Goal: Task Accomplishment & Management: Use online tool/utility

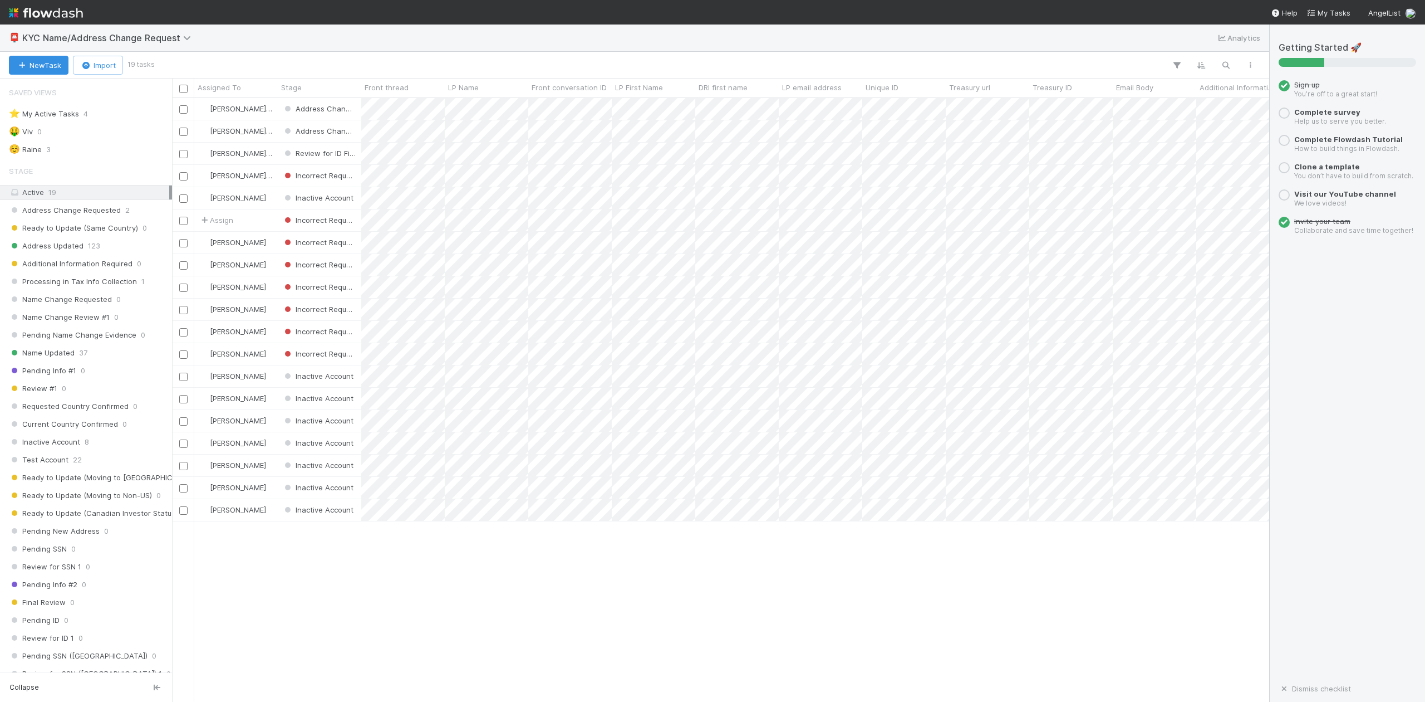
scroll to position [592, 1087]
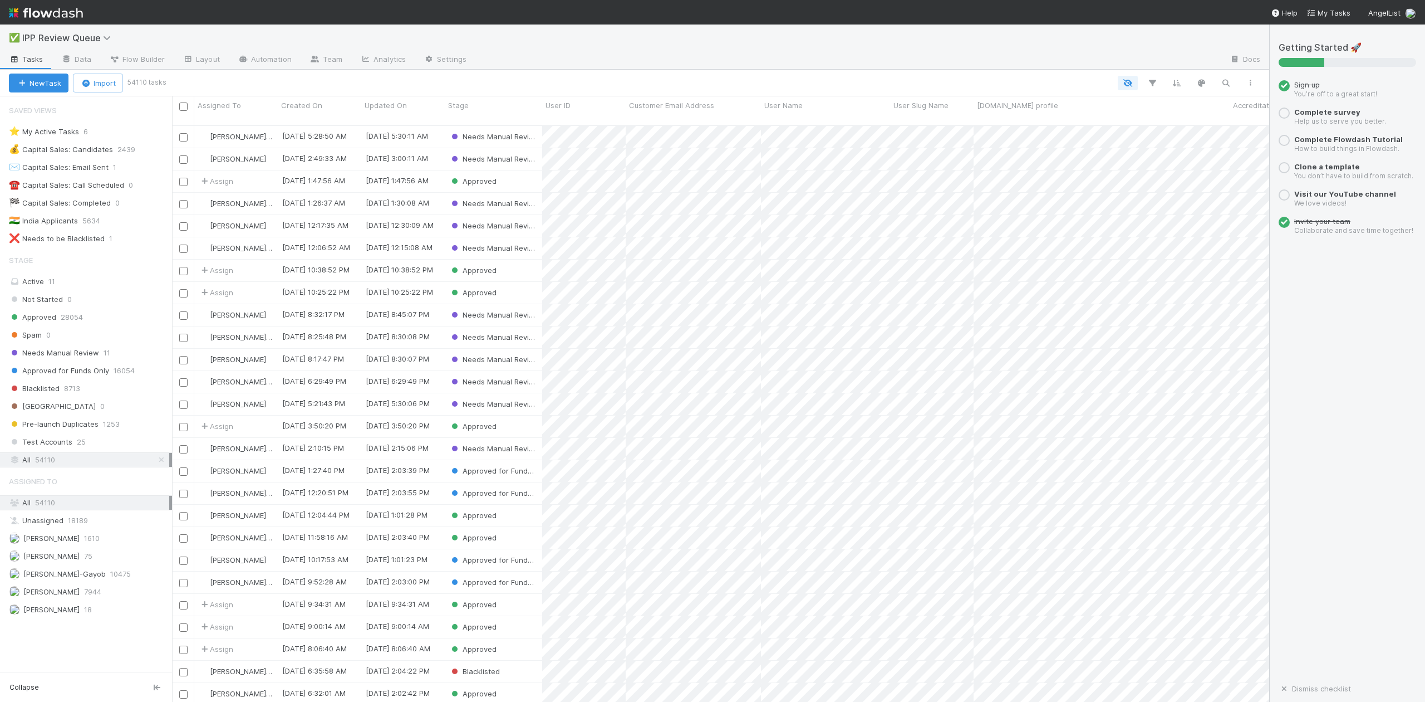
scroll to position [12, 12]
drag, startPoint x: 90, startPoint y: 357, endPoint x: 130, endPoint y: 337, distance: 44.1
click at [90, 357] on span "Needs Manual Review" at bounding box center [54, 353] width 90 height 14
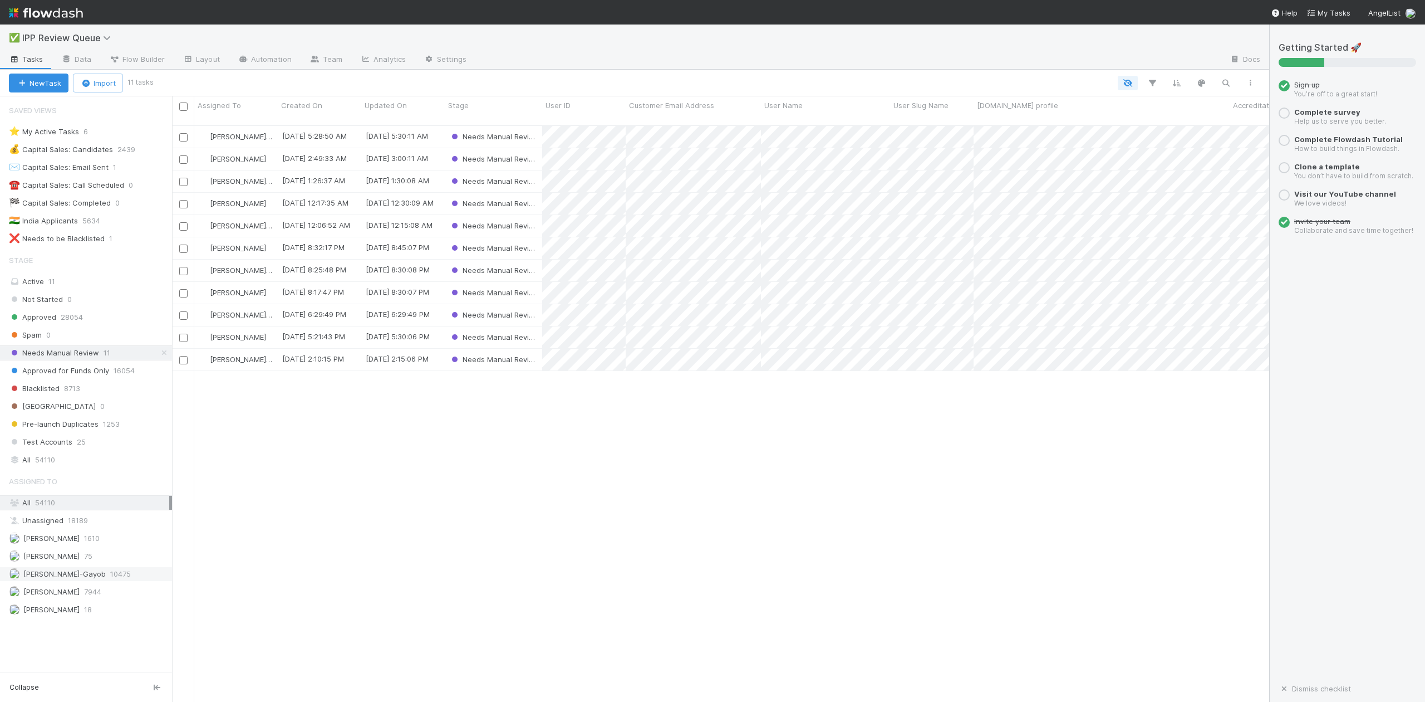
scroll to position [575, 1087]
click at [70, 578] on span "[PERSON_NAME]-Gayob" at bounding box center [64, 573] width 82 height 9
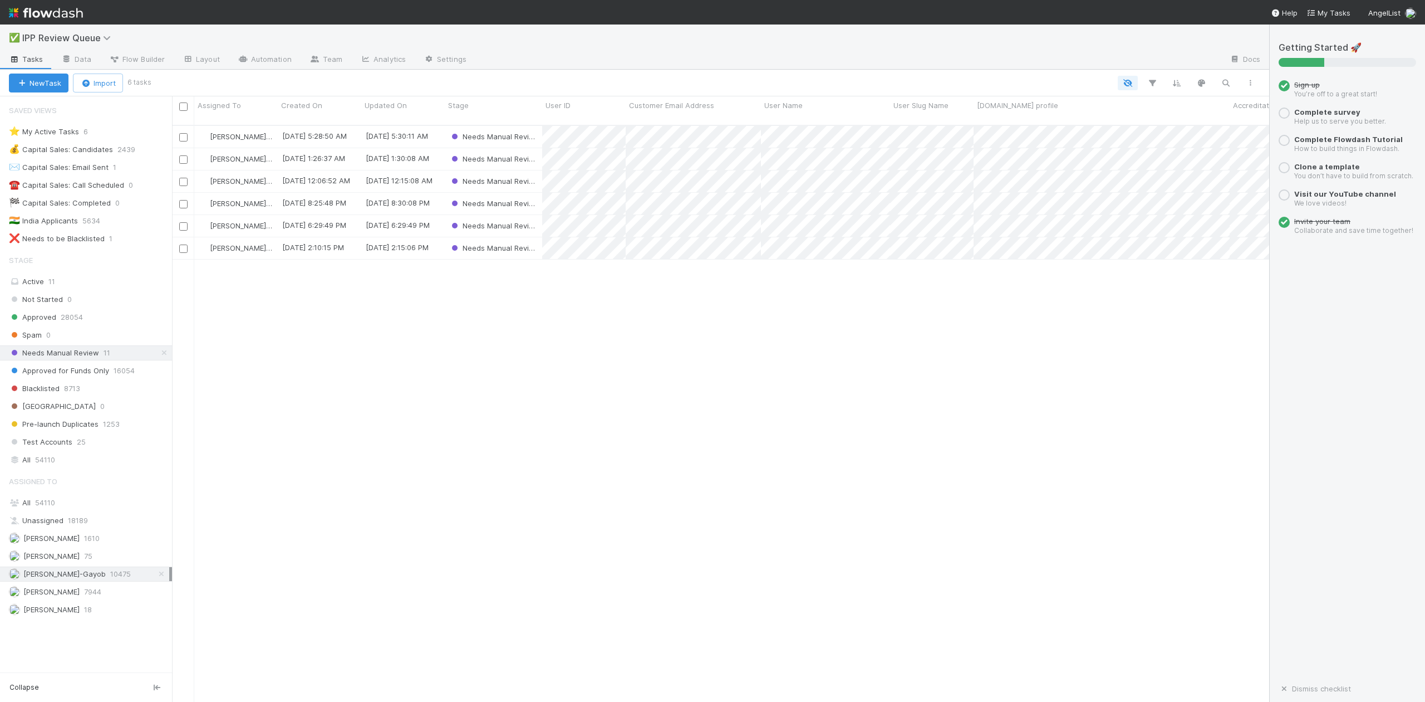
scroll to position [575, 1087]
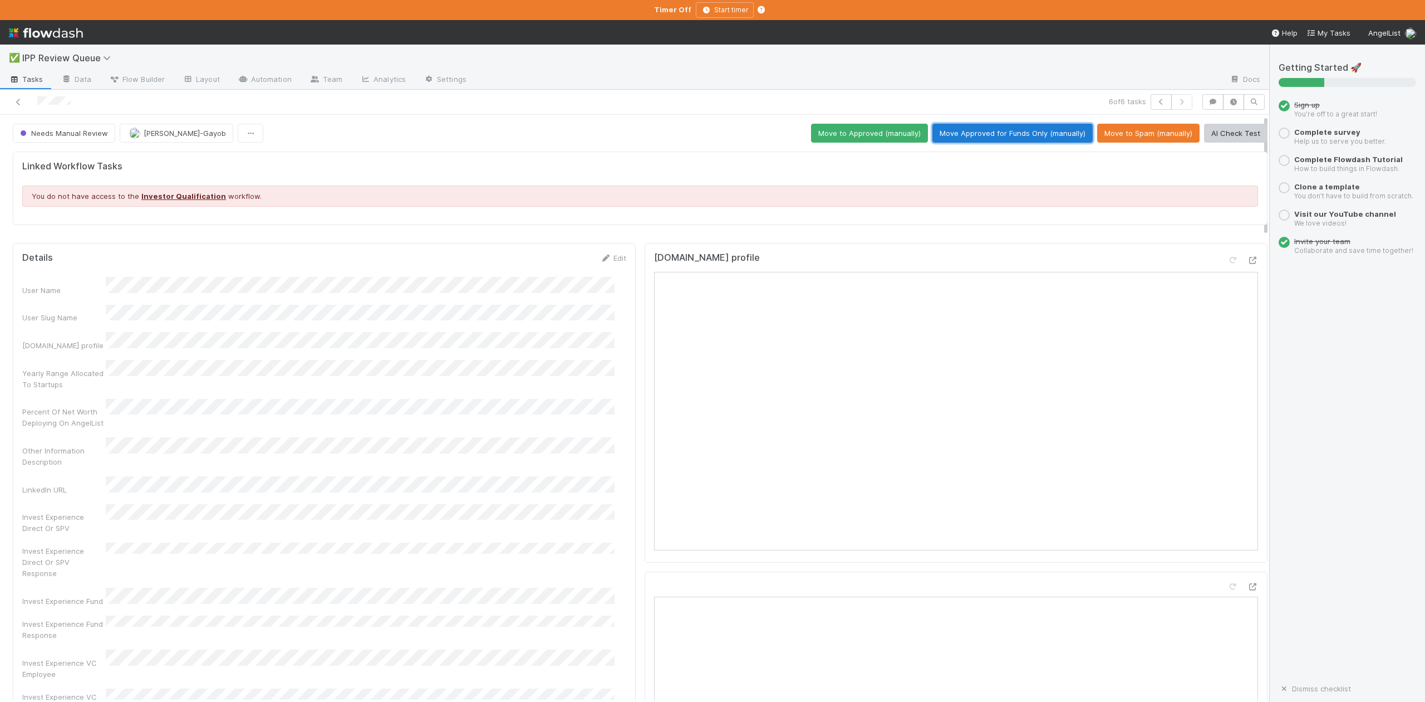
click at [1016, 130] on button "Move Approved for Funds Only (manually)" at bounding box center [1013, 133] width 160 height 19
click at [1156, 101] on icon "button" at bounding box center [1161, 102] width 11 height 7
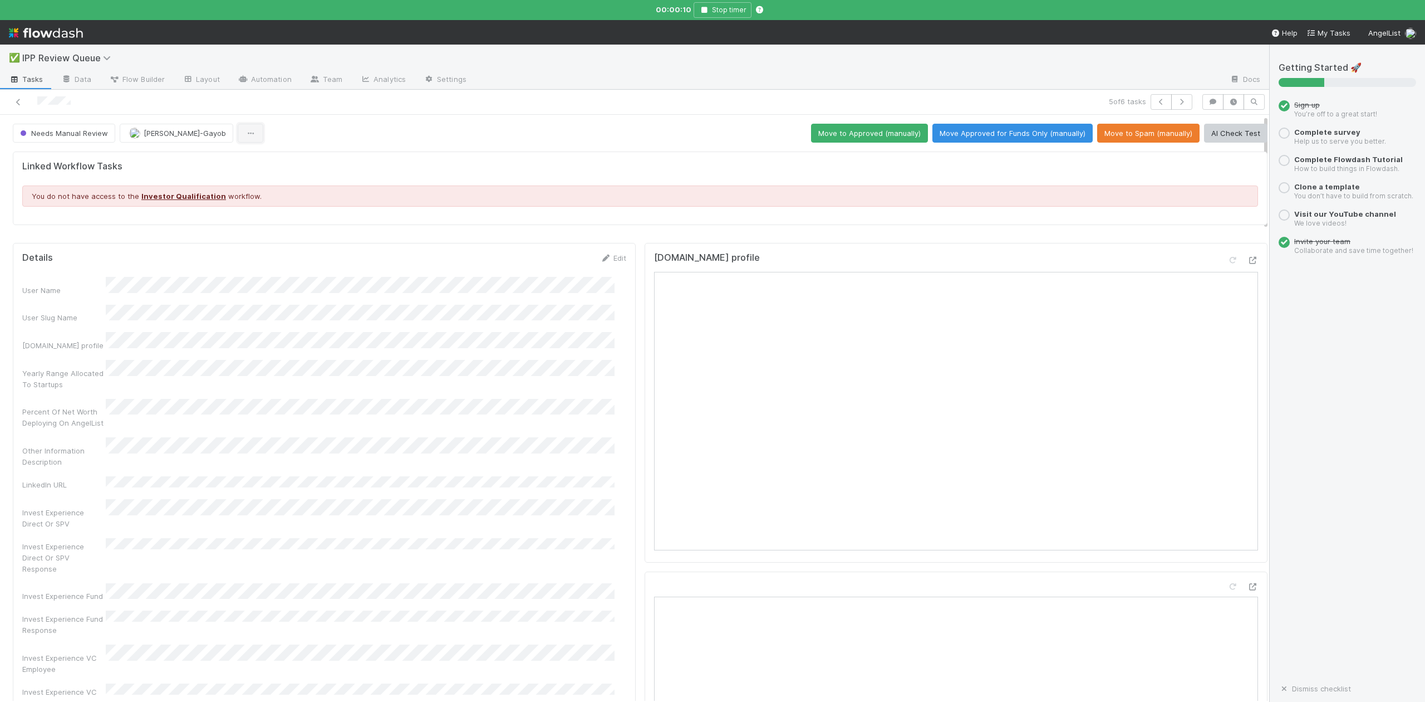
click at [245, 133] on icon "button" at bounding box center [250, 133] width 11 height 7
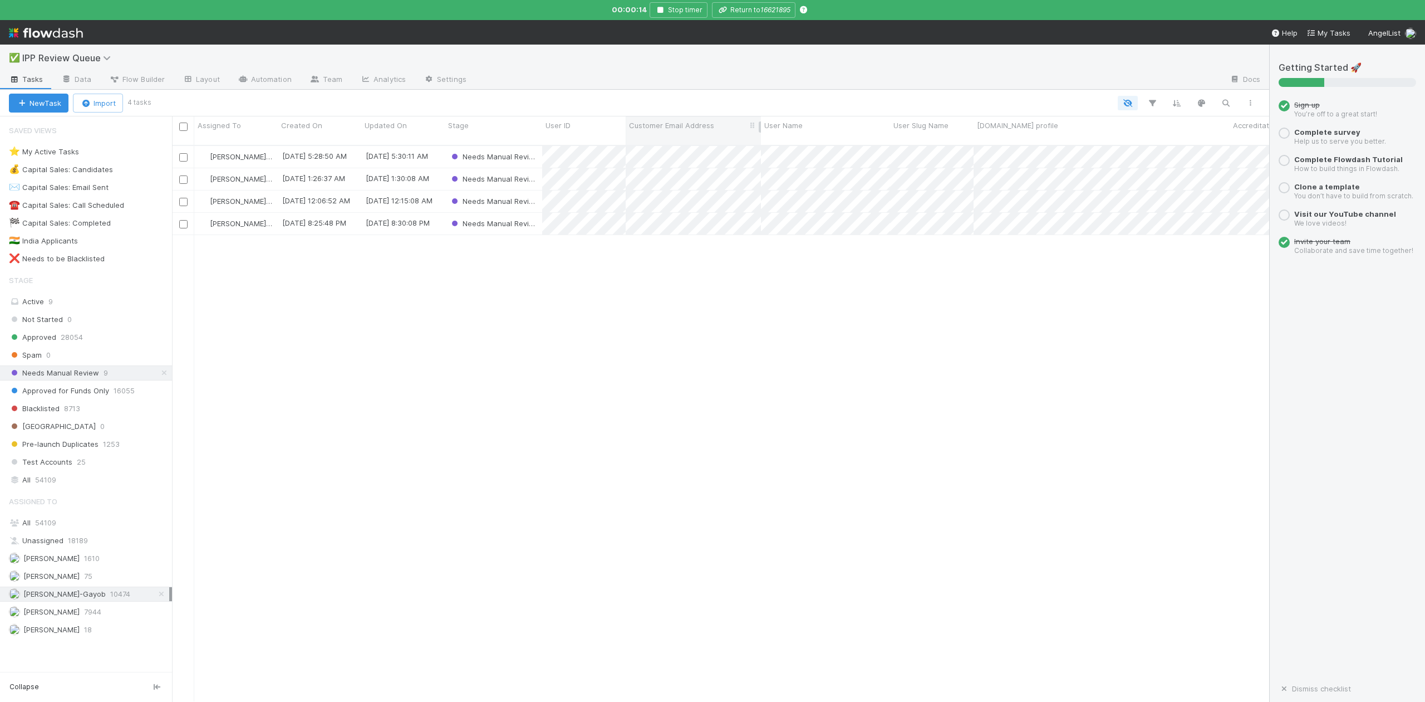
scroll to position [553, 1087]
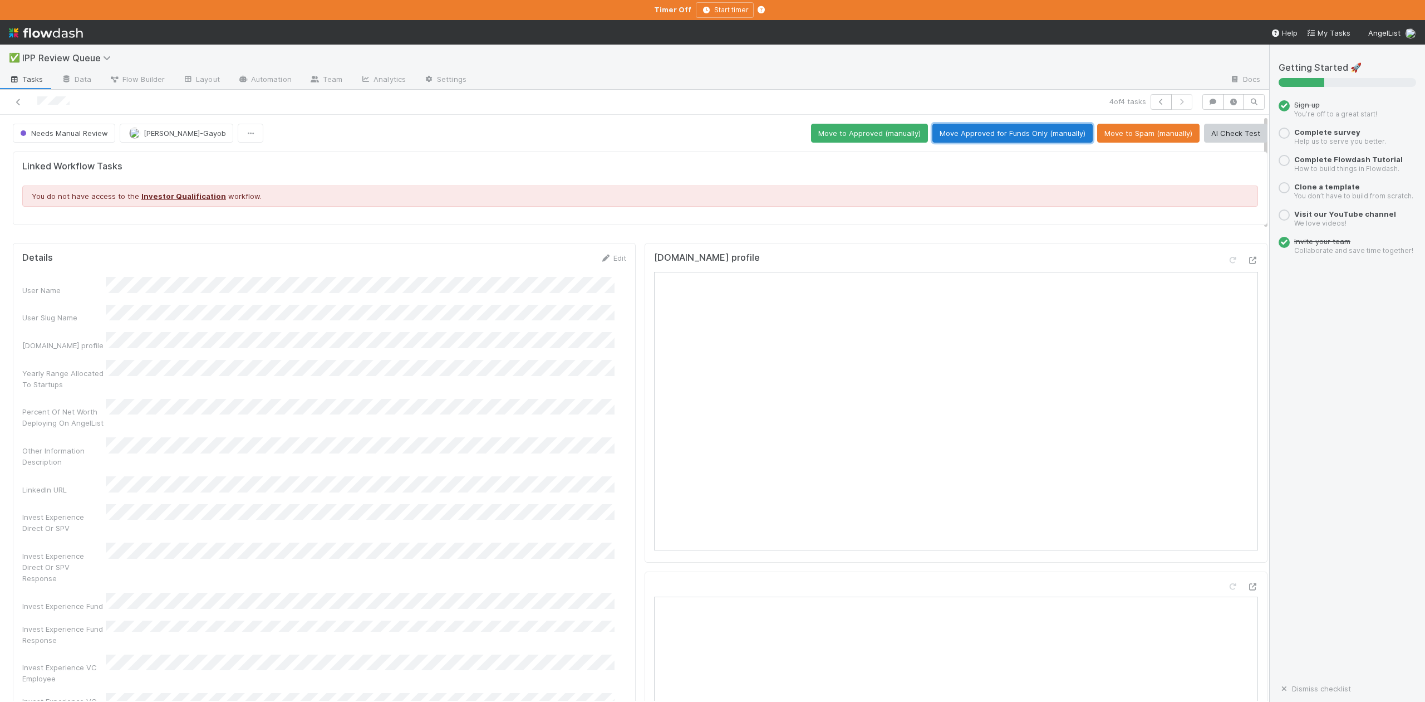
click at [985, 130] on button "Move Approved for Funds Only (manually)" at bounding box center [1013, 133] width 160 height 19
click at [1156, 101] on icon "button" at bounding box center [1161, 102] width 11 height 7
click at [996, 137] on button "Move Approved for Funds Only (manually)" at bounding box center [1013, 133] width 160 height 19
click at [1156, 101] on icon "button" at bounding box center [1161, 102] width 11 height 7
click at [978, 128] on button "Move Approved for Funds Only (manually)" at bounding box center [1013, 133] width 160 height 19
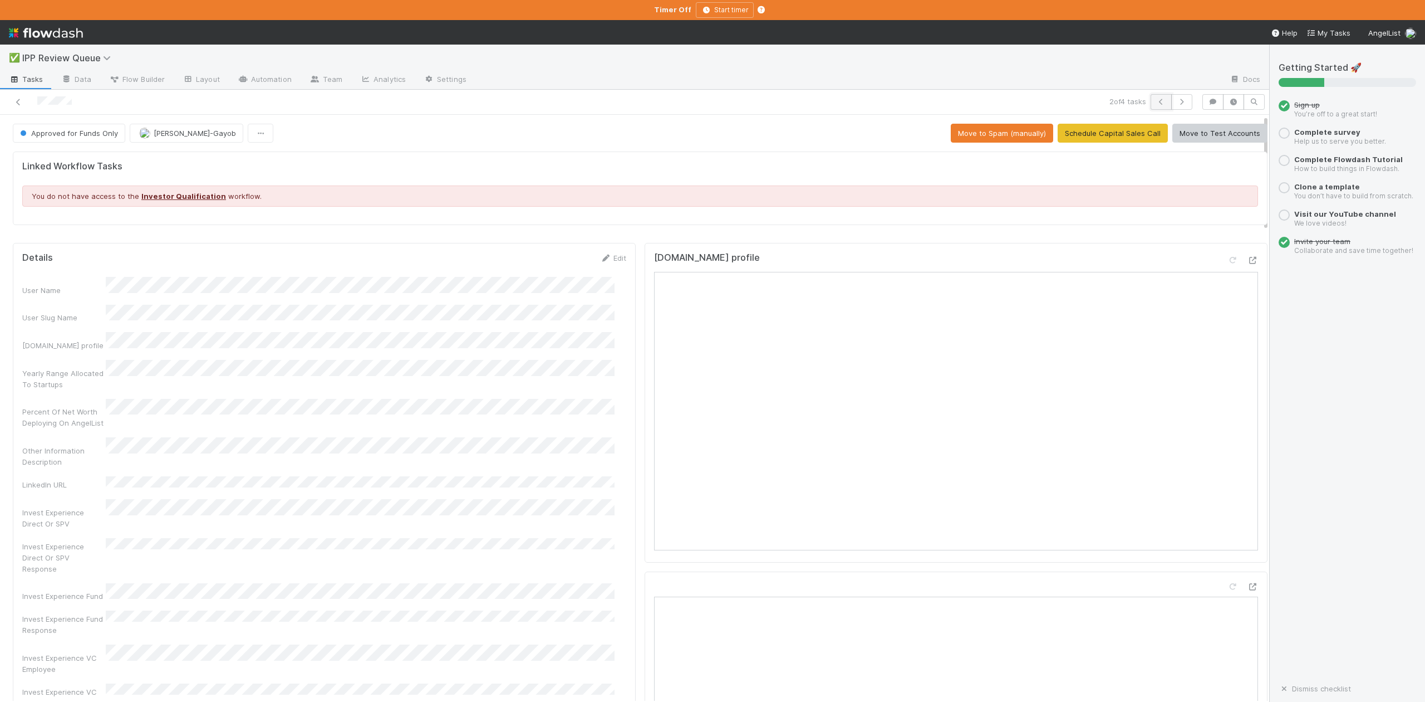
click at [1156, 103] on icon "button" at bounding box center [1161, 102] width 11 height 7
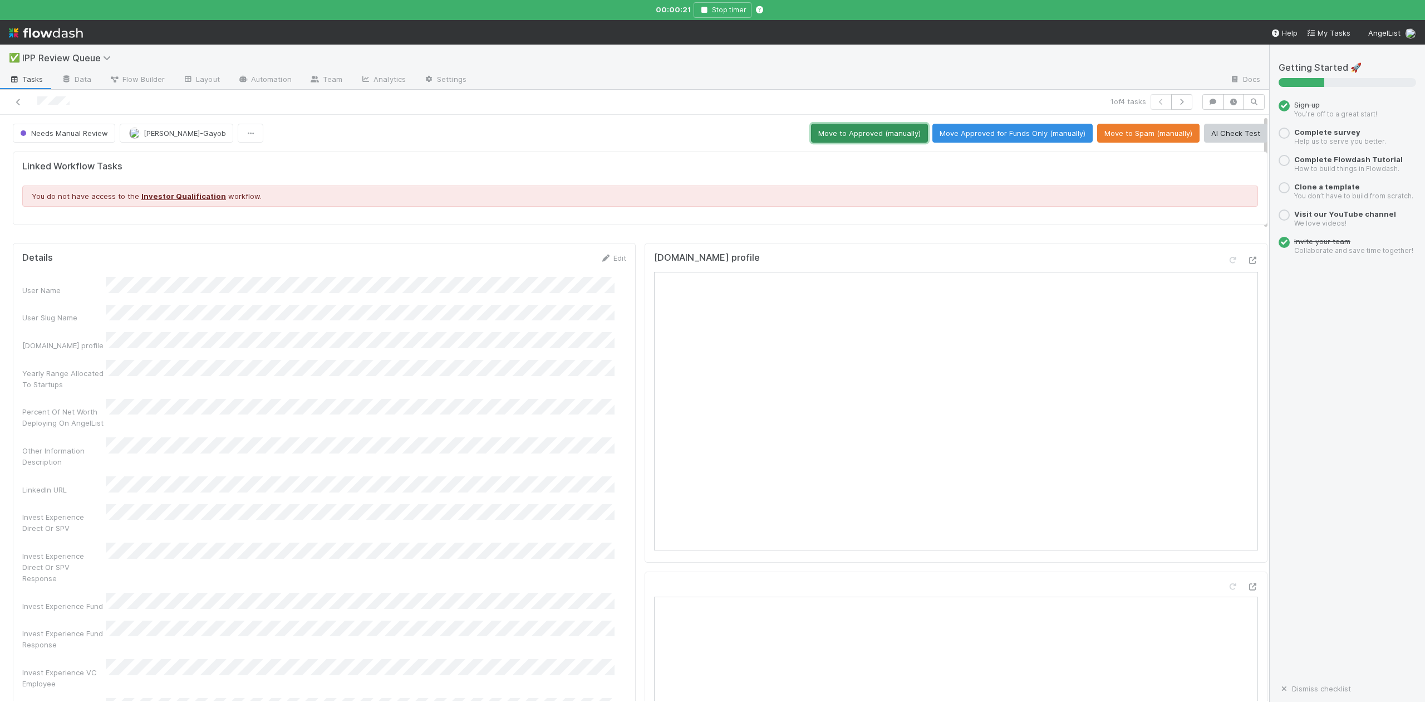
click at [827, 130] on button "Move to Approved (manually)" at bounding box center [869, 133] width 117 height 19
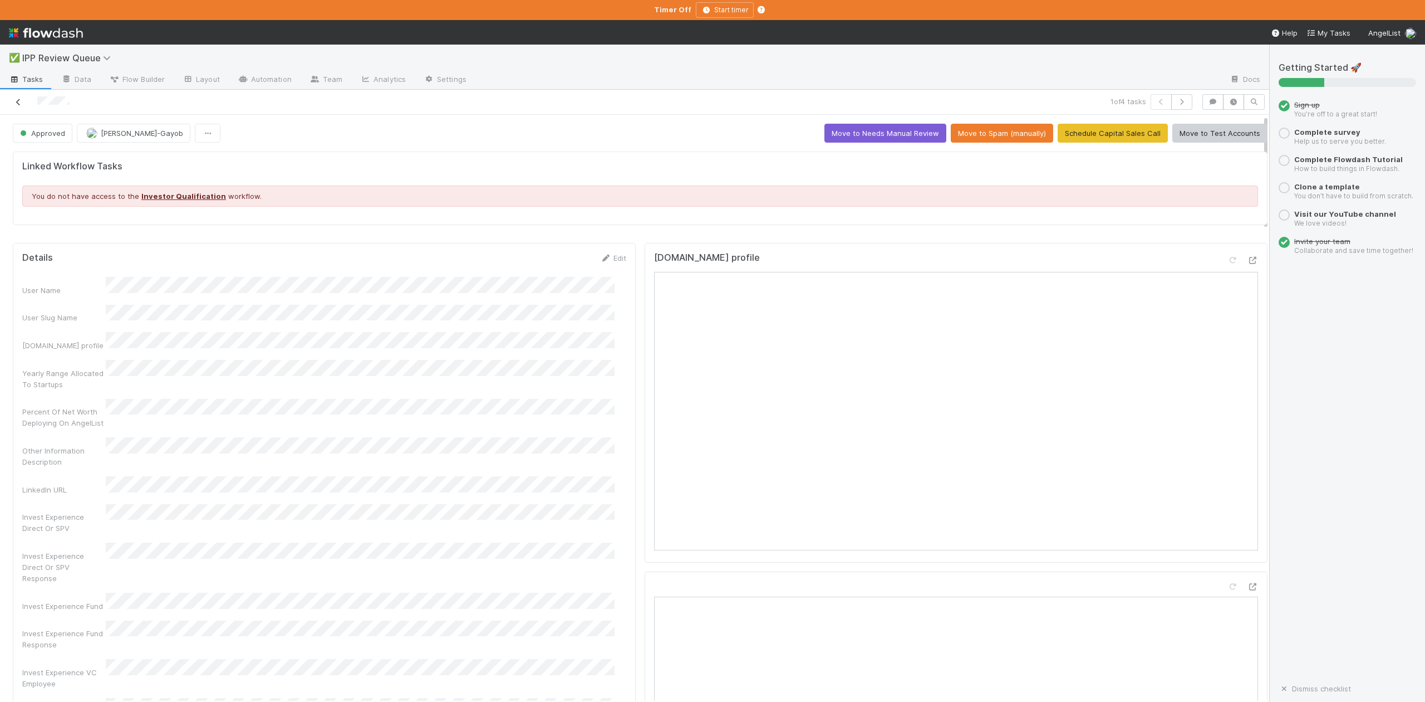
click at [21, 99] on icon at bounding box center [18, 102] width 11 height 7
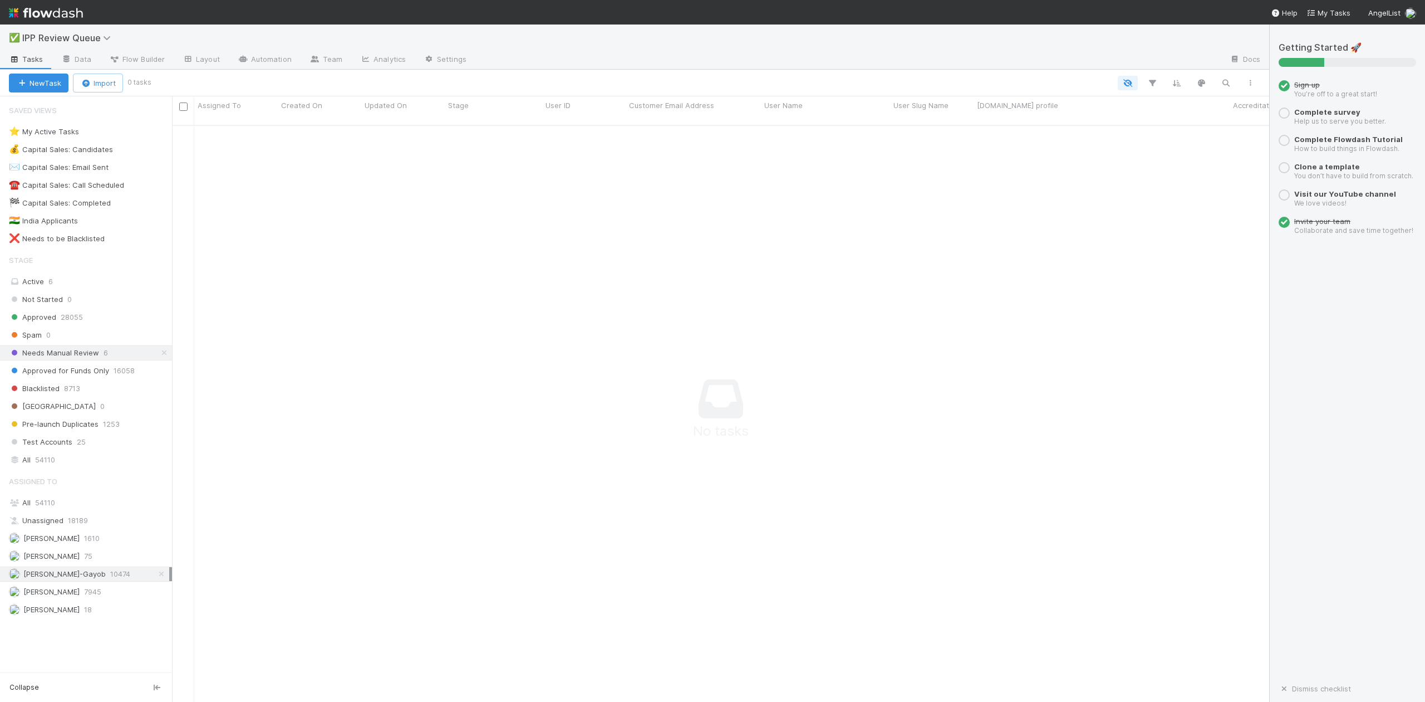
scroll to position [563, 1076]
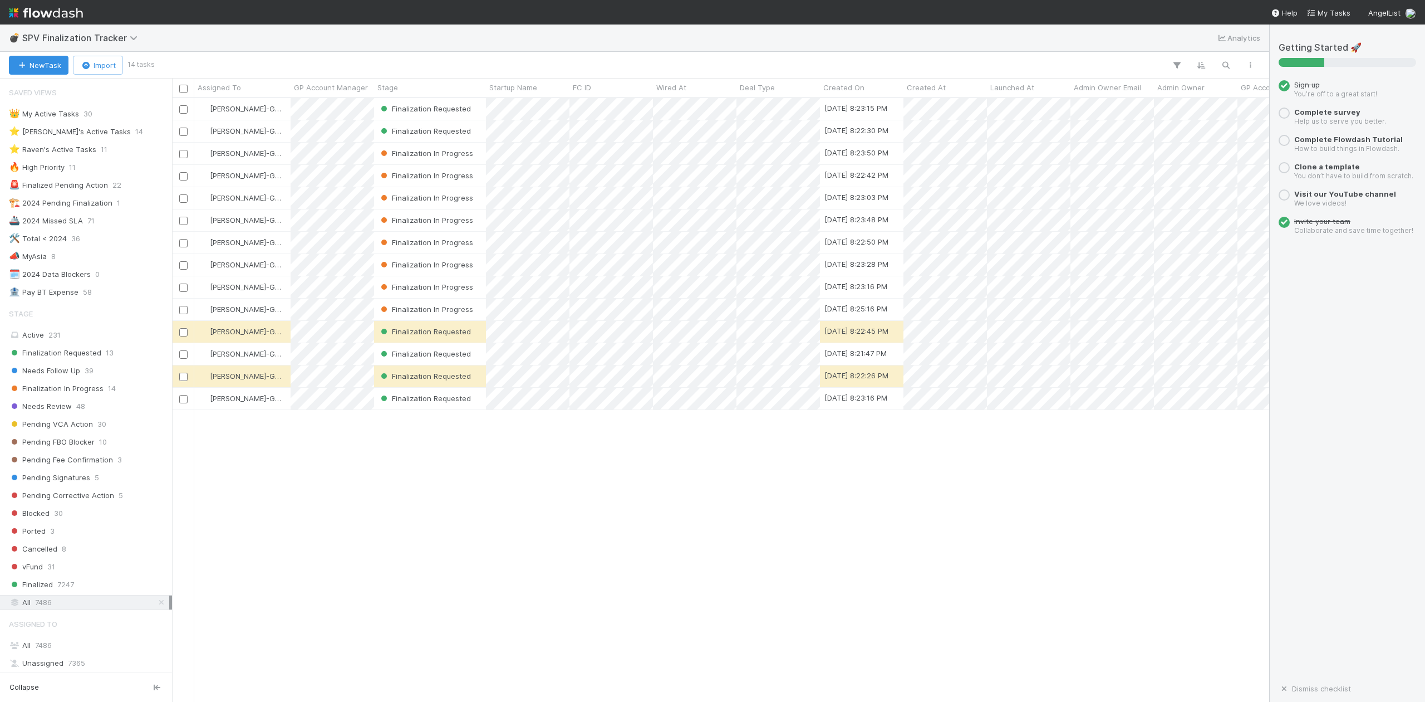
scroll to position [12, 12]
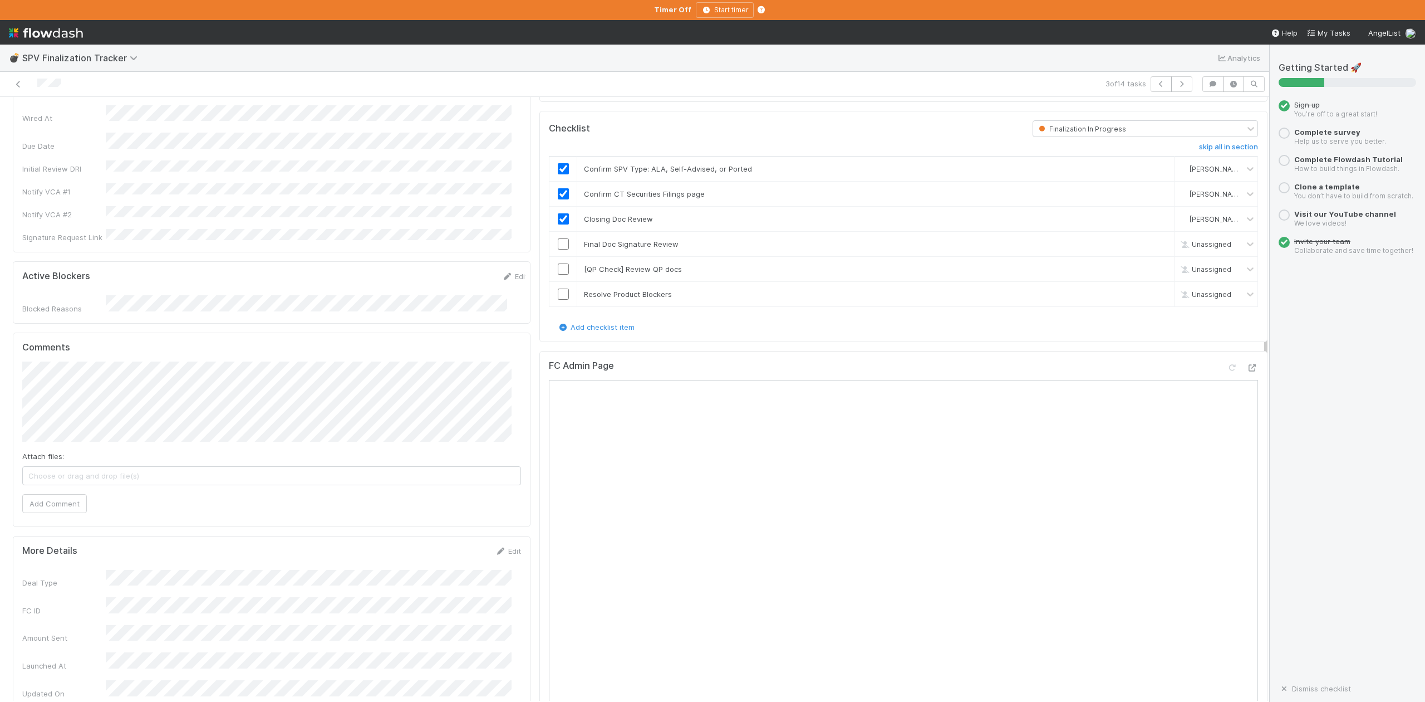
scroll to position [297, 0]
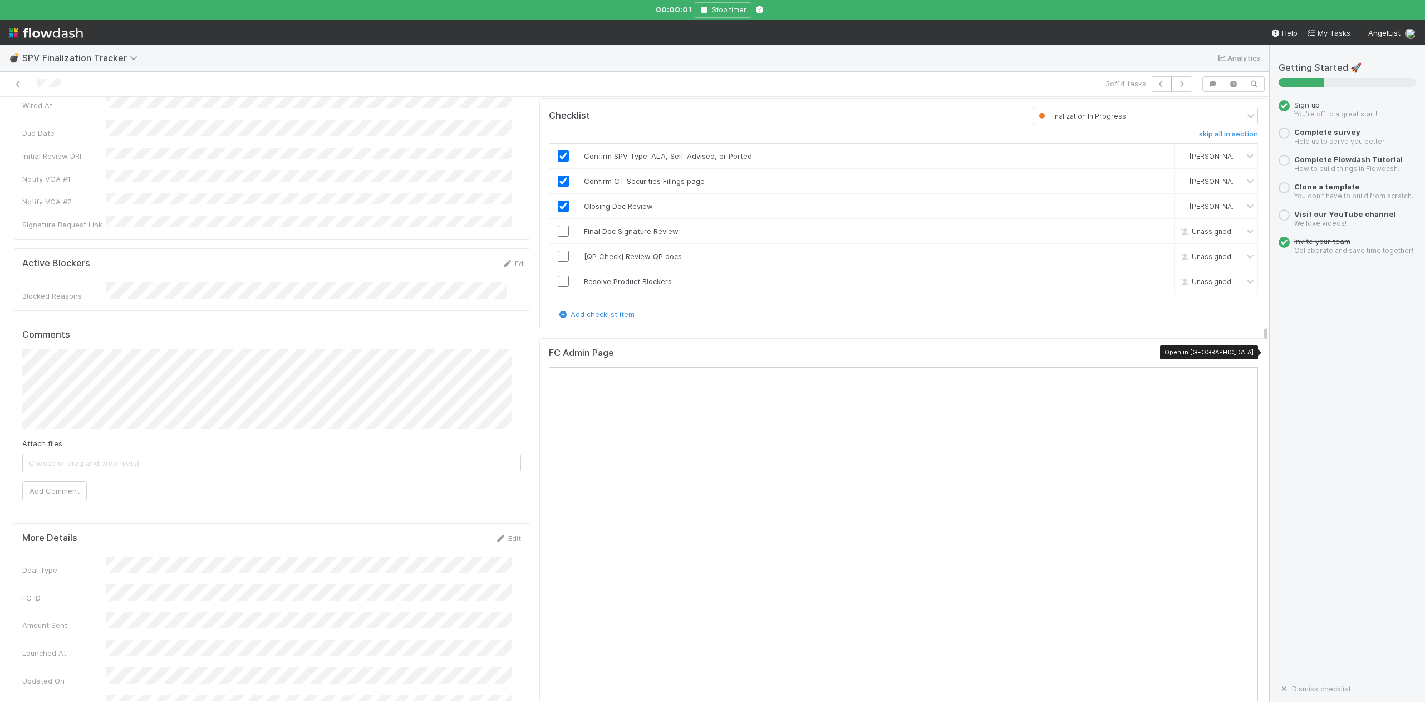
click at [1187, 355] on icon at bounding box center [1252, 354] width 11 height 7
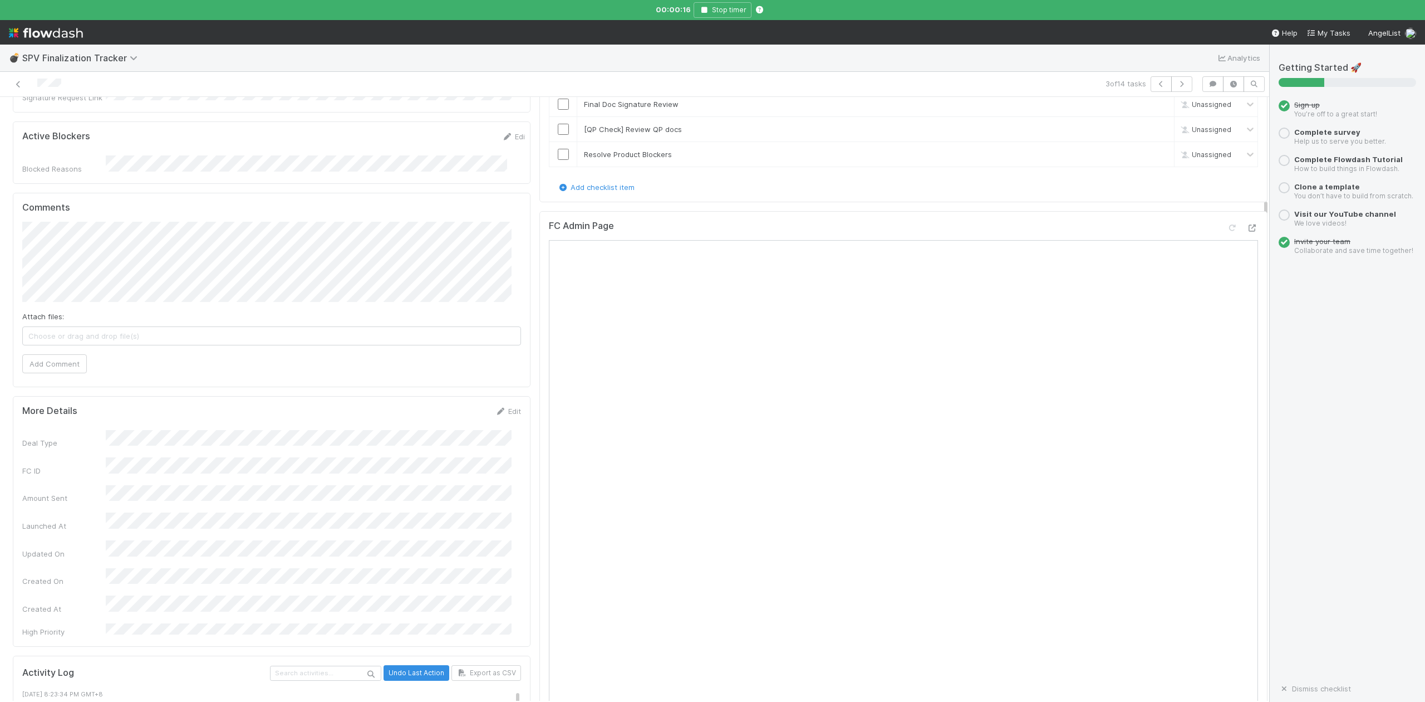
scroll to position [445, 0]
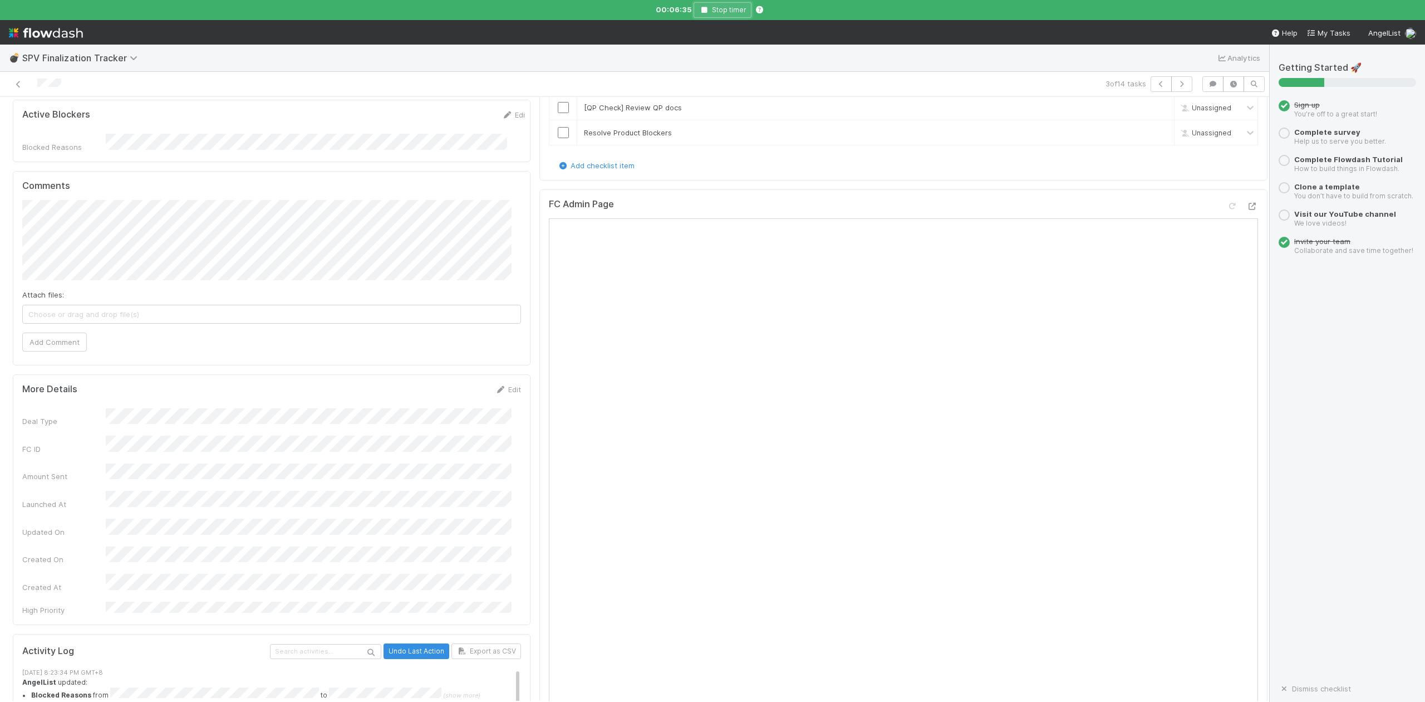
click at [706, 9] on icon "button" at bounding box center [704, 10] width 11 height 7
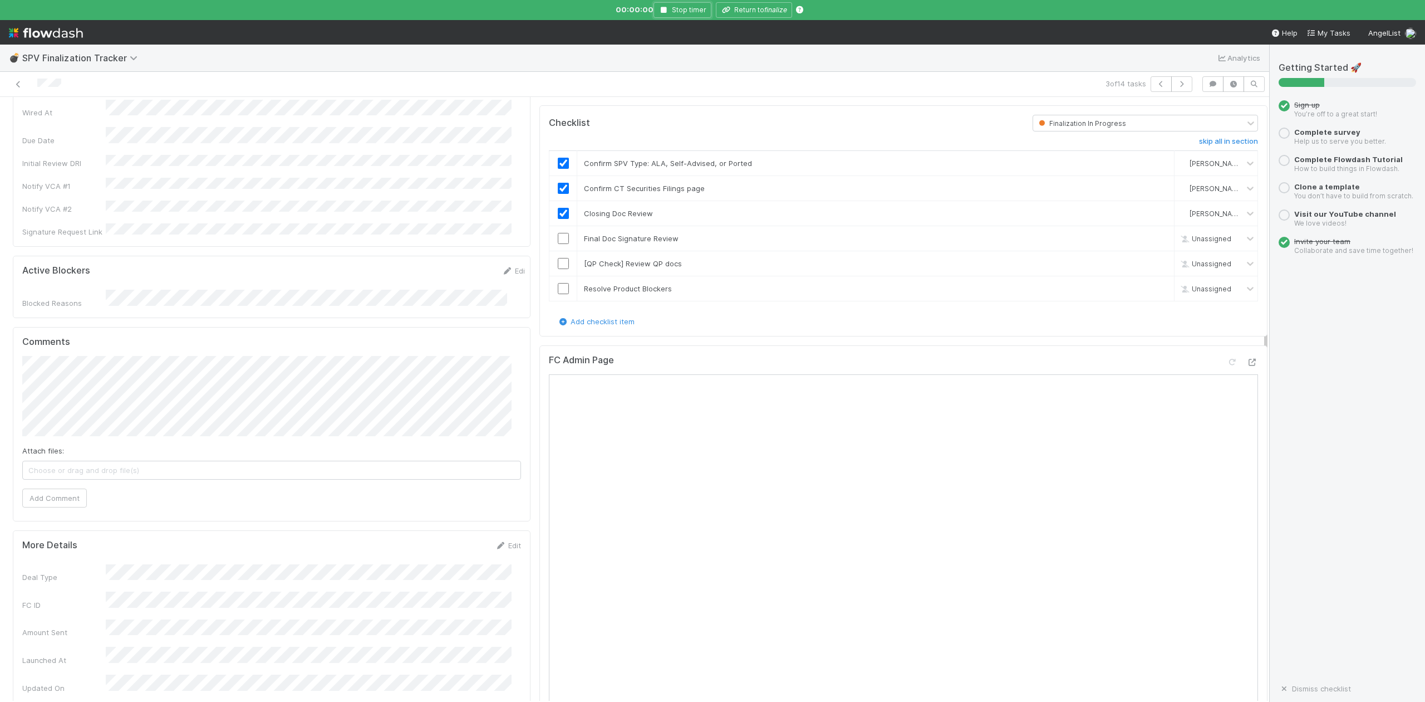
scroll to position [371, 0]
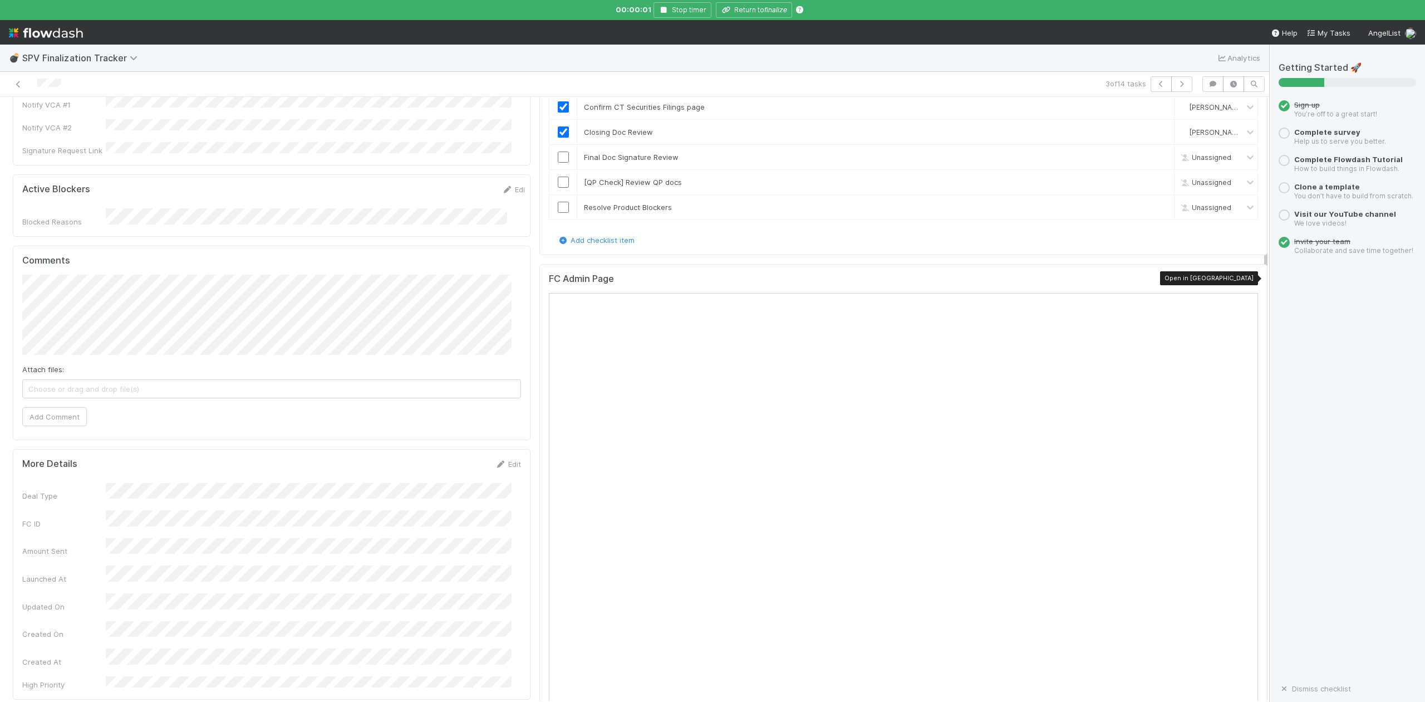
click at [1187, 281] on icon at bounding box center [1252, 280] width 11 height 7
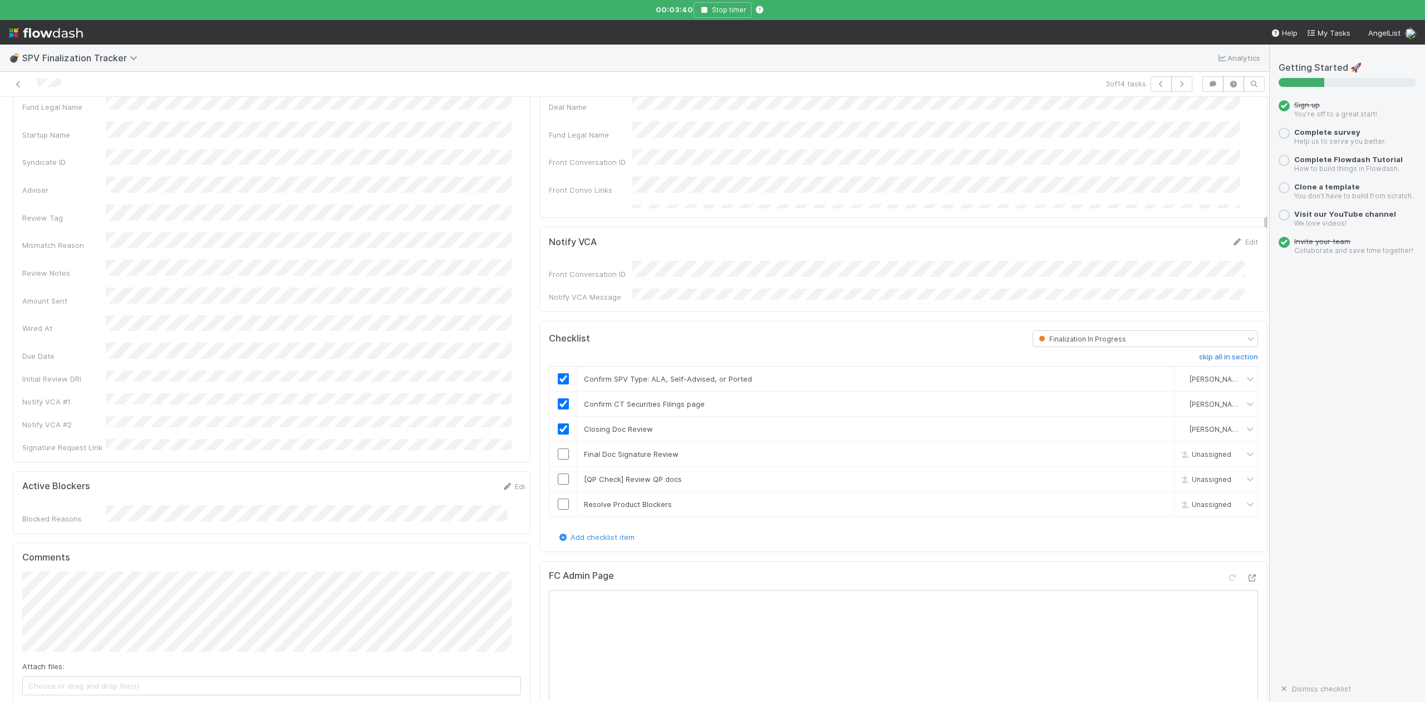
scroll to position [0, 0]
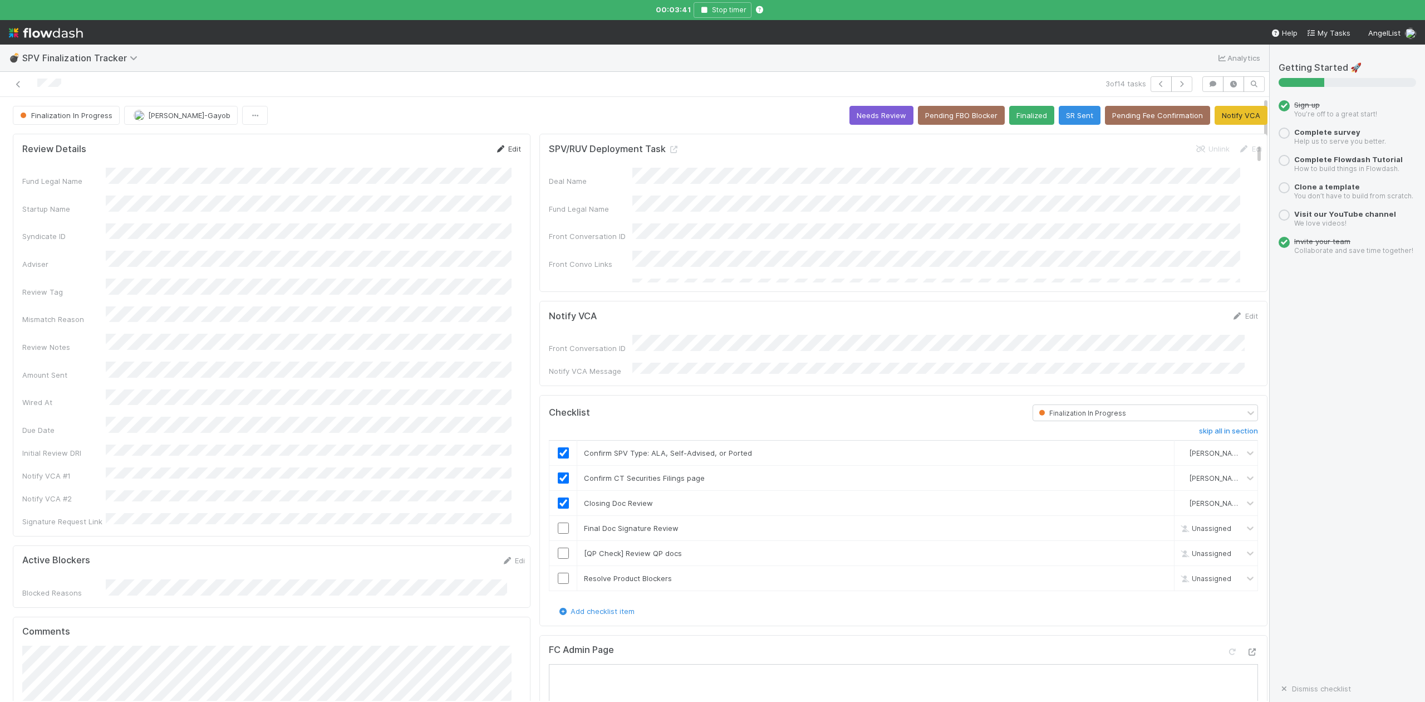
click at [504, 150] on link "Edit" at bounding box center [508, 148] width 26 height 9
click at [457, 149] on button "Save" at bounding box center [462, 152] width 32 height 19
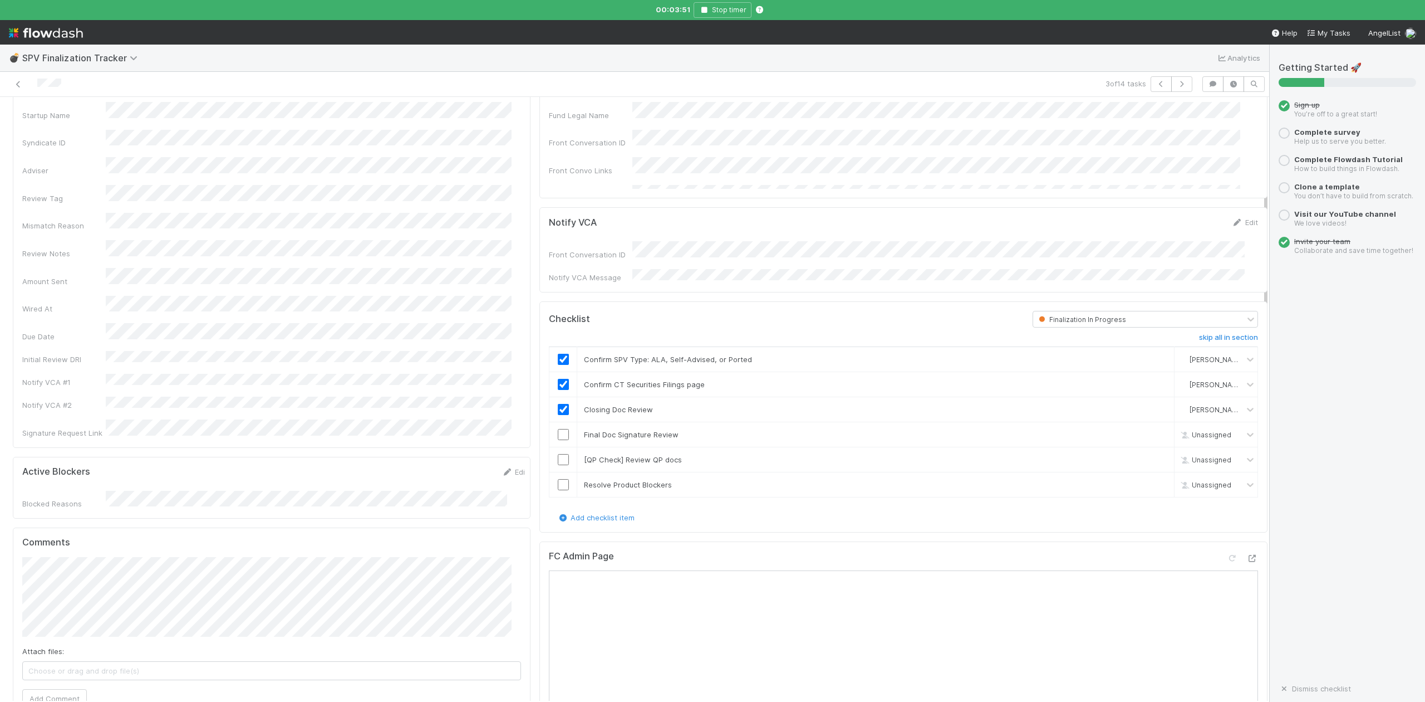
scroll to position [148, 0]
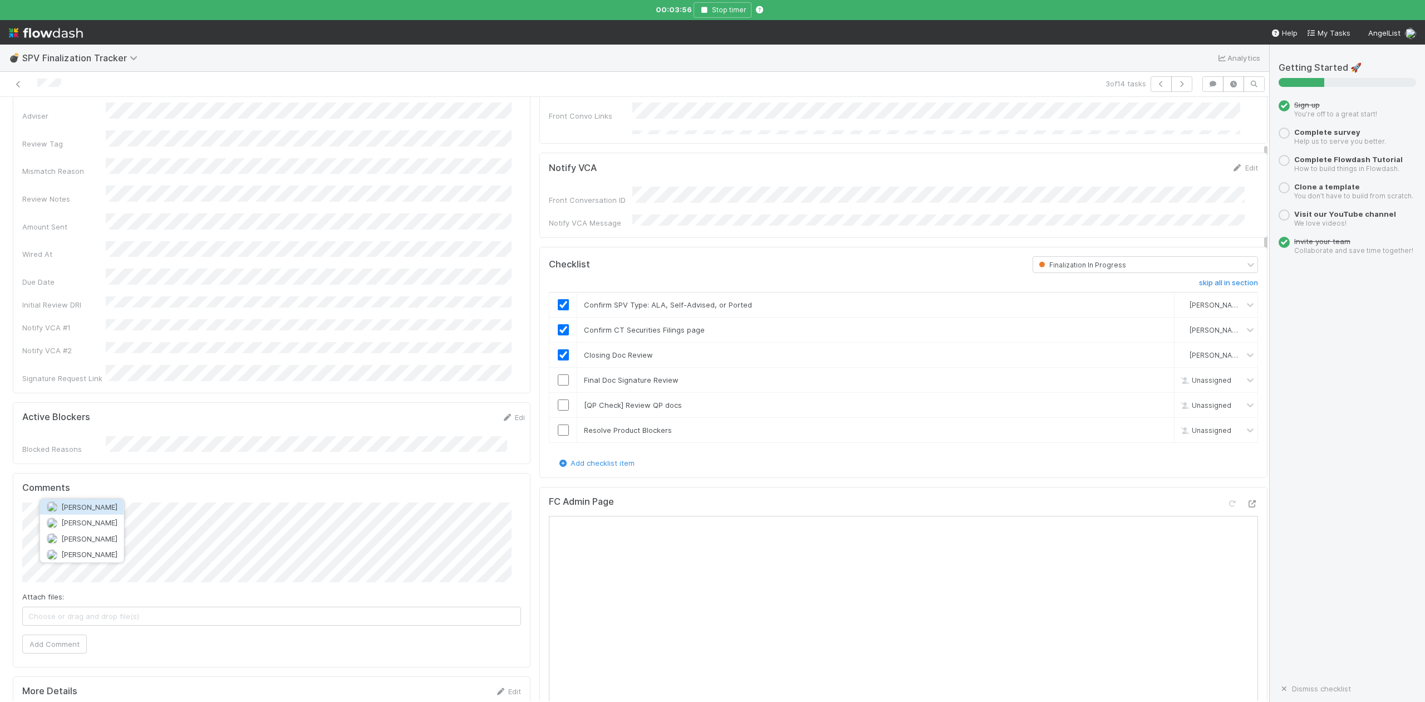
click at [91, 508] on span "[PERSON_NAME]" at bounding box center [89, 506] width 56 height 9
click at [63, 584] on button "Add Comment" at bounding box center [54, 643] width 65 height 19
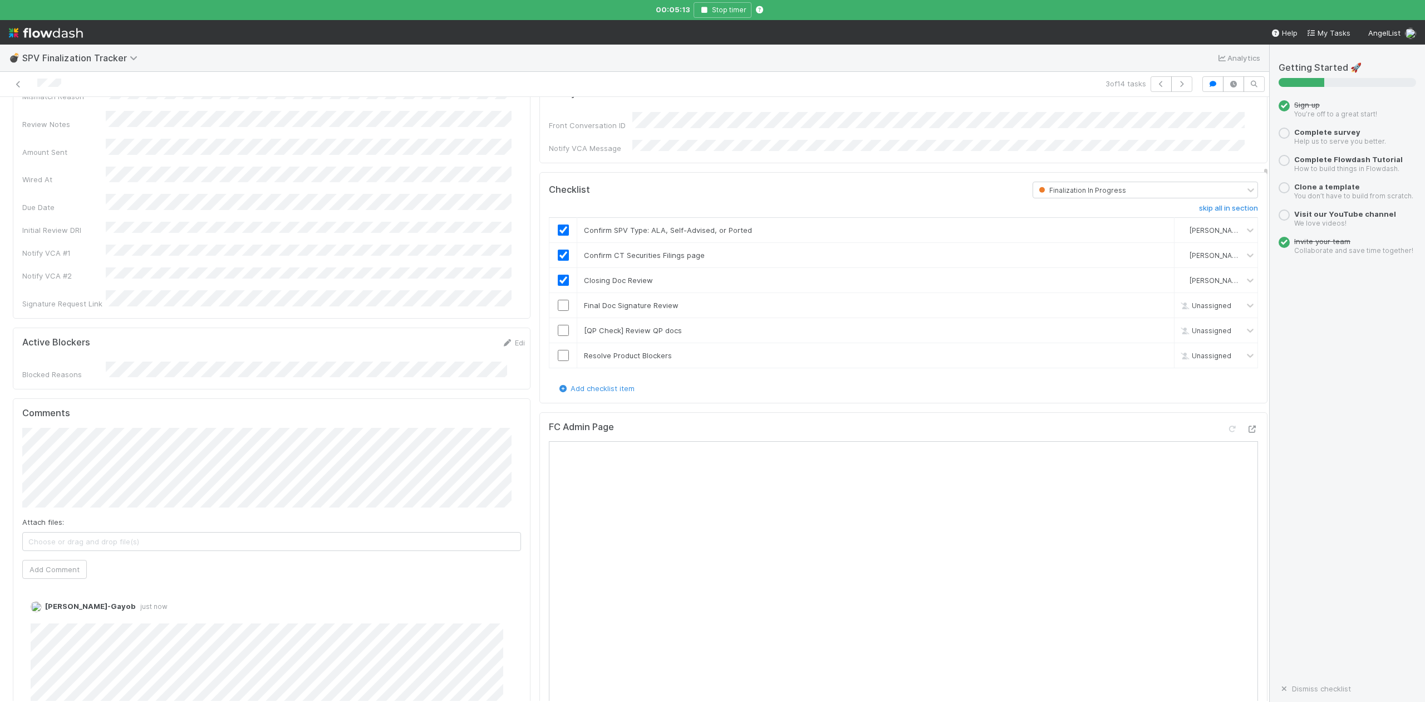
scroll to position [0, 0]
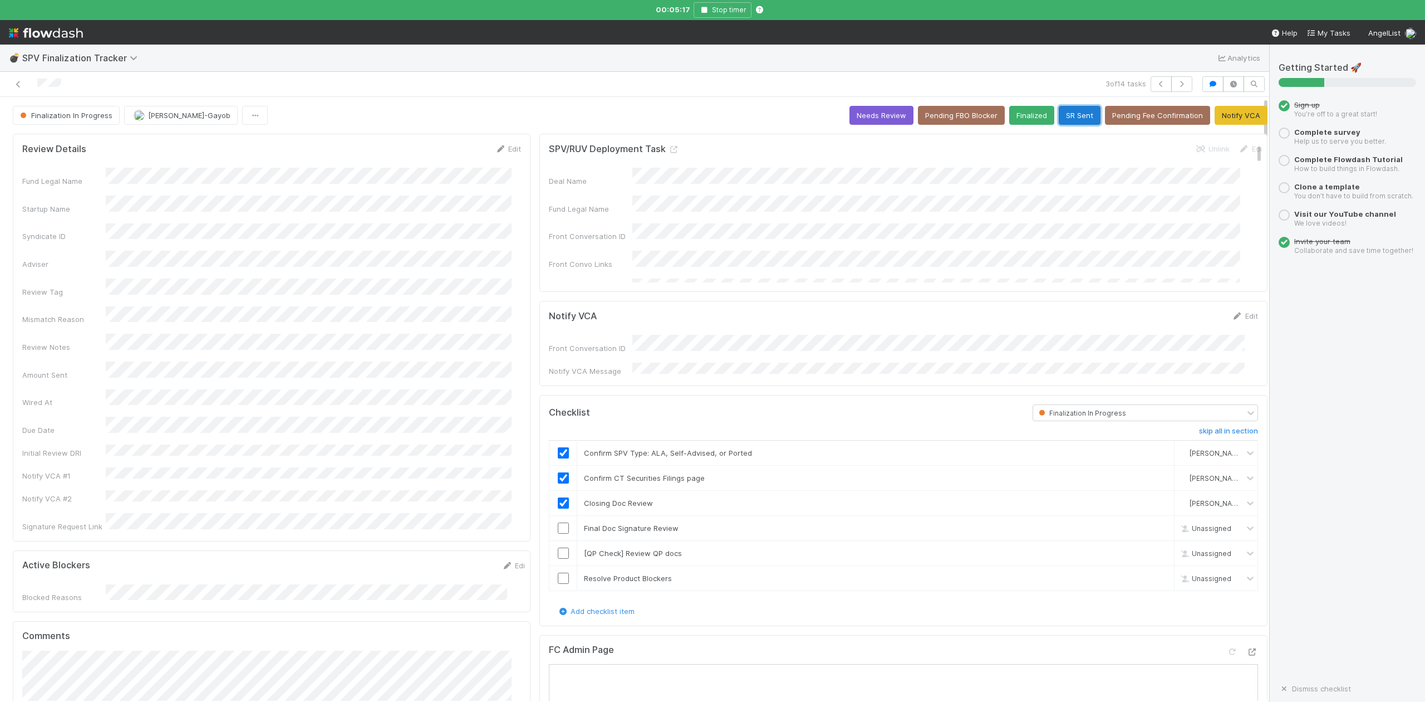
click at [1059, 112] on button "SR Sent" at bounding box center [1080, 115] width 42 height 19
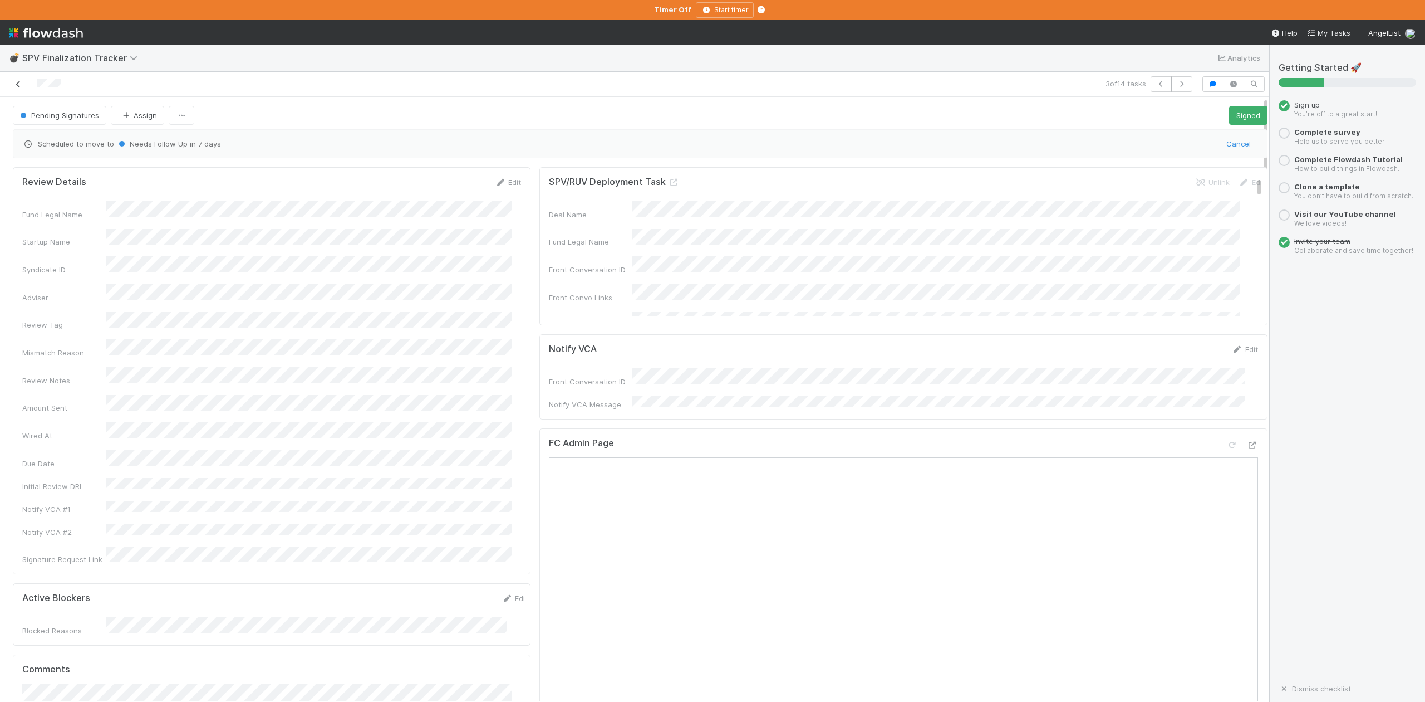
click at [17, 85] on icon at bounding box center [18, 84] width 11 height 7
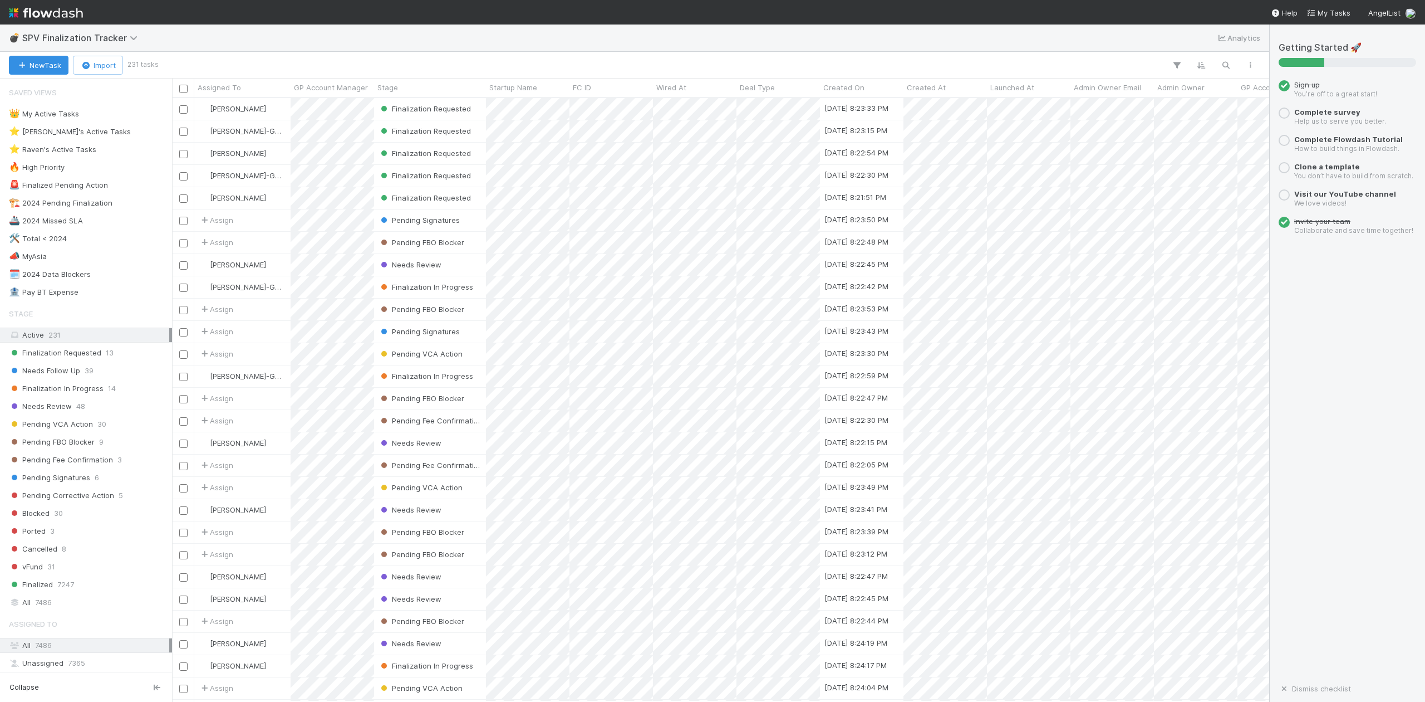
scroll to position [592, 1087]
click at [72, 130] on div "⭐ Loraine's Active Tasks" at bounding box center [70, 132] width 122 height 14
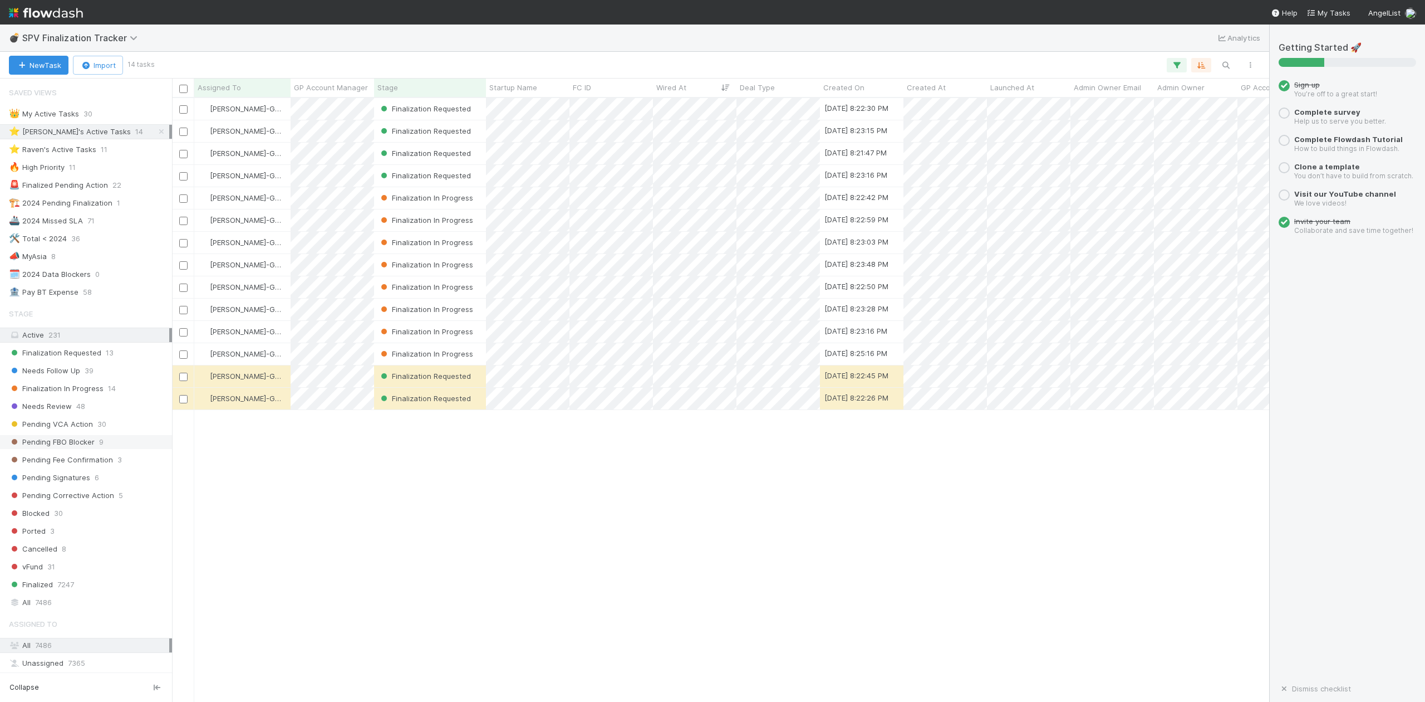
scroll to position [592, 1087]
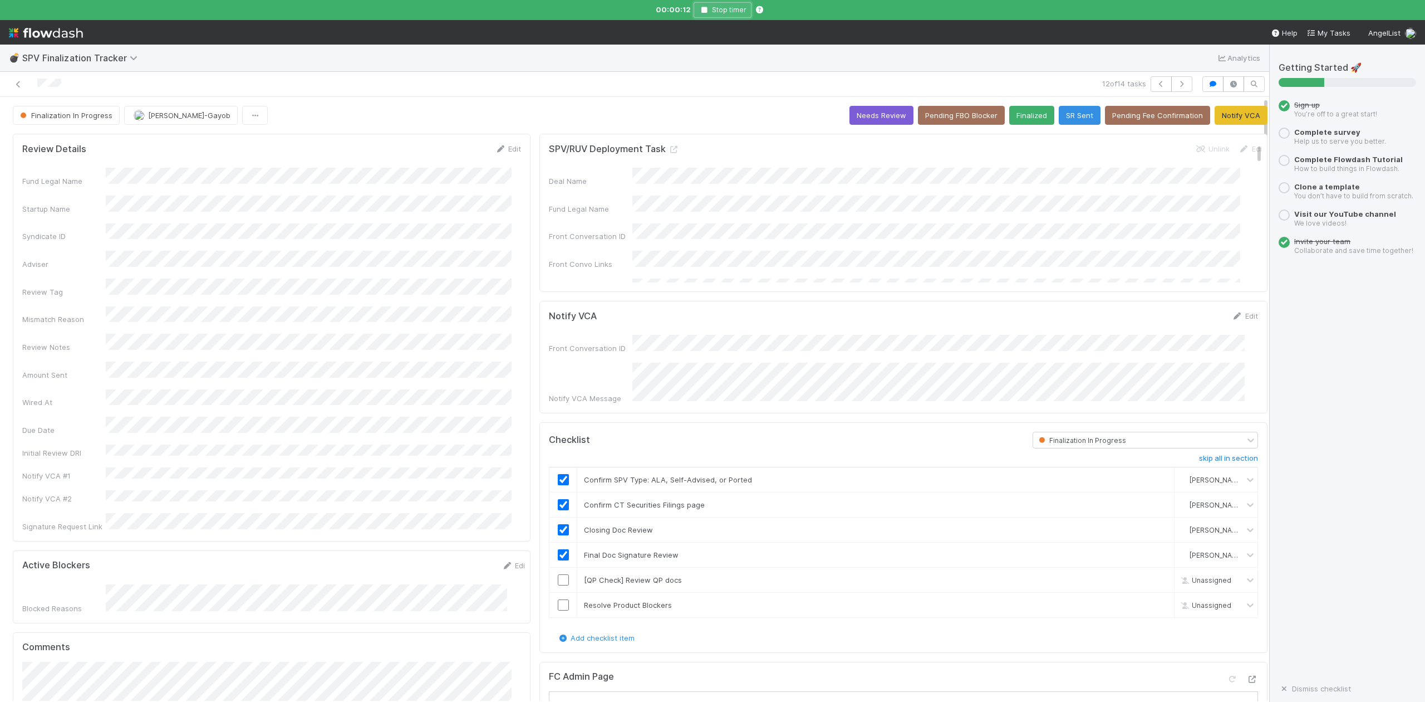
click at [700, 14] on button "Stop timer" at bounding box center [723, 10] width 58 height 16
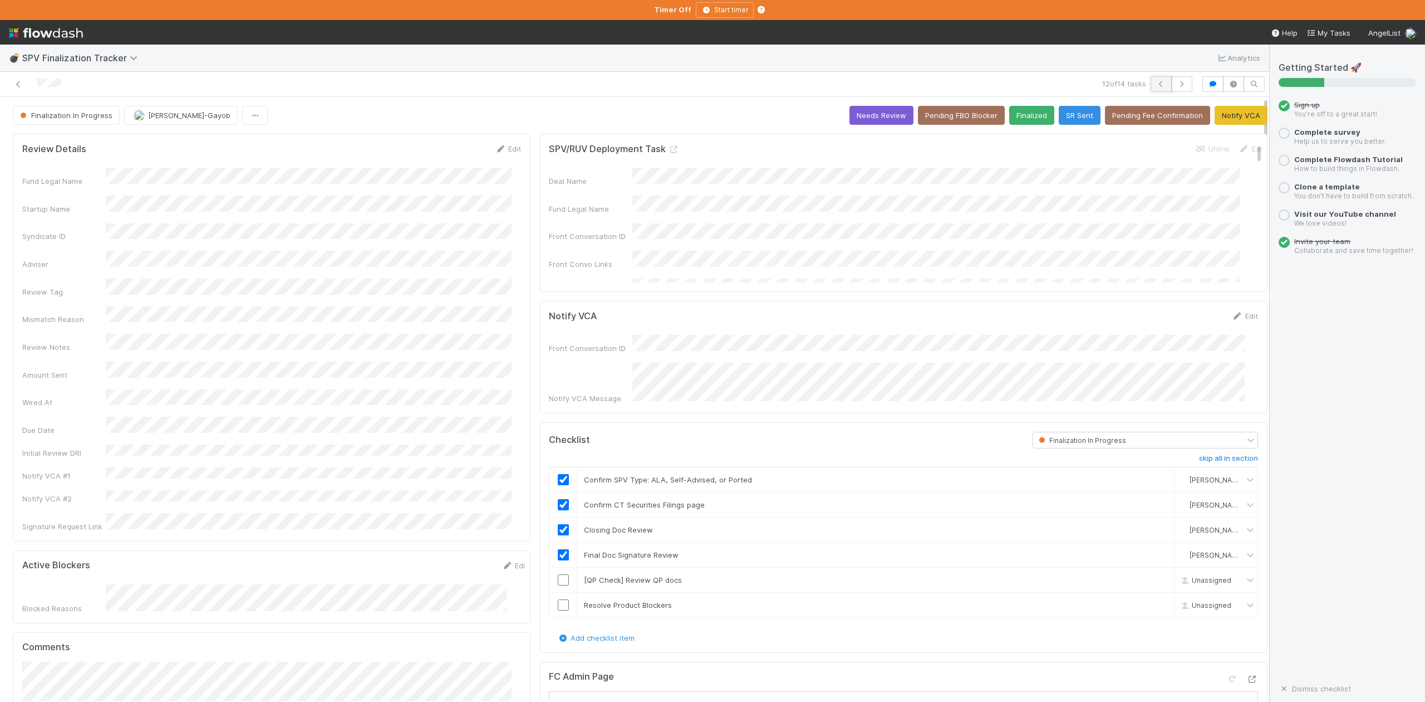
click at [1156, 85] on icon "button" at bounding box center [1161, 84] width 11 height 7
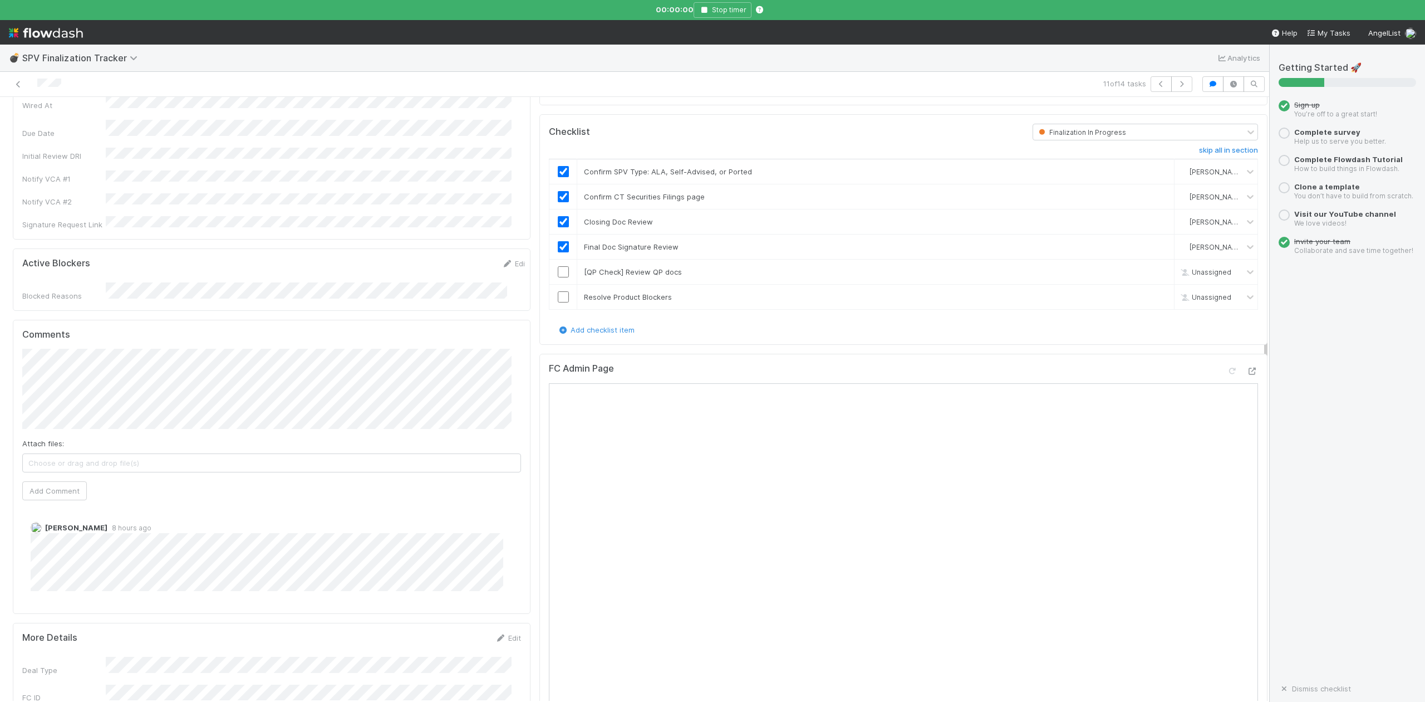
scroll to position [371, 0]
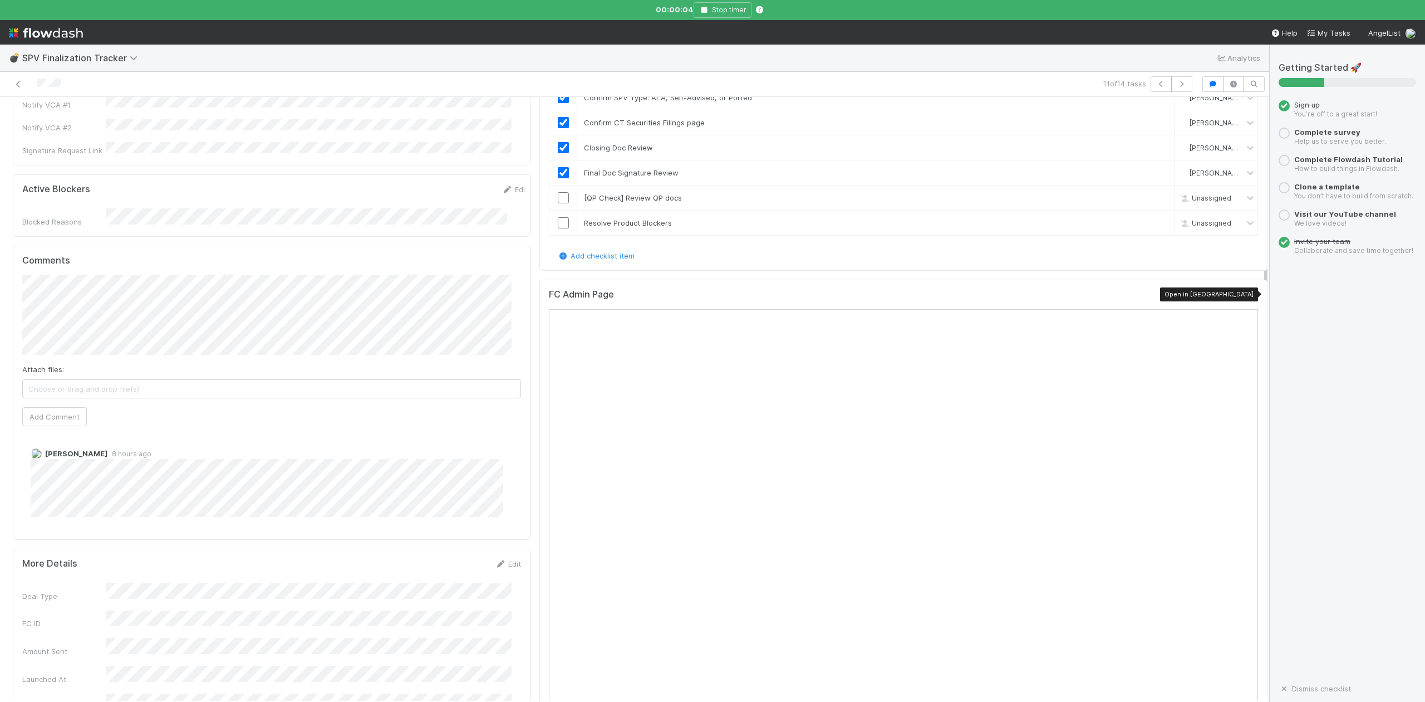
click at [1187, 293] on icon at bounding box center [1252, 296] width 11 height 7
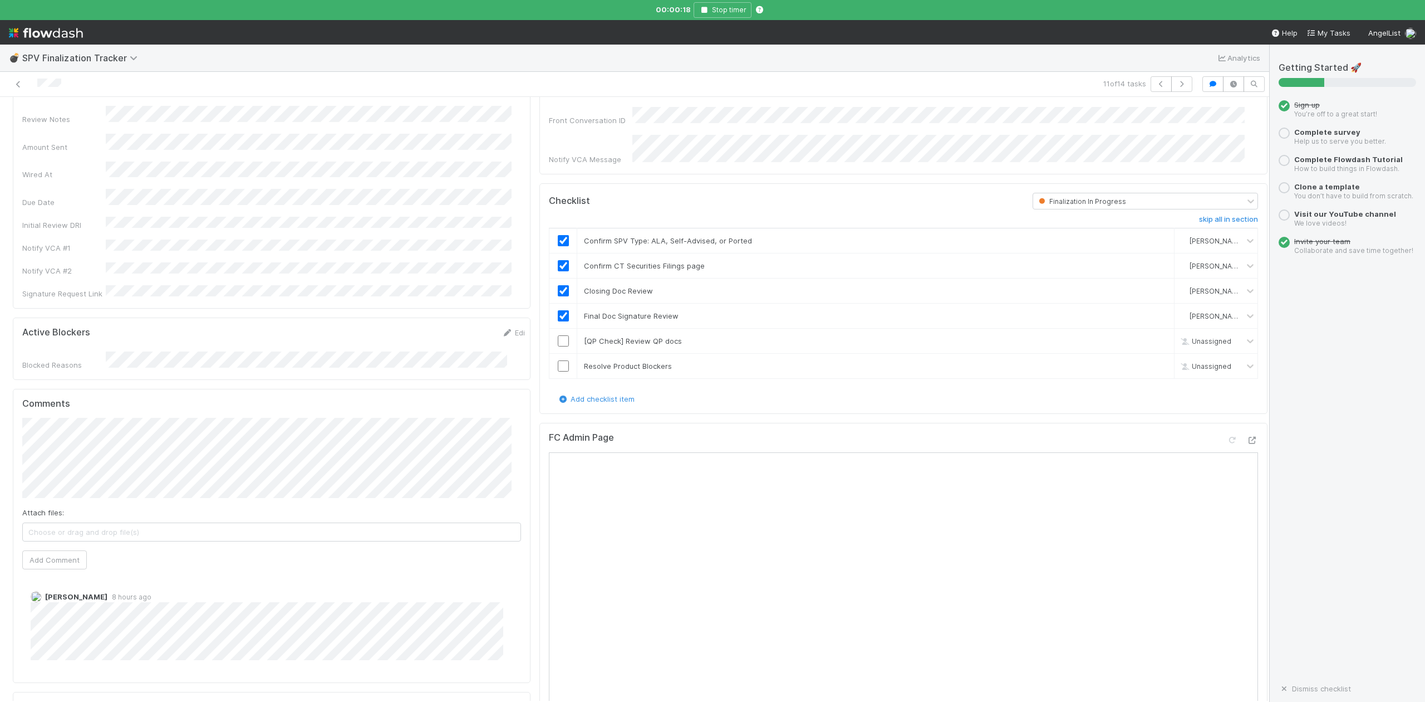
scroll to position [445, 0]
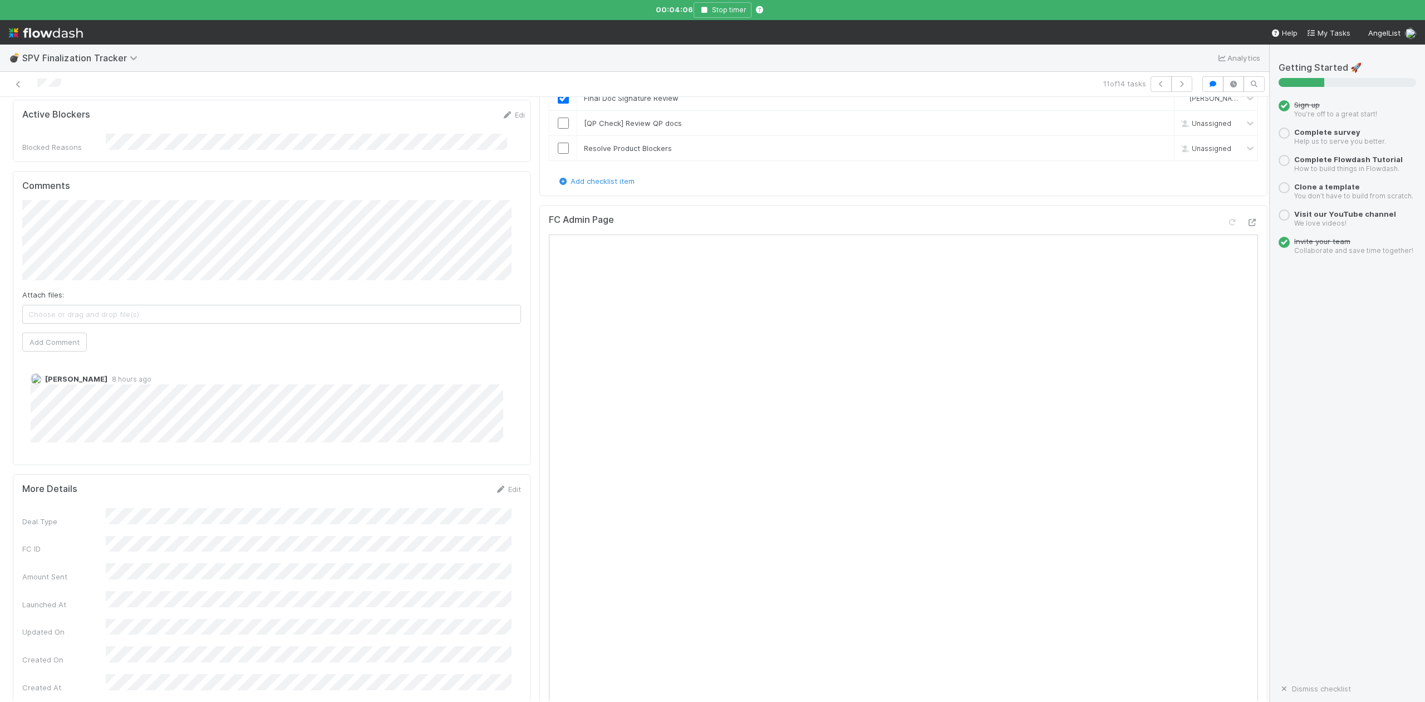
click at [1002, 190] on div "Checklist Finalization In Progress skip all in section Confirm SPV Type: ALA, S…" at bounding box center [904, 80] width 728 height 231
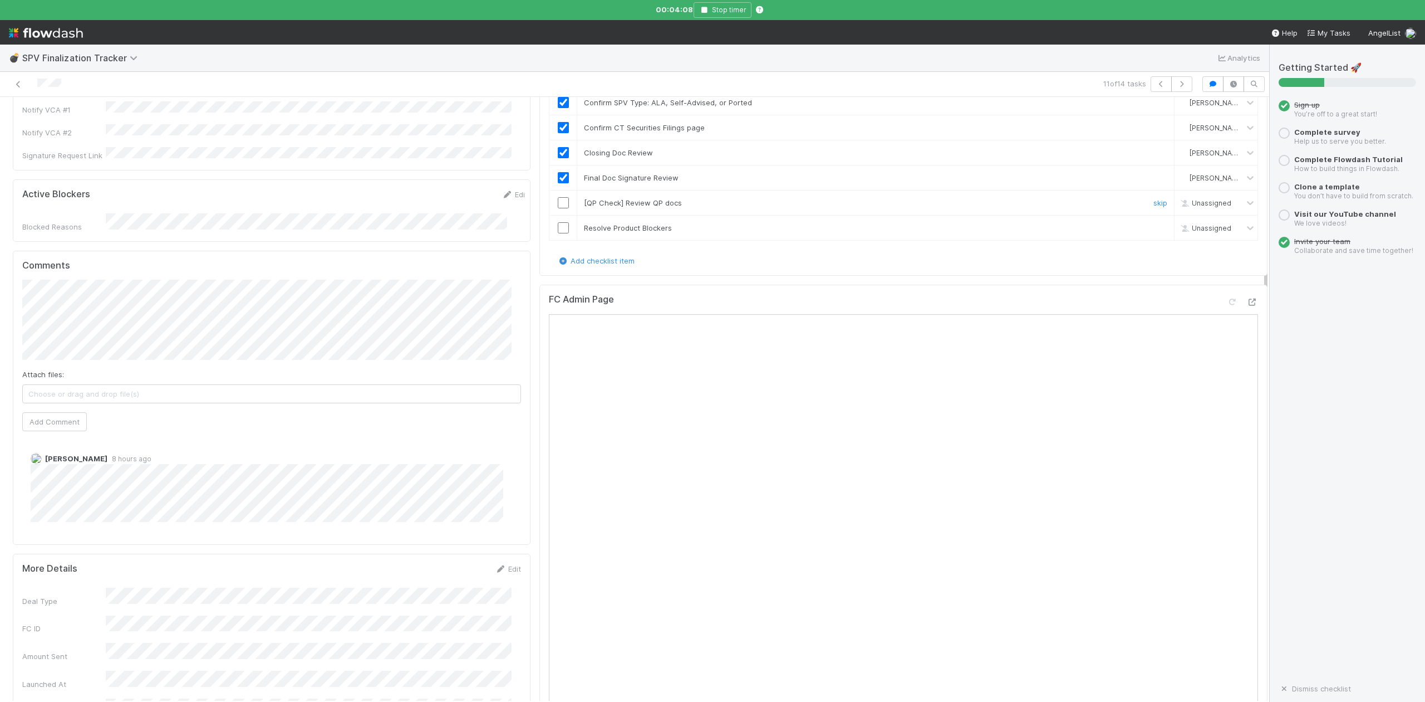
scroll to position [297, 0]
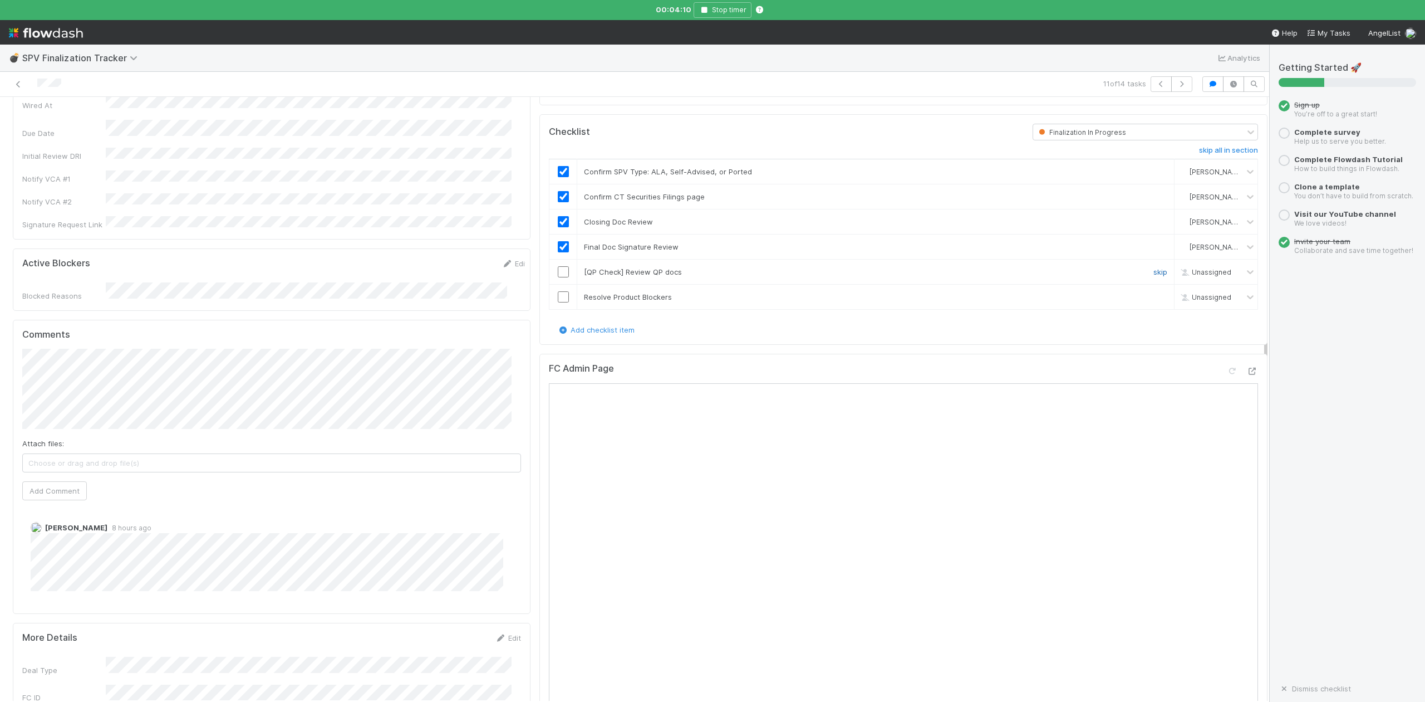
click at [1154, 268] on link "skip" at bounding box center [1161, 271] width 14 height 9
click at [82, 355] on span "Amy Saks" at bounding box center [89, 353] width 56 height 9
click at [52, 481] on button "Add Comment" at bounding box center [54, 490] width 65 height 19
click at [558, 298] on input "checkbox" at bounding box center [563, 296] width 11 height 11
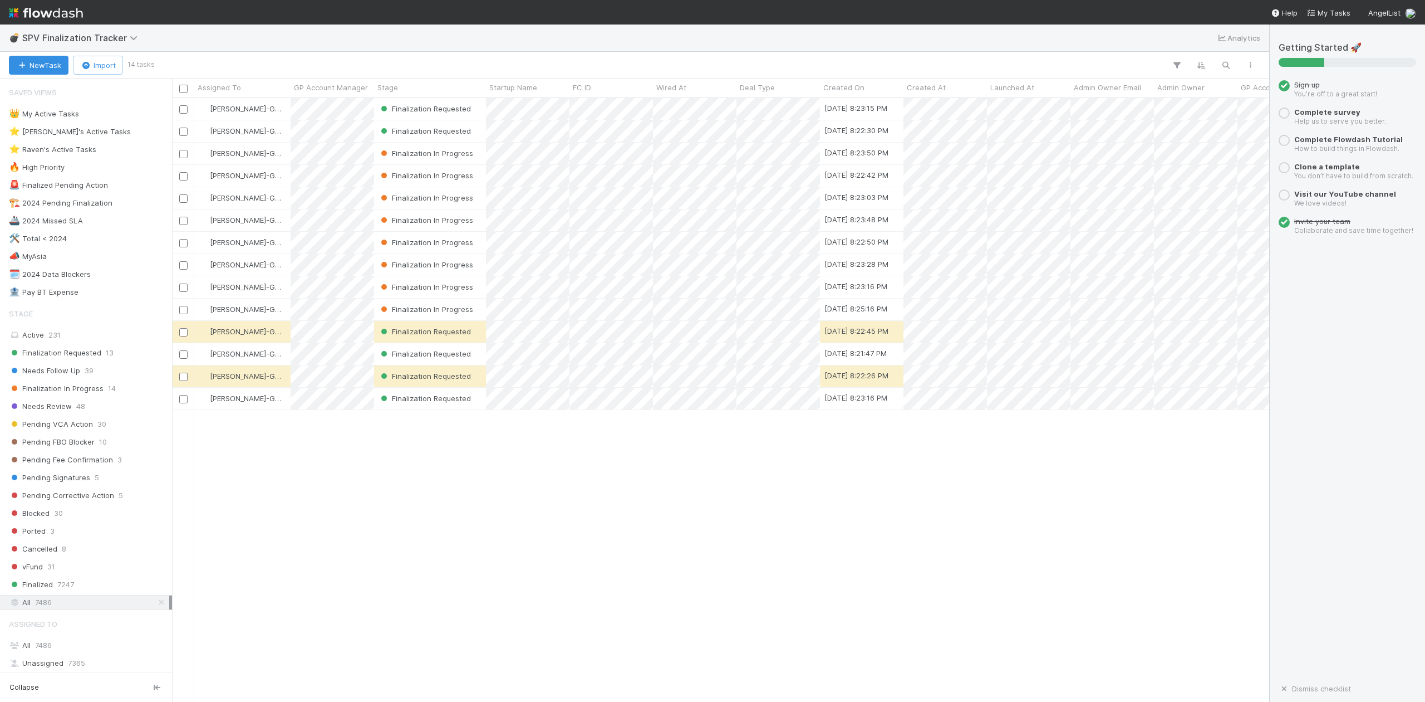
scroll to position [592, 1087]
click at [1224, 65] on icon "button" at bounding box center [1226, 65] width 11 height 10
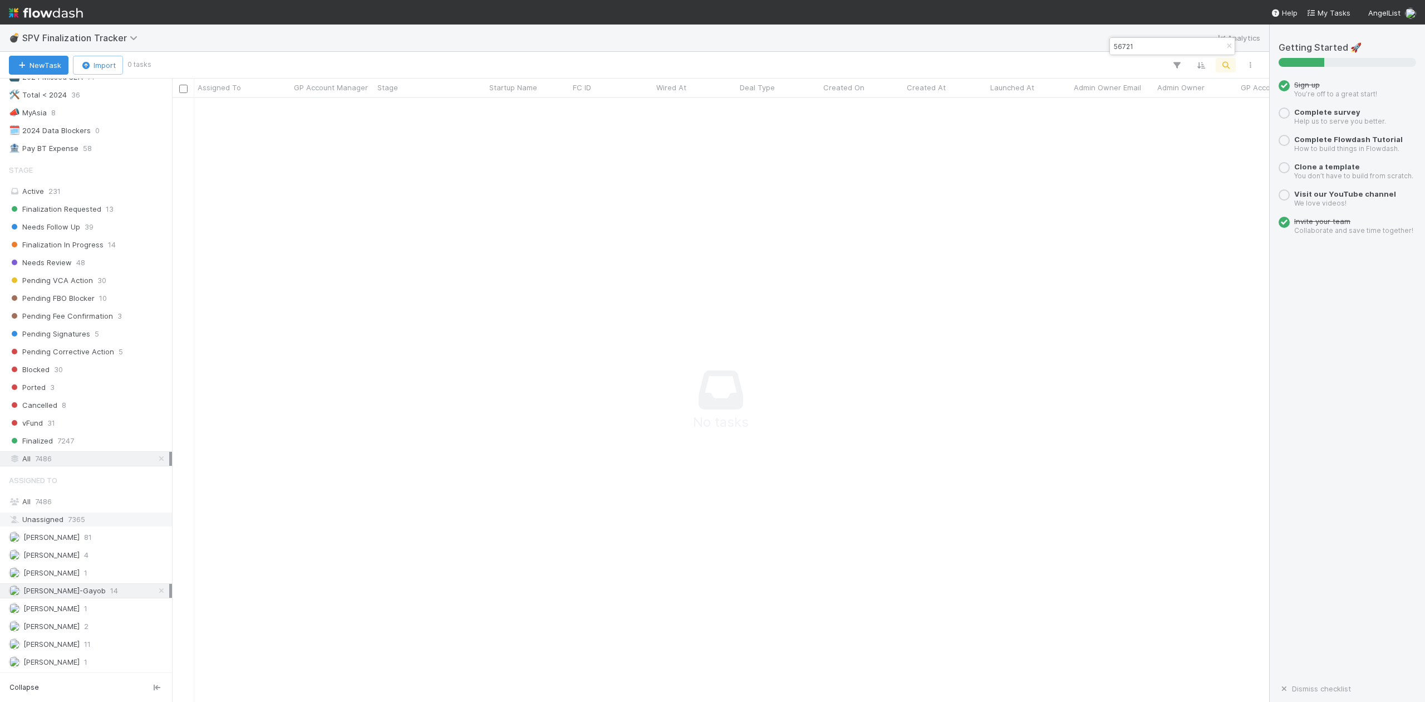
scroll to position [158, 0]
type input "56721"
click at [54, 494] on div "All 7486" at bounding box center [89, 501] width 160 height 14
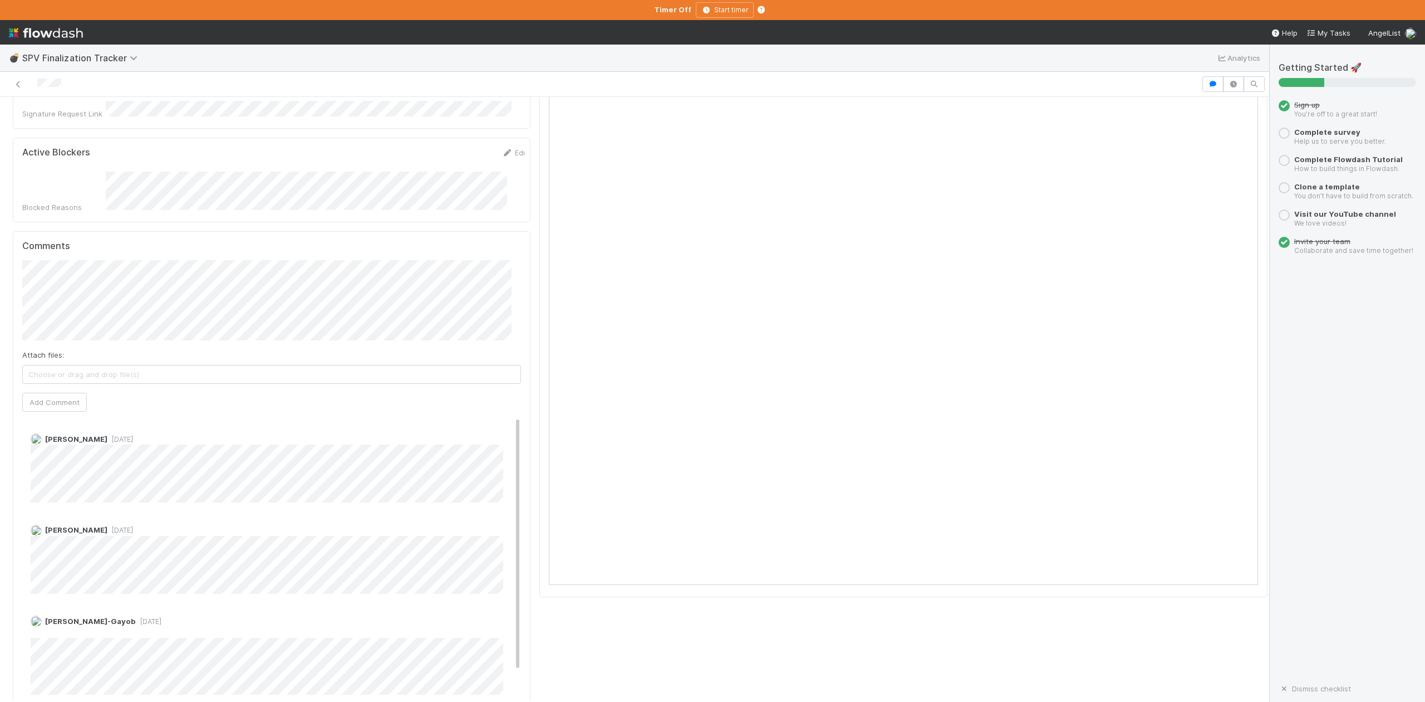
scroll to position [223, 0]
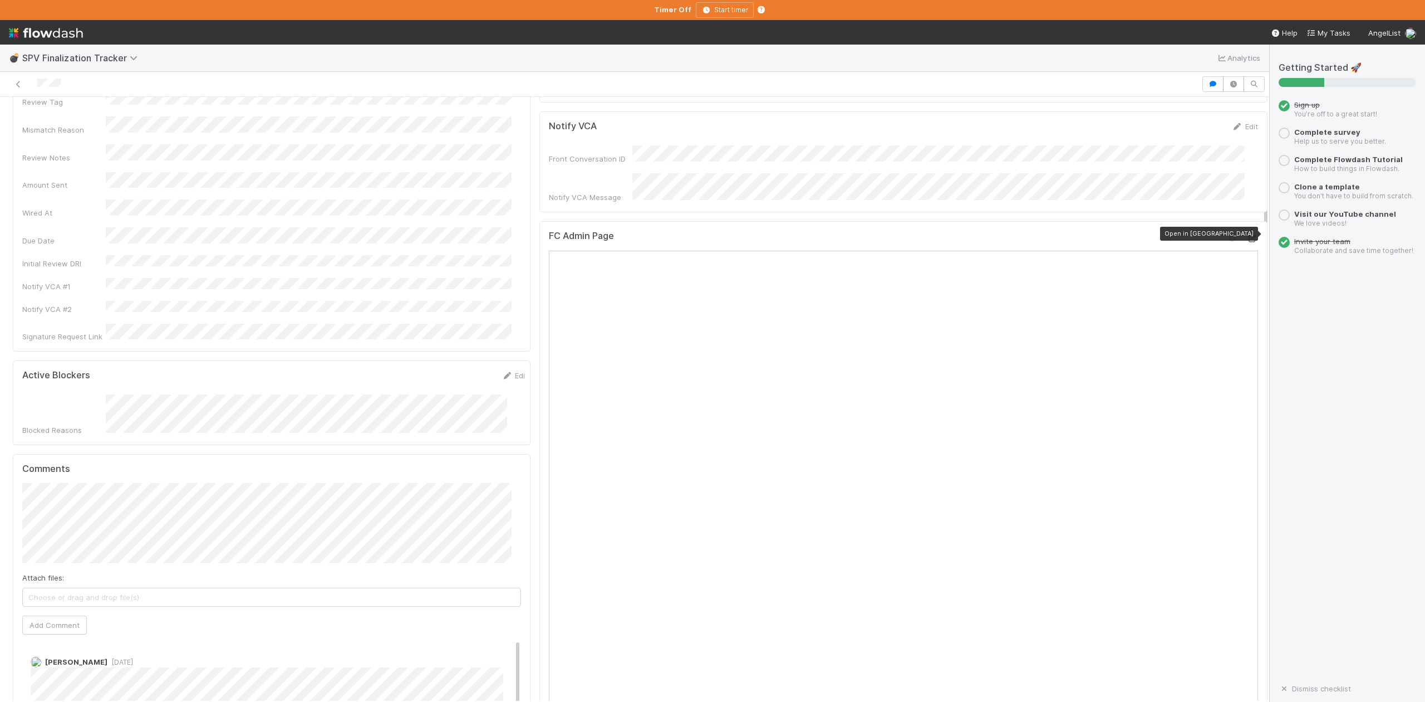
click at [1247, 235] on icon at bounding box center [1252, 238] width 11 height 7
click at [58, 621] on button "Add Comment" at bounding box center [54, 630] width 65 height 19
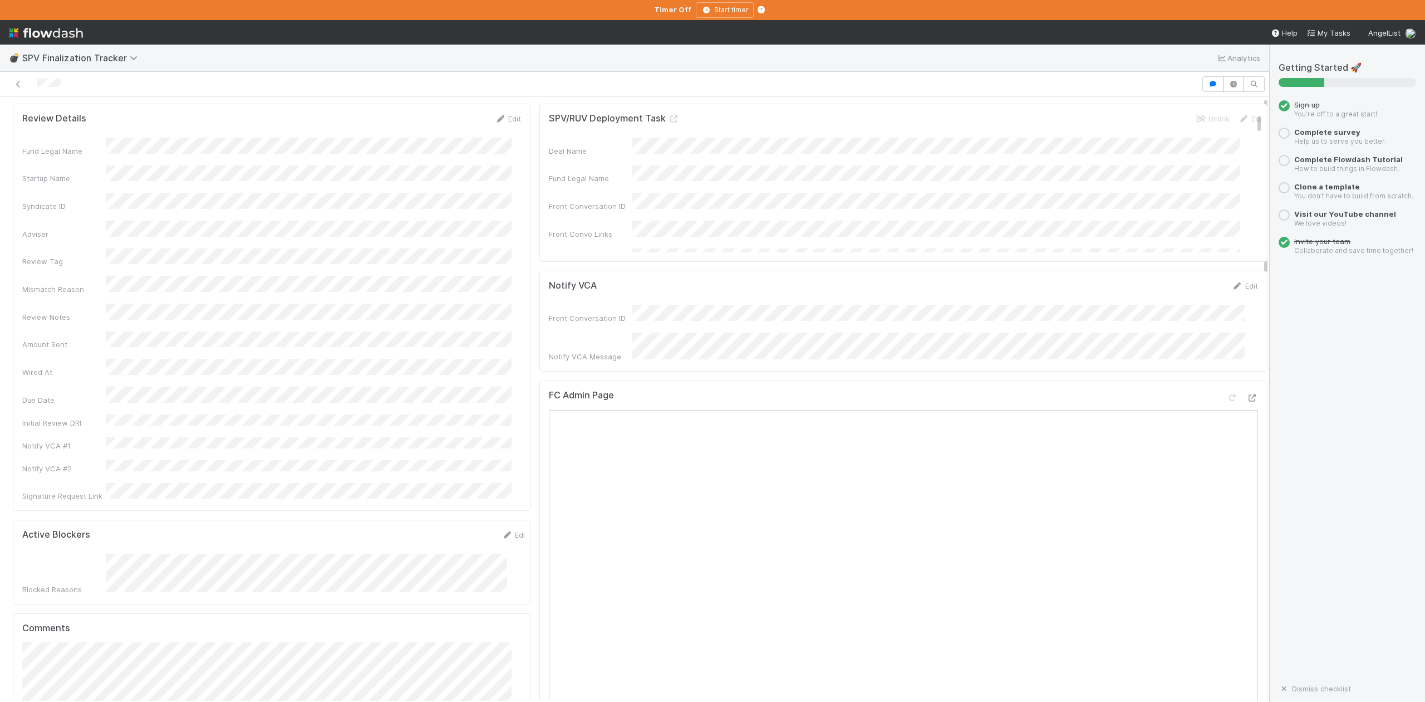
scroll to position [0, 0]
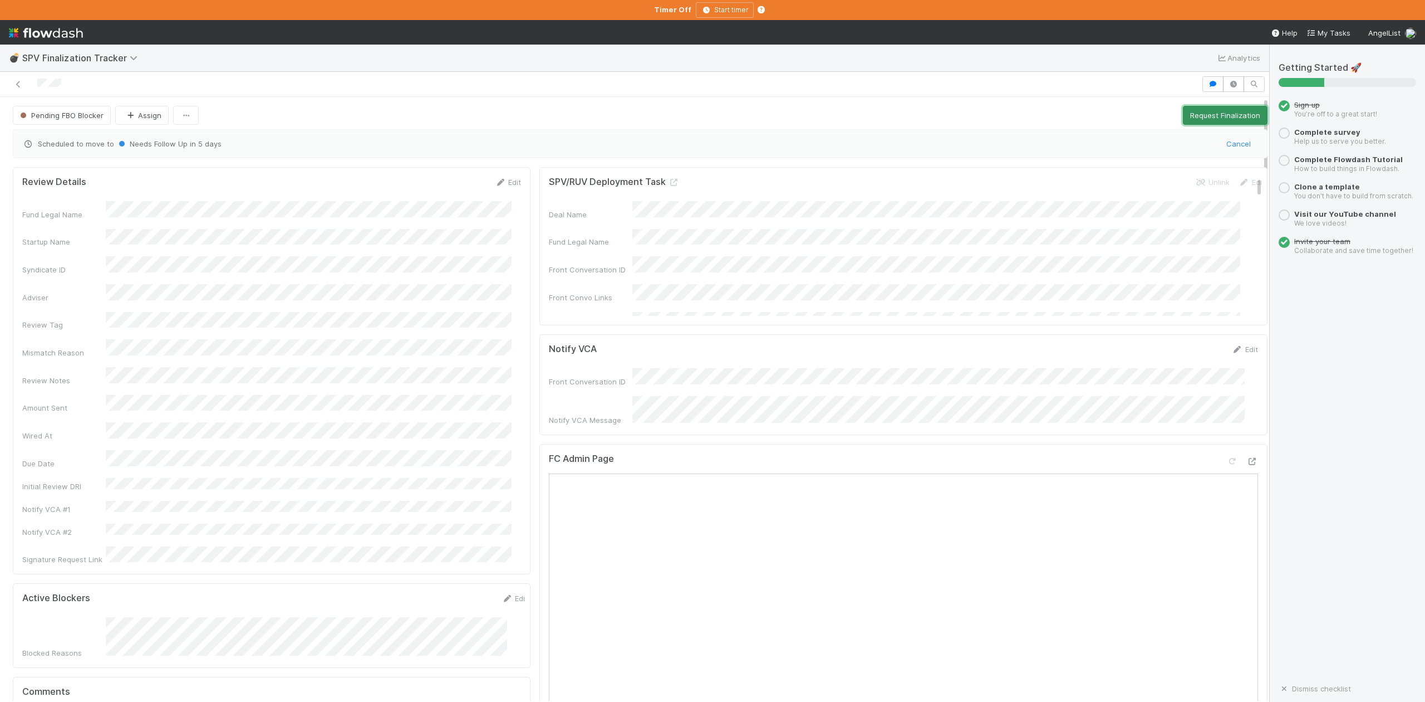
click at [1204, 112] on button "Request Finalization" at bounding box center [1225, 115] width 85 height 19
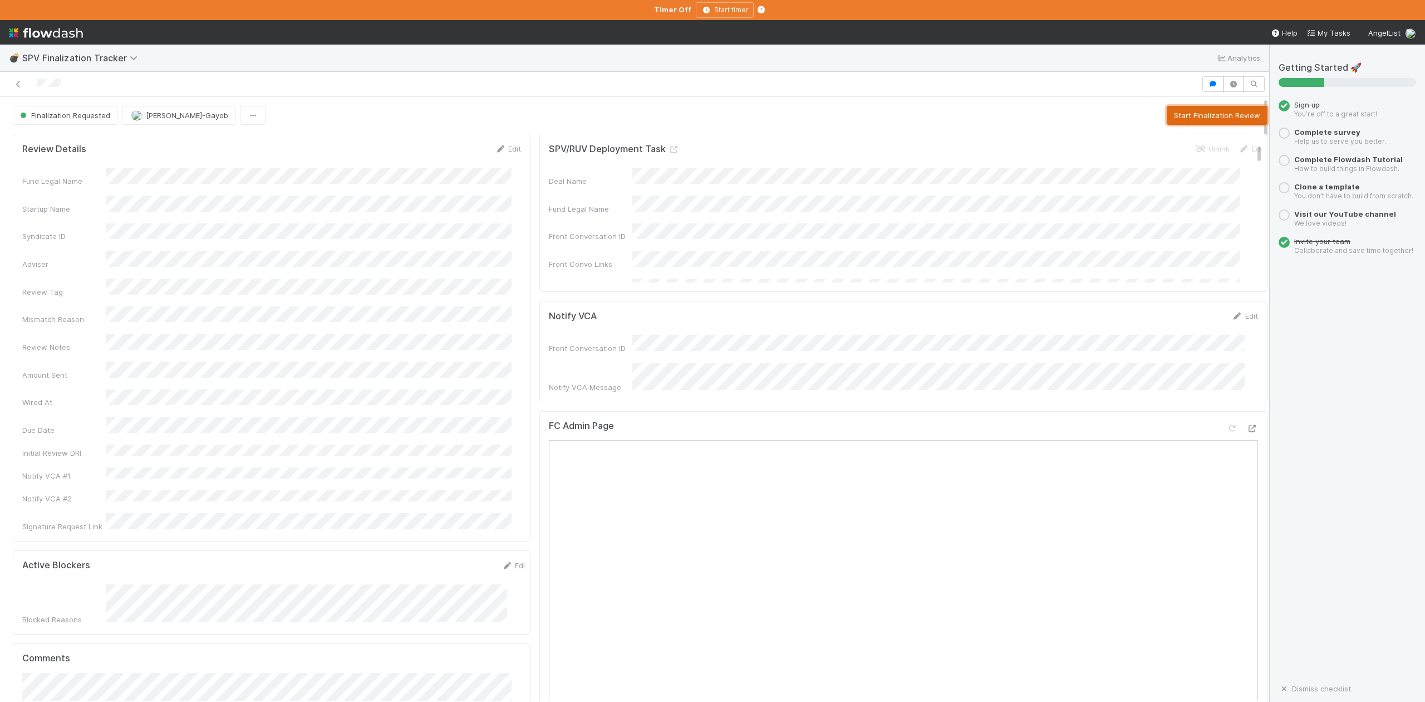
click at [1179, 111] on button "Start Finalization Review" at bounding box center [1217, 115] width 101 height 19
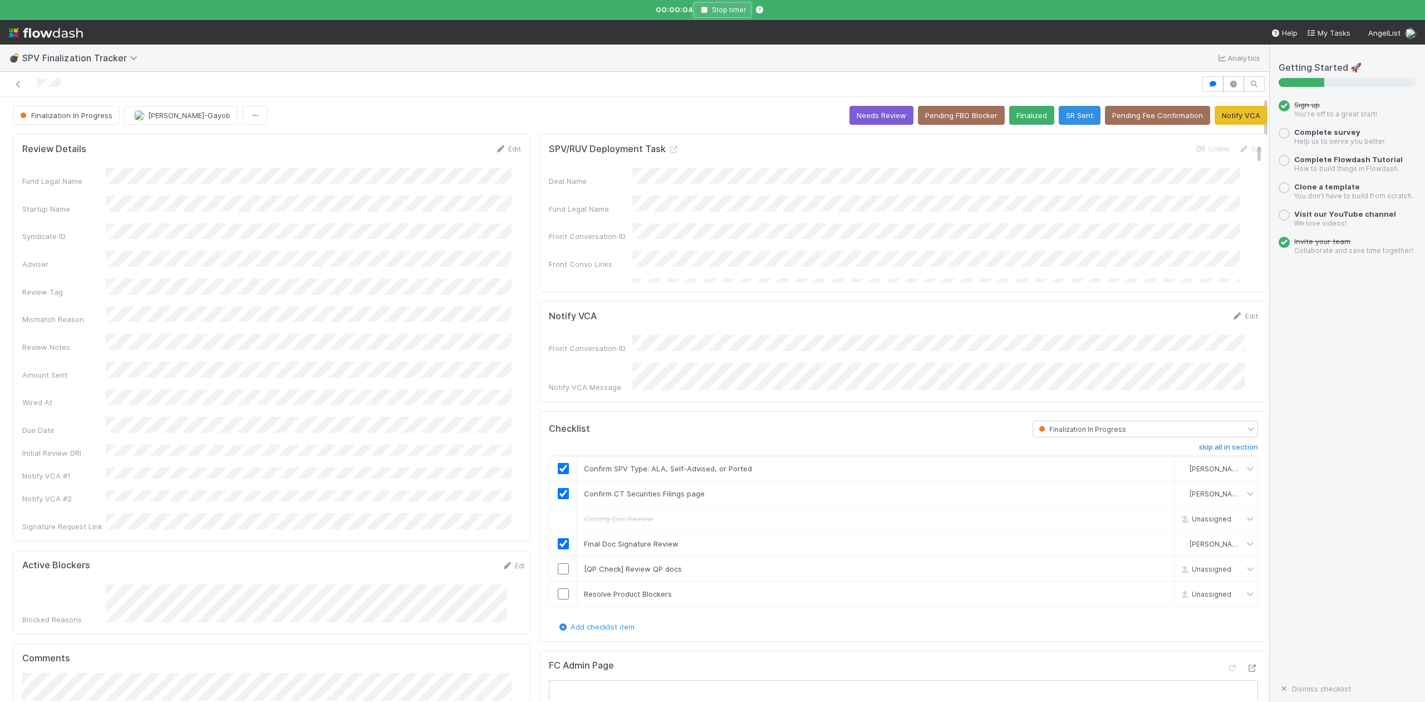
click at [707, 12] on icon "button" at bounding box center [704, 10] width 11 height 7
click at [1010, 114] on button "Finalized" at bounding box center [1031, 115] width 45 height 19
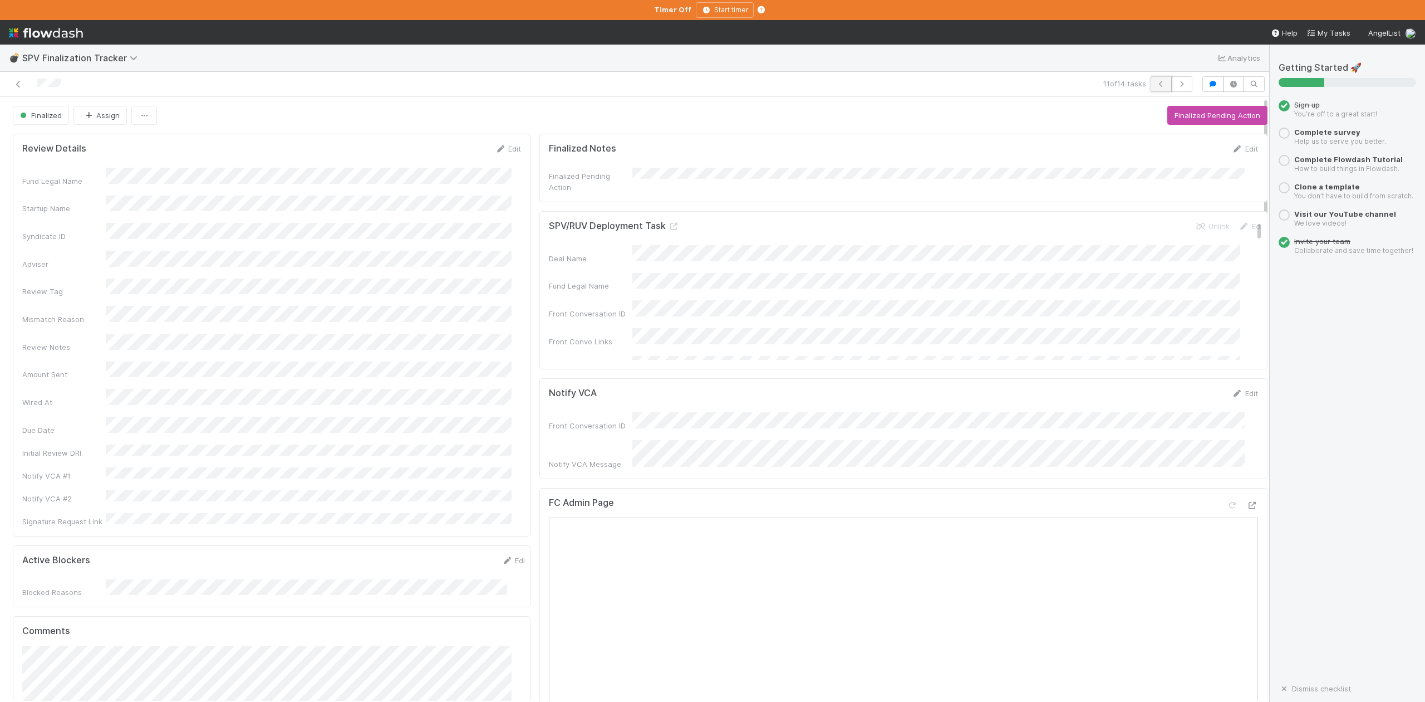
click at [1156, 81] on icon "button" at bounding box center [1161, 84] width 11 height 7
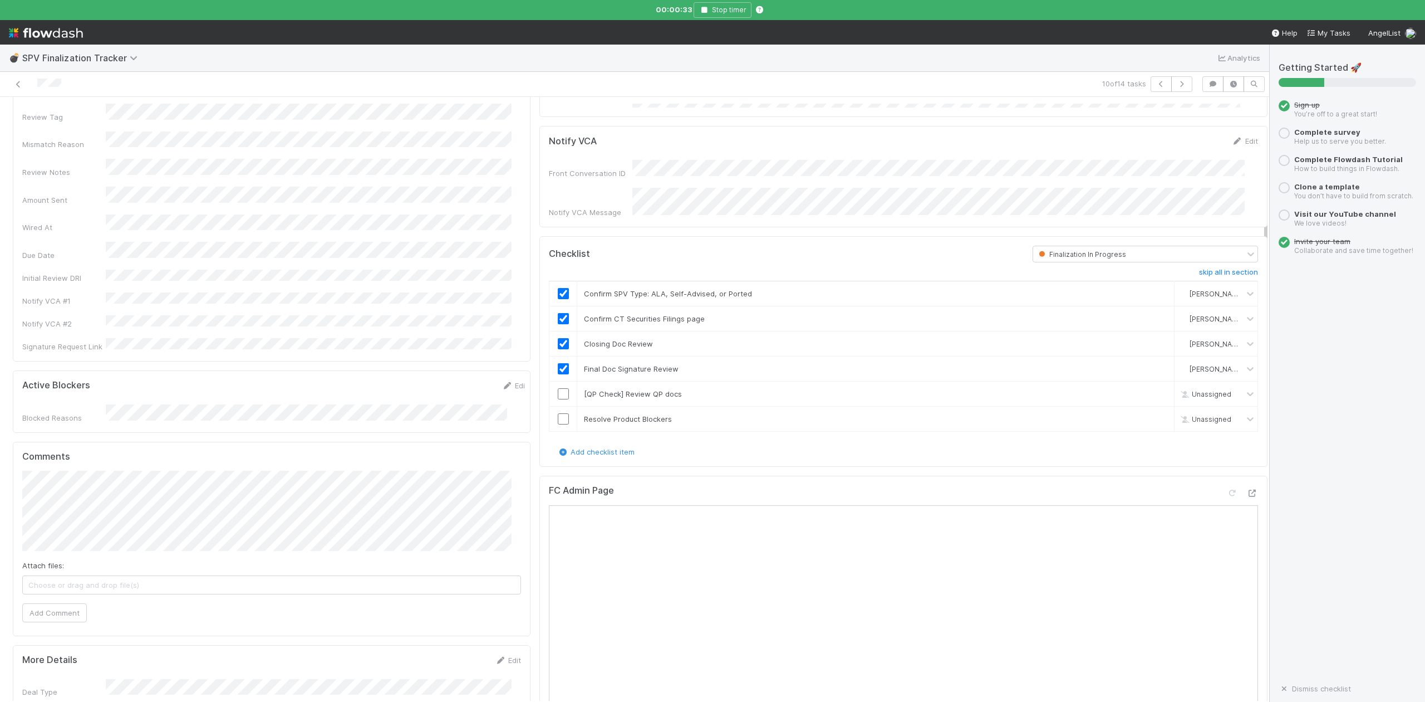
scroll to position [148, 0]
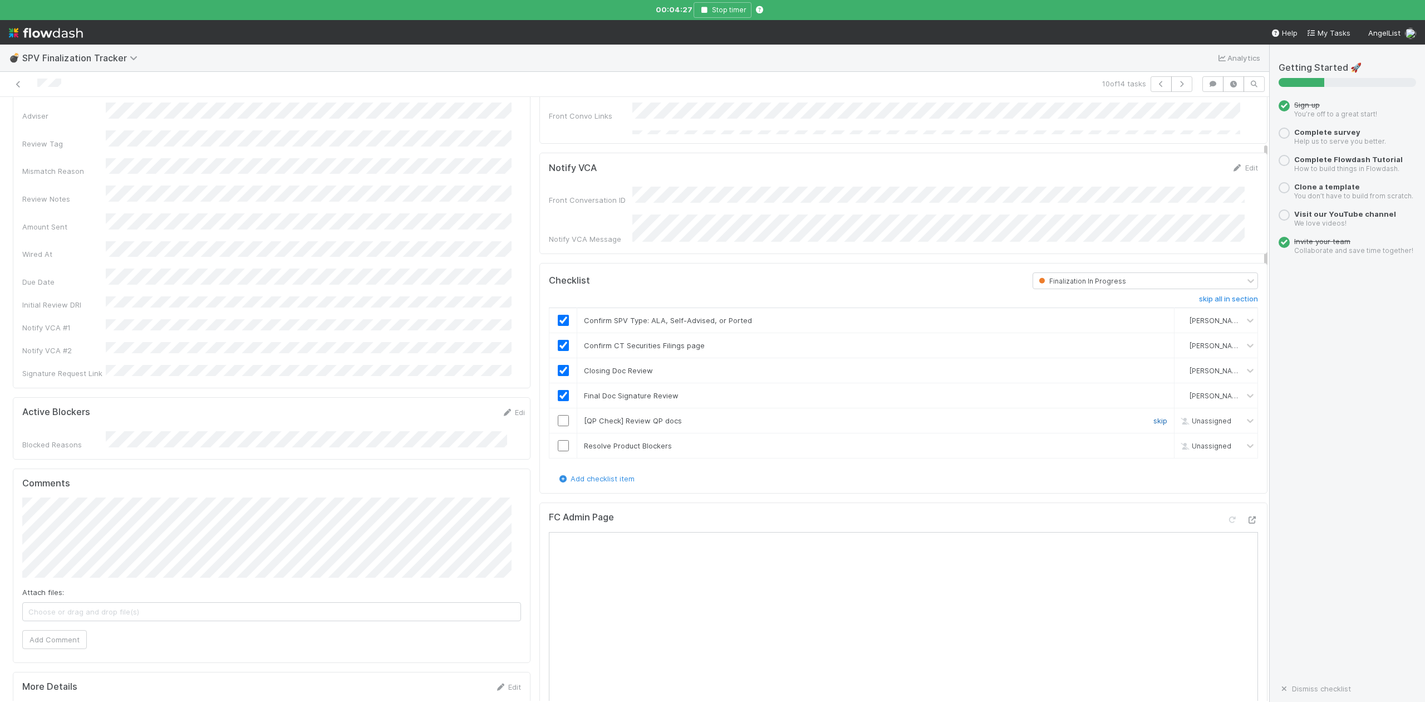
click at [1154, 416] on link "skip" at bounding box center [1161, 420] width 14 height 9
click at [558, 444] on input "checkbox" at bounding box center [563, 445] width 11 height 11
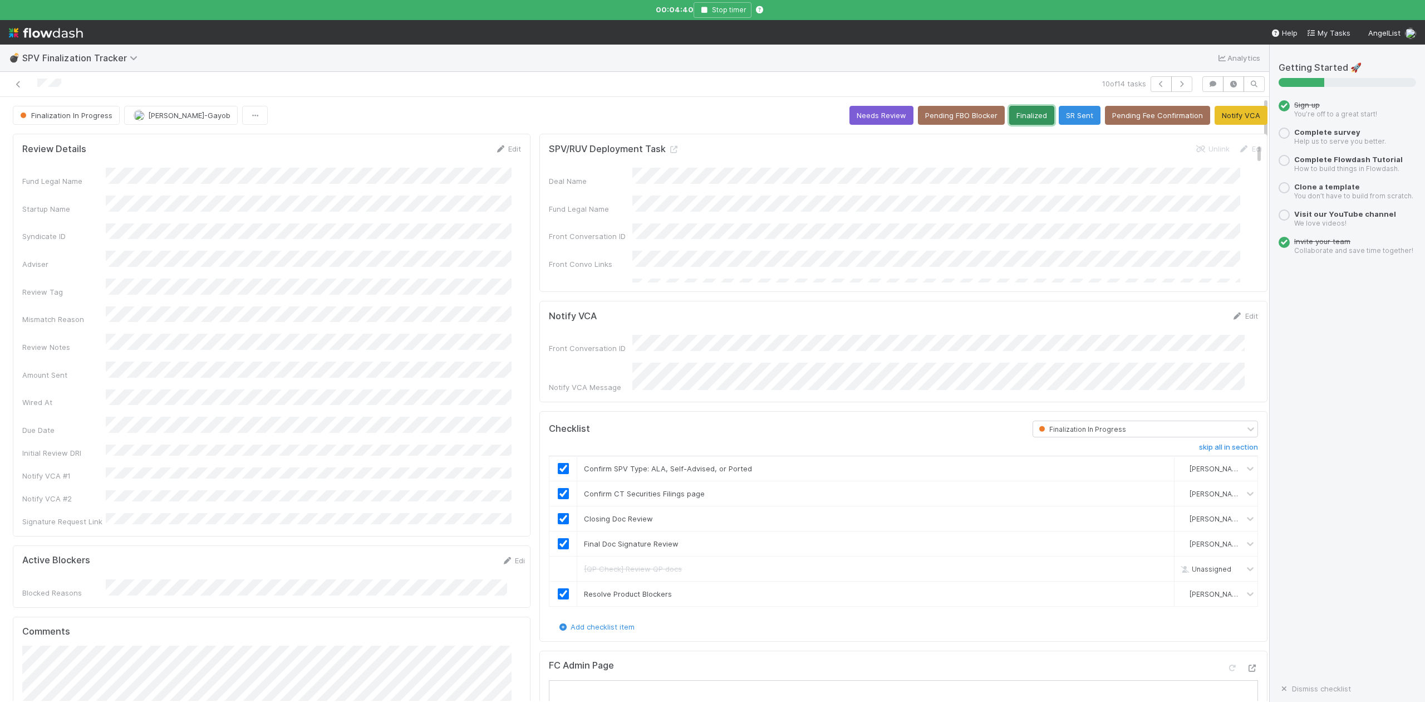
click at [1017, 117] on button "Finalized" at bounding box center [1031, 115] width 45 height 19
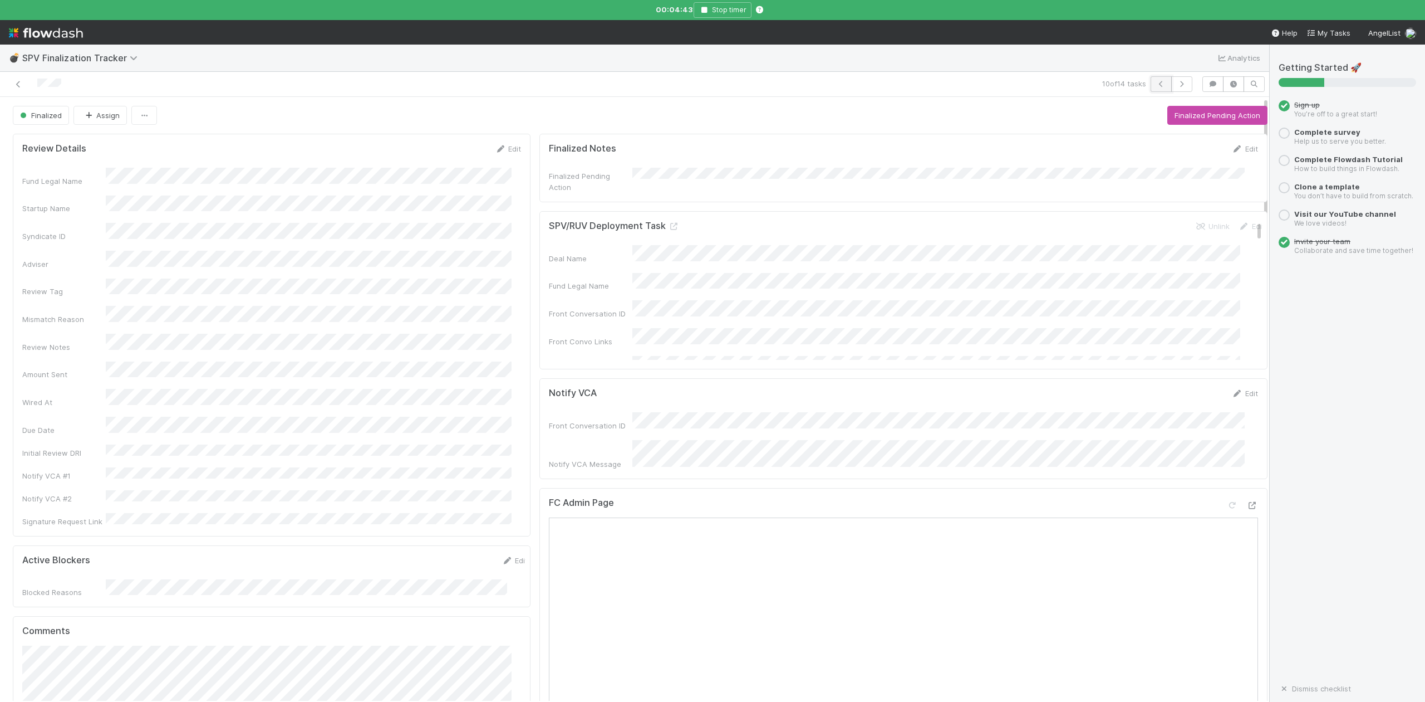
click at [1151, 88] on button "button" at bounding box center [1161, 84] width 21 height 16
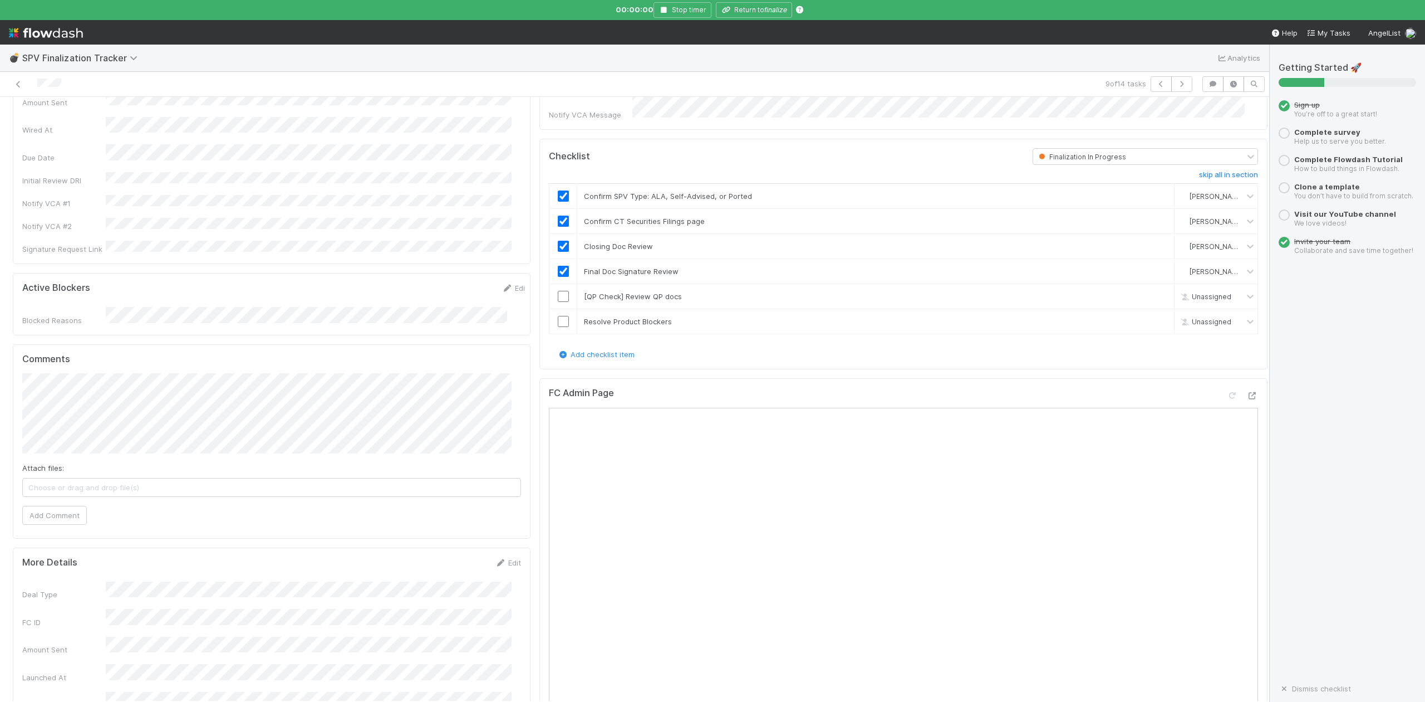
scroll to position [297, 0]
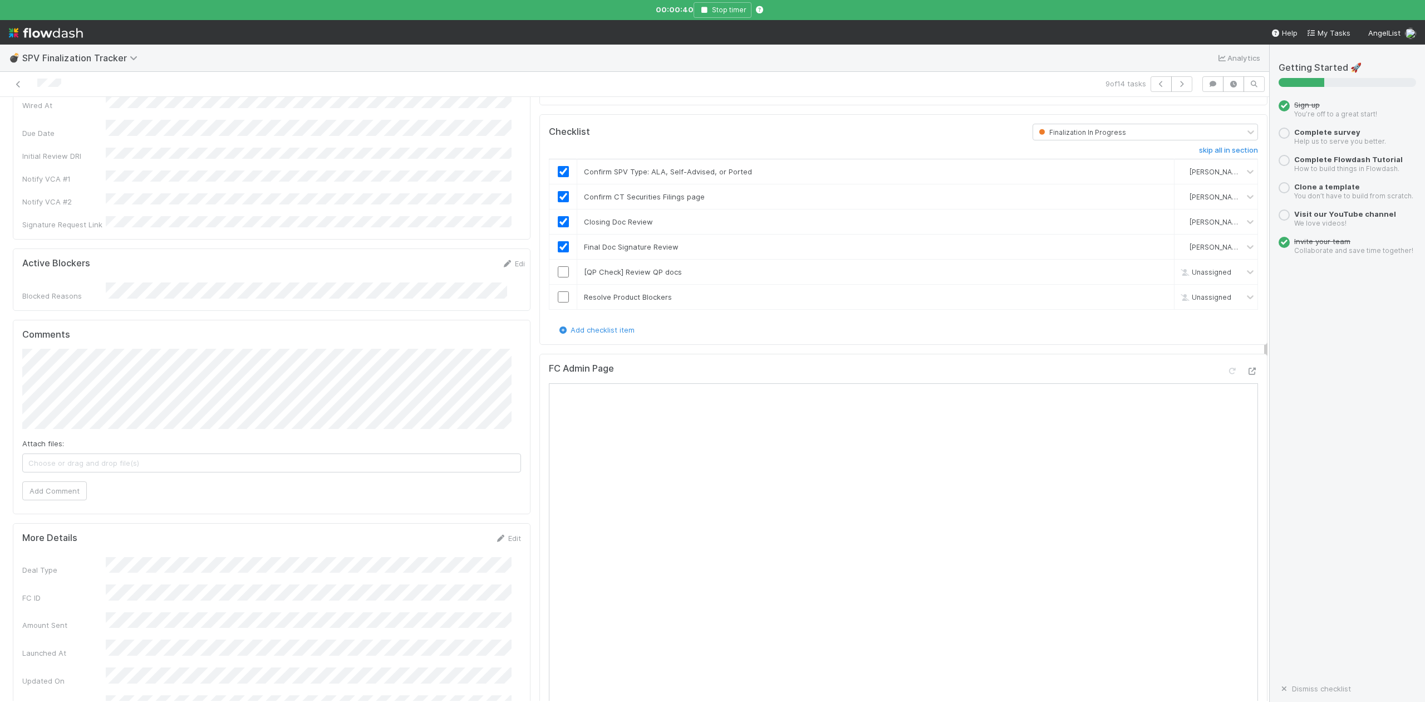
click at [1004, 326] on div "Add checklist item" at bounding box center [903, 329] width 709 height 11
click at [1154, 267] on link "skip" at bounding box center [1161, 271] width 14 height 9
click at [558, 294] on input "checkbox" at bounding box center [563, 296] width 11 height 11
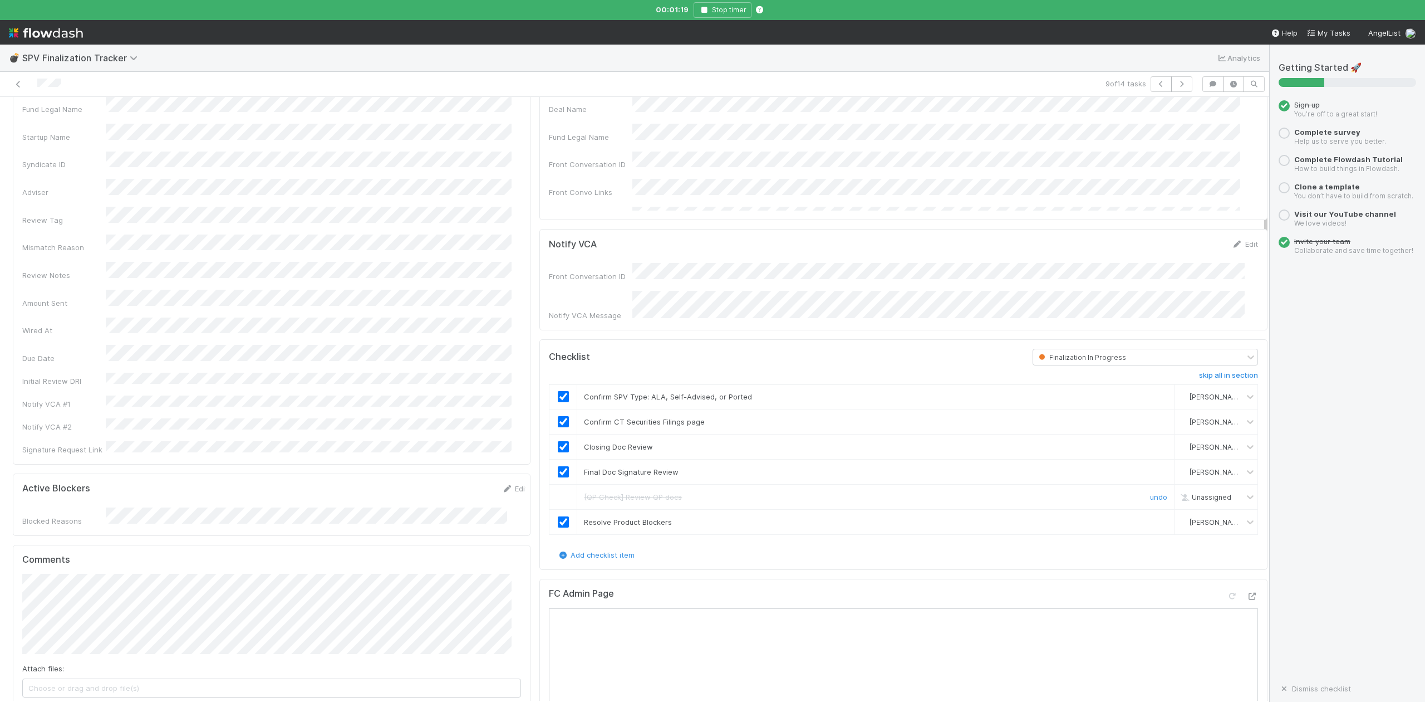
scroll to position [0, 0]
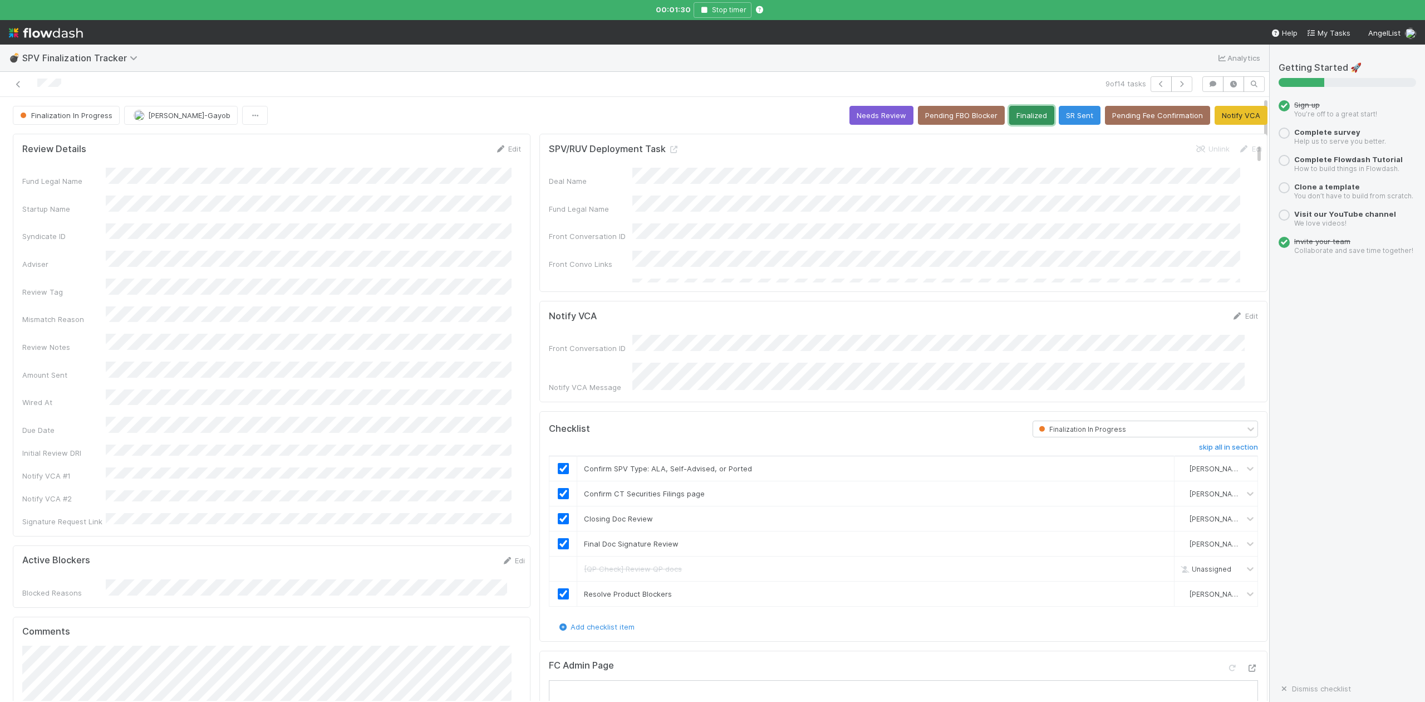
click at [1009, 119] on button "Finalized" at bounding box center [1031, 115] width 45 height 19
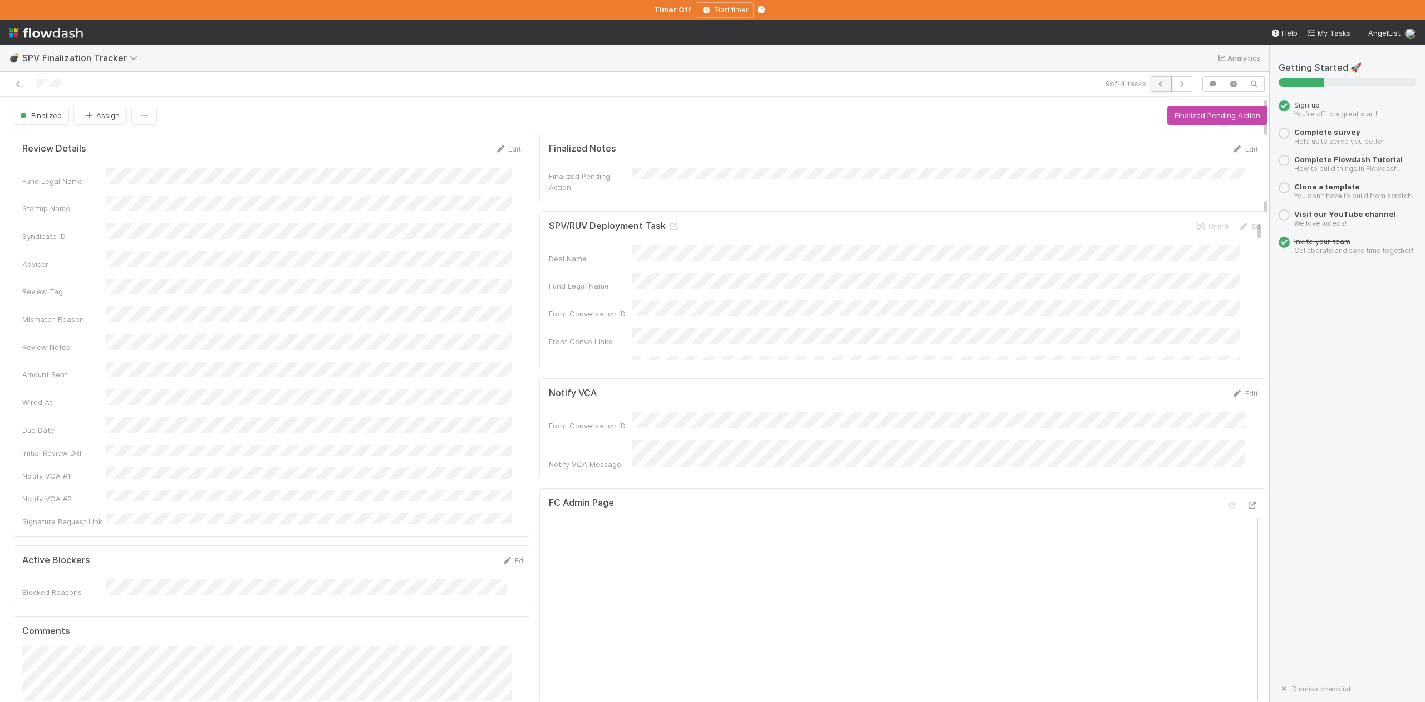
click at [1156, 85] on icon "button" at bounding box center [1161, 84] width 11 height 7
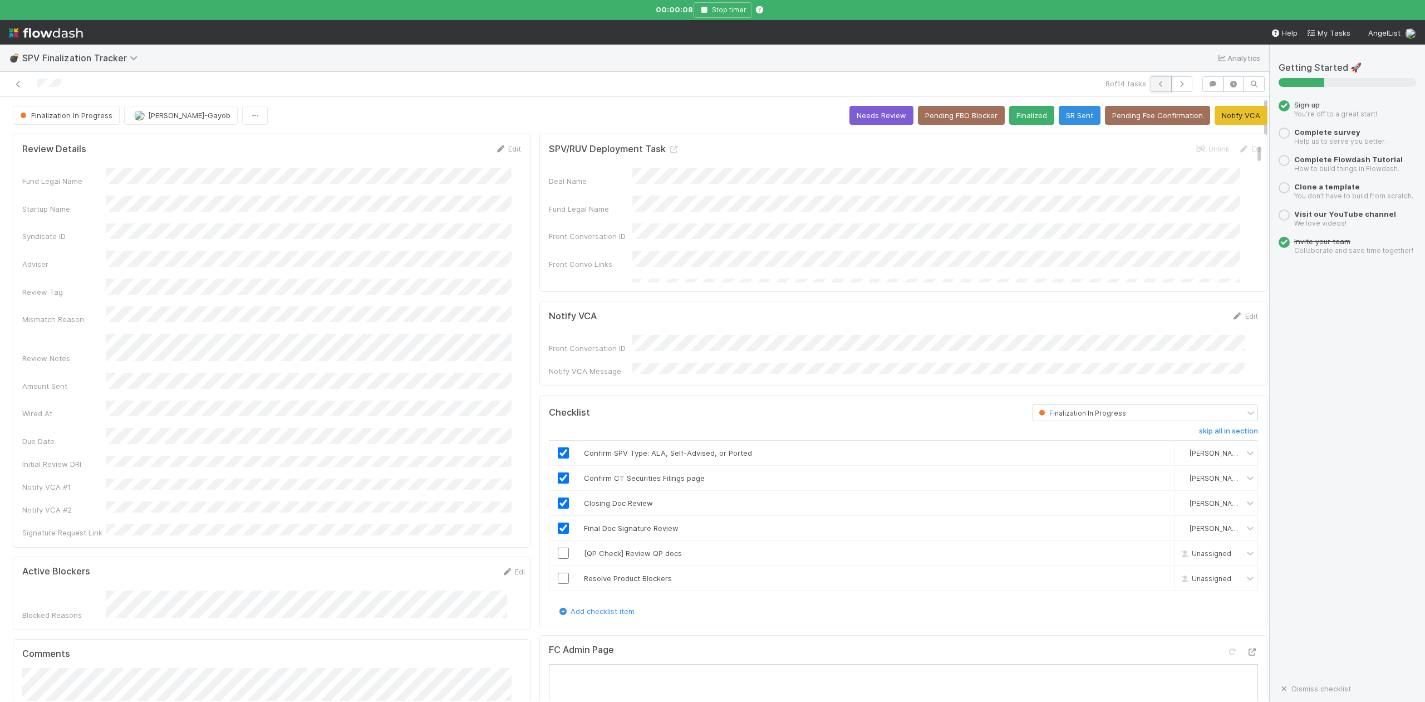
click at [1151, 88] on button "button" at bounding box center [1161, 84] width 21 height 16
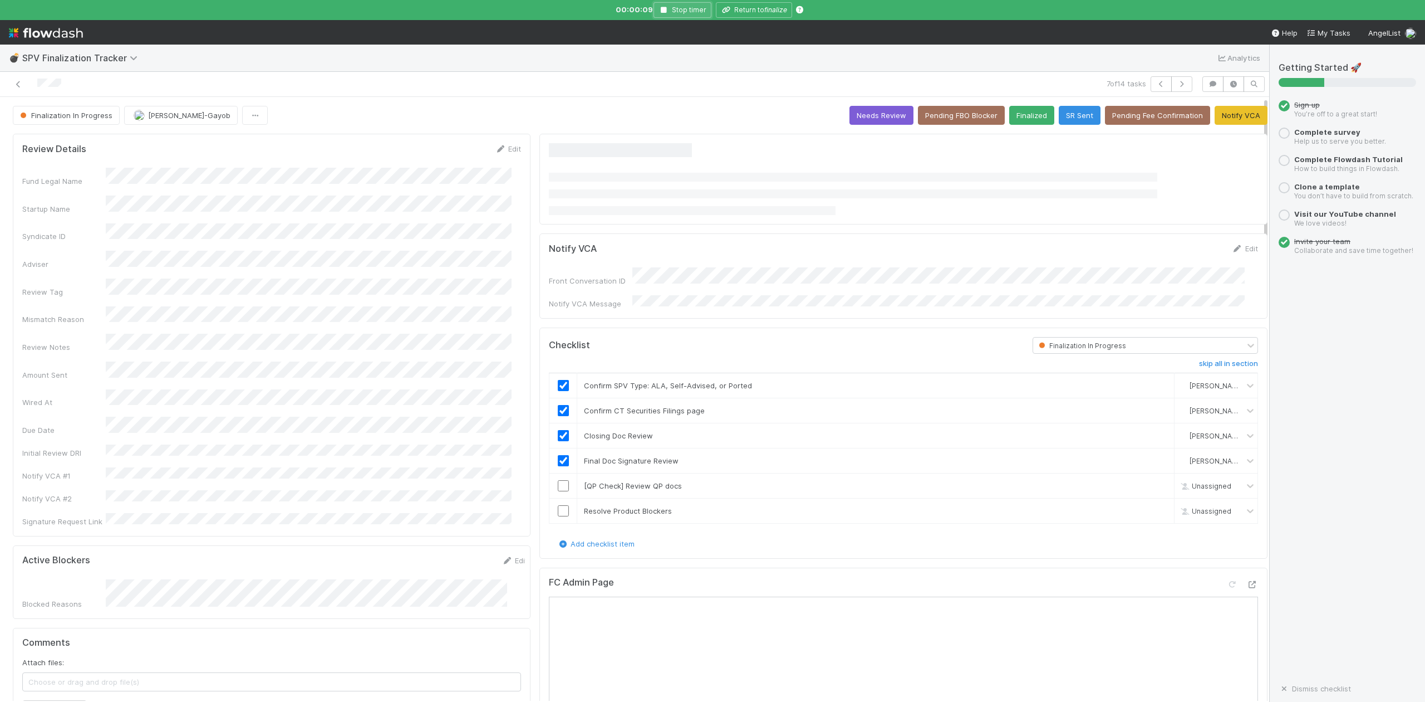
click at [663, 11] on icon "button" at bounding box center [664, 10] width 11 height 7
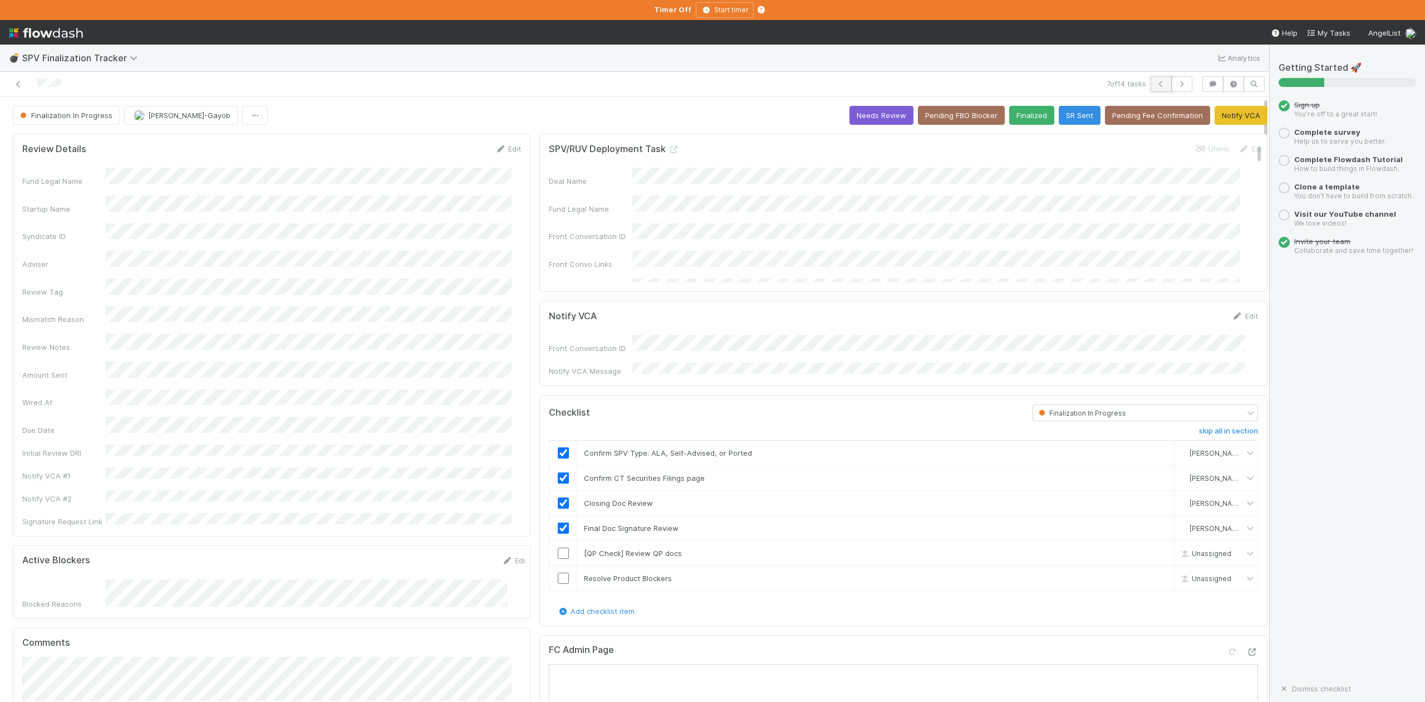
click at [1156, 84] on icon "button" at bounding box center [1161, 84] width 11 height 7
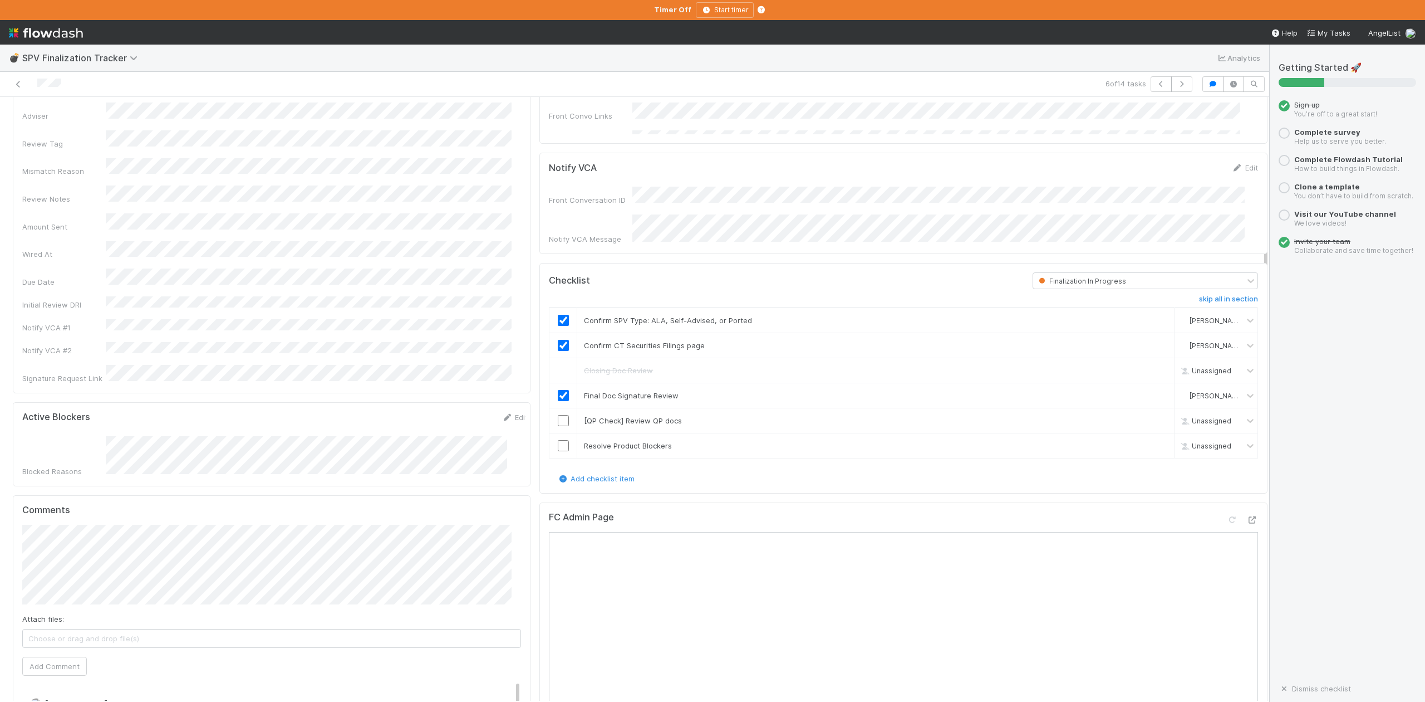
scroll to position [371, 0]
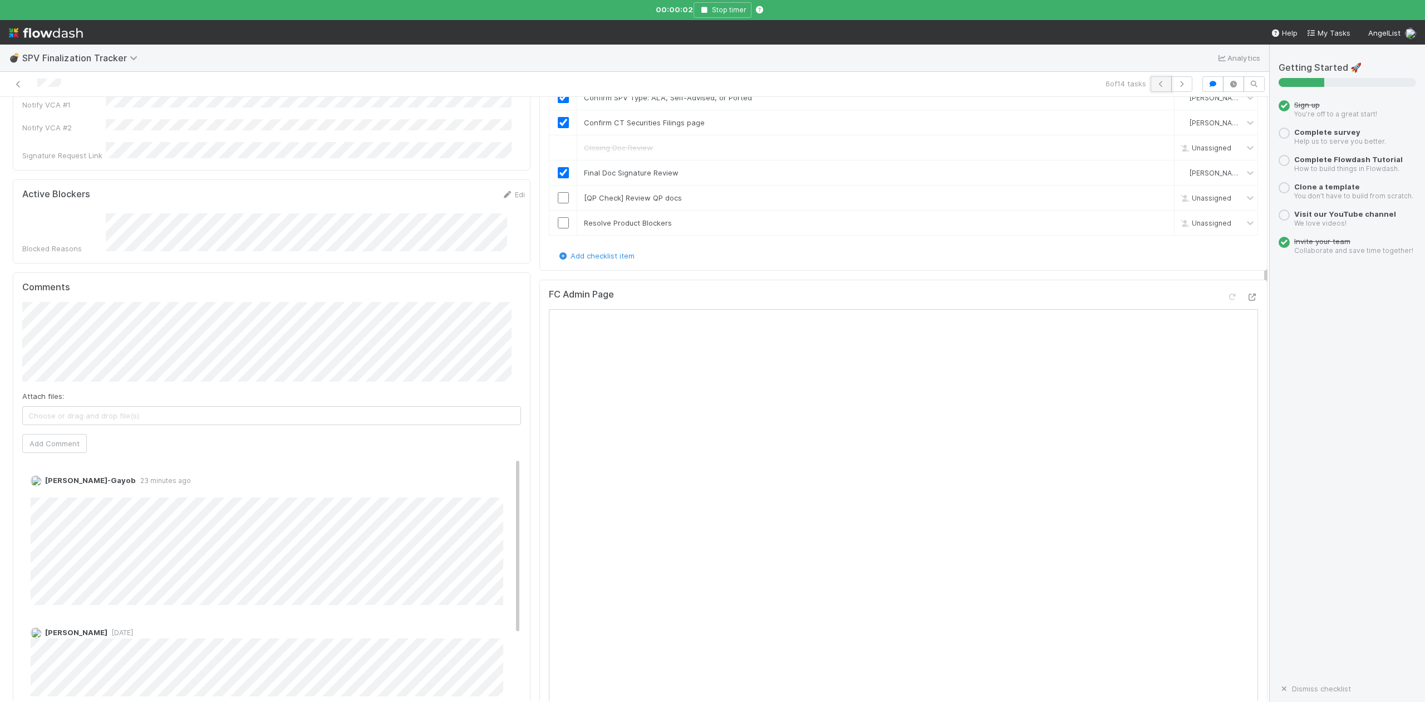
click at [1156, 87] on icon "button" at bounding box center [1161, 84] width 11 height 7
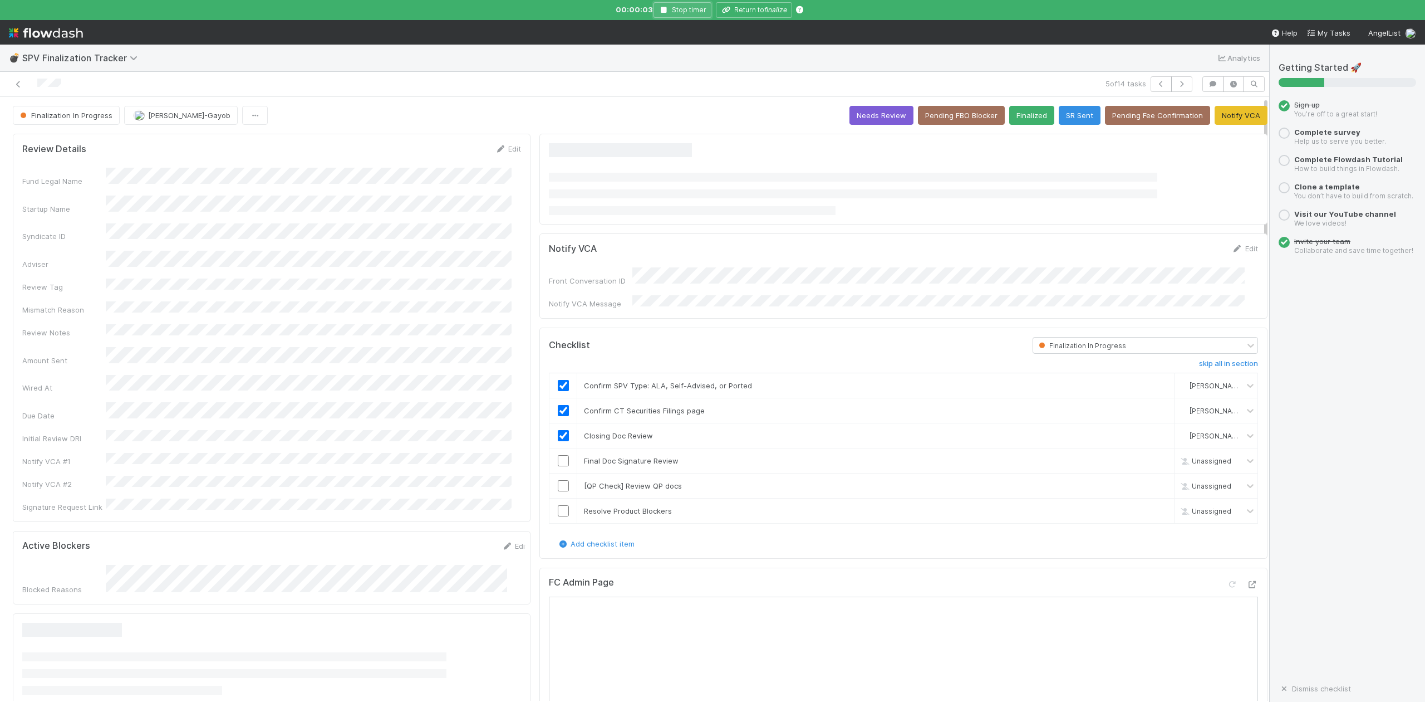
click at [663, 8] on icon "button" at bounding box center [664, 10] width 11 height 7
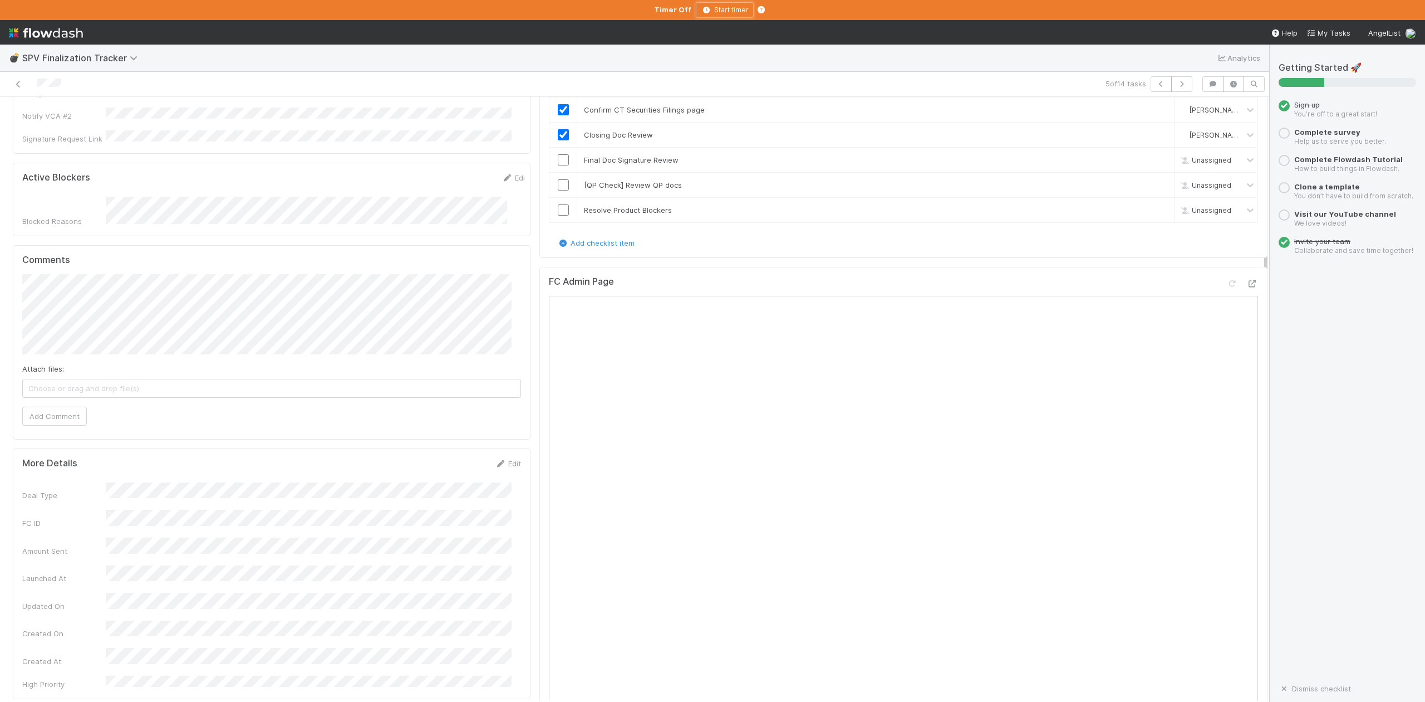
scroll to position [297, 0]
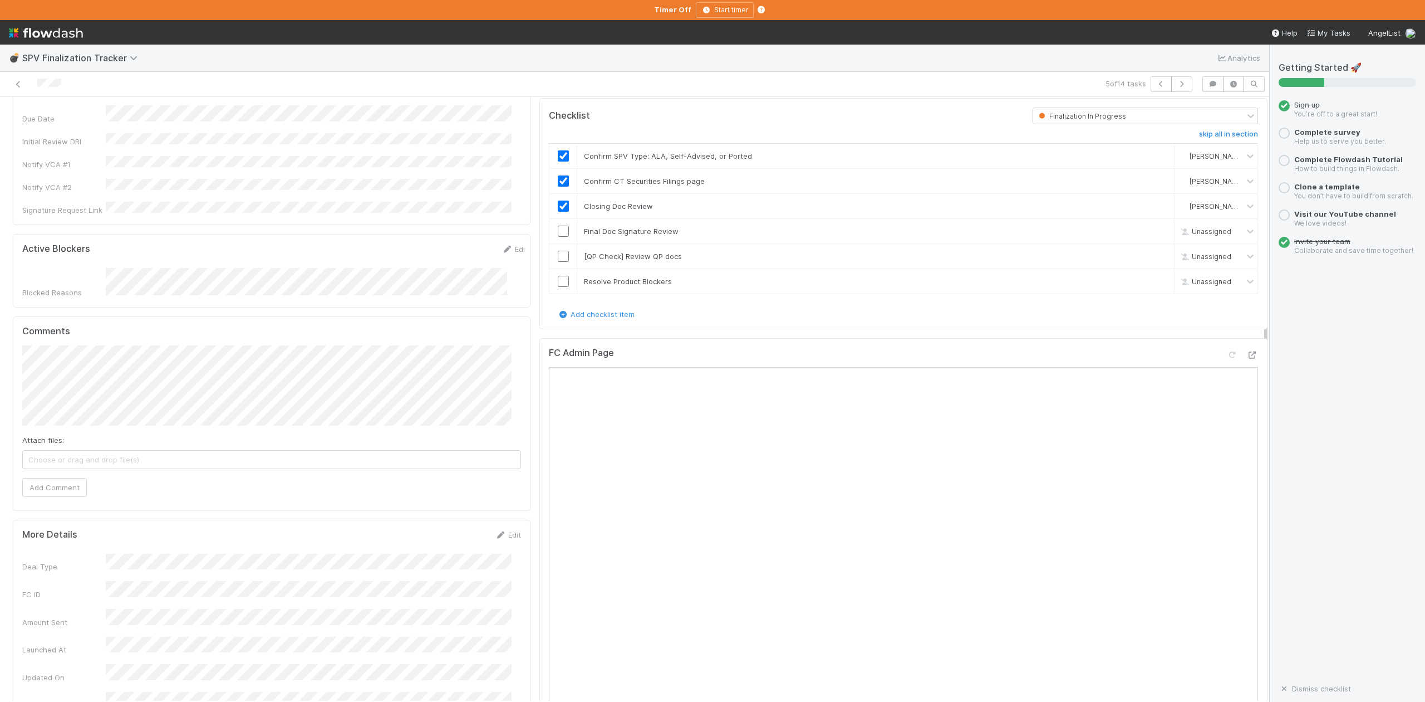
click at [568, 75] on div "5 of 14 tasks" at bounding box center [634, 84] width 1269 height 25
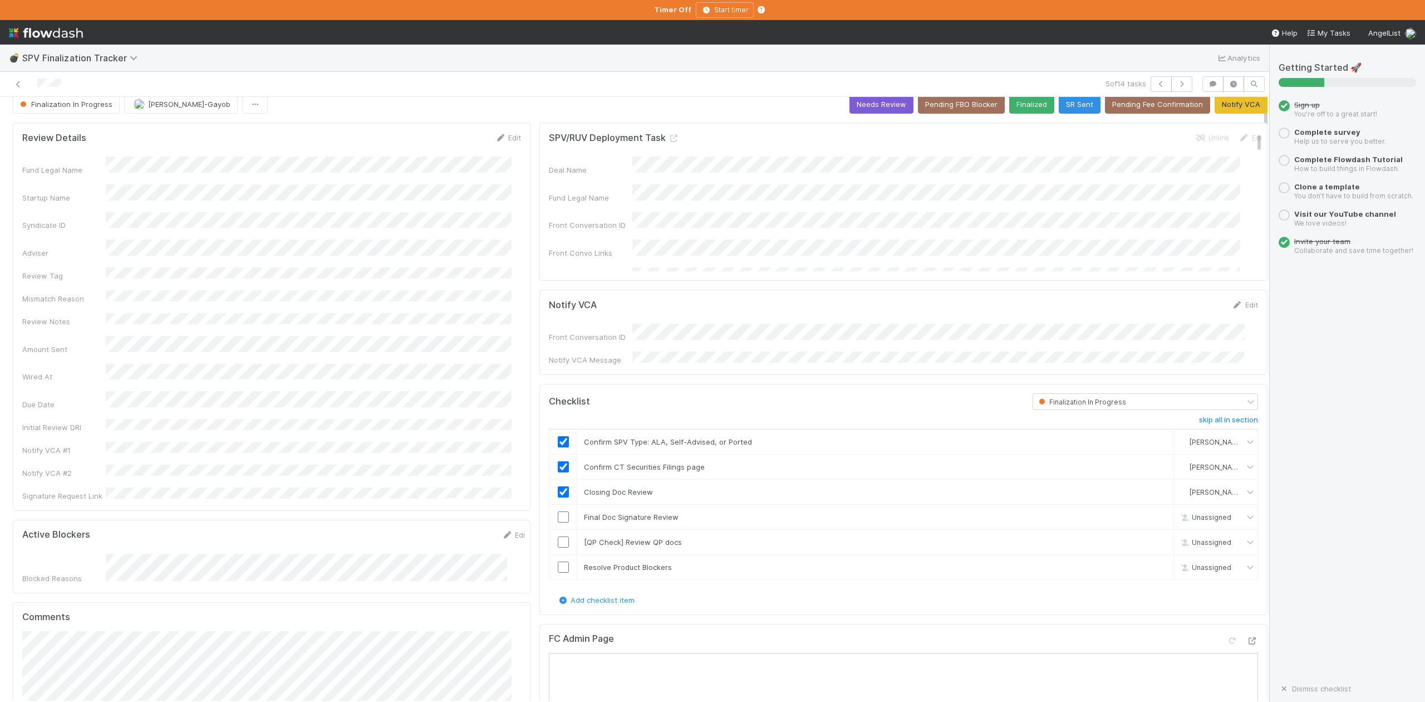
scroll to position [0, 0]
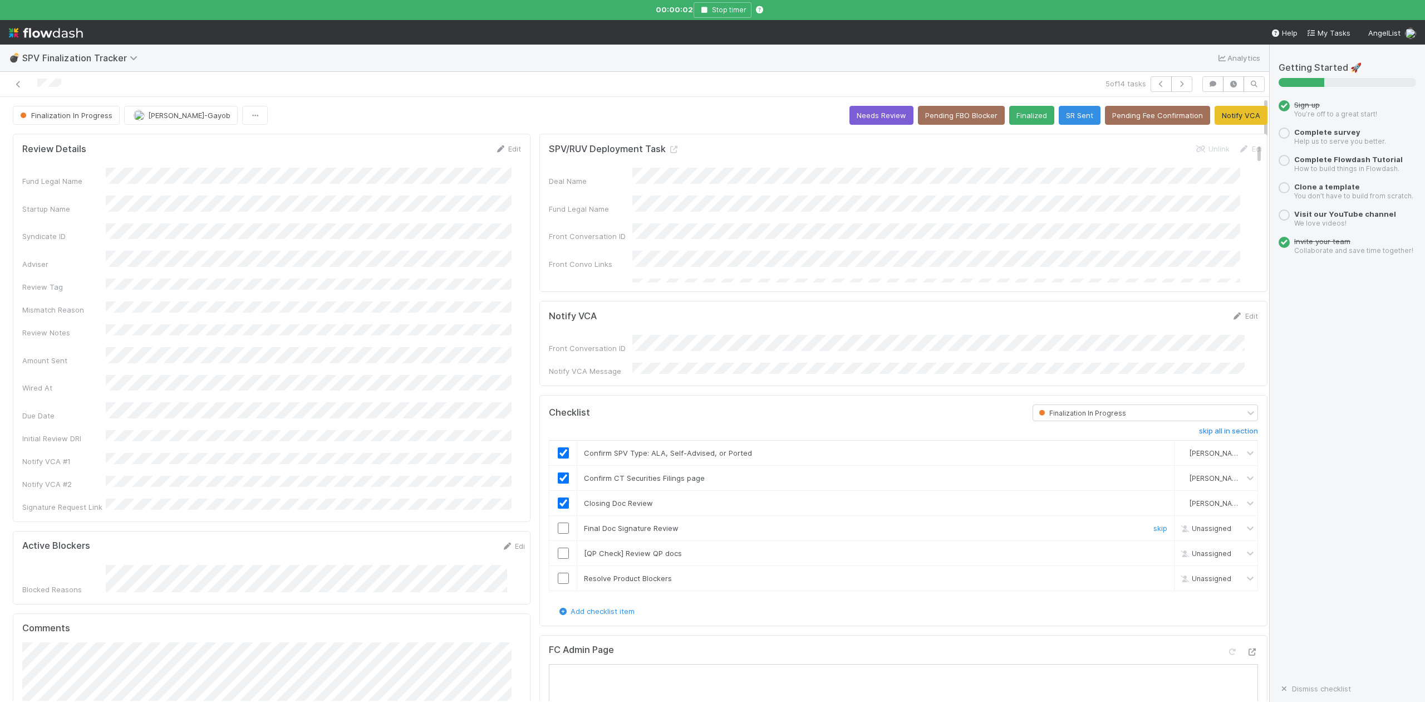
click at [558, 526] on input "checkbox" at bounding box center [563, 527] width 11 height 11
checkbox input "true"
click at [1147, 550] on div "skip" at bounding box center [1159, 552] width 33 height 11
click at [1132, 116] on button "Pending Fee Confirmation" at bounding box center [1157, 115] width 105 height 19
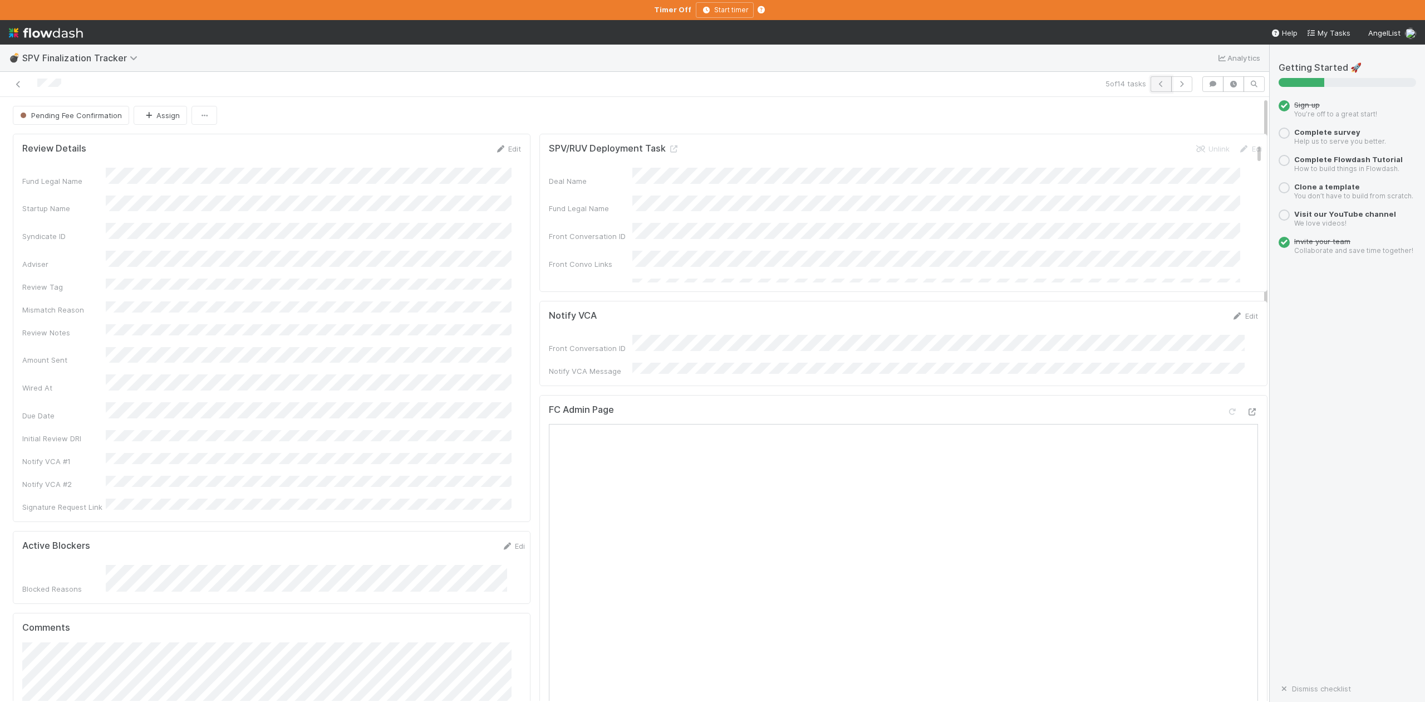
click at [1156, 84] on icon "button" at bounding box center [1161, 84] width 11 height 7
click at [1185, 114] on button "Start Finalization Review" at bounding box center [1217, 115] width 101 height 19
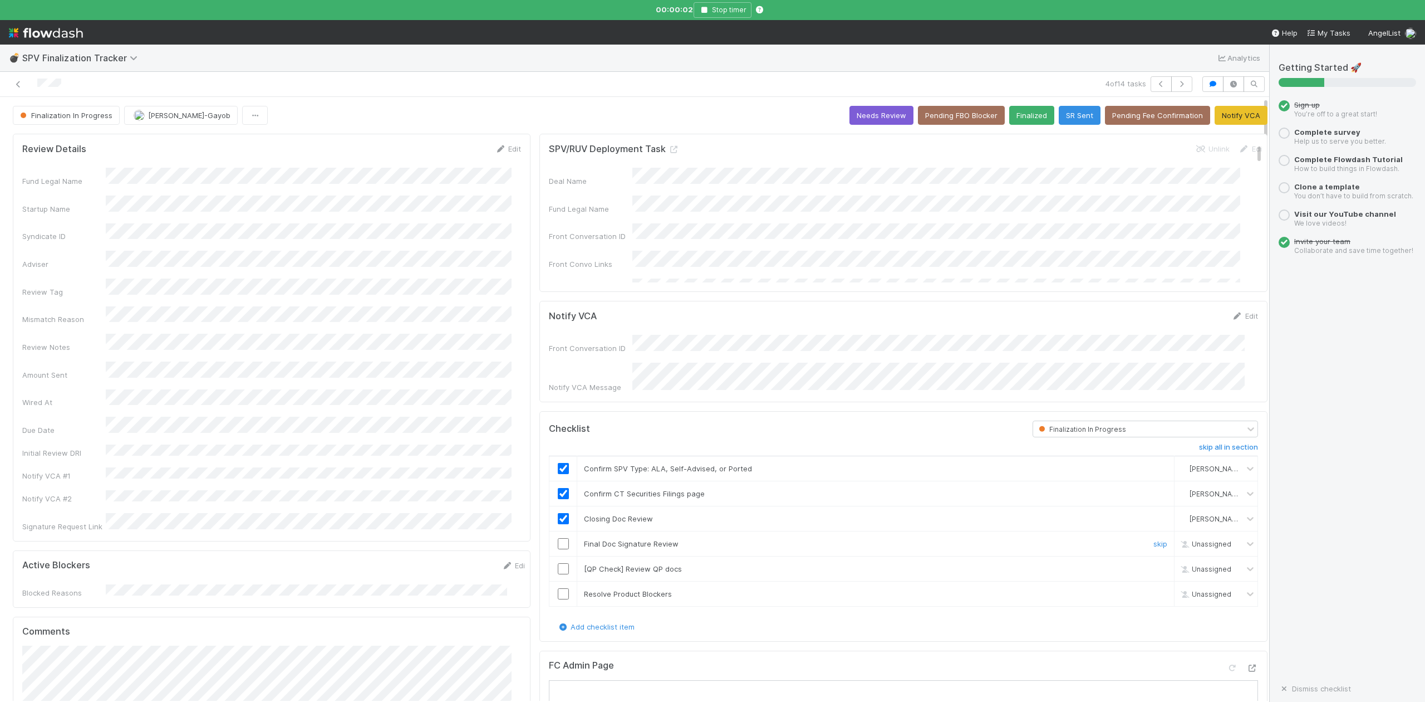
click at [558, 538] on input "checkbox" at bounding box center [563, 543] width 11 height 11
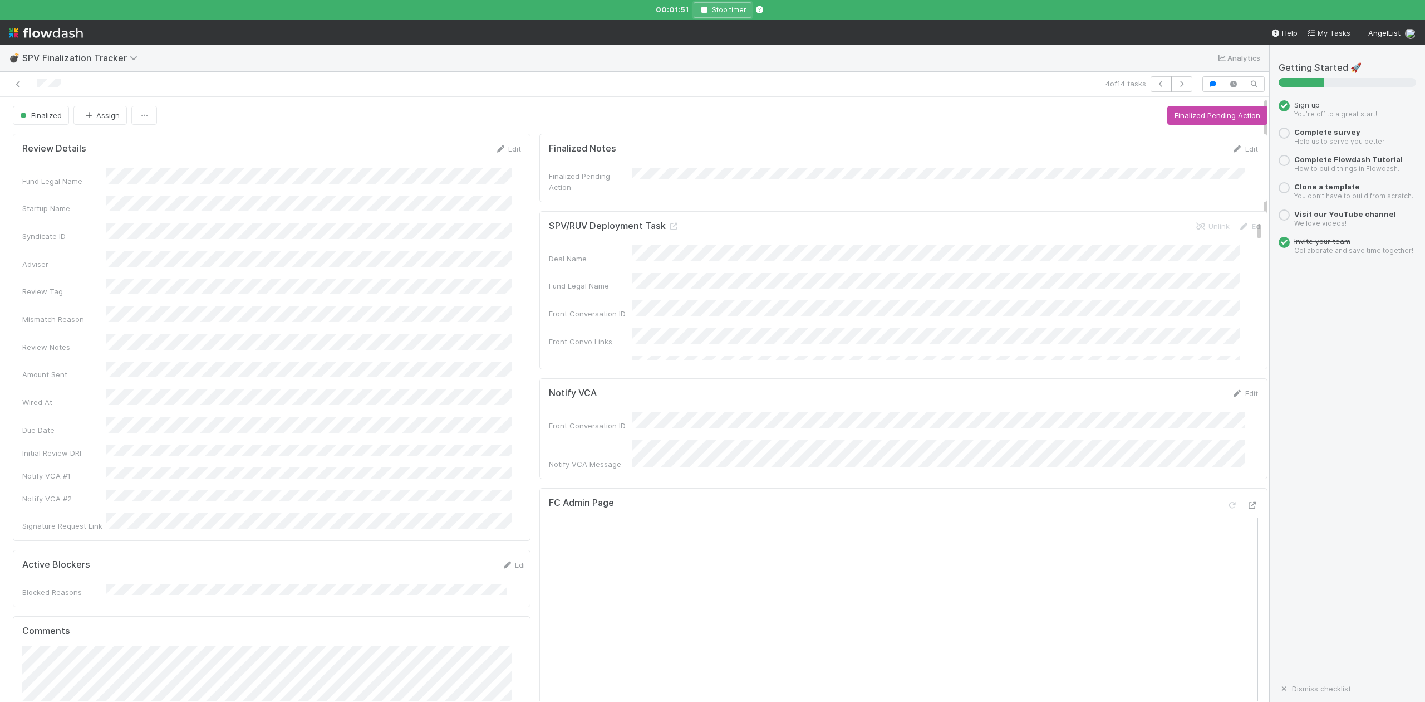
click at [707, 9] on icon "button" at bounding box center [704, 10] width 11 height 7
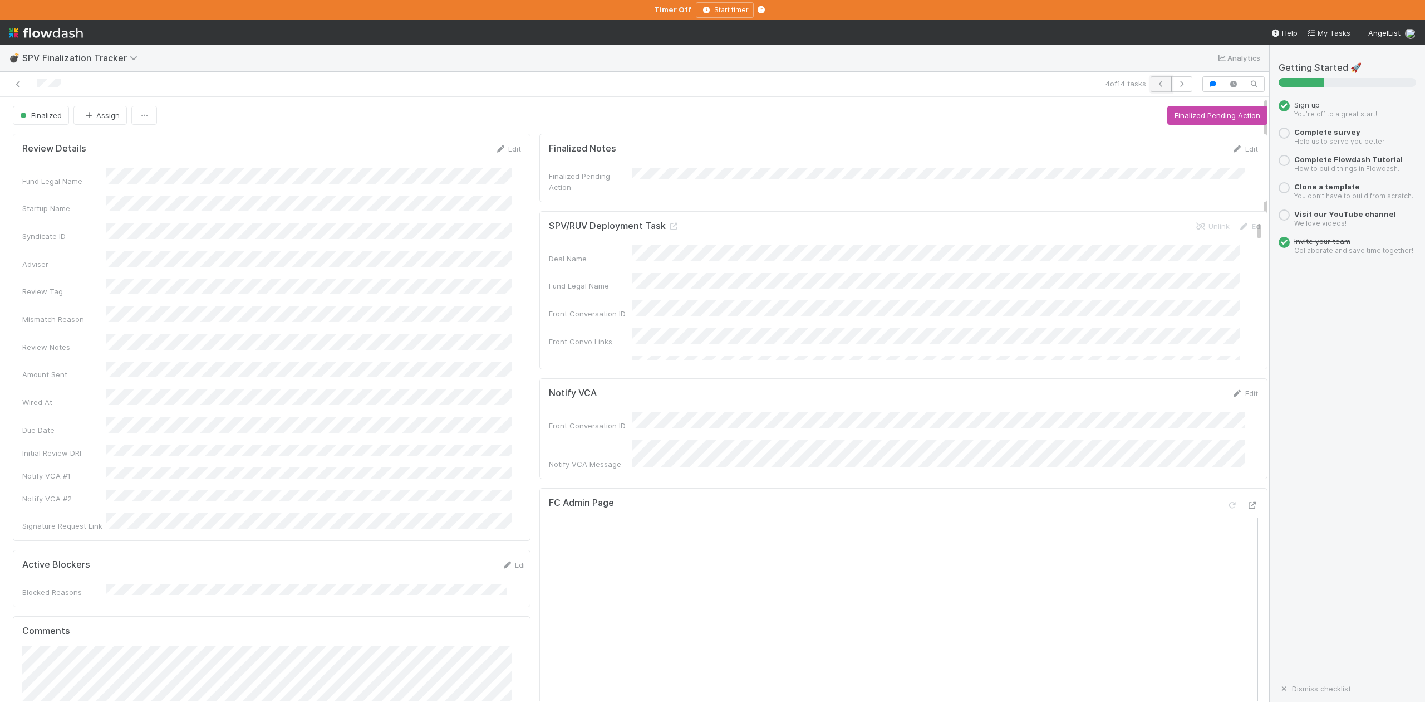
click at [1156, 82] on icon "button" at bounding box center [1161, 84] width 11 height 7
click at [1169, 117] on button "Start Finalization Review" at bounding box center [1217, 115] width 101 height 19
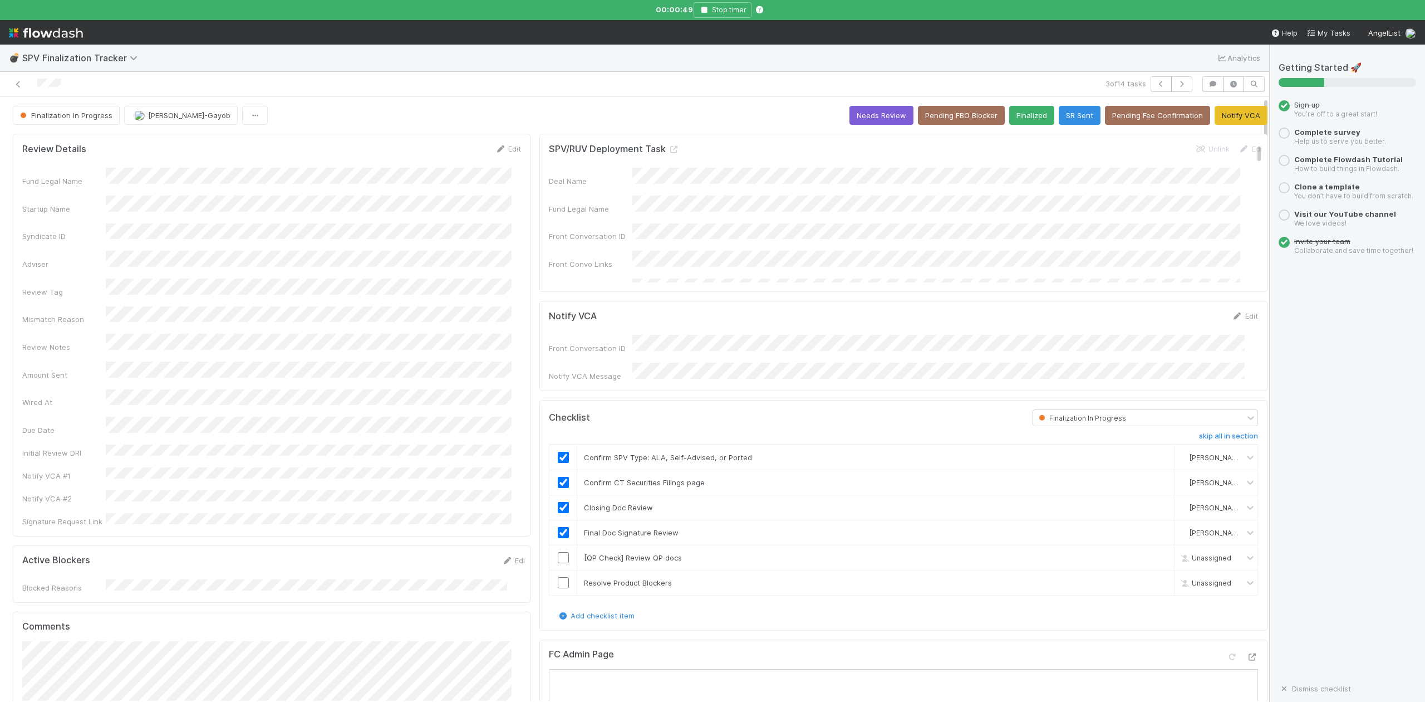
click at [548, 88] on div at bounding box center [303, 84] width 599 height 16
click at [1154, 556] on link "skip" at bounding box center [1161, 557] width 14 height 9
click at [558, 582] on input "checkbox" at bounding box center [563, 582] width 11 height 11
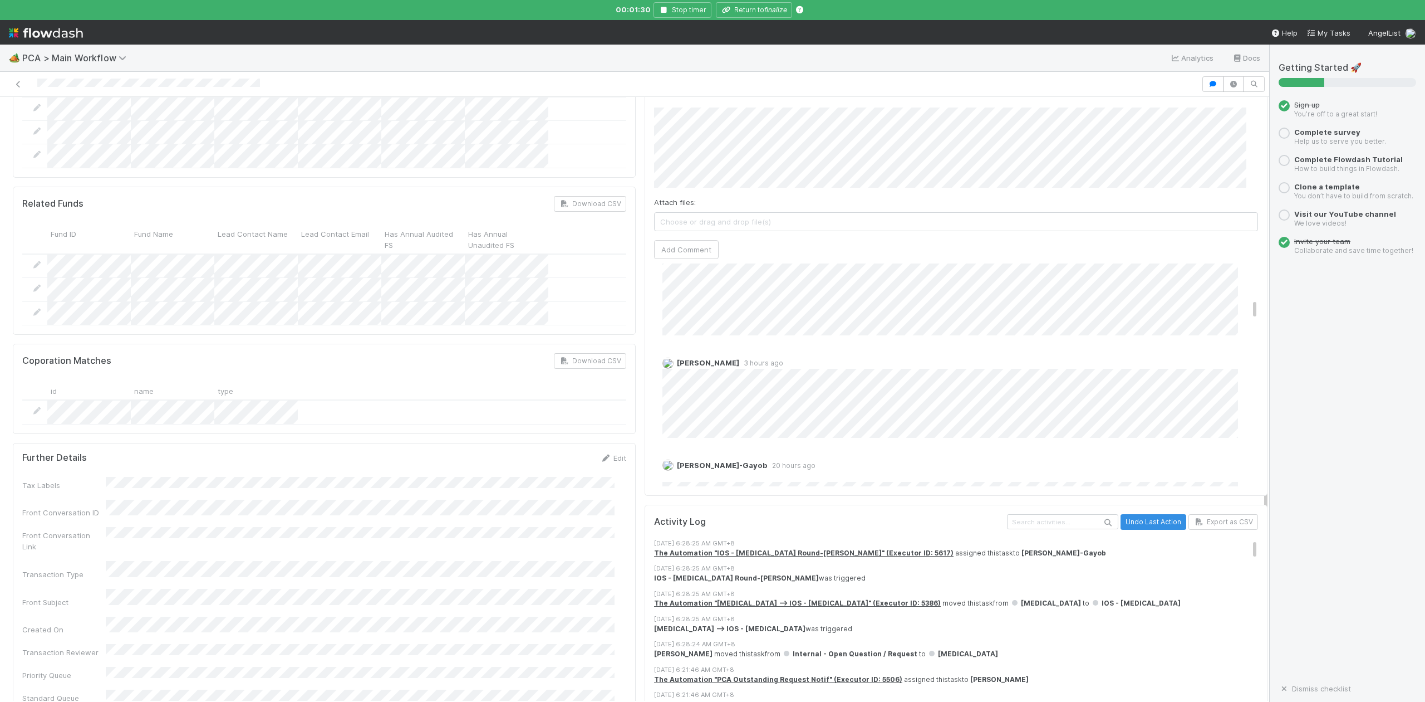
scroll to position [528, 0]
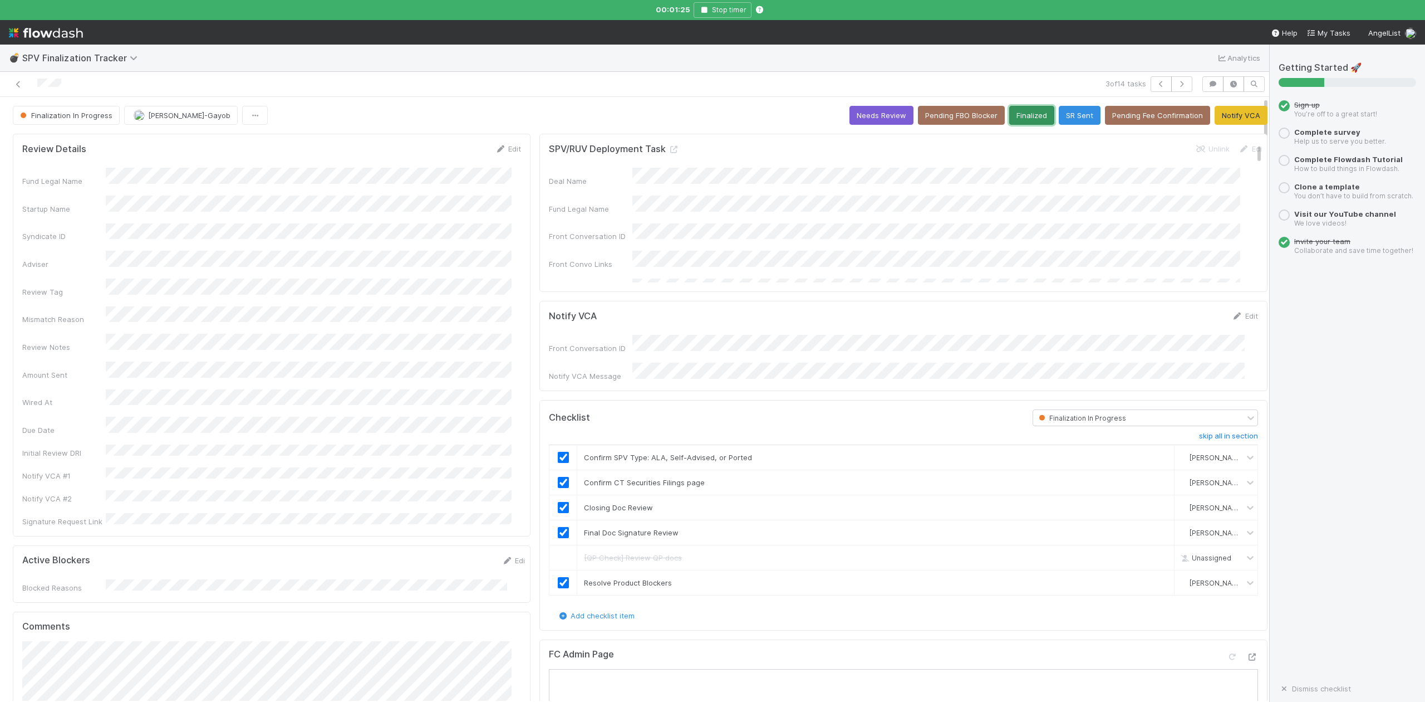
click at [1011, 119] on button "Finalized" at bounding box center [1031, 115] width 45 height 19
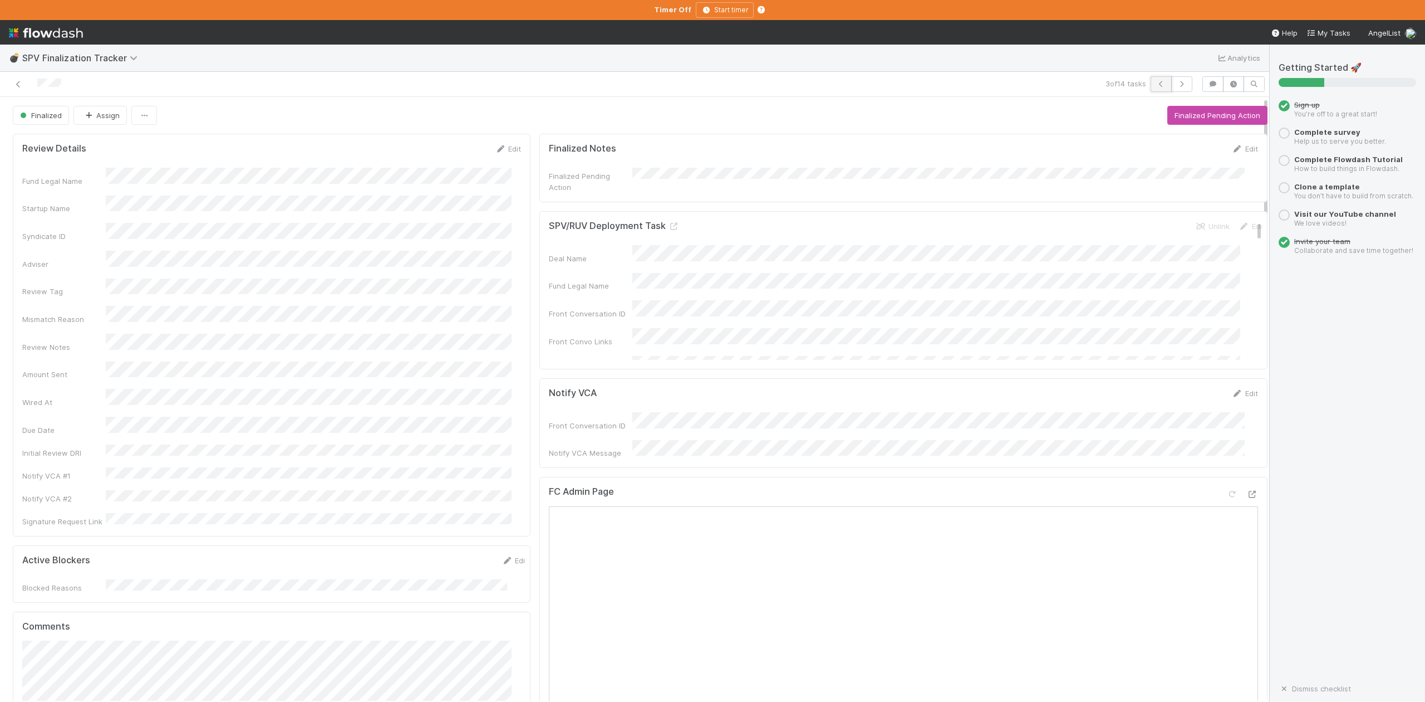
click at [1156, 84] on icon "button" at bounding box center [1161, 84] width 11 height 7
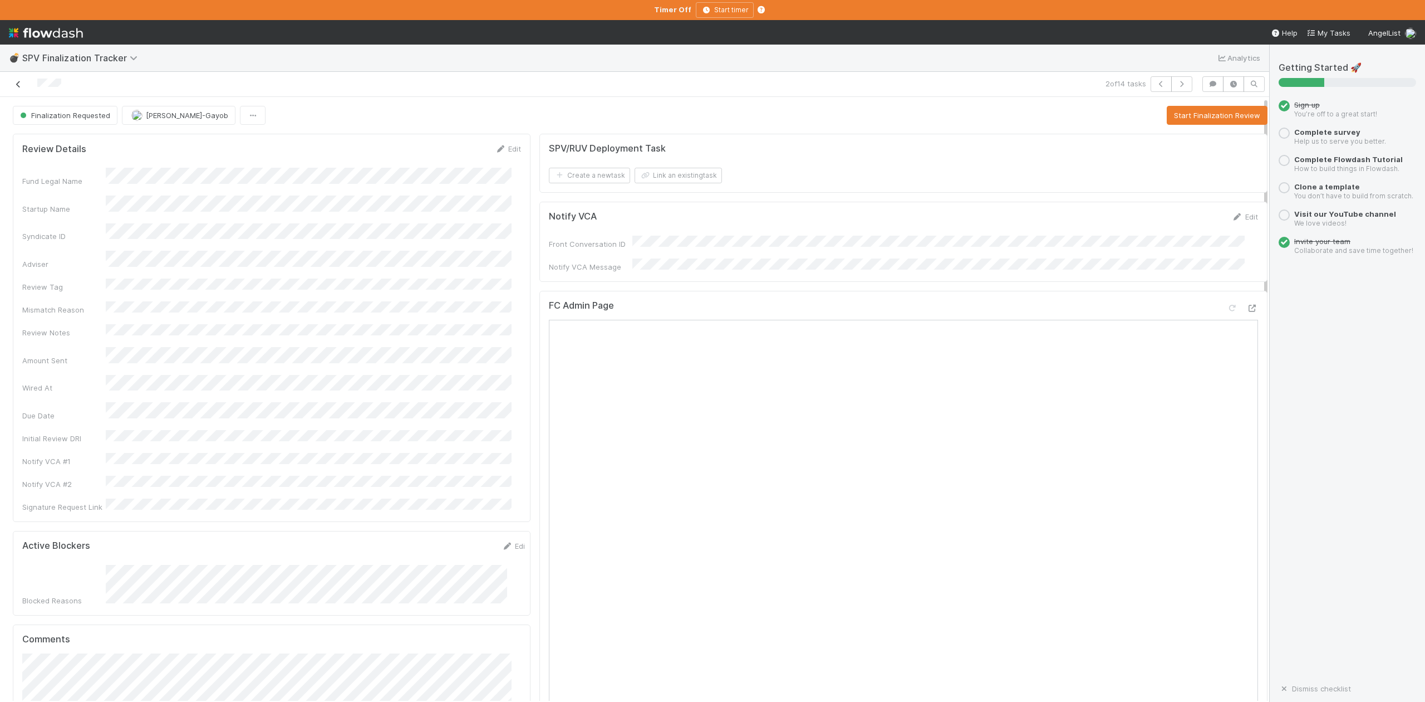
click at [18, 85] on icon at bounding box center [18, 84] width 11 height 7
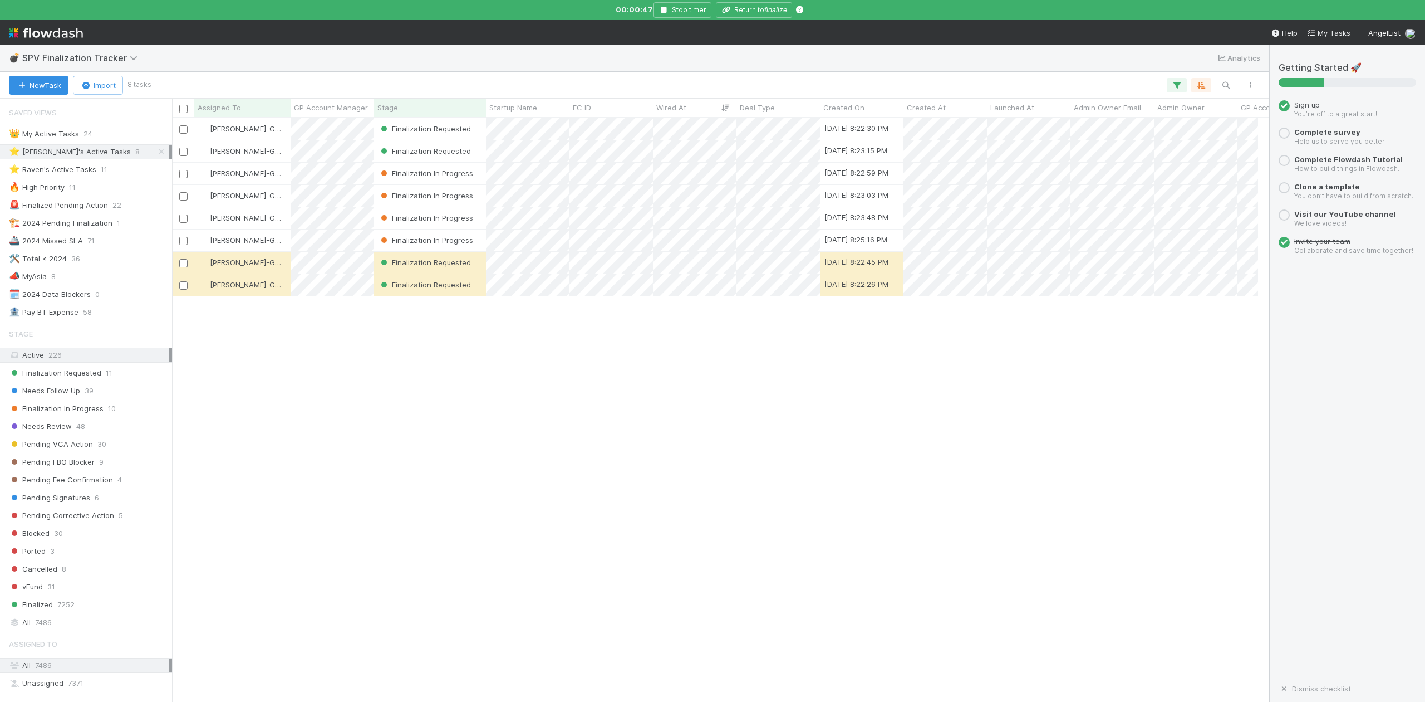
scroll to position [592, 1087]
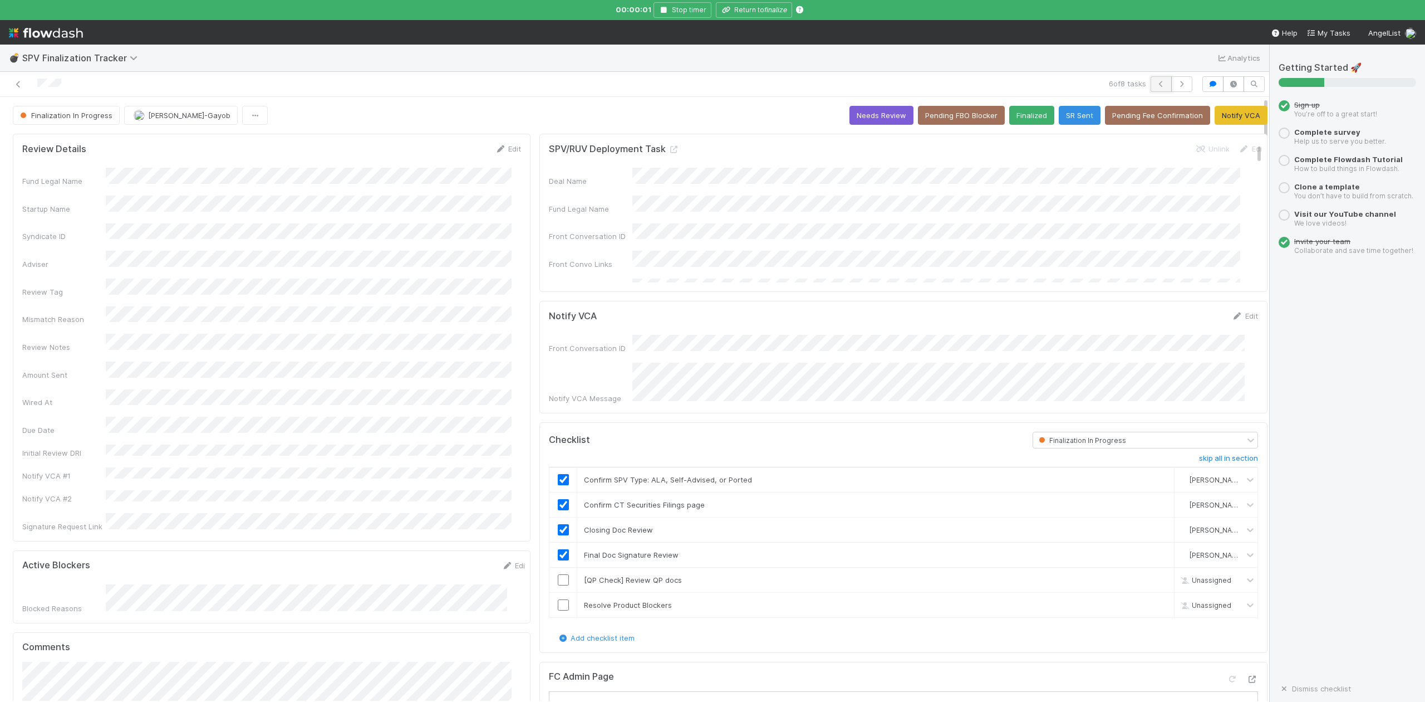
click at [1156, 84] on icon "button" at bounding box center [1161, 84] width 11 height 7
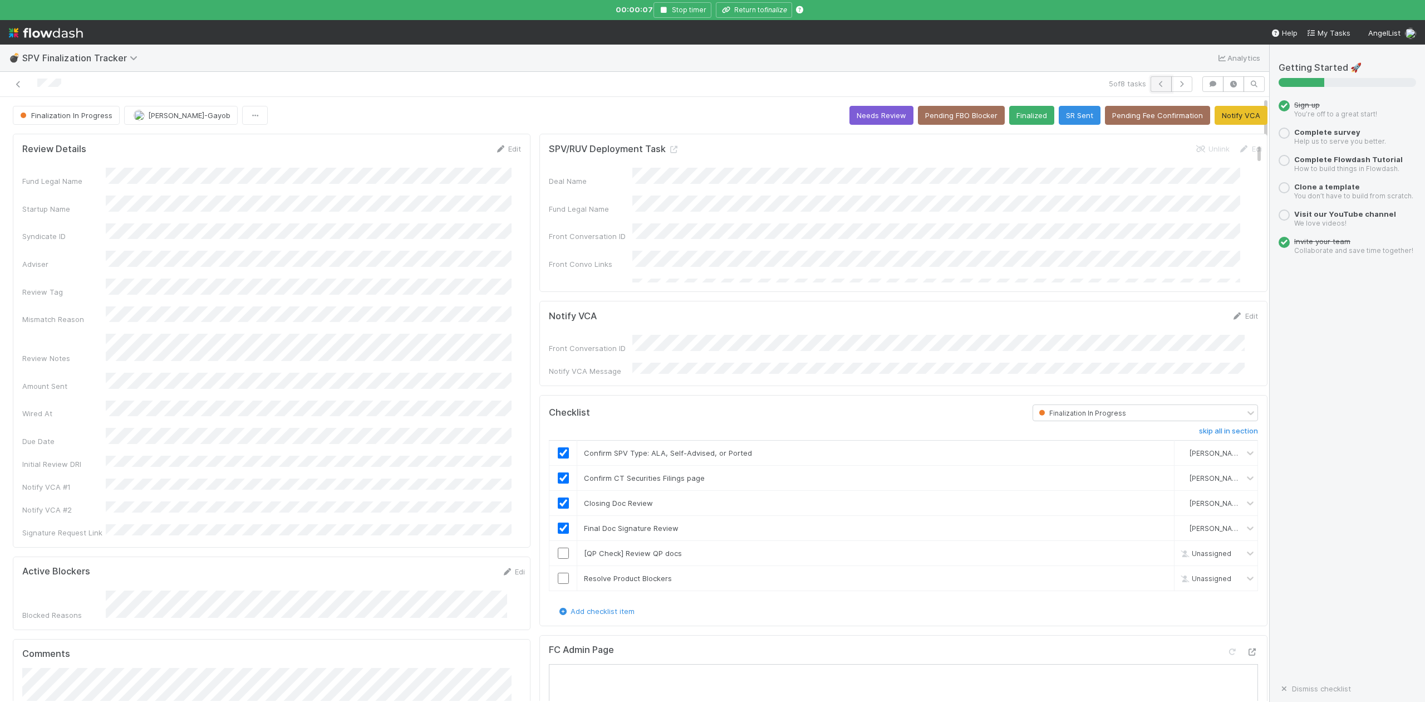
click at [1151, 83] on button "button" at bounding box center [1161, 84] width 21 height 16
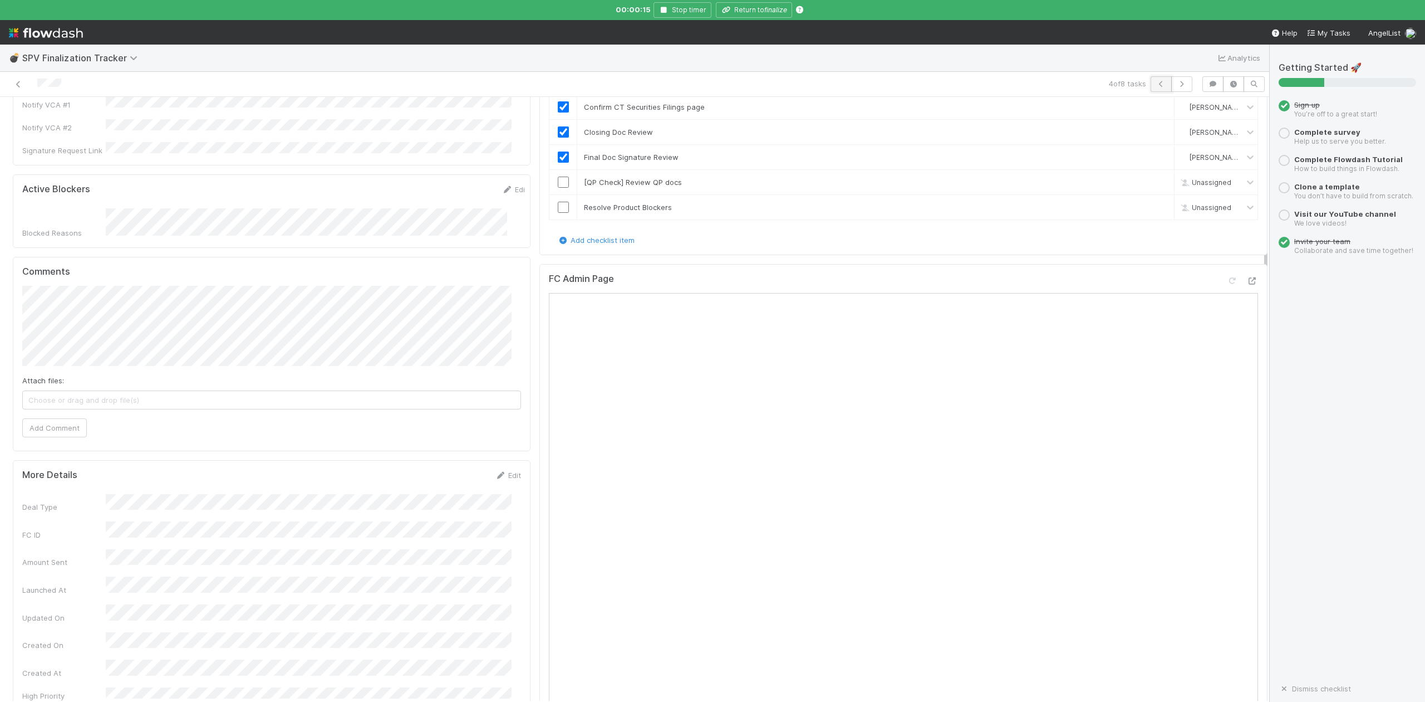
click at [1151, 79] on button "button" at bounding box center [1161, 84] width 21 height 16
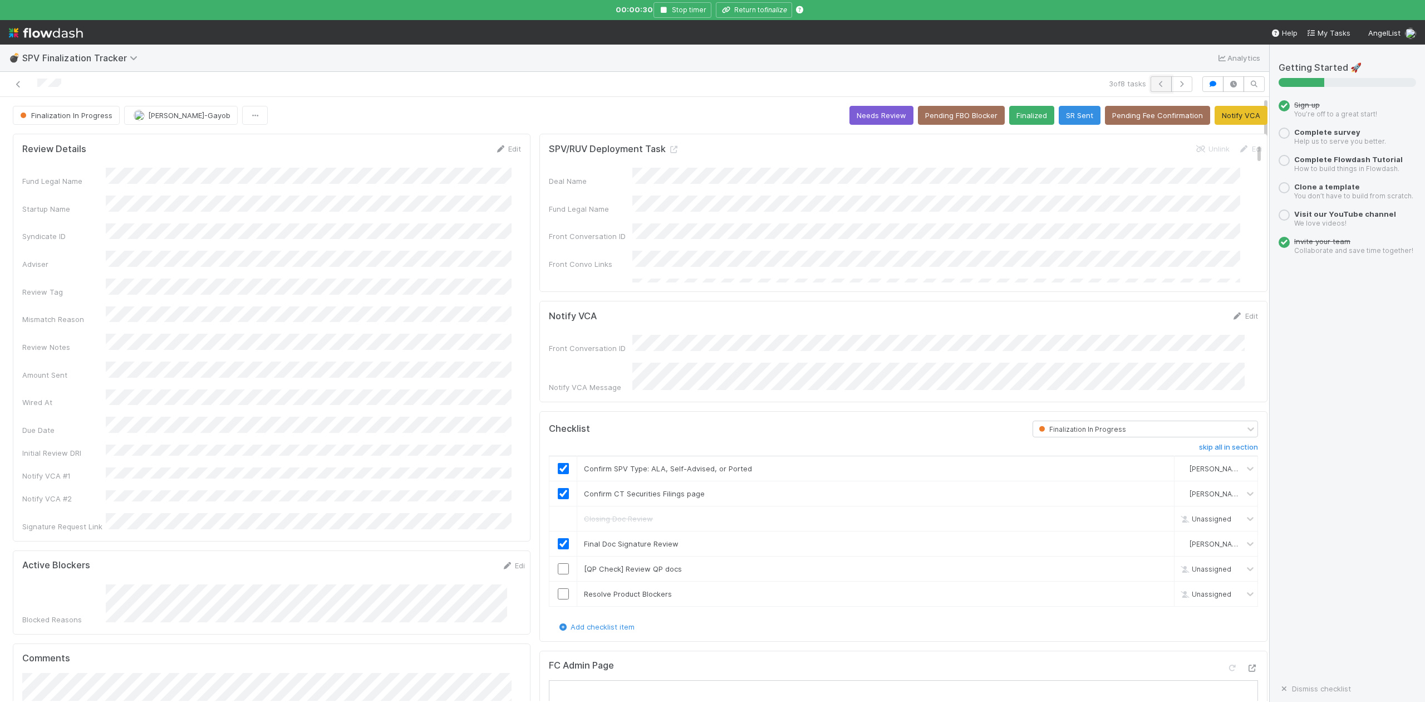
click at [1156, 82] on icon "button" at bounding box center [1161, 84] width 11 height 7
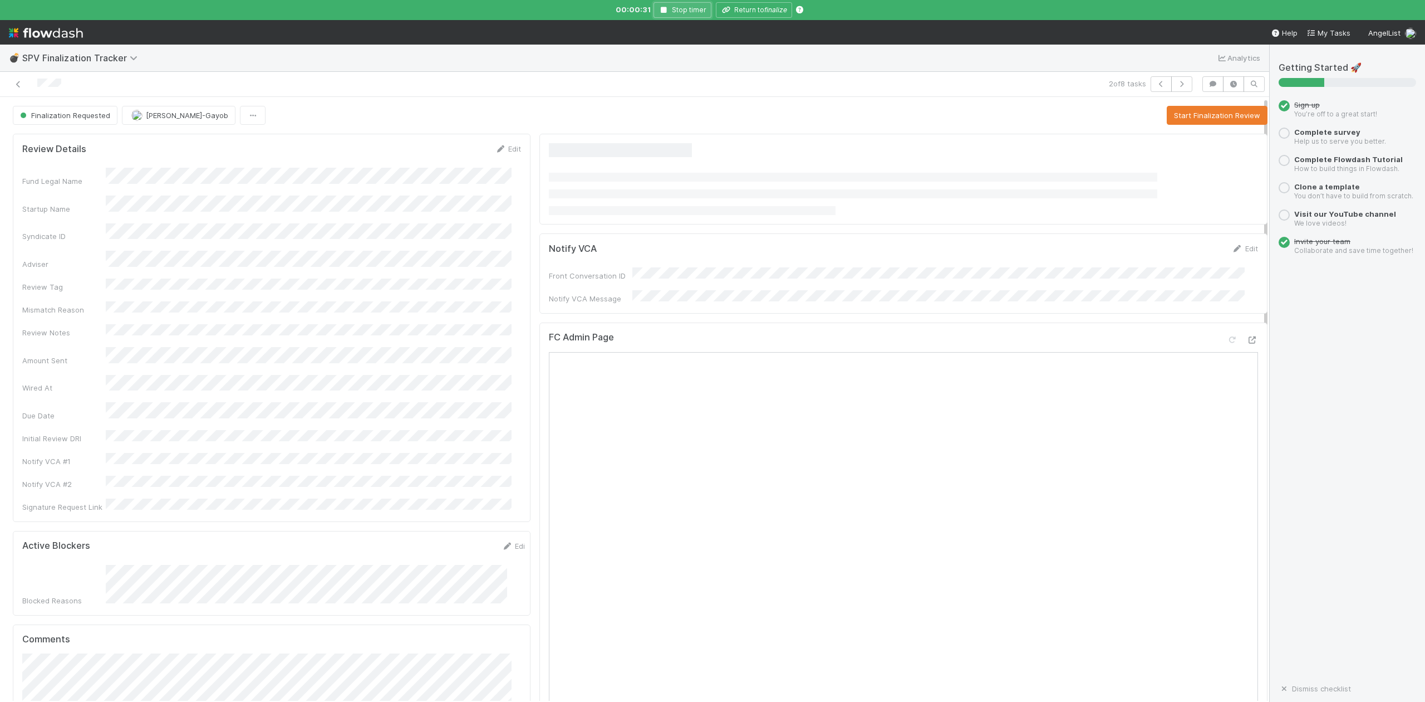
click at [663, 9] on icon "button" at bounding box center [664, 10] width 11 height 7
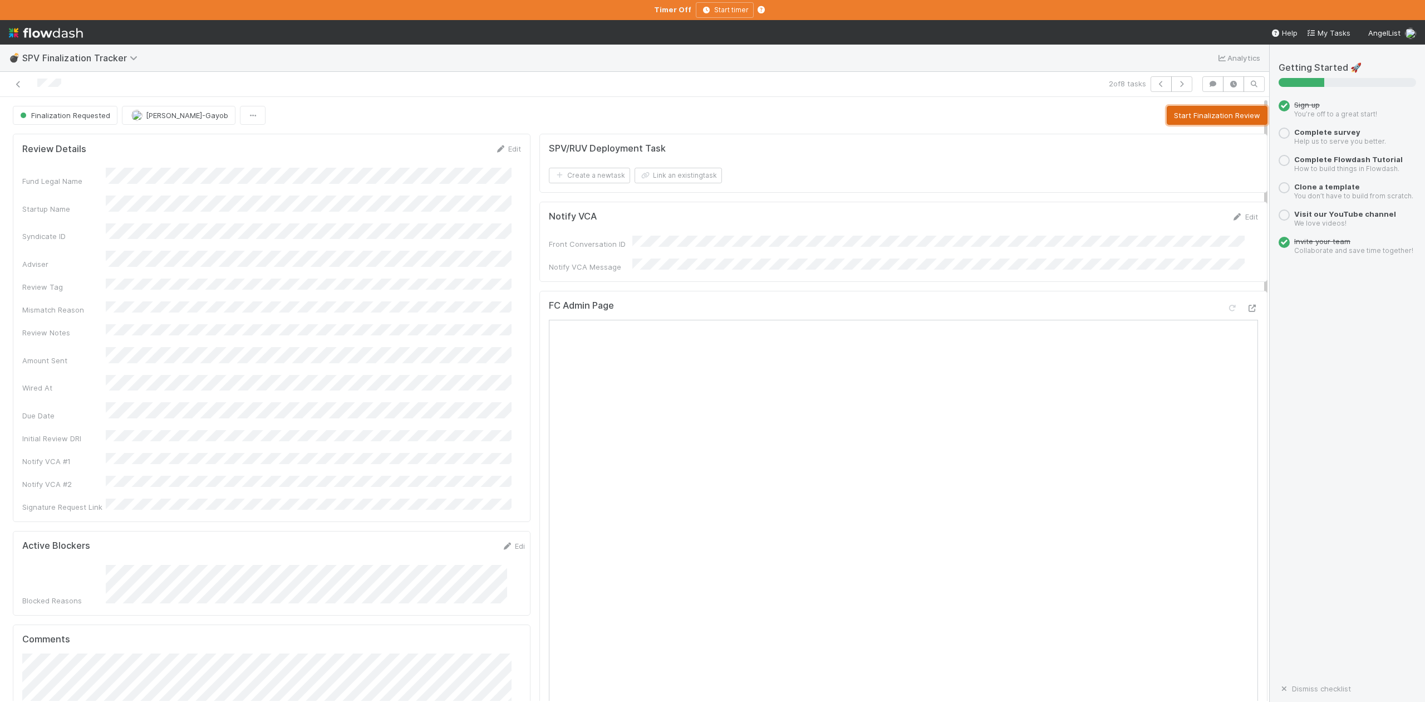
click at [1205, 116] on button "Start Finalization Review" at bounding box center [1217, 115] width 101 height 19
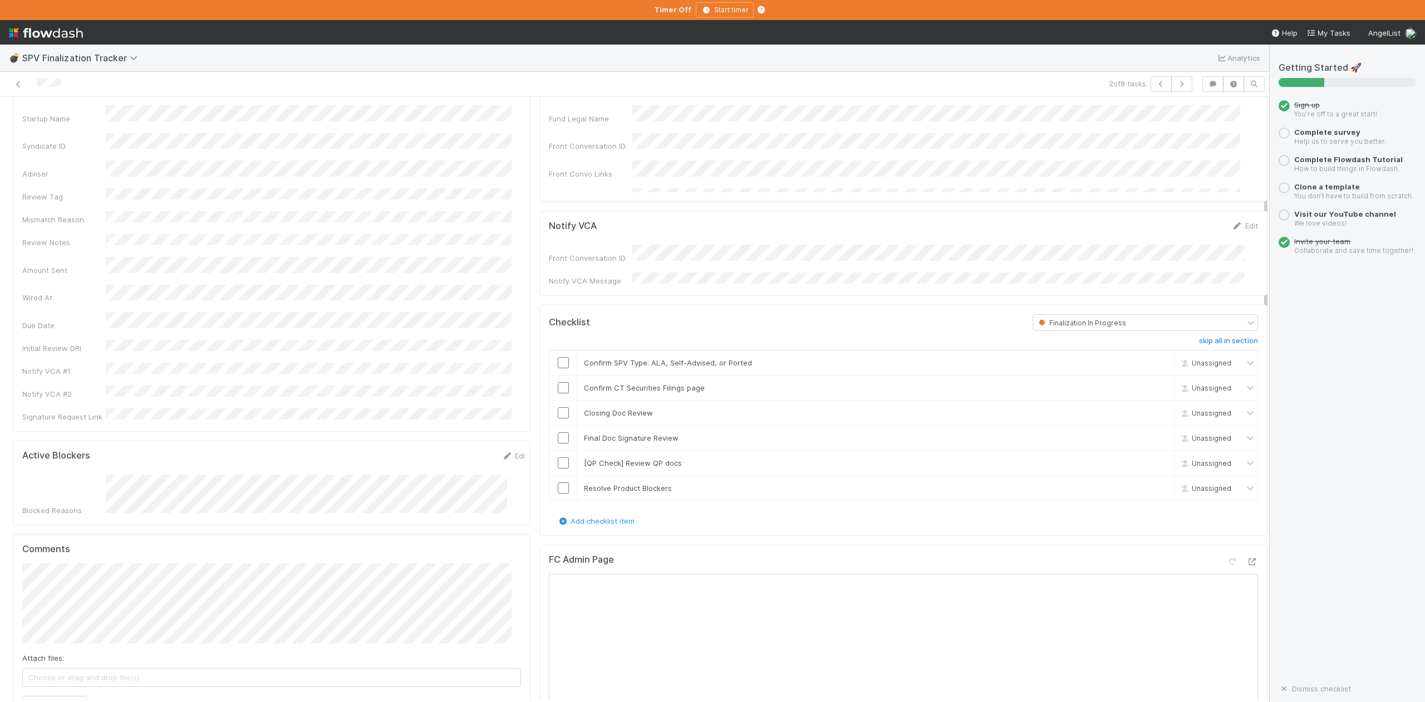
scroll to position [223, 0]
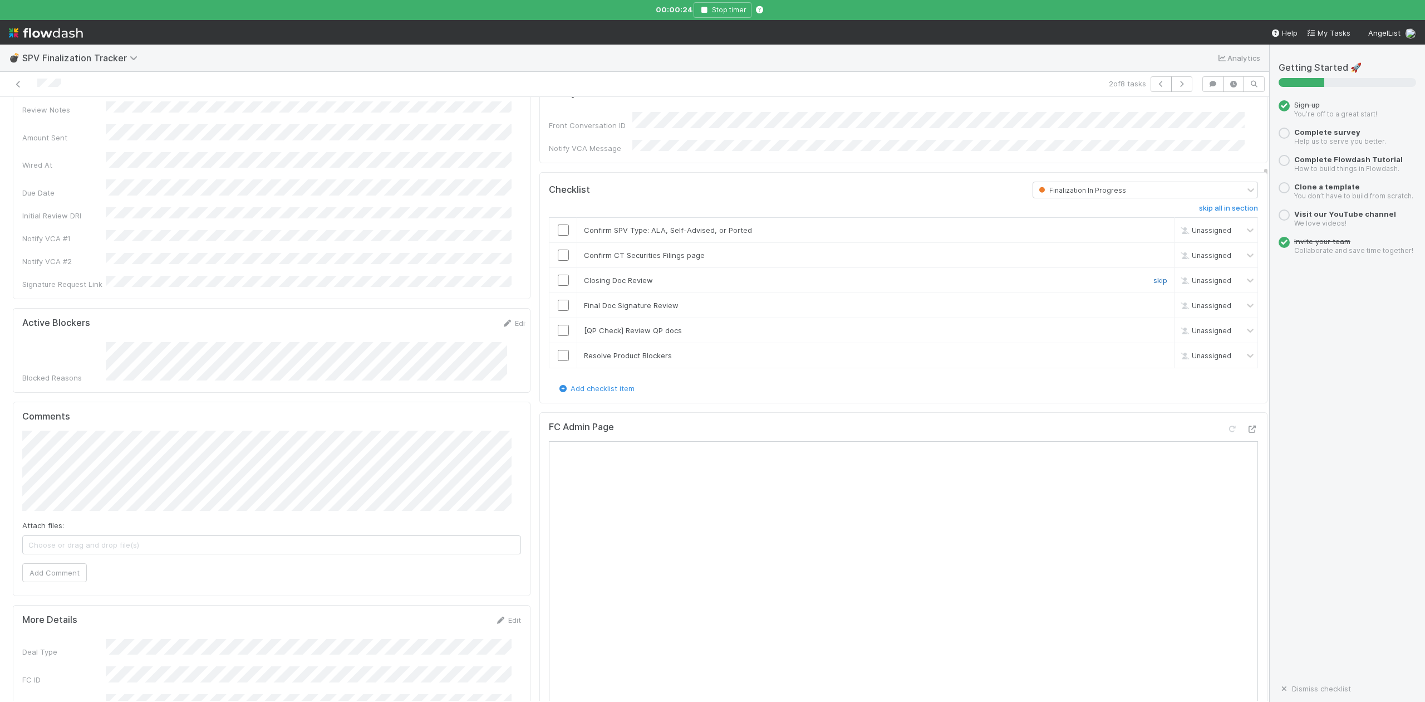
click at [1154, 278] on link "skip" at bounding box center [1161, 280] width 14 height 9
click at [558, 228] on input "checkbox" at bounding box center [563, 229] width 11 height 11
click at [558, 252] on input "checkbox" at bounding box center [563, 254] width 11 height 11
click at [1010, 414] on div "FC Admin Page" at bounding box center [904, 711] width 728 height 599
click at [558, 300] on input "checkbox" at bounding box center [563, 305] width 11 height 11
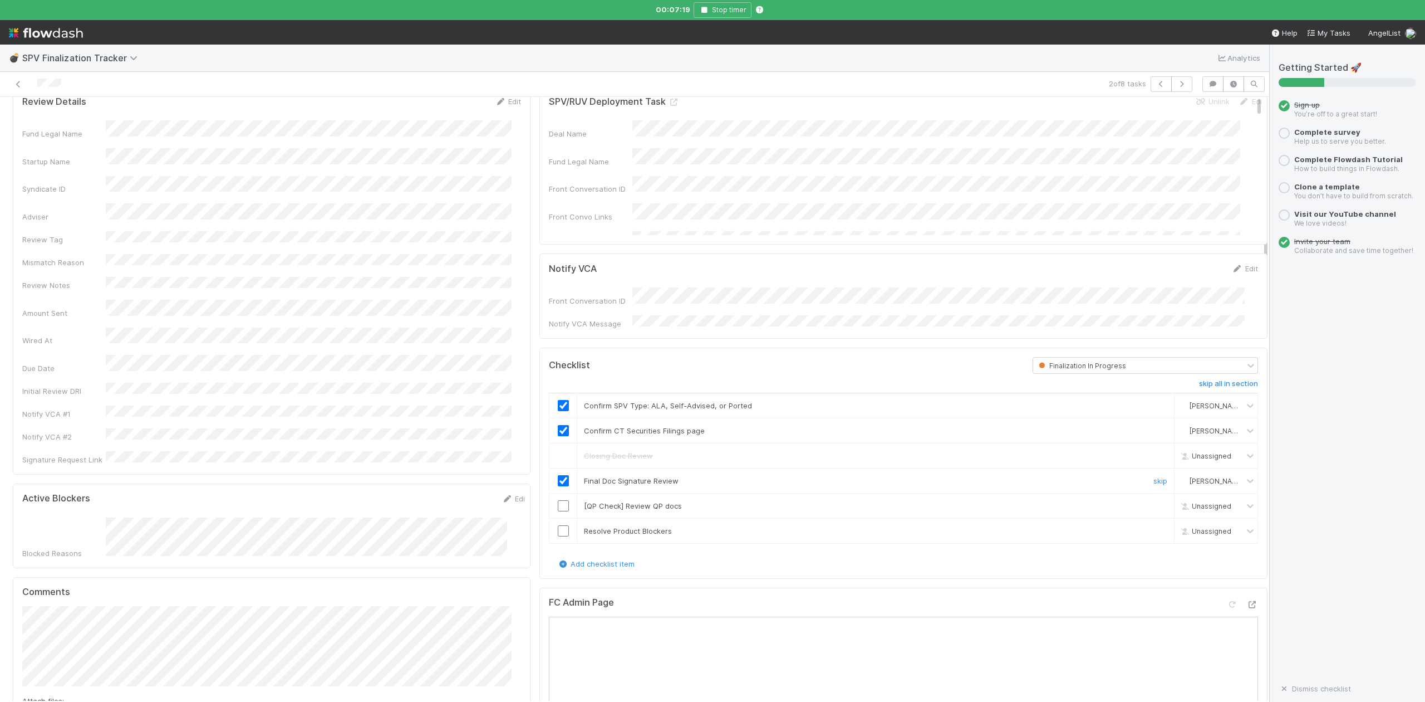
scroll to position [0, 0]
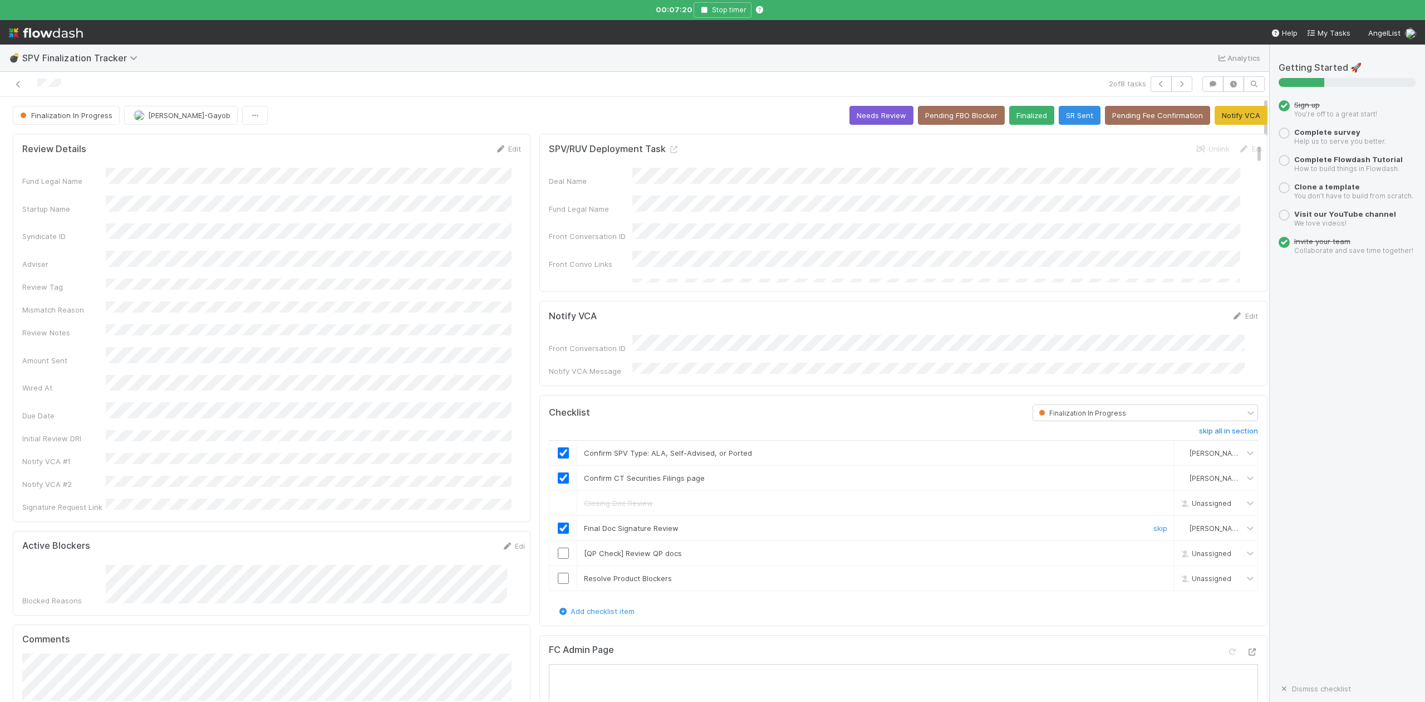
drag, startPoint x: 500, startPoint y: 152, endPoint x: 443, endPoint y: 174, distance: 61.0
click at [500, 152] on link "Edit" at bounding box center [508, 148] width 26 height 9
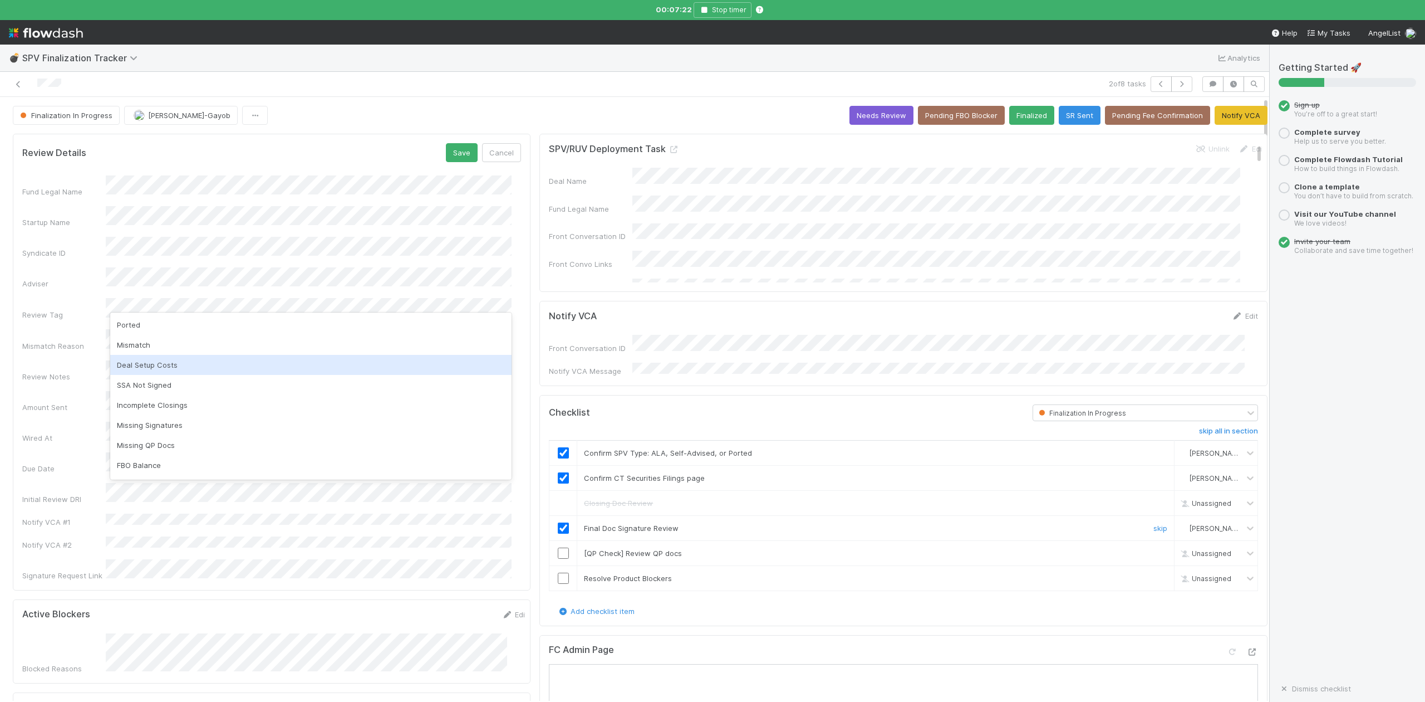
click at [144, 363] on div "Deal Setup Costs" at bounding box center [310, 365] width 401 height 20
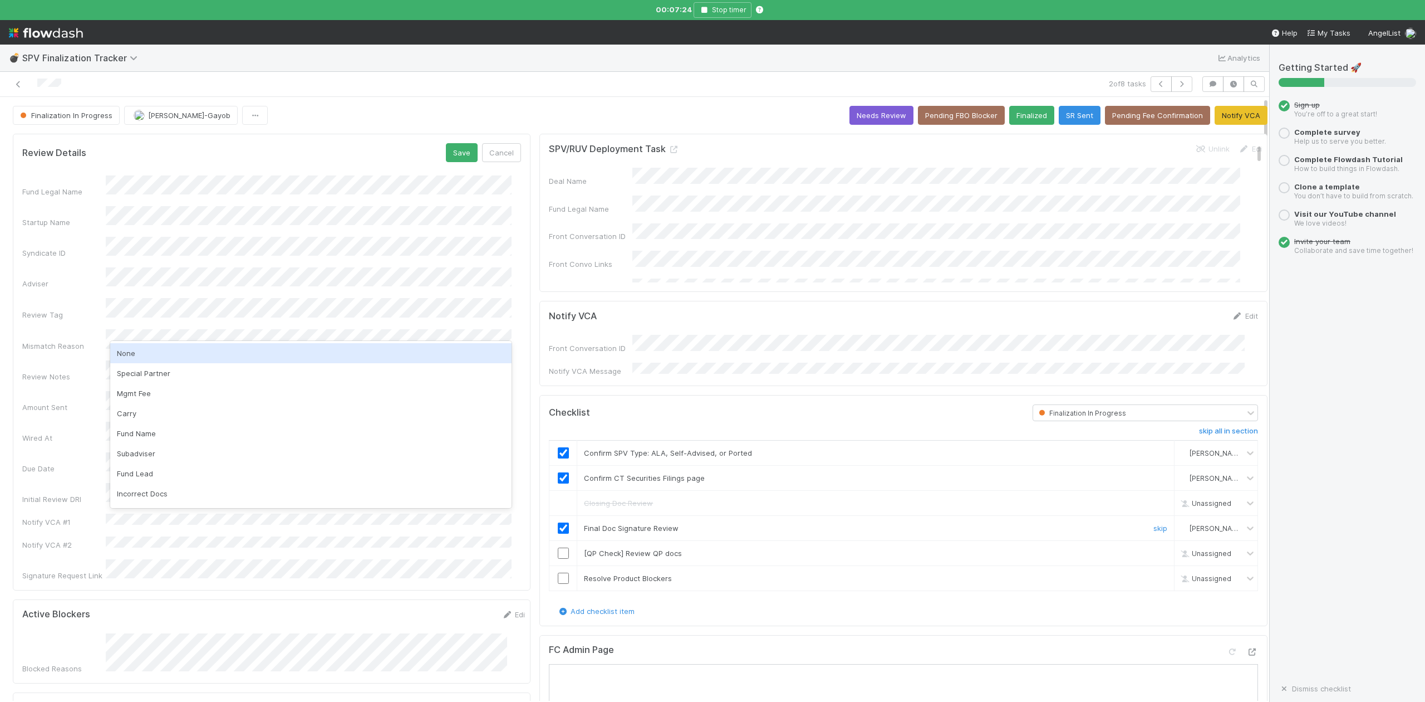
click at [153, 350] on div "None" at bounding box center [310, 353] width 401 height 20
click at [450, 154] on button "Save" at bounding box center [462, 152] width 32 height 19
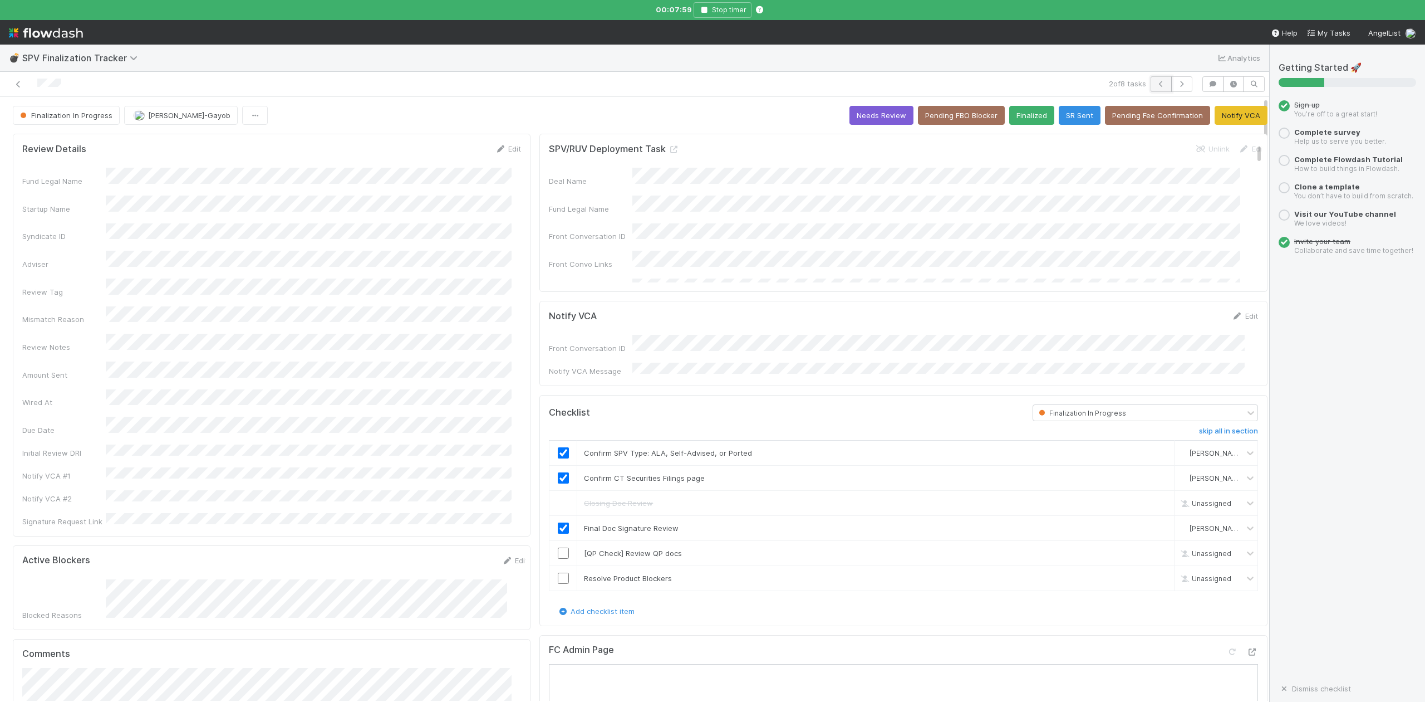
click at [1156, 85] on icon "button" at bounding box center [1161, 84] width 11 height 7
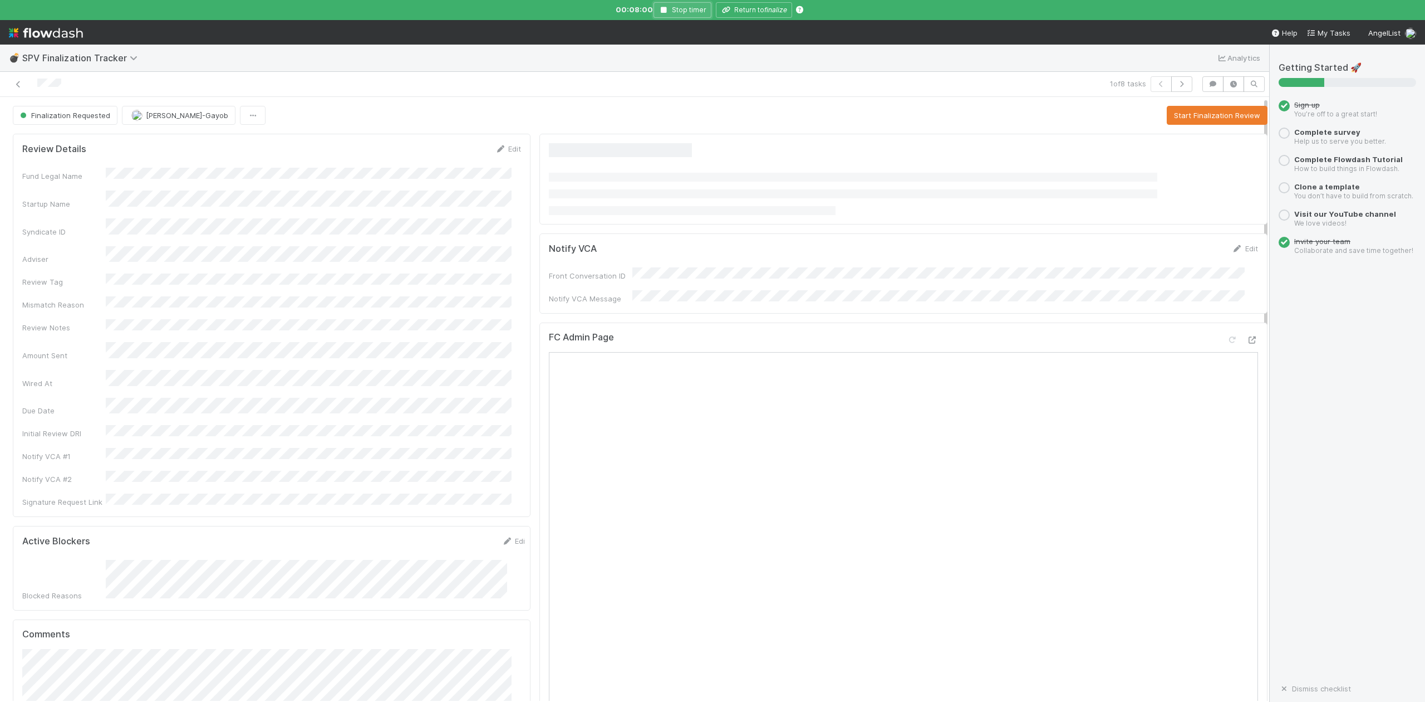
click at [660, 9] on icon "button" at bounding box center [664, 10] width 11 height 7
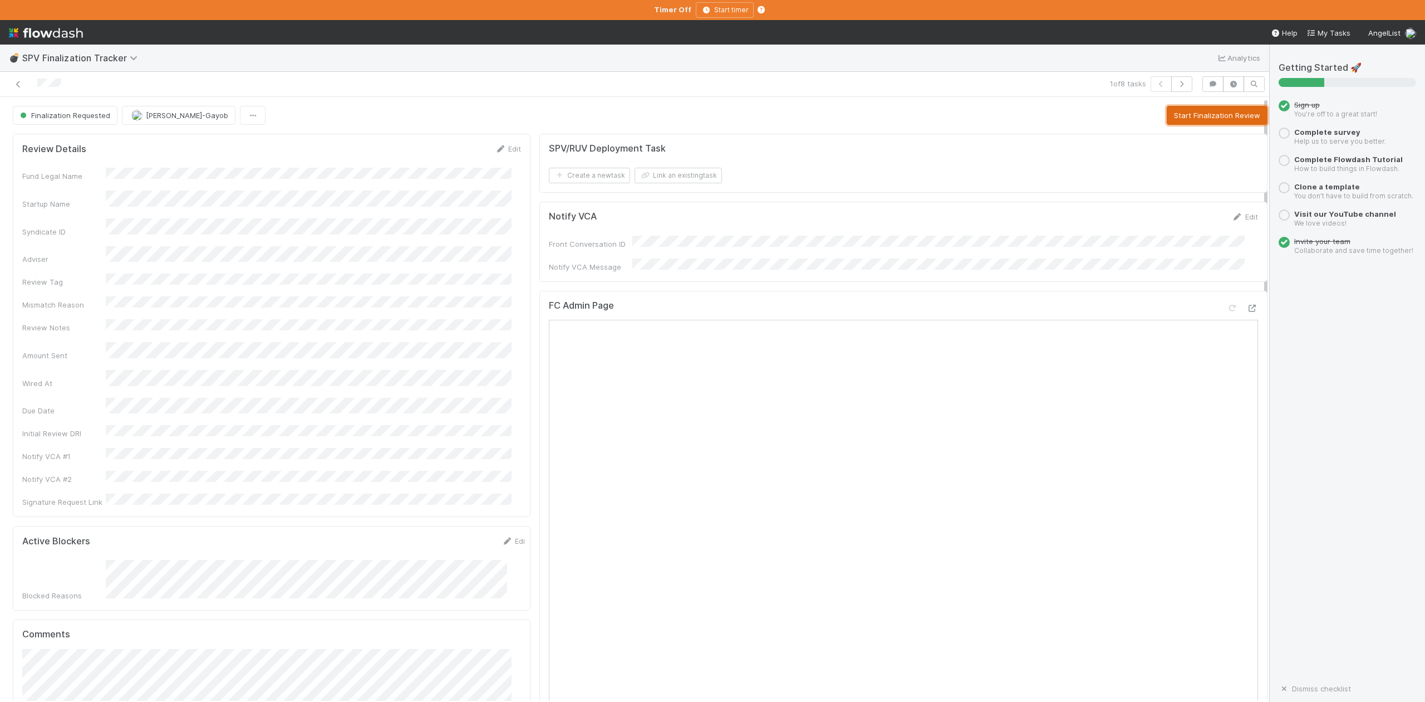
click at [1185, 114] on button "Start Finalization Review" at bounding box center [1217, 115] width 101 height 19
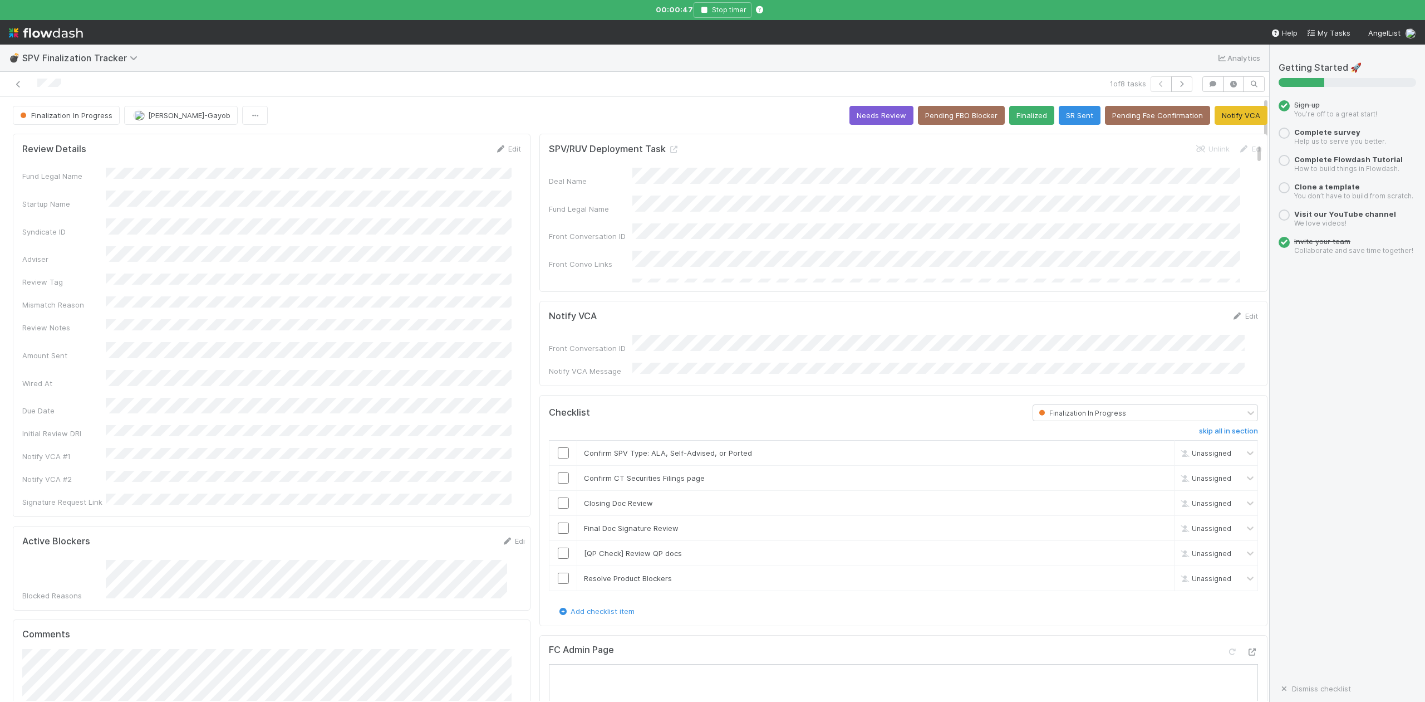
click at [558, 449] on input "checkbox" at bounding box center [563, 452] width 11 height 11
click at [558, 497] on input "checkbox" at bounding box center [563, 502] width 11 height 11
click at [558, 475] on input "checkbox" at bounding box center [563, 477] width 11 height 11
click at [542, 70] on div "💣 SPV Finalization Tracker Analytics" at bounding box center [634, 58] width 1269 height 27
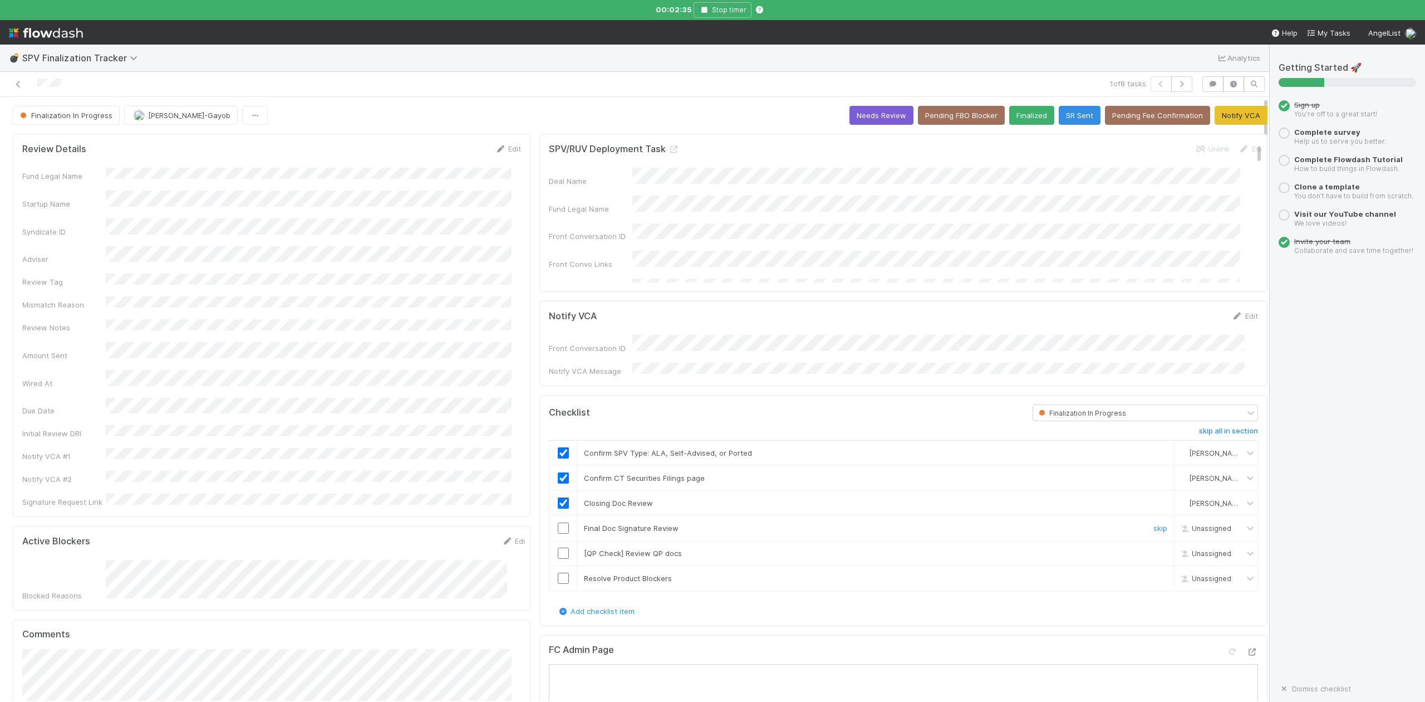
drag, startPoint x: 552, startPoint y: 522, endPoint x: 487, endPoint y: 511, distance: 66.7
click at [558, 522] on input "checkbox" at bounding box center [563, 527] width 11 height 11
click at [1154, 548] on link "skip" at bounding box center [1161, 552] width 14 height 9
click at [558, 577] on input "checkbox" at bounding box center [563, 577] width 11 height 11
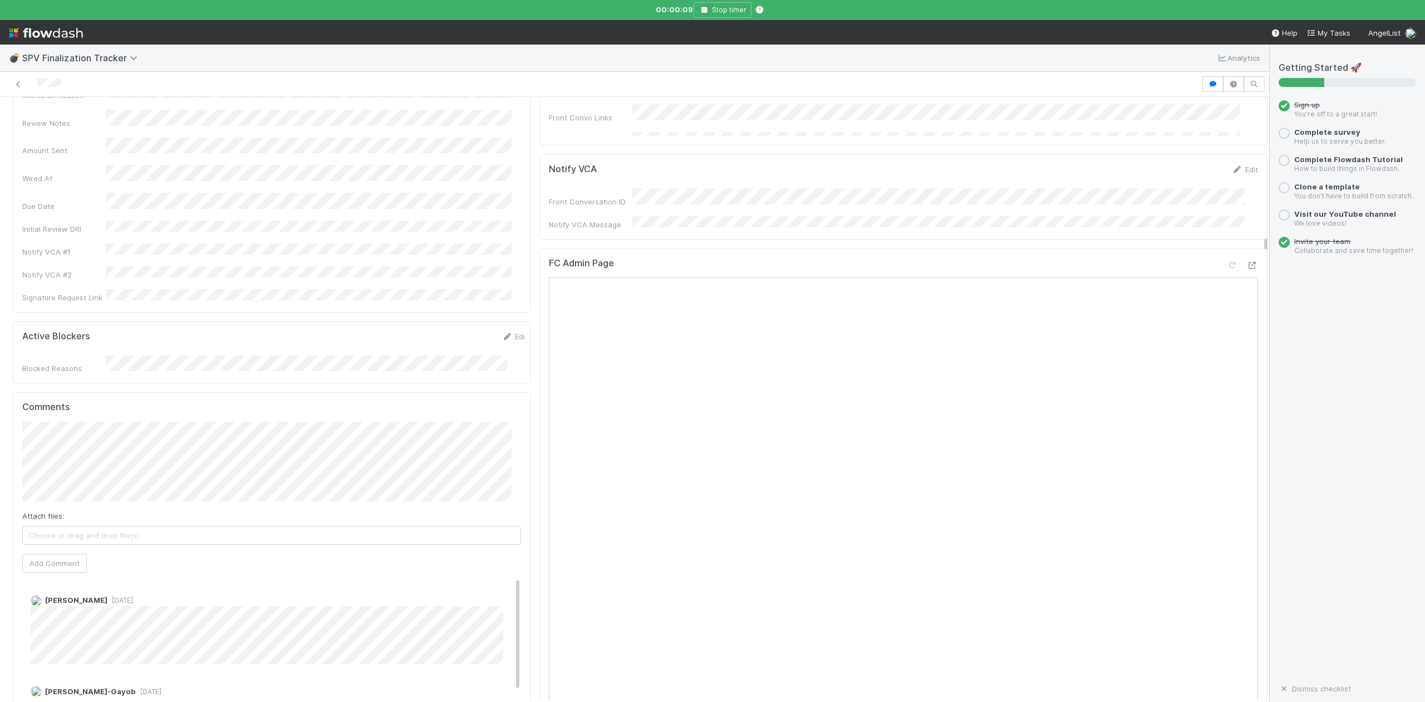
scroll to position [223, 0]
click at [1247, 263] on icon at bounding box center [1252, 266] width 11 height 7
click at [706, 12] on icon "button" at bounding box center [704, 10] width 11 height 7
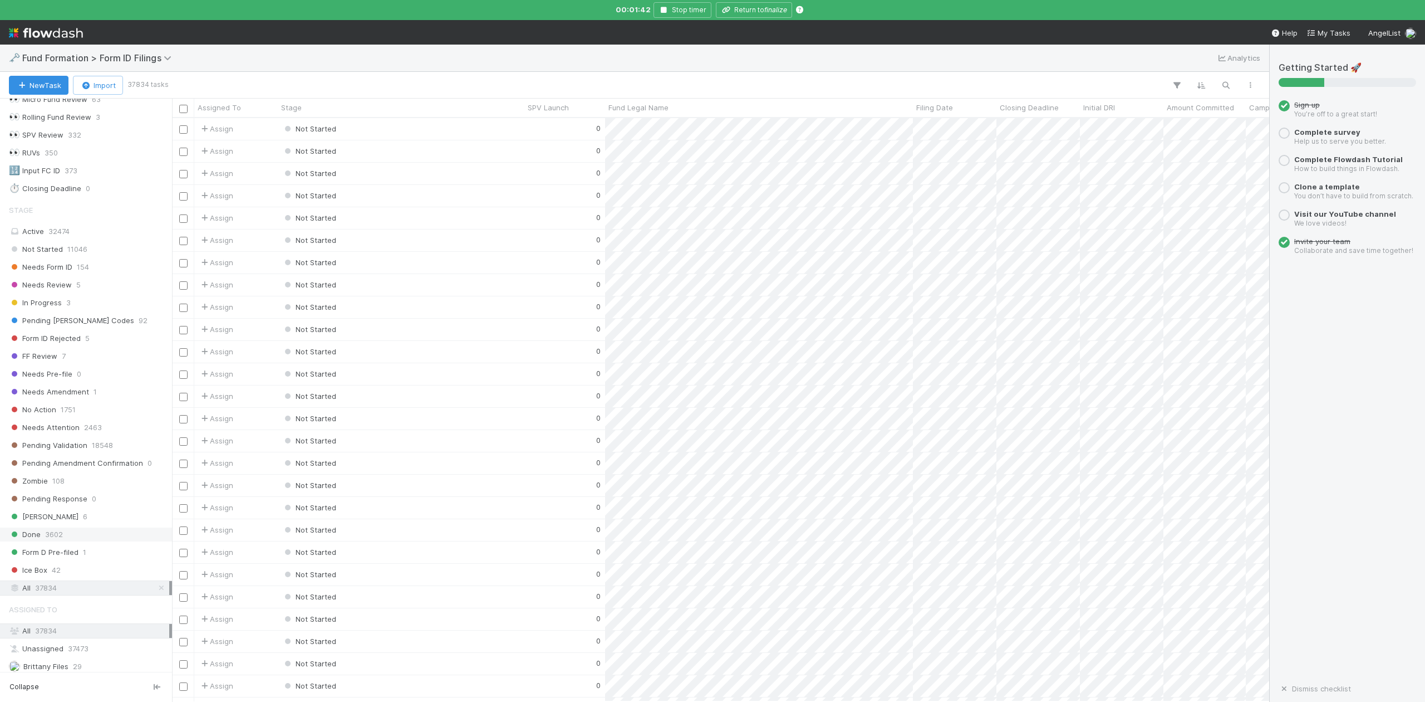
scroll to position [251, 0]
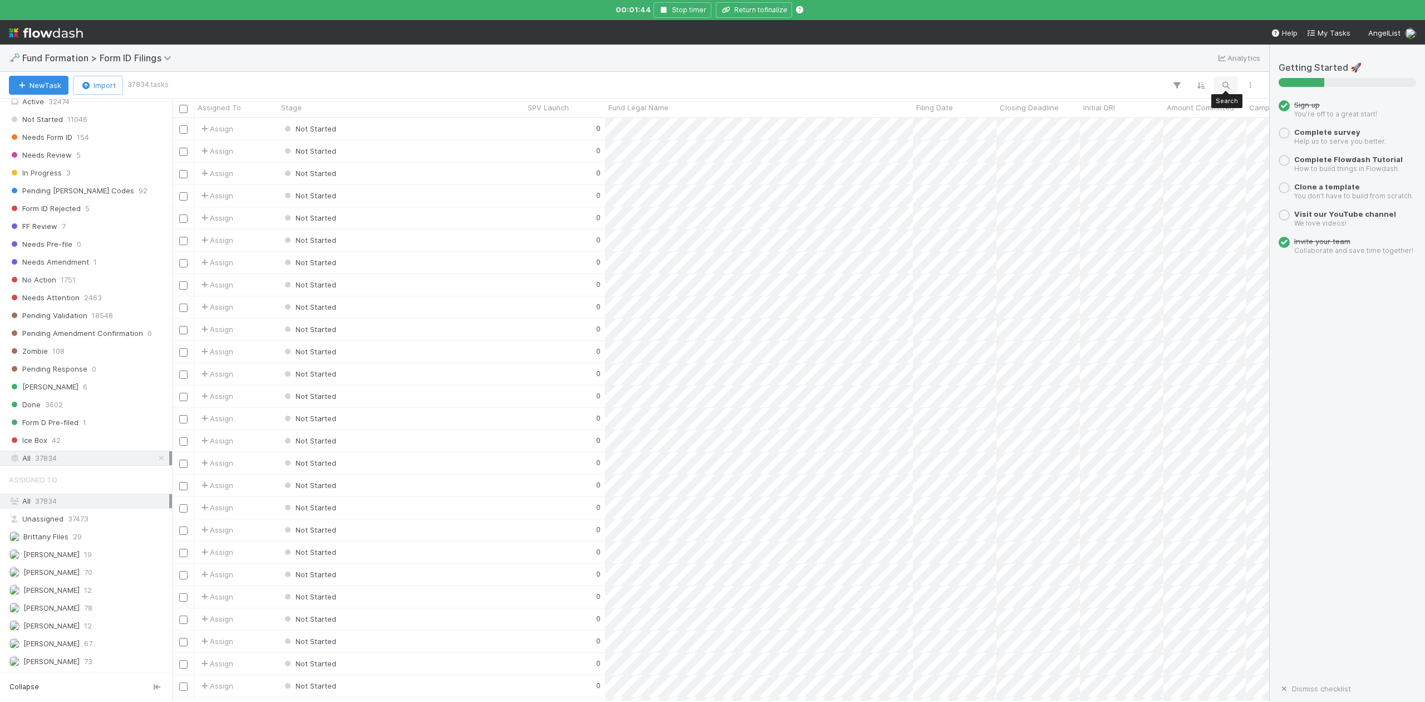
click at [1227, 86] on icon "button" at bounding box center [1226, 85] width 11 height 10
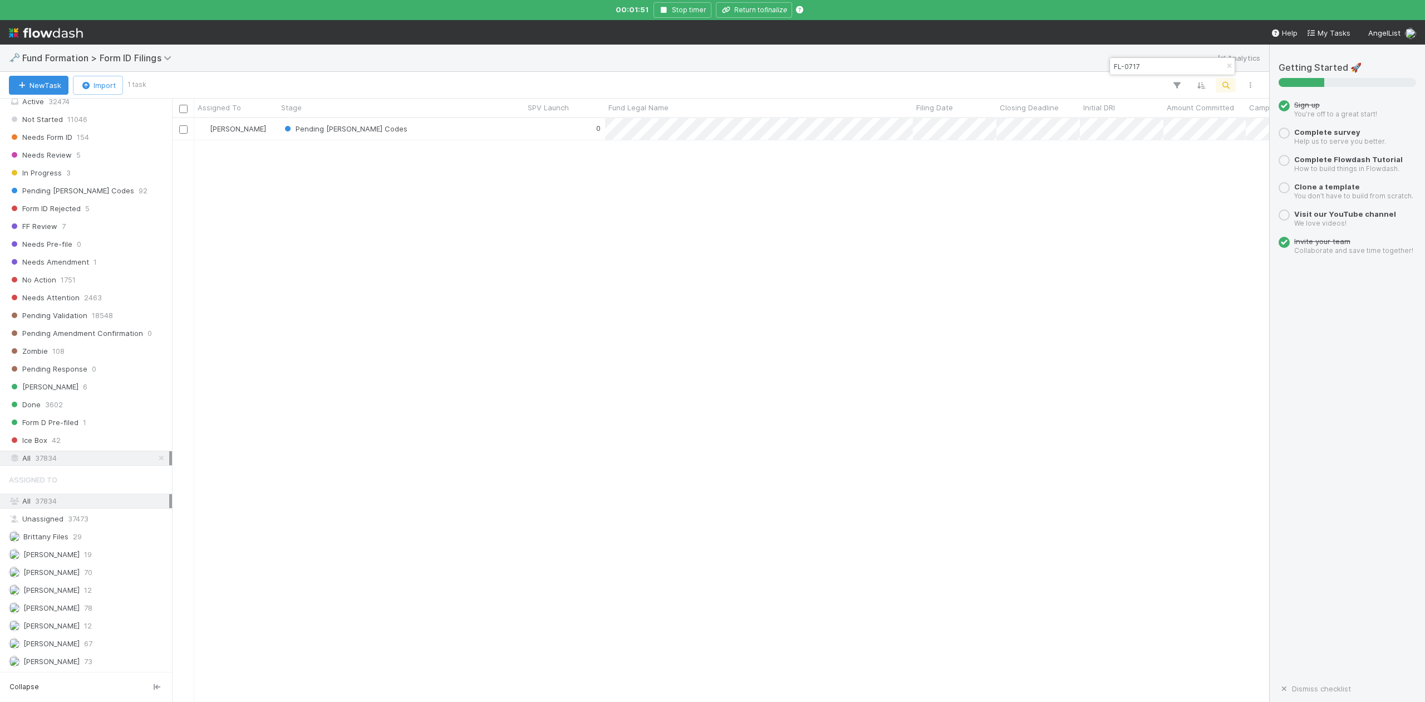
scroll to position [571, 1087]
type input "FL-0717"
click at [457, 131] on div "Pending [PERSON_NAME] Codes" at bounding box center [401, 129] width 247 height 22
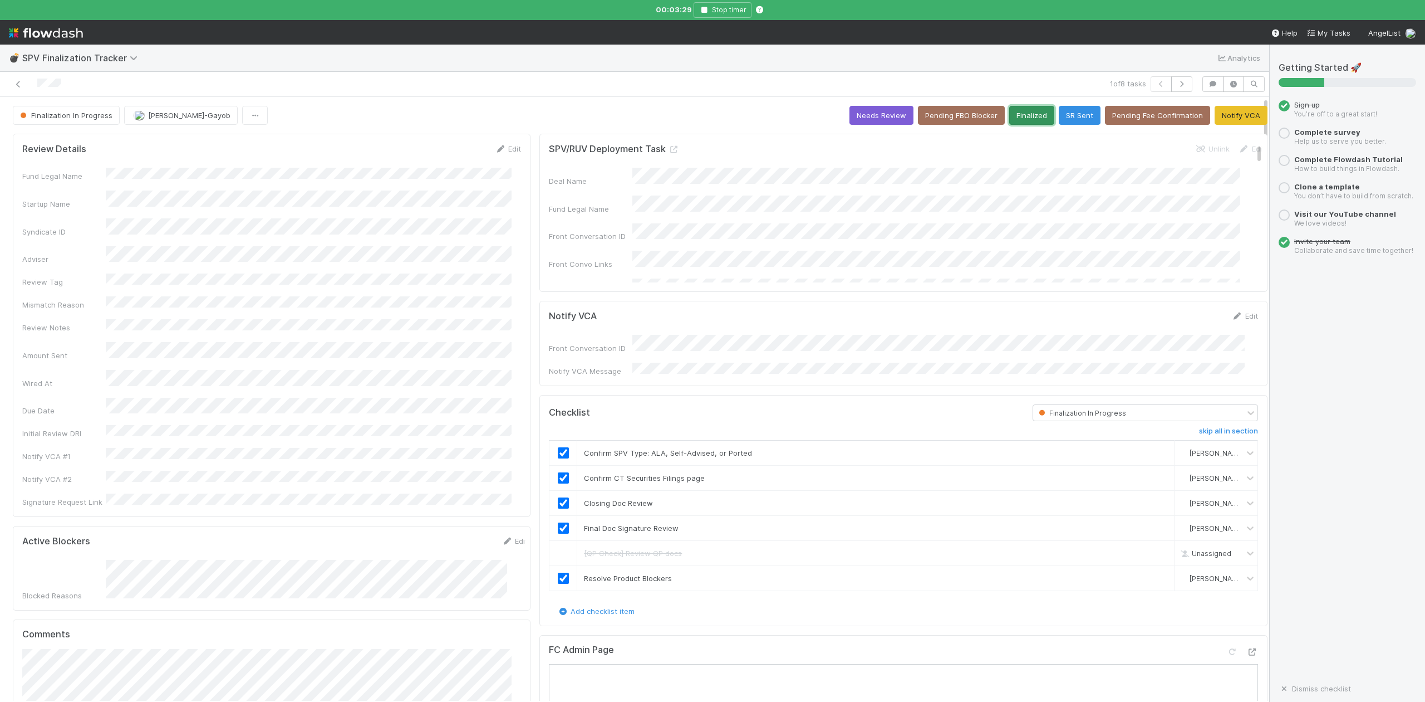
click at [1016, 114] on button "Finalized" at bounding box center [1031, 115] width 45 height 19
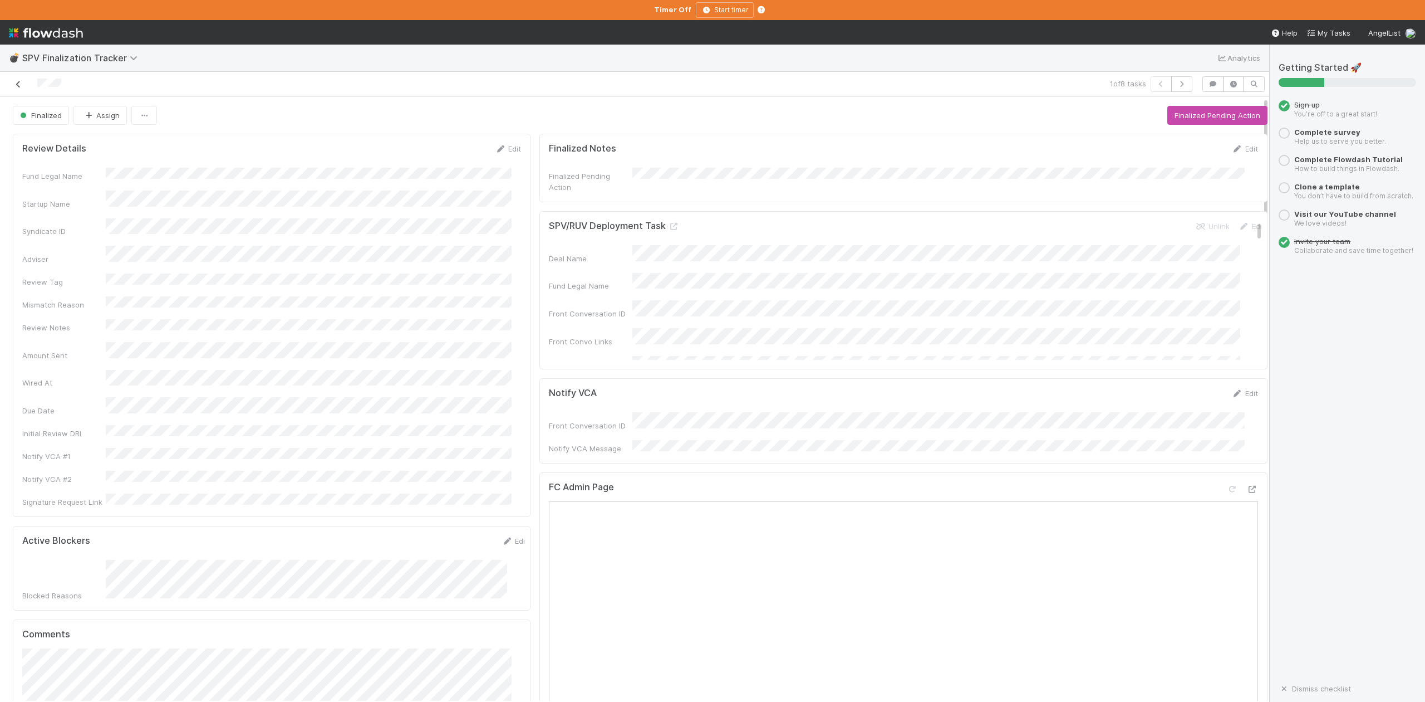
click at [20, 86] on icon at bounding box center [18, 84] width 11 height 7
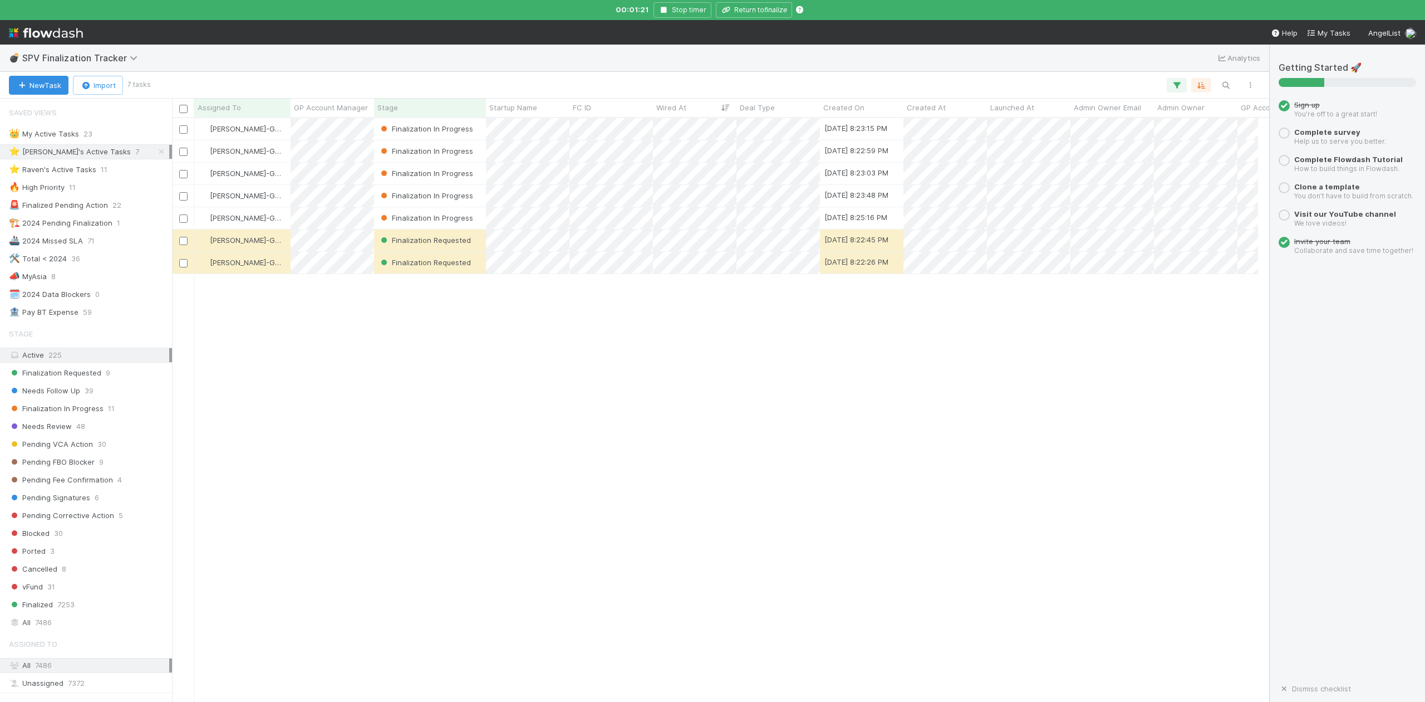
scroll to position [592, 1087]
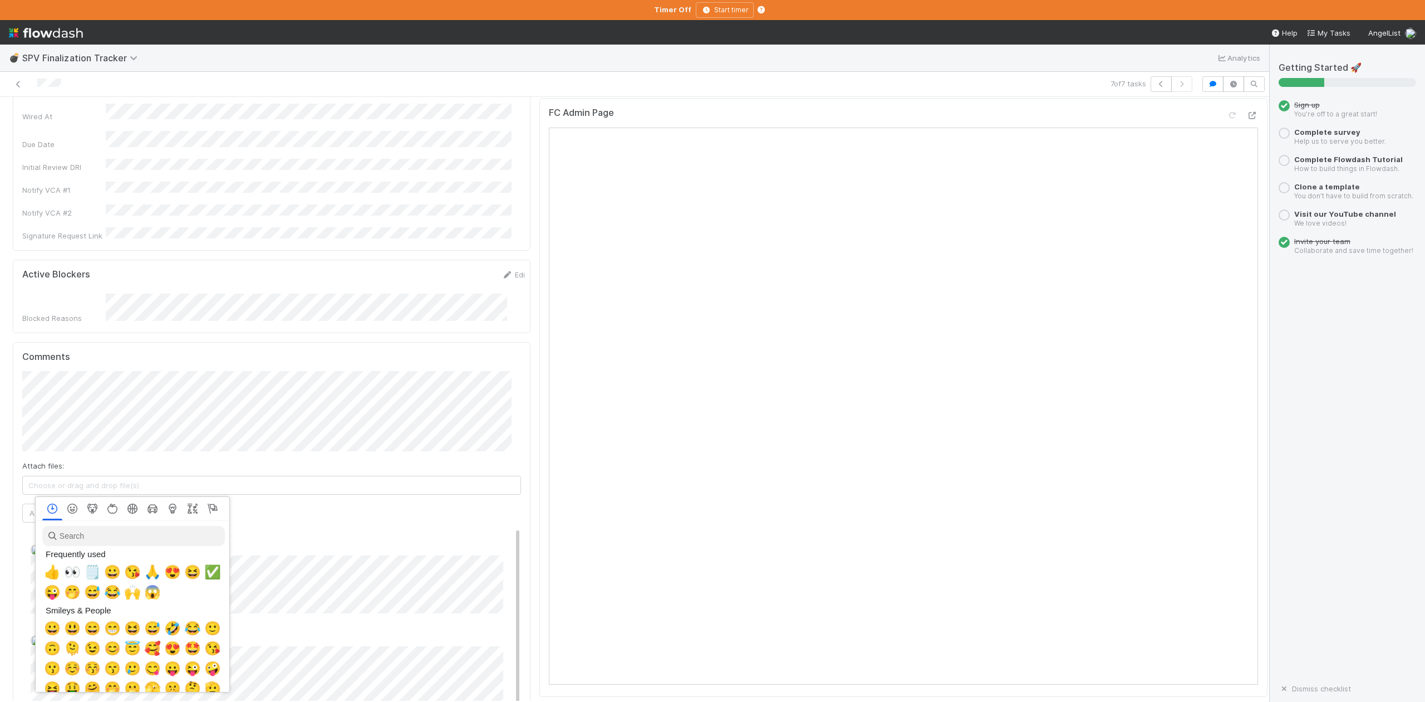
scroll to position [0, 7]
click at [48, 570] on span "👍" at bounding box center [50, 572] width 17 height 16
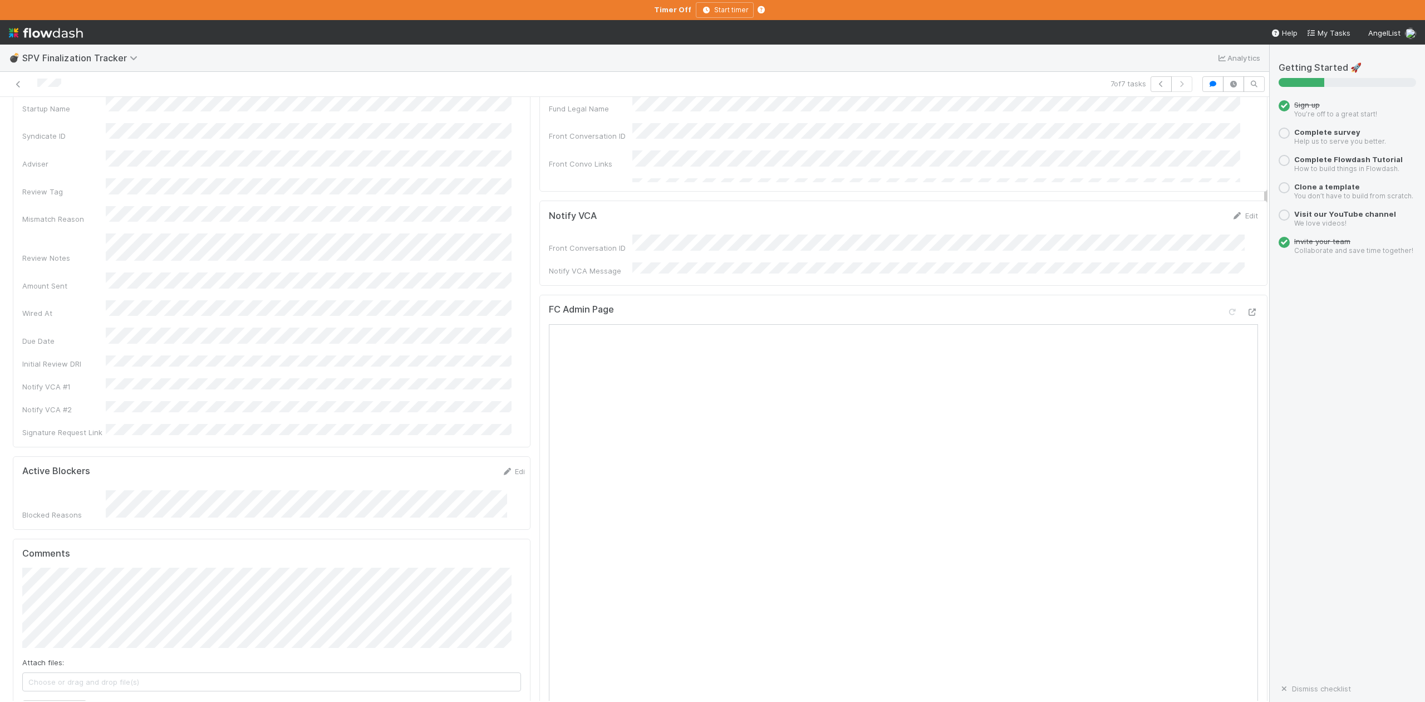
scroll to position [0, 0]
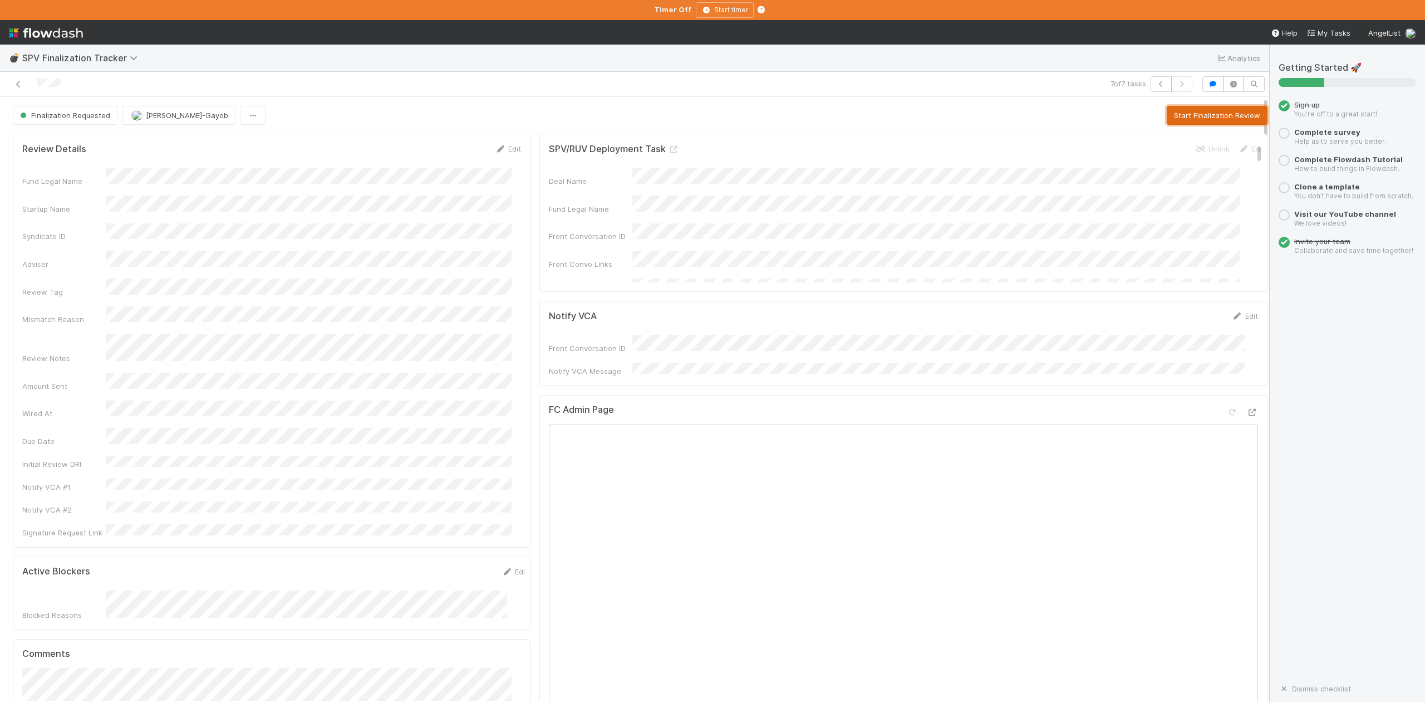
click at [1183, 116] on button "Start Finalization Review" at bounding box center [1217, 115] width 101 height 19
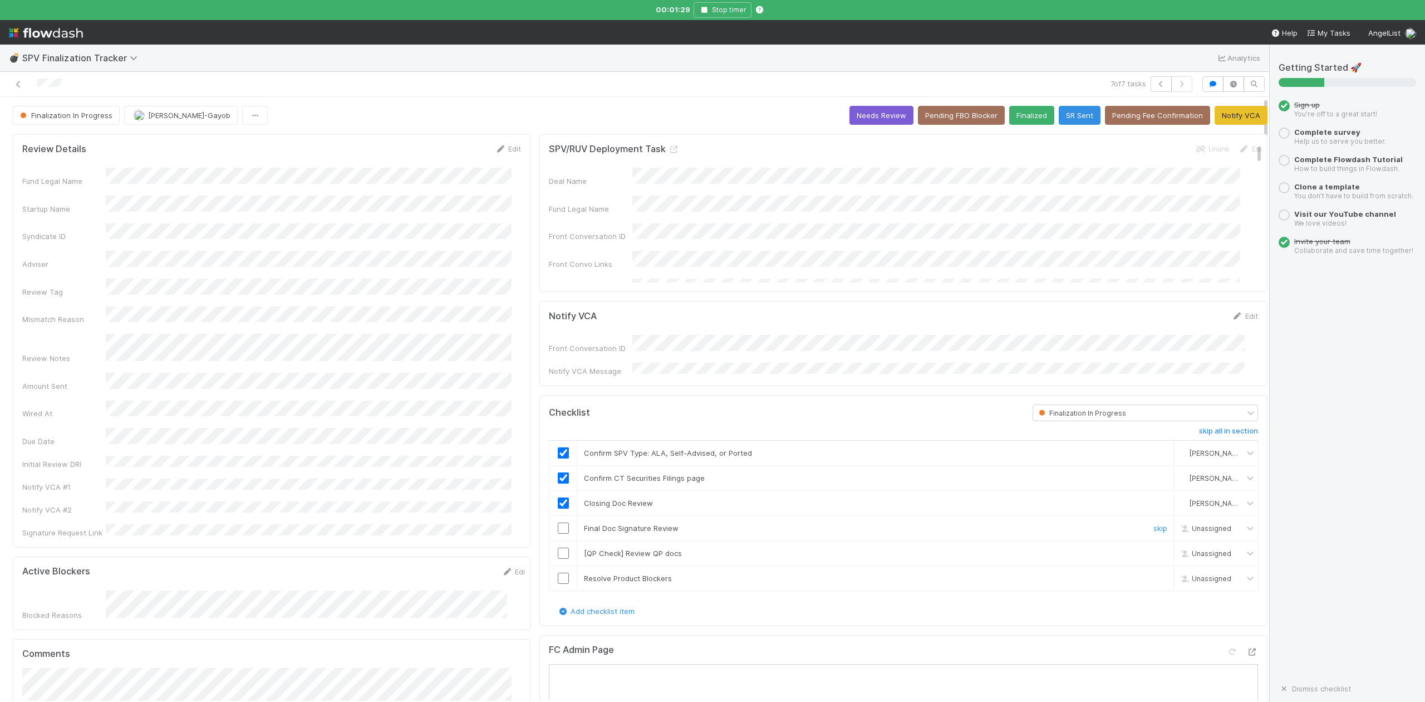
click at [558, 525] on input "checkbox" at bounding box center [563, 527] width 11 height 11
click at [1154, 548] on link "skip" at bounding box center [1161, 552] width 14 height 9
click at [558, 577] on input "checkbox" at bounding box center [563, 577] width 11 height 11
checkbox input "true"
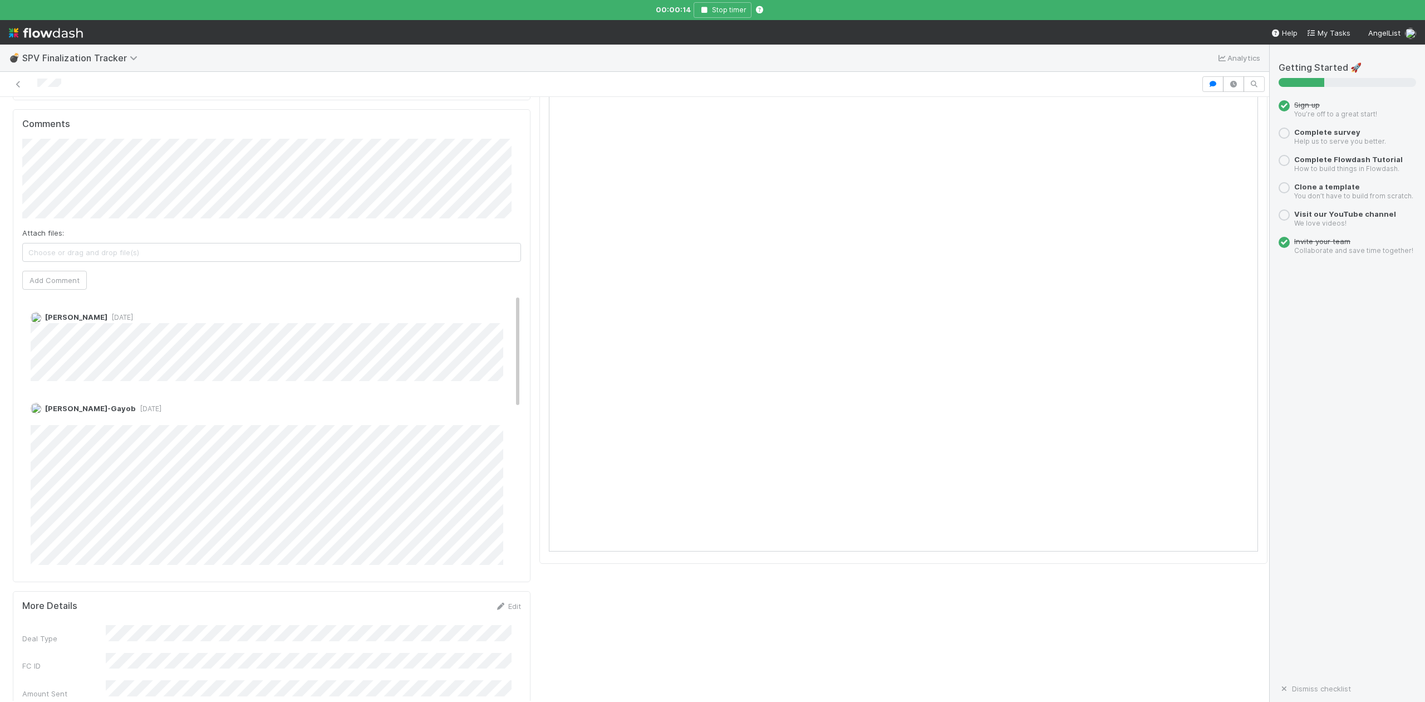
scroll to position [371, 0]
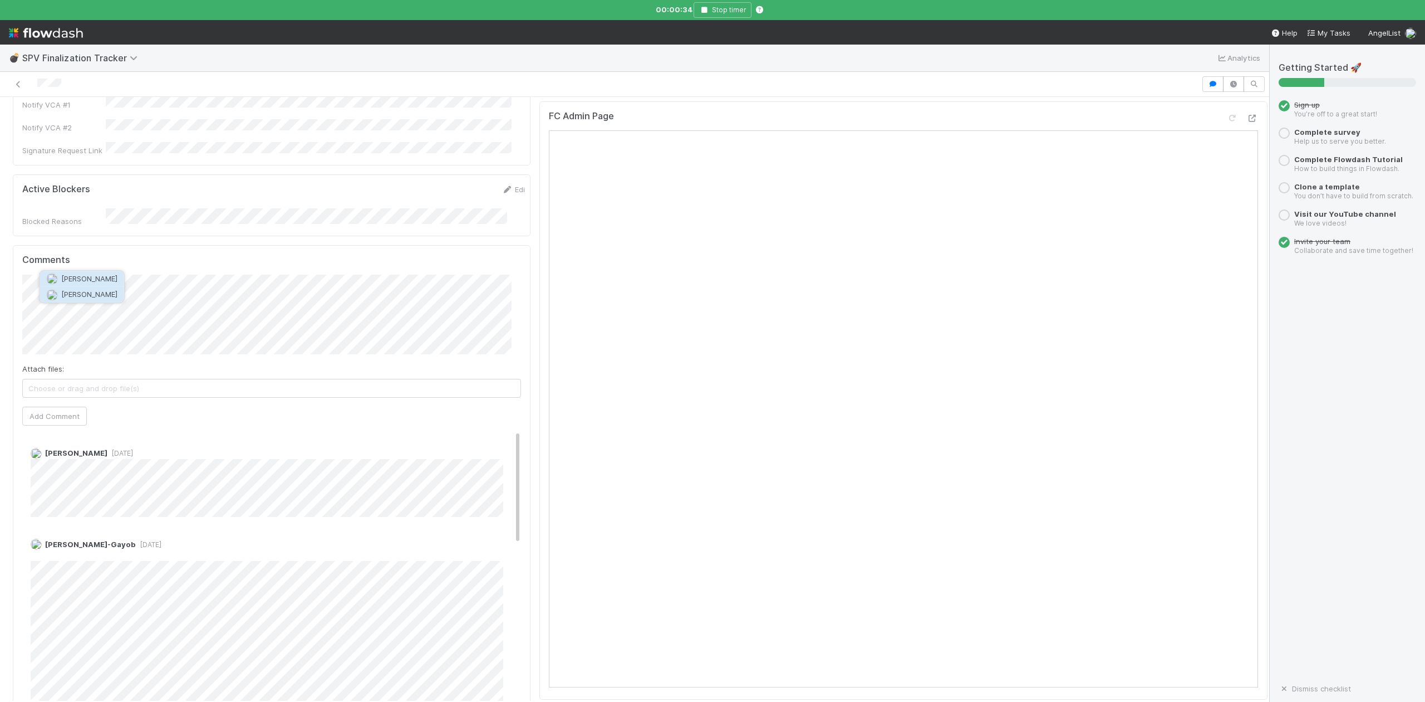
click at [96, 292] on span "[PERSON_NAME]" at bounding box center [89, 294] width 56 height 9
click at [707, 11] on icon "button" at bounding box center [704, 10] width 11 height 7
click at [60, 410] on button "Add Comment" at bounding box center [54, 419] width 65 height 19
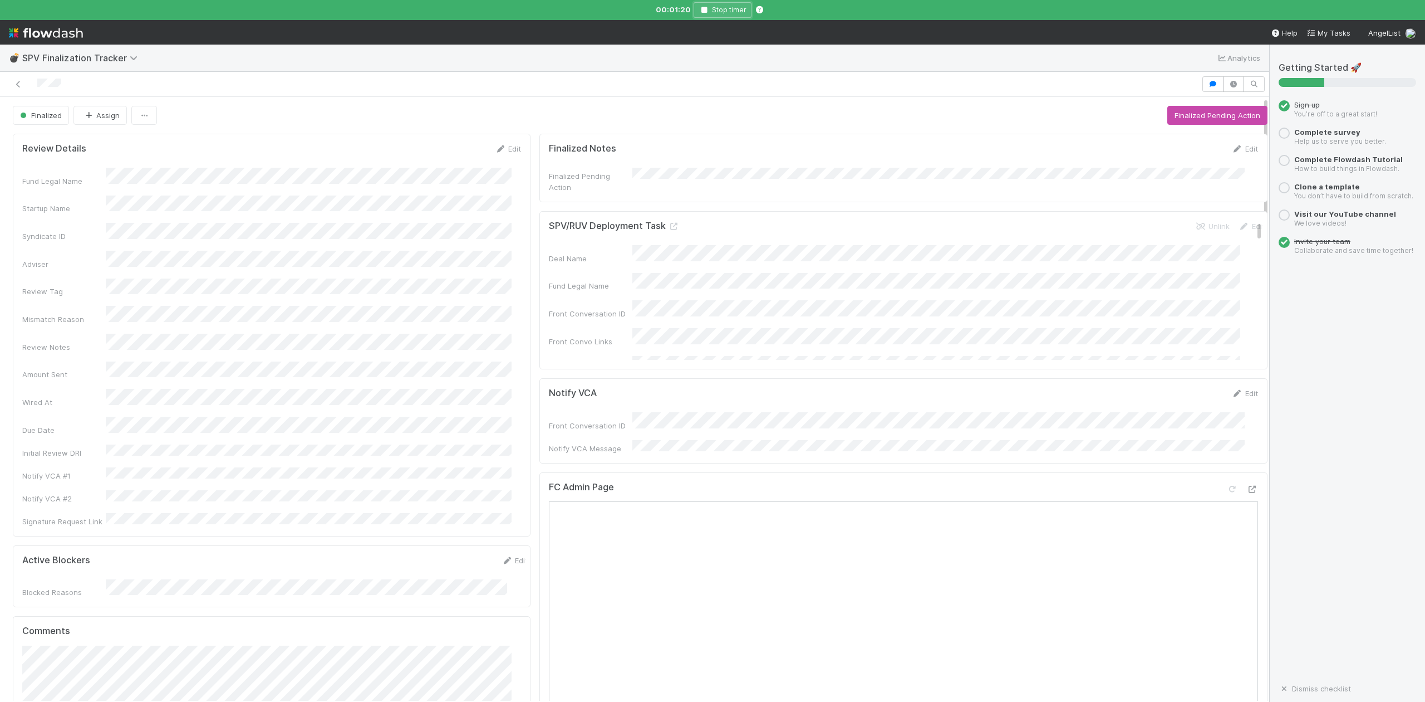
click at [704, 12] on icon "button" at bounding box center [704, 10] width 11 height 7
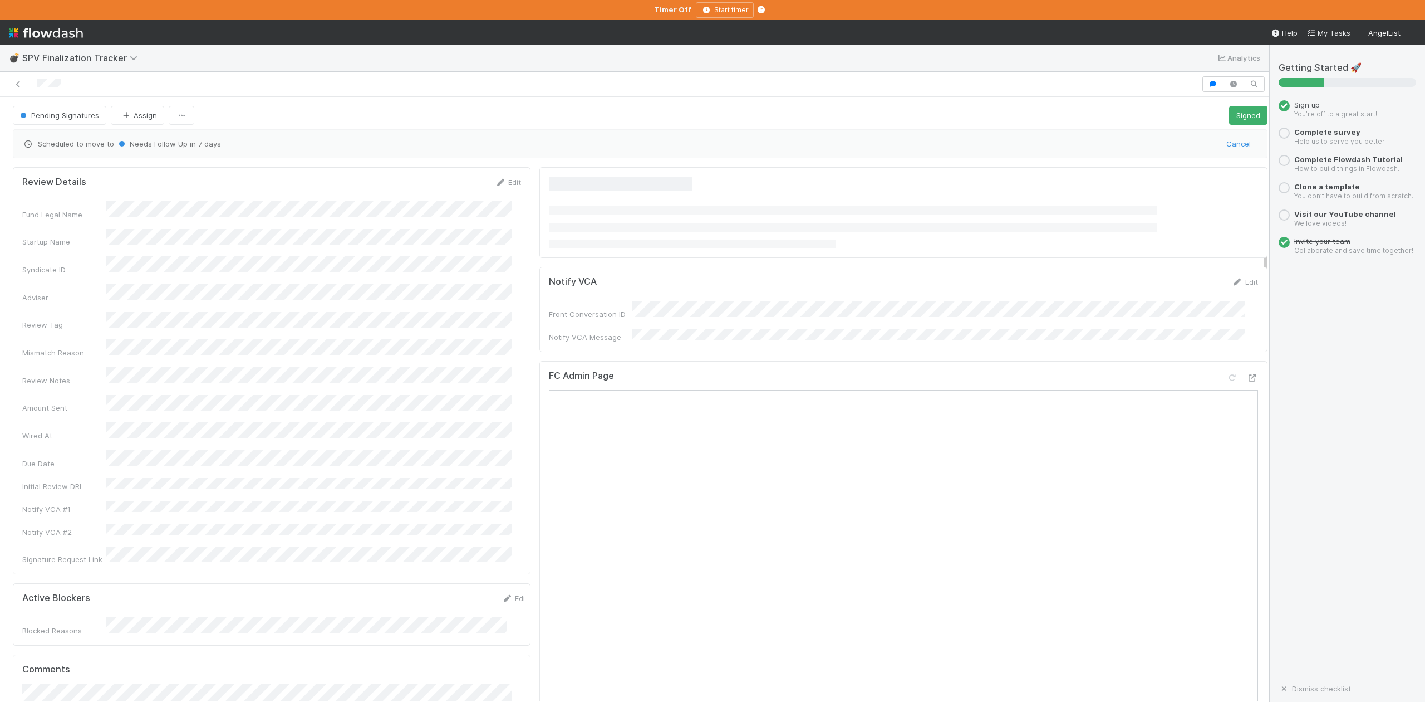
scroll to position [223, 0]
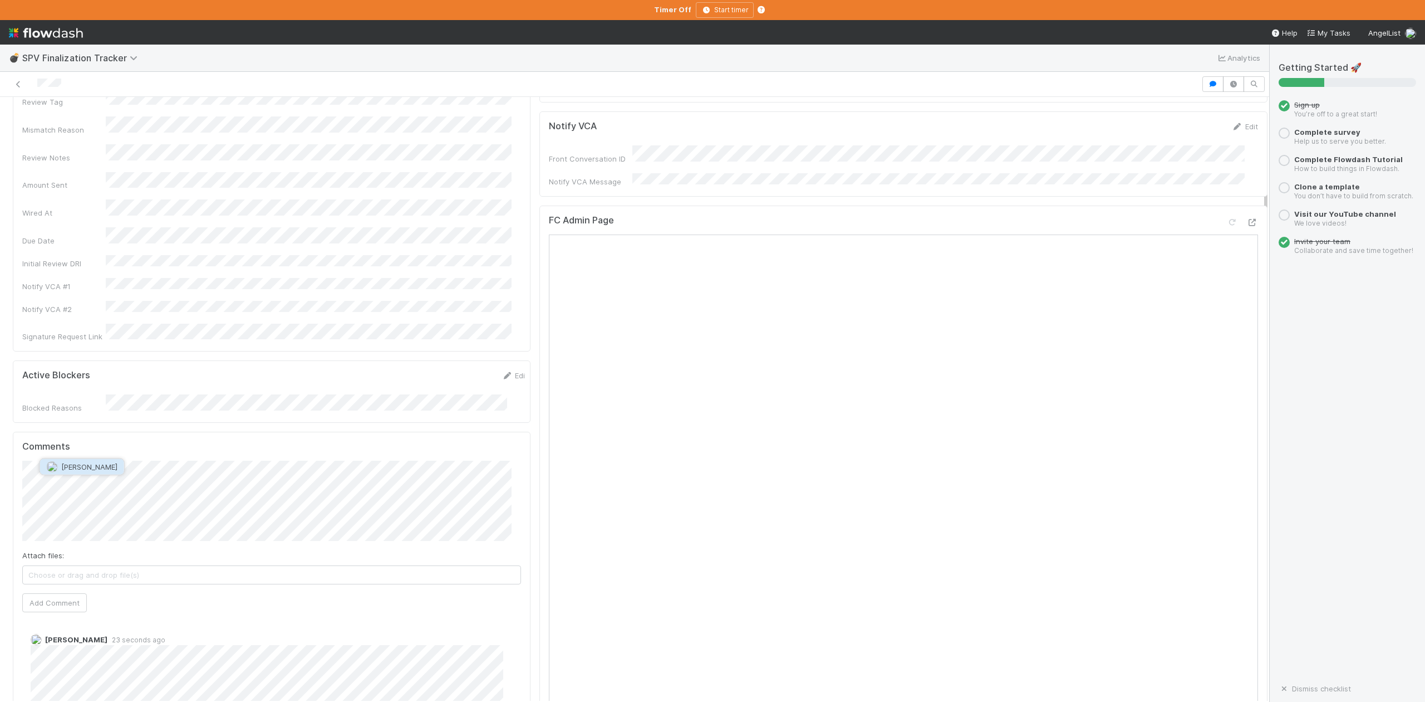
click at [87, 468] on span "Jonah Lecker" at bounding box center [89, 466] width 56 height 9
click at [57, 593] on button "Add Comment" at bounding box center [54, 602] width 65 height 19
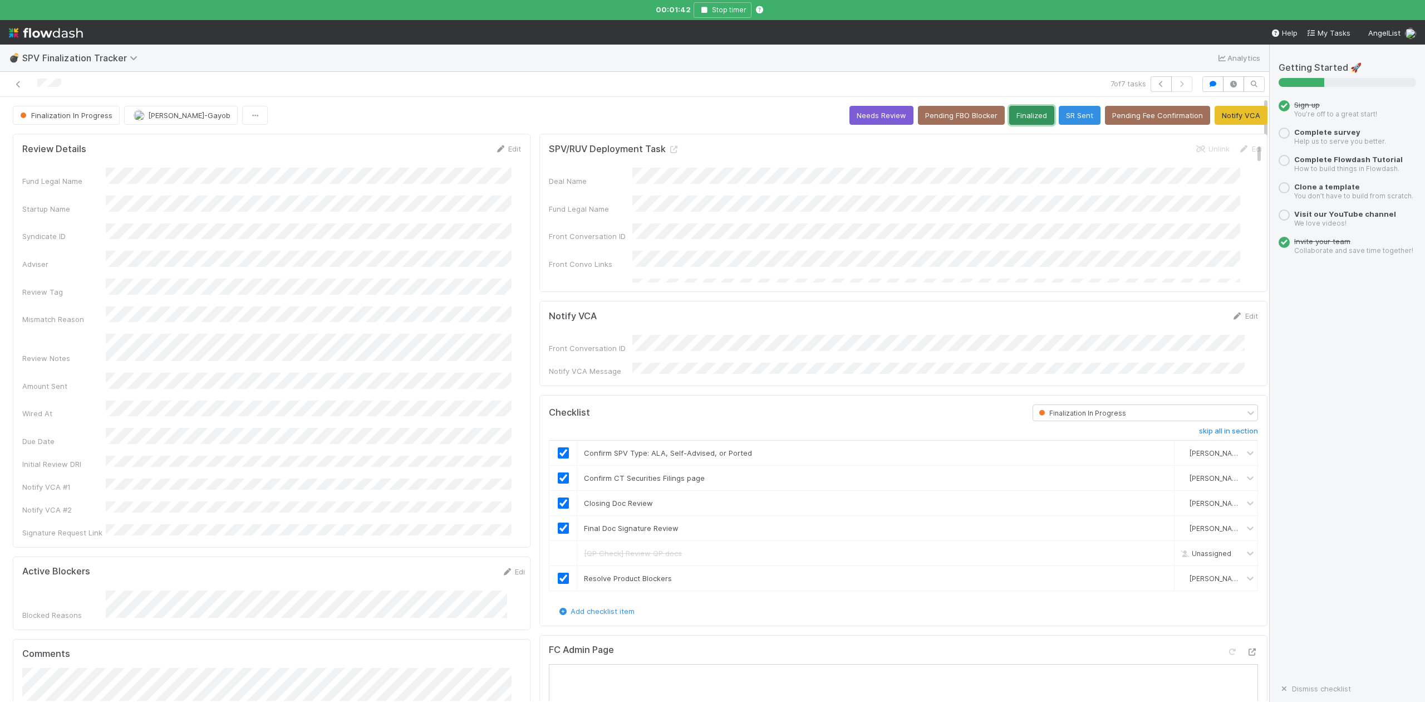
click at [1016, 116] on button "Finalized" at bounding box center [1031, 115] width 45 height 19
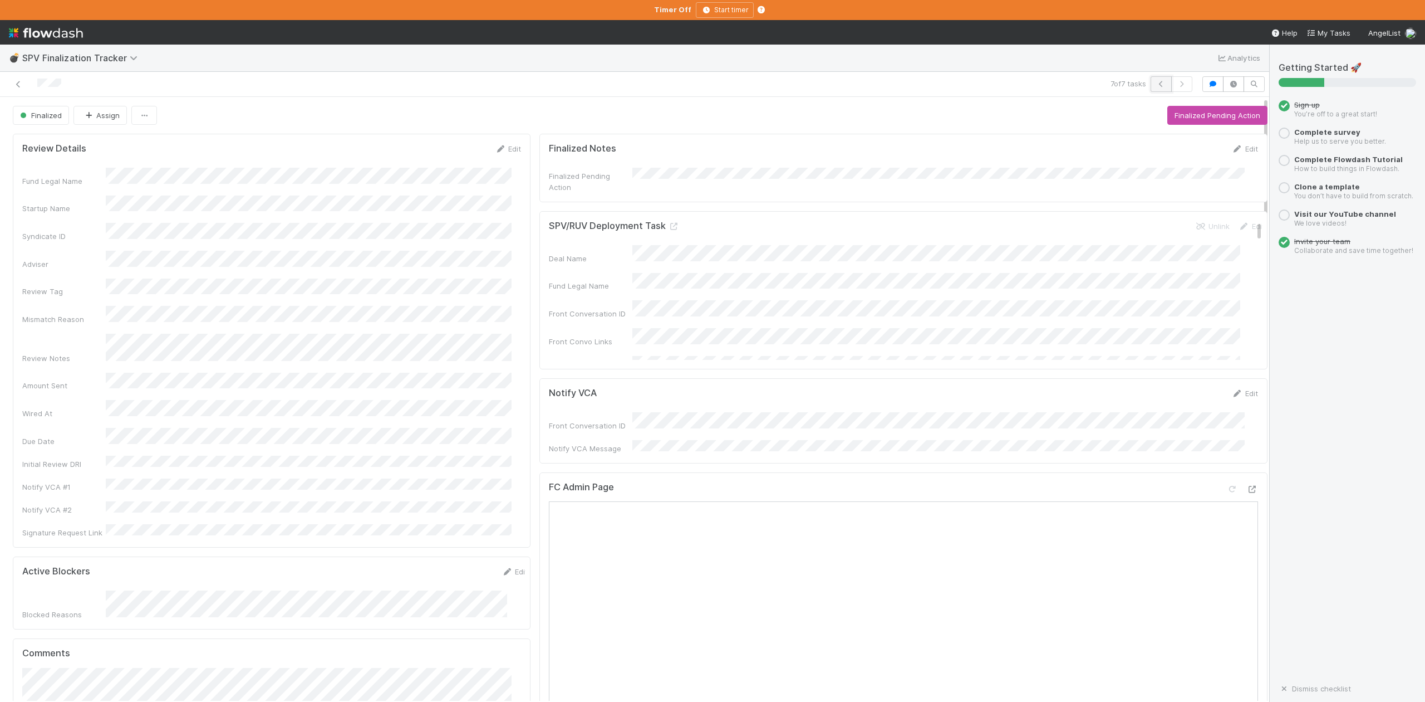
click at [1156, 82] on icon "button" at bounding box center [1161, 84] width 11 height 7
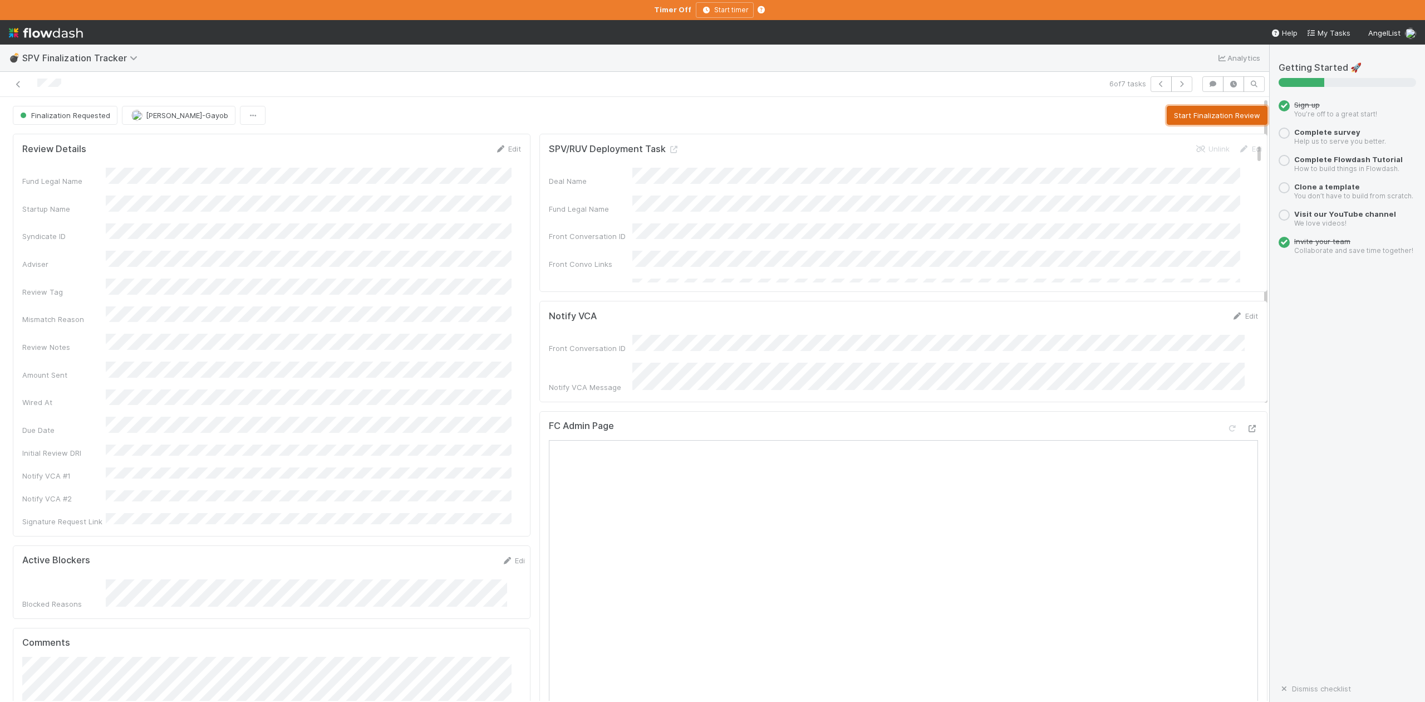
click at [1167, 120] on button "Start Finalization Review" at bounding box center [1217, 115] width 101 height 19
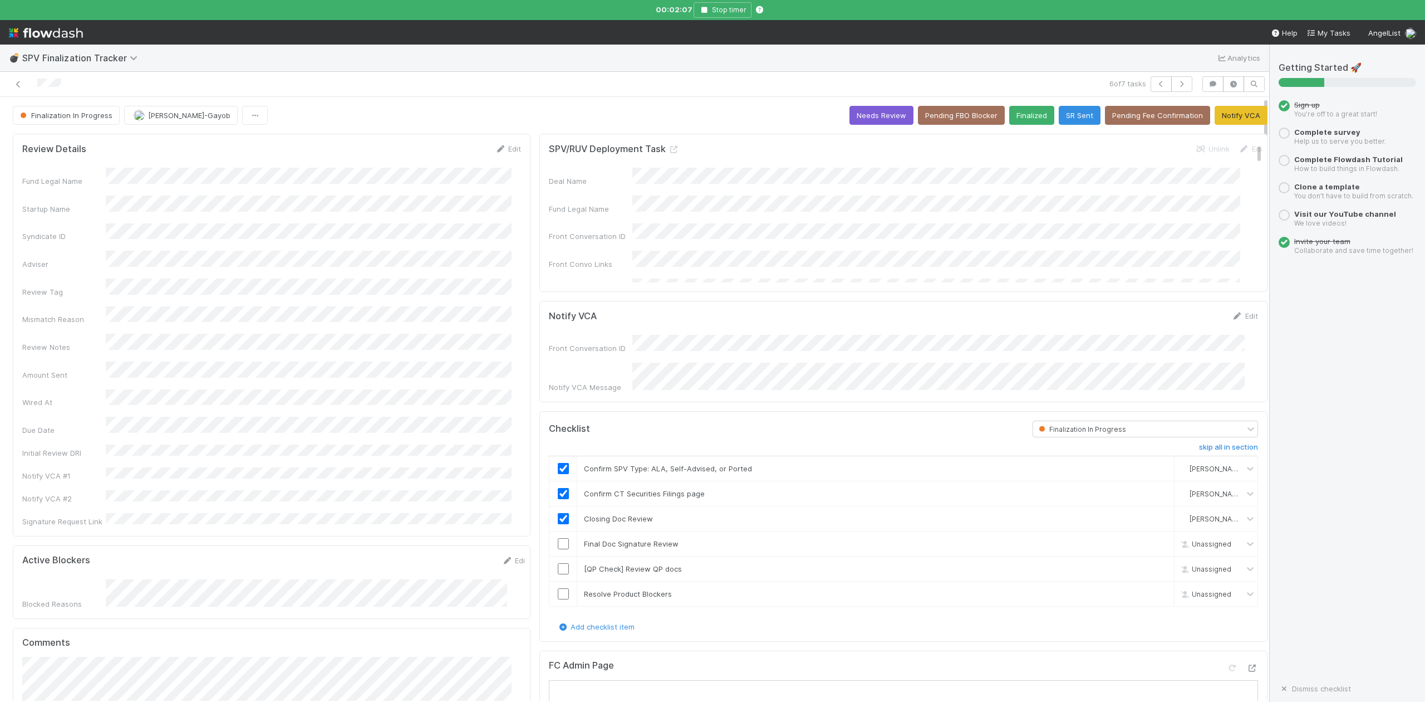
click at [640, 70] on div "💣 SPV Finalization Tracker Analytics" at bounding box center [634, 58] width 1269 height 27
click at [558, 543] on input "checkbox" at bounding box center [563, 543] width 11 height 11
checkbox input "true"
click at [1020, 456] on td "Confirm SPV Type: ALA, Self-Advised, or Ported skip" at bounding box center [875, 468] width 597 height 25
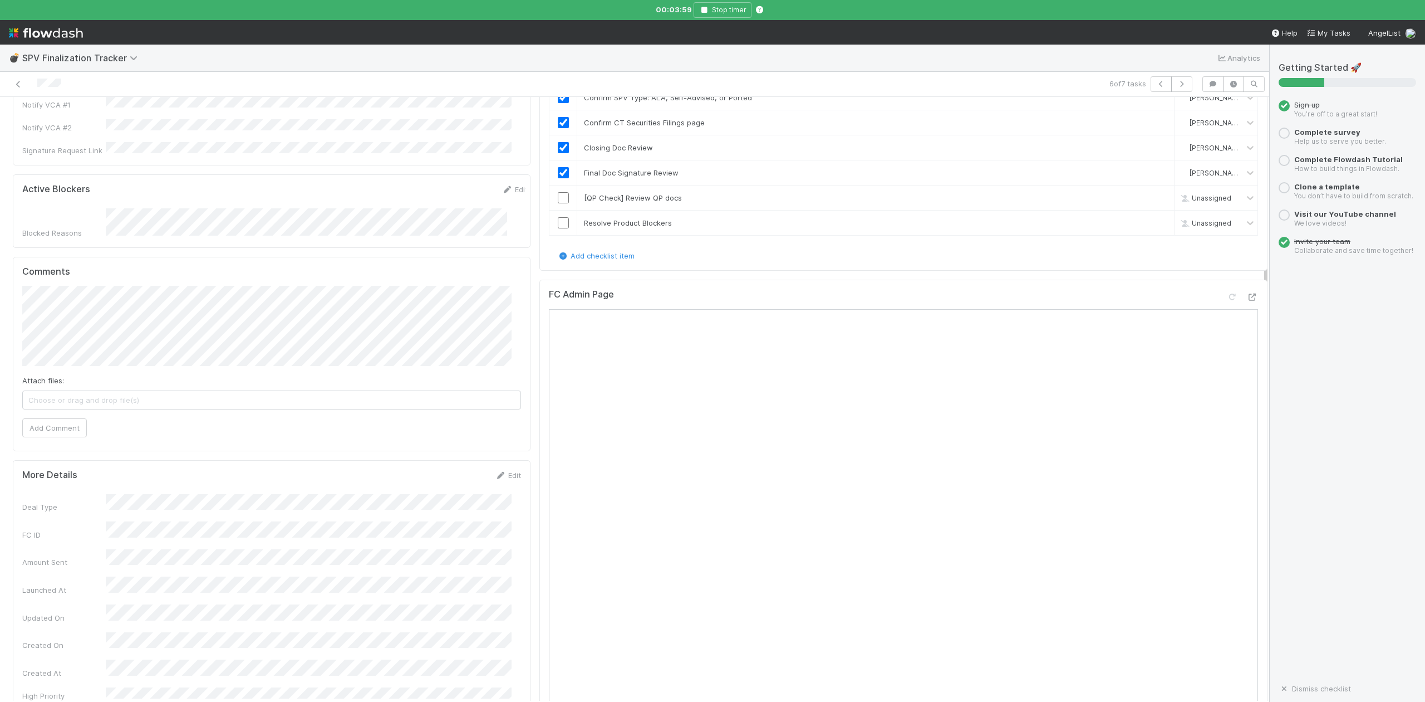
scroll to position [445, 0]
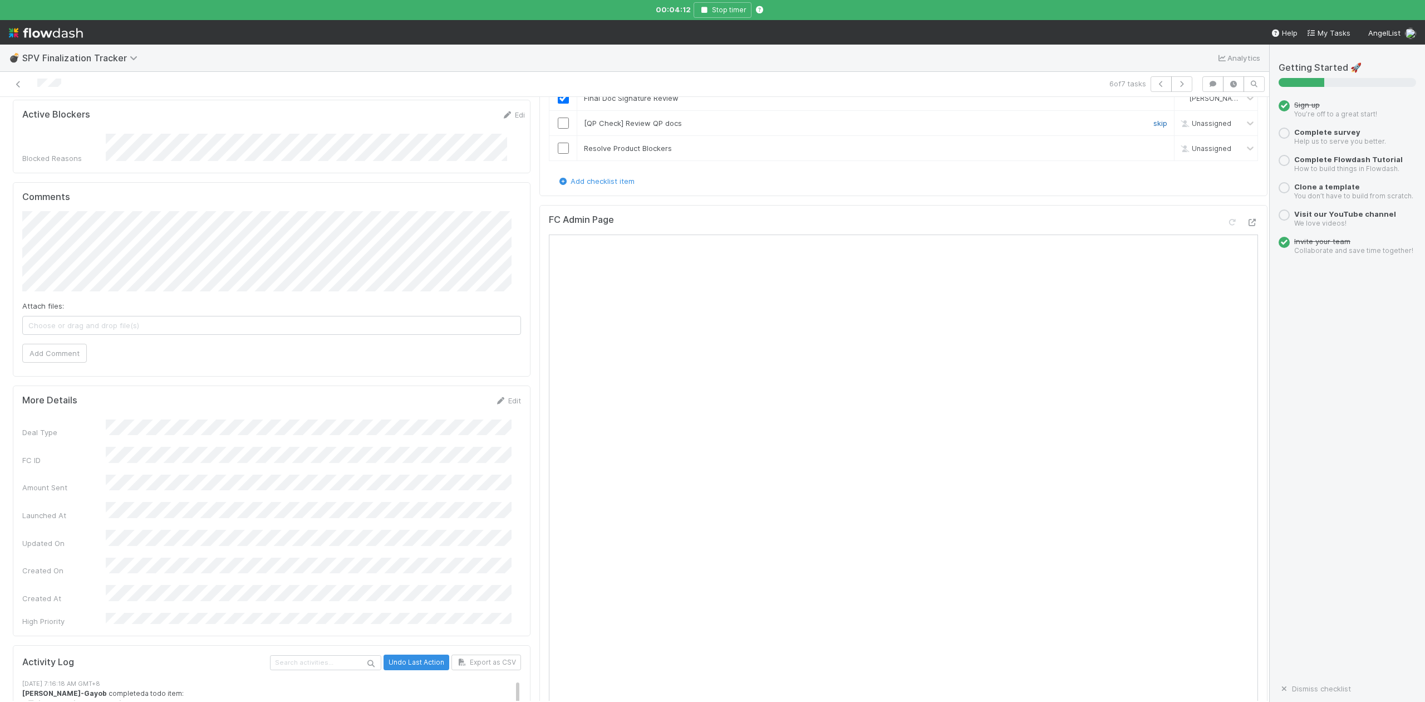
click at [1154, 121] on link "skip" at bounding box center [1161, 123] width 14 height 9
click at [558, 148] on input "checkbox" at bounding box center [563, 148] width 11 height 11
checkbox input "true"
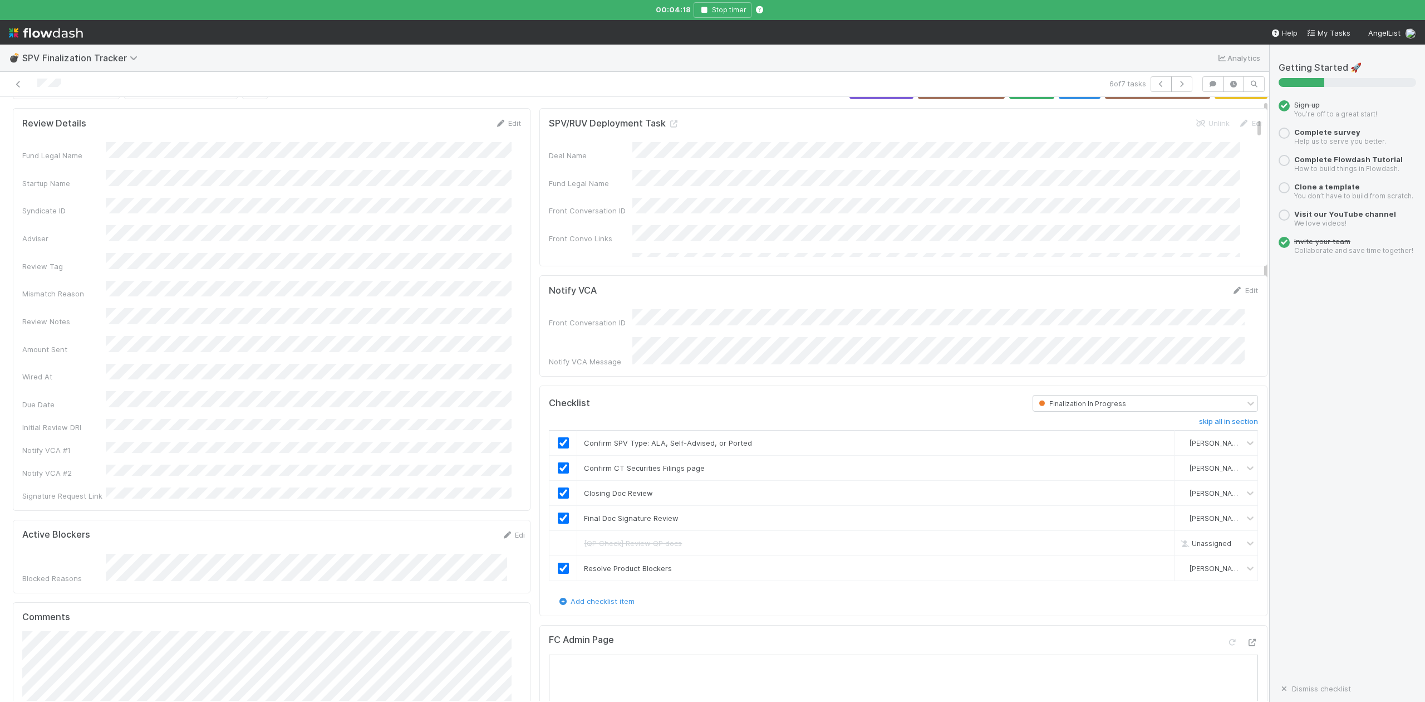
scroll to position [0, 0]
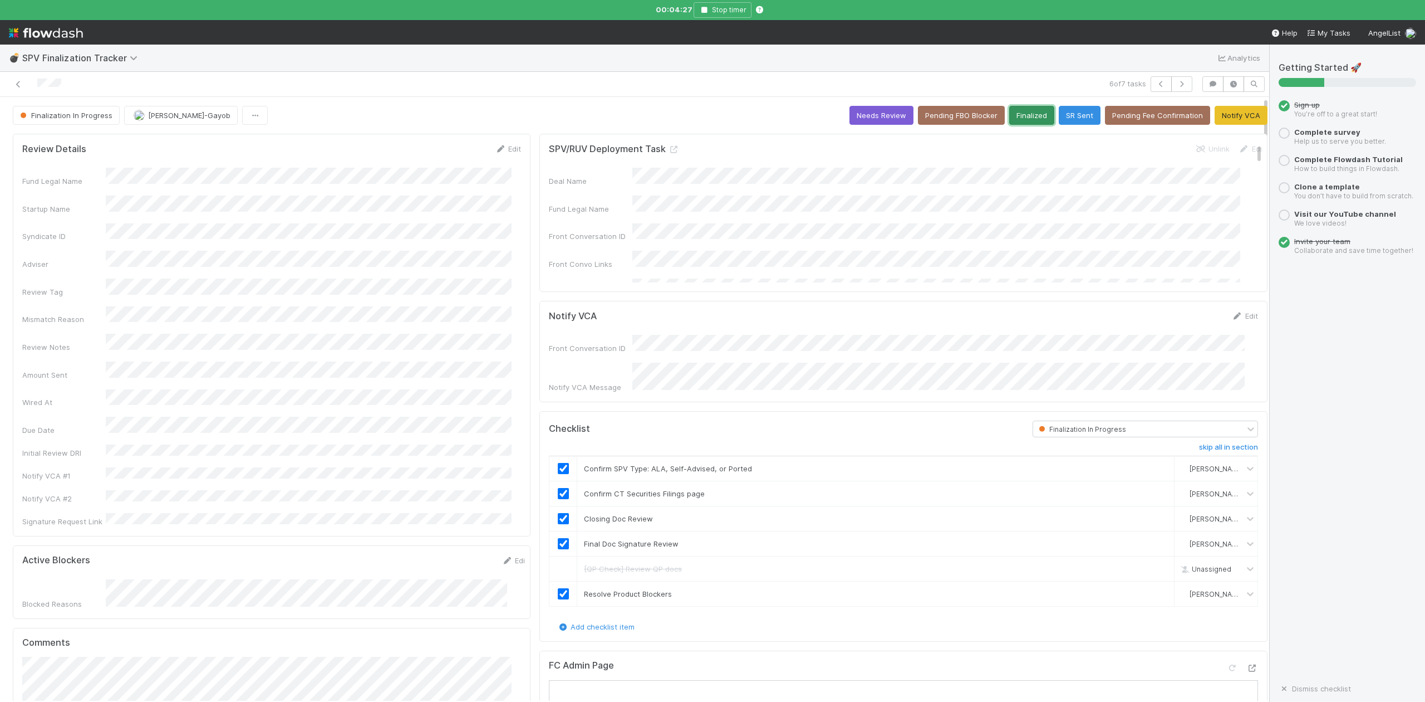
click at [1013, 120] on button "Finalized" at bounding box center [1031, 115] width 45 height 19
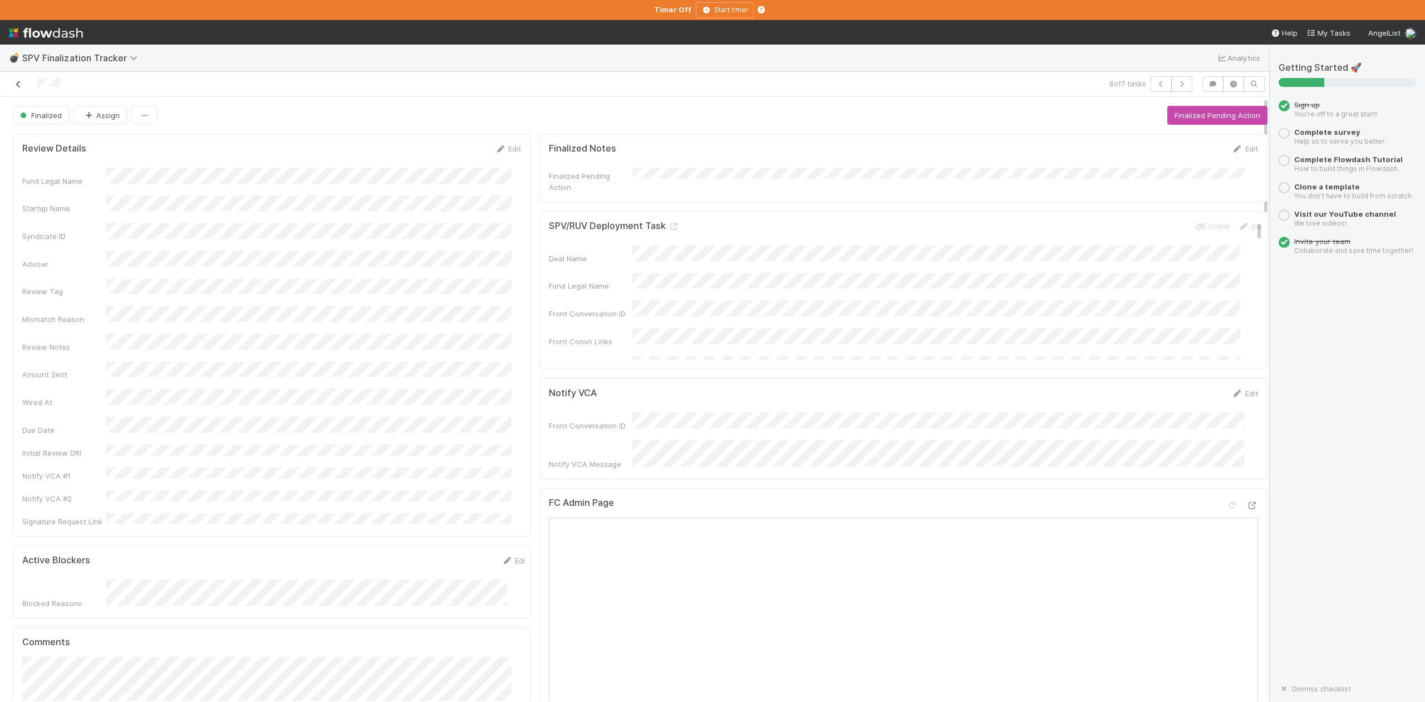
click at [21, 86] on icon at bounding box center [18, 84] width 11 height 7
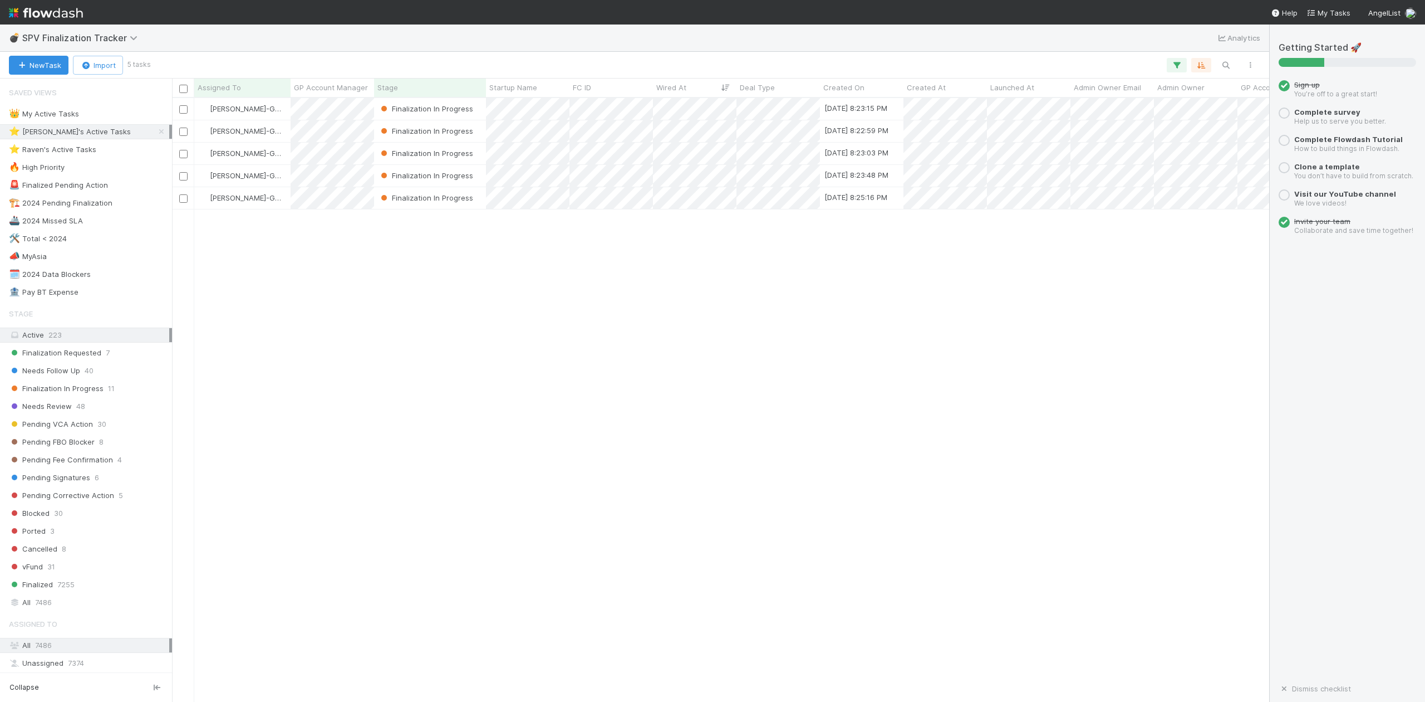
scroll to position [592, 1087]
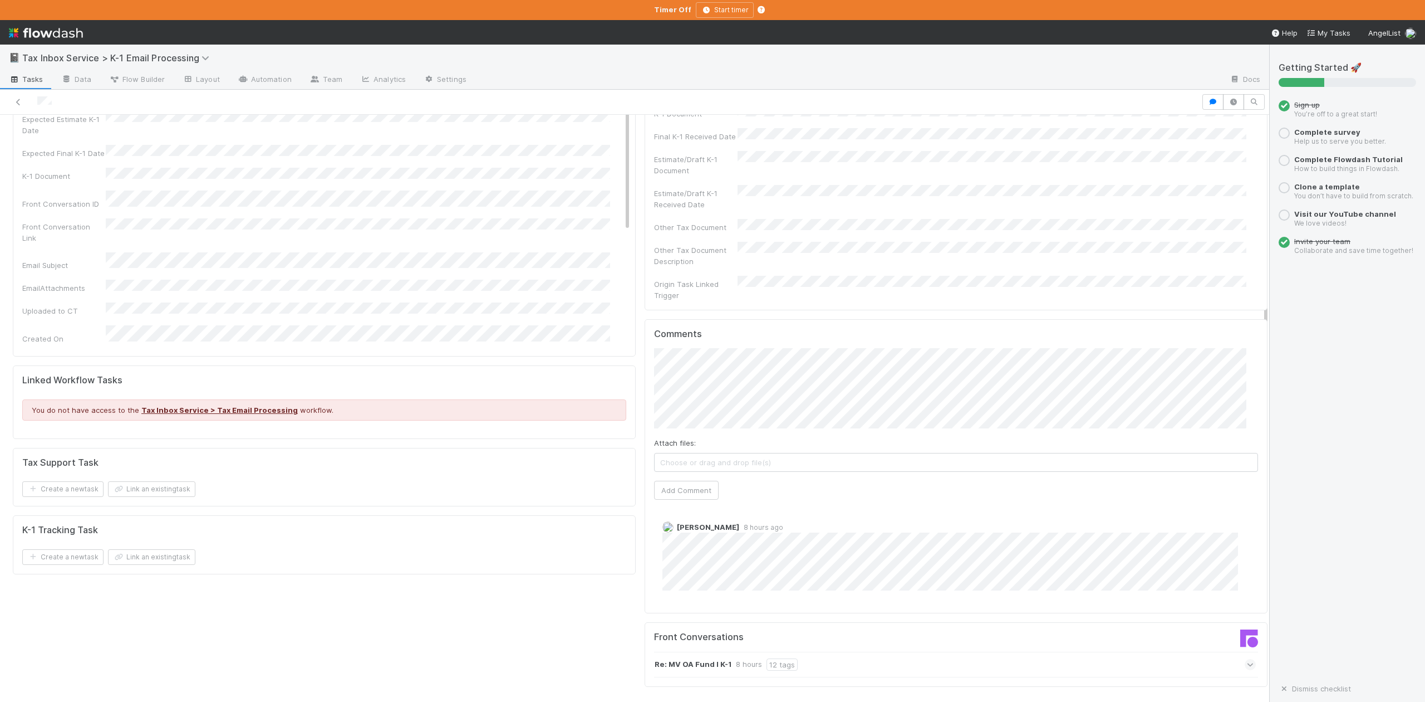
scroll to position [365, 0]
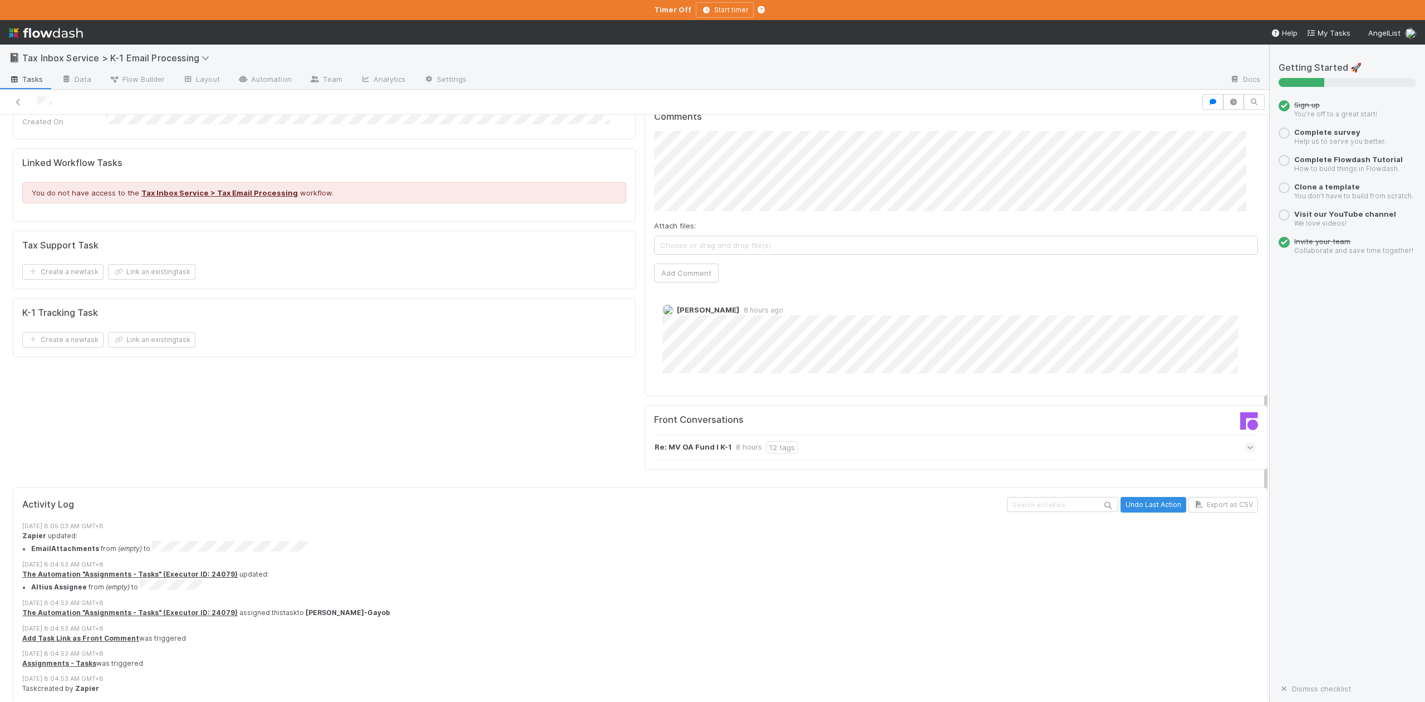
click at [1223, 434] on div "Re: MV OA Fund I K-1 8 hours 12 tags" at bounding box center [961, 447] width 615 height 26
click at [1247, 442] on icon at bounding box center [1250, 447] width 7 height 11
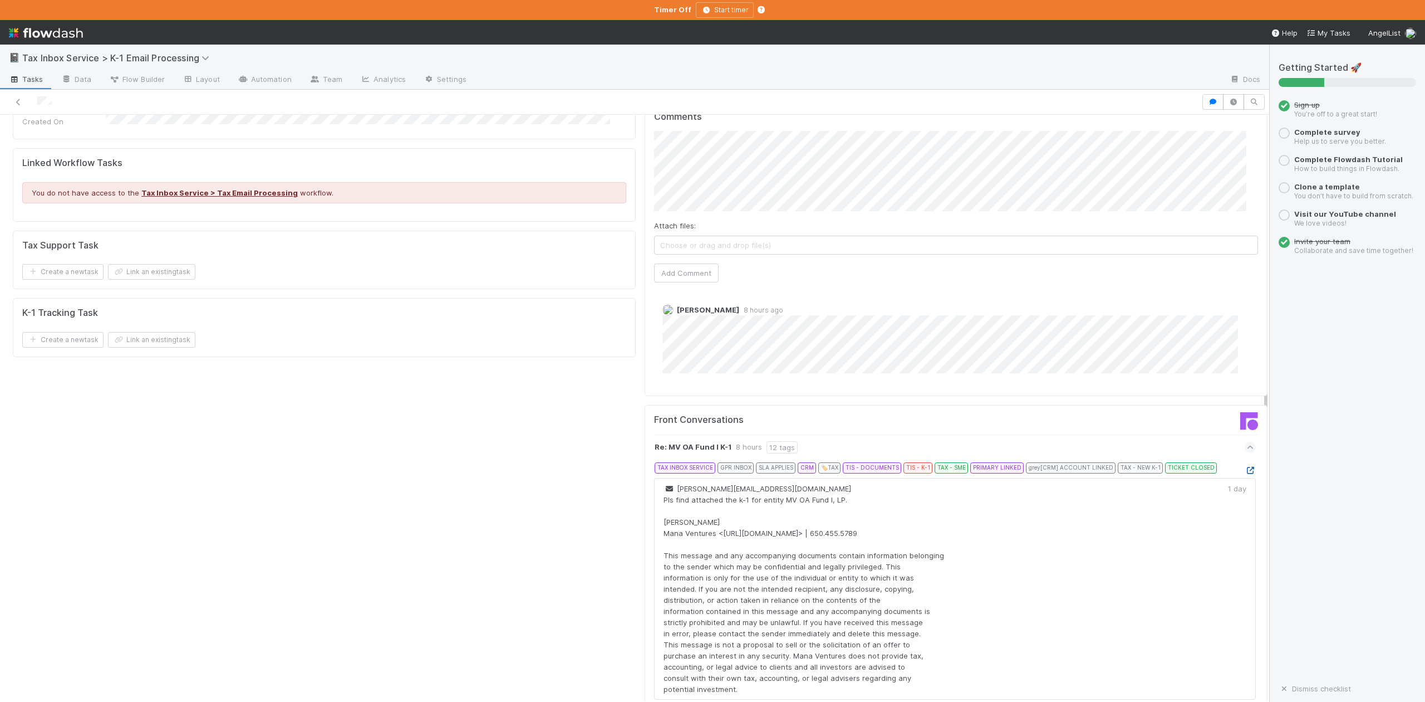
click at [1245, 467] on icon at bounding box center [1250, 470] width 11 height 7
click at [713, 254] on span "Ethan Braren" at bounding box center [710, 258] width 56 height 9
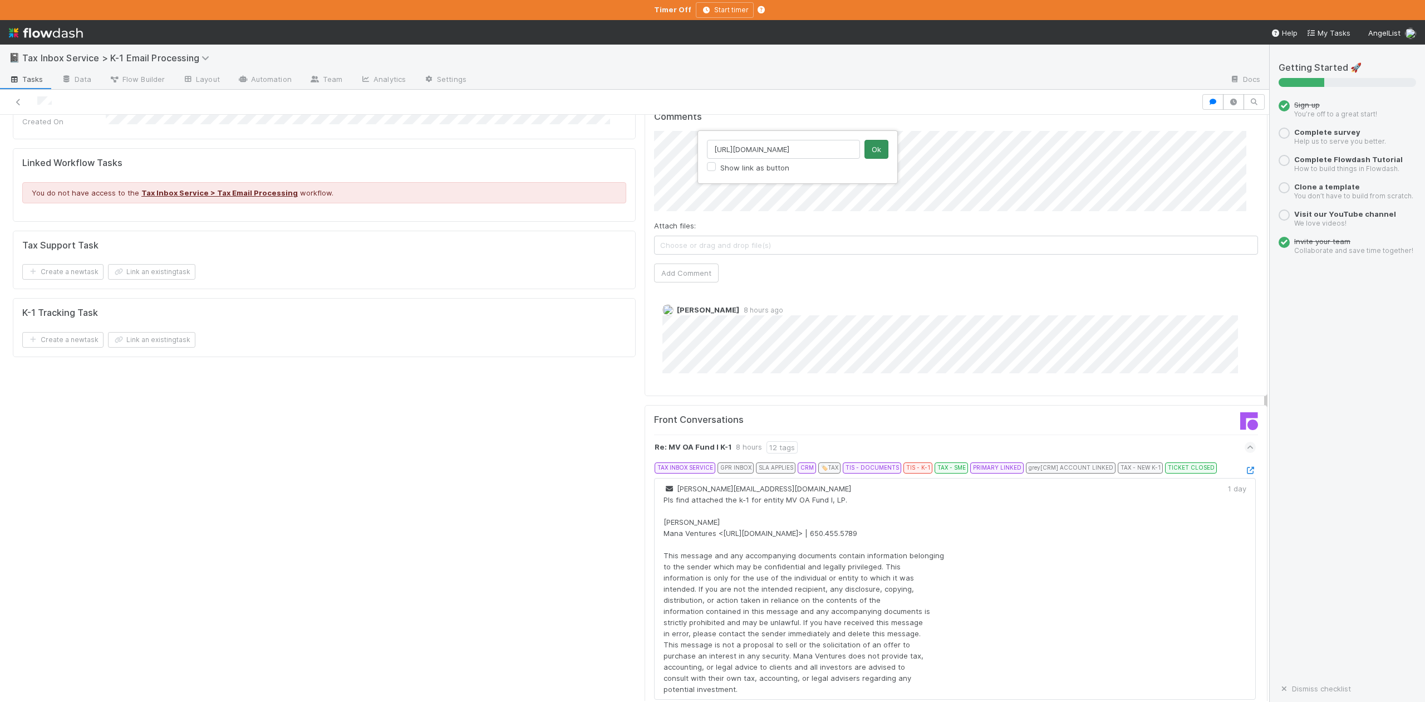
type input "https://belltower.slack.com/archives/C088SKXTWS1/p1755820489845759"
click at [875, 153] on button "Ok" at bounding box center [877, 149] width 24 height 19
click at [695, 263] on button "Add Comment" at bounding box center [686, 272] width 65 height 19
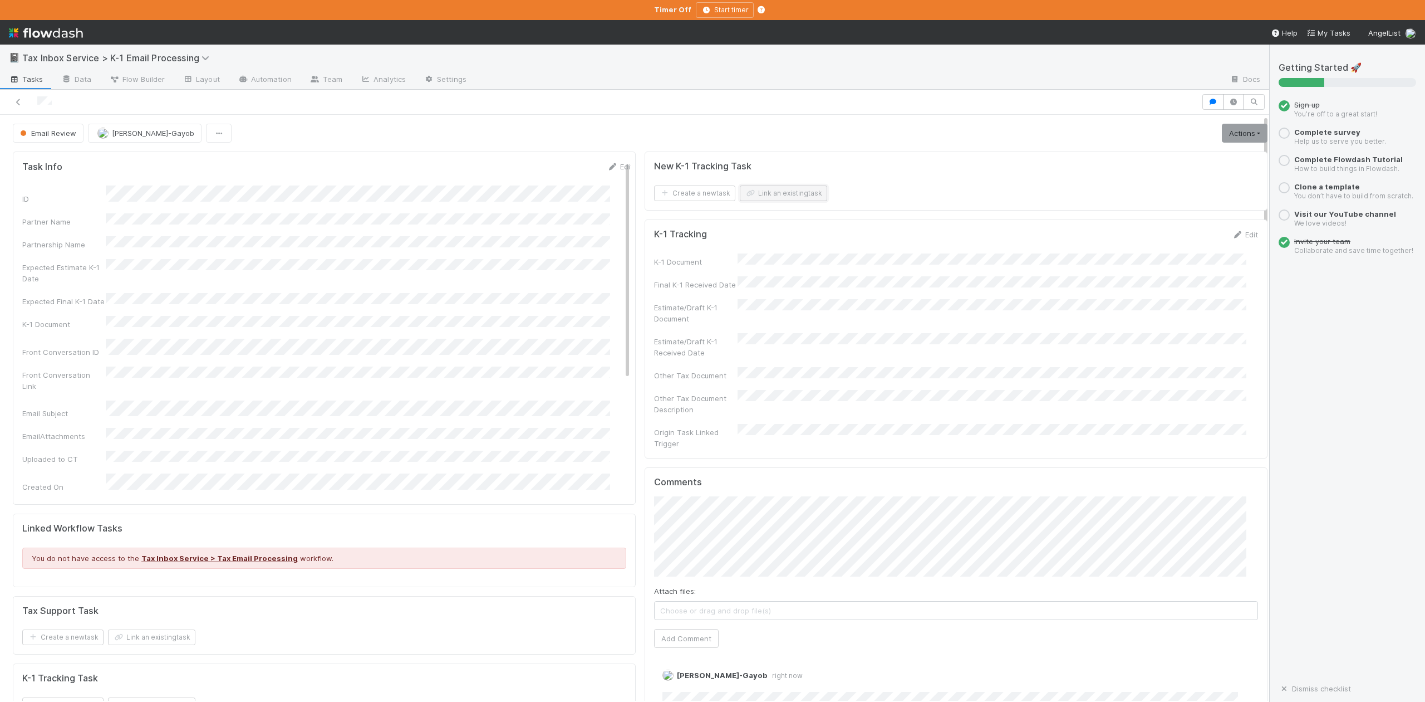
click at [767, 194] on button "Link an existing task" at bounding box center [783, 193] width 87 height 16
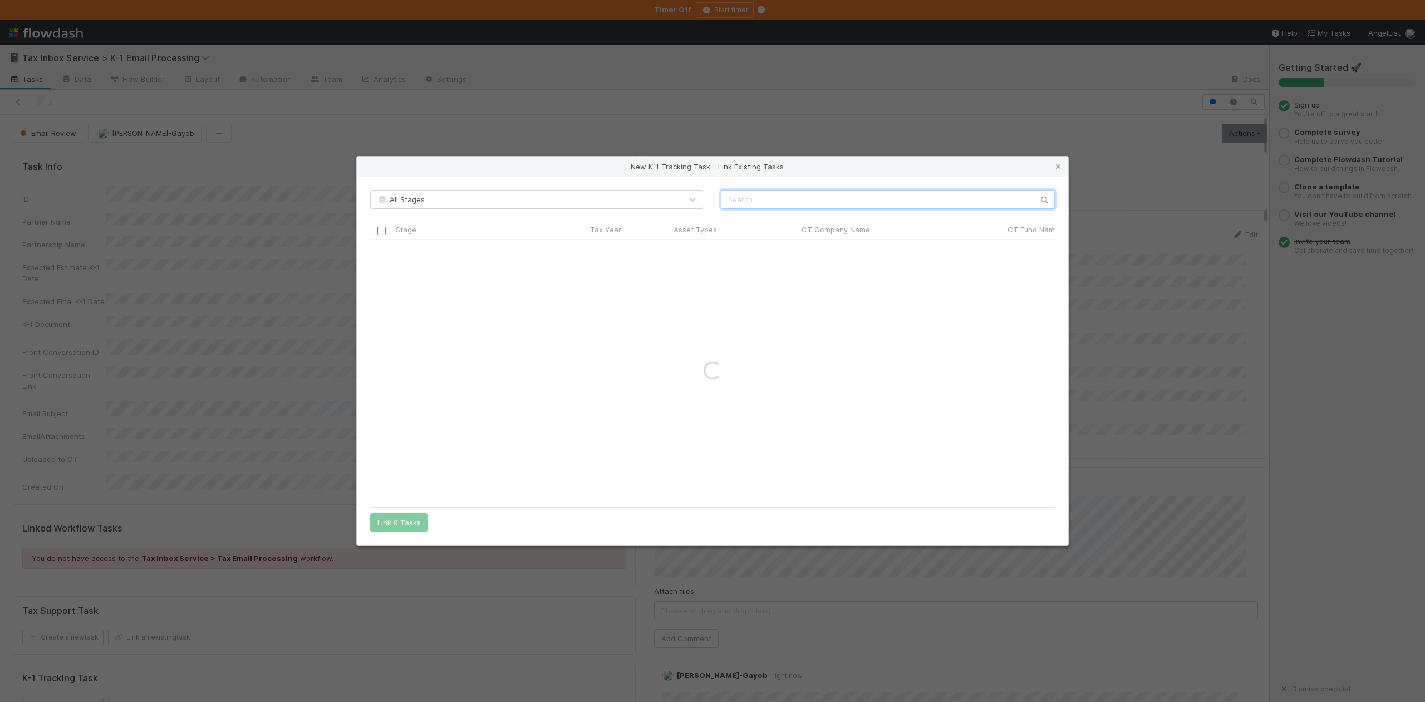
click at [733, 197] on input "text" at bounding box center [888, 199] width 334 height 19
type input "MV Oa"
click at [381, 249] on input "checkbox" at bounding box center [382, 251] width 8 height 8
click at [393, 522] on button "Link 1 Task" at bounding box center [396, 522] width 53 height 19
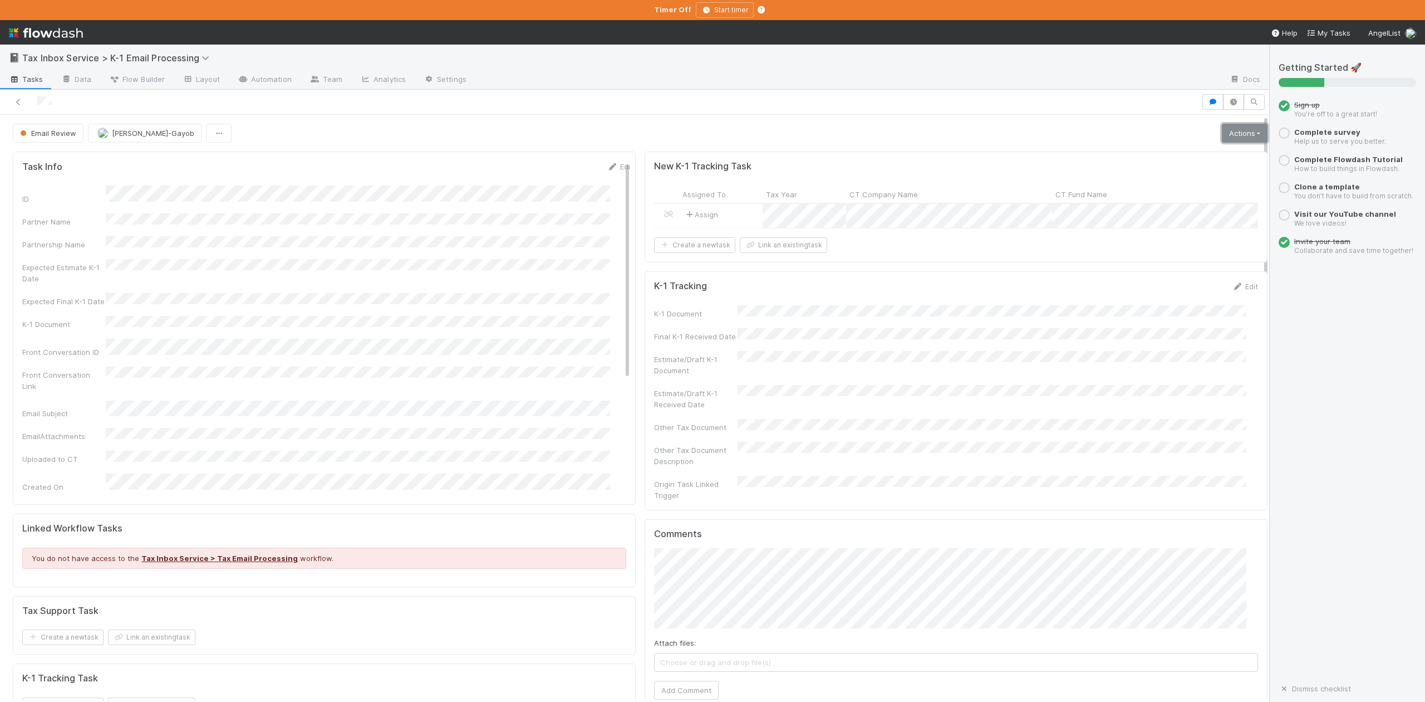
click at [1222, 134] on link "Actions" at bounding box center [1245, 133] width 46 height 19
click at [1172, 157] on button "K-1 Received" at bounding box center [1213, 157] width 110 height 16
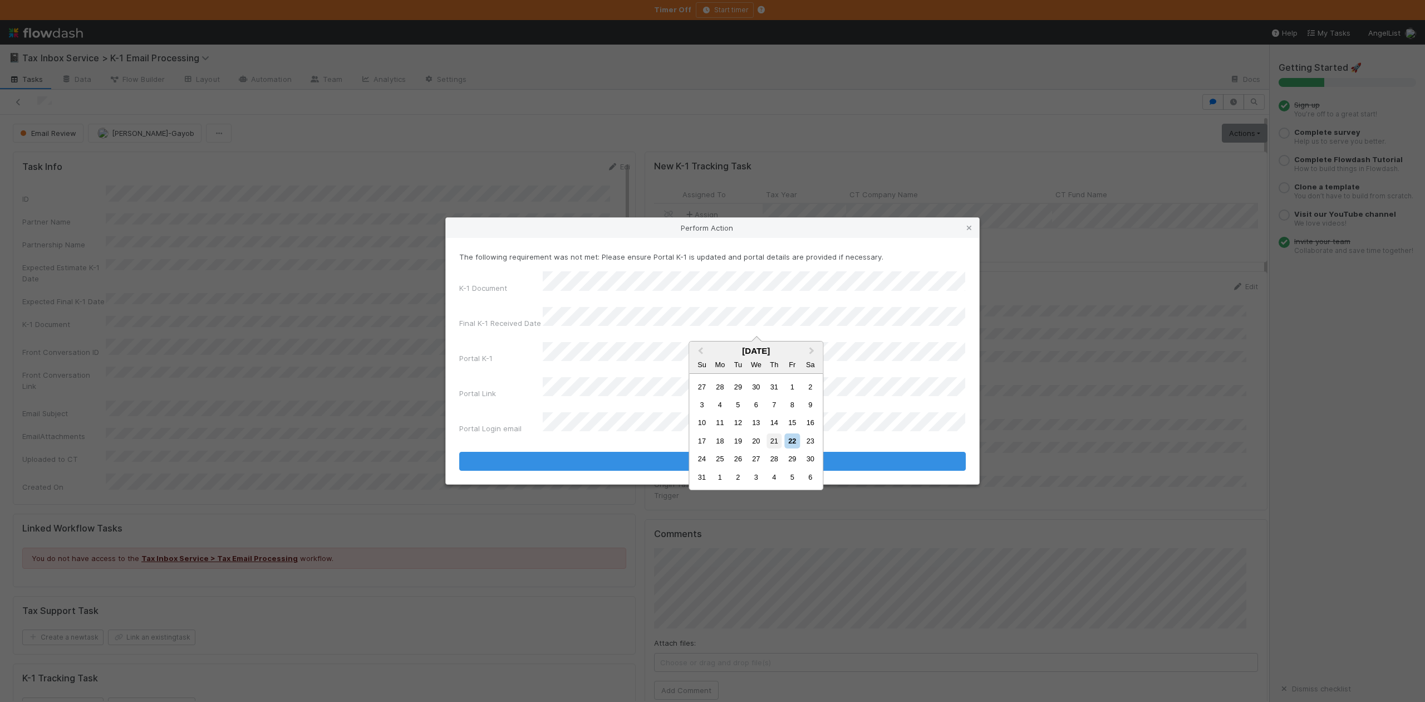
click at [774, 440] on div "21" at bounding box center [774, 440] width 15 height 15
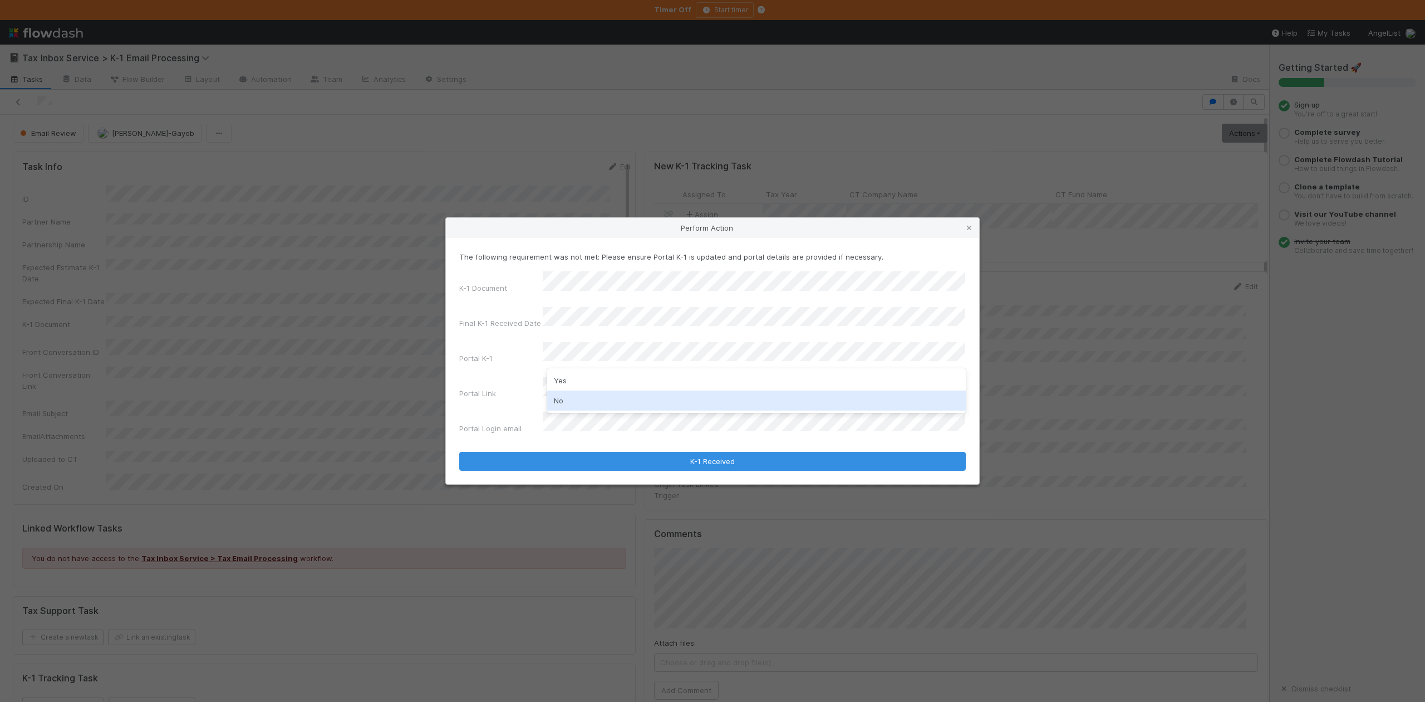
click at [567, 398] on div "No" at bounding box center [756, 400] width 418 height 20
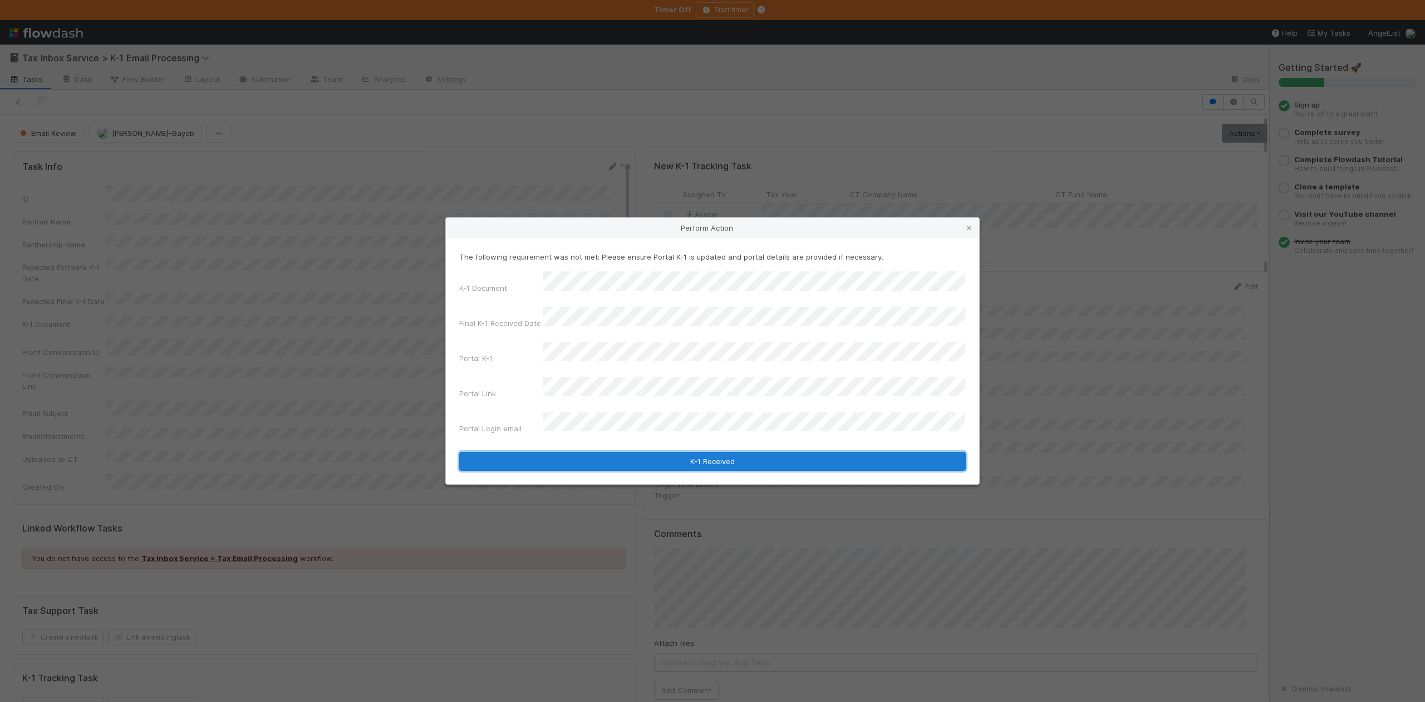
click at [711, 452] on button "K-1 Received" at bounding box center [712, 461] width 507 height 19
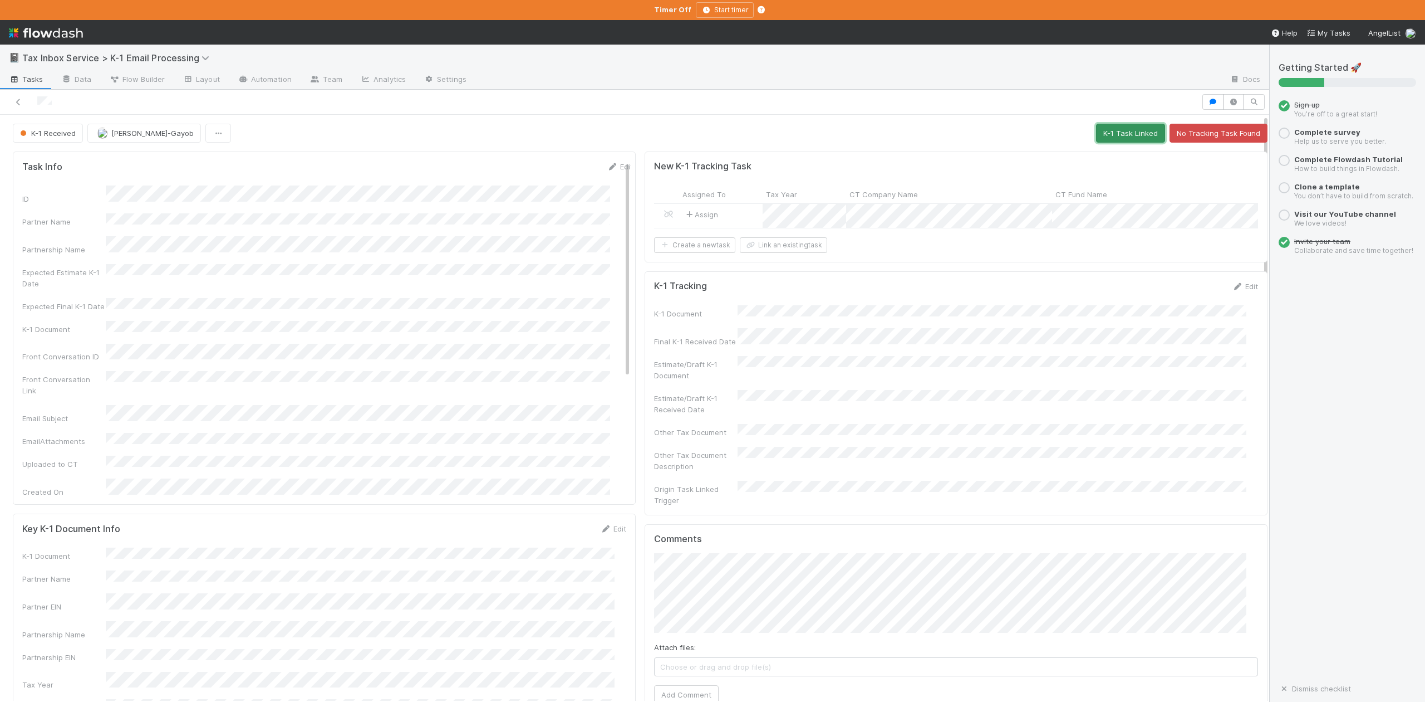
click at [1111, 137] on button "K-1 Task Linked" at bounding box center [1130, 133] width 69 height 19
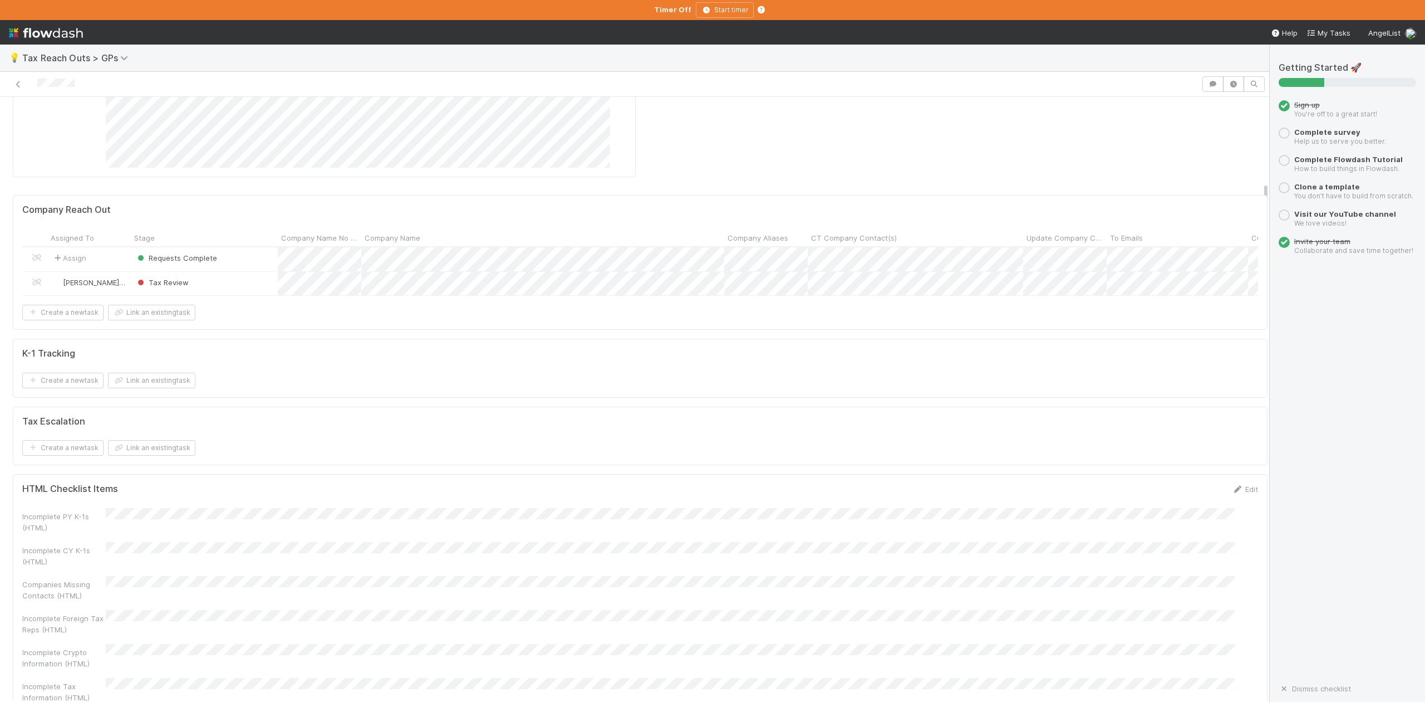
scroll to position [1707, 0]
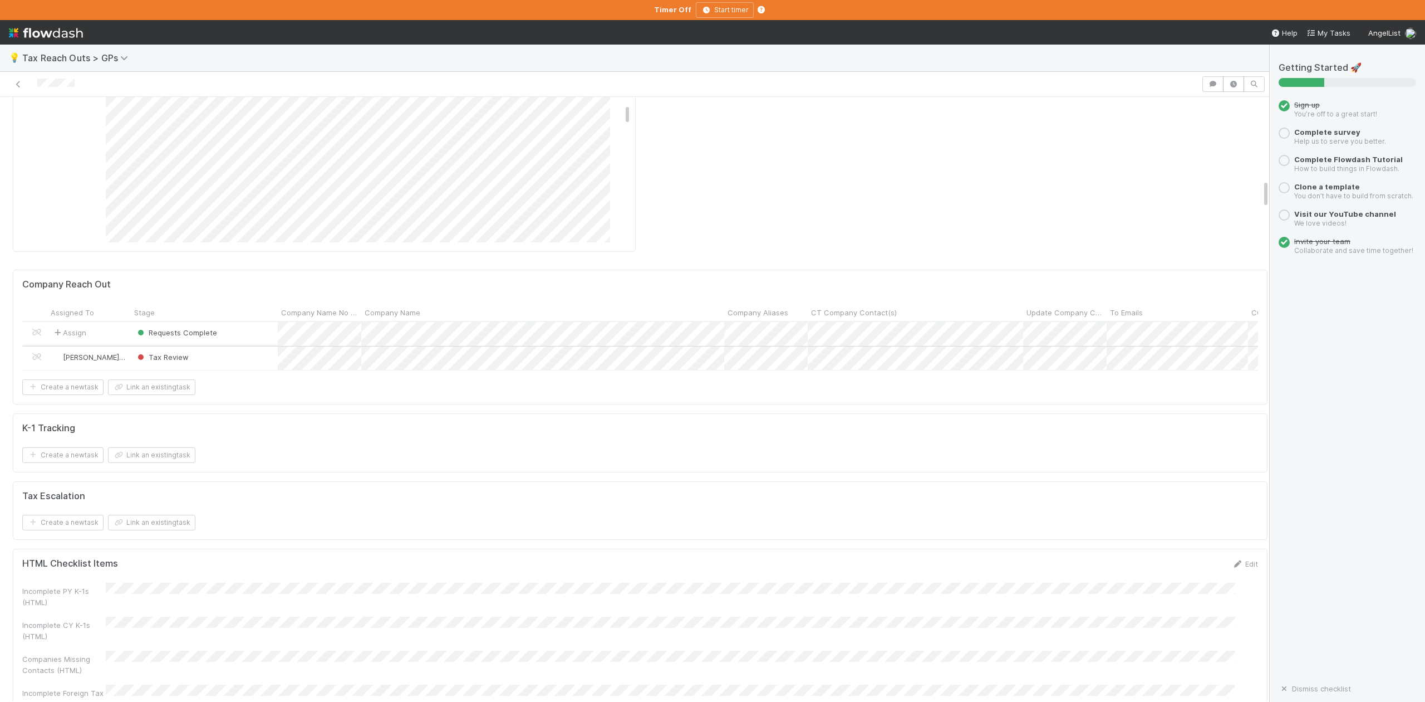
click at [273, 346] on div "Tax Review" at bounding box center [204, 358] width 147 height 24
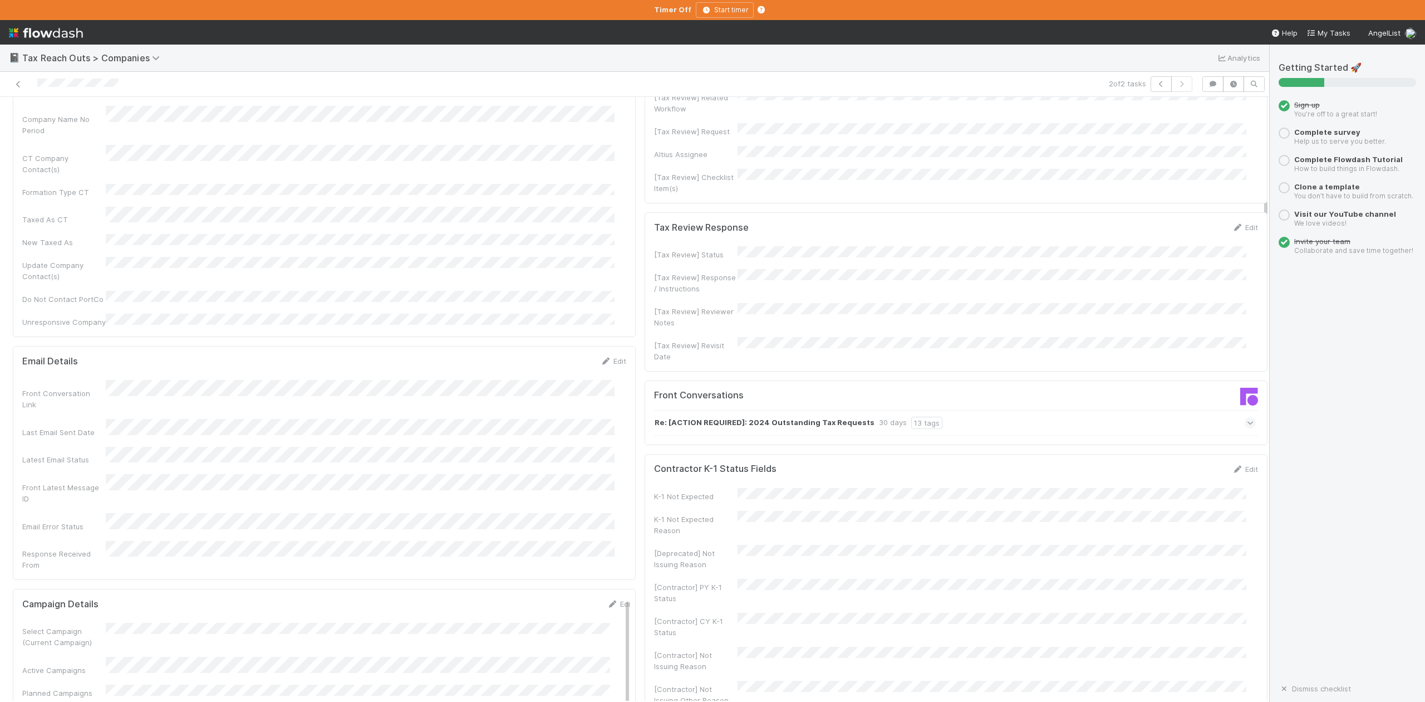
scroll to position [140, 0]
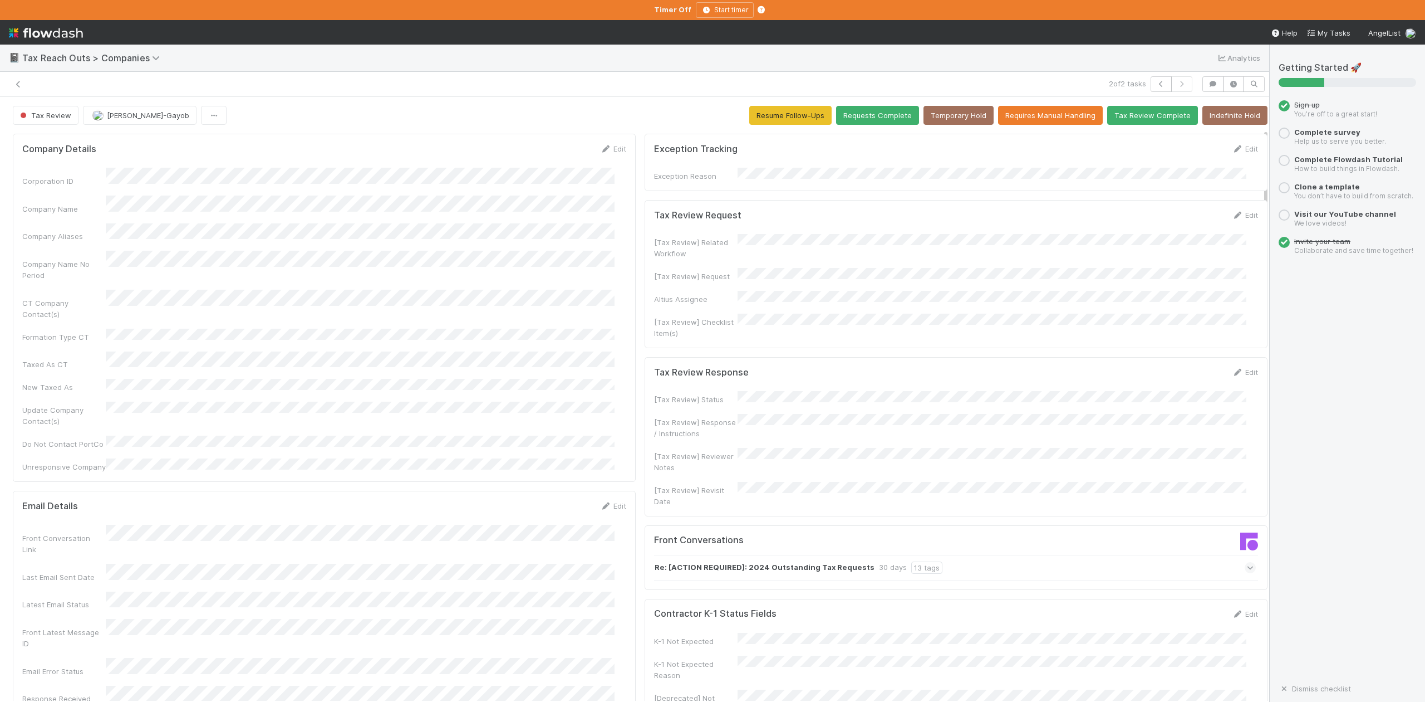
scroll to position [1188, 0]
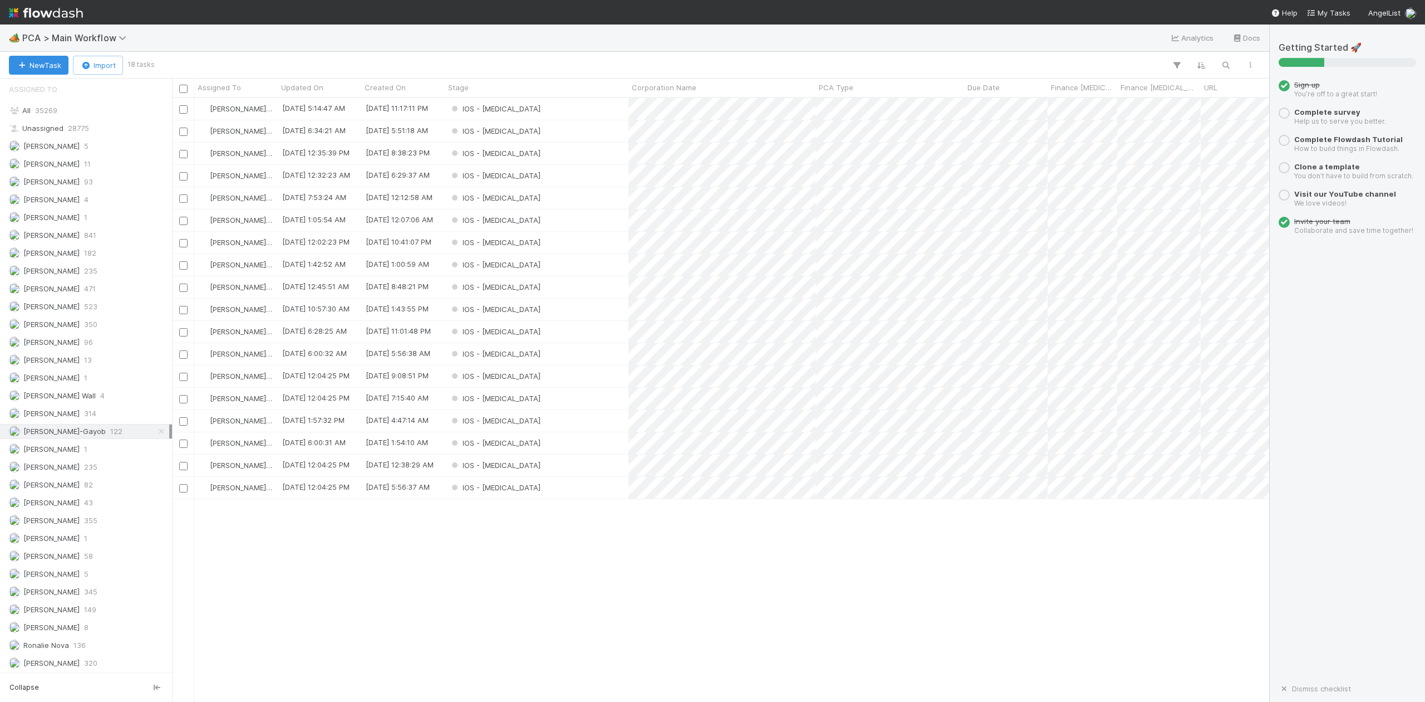
scroll to position [1431, 0]
click at [72, 609] on span "[PERSON_NAME]" at bounding box center [51, 608] width 56 height 9
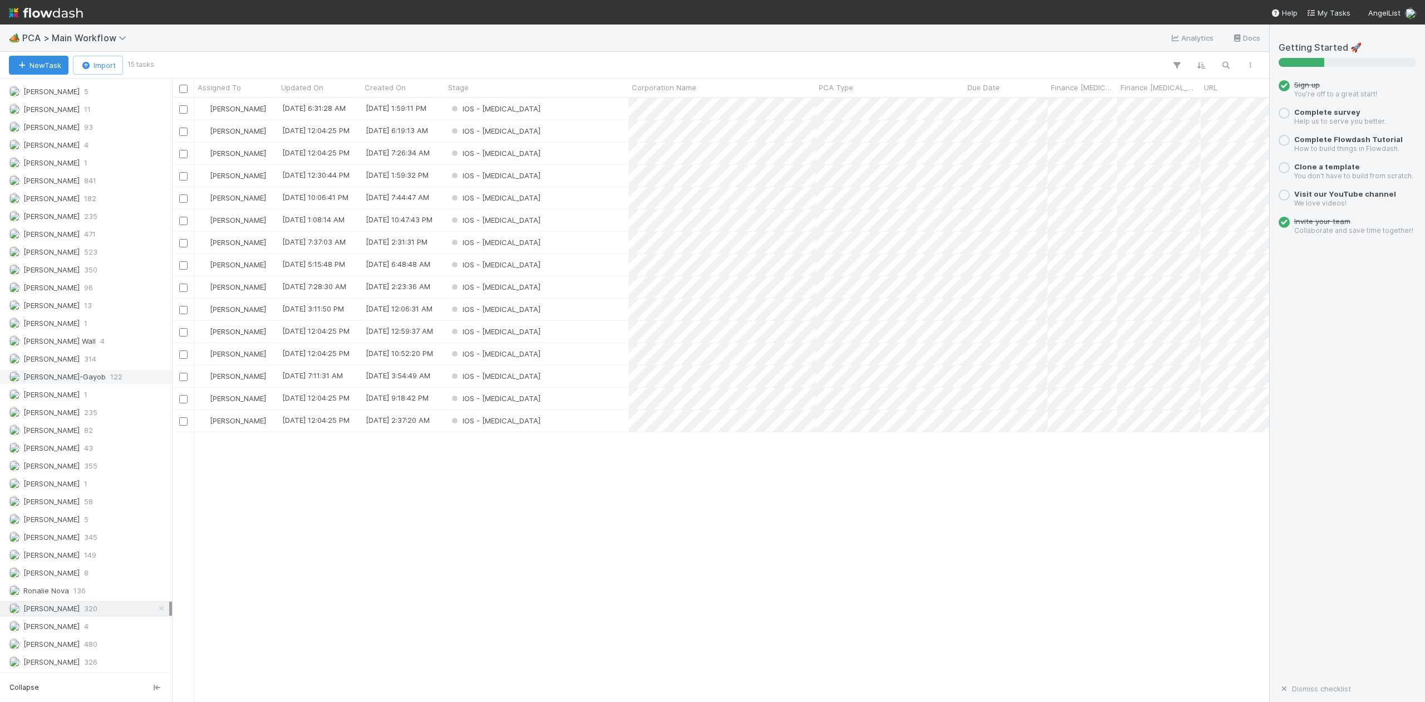
scroll to position [592, 1087]
click at [77, 372] on span "[PERSON_NAME]-Gayob" at bounding box center [64, 376] width 82 height 9
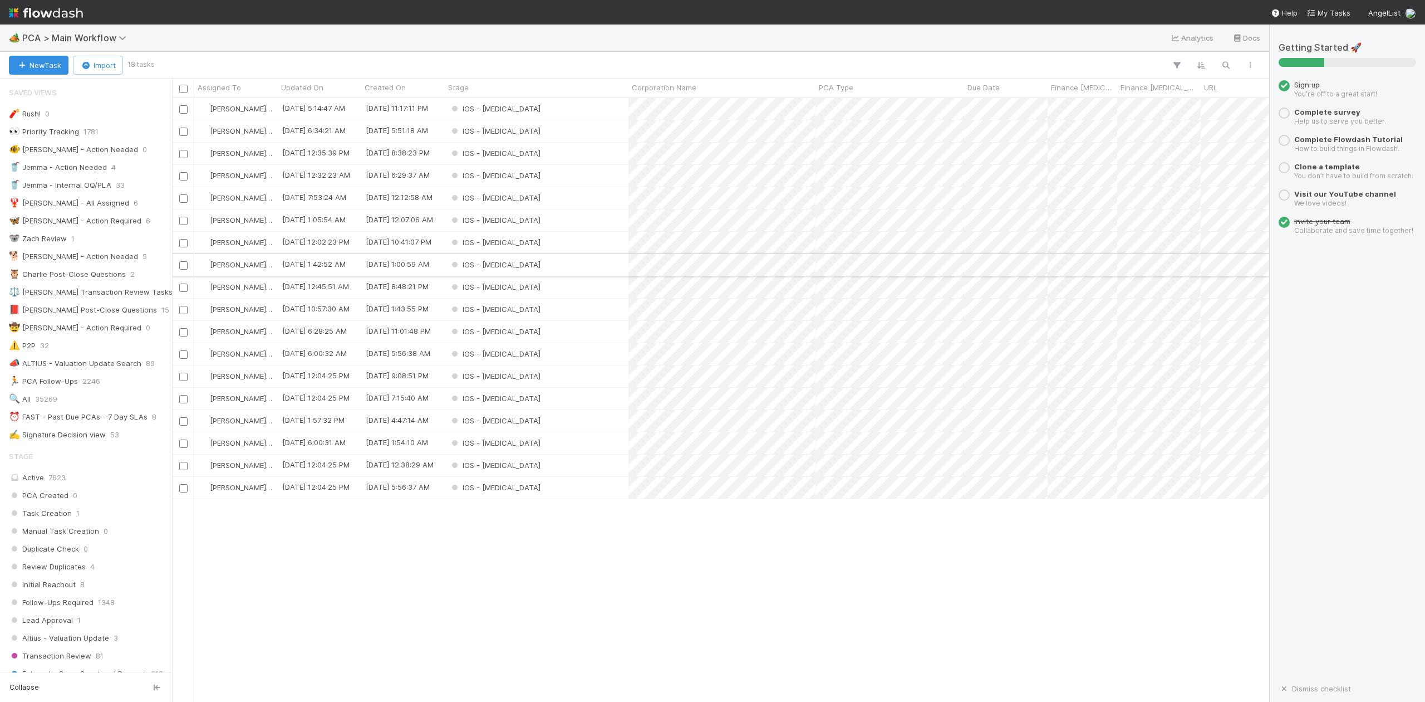
scroll to position [592, 1087]
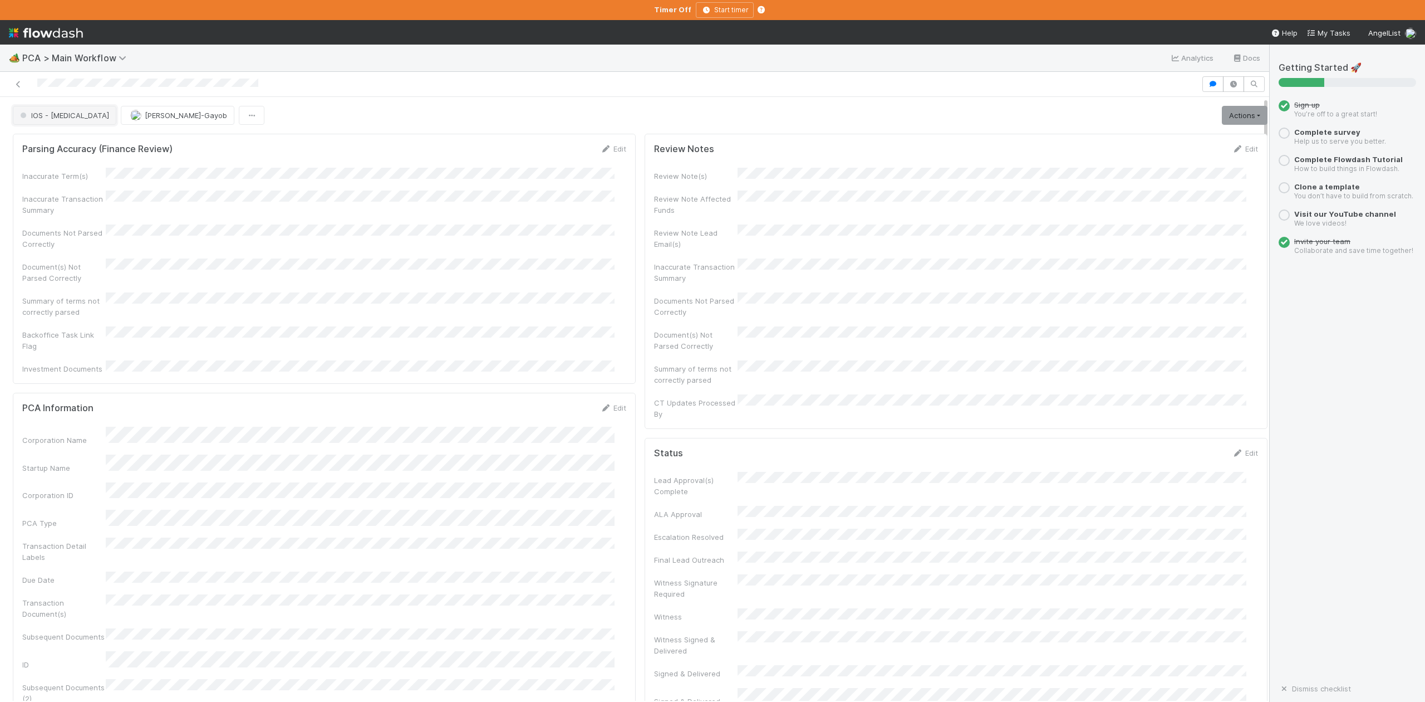
click at [52, 121] on button "IOS - [MEDICAL_DATA]" at bounding box center [65, 115] width 104 height 19
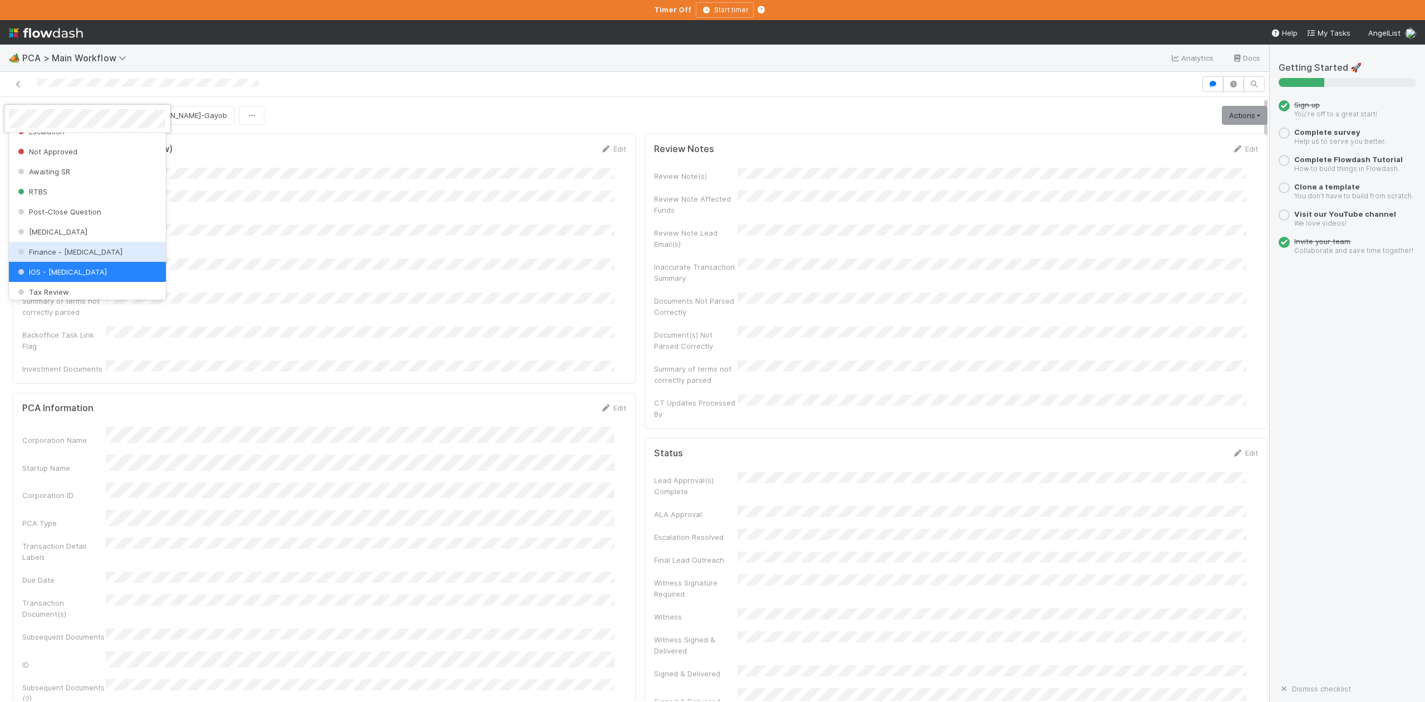
click at [56, 256] on span "Finance - [MEDICAL_DATA]" at bounding box center [69, 251] width 107 height 9
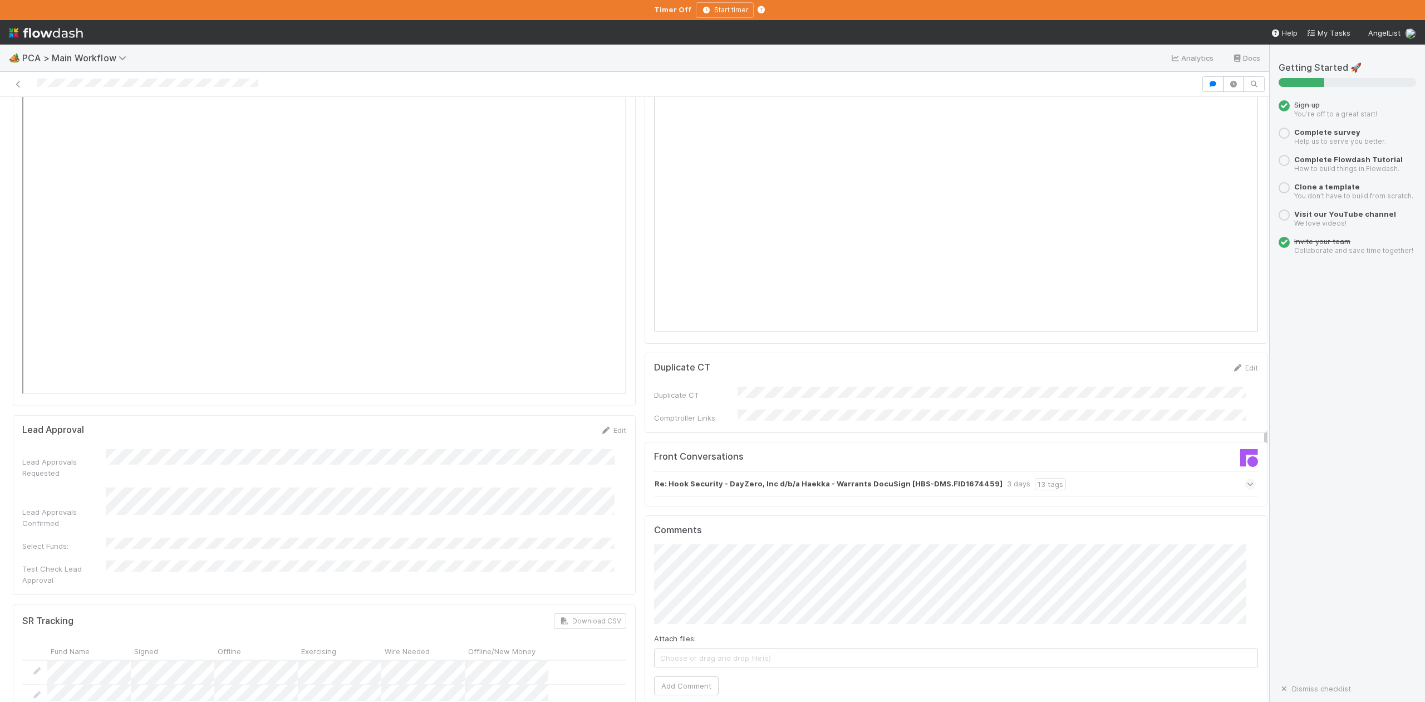
scroll to position [1559, 0]
click at [680, 677] on button "Add Comment" at bounding box center [686, 686] width 65 height 19
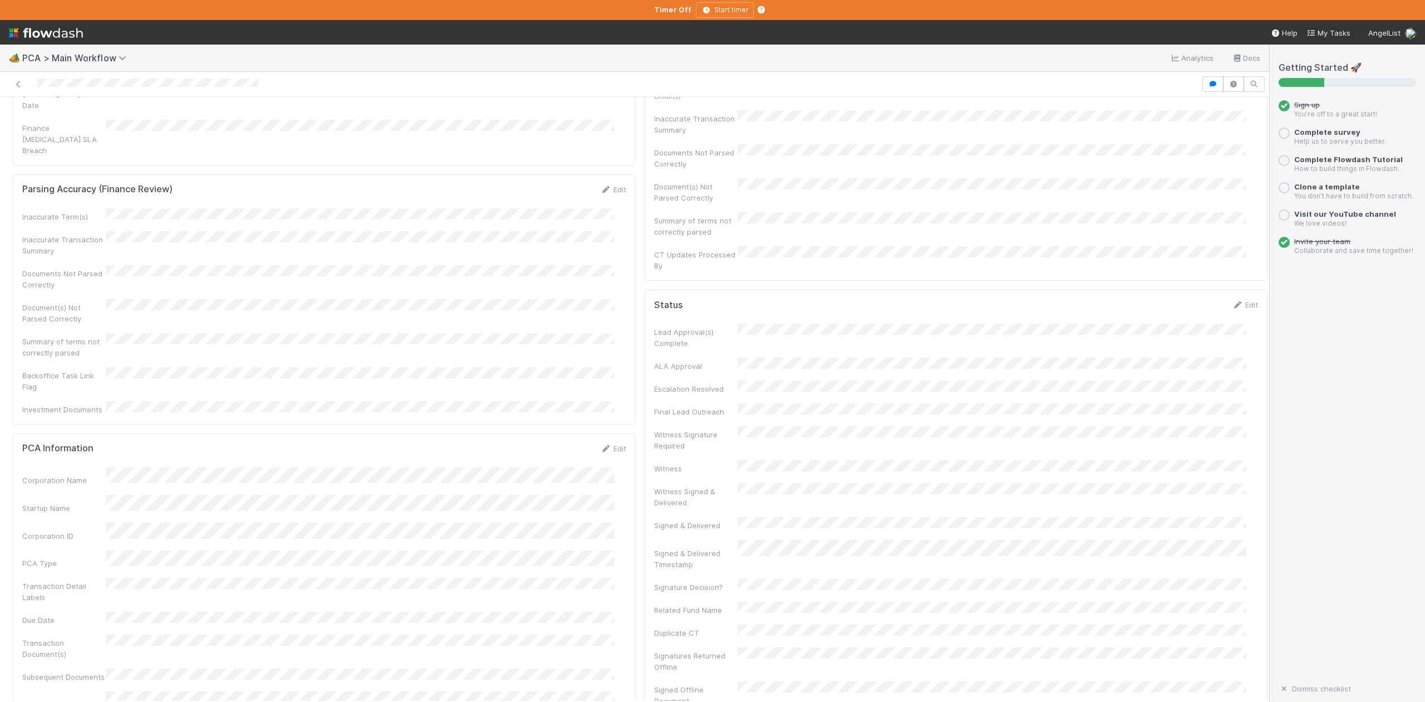
scroll to position [0, 0]
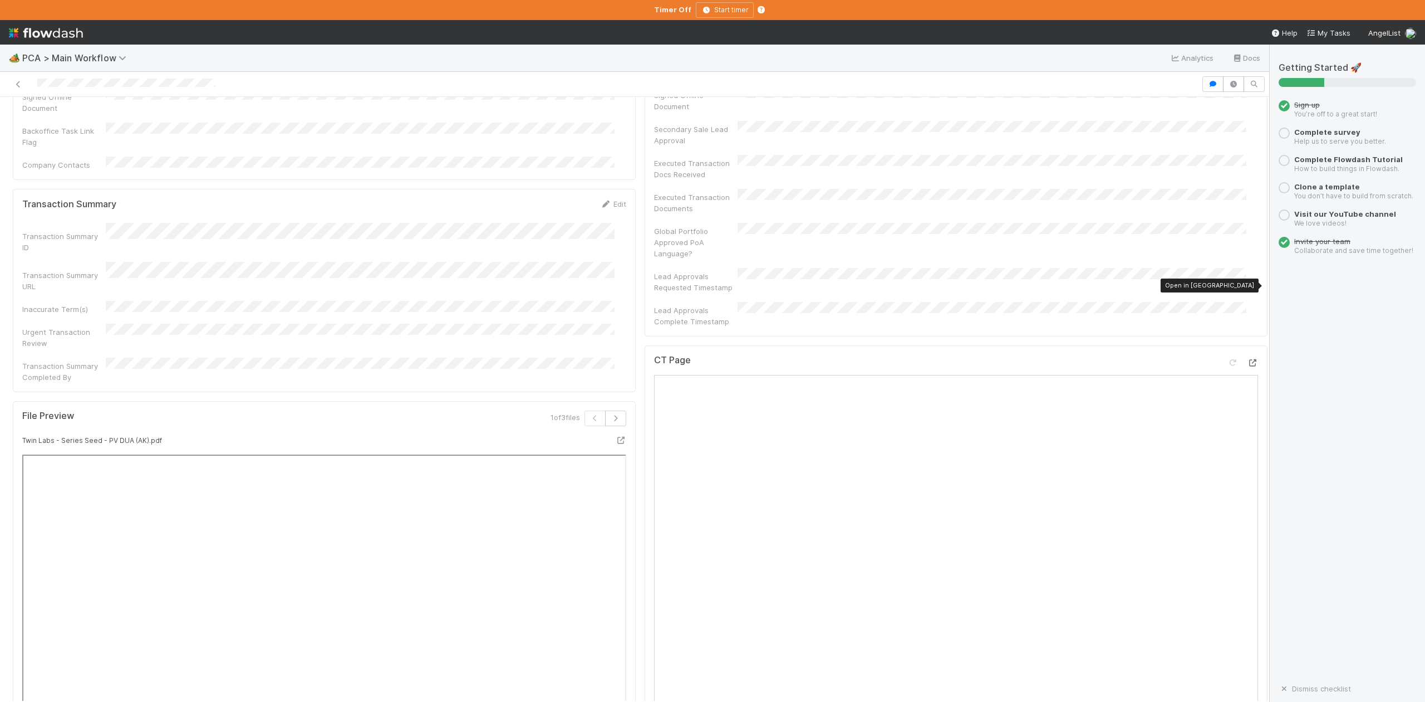
click at [1247, 359] on icon at bounding box center [1252, 362] width 11 height 7
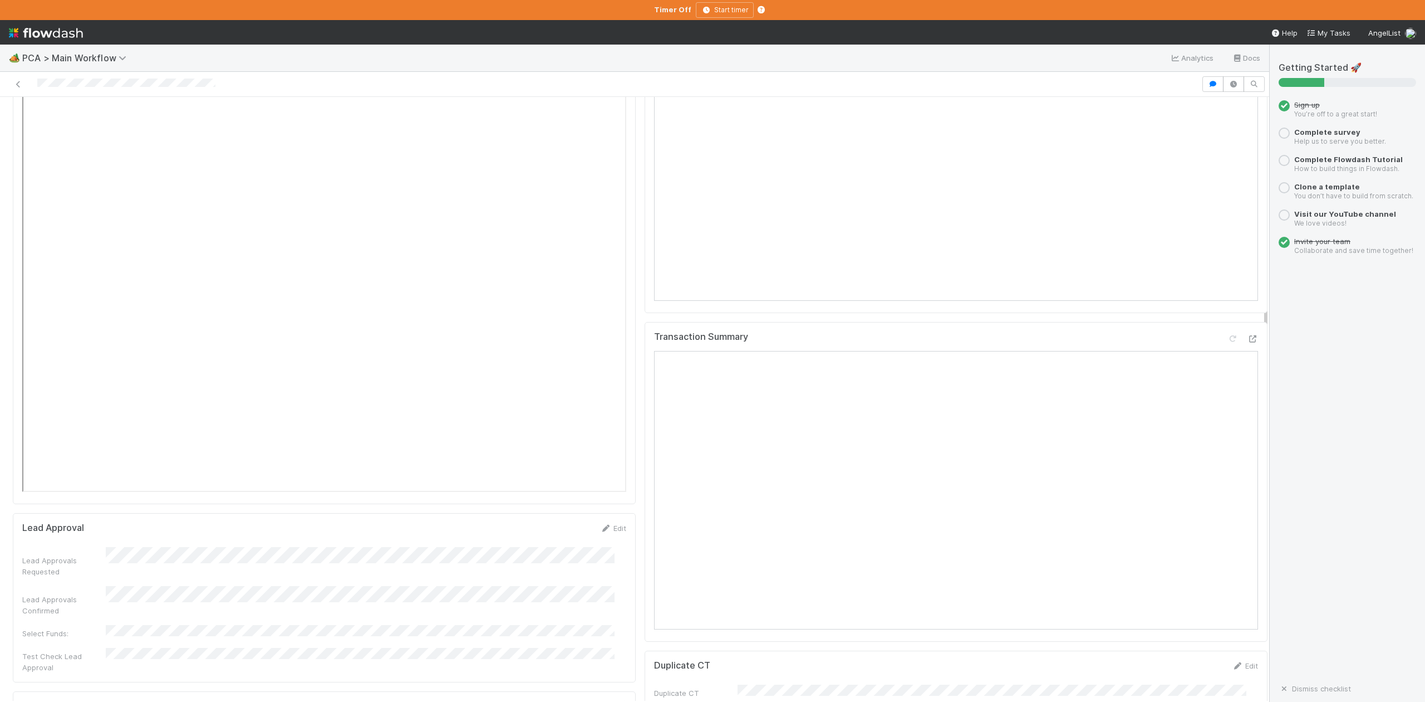
scroll to position [1559, 0]
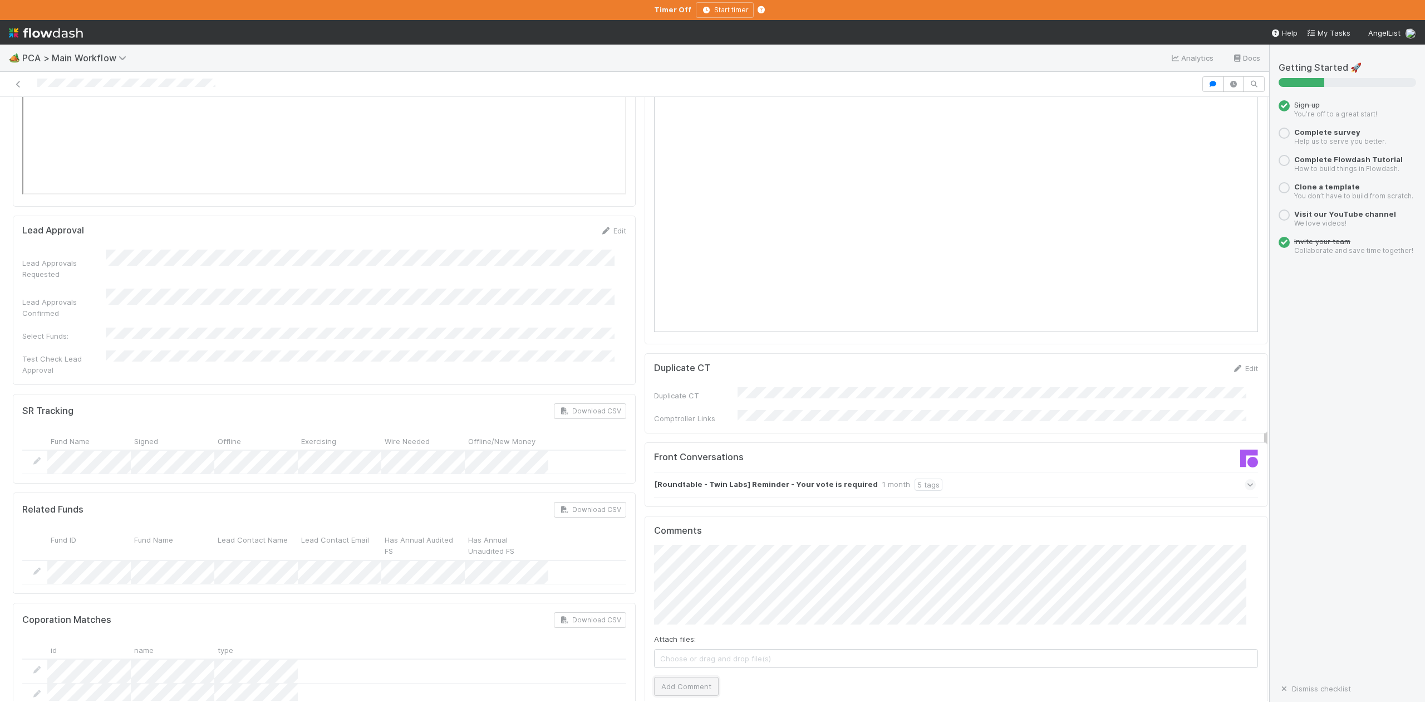
click at [666, 677] on button "Add Comment" at bounding box center [686, 686] width 65 height 19
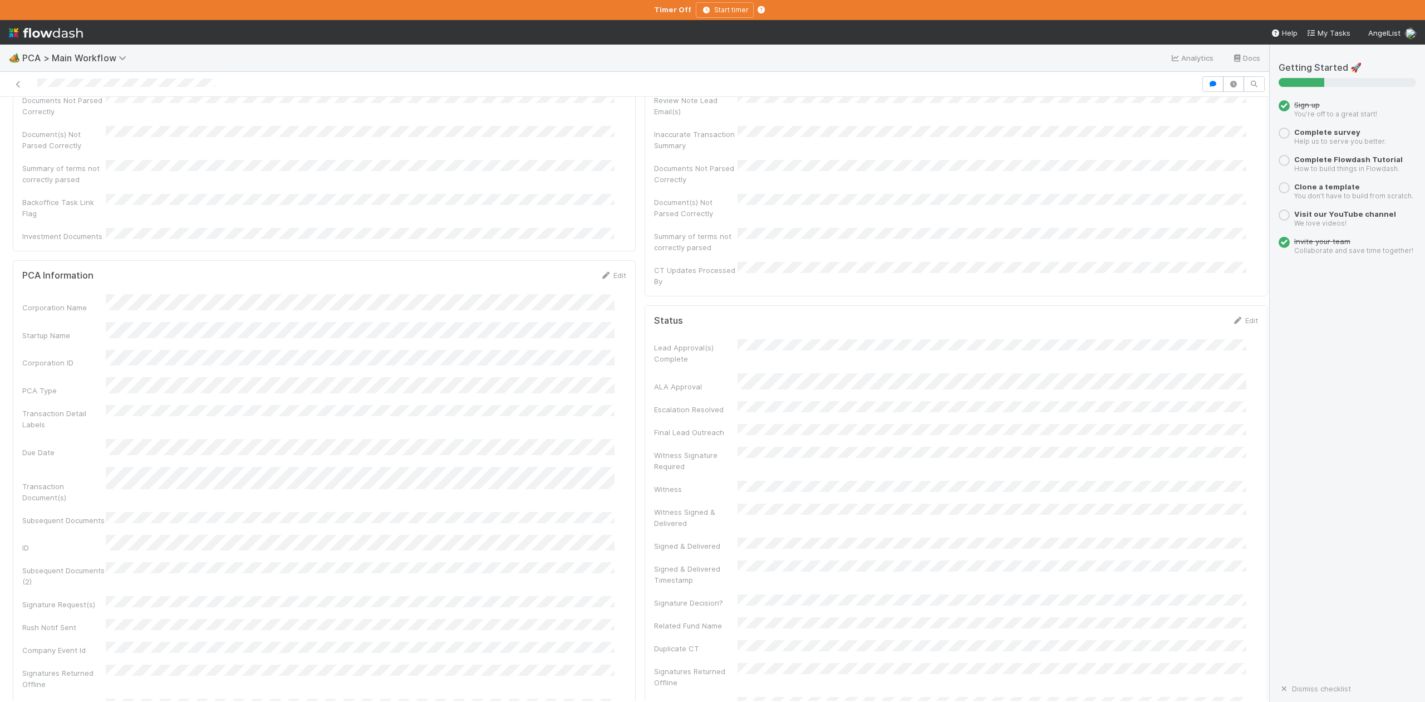
scroll to position [0, 0]
click at [54, 117] on span "IOS - [MEDICAL_DATA]" at bounding box center [63, 115] width 91 height 9
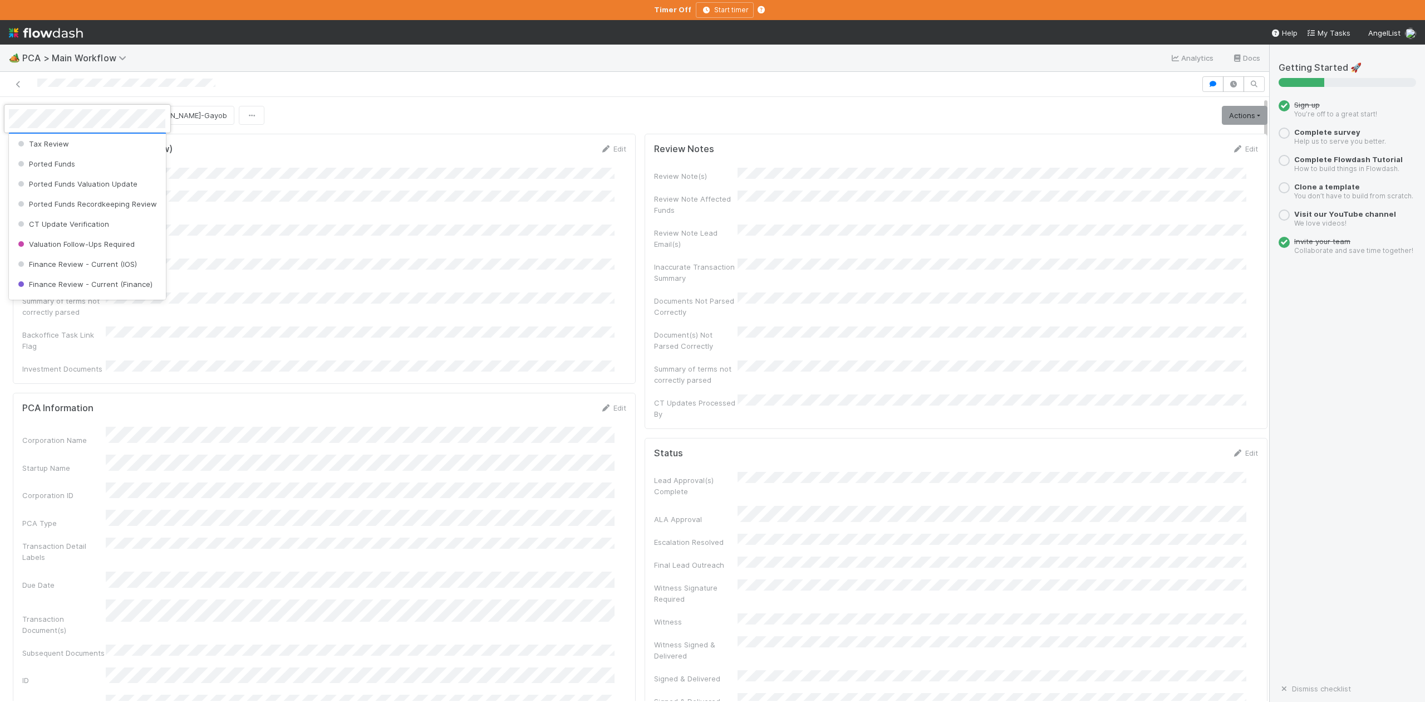
scroll to position [517, 0]
click at [87, 194] on span "Finance Review - Current (IOS)" at bounding box center [76, 189] width 121 height 9
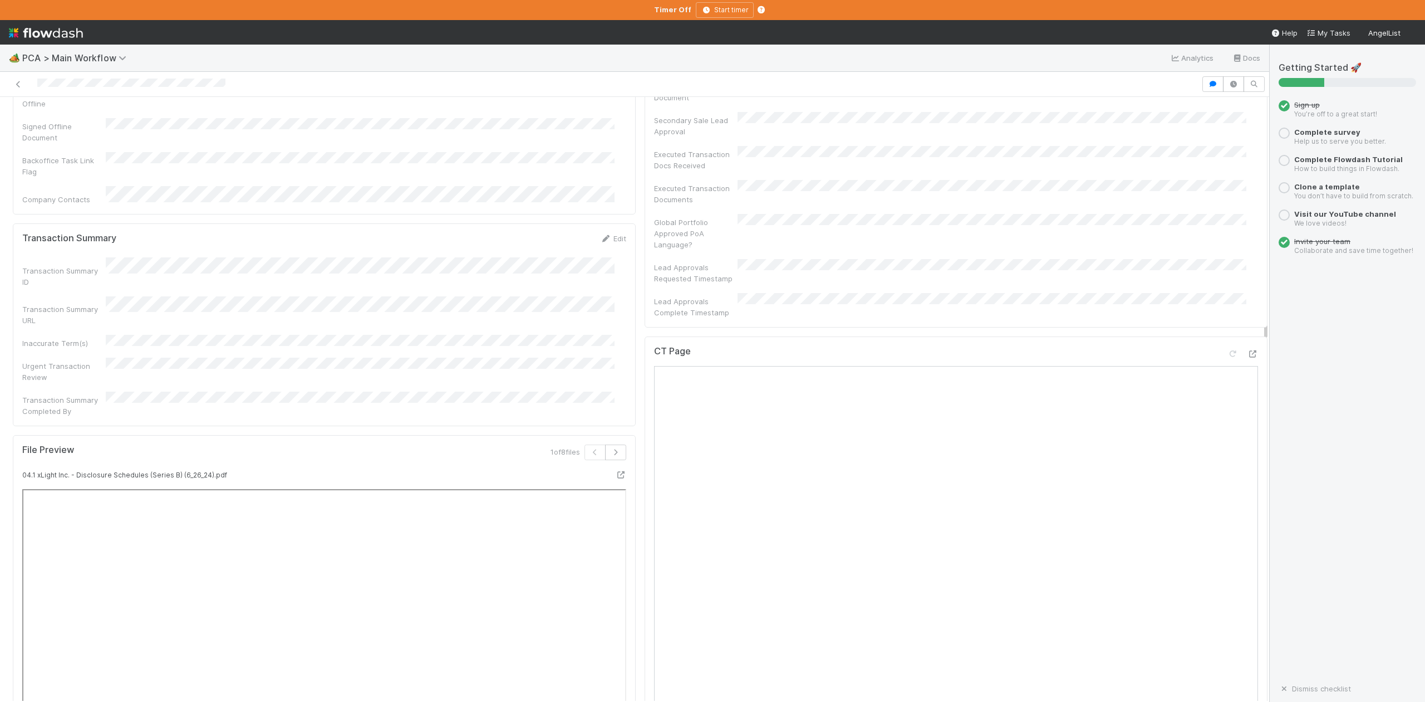
scroll to position [891, 0]
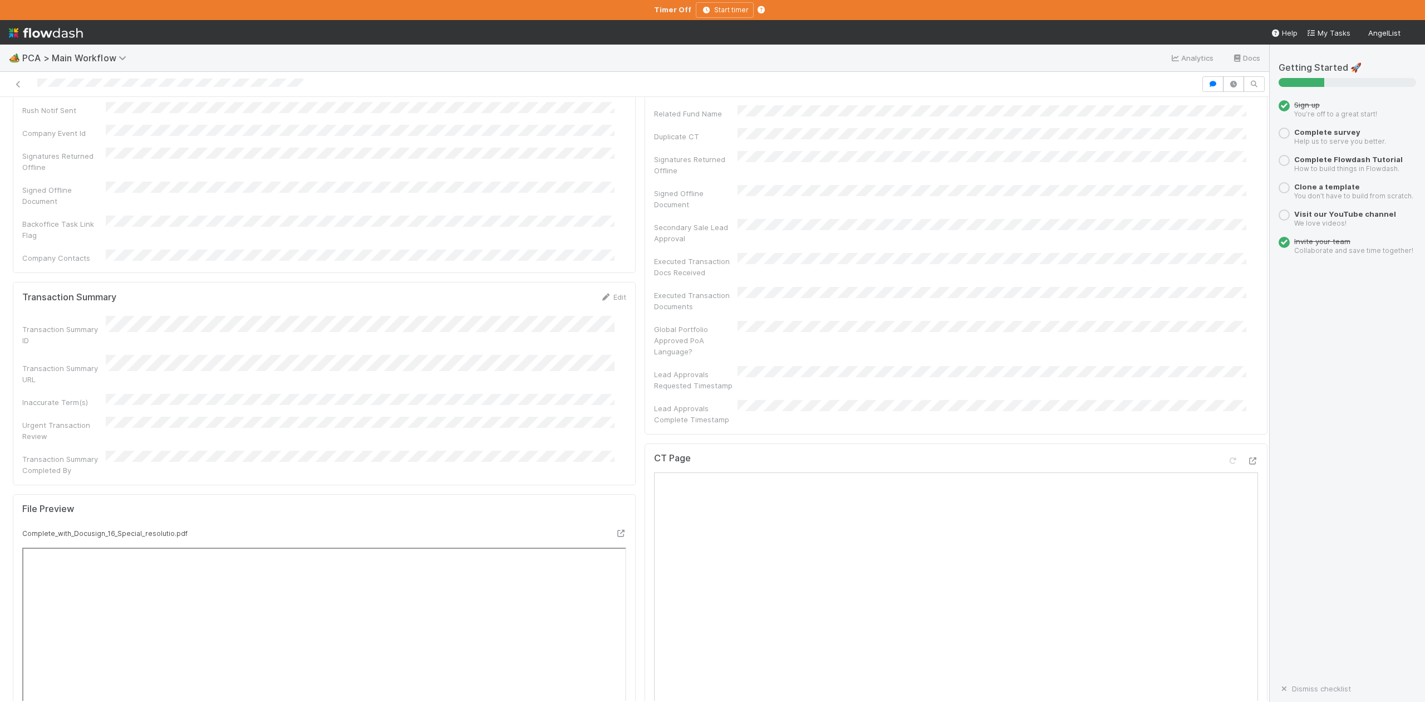
scroll to position [594, 0]
click at [622, 65] on div "🏕️ PCA > Main Workflow Analytics Docs" at bounding box center [634, 58] width 1269 height 27
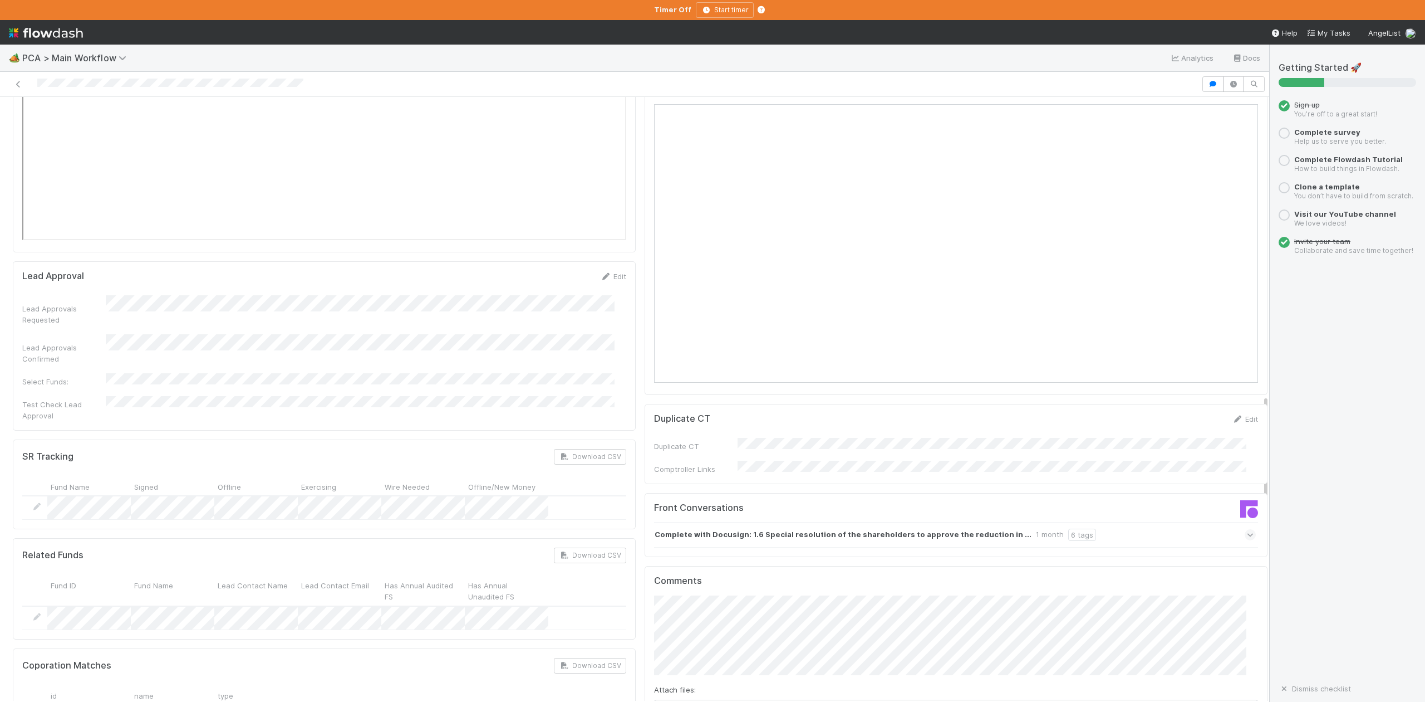
scroll to position [1633, 0]
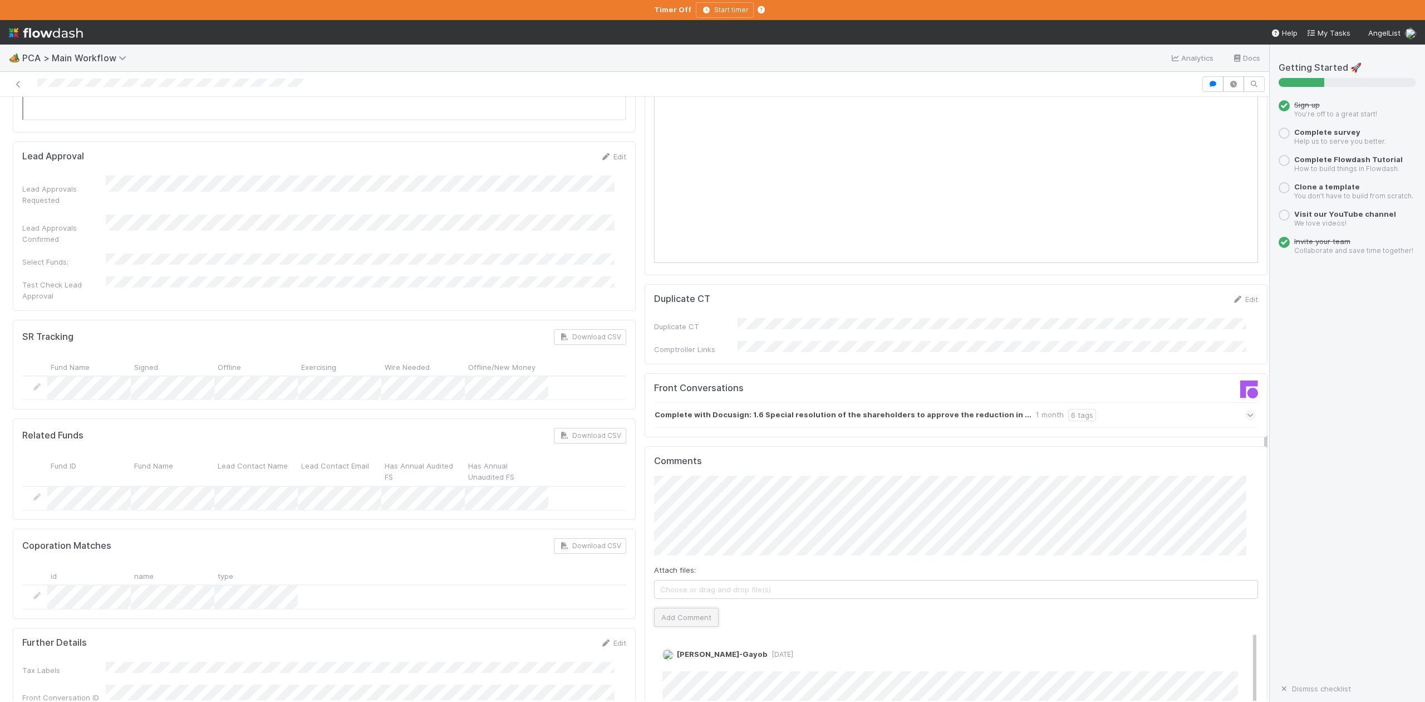
click at [693, 607] on button "Add Comment" at bounding box center [686, 616] width 65 height 19
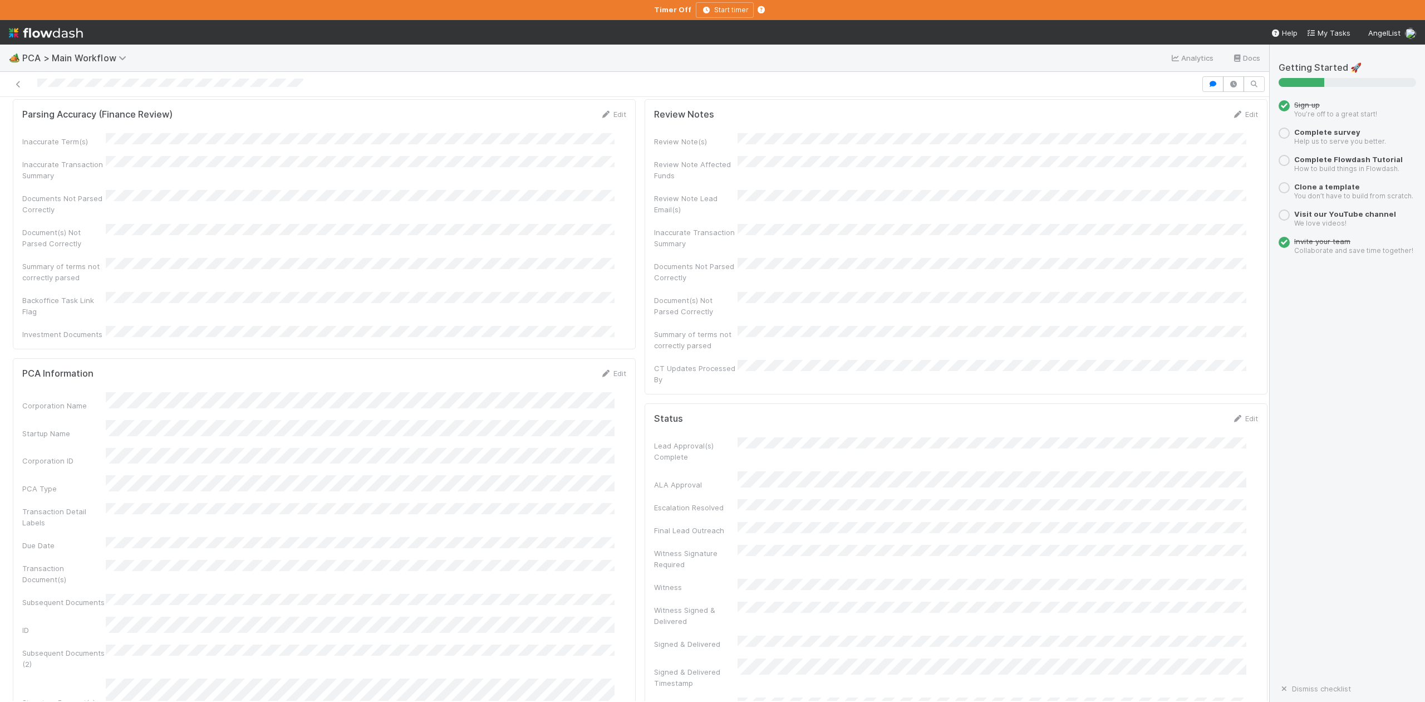
scroll to position [0, 0]
click at [48, 119] on span "IOS - [MEDICAL_DATA]" at bounding box center [63, 115] width 91 height 9
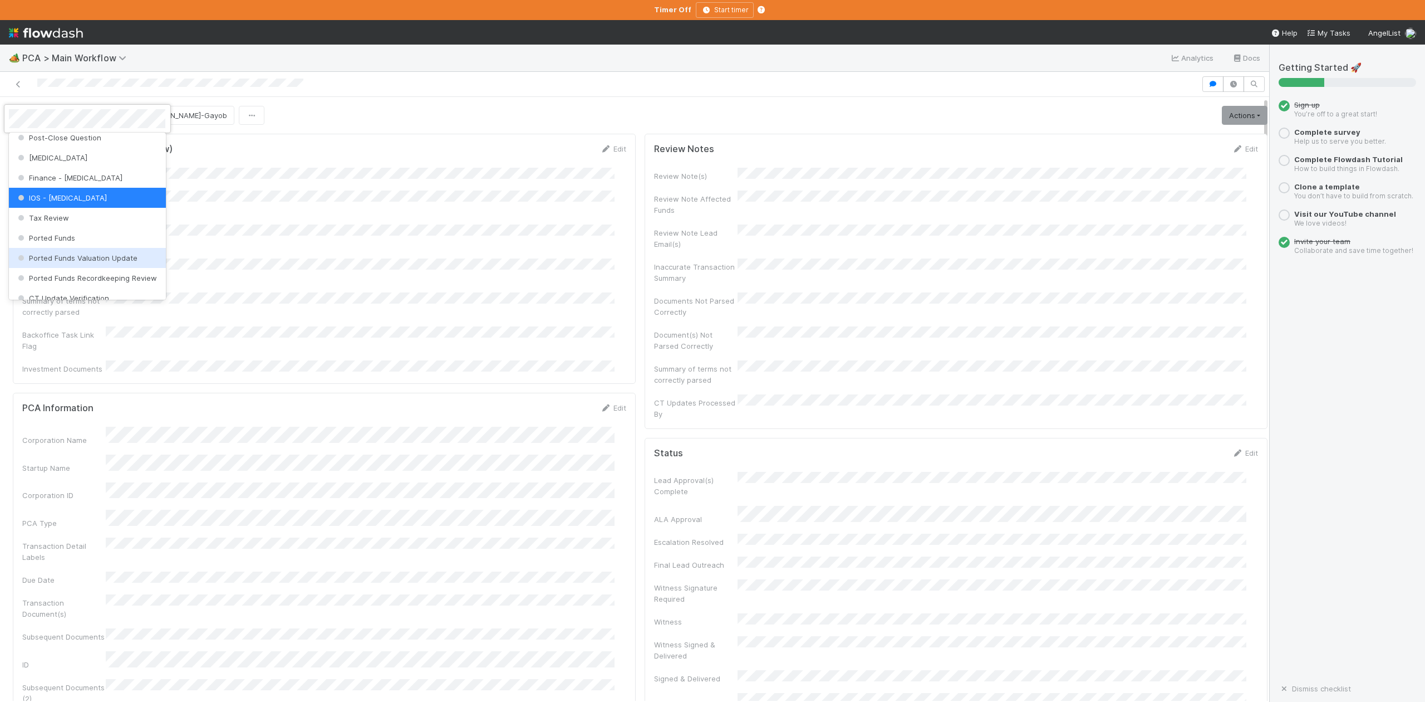
scroll to position [517, 0]
click at [90, 194] on span "Finance Review - Current (IOS)" at bounding box center [76, 189] width 121 height 9
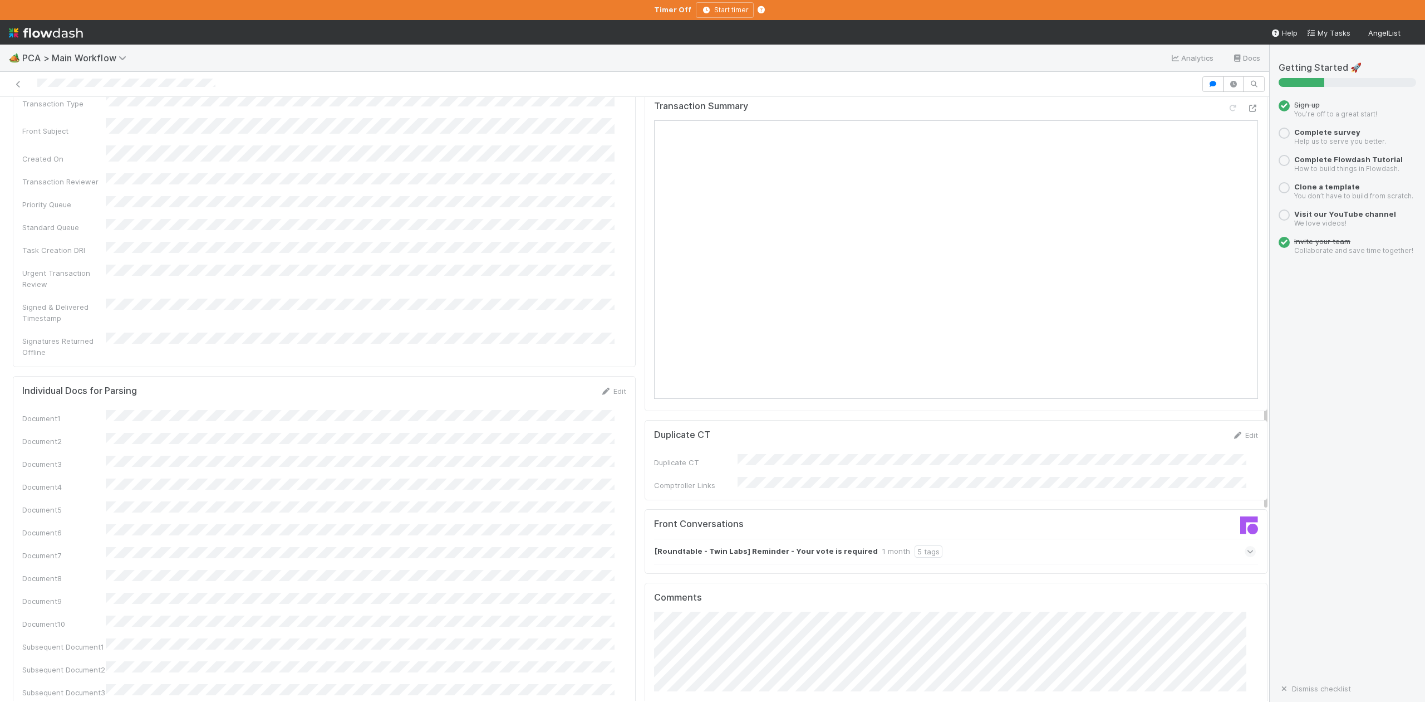
scroll to position [1484, 0]
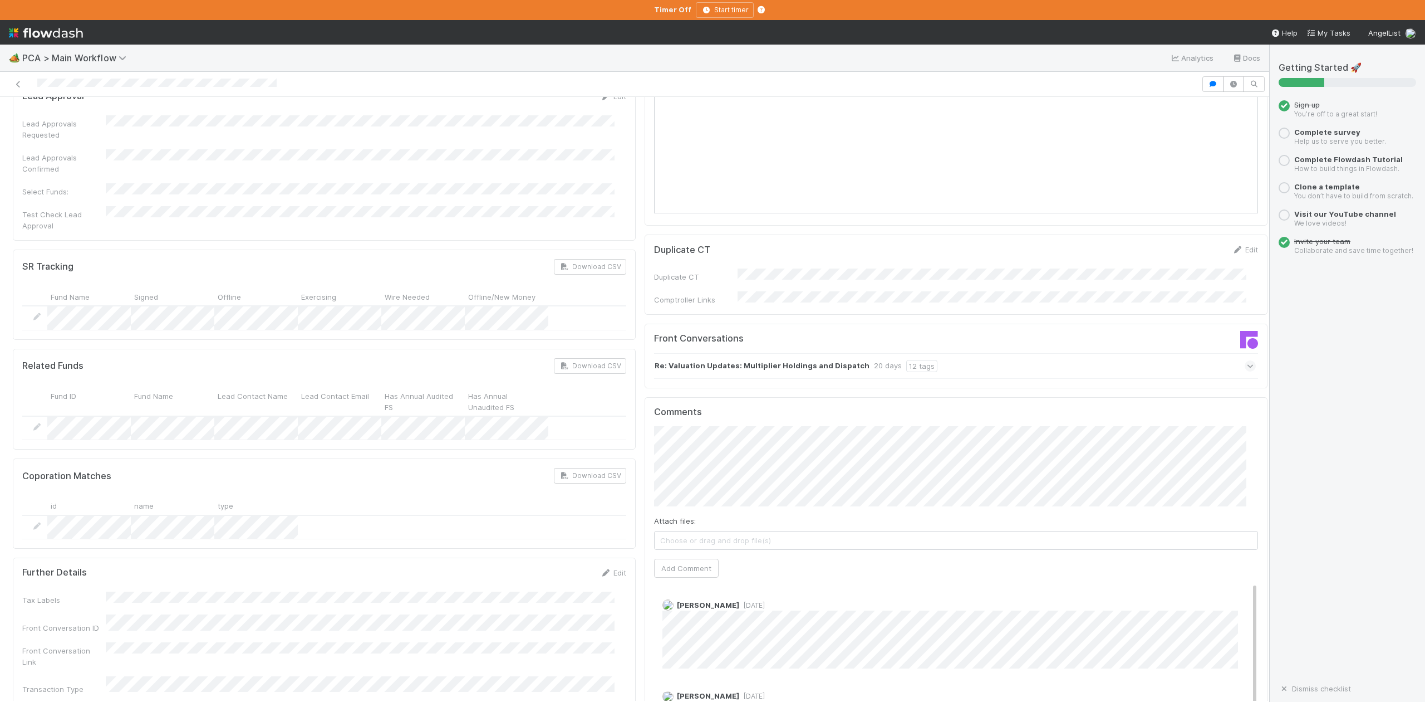
scroll to position [1559, 0]
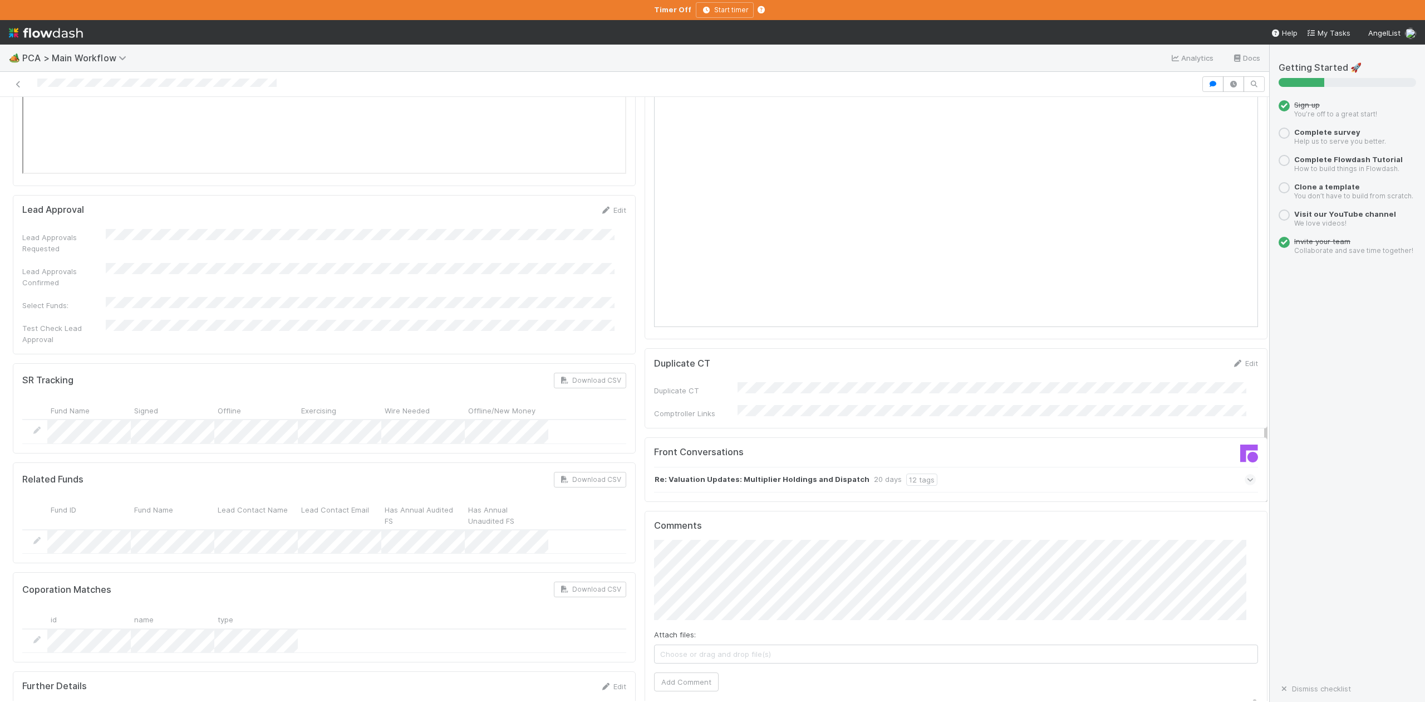
click at [1247, 474] on icon at bounding box center [1250, 479] width 7 height 11
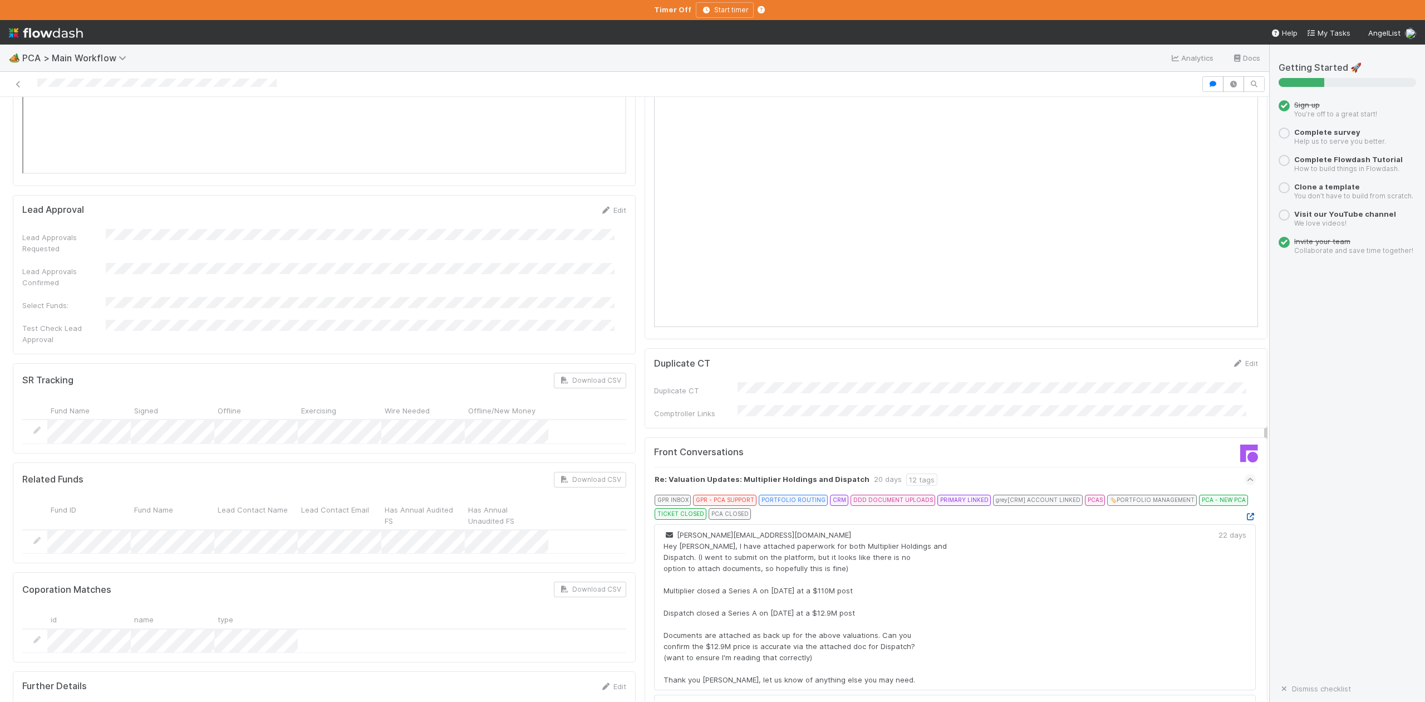
click at [1245, 513] on icon at bounding box center [1250, 516] width 11 height 7
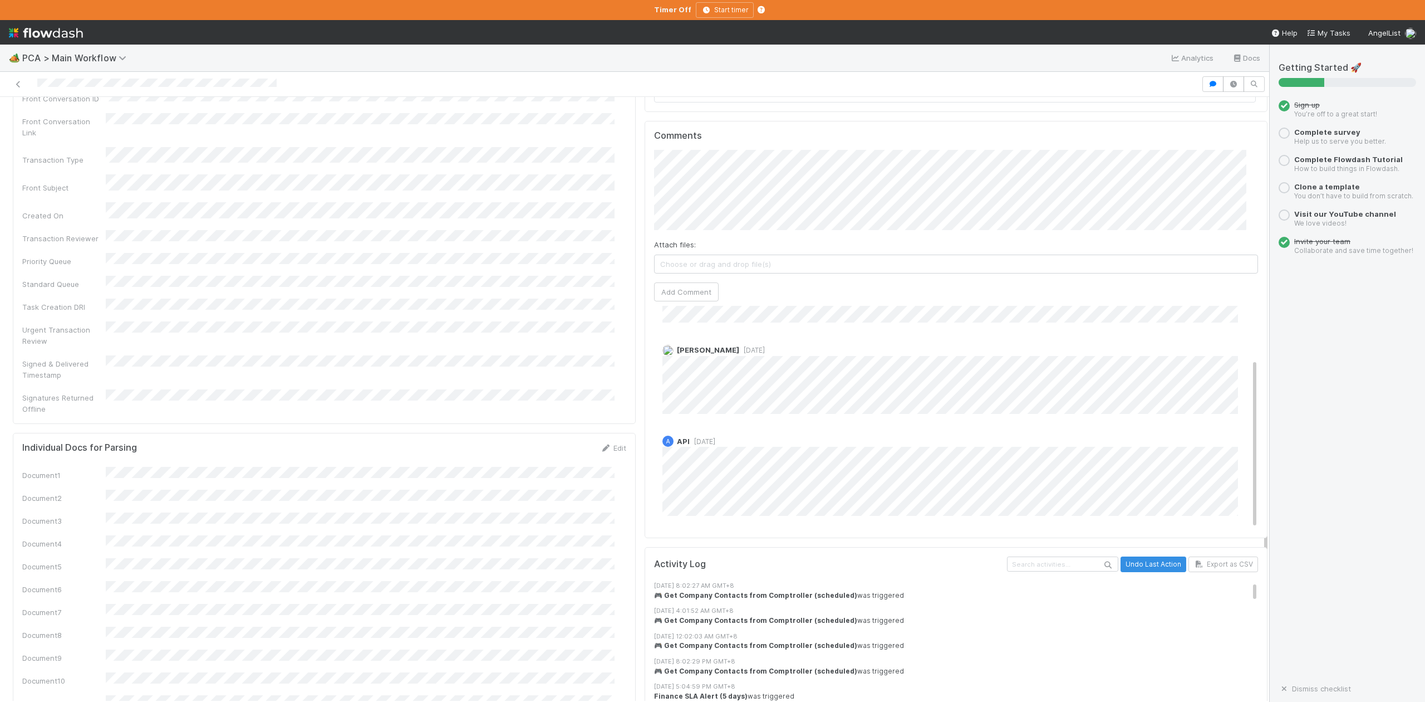
scroll to position [2079, 0]
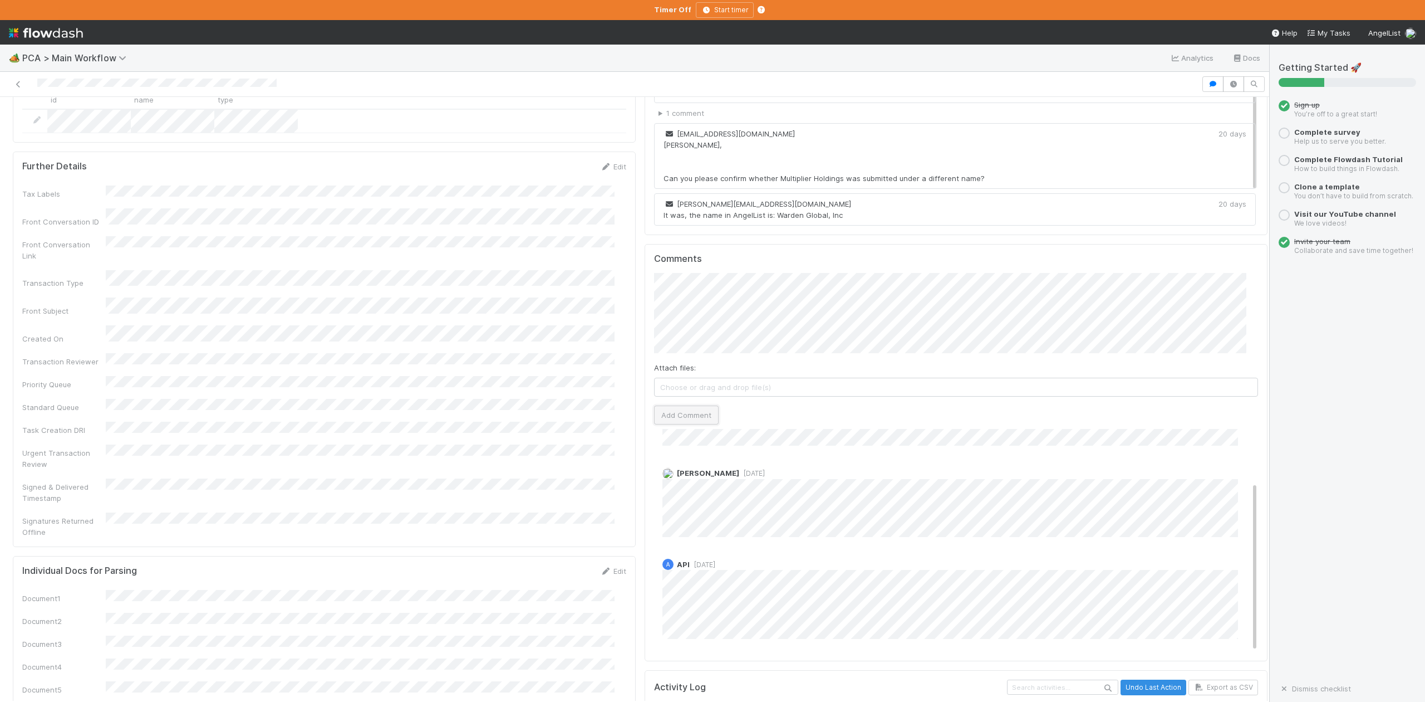
click at [677, 405] on button "Add Comment" at bounding box center [686, 414] width 65 height 19
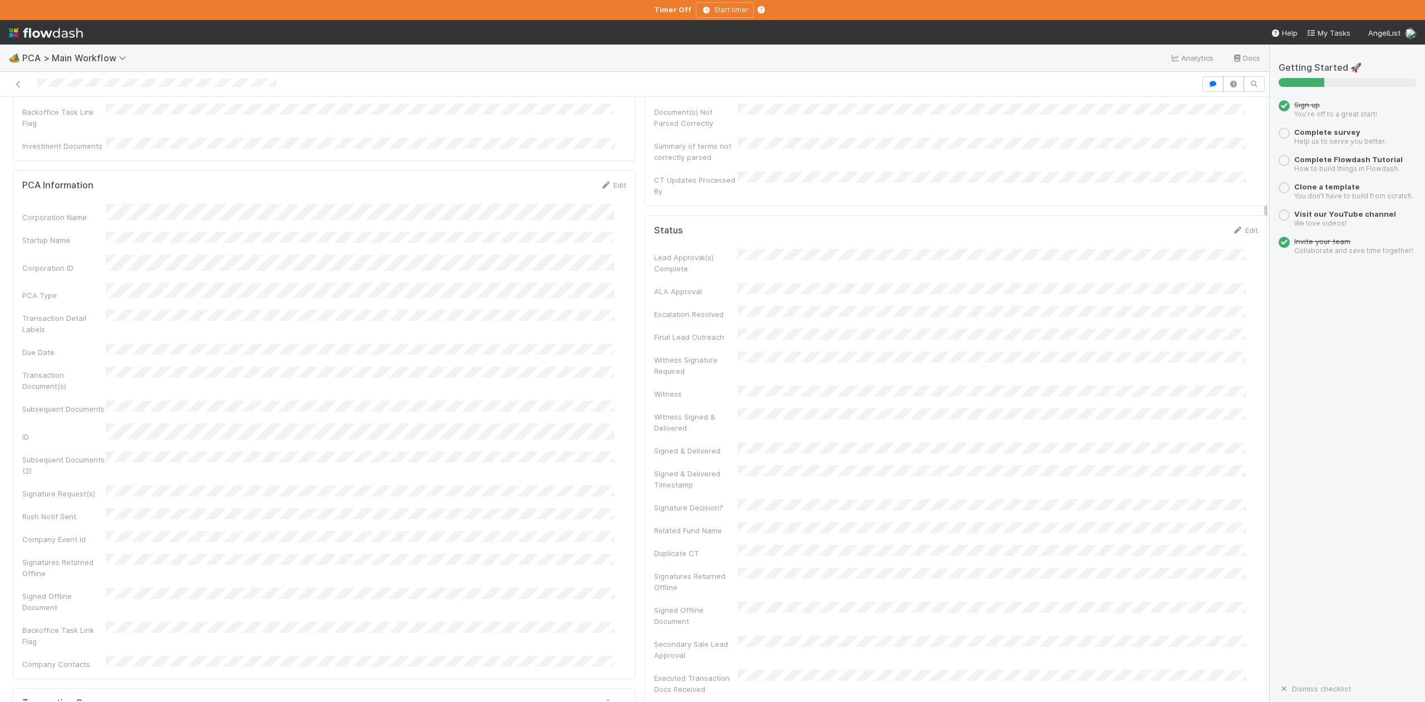
scroll to position [0, 0]
click at [46, 122] on button "IOS - [MEDICAL_DATA]" at bounding box center [65, 115] width 104 height 19
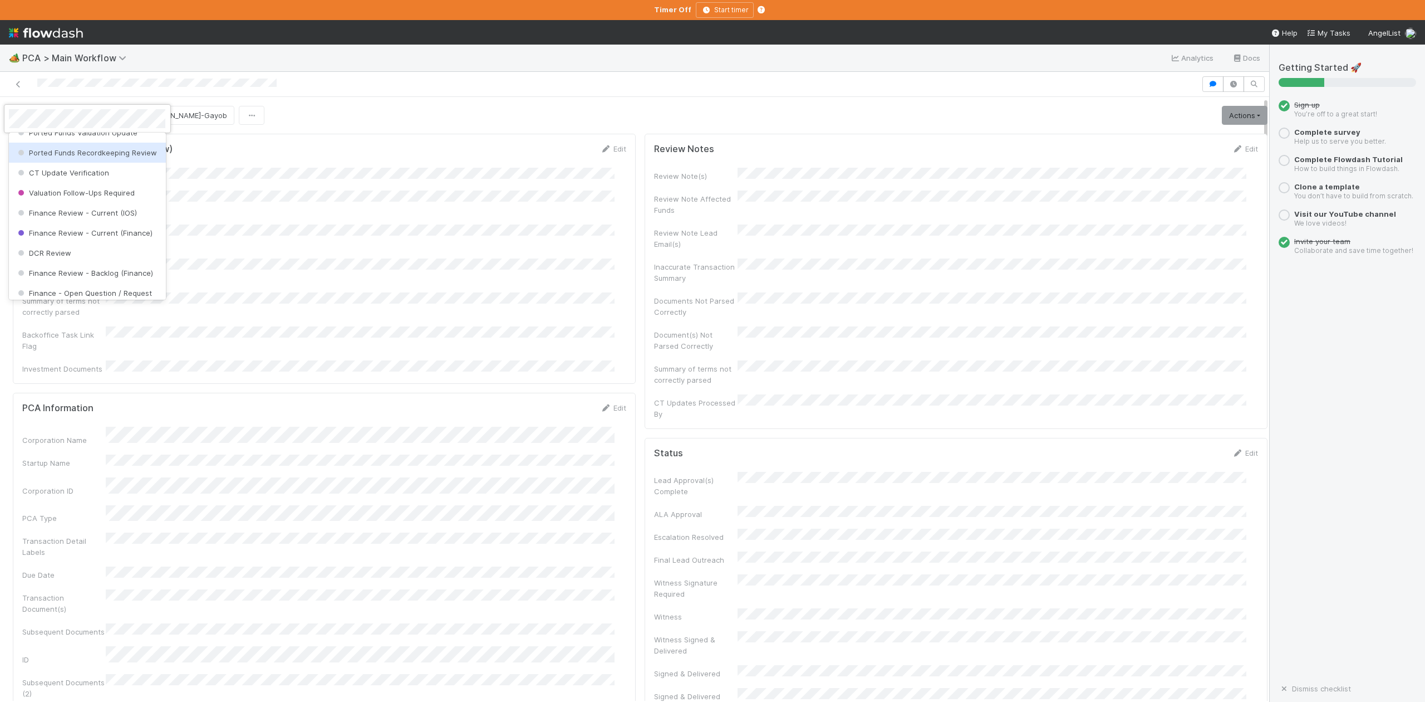
scroll to position [517, 0]
click at [58, 234] on span "DCR Review" at bounding box center [44, 229] width 56 height 9
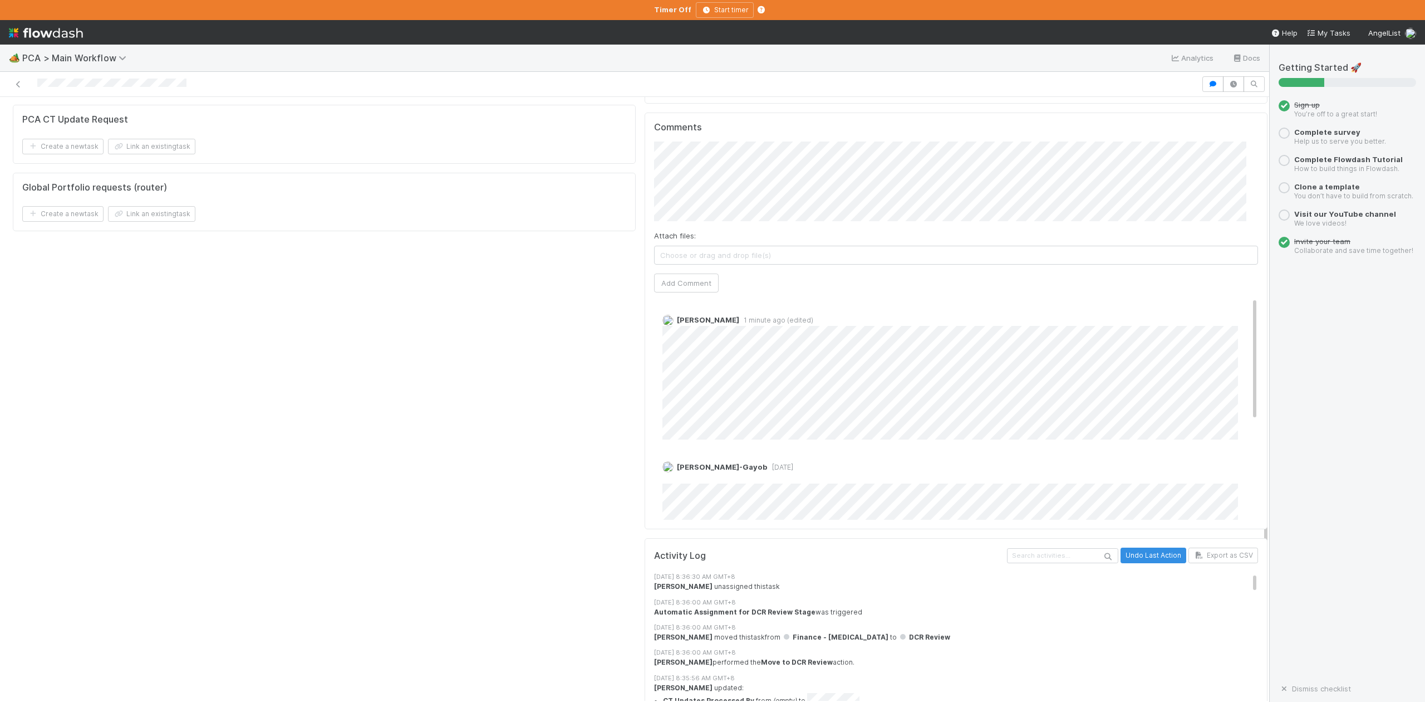
scroll to position [1559, 0]
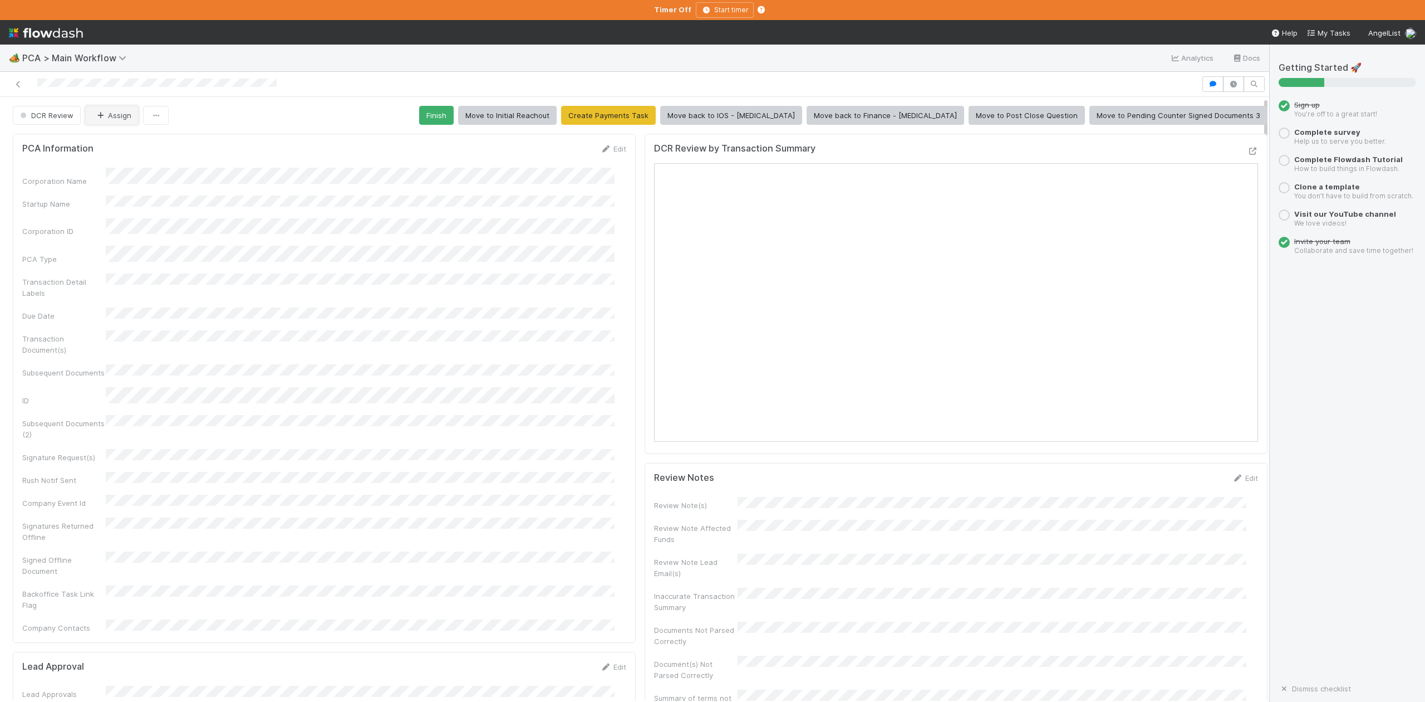
click at [118, 123] on button "Assign" at bounding box center [111, 115] width 53 height 19
click at [119, 221] on span "[PERSON_NAME]" at bounding box center [130, 225] width 56 height 9
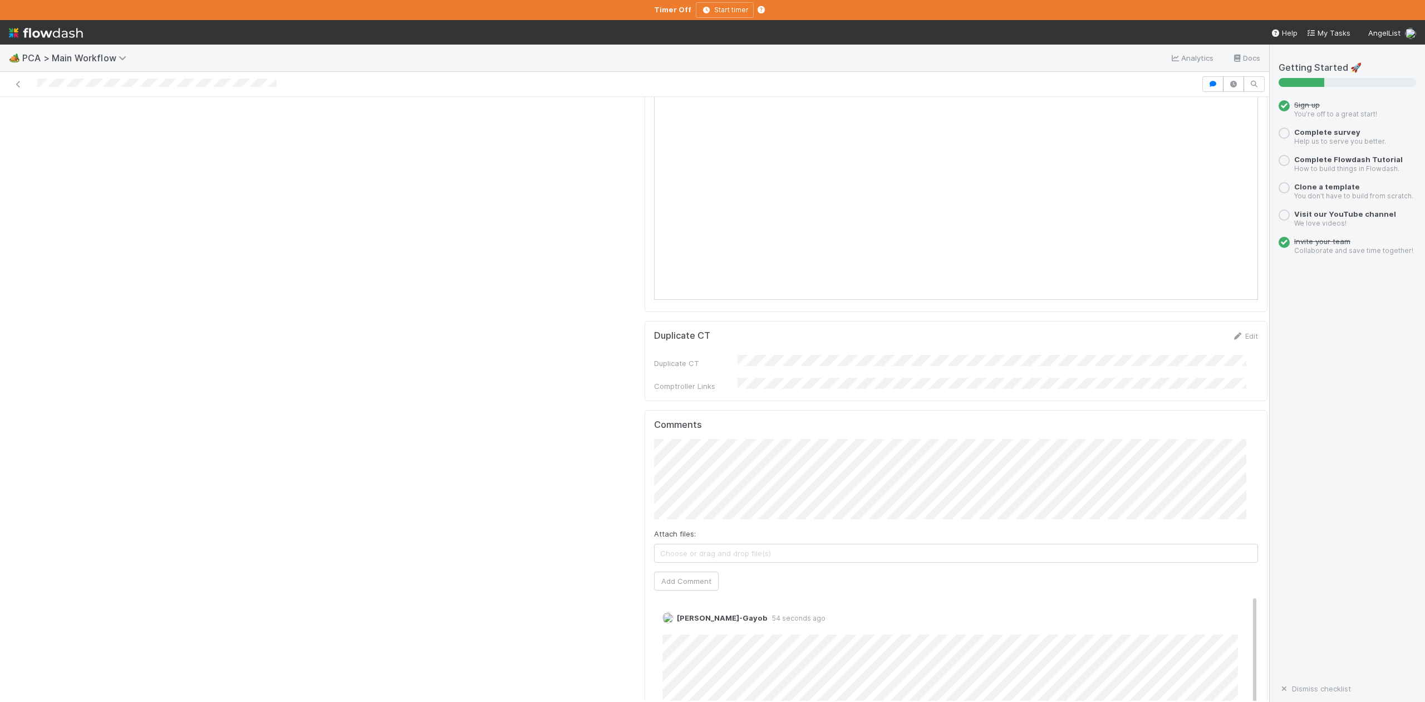
scroll to position [2079, 0]
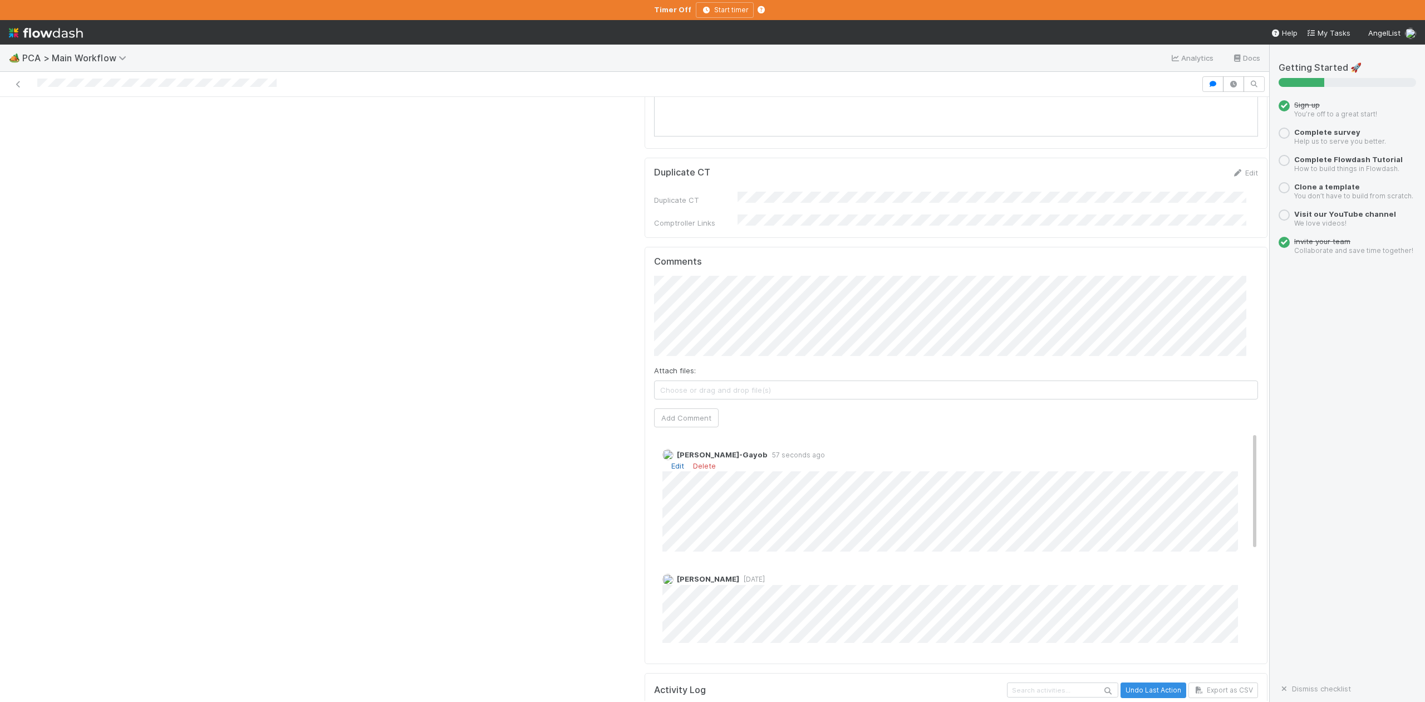
click at [671, 461] on link "Edit" at bounding box center [677, 465] width 13 height 9
click at [710, 430] on span "[PERSON_NAME]" at bounding box center [718, 429] width 56 height 9
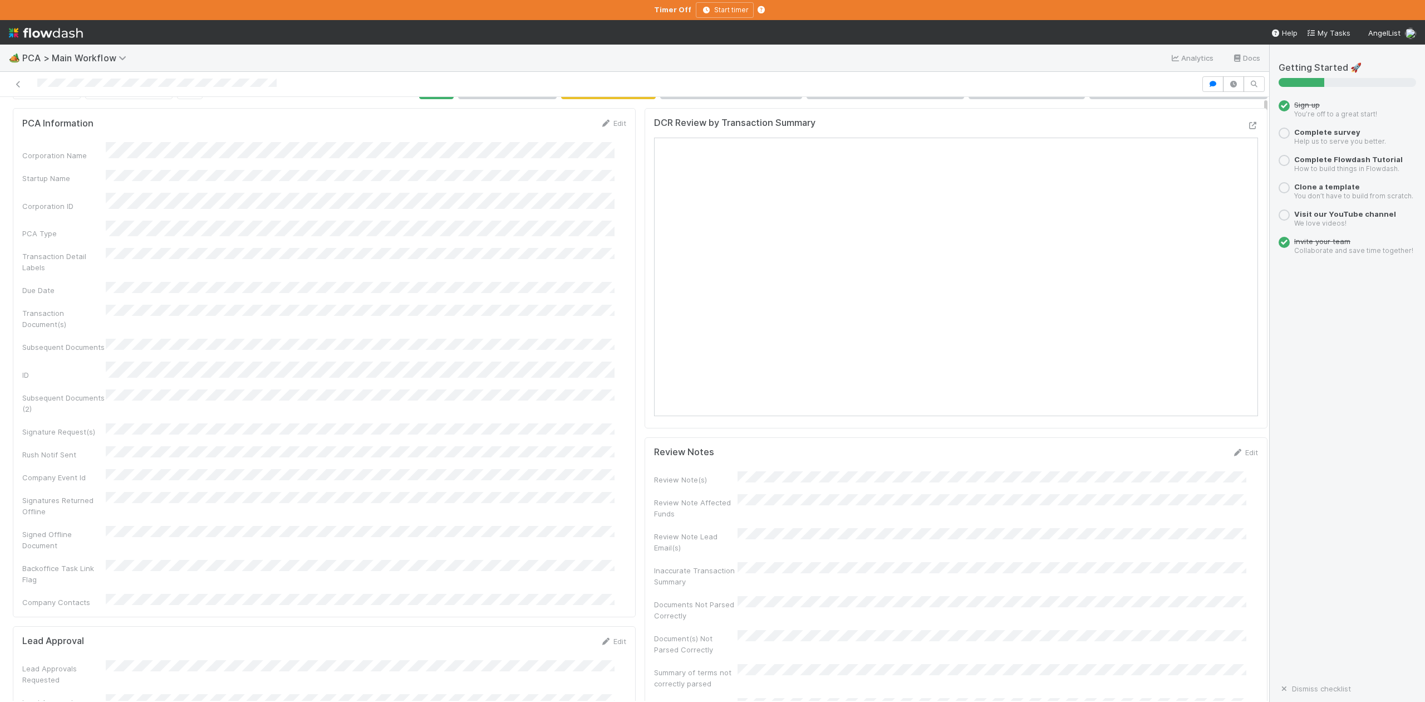
scroll to position [0, 0]
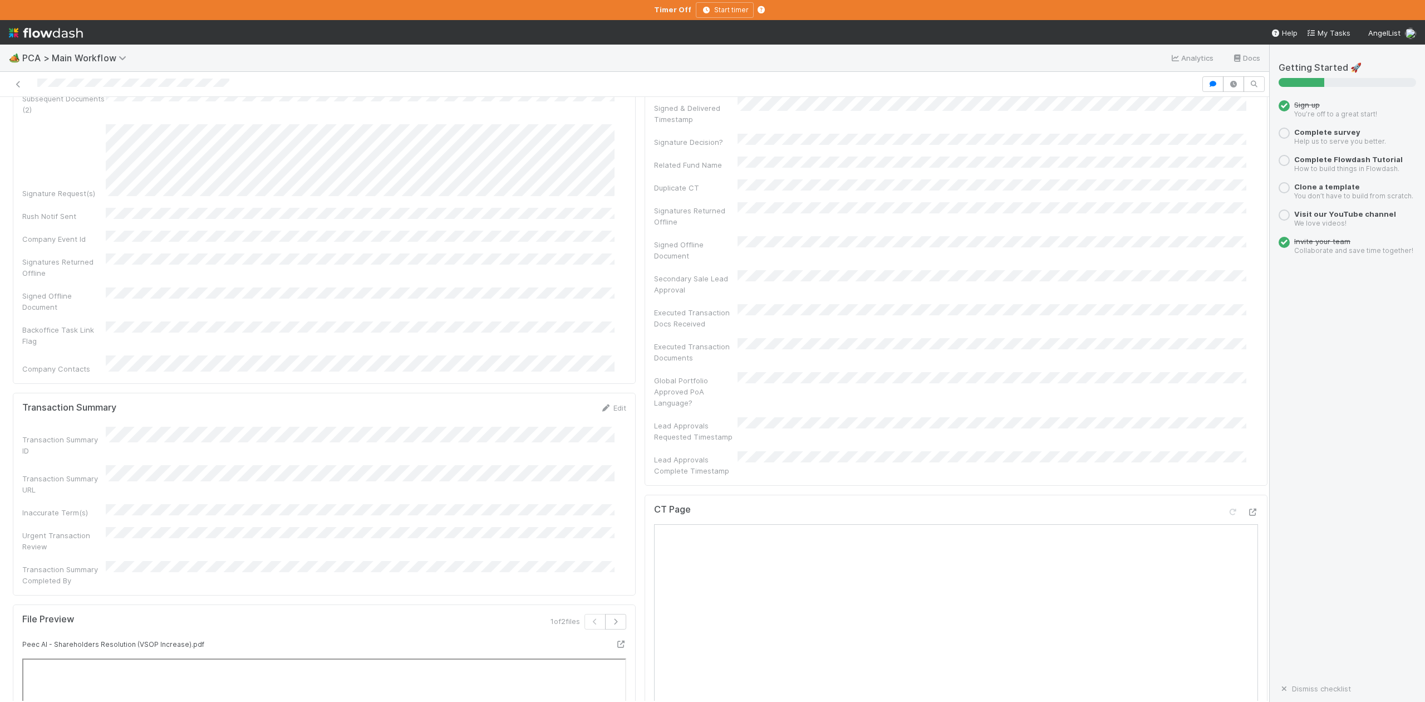
scroll to position [594, 0]
click at [1002, 503] on div "CT Page" at bounding box center [956, 513] width 604 height 20
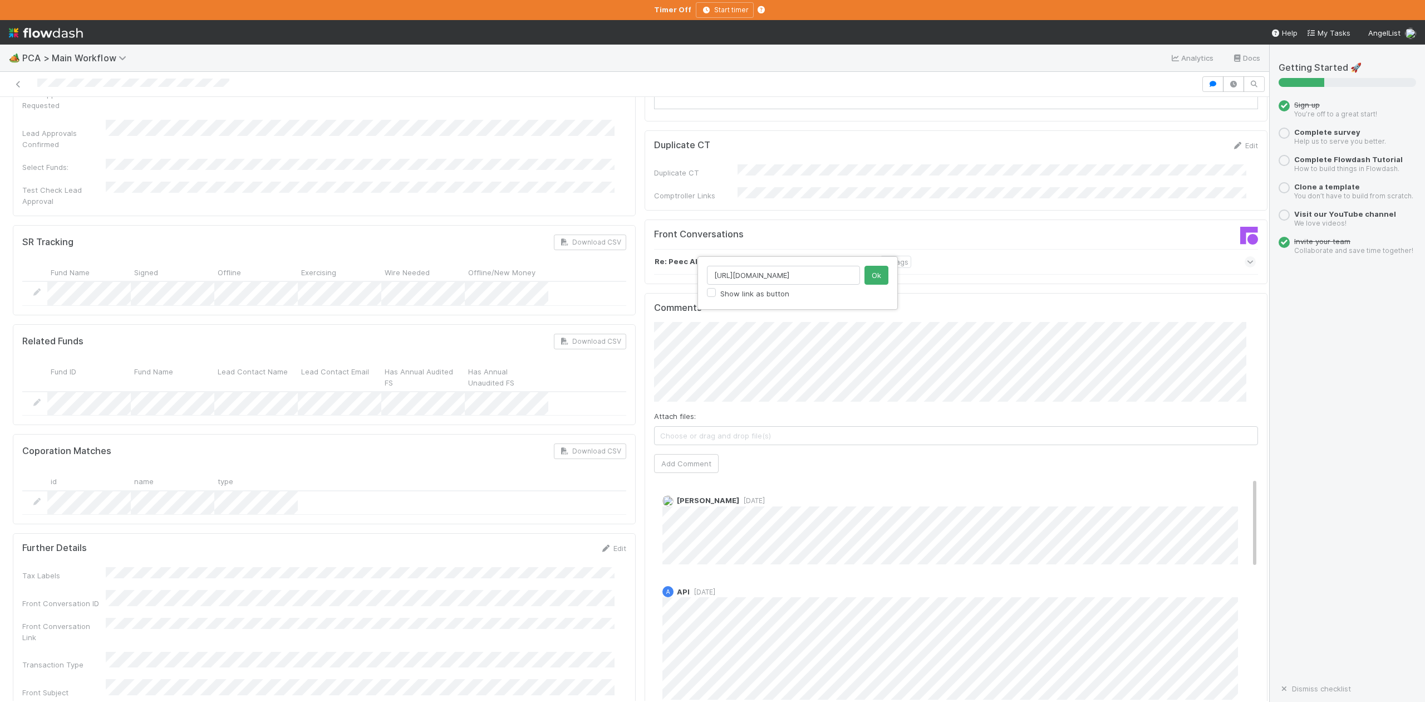
scroll to position [0, 16]
type input "https://app.frontapp.com/open/cnv_qp46bk7"
click at [873, 273] on button "Ok" at bounding box center [877, 275] width 24 height 19
click at [676, 454] on button "Add Comment" at bounding box center [686, 463] width 65 height 19
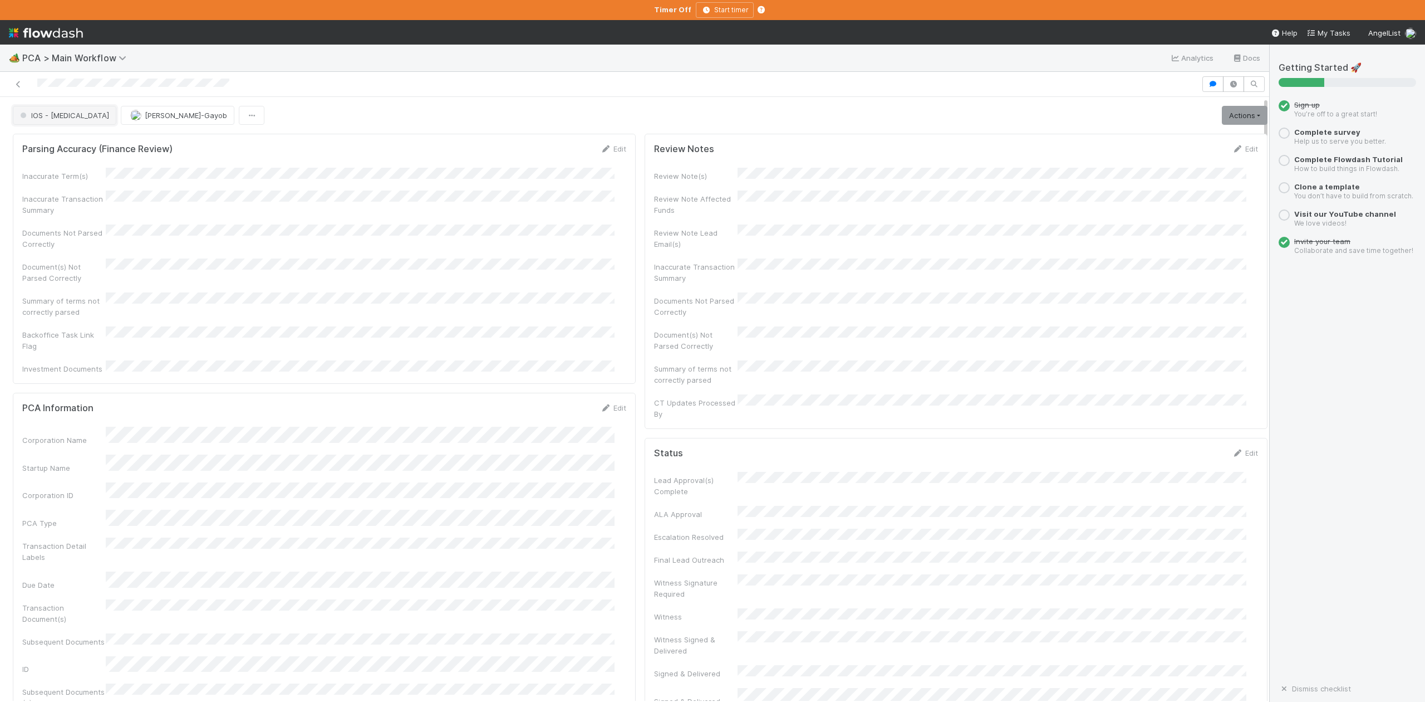
click at [43, 123] on button "IOS - [MEDICAL_DATA]" at bounding box center [65, 115] width 104 height 19
click at [58, 192] on span "Completed" at bounding box center [42, 187] width 52 height 9
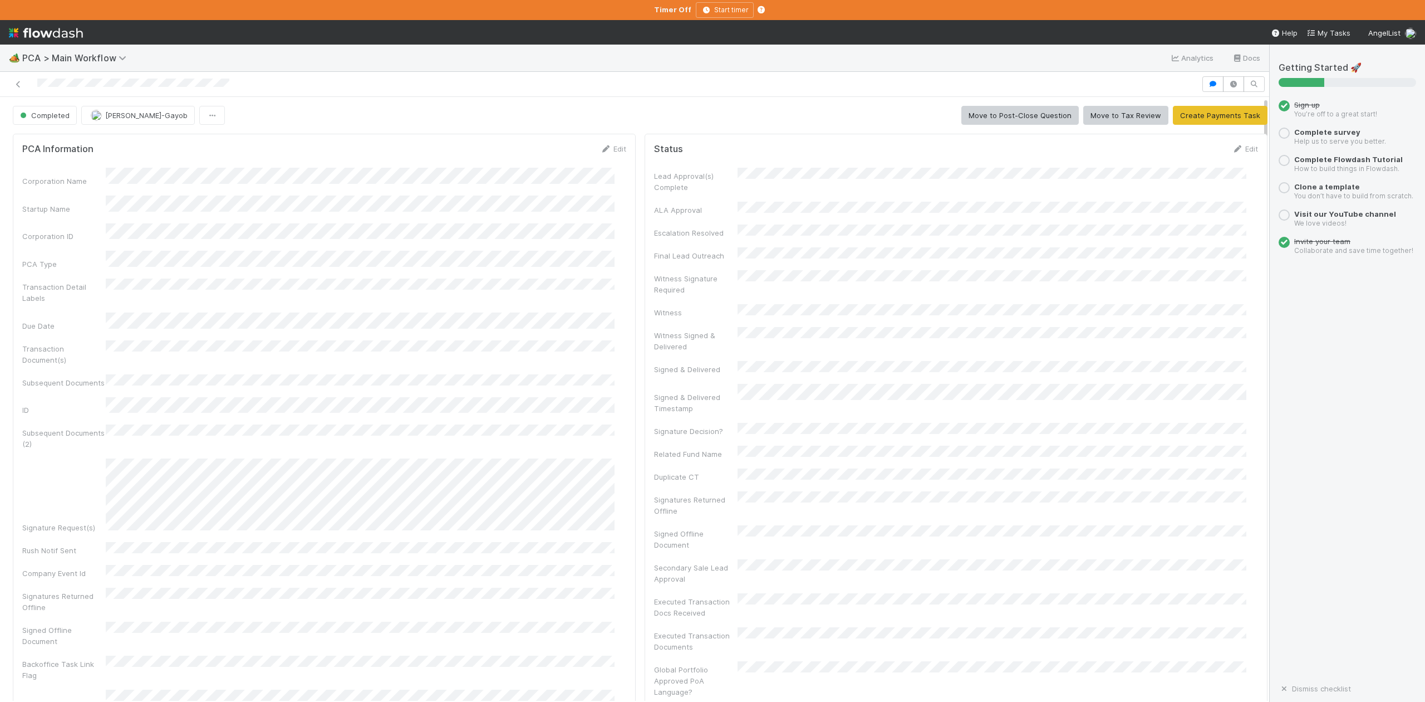
scroll to position [732, 0]
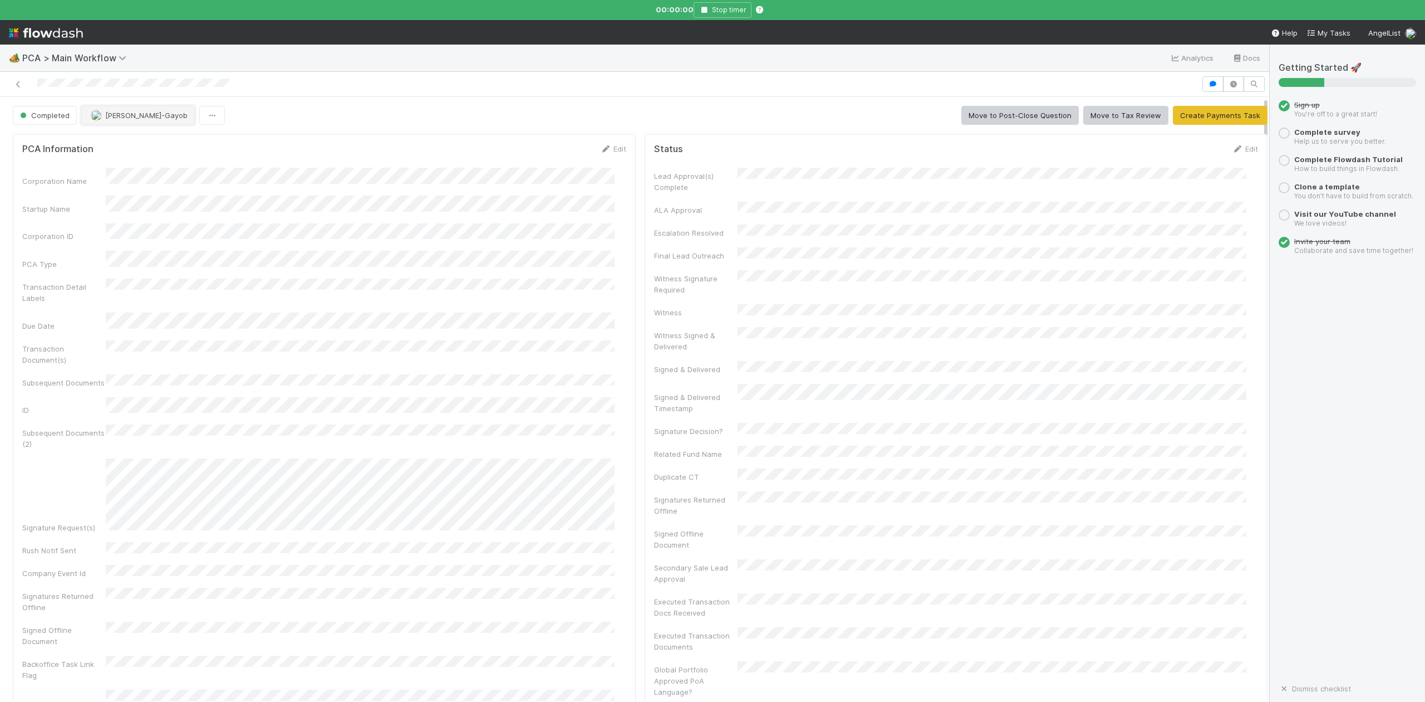
click at [139, 114] on span "Loraine Pati-Gayob" at bounding box center [146, 115] width 82 height 9
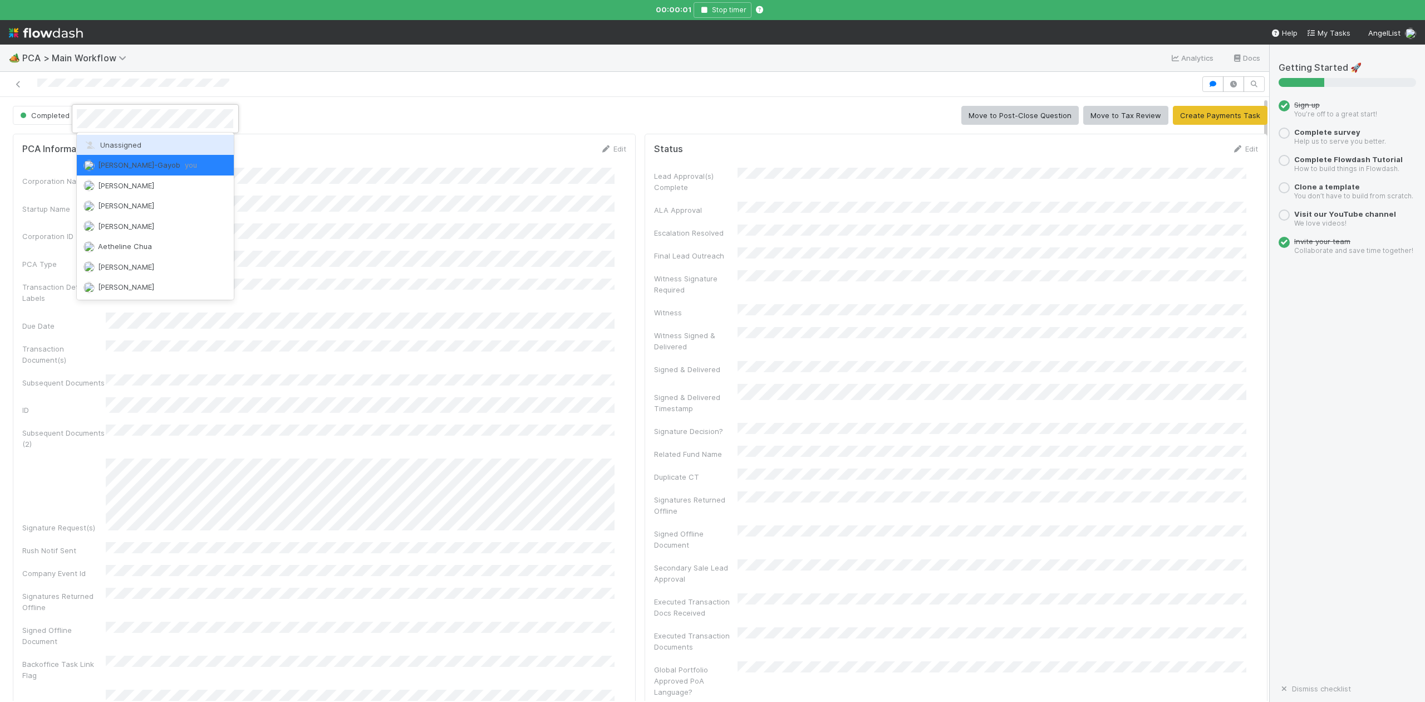
click at [134, 143] on span "Unassigned" at bounding box center [113, 144] width 58 height 9
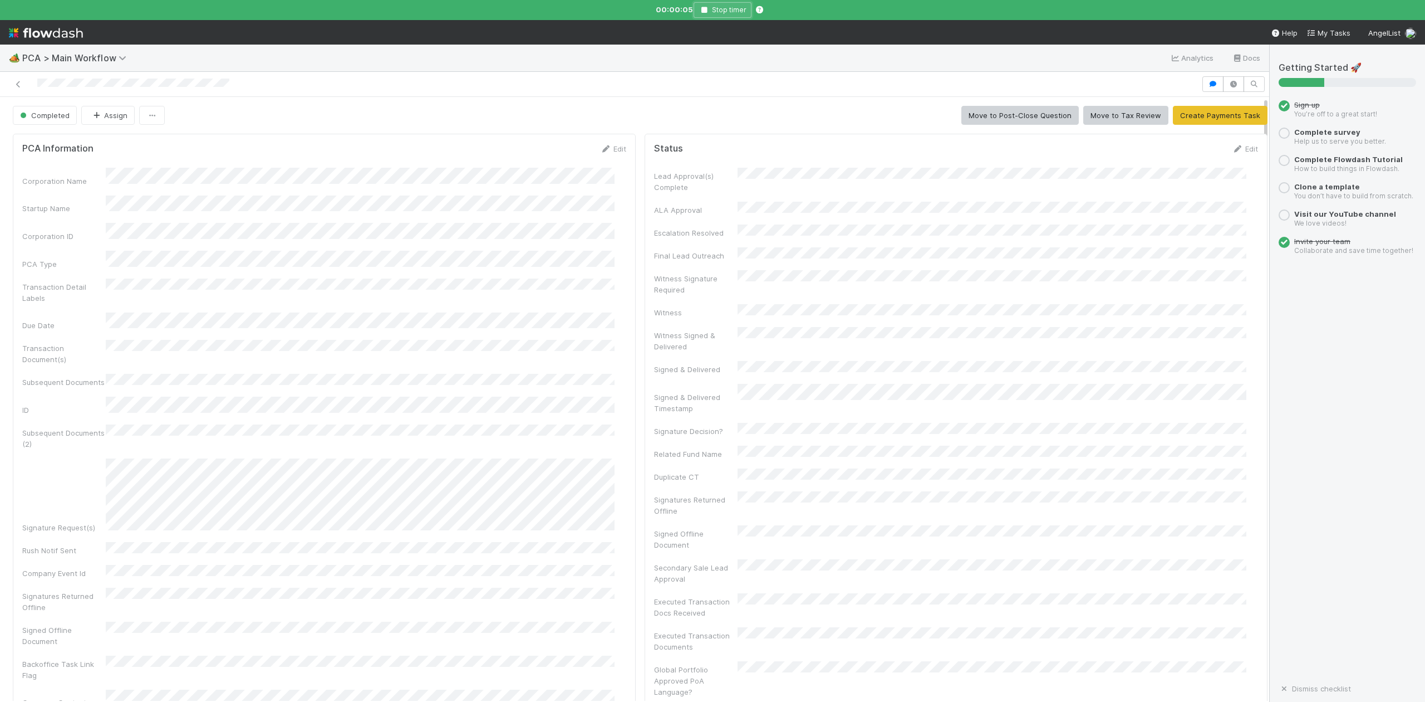
click at [704, 12] on icon "button" at bounding box center [704, 10] width 11 height 7
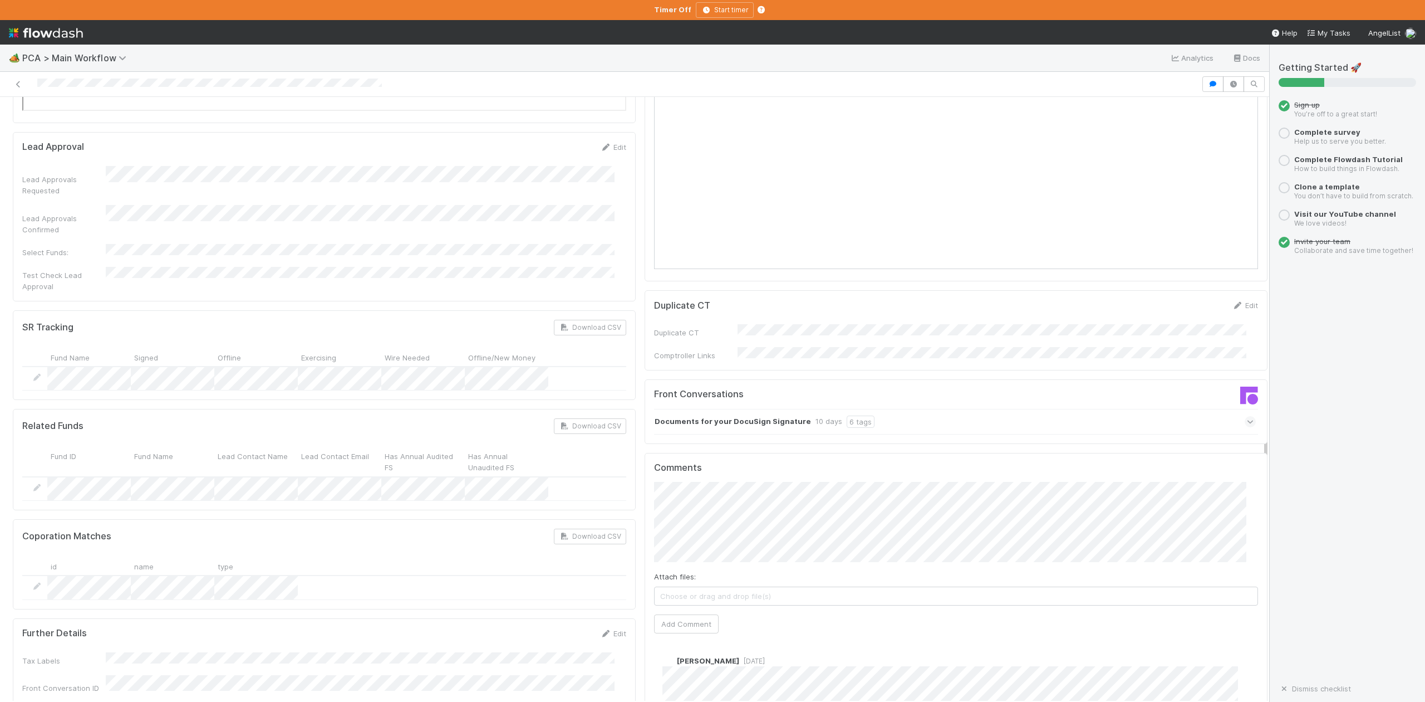
scroll to position [1633, 0]
click at [1247, 414] on icon at bounding box center [1250, 419] width 7 height 11
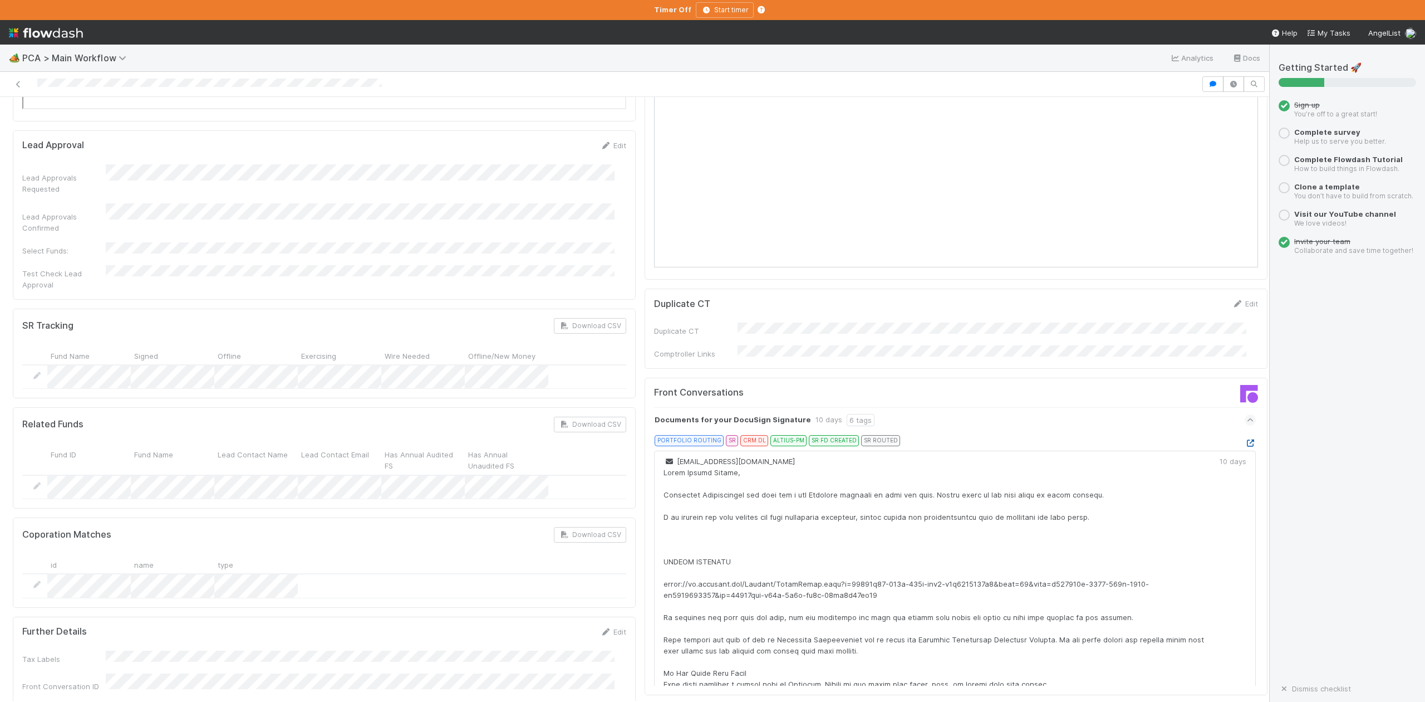
click at [1245, 439] on icon at bounding box center [1250, 442] width 11 height 7
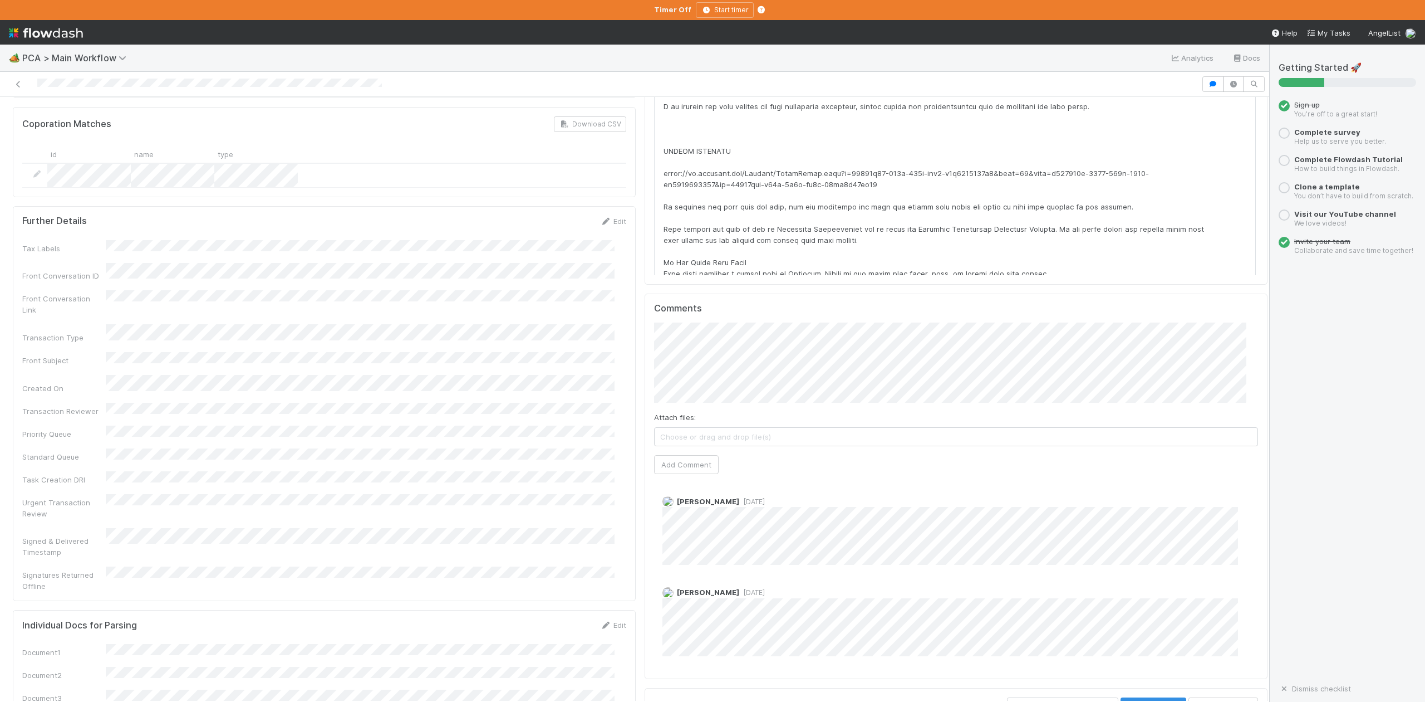
scroll to position [2227, 0]
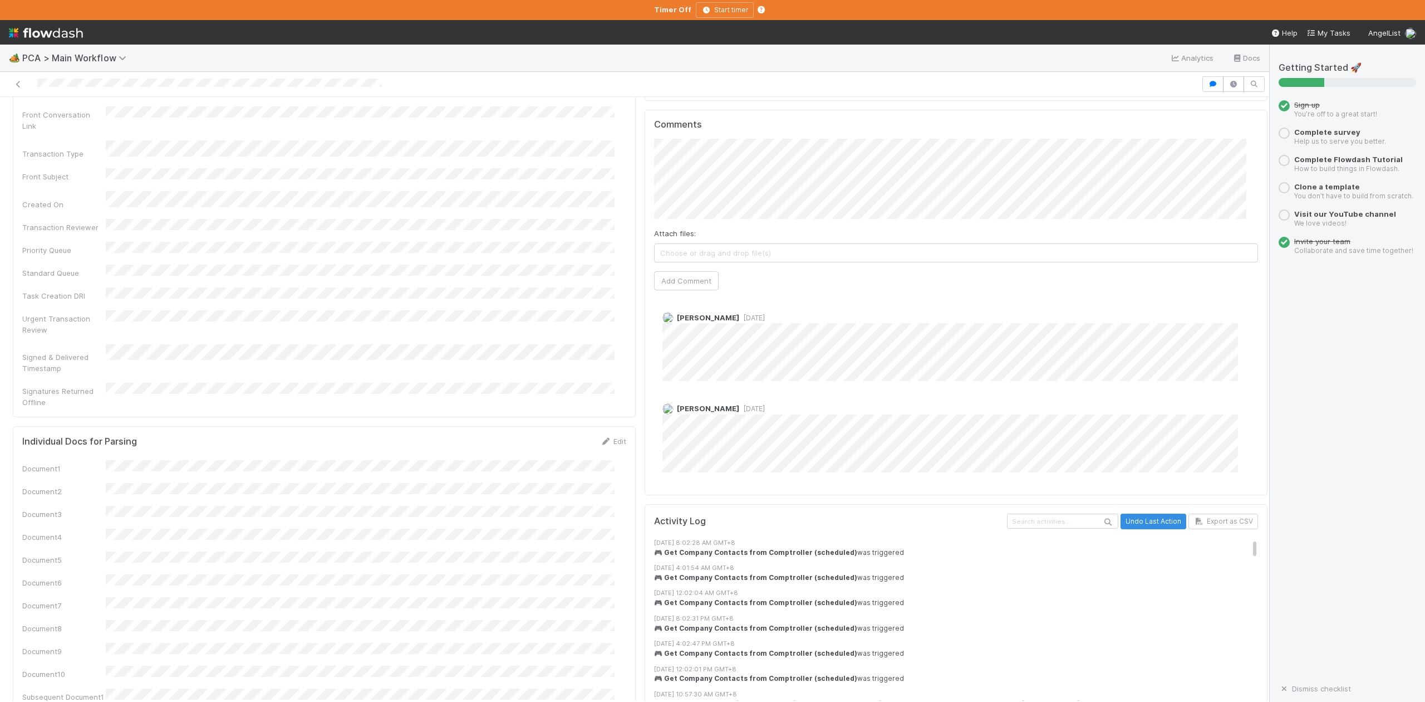
click at [1032, 295] on div "[PERSON_NAME] [DATE] [PERSON_NAME] [DATE]" at bounding box center [961, 390] width 615 height 191
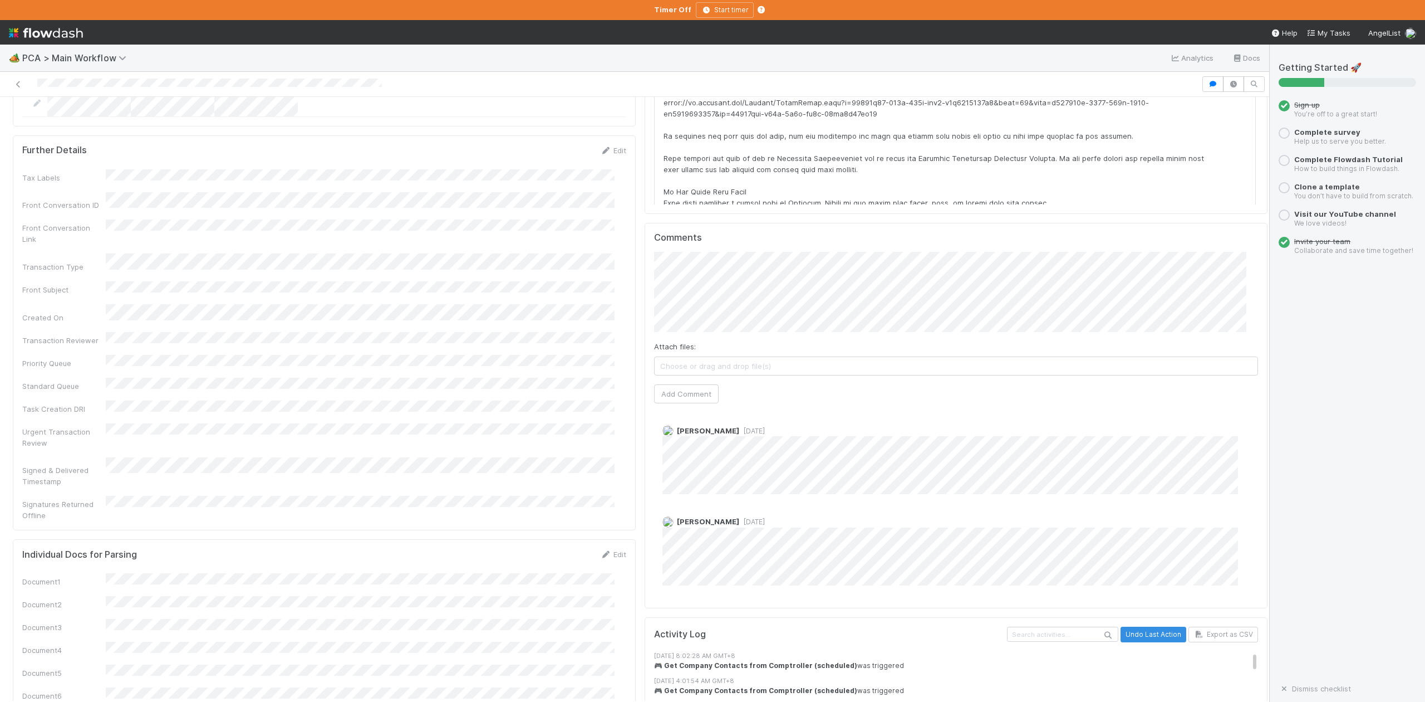
scroll to position [2004, 0]
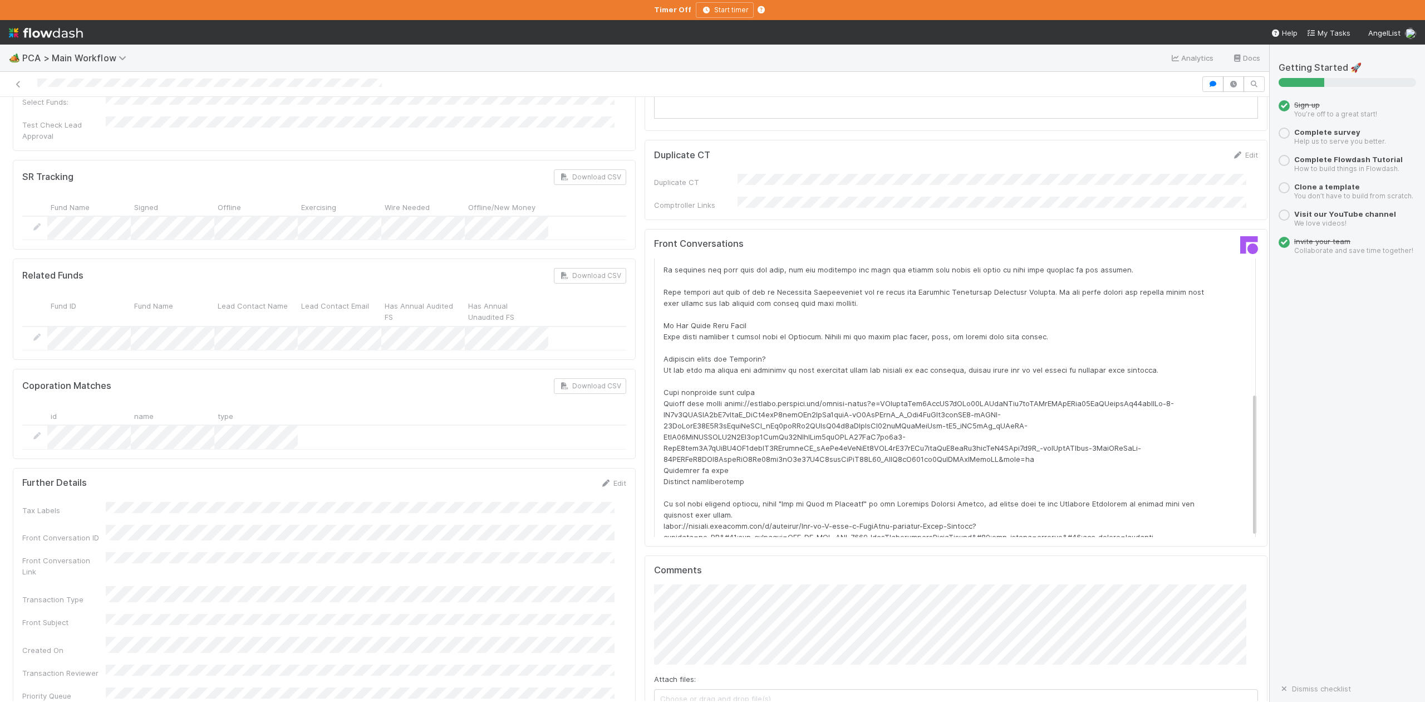
scroll to position [257, 0]
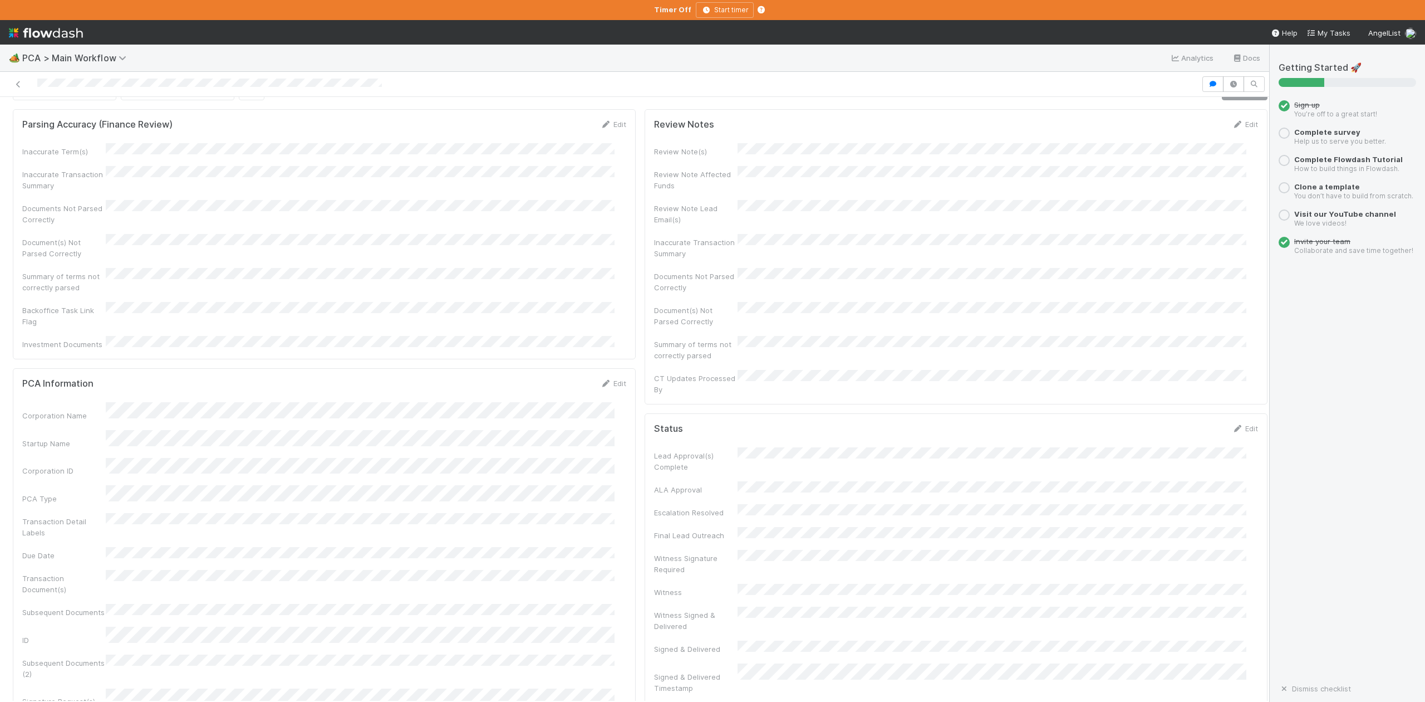
scroll to position [0, 0]
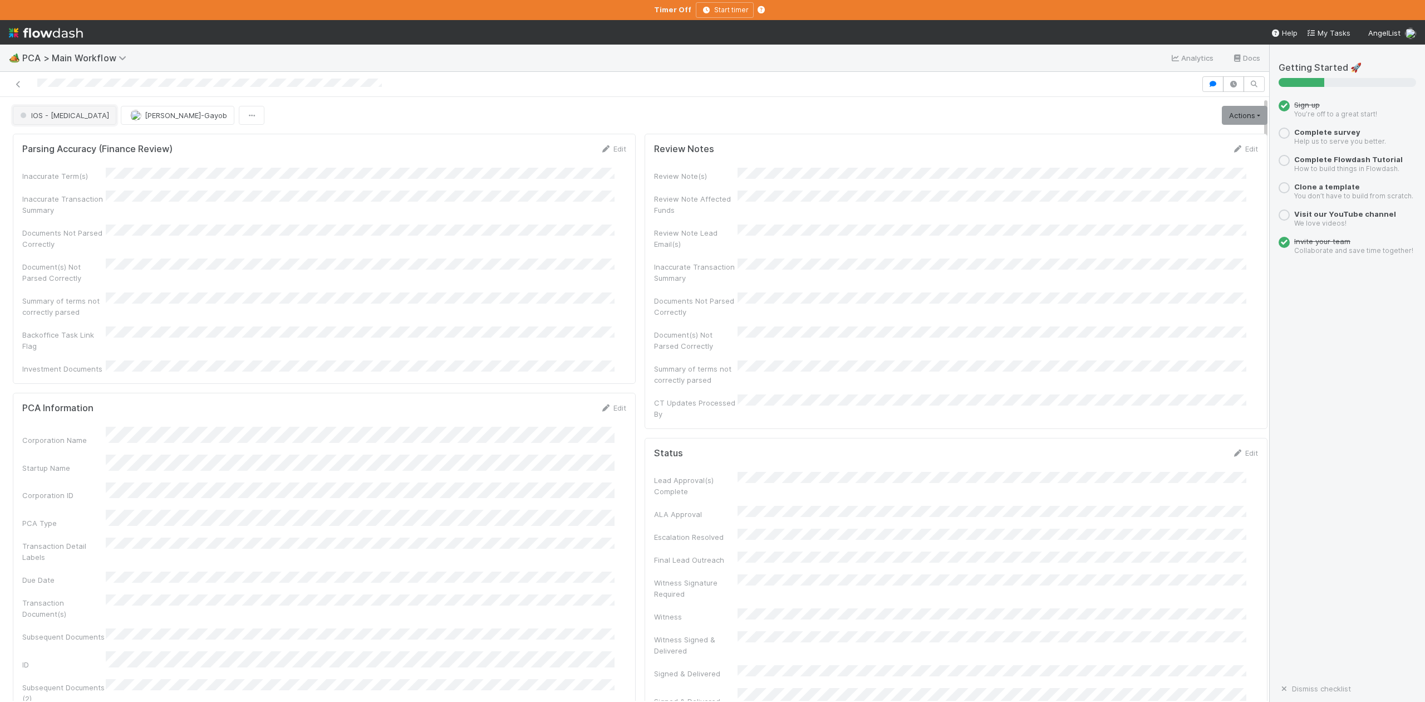
click at [56, 122] on button "IOS - [MEDICAL_DATA]" at bounding box center [65, 115] width 104 height 19
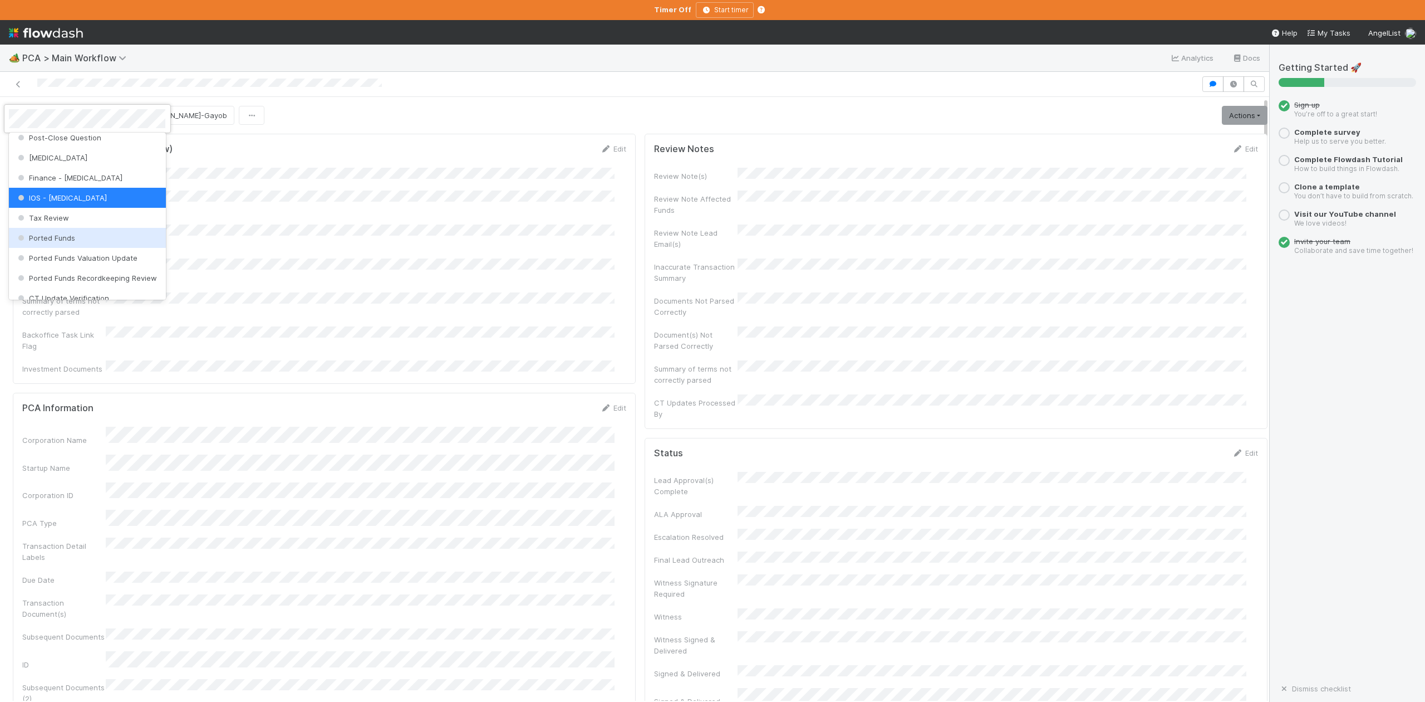
scroll to position [442, 0]
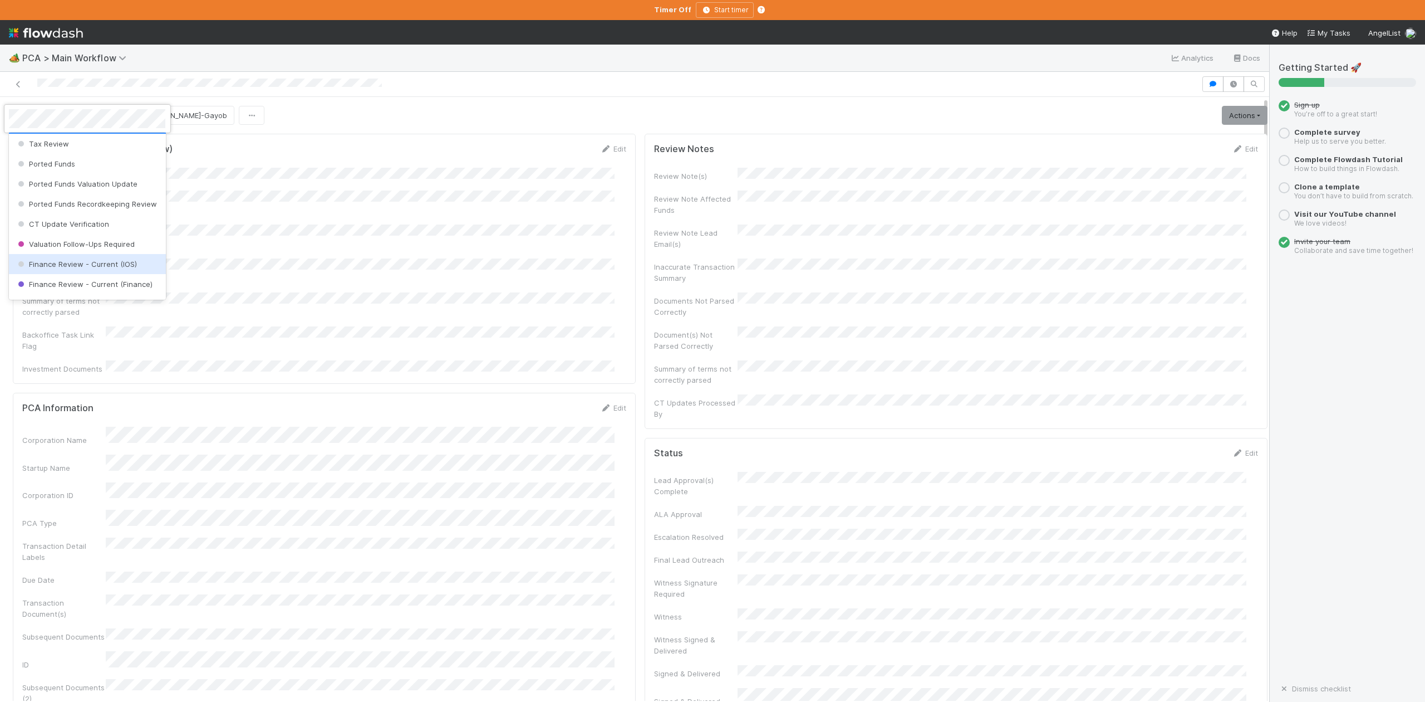
click at [108, 268] on span "Finance Review - Current (IOS)" at bounding box center [76, 263] width 121 height 9
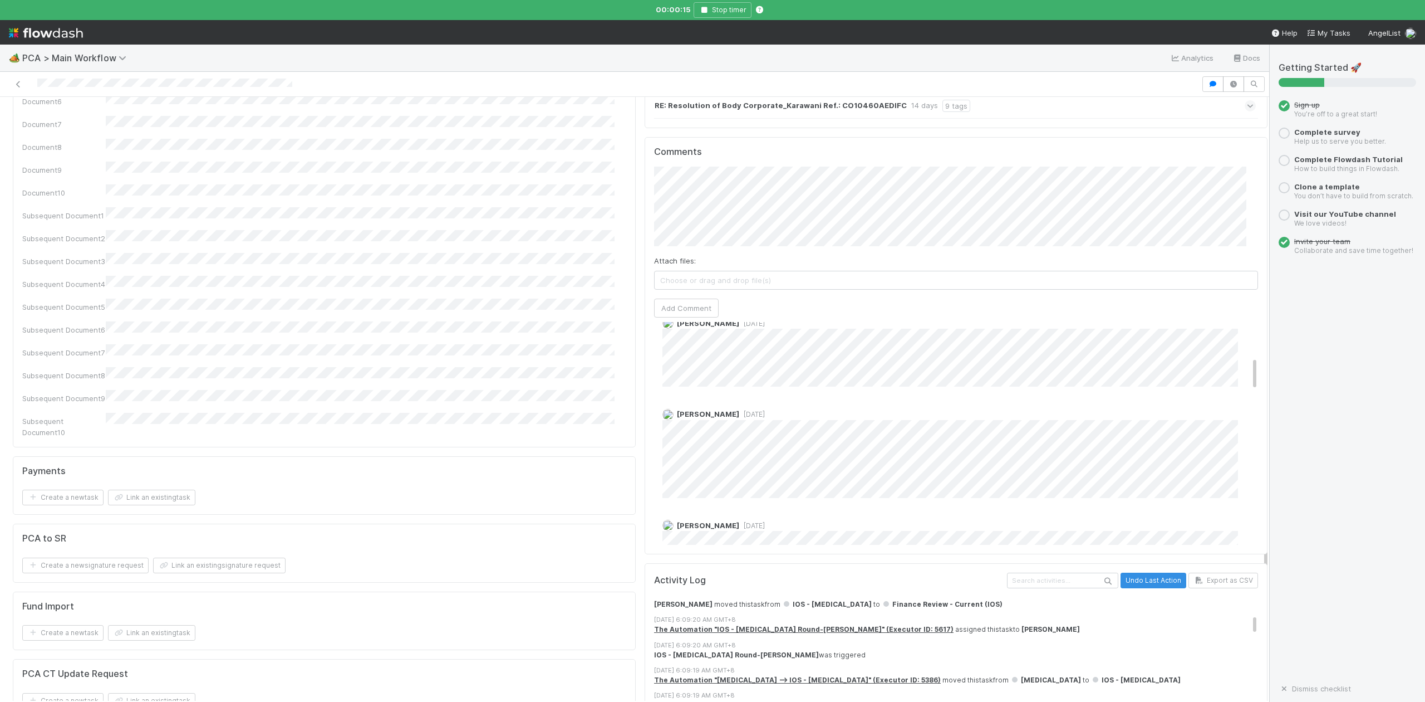
scroll to position [223, 0]
click at [705, 14] on button "Stop timer" at bounding box center [723, 10] width 58 height 16
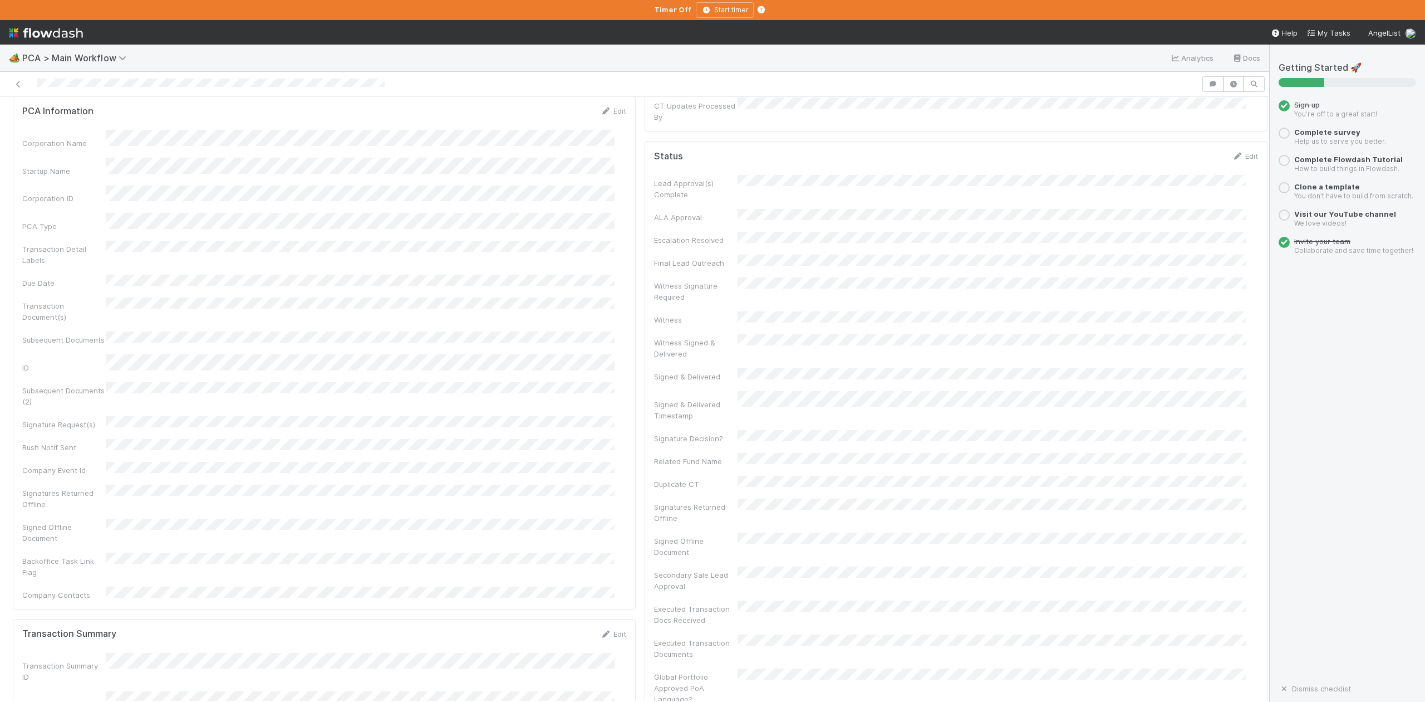
scroll to position [519, 0]
click at [610, 74] on div at bounding box center [634, 84] width 1269 height 25
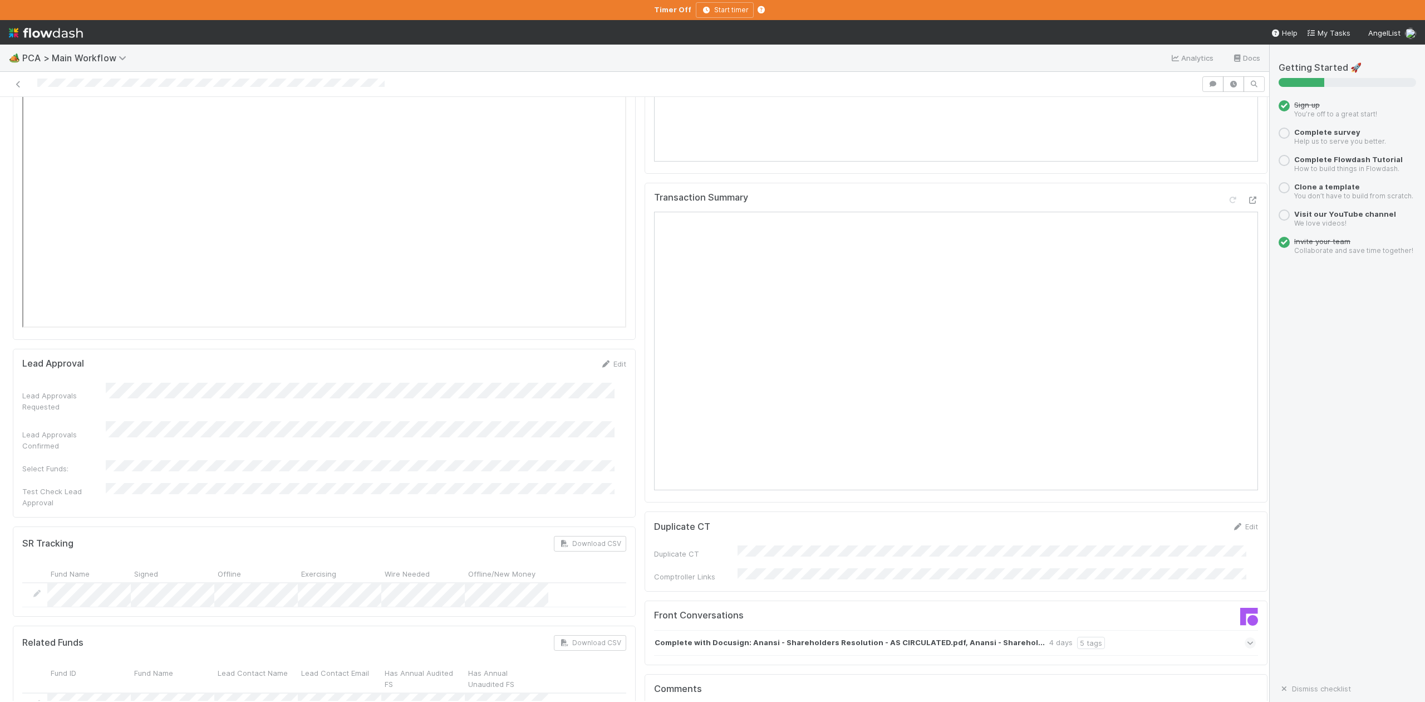
scroll to position [1633, 0]
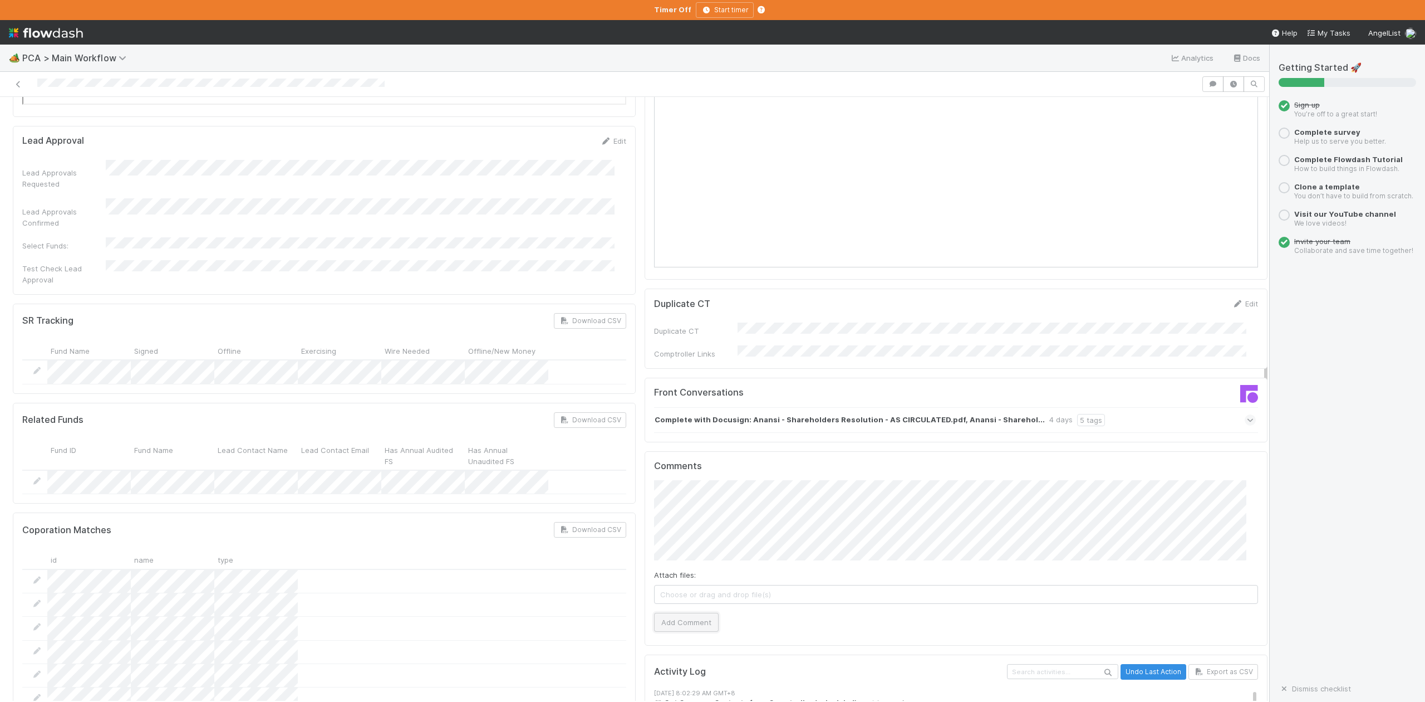
click at [670, 612] on button "Add Comment" at bounding box center [686, 621] width 65 height 19
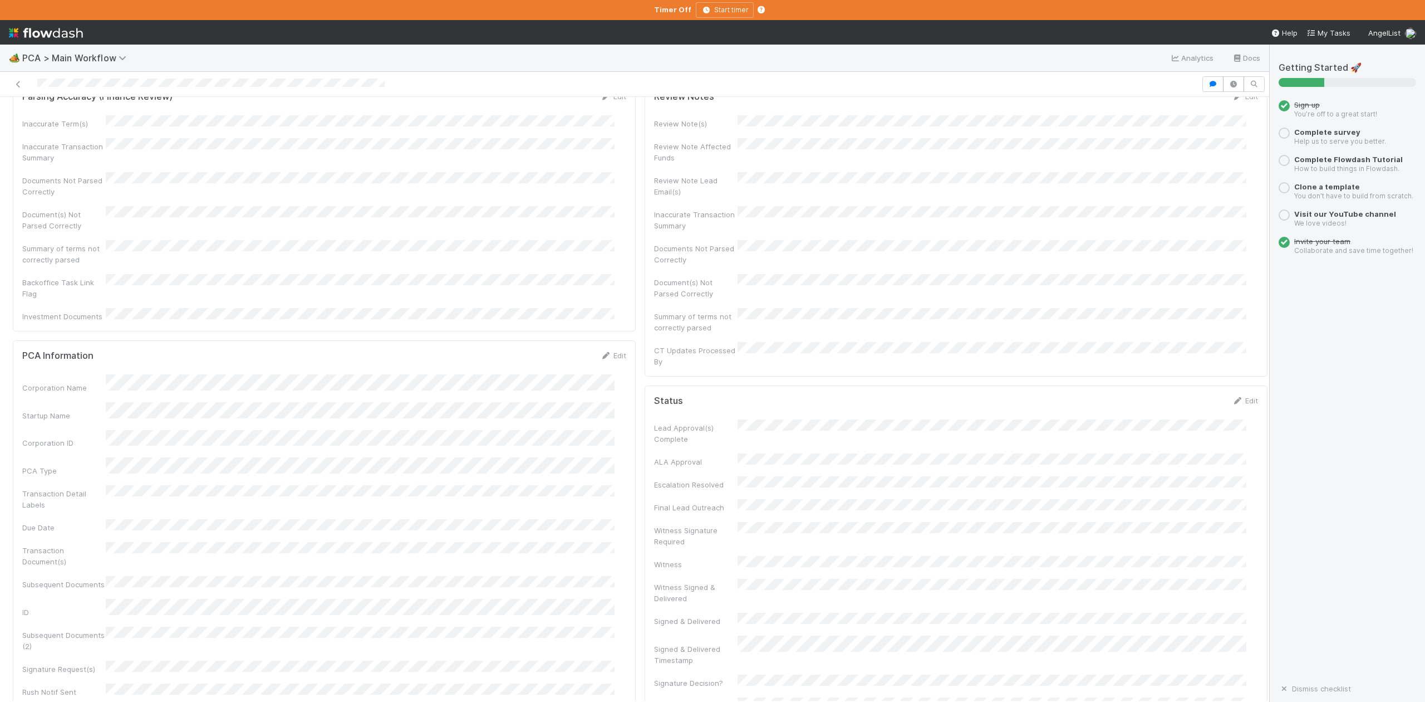
scroll to position [0, 0]
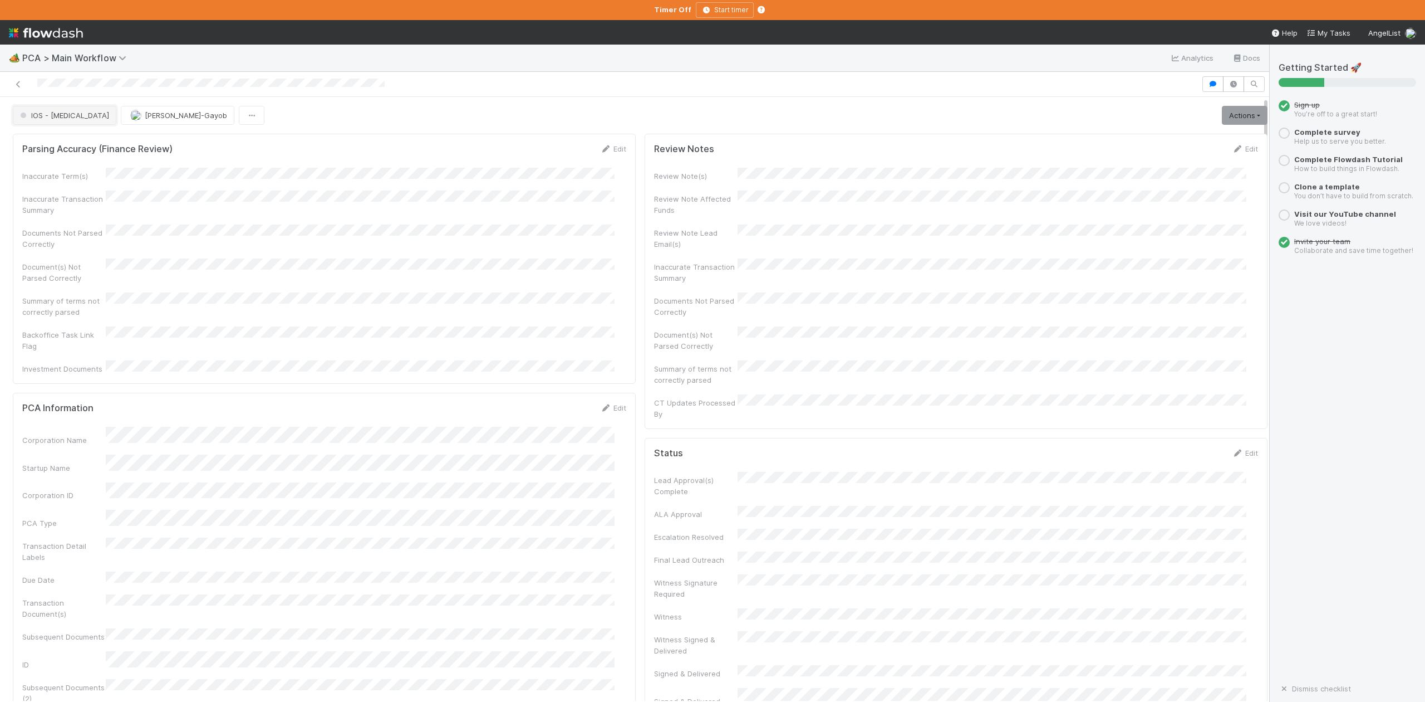
click at [47, 121] on button "IOS - [MEDICAL_DATA]" at bounding box center [65, 115] width 104 height 19
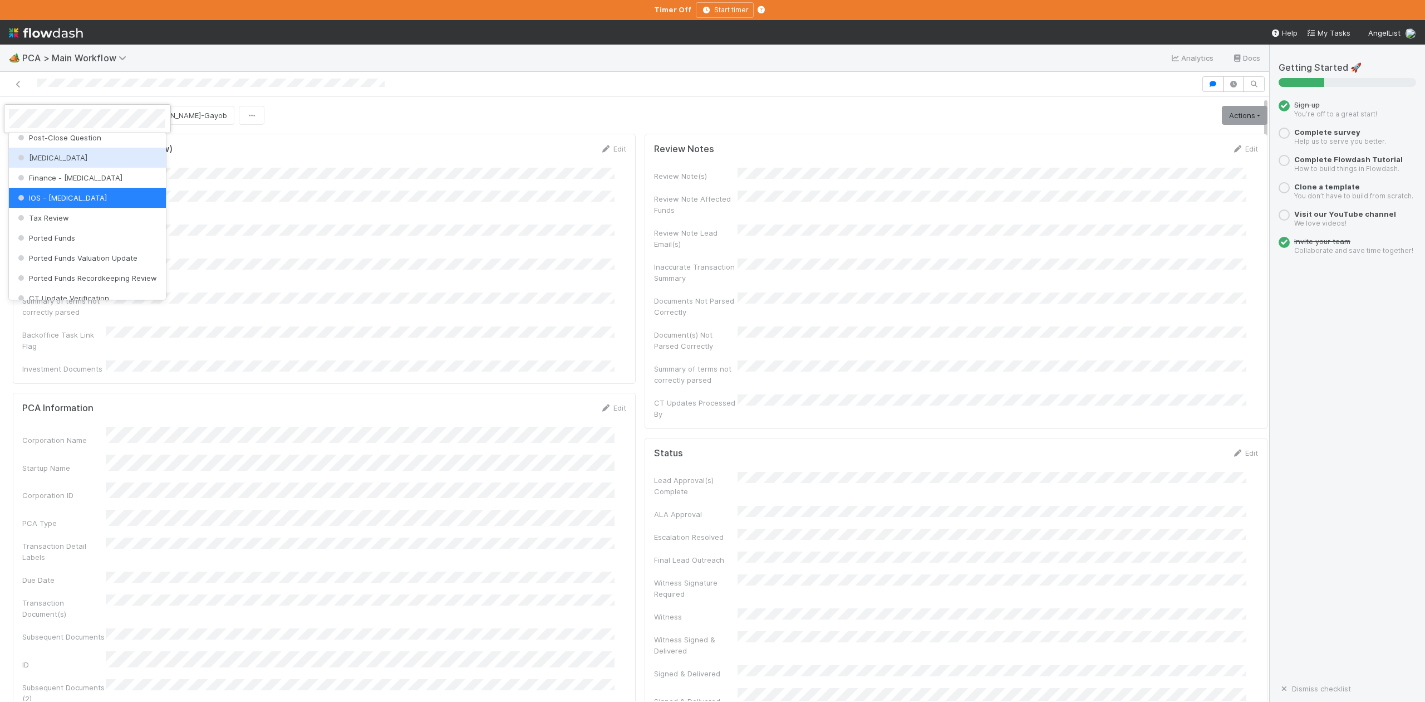
scroll to position [442, 0]
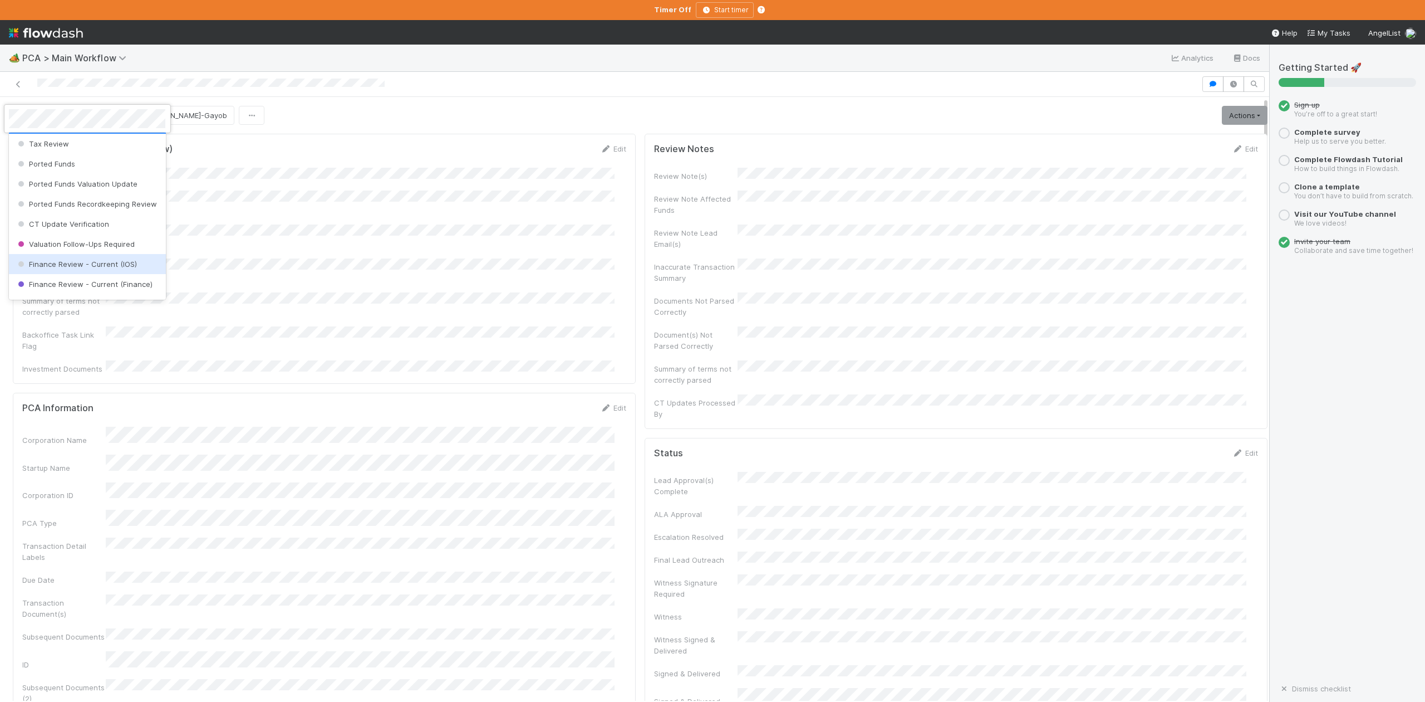
click at [114, 268] on span "Finance Review - Current (IOS)" at bounding box center [76, 263] width 121 height 9
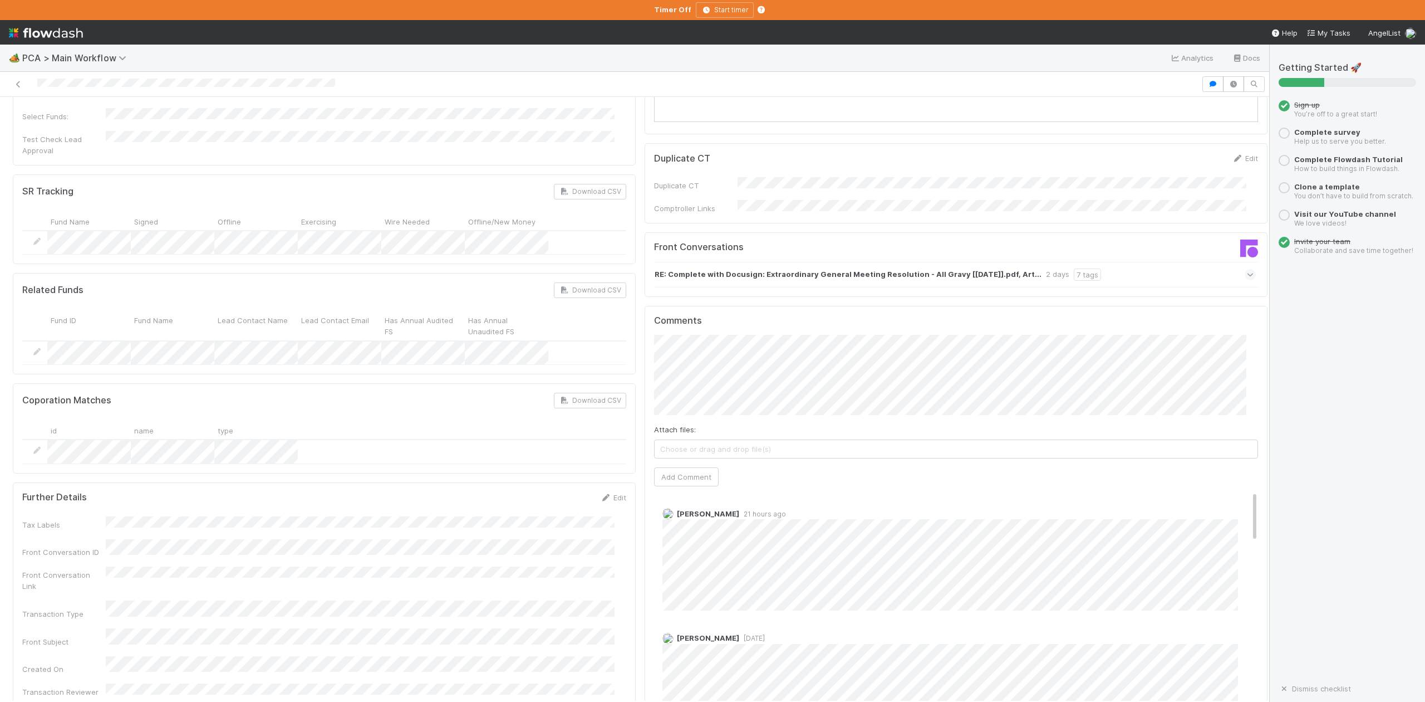
scroll to position [1930, 0]
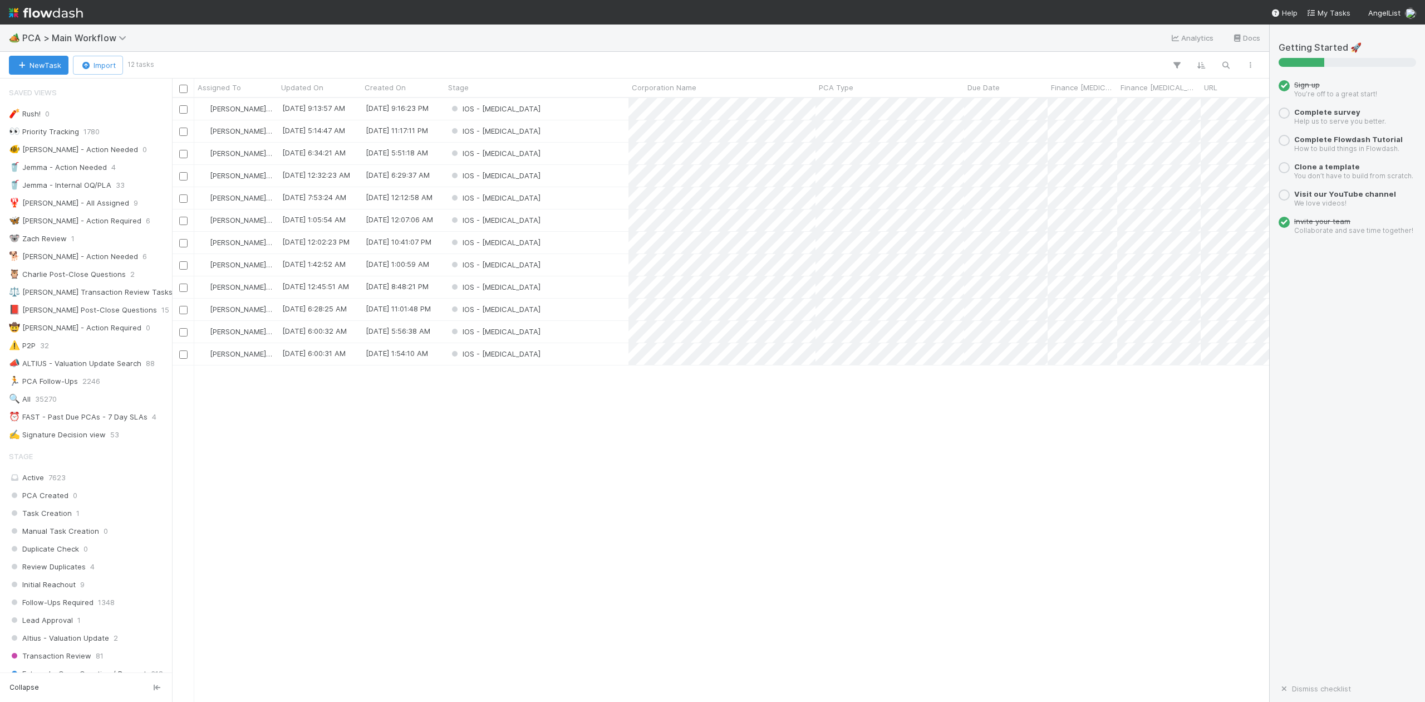
scroll to position [592, 1087]
click at [514, 311] on div "IOS - ICU" at bounding box center [537, 309] width 184 height 22
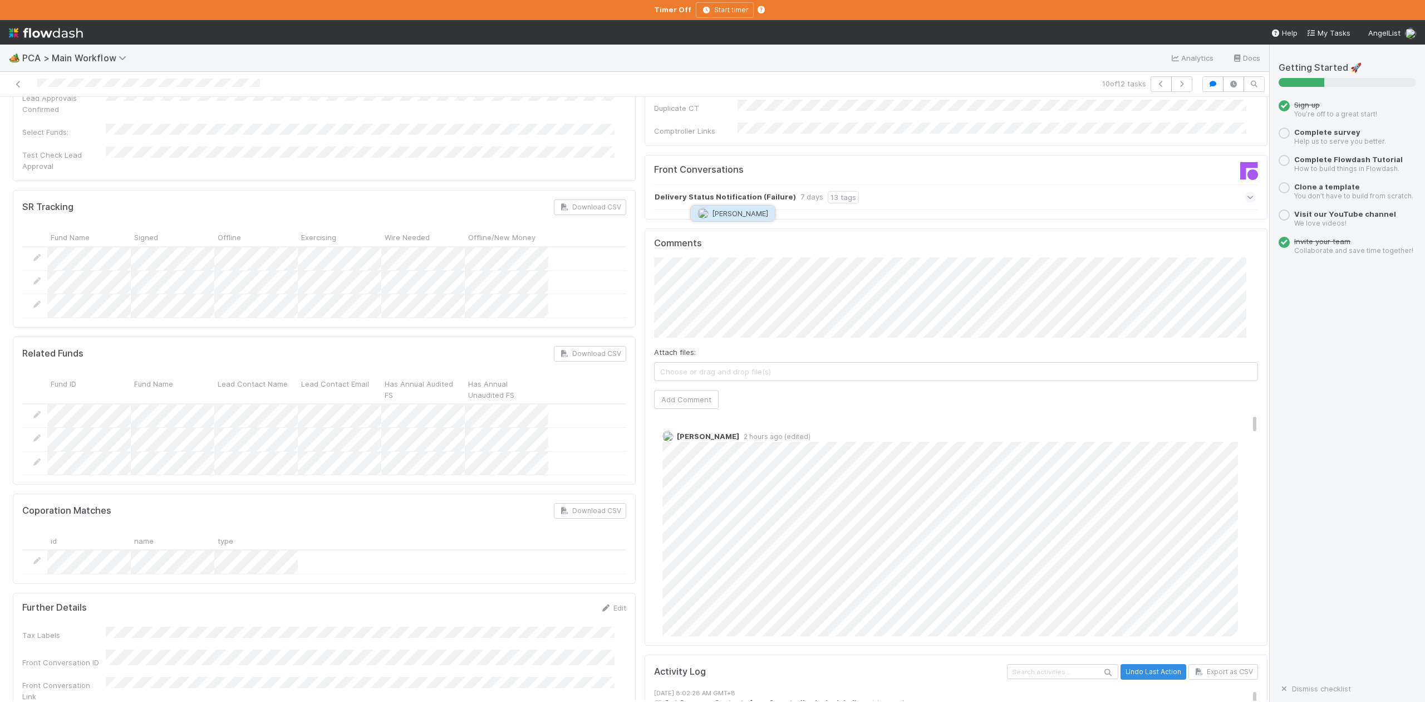
click span "Meg Castanare"
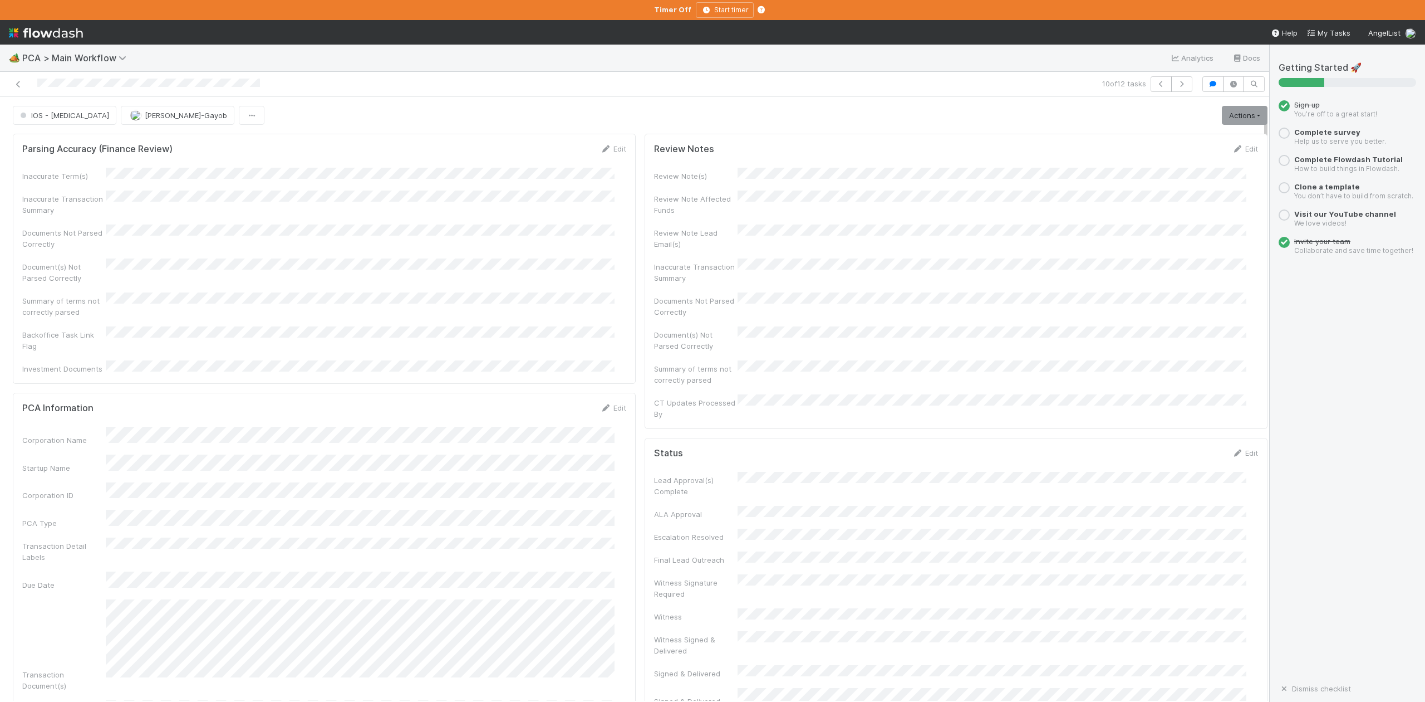
scroll to position [223, 0]
click link "Edit"
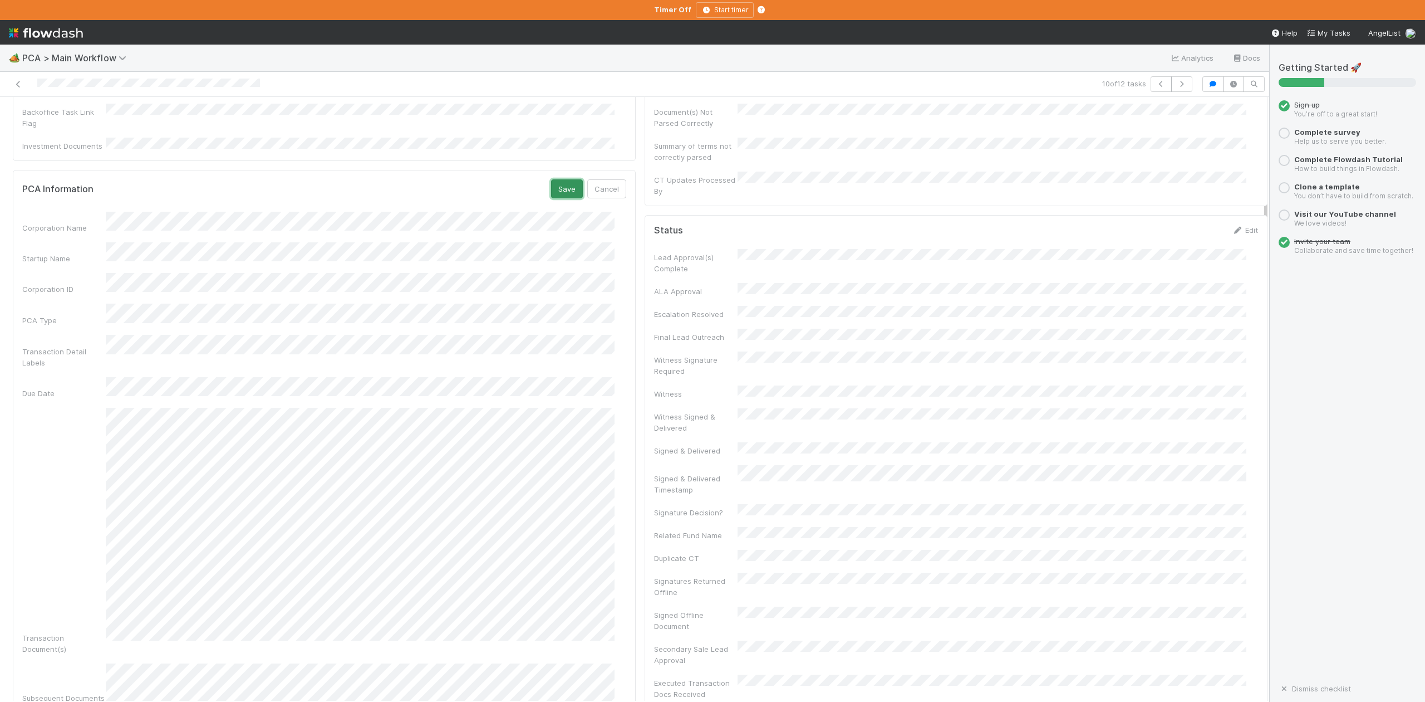
click button "Save"
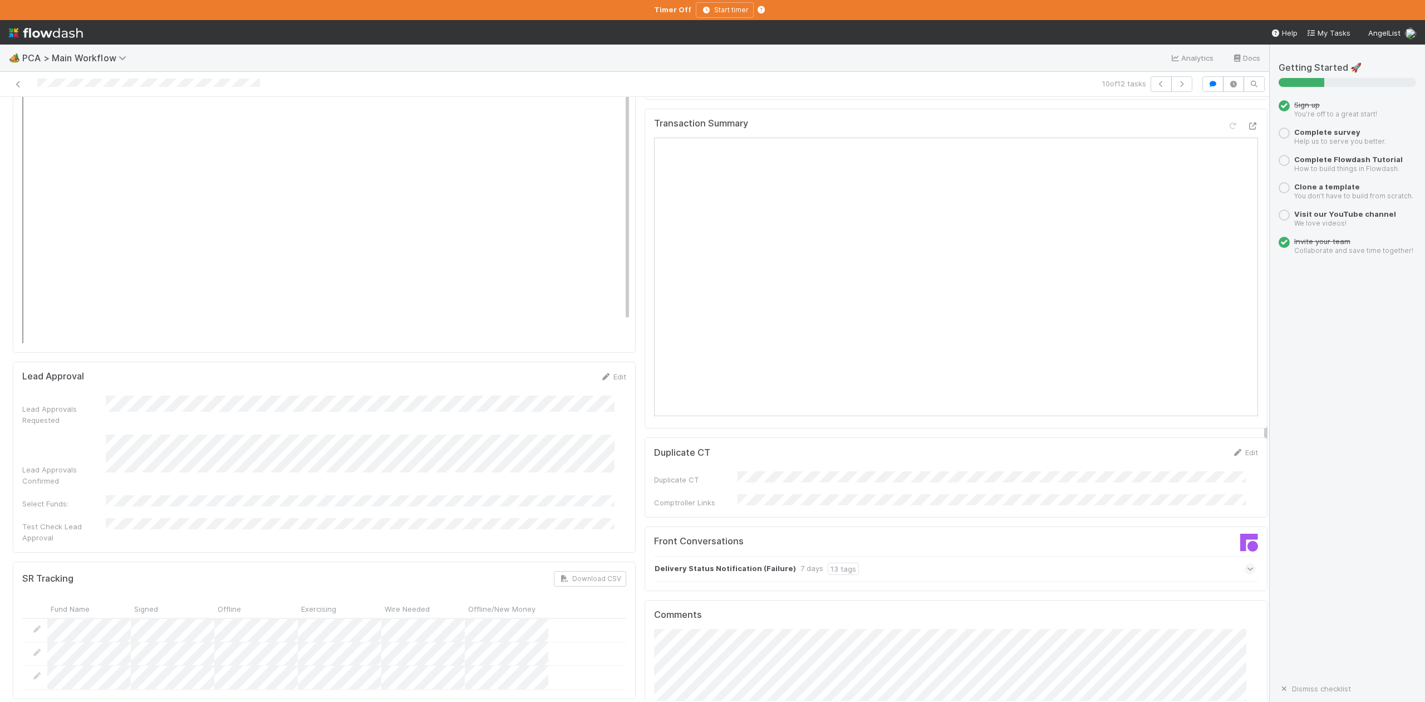
scroll to position [1782, 0]
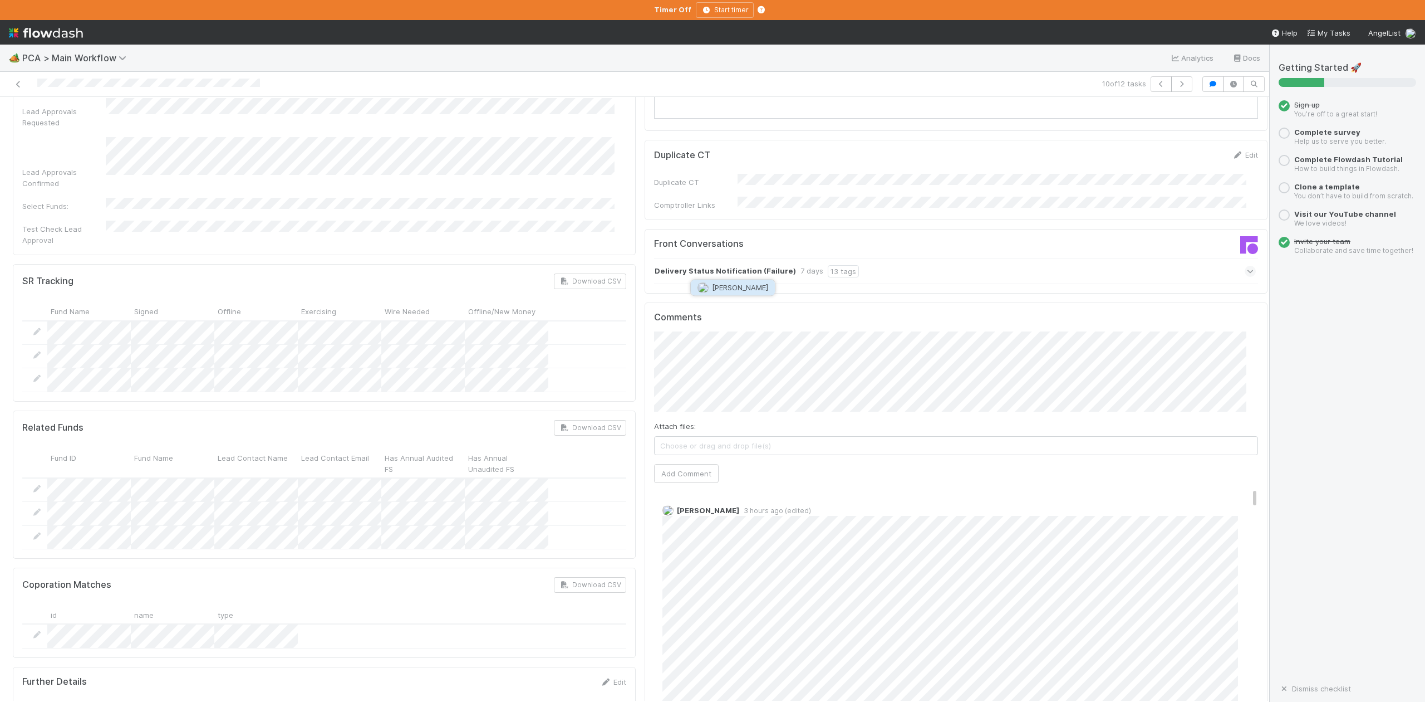
click span "Meg Castanare"
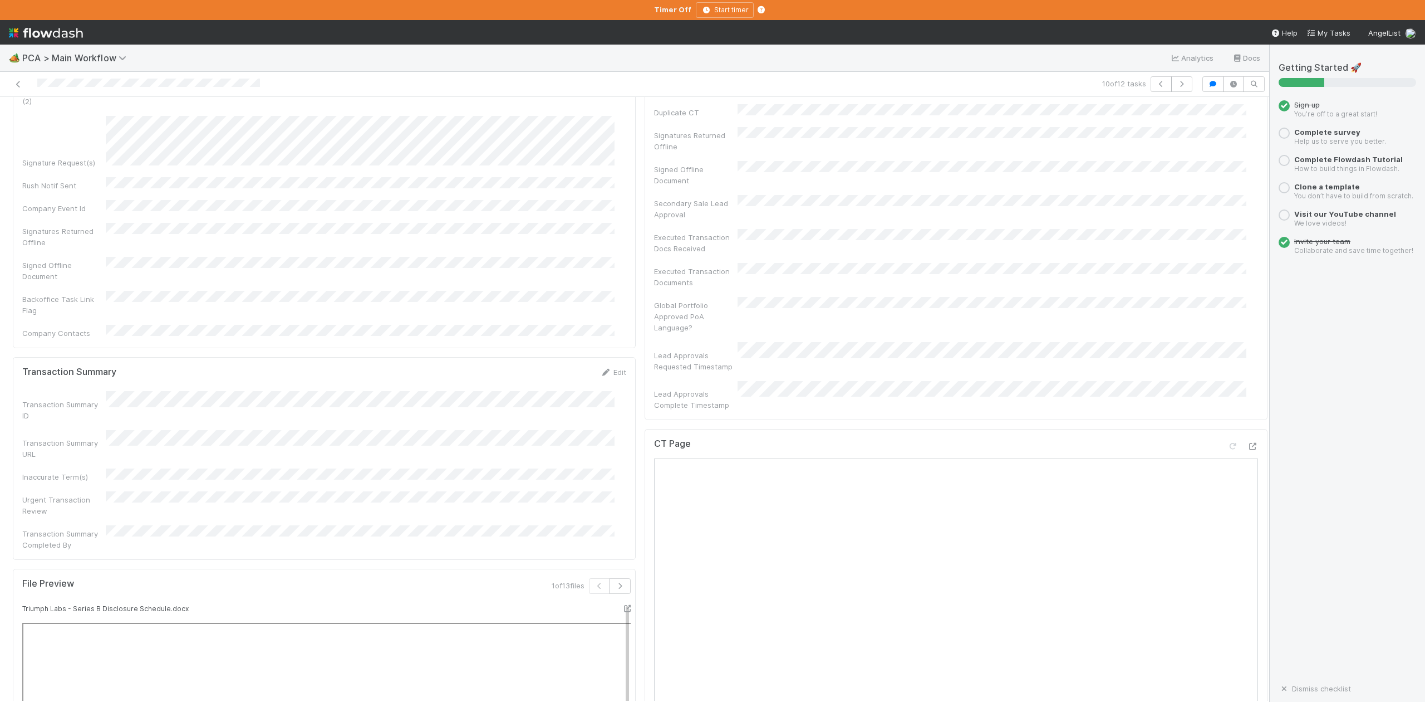
scroll to position [371, 0]
click div "10 of 12 tasks"
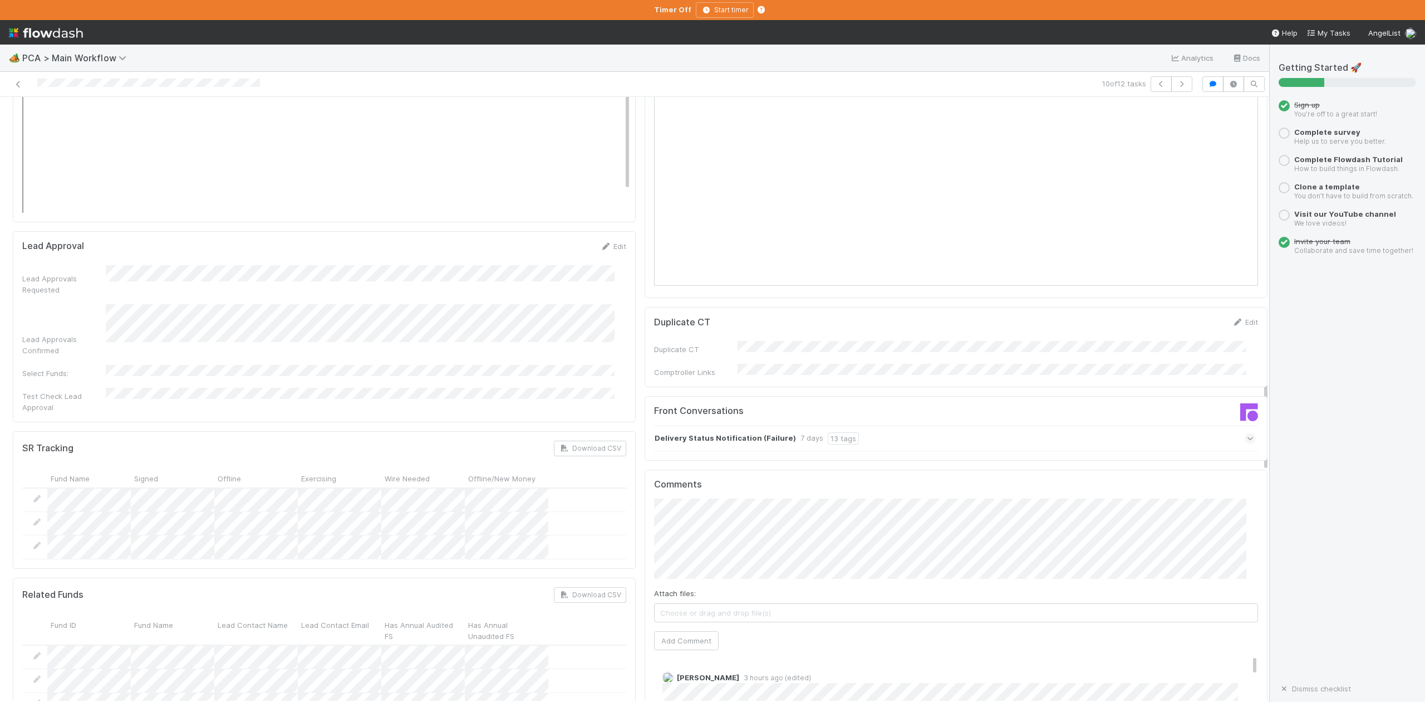
scroll to position [1633, 0]
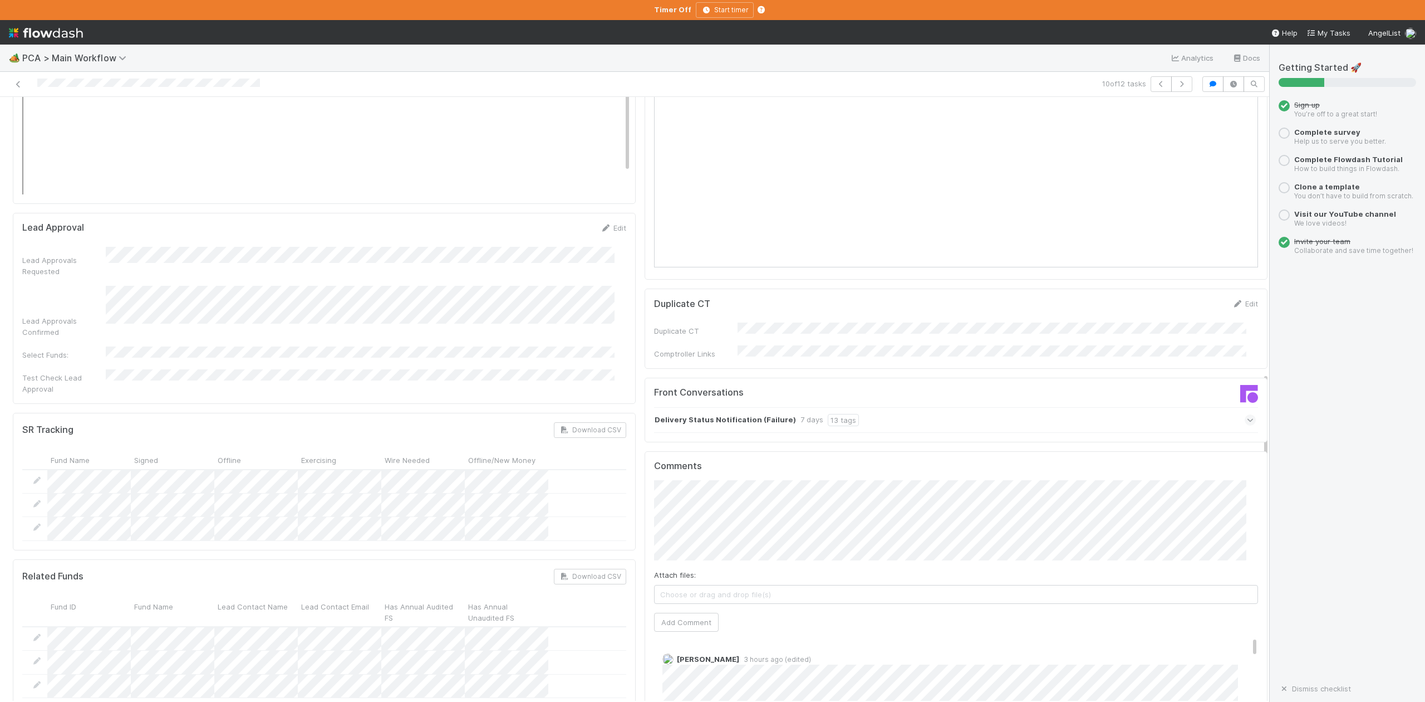
click div "Comments Attach files: Choose or drag and drop file(s) Add Comment Meg Castanar…"
click span "Meg Castanare"
click span "Josh Tarr"
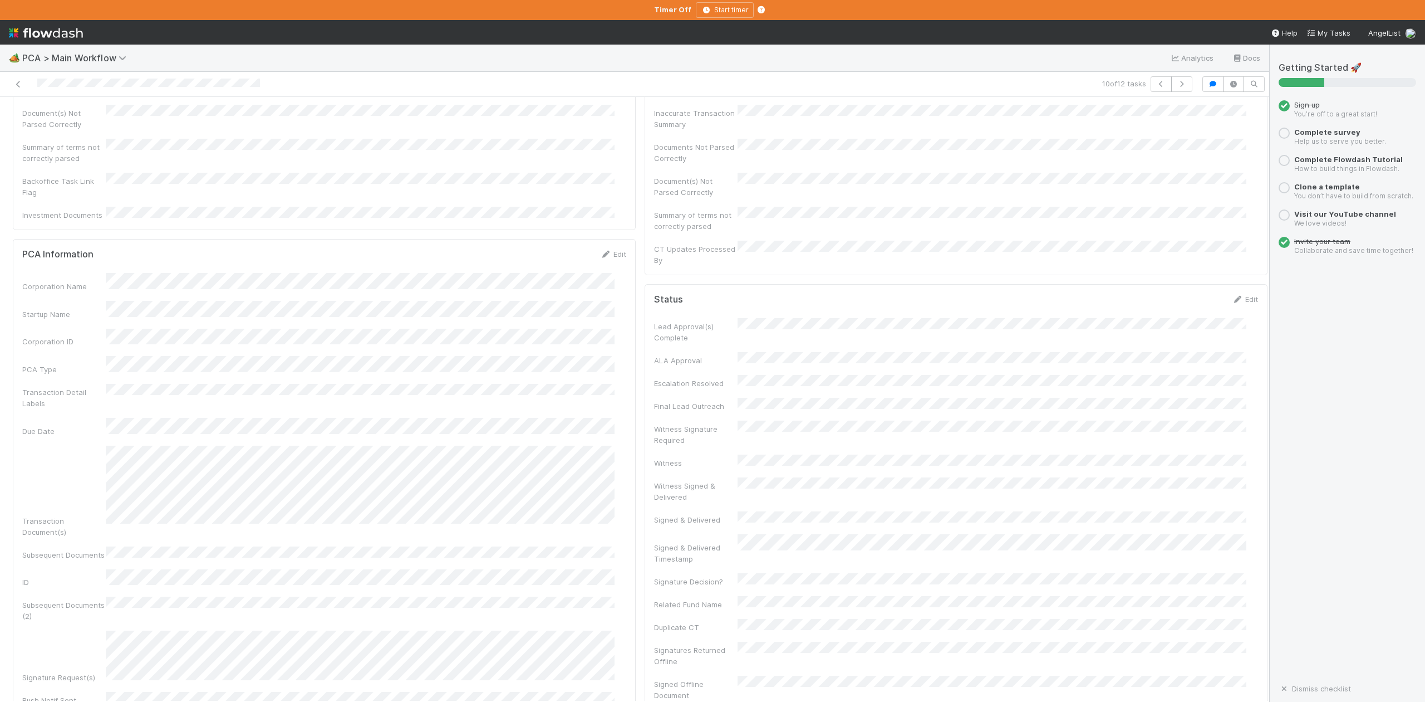
scroll to position [148, 0]
click div "PCA Information Edit Corporation Name Startup Name Corporation ID PCA Type Tran…"
copy div "Subsequent Documents"
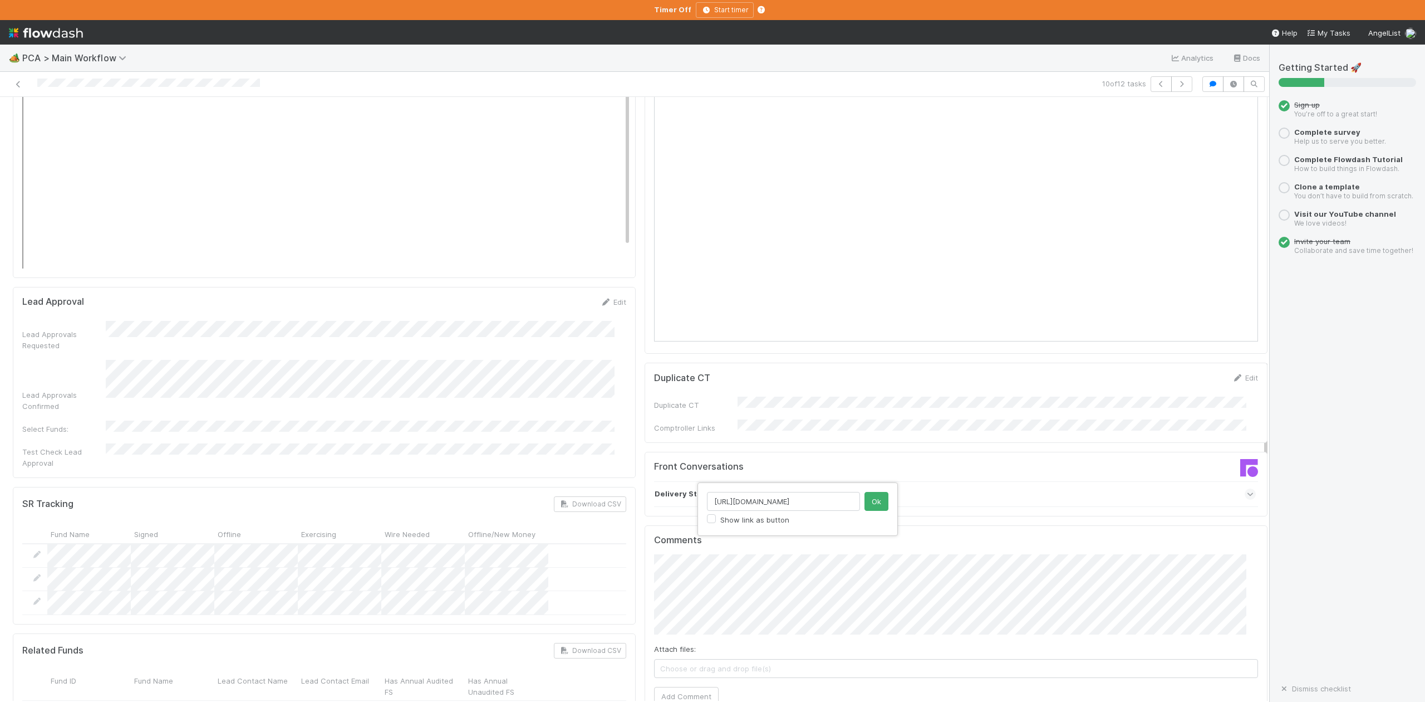
scroll to position [0, 16]
type input "https://app.frontapp.com/open/msg_1ydfn1vr"
click button "Ok"
type input "https://app.frontapp.com/open/msg_1ydfozk7"
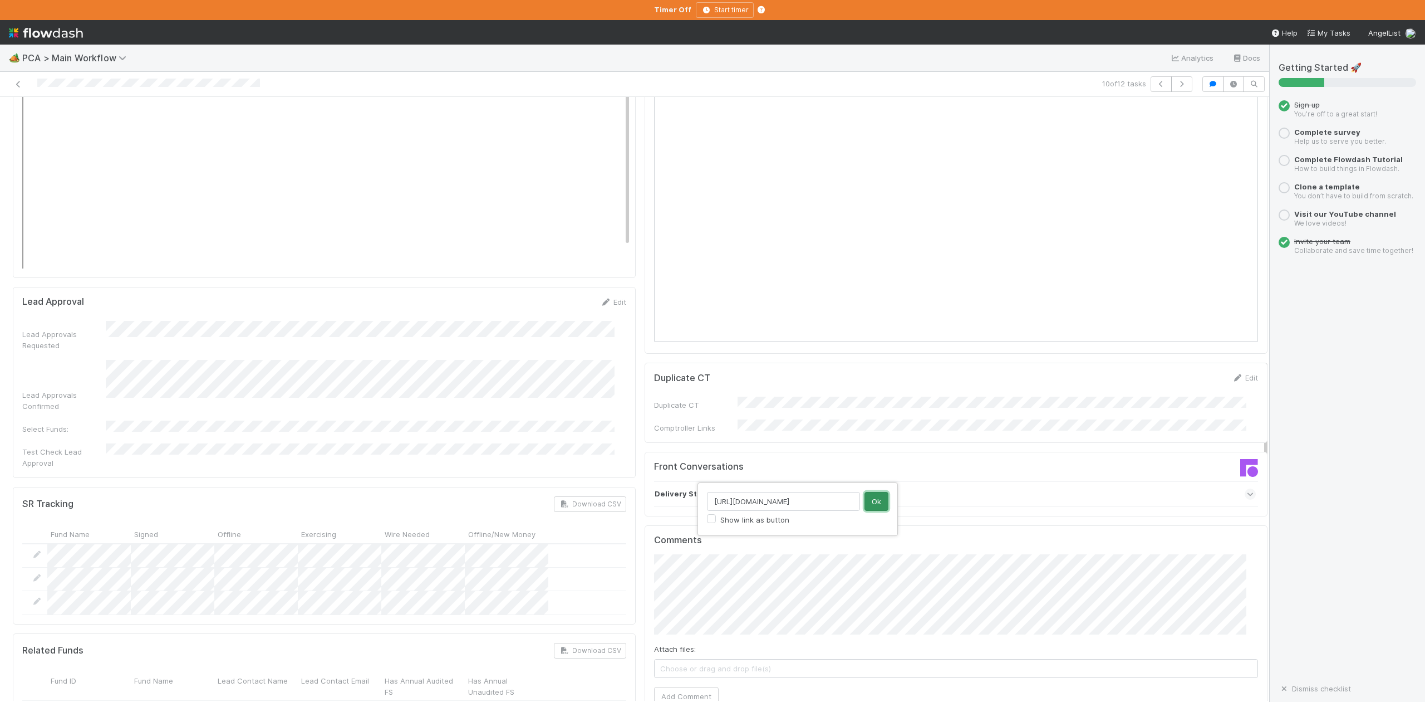
click button "Ok"
click button "Add Comment"
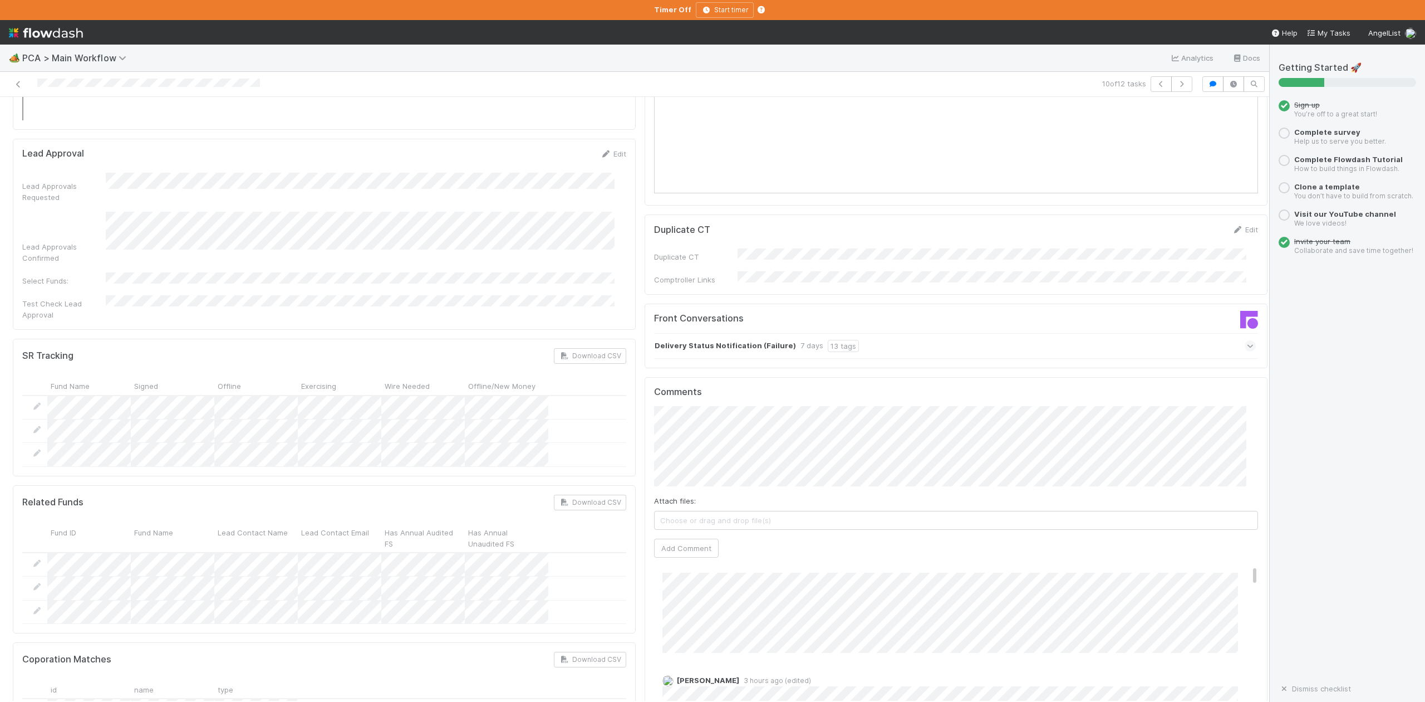
scroll to position [0, 0]
click button "Add Comment"
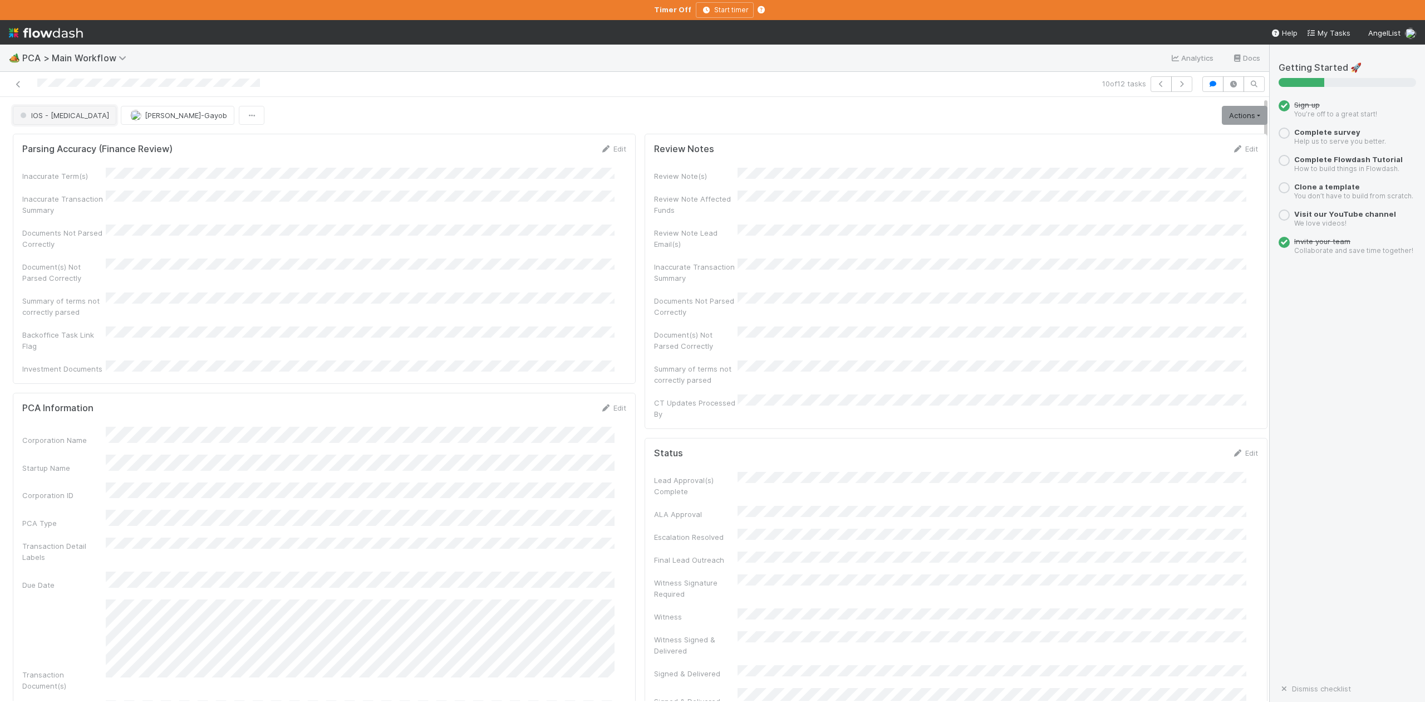
click span "IOS - ICU"
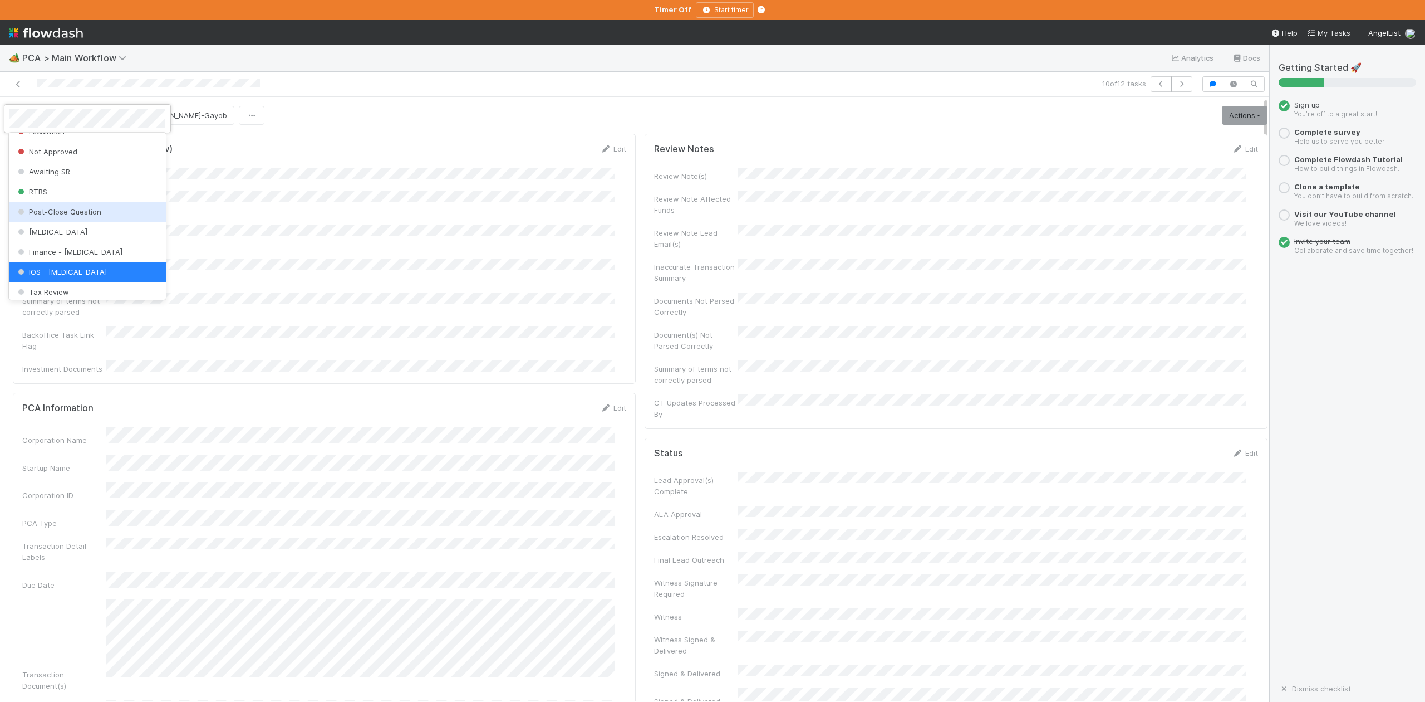
scroll to position [517, 0]
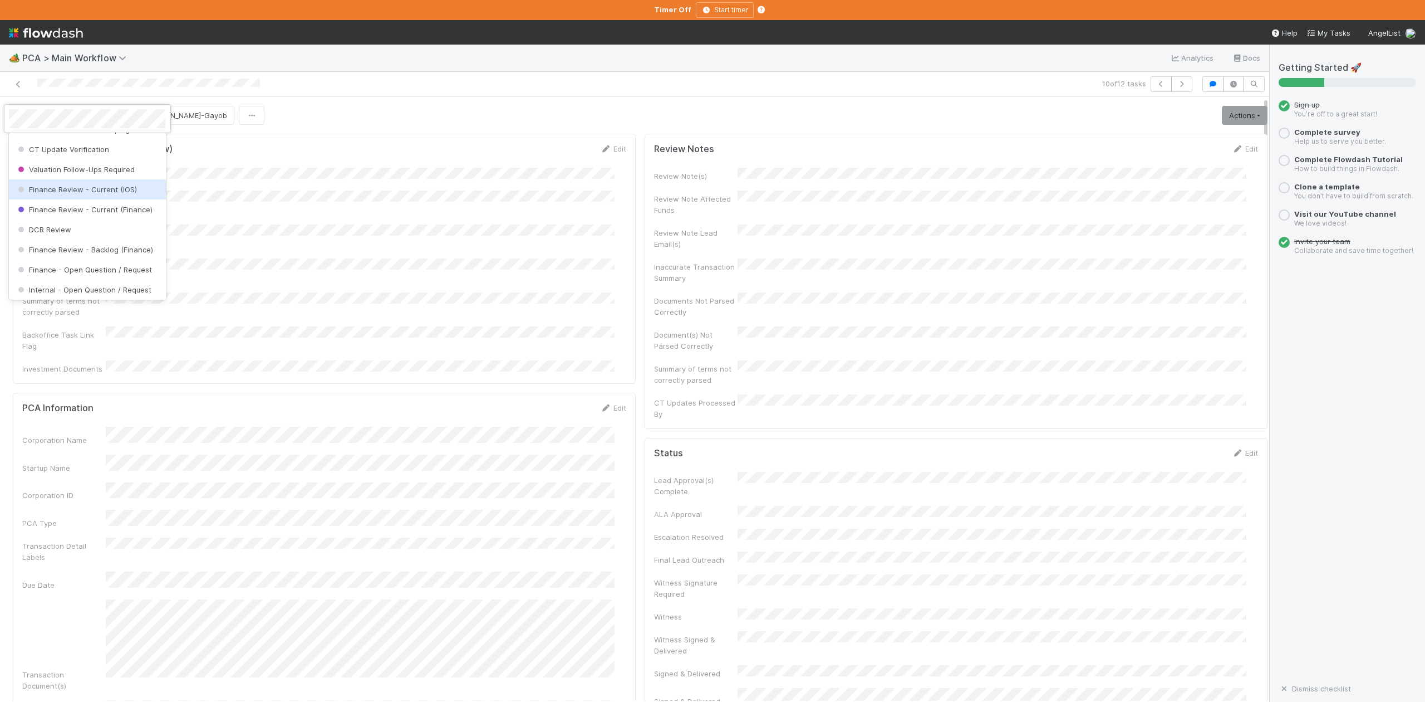
click span "Finance Review - Current (IOS)"
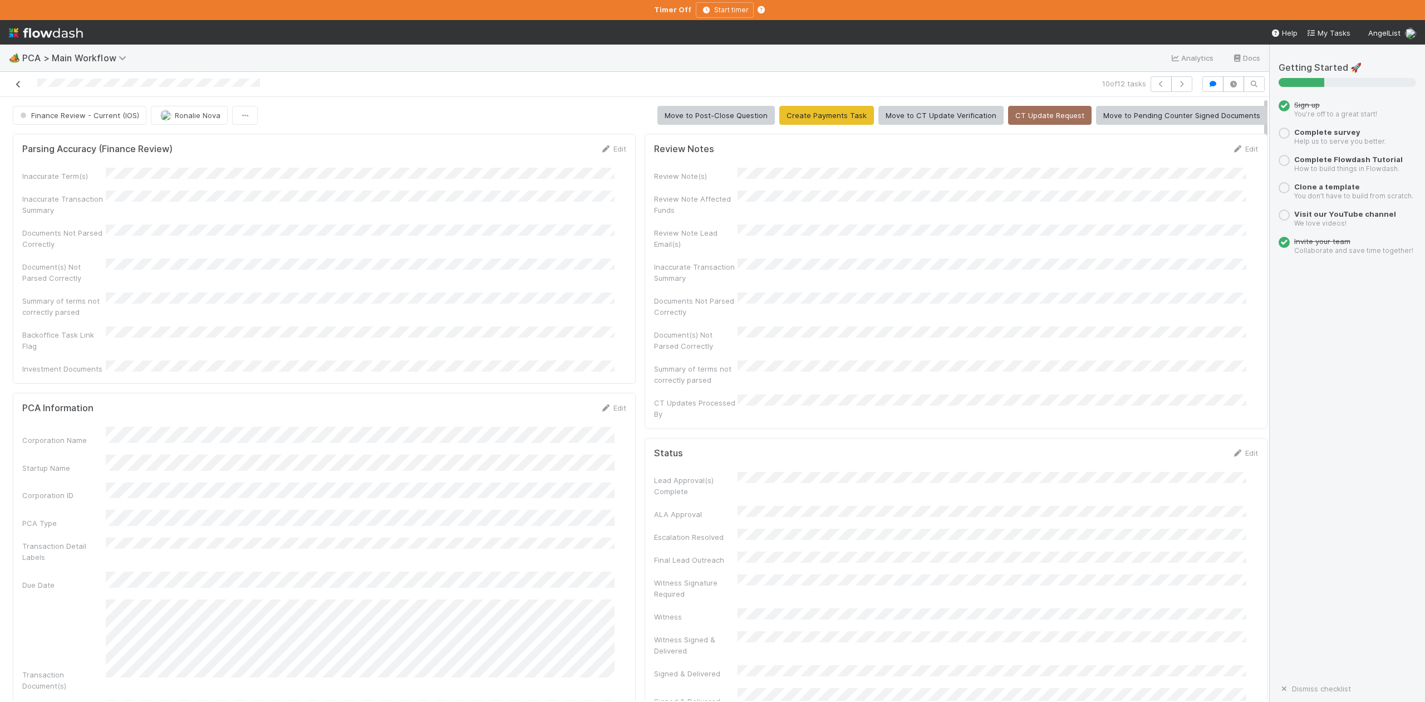
click icon
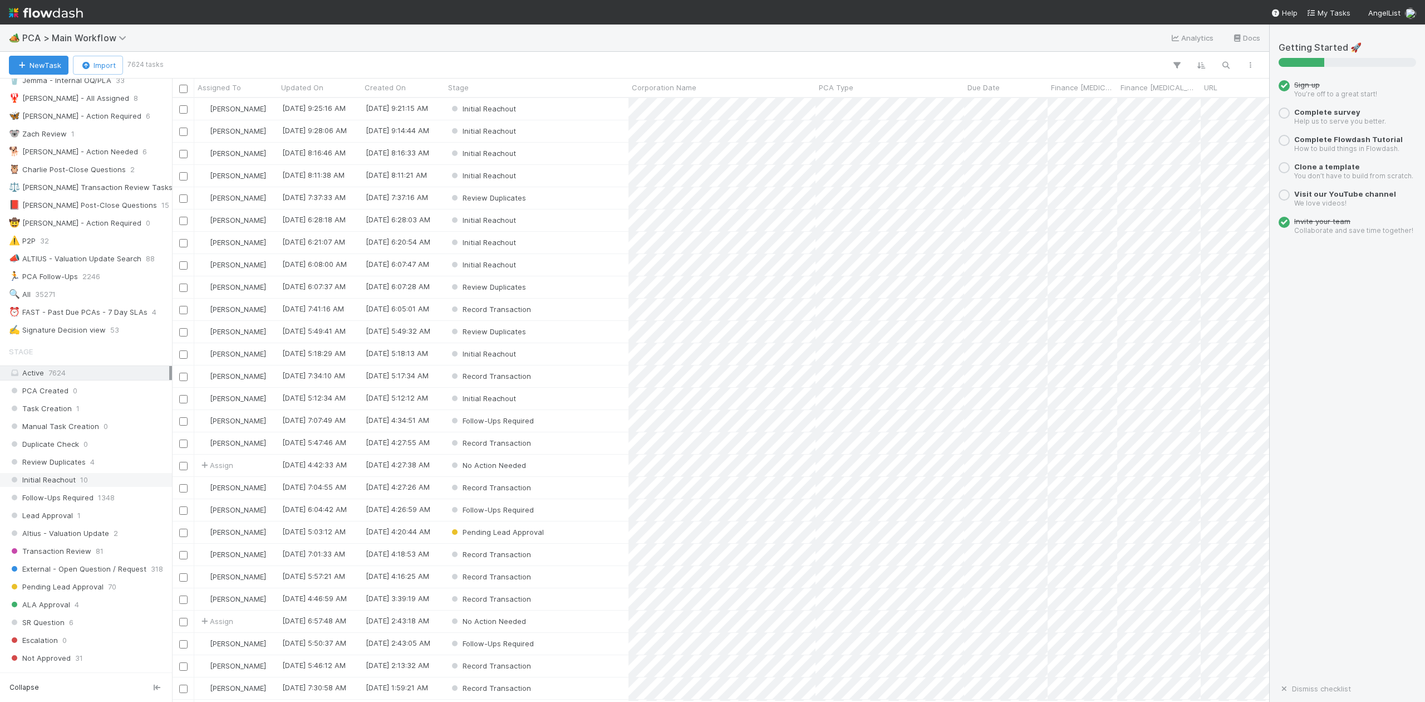
scroll to position [223, 0]
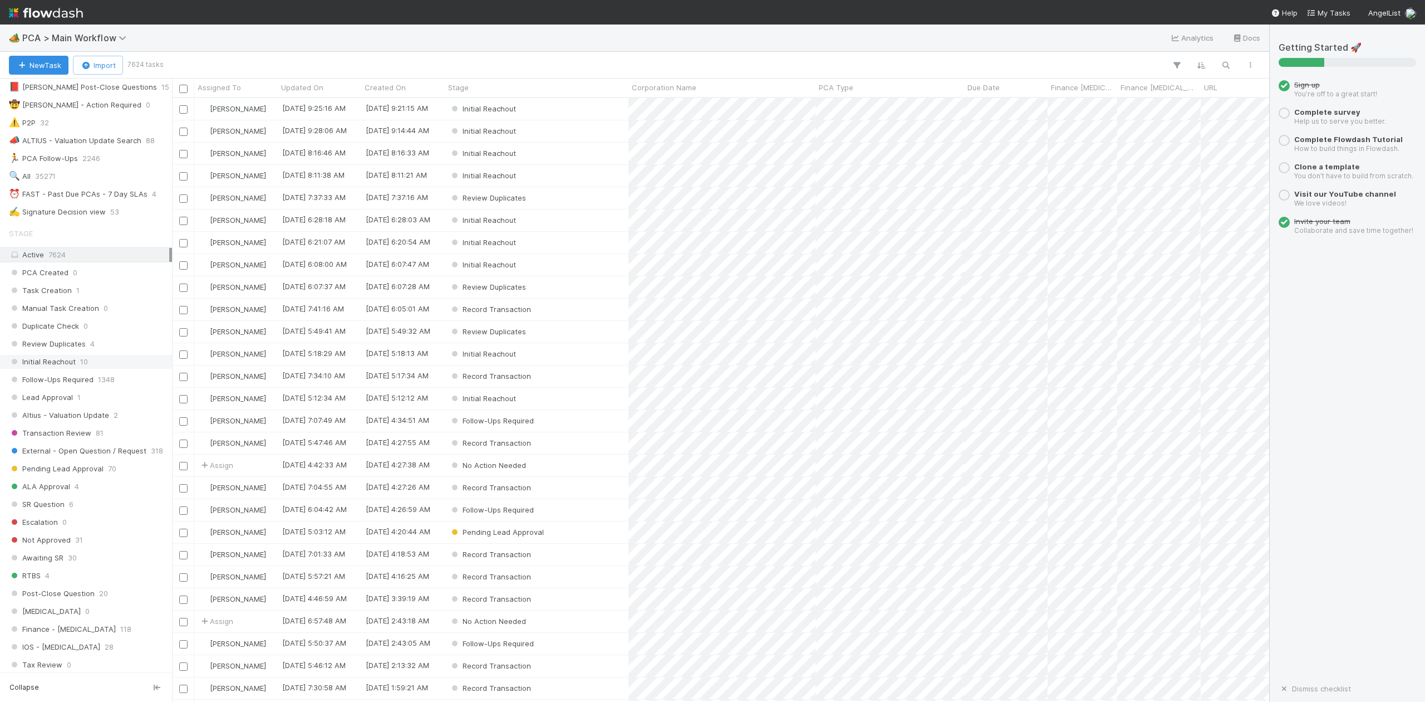
click span "Initial Reachout"
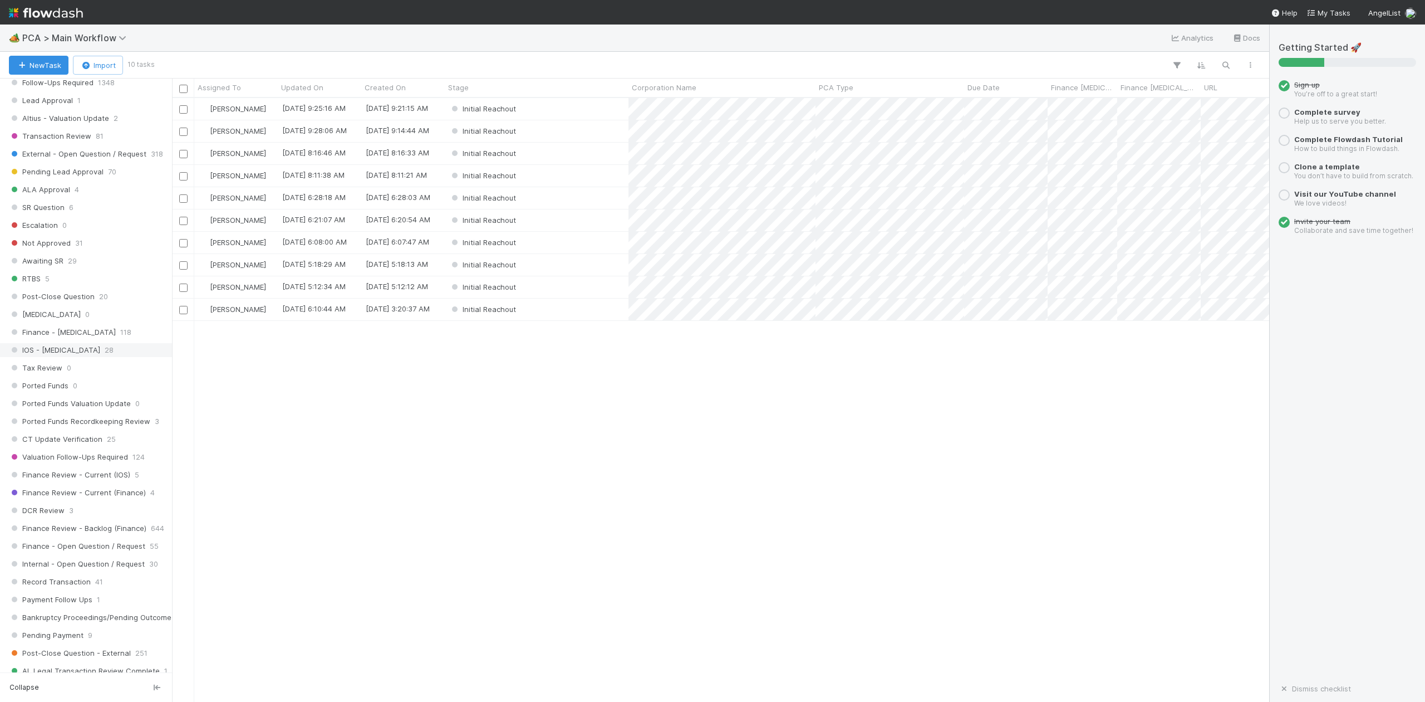
scroll to position [592, 1087]
click span "IOS - ICU"
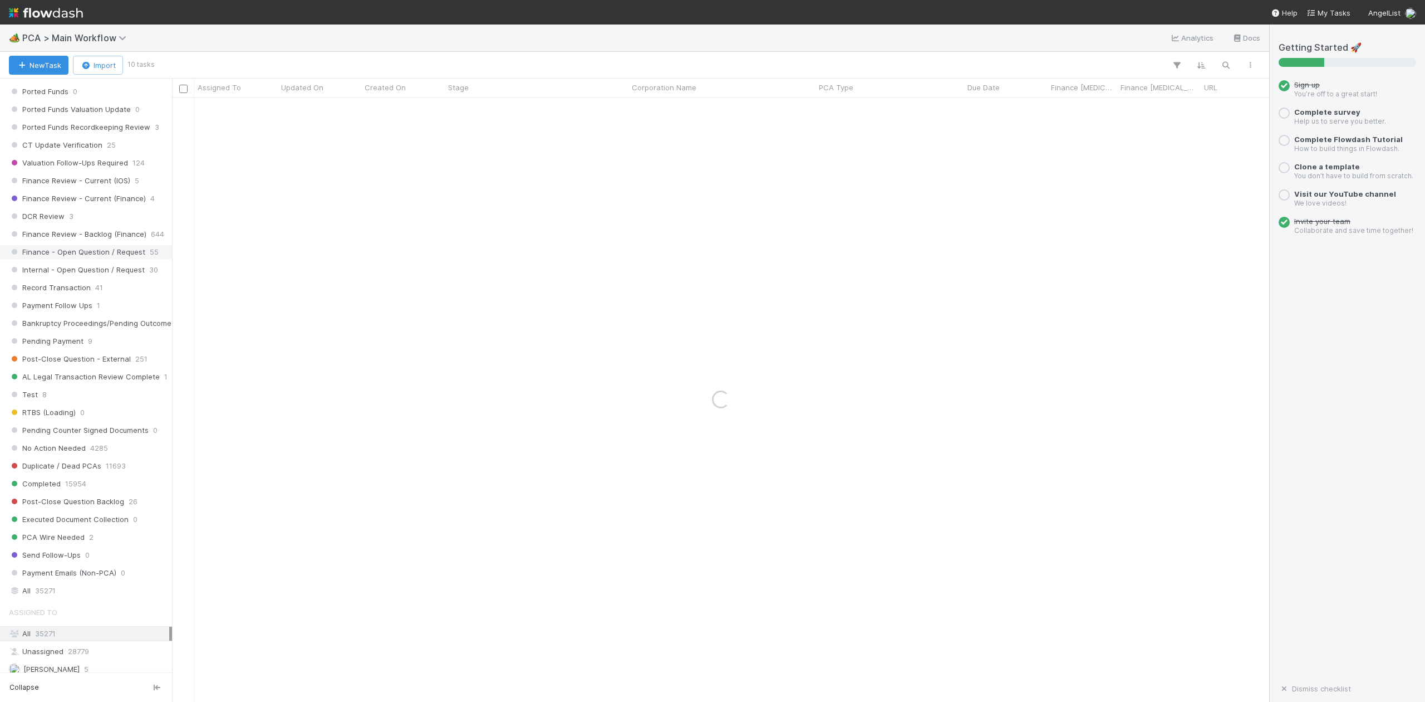
scroll to position [816, 0]
click div "Stage Active 7624 PCA Created 0 Task Creation 1 Manual Task Creation 0 Duplicat…"
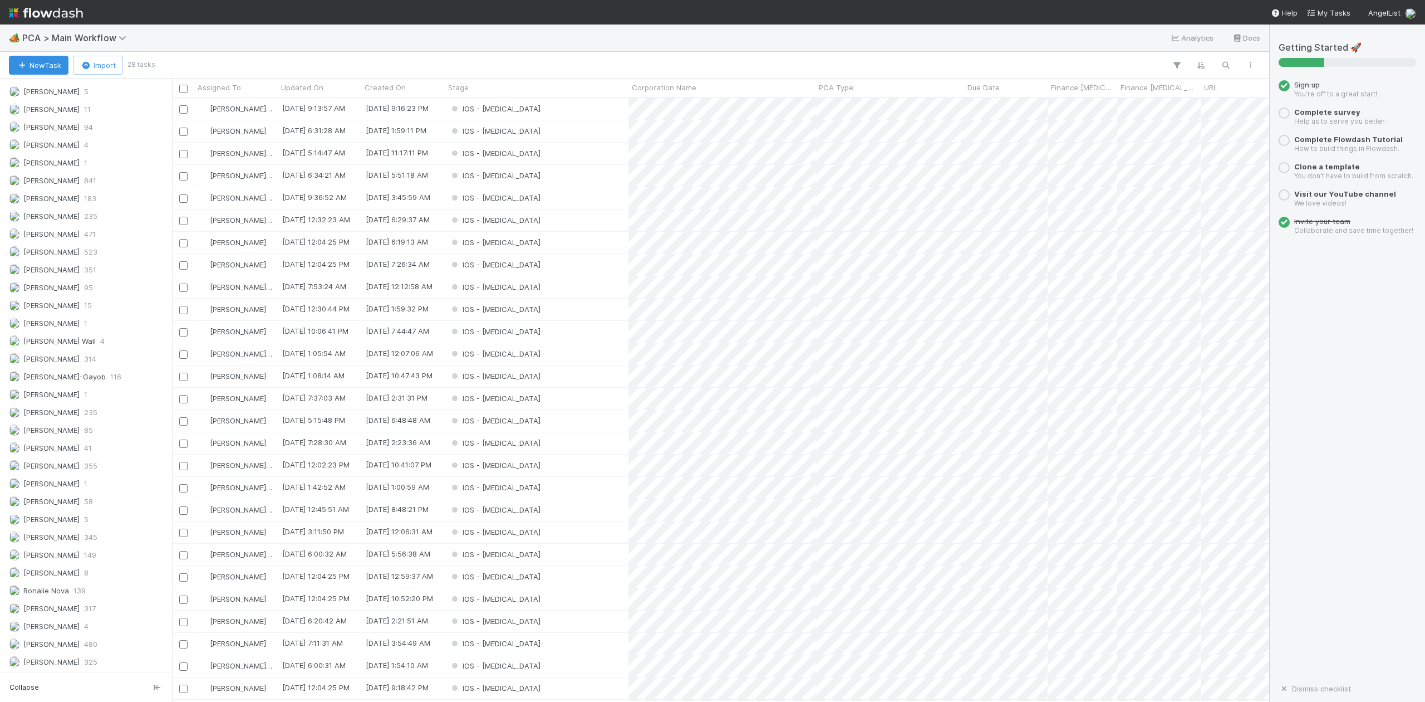
scroll to position [592, 1087]
click span "[PERSON_NAME]-Gayob"
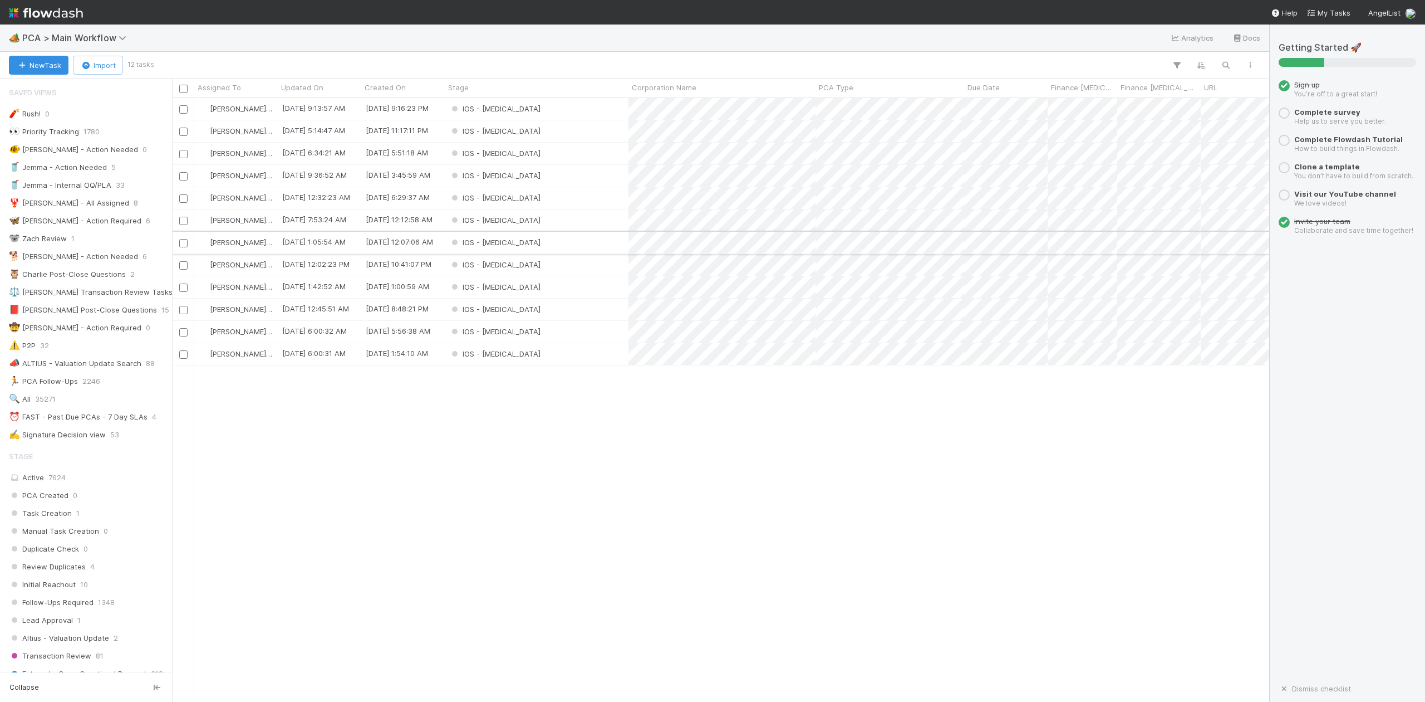
click div "IOS - ICU"
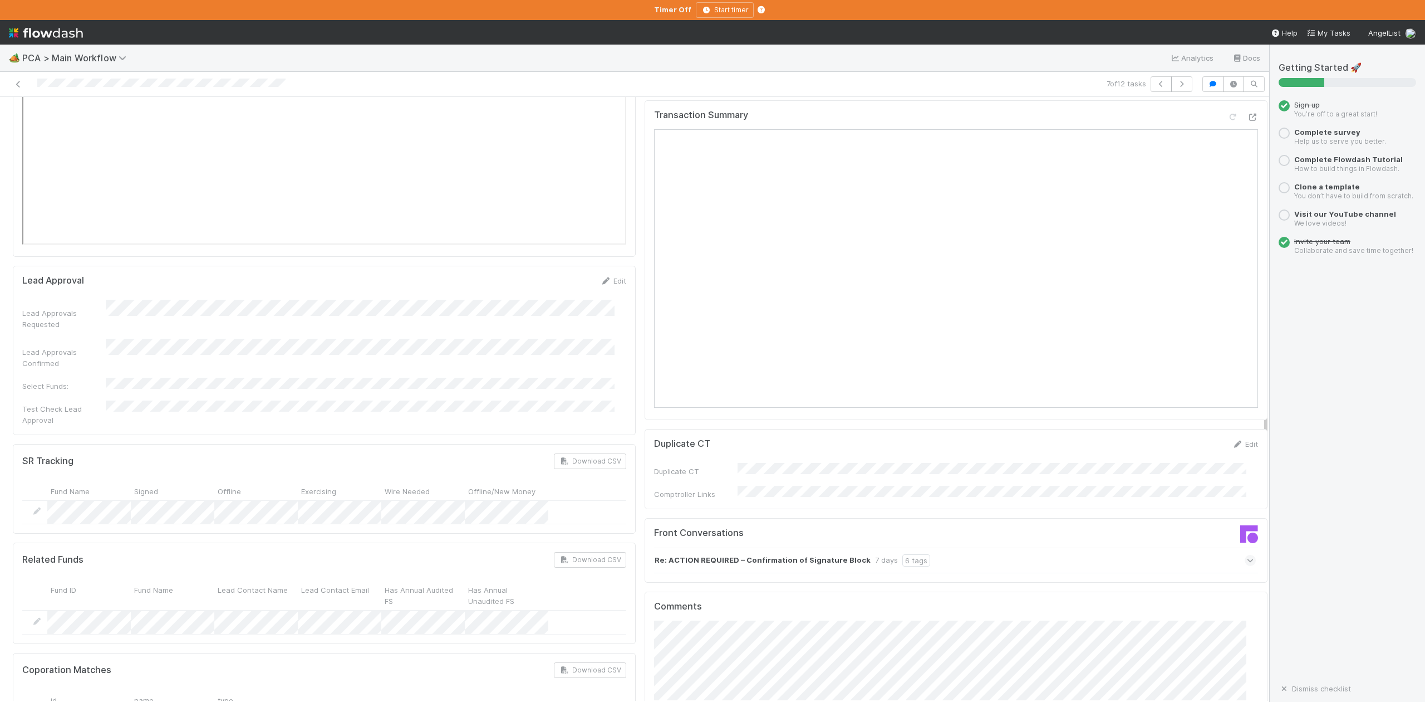
scroll to position [1633, 0]
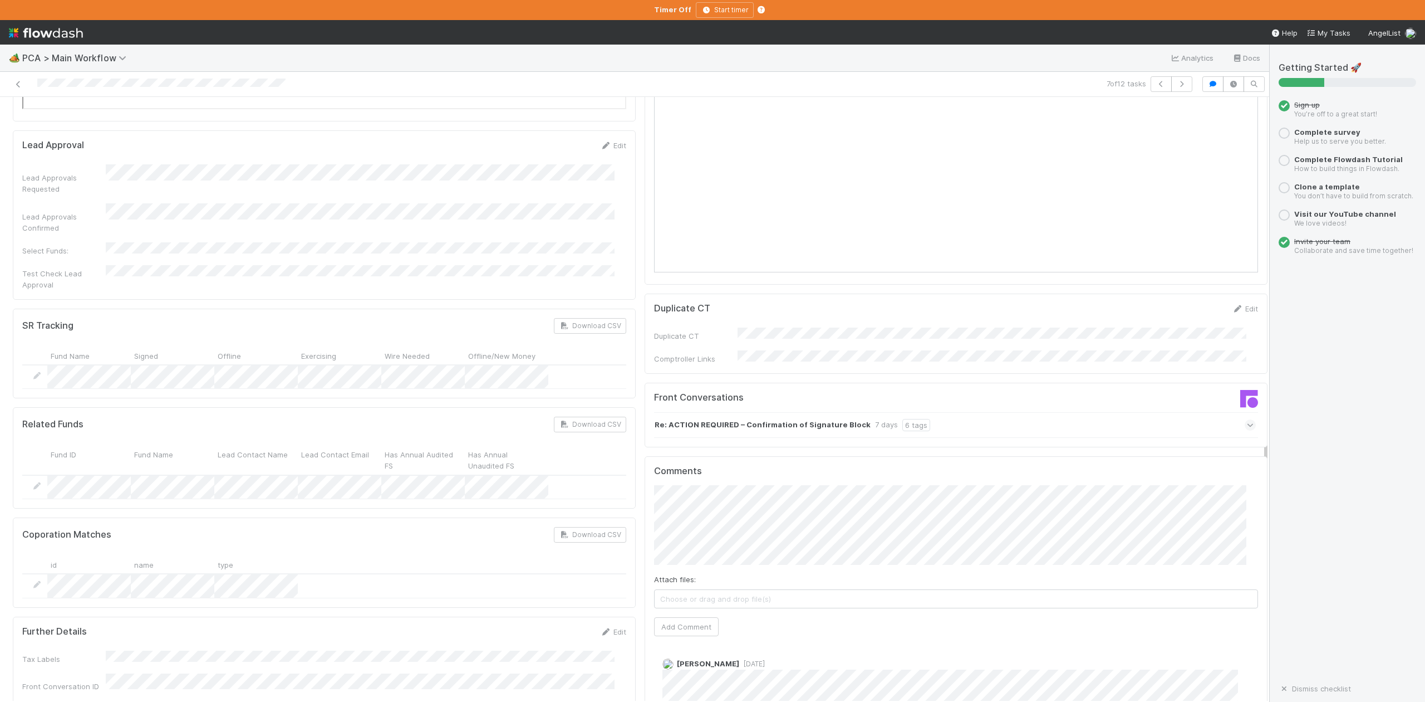
click icon
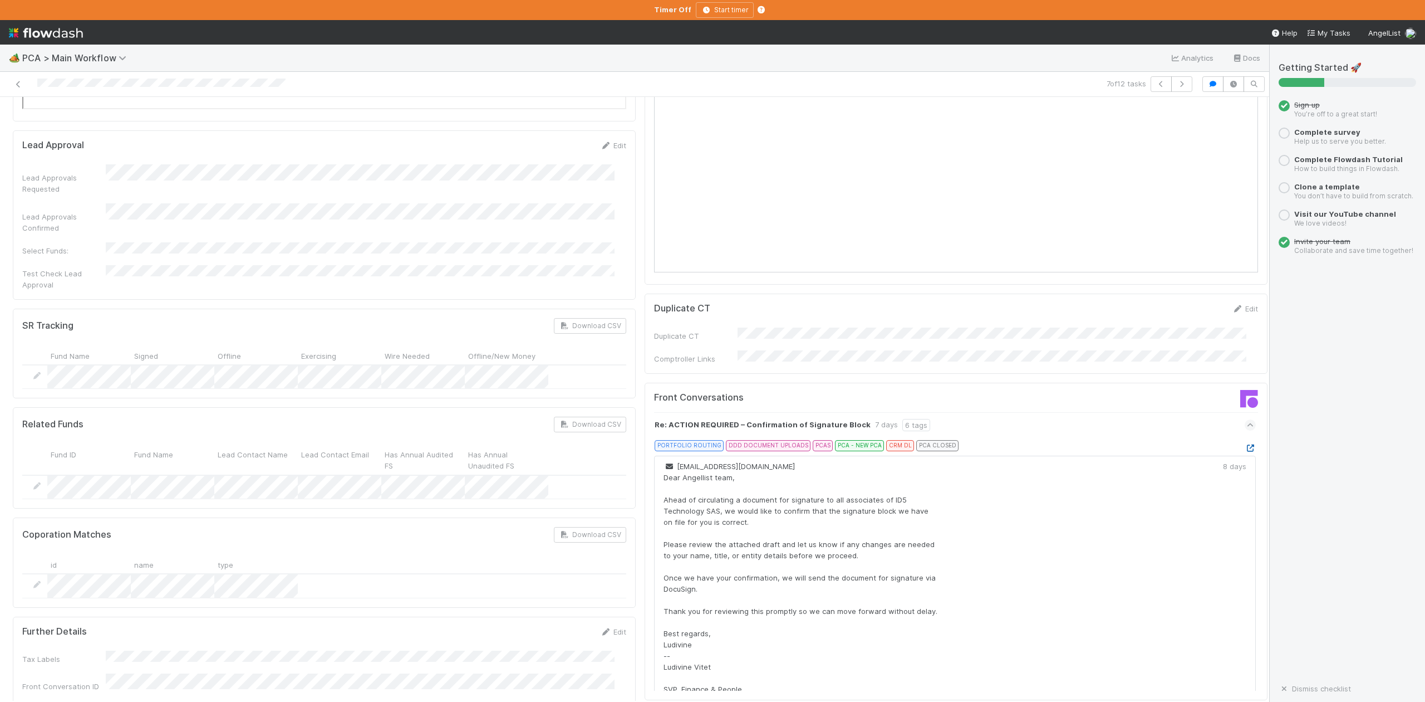
click icon
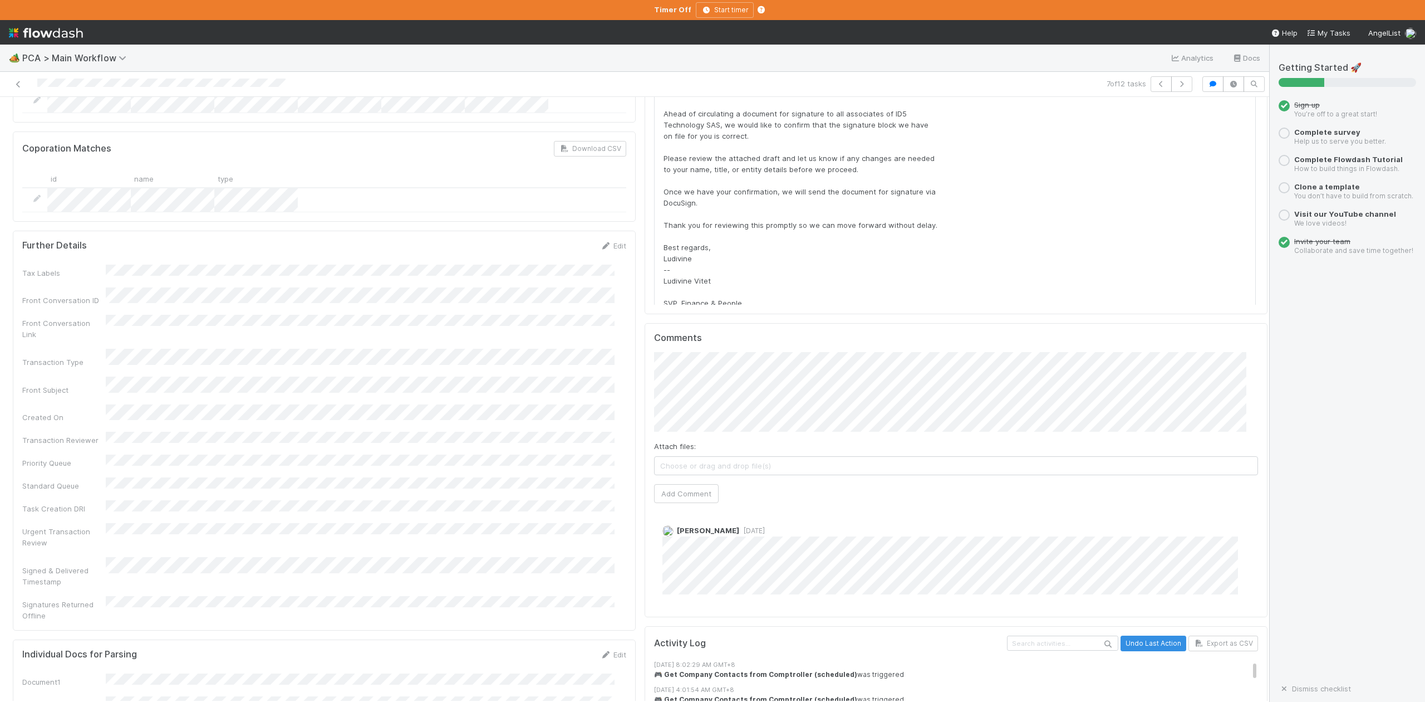
scroll to position [2004, 0]
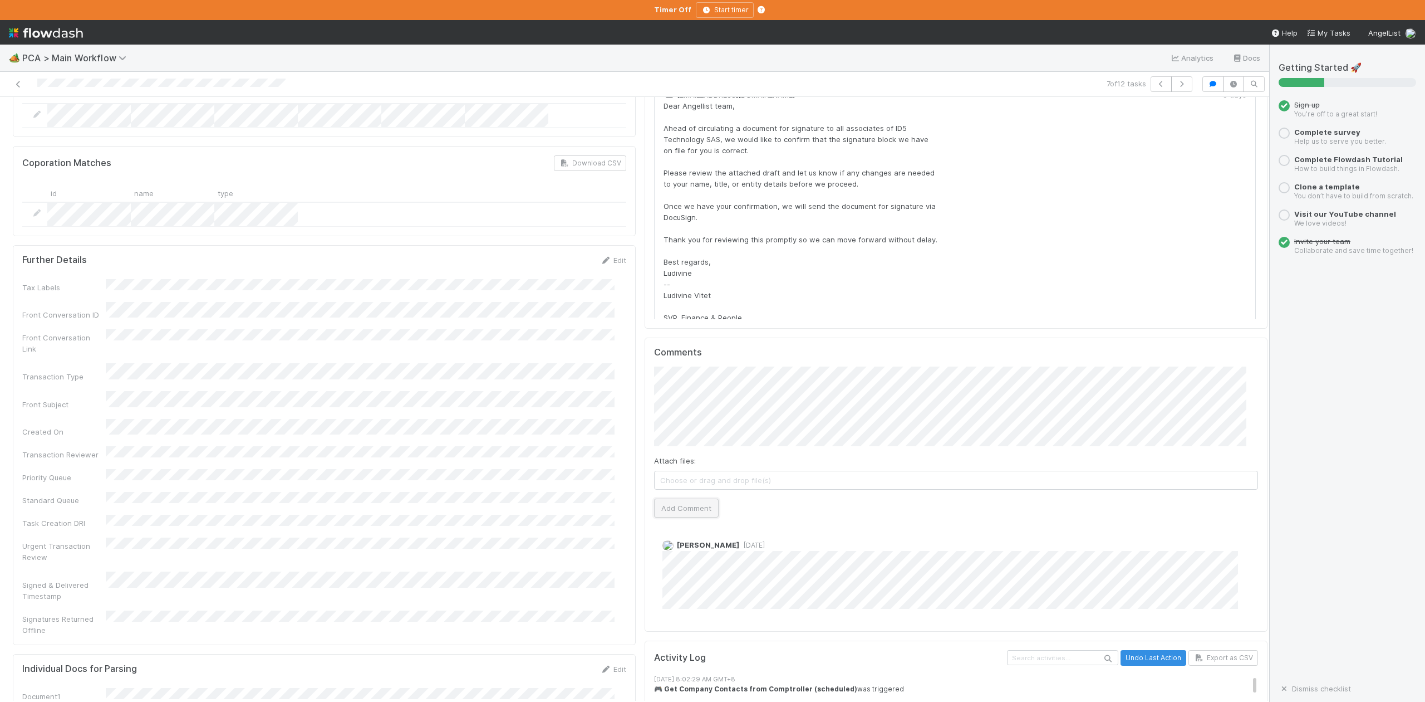
click button "Add Comment"
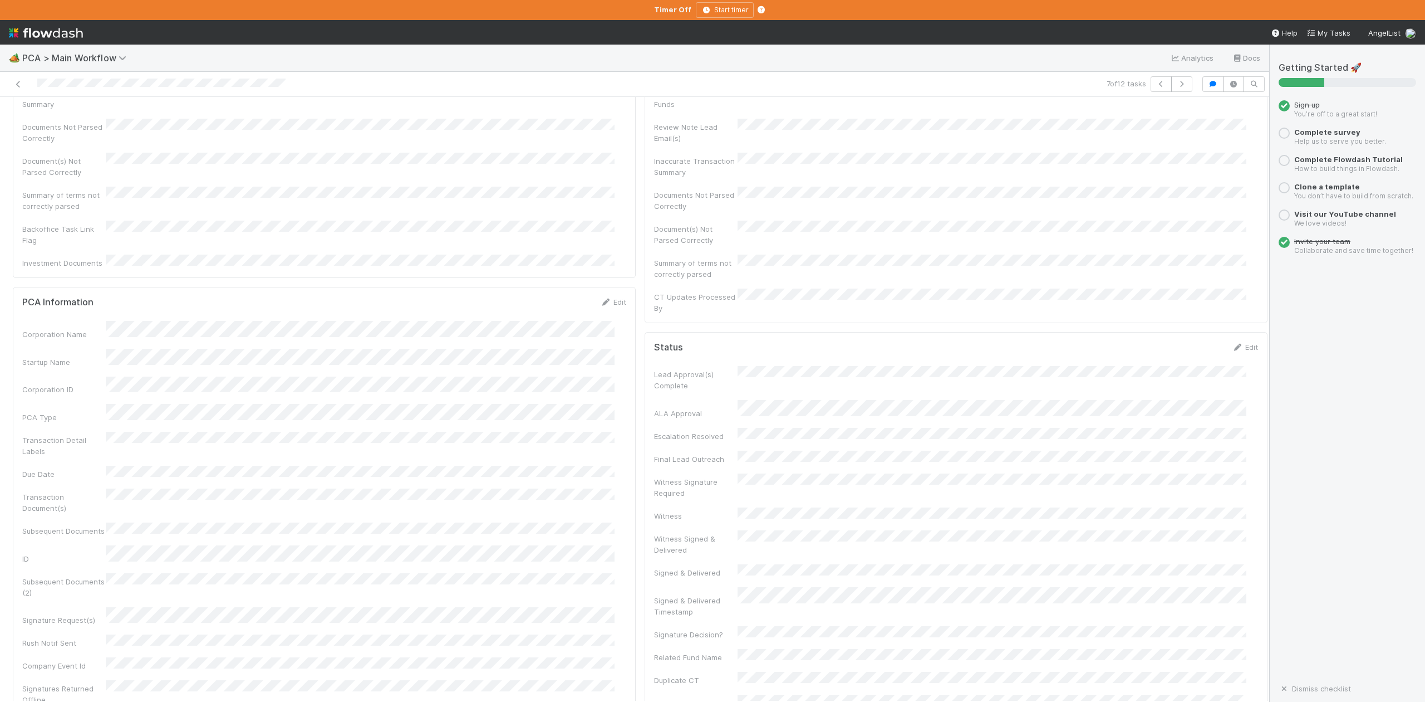
scroll to position [0, 0]
click span "IOS - ICU"
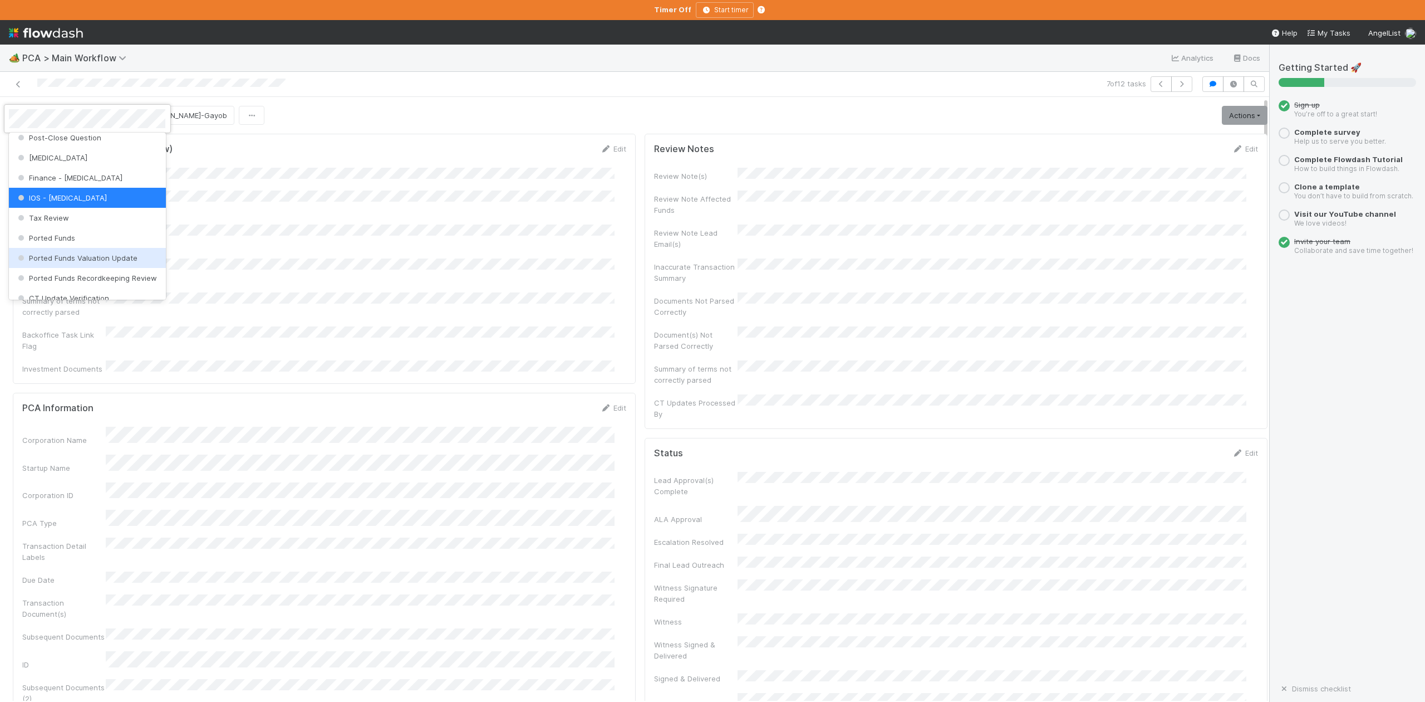
scroll to position [517, 0]
click span "Finance Review - Current (IOS)"
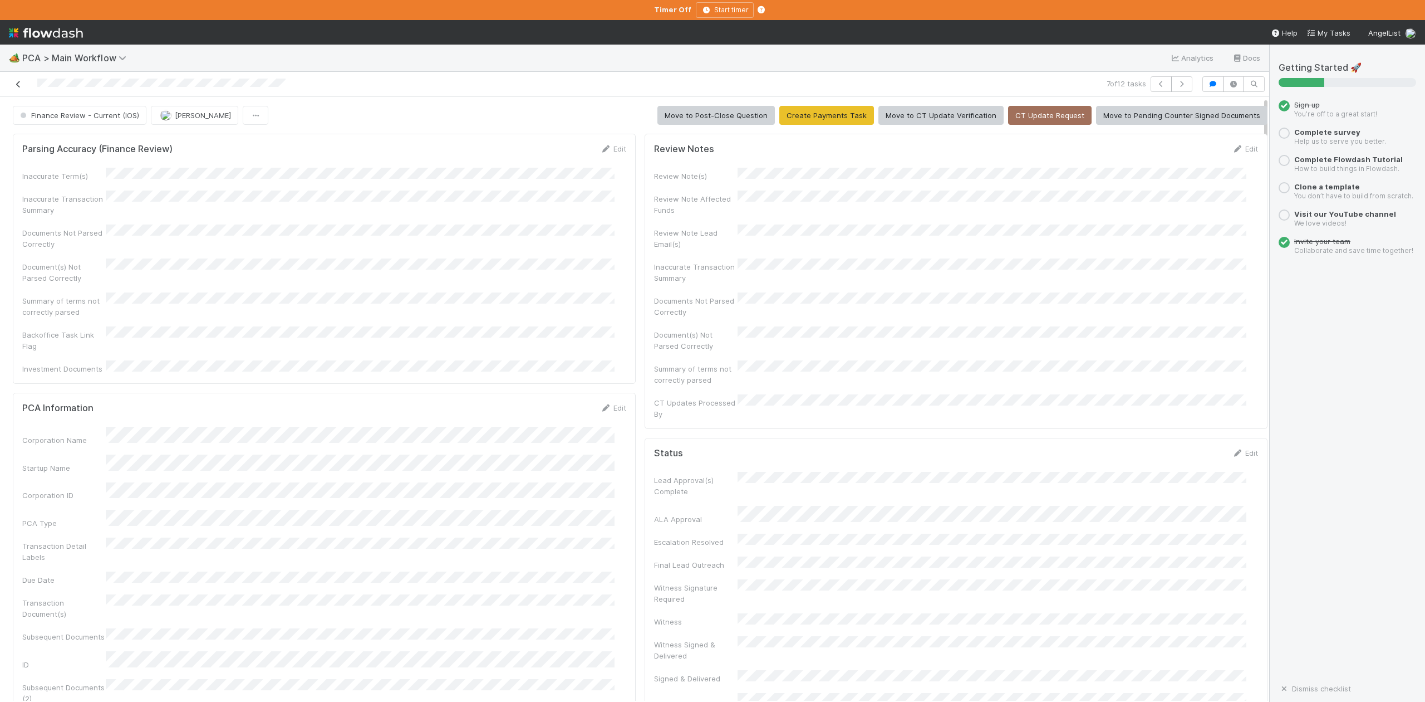
click icon
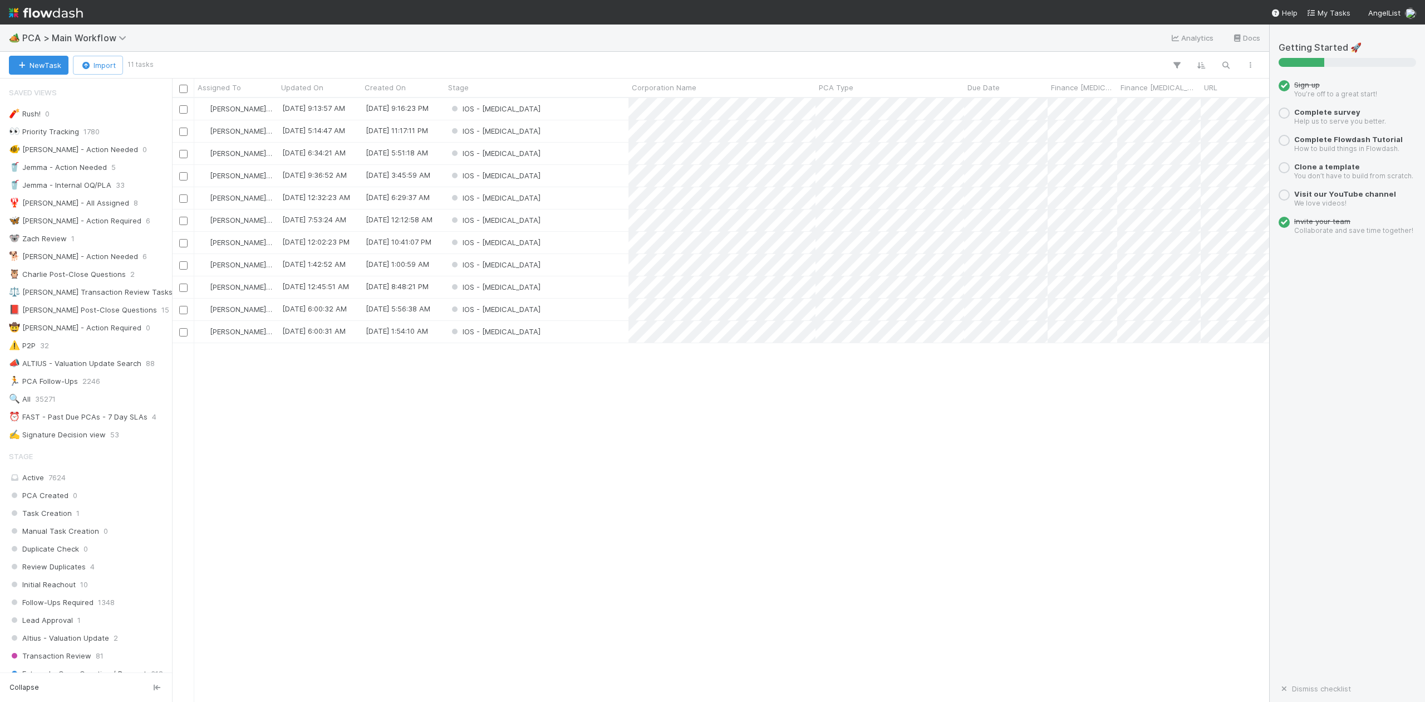
scroll to position [592, 1087]
click div "IOS - ICU"
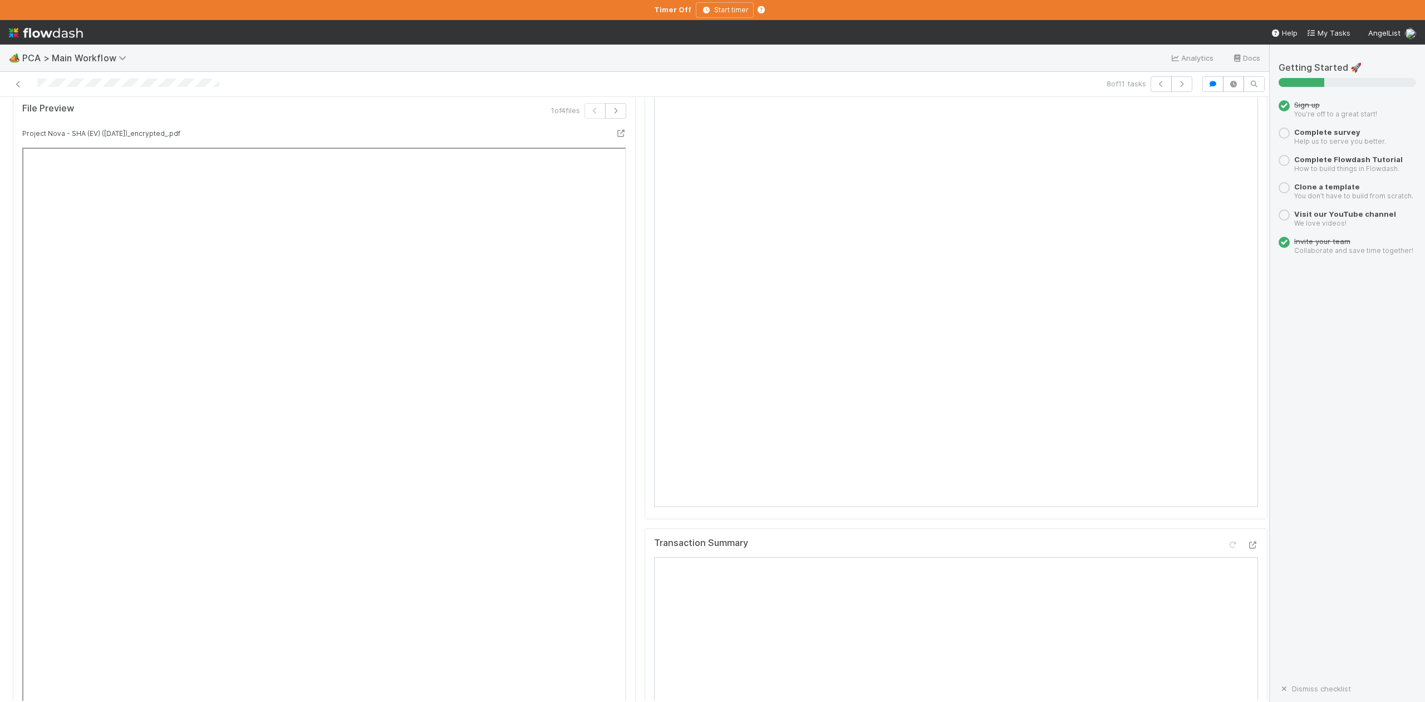
scroll to position [1039, 0]
click icon
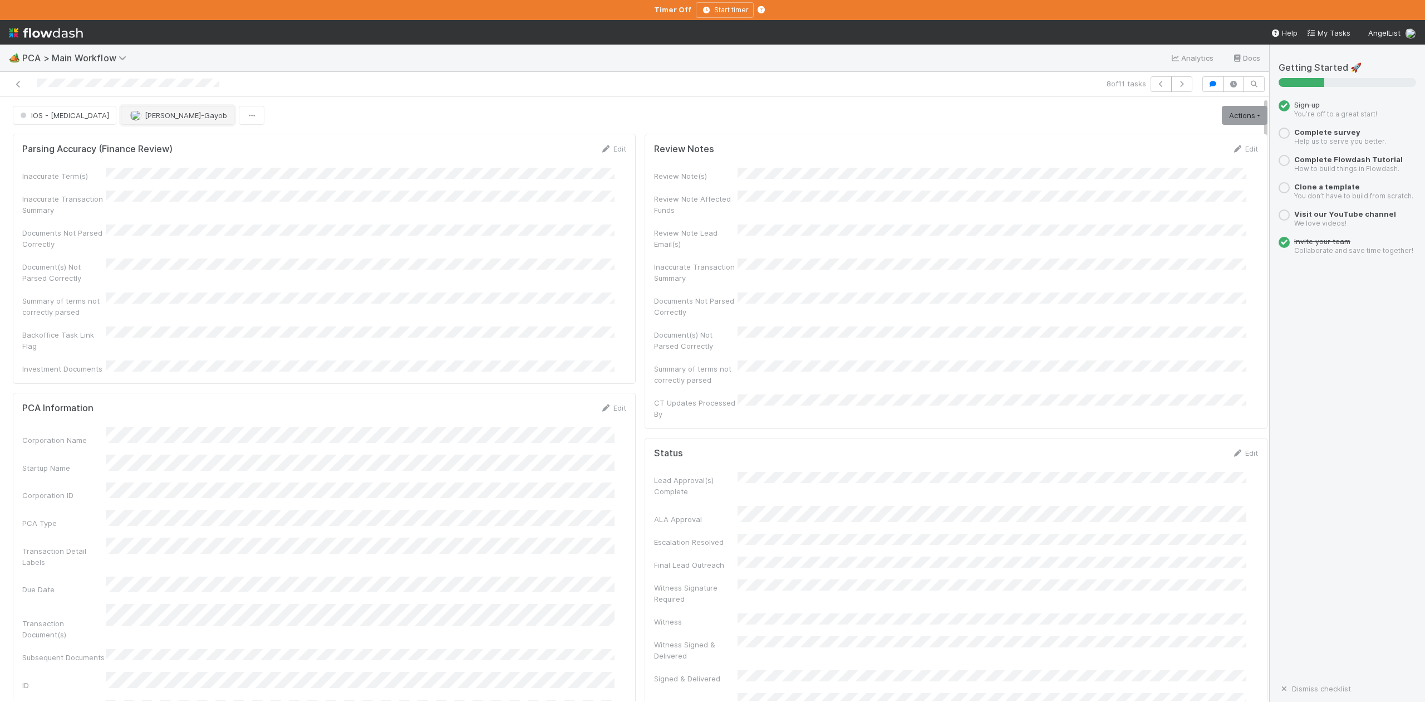
click button "[PERSON_NAME]-Gayob"
click span "[PERSON_NAME]"
click div
click at [16, 85] on icon at bounding box center [18, 84] width 11 height 7
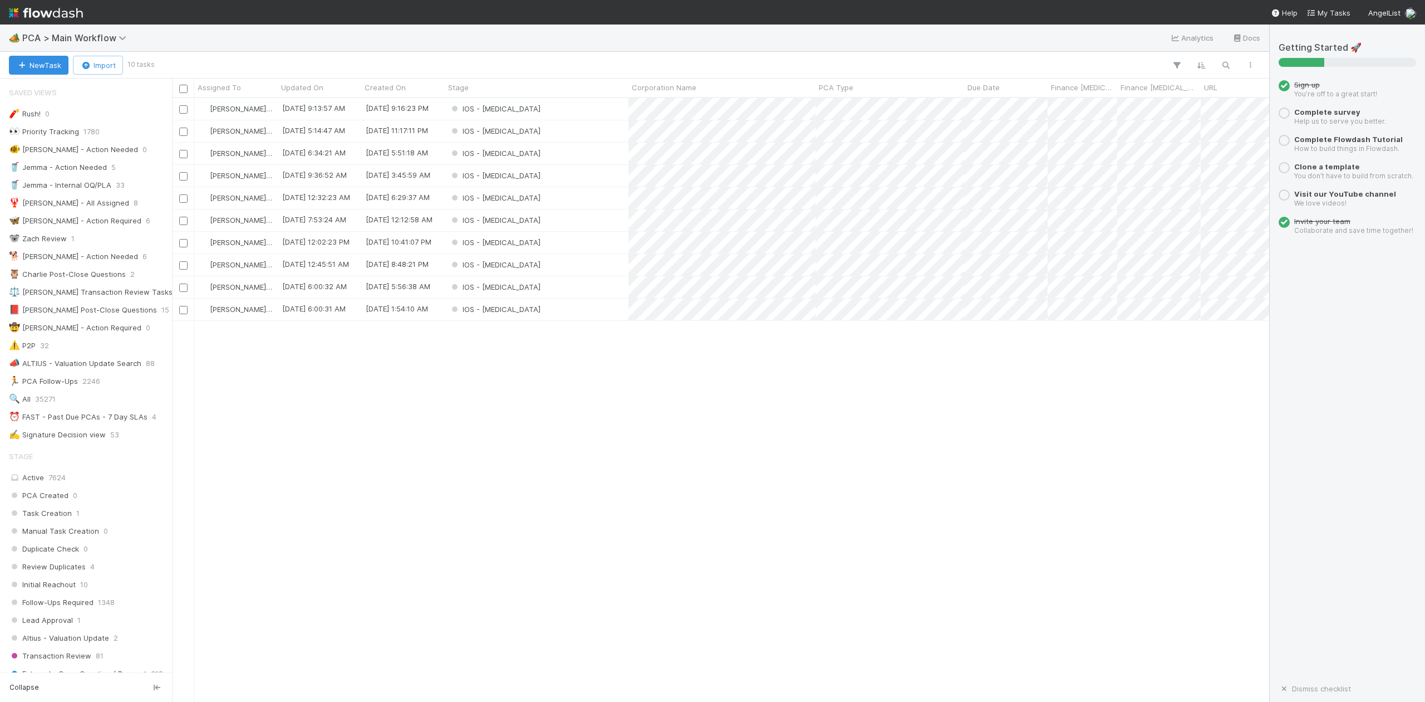
scroll to position [592, 1087]
click at [598, 197] on div "IOS - ICU" at bounding box center [537, 198] width 184 height 22
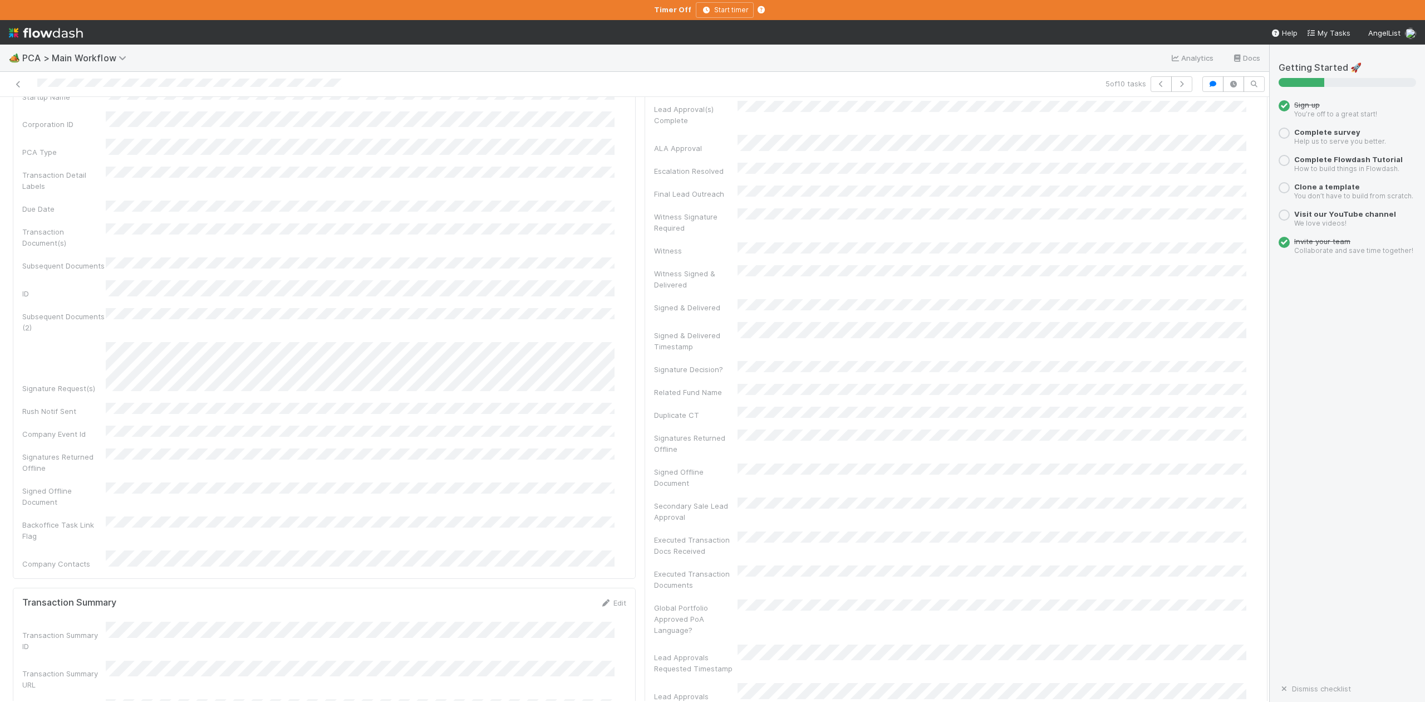
scroll to position [594, 0]
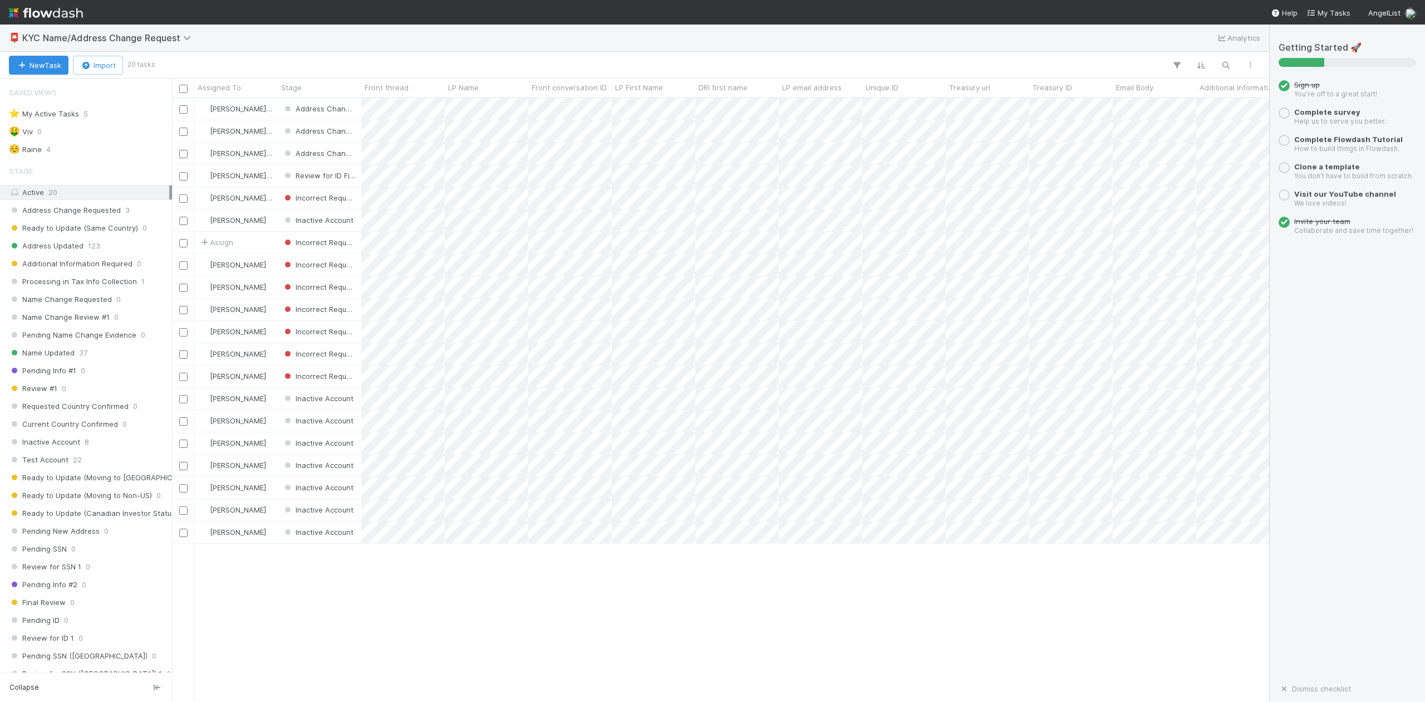
scroll to position [592, 1087]
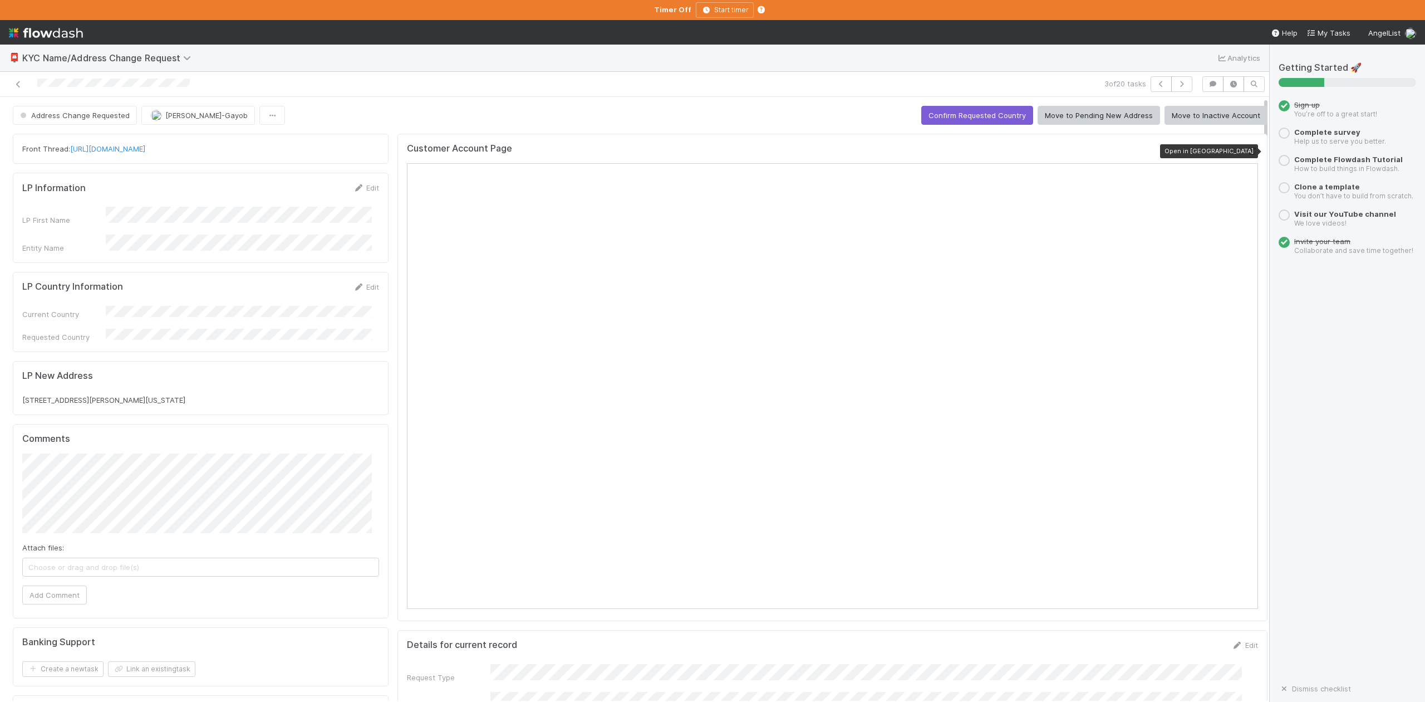
click at [1247, 151] on icon at bounding box center [1252, 151] width 11 height 7
click at [1156, 85] on icon "button" at bounding box center [1161, 84] width 11 height 7
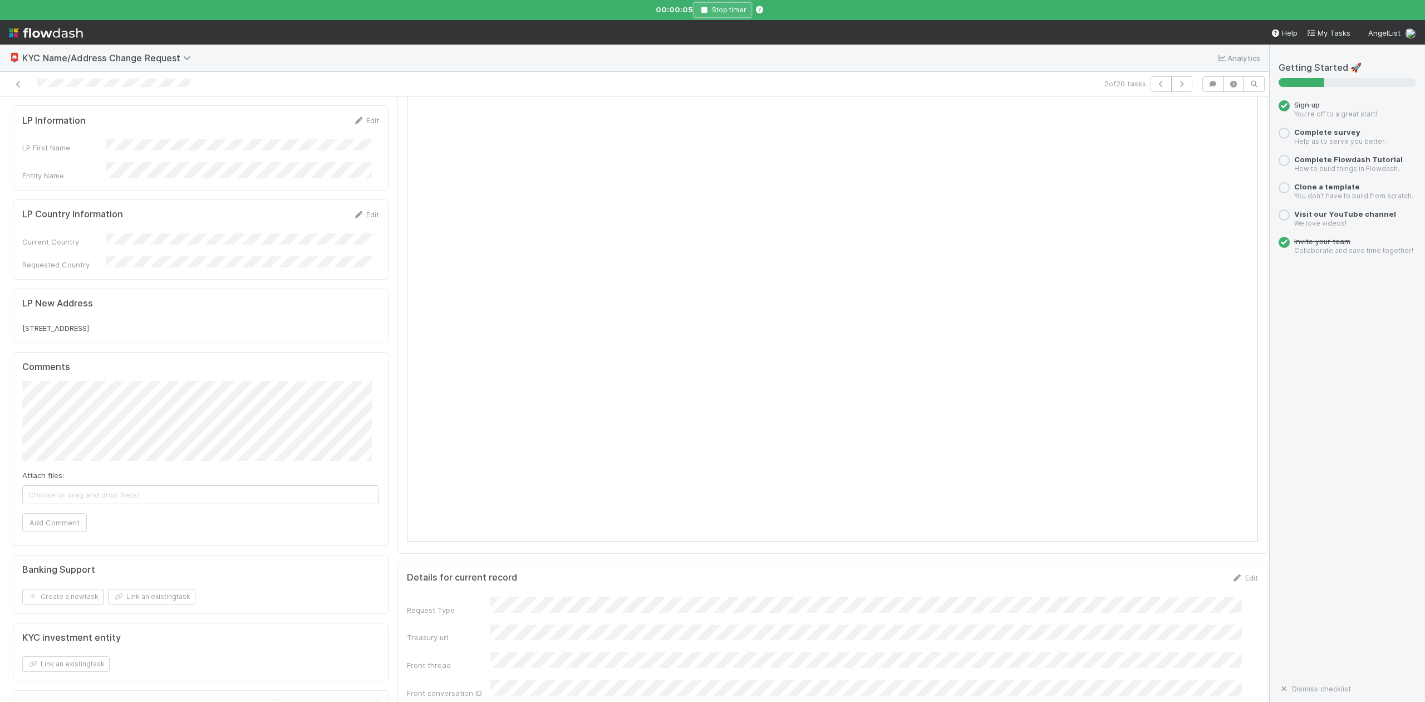
click at [707, 4] on button "Stop timer" at bounding box center [723, 10] width 58 height 16
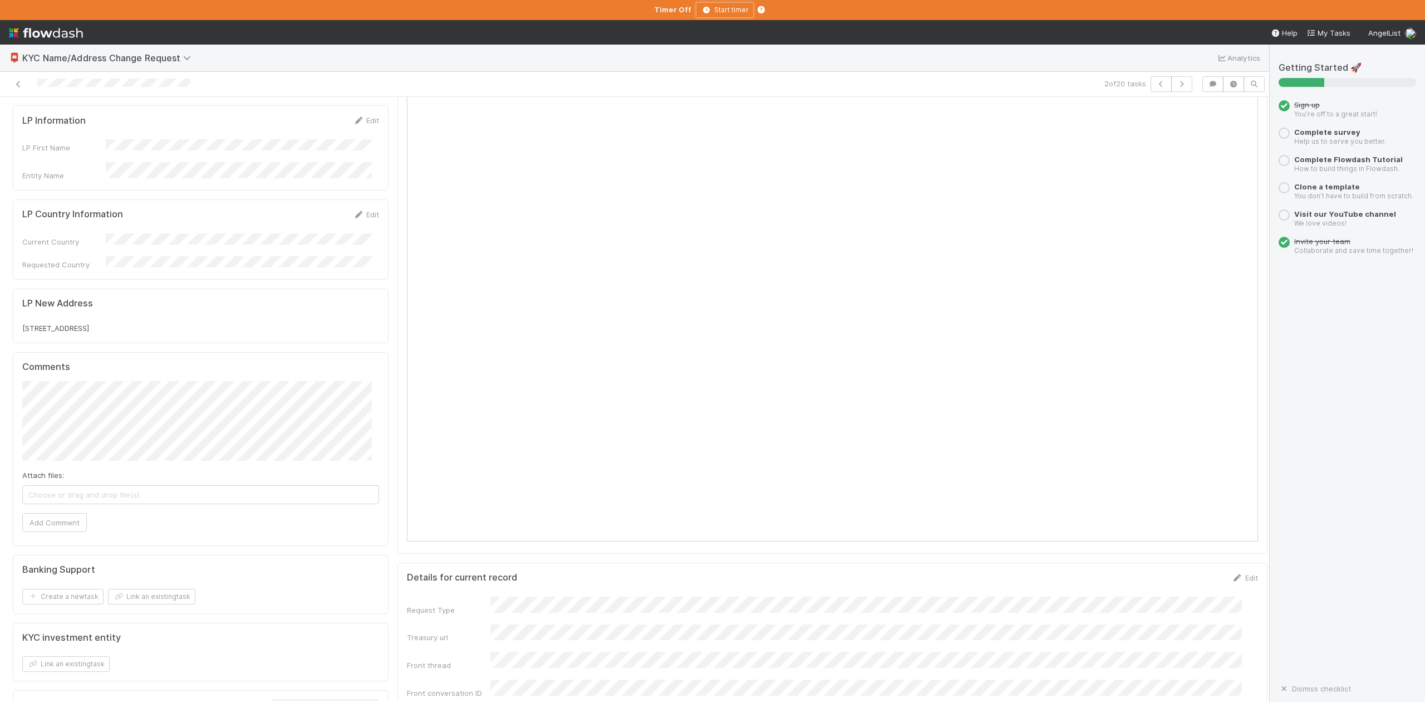
scroll to position [0, 0]
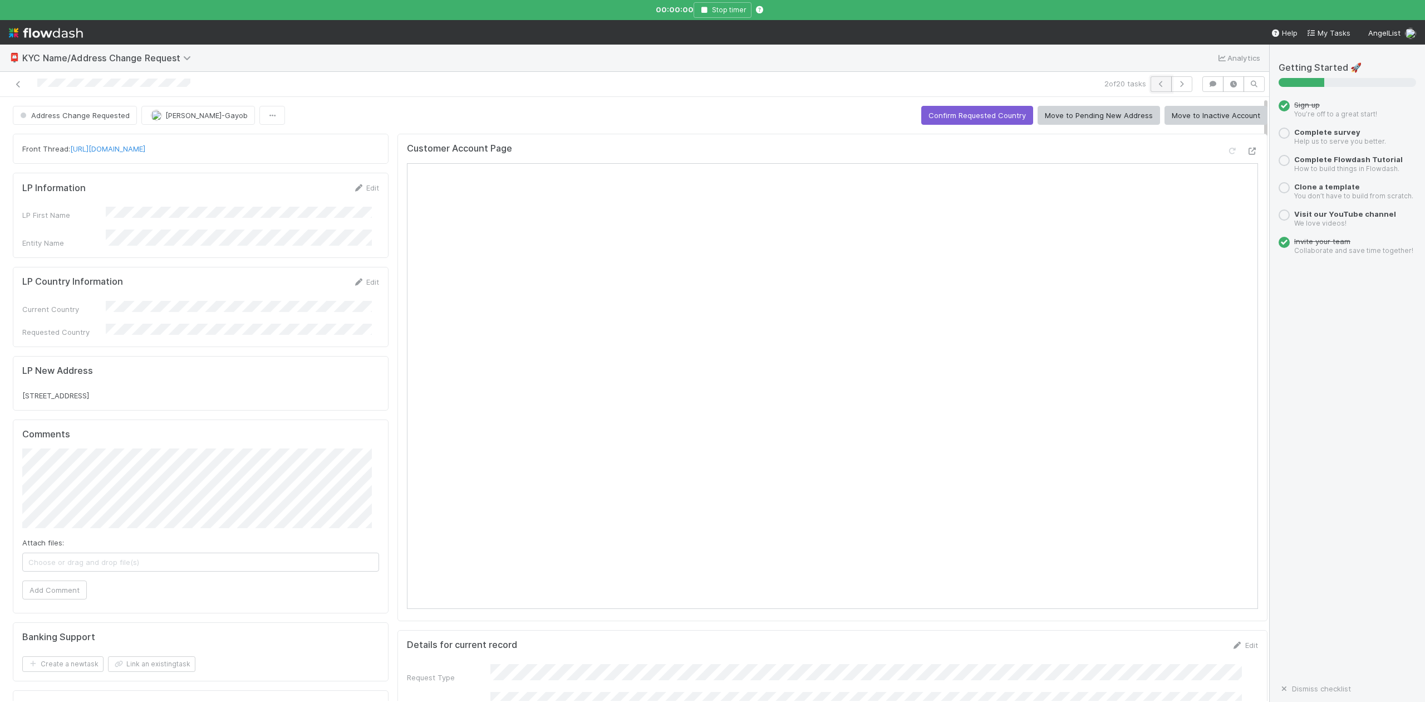
click at [1151, 76] on button "button" at bounding box center [1161, 84] width 21 height 16
click at [703, 11] on icon "button" at bounding box center [704, 10] width 11 height 7
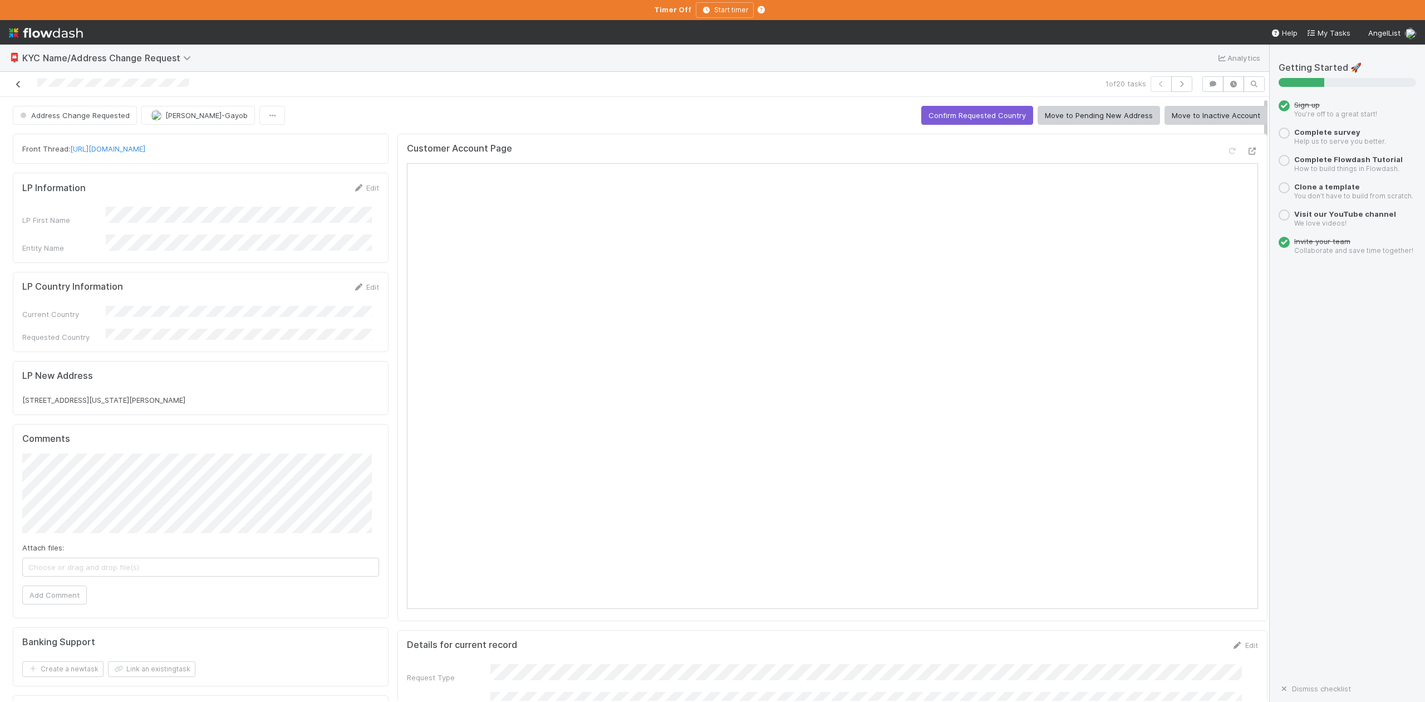
click at [14, 79] on link at bounding box center [18, 84] width 11 height 11
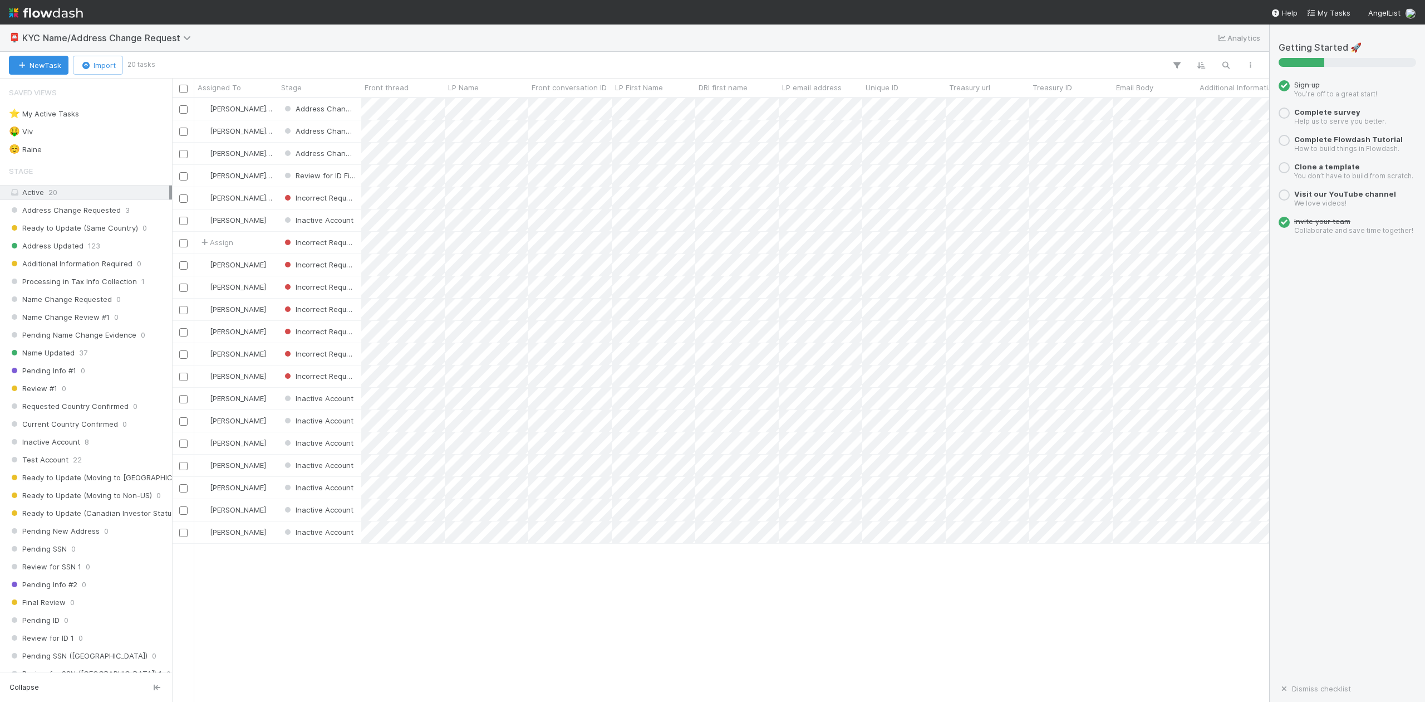
scroll to position [592, 1087]
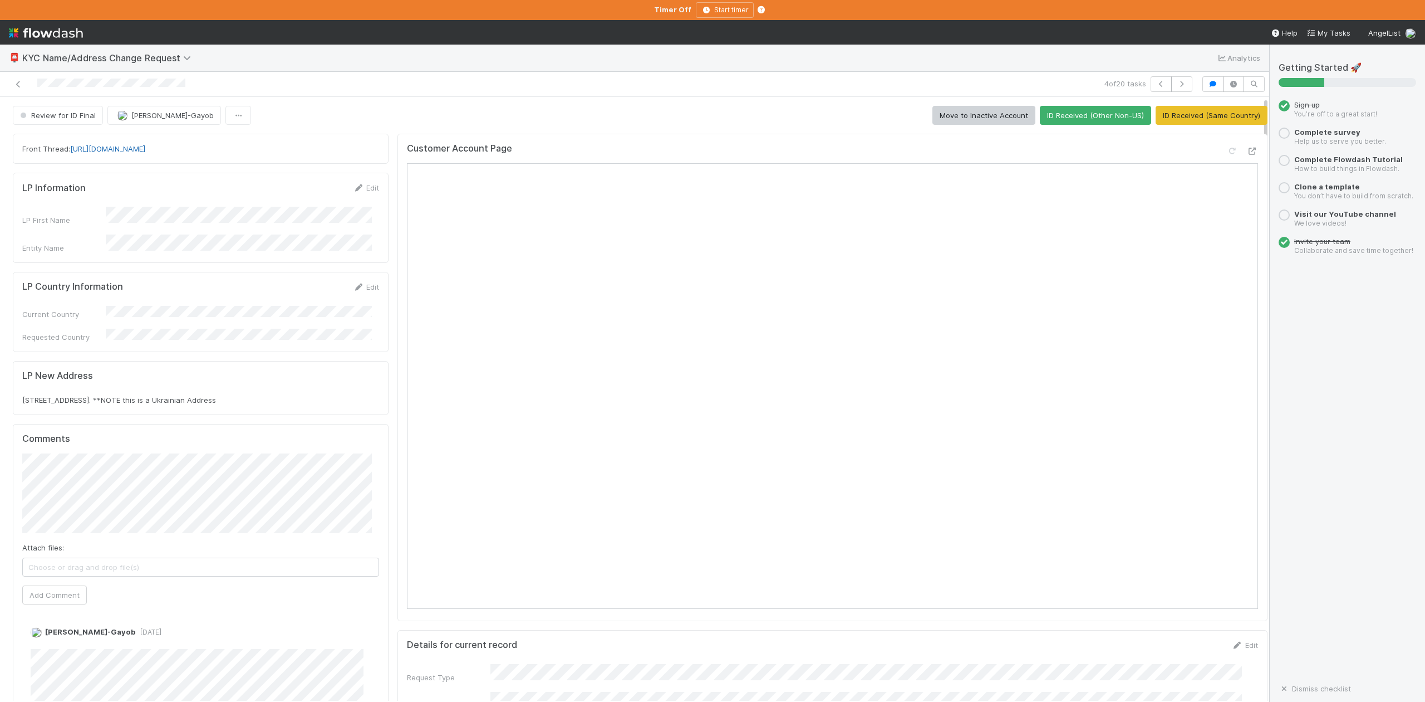
click at [145, 150] on link "https://app.frontapp.com/open/cnv_qpn1jt3" at bounding box center [107, 148] width 75 height 9
click at [19, 84] on icon at bounding box center [18, 84] width 11 height 7
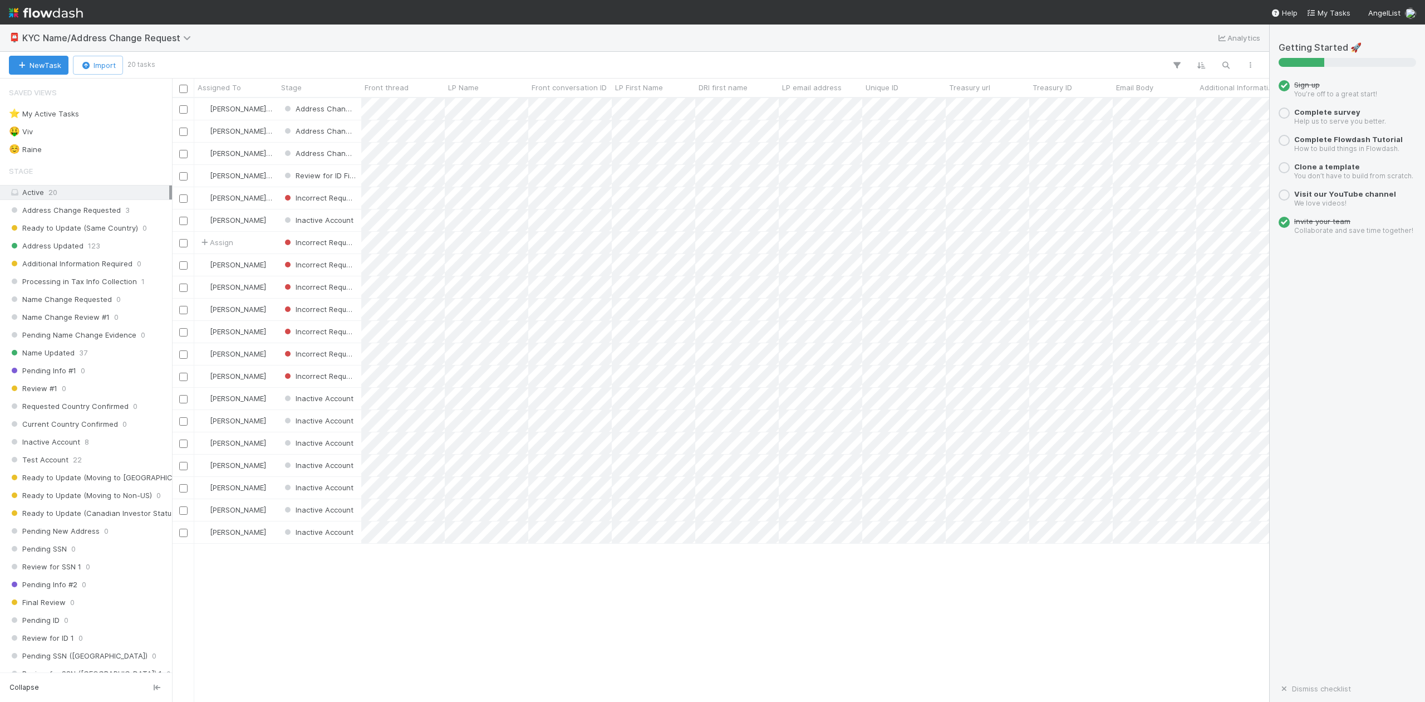
scroll to position [592, 1087]
click at [46, 150] on span "4" at bounding box center [48, 150] width 4 height 14
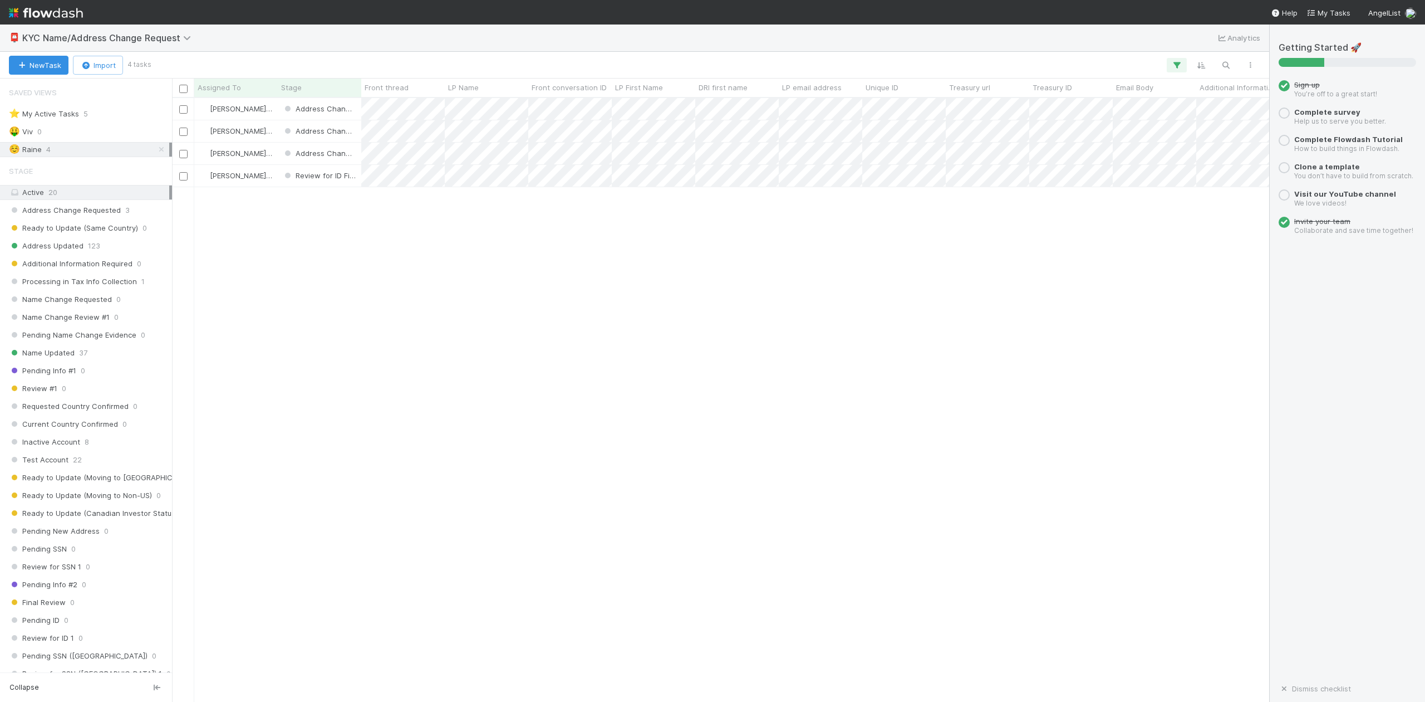
scroll to position [592, 1087]
click at [63, 114] on div "⭐ My Active Tasks" at bounding box center [44, 114] width 70 height 14
click at [30, 150] on div "☺️ Raine" at bounding box center [25, 150] width 33 height 14
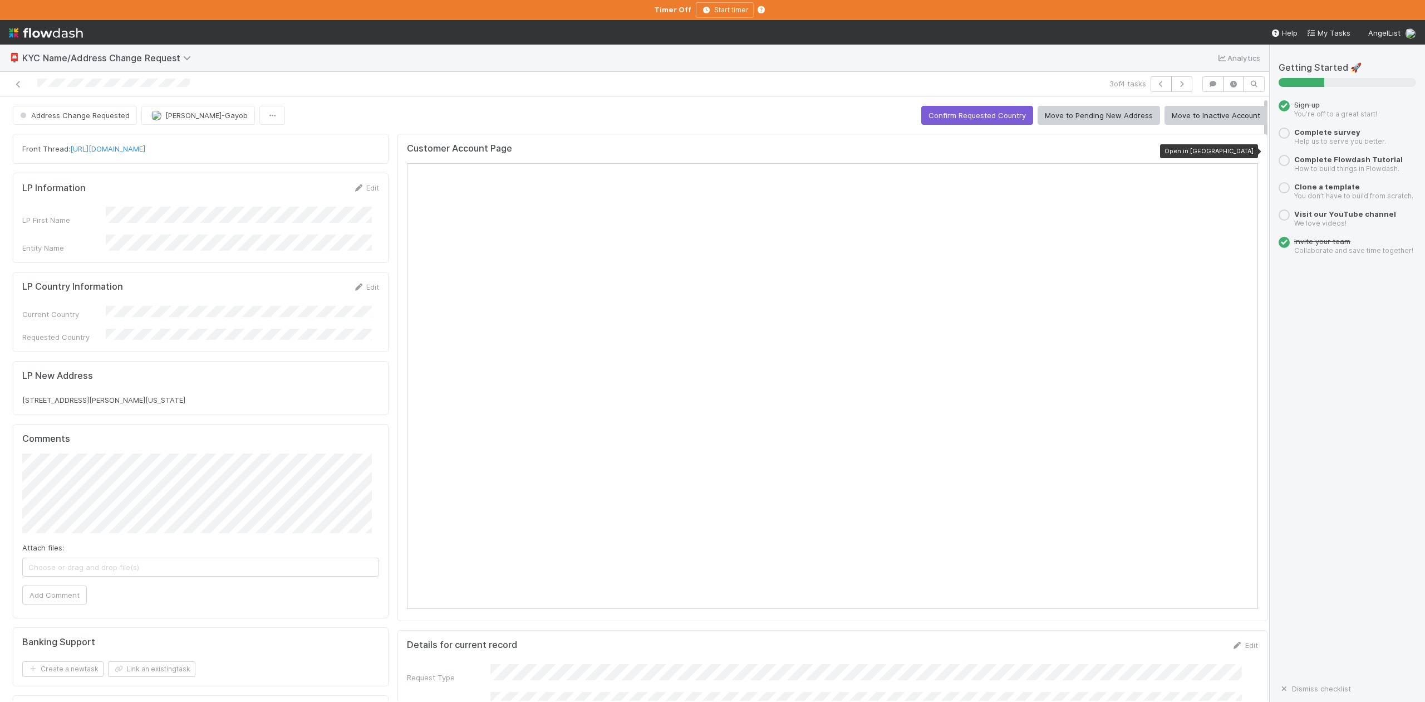
click at [1247, 151] on icon at bounding box center [1252, 151] width 11 height 7
click at [145, 150] on link "https://app.frontapp.com/open/cnv_qpenukn" at bounding box center [107, 148] width 75 height 9
drag, startPoint x: 19, startPoint y: 393, endPoint x: 205, endPoint y: 394, distance: 186.0
click at [205, 394] on div "LP New Address 11745 BELLA DONNA COURT PALM BEACH GARDENS, FLORIDA 33418 UNITED…" at bounding box center [201, 388] width 376 height 55
click at [967, 116] on button "Confirm Requested Country" at bounding box center [978, 115] width 112 height 19
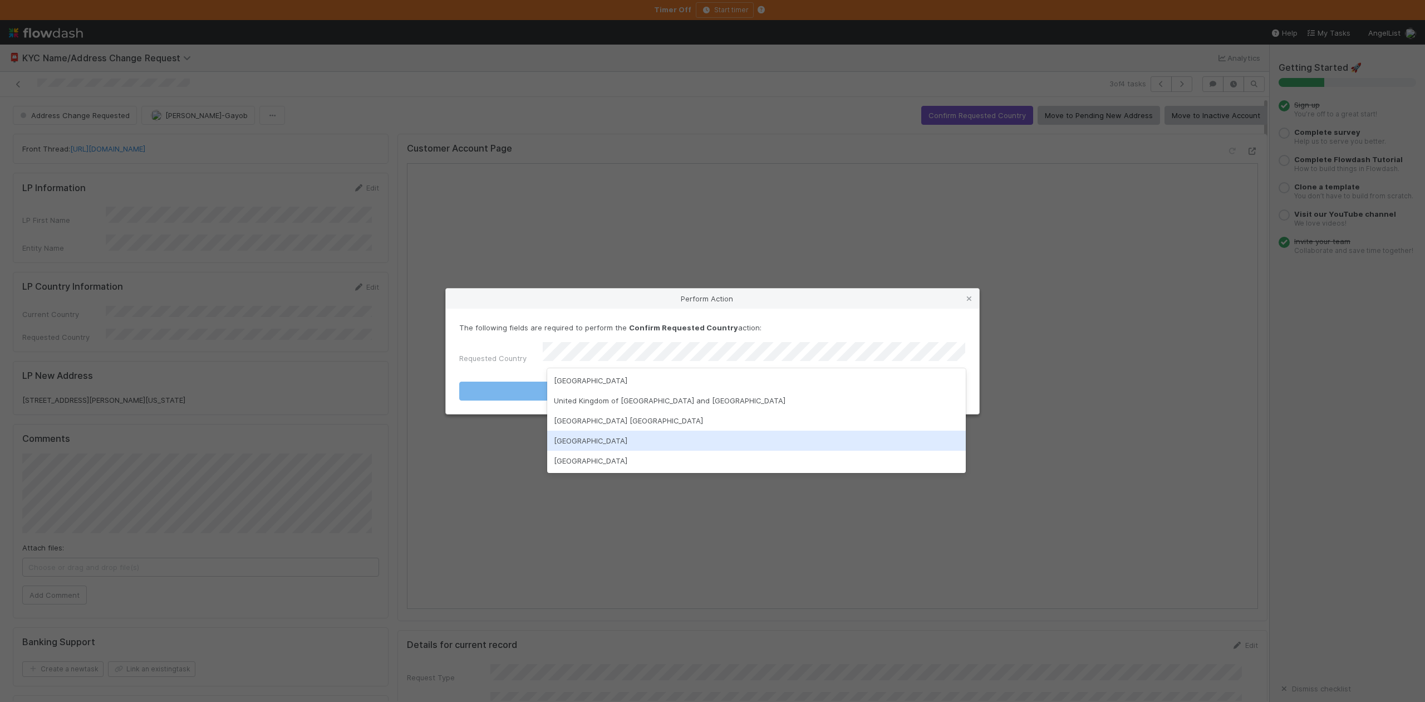
click at [597, 435] on div "United States of America" at bounding box center [756, 440] width 418 height 20
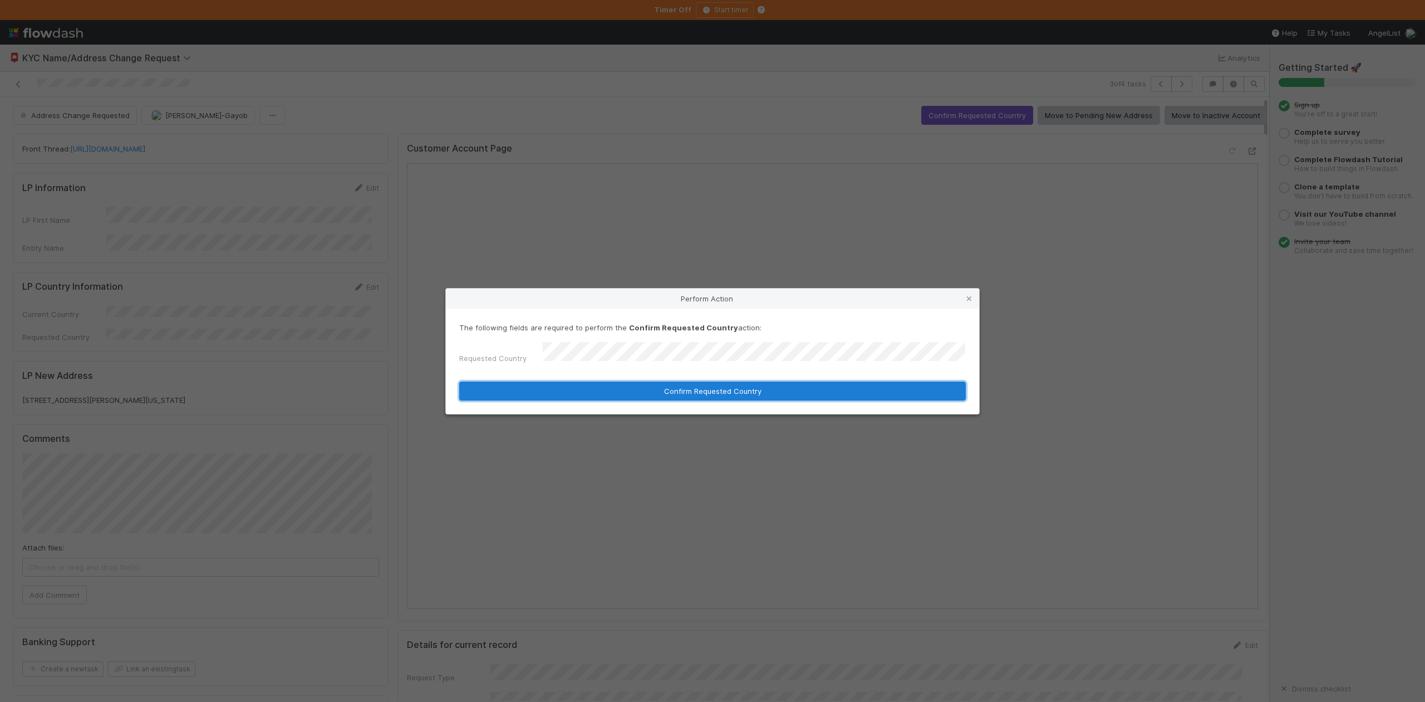
click at [609, 388] on button "Confirm Requested Country" at bounding box center [712, 390] width 507 height 19
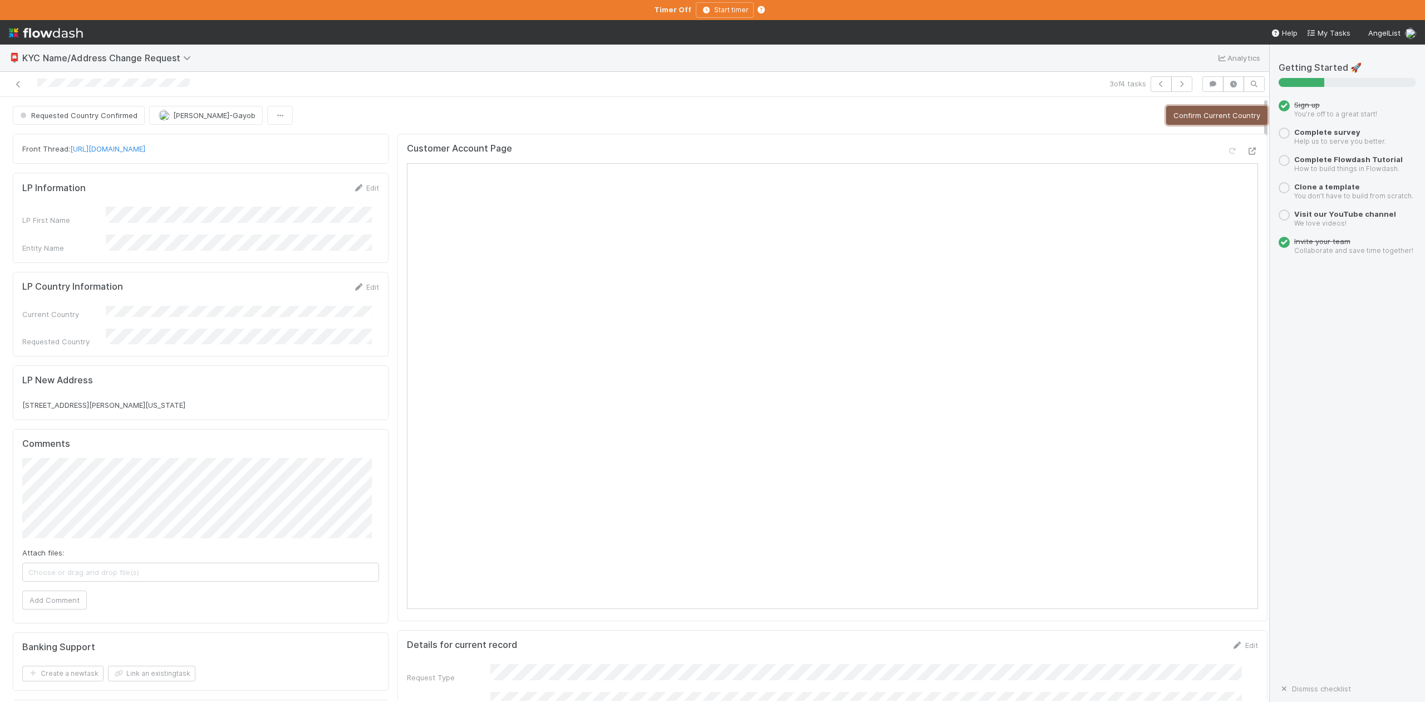
click at [1166, 114] on button "Confirm Current Country" at bounding box center [1216, 115] width 101 height 19
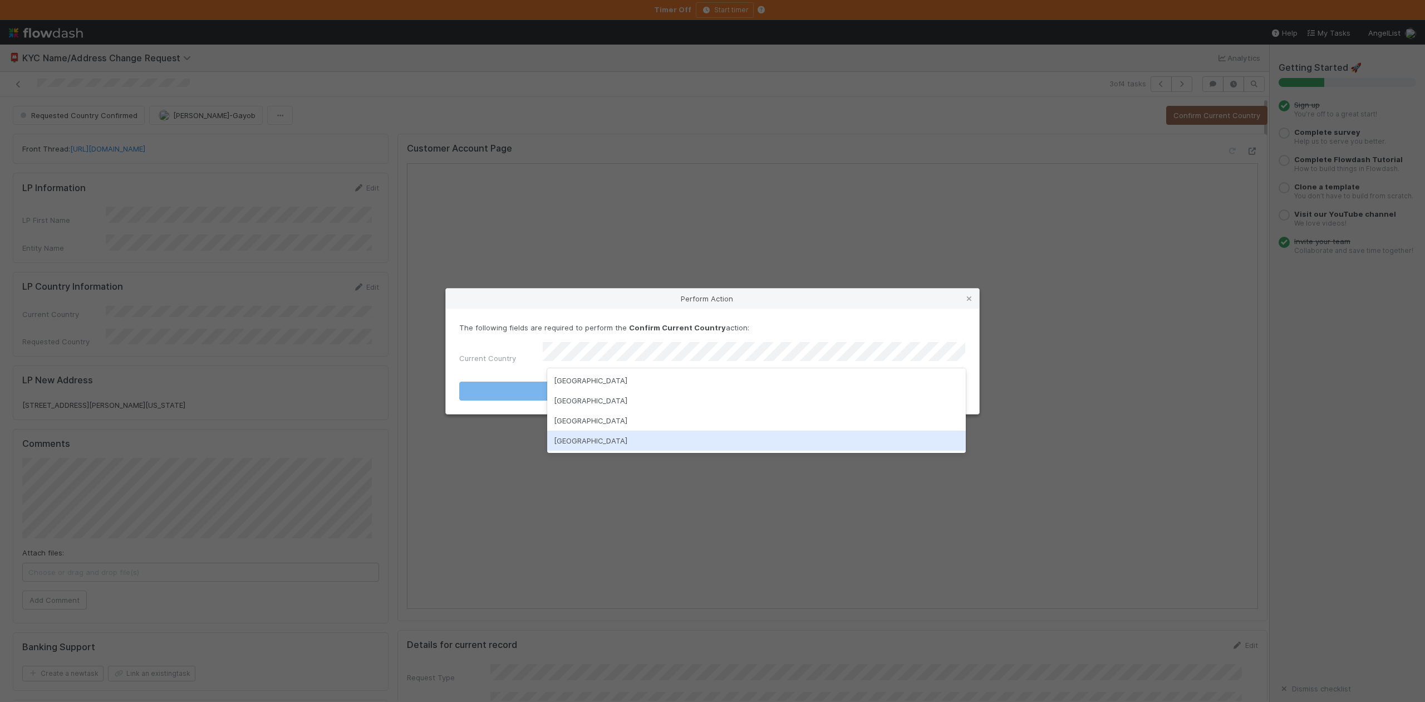
click at [618, 440] on div "United States of America" at bounding box center [756, 440] width 418 height 20
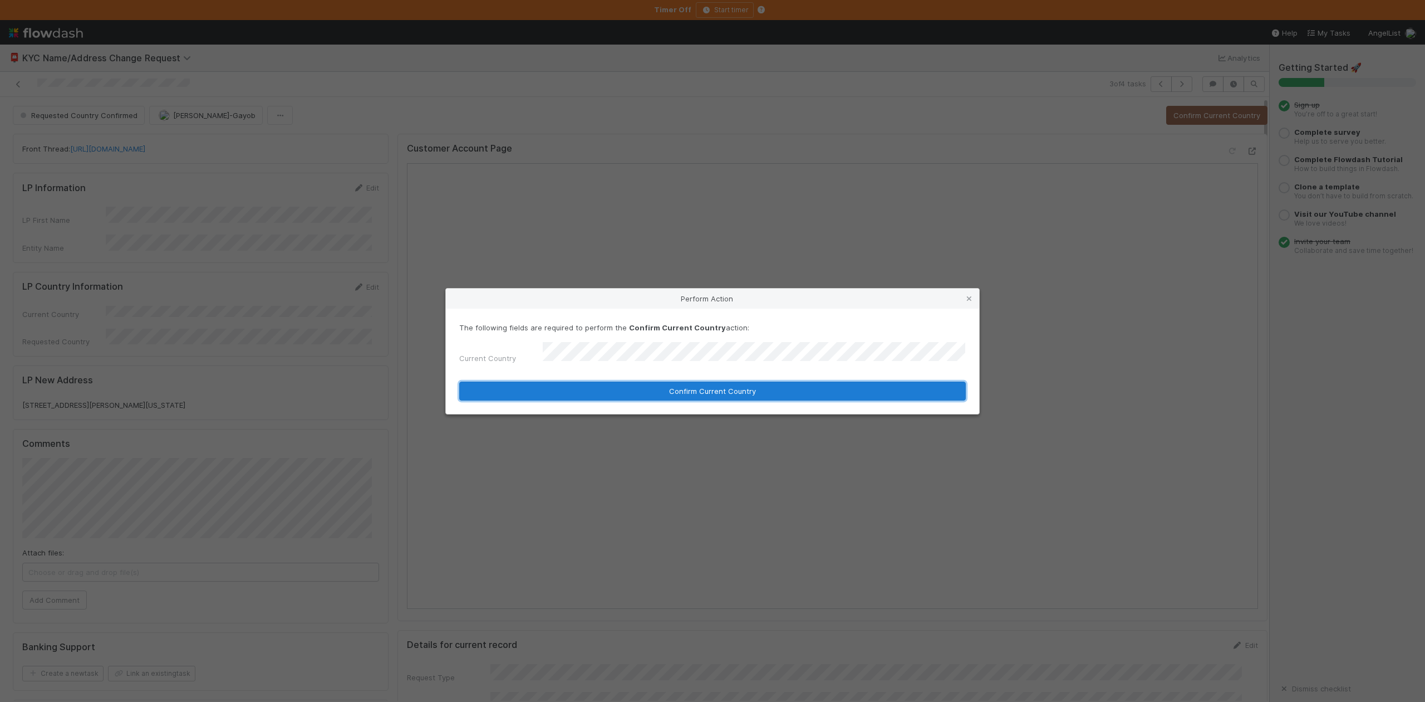
click at [640, 386] on button "Confirm Current Country" at bounding box center [712, 390] width 507 height 19
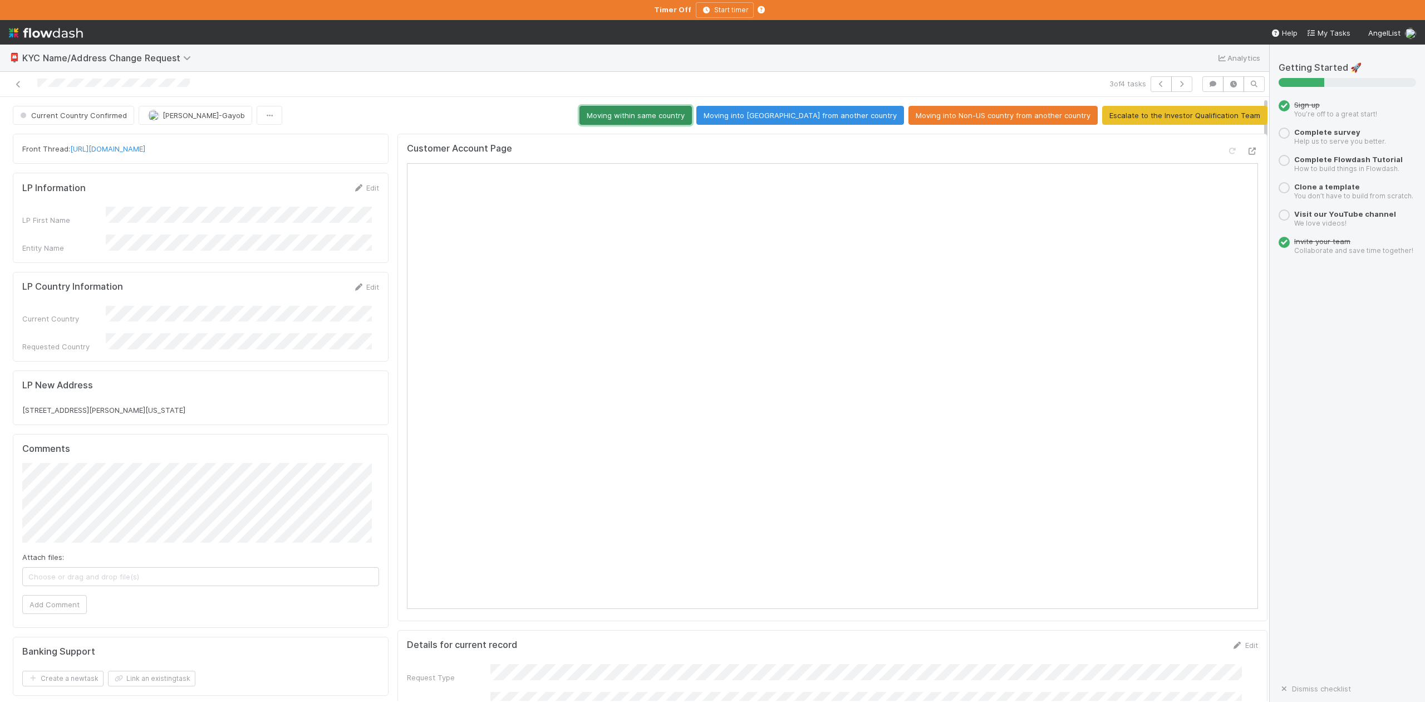
click at [678, 116] on button "Moving within same country" at bounding box center [636, 115] width 112 height 19
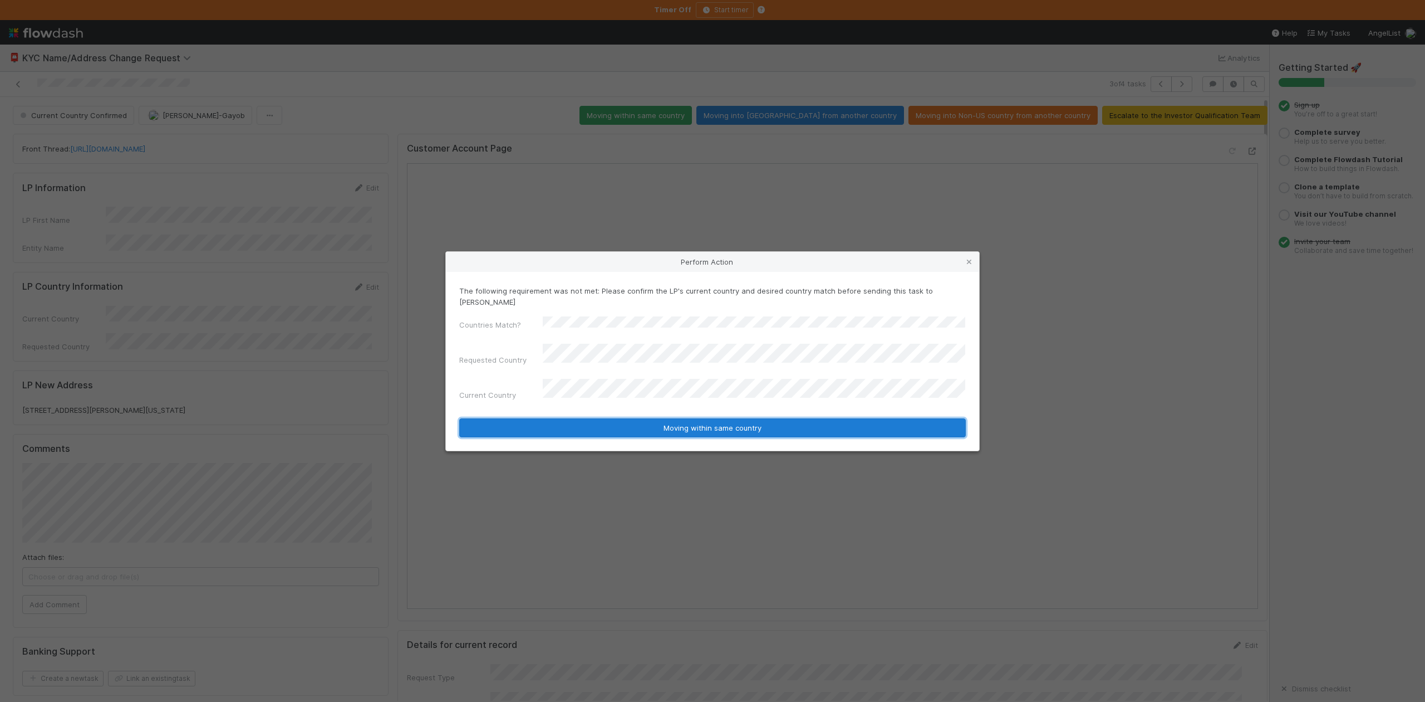
click at [702, 418] on button "Moving within same country" at bounding box center [712, 427] width 507 height 19
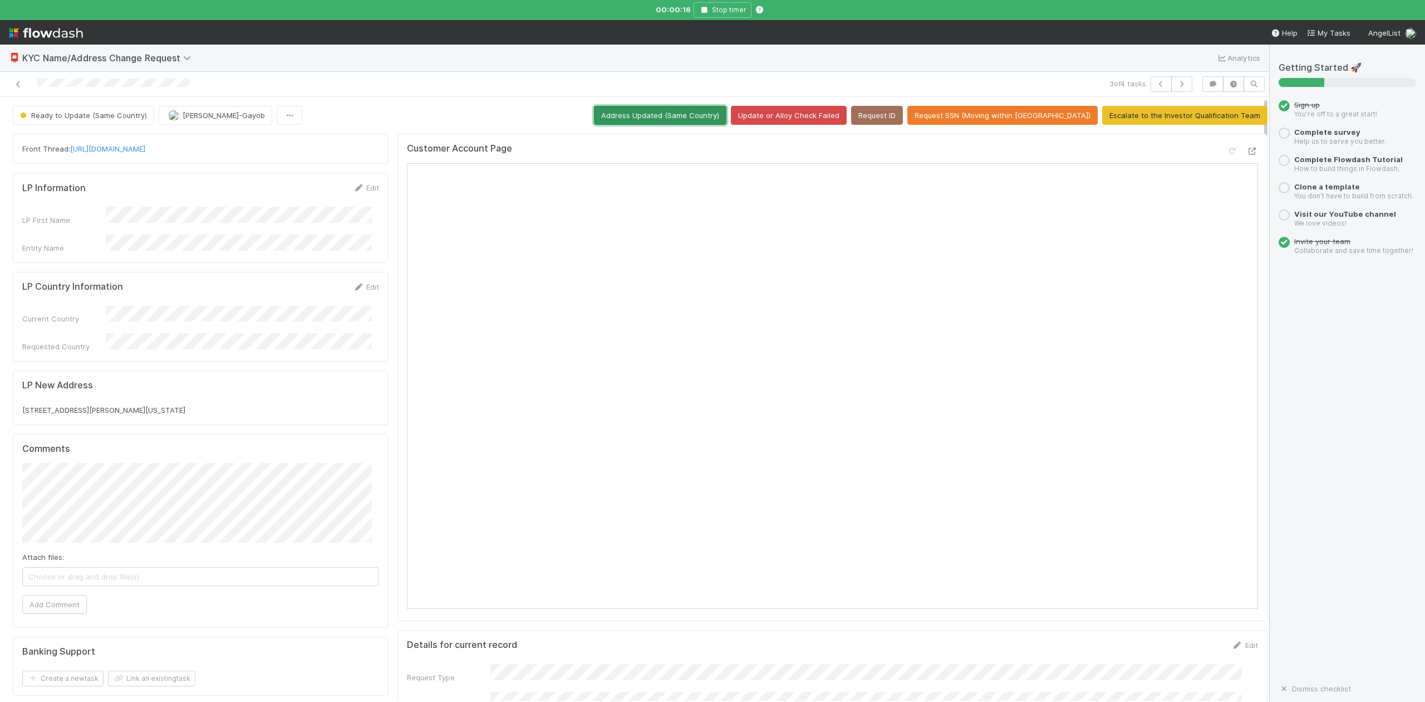
click at [697, 114] on button "Address Updated (Same Country)" at bounding box center [660, 115] width 133 height 19
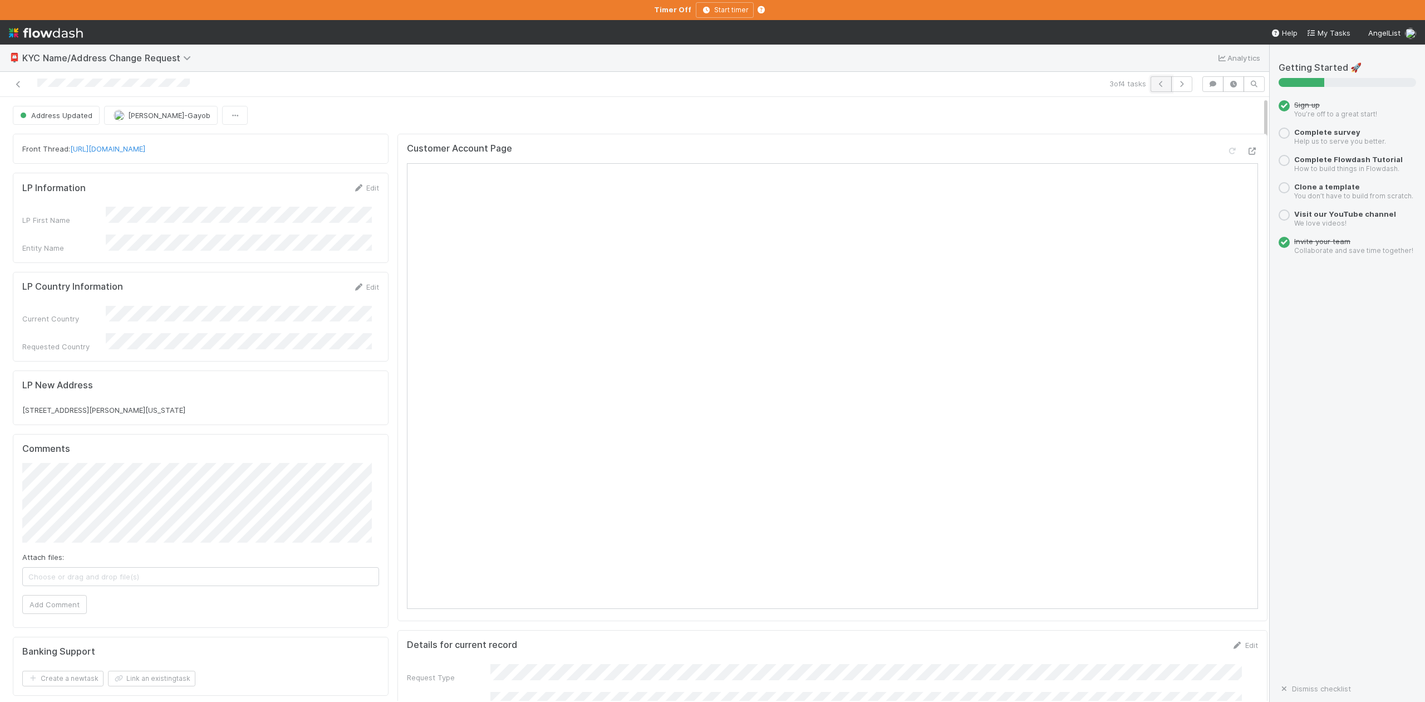
click at [1156, 87] on icon "button" at bounding box center [1161, 84] width 11 height 7
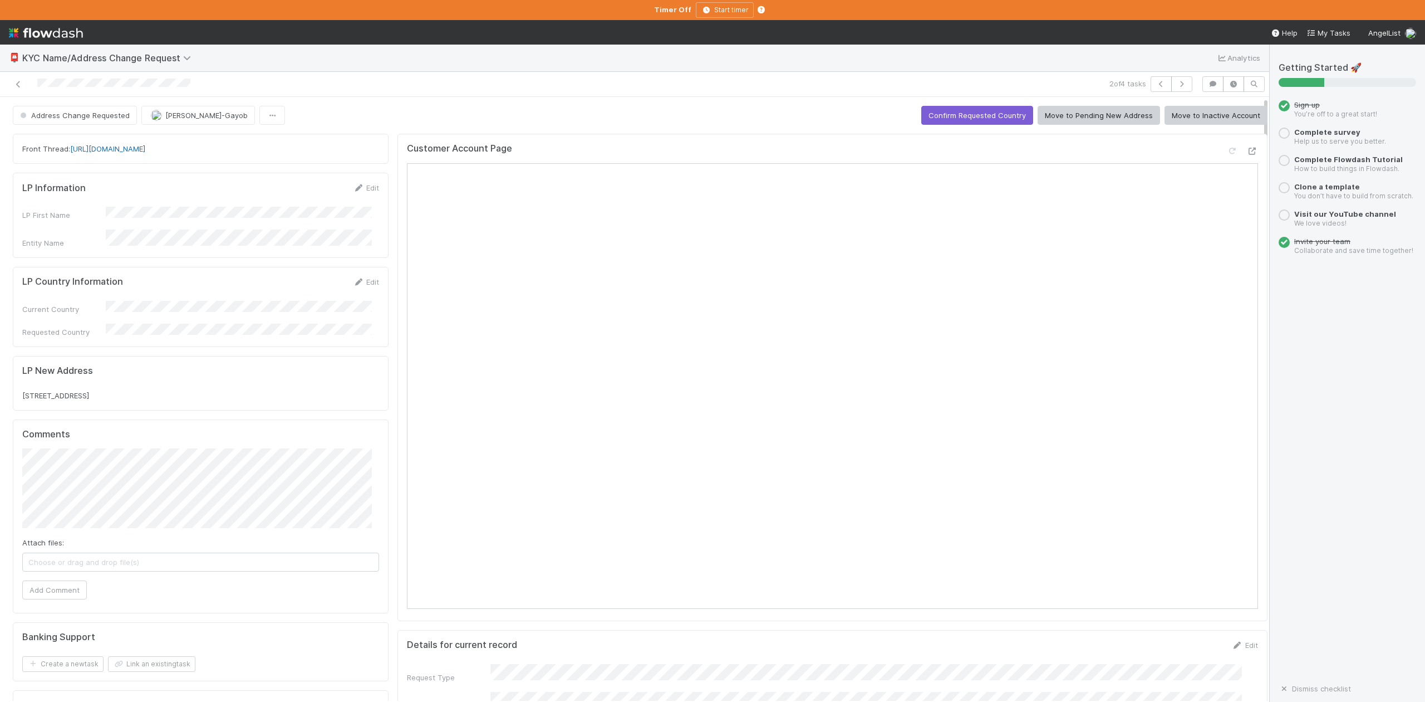
click at [145, 150] on link "https://app.frontapp.com/open/cnv_qpy92vb" at bounding box center [107, 148] width 75 height 9
click at [1247, 150] on icon at bounding box center [1252, 151] width 11 height 7
click at [949, 112] on button "Confirm Requested Country" at bounding box center [978, 115] width 112 height 19
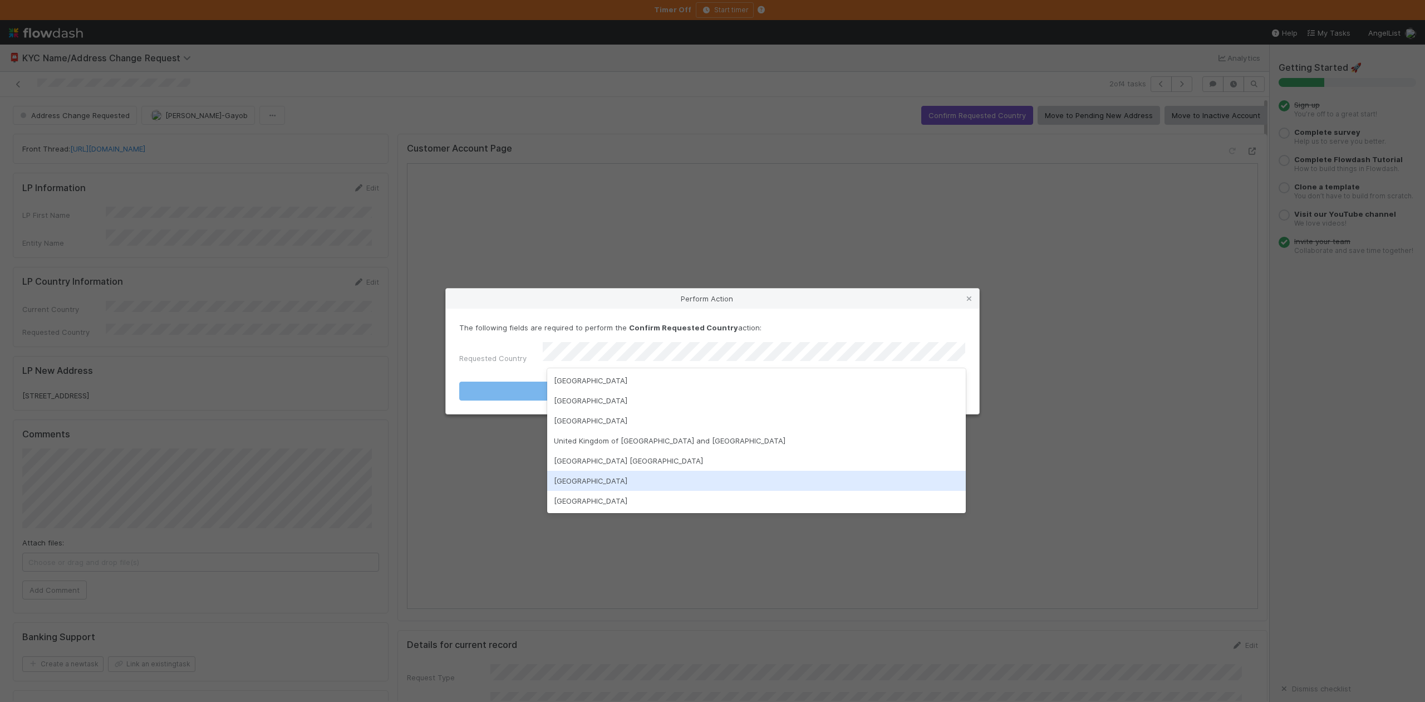
click at [599, 482] on div "United States of America" at bounding box center [756, 480] width 418 height 20
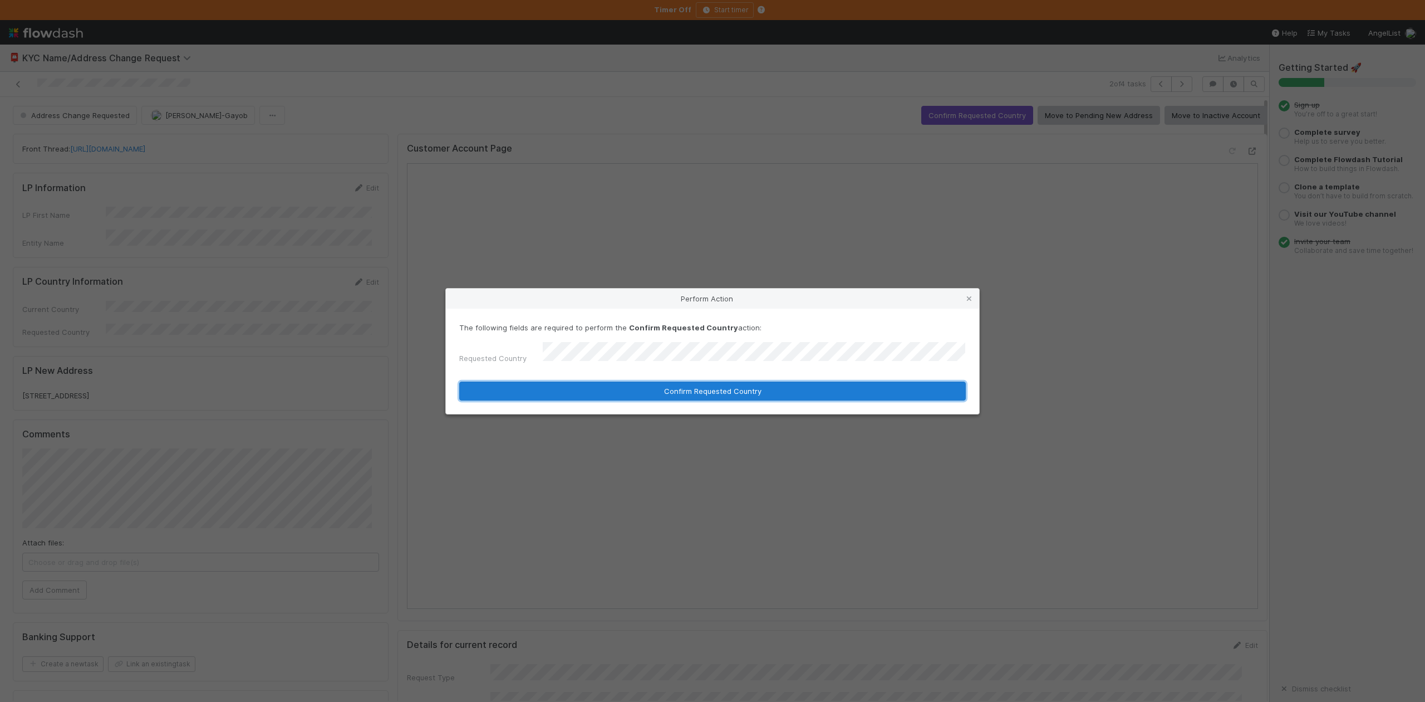
click at [689, 391] on button "Confirm Requested Country" at bounding box center [712, 390] width 507 height 19
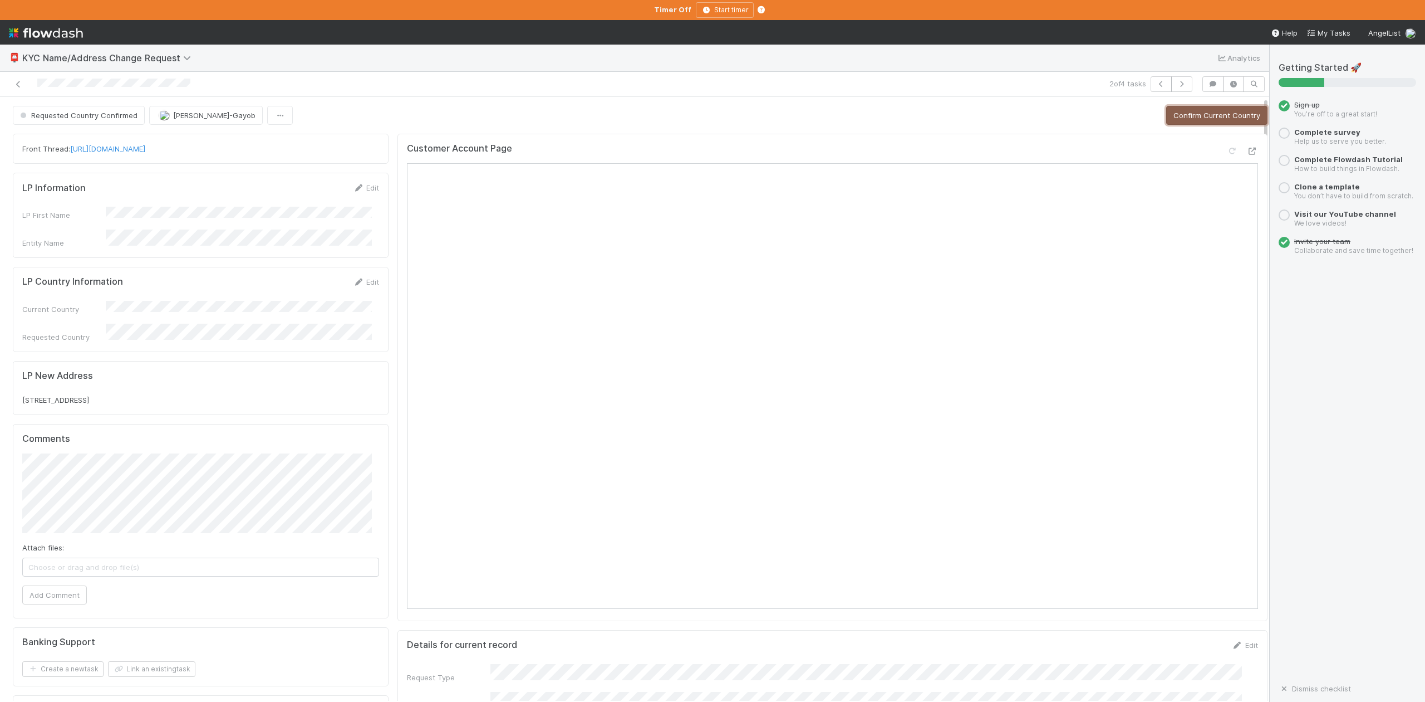
click at [1186, 112] on button "Confirm Current Country" at bounding box center [1216, 115] width 101 height 19
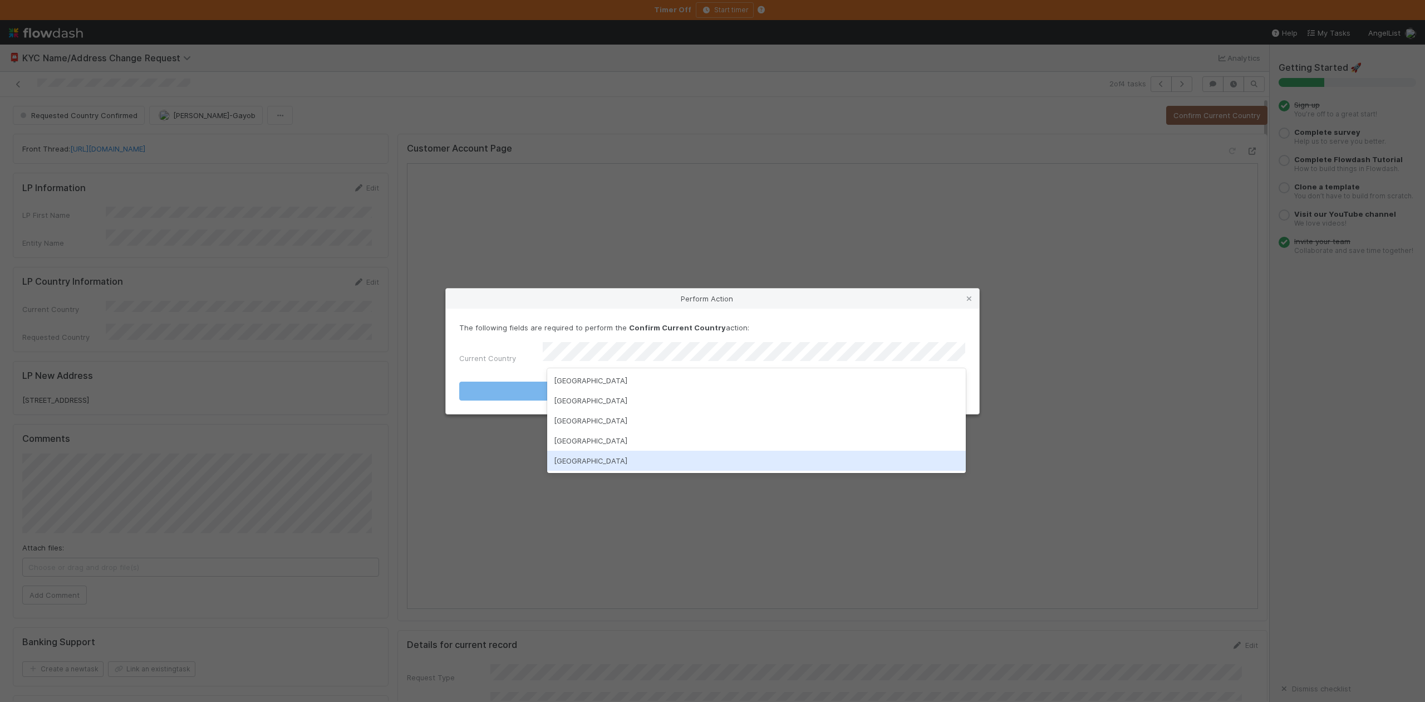
click at [584, 460] on div "United States of America" at bounding box center [756, 460] width 418 height 20
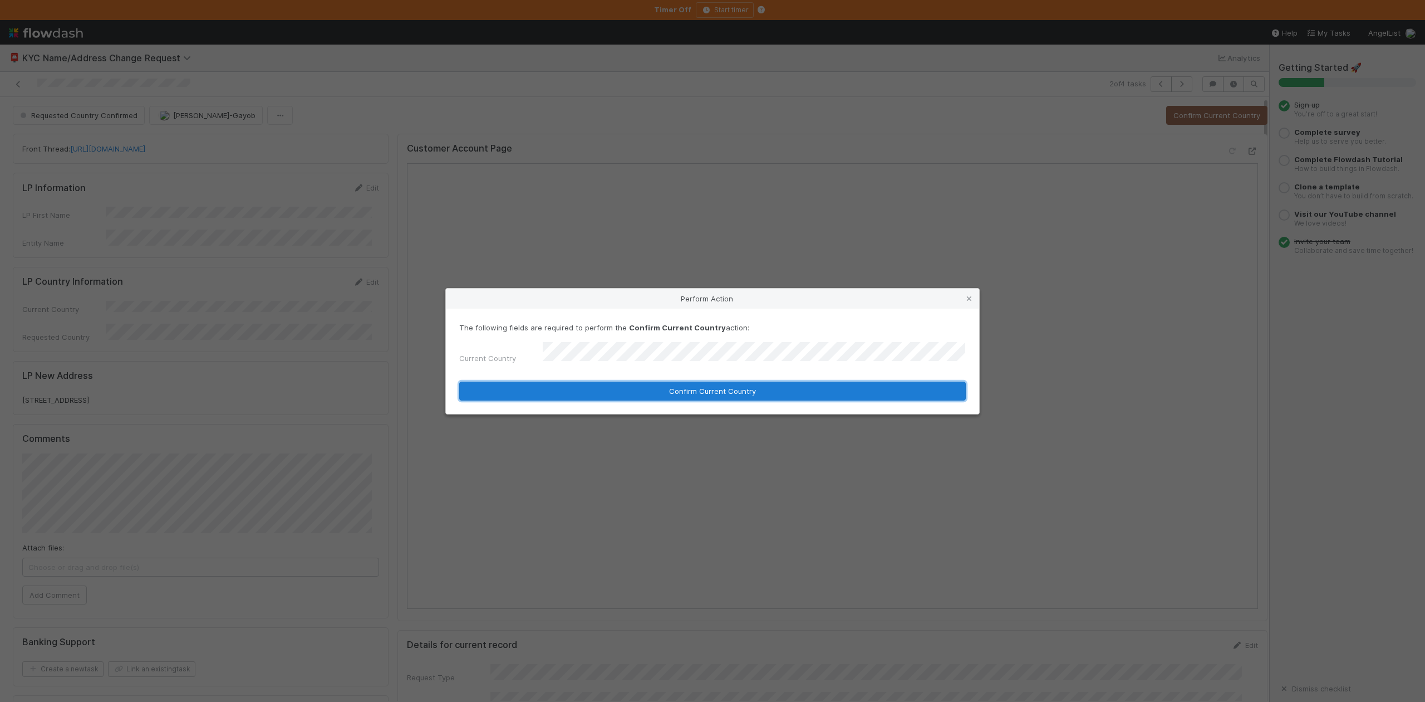
click at [615, 385] on button "Confirm Current Country" at bounding box center [712, 390] width 507 height 19
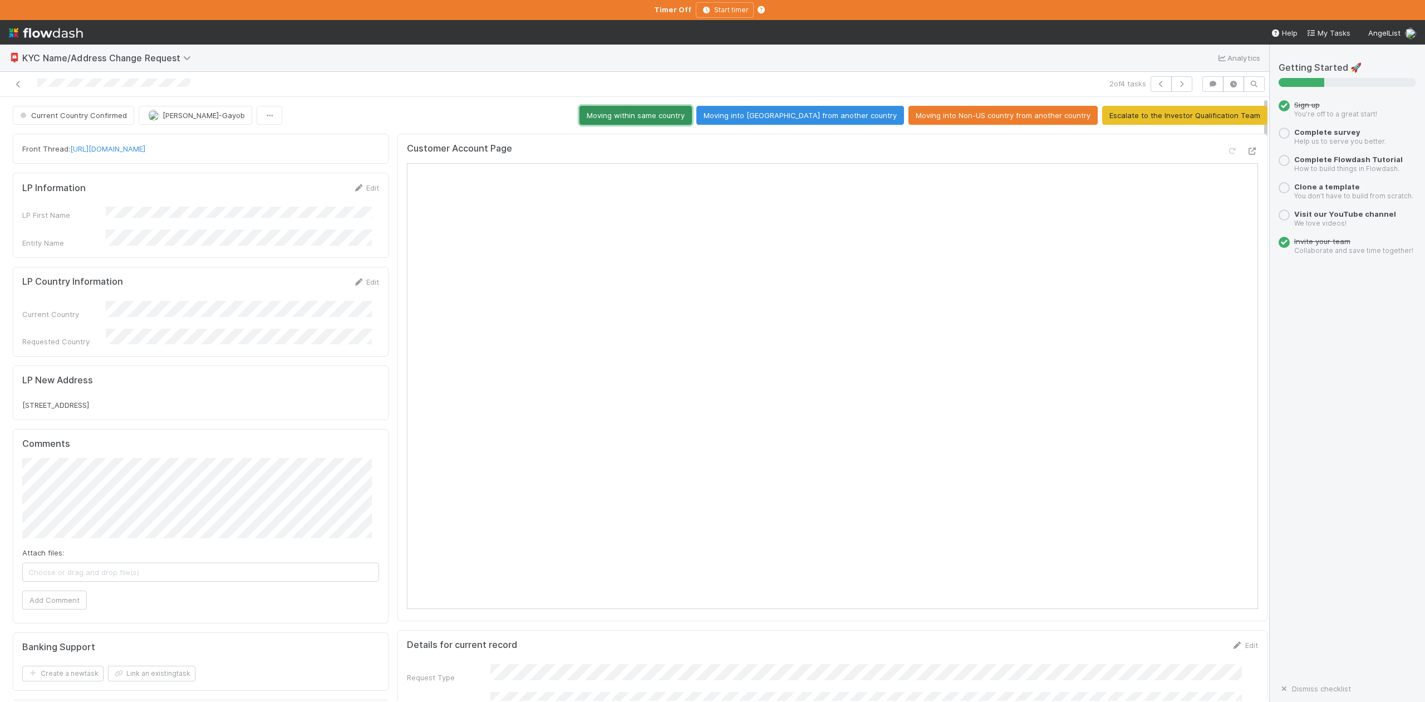
click at [692, 110] on button "Moving within same country" at bounding box center [636, 115] width 112 height 19
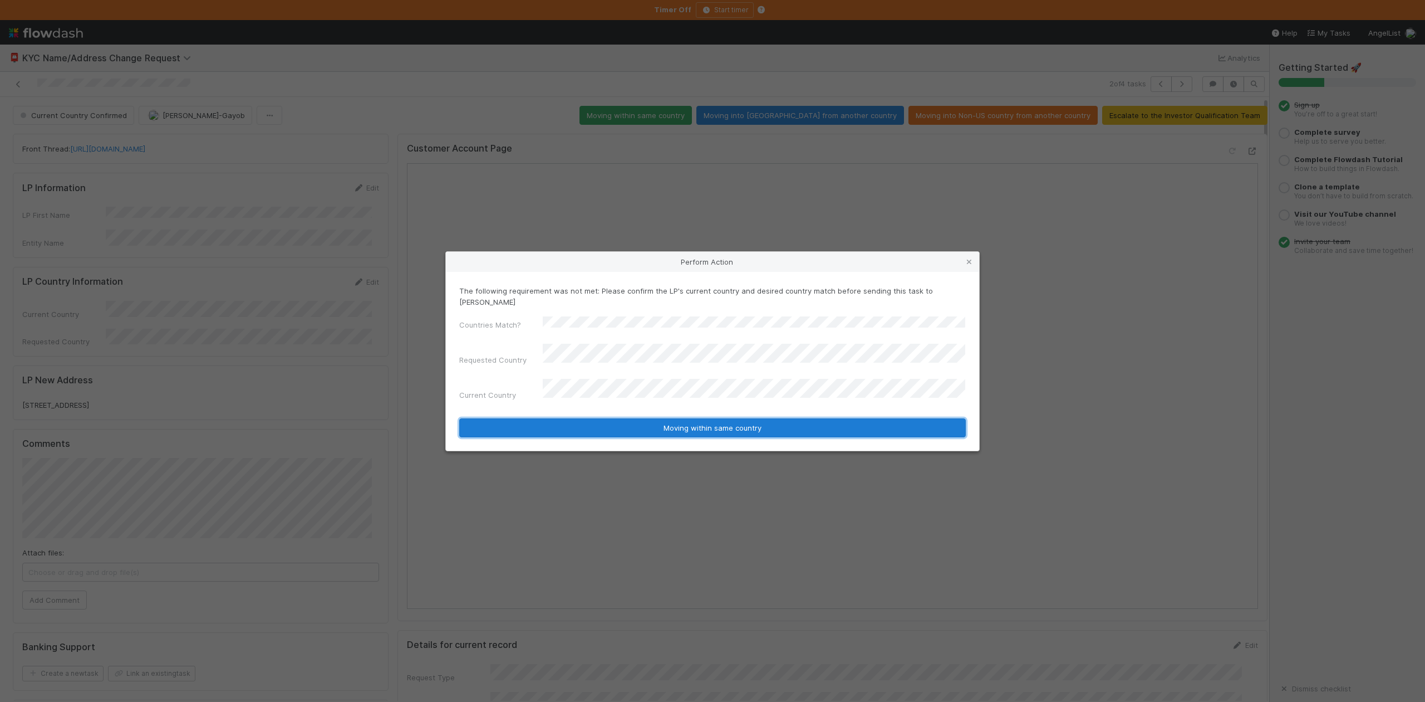
click at [700, 418] on button "Moving within same country" at bounding box center [712, 427] width 507 height 19
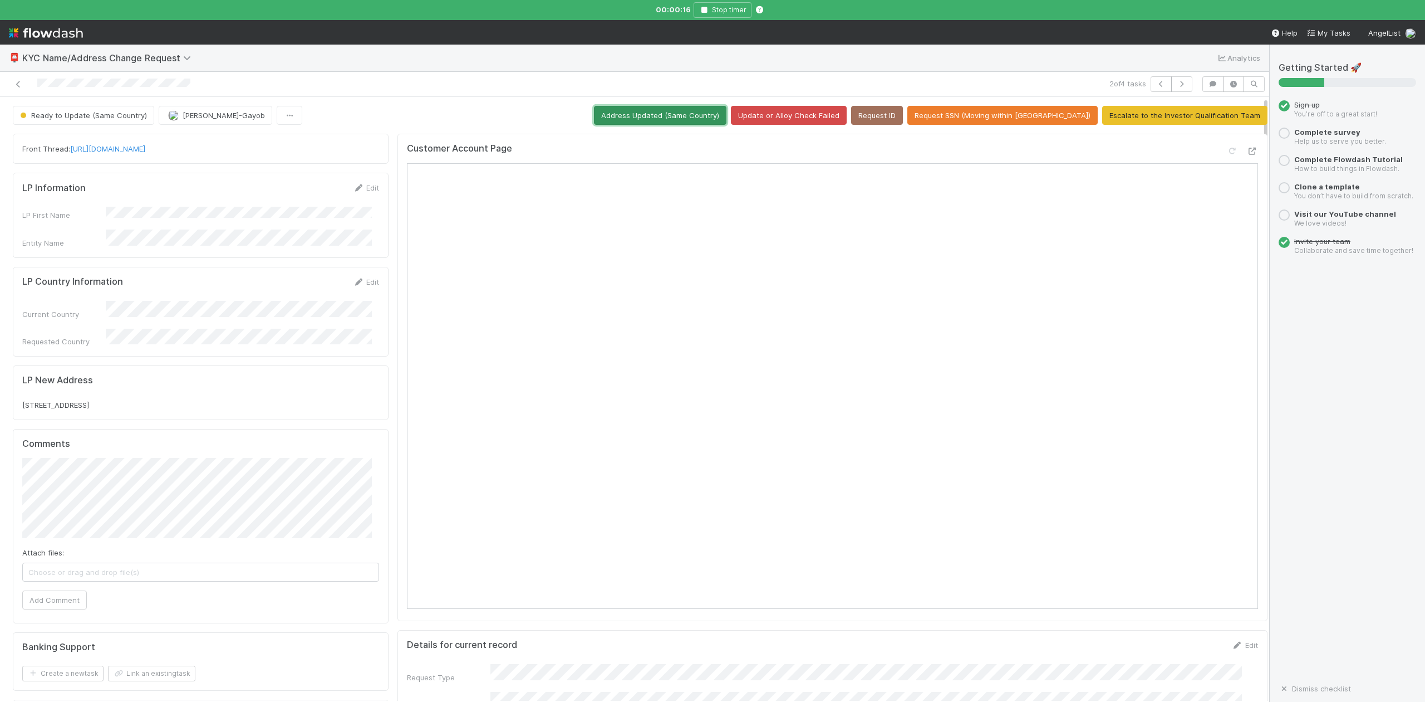
click at [708, 112] on button "Address Updated (Same Country)" at bounding box center [660, 115] width 133 height 19
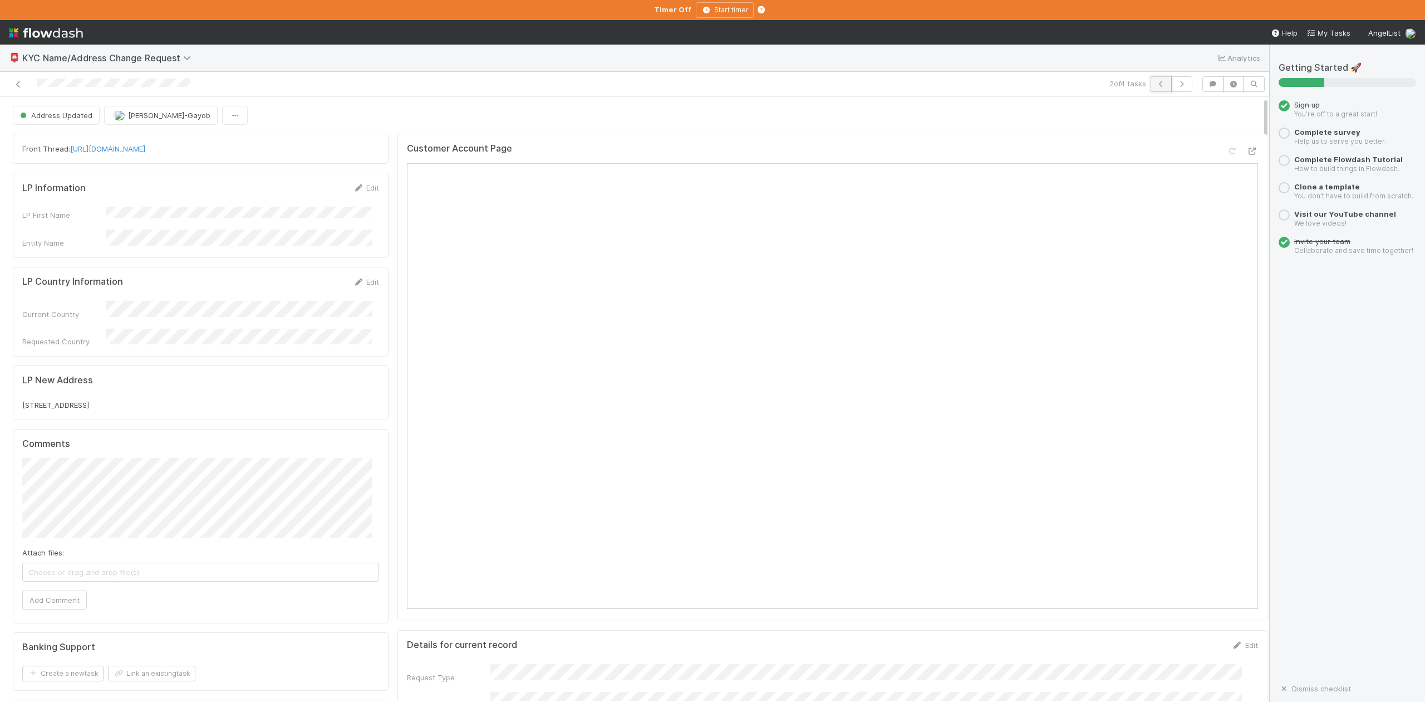
click at [1156, 87] on icon "button" at bounding box center [1161, 84] width 11 height 7
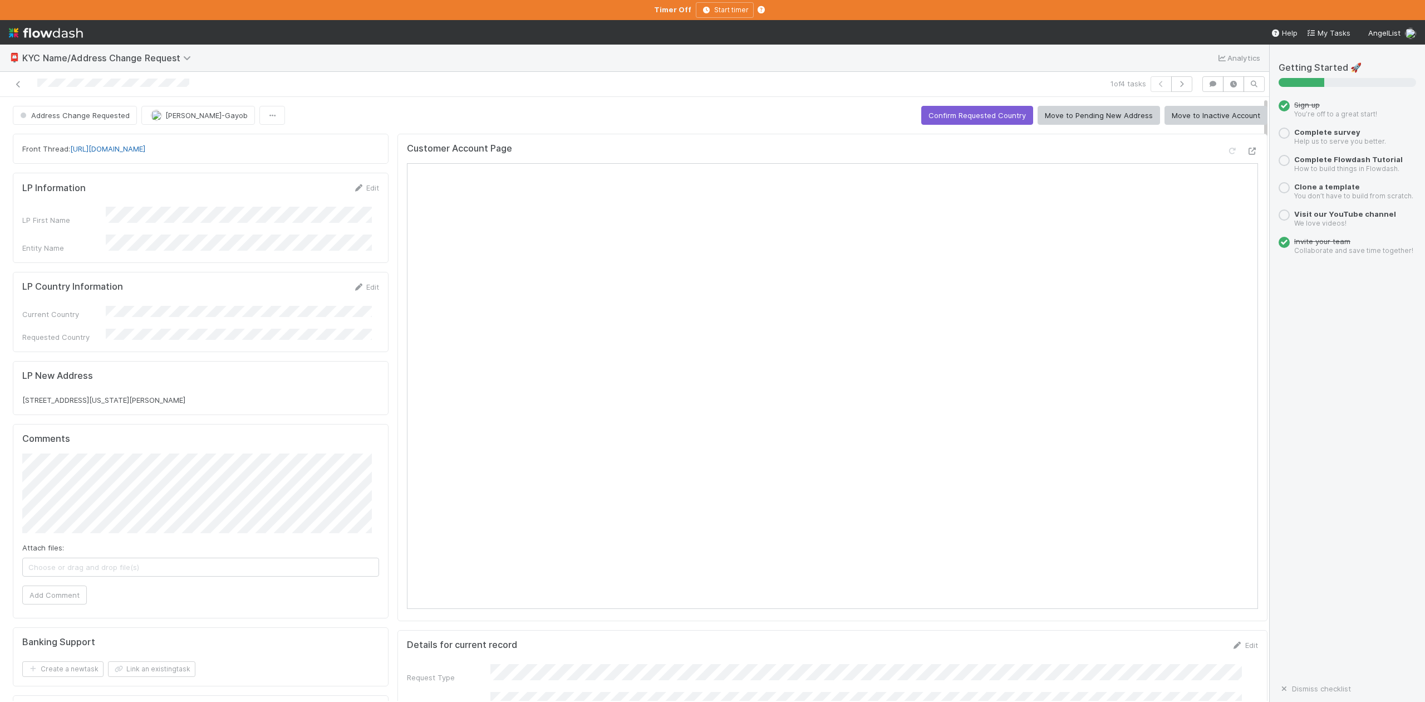
click at [145, 150] on link "https://app.frontapp.com/open/cnv_qpjgw07" at bounding box center [107, 148] width 75 height 9
click at [1247, 152] on icon at bounding box center [1252, 151] width 11 height 7
click at [951, 115] on button "Confirm Requested Country" at bounding box center [978, 115] width 112 height 19
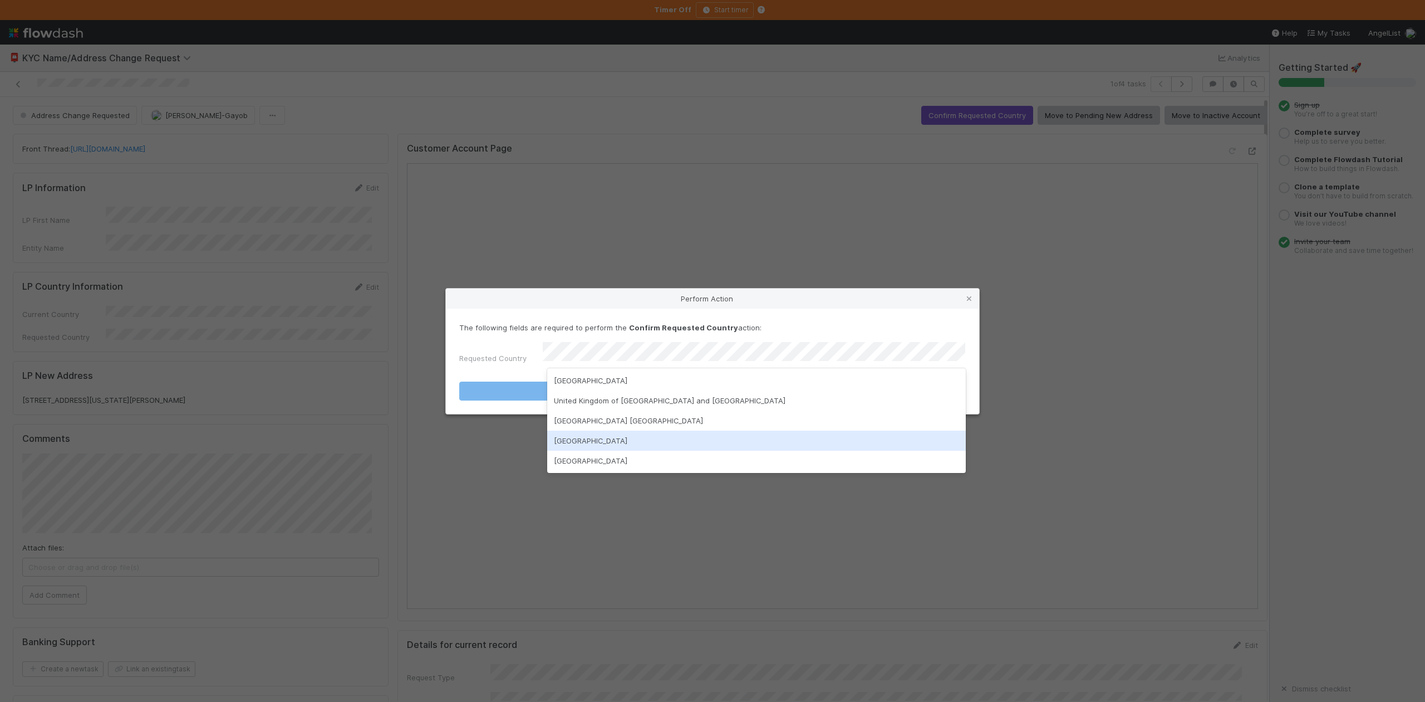
click at [582, 441] on div "United States of America" at bounding box center [756, 440] width 418 height 20
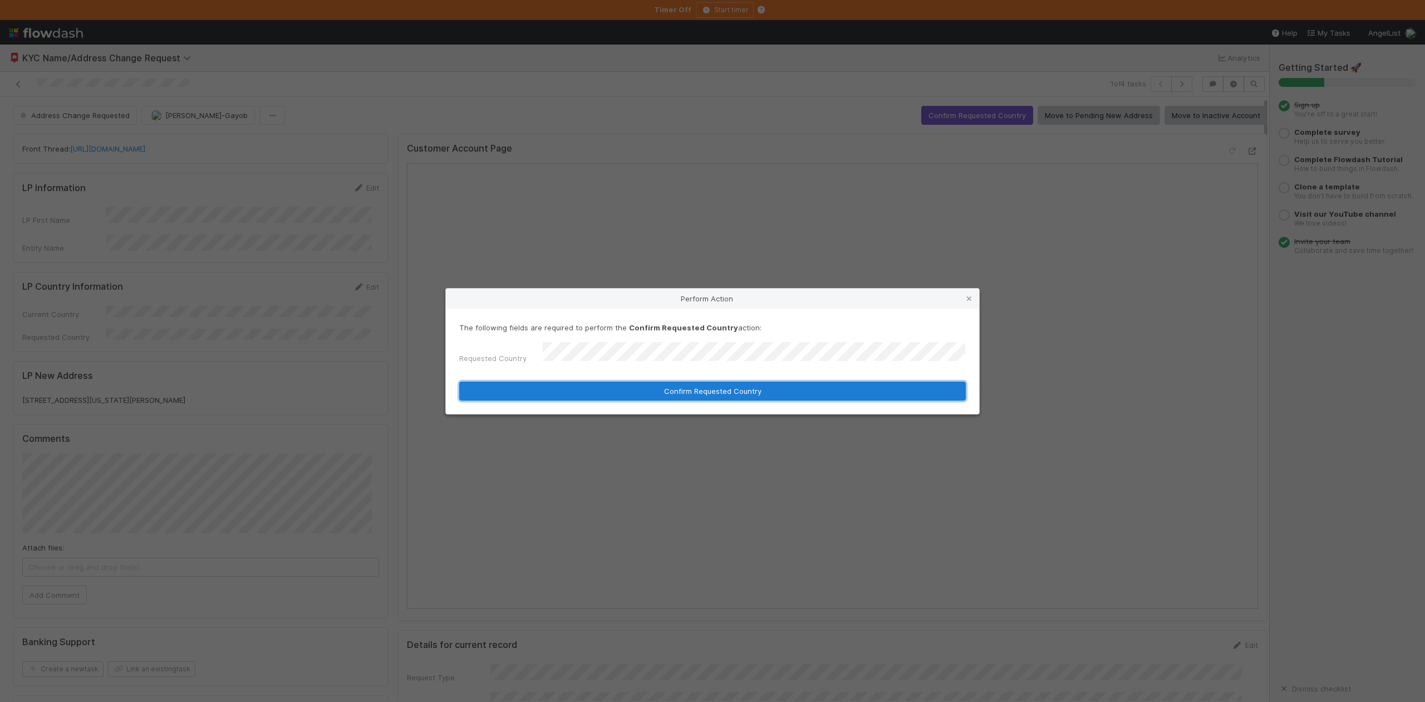
click at [600, 388] on button "Confirm Requested Country" at bounding box center [712, 390] width 507 height 19
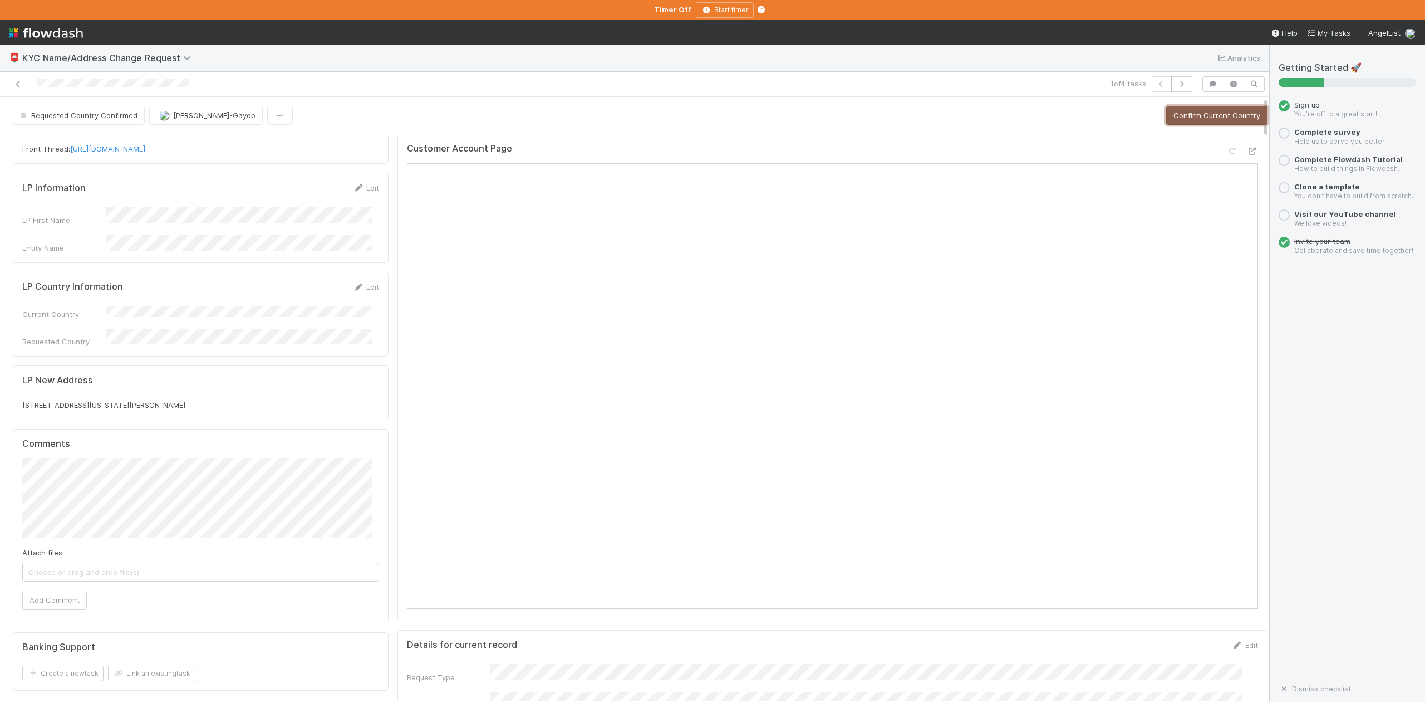
click at [1167, 119] on button "Confirm Current Country" at bounding box center [1216, 115] width 101 height 19
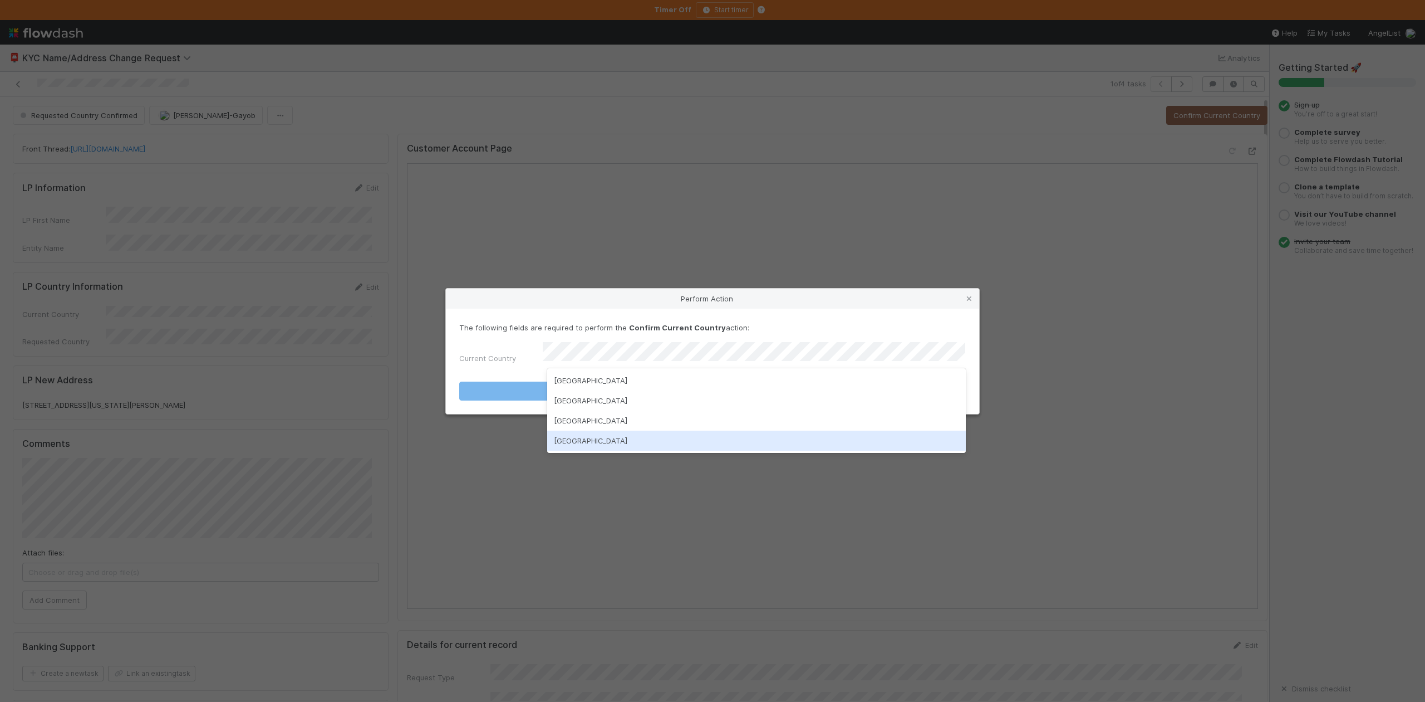
click at [614, 444] on div "United States of America" at bounding box center [756, 440] width 418 height 20
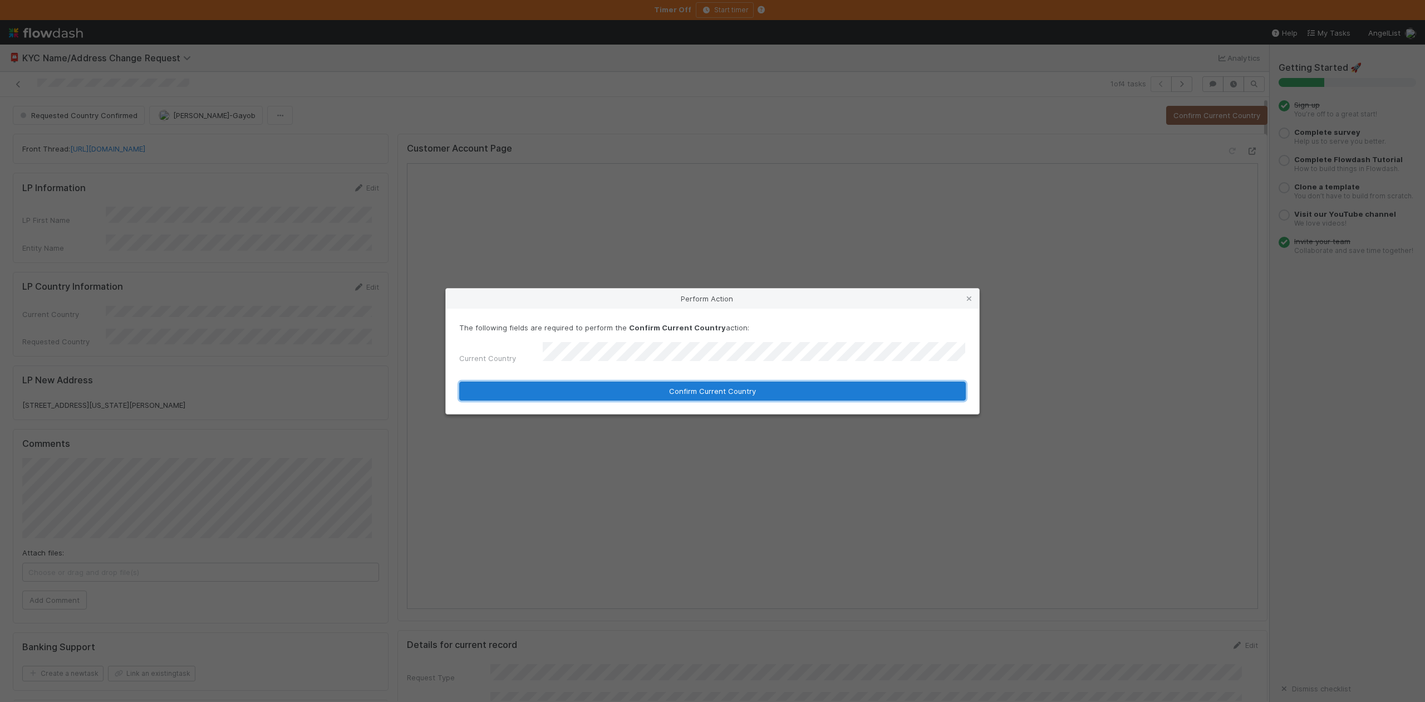
click at [598, 386] on button "Confirm Current Country" at bounding box center [712, 390] width 507 height 19
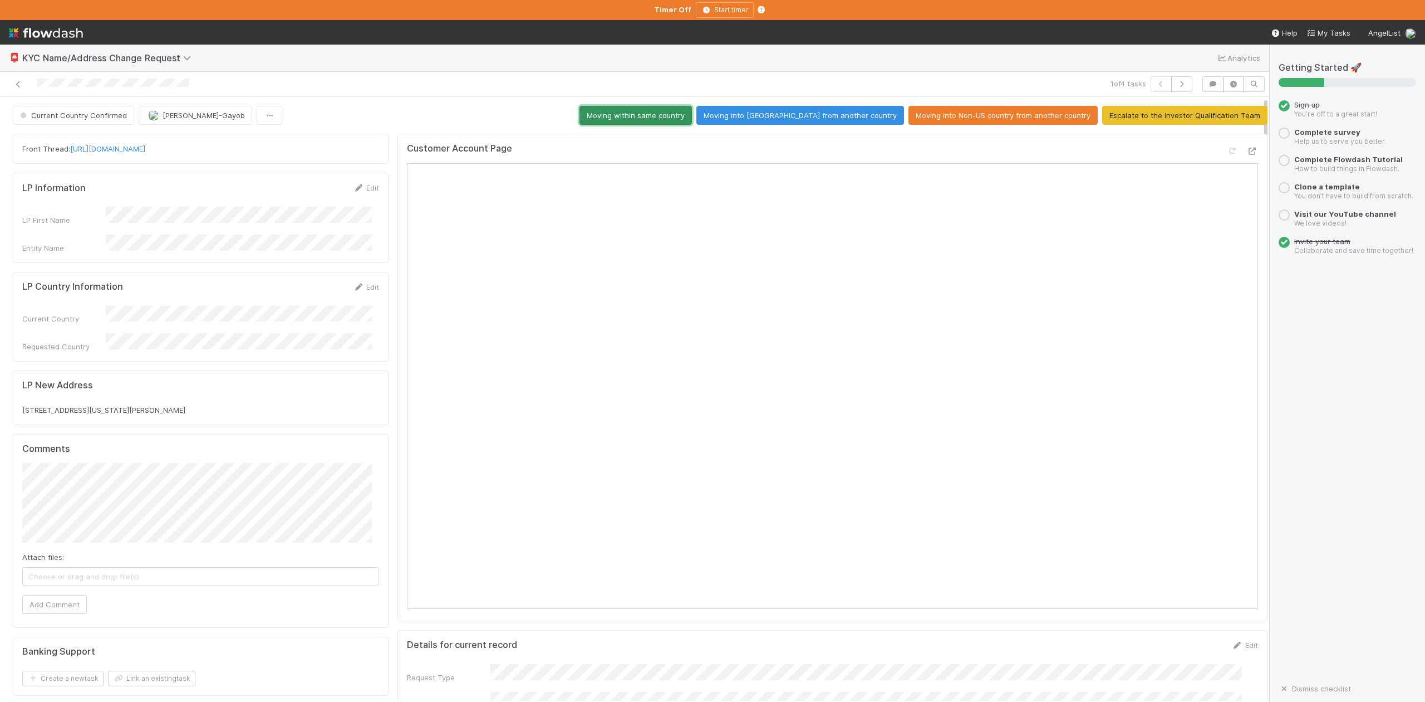
click at [690, 118] on button "Moving within same country" at bounding box center [636, 115] width 112 height 19
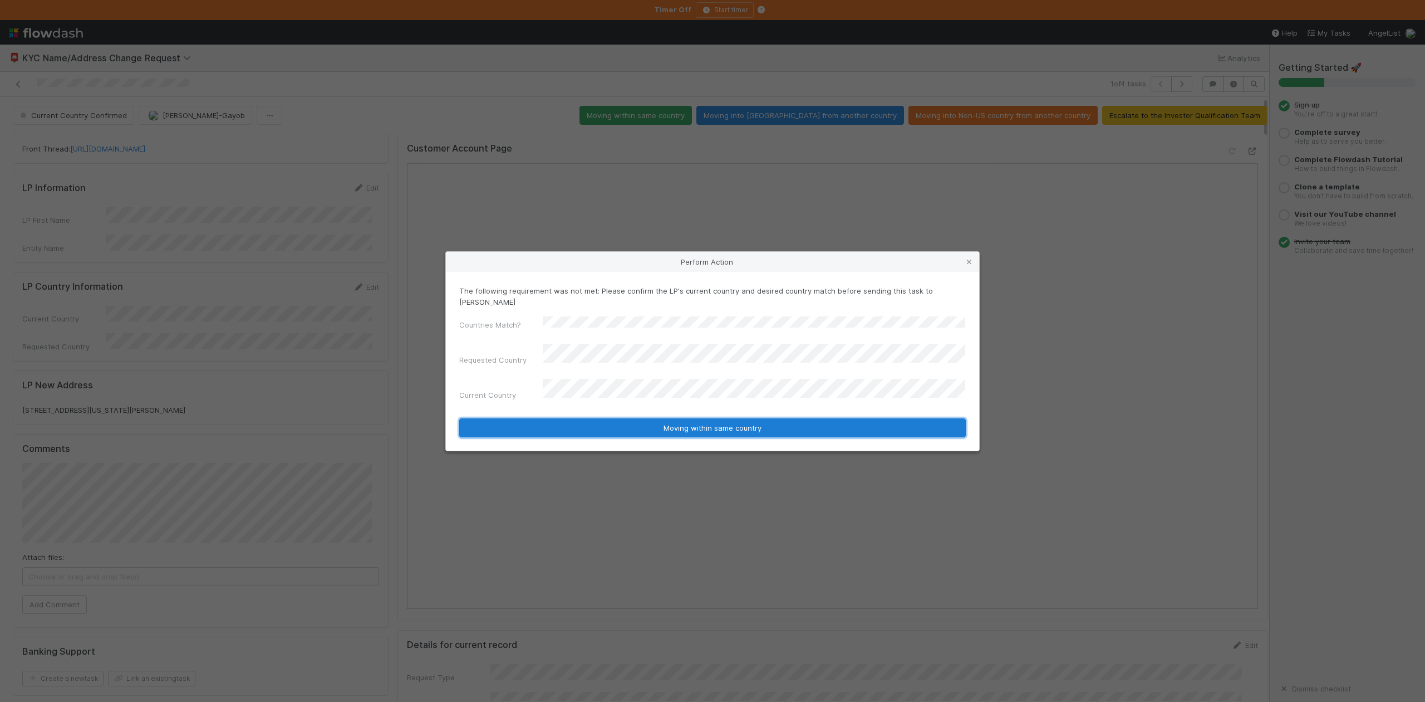
click at [693, 418] on button "Moving within same country" at bounding box center [712, 427] width 507 height 19
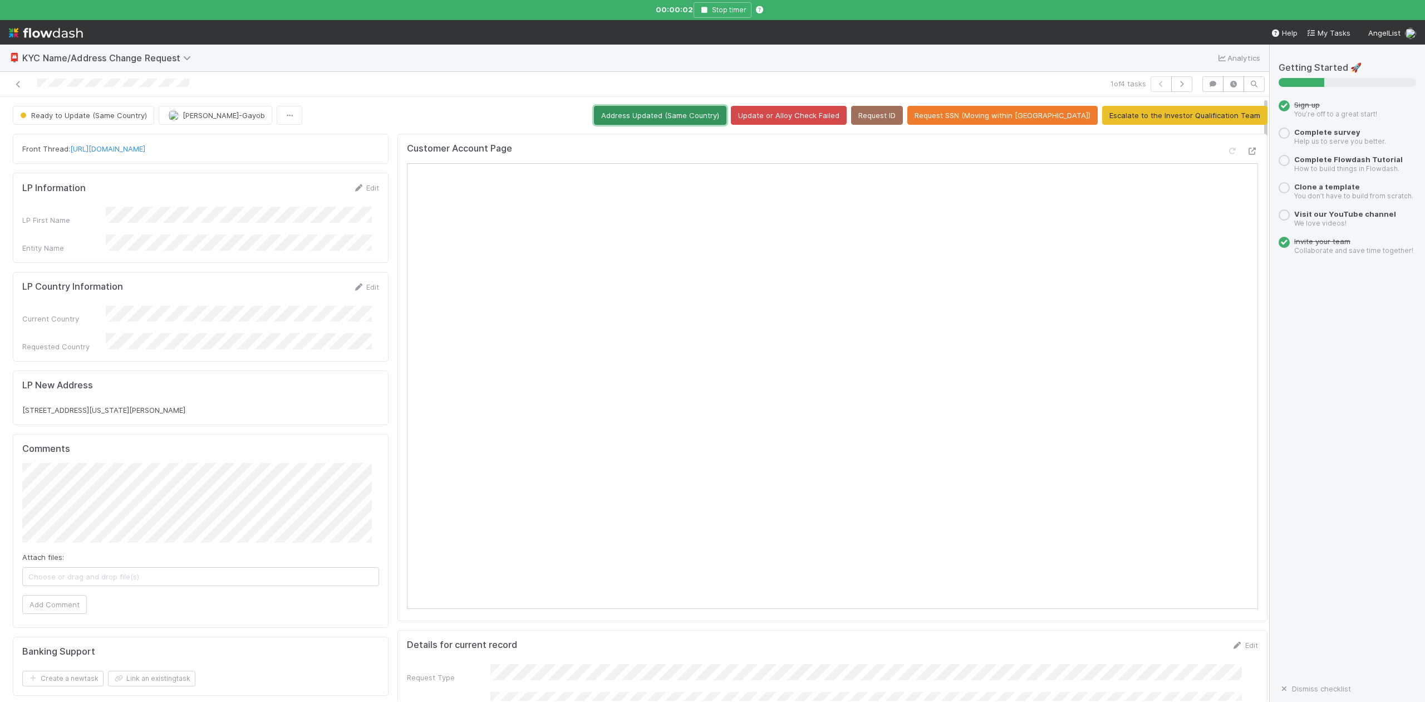
click at [718, 116] on button "Address Updated (Same Country)" at bounding box center [660, 115] width 133 height 19
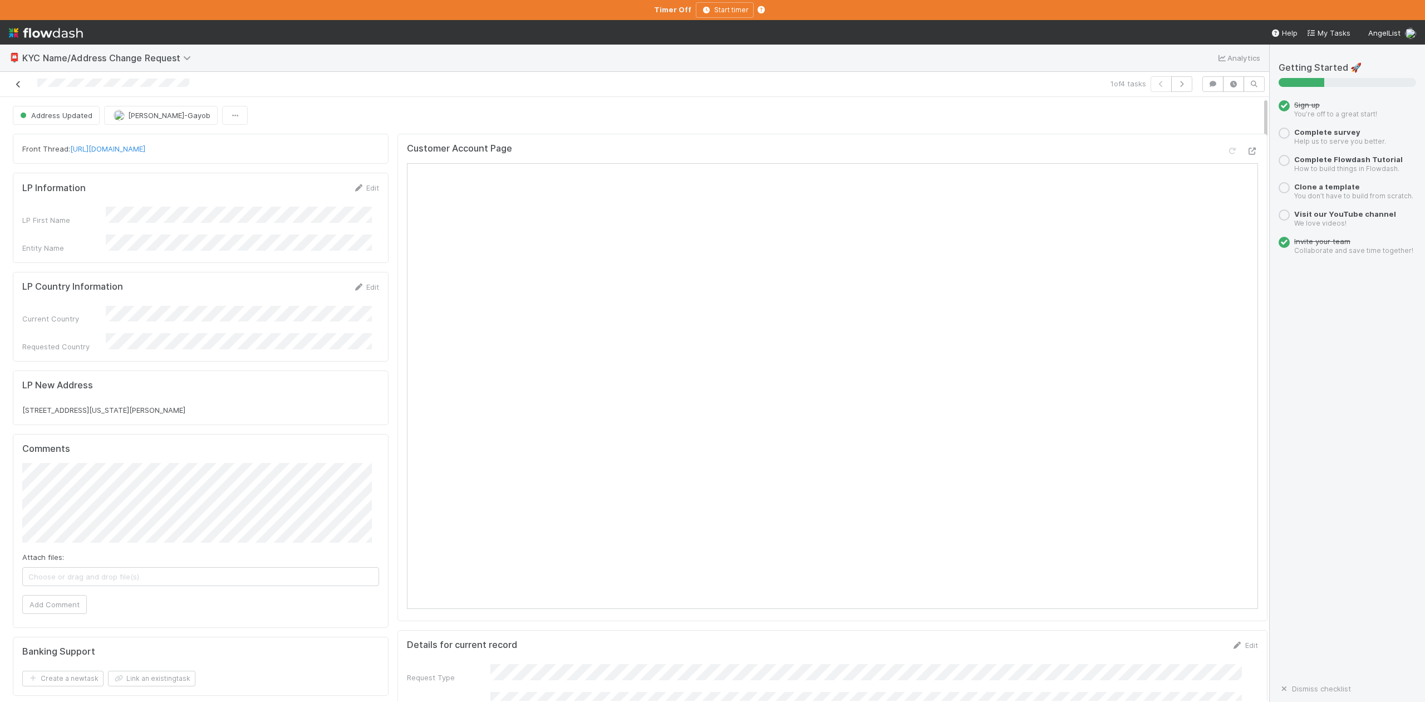
click at [19, 83] on icon at bounding box center [18, 84] width 11 height 7
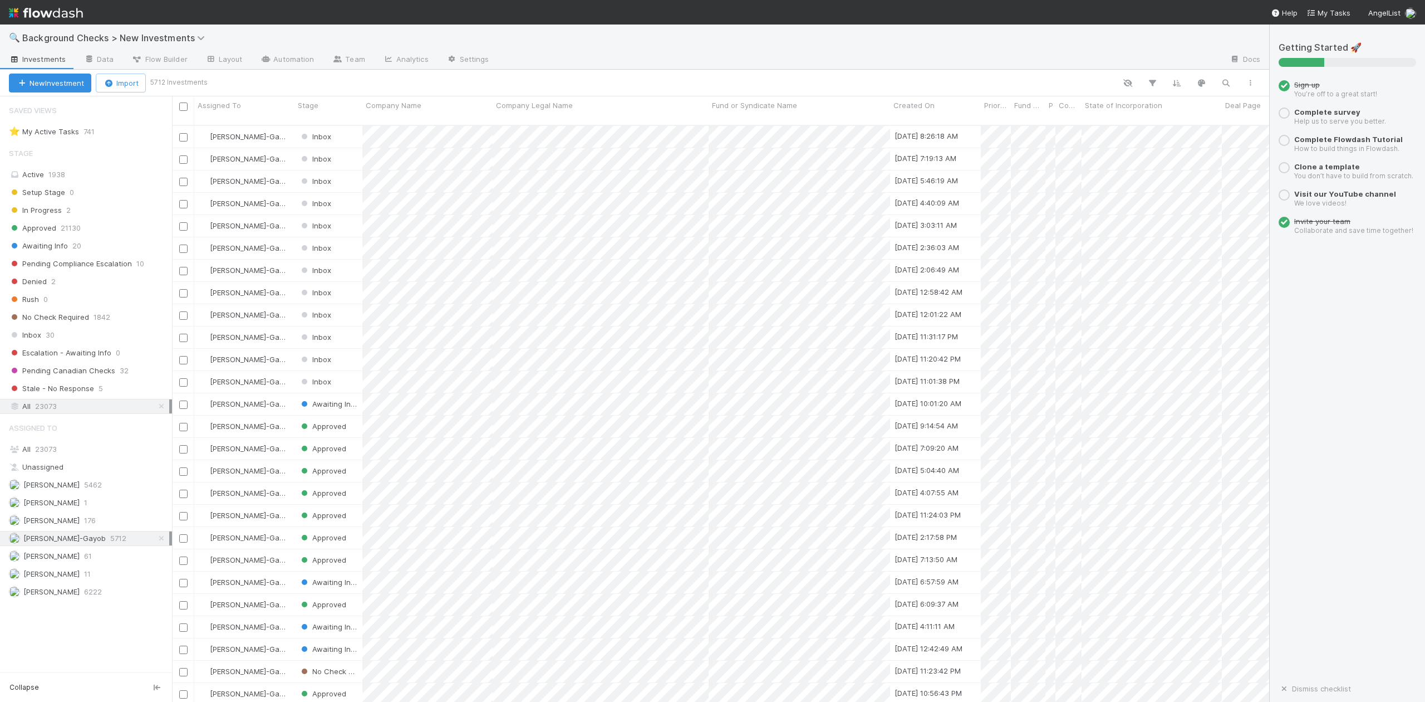
scroll to position [575, 1087]
click at [28, 339] on span "Inbox" at bounding box center [25, 335] width 32 height 14
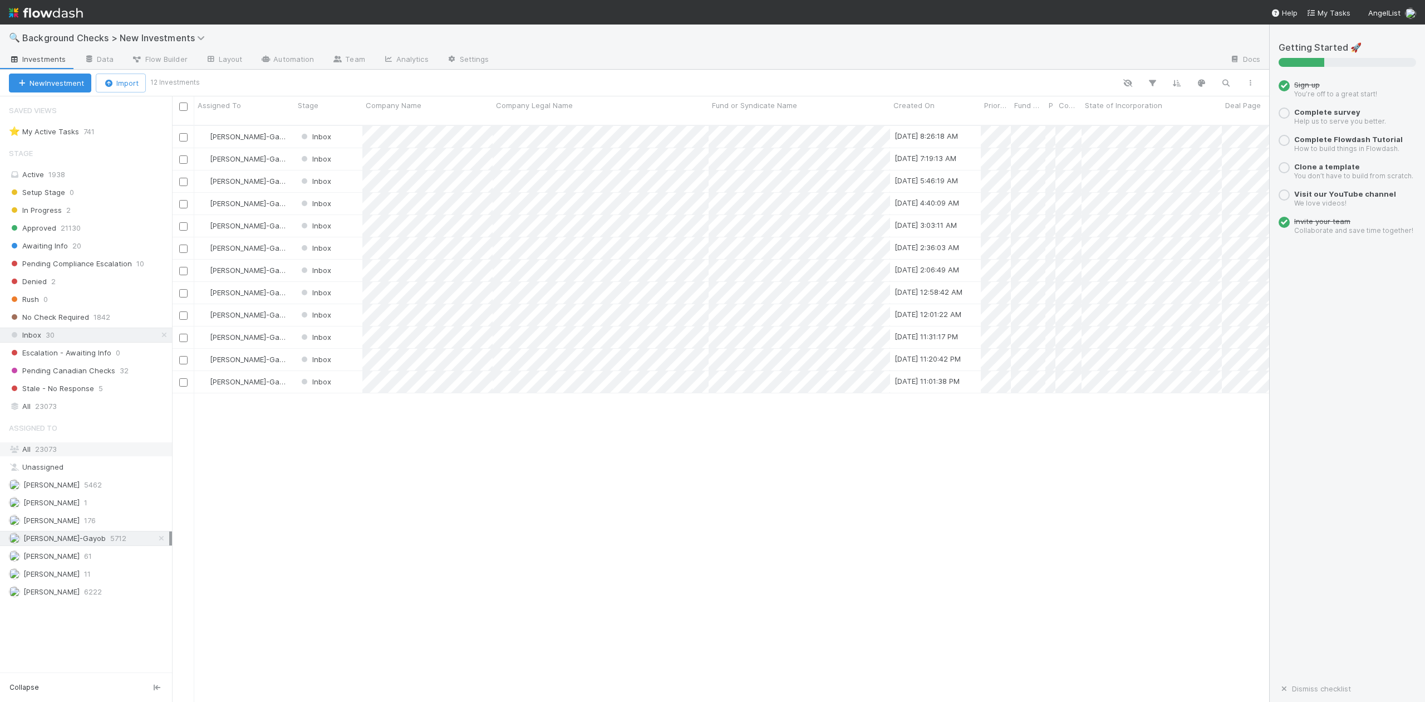
scroll to position [575, 1087]
click at [45, 413] on span "23073" at bounding box center [46, 406] width 22 height 14
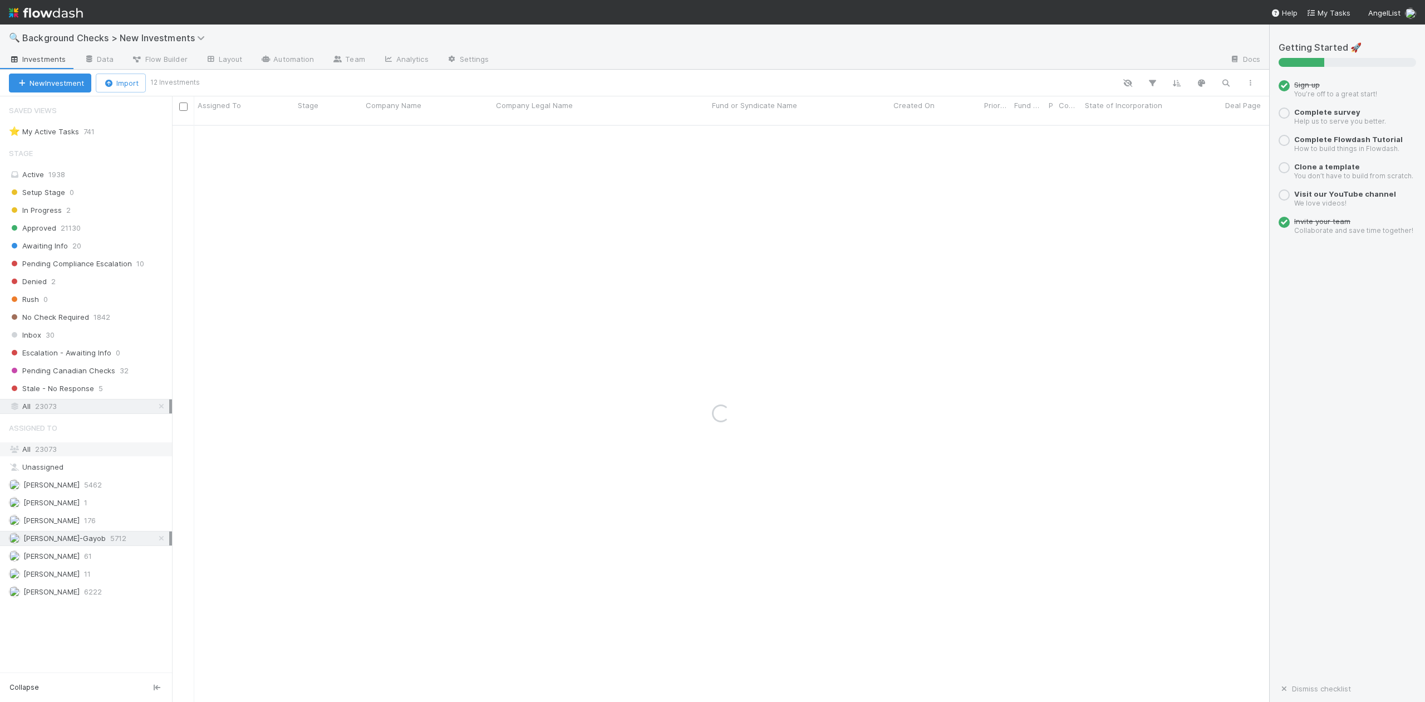
click at [45, 453] on span "23073" at bounding box center [46, 448] width 22 height 9
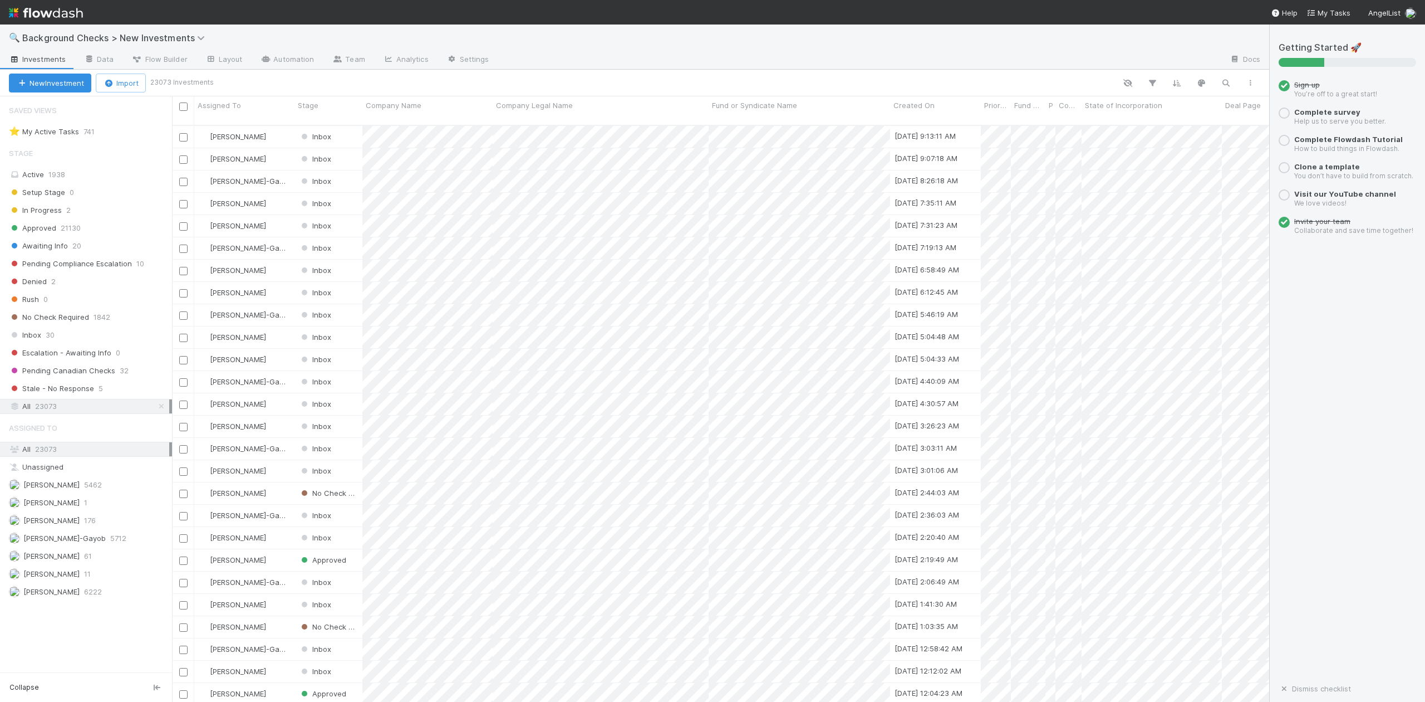
scroll to position [575, 1087]
click at [1226, 82] on icon "button" at bounding box center [1226, 83] width 11 height 10
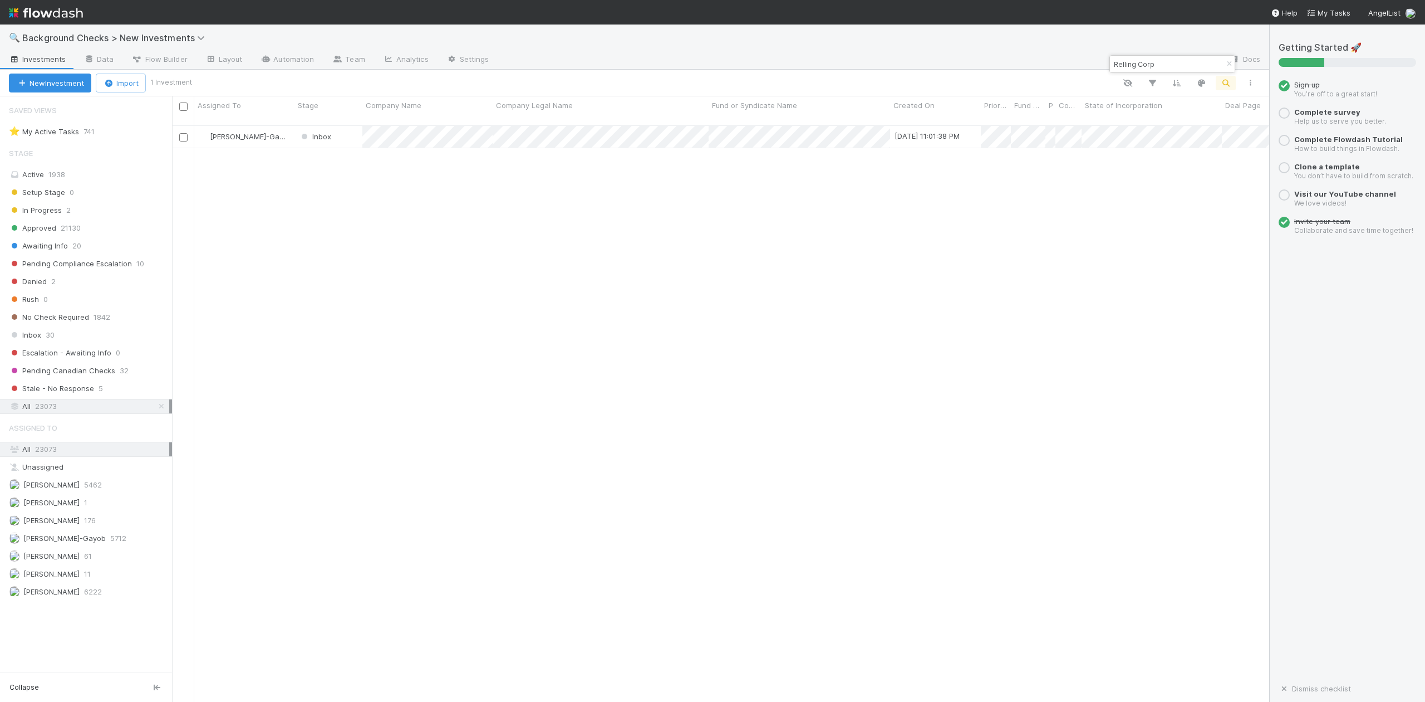
click at [1164, 63] on input "Relling Corp" at bounding box center [1167, 63] width 111 height 13
click at [1134, 65] on input "Relling" at bounding box center [1167, 63] width 111 height 13
type input "R"
paste input "Group1"
click at [1177, 60] on input "Group1" at bounding box center [1167, 63] width 111 height 13
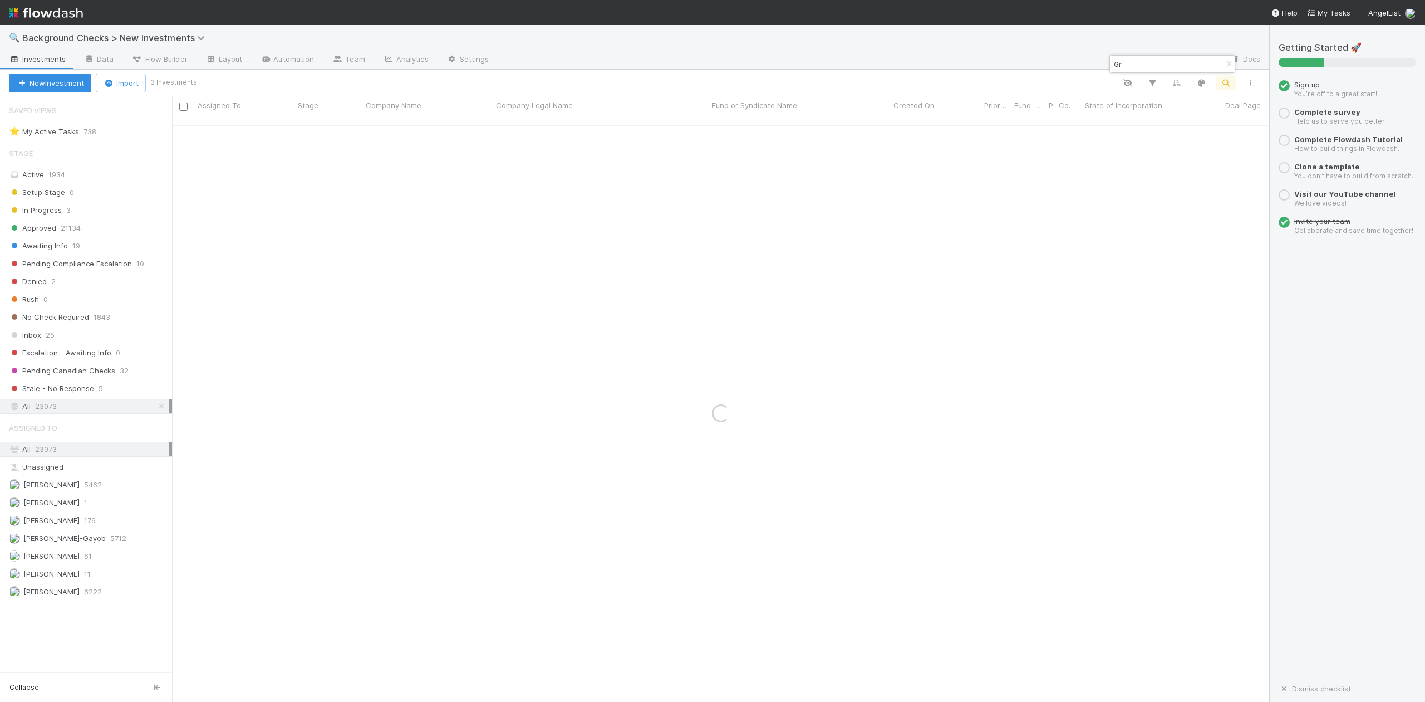
type input "G"
paste input "Resilience Investments"
click at [1193, 57] on input "Resilience Investments" at bounding box center [1167, 63] width 111 height 13
type input "R"
paste input "CipherOwl"
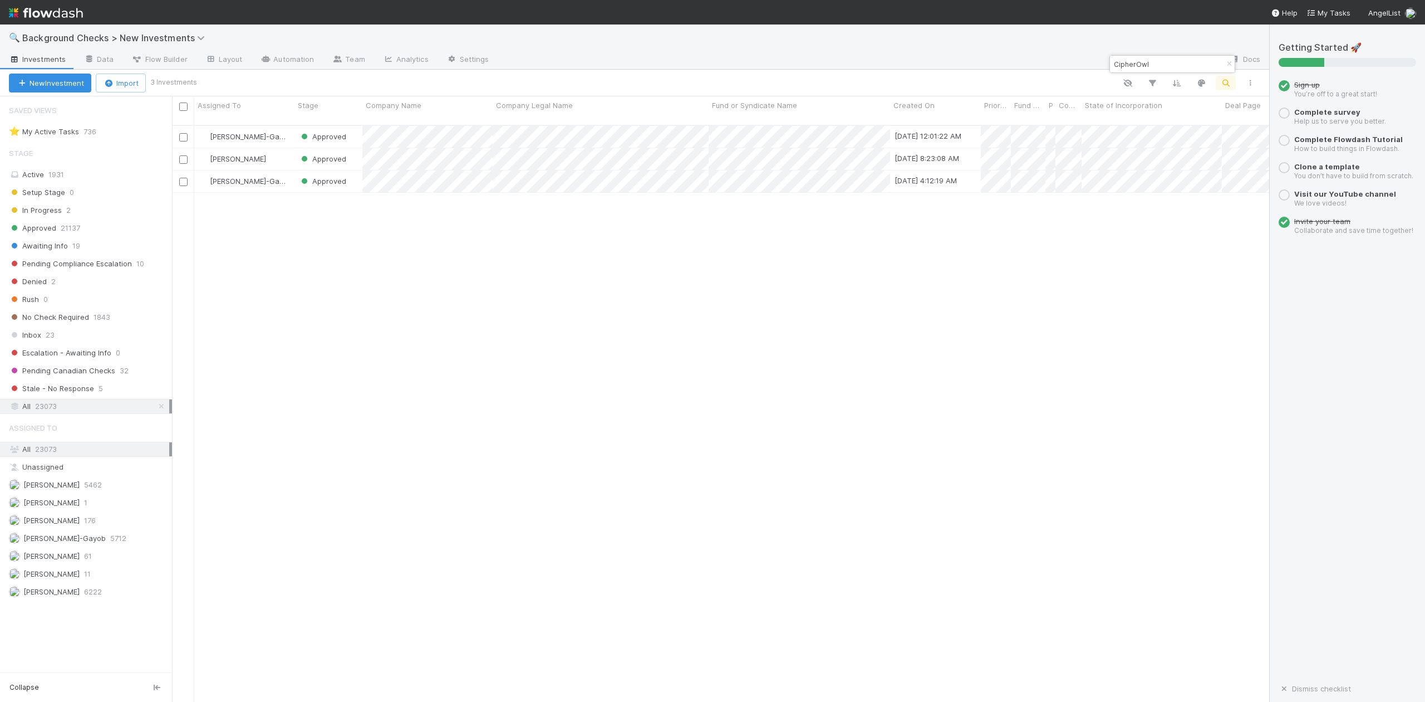
click at [1170, 60] on input "CipherOwl" at bounding box center [1167, 63] width 111 height 13
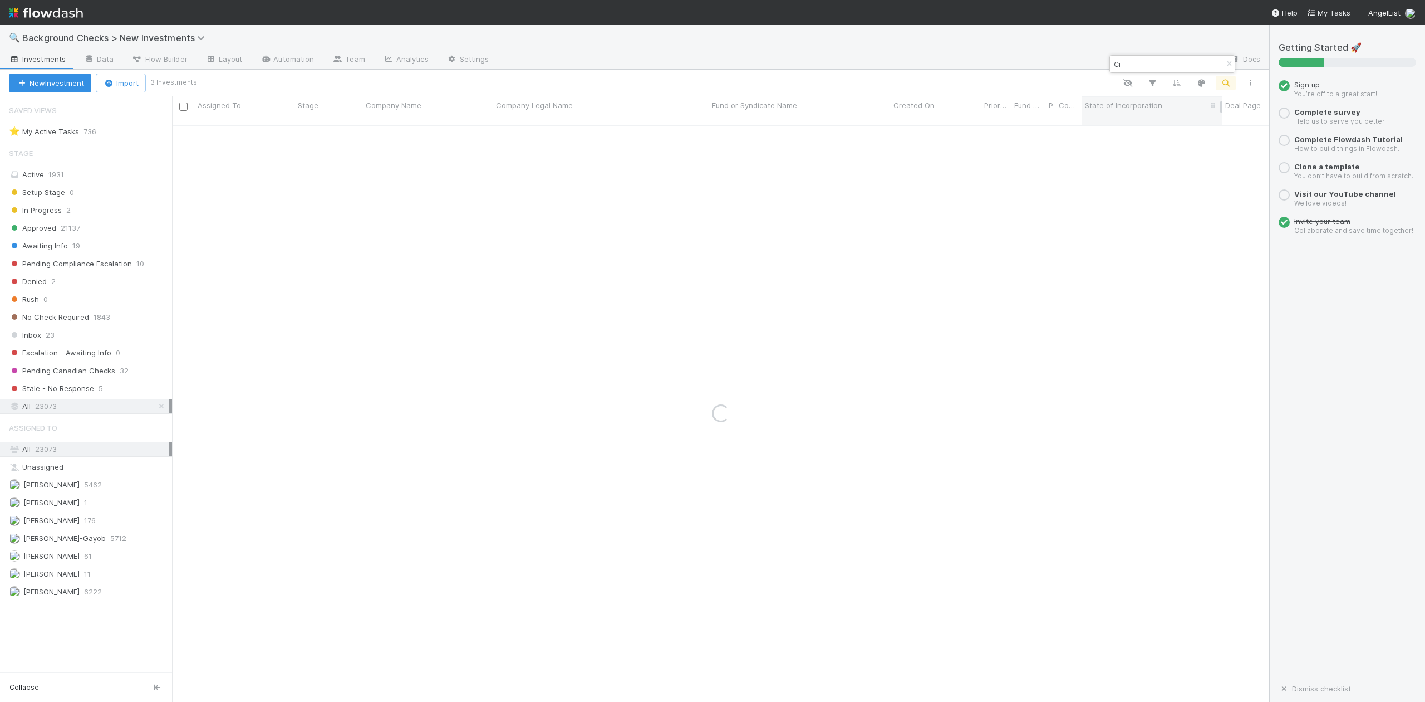
type input "C"
paste input "Alef compute Inc"
click at [1177, 65] on input "Alef compute" at bounding box center [1167, 63] width 111 height 13
type input "A"
paste input "Juxta"
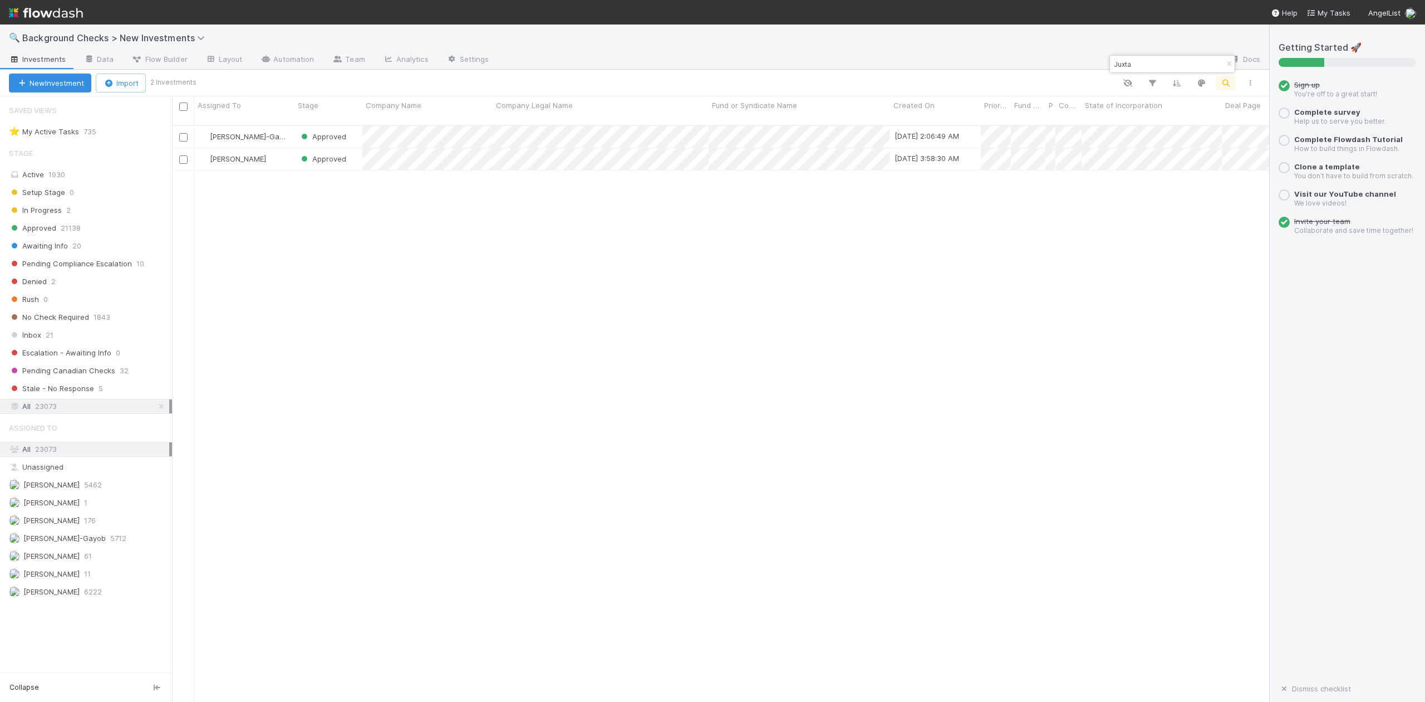
click at [1146, 60] on input "Juxta" at bounding box center [1167, 63] width 111 height 13
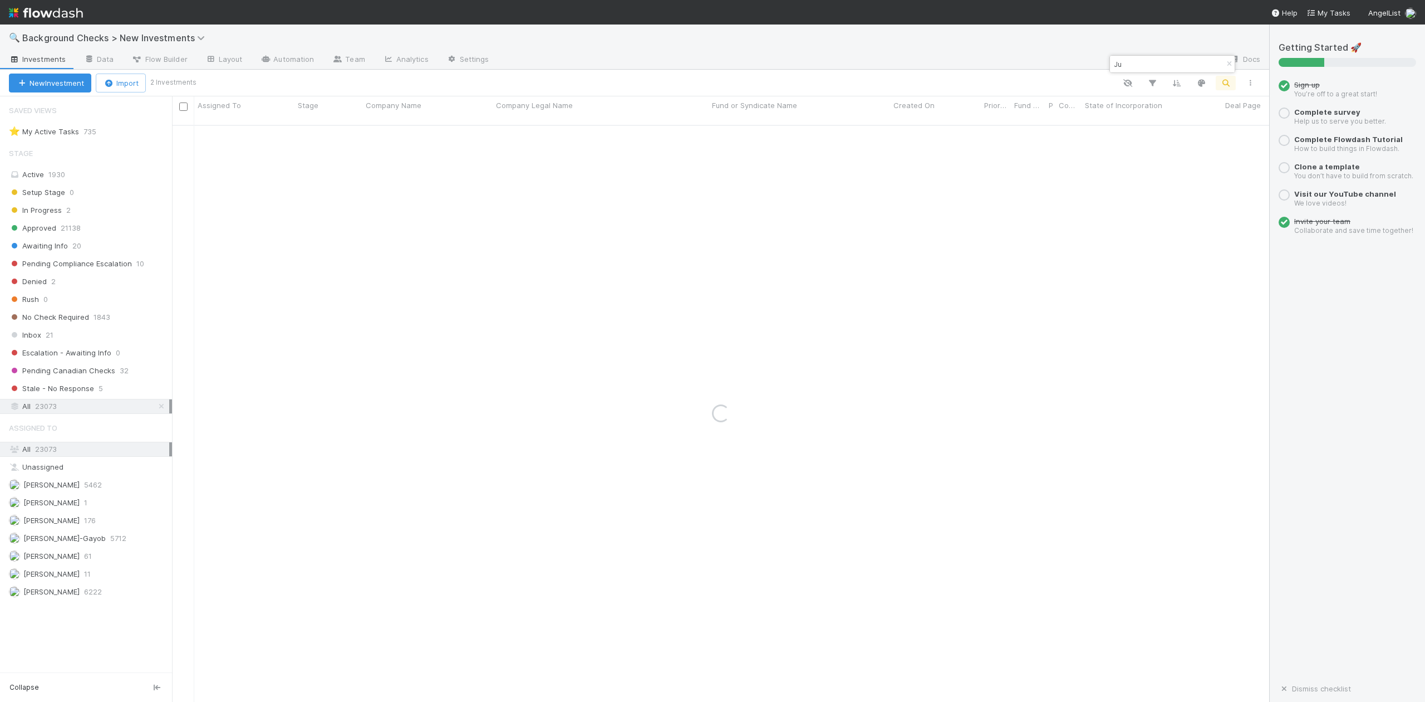
type input "J"
paste input "Sola Security"
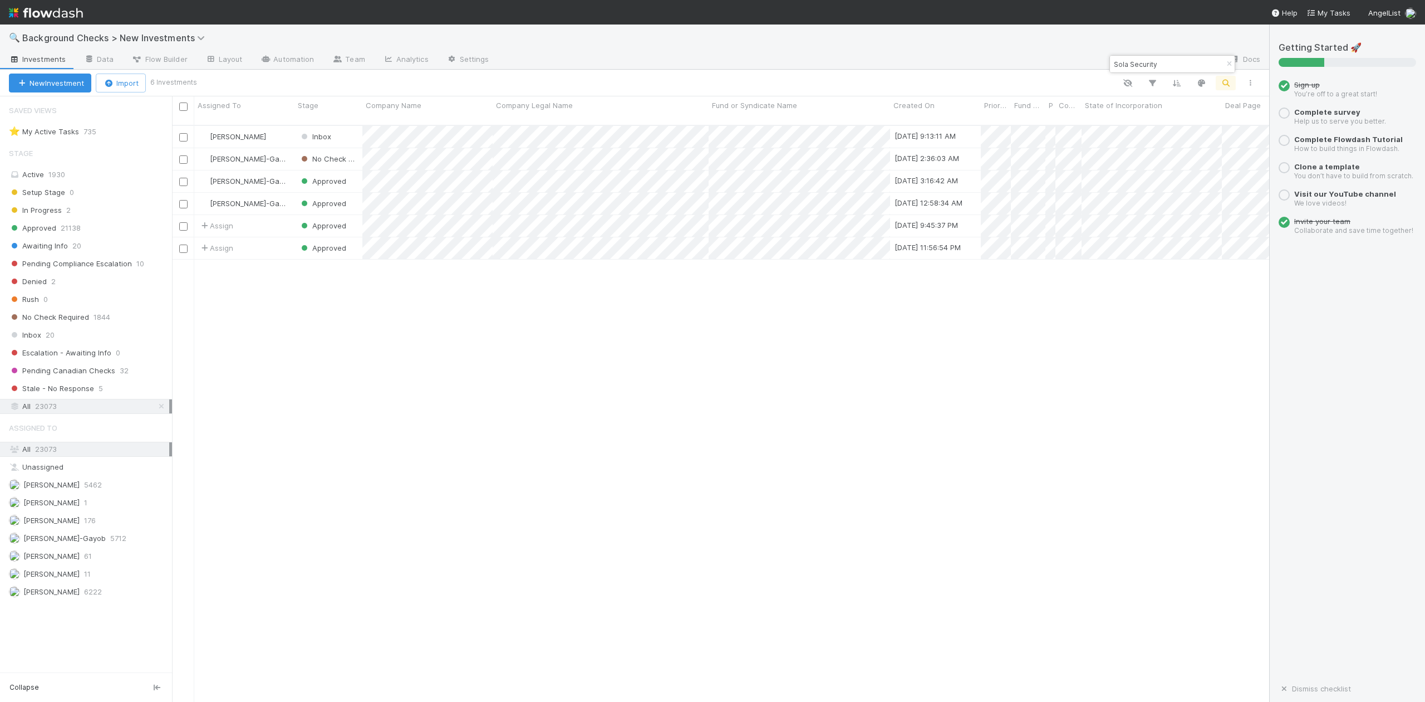
click at [1165, 63] on input "Sola Security" at bounding box center [1167, 63] width 111 height 13
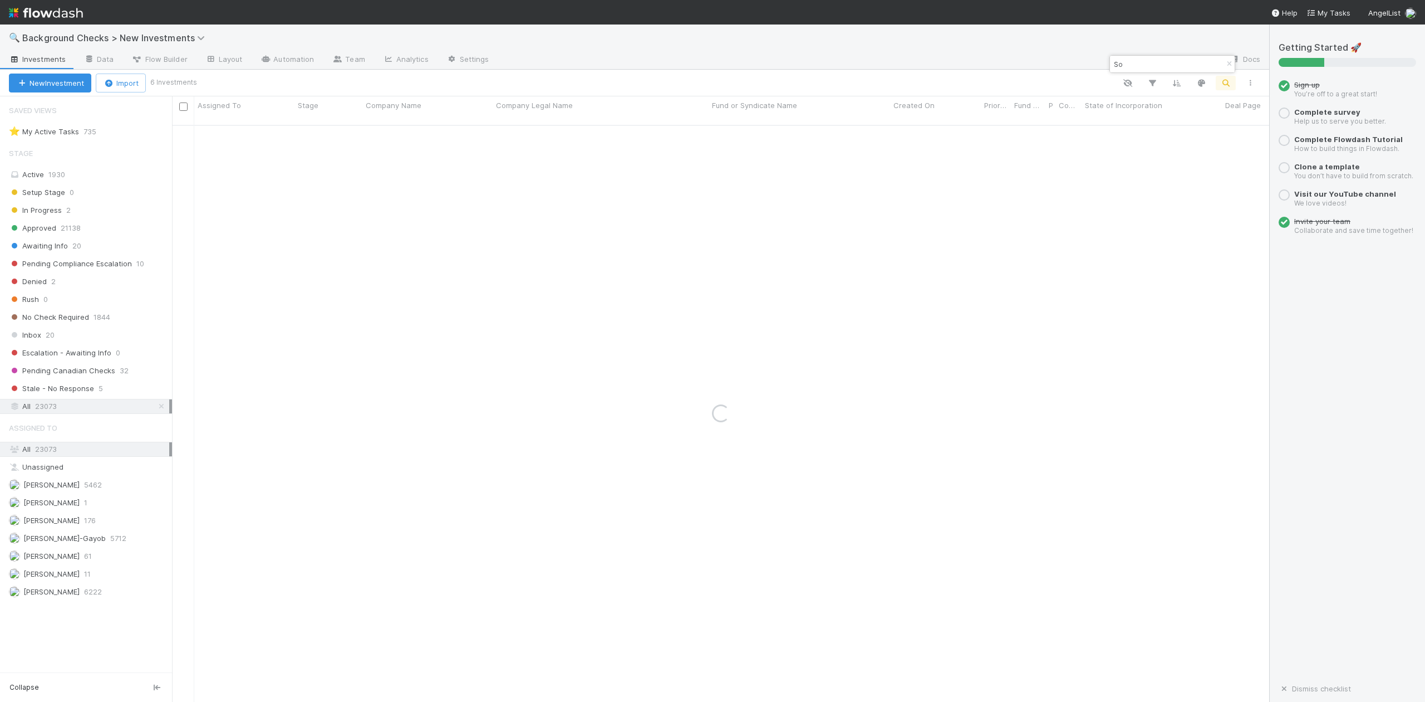
type input "S"
paste input "Embedder"
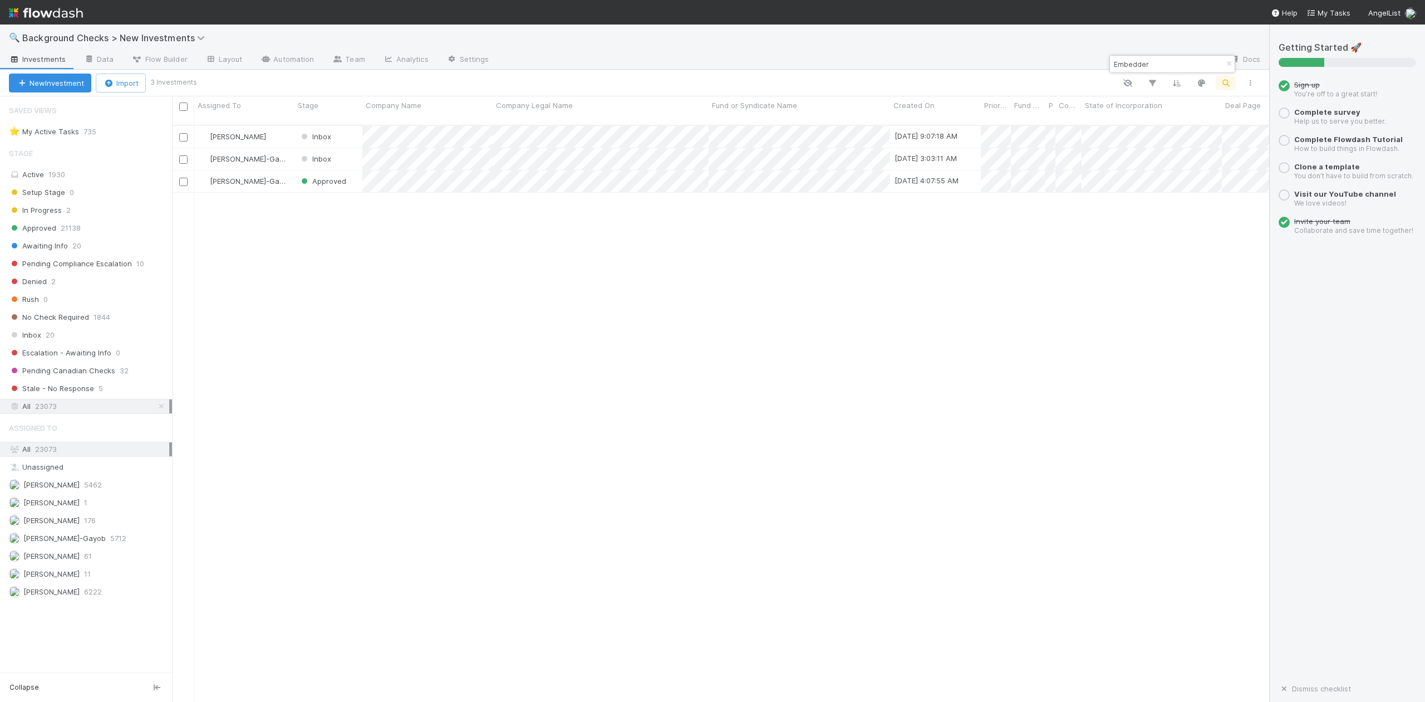
click at [1176, 56] on div "Embedder" at bounding box center [1172, 64] width 125 height 17
click at [1177, 65] on input "Embedder" at bounding box center [1167, 63] width 111 height 13
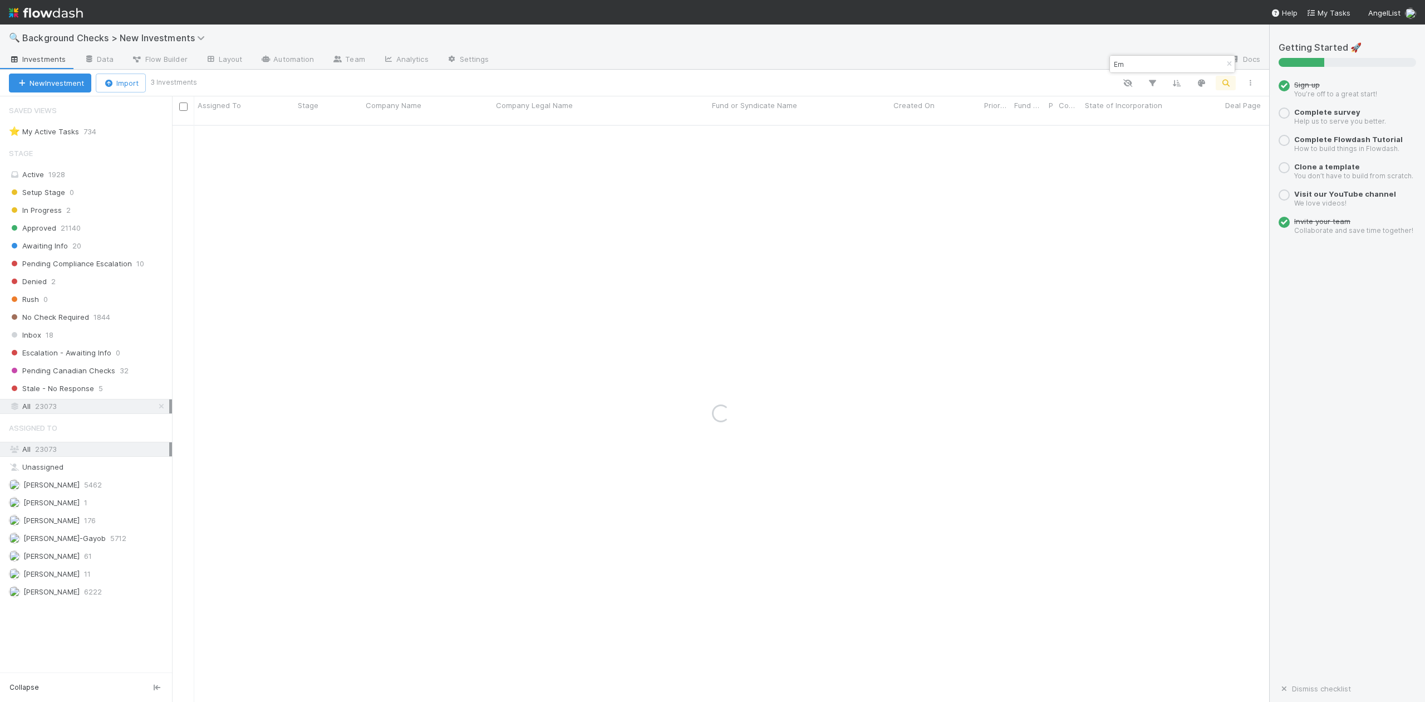
type input "E"
paste input "Norms"
click at [1160, 61] on input "Norms" at bounding box center [1167, 63] width 111 height 13
click at [1159, 62] on input "Norms" at bounding box center [1167, 63] width 111 height 13
type input "N"
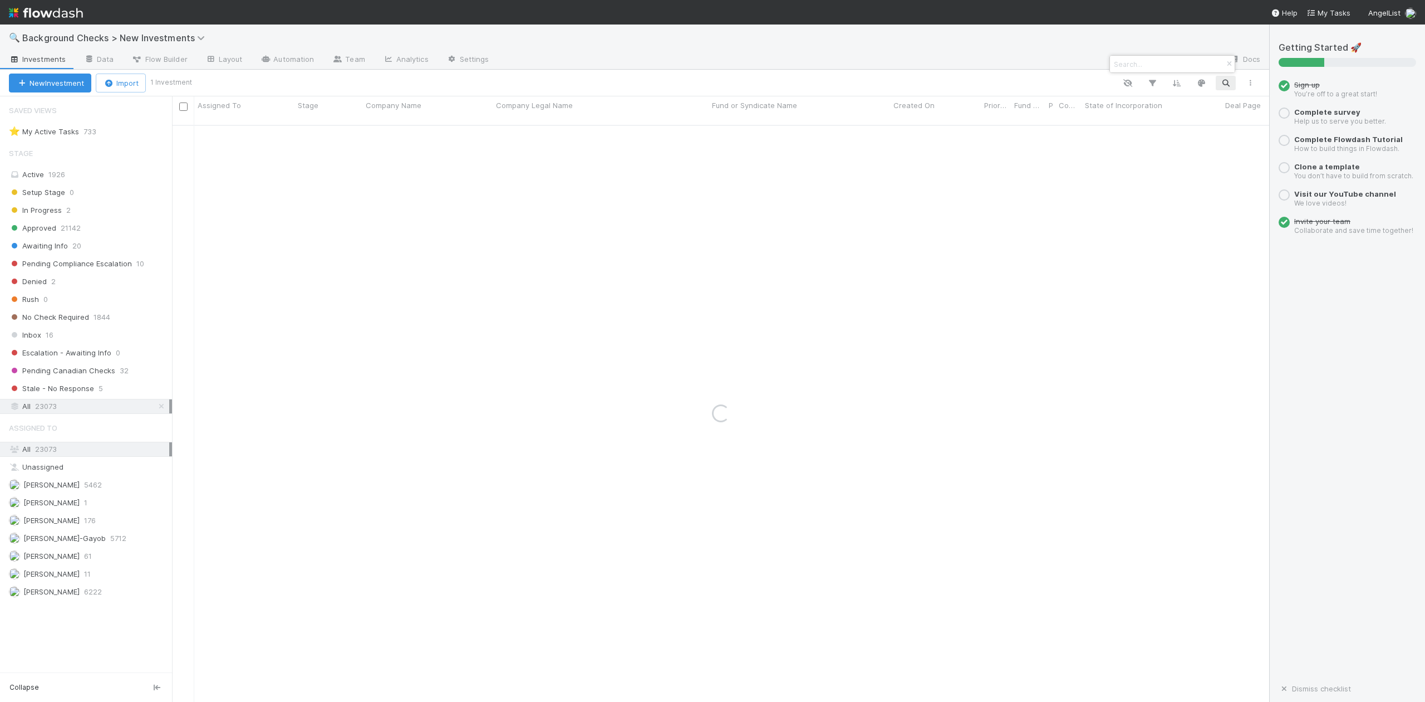
paste input "Matter Bioworks"
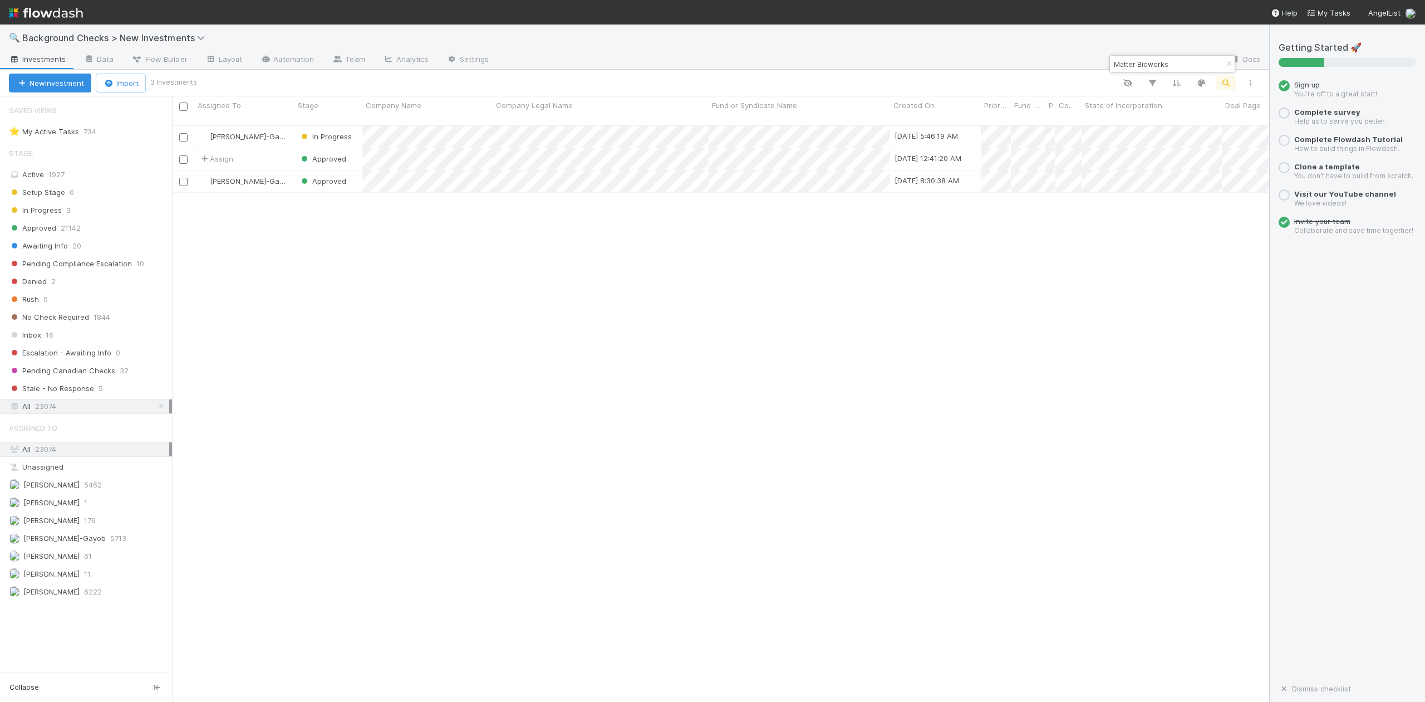
drag, startPoint x: 1173, startPoint y: 60, endPoint x: 1114, endPoint y: 59, distance: 58.5
click at [1114, 59] on input "Matter Bioworks" at bounding box center [1167, 63] width 111 height 13
paste input "[PERSON_NAME] Health"
click at [1164, 68] on input "[PERSON_NAME] Health" at bounding box center [1167, 63] width 111 height 13
click at [1156, 62] on div at bounding box center [712, 351] width 1425 height 702
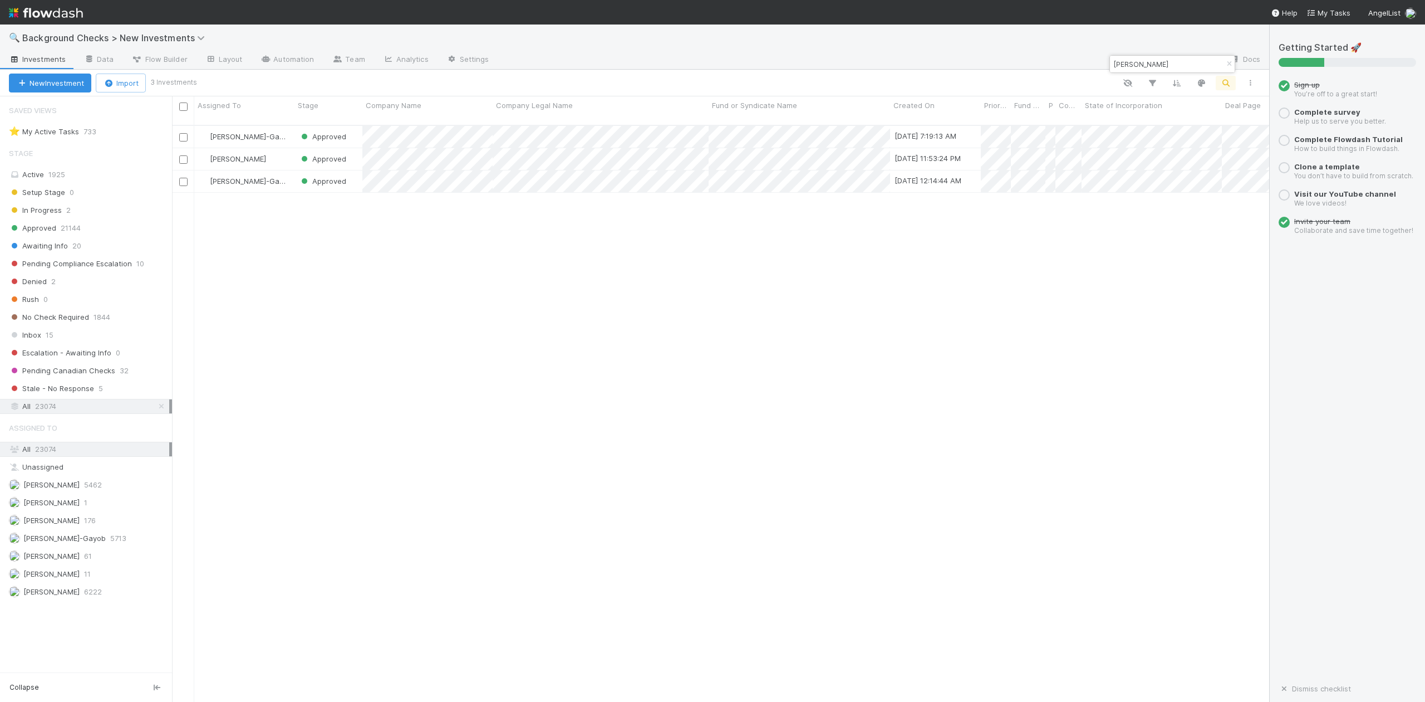
drag, startPoint x: 1156, startPoint y: 62, endPoint x: 1110, endPoint y: 61, distance: 46.2
click at [1110, 61] on div "Avelis" at bounding box center [1166, 63] width 113 height 13
paste input "[PERSON_NAME]"
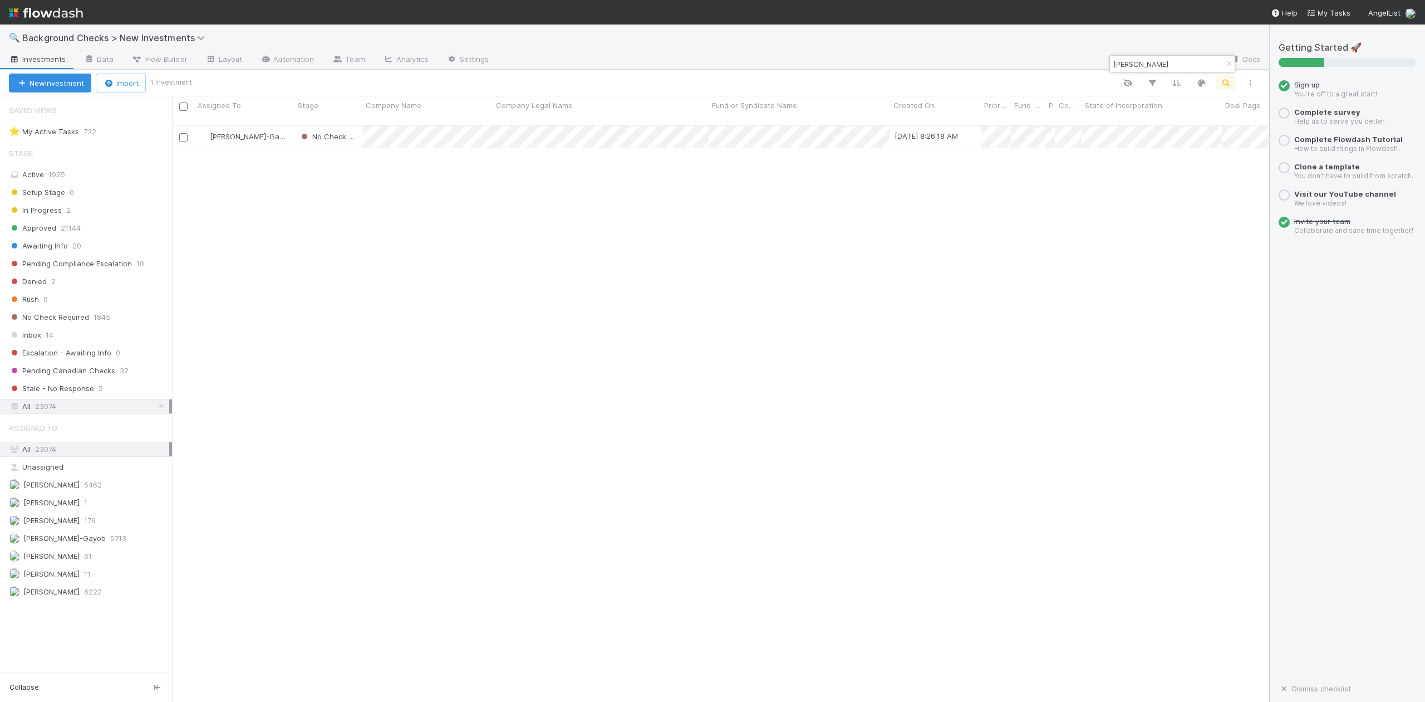
click at [1165, 60] on input "[PERSON_NAME]" at bounding box center [1167, 63] width 111 height 13
type input "S"
paste input "Keystone"
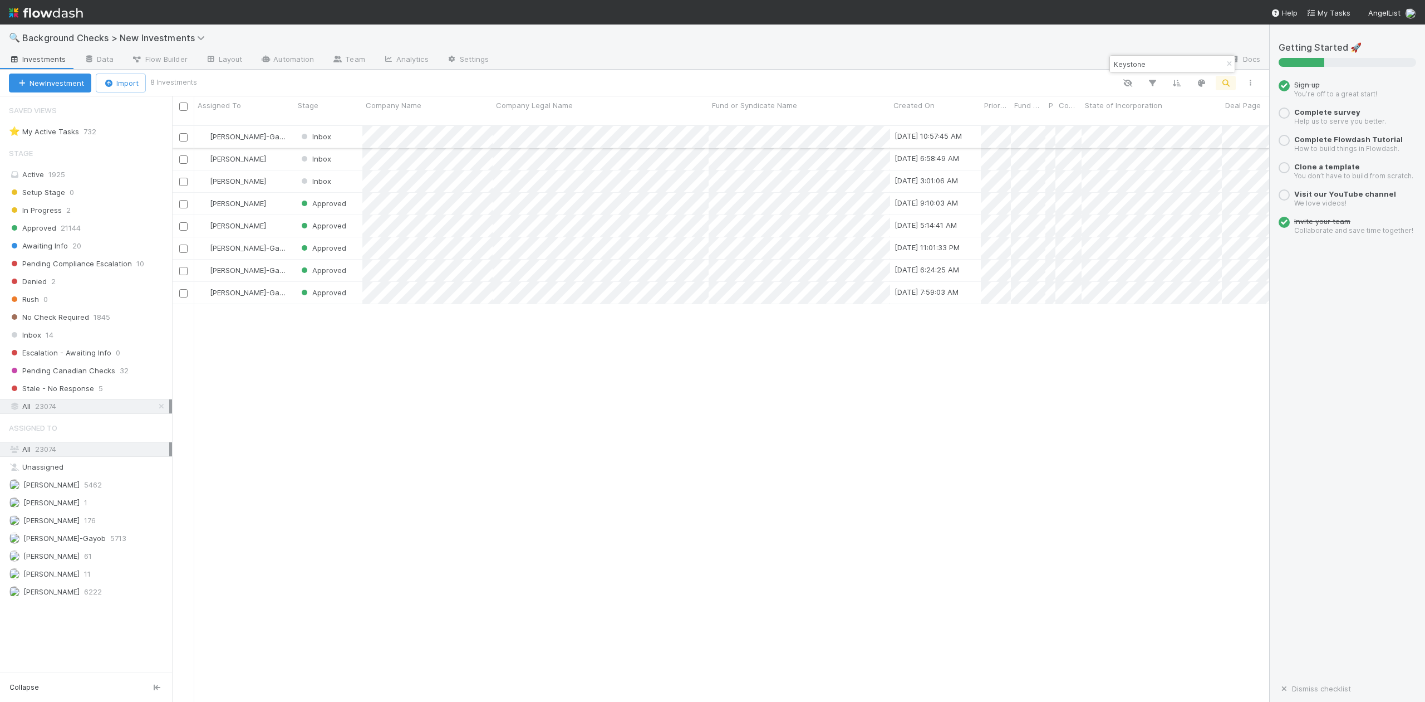
type input "Keystone"
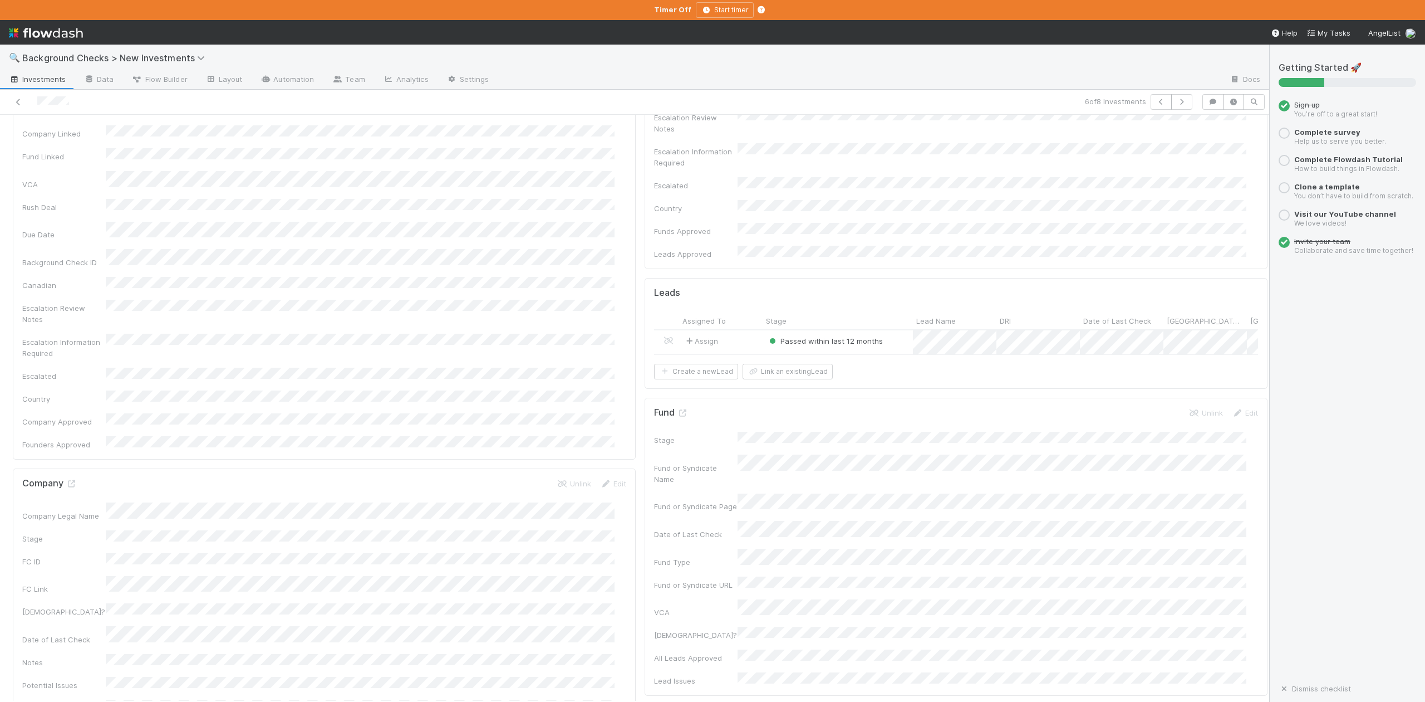
scroll to position [371, 0]
click at [14, 99] on icon at bounding box center [18, 102] width 11 height 7
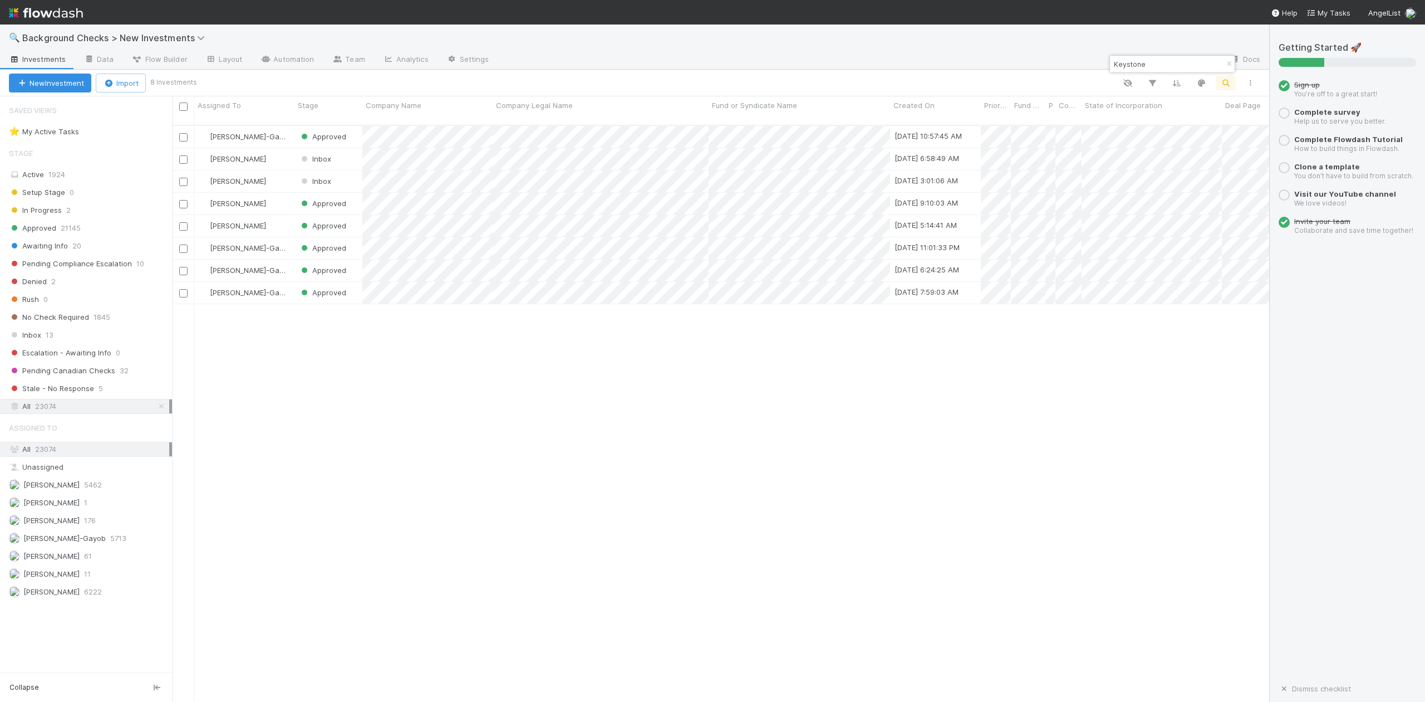
scroll to position [575, 1087]
click at [1168, 58] on input "Keystone" at bounding box center [1167, 63] width 111 height 13
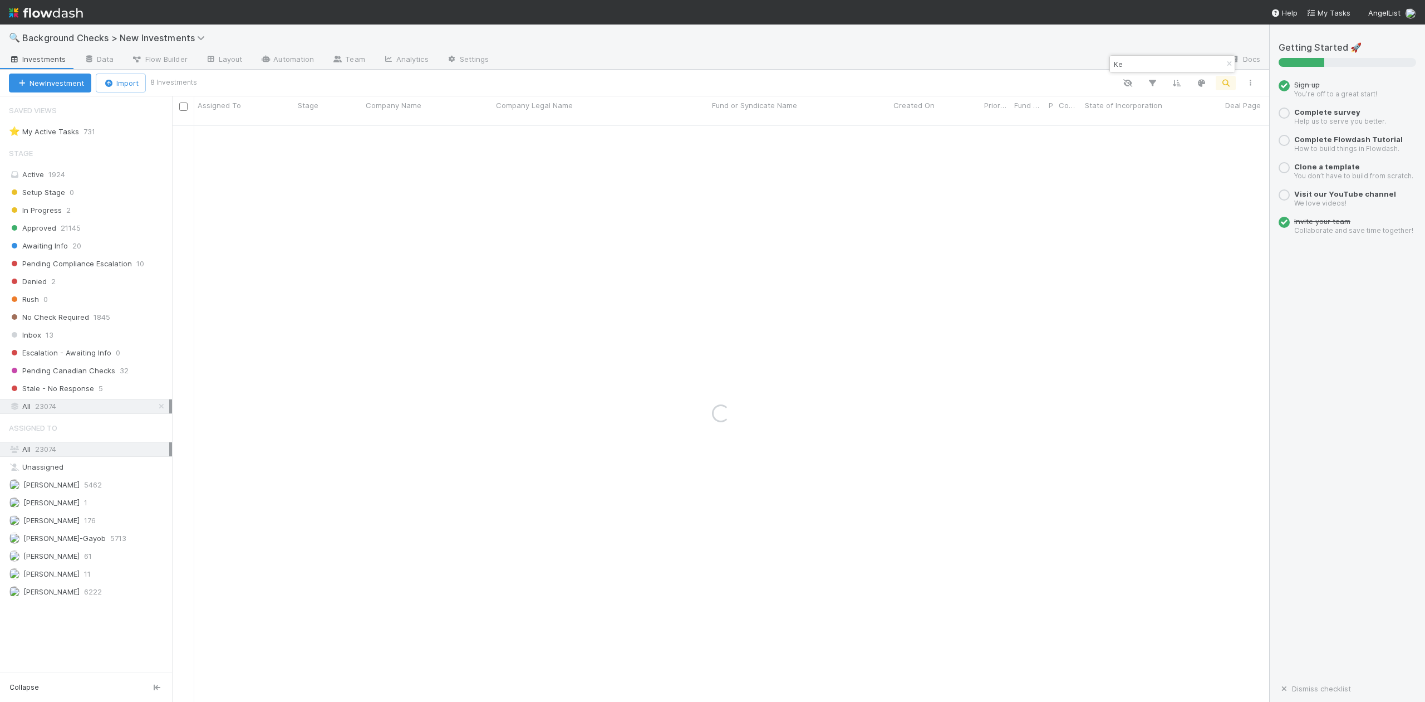
type input "K"
paste input "Autosana"
click at [1152, 56] on div "Autosana" at bounding box center [1172, 64] width 125 height 17
click at [1154, 63] on input "Autosana" at bounding box center [1167, 63] width 111 height 13
type input "A"
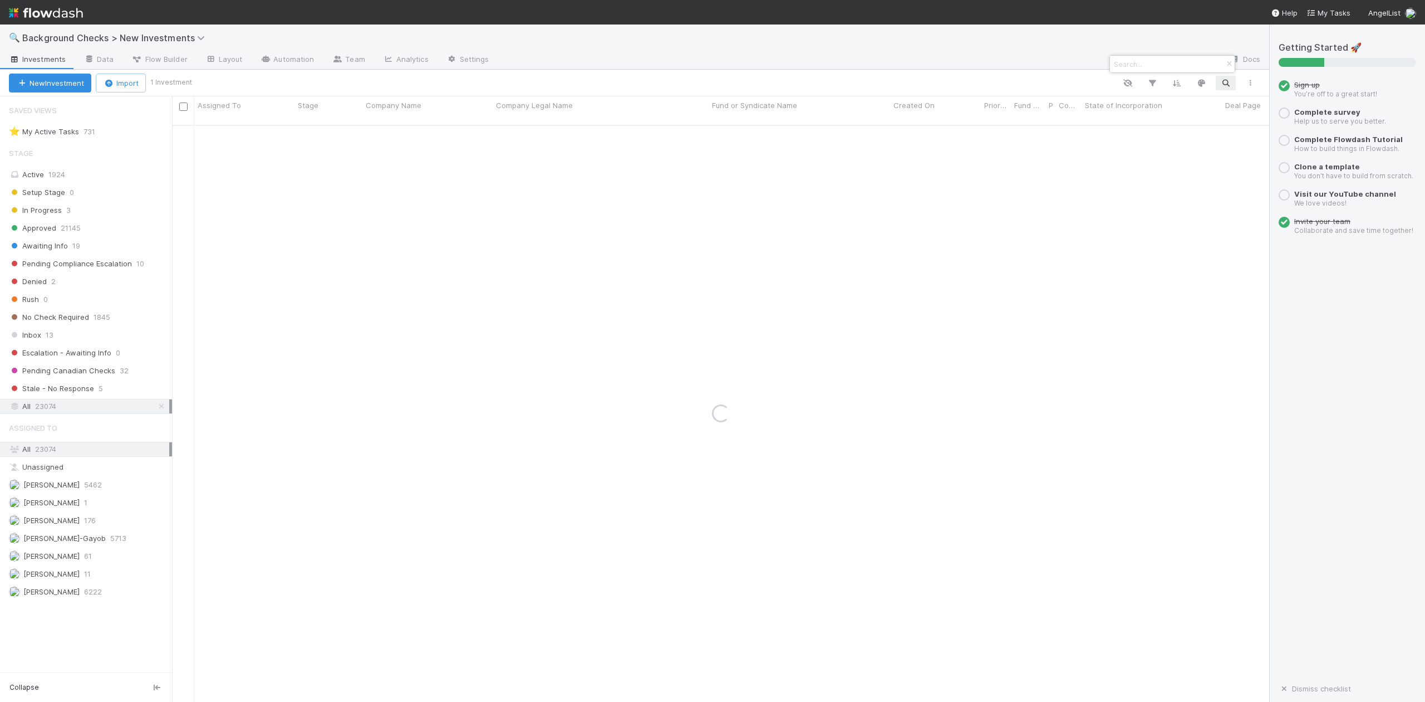
paste input "The Linghos"
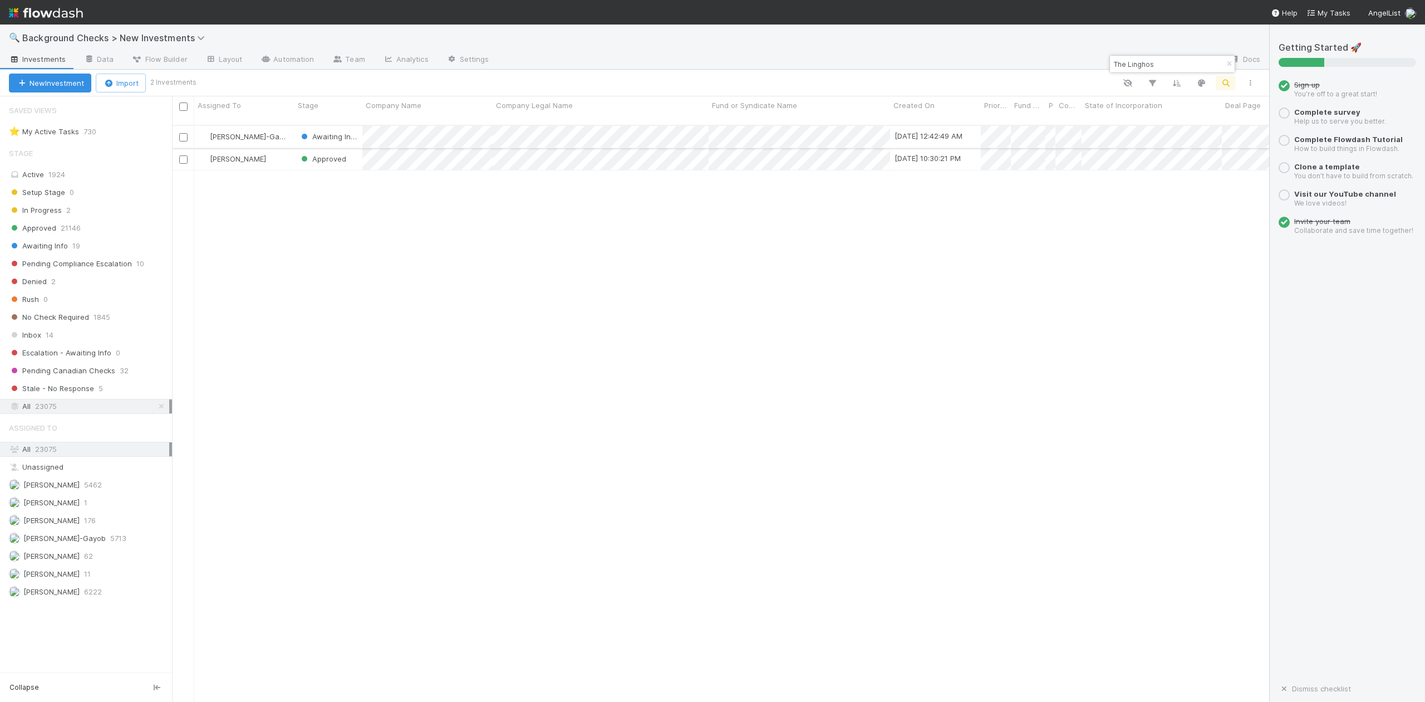
type input "The Linghos"
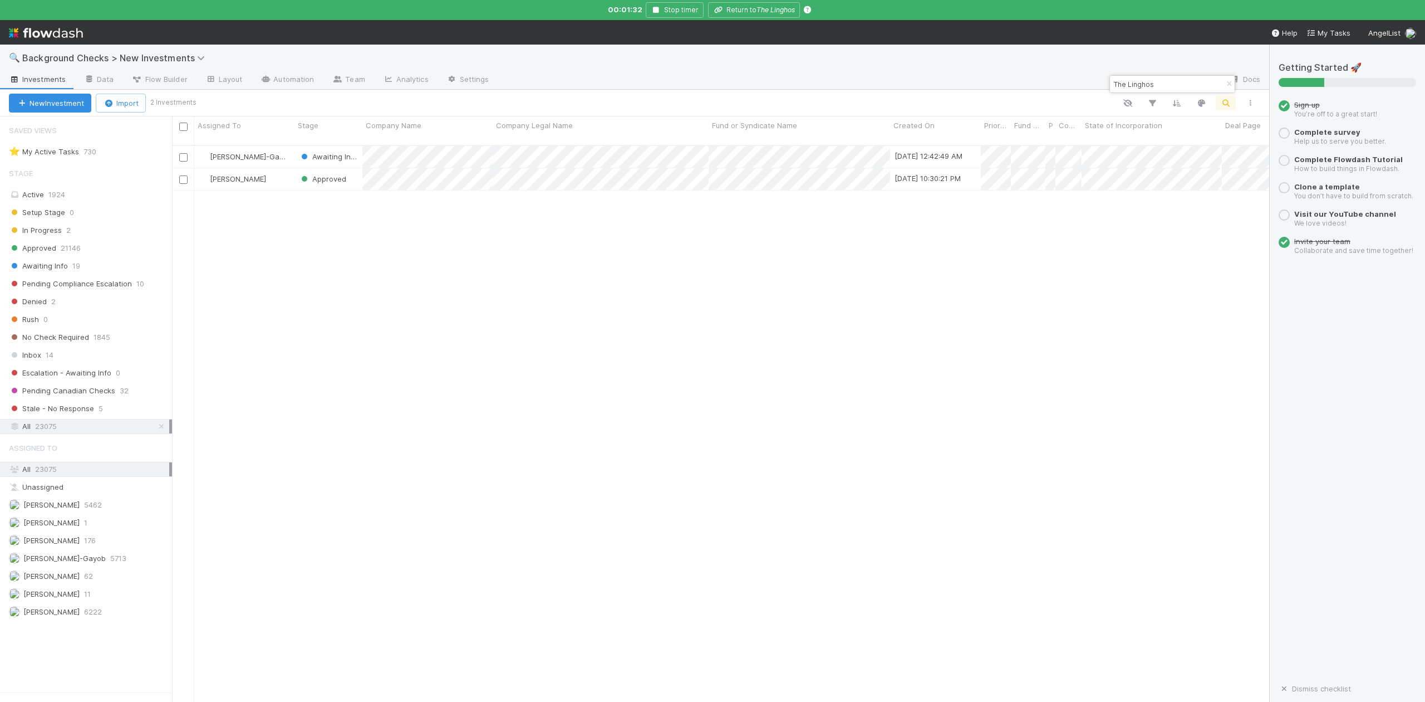
scroll to position [575, 1076]
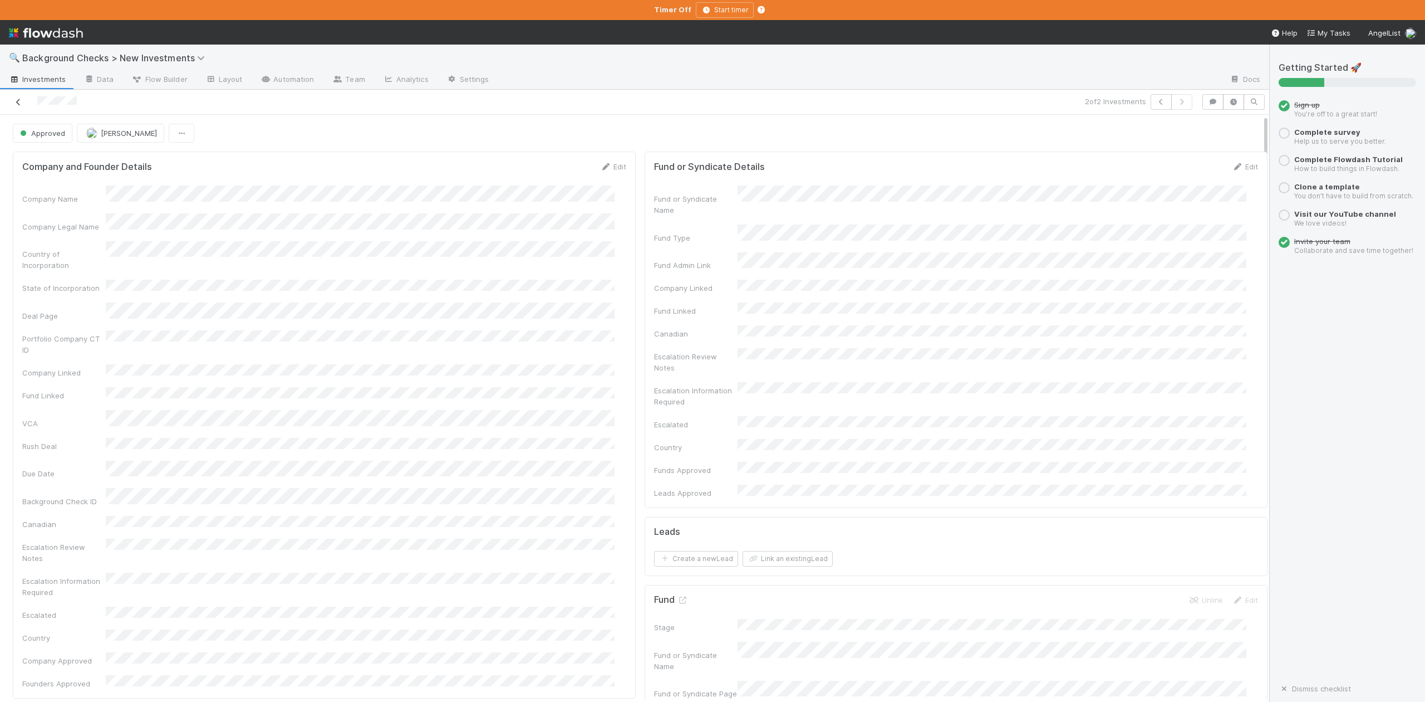
click at [19, 102] on icon at bounding box center [18, 102] width 11 height 7
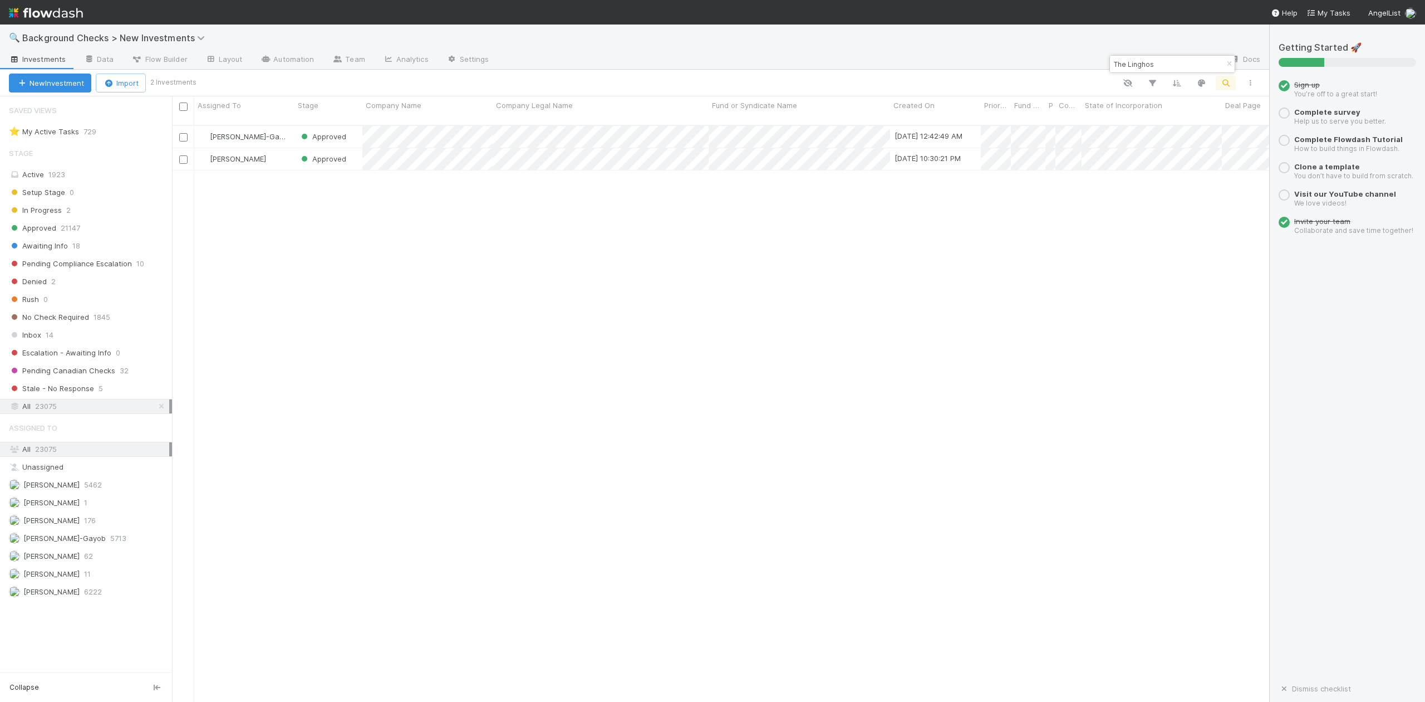
scroll to position [575, 1087]
click at [906, 39] on div "🔍 Background Checks > New Investments" at bounding box center [634, 37] width 1269 height 27
click at [1166, 68] on input "The Linghos" at bounding box center [1167, 63] width 111 height 13
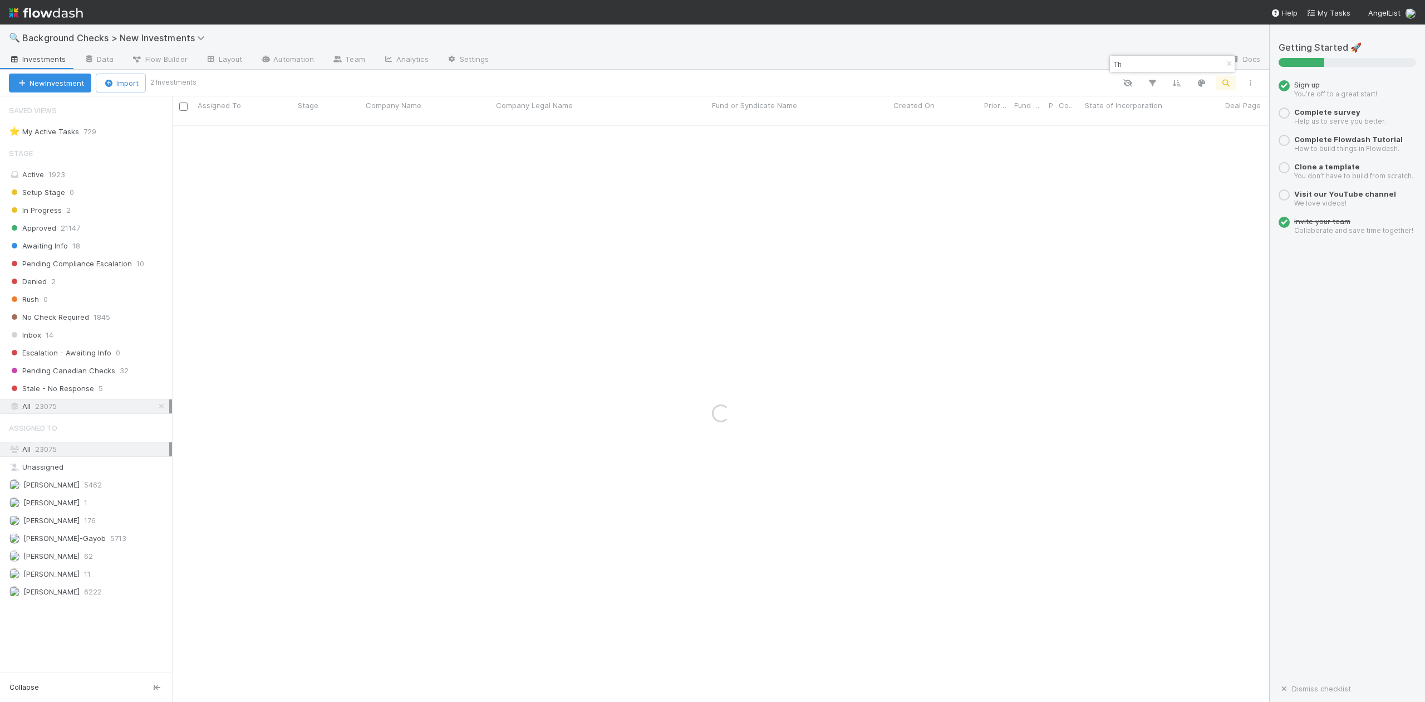
type input "T"
type input "LVModel"
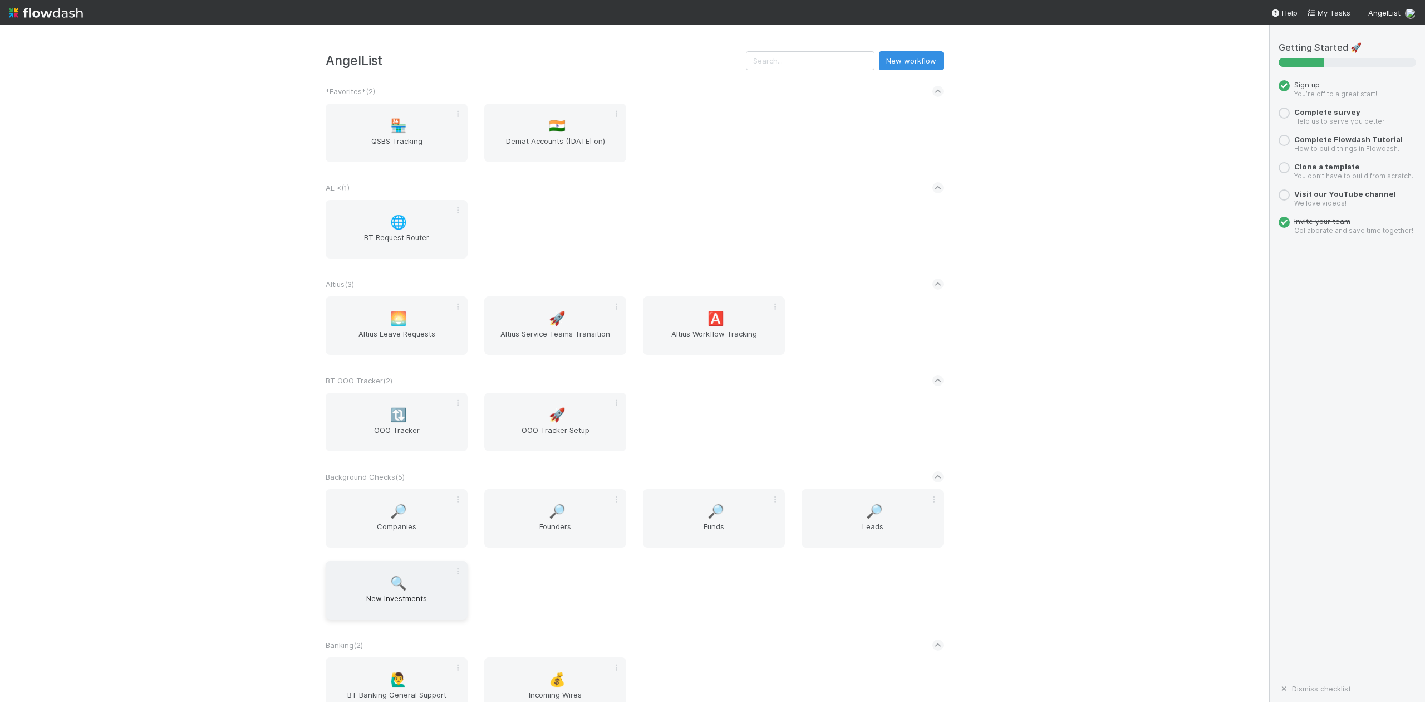
click at [402, 599] on span "New Investments" at bounding box center [396, 603] width 133 height 22
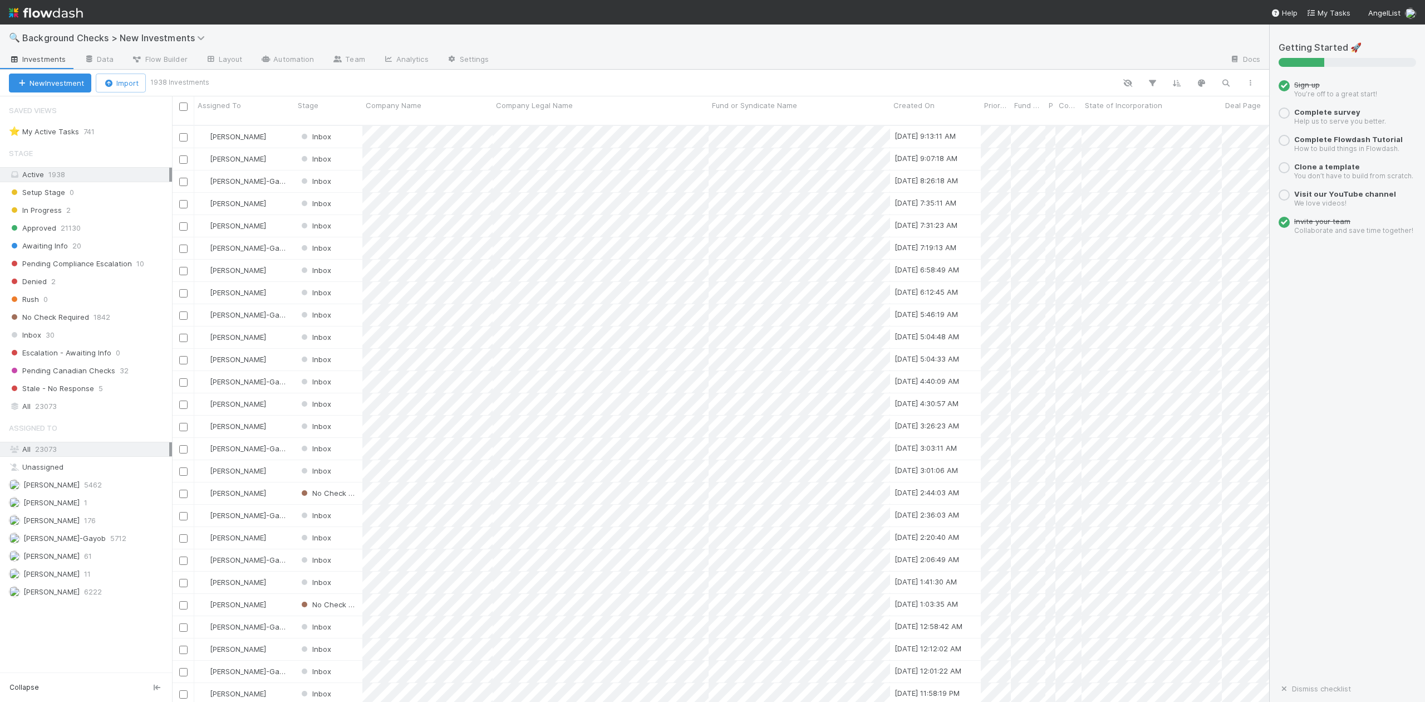
scroll to position [575, 1087]
click at [35, 330] on div "Setup Stage 0 In Progress 2 Approved 21130 Awaiting Info 20 Pending Compliance …" at bounding box center [86, 290] width 172 height 211
click at [33, 339] on span "Inbox" at bounding box center [25, 335] width 32 height 14
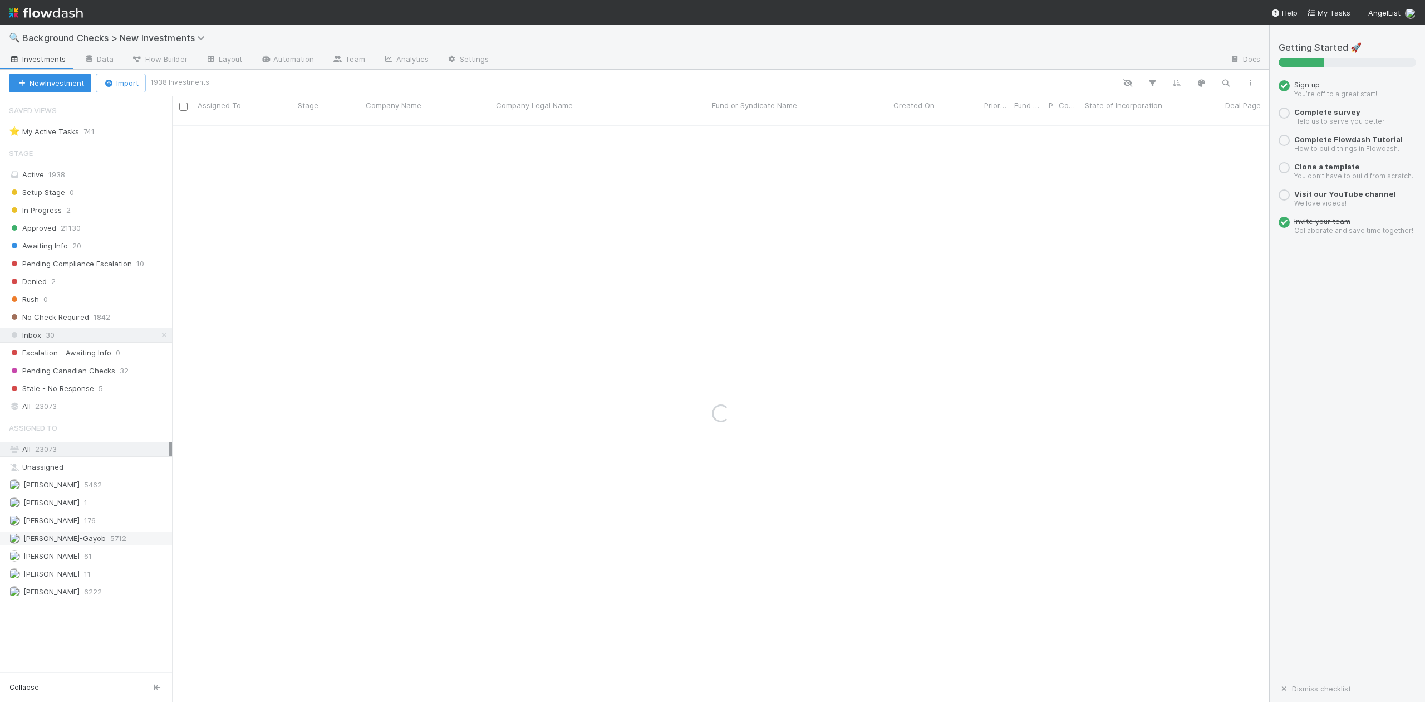
click at [78, 542] on span "[PERSON_NAME]-Gayob" at bounding box center [64, 537] width 82 height 9
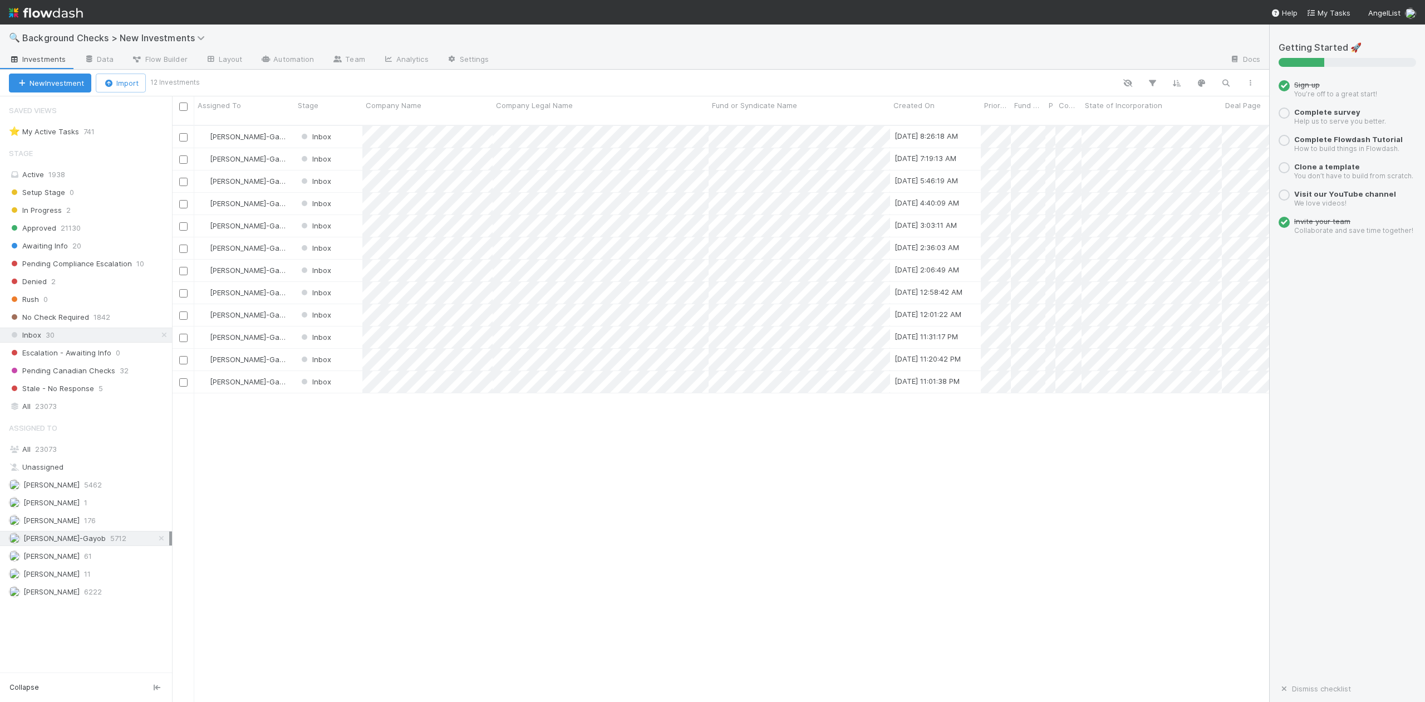
scroll to position [575, 1087]
click at [435, 426] on div at bounding box center [712, 351] width 1425 height 702
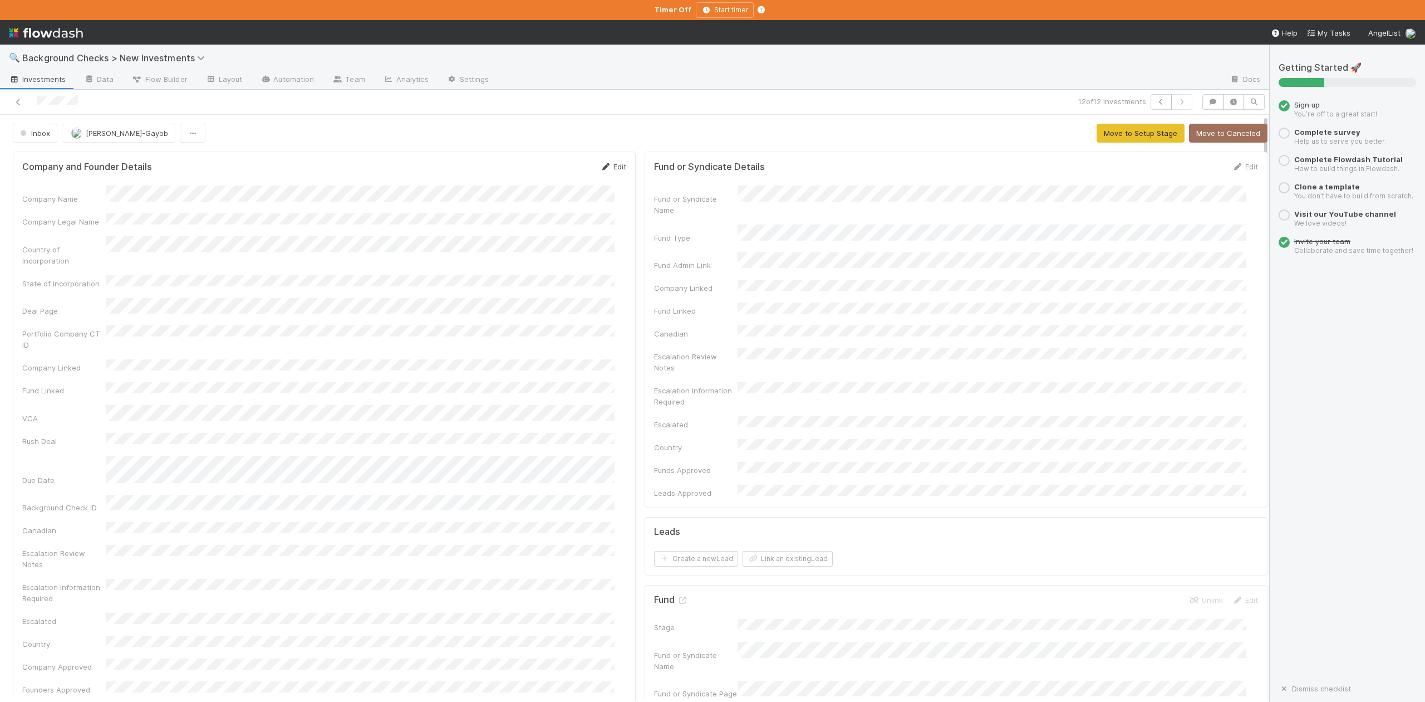
click at [607, 168] on link "Edit" at bounding box center [613, 166] width 26 height 9
click at [567, 168] on button "Save" at bounding box center [567, 170] width 32 height 19
click at [1116, 134] on button "Move to Setup Stage" at bounding box center [1141, 133] width 88 height 19
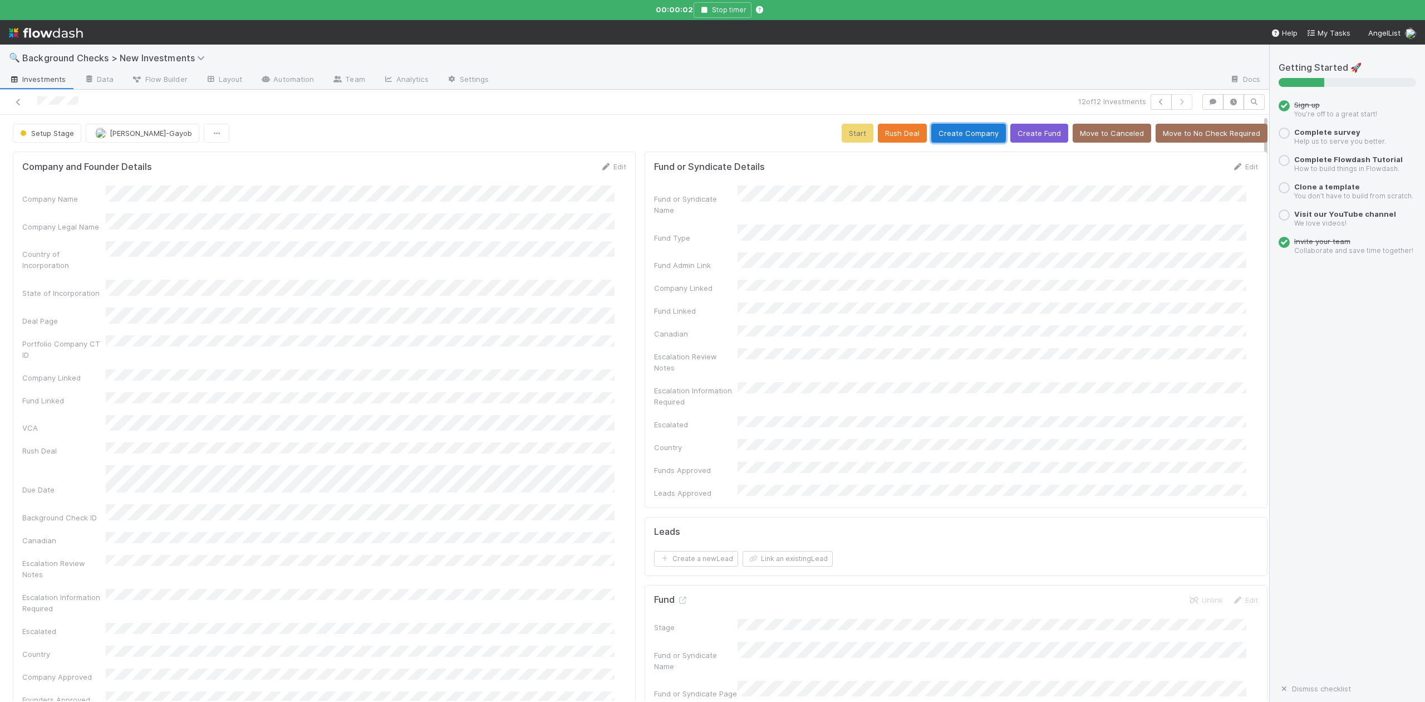
click at [962, 134] on button "Create Company" at bounding box center [969, 133] width 75 height 19
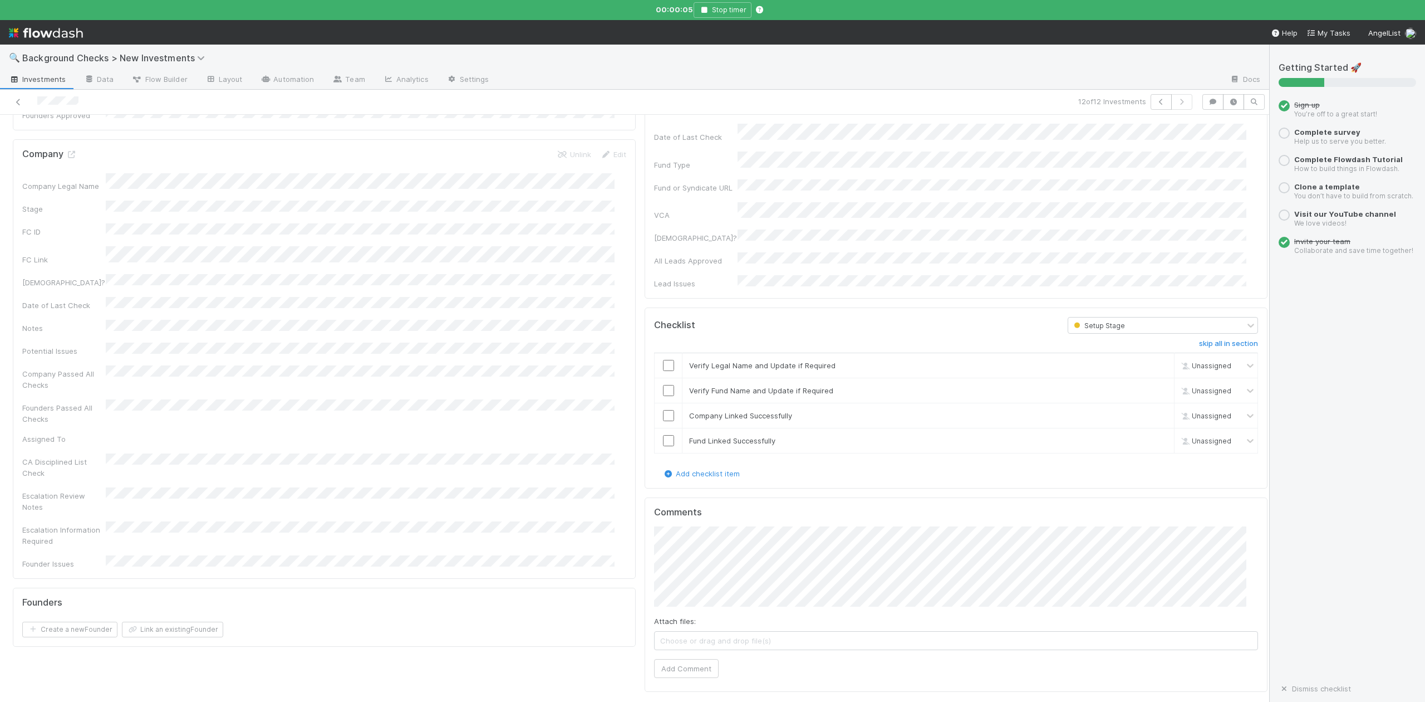
scroll to position [594, 0]
click at [663, 350] on input "checkbox" at bounding box center [668, 355] width 11 height 11
click at [663, 375] on input "checkbox" at bounding box center [668, 380] width 11 height 11
click at [663, 400] on input "checkbox" at bounding box center [668, 405] width 11 height 11
click at [663, 425] on input "checkbox" at bounding box center [668, 430] width 11 height 11
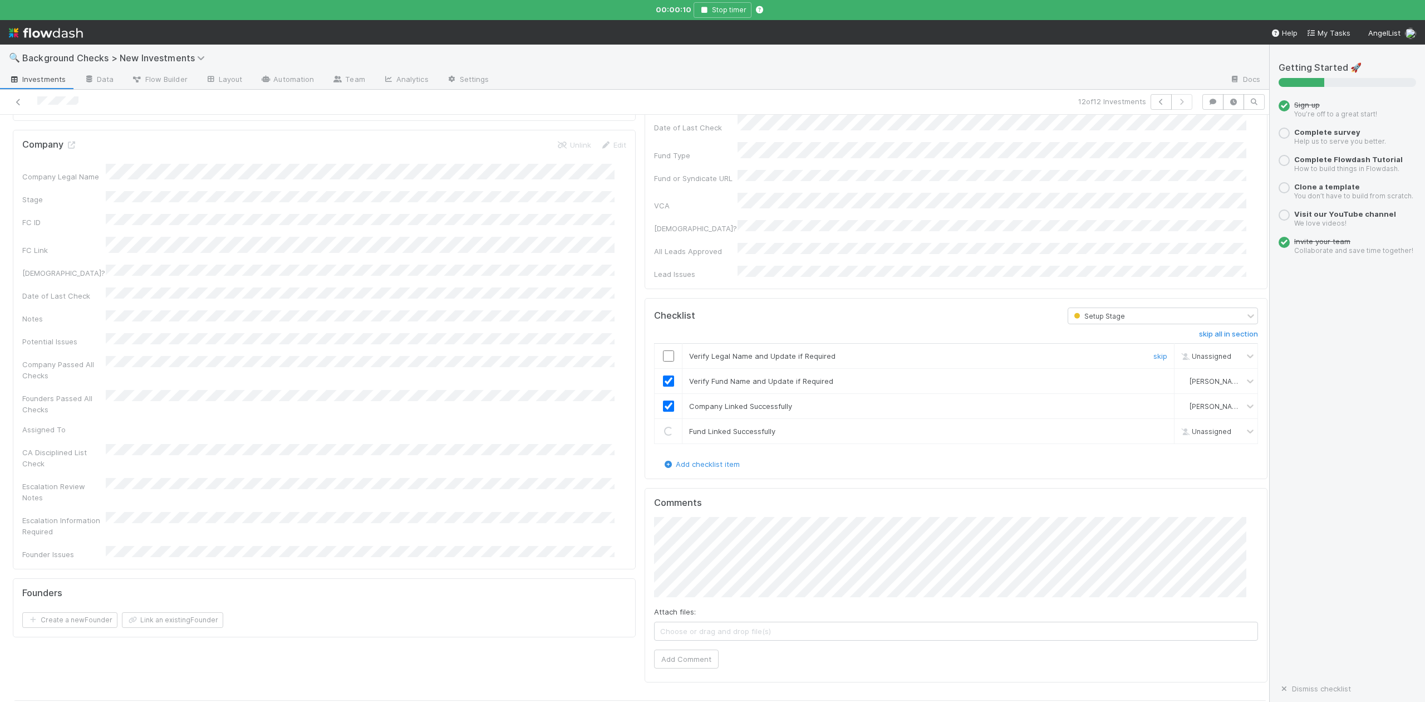
click at [663, 350] on input "checkbox" at bounding box center [668, 355] width 11 height 11
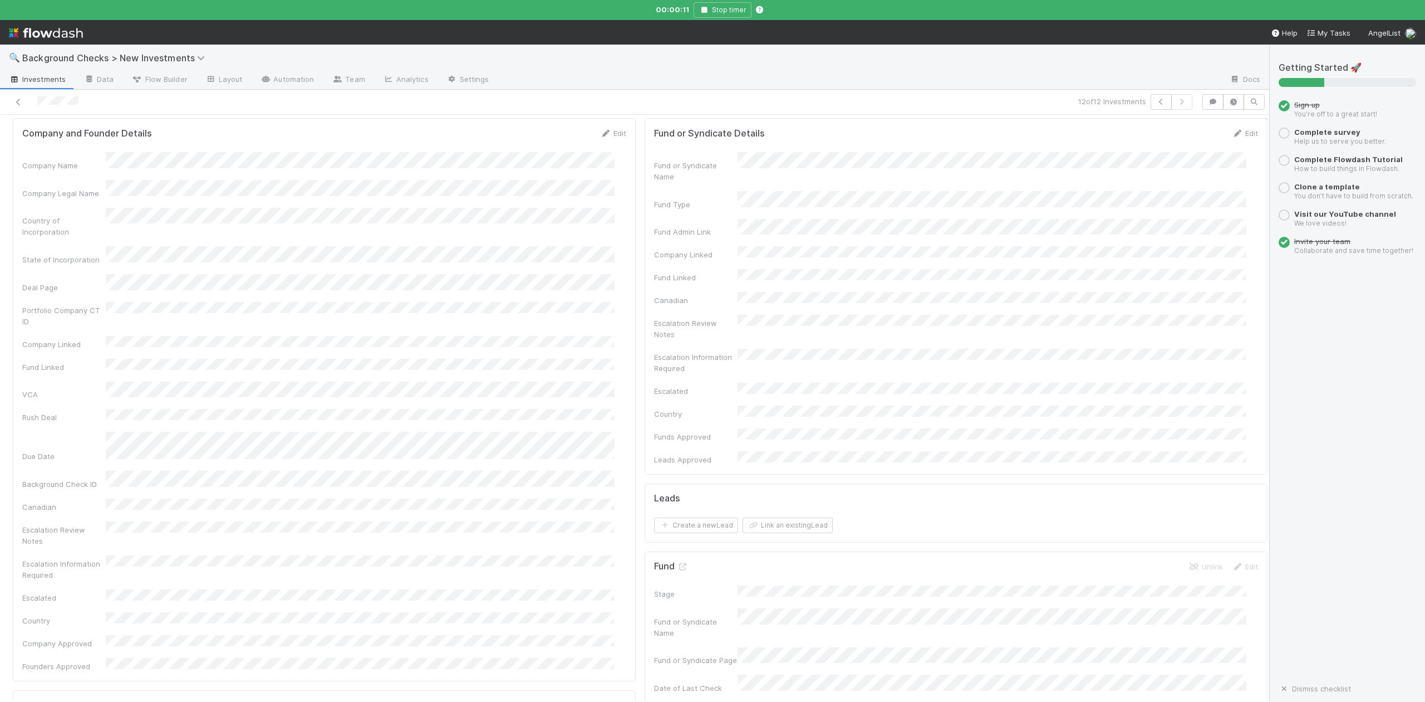
scroll to position [0, 0]
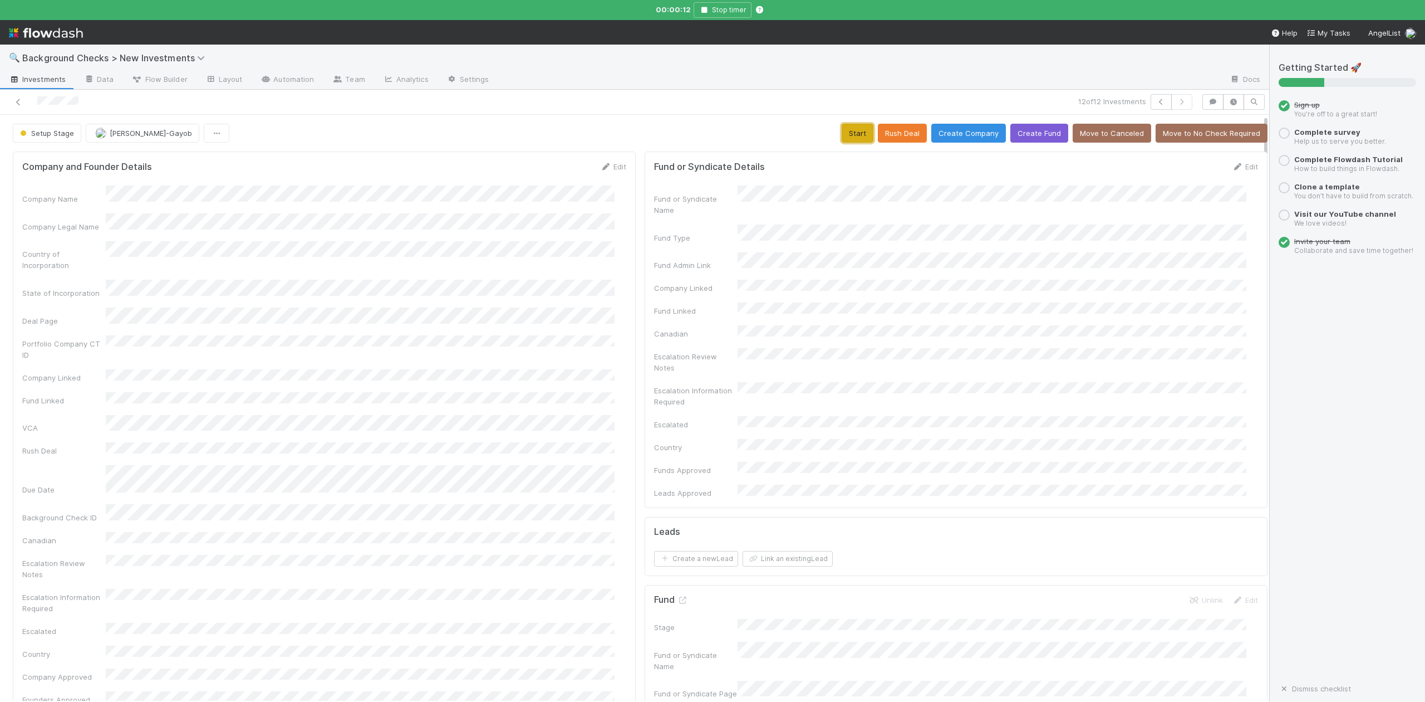
click at [842, 135] on button "Start" at bounding box center [858, 133] width 32 height 19
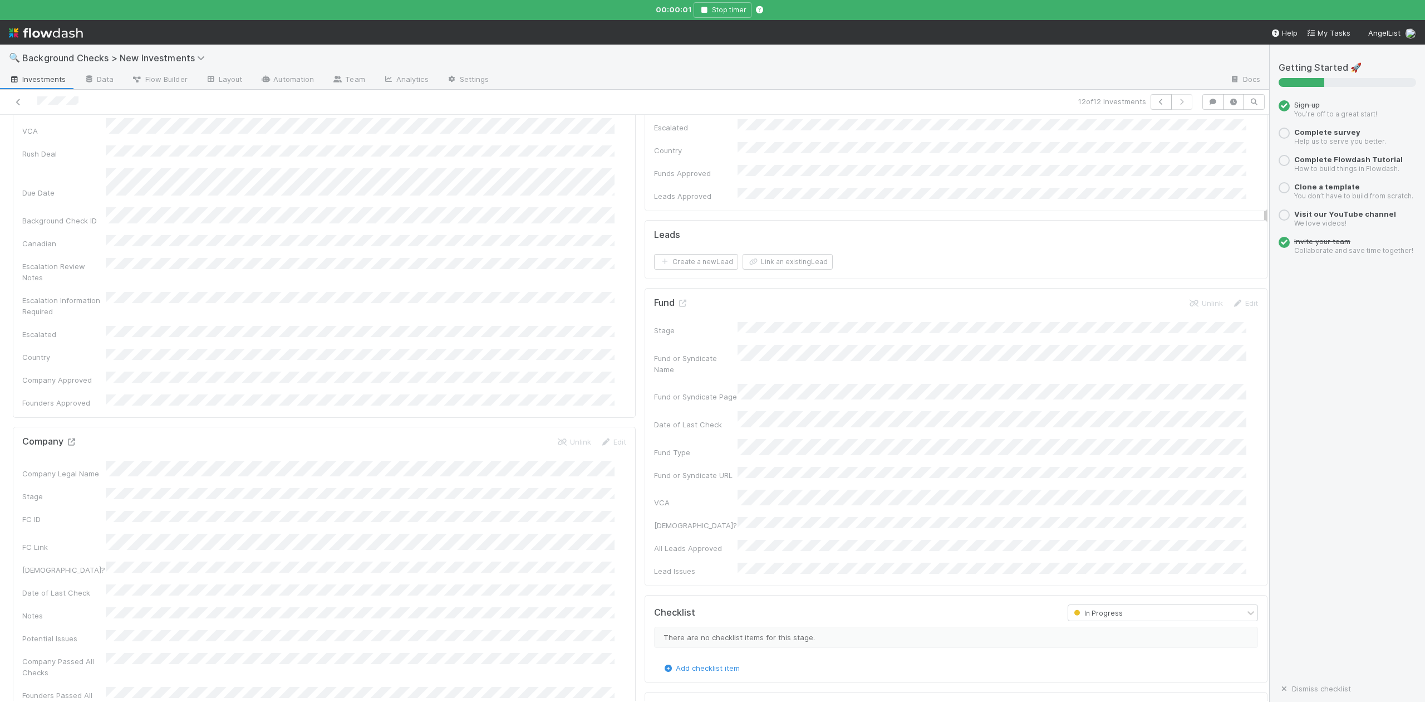
click at [69, 438] on icon at bounding box center [71, 441] width 11 height 7
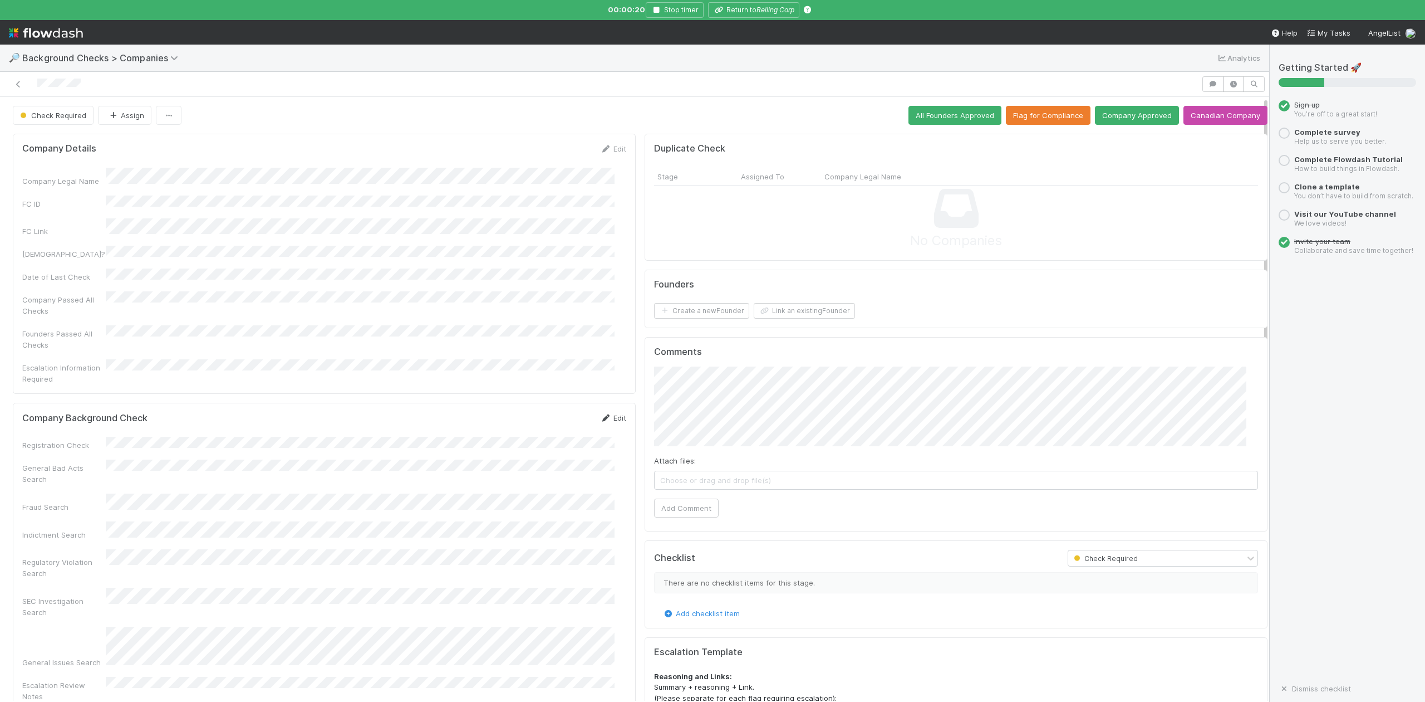
click at [611, 413] on link "Edit" at bounding box center [613, 417] width 26 height 9
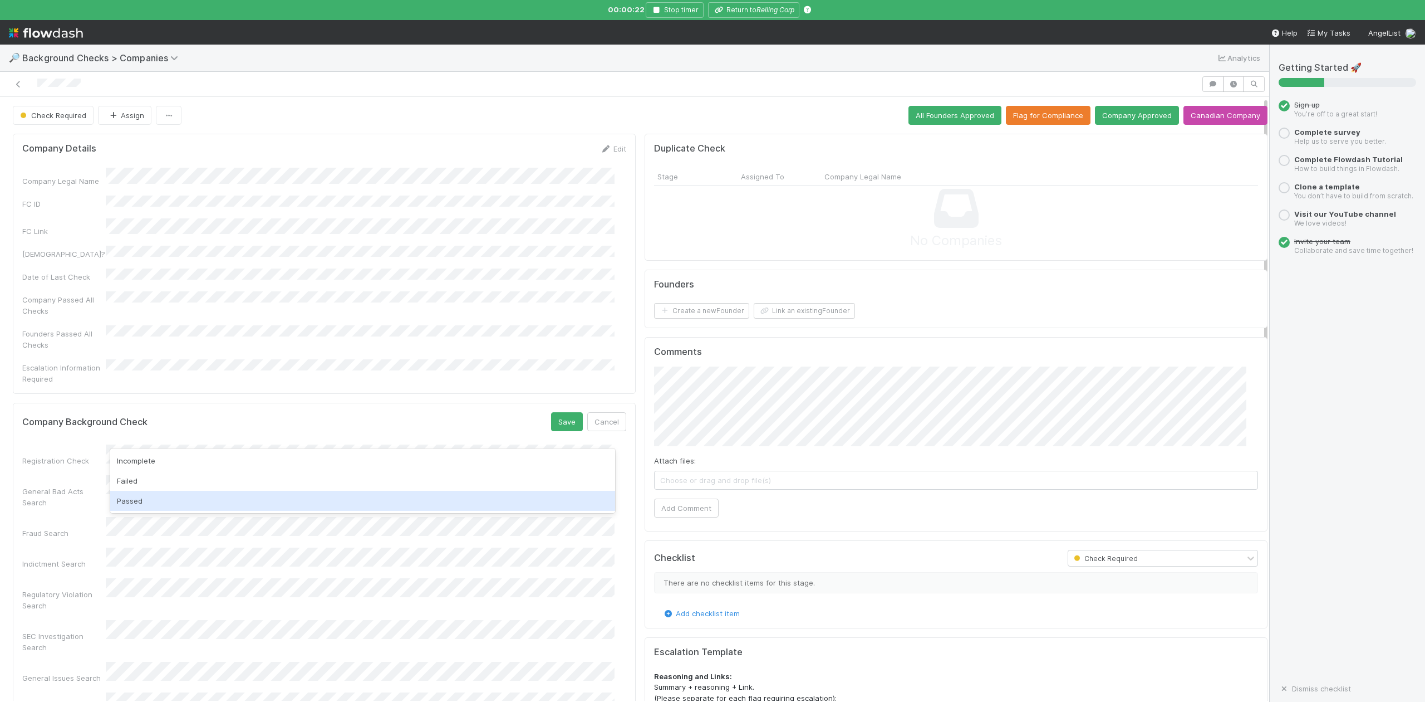
click at [151, 494] on div "Passed" at bounding box center [362, 501] width 504 height 20
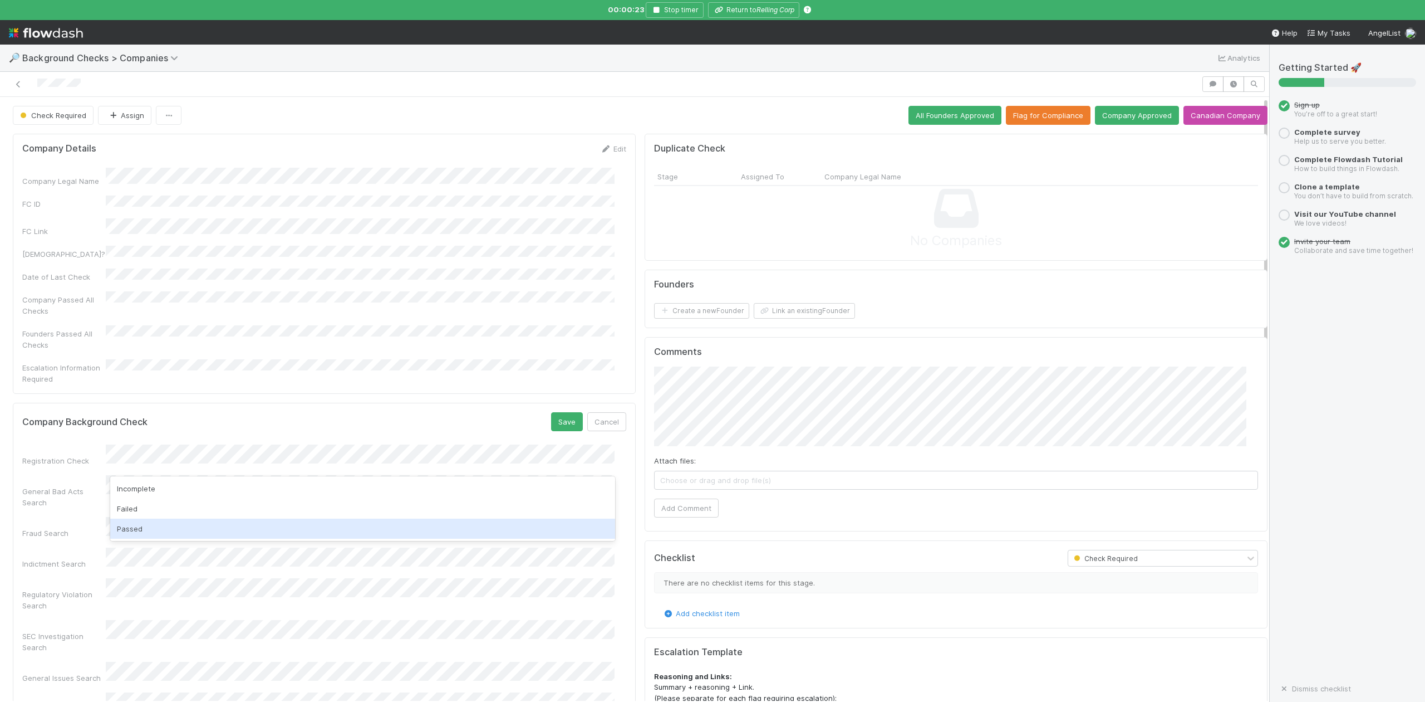
click at [156, 526] on div "Passed" at bounding box center [362, 528] width 504 height 20
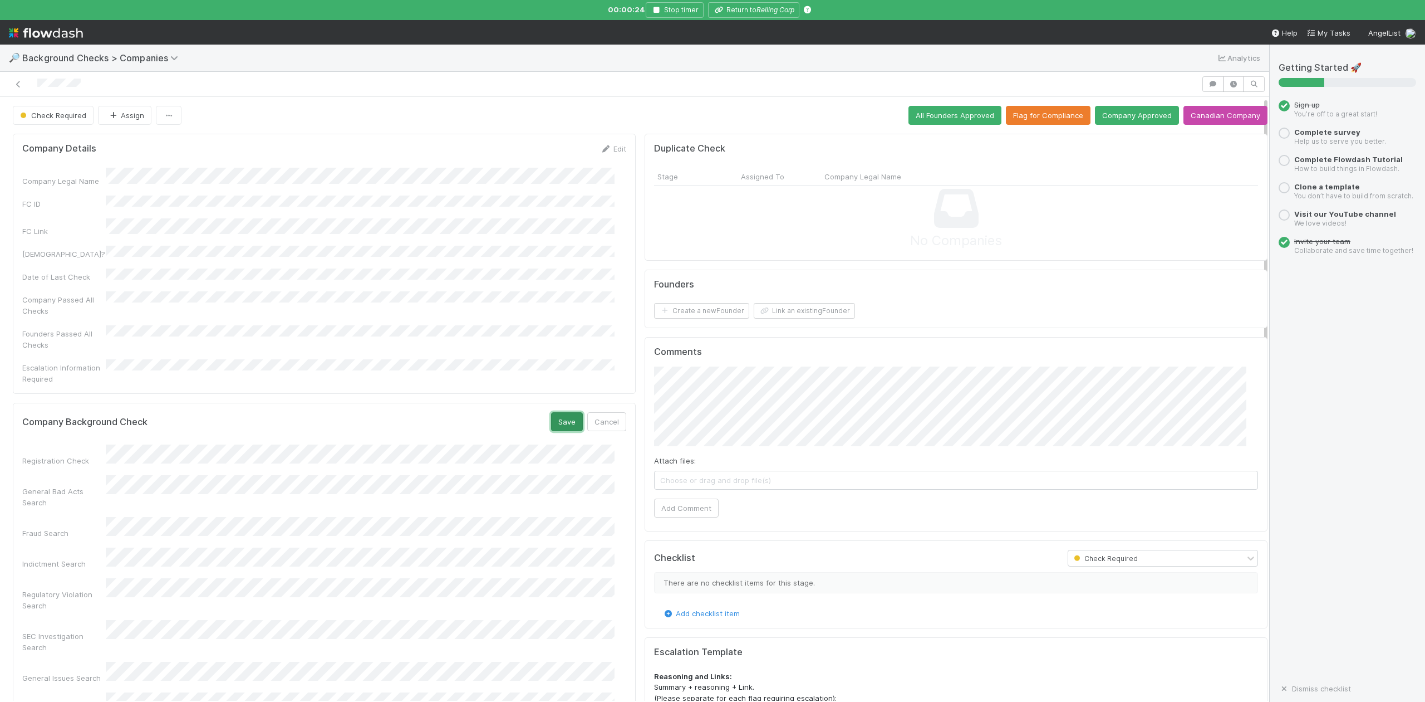
click at [556, 412] on button "Save" at bounding box center [567, 421] width 32 height 19
click at [776, 310] on button "Link an existing Founder" at bounding box center [804, 311] width 101 height 16
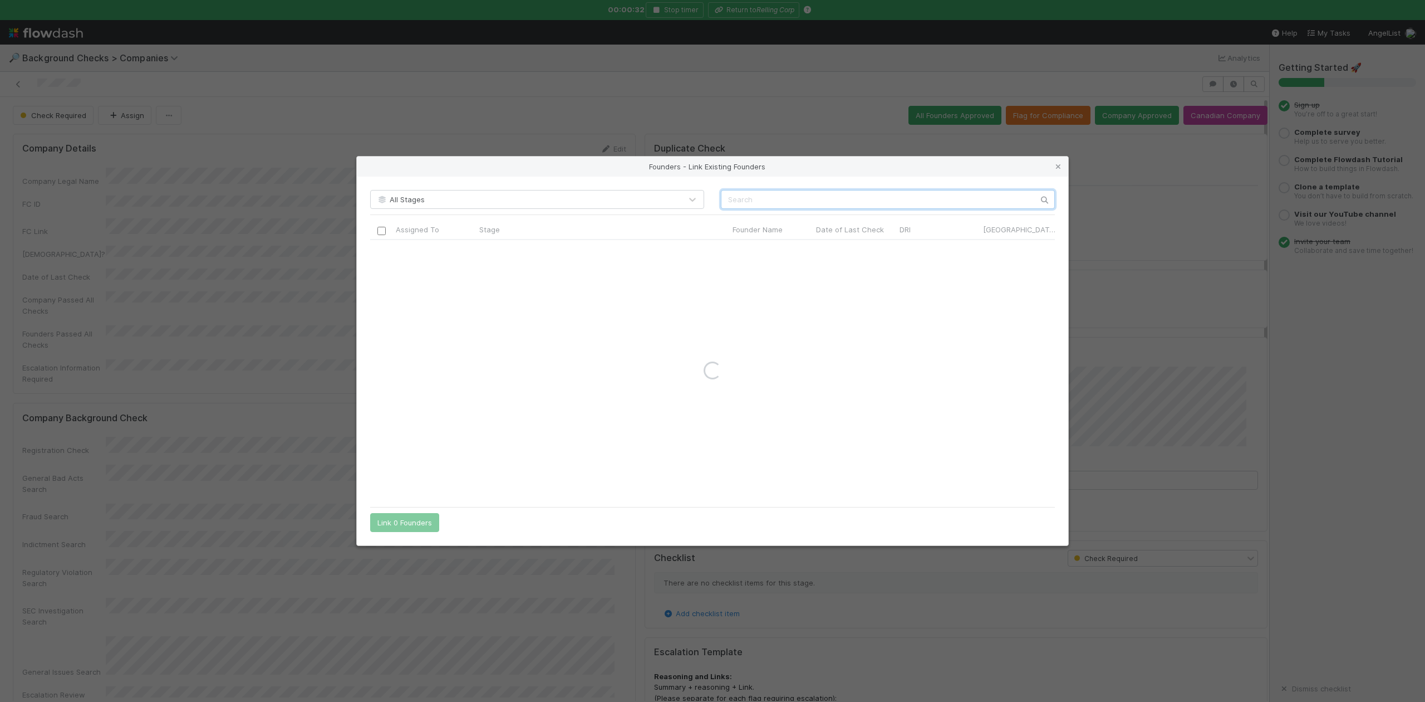
click at [740, 194] on input "text" at bounding box center [888, 199] width 334 height 19
paste input "Jai Relan"
click at [729, 199] on input "Jai Relan" at bounding box center [888, 199] width 334 height 19
click at [761, 200] on input "Jai Relan" at bounding box center [888, 199] width 334 height 19
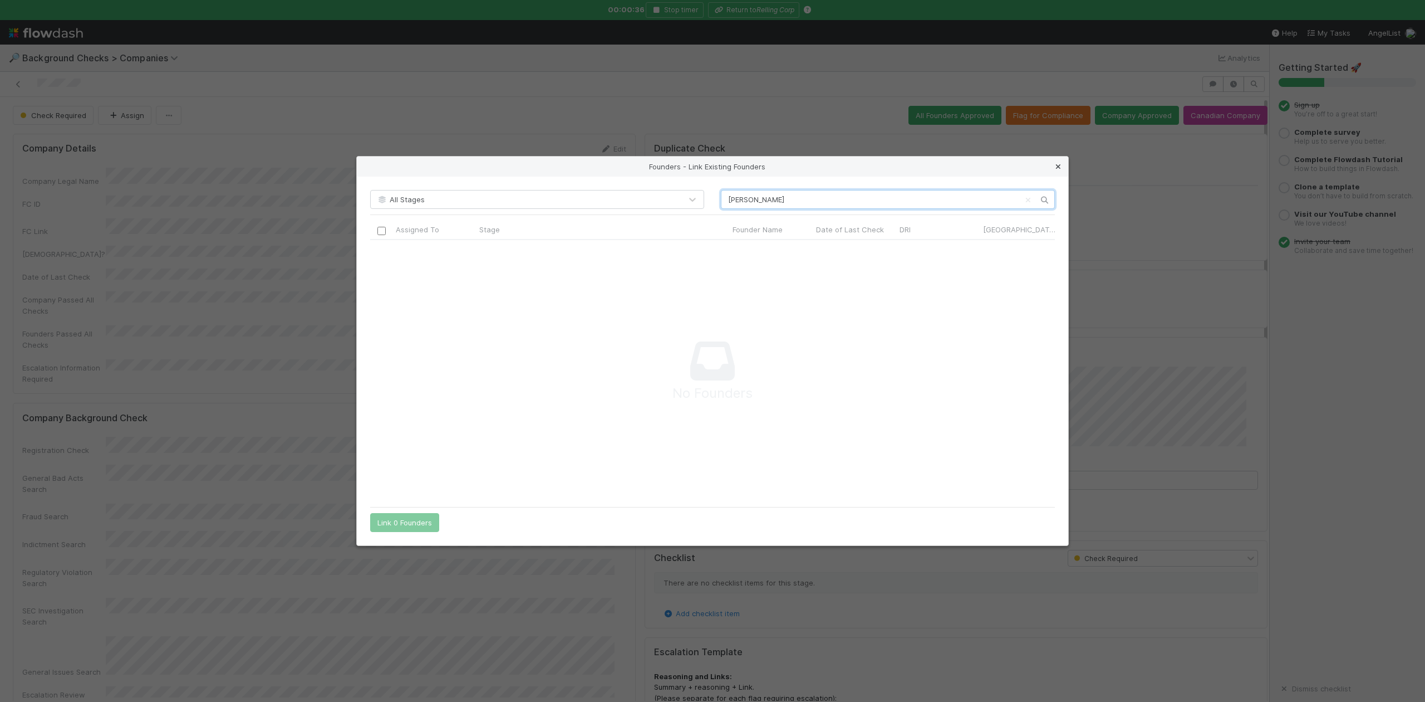
type input "Jai Relan"
click at [1057, 166] on icon at bounding box center [1058, 166] width 11 height 7
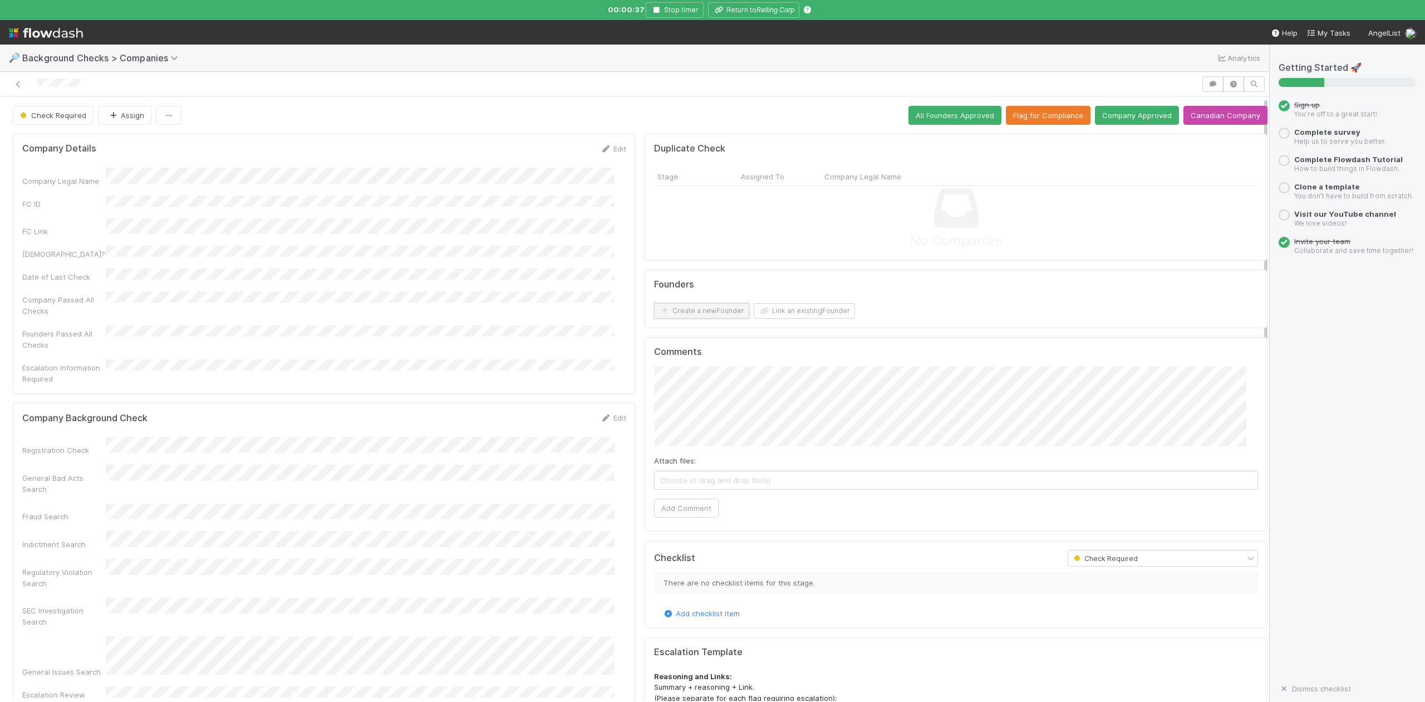
click at [705, 310] on button "Create a new Founder" at bounding box center [701, 311] width 95 height 16
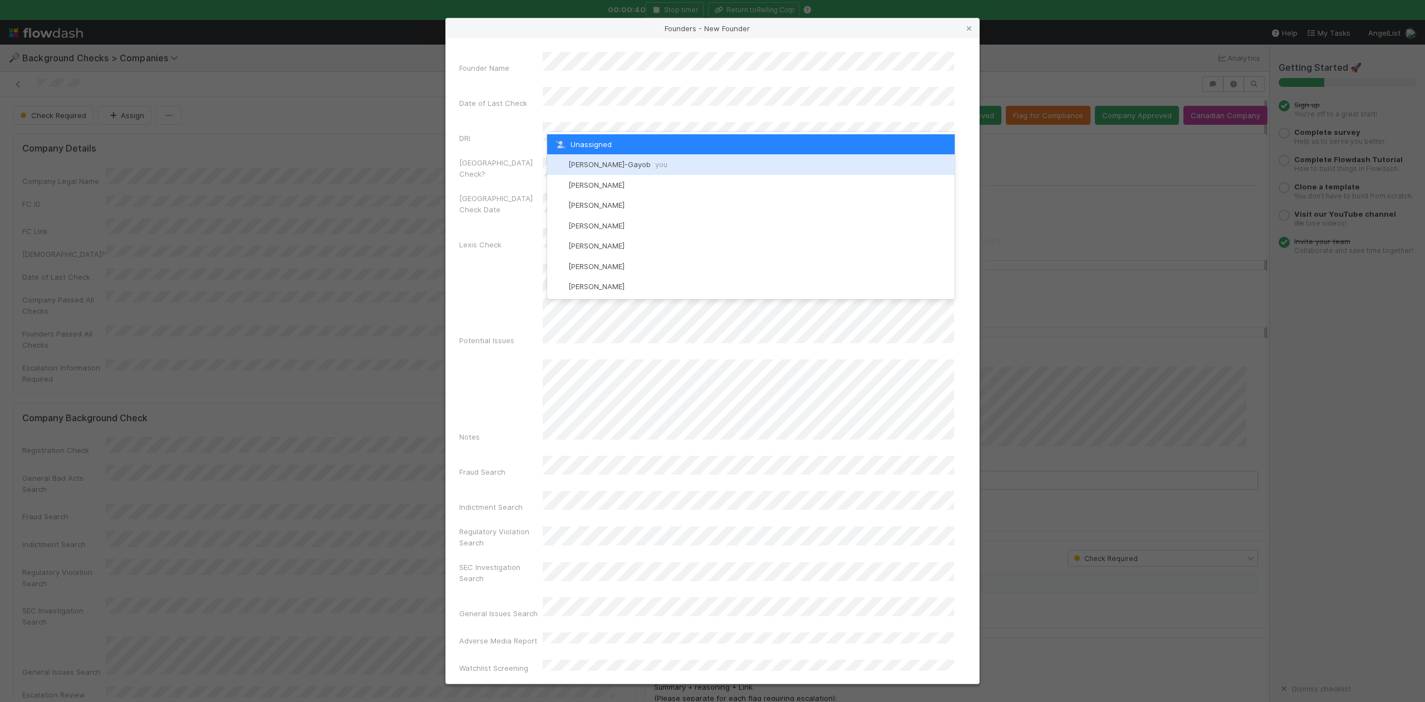
click at [597, 161] on span "Loraine Pati-Gayob you" at bounding box center [617, 164] width 99 height 9
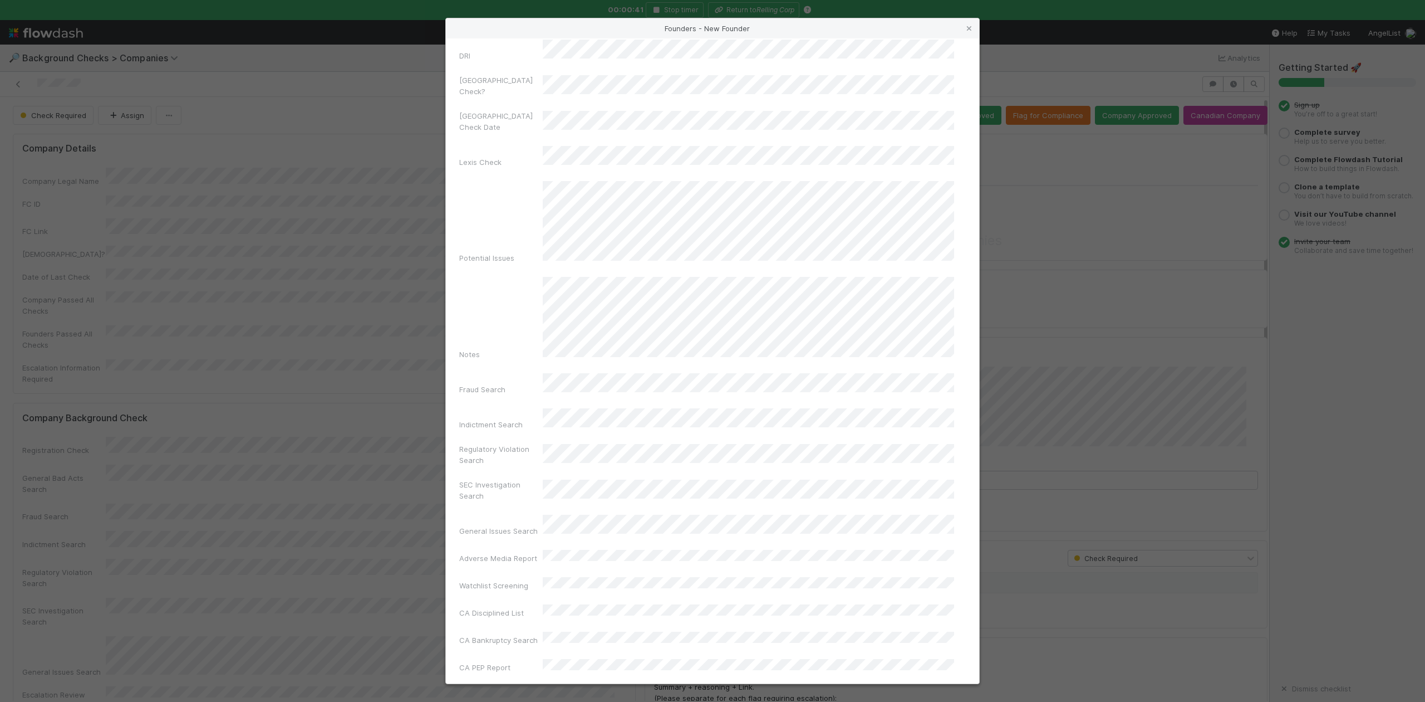
scroll to position [257, 0]
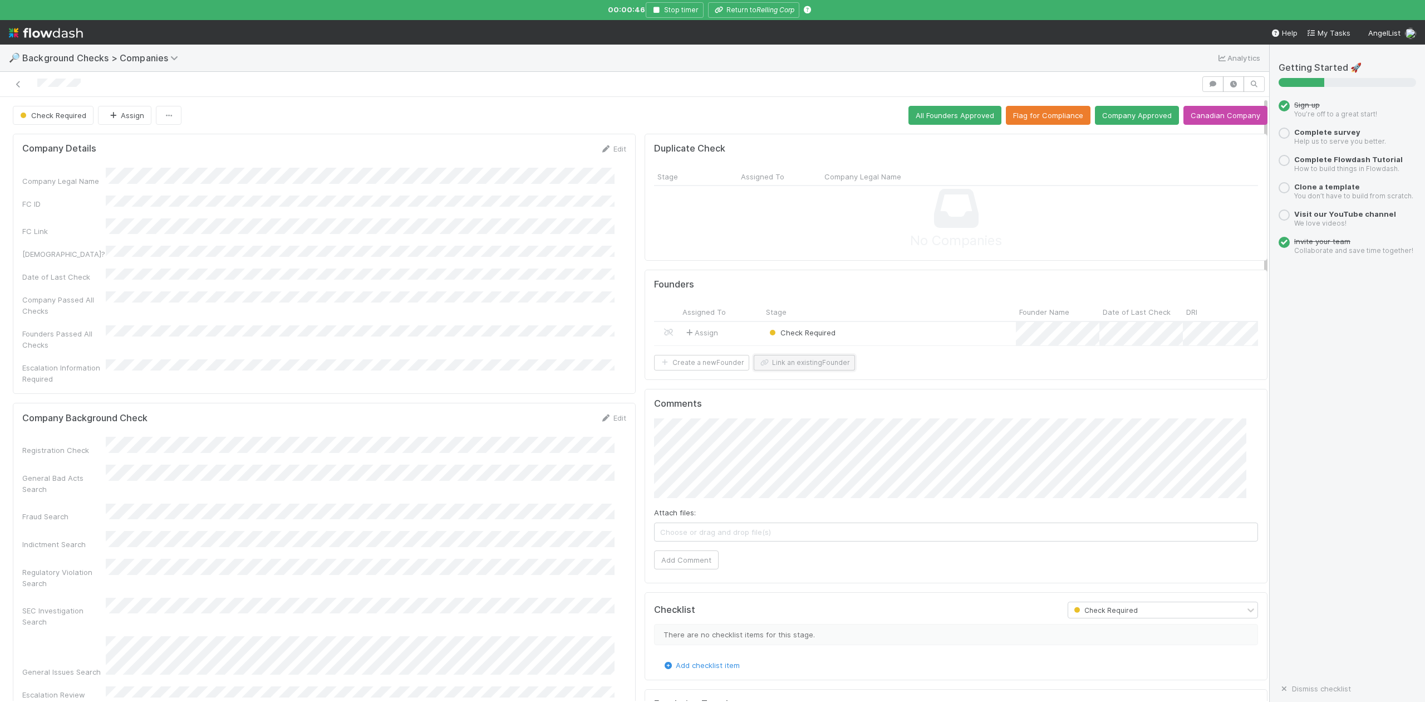
click at [820, 370] on button "Link an existing Founder" at bounding box center [804, 363] width 101 height 16
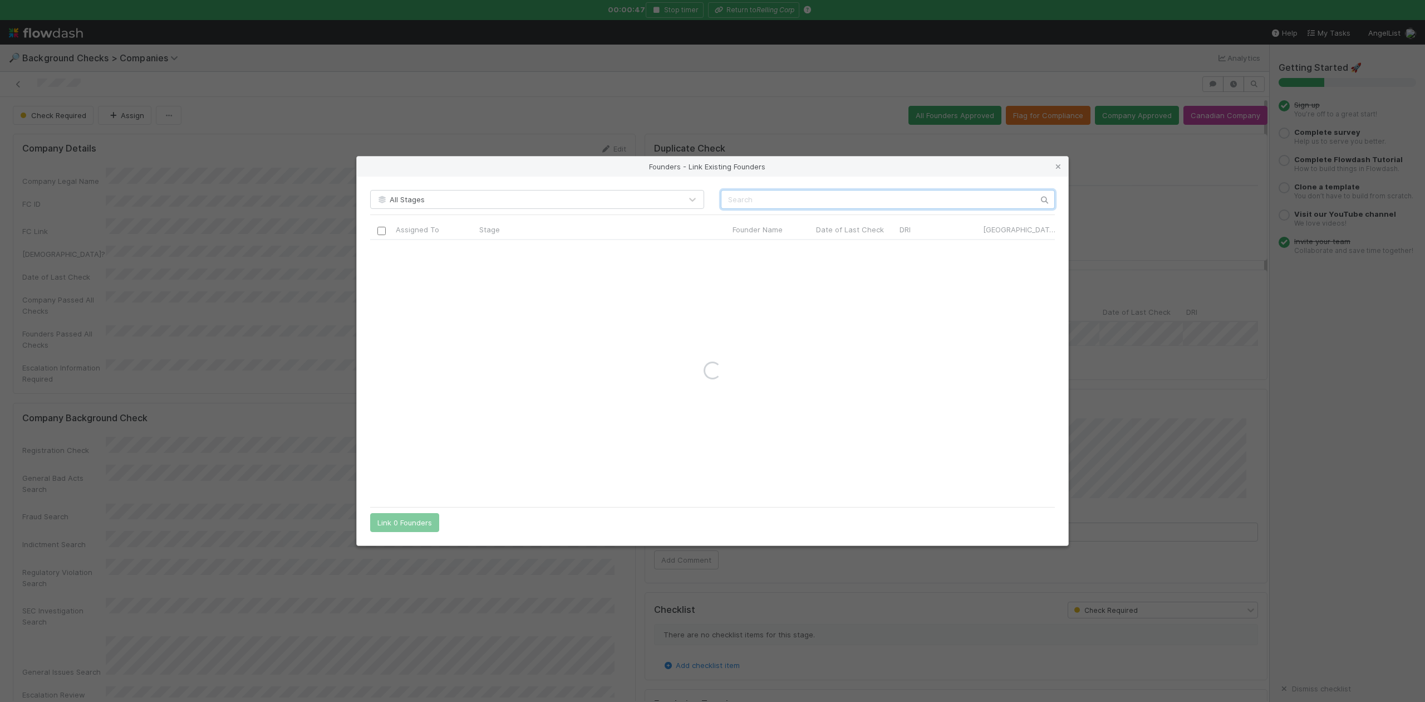
click at [747, 199] on input "text" at bounding box center [888, 199] width 334 height 19
paste input "Anya Singh"
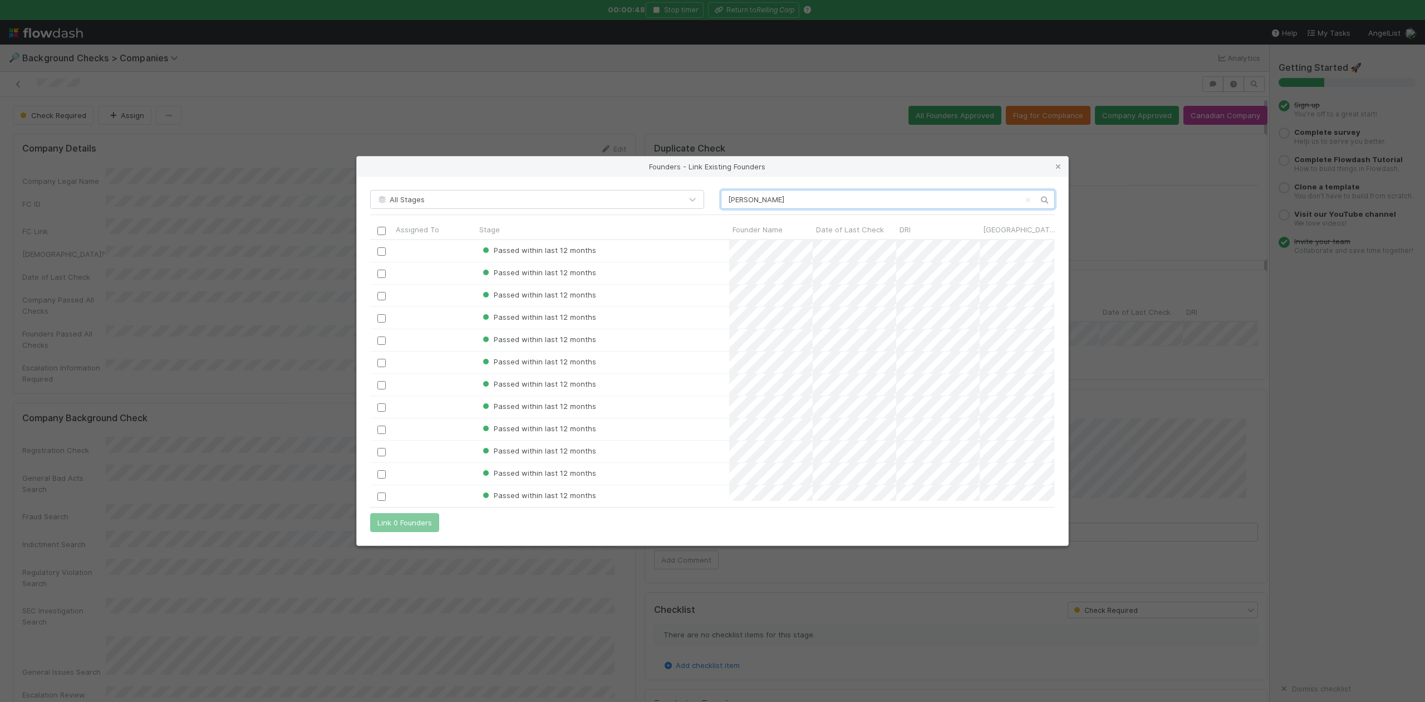
scroll to position [250, 673]
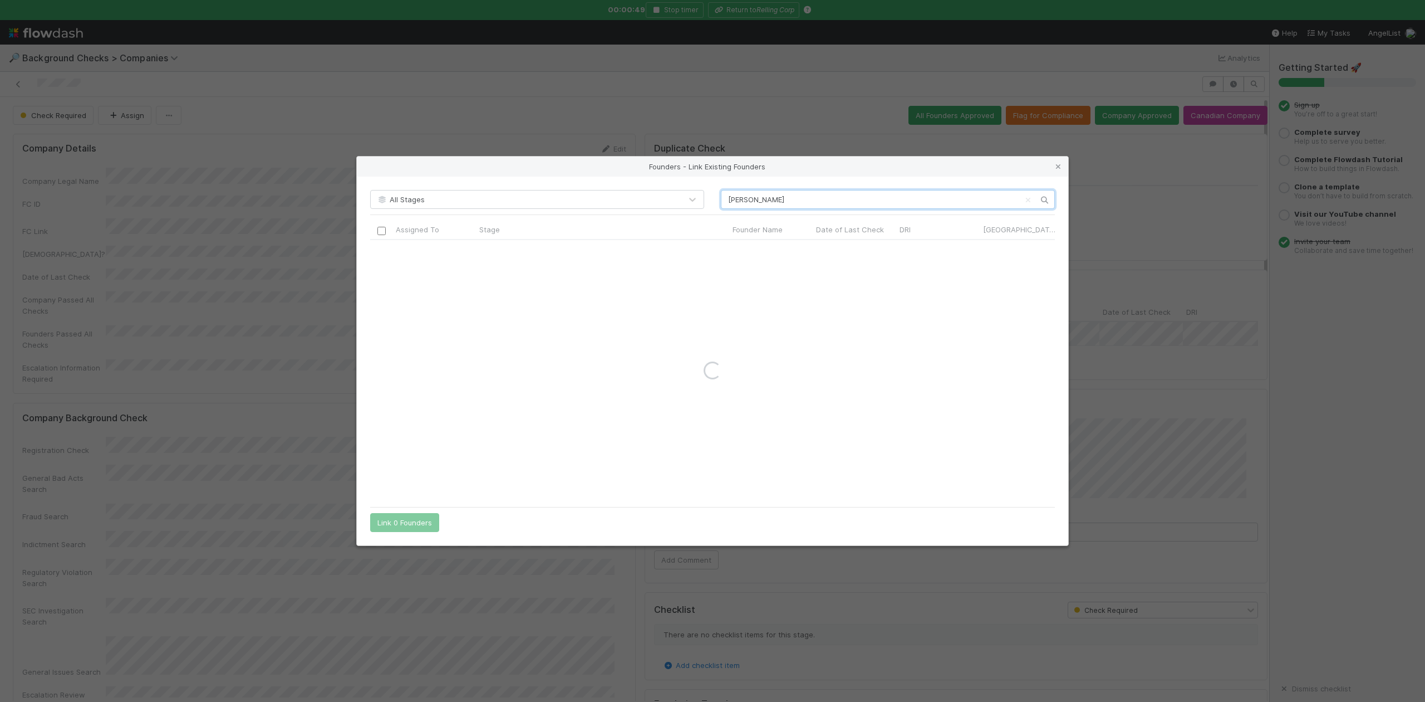
click at [731, 199] on input "Anya Singh" at bounding box center [888, 199] width 334 height 19
click at [727, 199] on input "Anya Singh" at bounding box center [888, 199] width 334 height 19
type input "Anya Singh"
click at [1061, 168] on icon at bounding box center [1058, 166] width 11 height 7
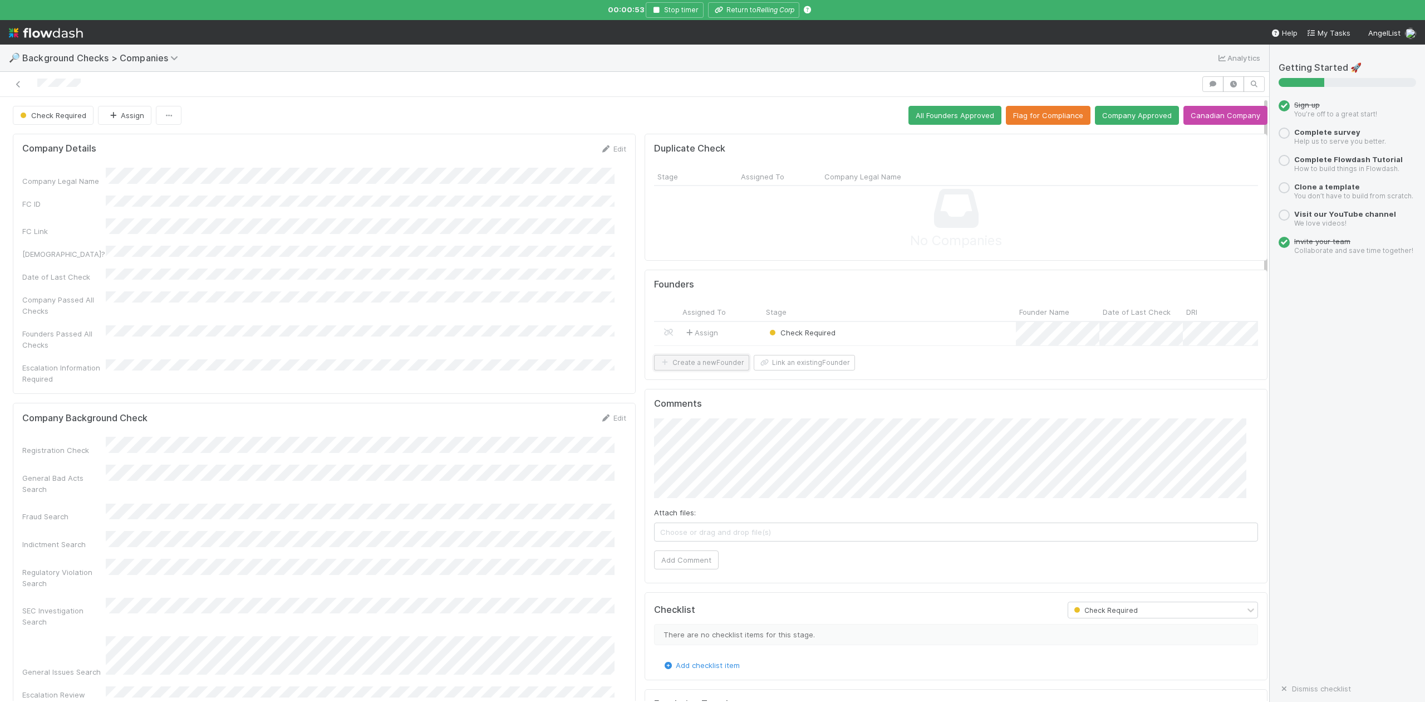
click at [715, 370] on button "Create a new Founder" at bounding box center [701, 363] width 95 height 16
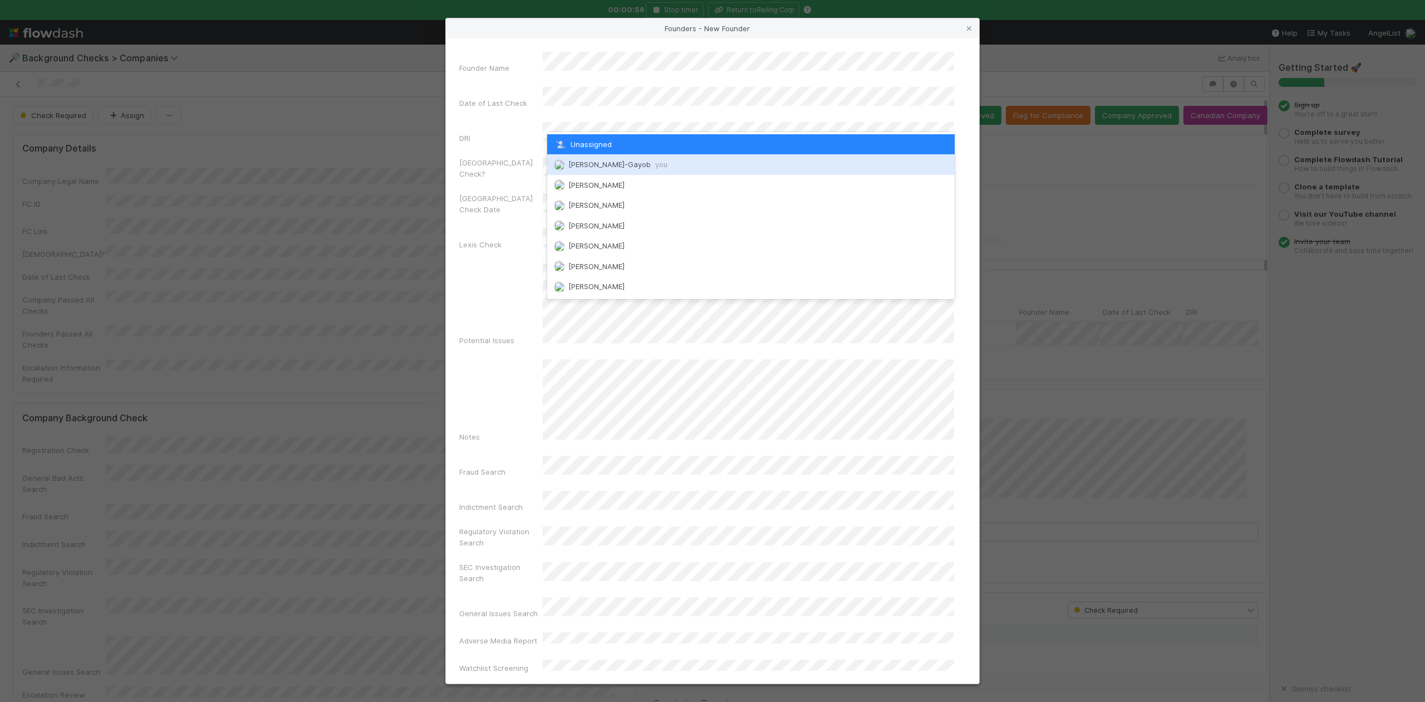
click at [606, 161] on span "Loraine Pati-Gayob you" at bounding box center [617, 164] width 99 height 9
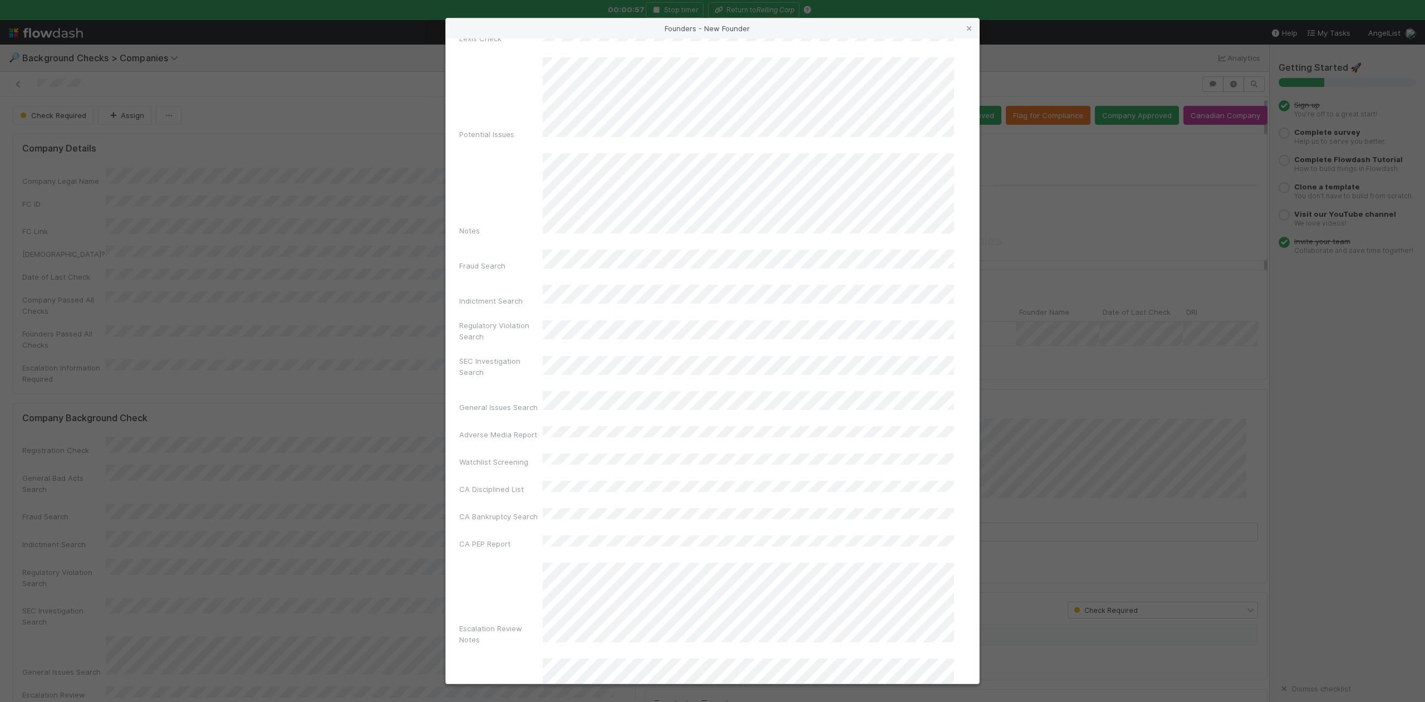
scroll to position [257, 0]
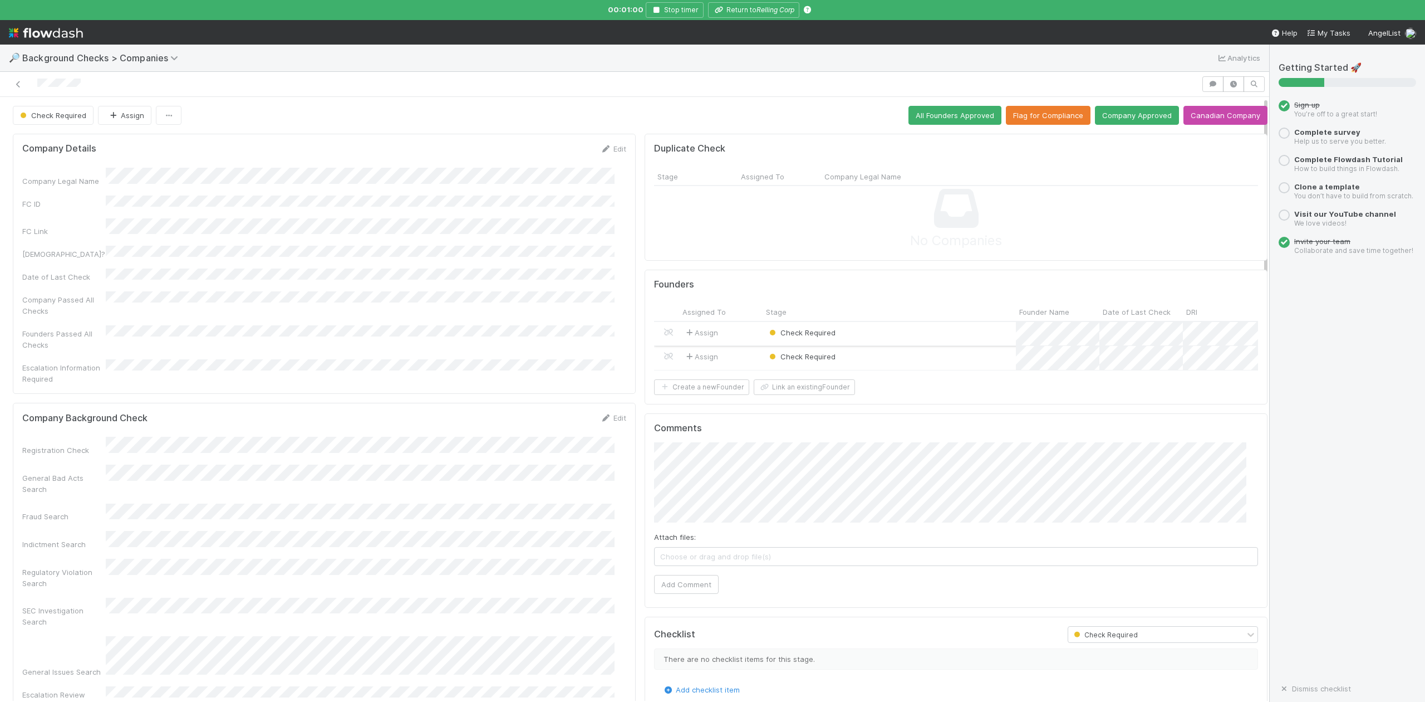
click at [849, 337] on div "Check Required" at bounding box center [889, 334] width 253 height 24
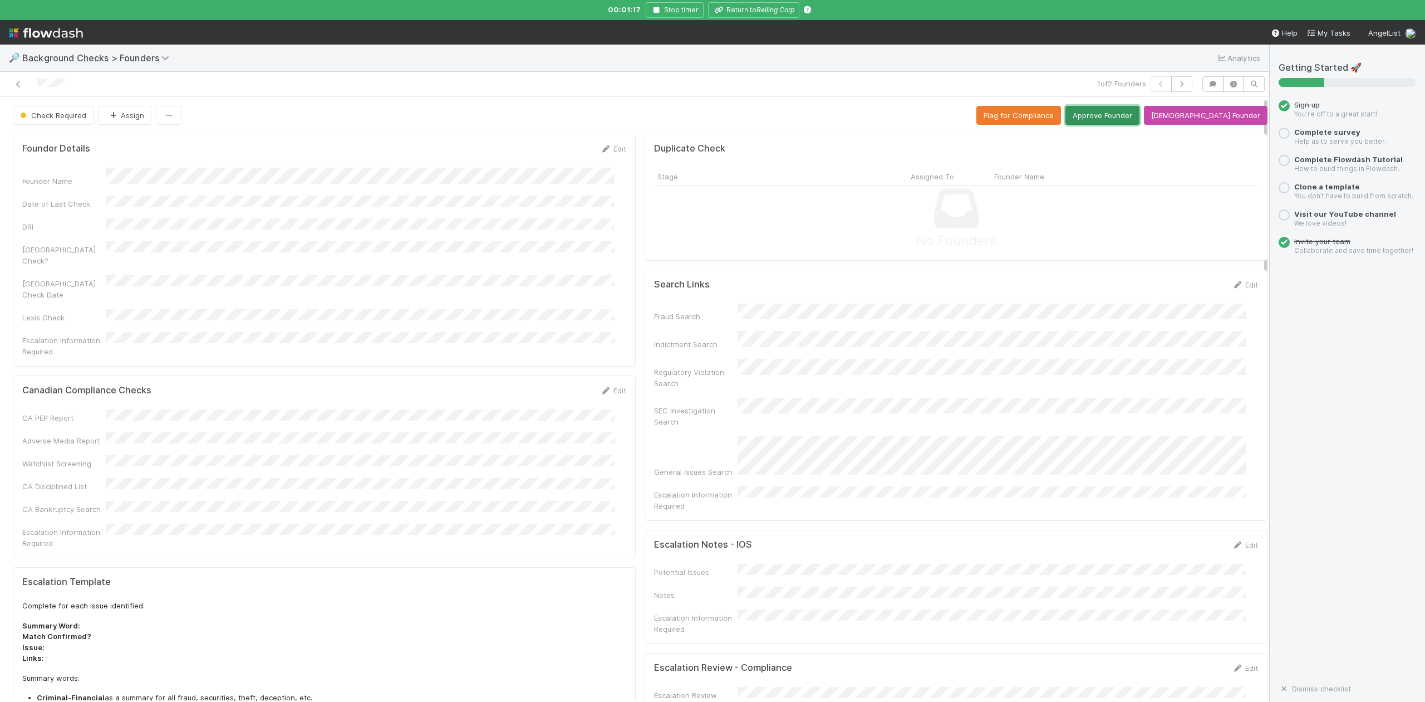
click at [1128, 115] on button "Approve Founder" at bounding box center [1103, 115] width 74 height 19
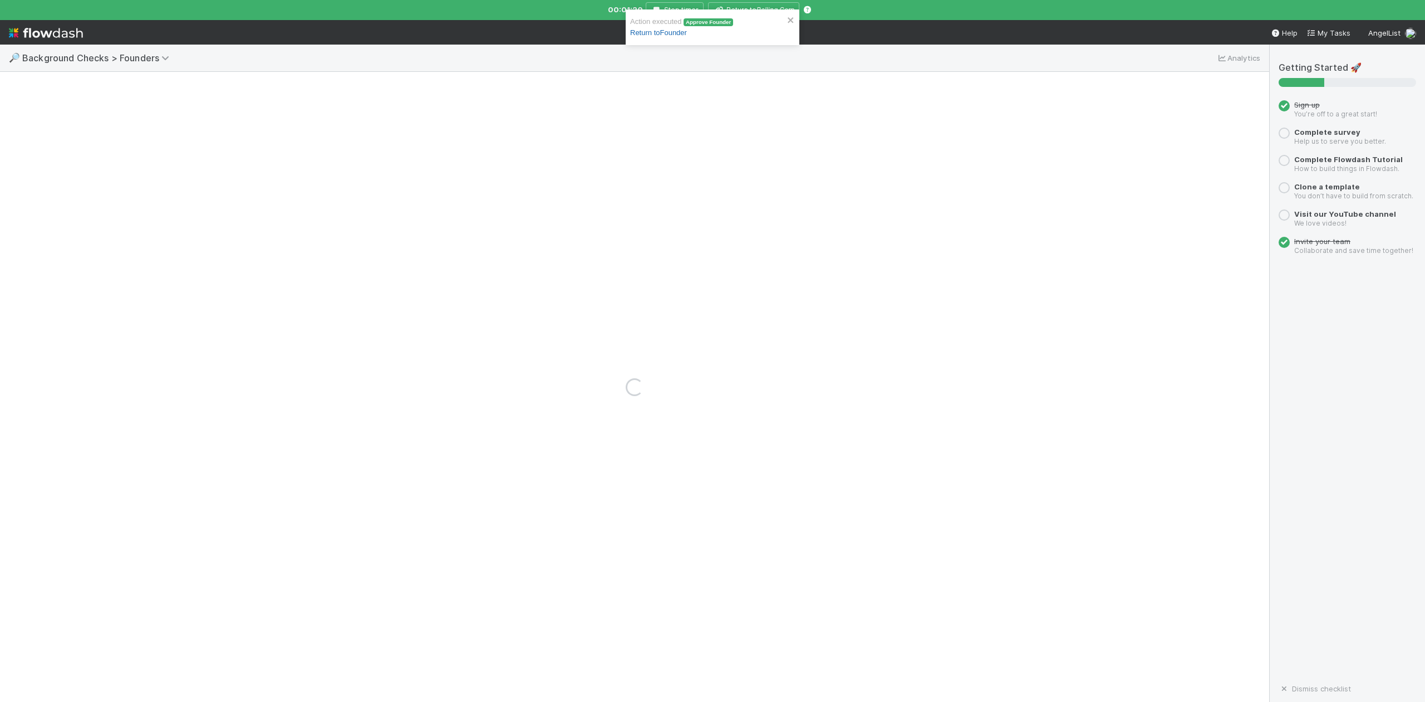
click at [645, 31] on link "Return to Founder" at bounding box center [658, 32] width 57 height 8
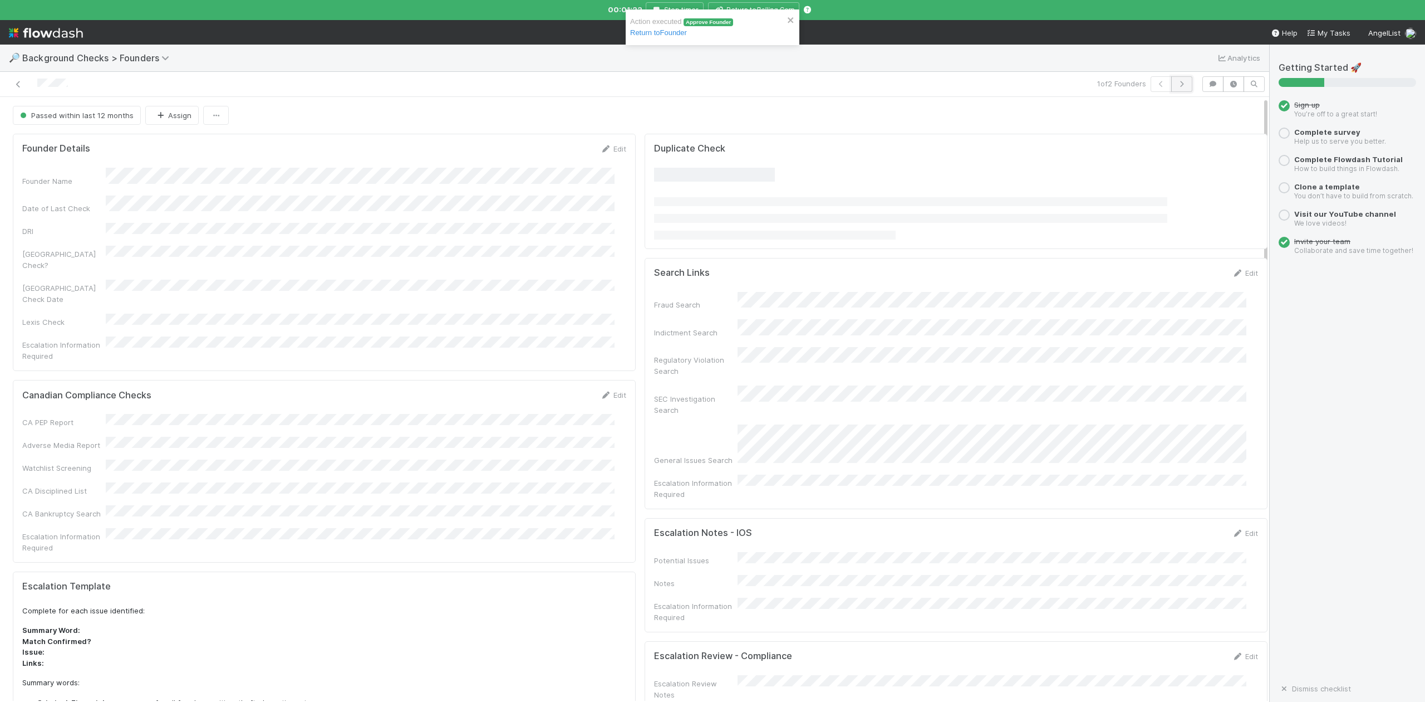
click at [1177, 87] on icon "button" at bounding box center [1182, 84] width 11 height 7
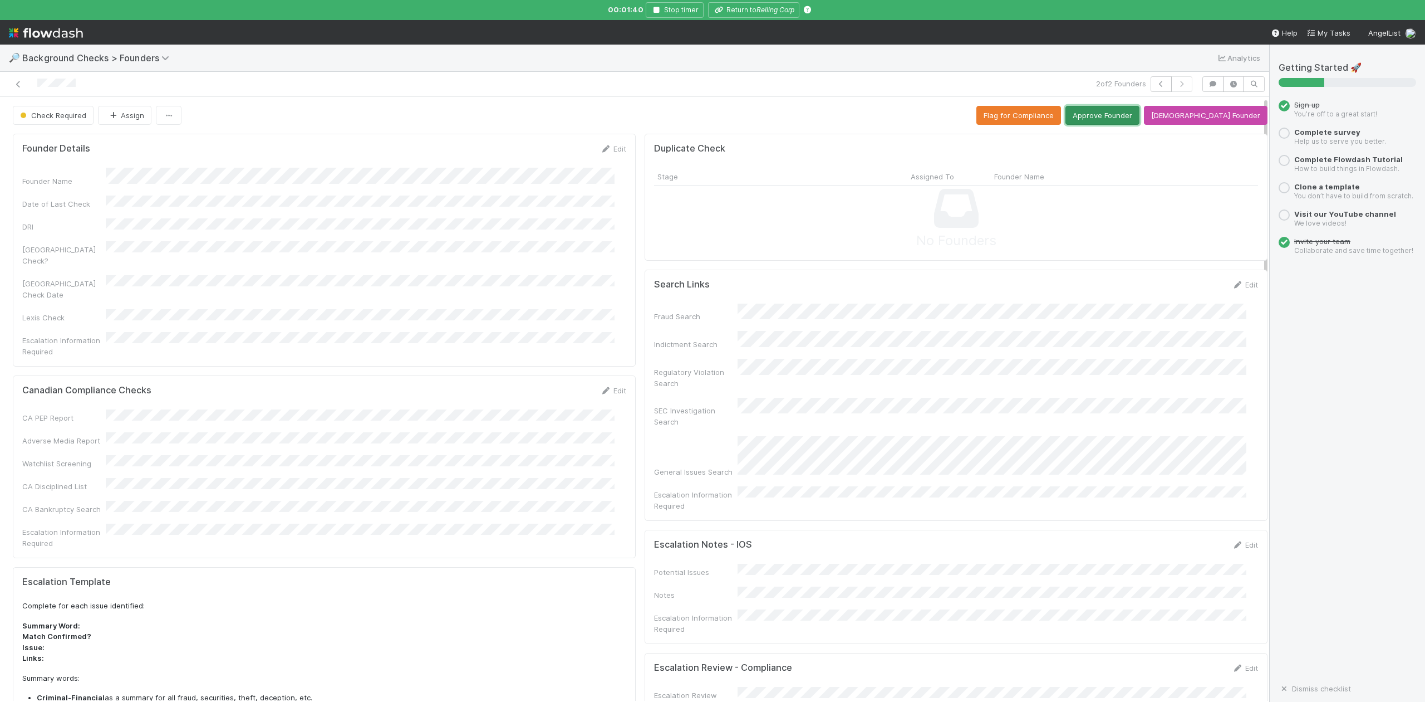
click at [1135, 112] on button "Approve Founder" at bounding box center [1103, 115] width 74 height 19
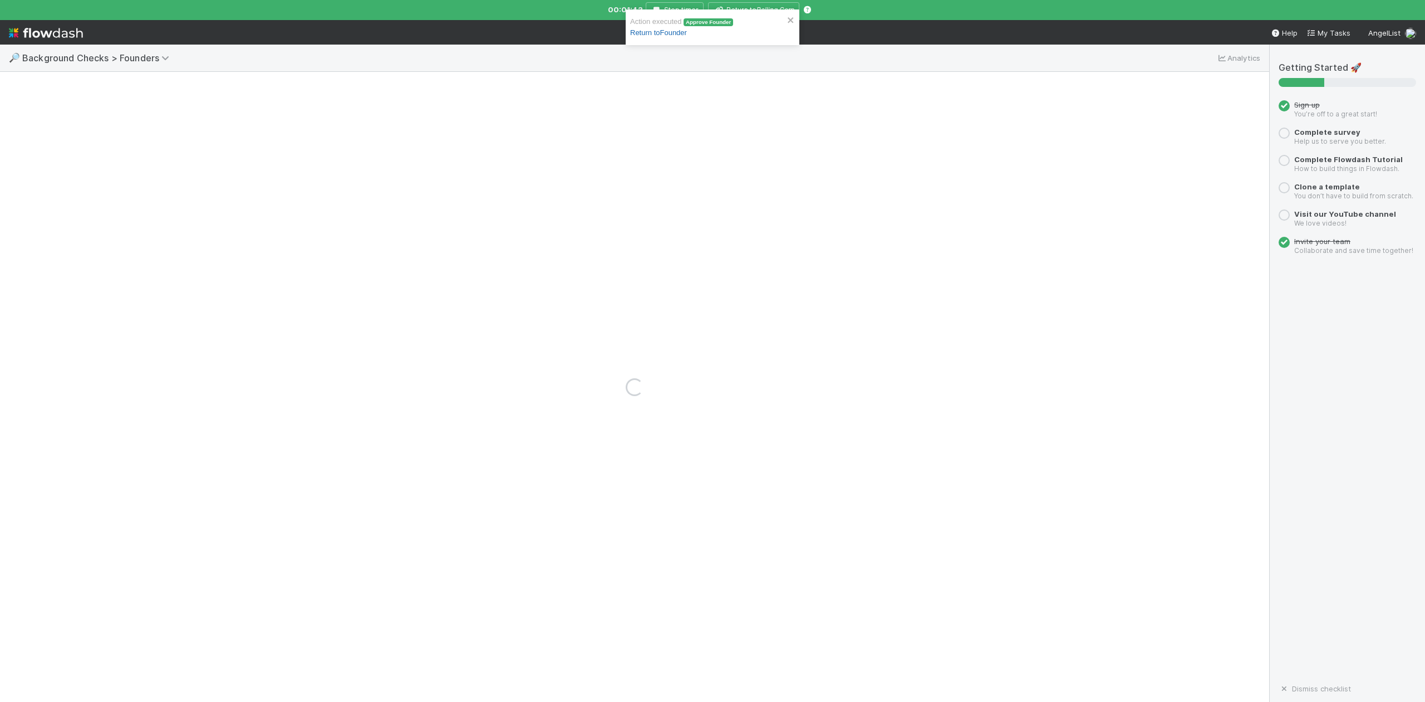
click at [659, 32] on link "Return to Founder" at bounding box center [658, 32] width 57 height 8
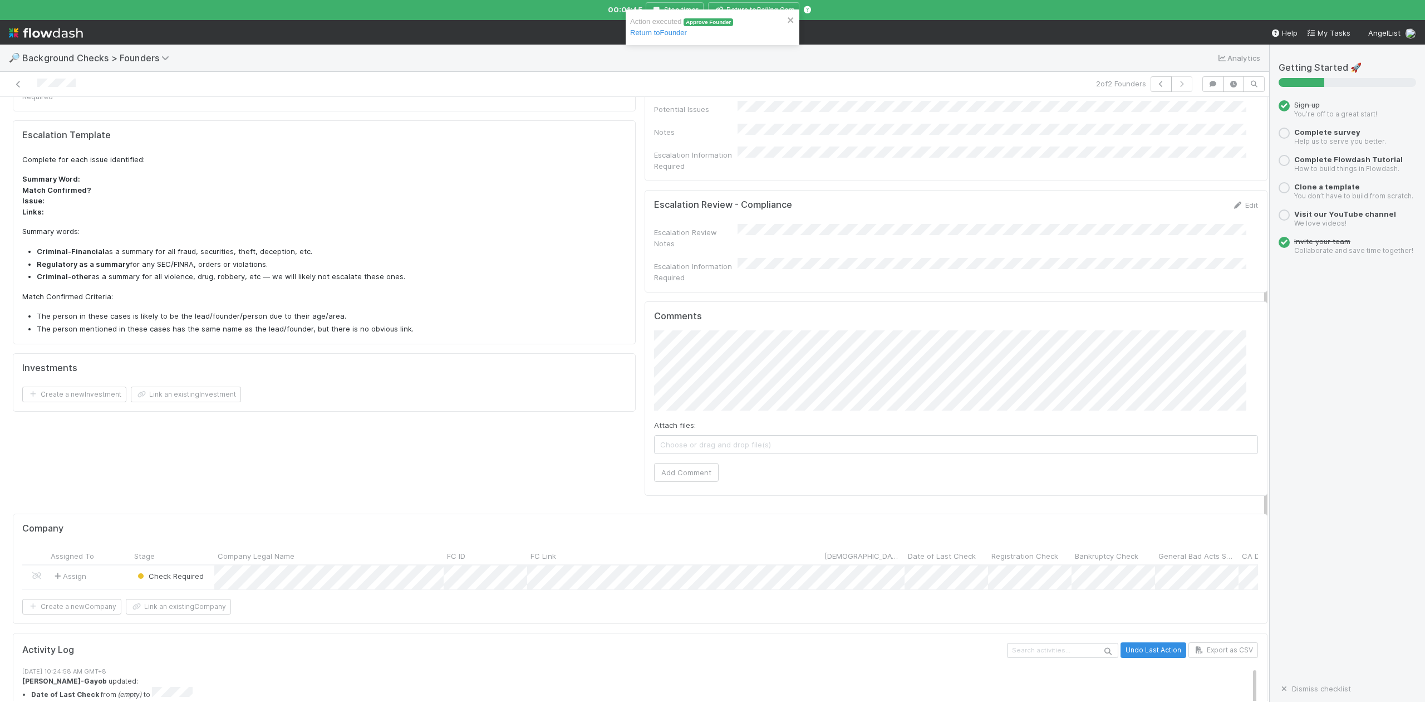
scroll to position [594, 0]
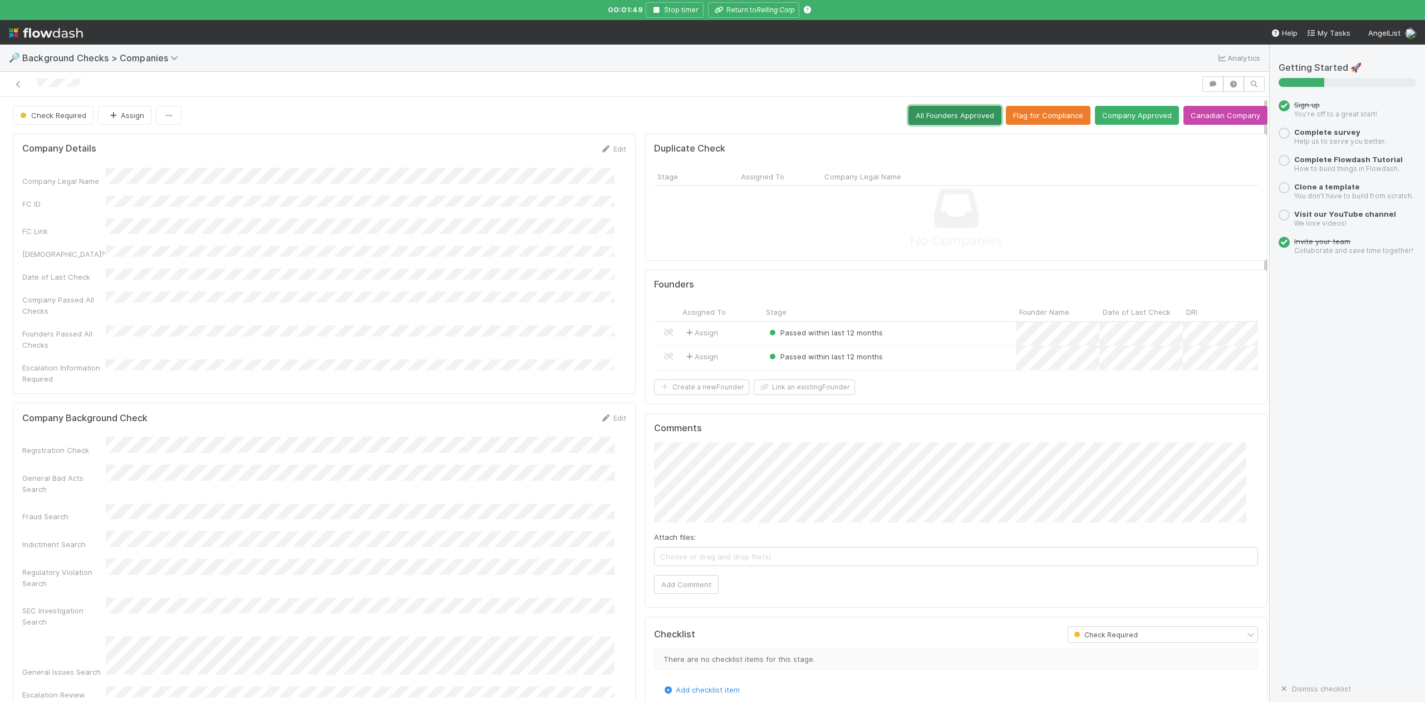
click at [923, 117] on button "All Founders Approved" at bounding box center [955, 115] width 93 height 19
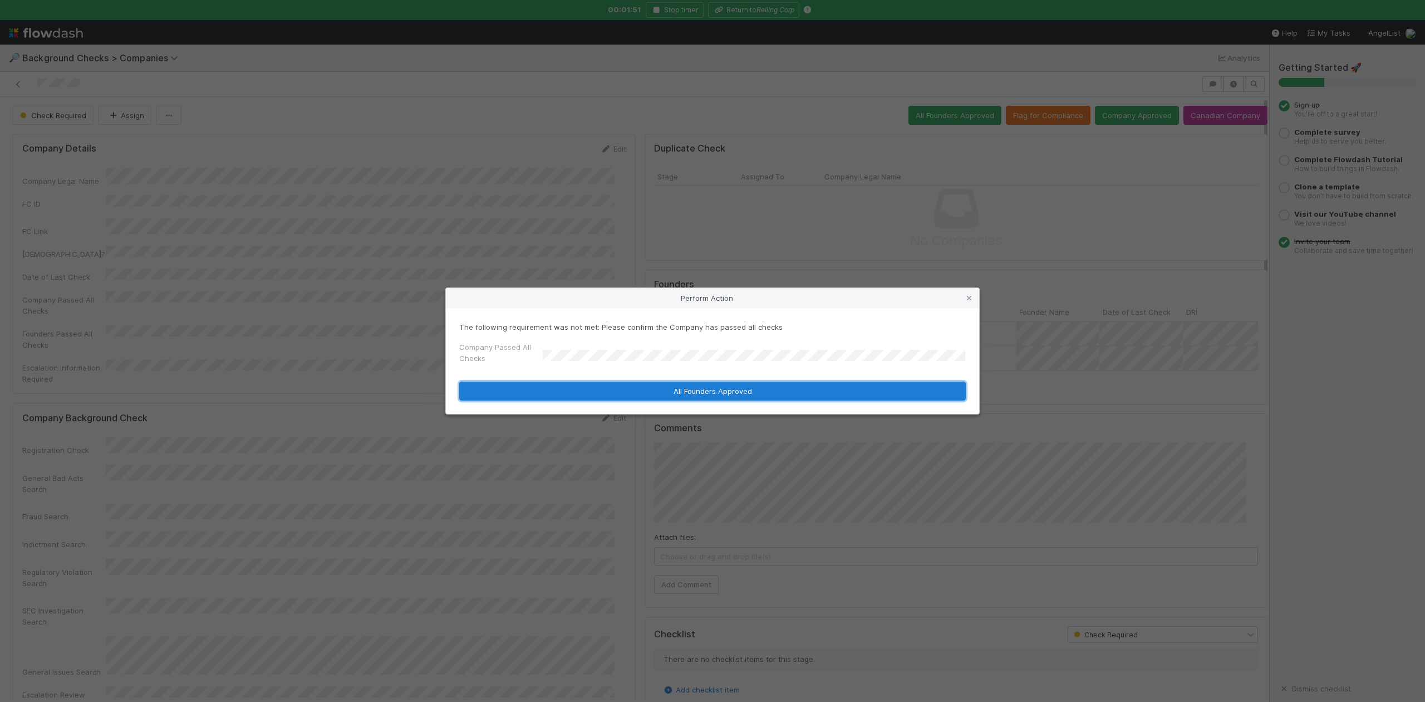
click at [580, 391] on button "All Founders Approved" at bounding box center [712, 390] width 507 height 19
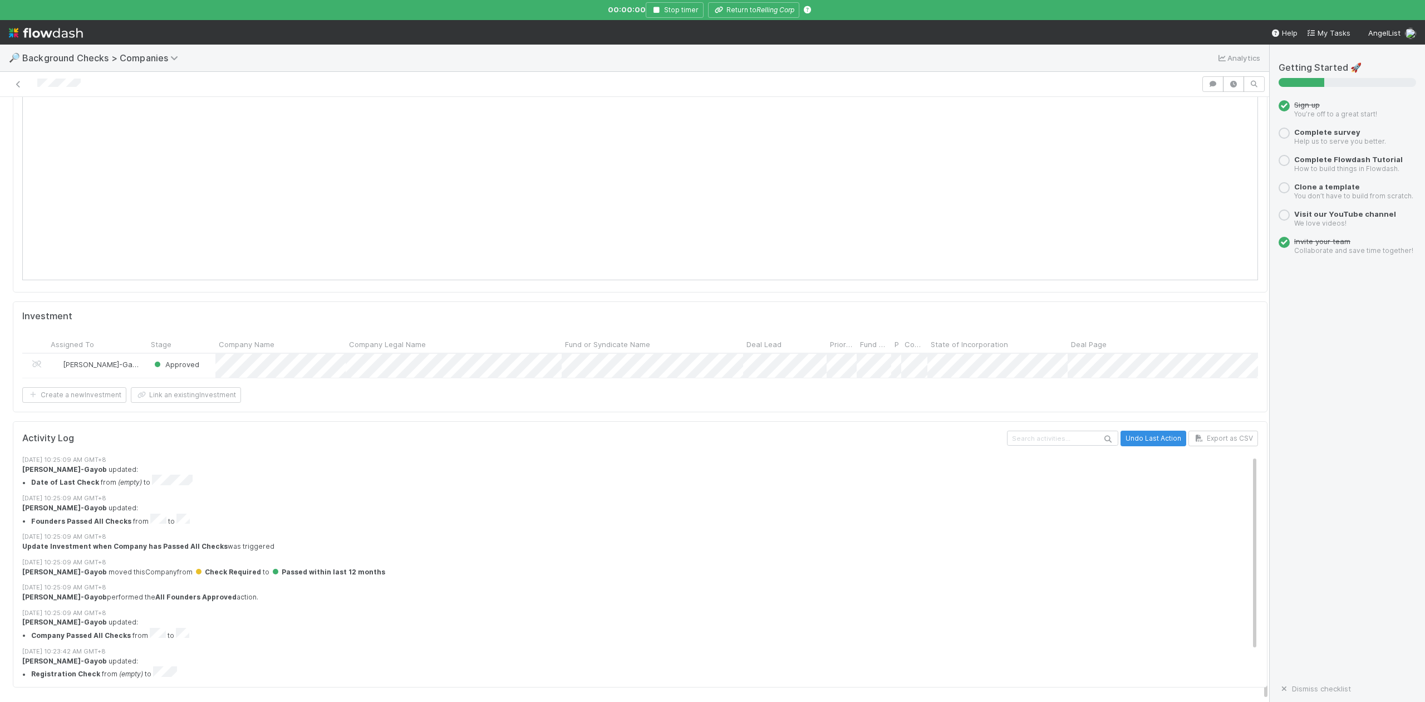
scroll to position [1084, 0]
click at [205, 355] on div "Approved" at bounding box center [182, 366] width 68 height 24
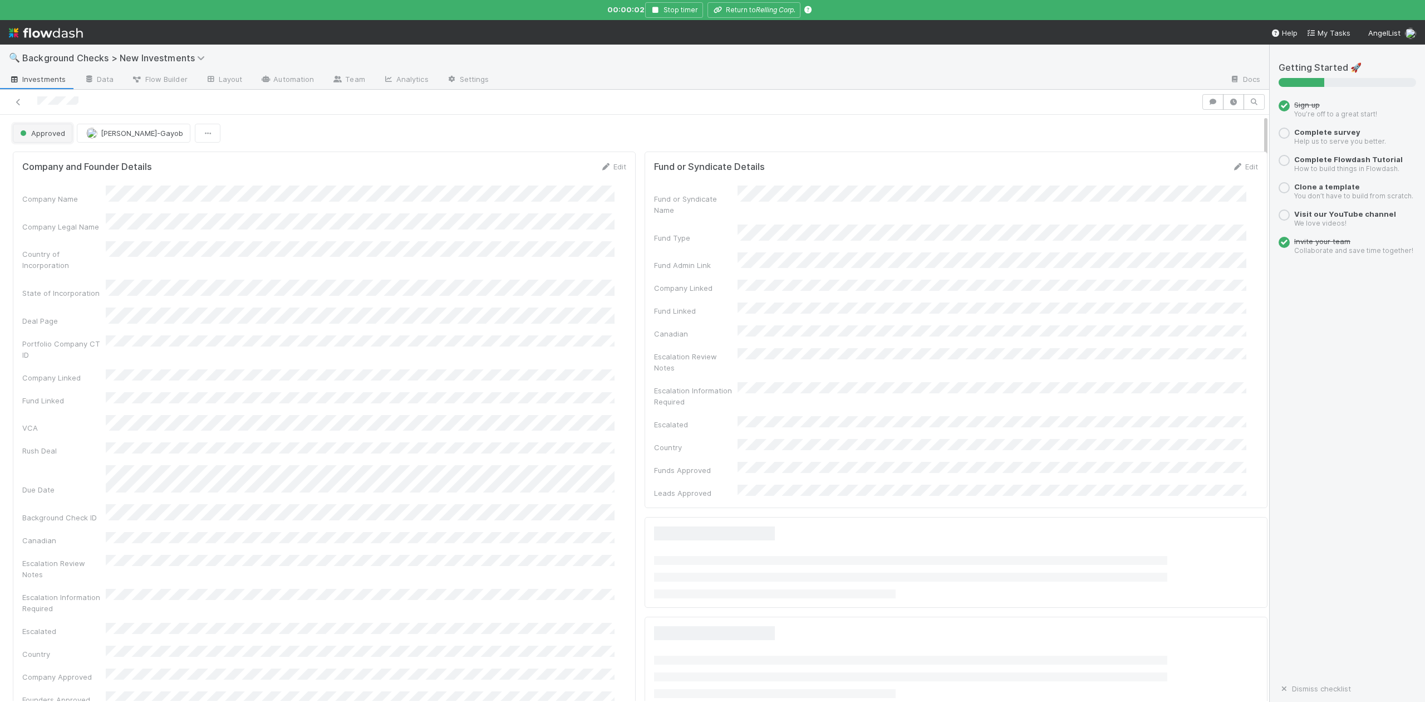
click at [56, 131] on span "Approved" at bounding box center [41, 133] width 47 height 9
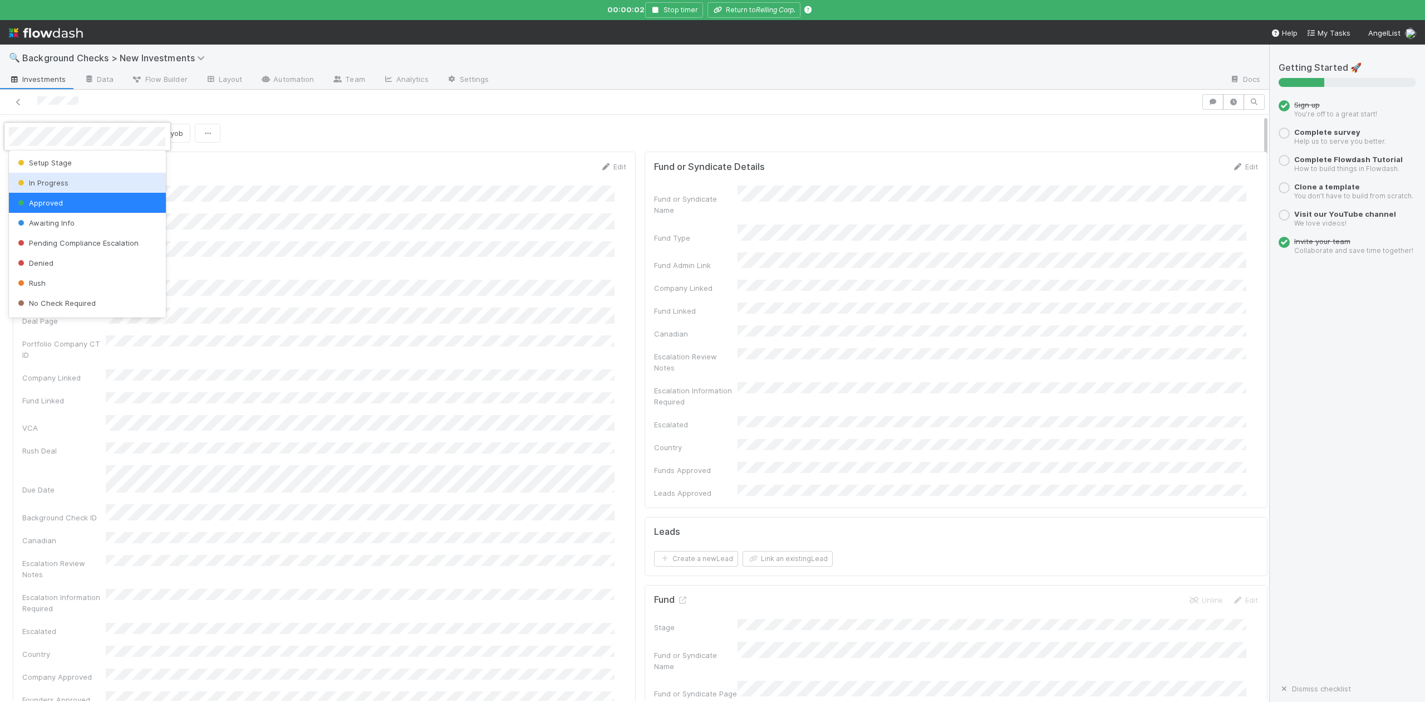
click at [63, 179] on span "In Progress" at bounding box center [42, 182] width 53 height 9
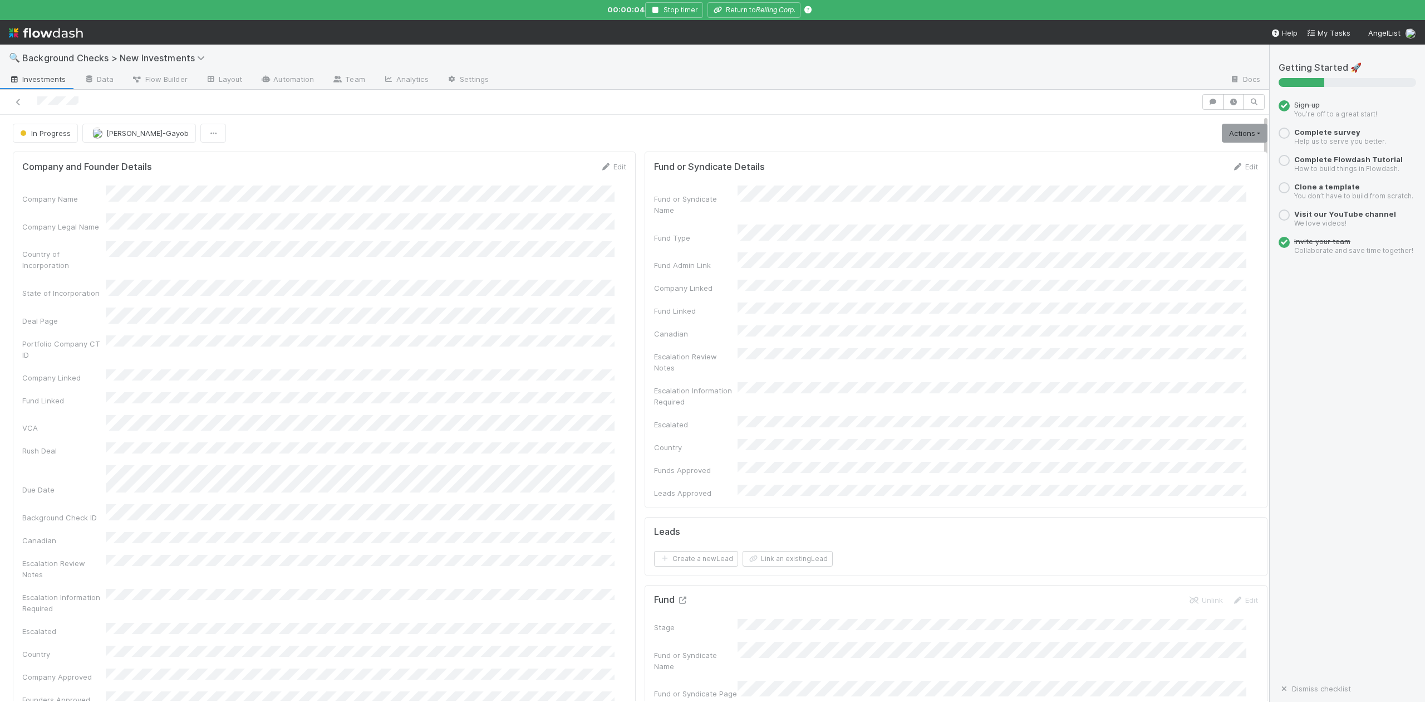
click at [677, 596] on icon at bounding box center [682, 599] width 11 height 7
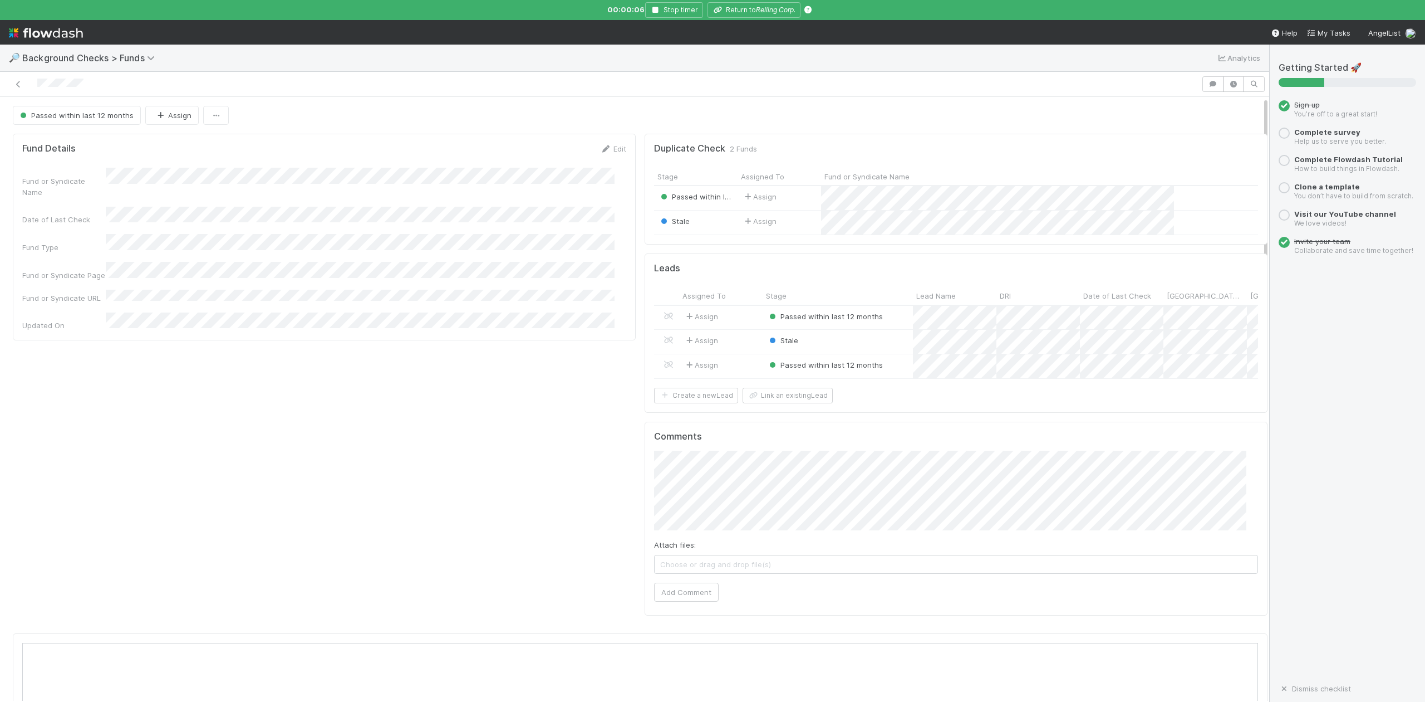
scroll to position [215, 1202]
click at [755, 13] on div at bounding box center [712, 351] width 1425 height 702
click at [745, 8] on button "Return to Relling Corp." at bounding box center [754, 10] width 93 height 16
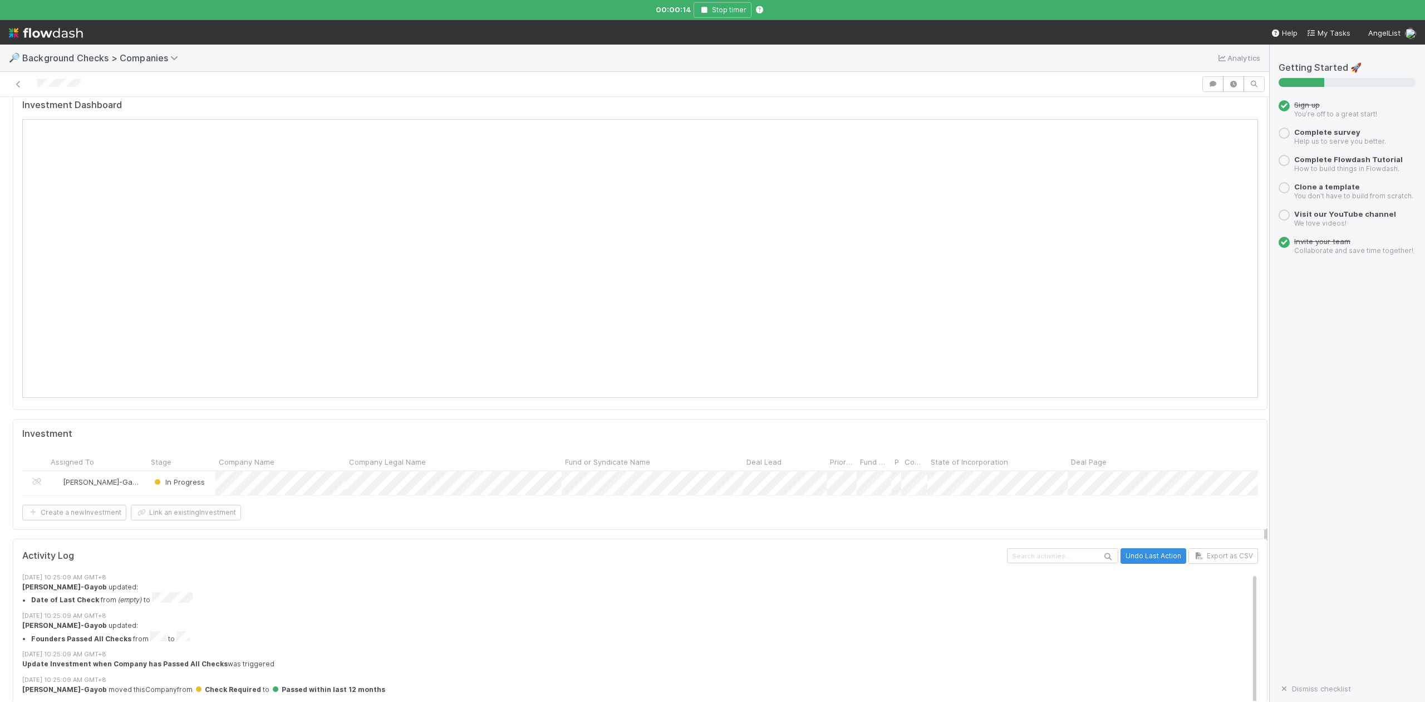
scroll to position [1084, 0]
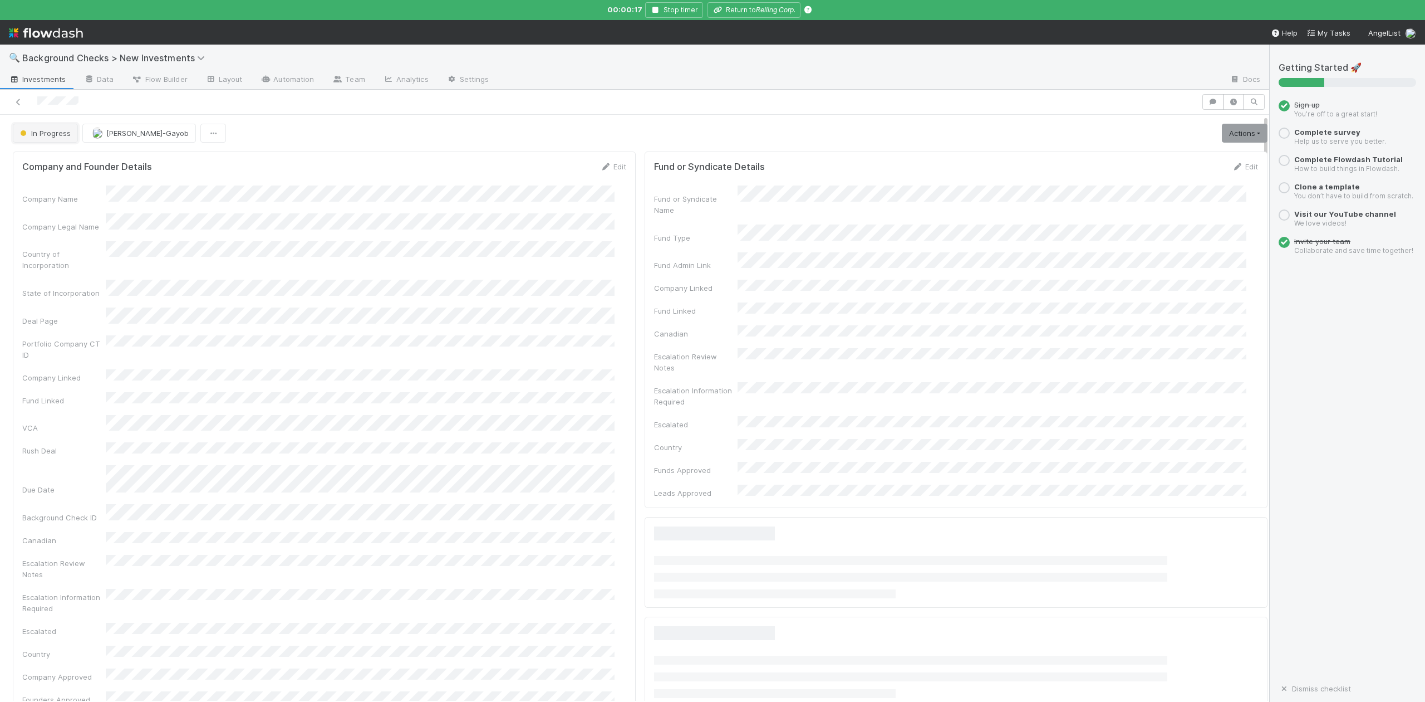
click at [40, 132] on span "In Progress" at bounding box center [44, 133] width 53 height 9
click at [1214, 131] on div at bounding box center [712, 351] width 1425 height 702
click at [1222, 131] on link "Actions" at bounding box center [1245, 133] width 46 height 19
click at [1153, 156] on button "Finish" at bounding box center [1206, 157] width 124 height 16
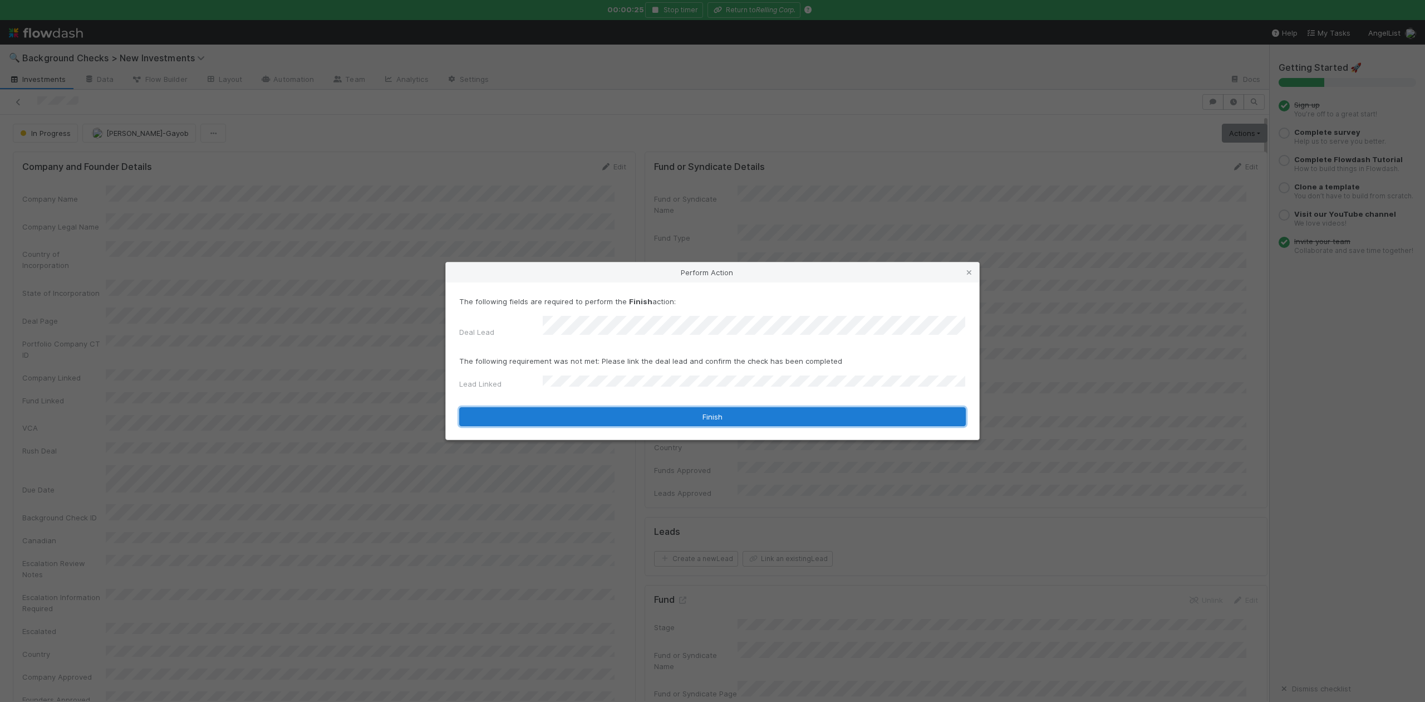
click at [595, 413] on button "Finish" at bounding box center [712, 416] width 507 height 19
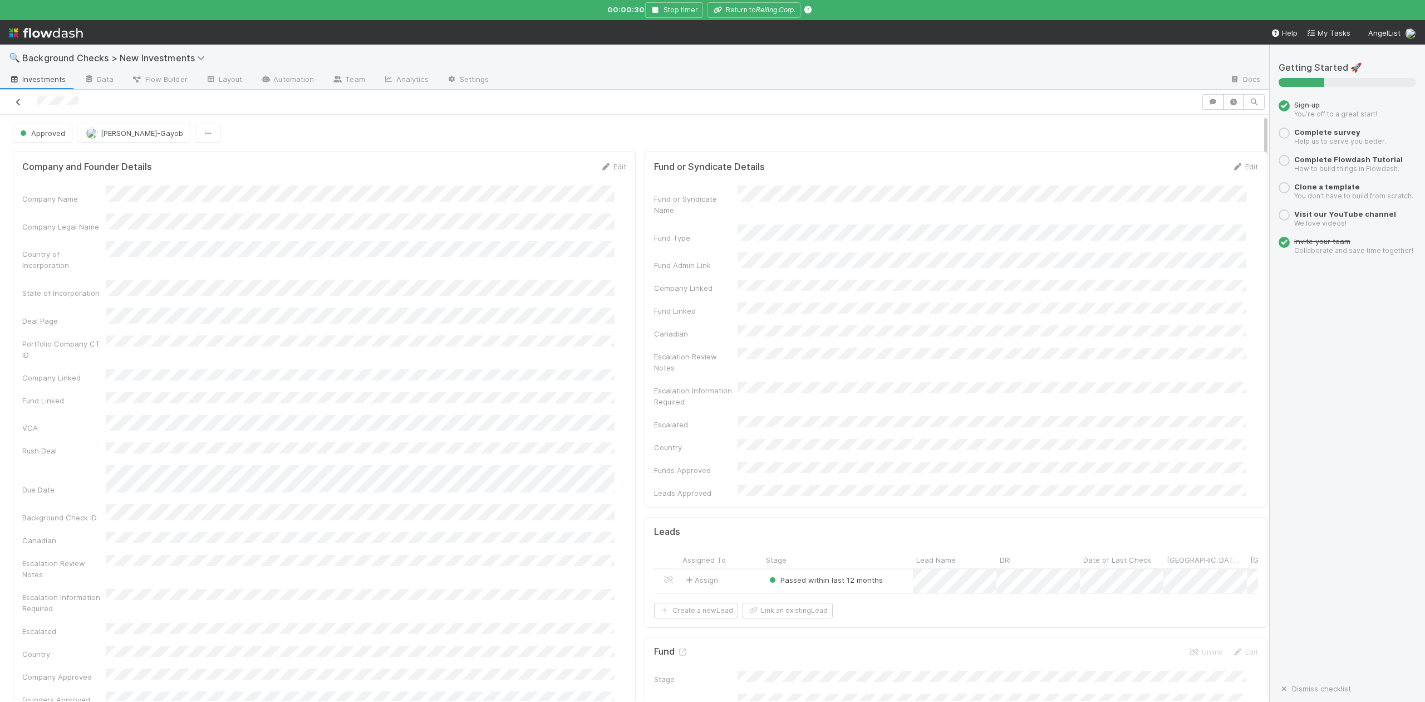
click at [16, 101] on icon at bounding box center [18, 102] width 11 height 7
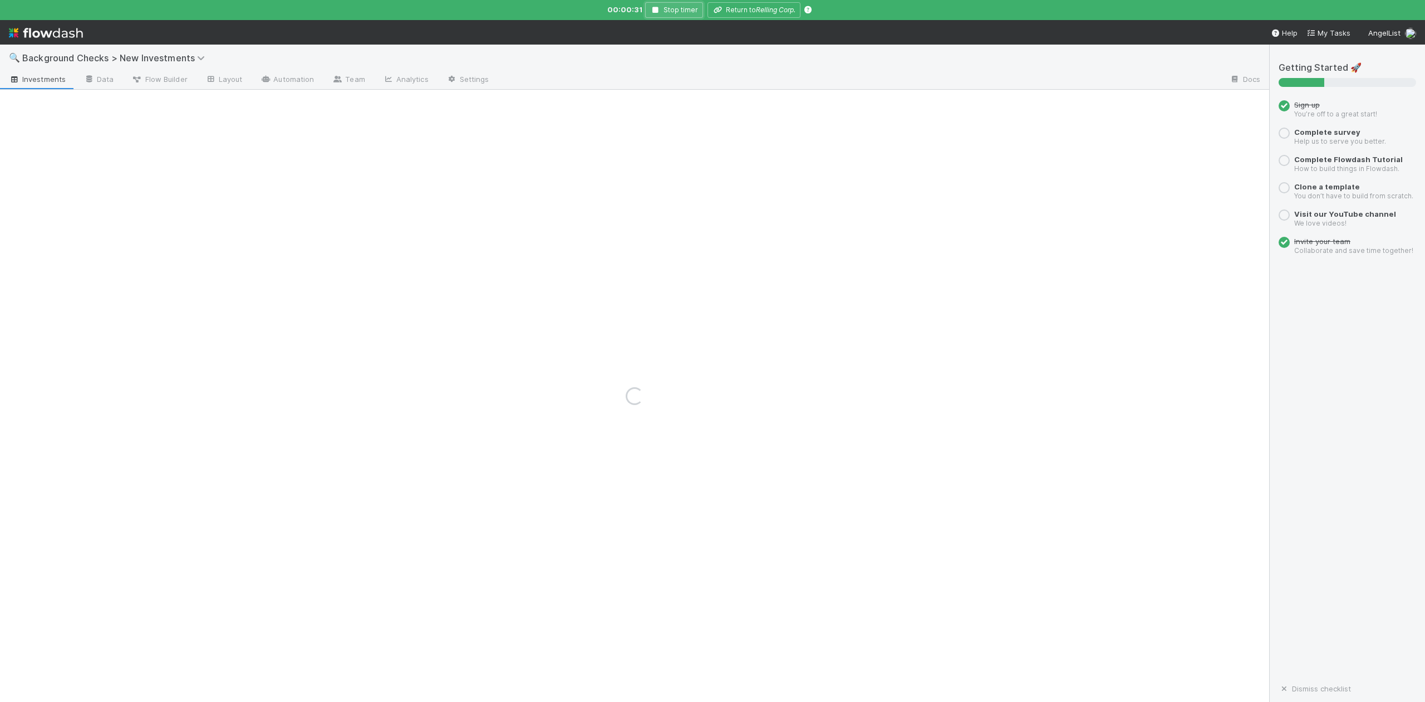
click at [655, 10] on icon "button" at bounding box center [655, 10] width 11 height 7
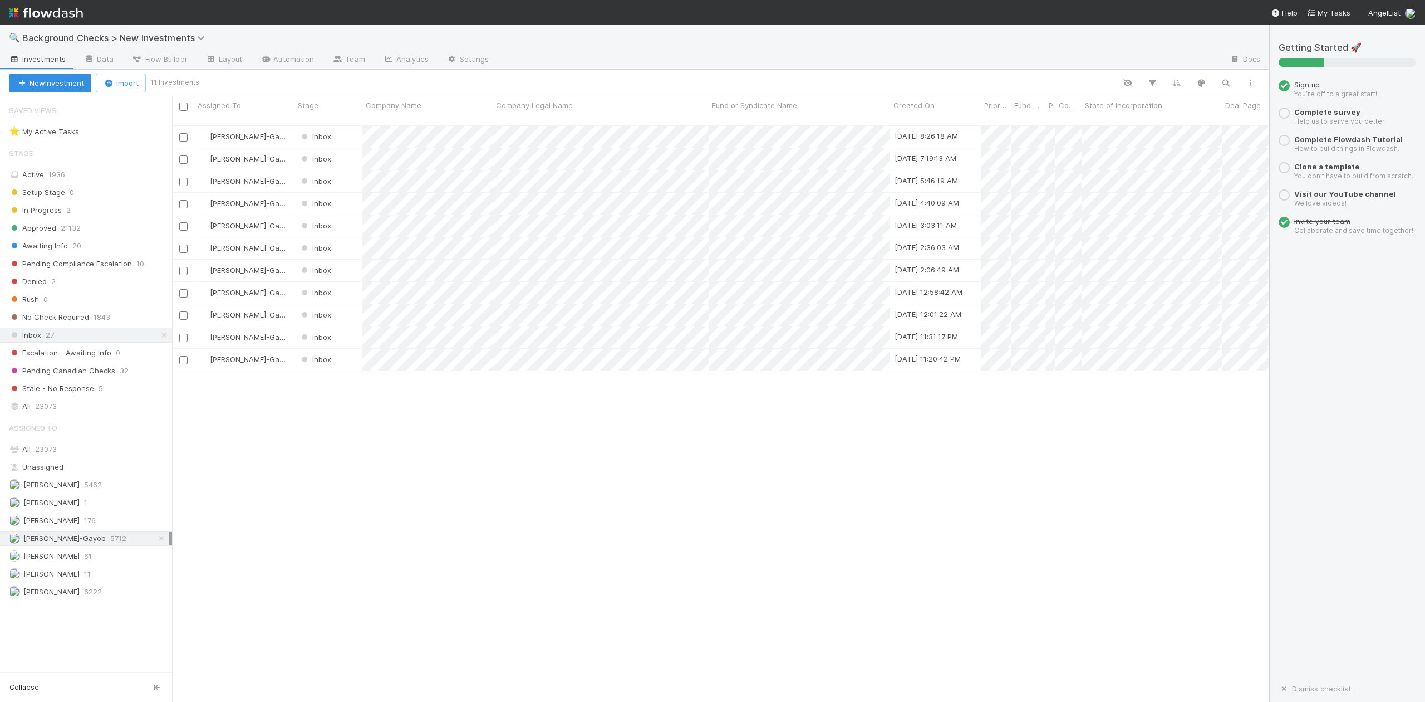
scroll to position [575, 1087]
click at [46, 406] on span "23073" at bounding box center [46, 406] width 22 height 14
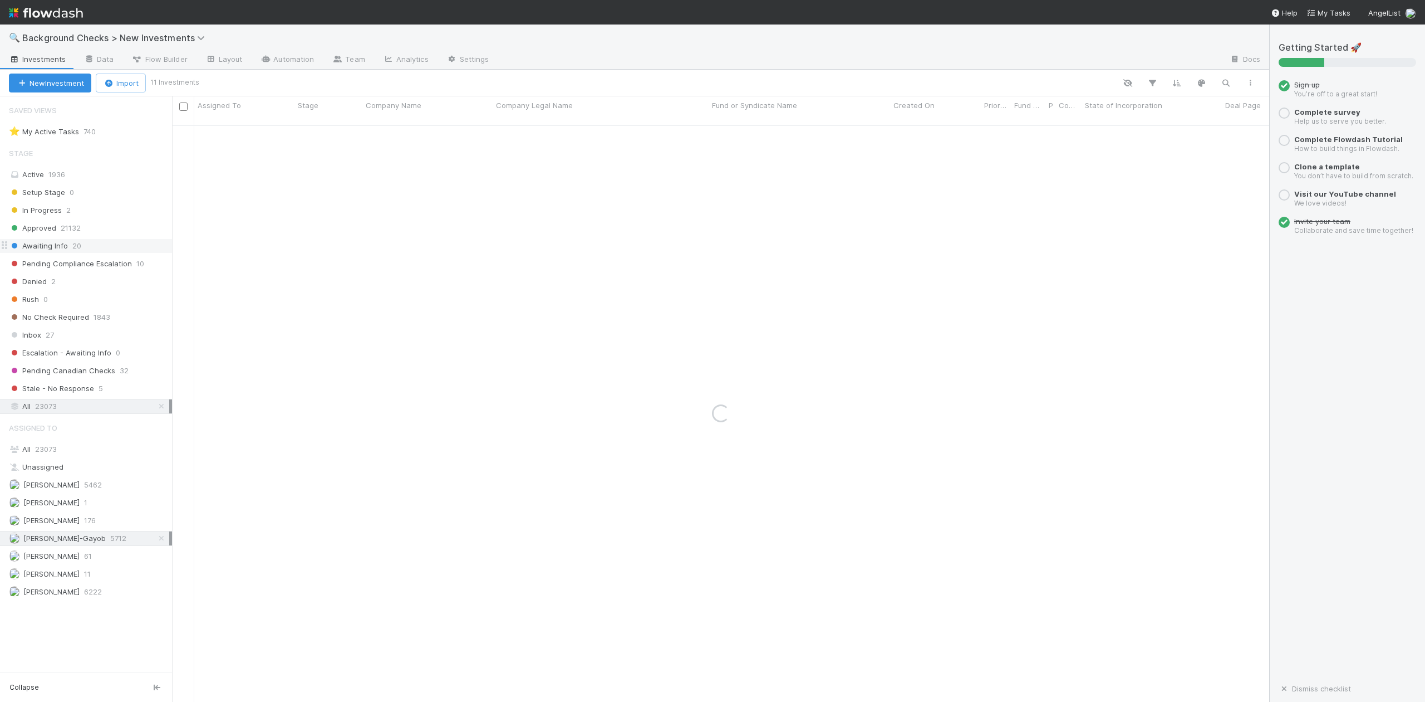
click at [51, 246] on span "Awaiting Info" at bounding box center [38, 246] width 59 height 14
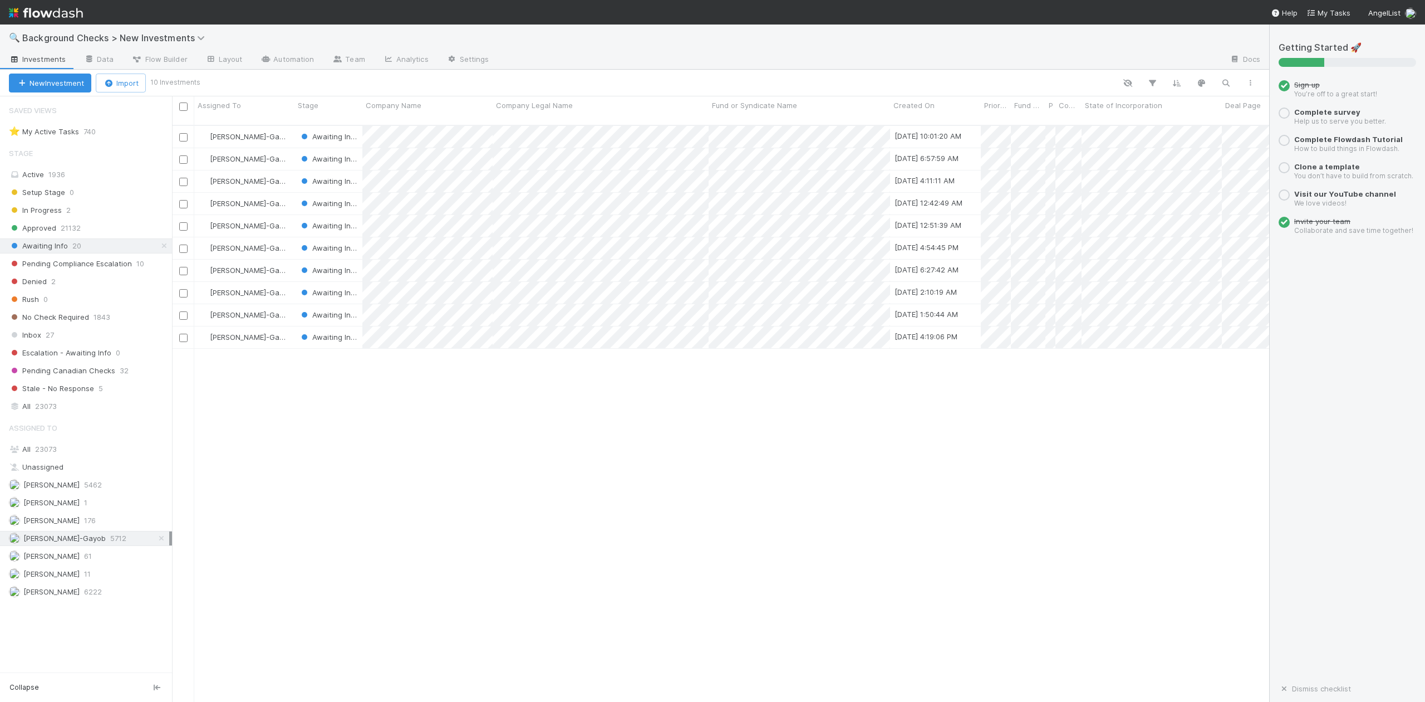
scroll to position [575, 1087]
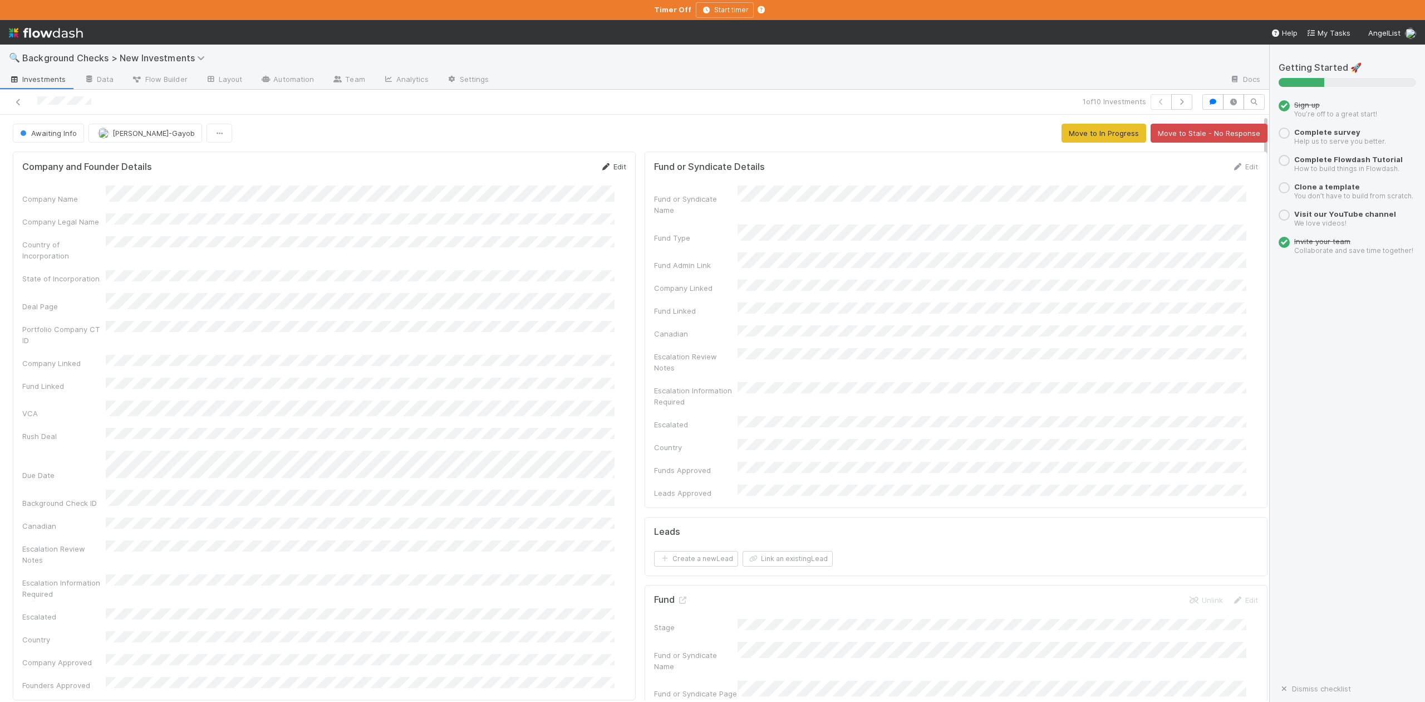
click at [609, 166] on link "Edit" at bounding box center [613, 166] width 26 height 9
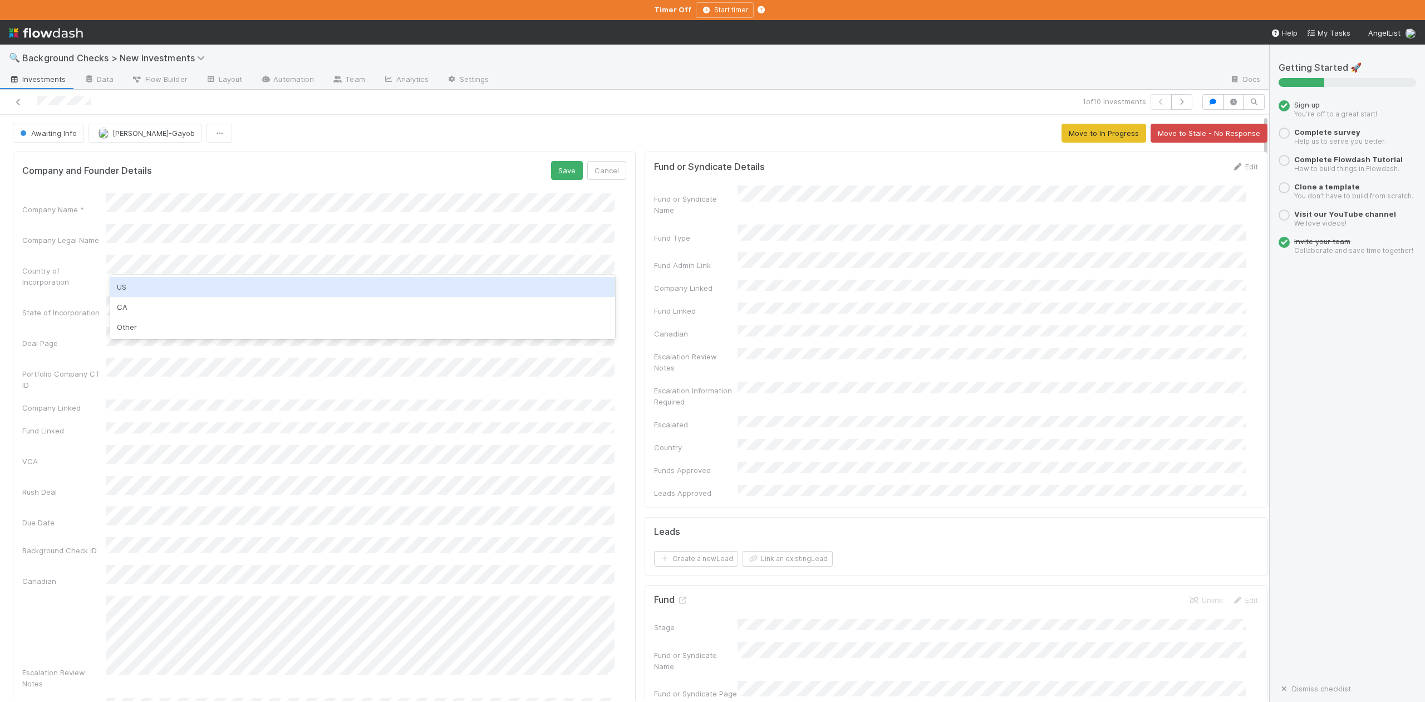
click at [125, 290] on div "US" at bounding box center [362, 287] width 504 height 20
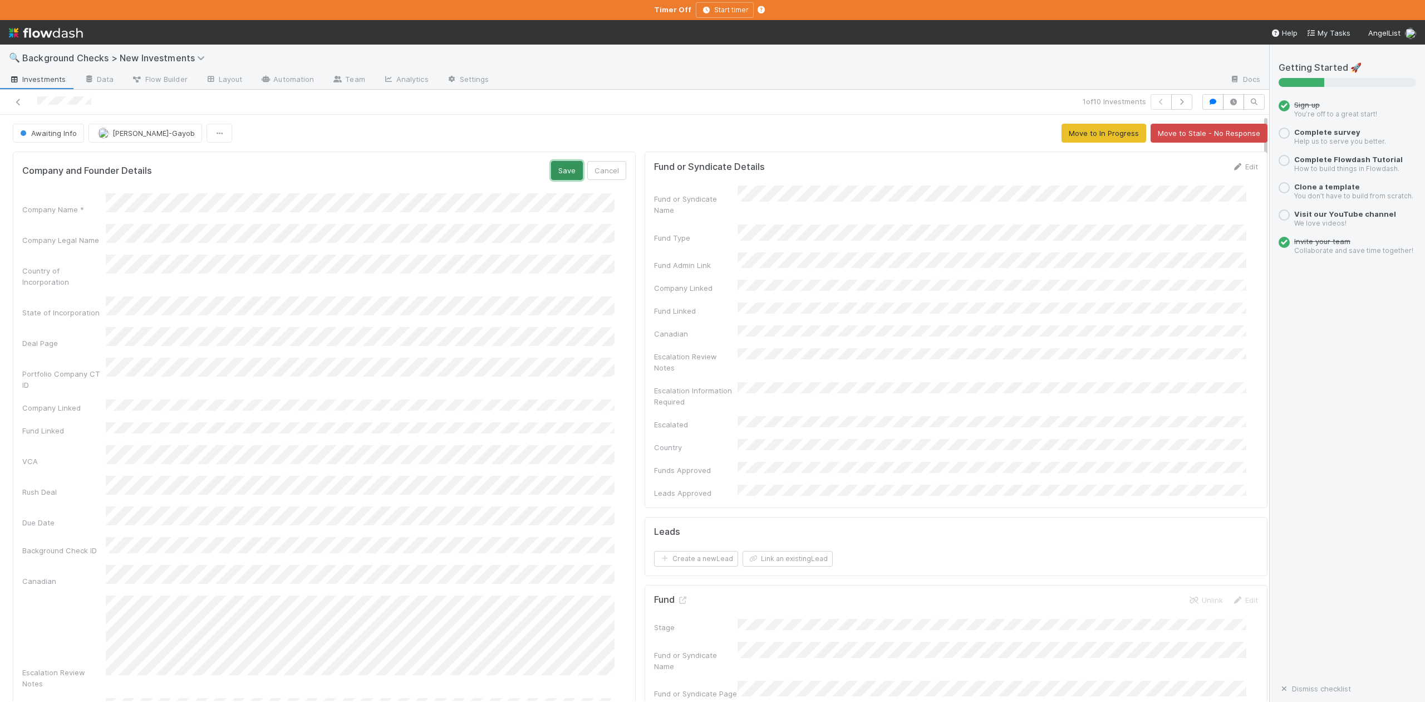
click at [561, 168] on button "Save" at bounding box center [567, 170] width 32 height 19
click at [47, 135] on span "Awaiting Info" at bounding box center [47, 133] width 59 height 9
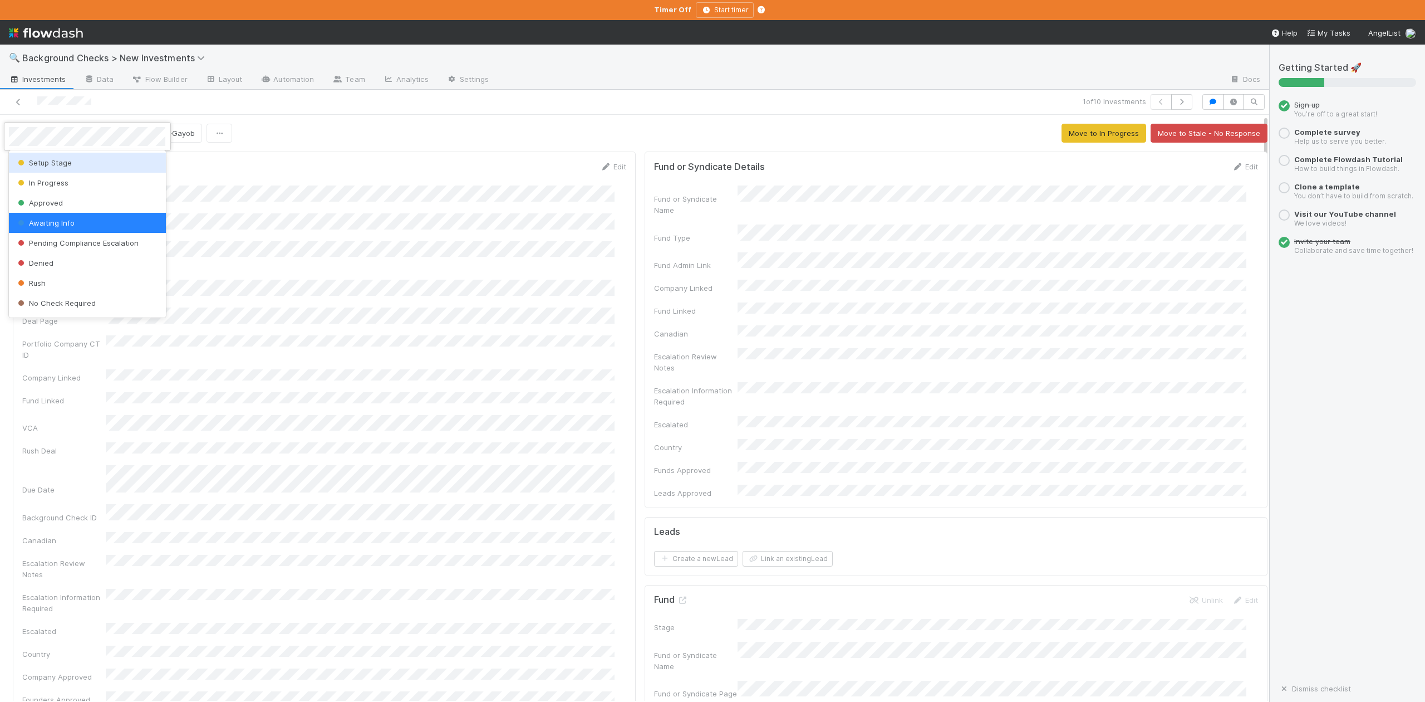
click at [50, 163] on span "Setup Stage" at bounding box center [44, 162] width 56 height 9
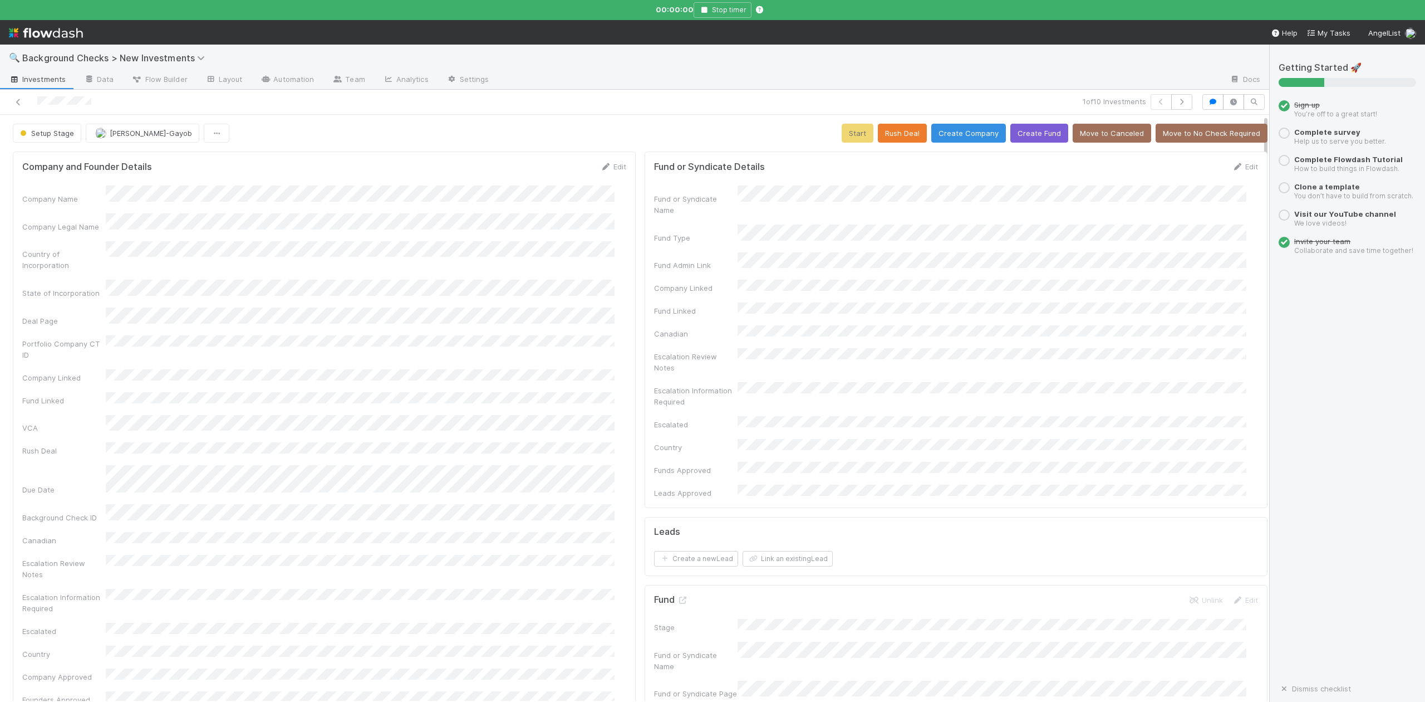
scroll to position [297, 0]
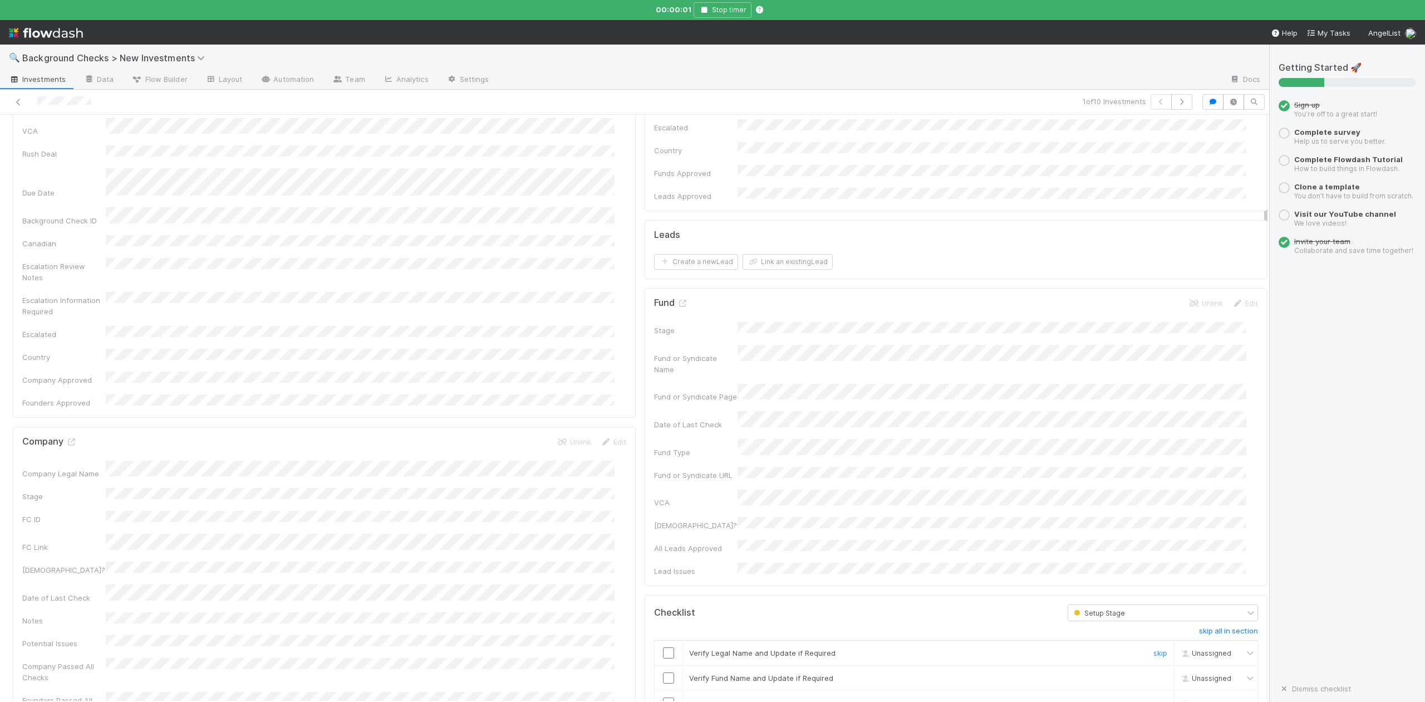
click at [663, 647] on input "checkbox" at bounding box center [668, 652] width 11 height 11
click at [663, 672] on input "checkbox" at bounding box center [668, 677] width 11 height 11
click at [663, 697] on input "checkbox" at bounding box center [668, 702] width 11 height 11
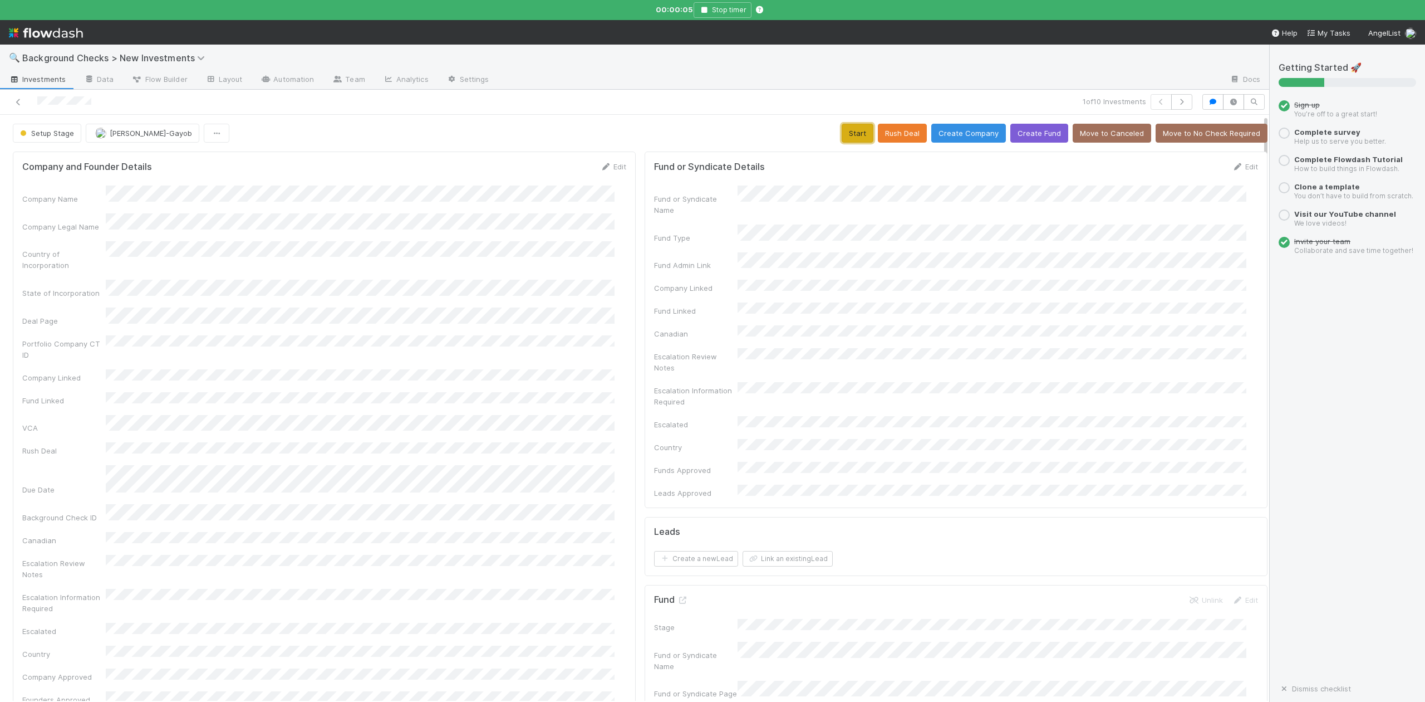
click at [847, 129] on button "Start" at bounding box center [858, 133] width 32 height 19
click at [677, 596] on icon at bounding box center [682, 599] width 11 height 7
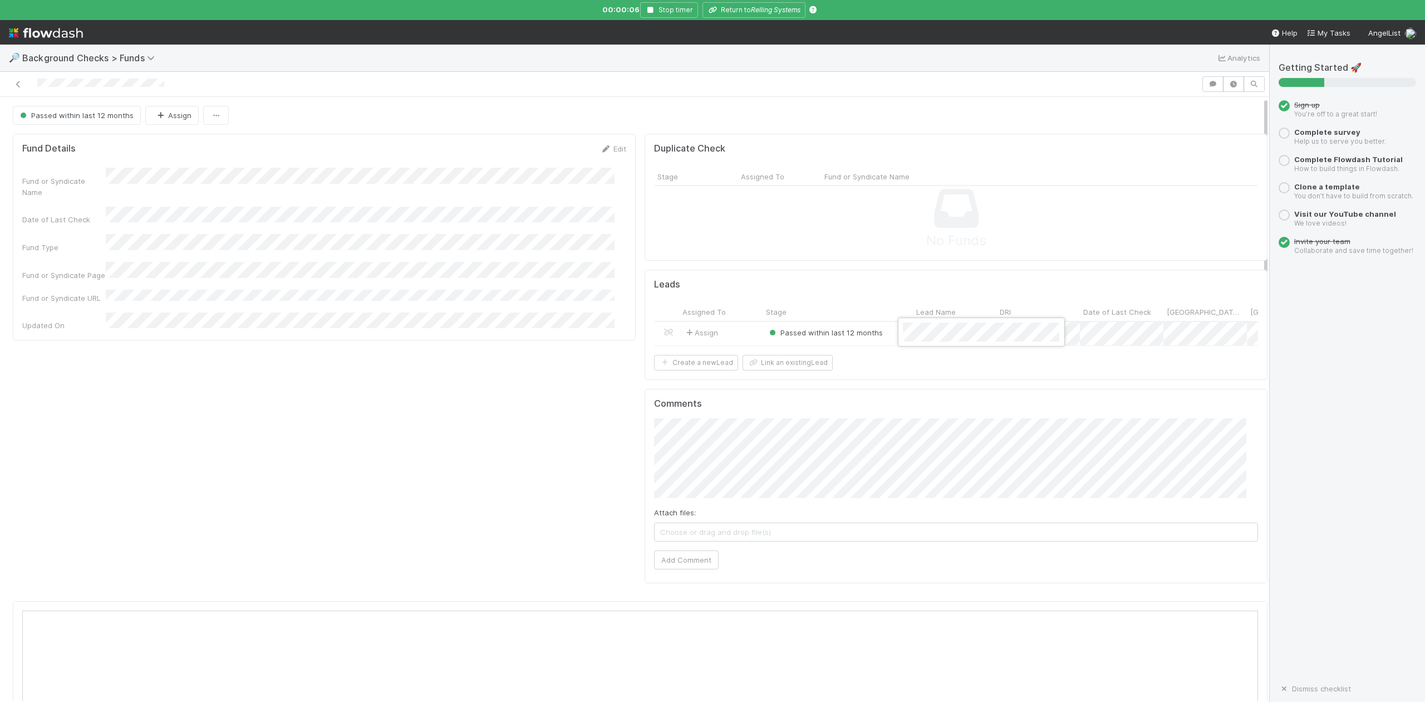
click at [739, 4] on div at bounding box center [712, 351] width 1425 height 702
click at [747, 12] on button "Return to Relling Systems" at bounding box center [754, 10] width 103 height 16
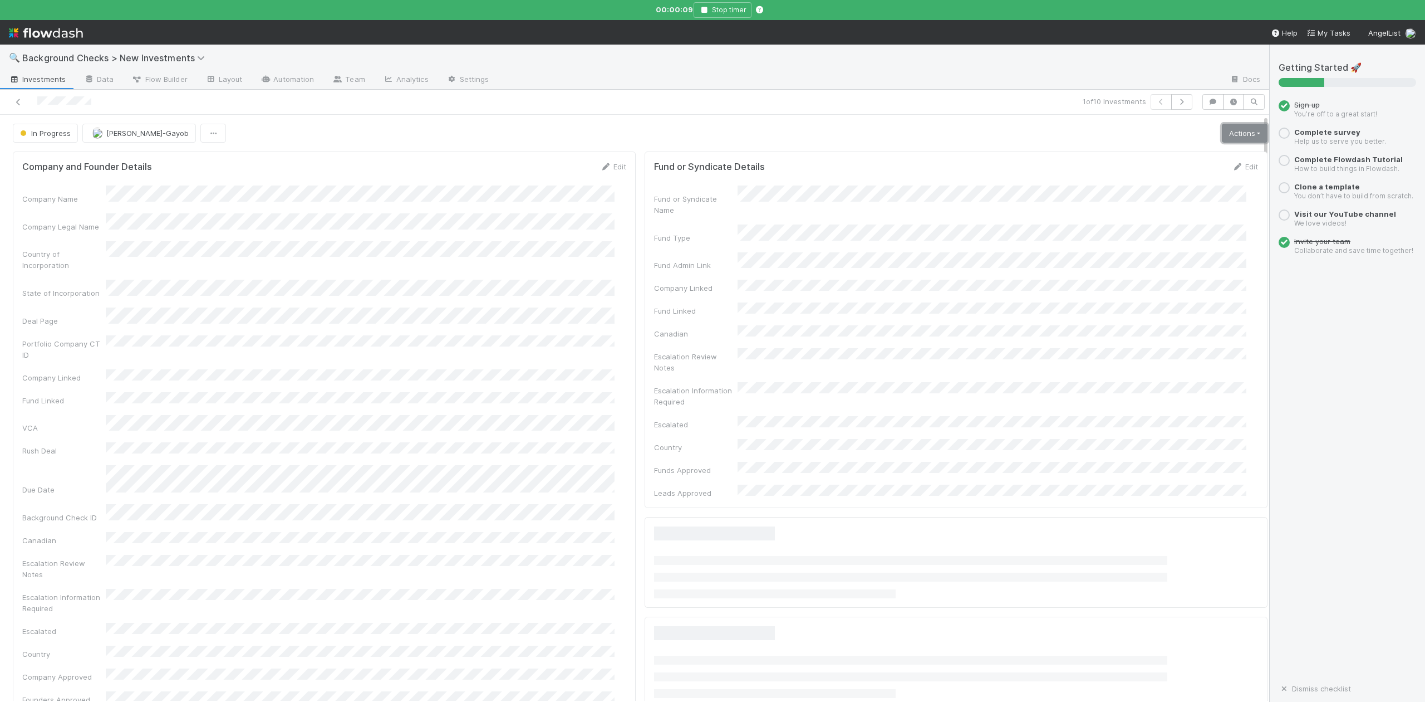
click at [1223, 128] on link "Actions" at bounding box center [1245, 133] width 46 height 19
click at [1144, 156] on button "Finish" at bounding box center [1206, 157] width 124 height 16
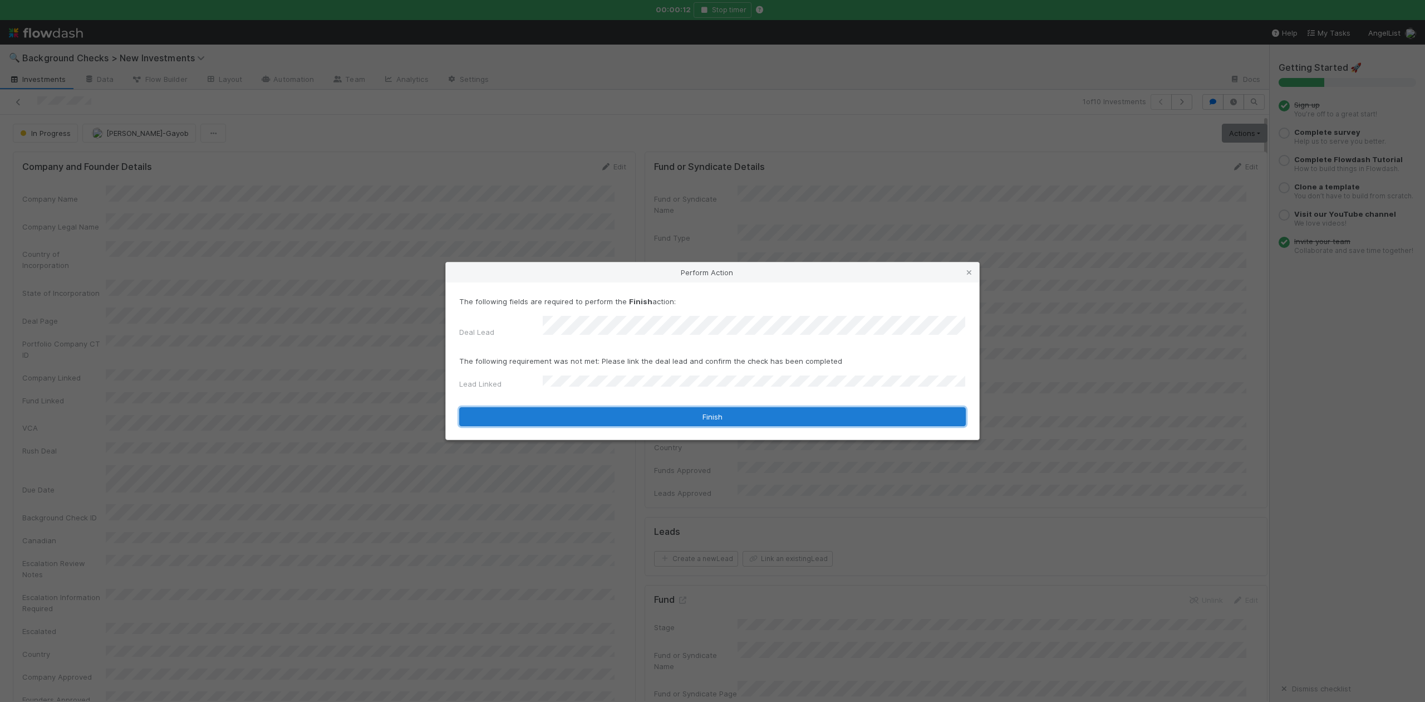
click at [575, 408] on button "Finish" at bounding box center [712, 416] width 507 height 19
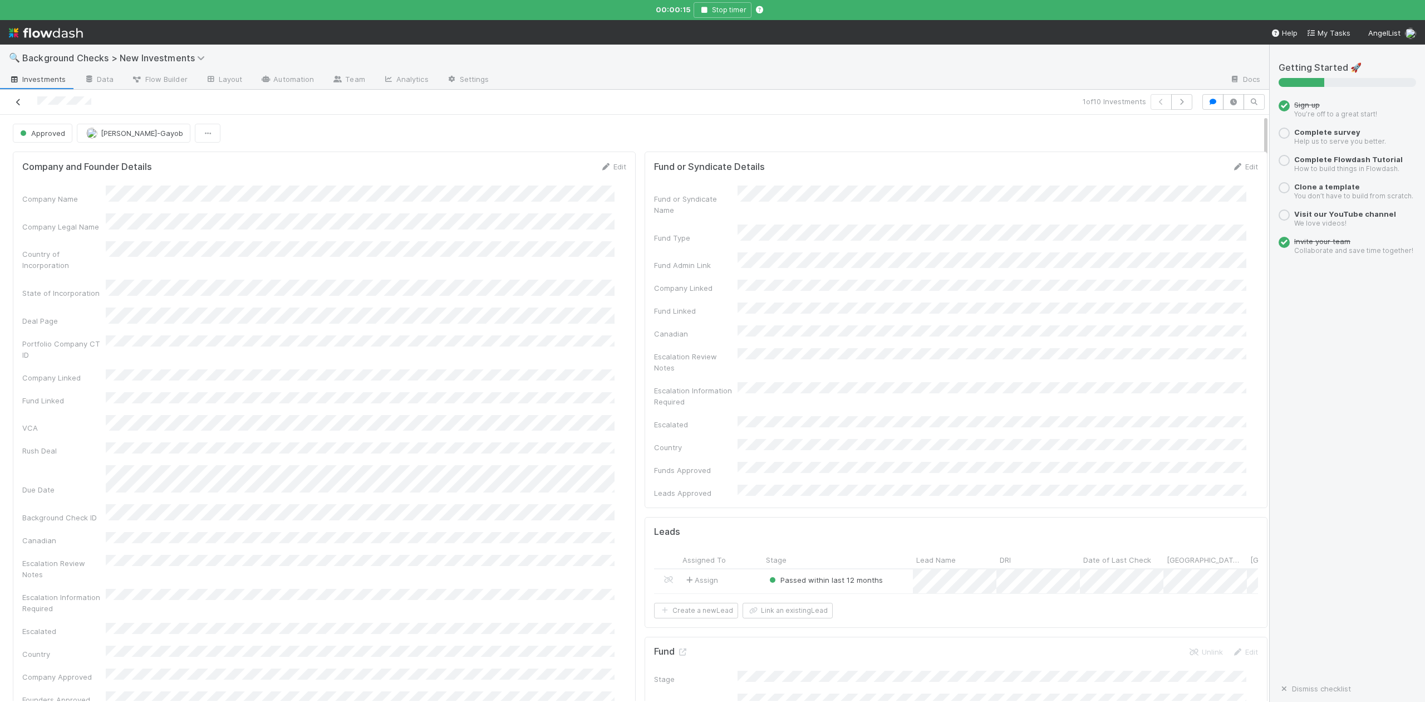
click at [17, 104] on icon at bounding box center [18, 102] width 11 height 7
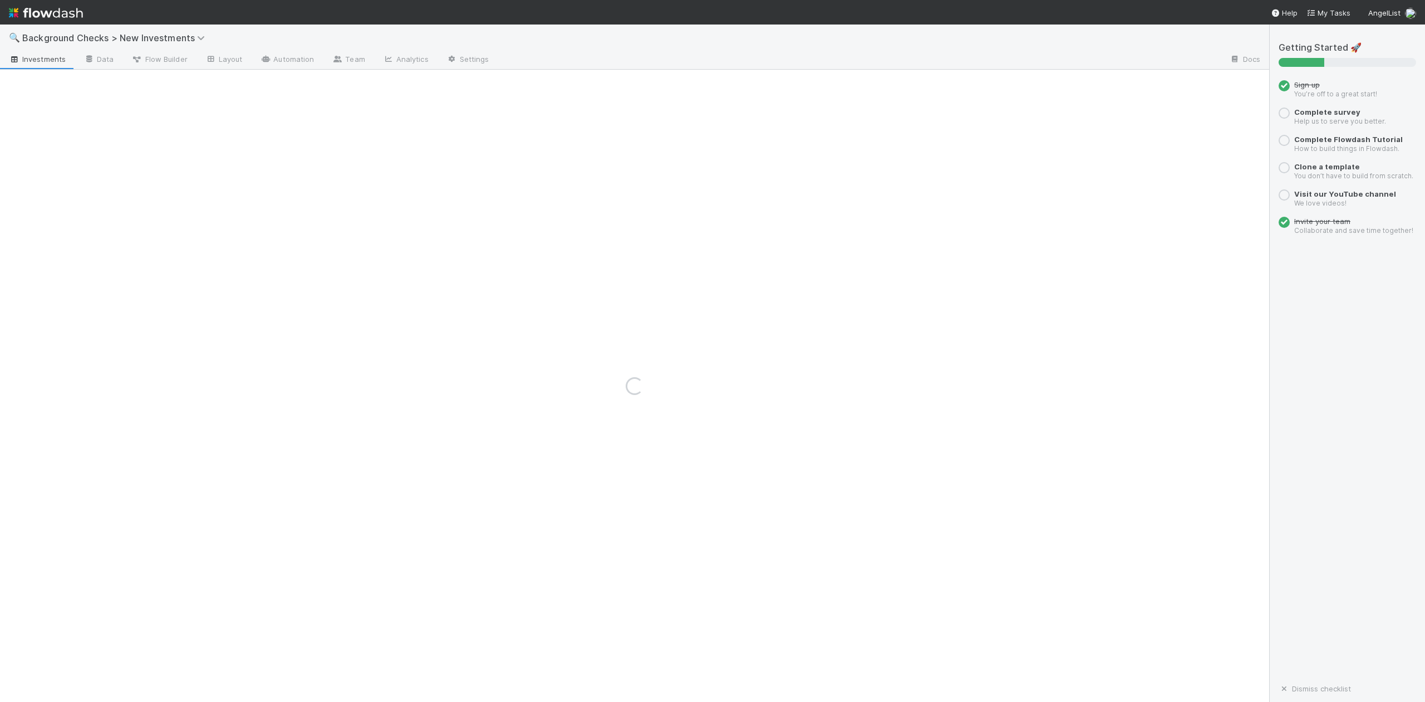
click at [646, 9] on nav "Help My Tasks AngelList" at bounding box center [712, 12] width 1425 height 24
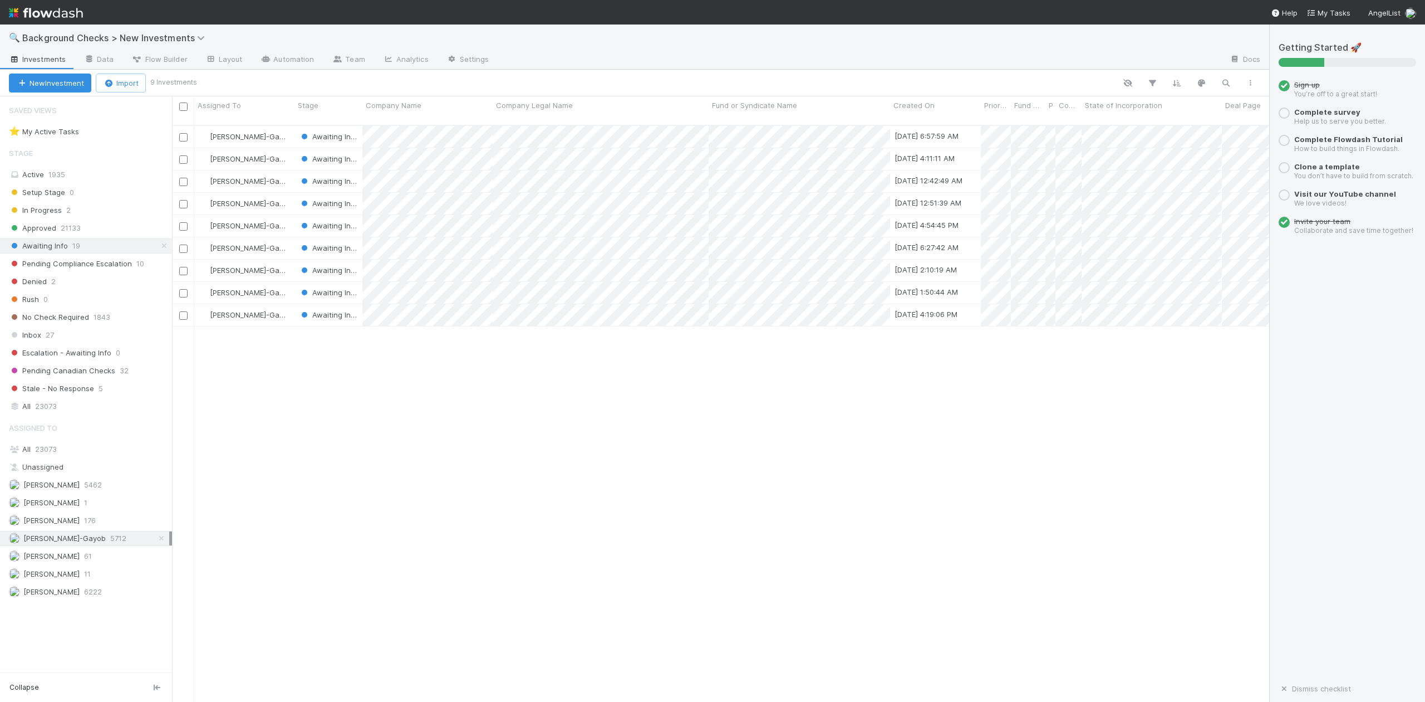
scroll to position [575, 1087]
click at [36, 340] on div at bounding box center [712, 351] width 1425 height 702
click at [25, 337] on span "Inbox" at bounding box center [25, 335] width 32 height 14
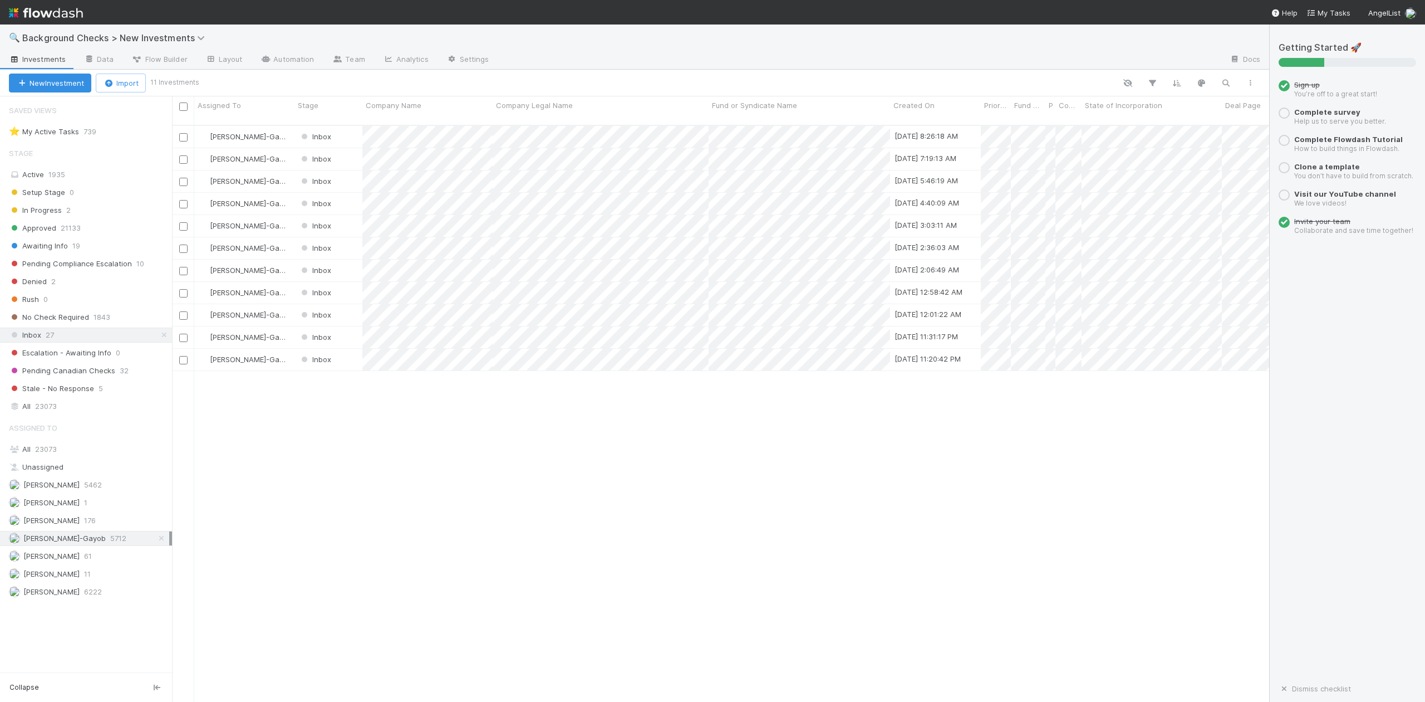
scroll to position [575, 1087]
click at [343, 468] on div at bounding box center [712, 351] width 1425 height 702
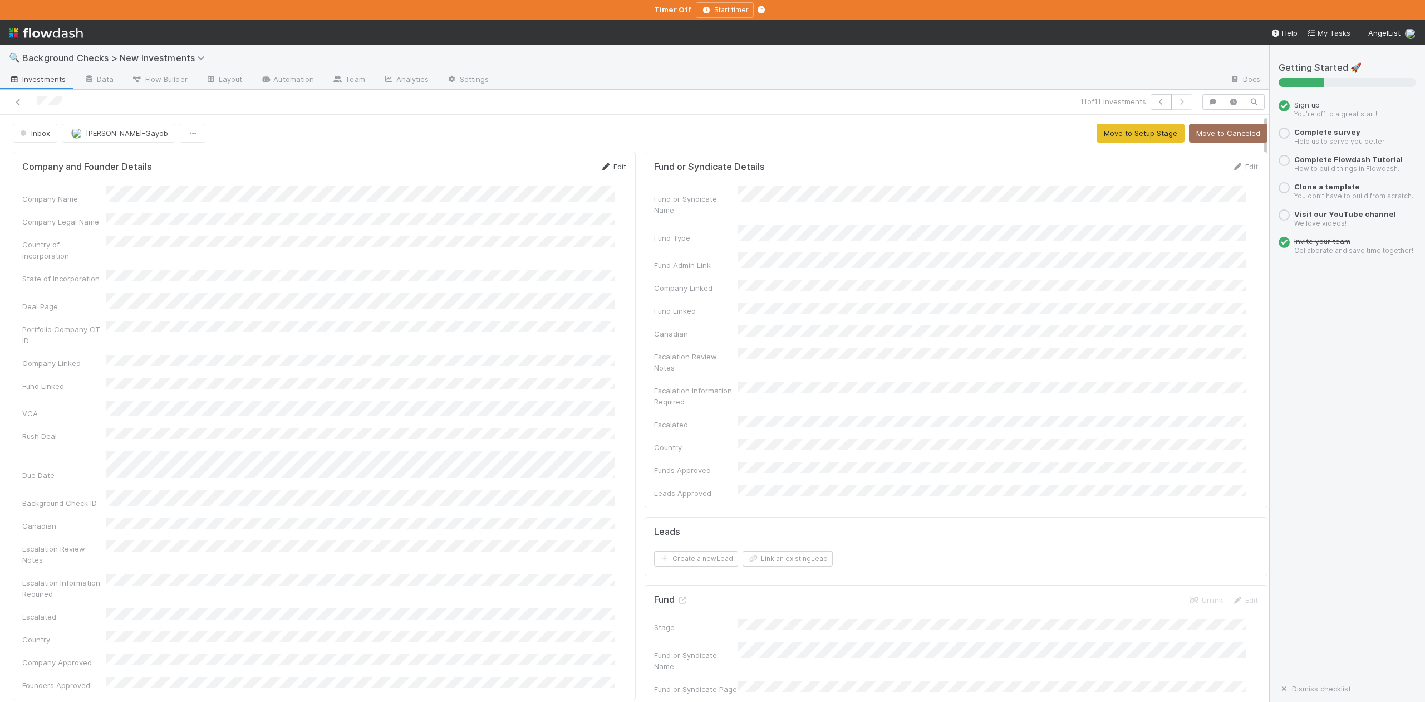
click at [606, 170] on link "Edit" at bounding box center [613, 166] width 26 height 9
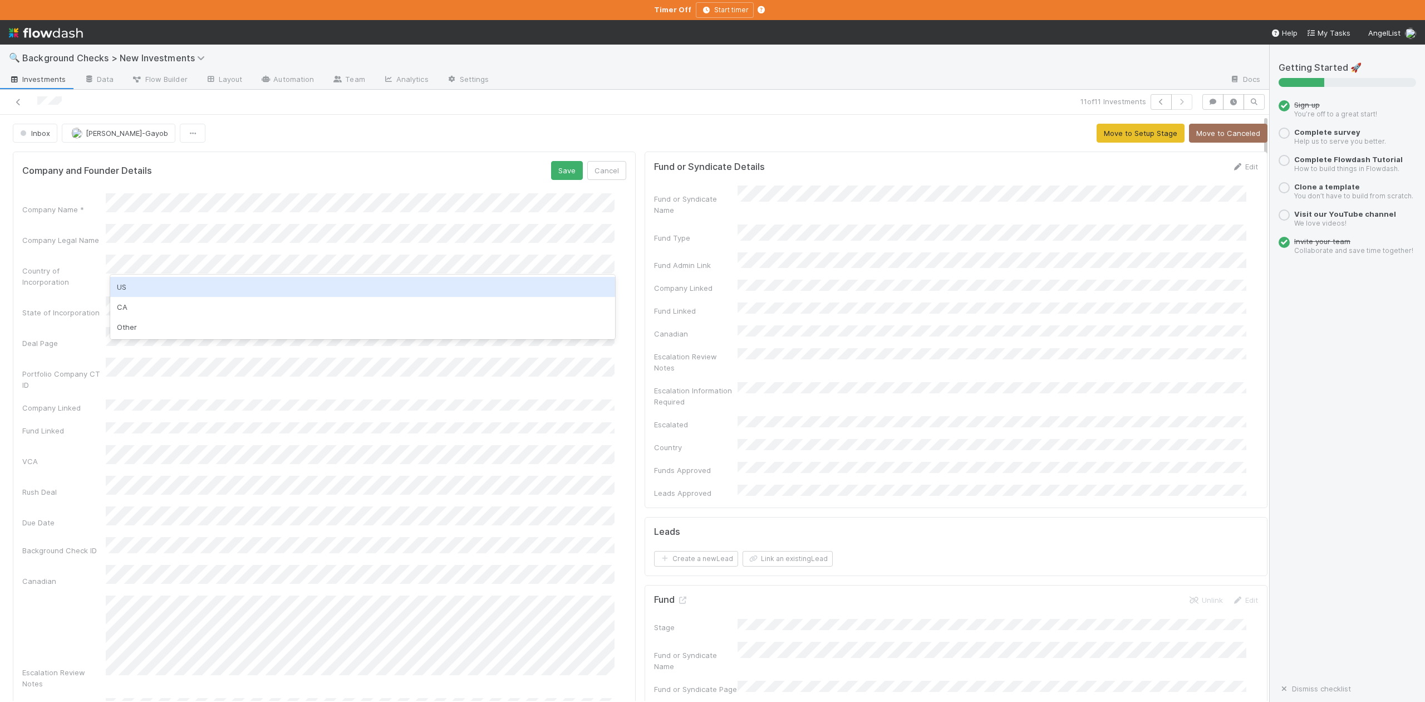
click at [127, 290] on div "US" at bounding box center [362, 287] width 504 height 20
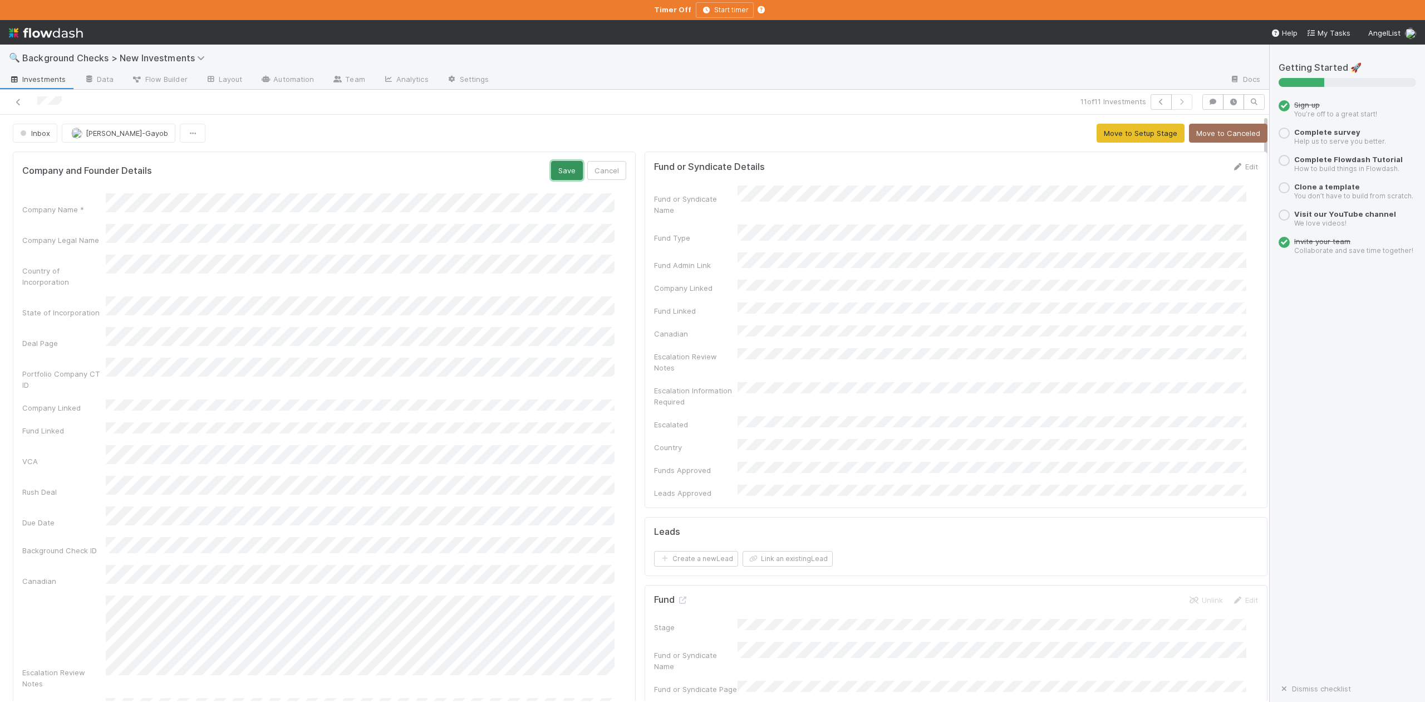
click at [557, 174] on button "Save" at bounding box center [567, 170] width 32 height 19
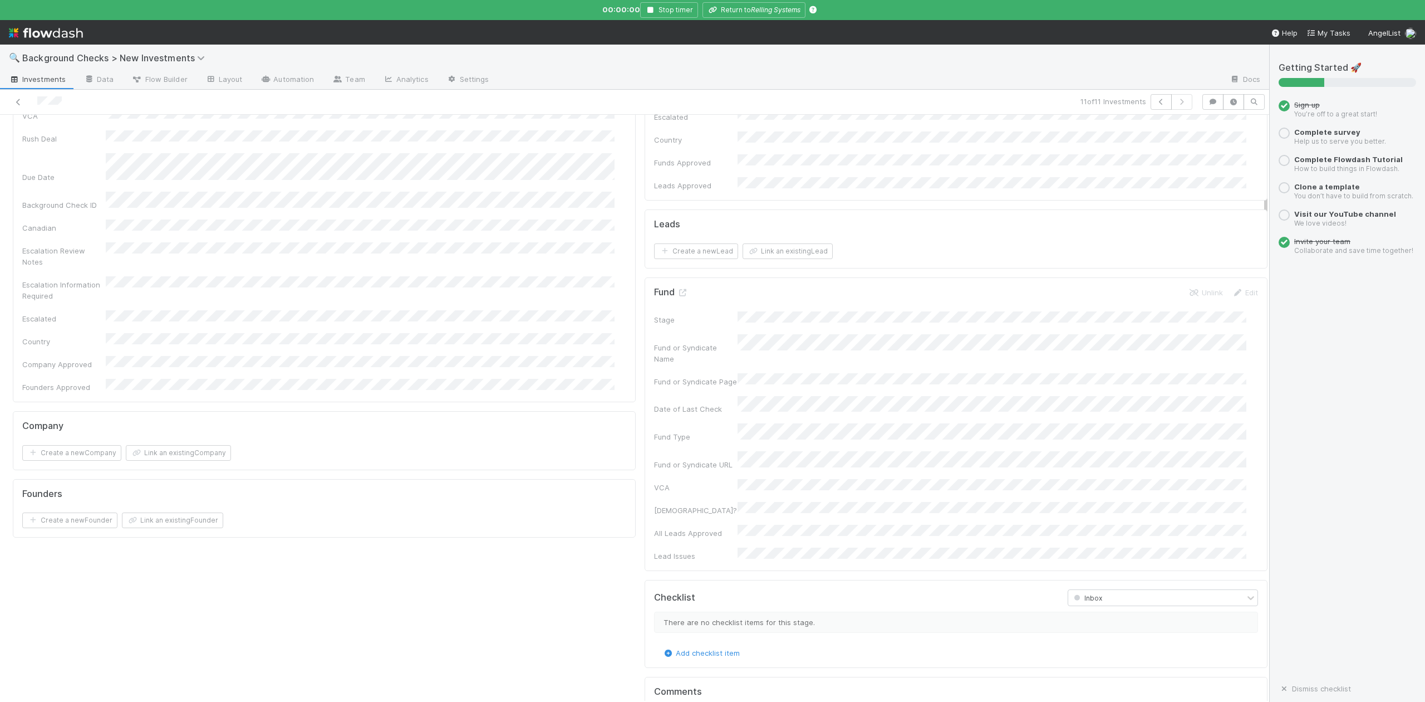
scroll to position [371, 0]
click at [182, 381] on button "Link an existing Company" at bounding box center [178, 389] width 105 height 16
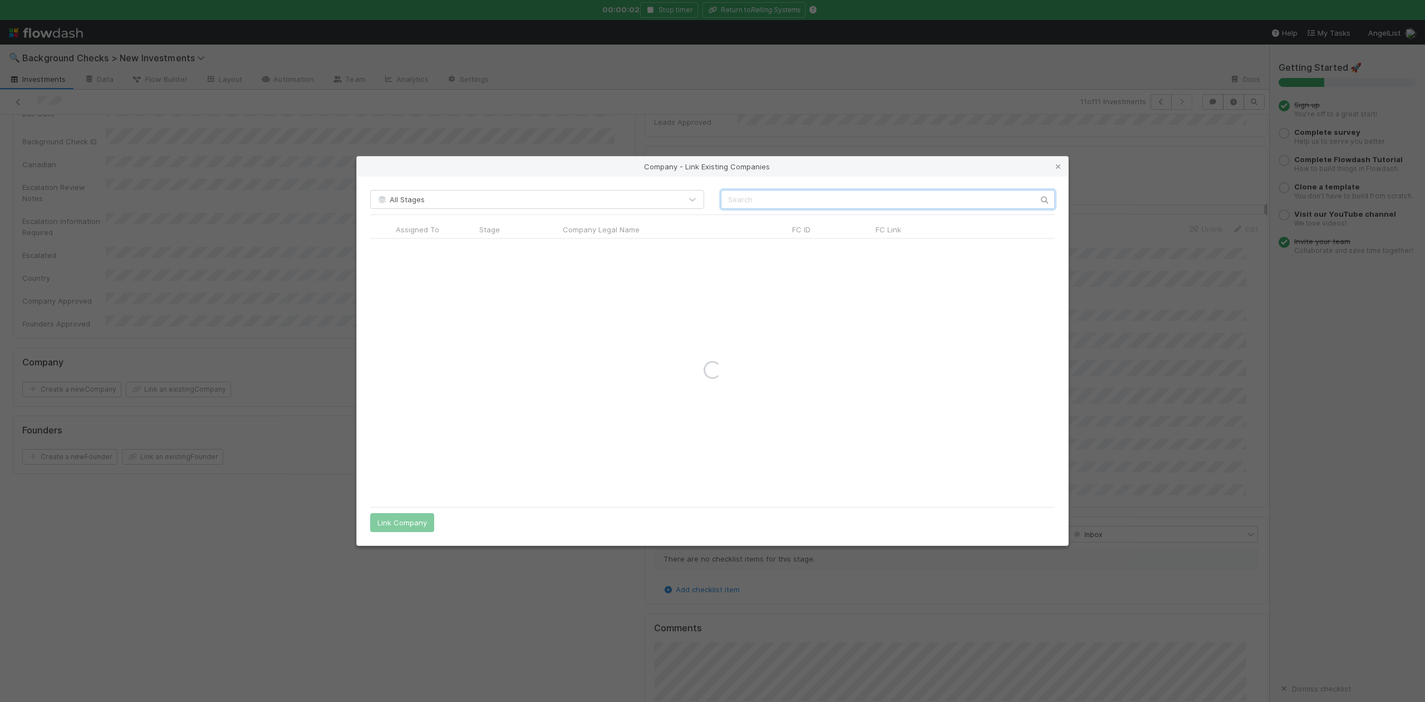
click at [731, 197] on input "text" at bounding box center [888, 199] width 334 height 19
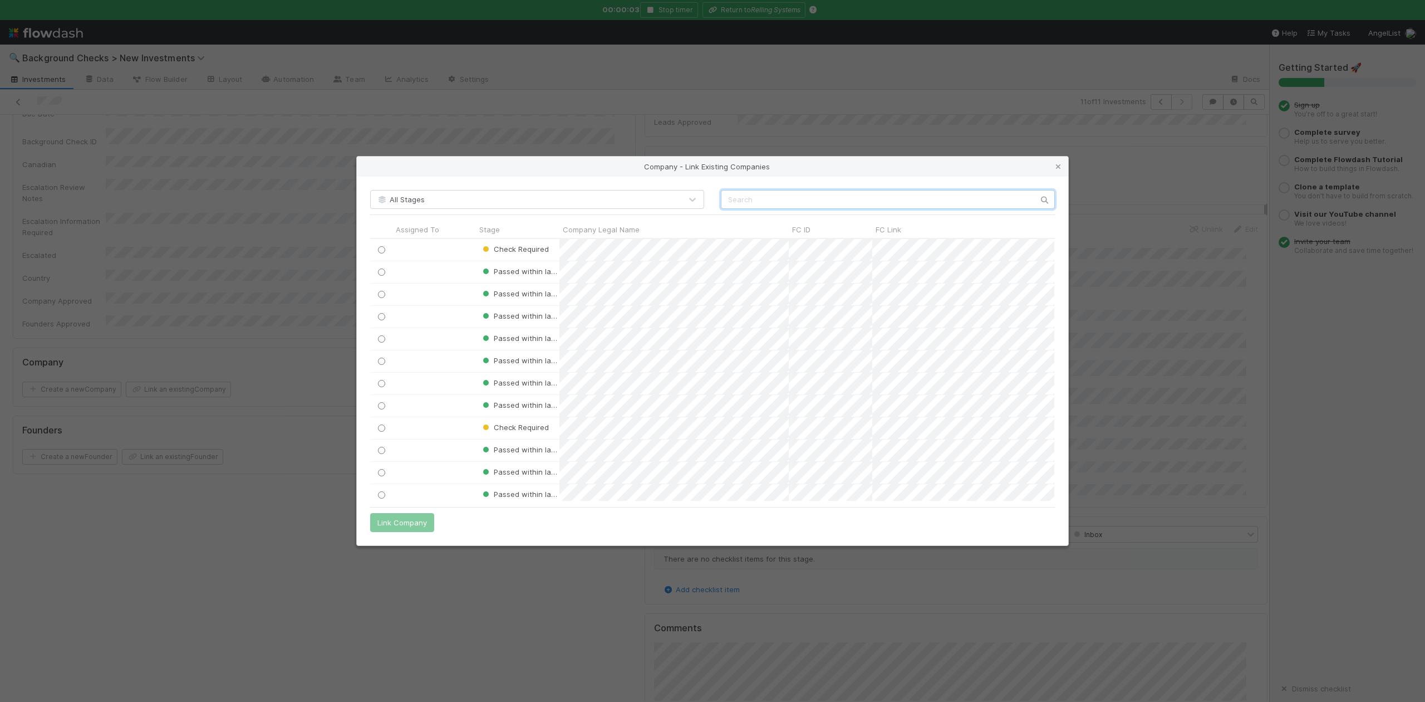
paste input "Group1, Inc."
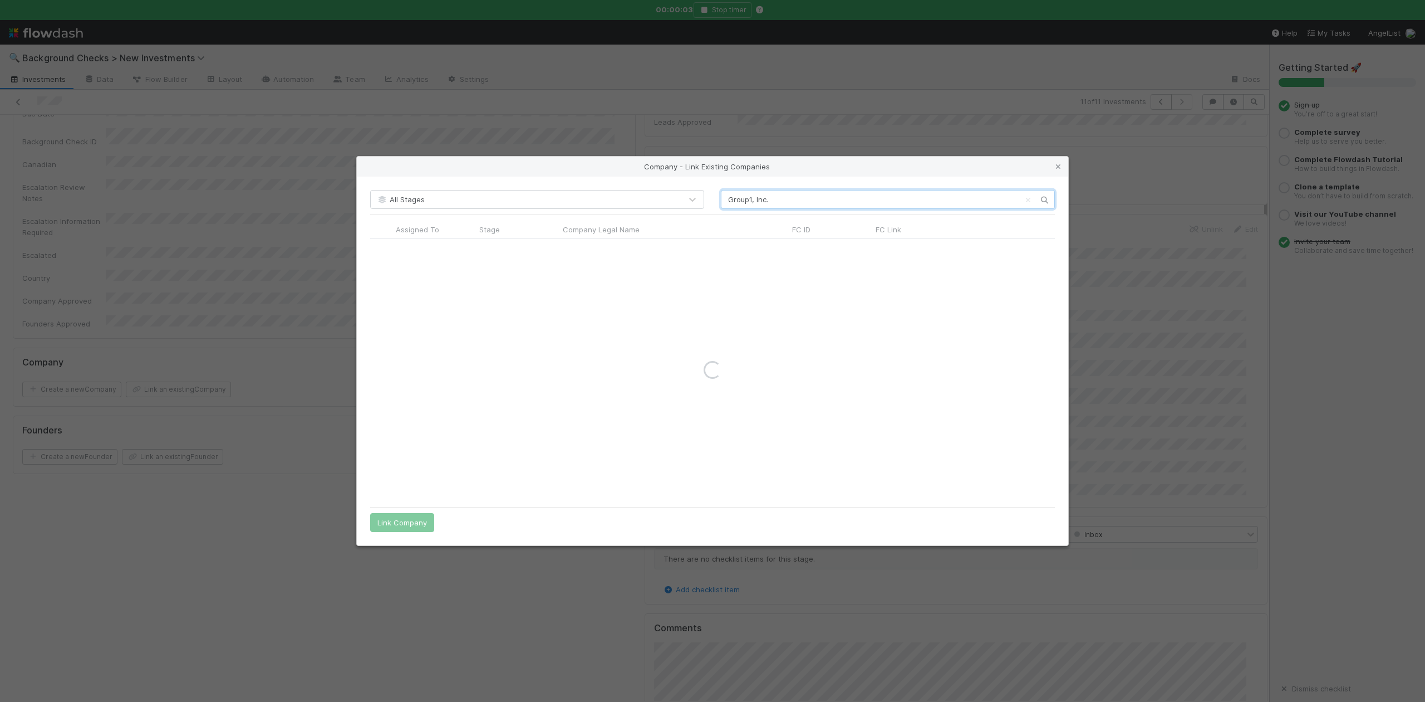
click at [727, 198] on input "Group1, Inc." at bounding box center [888, 199] width 334 height 19
click at [800, 200] on input "Group1, Inc." at bounding box center [888, 199] width 334 height 19
type input "Group1"
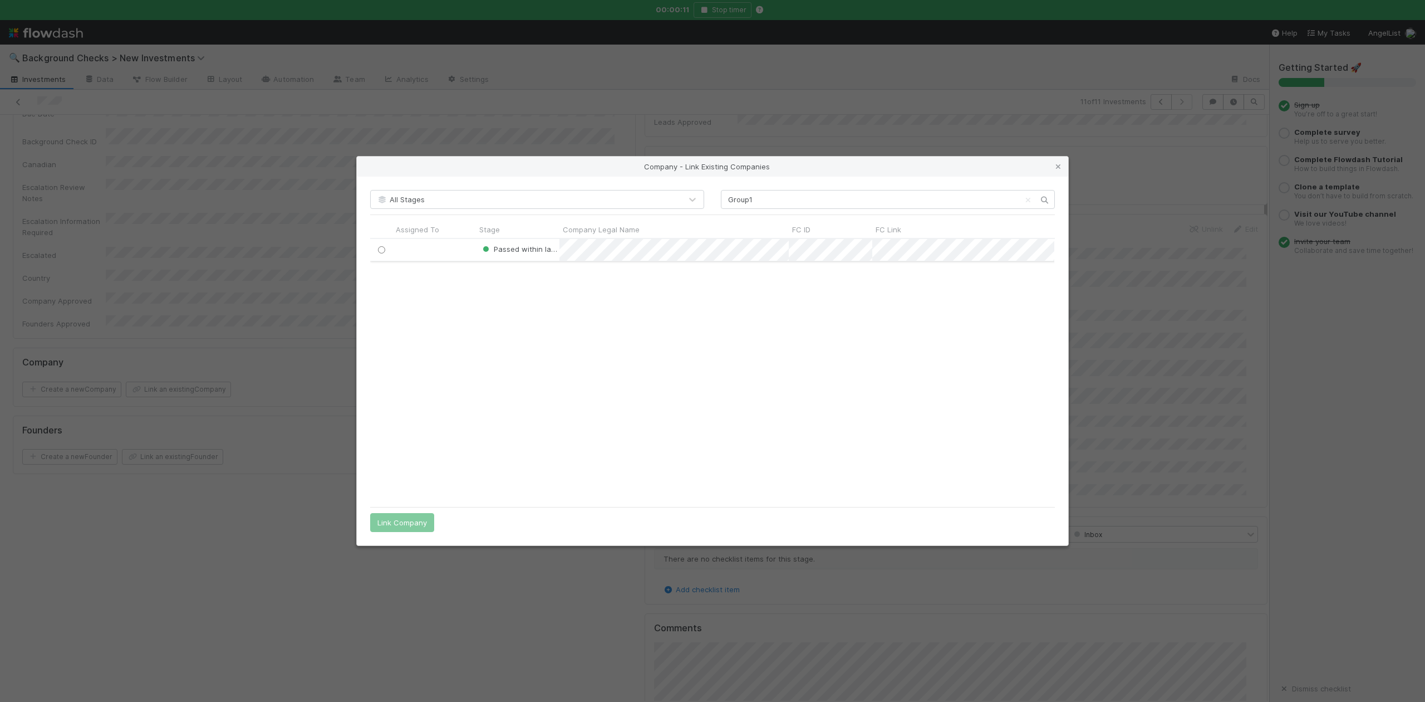
click at [383, 248] on input "radio" at bounding box center [381, 249] width 7 height 7
click at [415, 513] on button "Link Company" at bounding box center [402, 522] width 64 height 19
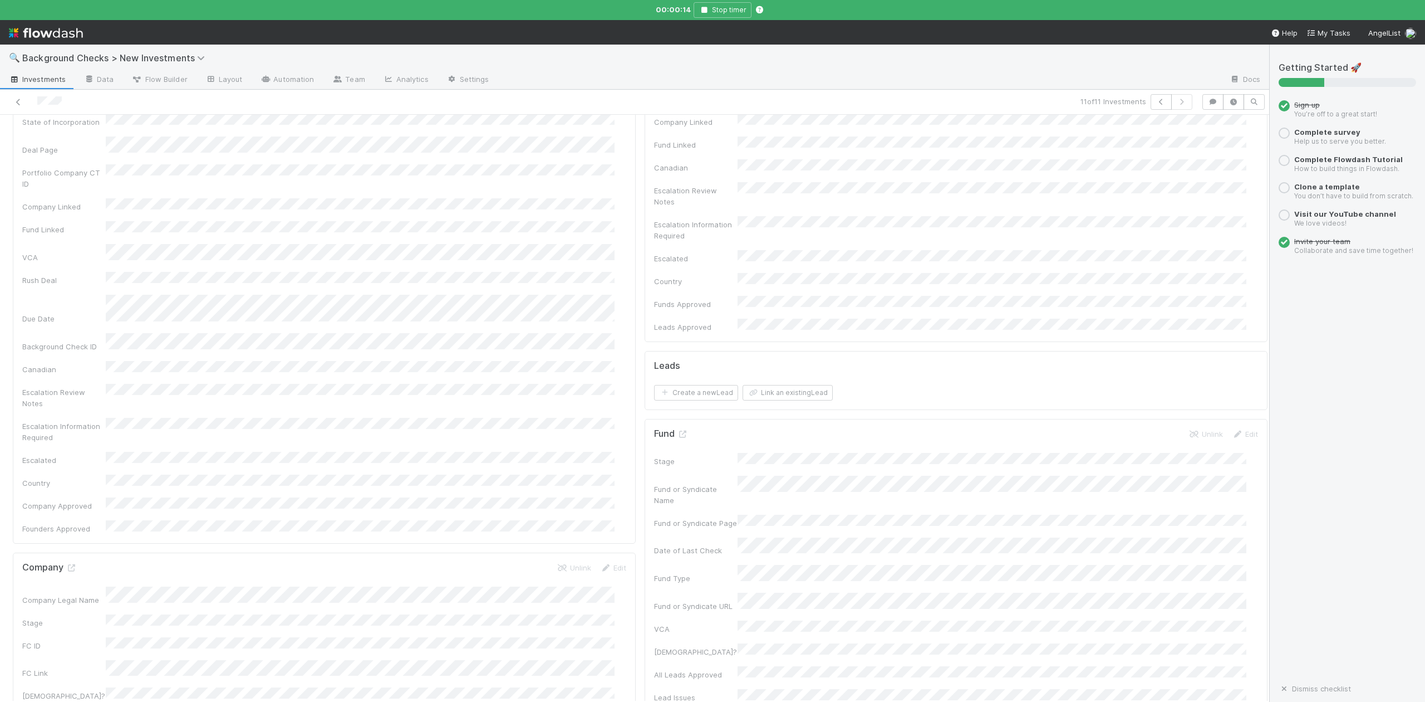
scroll to position [0, 0]
click at [1115, 136] on button "Move to Setup Stage" at bounding box center [1141, 133] width 88 height 19
click at [663, 568] on input "checkbox" at bounding box center [668, 573] width 11 height 11
click at [663, 593] on input "checkbox" at bounding box center [668, 598] width 11 height 11
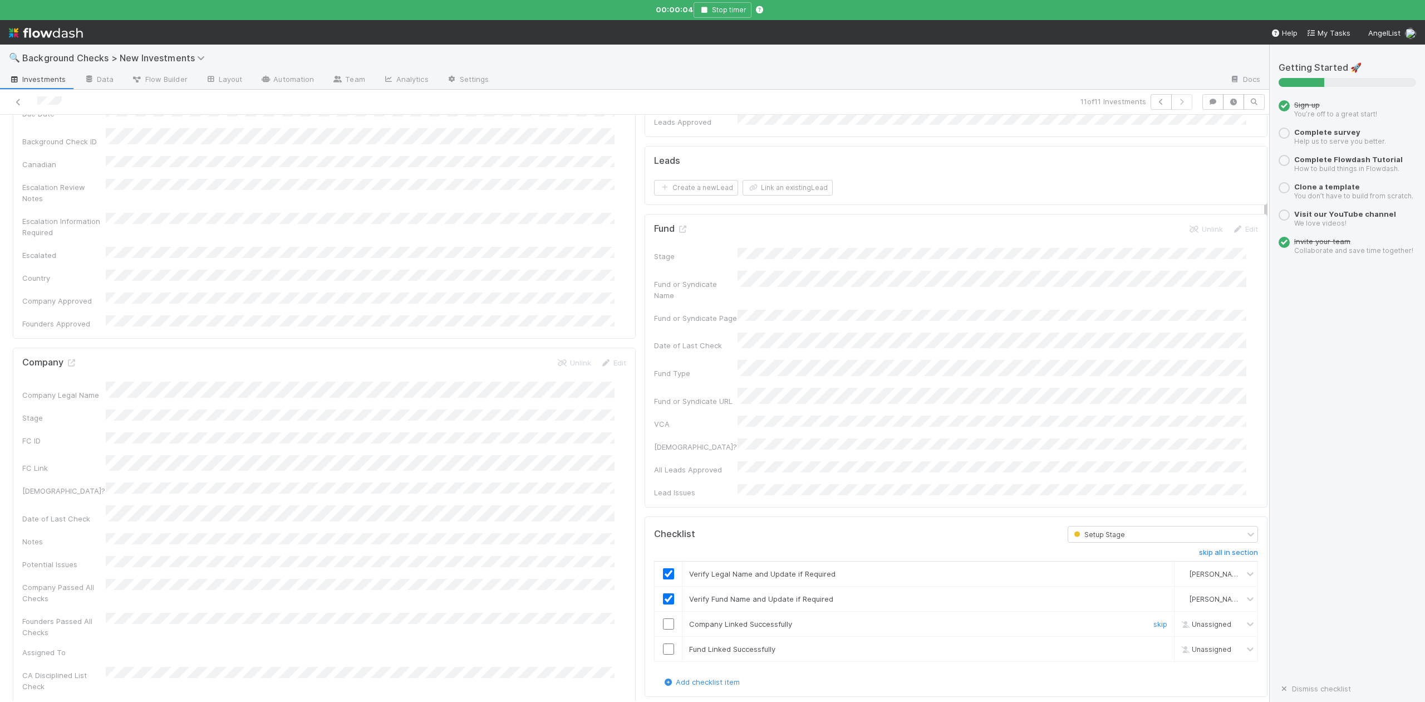
click at [663, 618] on input "checkbox" at bounding box center [668, 623] width 11 height 11
click at [663, 643] on input "checkbox" at bounding box center [668, 648] width 11 height 11
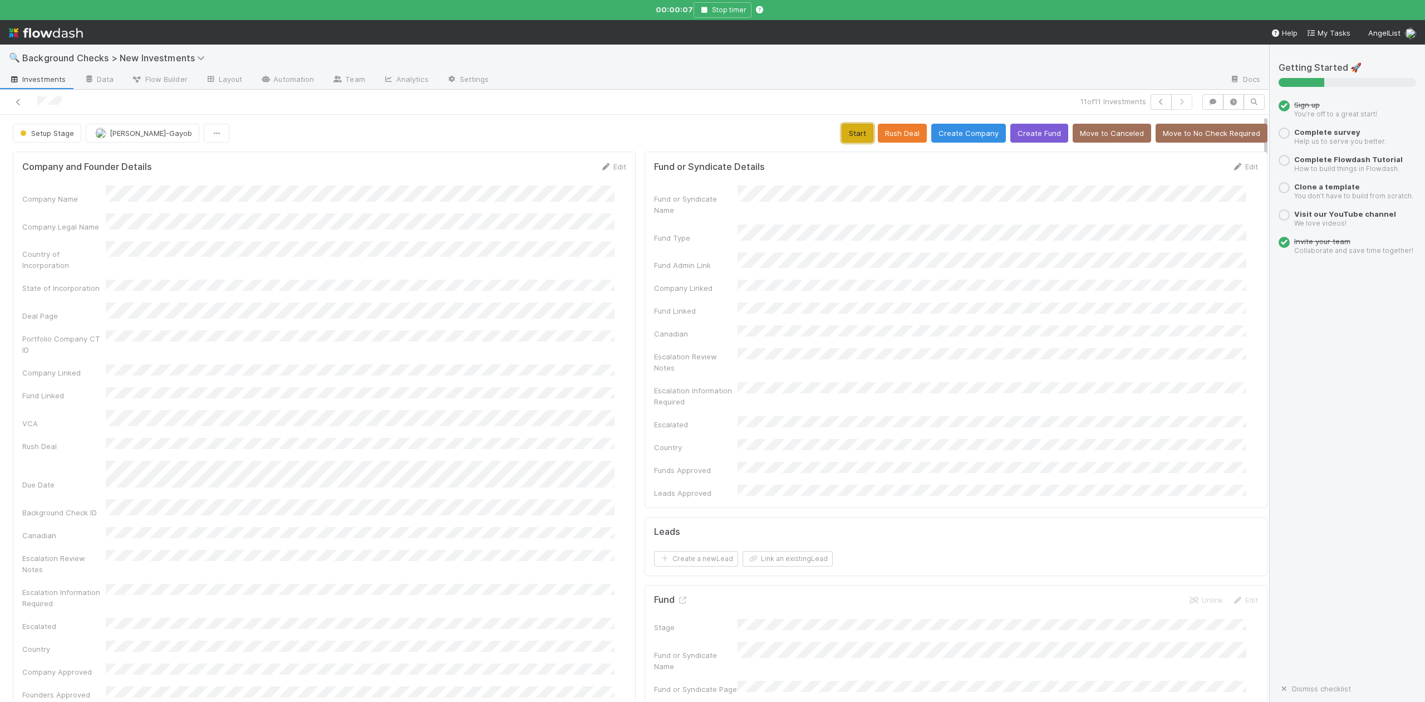
click at [842, 136] on button "Start" at bounding box center [858, 133] width 32 height 19
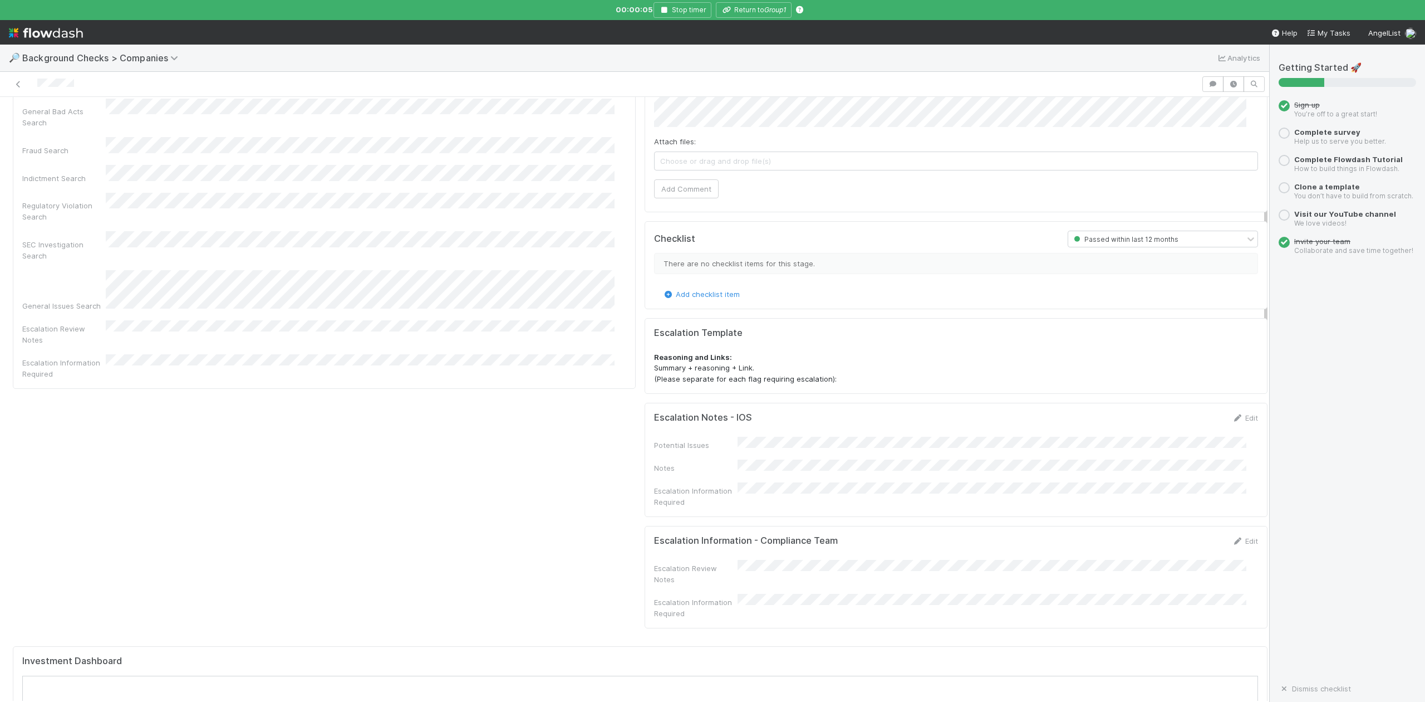
scroll to position [148, 0]
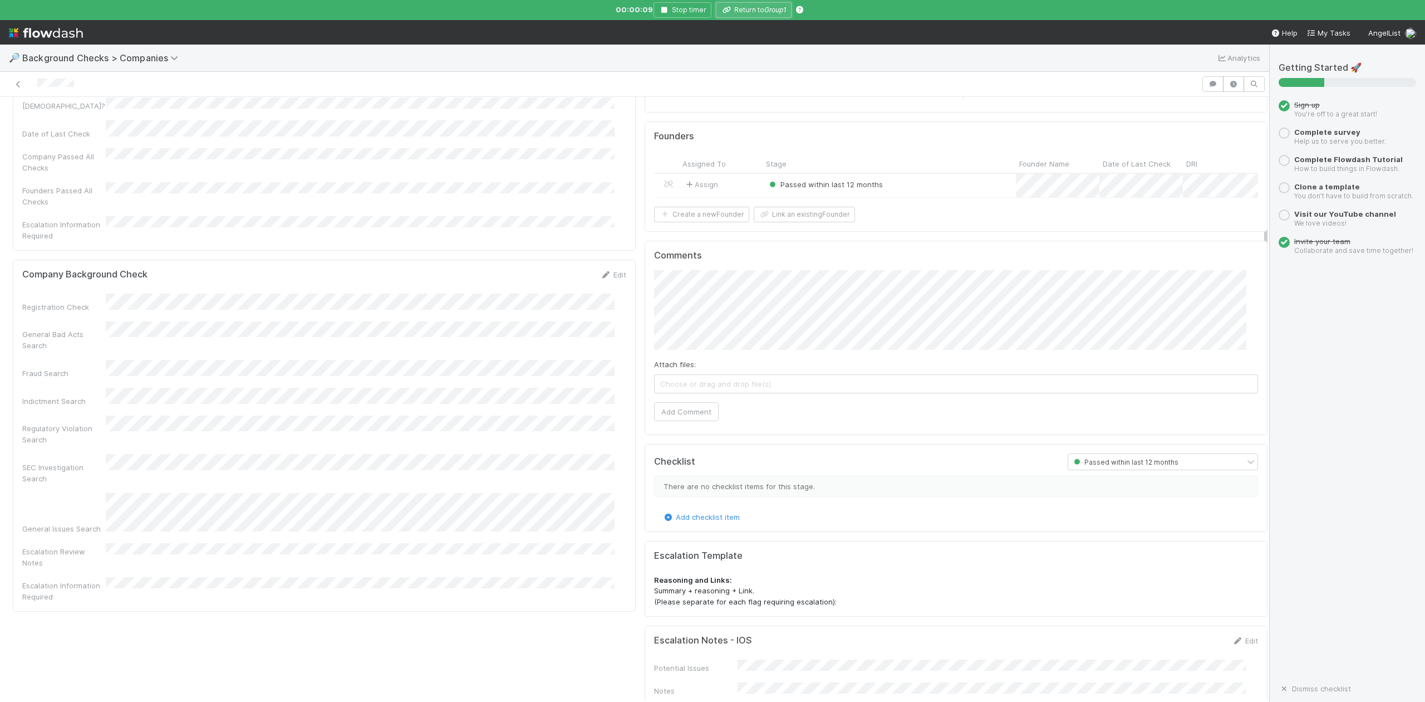
click at [767, 8] on icon "Group1" at bounding box center [775, 10] width 22 height 8
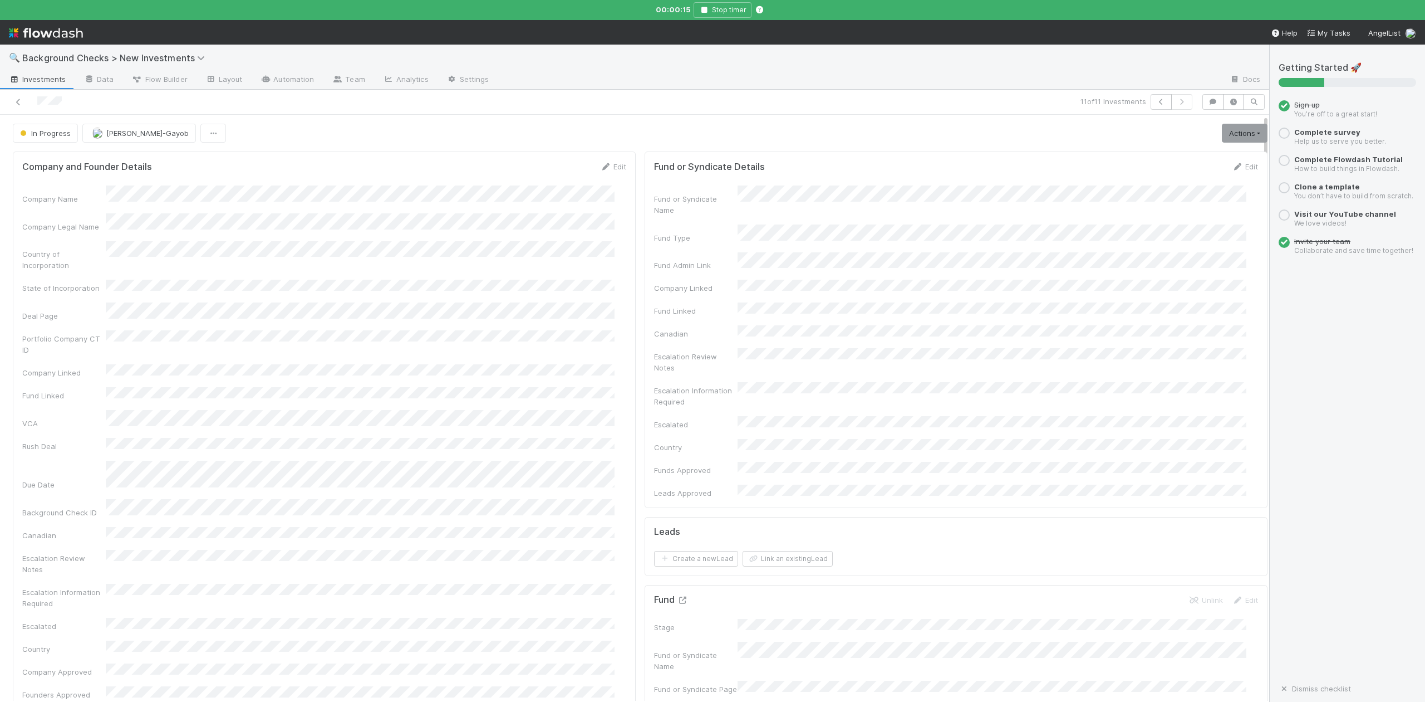
click at [677, 596] on icon at bounding box center [682, 599] width 11 height 7
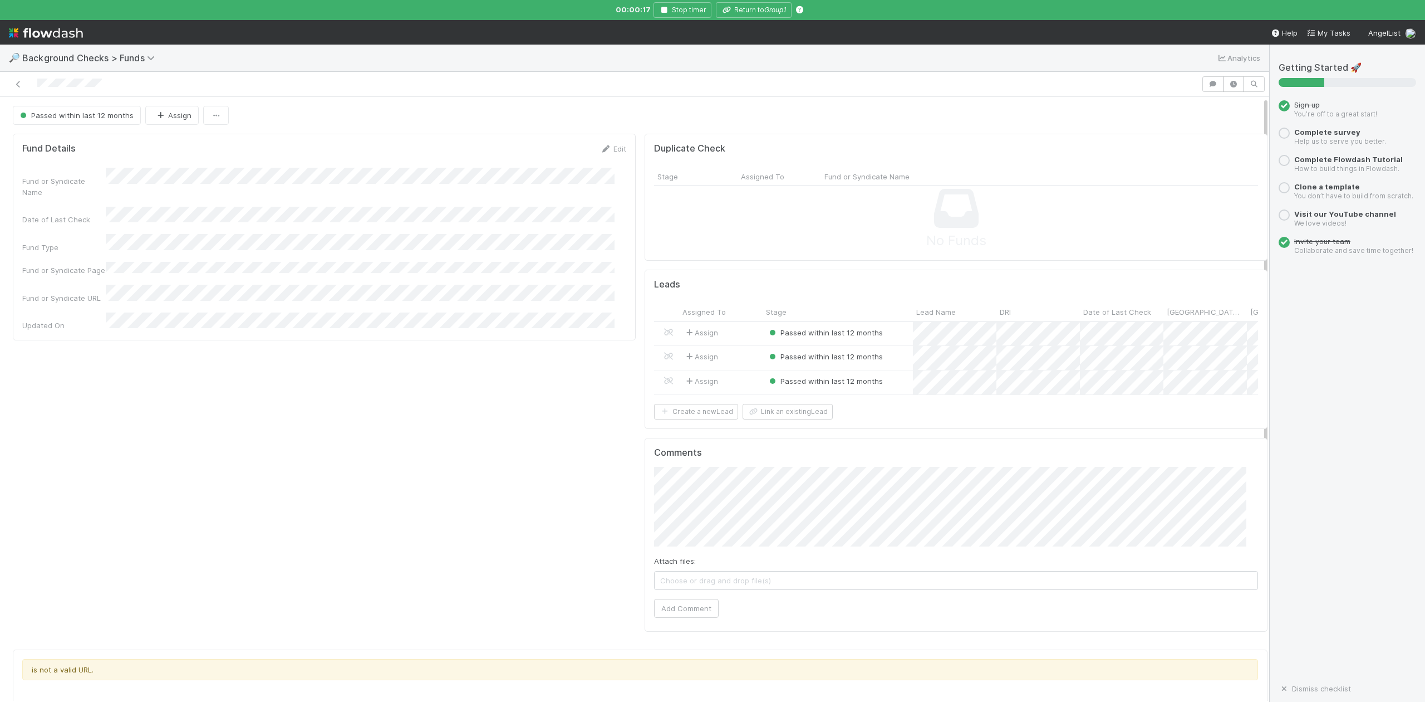
scroll to position [215, 1202]
click at [766, 0] on div at bounding box center [712, 351] width 1425 height 702
click at [766, 5] on button "Return to Group1" at bounding box center [754, 10] width 76 height 16
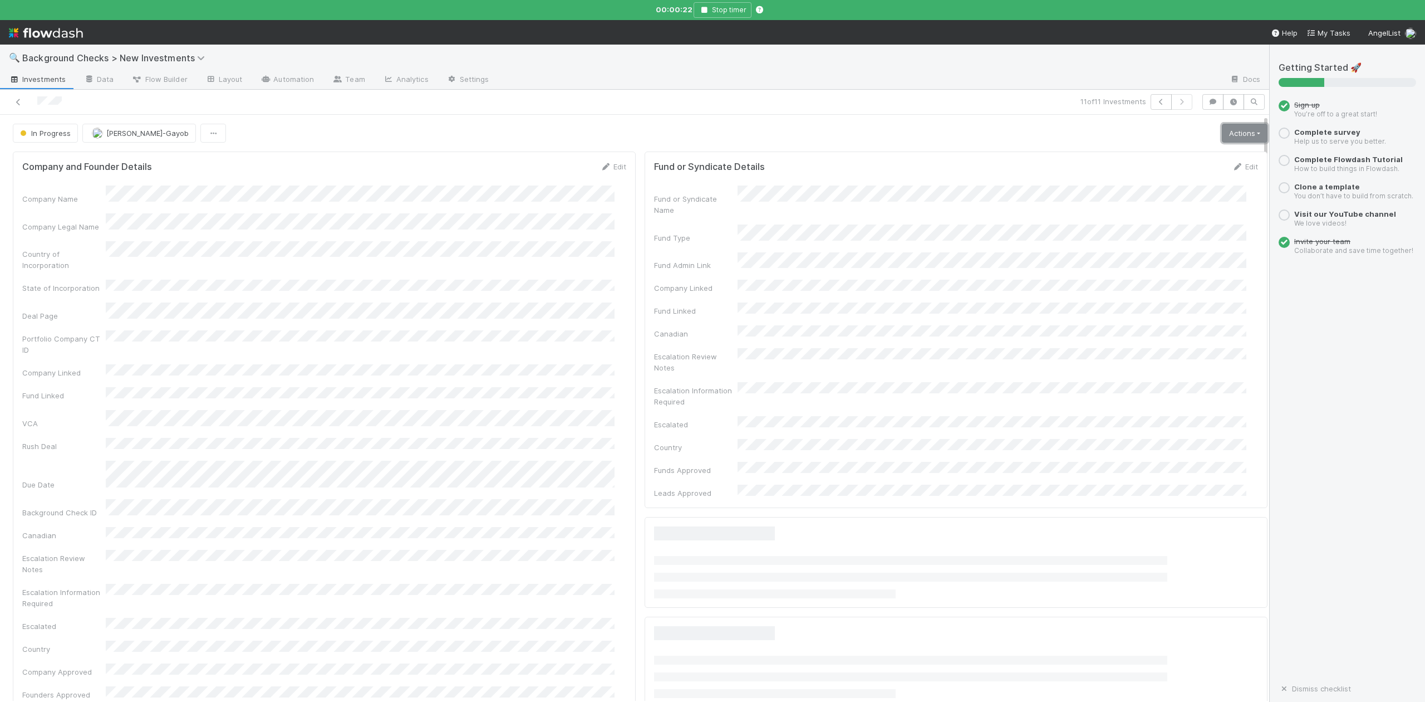
click at [1222, 128] on link "Actions" at bounding box center [1245, 133] width 46 height 19
click at [1148, 158] on button "Finish" at bounding box center [1206, 157] width 124 height 16
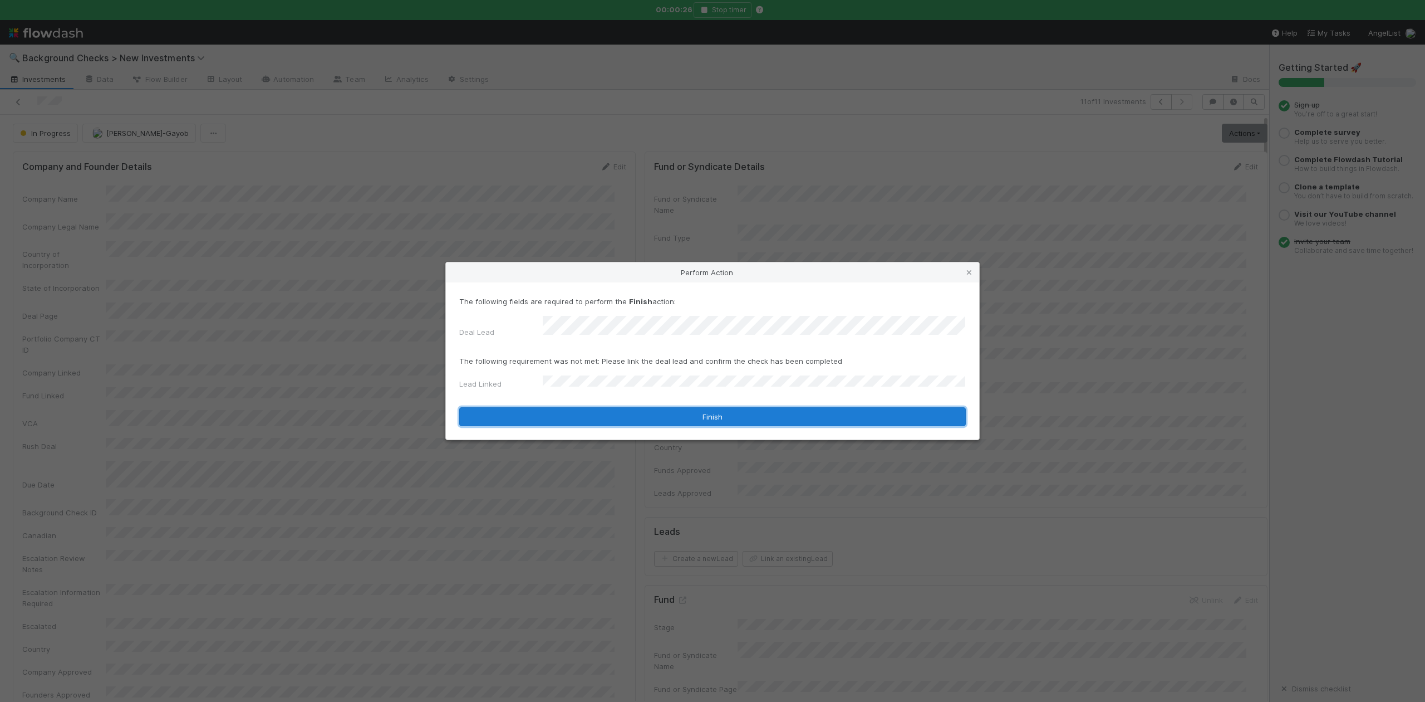
click at [602, 408] on button "Finish" at bounding box center [712, 416] width 507 height 19
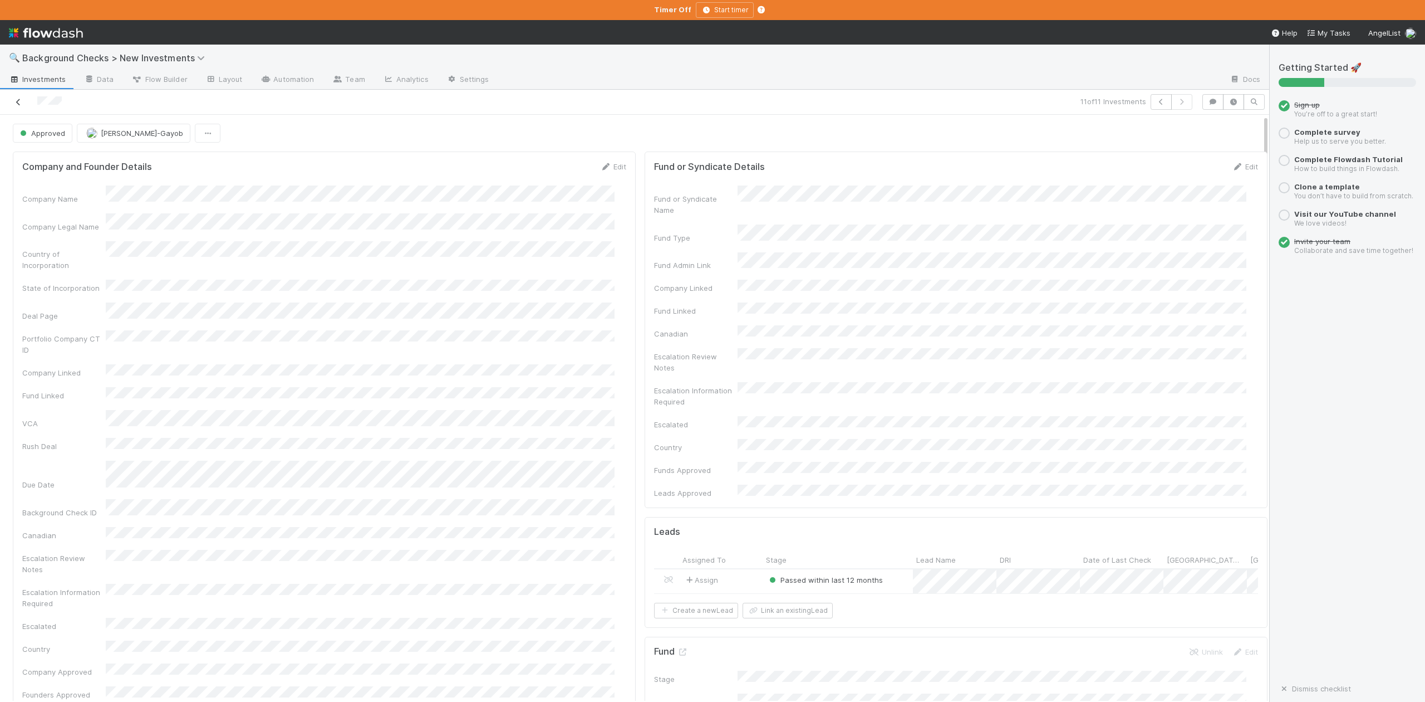
click at [16, 102] on icon at bounding box center [18, 102] width 11 height 7
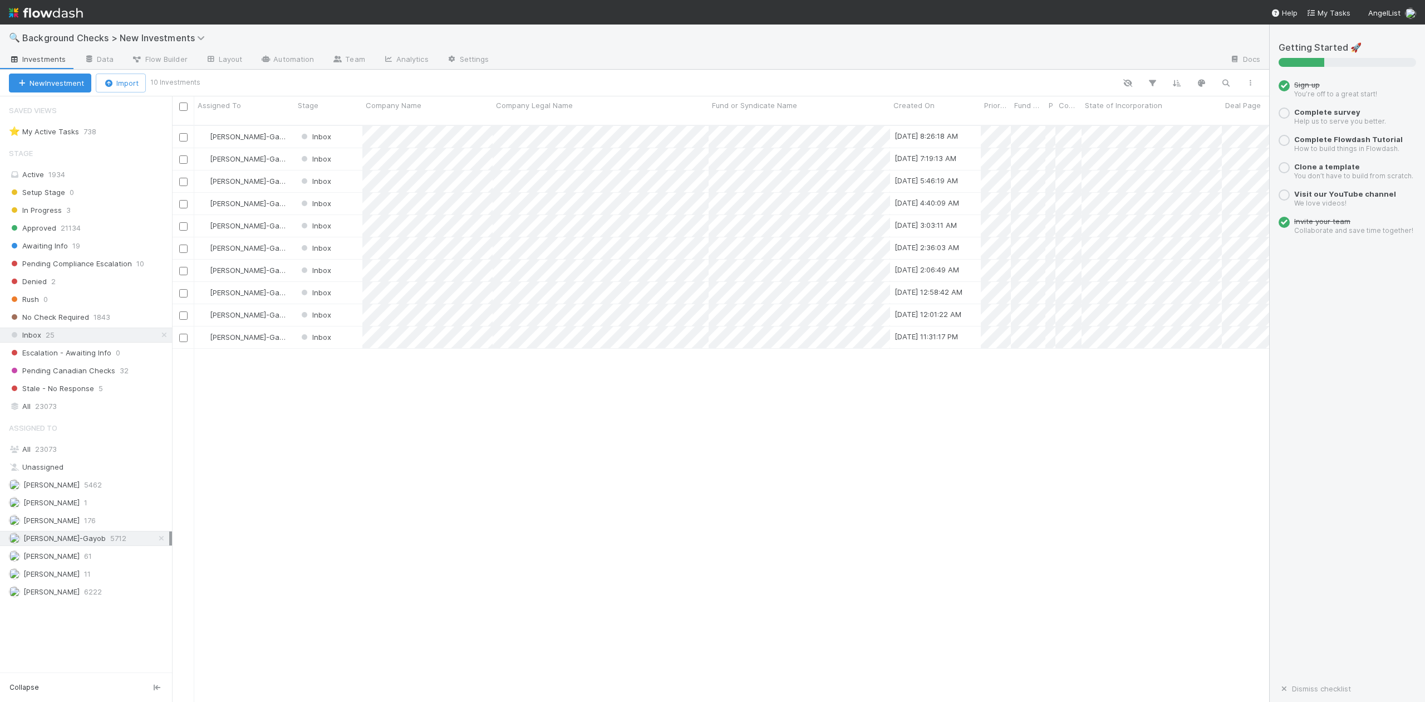
scroll to position [12, 12]
click at [404, 420] on div at bounding box center [712, 351] width 1425 height 702
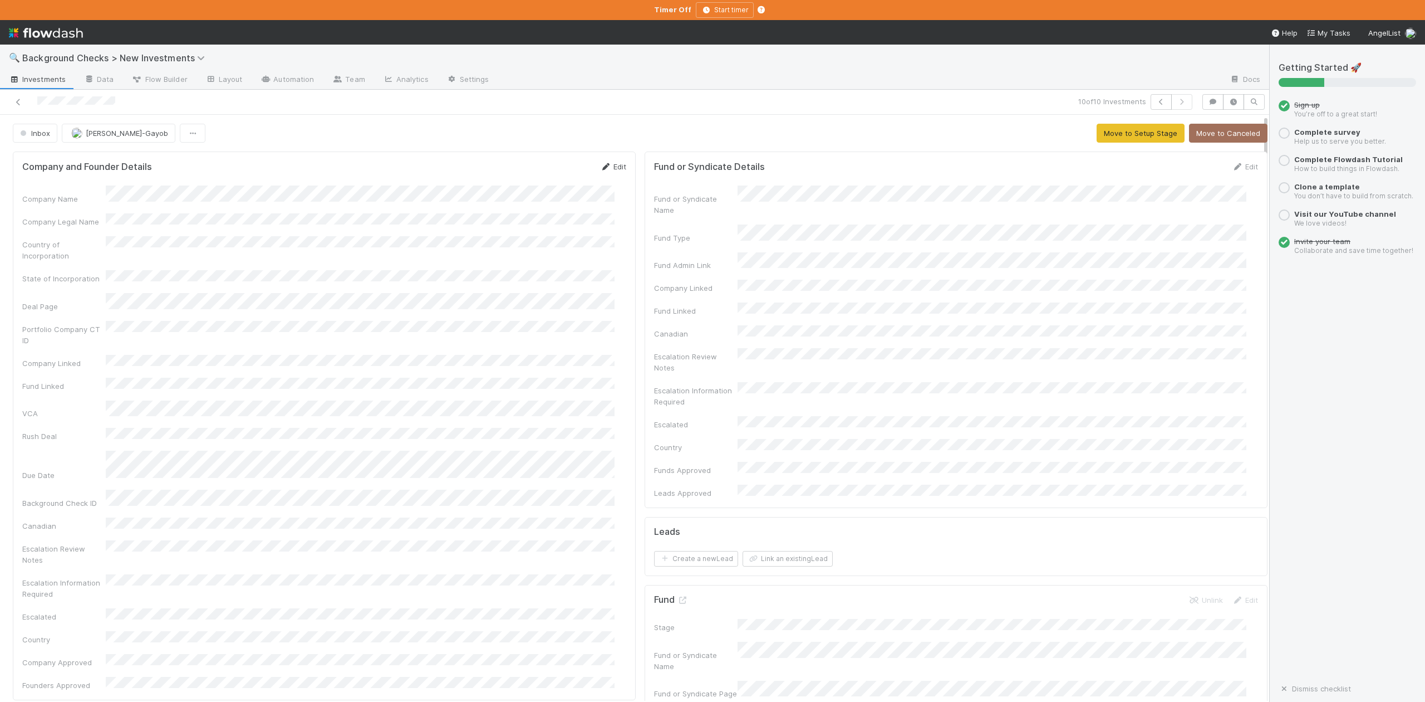
click at [609, 168] on link "Edit" at bounding box center [613, 166] width 26 height 9
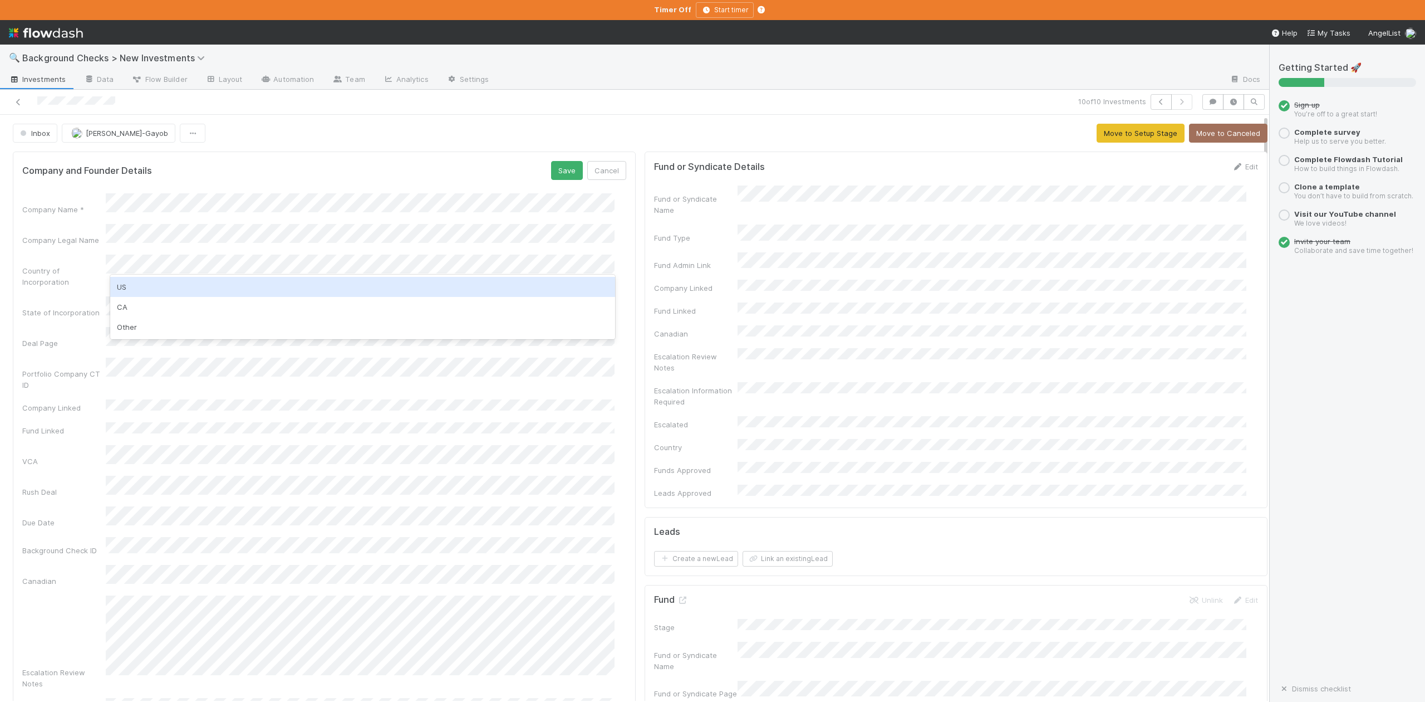
click at [129, 283] on div "US" at bounding box center [362, 287] width 504 height 20
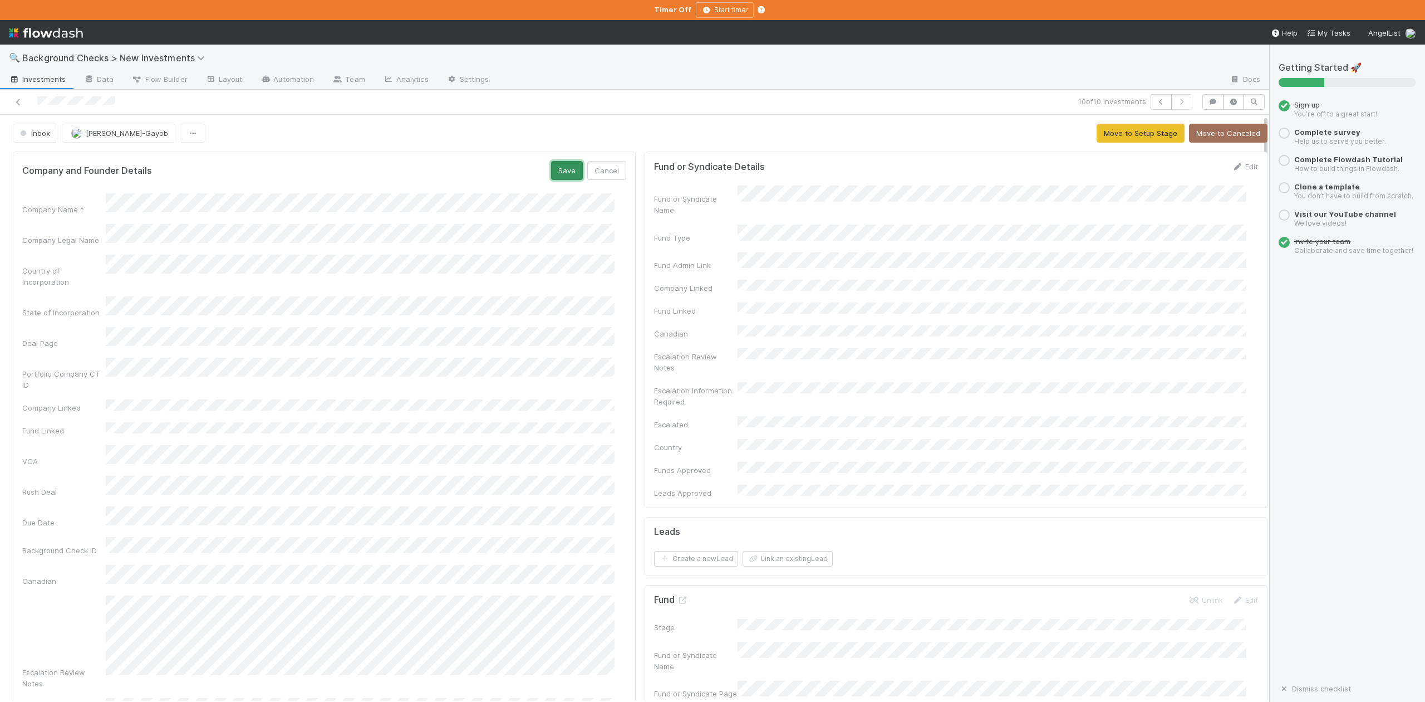
click at [555, 172] on button "Save" at bounding box center [567, 170] width 32 height 19
click at [1100, 137] on button "Move to Setup Stage" at bounding box center [1141, 133] width 88 height 19
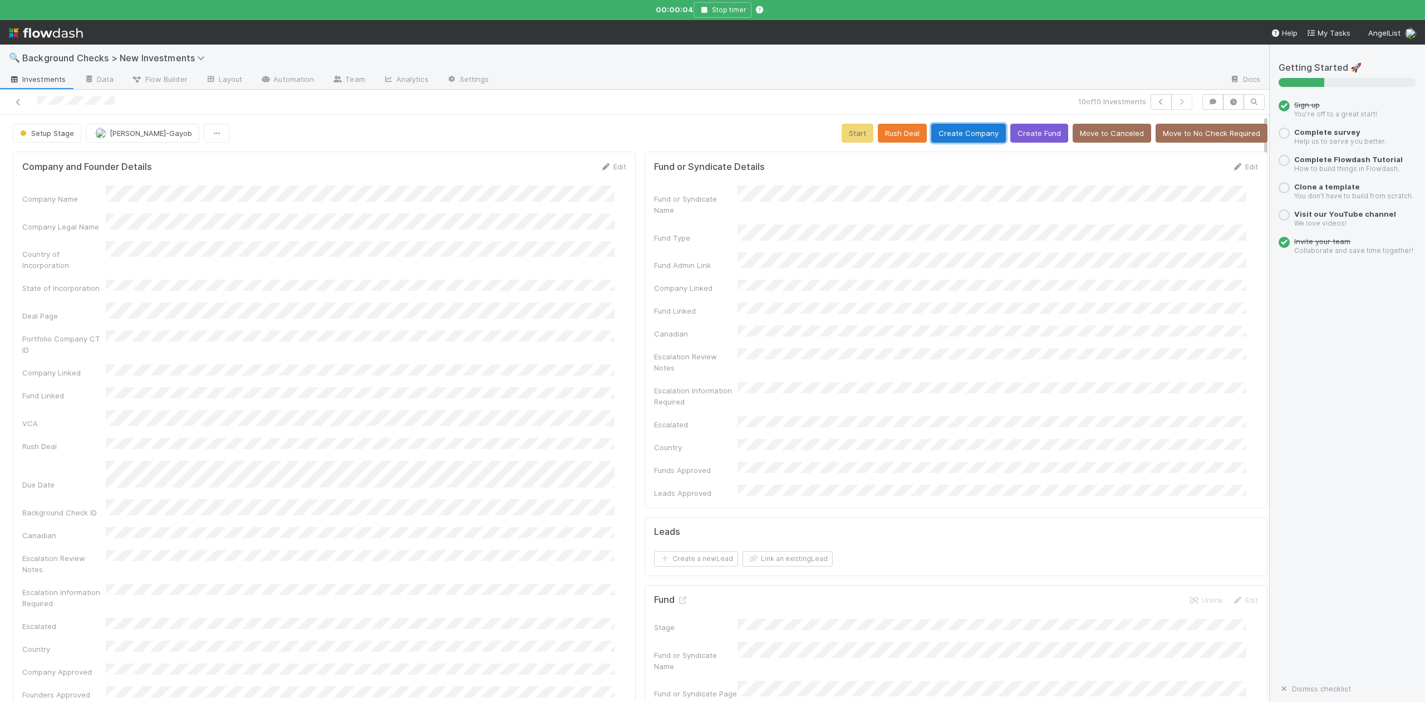
click at [950, 134] on button "Create Company" at bounding box center [969, 133] width 75 height 19
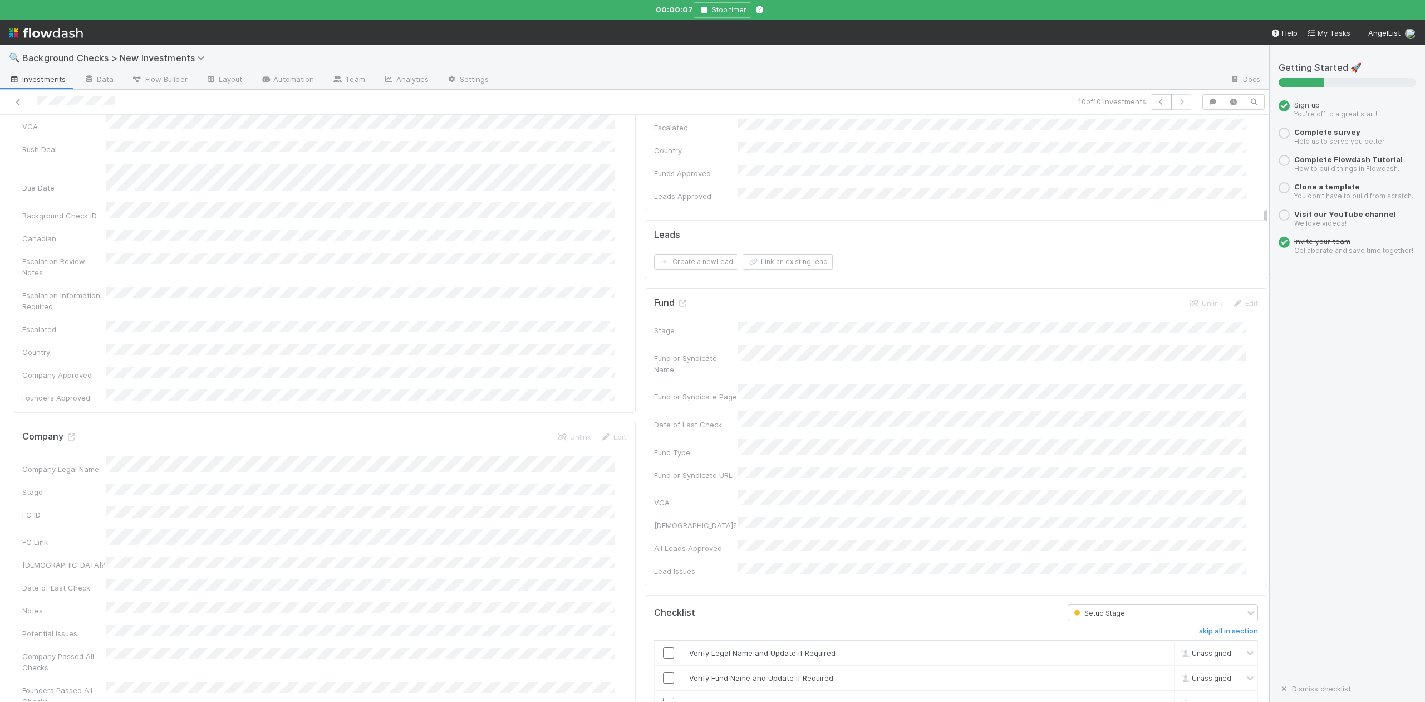
scroll to position [594, 0]
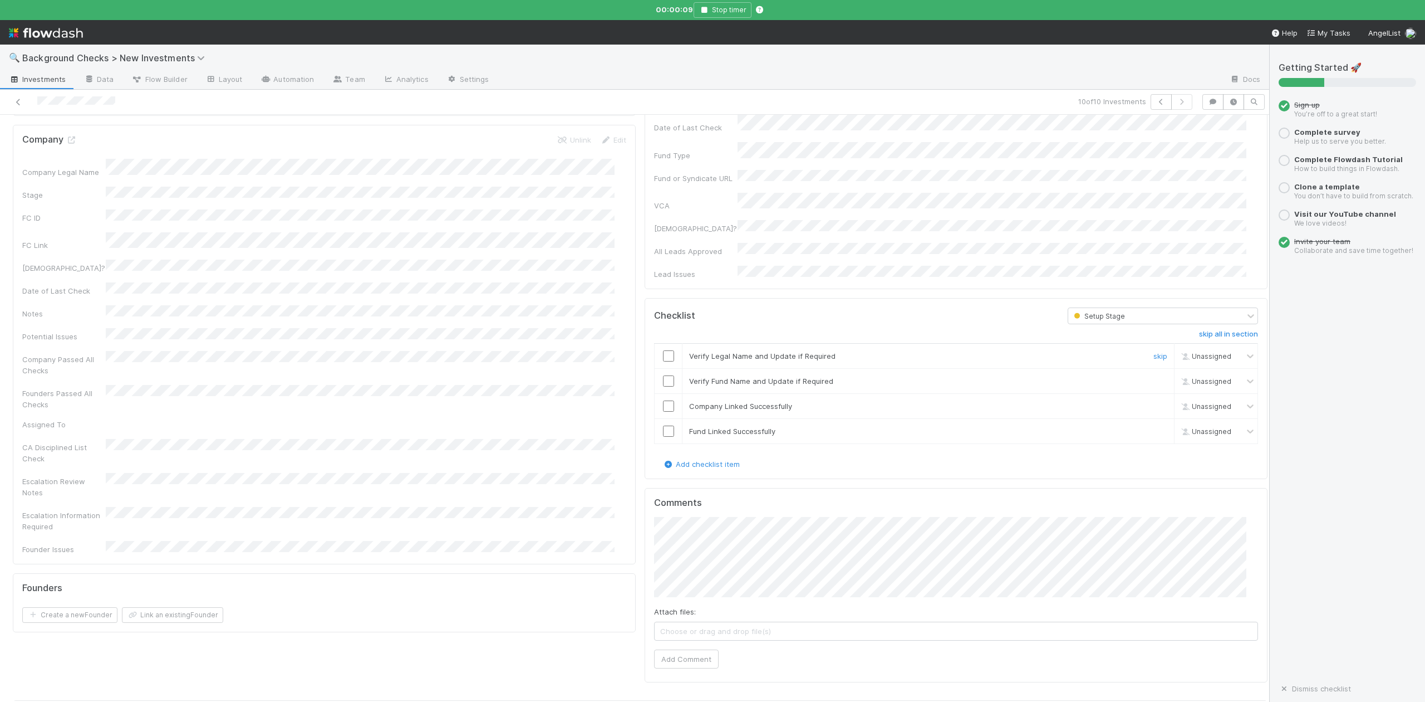
click at [663, 350] on input "checkbox" at bounding box center [668, 355] width 11 height 11
click at [663, 375] on input "checkbox" at bounding box center [668, 380] width 11 height 11
click at [663, 400] on input "checkbox" at bounding box center [668, 405] width 11 height 11
click at [663, 425] on input "checkbox" at bounding box center [668, 430] width 11 height 11
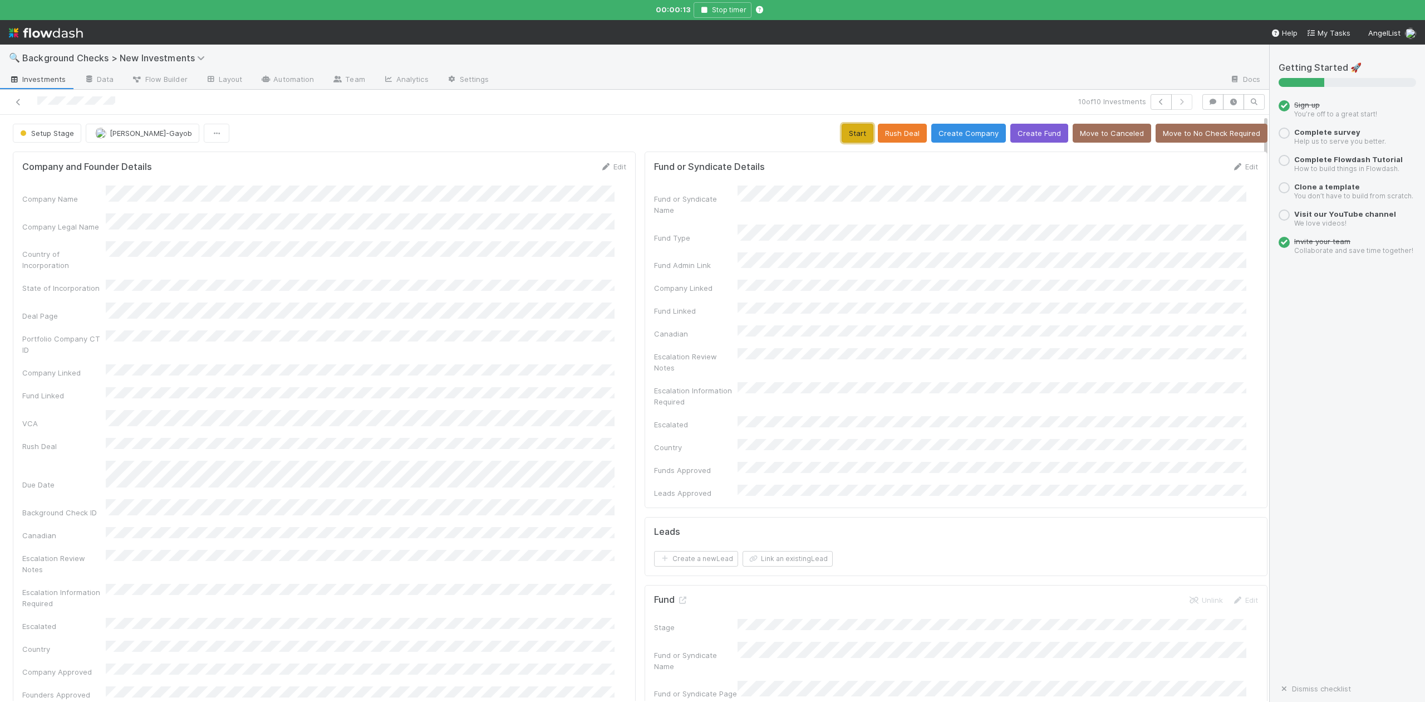
click at [842, 132] on button "Start" at bounding box center [858, 133] width 32 height 19
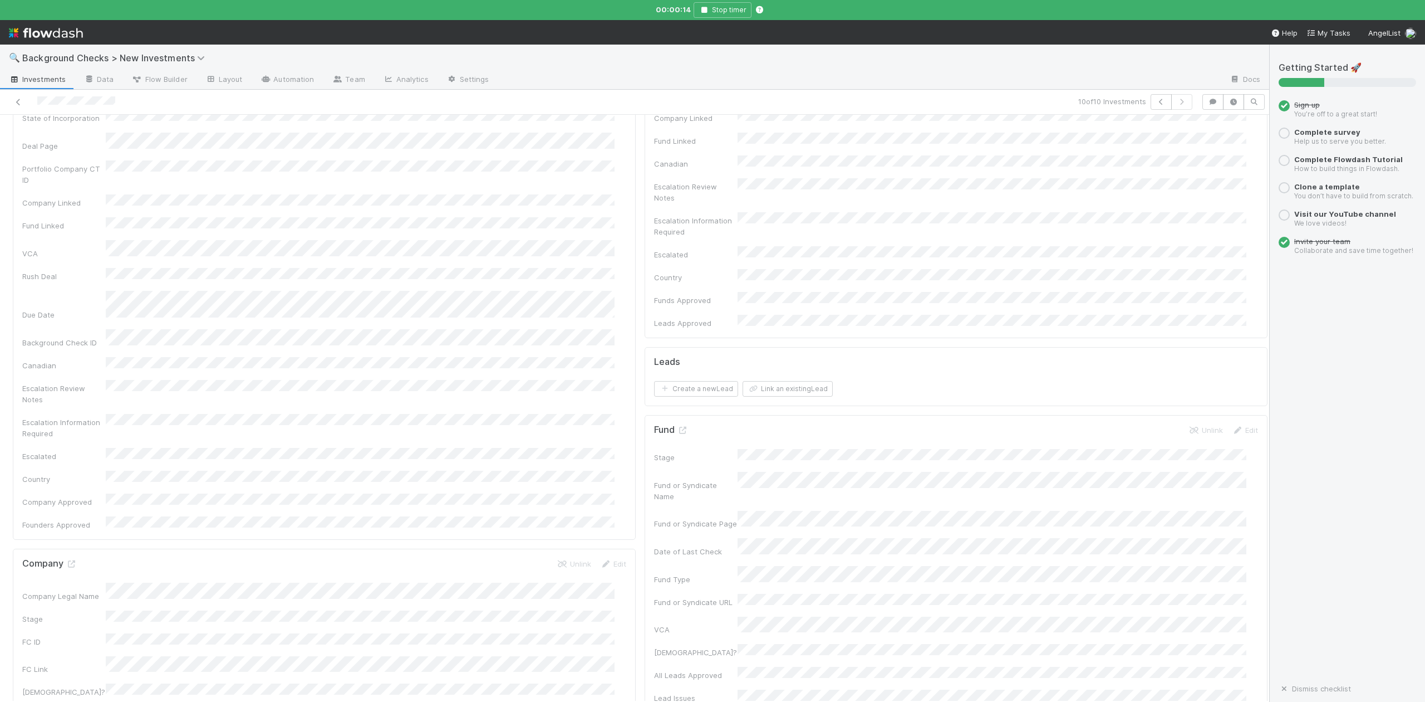
scroll to position [297, 0]
click at [67, 433] on icon at bounding box center [71, 436] width 11 height 7
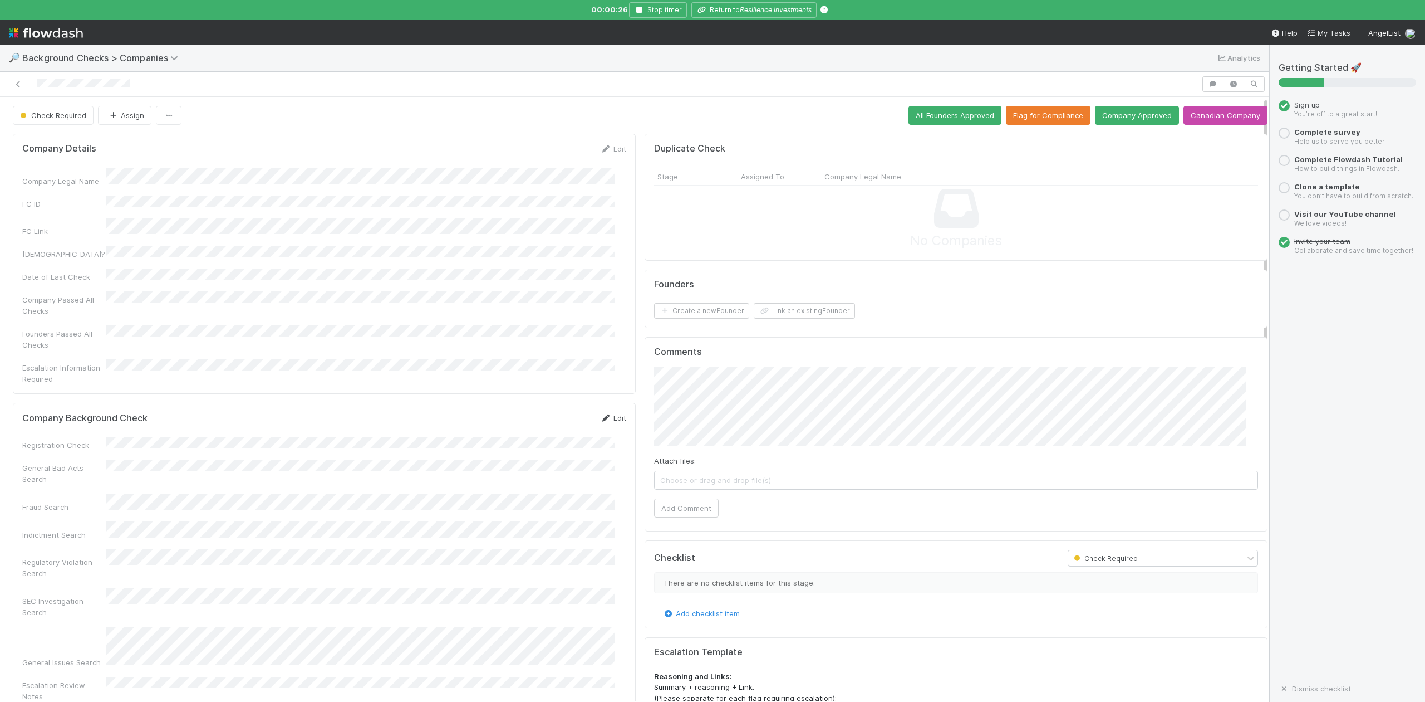
click at [606, 413] on link "Edit" at bounding box center [613, 417] width 26 height 9
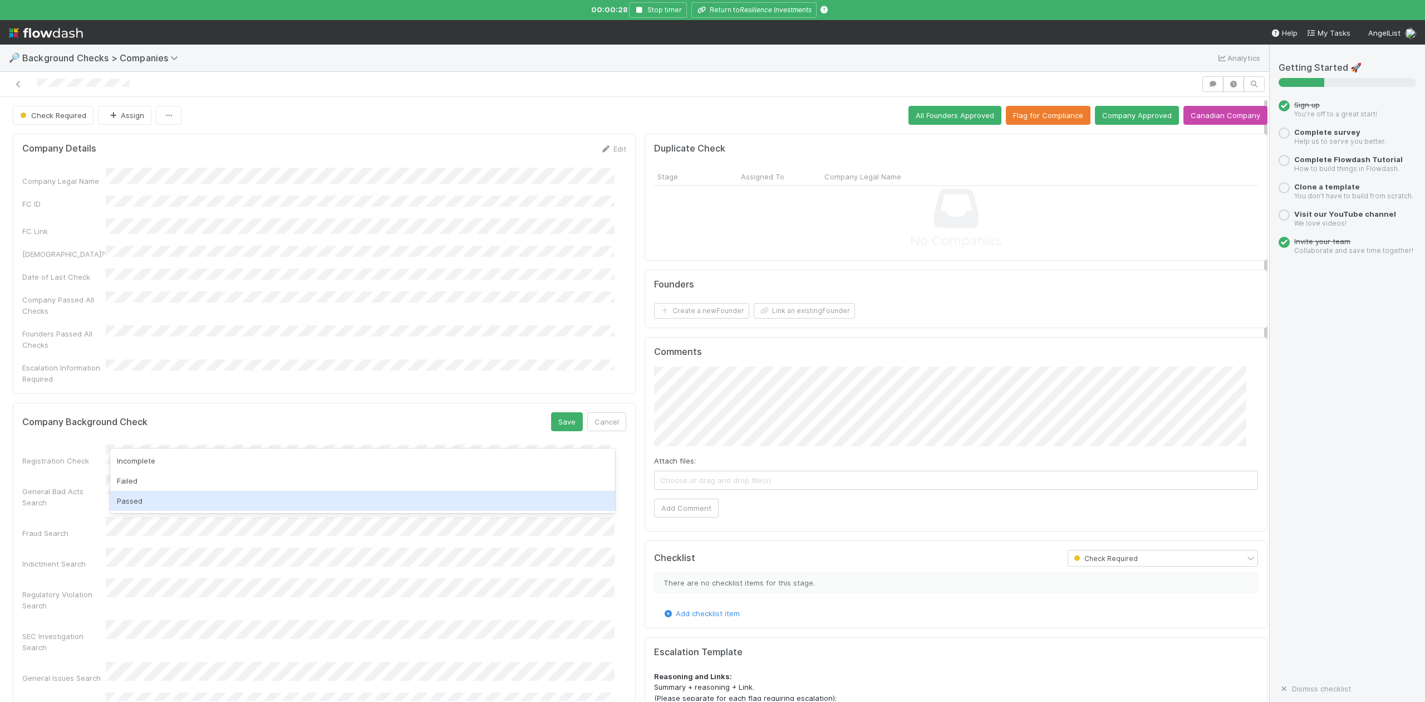
click at [154, 495] on div "Passed" at bounding box center [362, 501] width 504 height 20
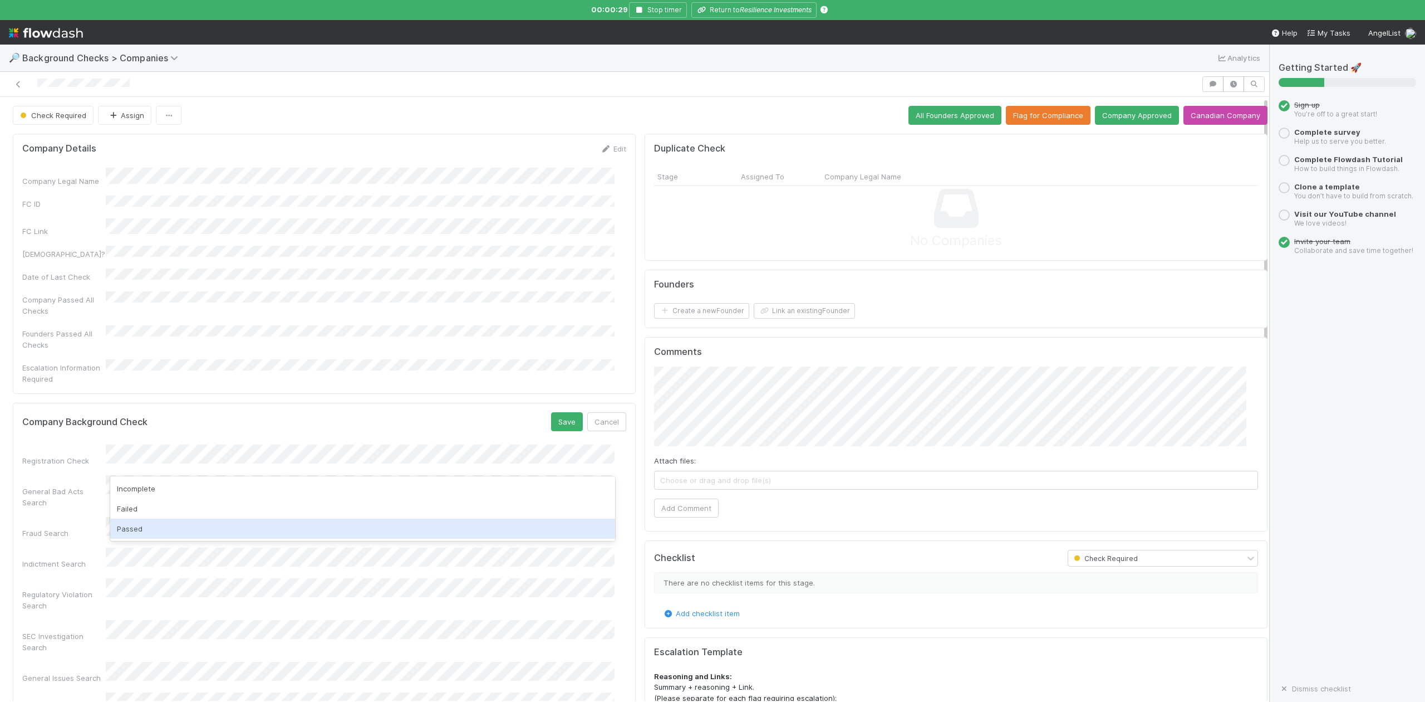
click at [159, 521] on div "Passed" at bounding box center [362, 528] width 504 height 20
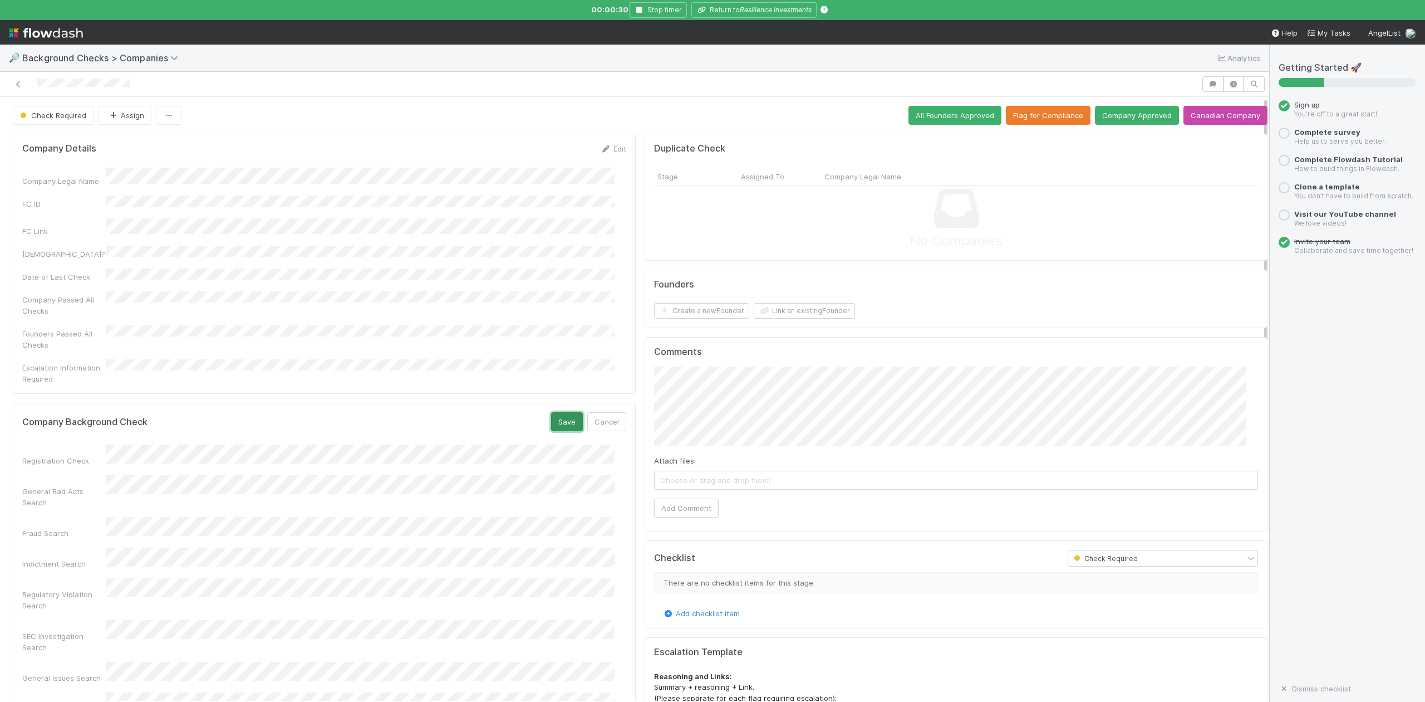
click at [553, 412] on button "Save" at bounding box center [567, 421] width 32 height 19
click at [785, 318] on button "Link an existing Founder" at bounding box center [804, 311] width 101 height 16
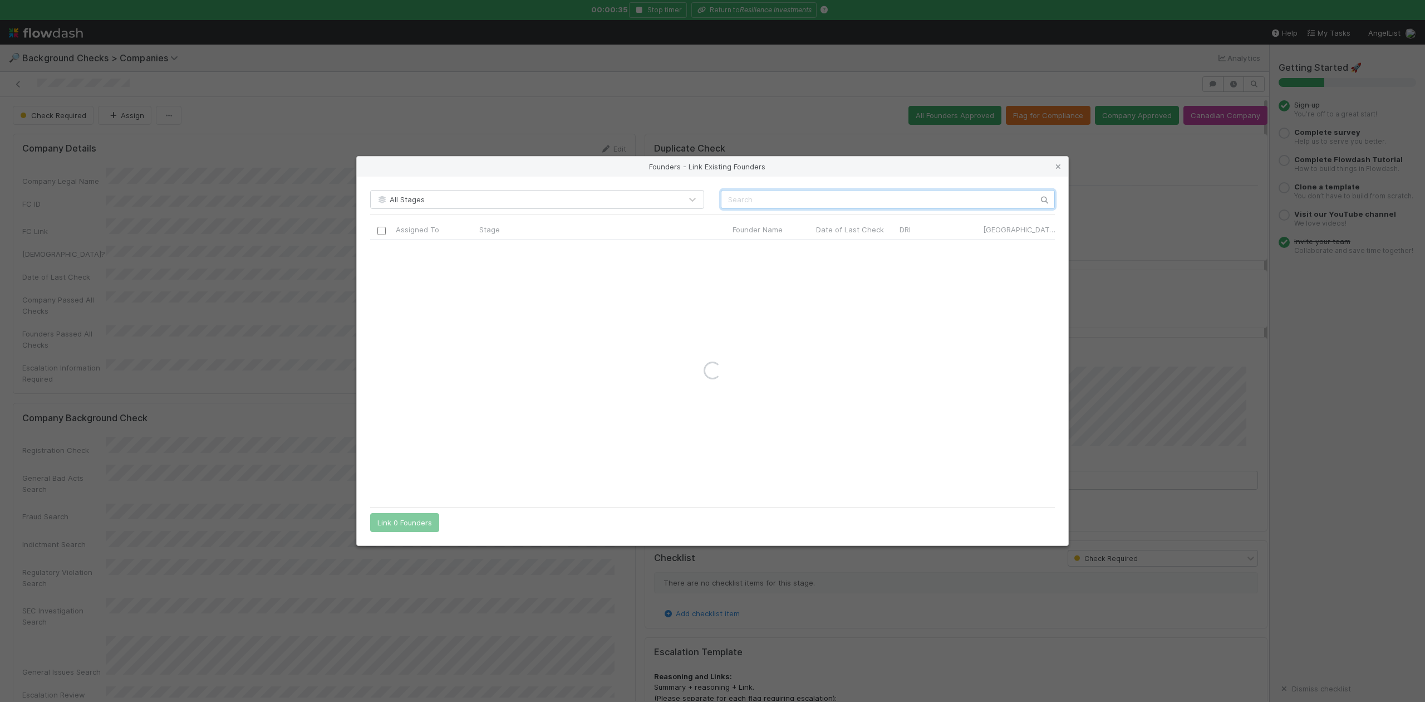
click at [736, 206] on input "text" at bounding box center [888, 199] width 334 height 19
paste input "Hunter Maats"
click at [727, 200] on input "Hunter Maats" at bounding box center [888, 199] width 334 height 19
type input "Hunter Maats"
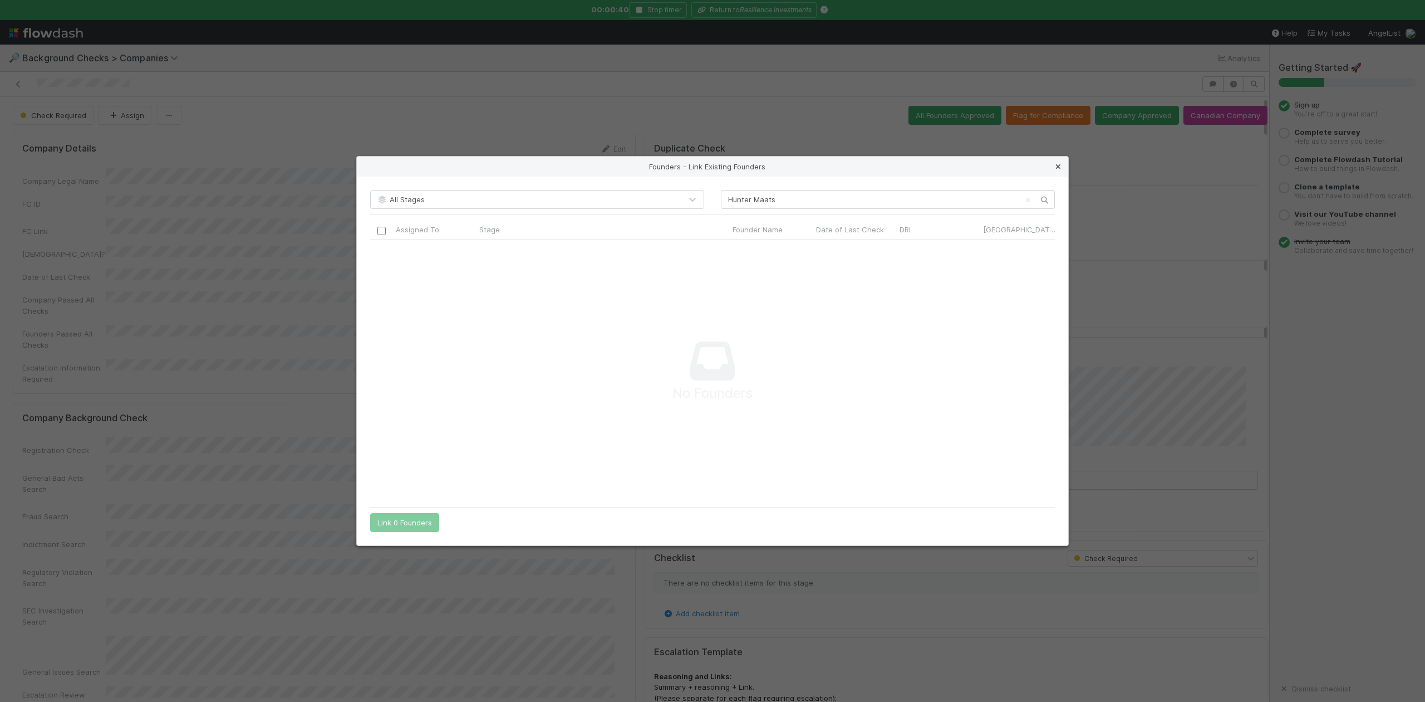
click at [1054, 167] on icon at bounding box center [1058, 166] width 11 height 7
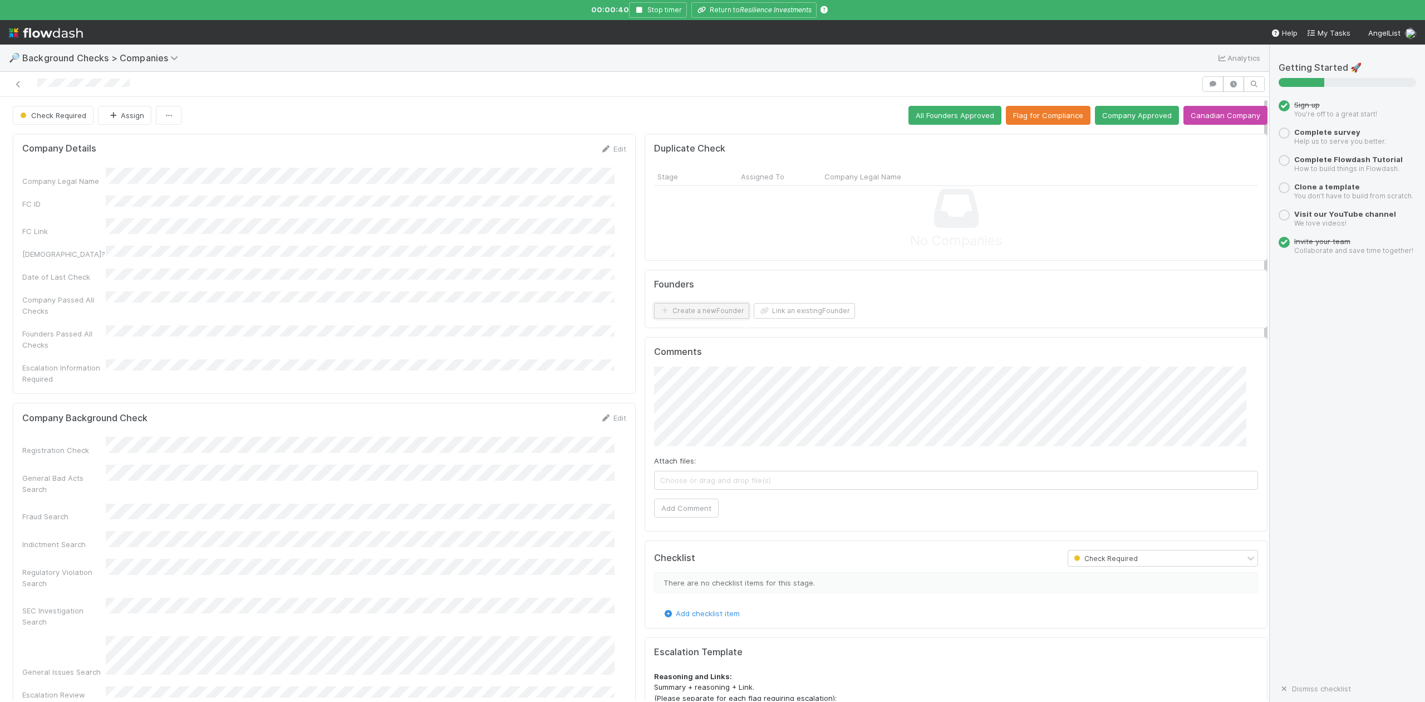
click at [704, 311] on button "Create a new Founder" at bounding box center [701, 311] width 95 height 16
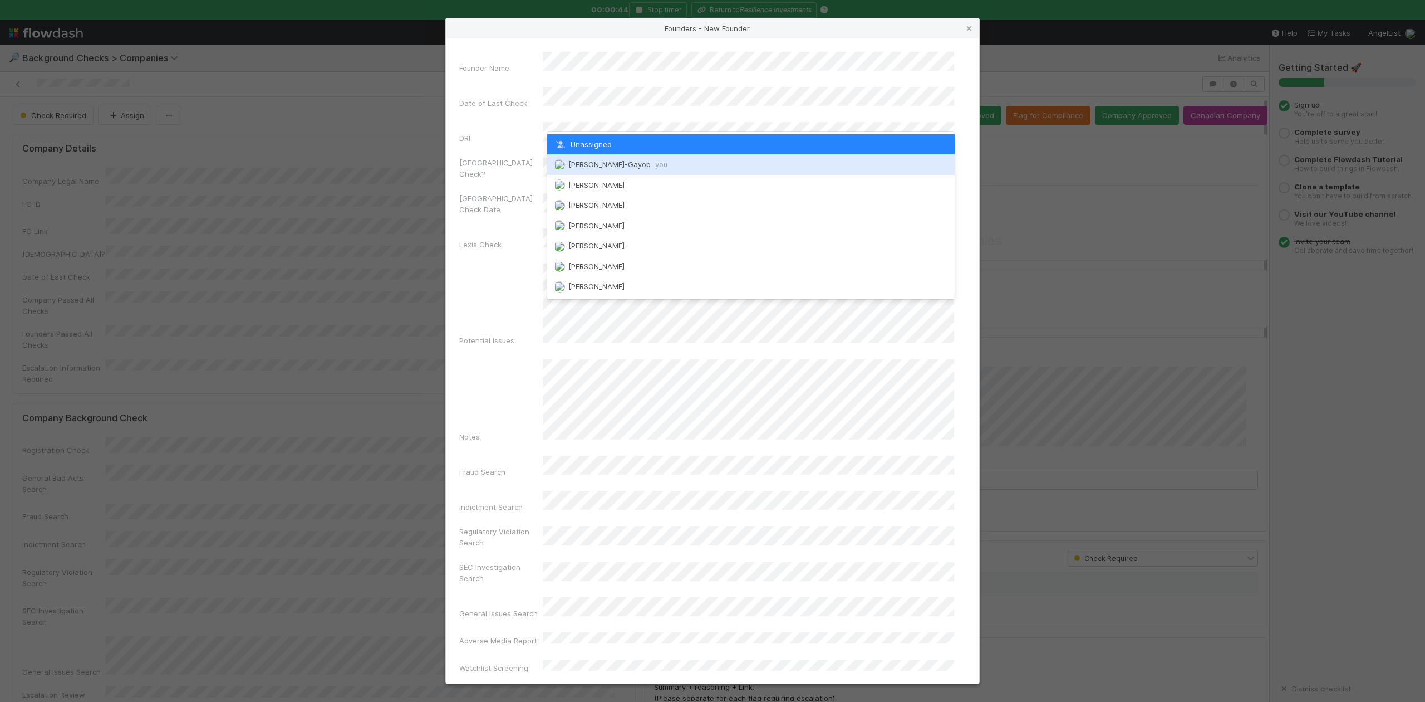
click at [600, 165] on span "Loraine Pati-Gayob you" at bounding box center [617, 164] width 99 height 9
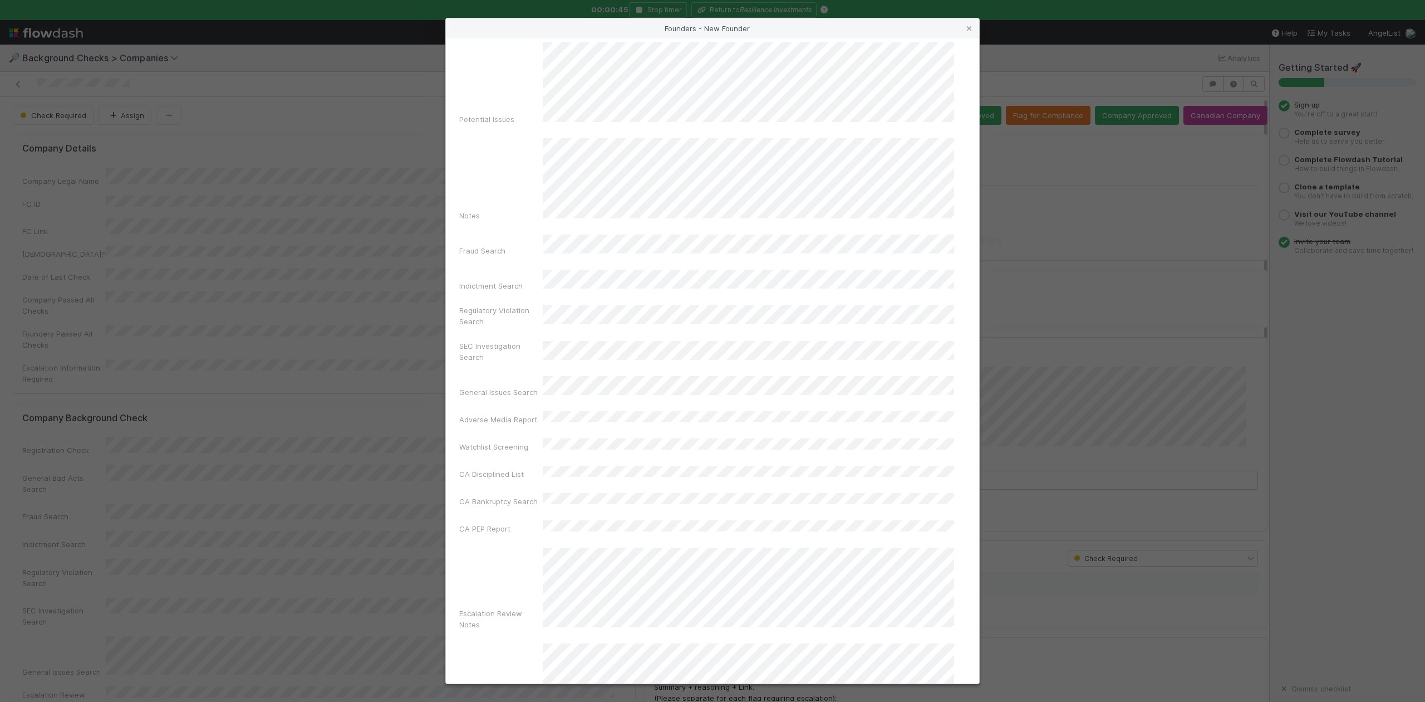
scroll to position [257, 0]
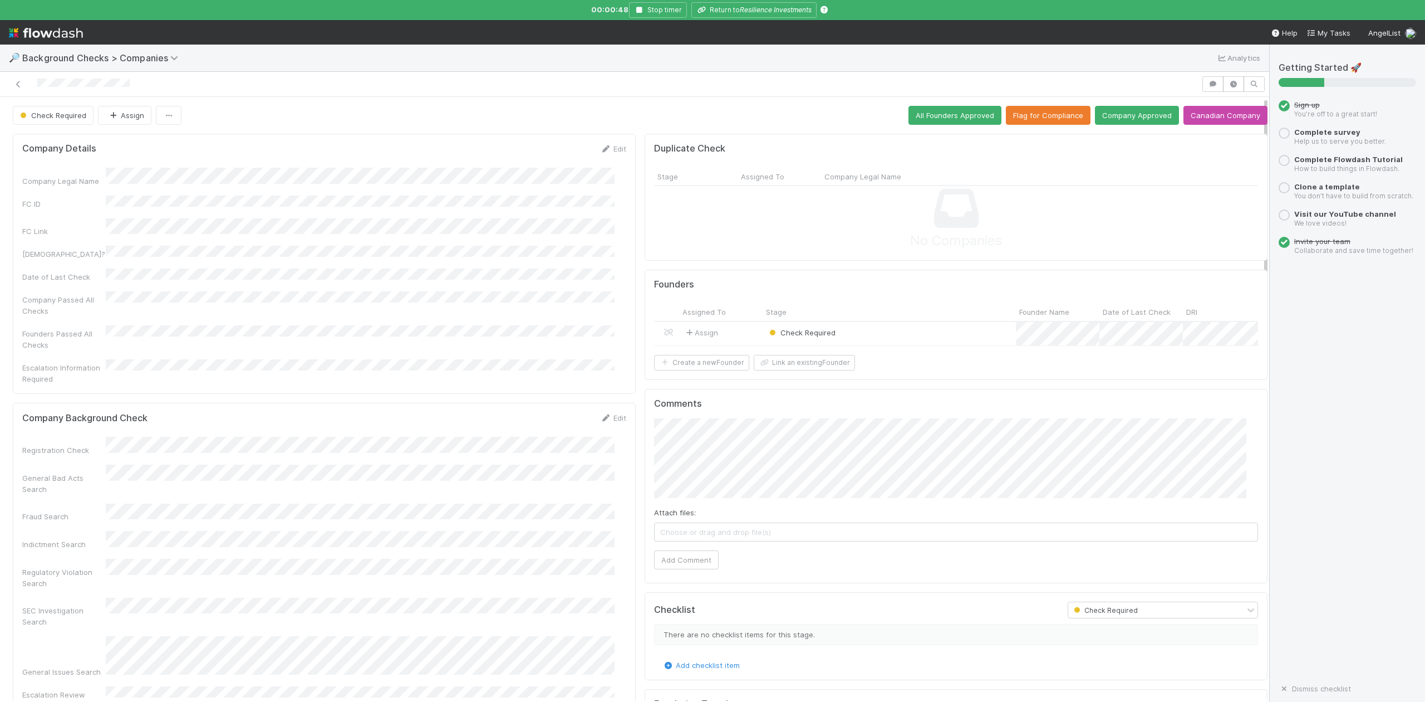
click at [869, 337] on div "Check Required" at bounding box center [889, 334] width 253 height 24
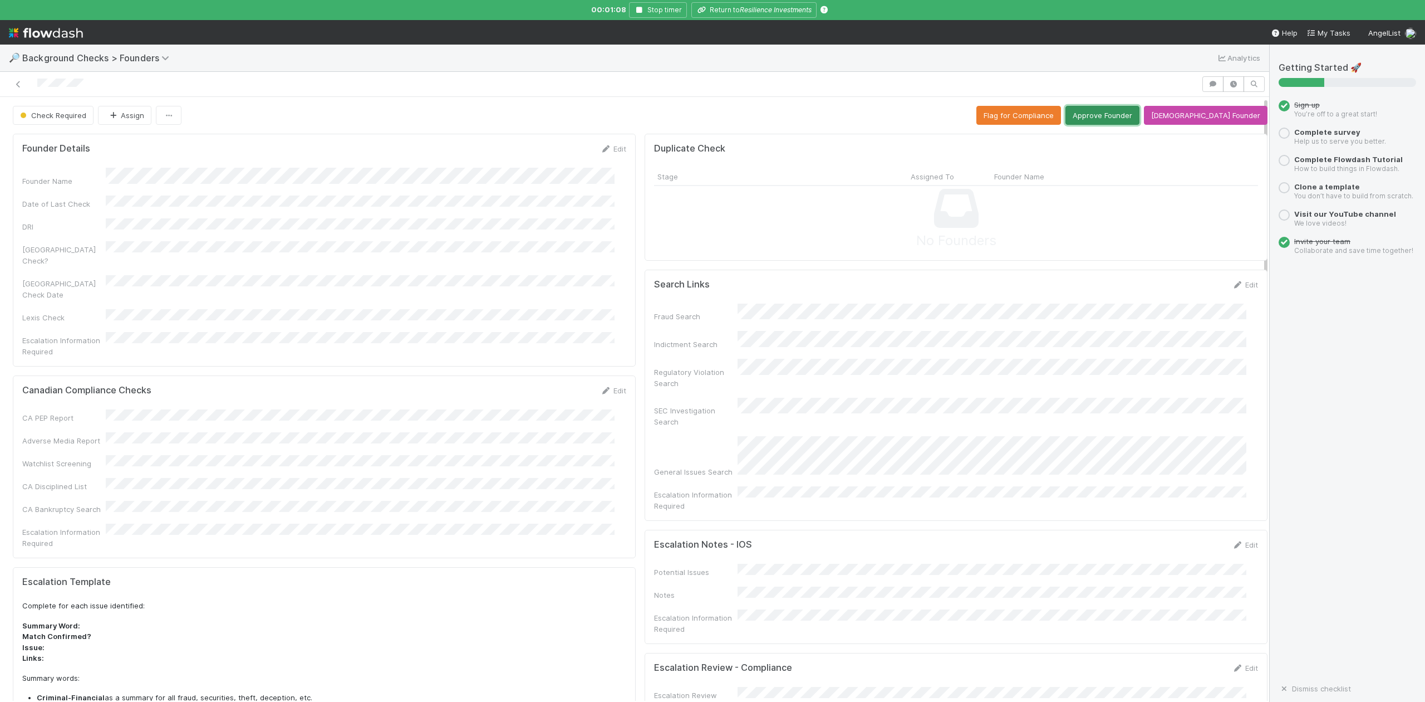
click at [1114, 116] on button "Approve Founder" at bounding box center [1103, 115] width 74 height 19
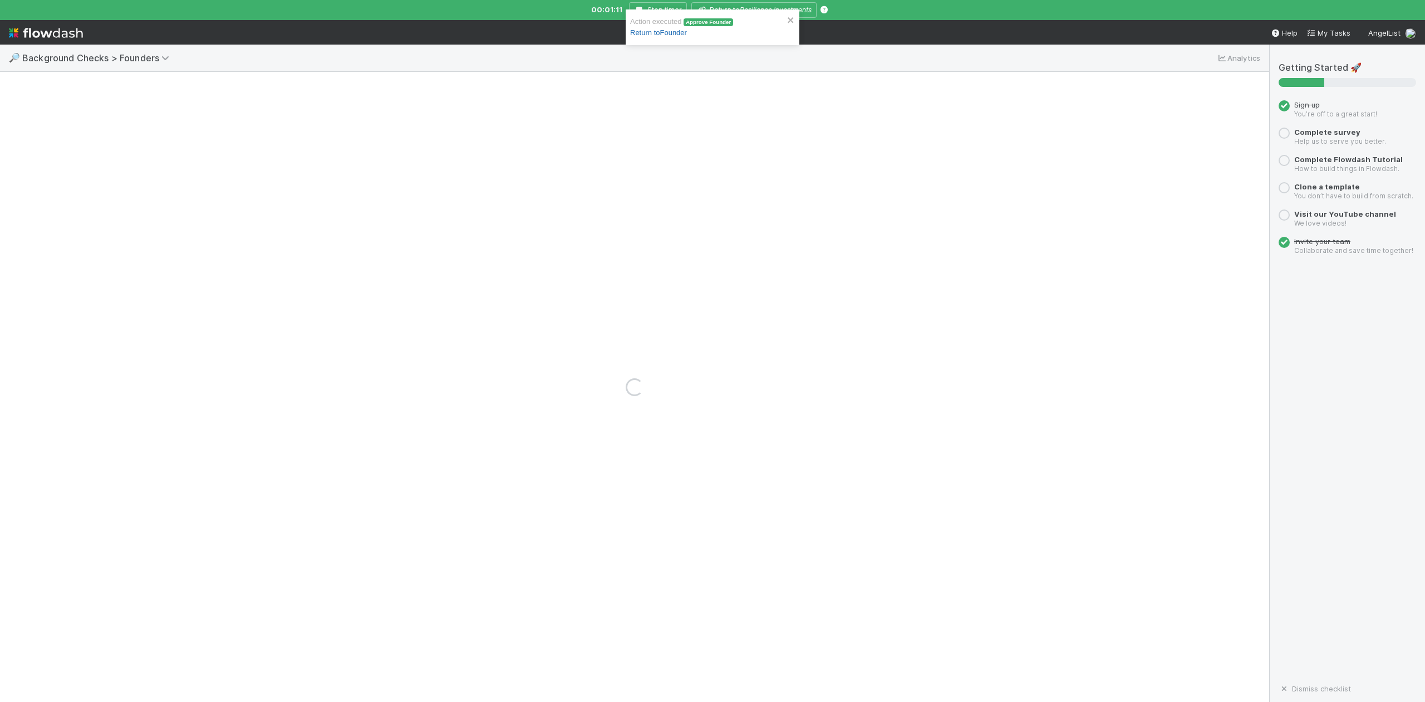
click at [669, 32] on link "Return to Founder" at bounding box center [658, 32] width 57 height 8
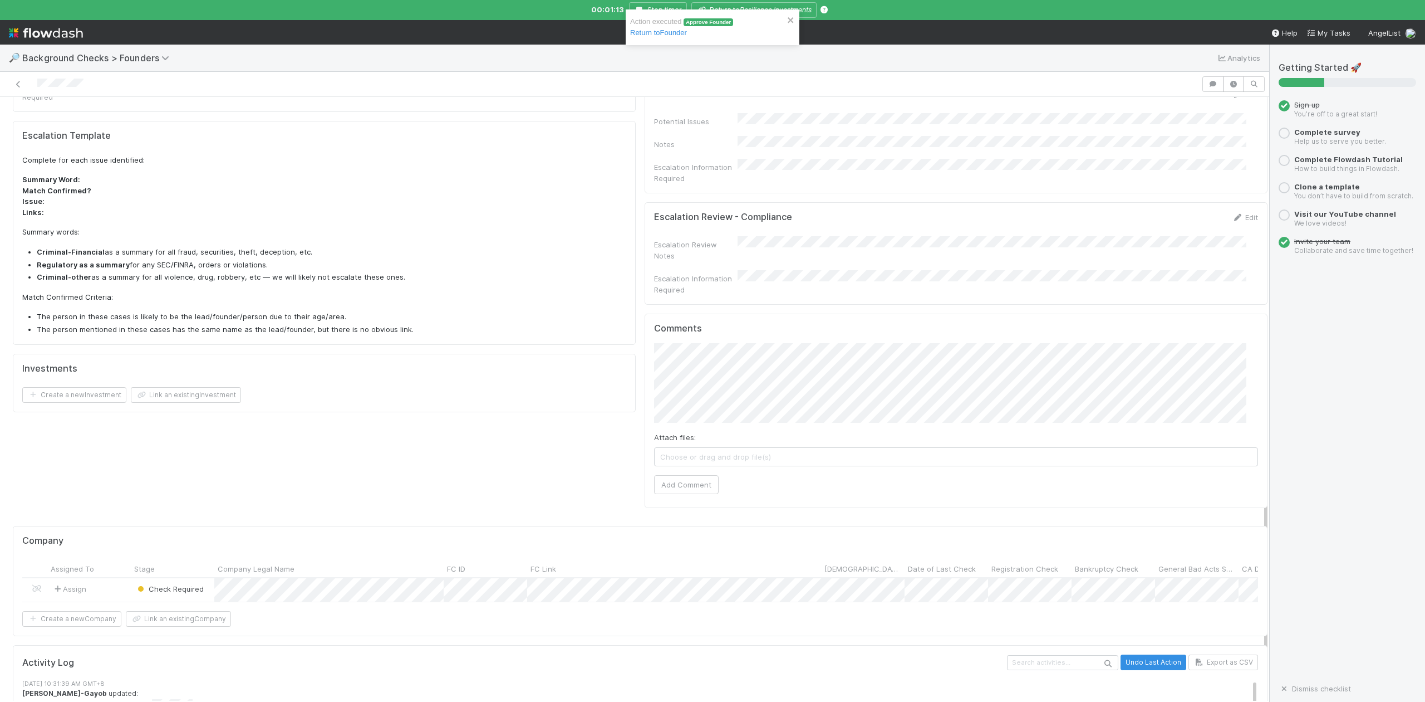
scroll to position [594, 0]
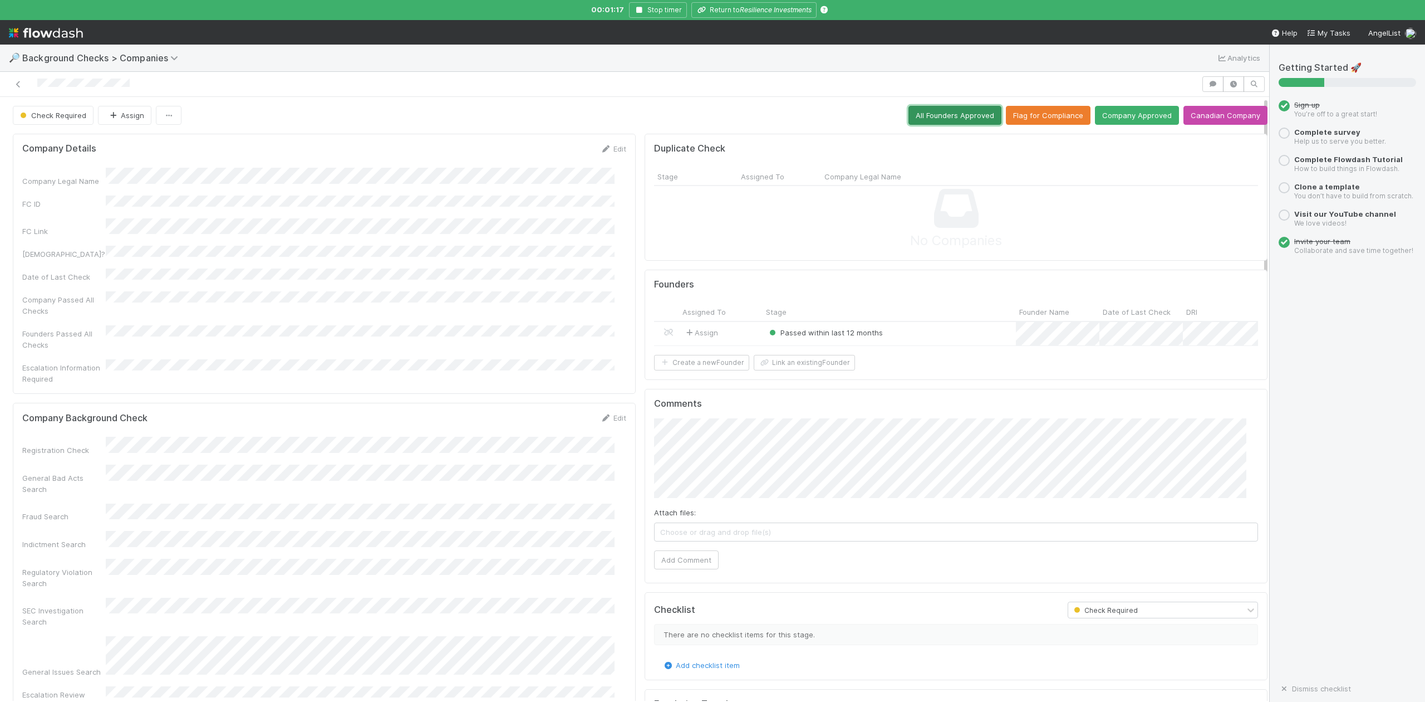
click at [927, 114] on button "All Founders Approved" at bounding box center [955, 115] width 93 height 19
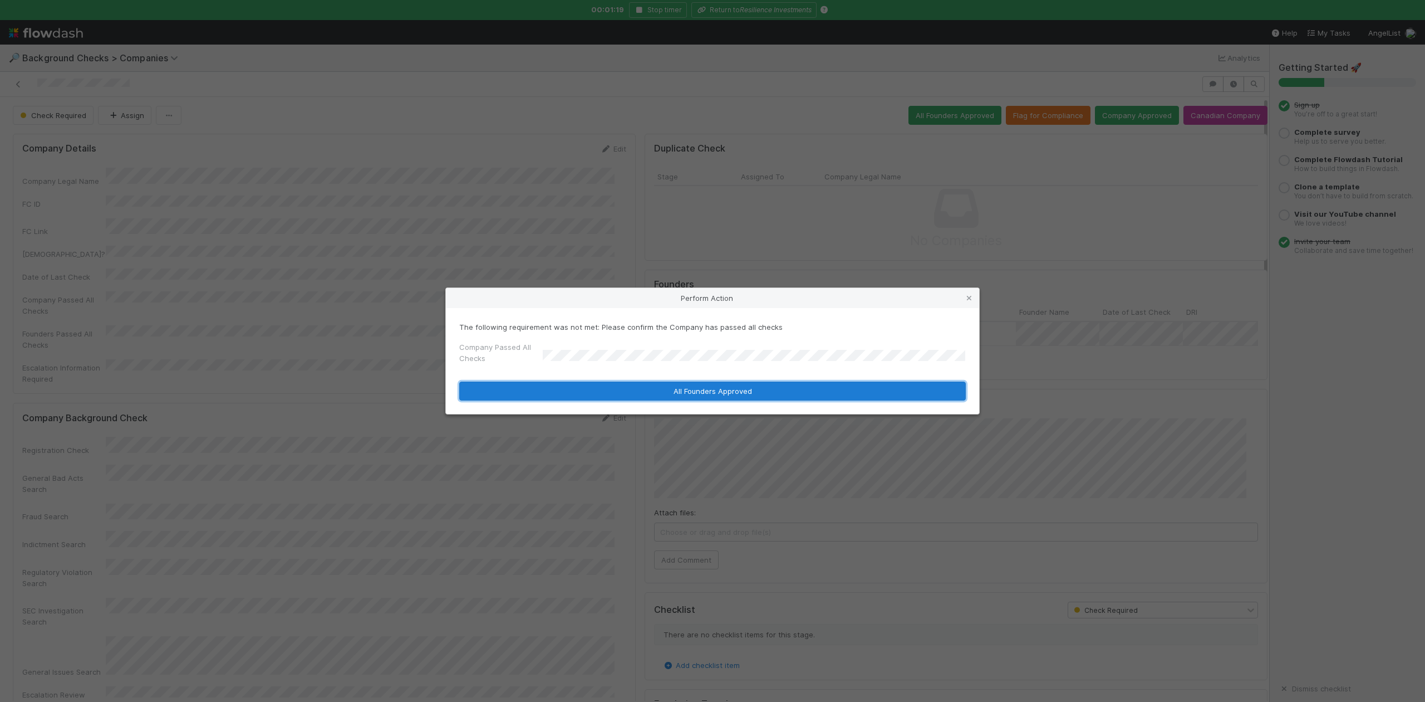
click at [646, 396] on button "All Founders Approved" at bounding box center [712, 390] width 507 height 19
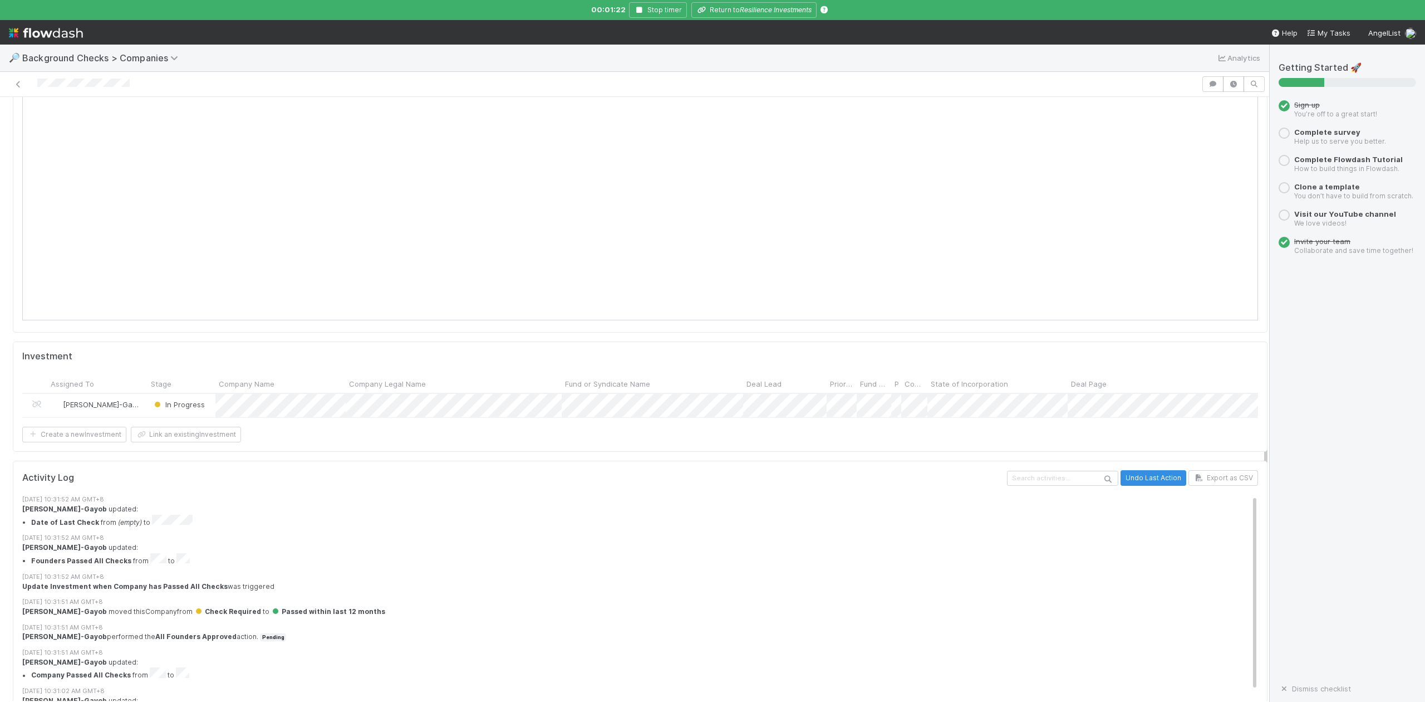
scroll to position [1039, 0]
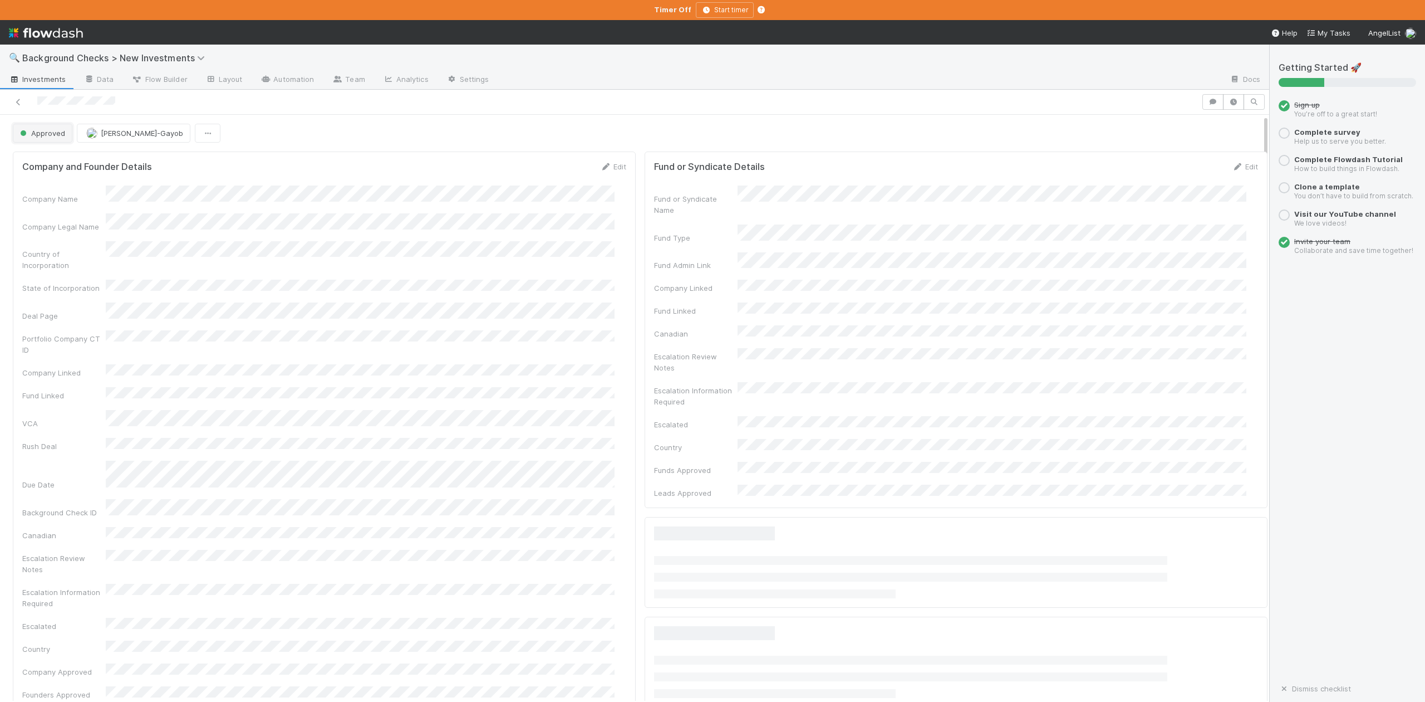
click at [50, 137] on span "Approved" at bounding box center [41, 133] width 47 height 9
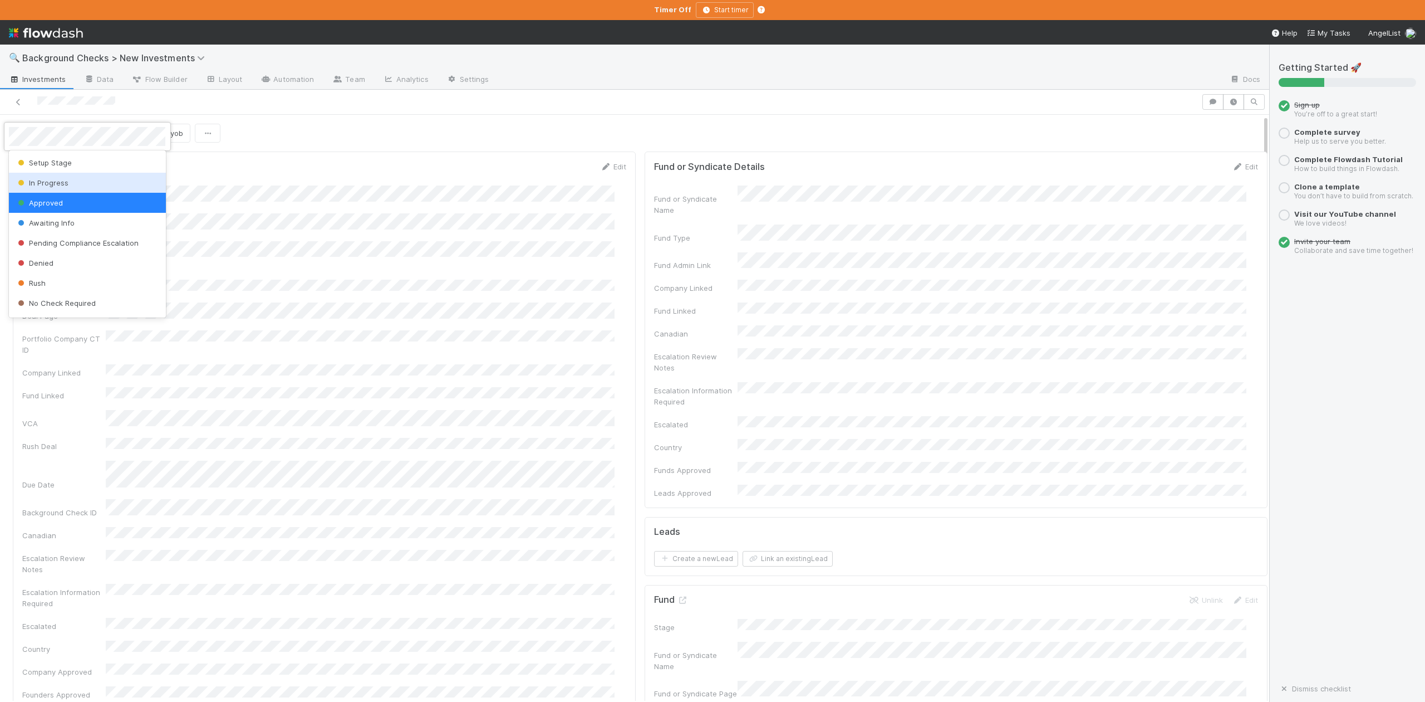
click at [48, 185] on span "In Progress" at bounding box center [42, 182] width 53 height 9
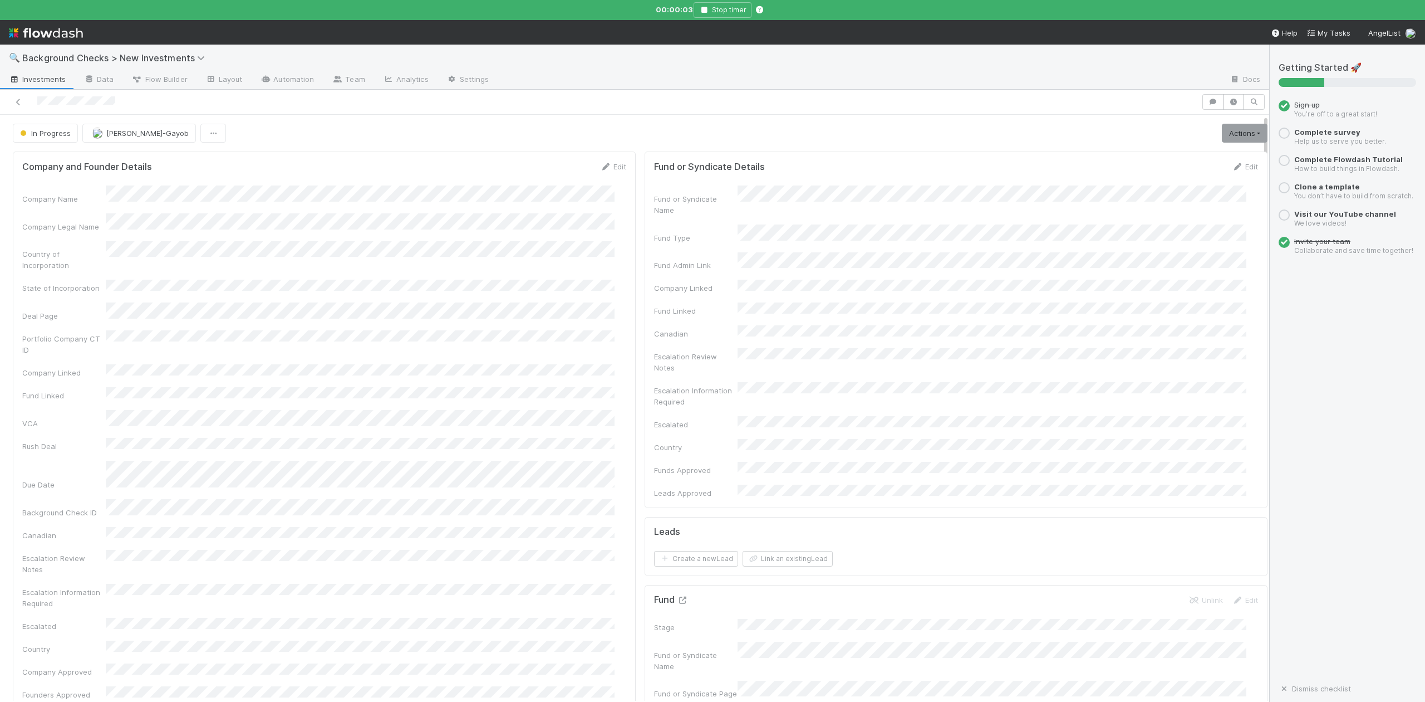
click at [677, 596] on icon at bounding box center [682, 599] width 11 height 7
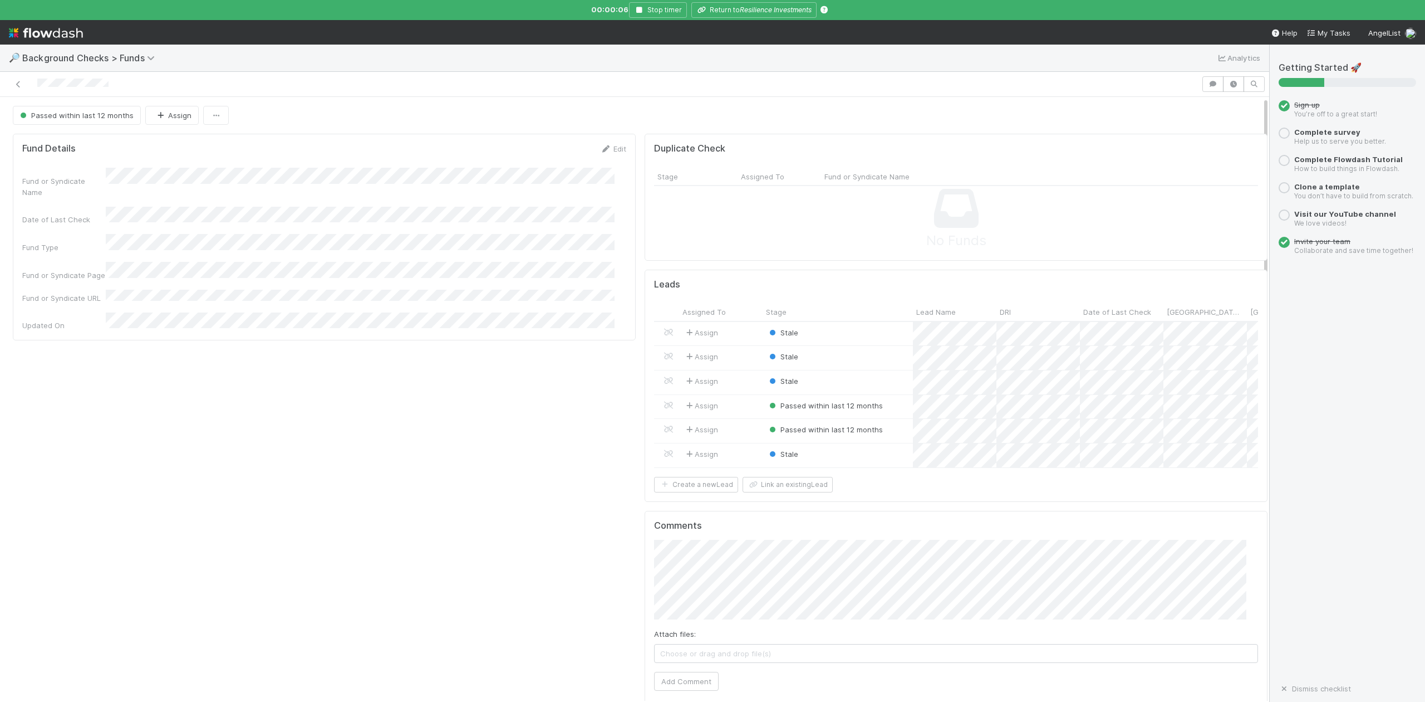
scroll to position [215, 1202]
click at [875, 457] on div "Stale" at bounding box center [838, 455] width 150 height 24
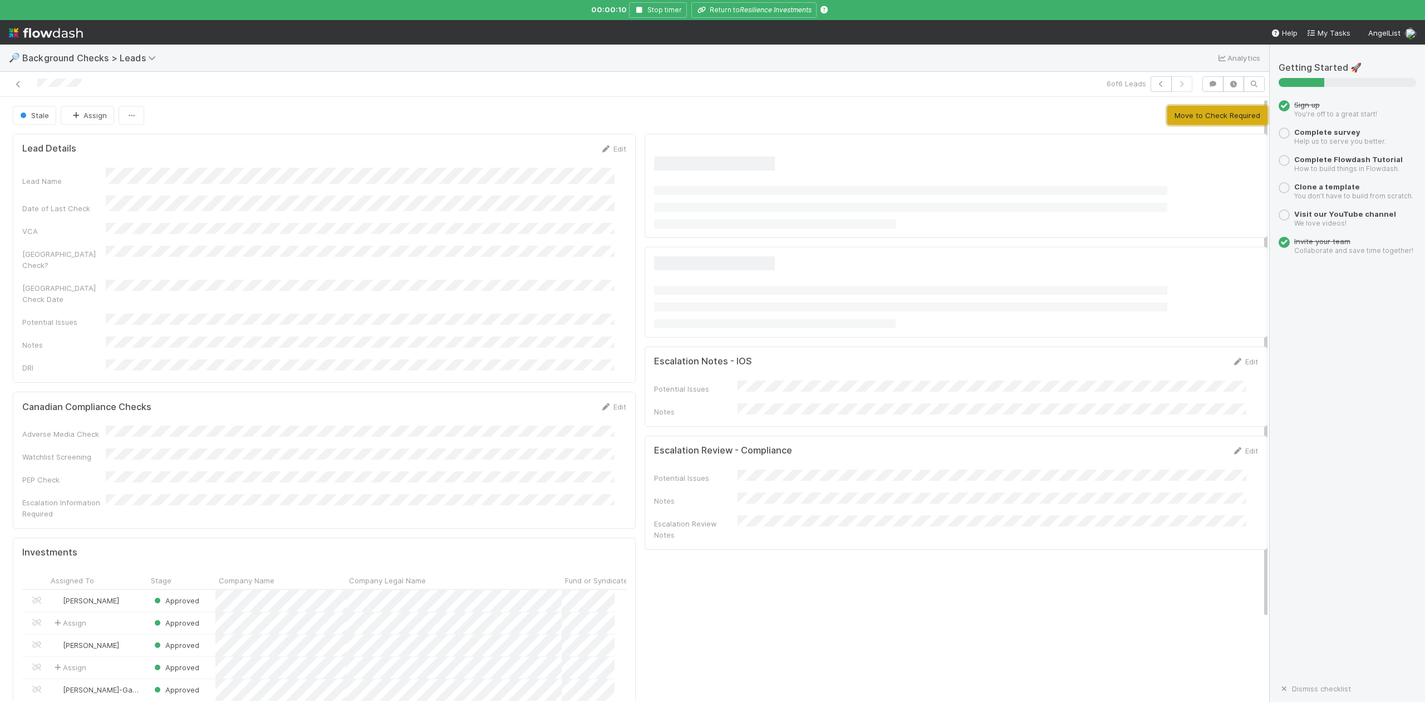
click at [1177, 116] on button "Move to Check Required" at bounding box center [1218, 115] width 100 height 19
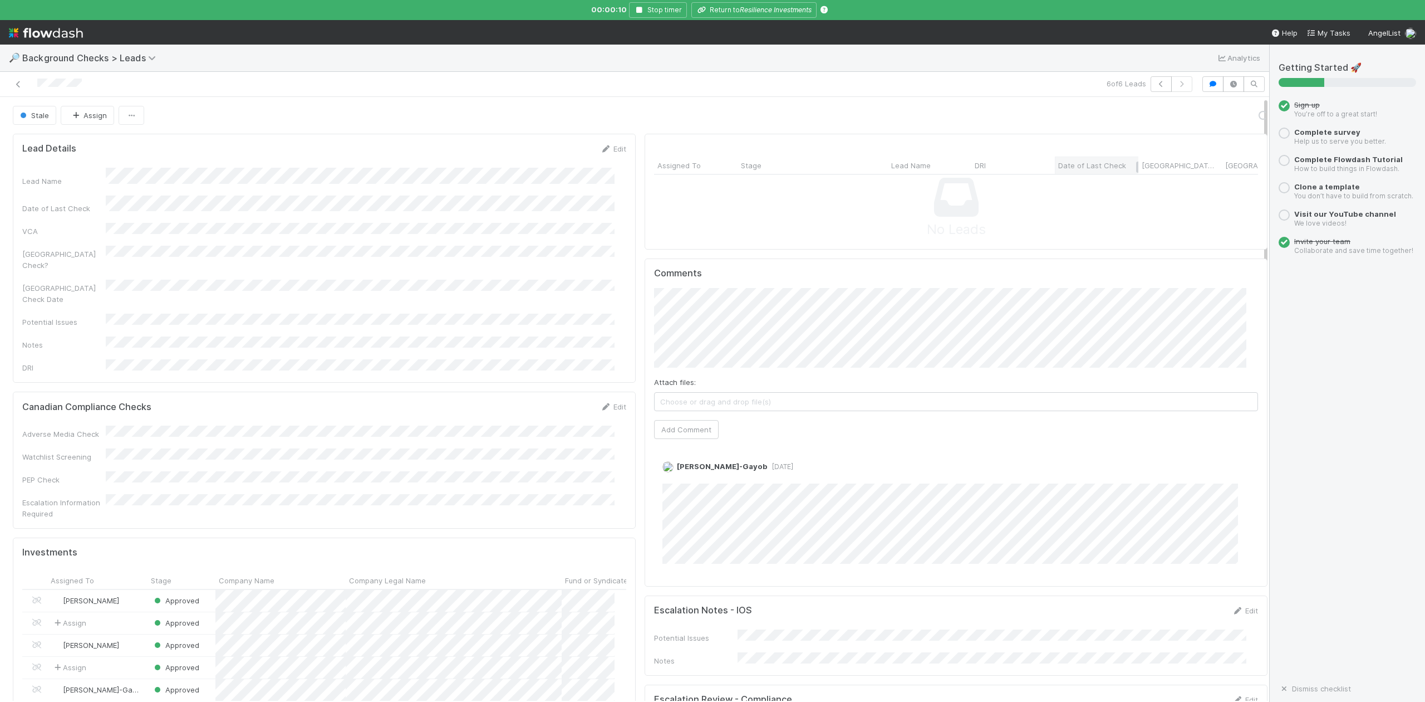
scroll to position [215, 582]
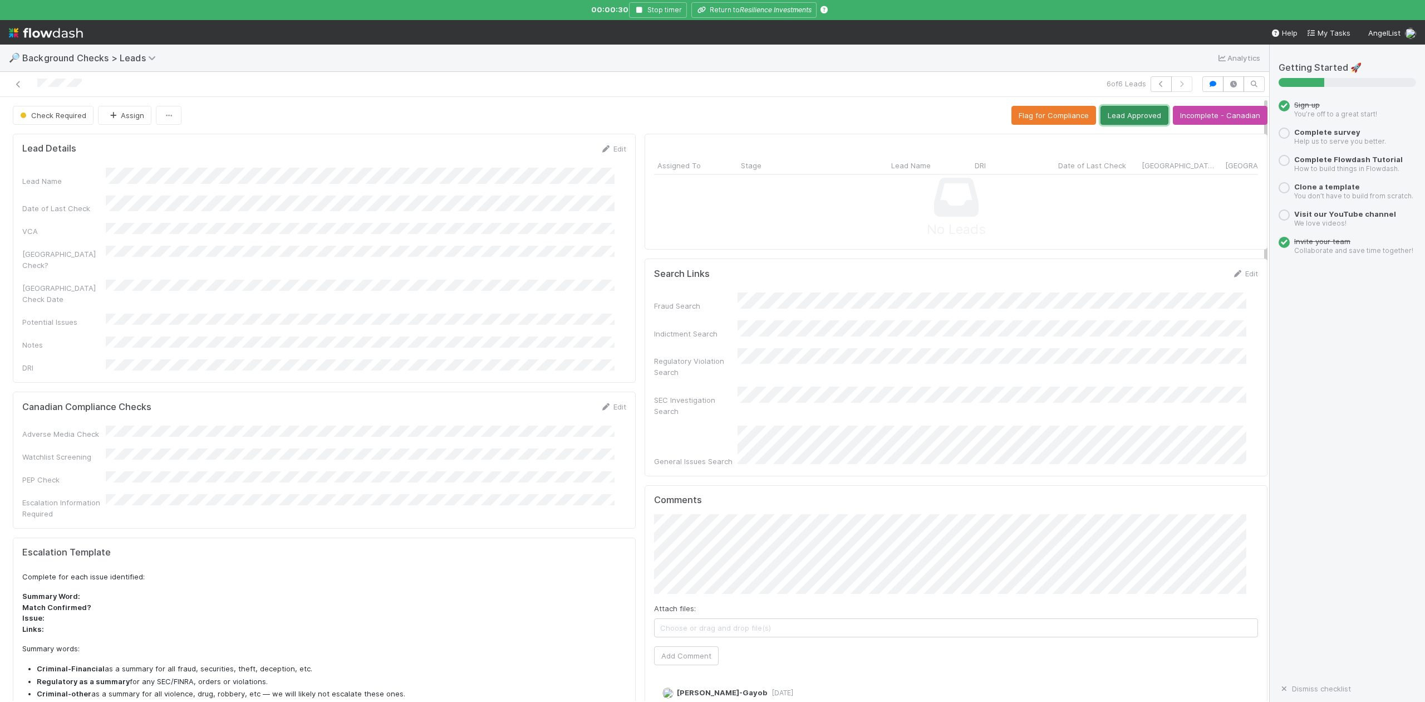
click at [1124, 117] on button "Lead Approved" at bounding box center [1135, 115] width 68 height 19
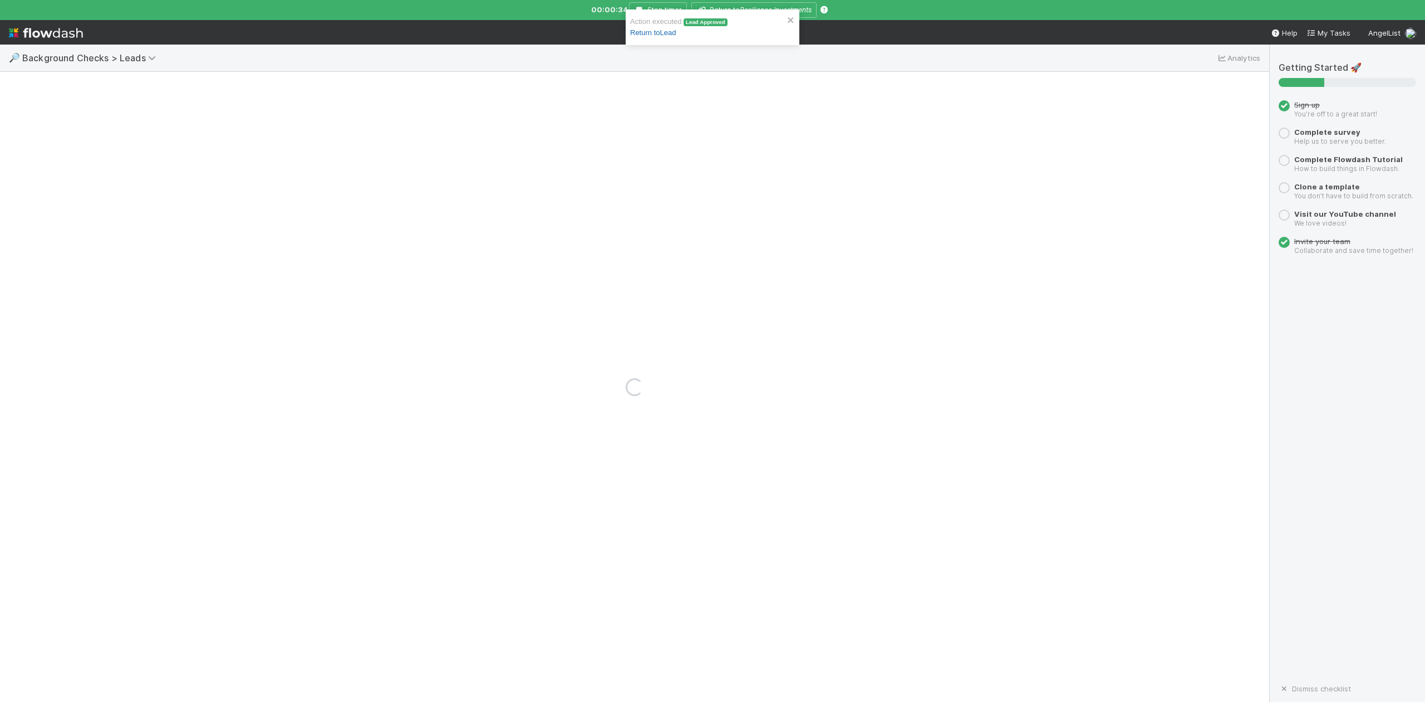
click at [676, 31] on link "Return to Lead" at bounding box center [653, 32] width 46 height 8
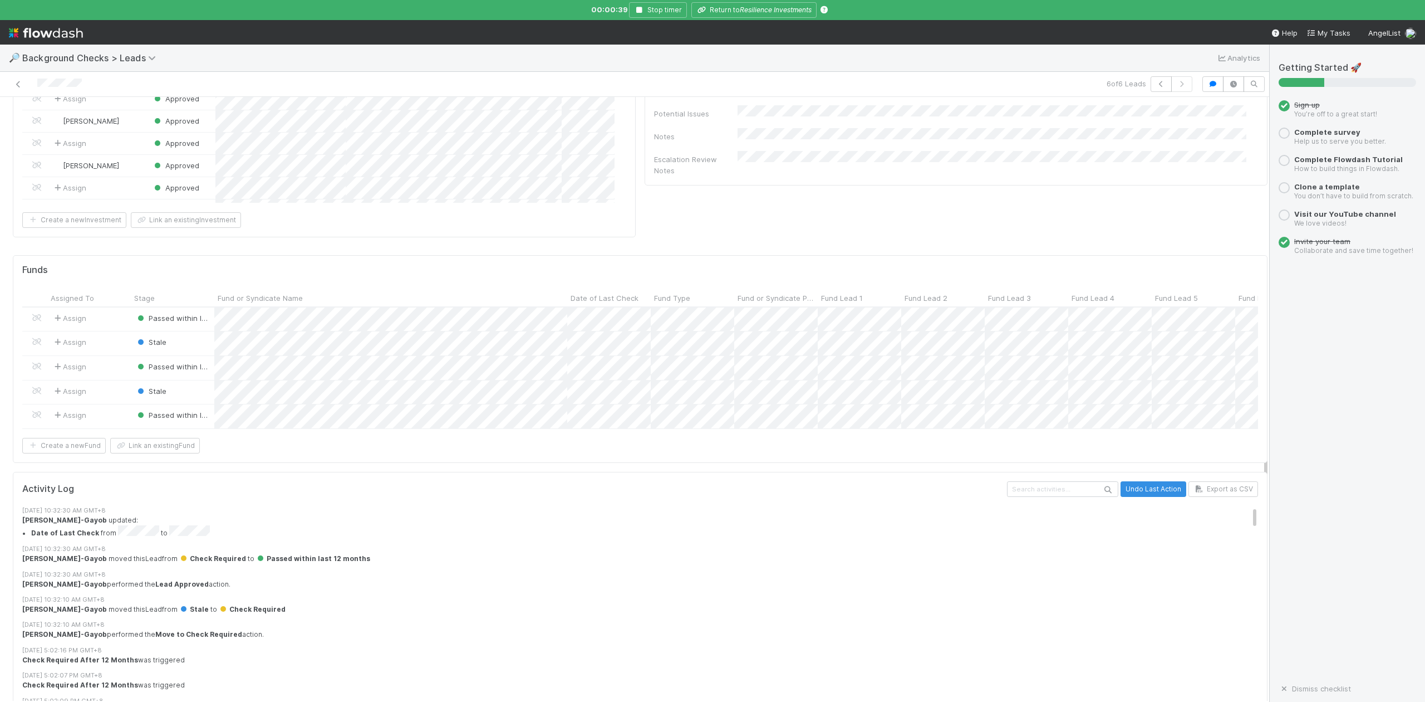
scroll to position [624, 0]
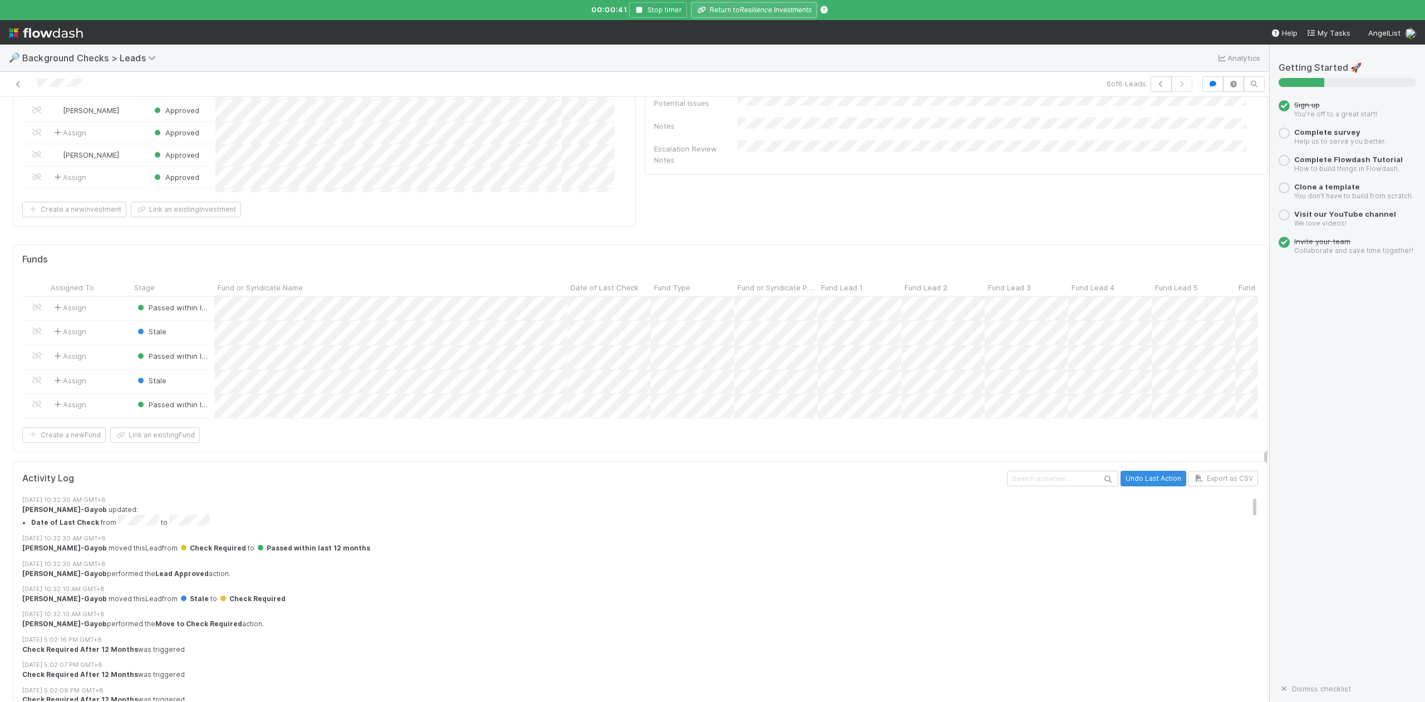
click at [763, 13] on icon "Resilience Investments" at bounding box center [776, 10] width 72 height 8
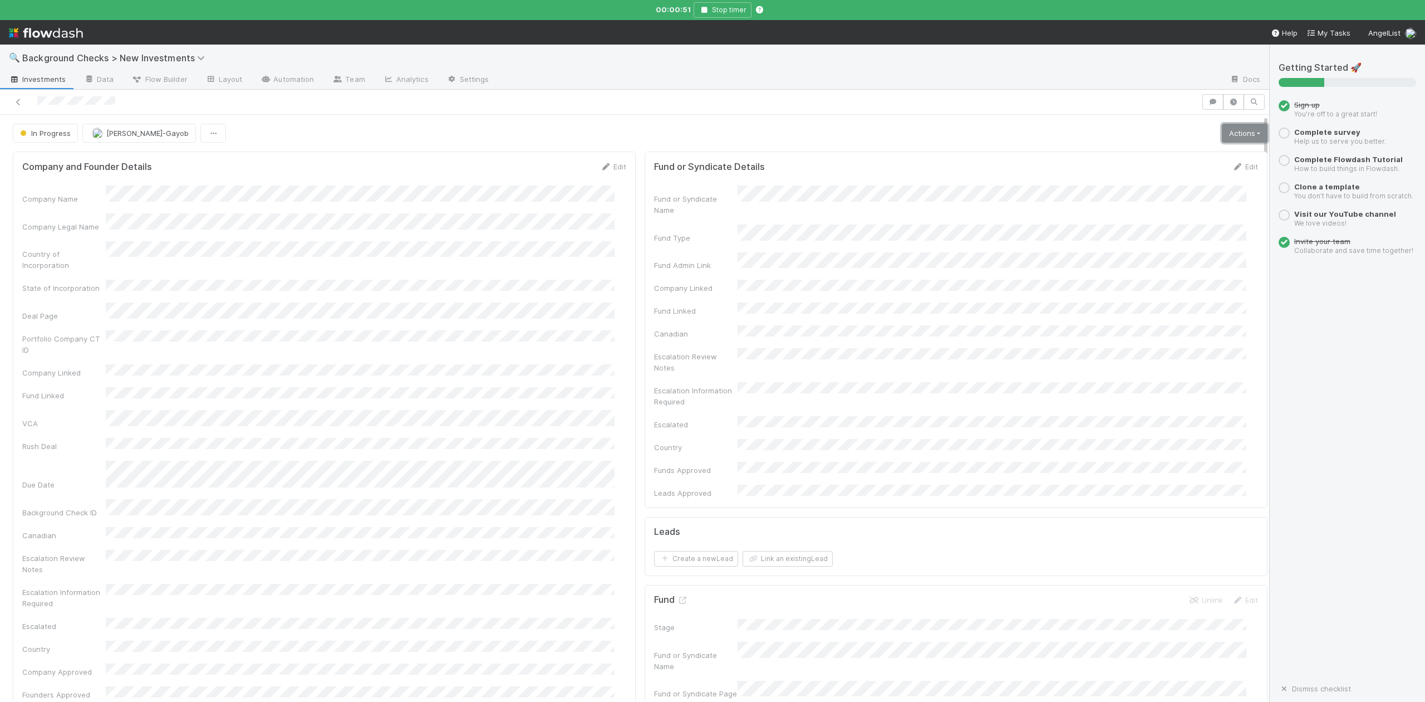
click at [1222, 130] on link "Actions" at bounding box center [1245, 133] width 46 height 19
click at [1145, 155] on button "Finish" at bounding box center [1206, 157] width 124 height 16
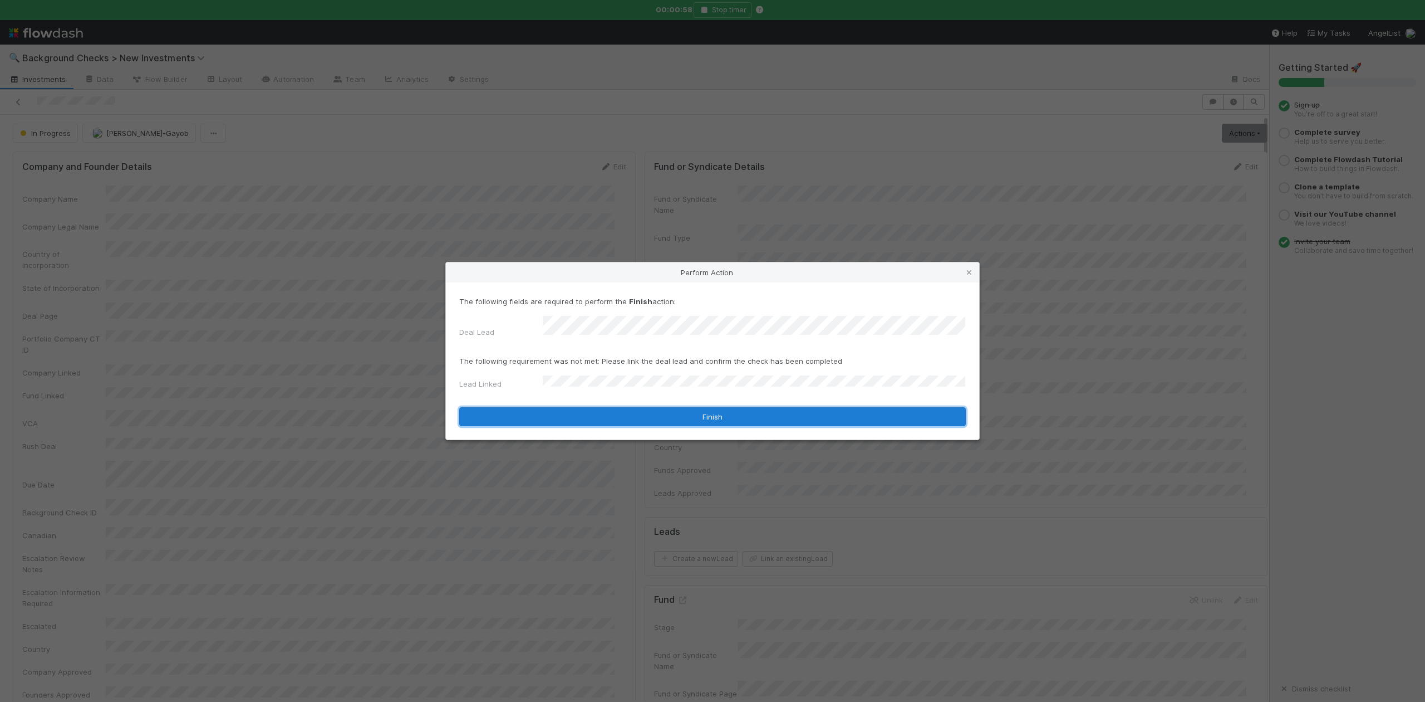
click at [581, 407] on button "Finish" at bounding box center [712, 416] width 507 height 19
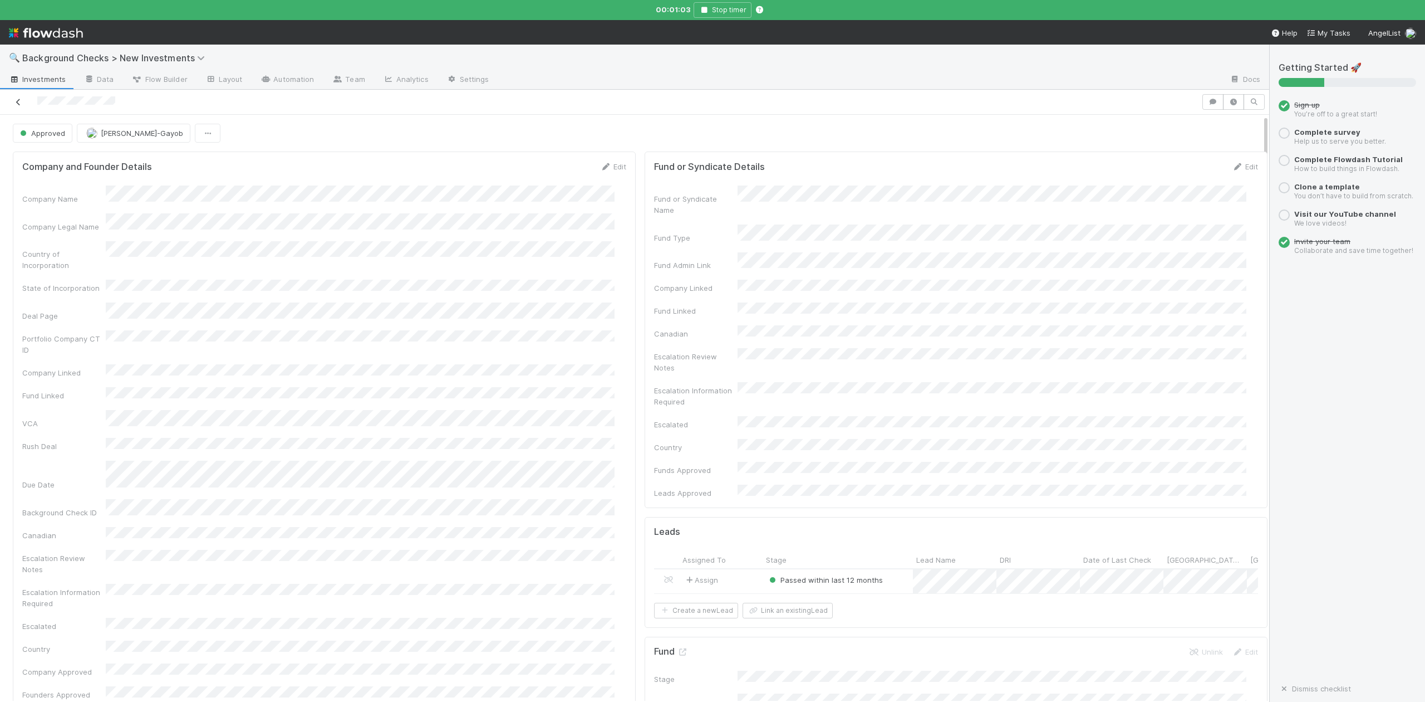
click at [19, 105] on icon at bounding box center [18, 102] width 11 height 7
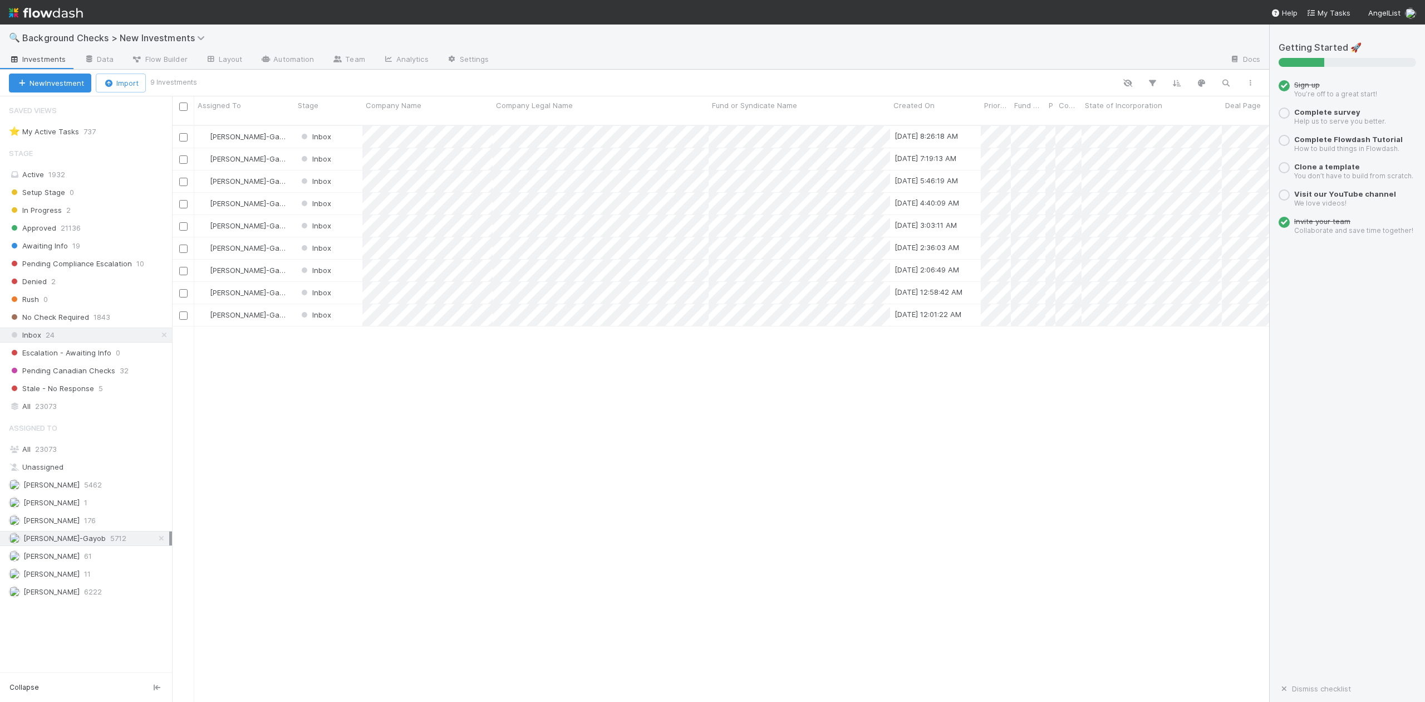
scroll to position [575, 1087]
click at [429, 416] on div at bounding box center [712, 351] width 1425 height 702
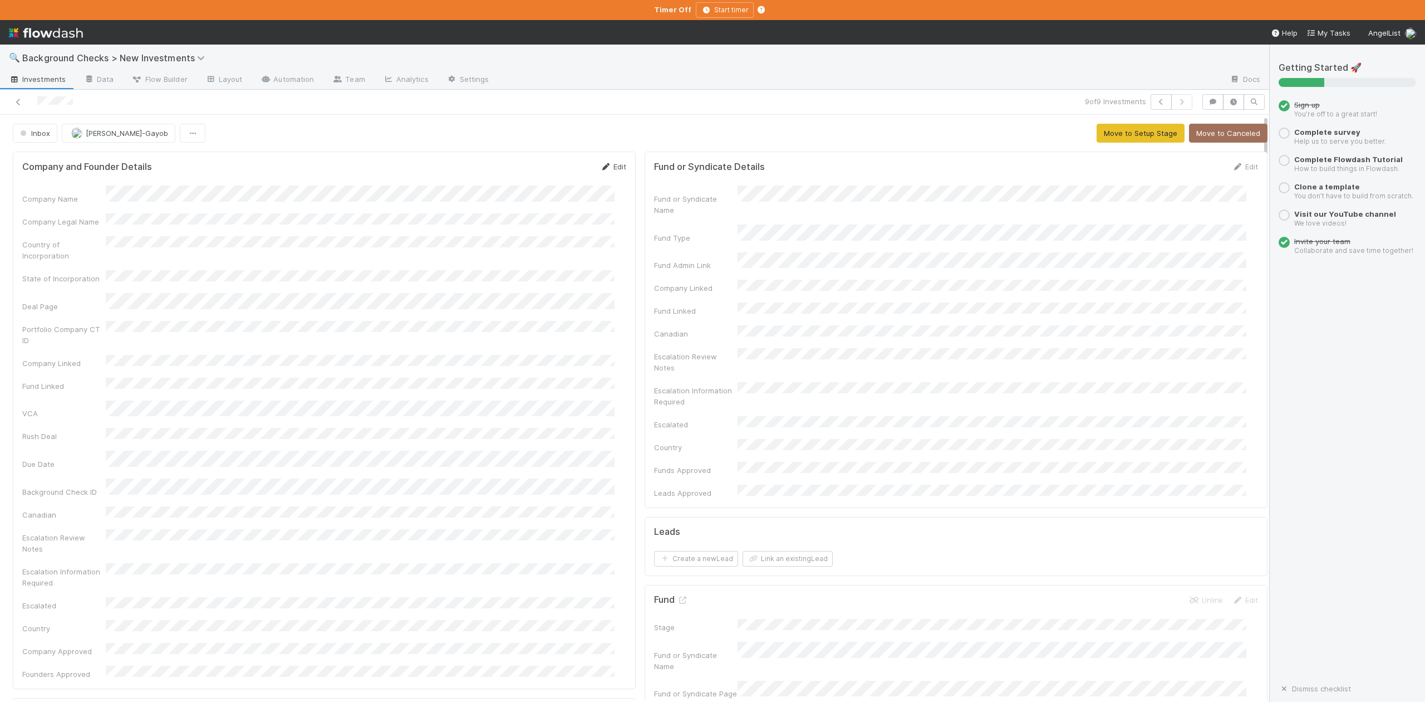
click at [606, 169] on link "Edit" at bounding box center [613, 166] width 26 height 9
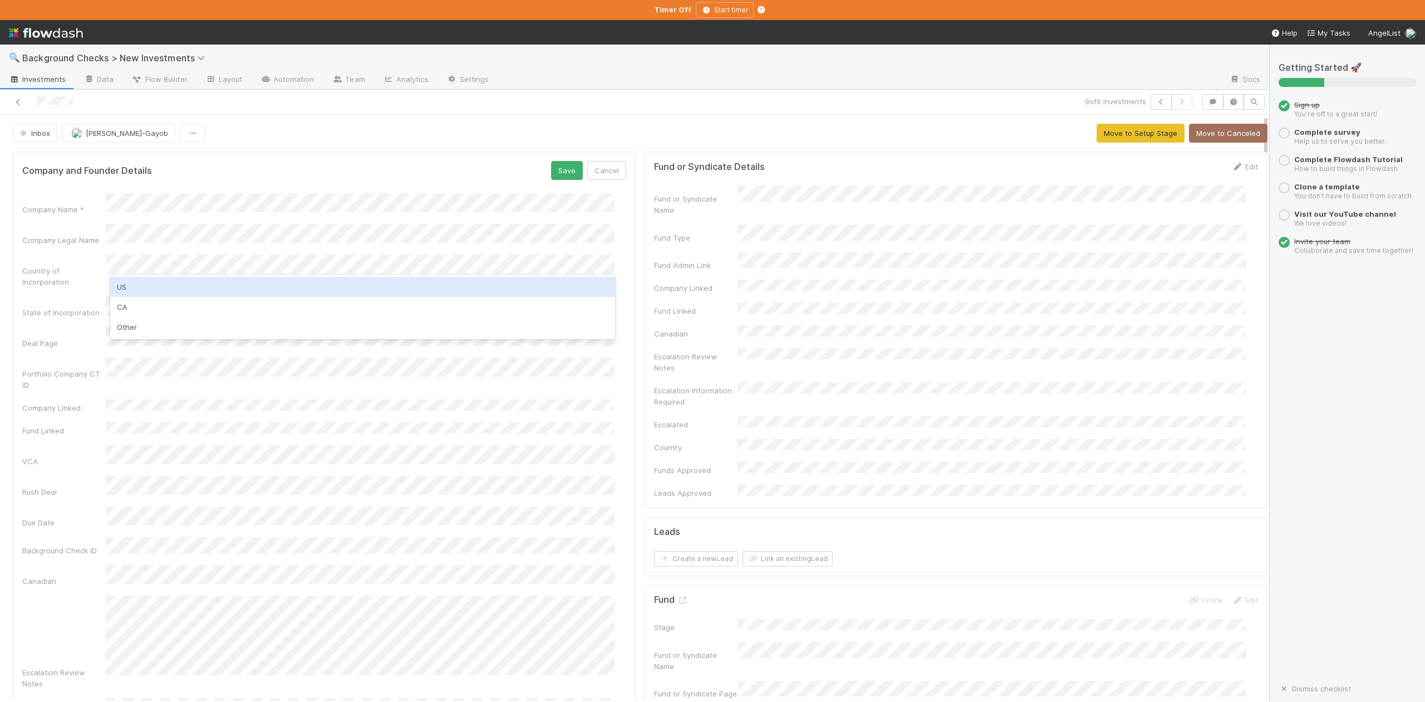
click at [132, 287] on div "US" at bounding box center [362, 287] width 504 height 20
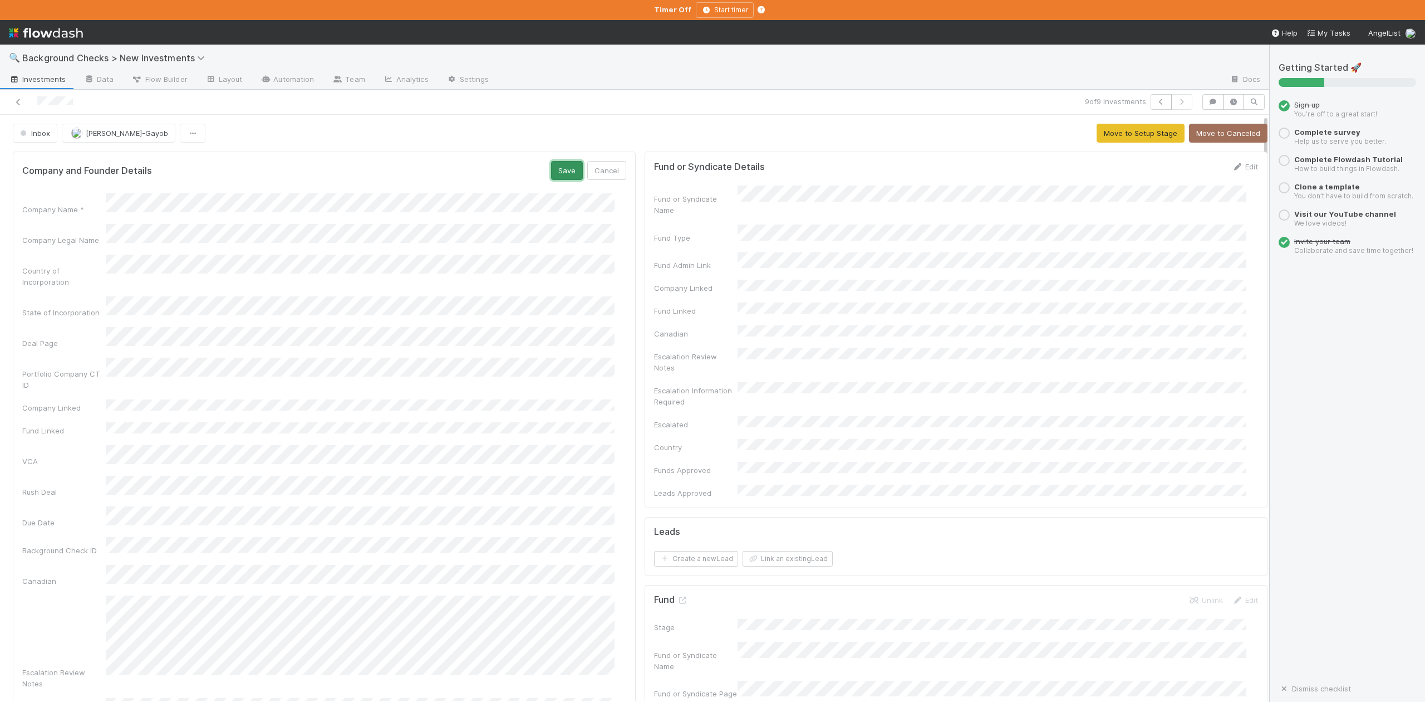
click at [557, 170] on button "Save" at bounding box center [567, 170] width 32 height 19
click at [1110, 139] on button "Move to Setup Stage" at bounding box center [1141, 133] width 88 height 19
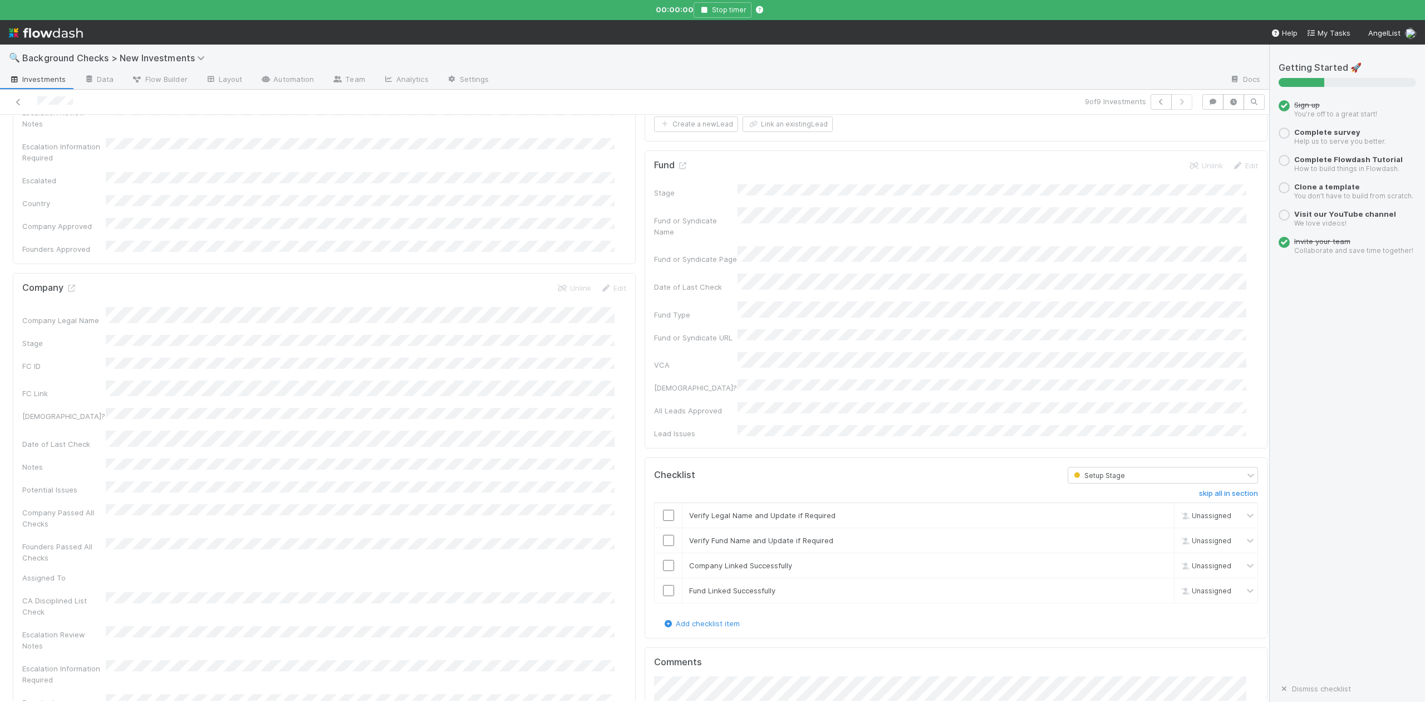
scroll to position [519, 0]
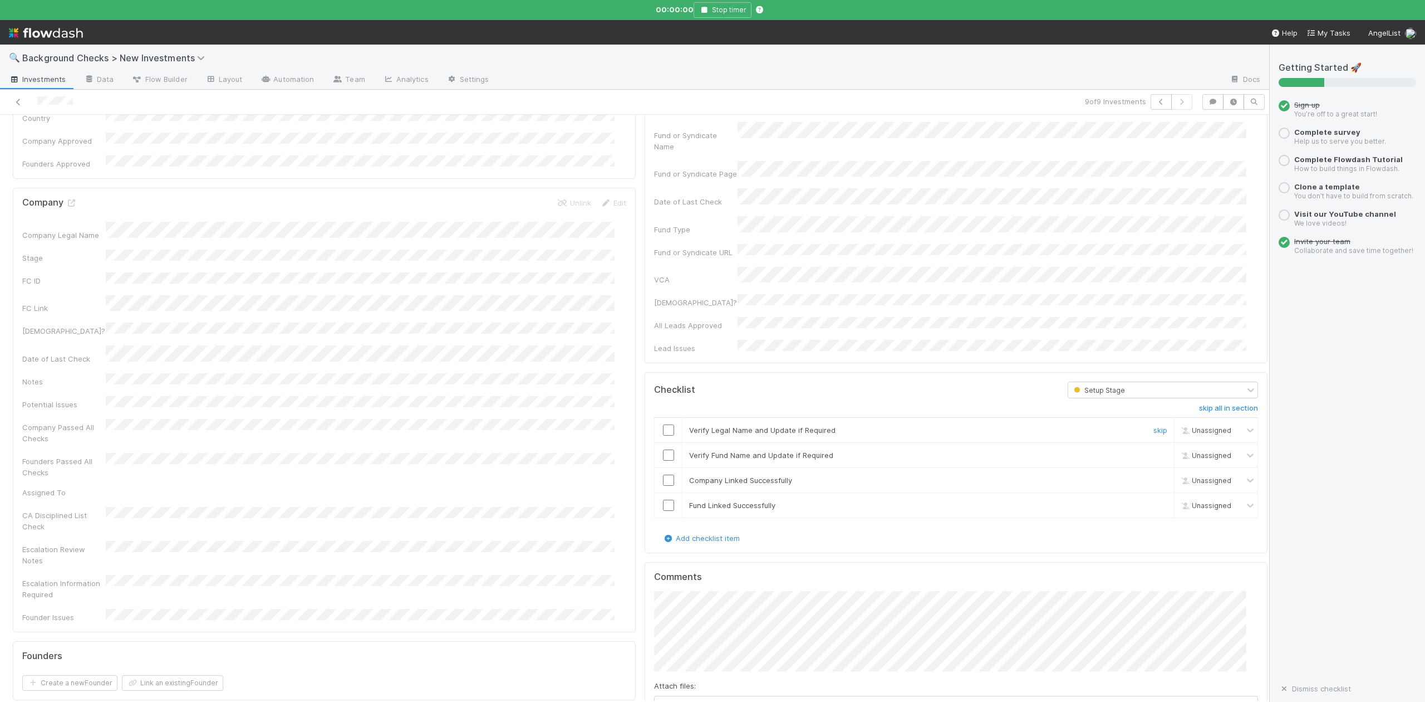
click at [663, 424] on input "checkbox" at bounding box center [668, 429] width 11 height 11
click at [663, 449] on input "checkbox" at bounding box center [668, 454] width 11 height 11
click at [663, 474] on input "checkbox" at bounding box center [668, 479] width 11 height 11
click at [663, 499] on input "checkbox" at bounding box center [668, 504] width 11 height 11
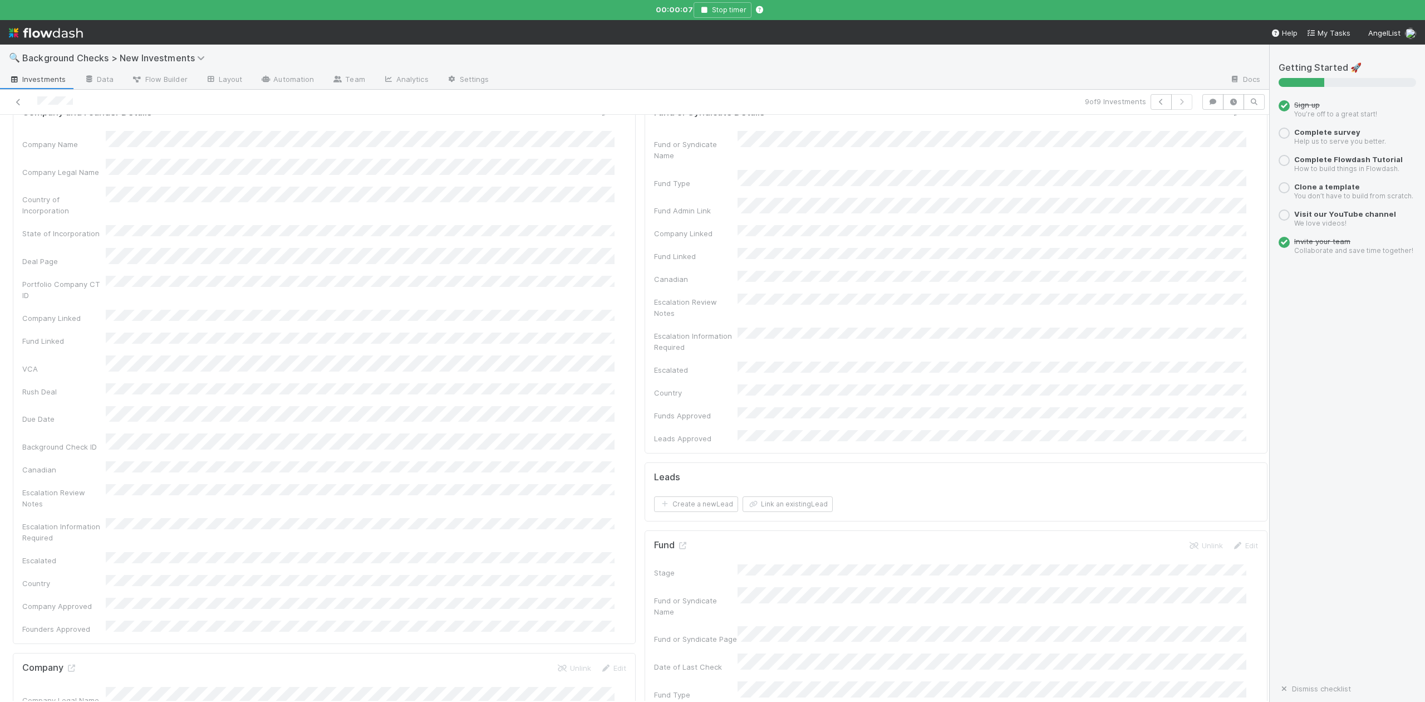
scroll to position [0, 0]
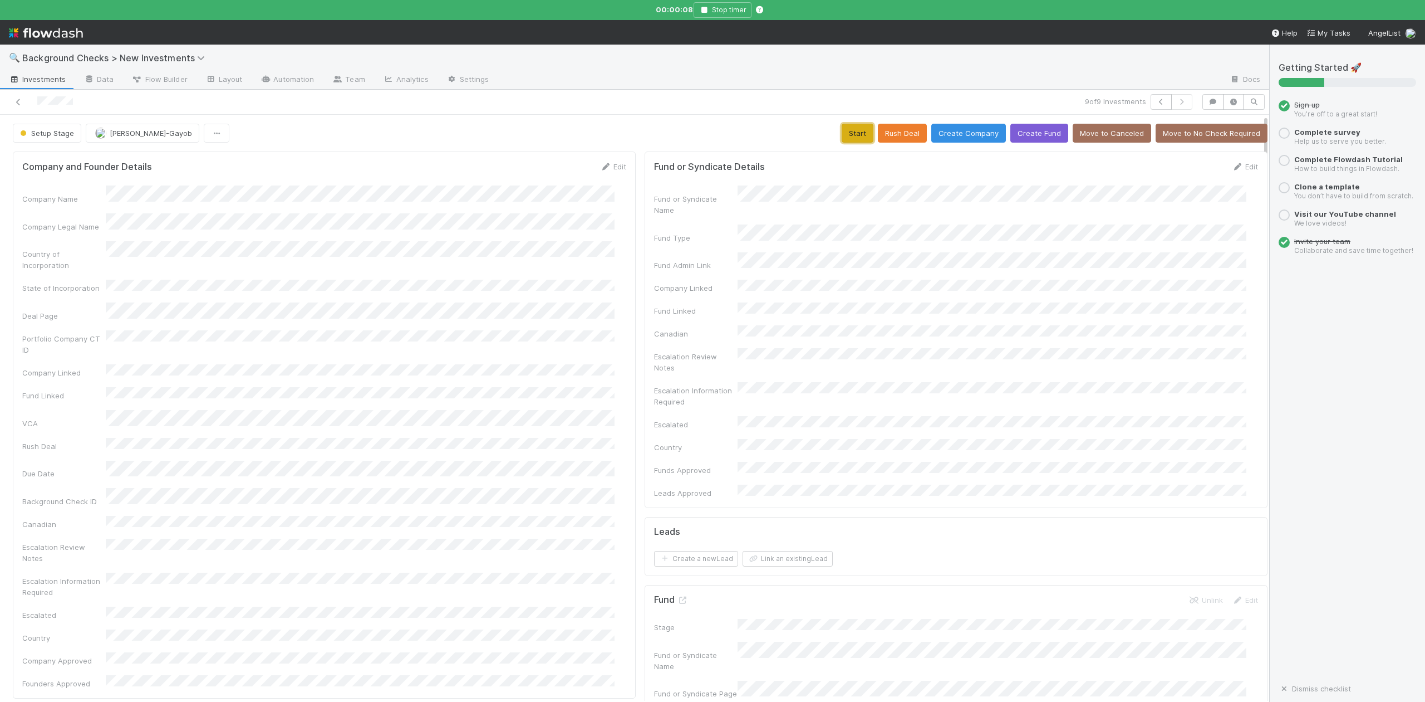
click at [843, 135] on button "Start" at bounding box center [858, 133] width 32 height 19
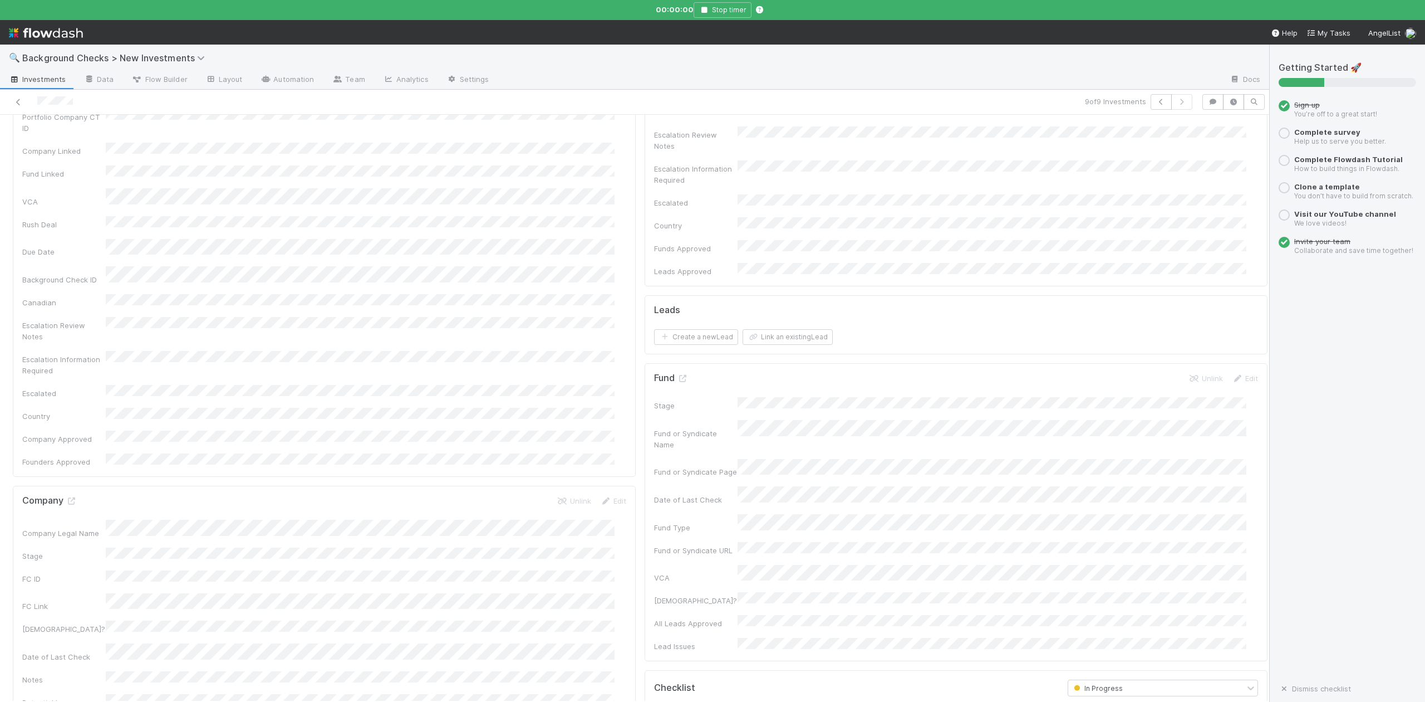
scroll to position [223, 0]
click at [68, 496] on icon at bounding box center [71, 499] width 11 height 7
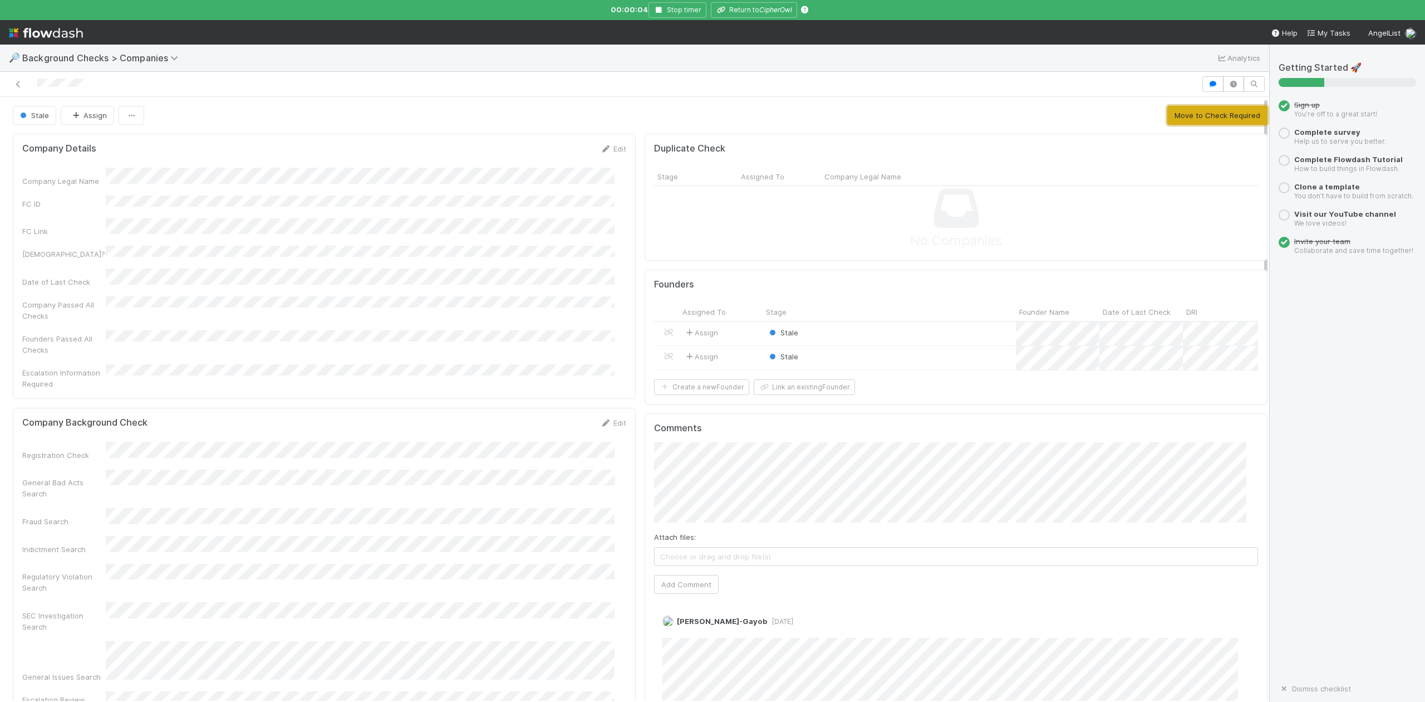
click at [1194, 114] on button "Move to Check Required" at bounding box center [1218, 115] width 100 height 19
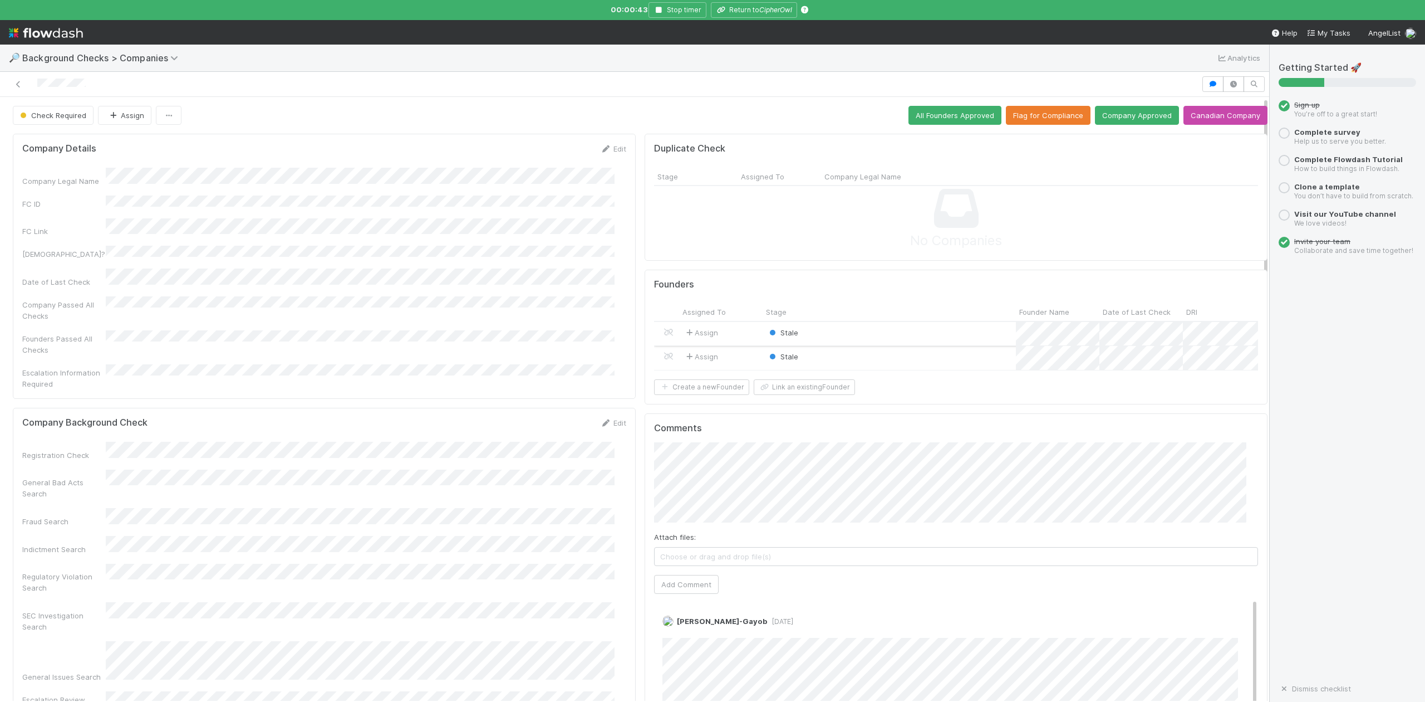
click at [831, 332] on div "Stale" at bounding box center [889, 334] width 253 height 24
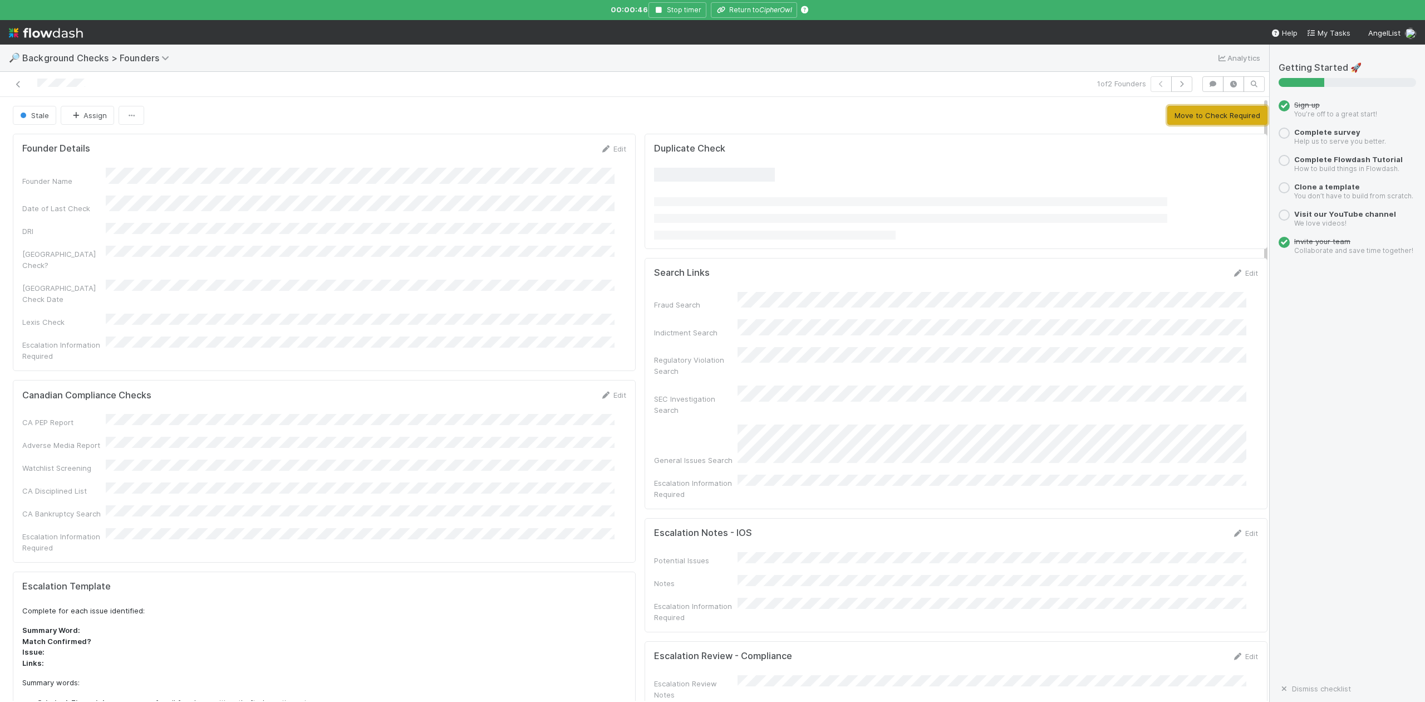
click at [1168, 111] on button "Move to Check Required" at bounding box center [1218, 115] width 100 height 19
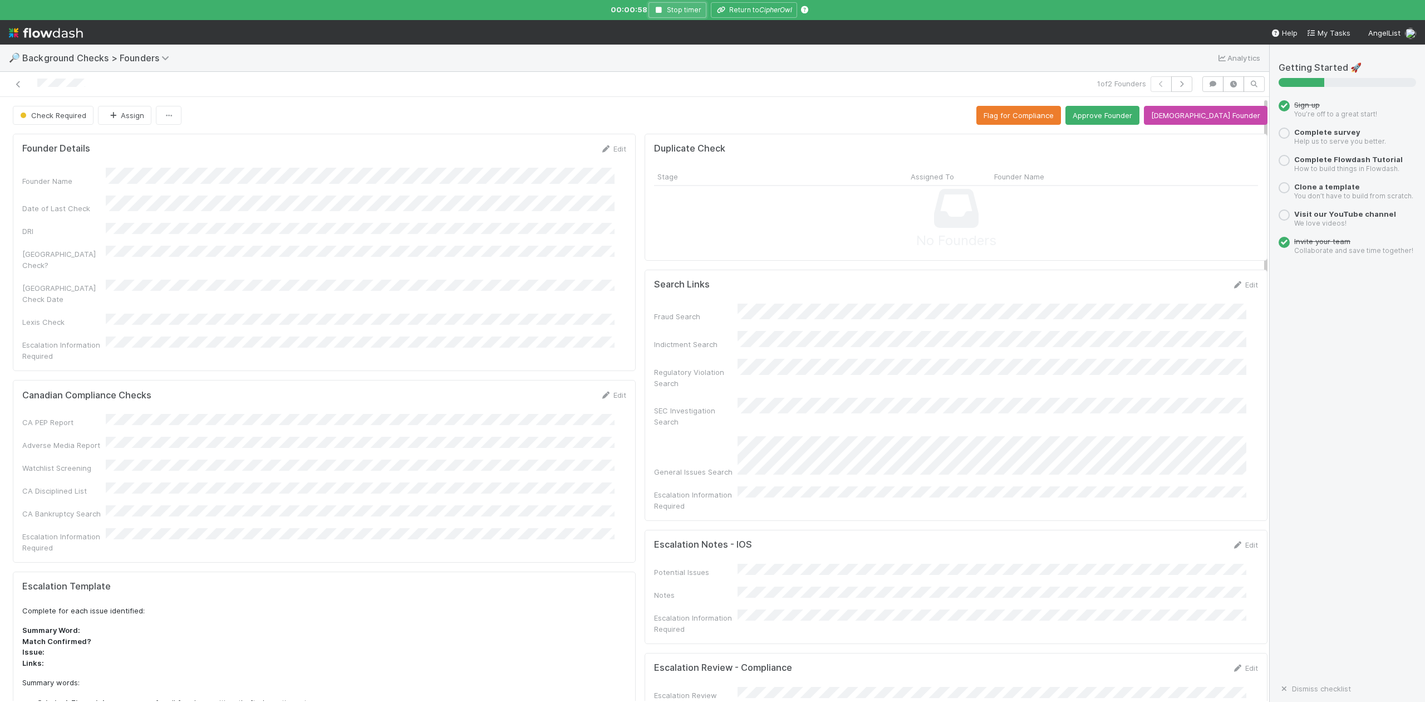
click at [661, 9] on icon "button" at bounding box center [659, 10] width 11 height 7
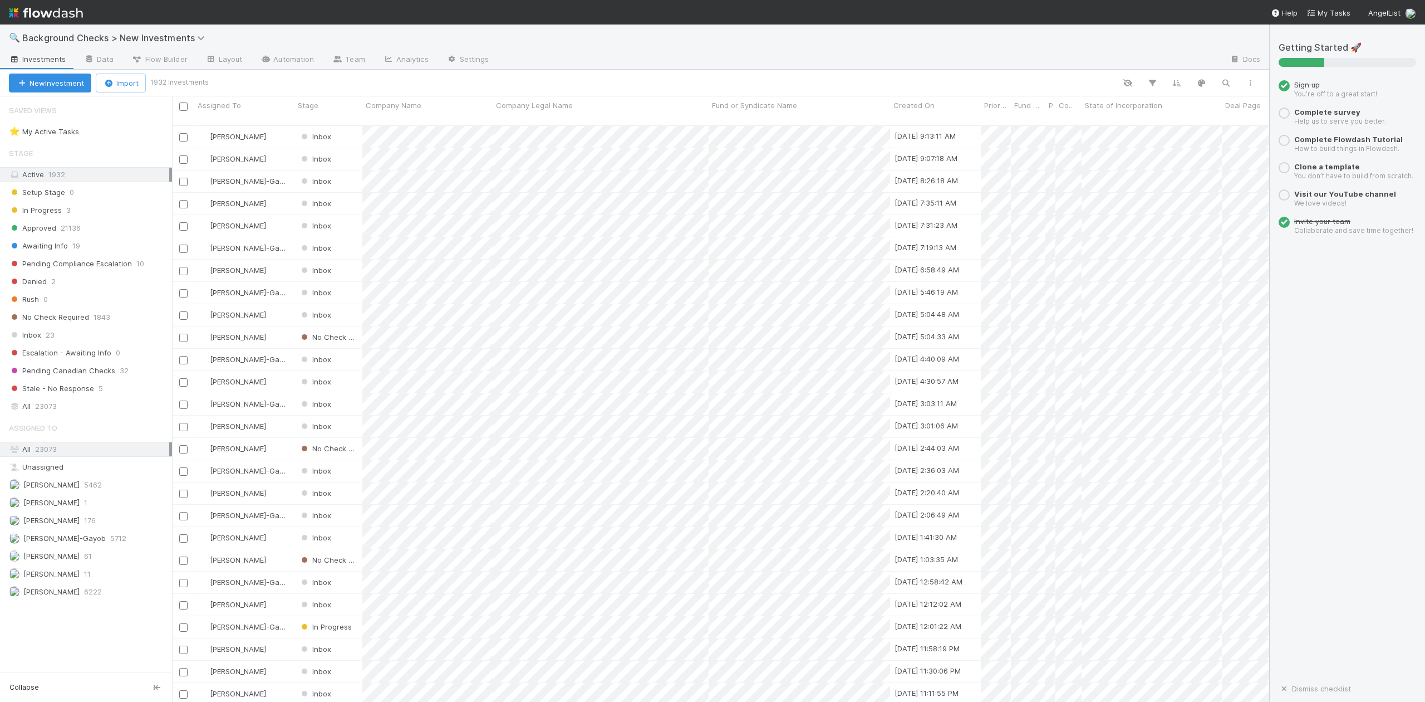
scroll to position [575, 1087]
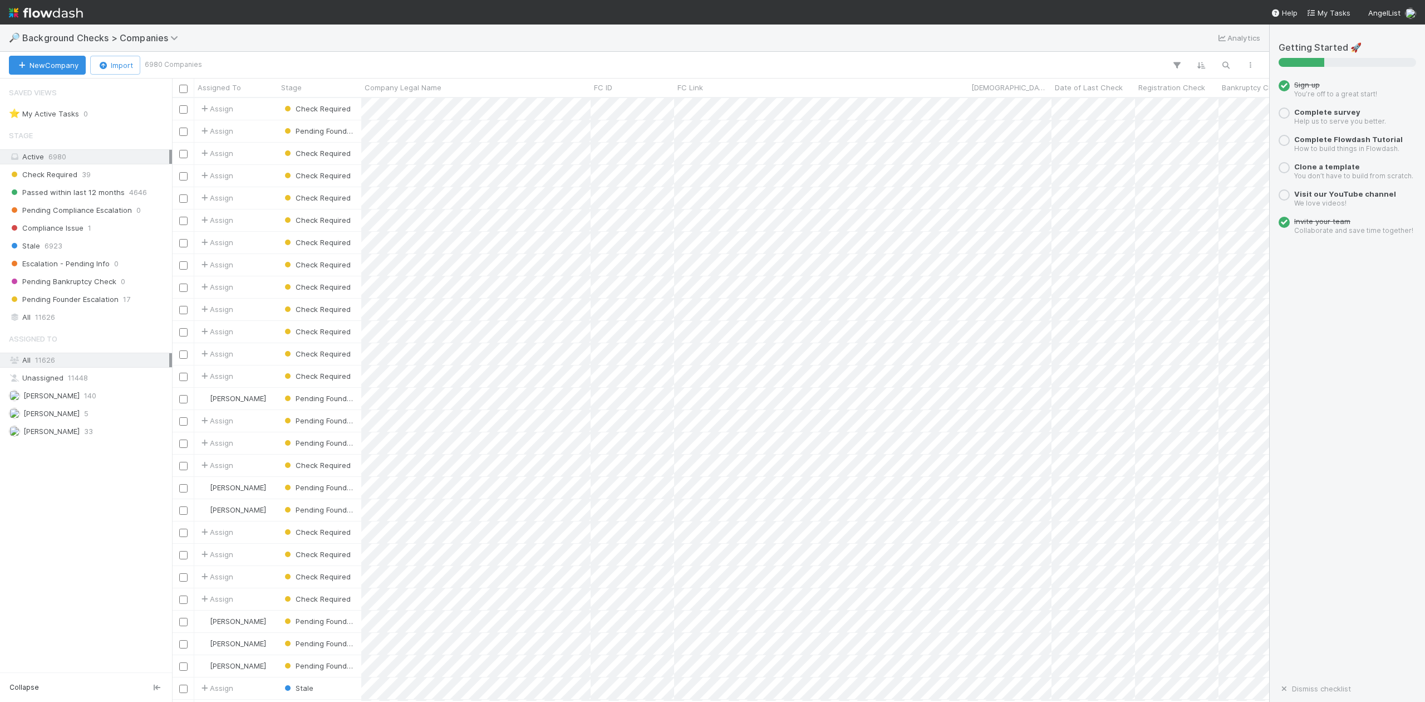
scroll to position [12, 12]
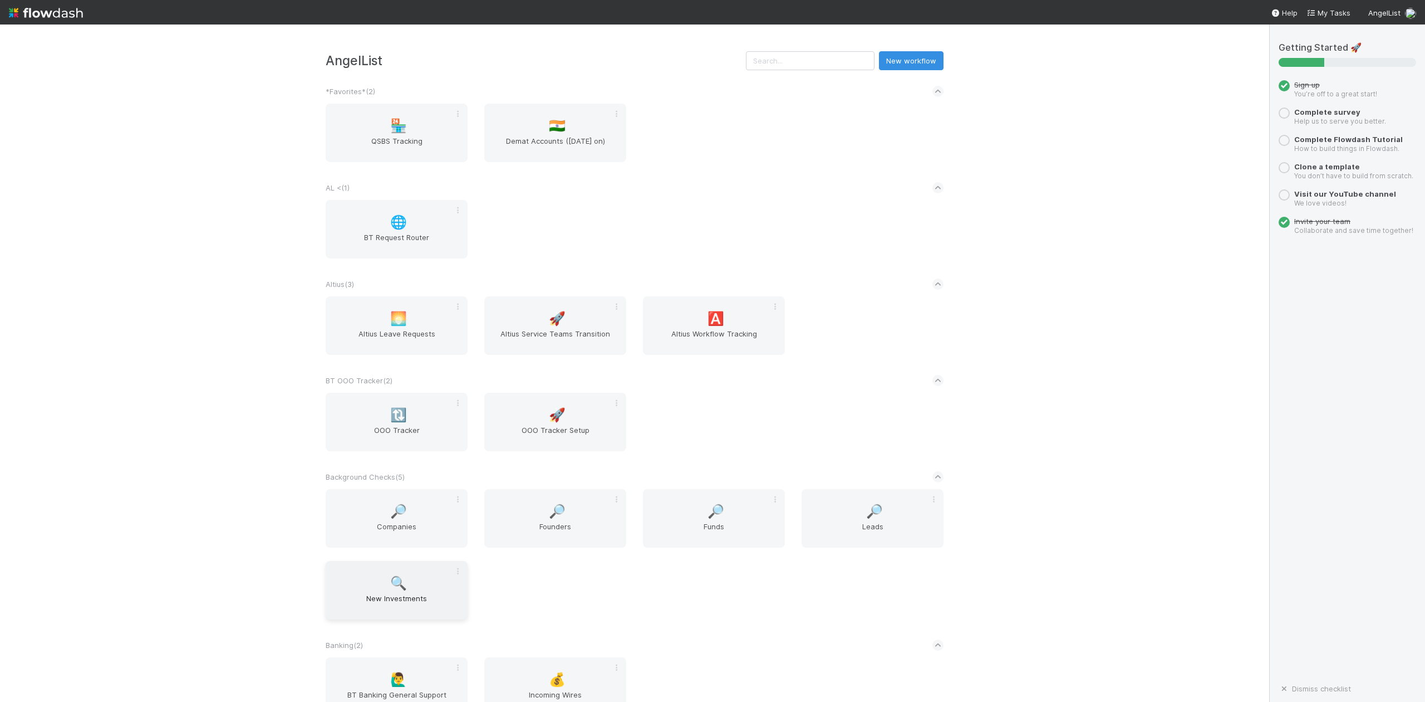
click at [404, 595] on span "New Investments" at bounding box center [396, 603] width 133 height 22
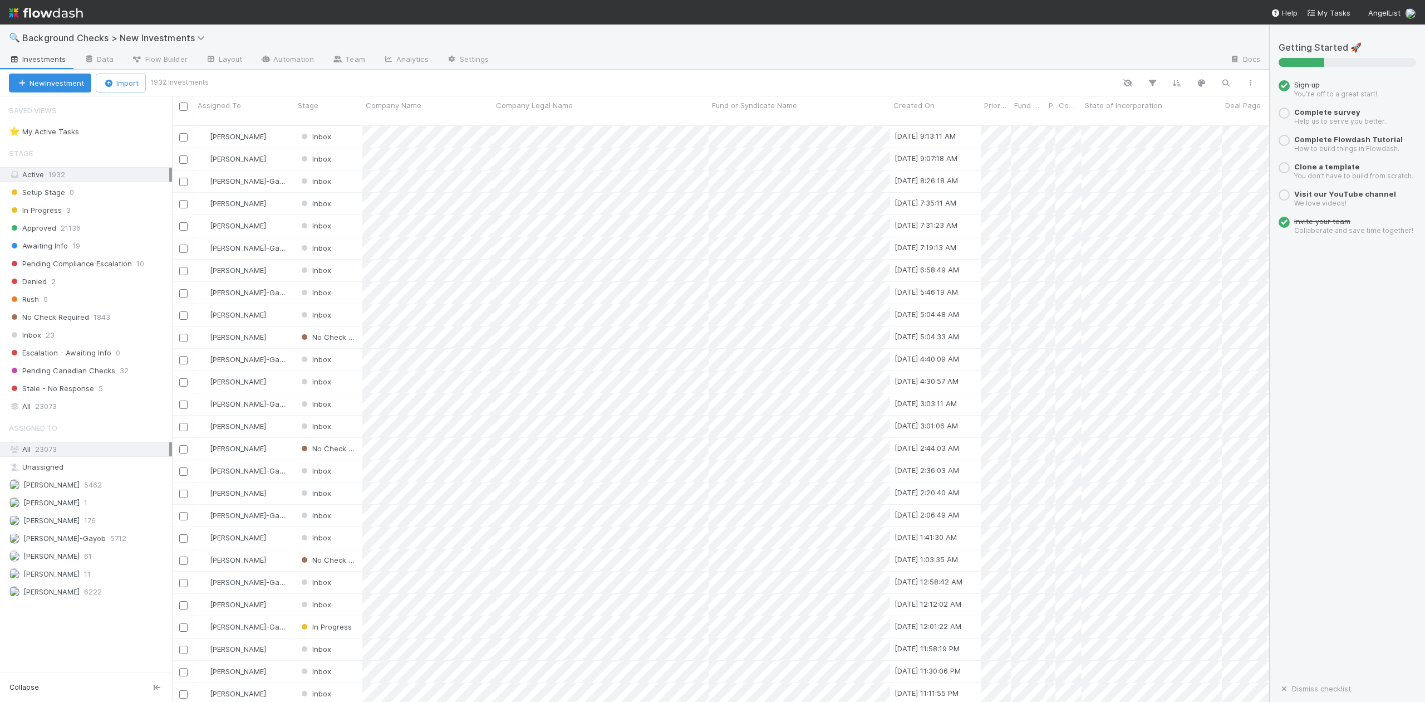
scroll to position [575, 1087]
click at [49, 212] on span "In Progress" at bounding box center [35, 210] width 53 height 14
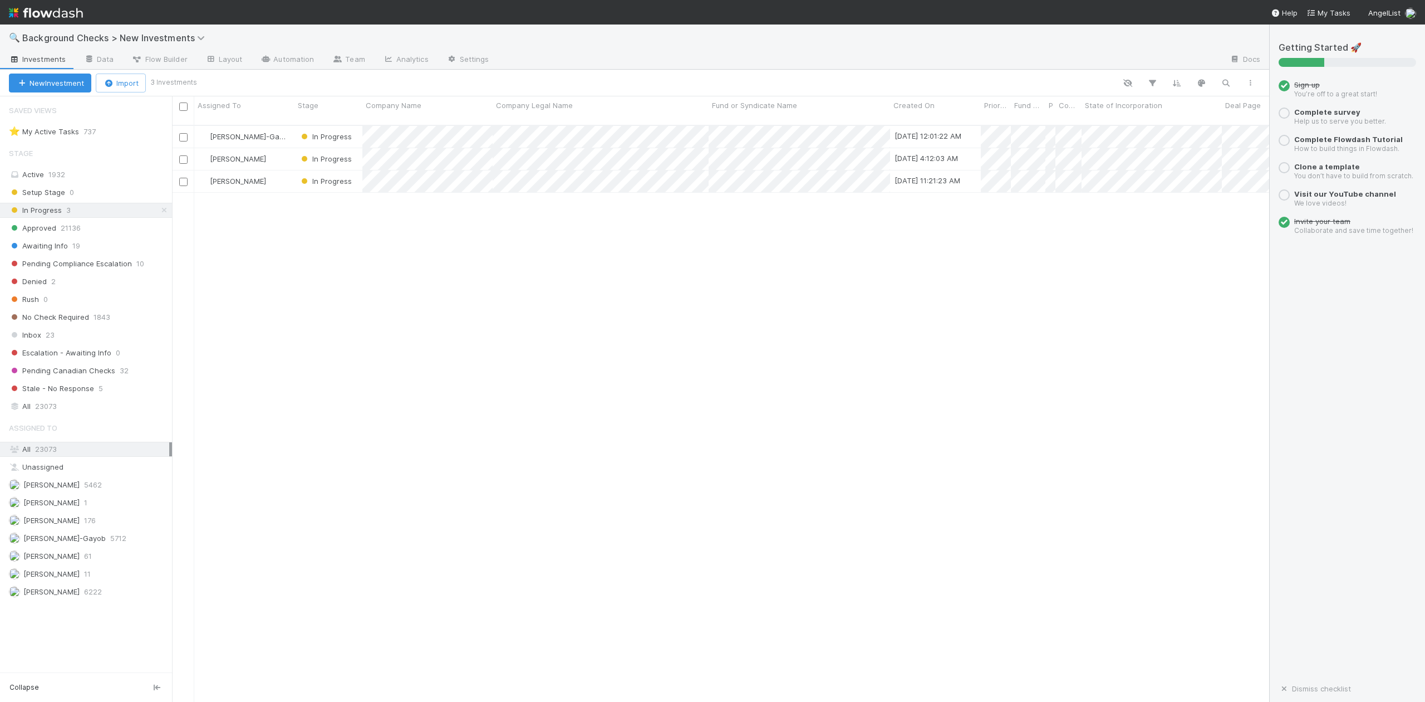
scroll to position [575, 1087]
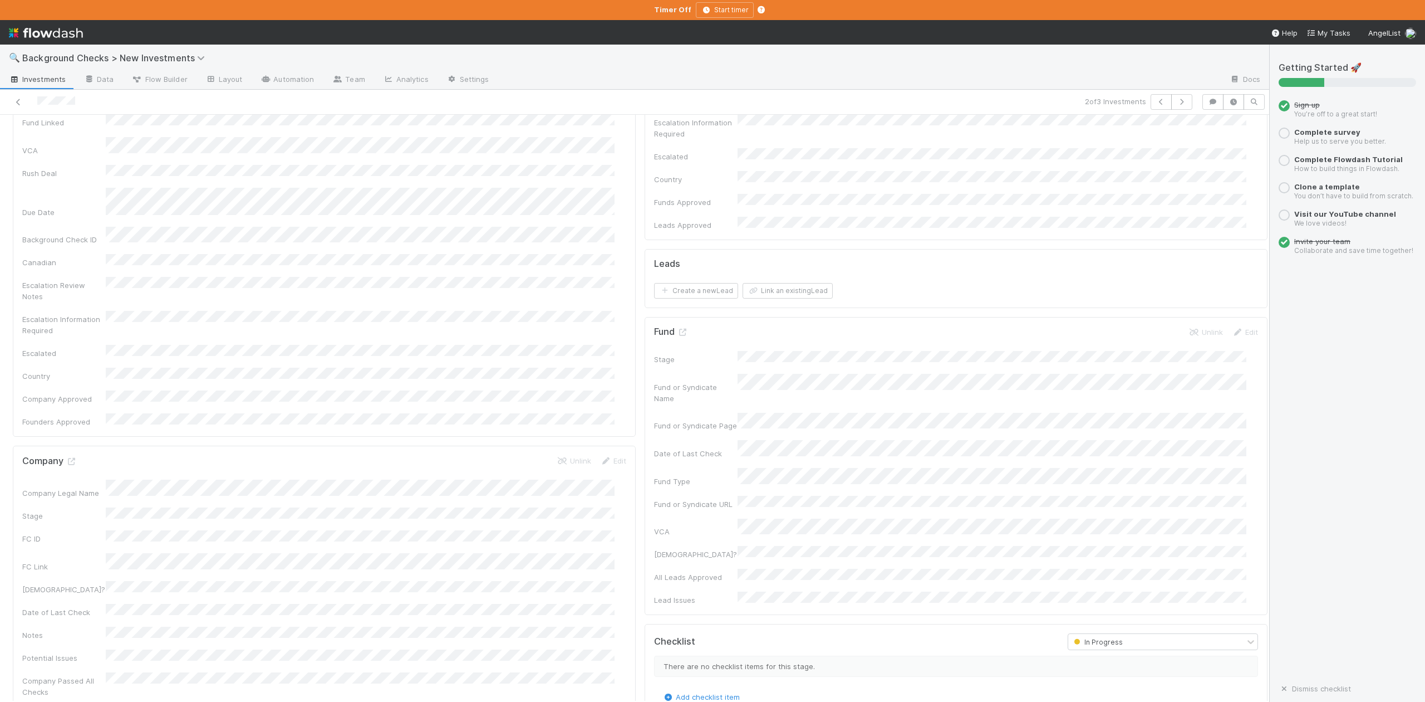
scroll to position [297, 0]
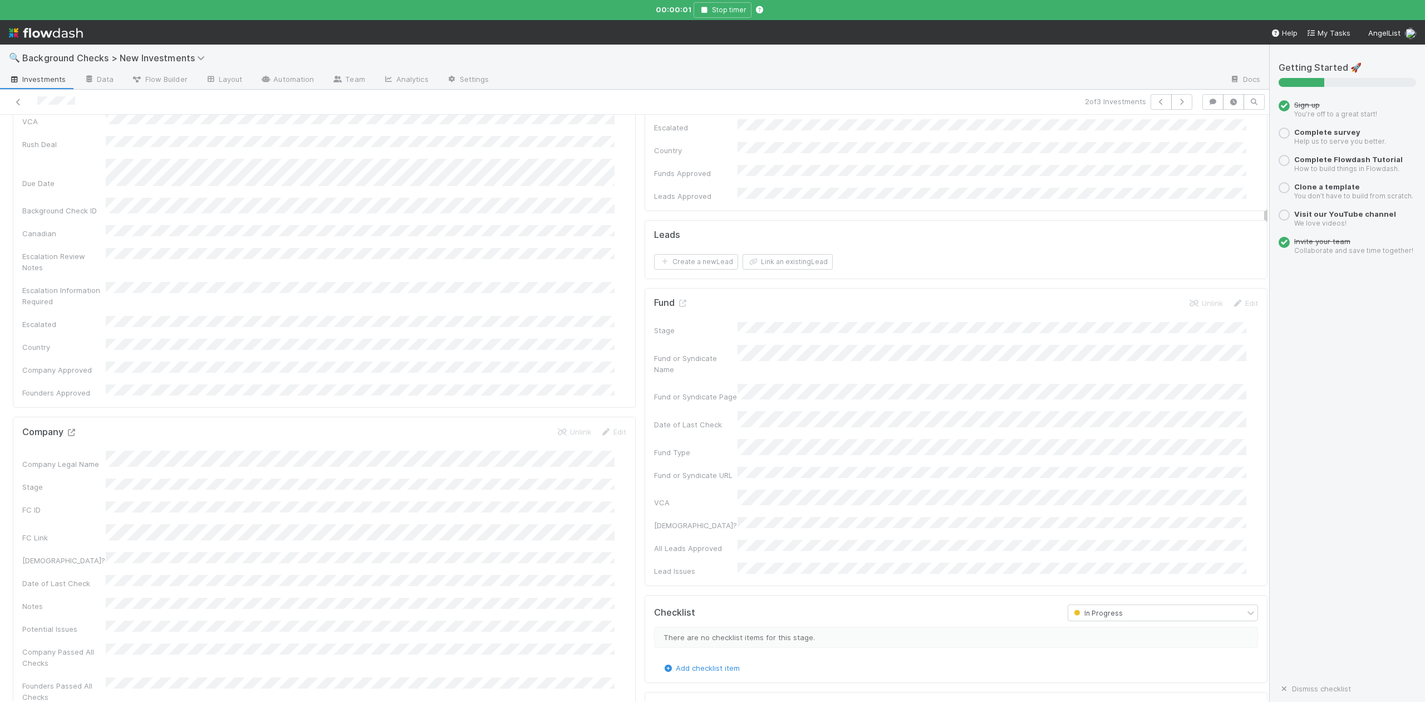
click at [72, 429] on icon at bounding box center [71, 432] width 11 height 7
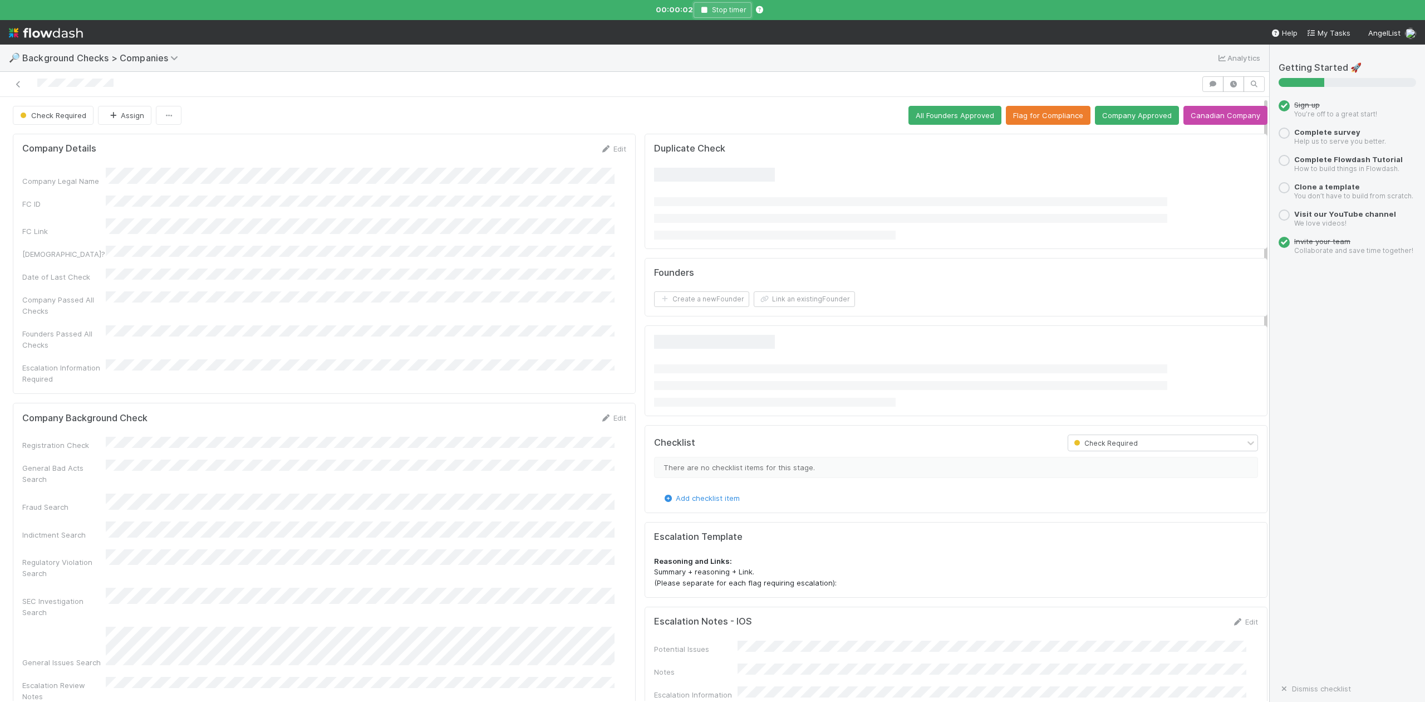
click at [707, 8] on icon "button" at bounding box center [704, 10] width 11 height 7
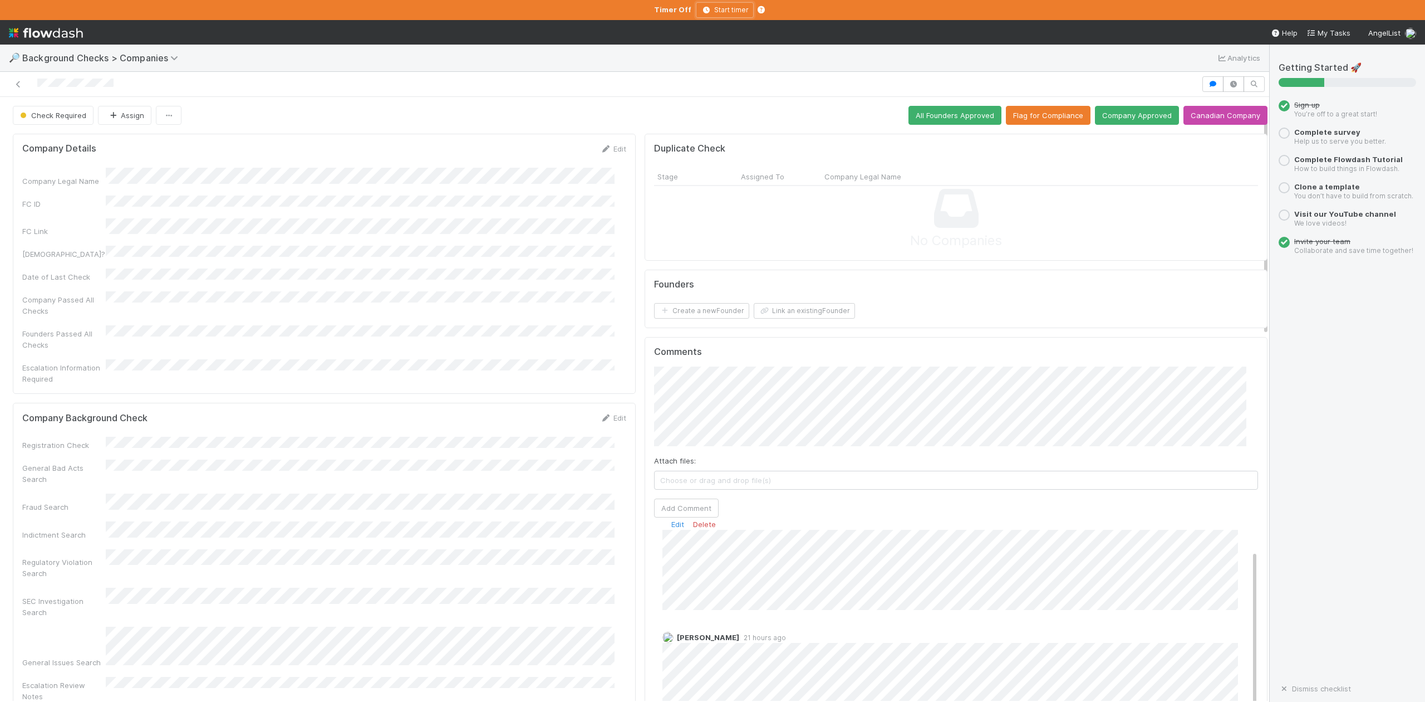
scroll to position [74, 0]
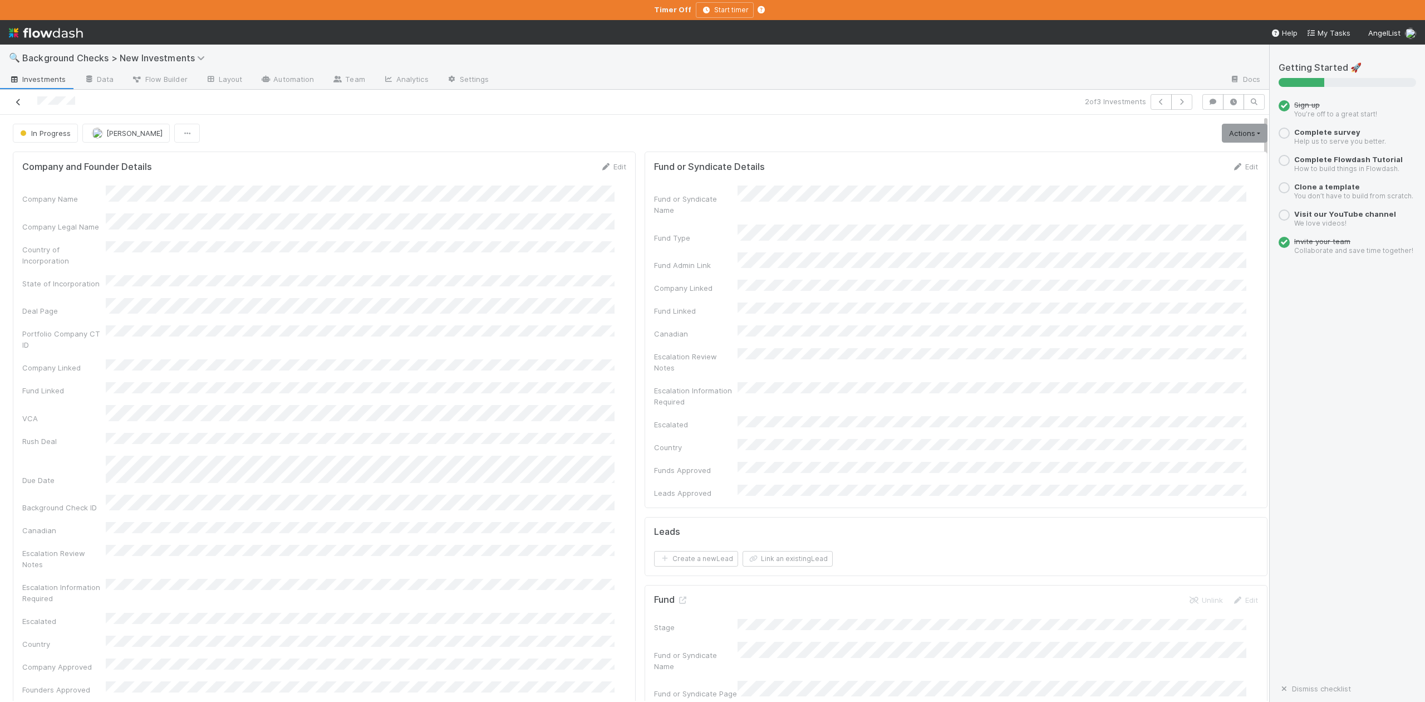
click at [23, 100] on icon at bounding box center [18, 102] width 11 height 7
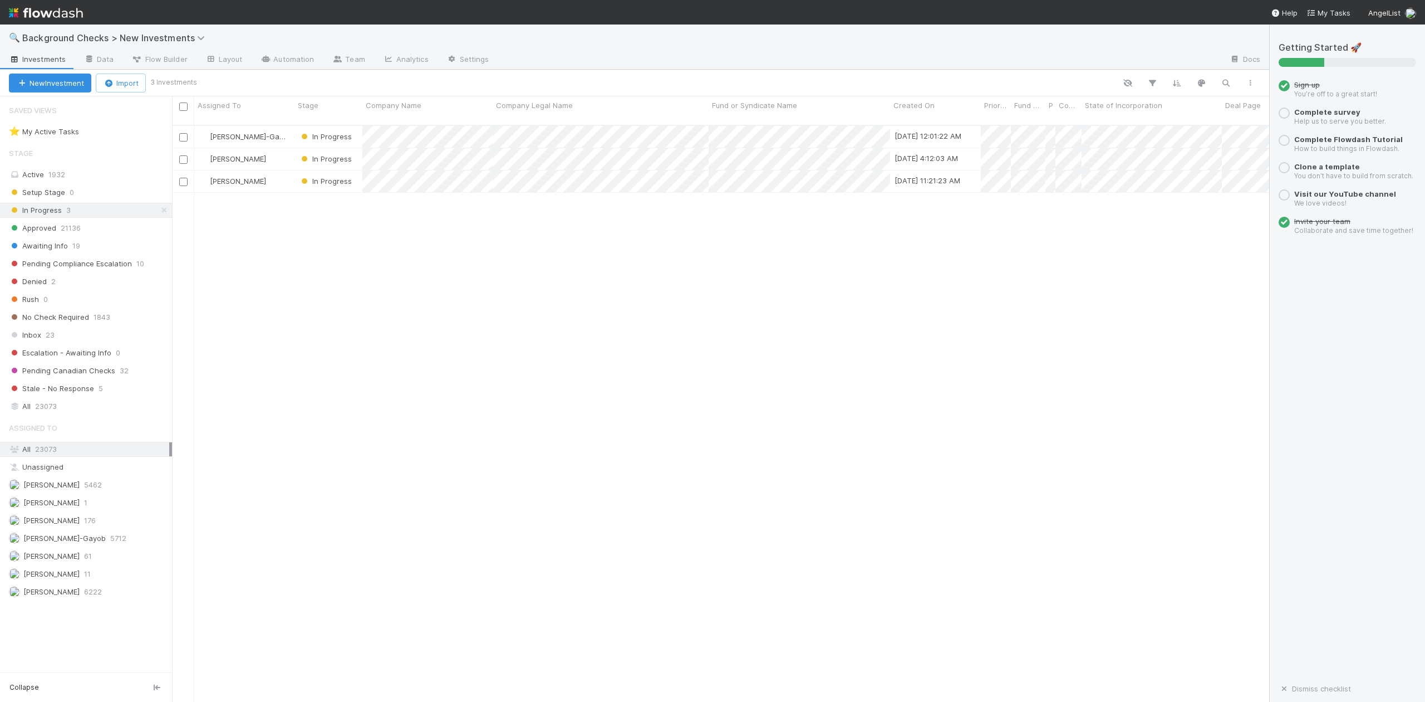
scroll to position [575, 1087]
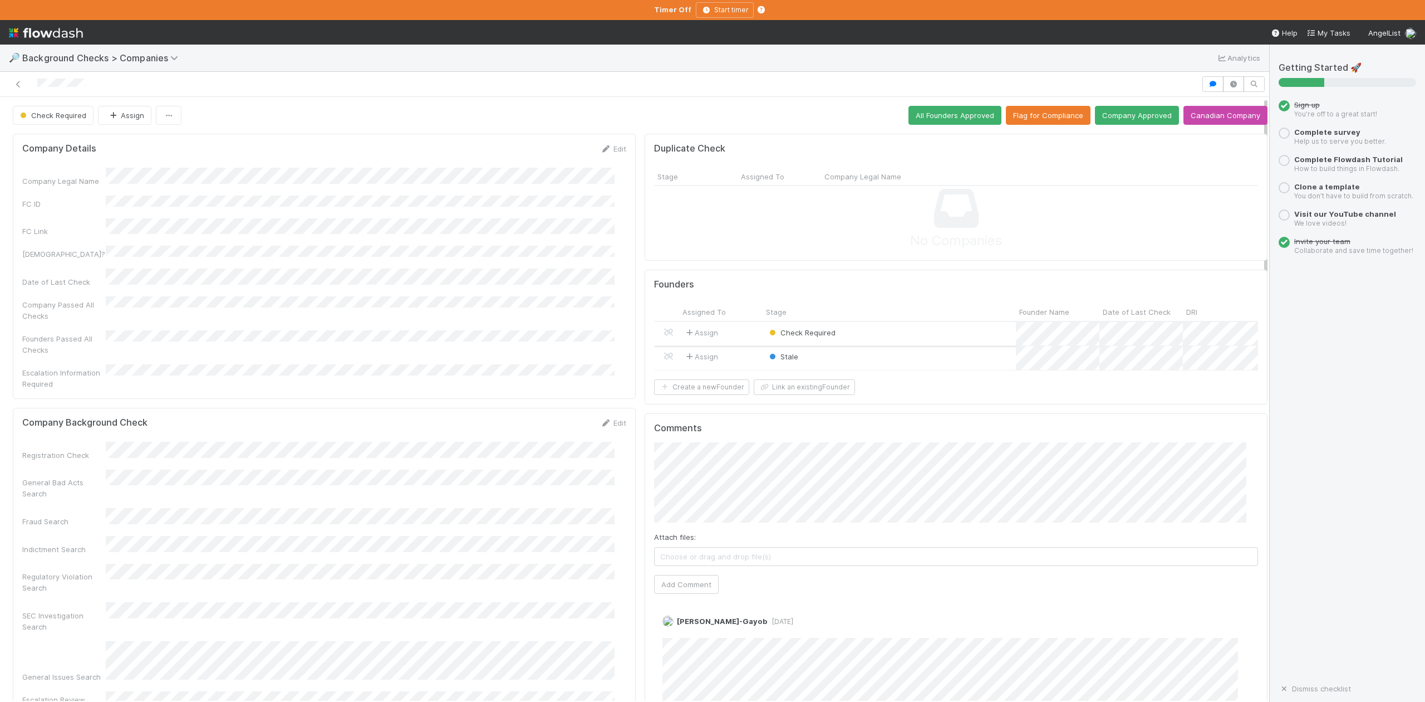
click at [841, 332] on div "Check Required" at bounding box center [889, 334] width 253 height 24
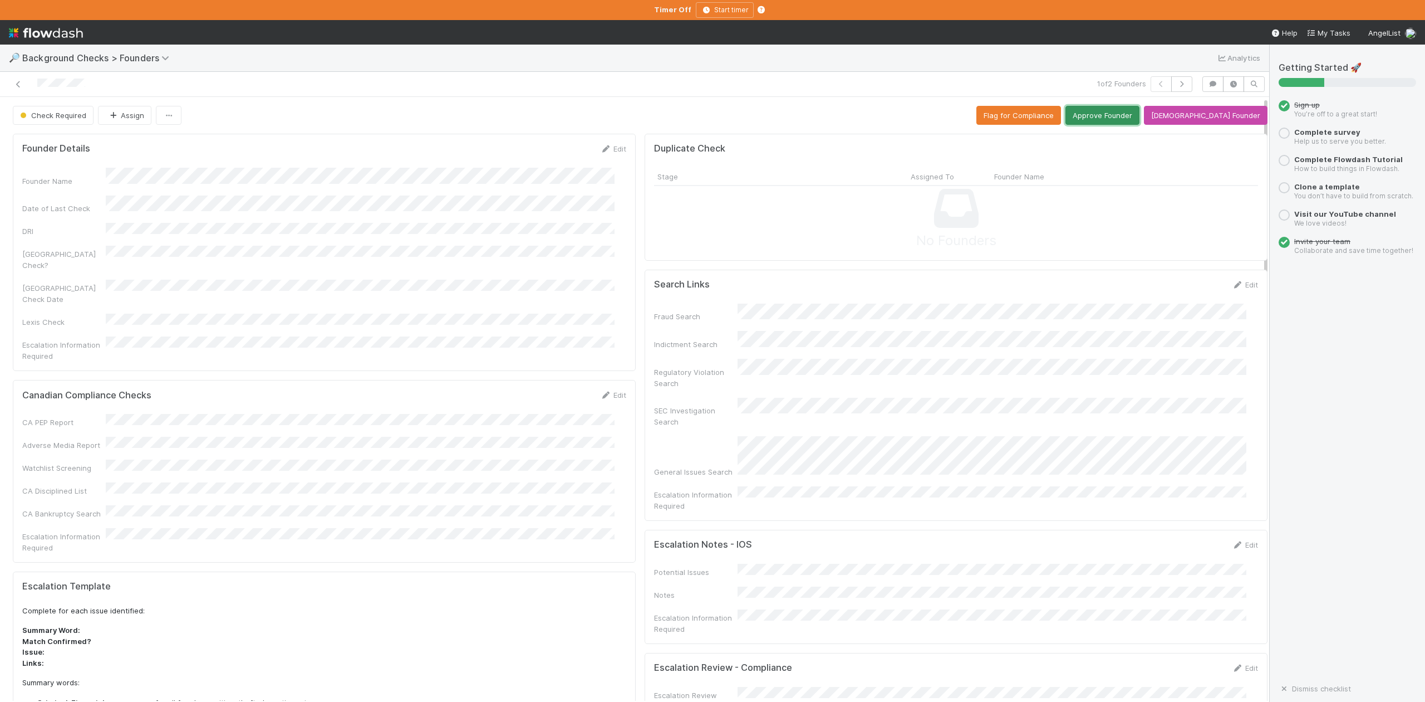
click at [1119, 116] on button "Approve Founder" at bounding box center [1103, 115] width 74 height 19
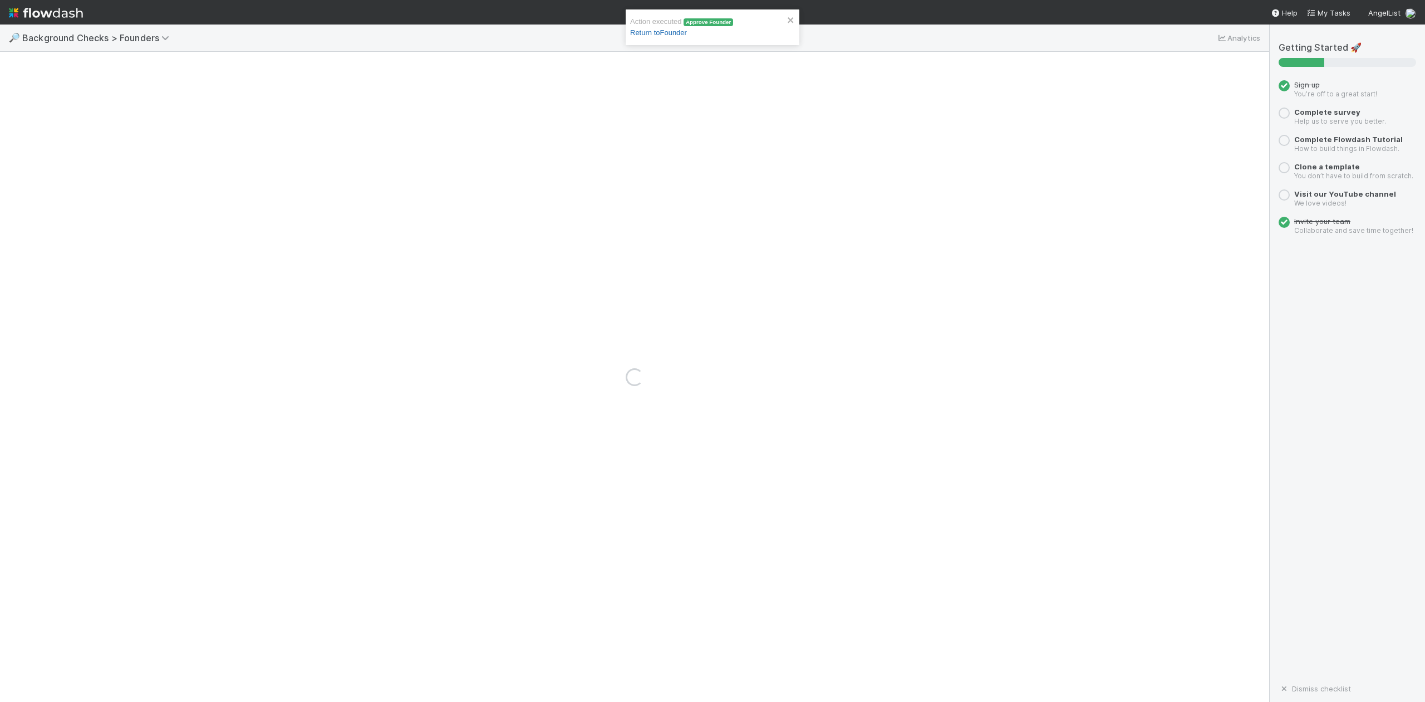
click at [671, 32] on link "Return to Founder" at bounding box center [658, 32] width 57 height 8
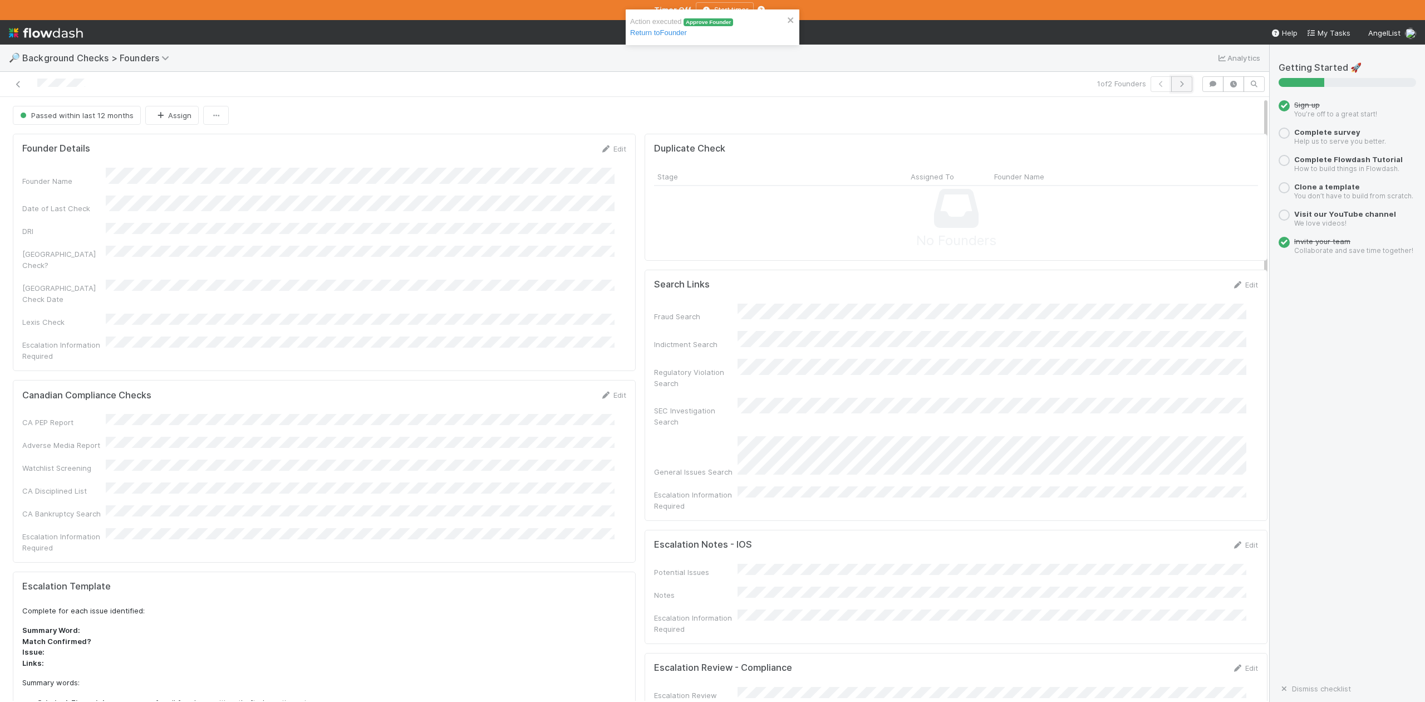
click at [1177, 84] on icon "button" at bounding box center [1182, 84] width 11 height 7
click at [1177, 119] on button "Move to Check Required" at bounding box center [1218, 115] width 100 height 19
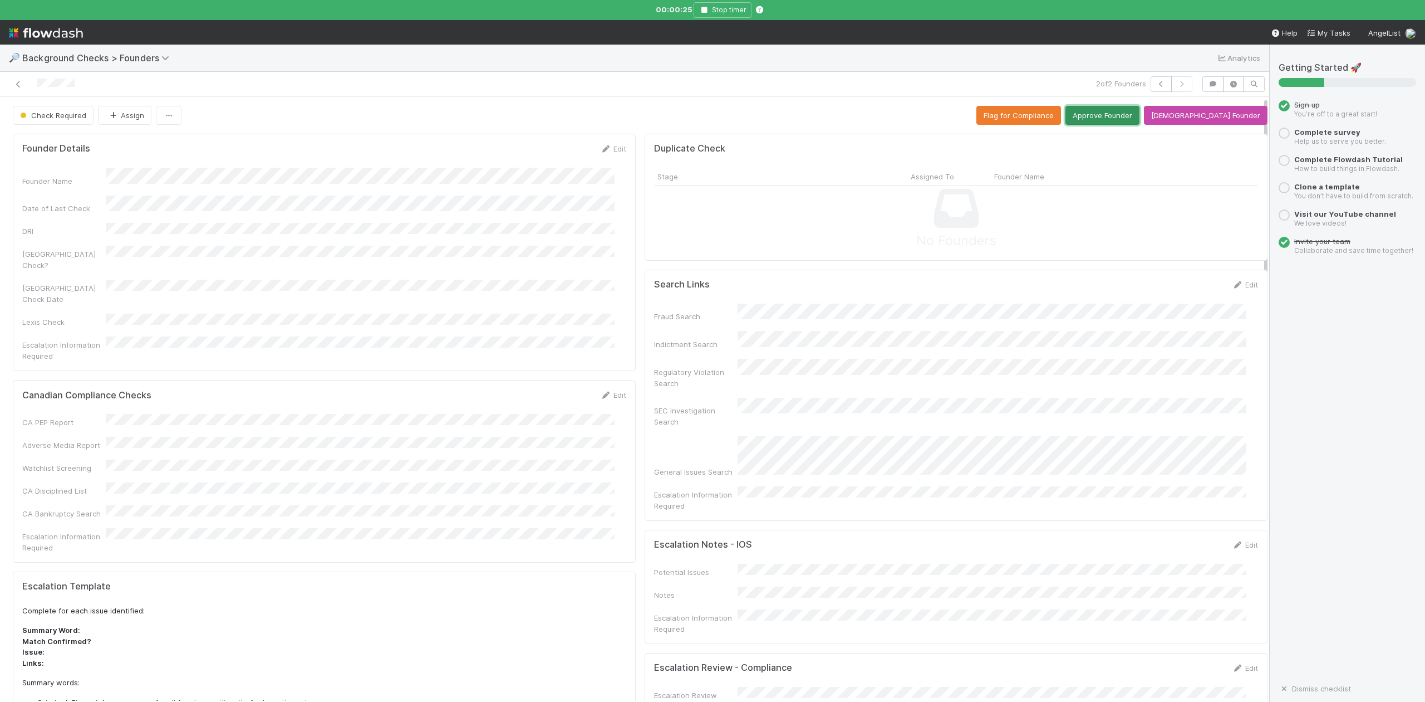
click at [1138, 116] on button "Approve Founder" at bounding box center [1103, 115] width 74 height 19
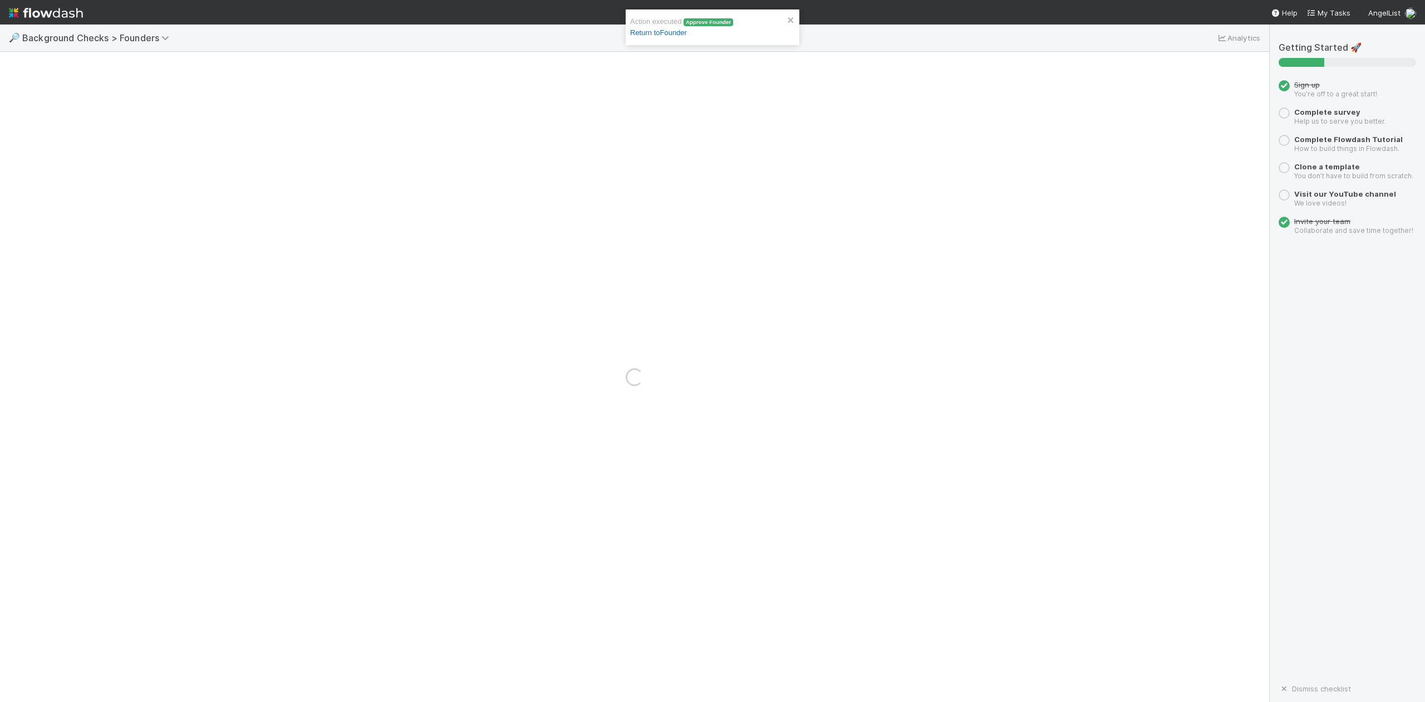
click at [673, 34] on link "Return to Founder" at bounding box center [658, 32] width 57 height 8
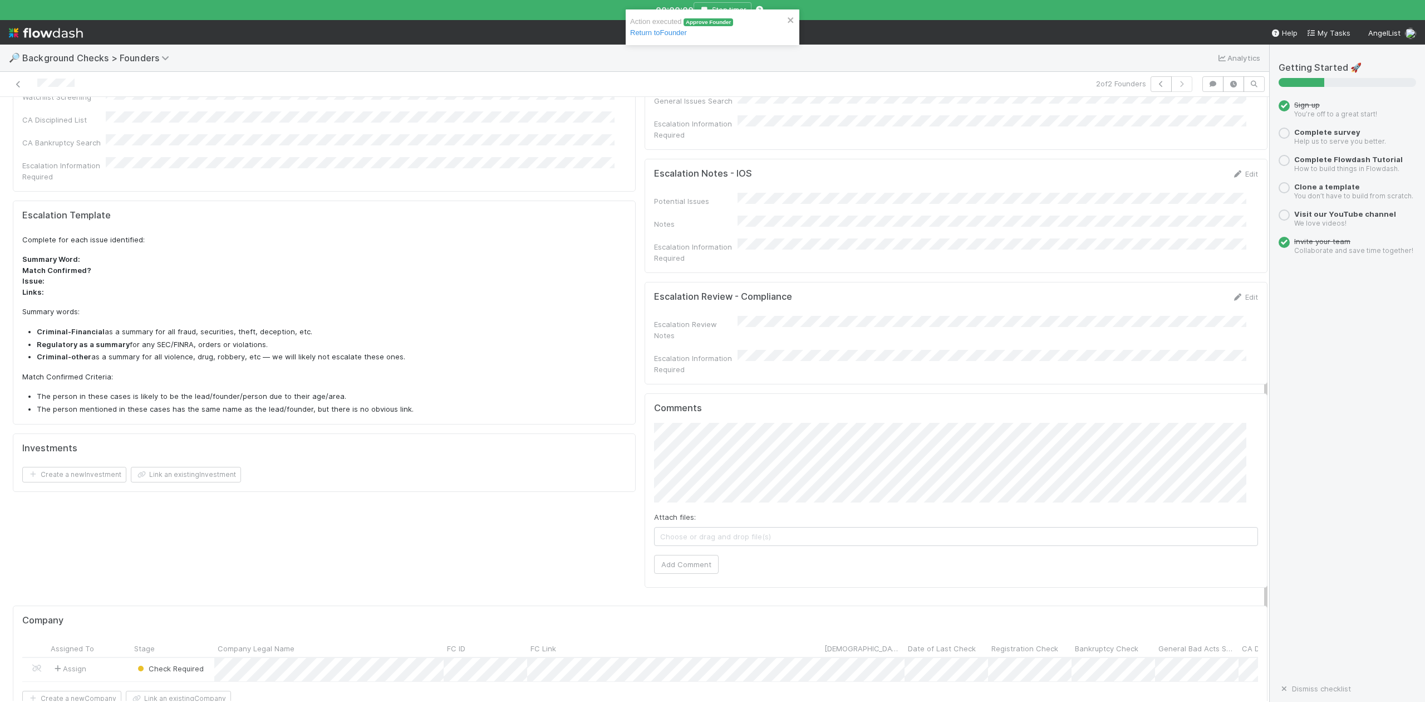
scroll to position [594, 0]
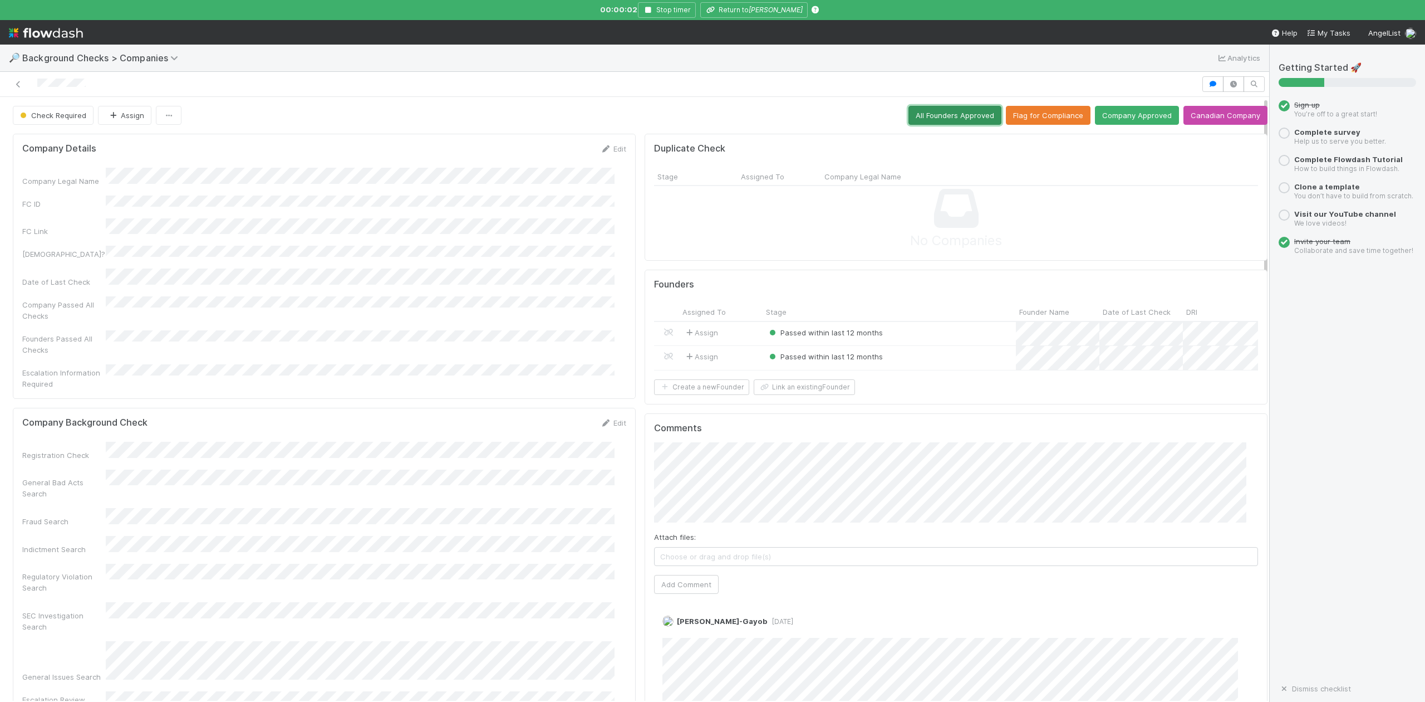
click at [937, 116] on button "All Founders Approved" at bounding box center [955, 115] width 93 height 19
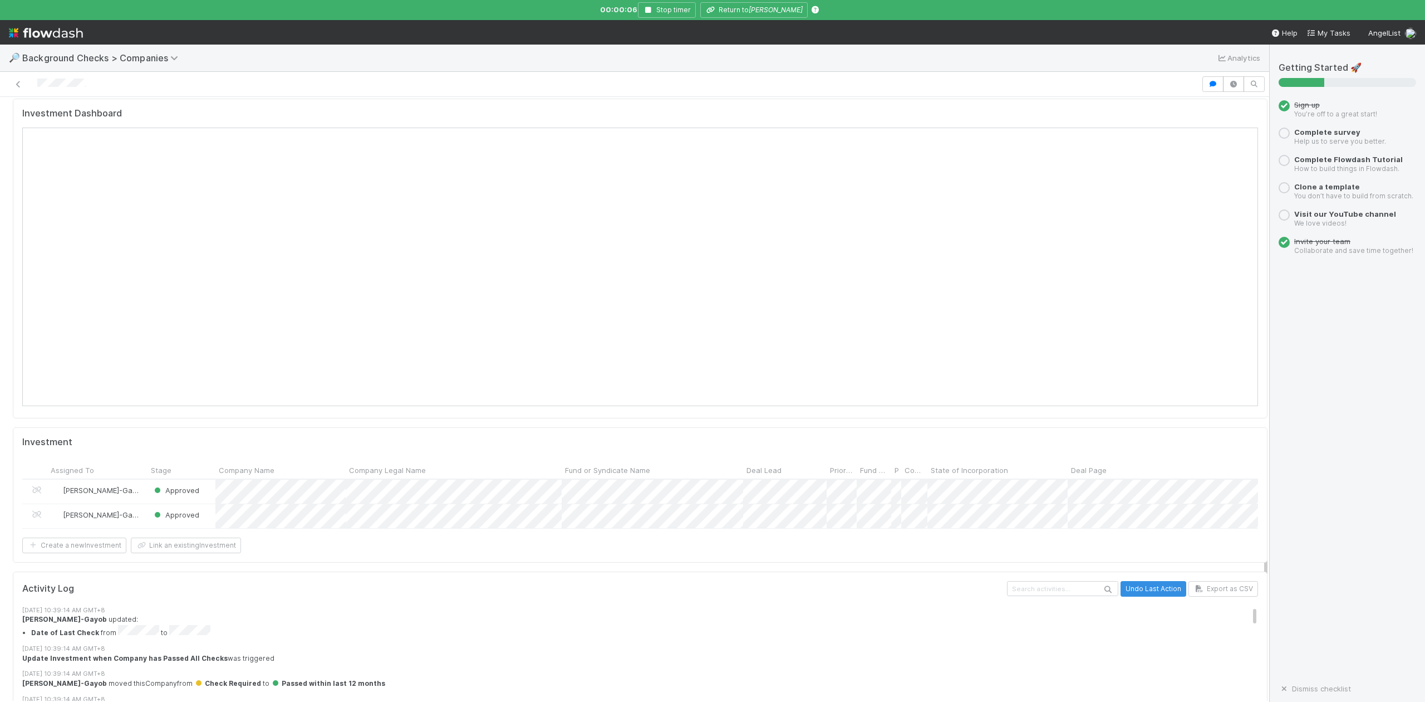
scroll to position [1262, 0]
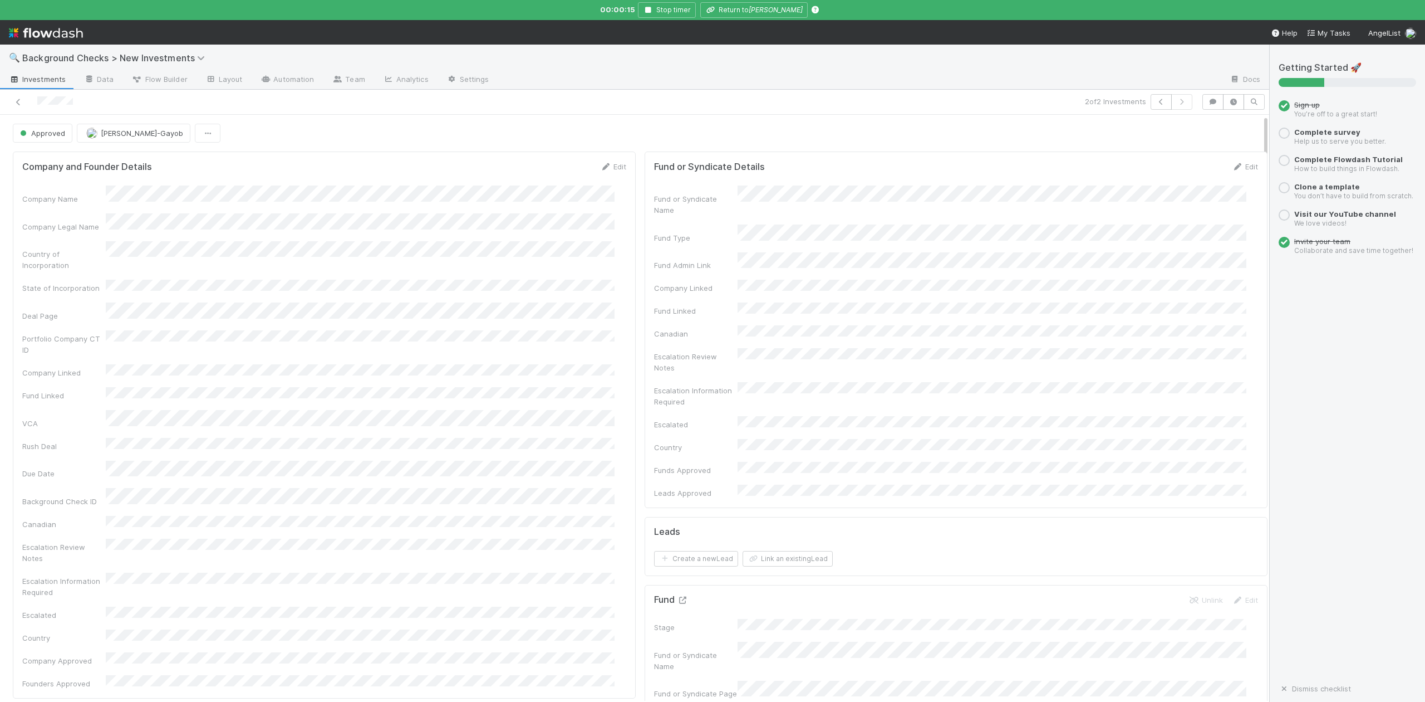
click at [677, 596] on icon at bounding box center [682, 599] width 11 height 7
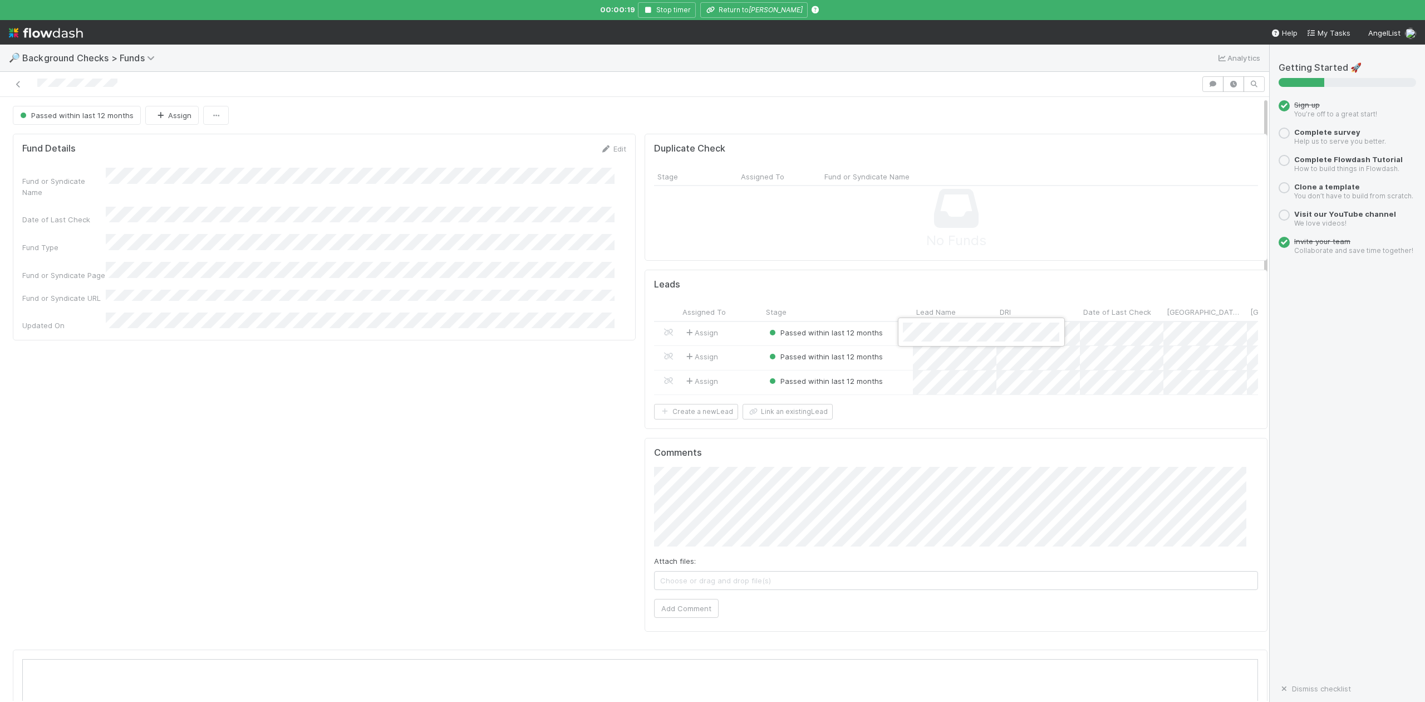
click at [760, 11] on div at bounding box center [712, 351] width 1425 height 702
click at [760, 11] on icon "[PERSON_NAME]" at bounding box center [776, 10] width 54 height 8
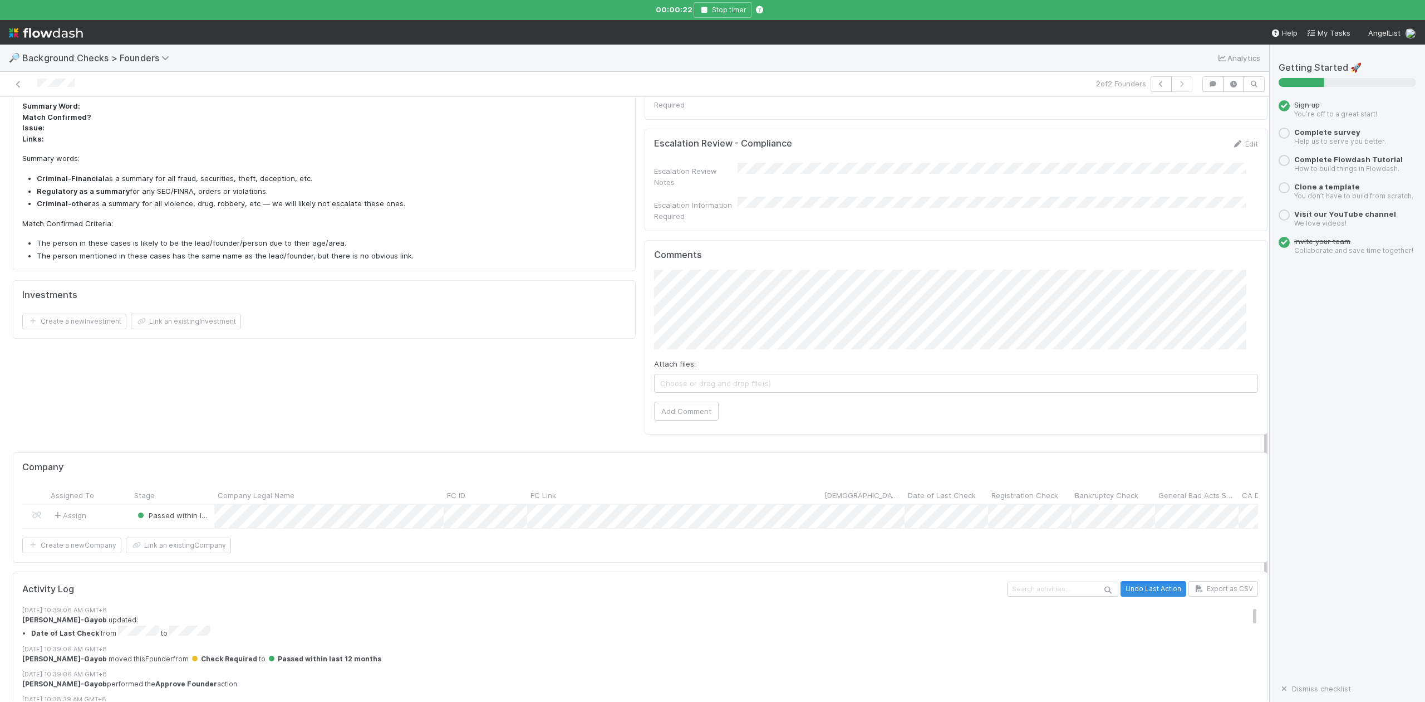
scroll to position [653, 0]
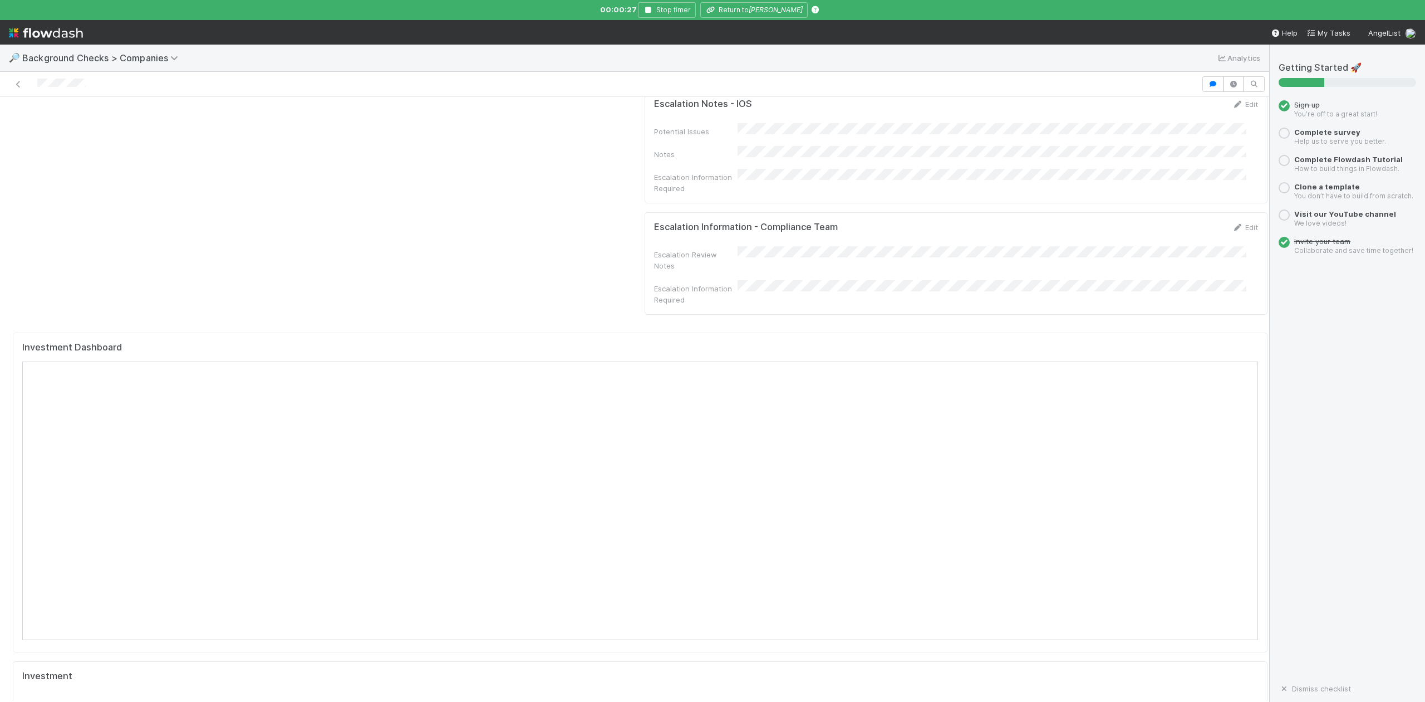
scroll to position [1039, 0]
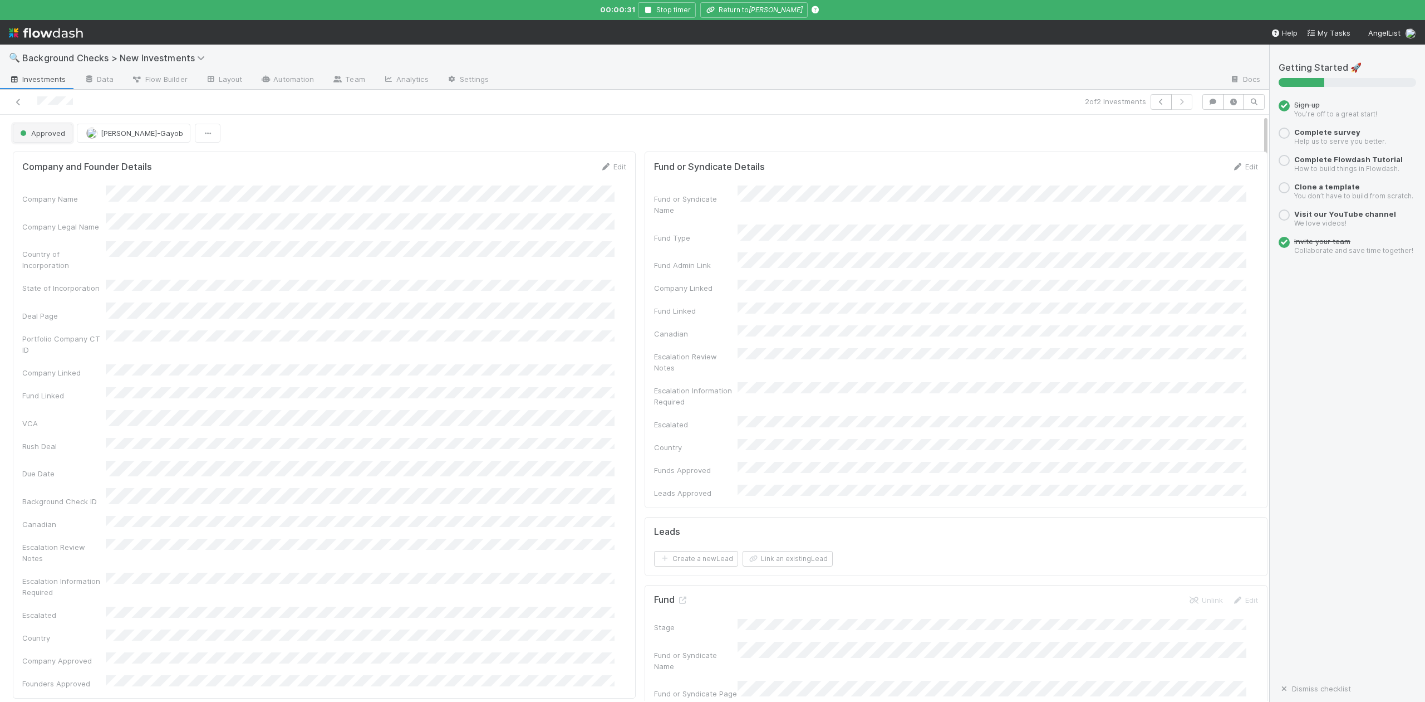
click at [56, 139] on button "Approved" at bounding box center [43, 133] width 60 height 19
click at [58, 183] on span "In Progress" at bounding box center [42, 182] width 53 height 9
click at [1222, 135] on link "Actions" at bounding box center [1245, 133] width 46 height 19
click at [1144, 156] on button "Finish" at bounding box center [1206, 157] width 124 height 16
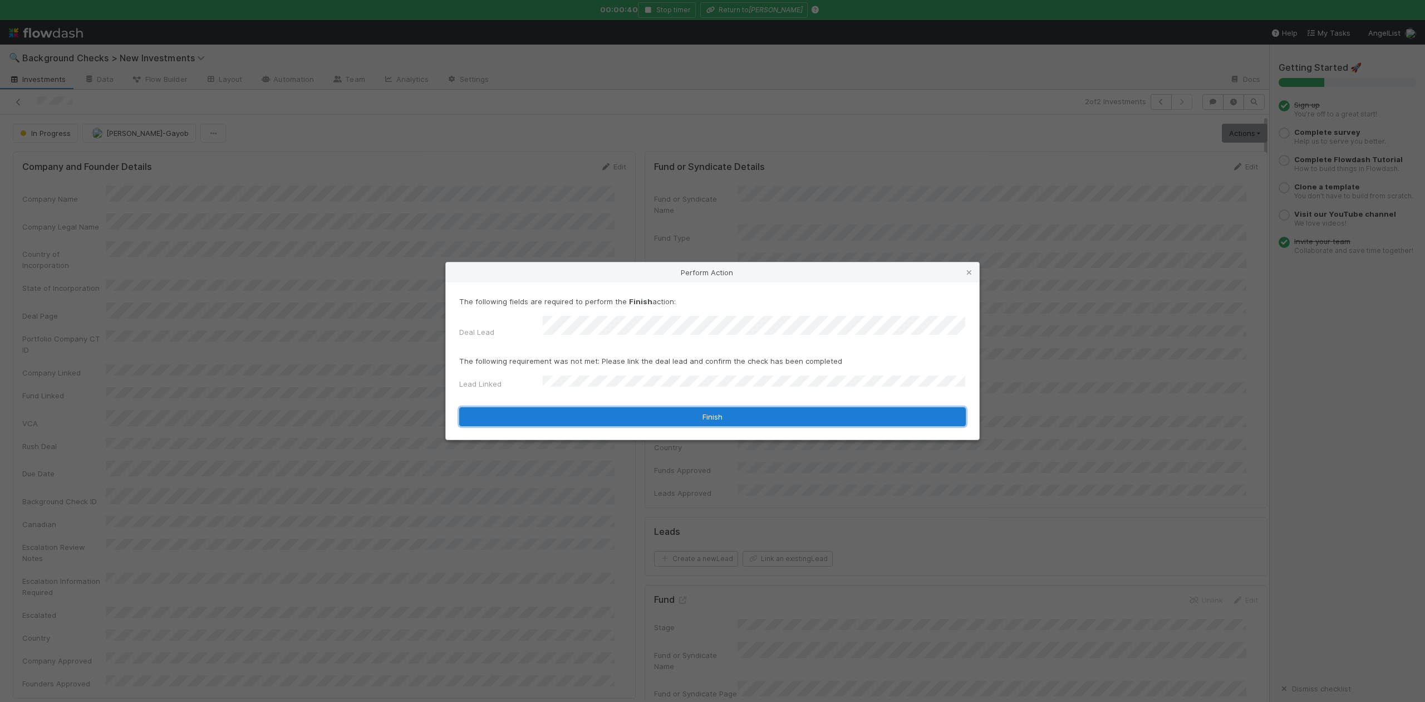
click at [571, 416] on button "Finish" at bounding box center [712, 416] width 507 height 19
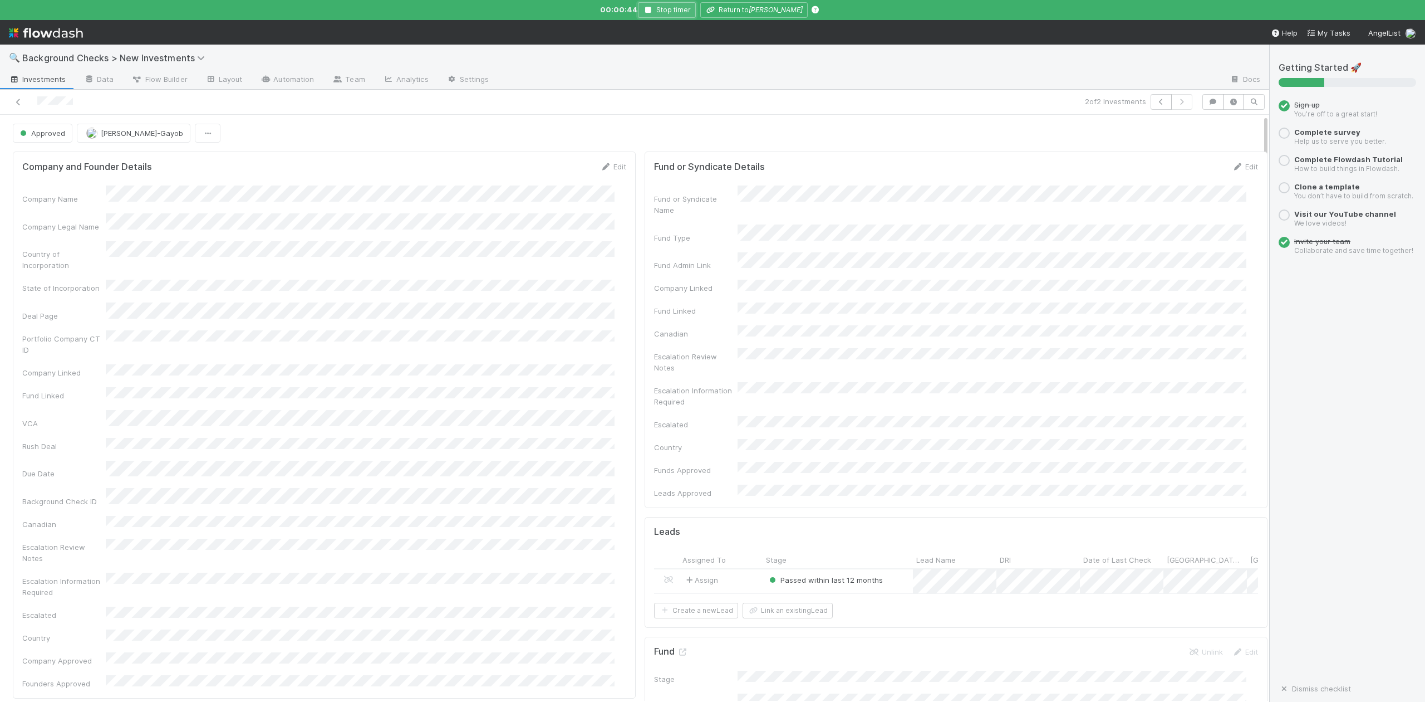
click at [654, 7] on icon "button" at bounding box center [648, 10] width 11 height 7
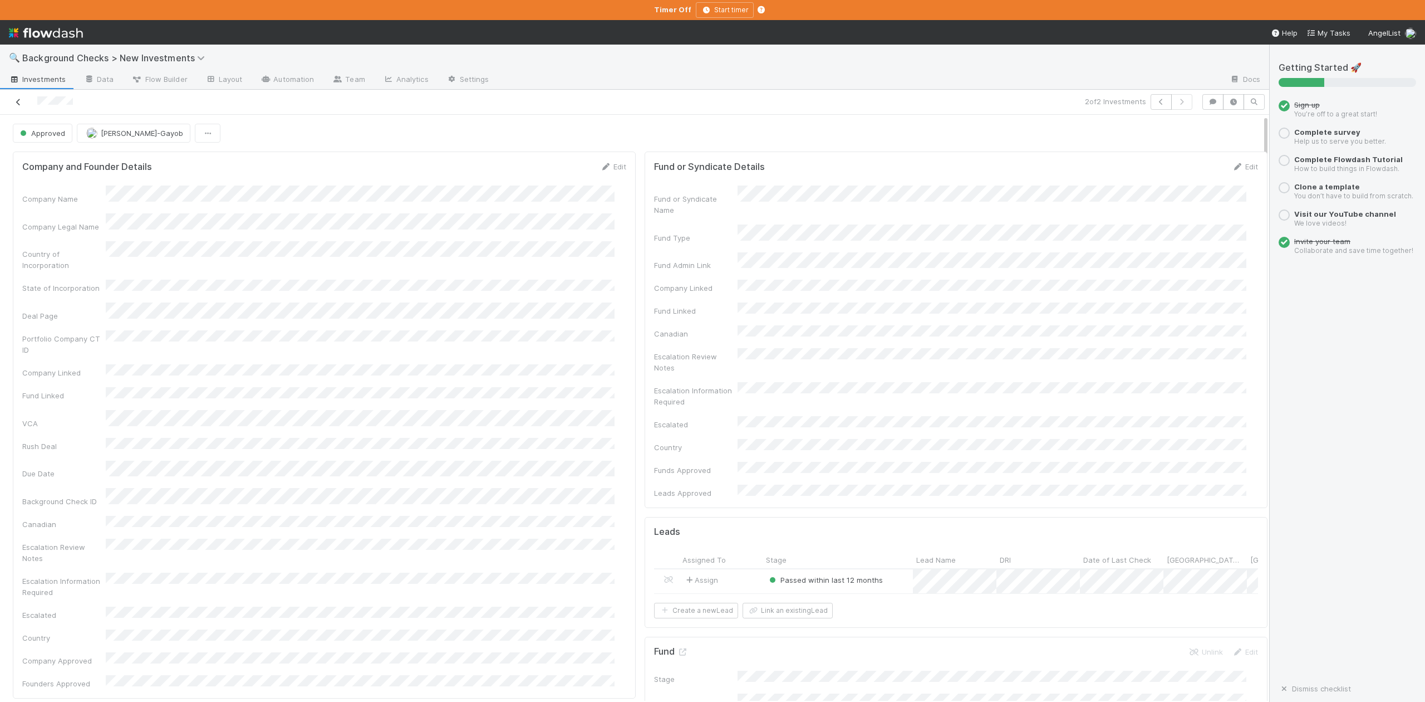
click at [20, 101] on icon at bounding box center [18, 102] width 11 height 7
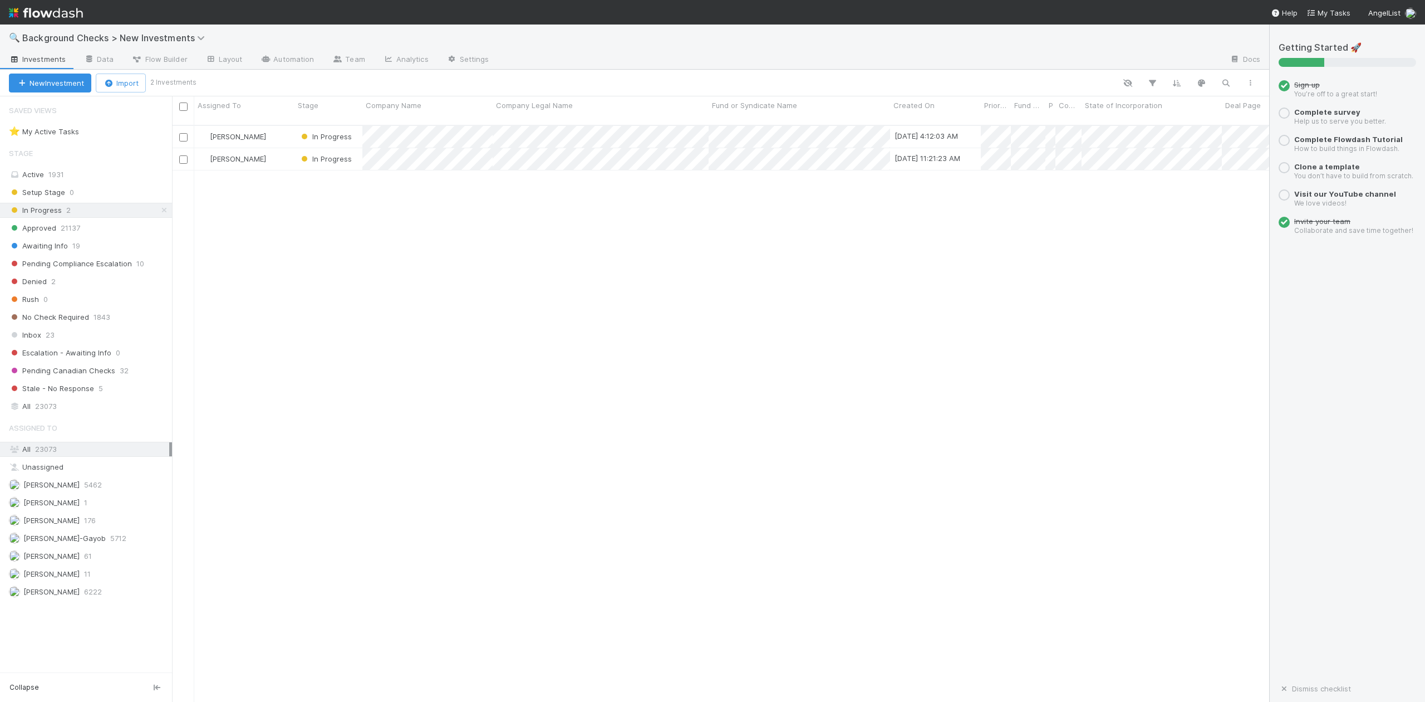
scroll to position [575, 1087]
click at [27, 337] on span "Inbox" at bounding box center [25, 335] width 32 height 14
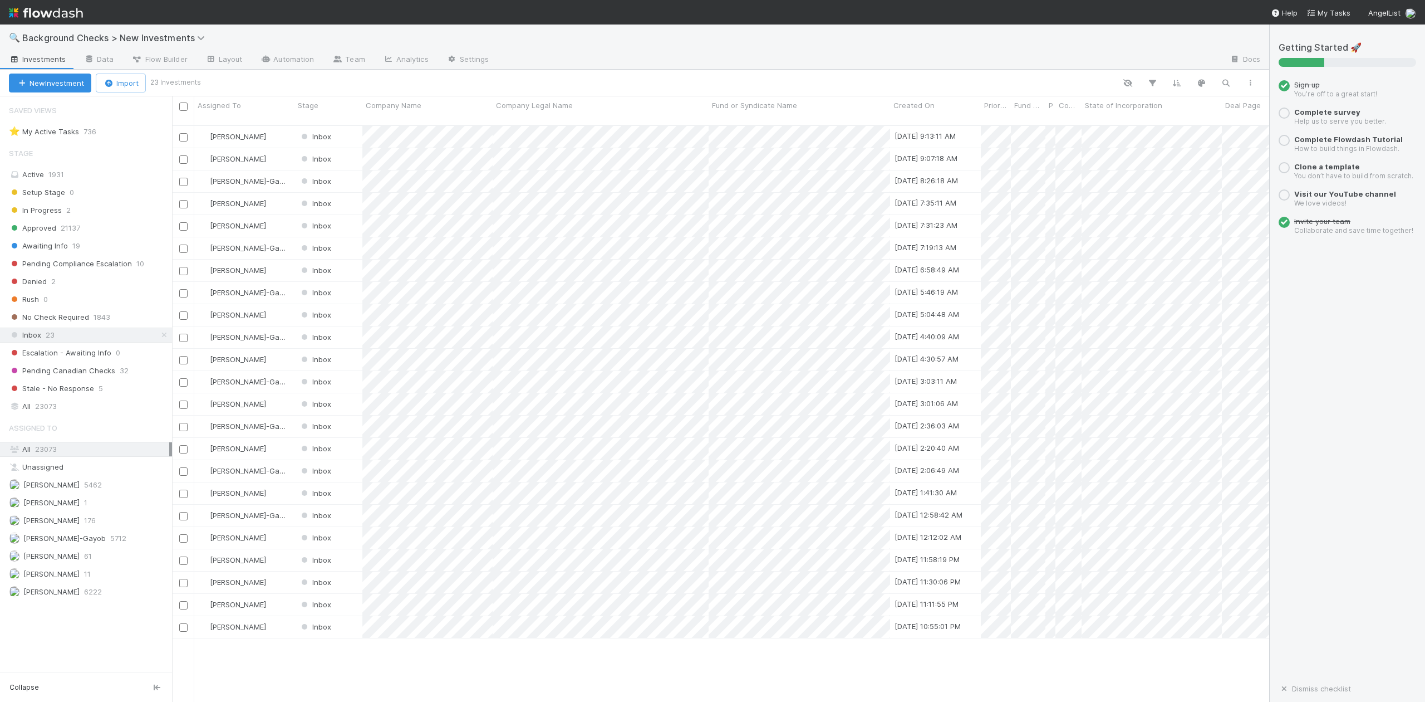
scroll to position [575, 1087]
click at [66, 542] on span "[PERSON_NAME]-Gayob" at bounding box center [64, 537] width 82 height 9
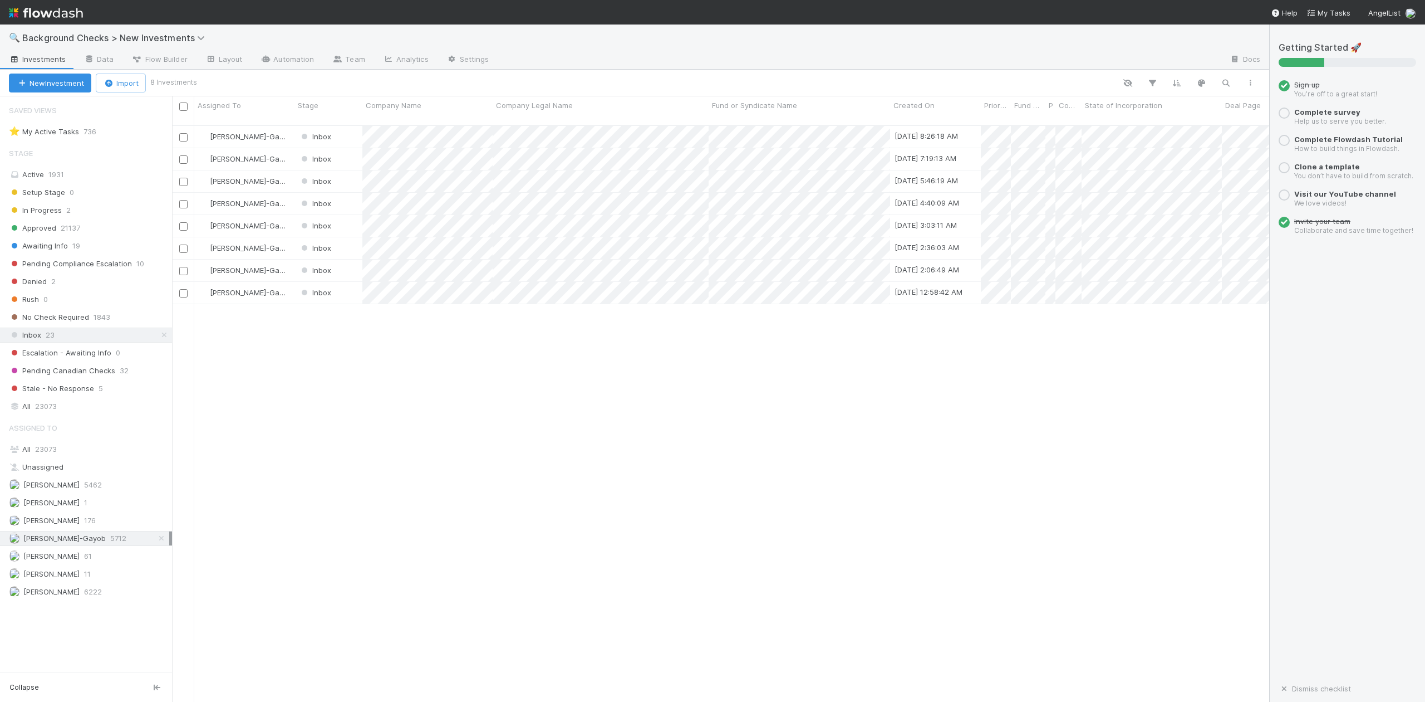
scroll to position [575, 1087]
click at [479, 378] on div at bounding box center [712, 351] width 1425 height 702
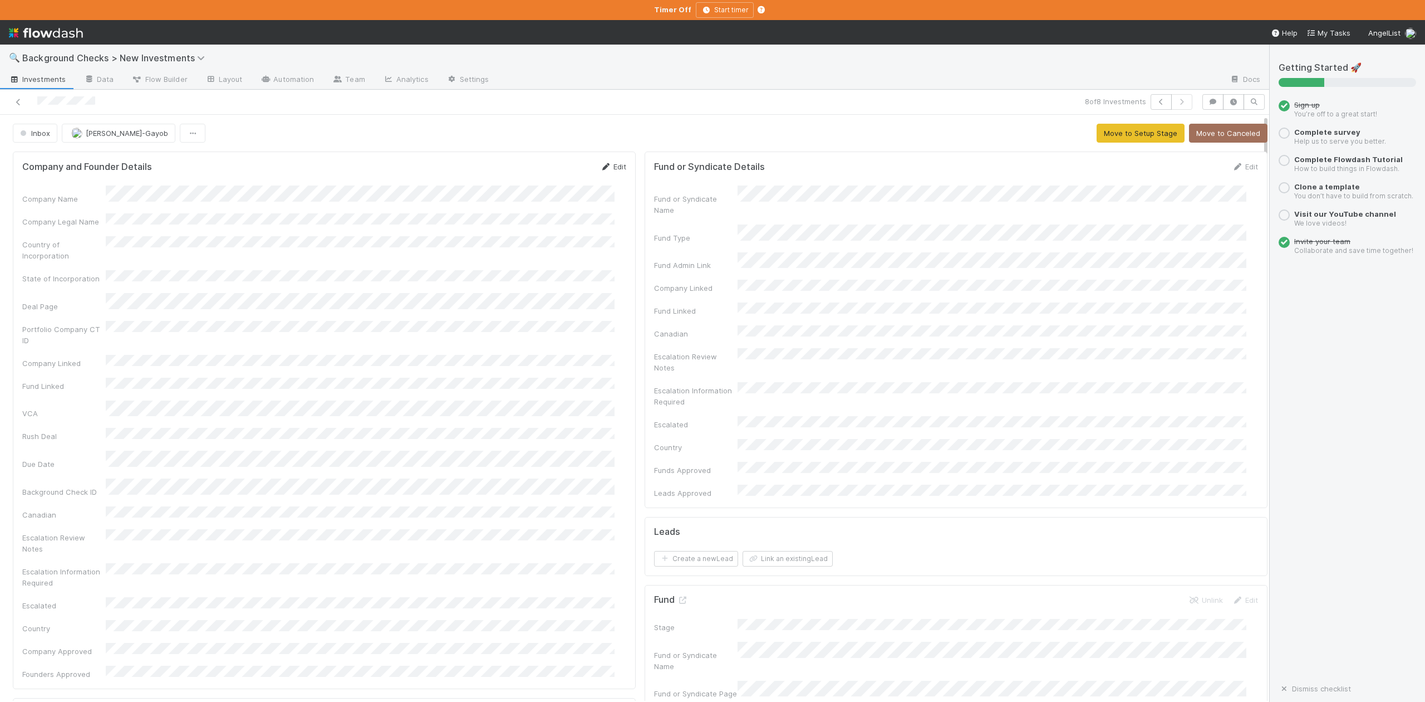
click at [608, 167] on link "Edit" at bounding box center [613, 166] width 26 height 9
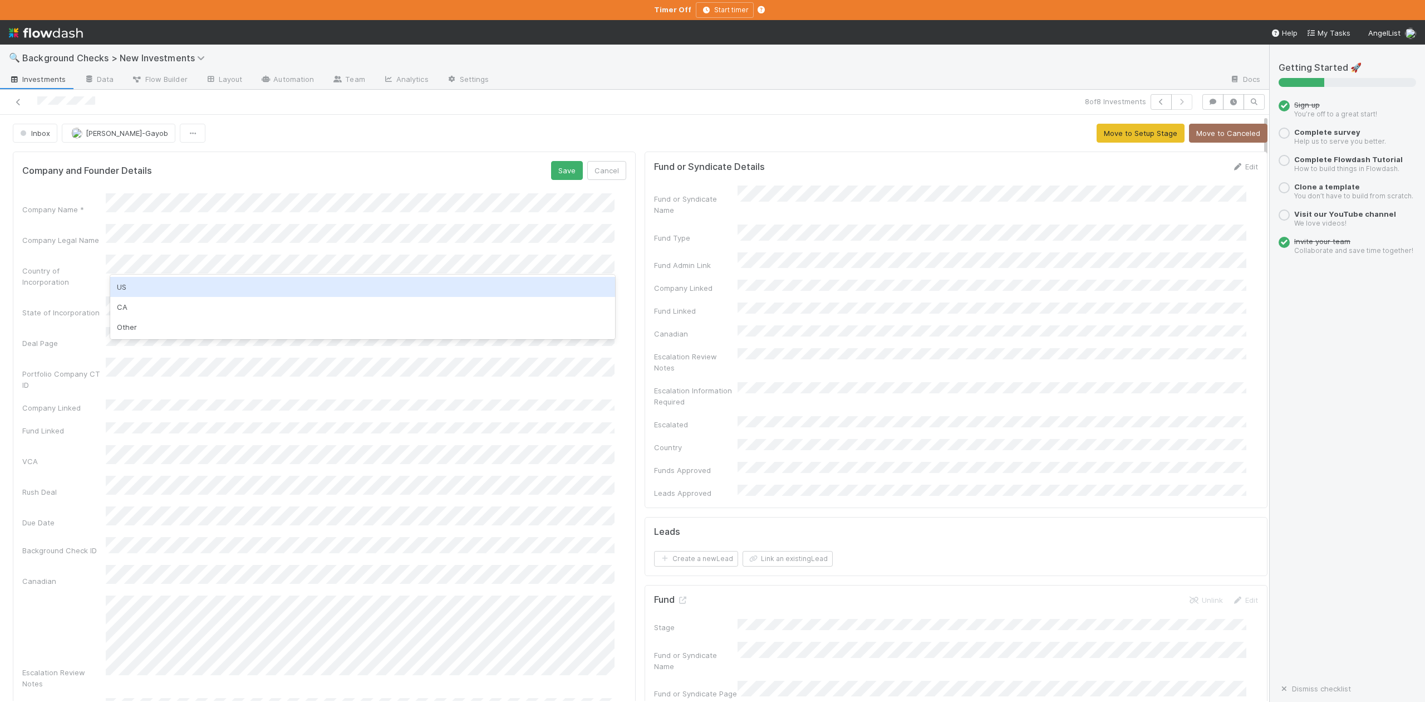
click at [134, 286] on div "US" at bounding box center [362, 287] width 504 height 20
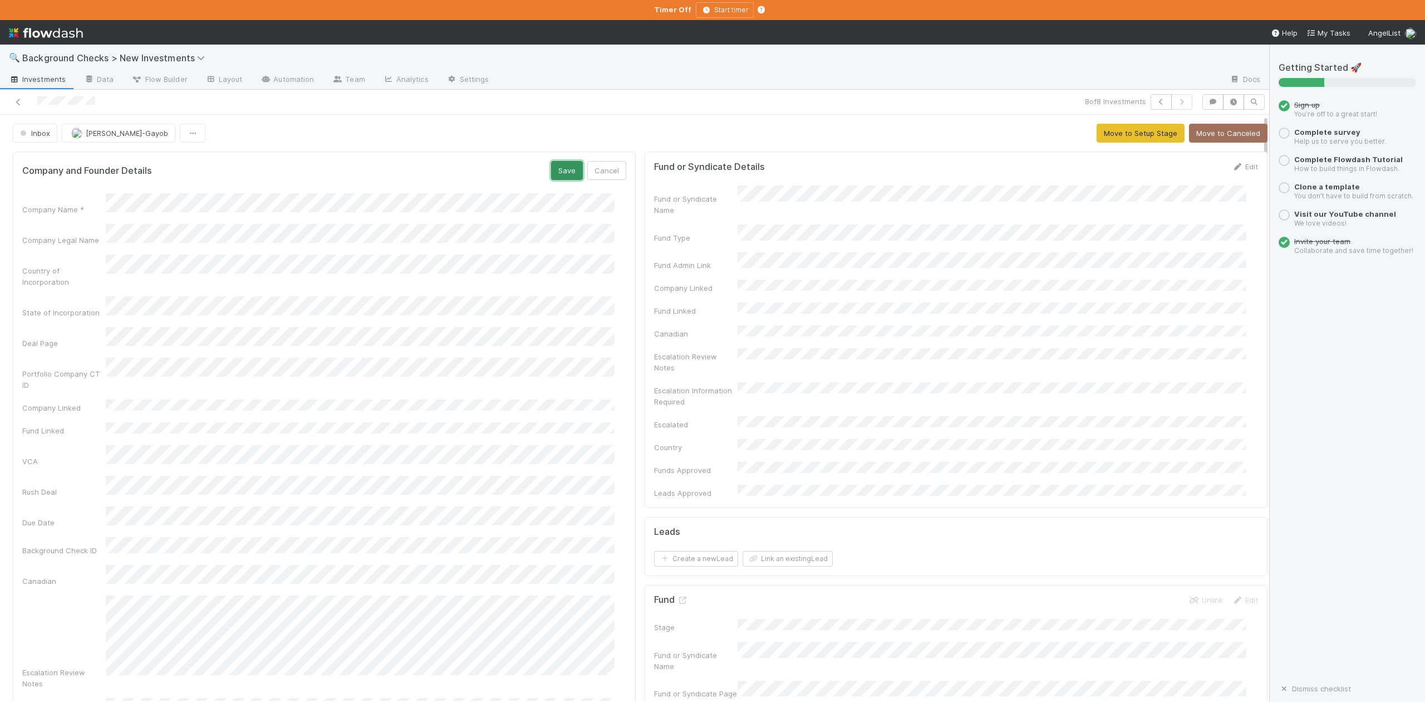
click at [555, 174] on button "Save" at bounding box center [567, 170] width 32 height 19
click at [1097, 137] on button "Move to Setup Stage" at bounding box center [1141, 133] width 88 height 19
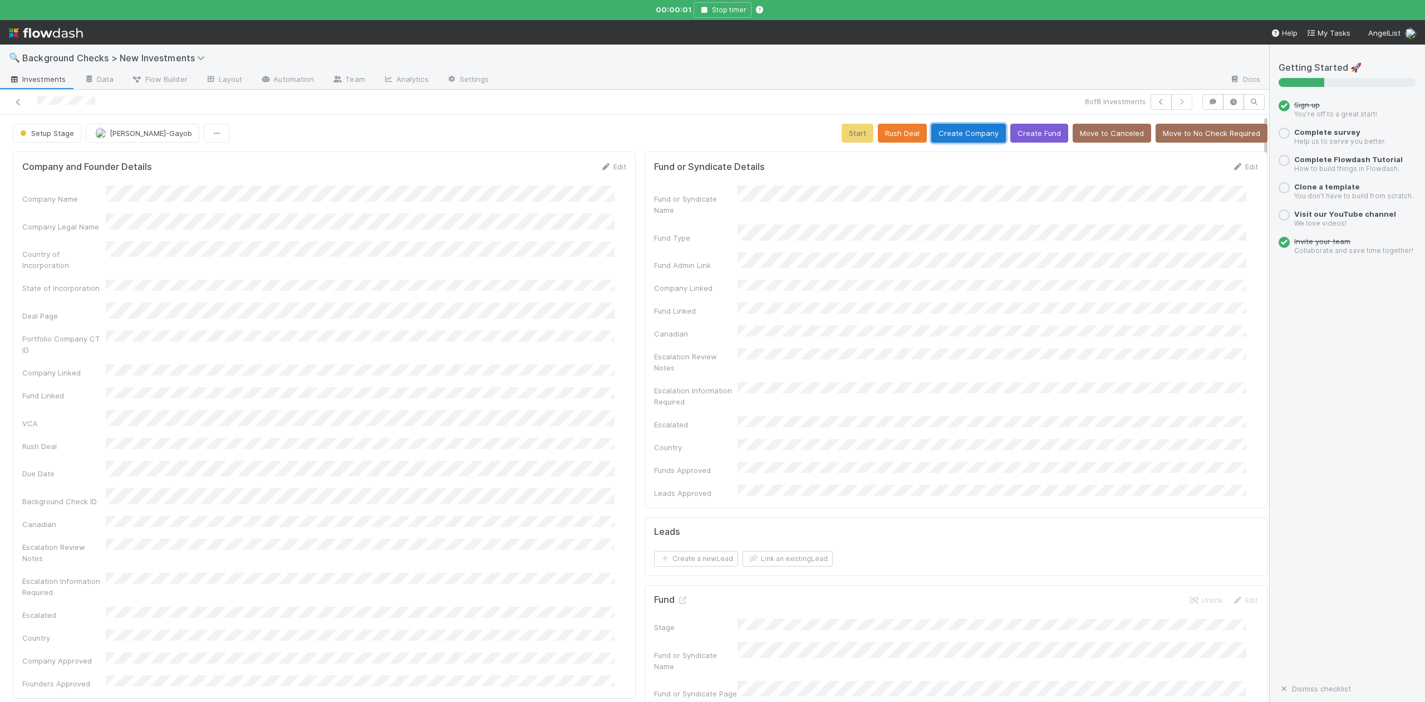
click at [960, 134] on button "Create Company" at bounding box center [969, 133] width 75 height 19
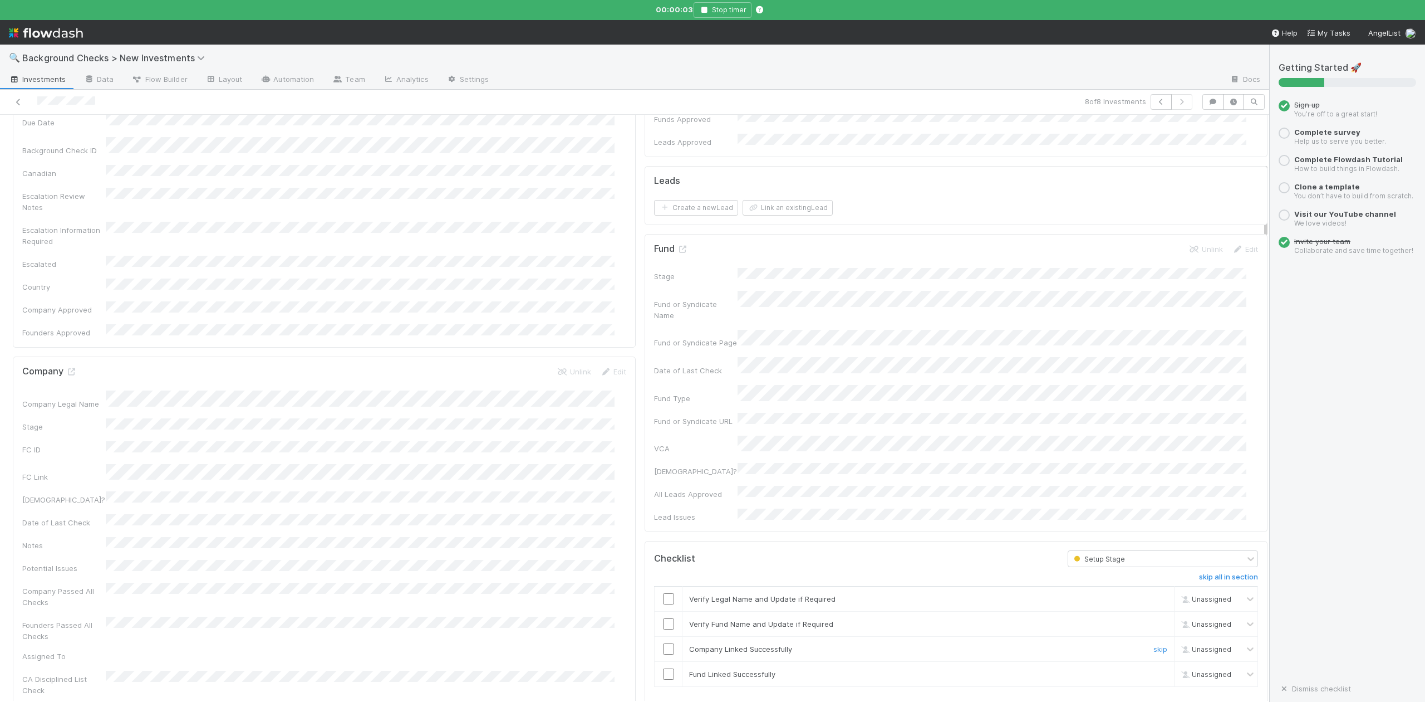
scroll to position [371, 0]
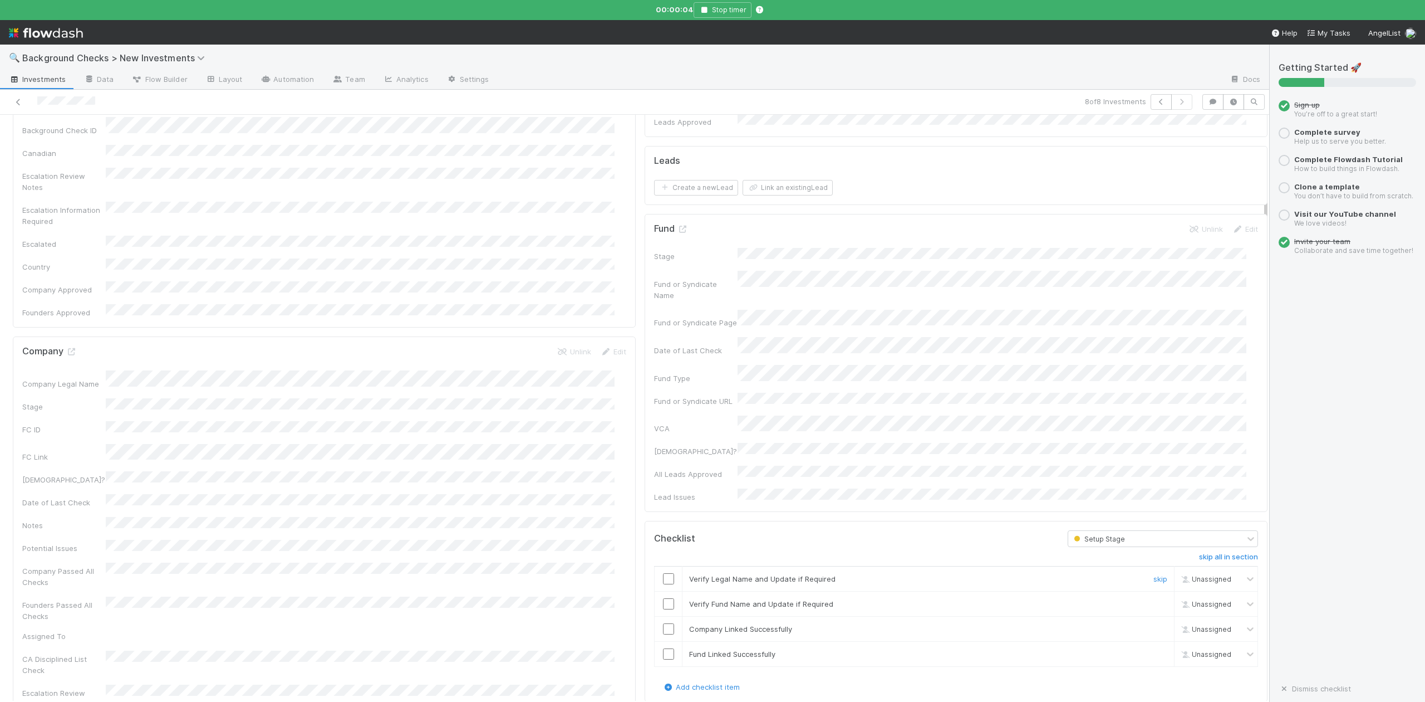
click at [663, 573] on input "checkbox" at bounding box center [668, 578] width 11 height 11
click at [663, 598] on input "checkbox" at bounding box center [668, 603] width 11 height 11
click at [663, 623] on input "checkbox" at bounding box center [668, 628] width 11 height 11
click at [663, 648] on input "checkbox" at bounding box center [668, 653] width 11 height 11
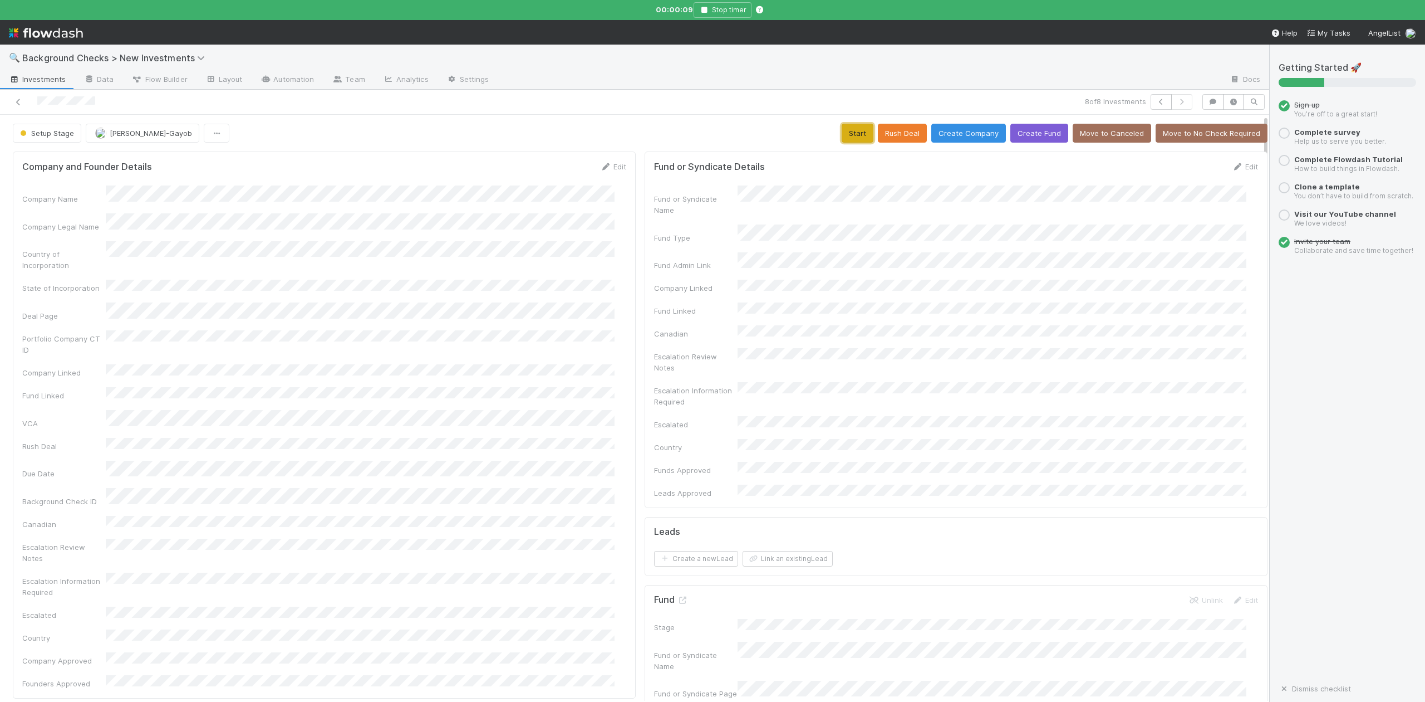
click at [842, 135] on button "Start" at bounding box center [858, 133] width 32 height 19
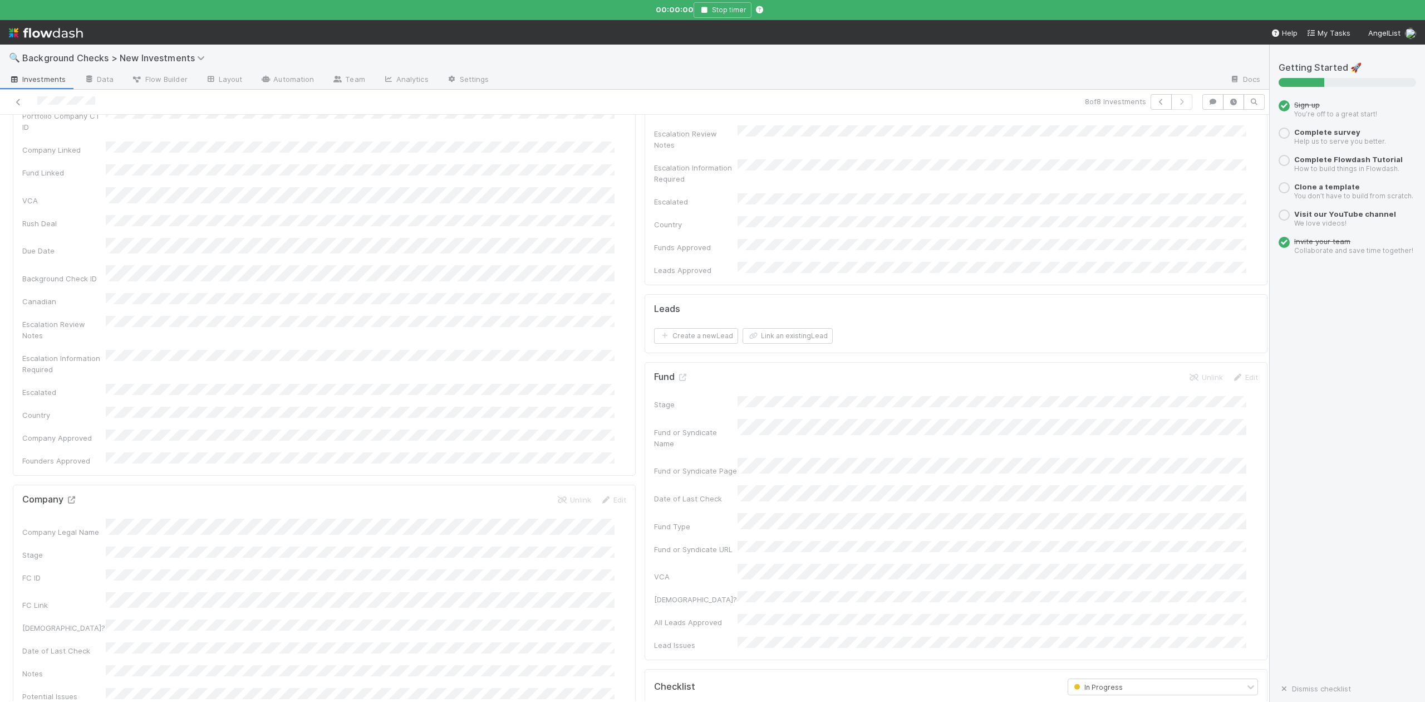
click at [75, 496] on icon at bounding box center [71, 499] width 11 height 7
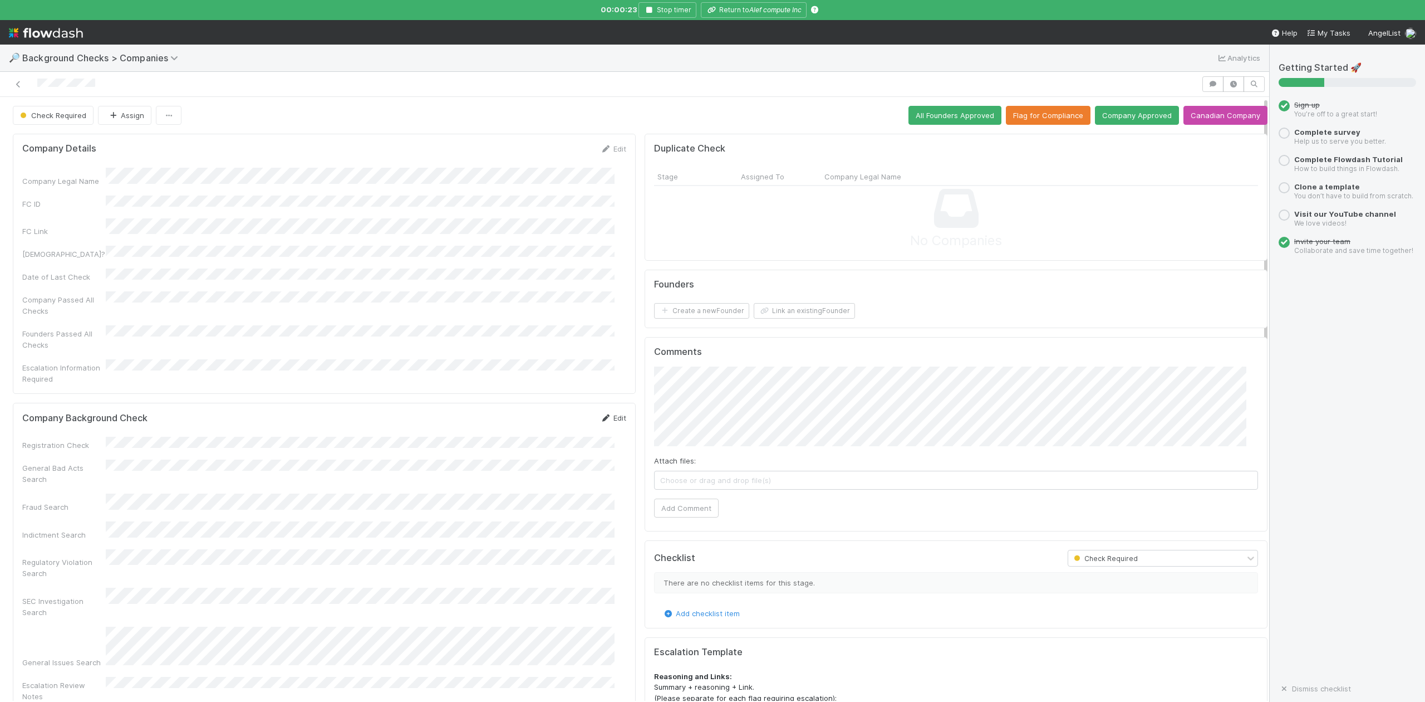
click at [608, 413] on link "Edit" at bounding box center [613, 417] width 26 height 9
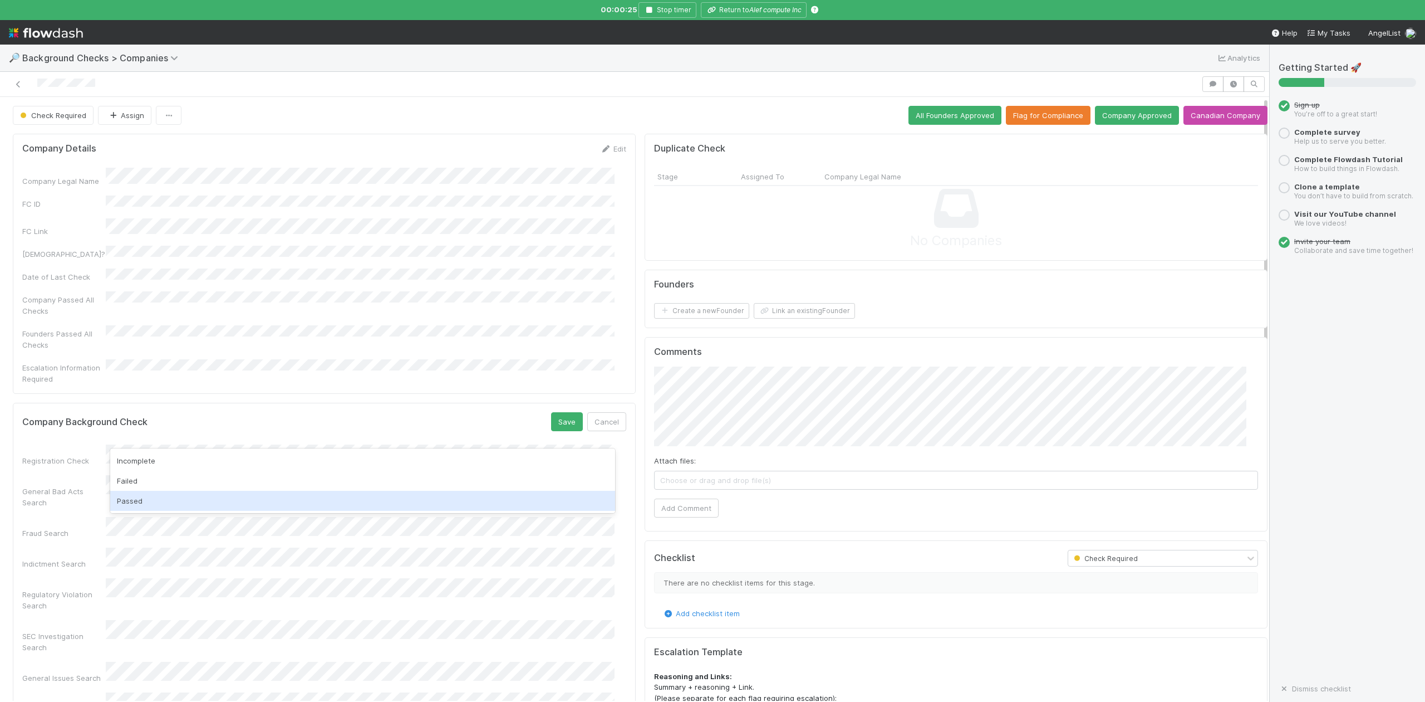
click at [121, 501] on div "Passed" at bounding box center [362, 501] width 504 height 20
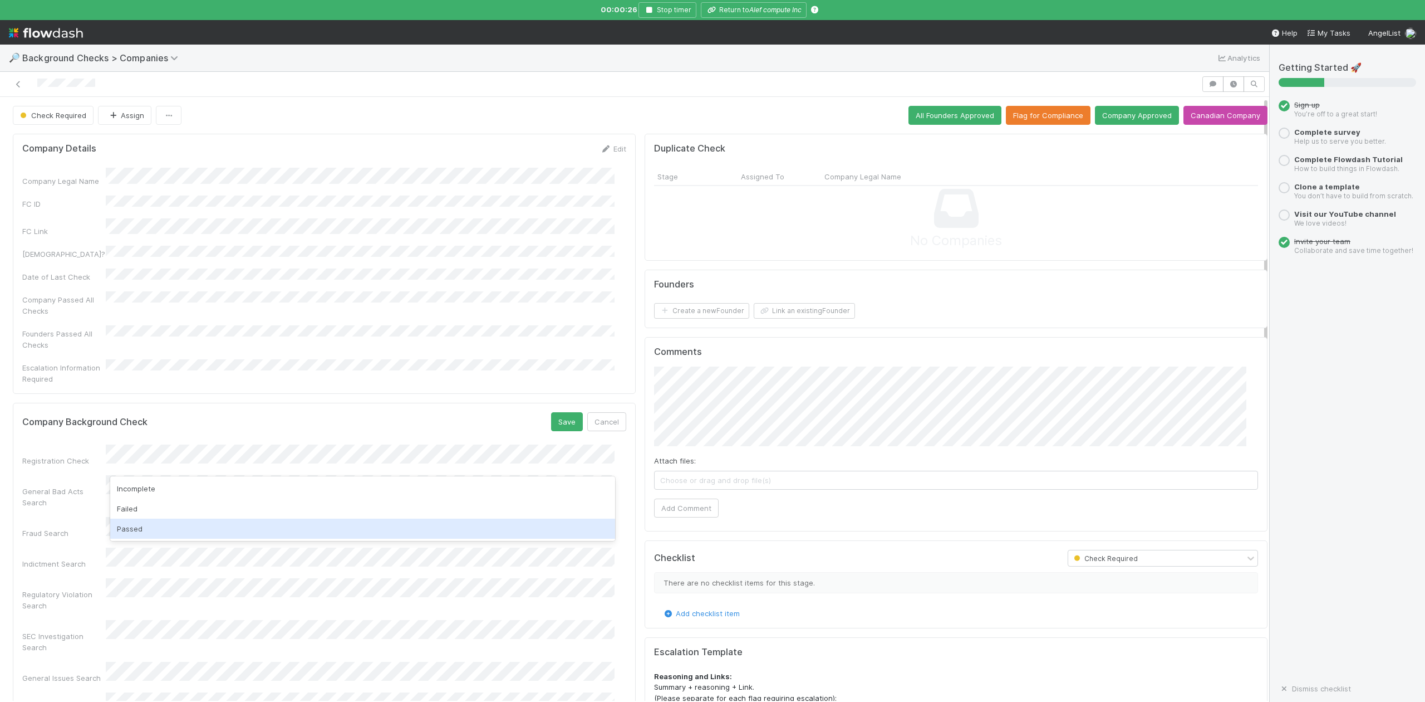
click at [126, 526] on div "Passed" at bounding box center [362, 528] width 504 height 20
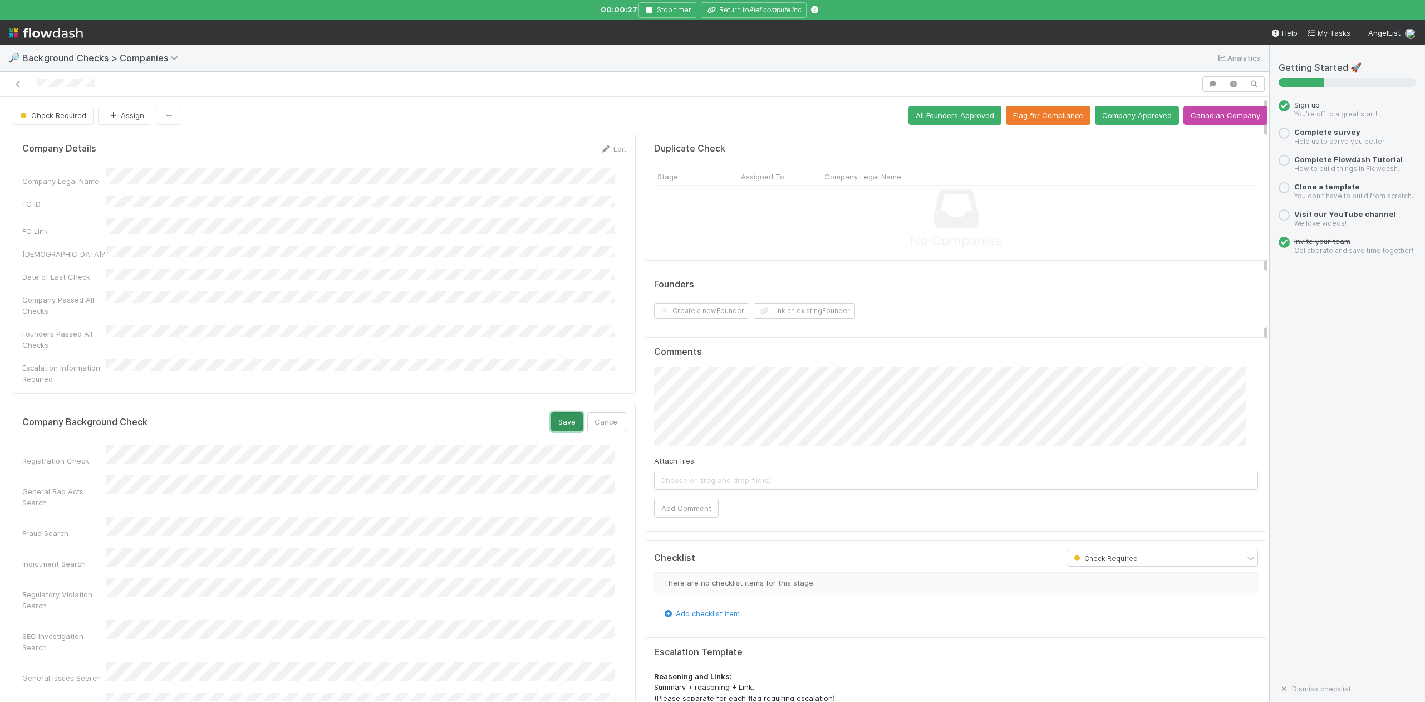
click at [556, 412] on button "Save" at bounding box center [567, 421] width 32 height 19
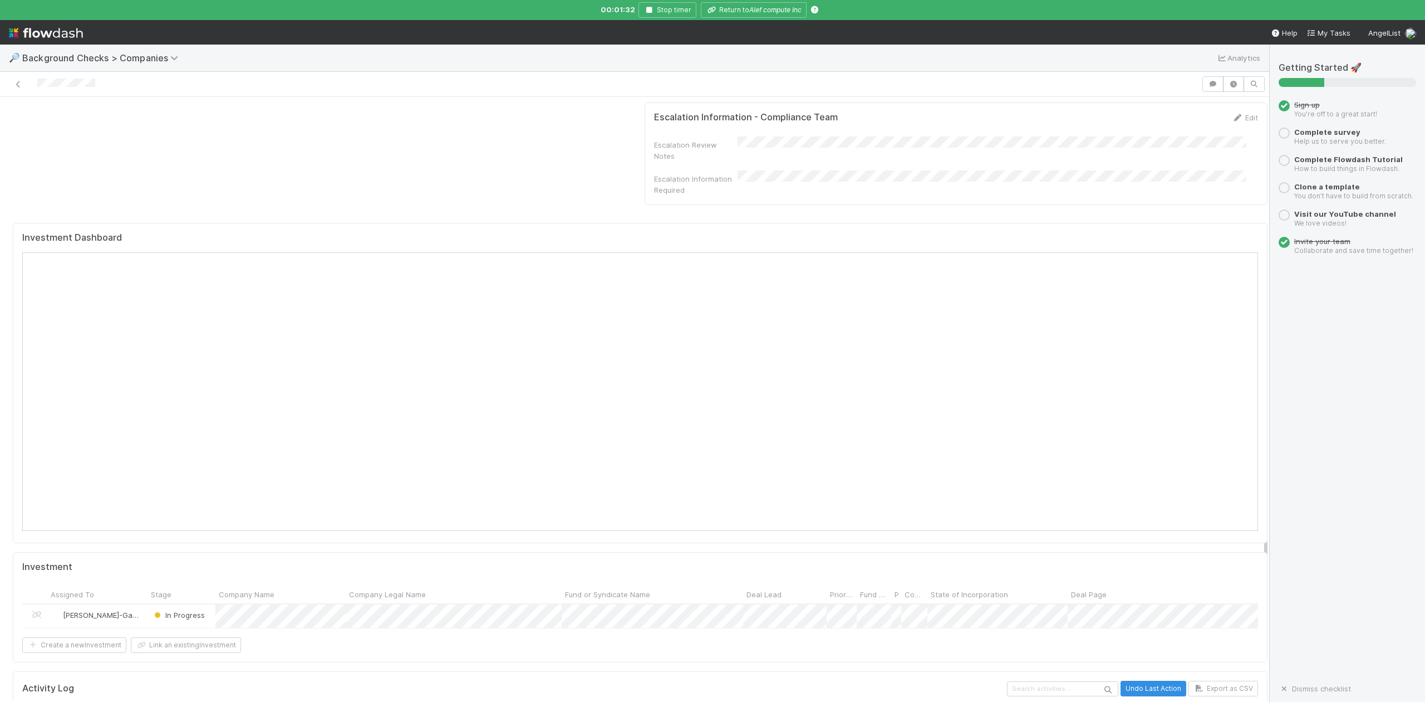
scroll to position [845, 0]
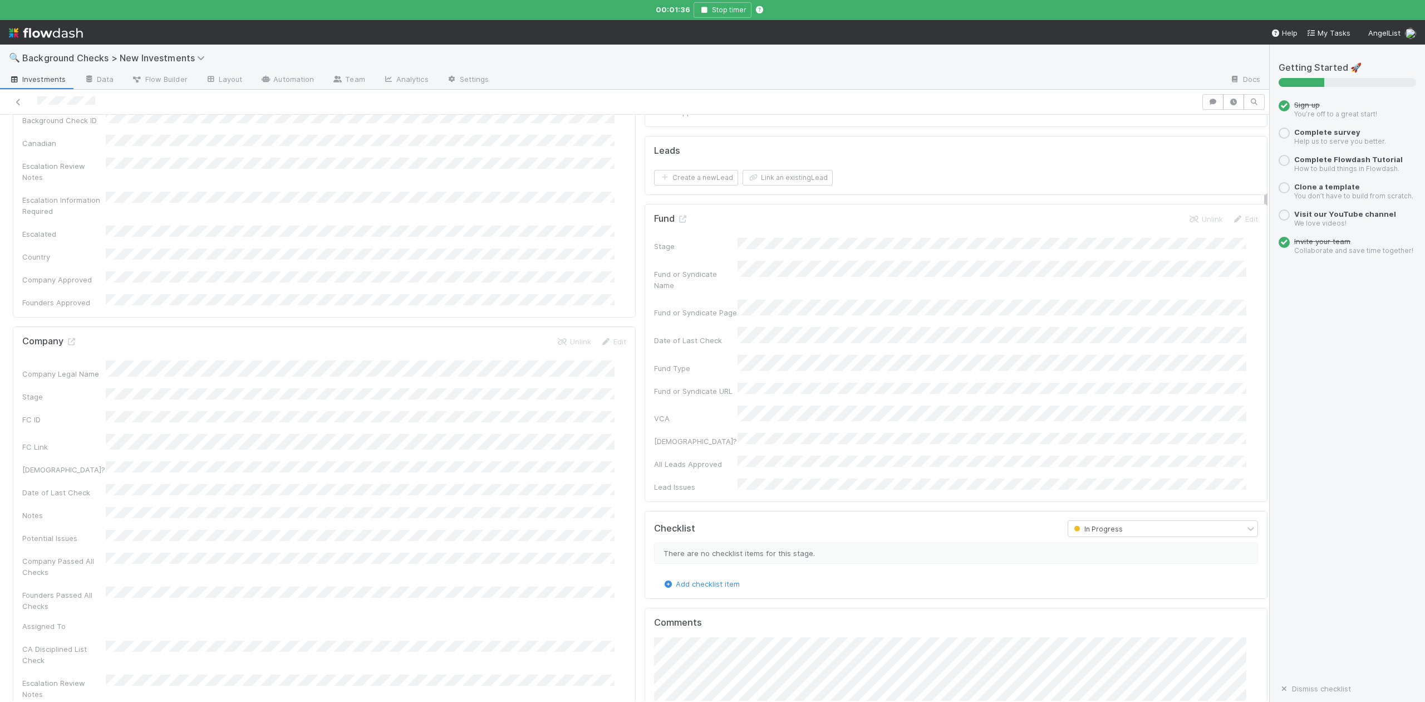
scroll to position [519, 0]
click at [673, 630] on button "Add Comment" at bounding box center [686, 639] width 65 height 19
click at [49, 140] on button "In Progress" at bounding box center [45, 133] width 65 height 19
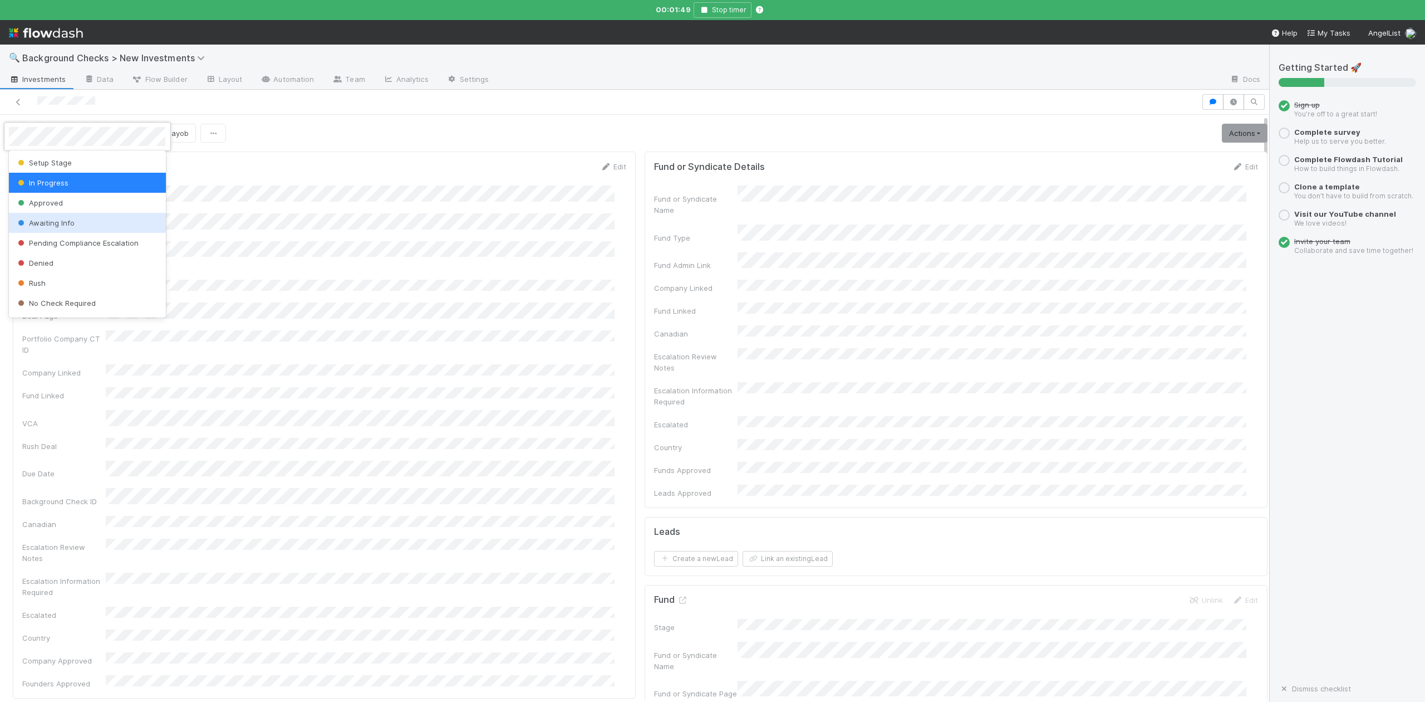
click at [56, 226] on span "Awaiting Info" at bounding box center [45, 222] width 59 height 9
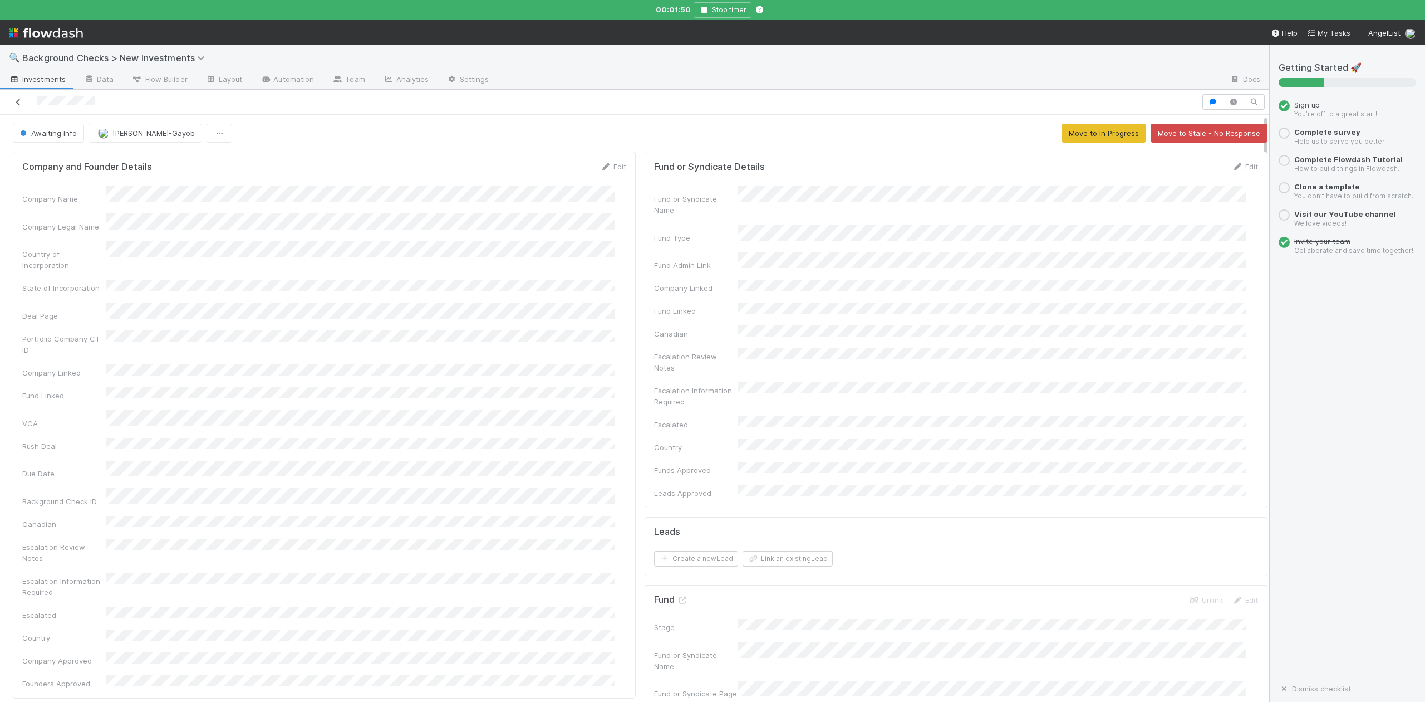
click at [23, 100] on icon at bounding box center [18, 102] width 11 height 7
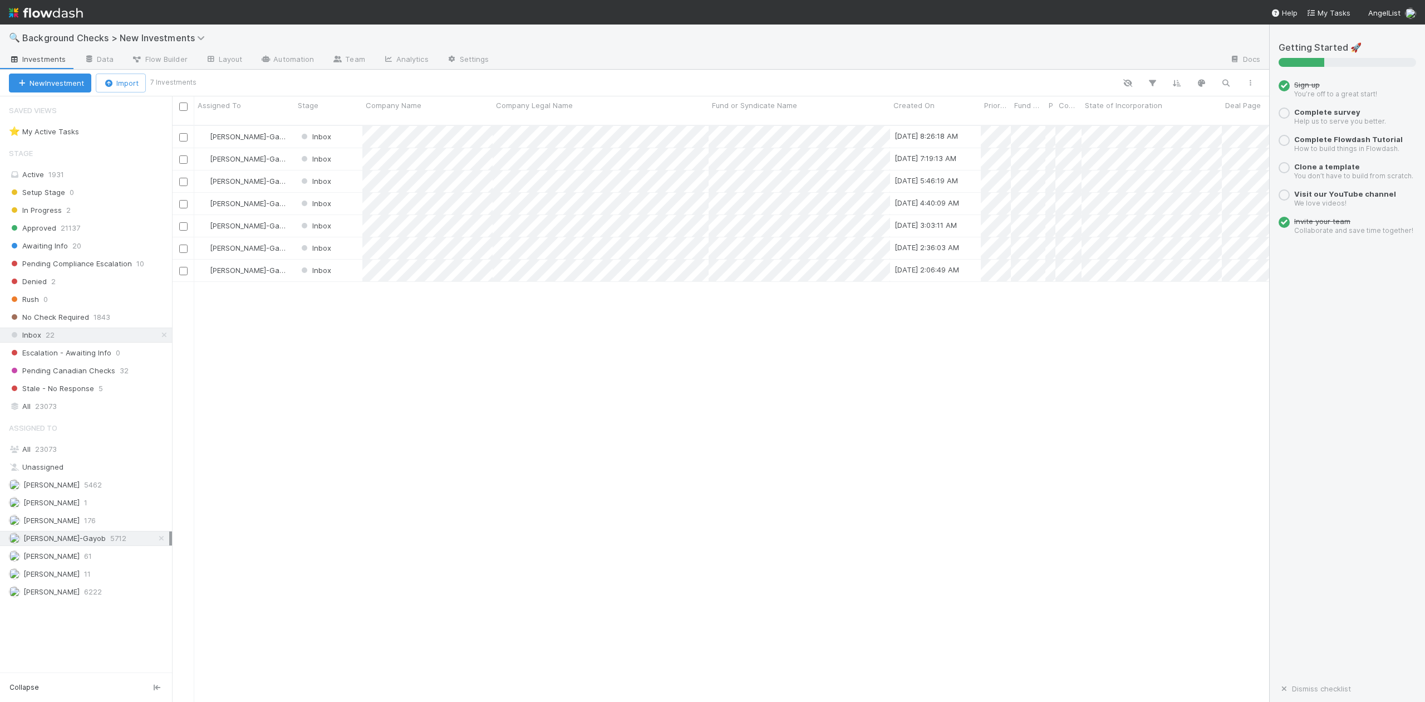
scroll to position [575, 1087]
click at [475, 316] on div at bounding box center [712, 351] width 1425 height 702
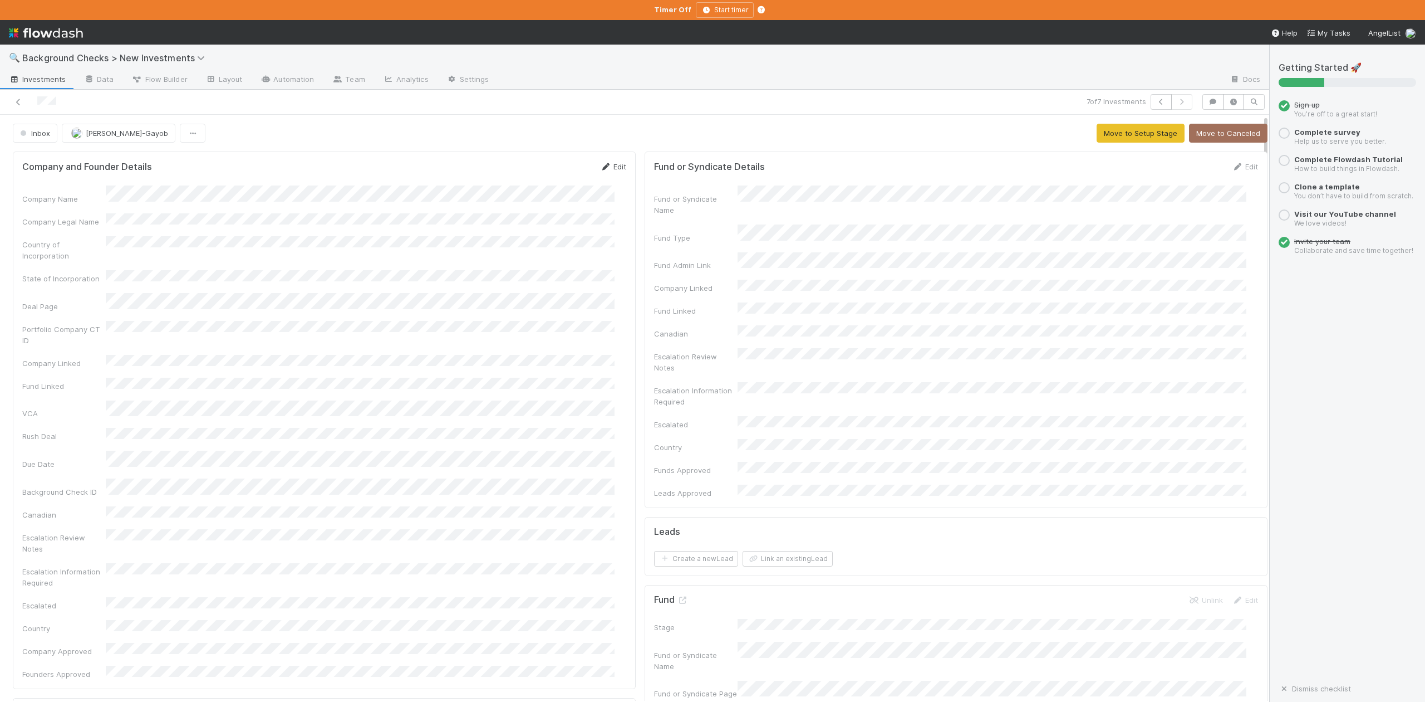
click at [609, 167] on link "Edit" at bounding box center [613, 166] width 26 height 9
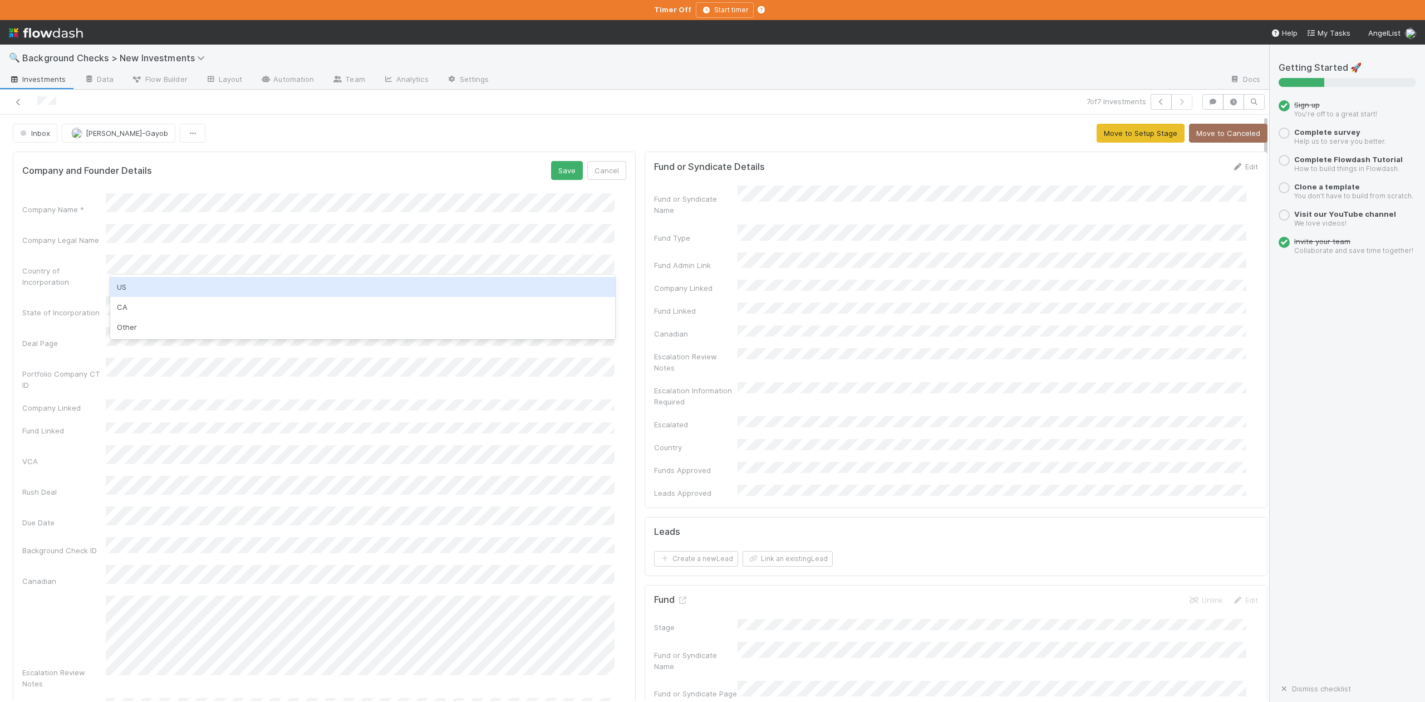
click at [120, 290] on div "US" at bounding box center [362, 287] width 504 height 20
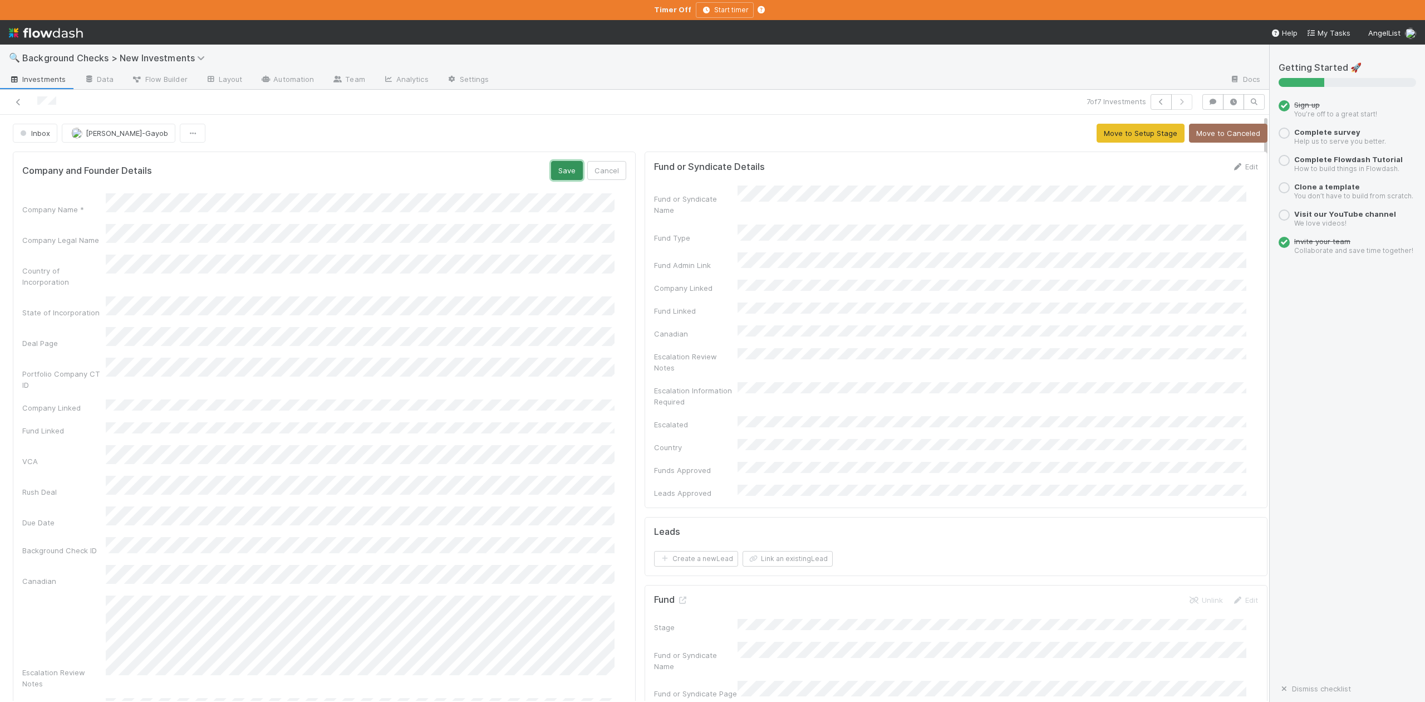
click at [556, 168] on button "Save" at bounding box center [567, 170] width 32 height 19
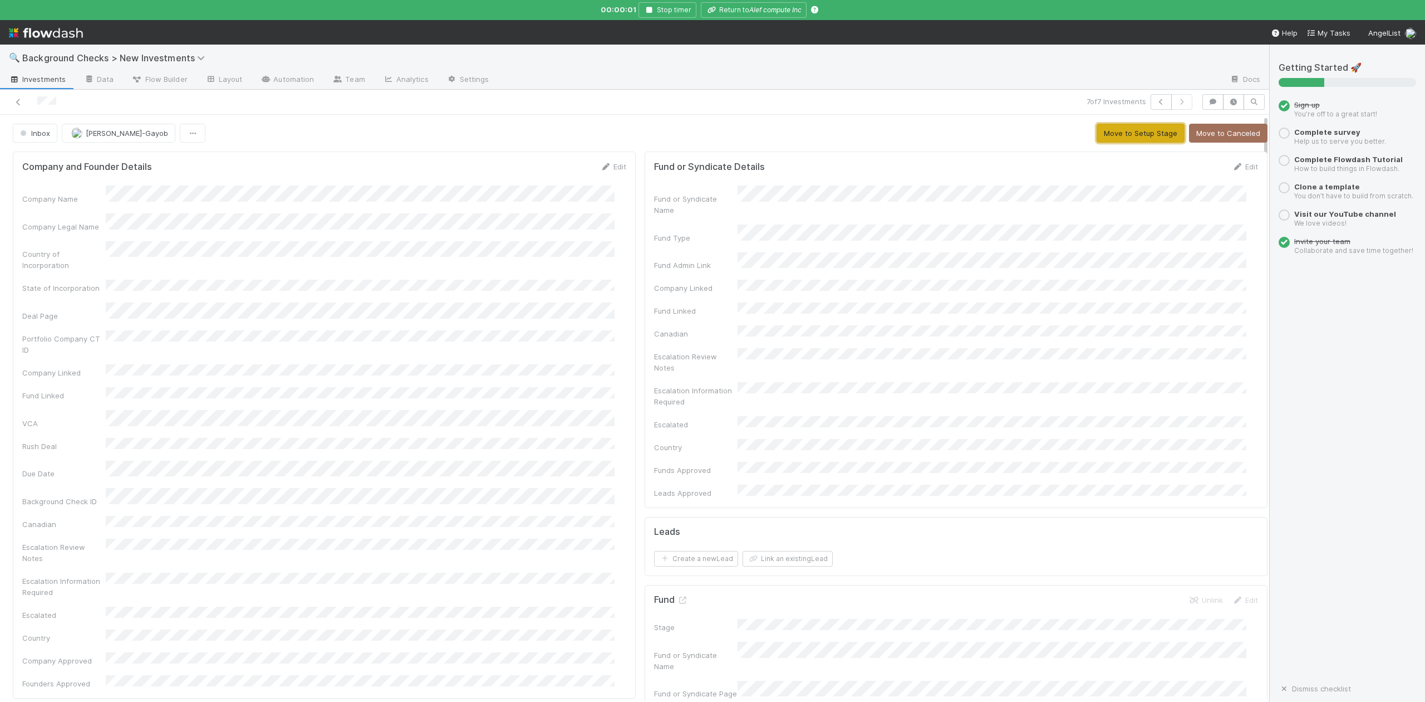
click at [1111, 131] on button "Move to Setup Stage" at bounding box center [1141, 133] width 88 height 19
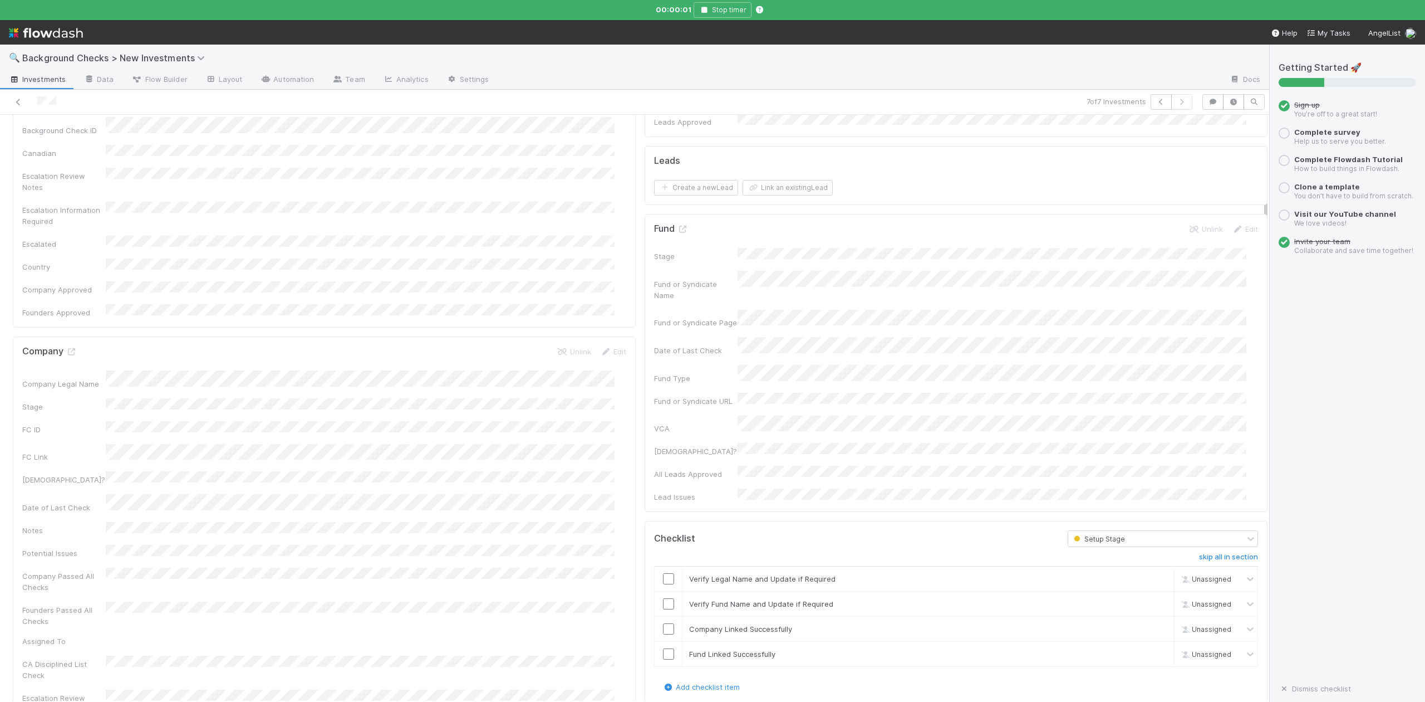
scroll to position [594, 0]
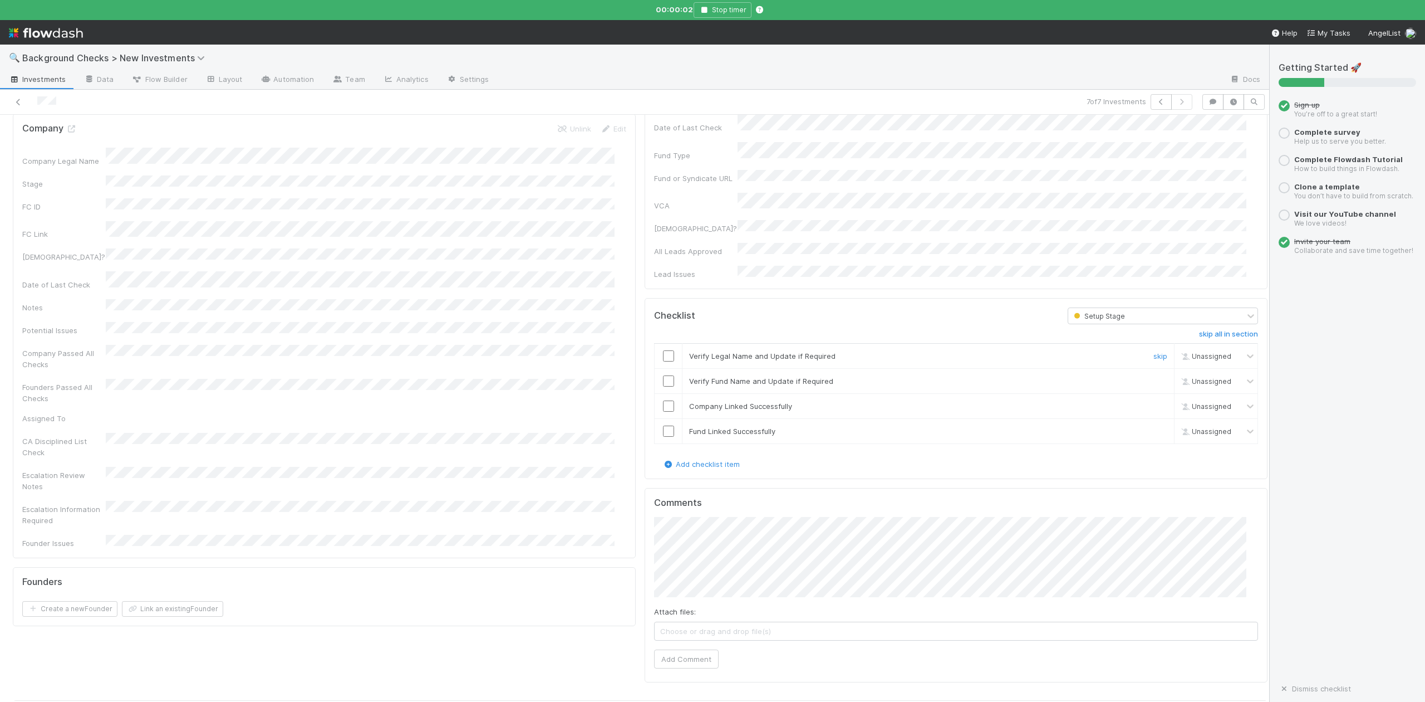
click at [663, 350] on input "checkbox" at bounding box center [668, 355] width 11 height 11
click at [663, 375] on input "checkbox" at bounding box center [668, 380] width 11 height 11
click at [663, 400] on input "checkbox" at bounding box center [668, 405] width 11 height 11
click at [663, 425] on input "checkbox" at bounding box center [668, 430] width 11 height 11
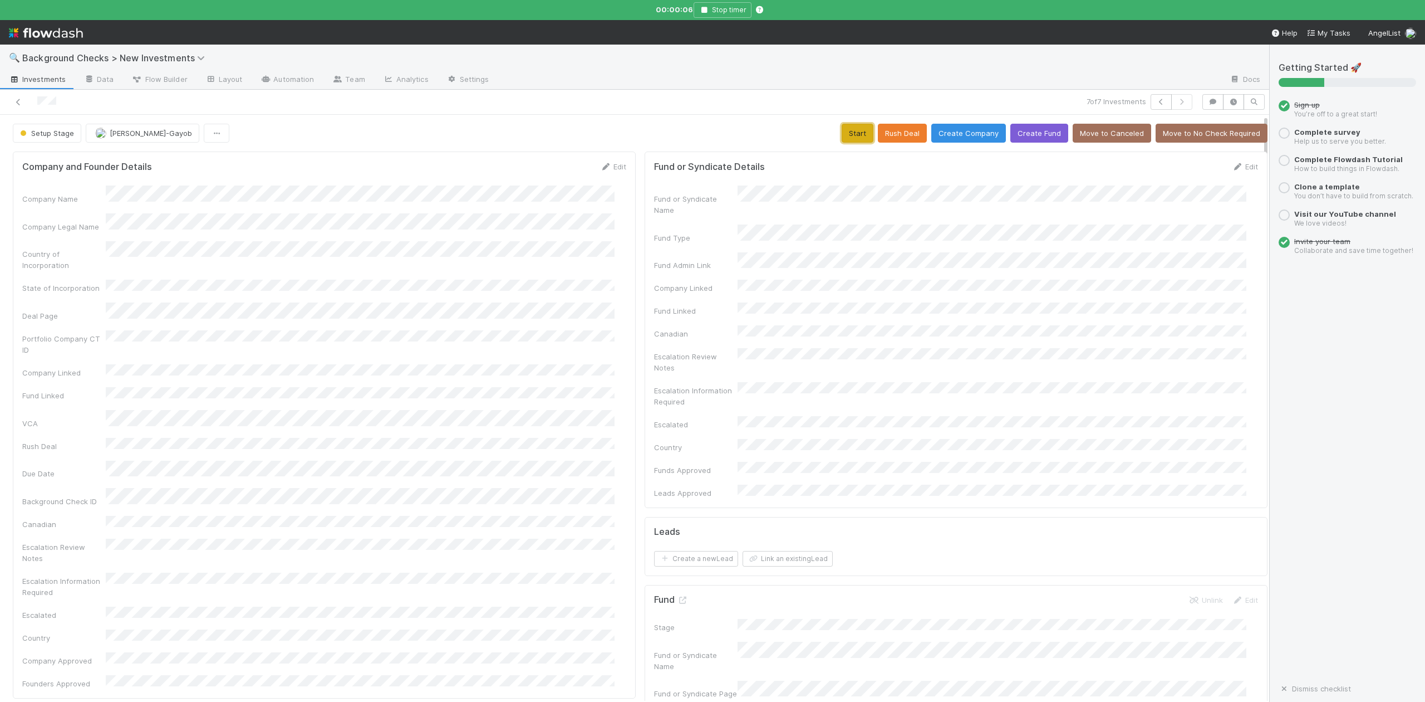
click at [842, 136] on button "Start" at bounding box center [858, 133] width 32 height 19
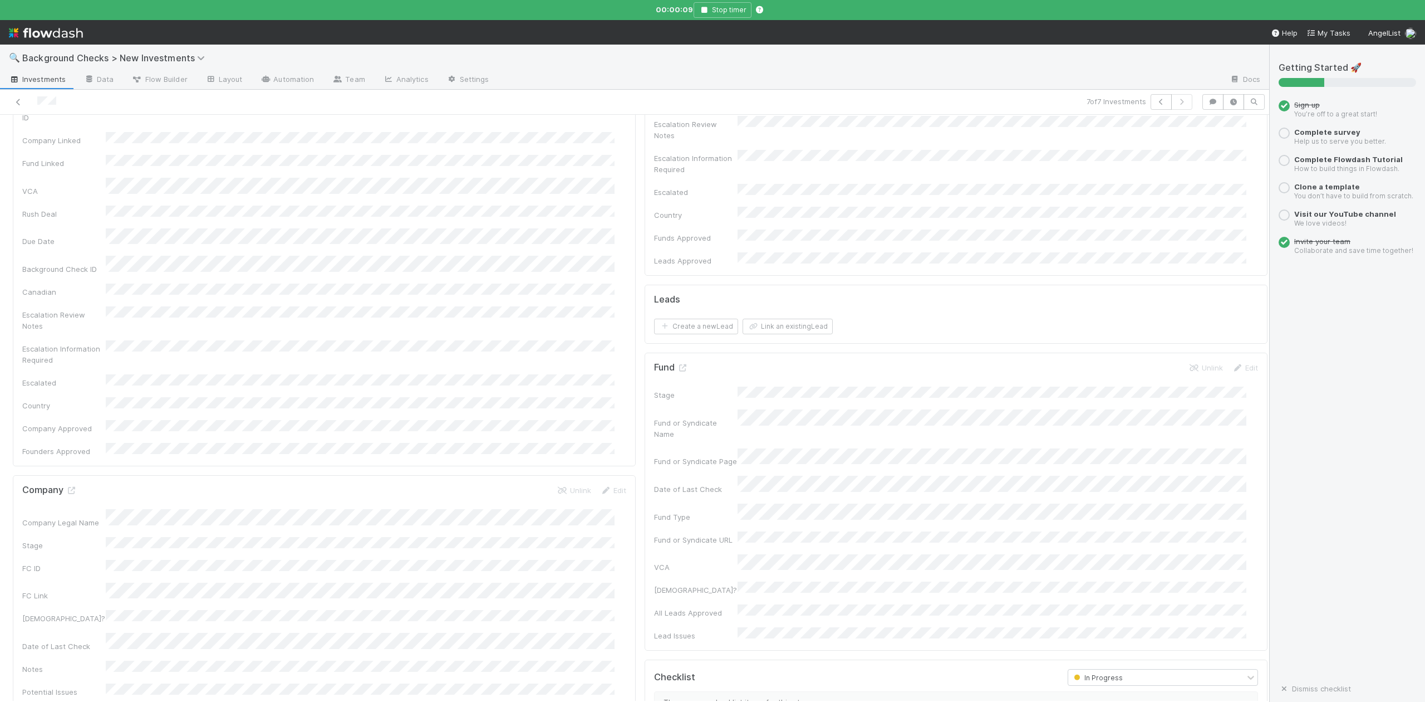
scroll to position [297, 0]
click at [73, 422] on icon at bounding box center [71, 425] width 11 height 7
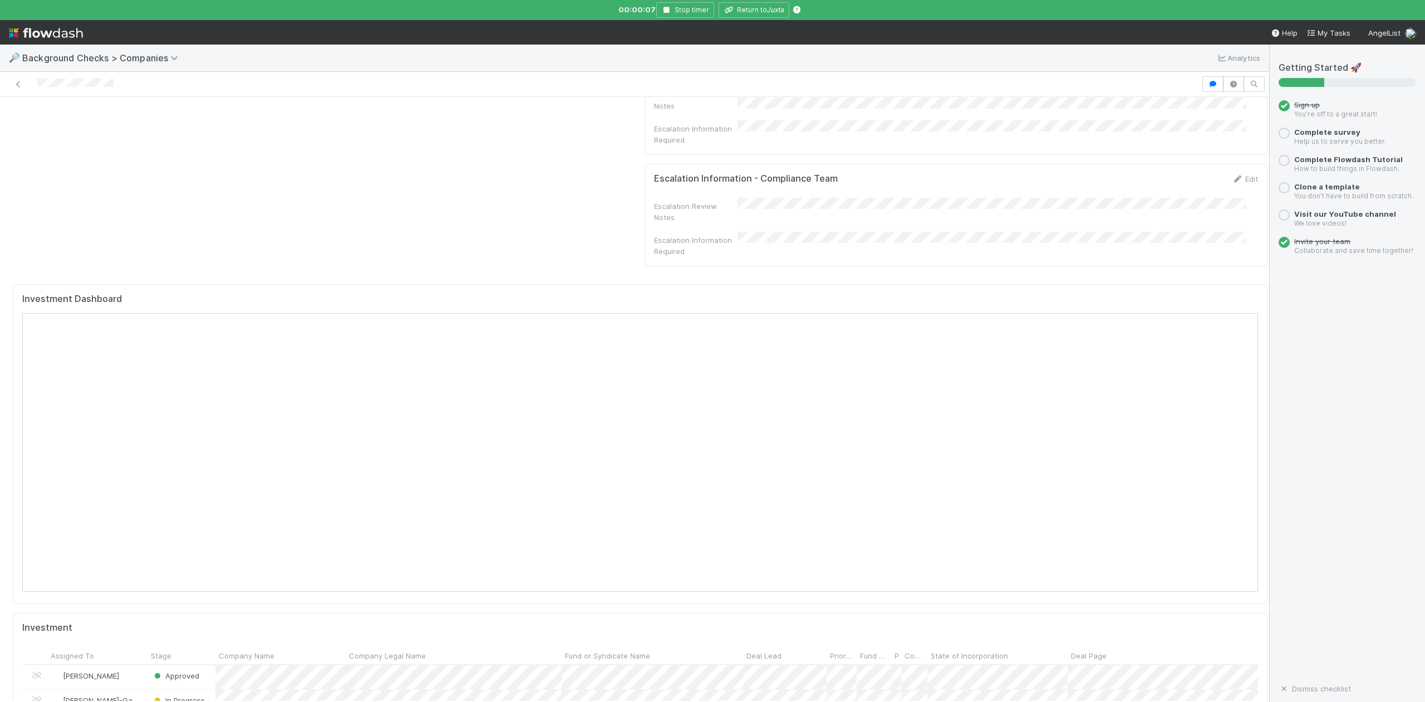
scroll to position [965, 0]
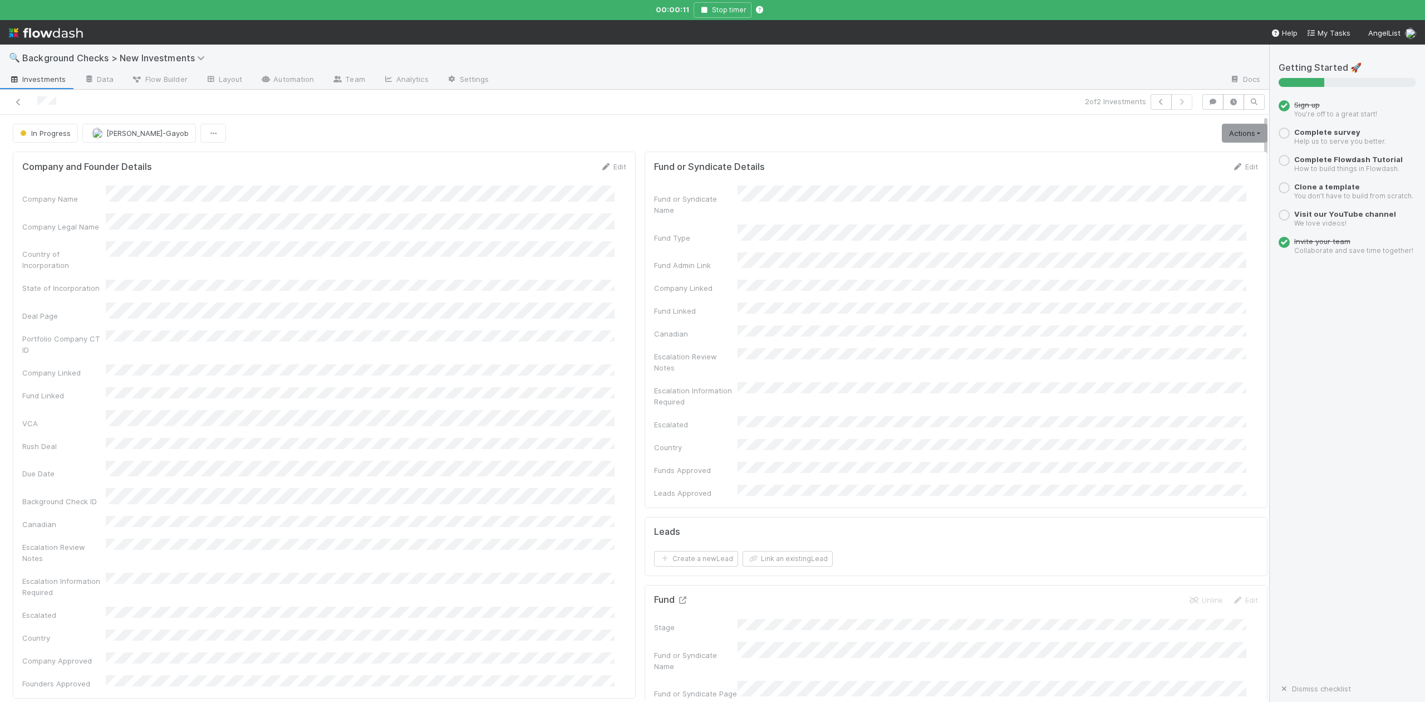
click at [677, 596] on icon at bounding box center [682, 599] width 11 height 7
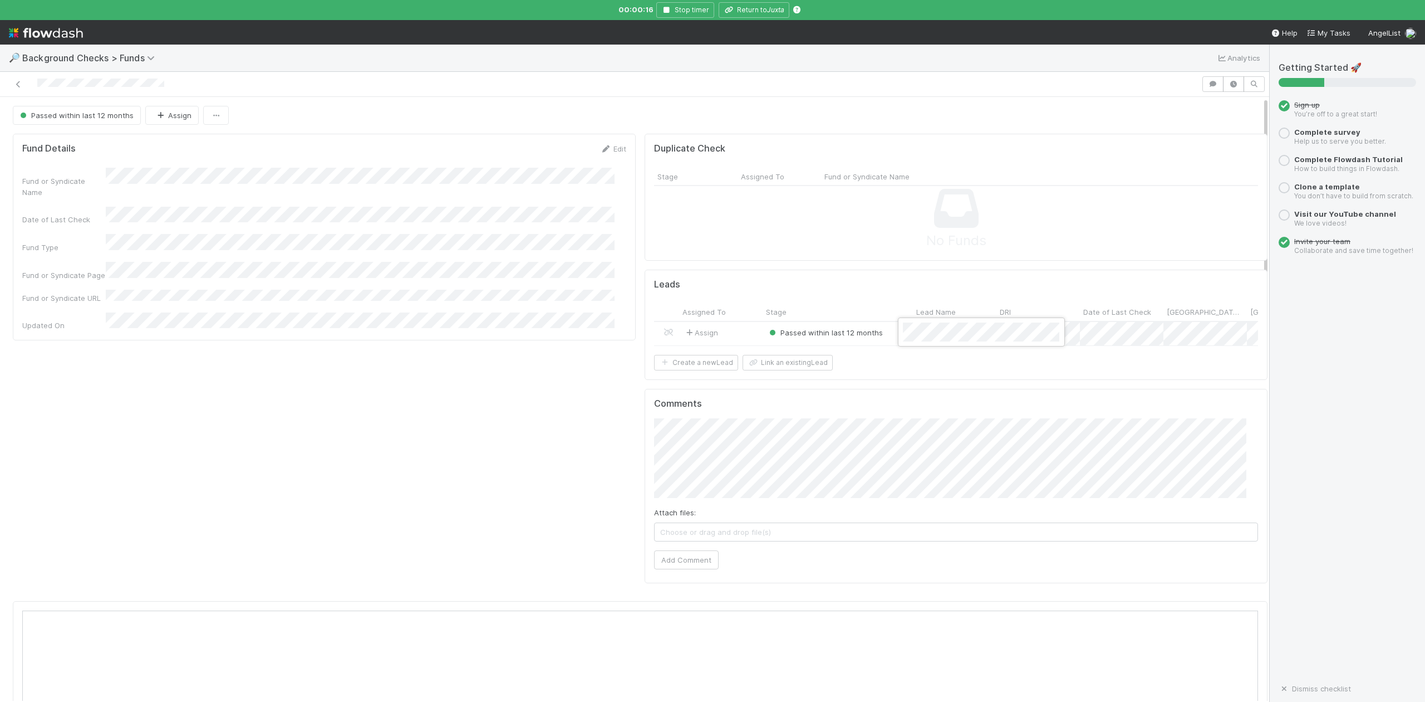
click at [749, 18] on div at bounding box center [712, 351] width 1425 height 702
click at [754, 16] on button "Return to Juxta" at bounding box center [754, 10] width 71 height 16
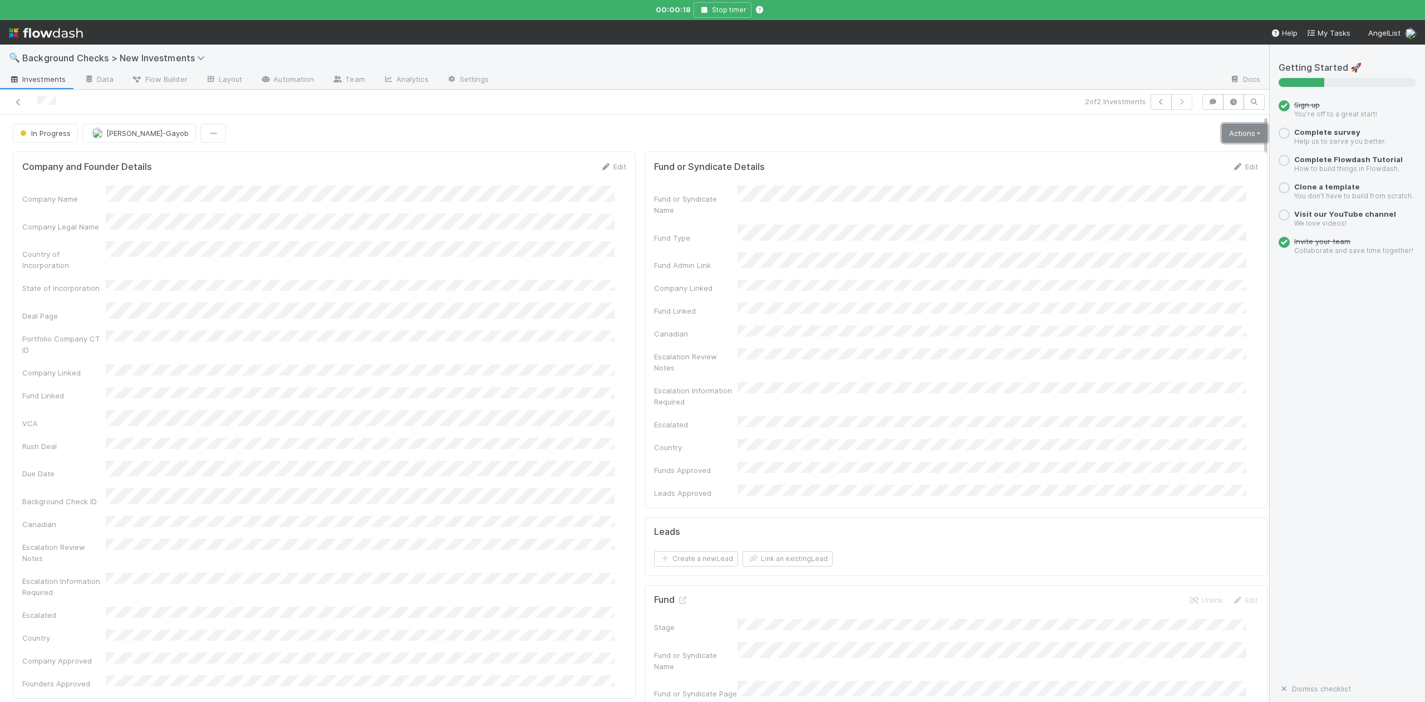
click at [1226, 135] on link "Actions" at bounding box center [1245, 133] width 46 height 19
click at [1163, 159] on button "Finish" at bounding box center [1206, 157] width 124 height 16
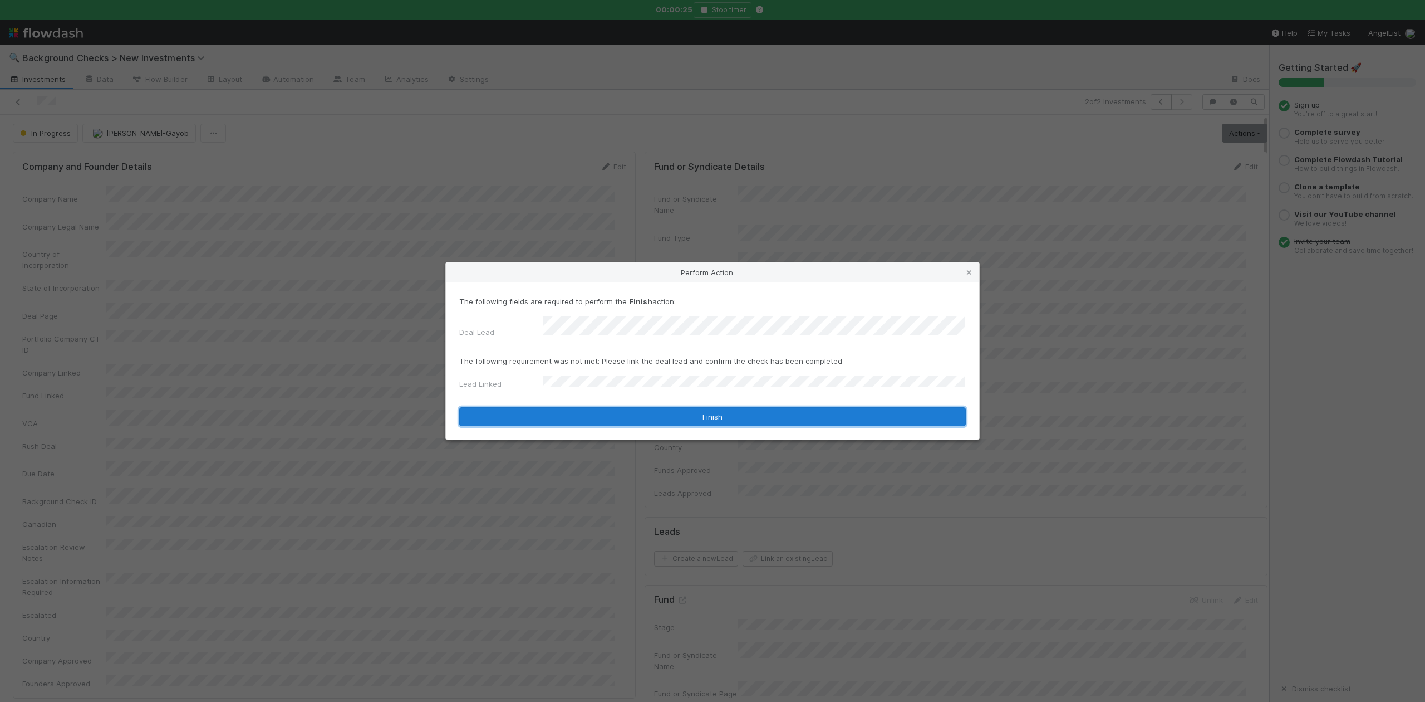
click at [563, 414] on button "Finish" at bounding box center [712, 416] width 507 height 19
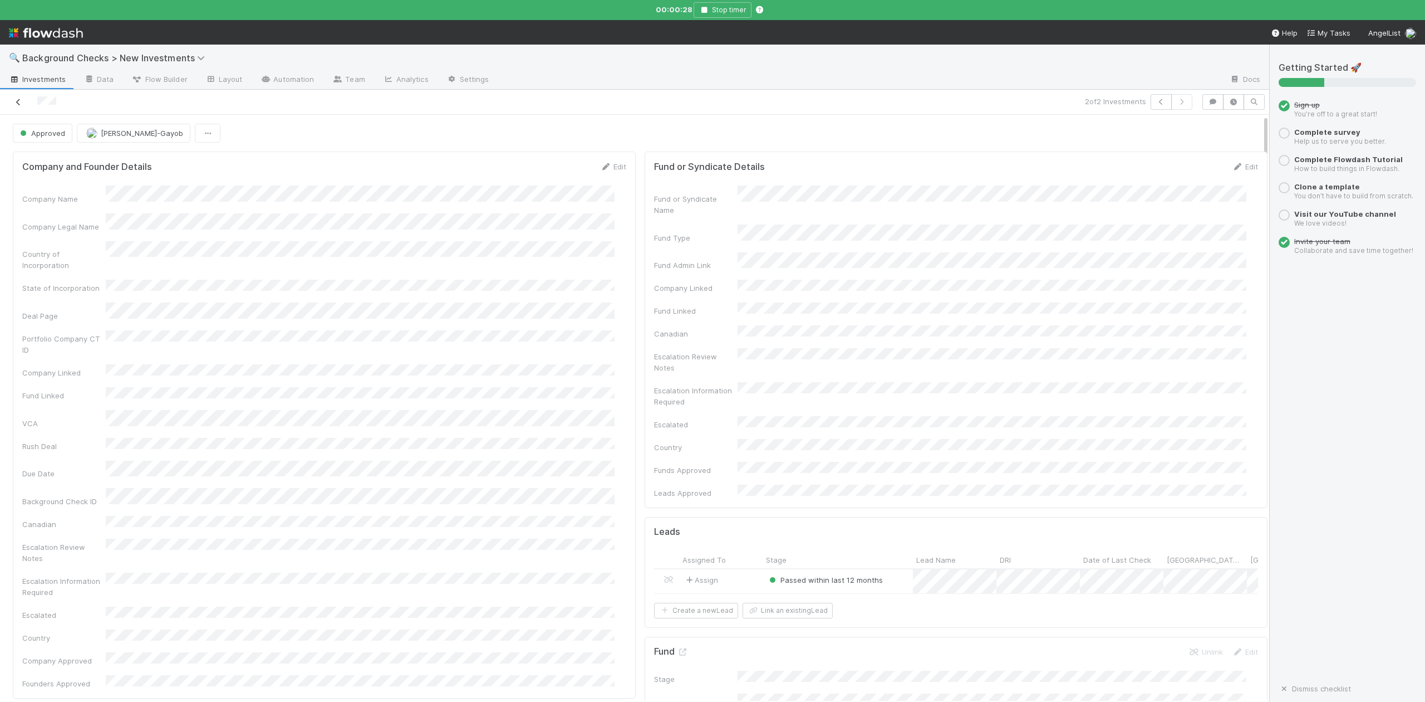
click at [19, 101] on icon at bounding box center [18, 102] width 11 height 7
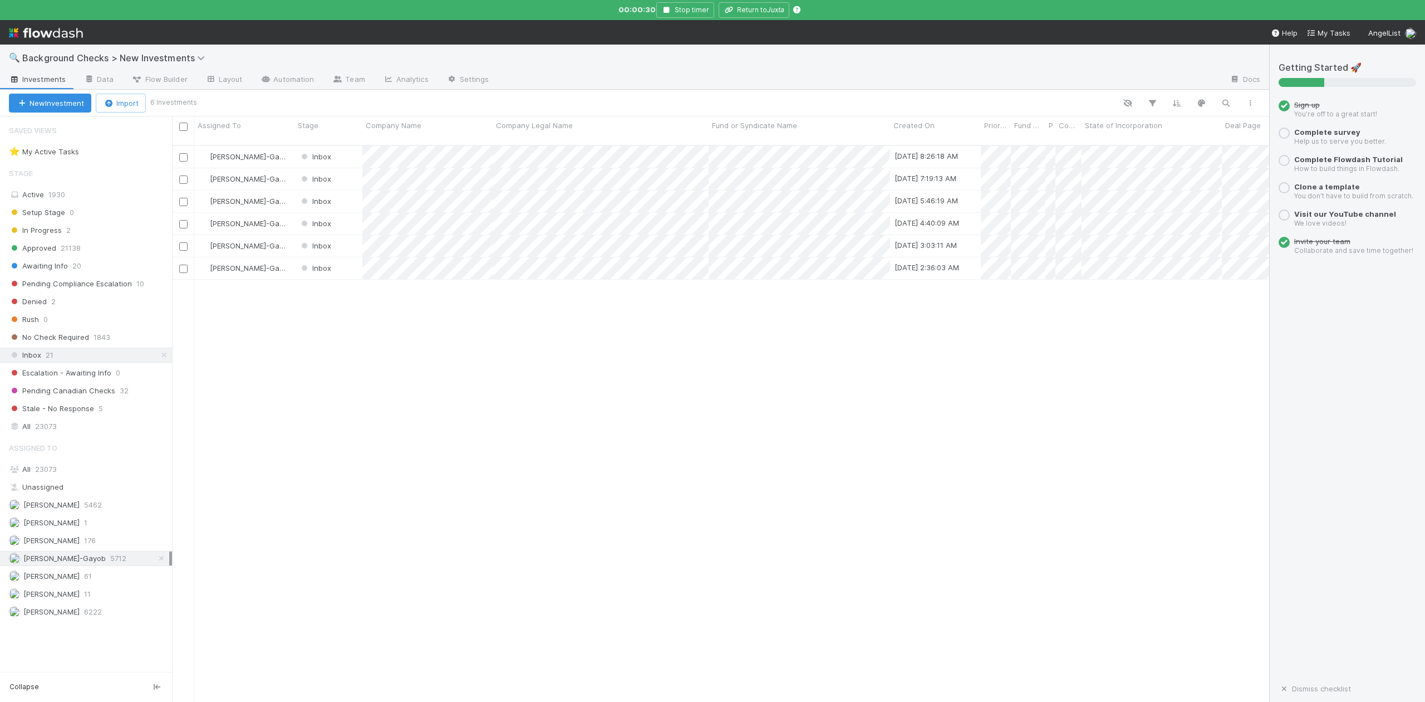
scroll to position [553, 1087]
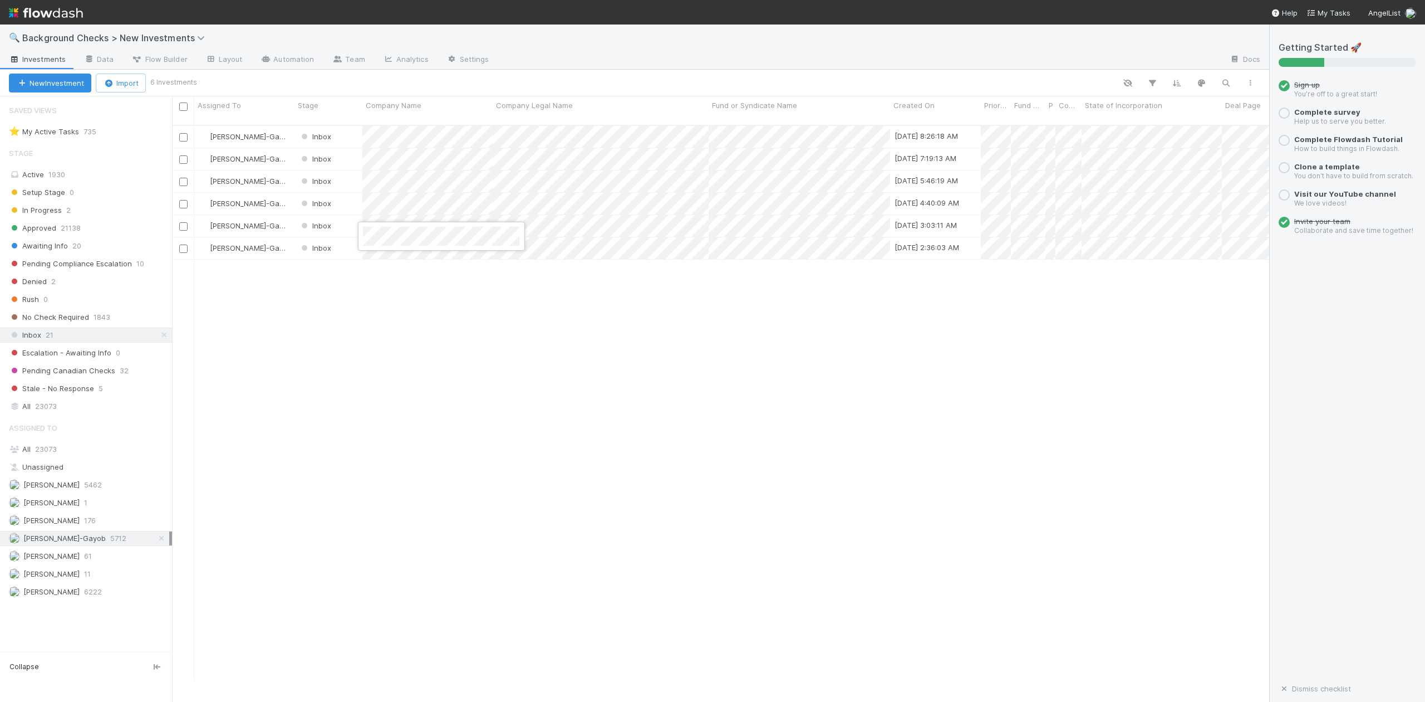
click at [479, 386] on div at bounding box center [712, 351] width 1425 height 702
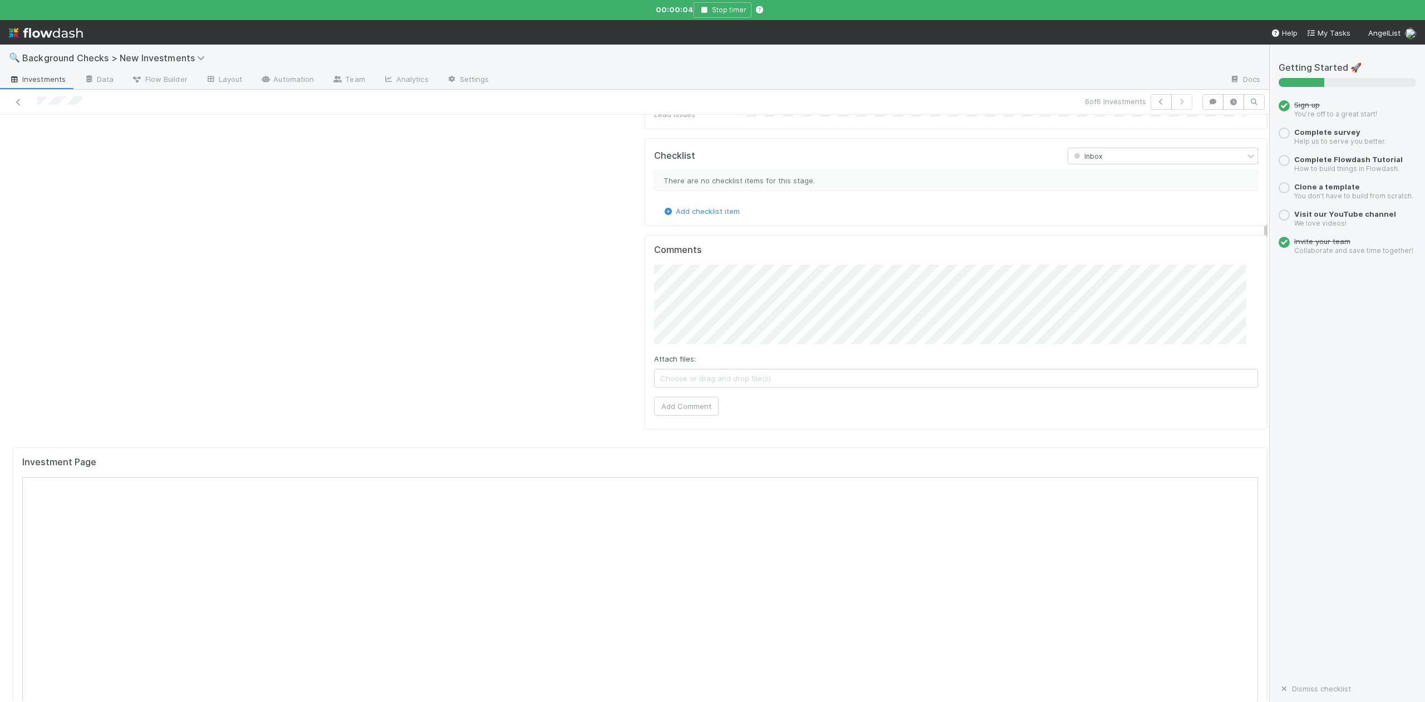
scroll to position [668, 0]
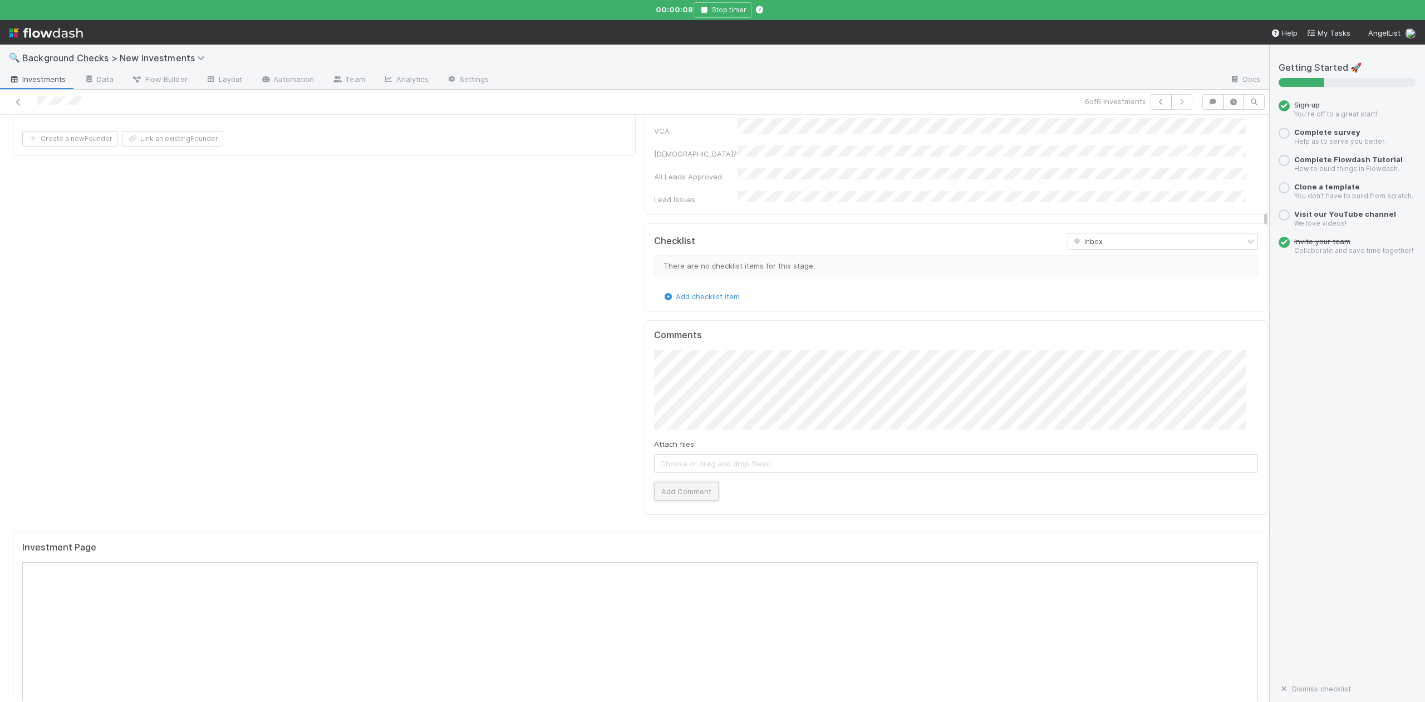
click at [669, 482] on button "Add Comment" at bounding box center [686, 491] width 65 height 19
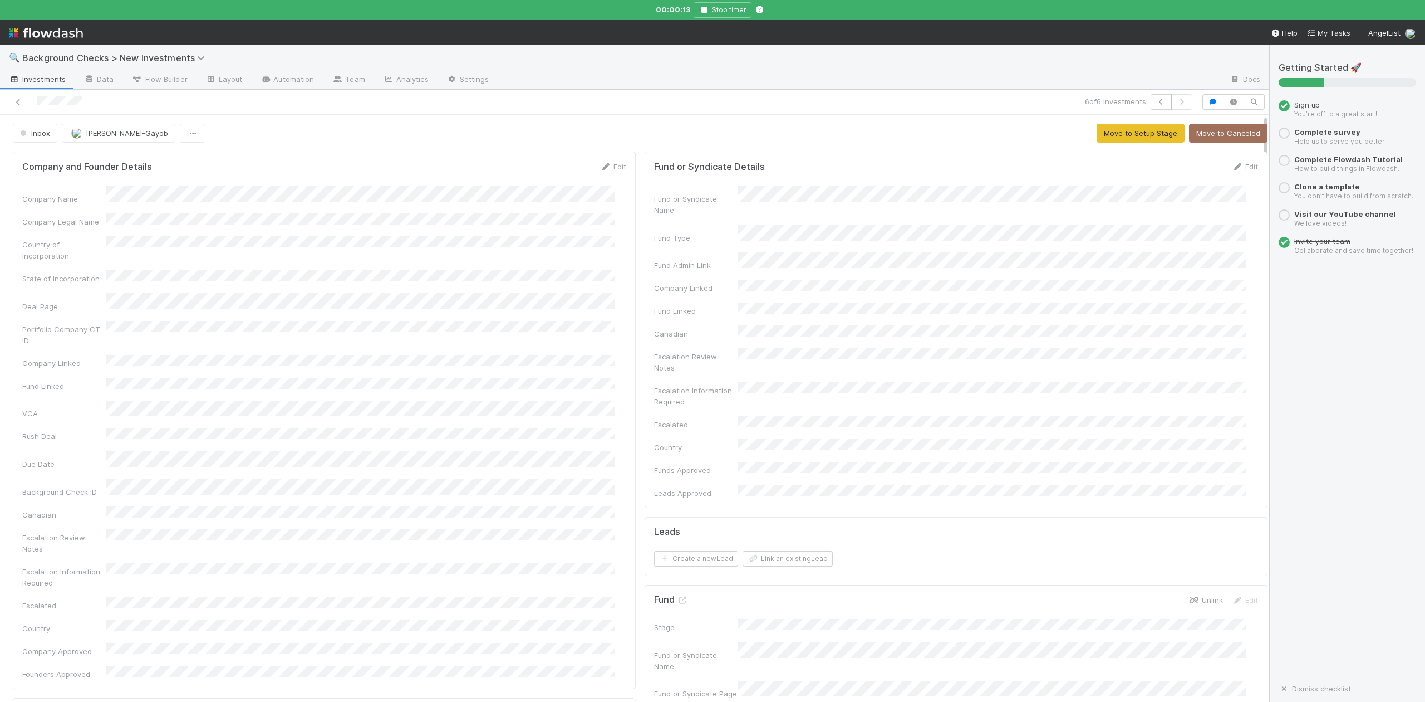
click at [1189, 596] on icon at bounding box center [1194, 599] width 11 height 7
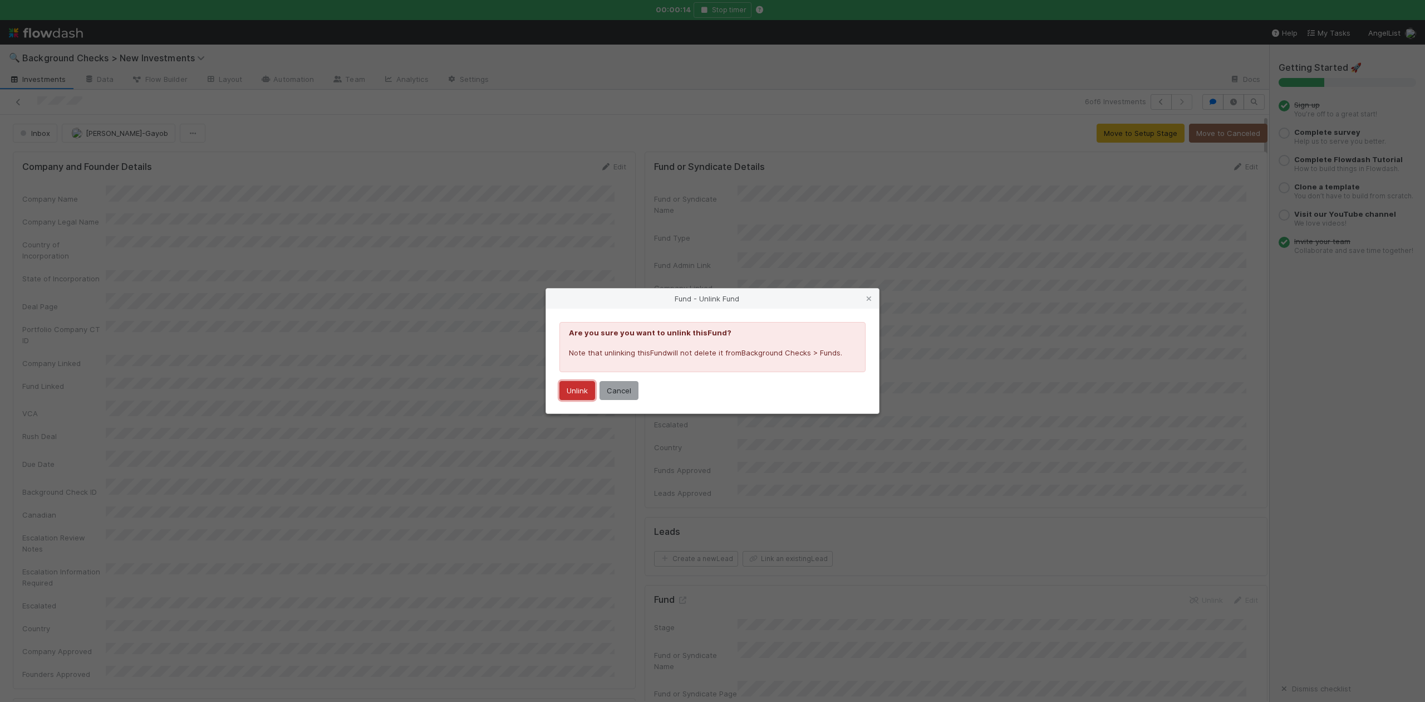
click at [585, 386] on button "Unlink" at bounding box center [578, 390] width 36 height 19
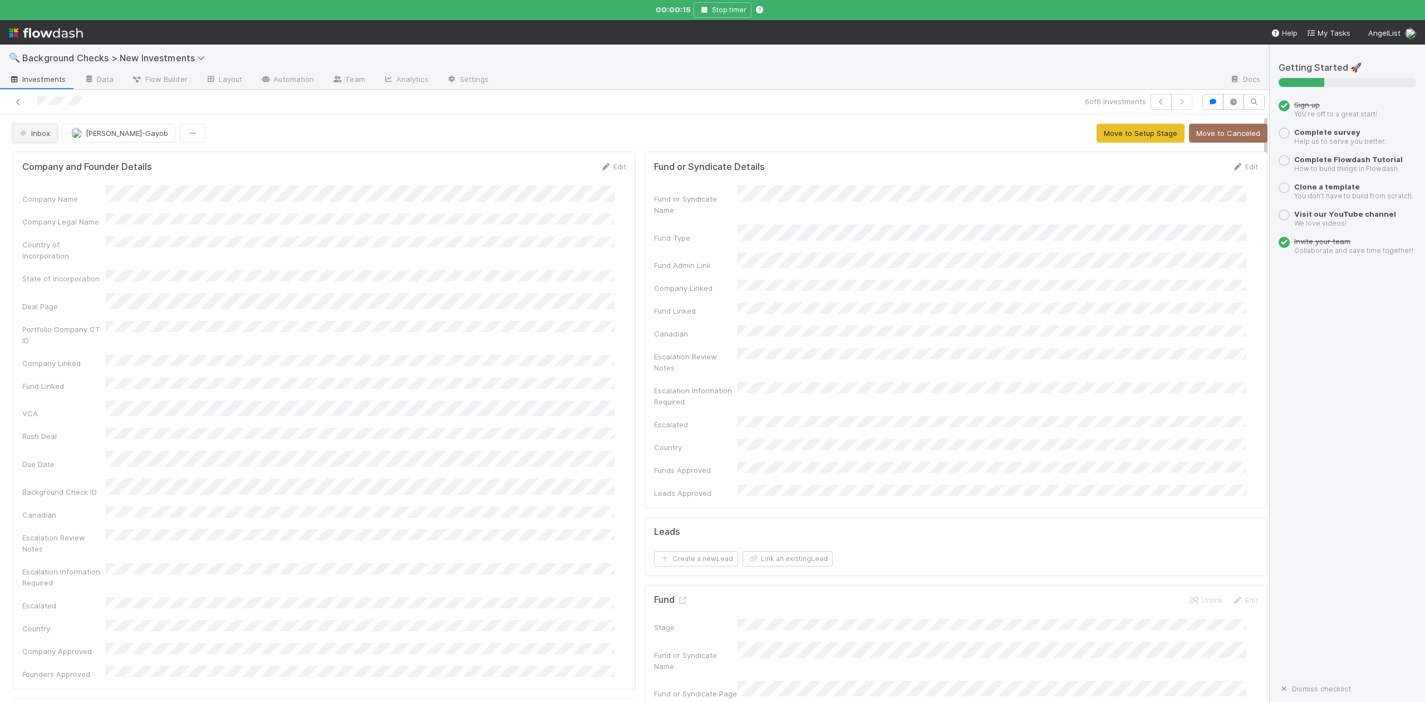
click at [39, 139] on button "Inbox" at bounding box center [35, 133] width 45 height 19
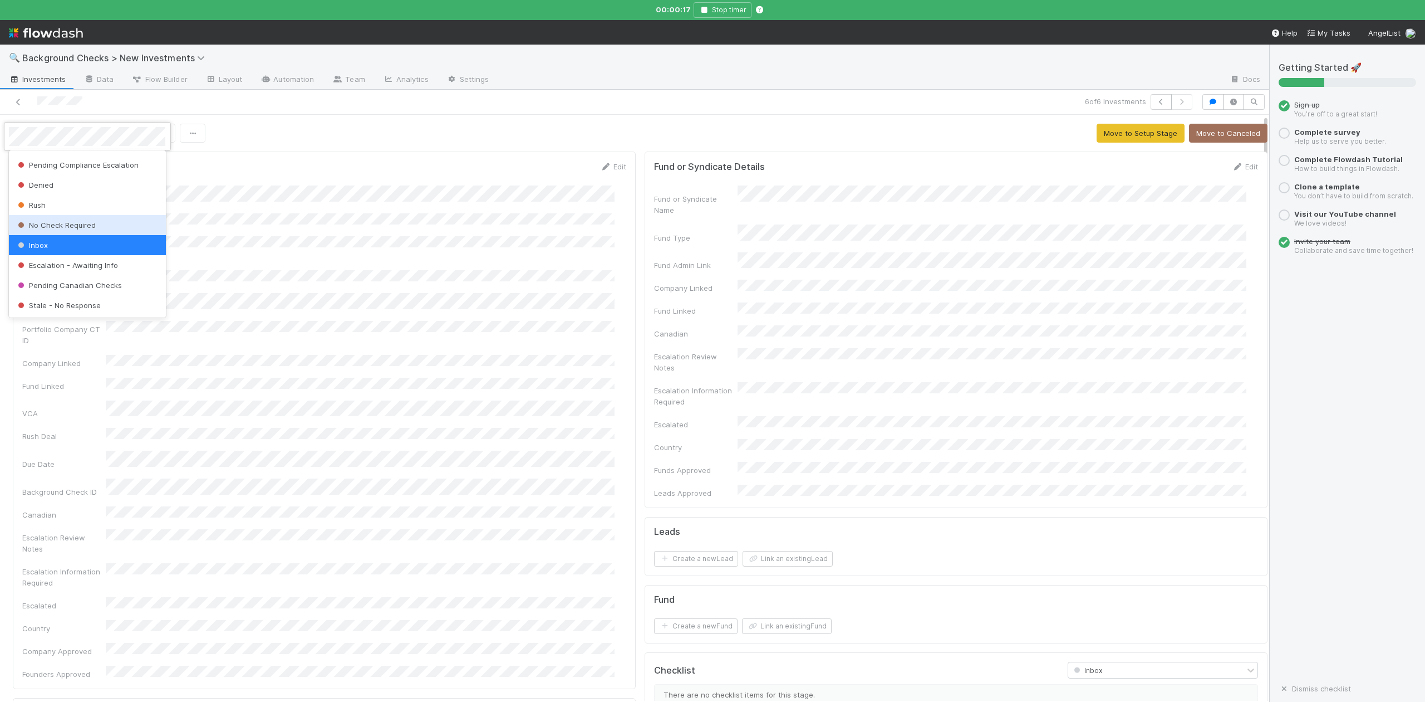
click at [79, 223] on span "No Check Required" at bounding box center [56, 224] width 80 height 9
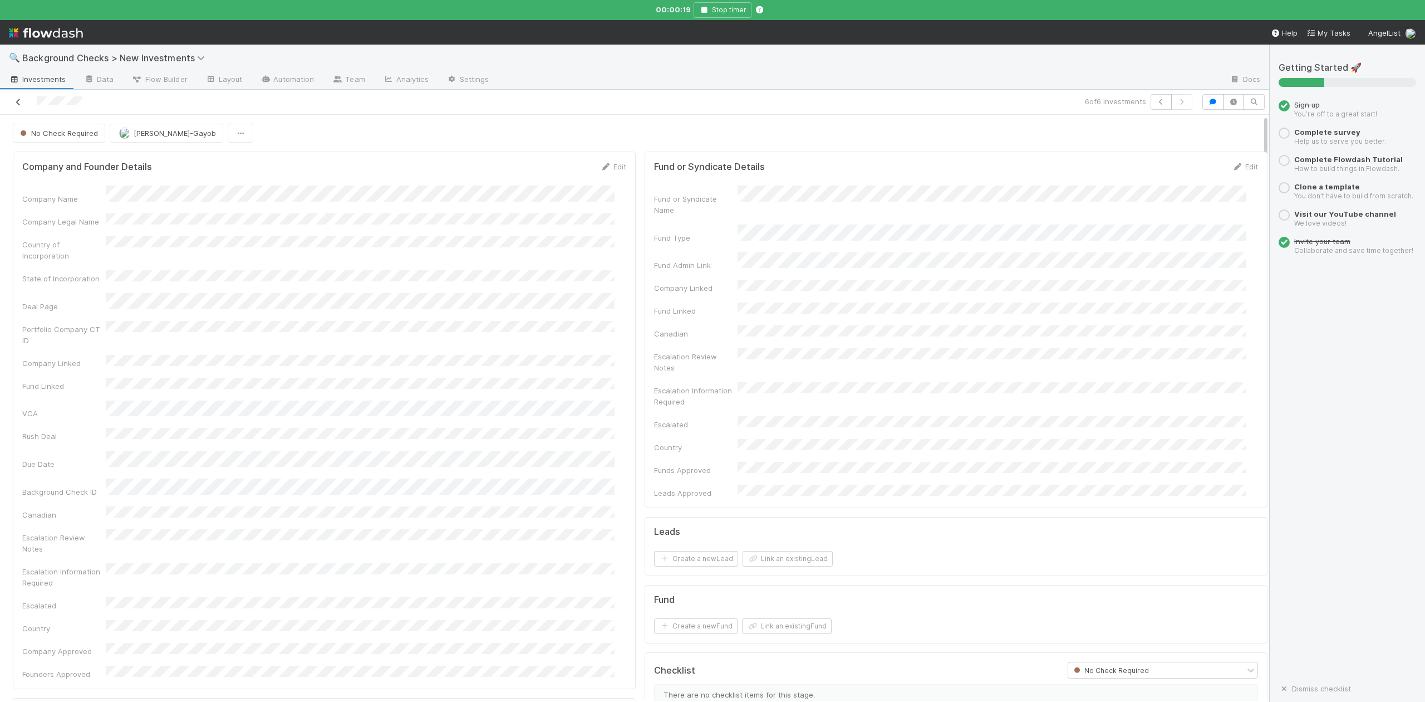
click at [18, 97] on link at bounding box center [18, 101] width 11 height 11
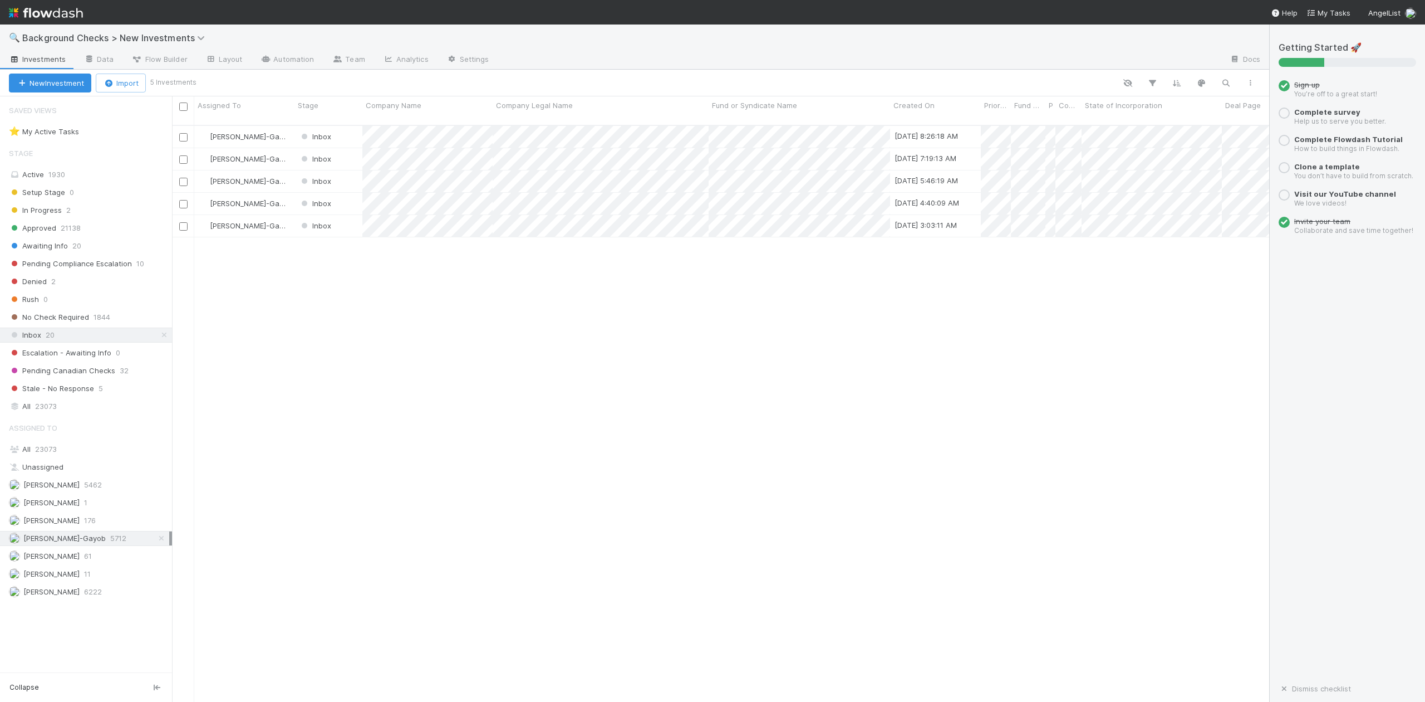
scroll to position [575, 1087]
click at [319, 281] on div at bounding box center [712, 351] width 1425 height 702
click at [335, 215] on div "Inbox" at bounding box center [329, 226] width 68 height 22
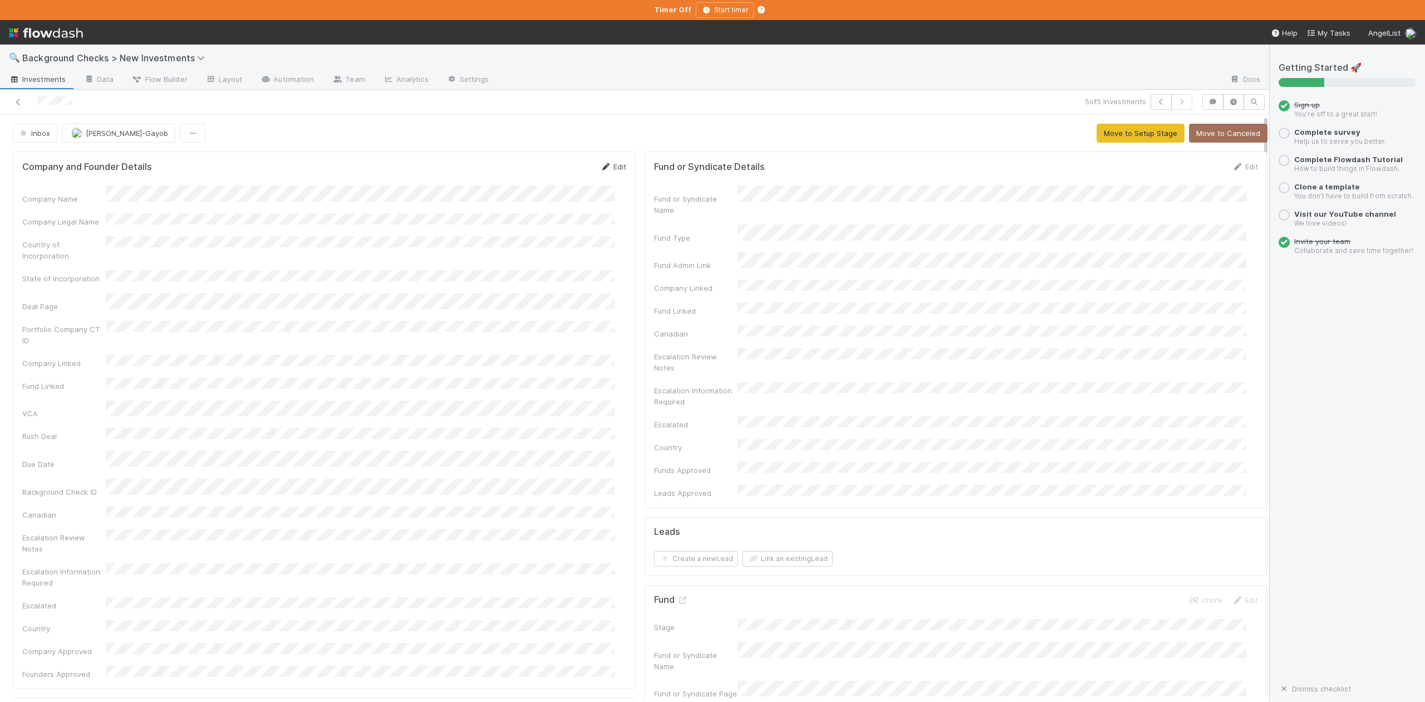
click at [606, 169] on link "Edit" at bounding box center [613, 166] width 26 height 9
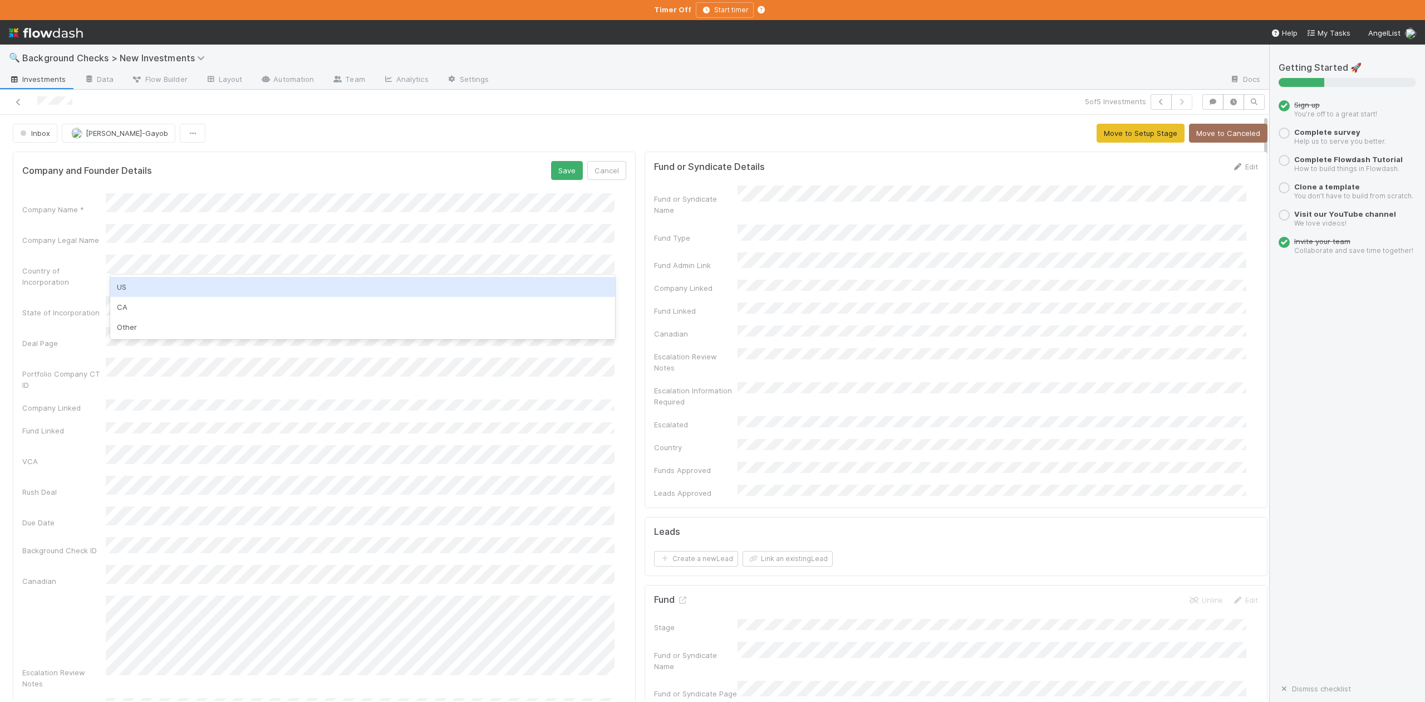
click at [124, 287] on div "US" at bounding box center [362, 287] width 504 height 20
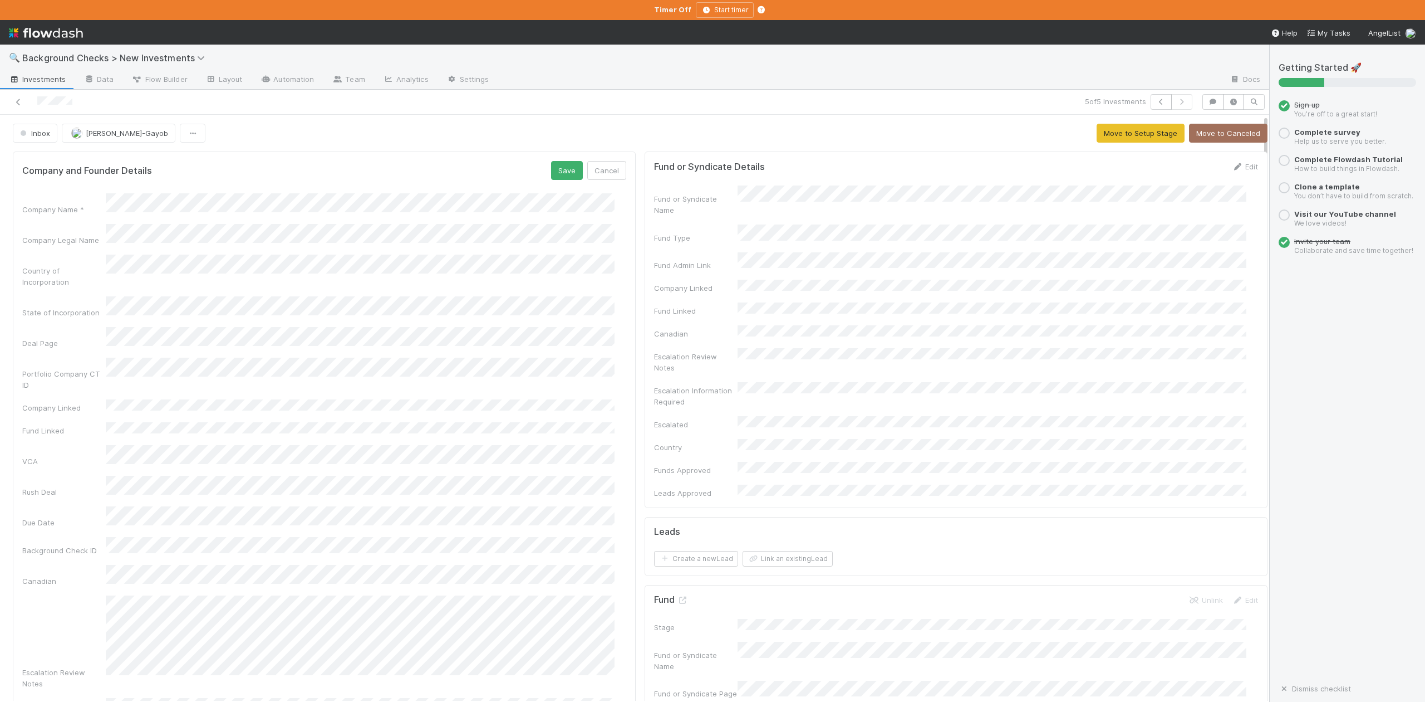
click at [76, 296] on div "State of Incorporation" at bounding box center [324, 307] width 604 height 22
click at [551, 177] on button "Save" at bounding box center [567, 170] width 32 height 19
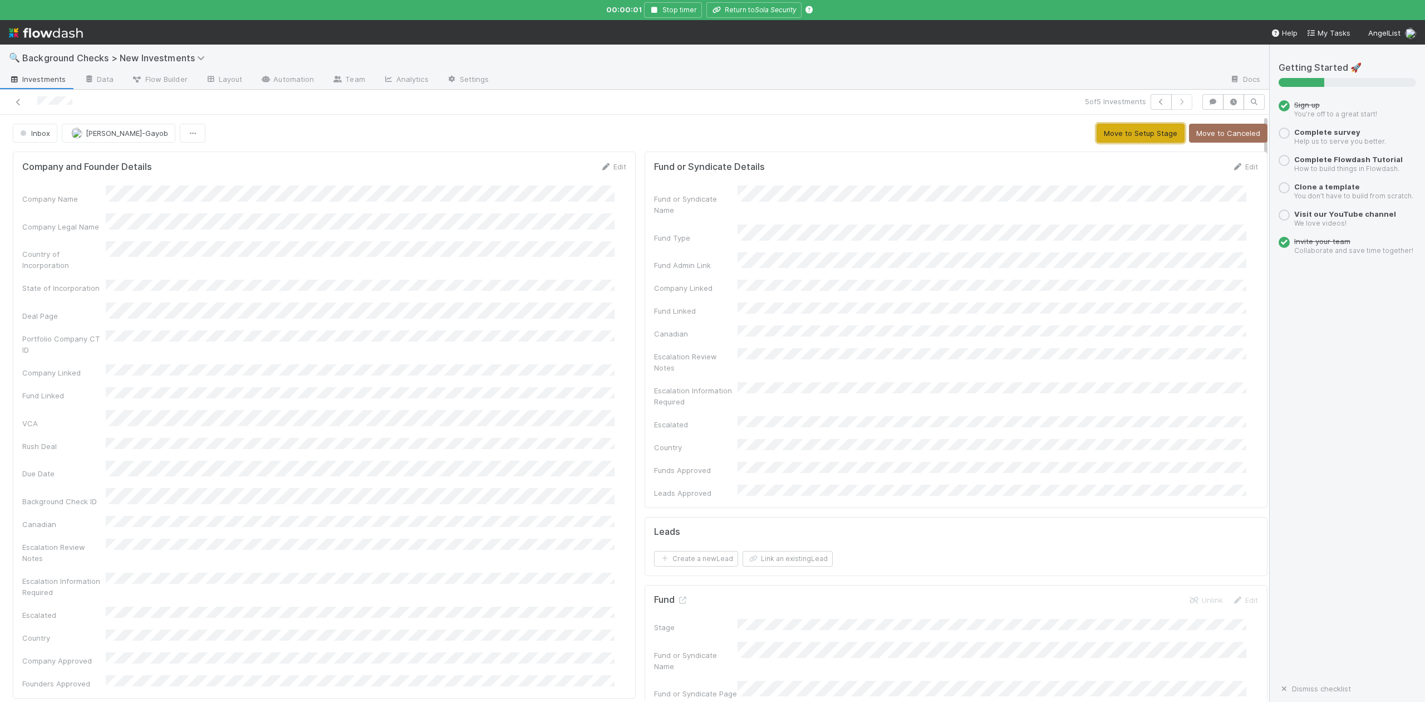
click at [1101, 134] on button "Move to Setup Stage" at bounding box center [1141, 133] width 88 height 19
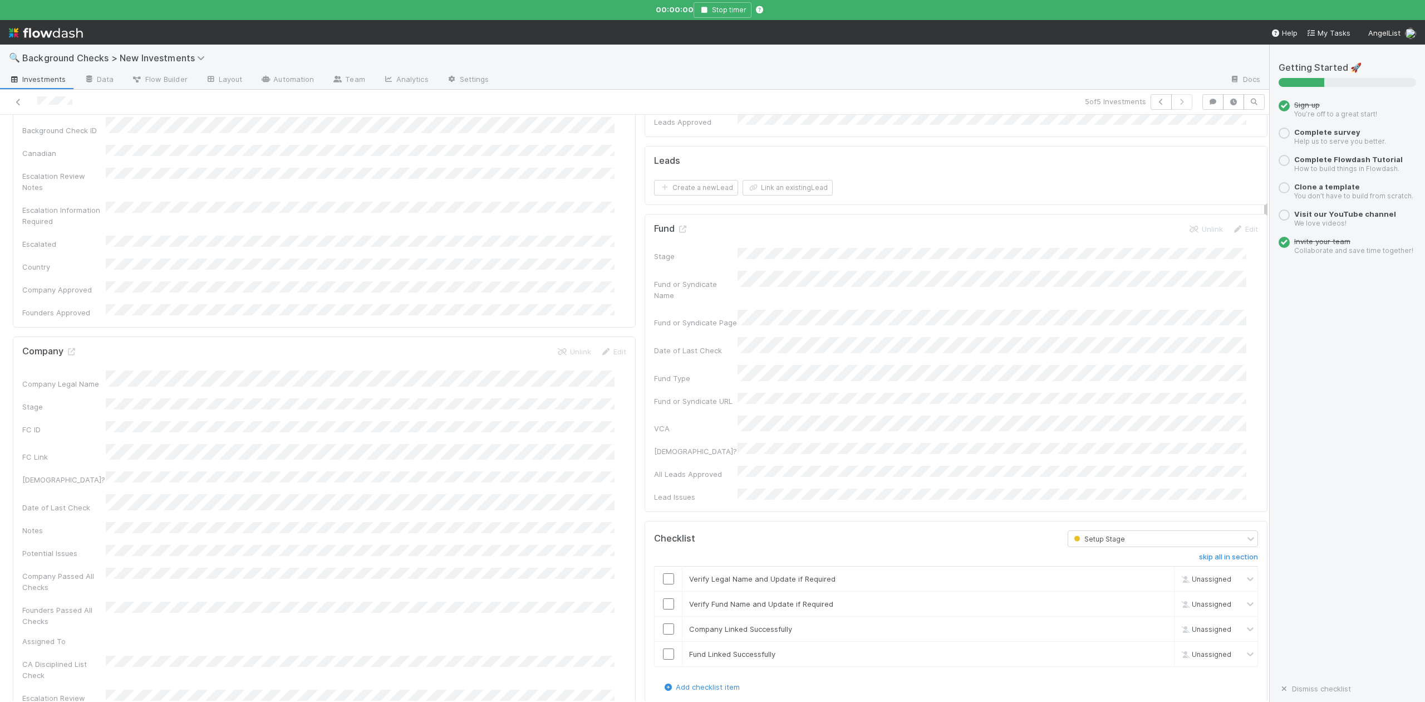
scroll to position [668, 0]
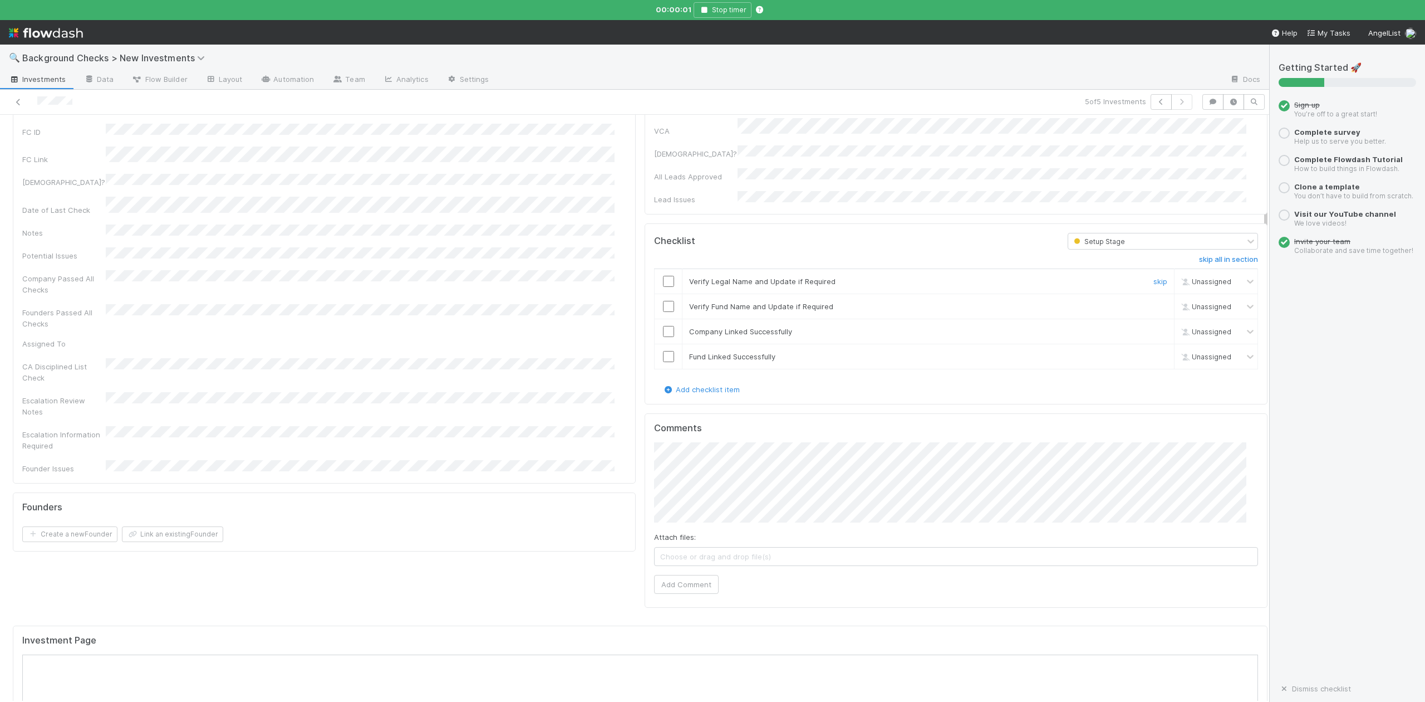
click at [663, 276] on input "checkbox" at bounding box center [668, 281] width 11 height 11
click at [663, 301] on input "checkbox" at bounding box center [668, 306] width 11 height 11
click at [663, 326] on input "checkbox" at bounding box center [668, 331] width 11 height 11
click at [663, 351] on input "checkbox" at bounding box center [668, 356] width 11 height 11
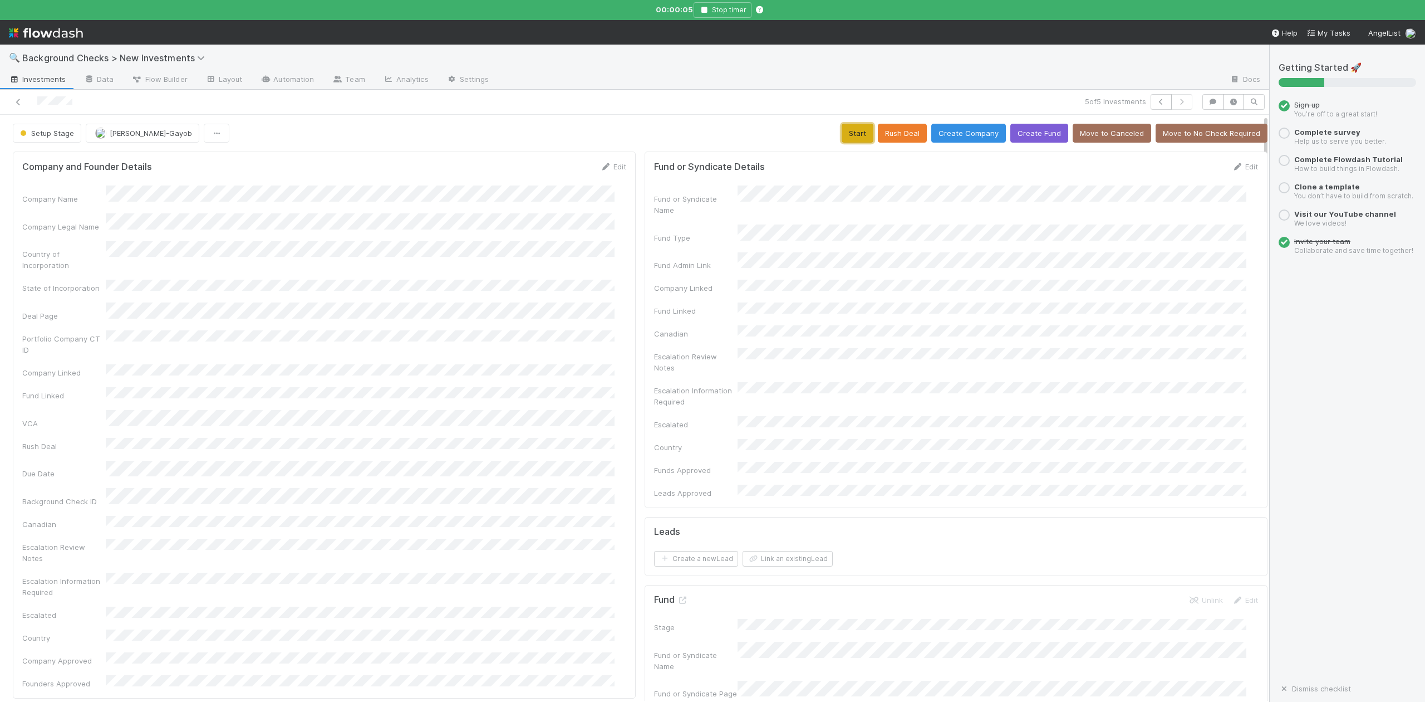
click at [842, 130] on button "Start" at bounding box center [858, 133] width 32 height 19
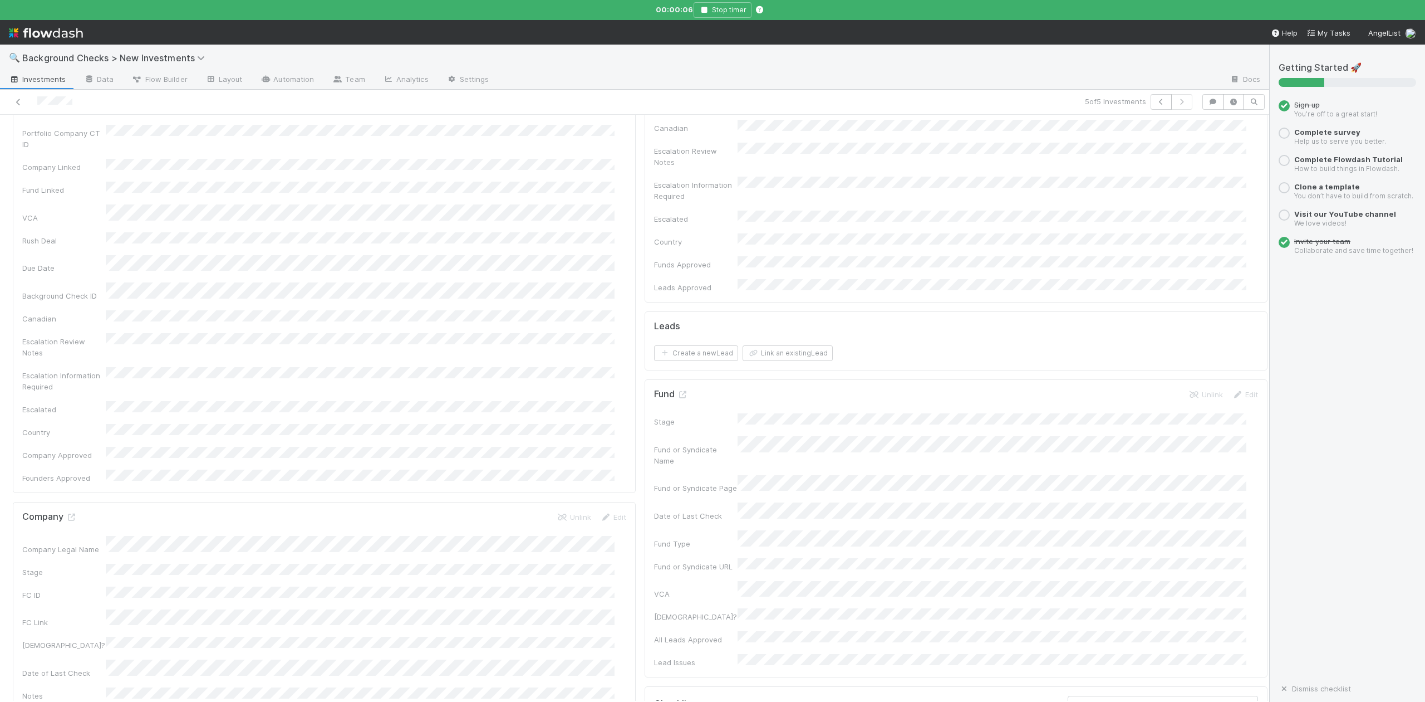
scroll to position [297, 0]
click at [67, 422] on icon at bounding box center [71, 425] width 11 height 7
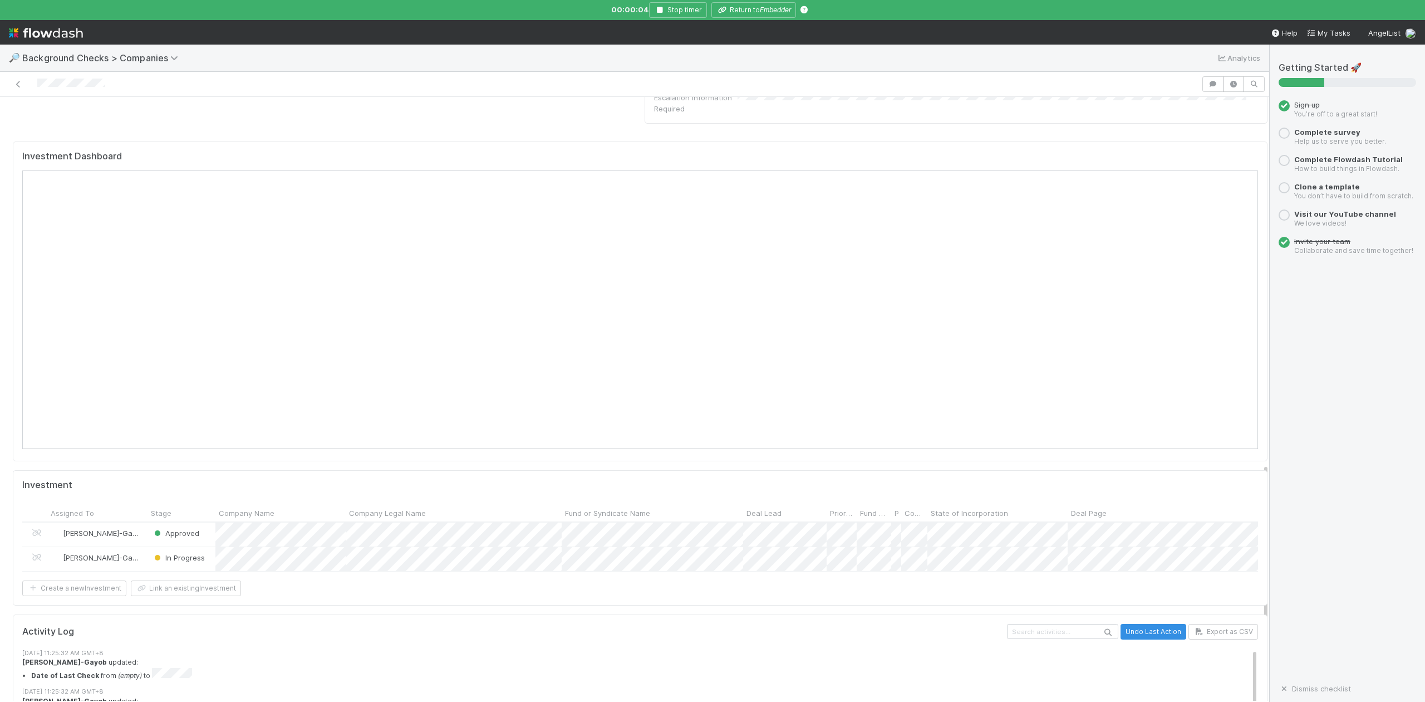
scroll to position [1039, 0]
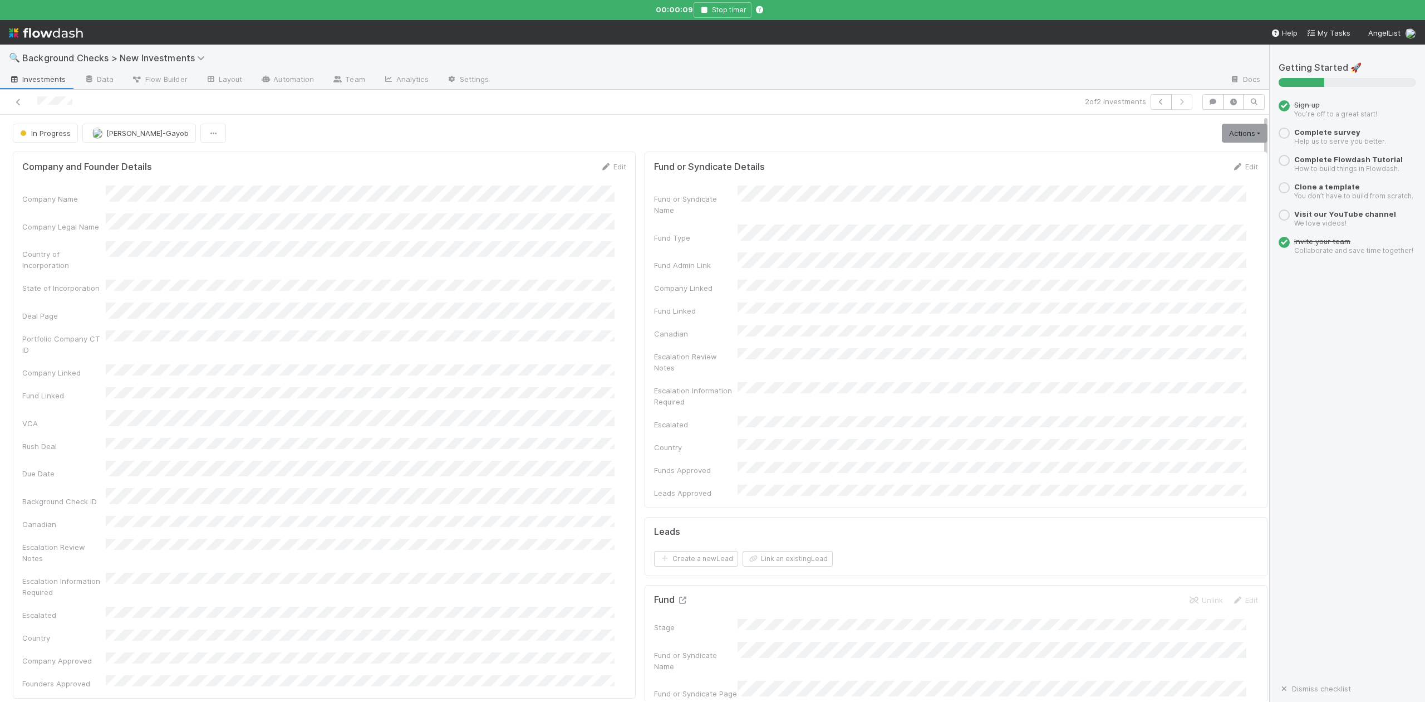
click at [677, 596] on icon at bounding box center [682, 599] width 11 height 7
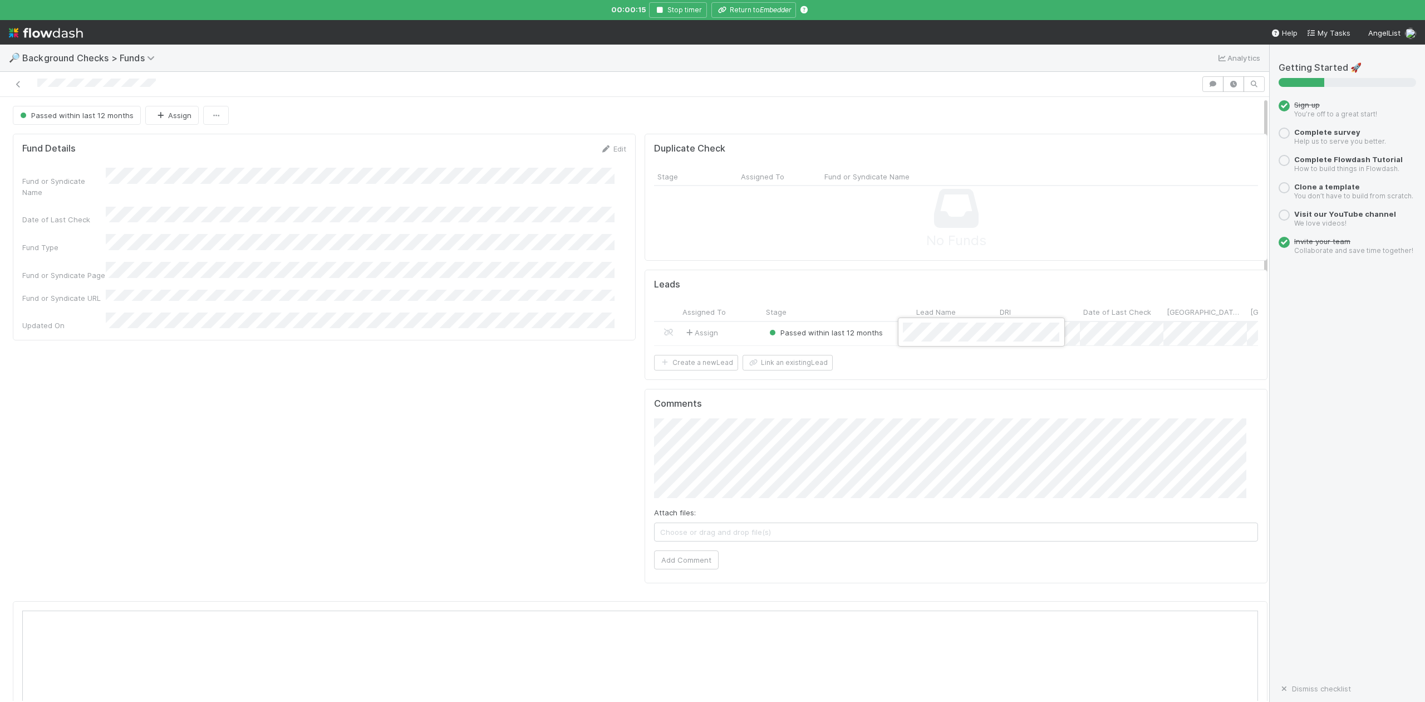
click at [759, 12] on div at bounding box center [712, 351] width 1425 height 702
click at [760, 12] on icon "Embedder" at bounding box center [775, 10] width 31 height 8
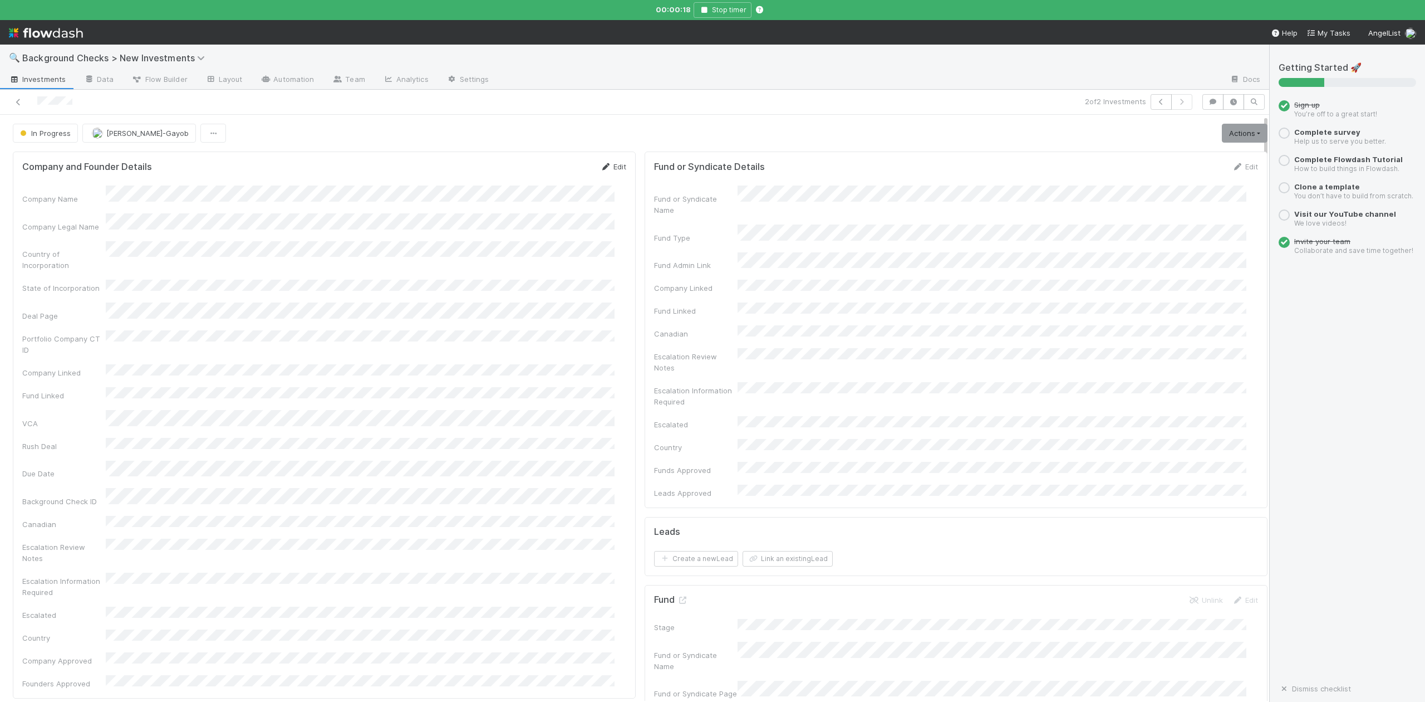
click at [606, 168] on link "Edit" at bounding box center [613, 166] width 26 height 9
click at [1222, 133] on link "Actions" at bounding box center [1245, 133] width 46 height 19
click at [1222, 136] on link "Actions" at bounding box center [1245, 133] width 46 height 19
click at [1144, 153] on button "Finish" at bounding box center [1206, 157] width 124 height 16
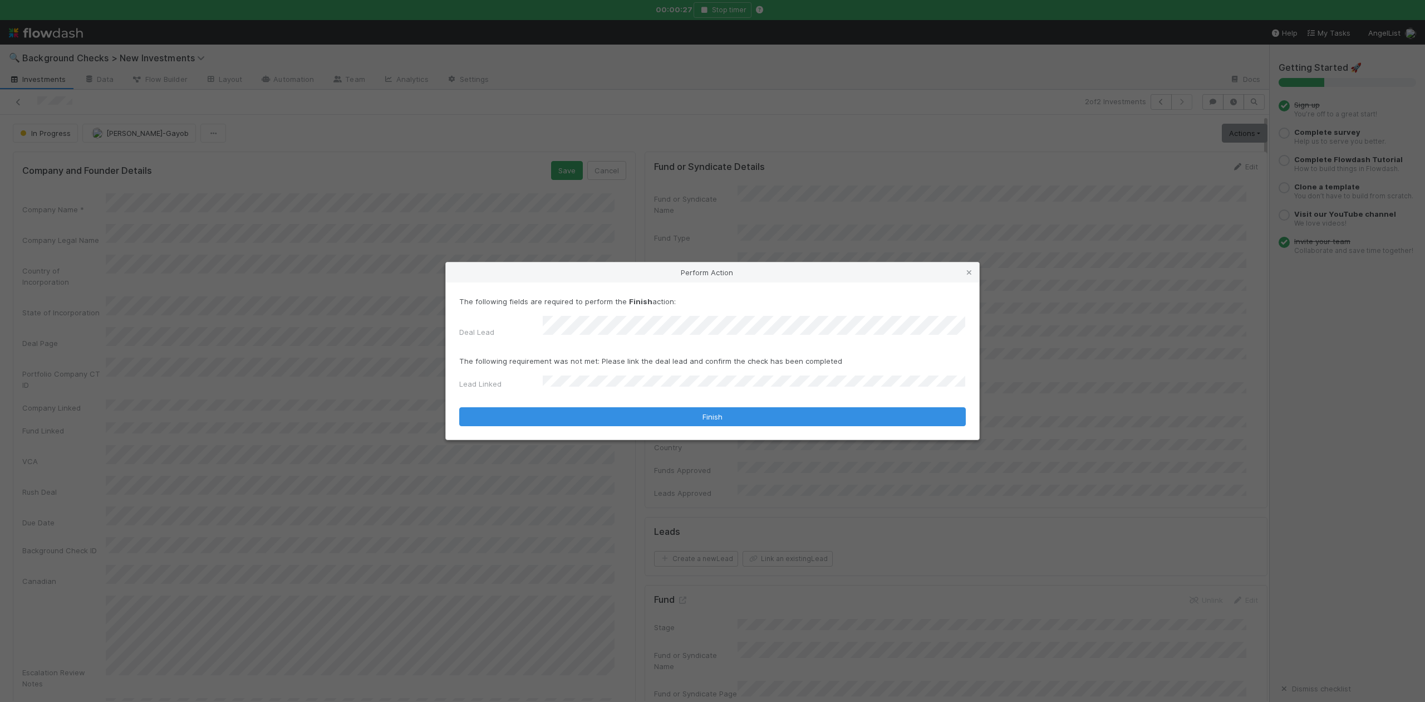
click at [551, 374] on form "The following fields are required to perform the Finish action: Deal Lead The f…" at bounding box center [712, 361] width 507 height 130
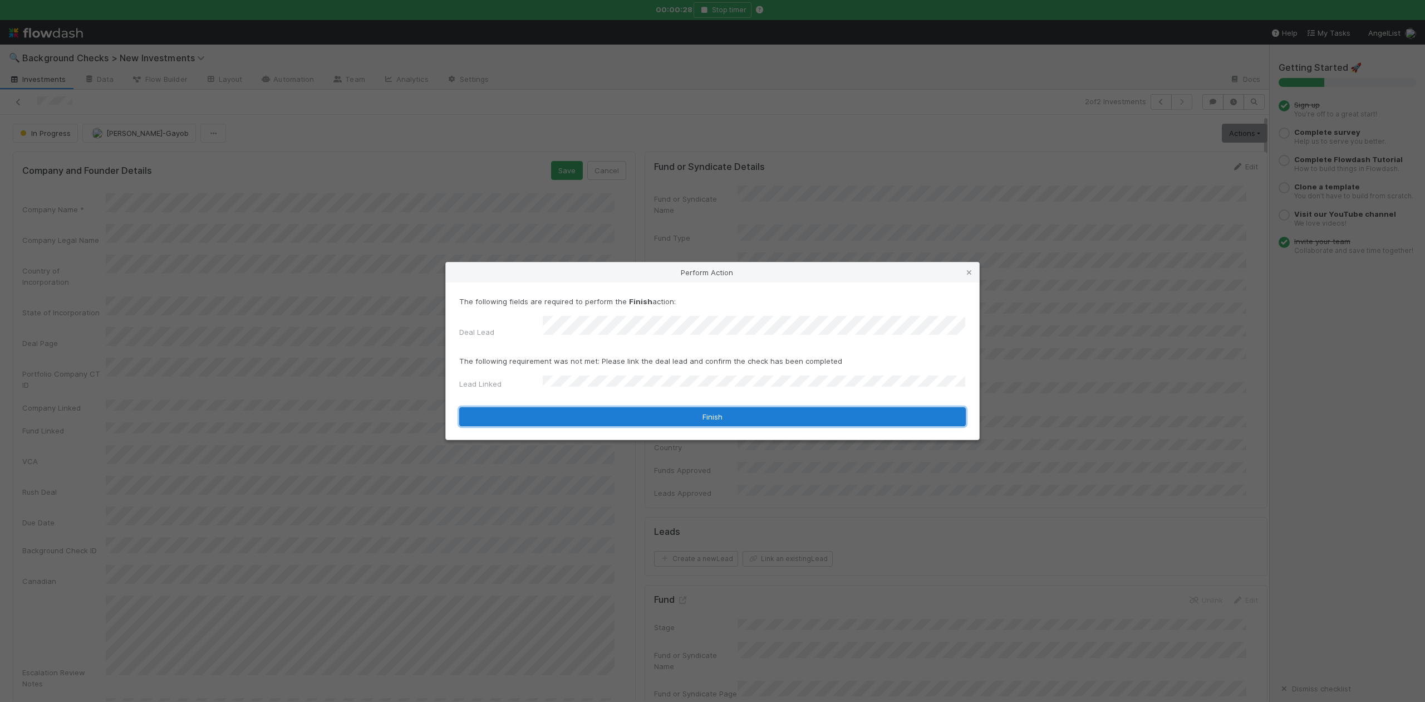
click at [560, 407] on button "Finish" at bounding box center [712, 416] width 507 height 19
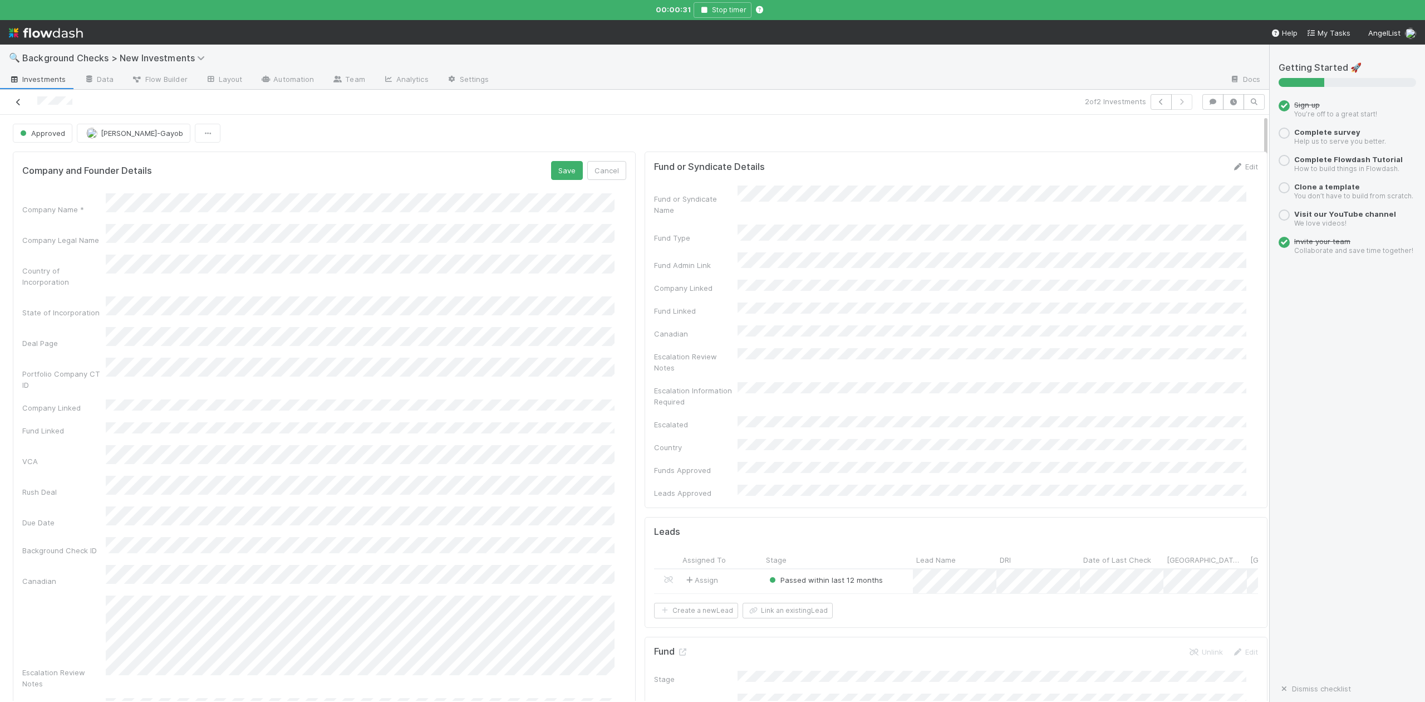
click at [14, 100] on icon at bounding box center [18, 102] width 11 height 7
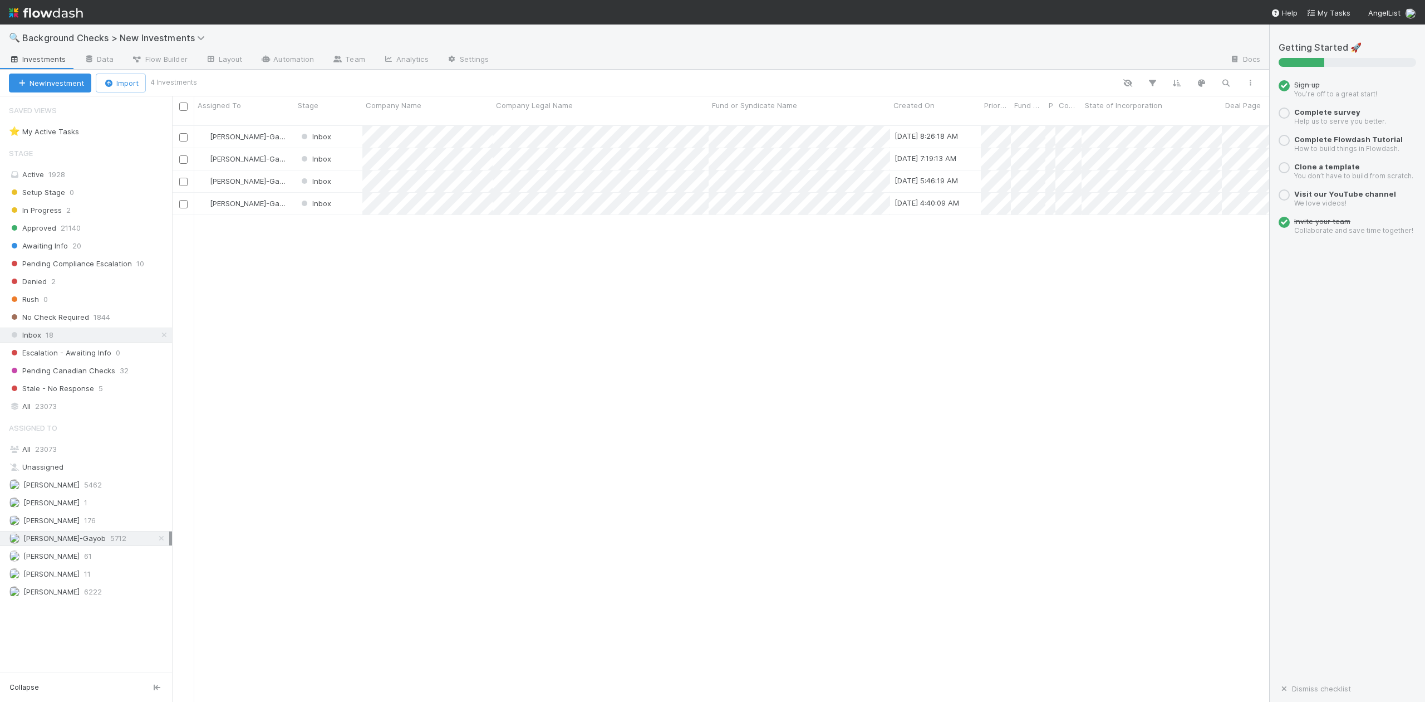
scroll to position [575, 1087]
drag, startPoint x: 417, startPoint y: 341, endPoint x: 417, endPoint y: 335, distance: 6.7
click at [417, 341] on div at bounding box center [712, 351] width 1425 height 702
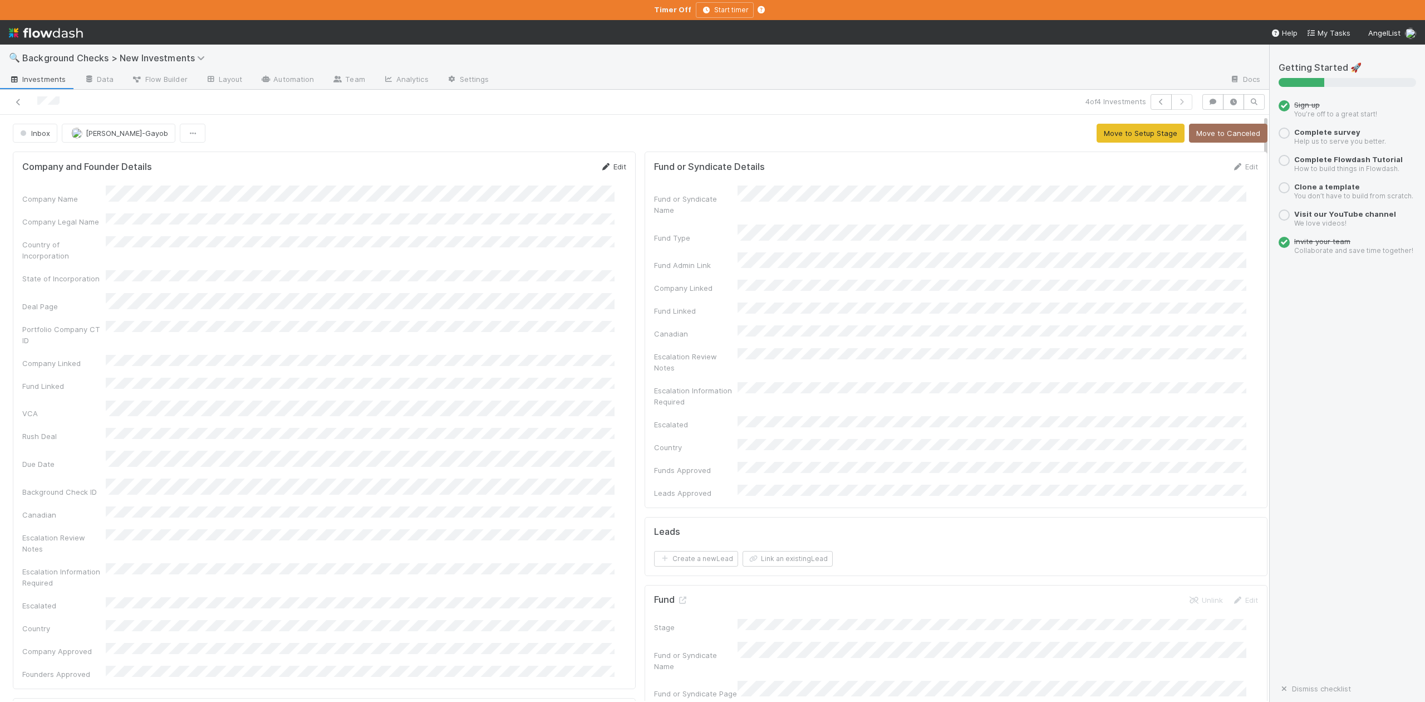
click at [609, 170] on link "Edit" at bounding box center [613, 166] width 26 height 9
click at [79, 232] on div "Company Legal Name" at bounding box center [324, 235] width 604 height 22
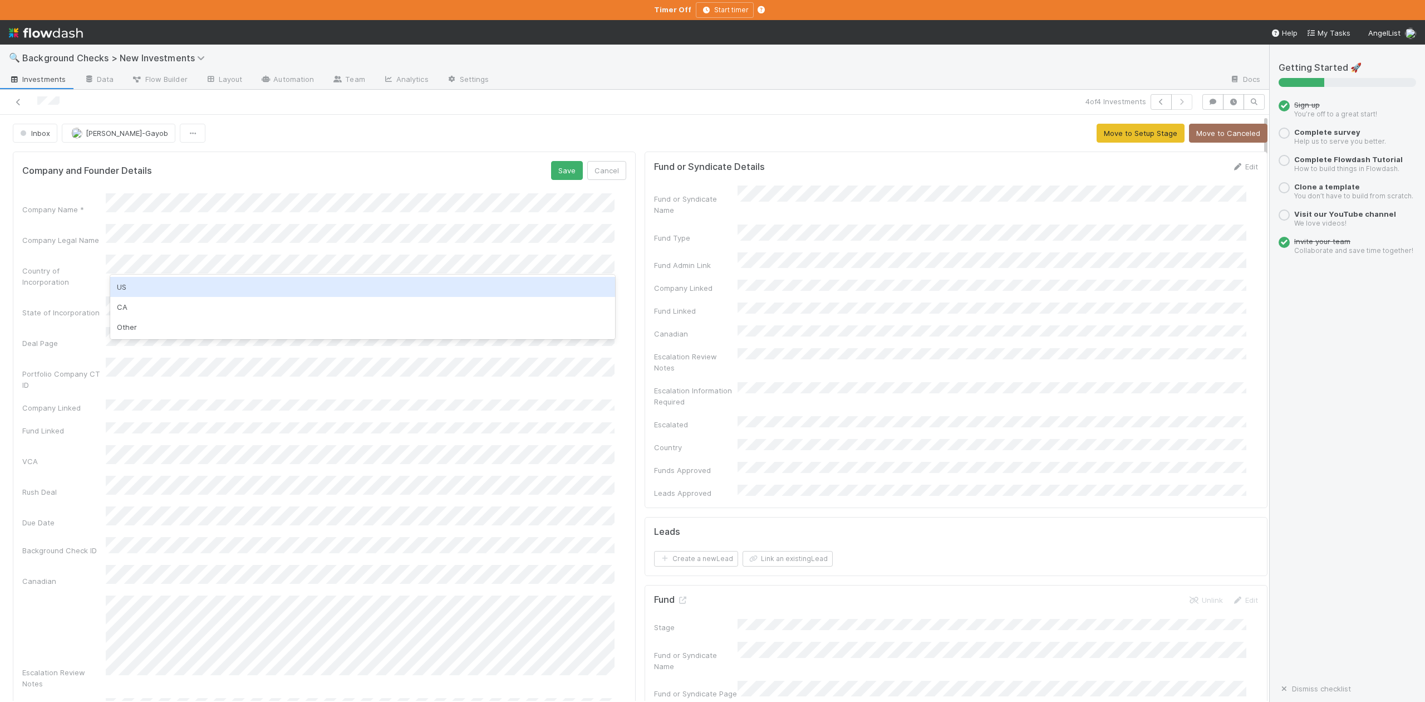
click at [131, 284] on div "US" at bounding box center [362, 287] width 504 height 20
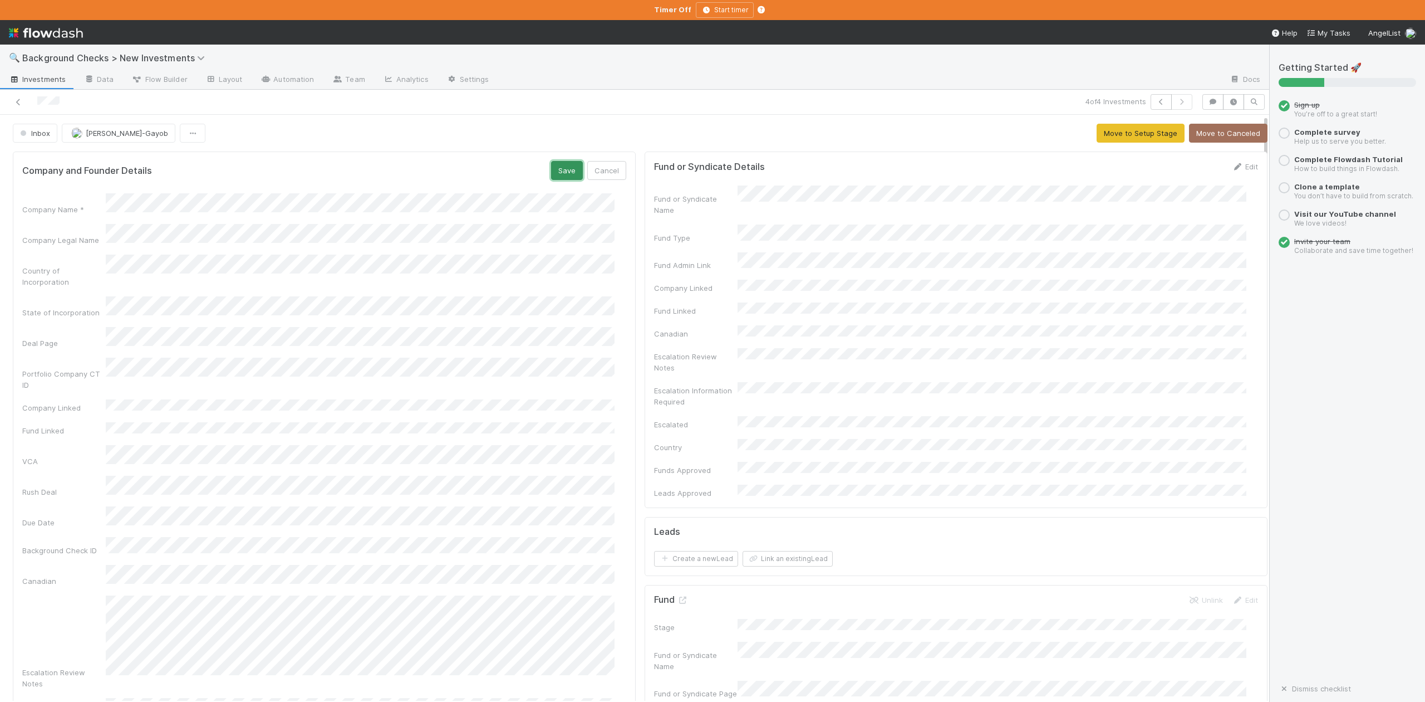
click at [561, 167] on button "Save" at bounding box center [567, 170] width 32 height 19
click at [1108, 134] on button "Move to Setup Stage" at bounding box center [1141, 133] width 88 height 19
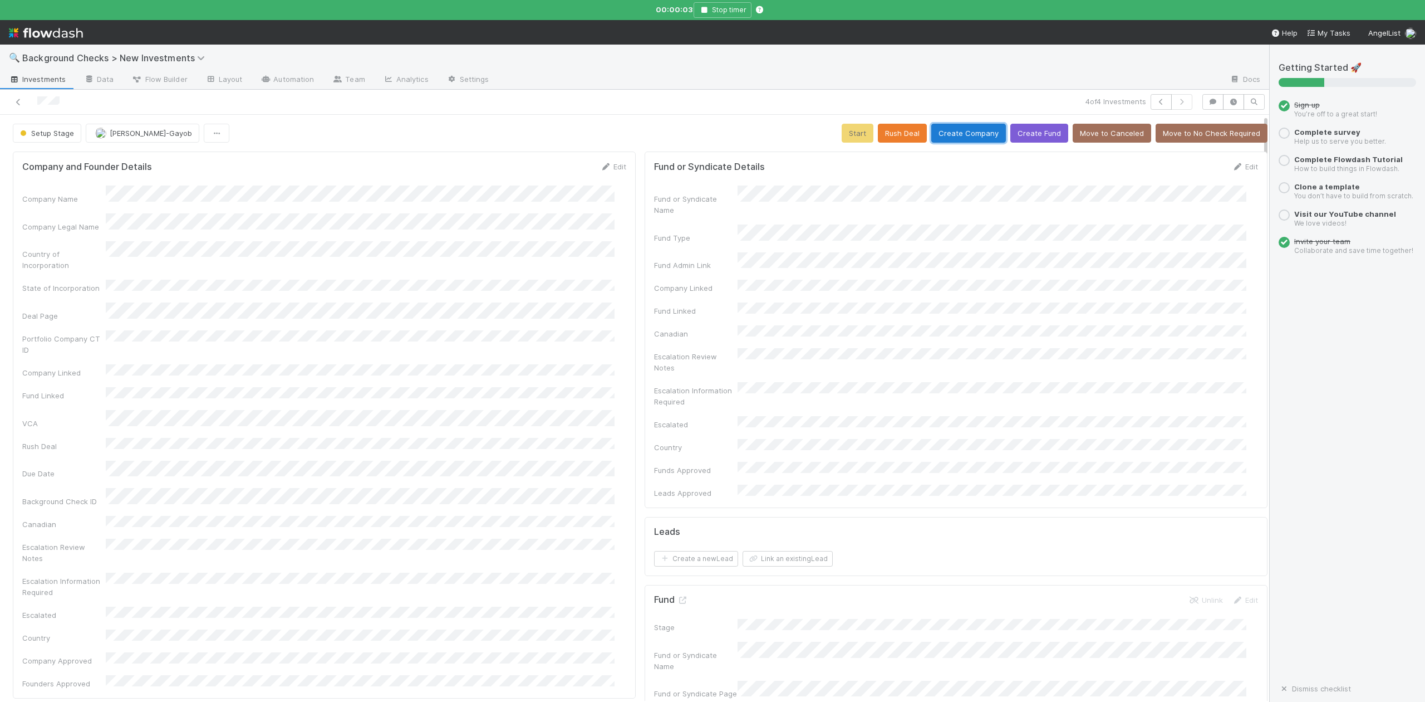
click at [949, 132] on button "Create Company" at bounding box center [969, 133] width 75 height 19
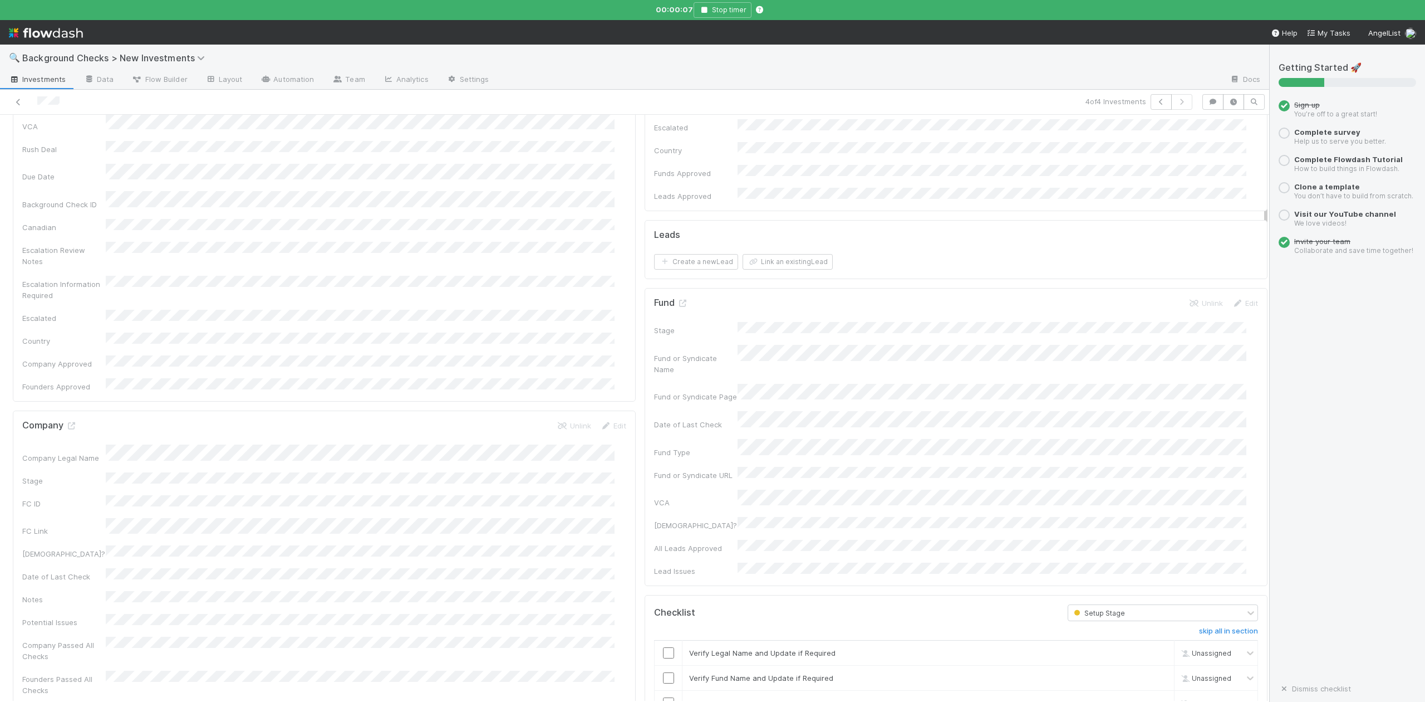
scroll to position [445, 0]
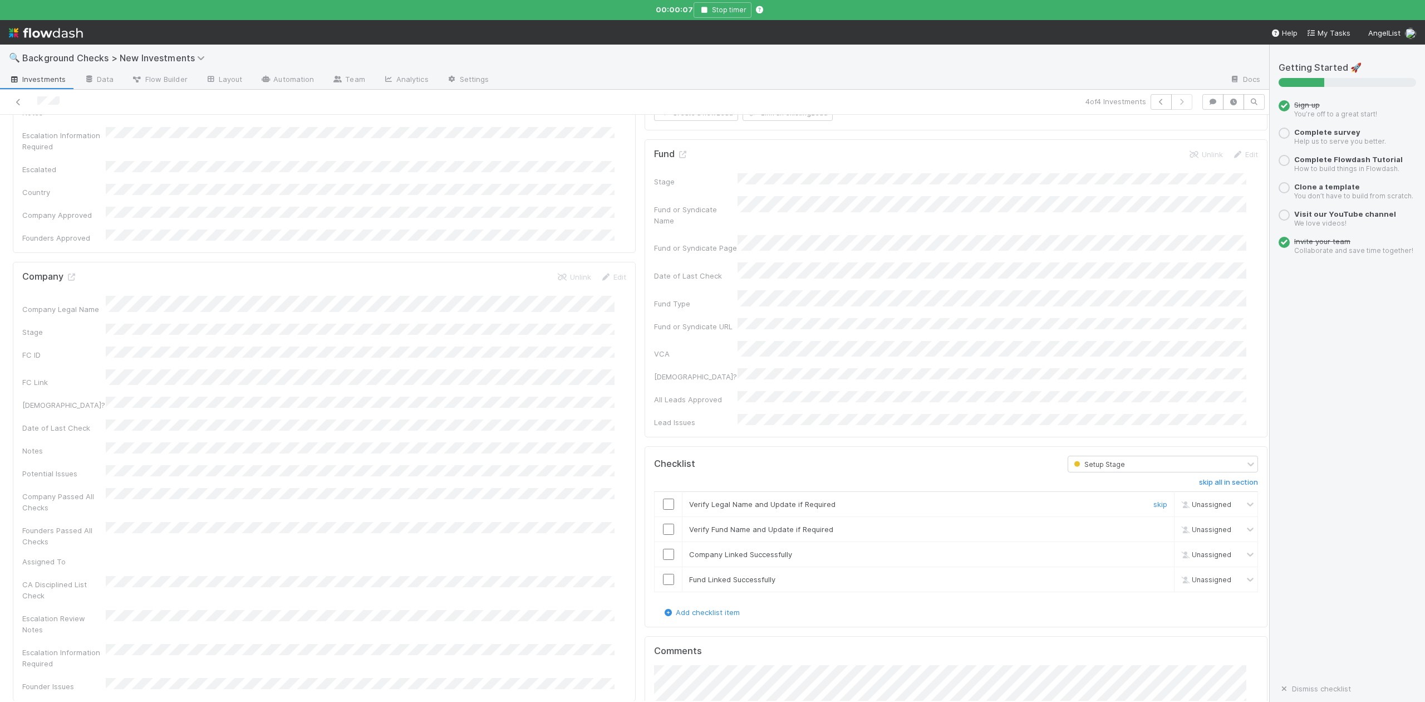
click at [663, 498] on input "checkbox" at bounding box center [668, 503] width 11 height 11
click at [663, 523] on input "checkbox" at bounding box center [668, 528] width 11 height 11
click at [663, 548] on input "checkbox" at bounding box center [668, 553] width 11 height 11
click at [663, 574] on input "checkbox" at bounding box center [668, 579] width 11 height 11
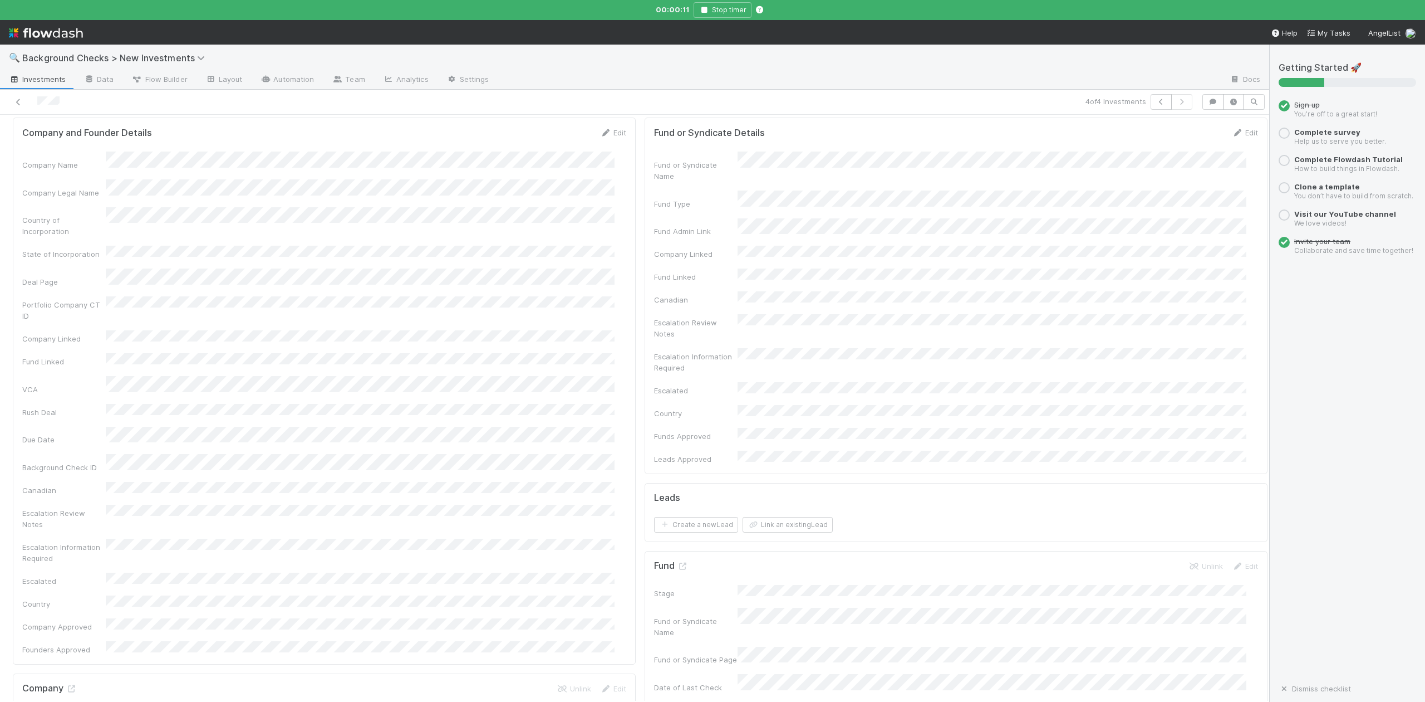
scroll to position [0, 0]
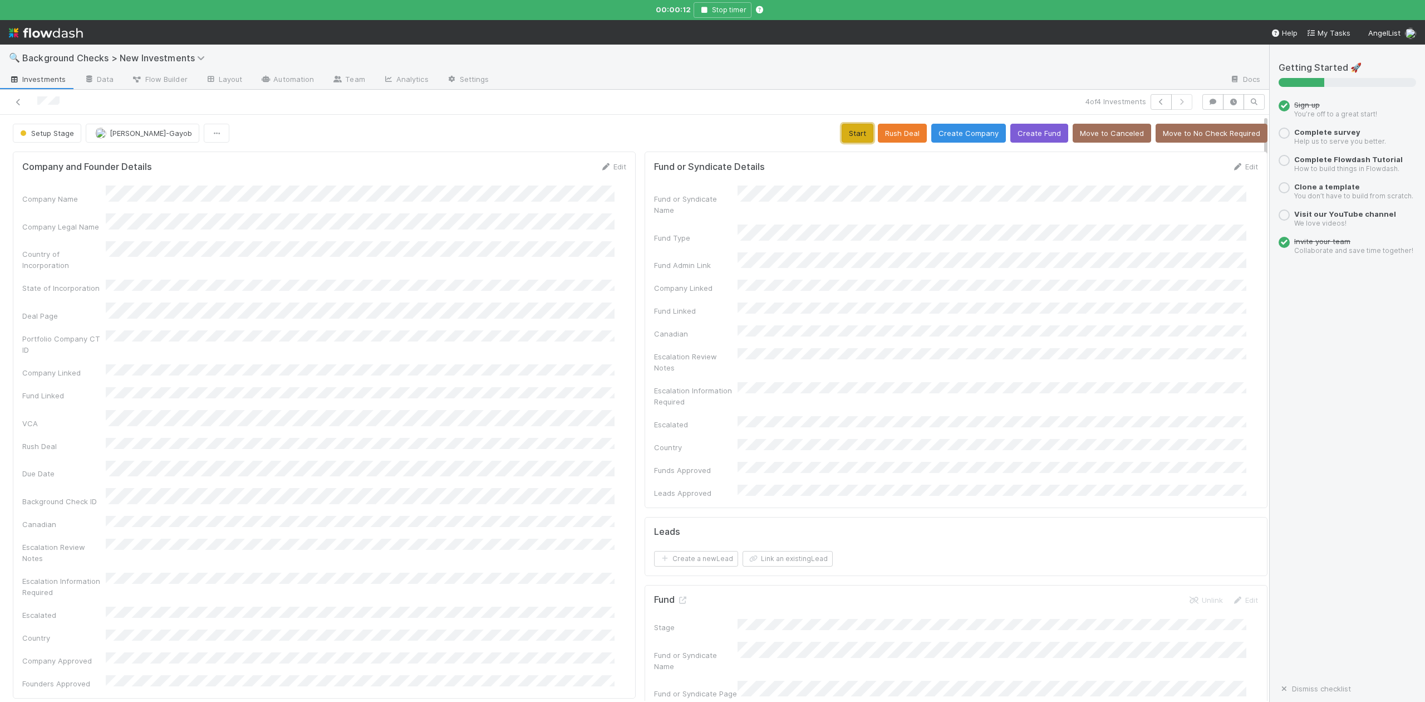
click at [842, 129] on button "Start" at bounding box center [858, 133] width 32 height 19
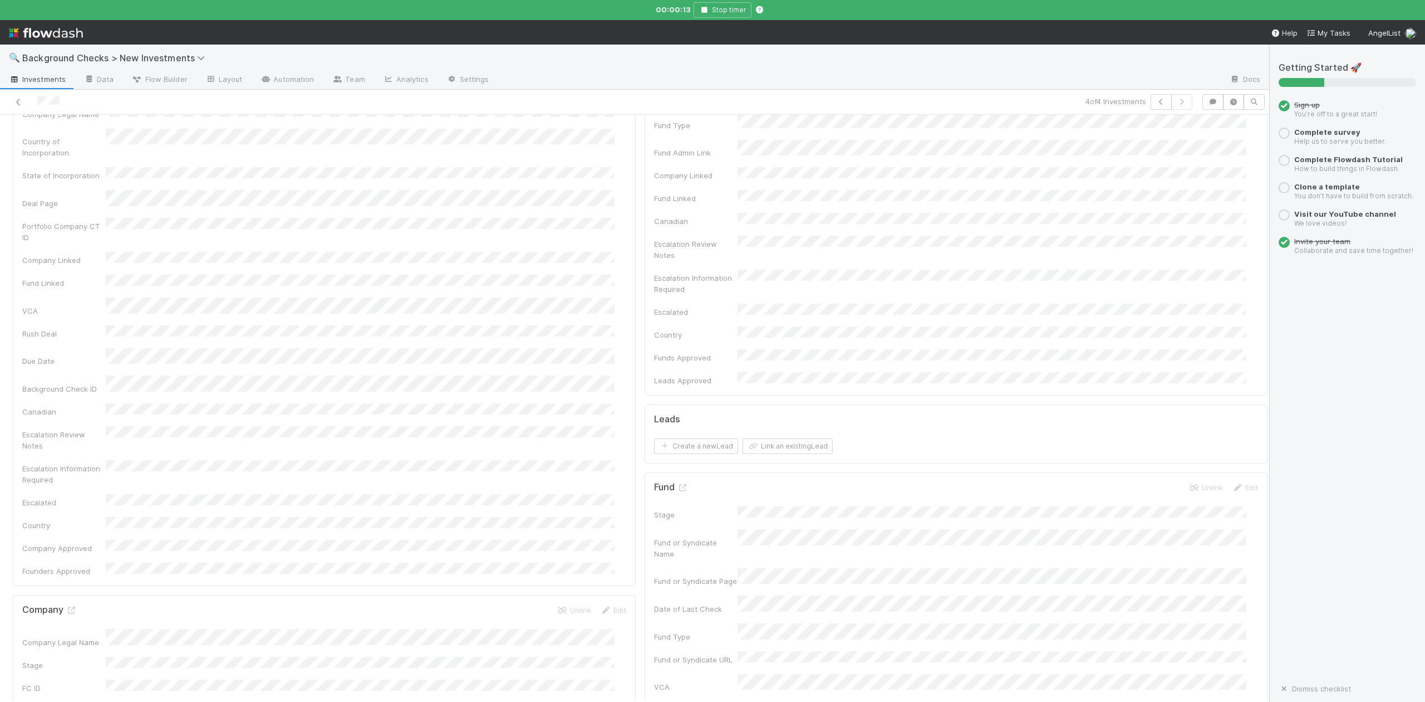
scroll to position [223, 0]
click at [72, 496] on icon at bounding box center [71, 499] width 11 height 7
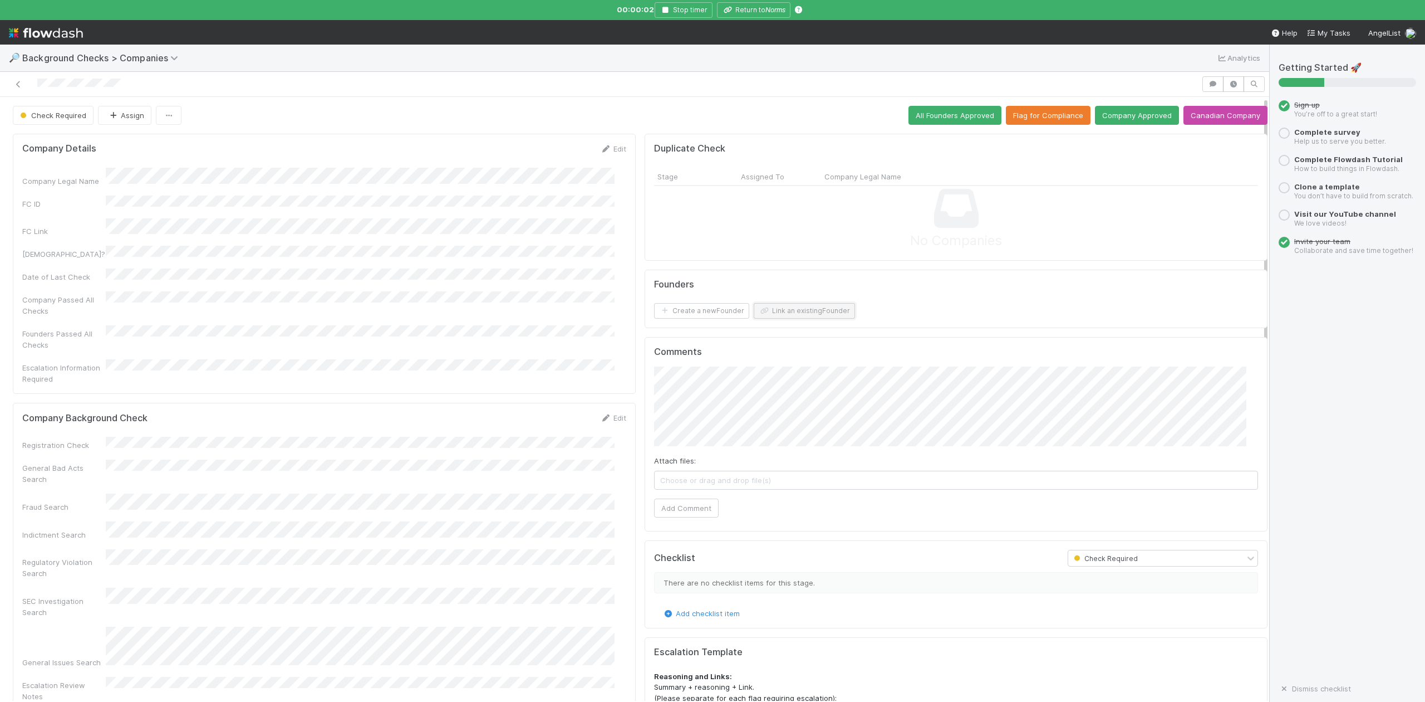
click at [793, 315] on button "Link an existing Founder" at bounding box center [804, 311] width 101 height 16
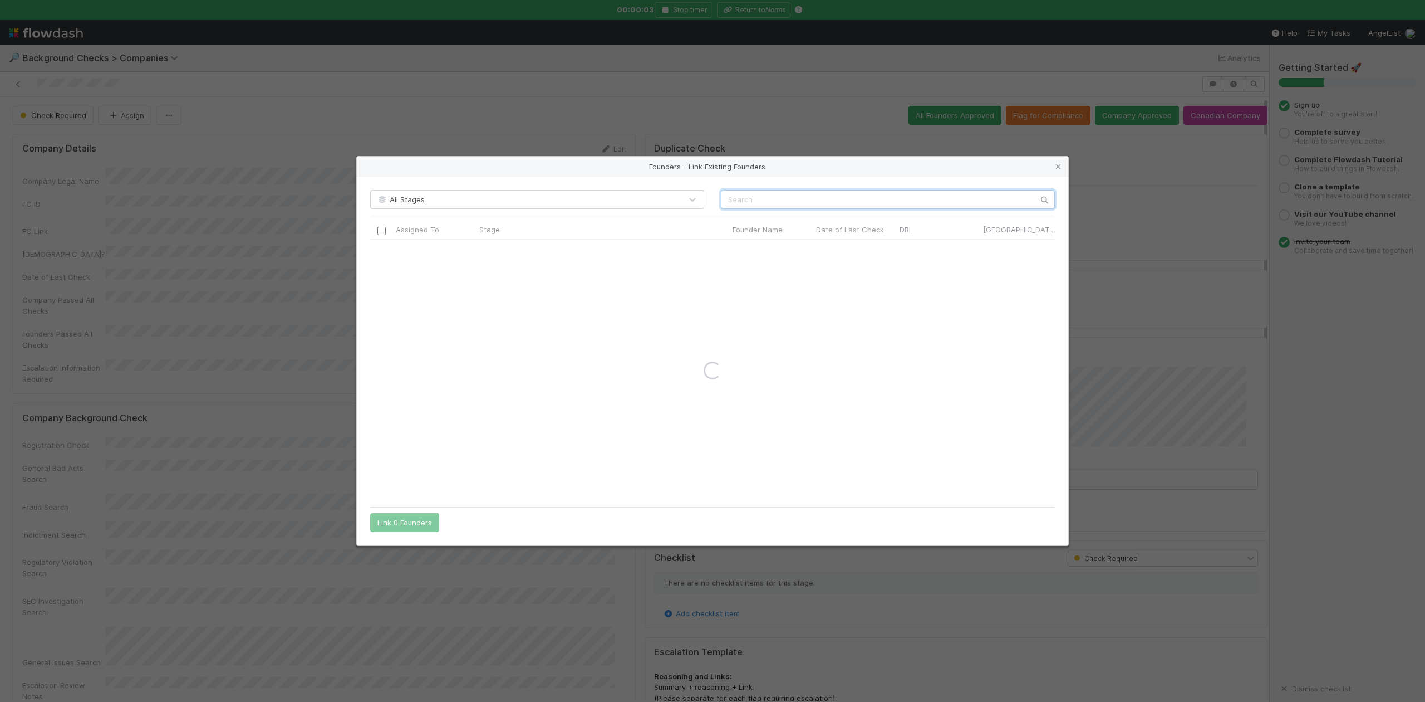
click at [755, 200] on input "text" at bounding box center [888, 199] width 334 height 19
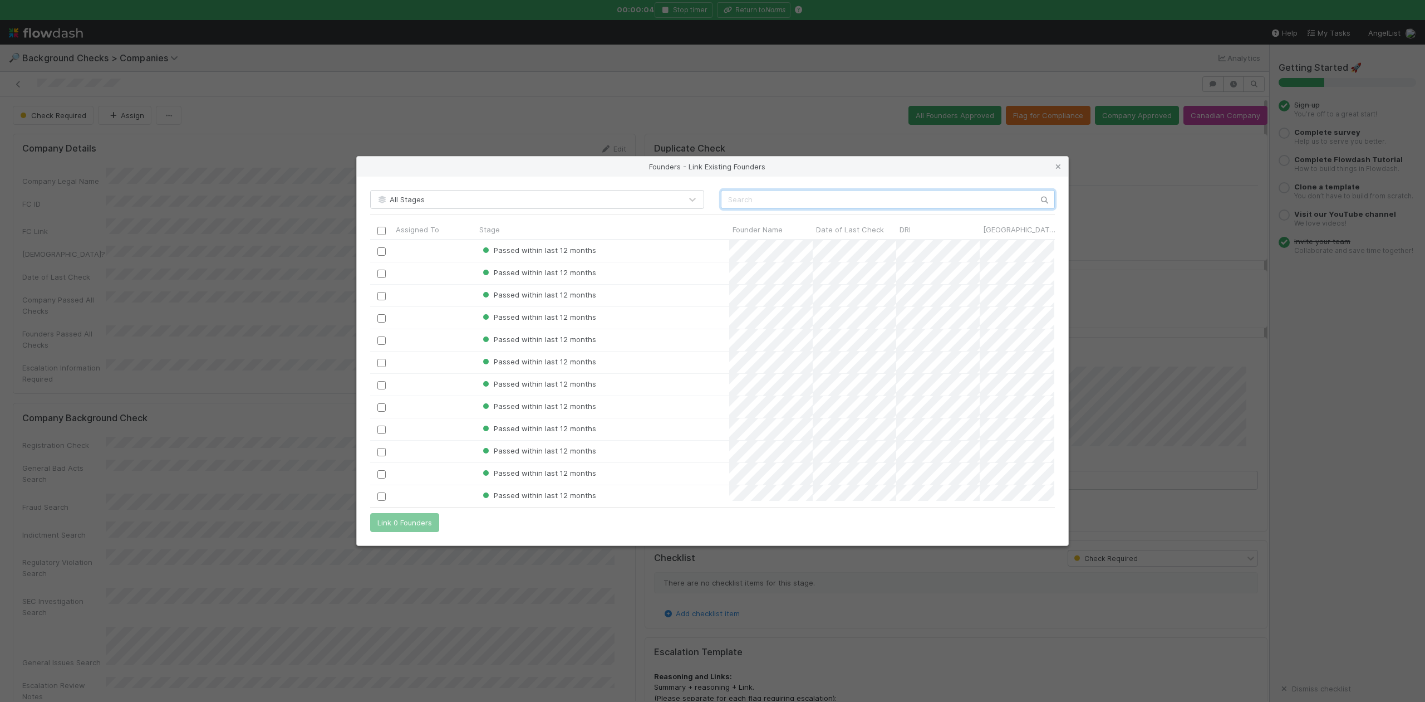
scroll to position [250, 673]
paste input "Joshua Katz"
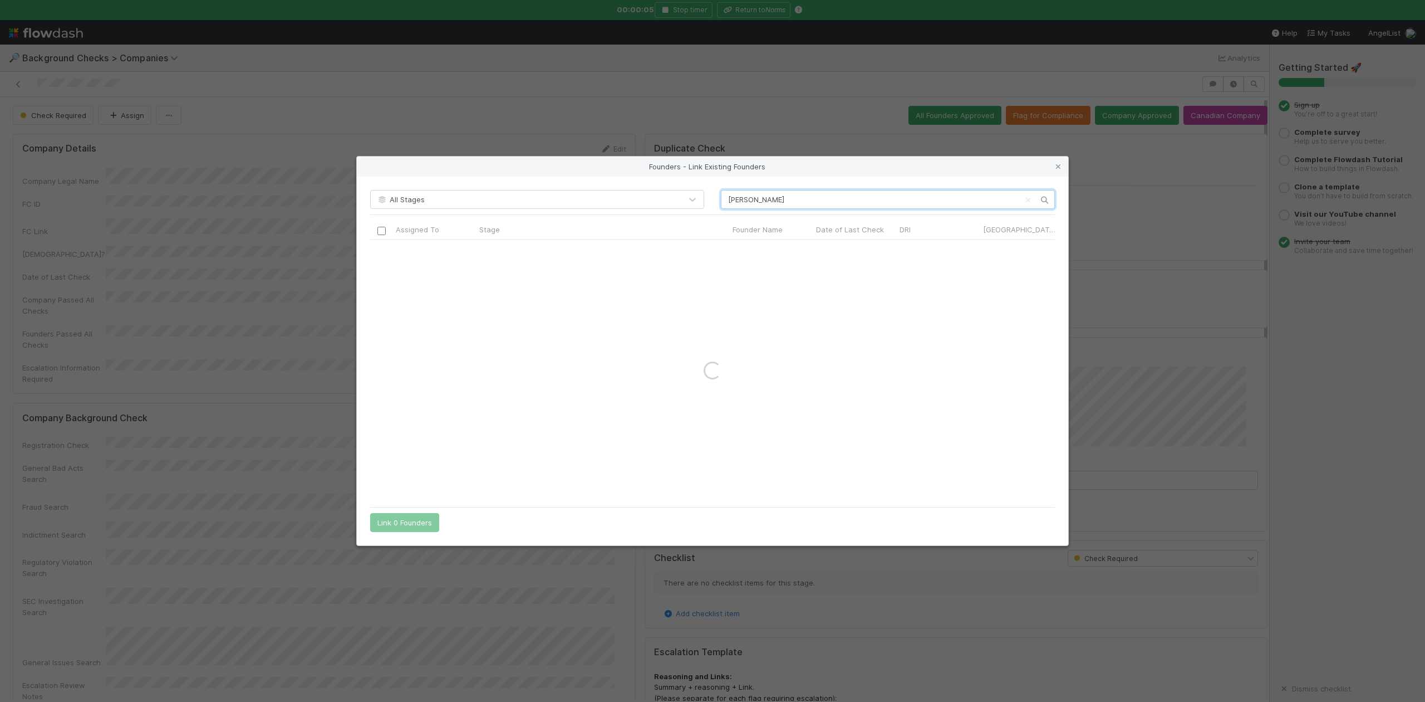
click at [729, 199] on input "Joshua Katz" at bounding box center [888, 199] width 334 height 19
click at [800, 202] on input "Joshua Katz" at bounding box center [888, 199] width 334 height 19
type input "Joshua Katz"
click at [1059, 167] on icon at bounding box center [1058, 166] width 11 height 7
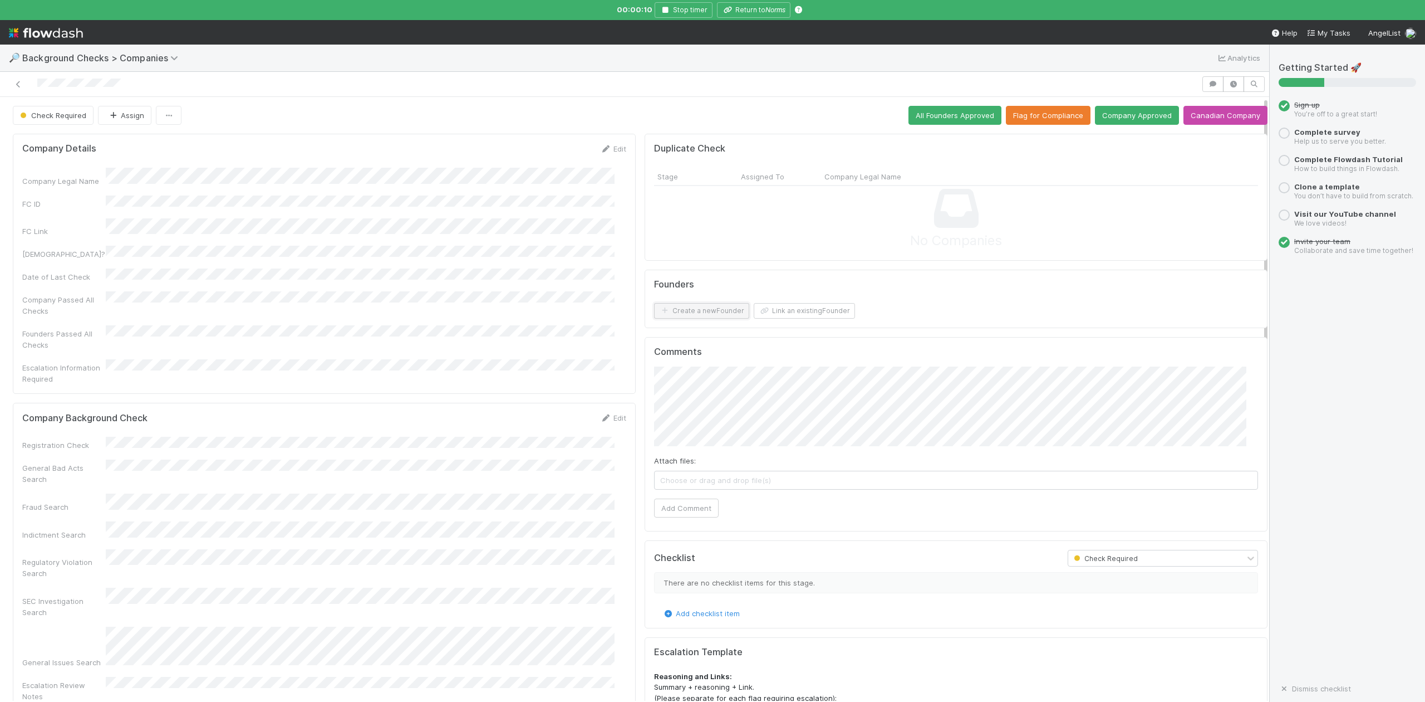
click at [687, 313] on button "Create a new Founder" at bounding box center [701, 311] width 95 height 16
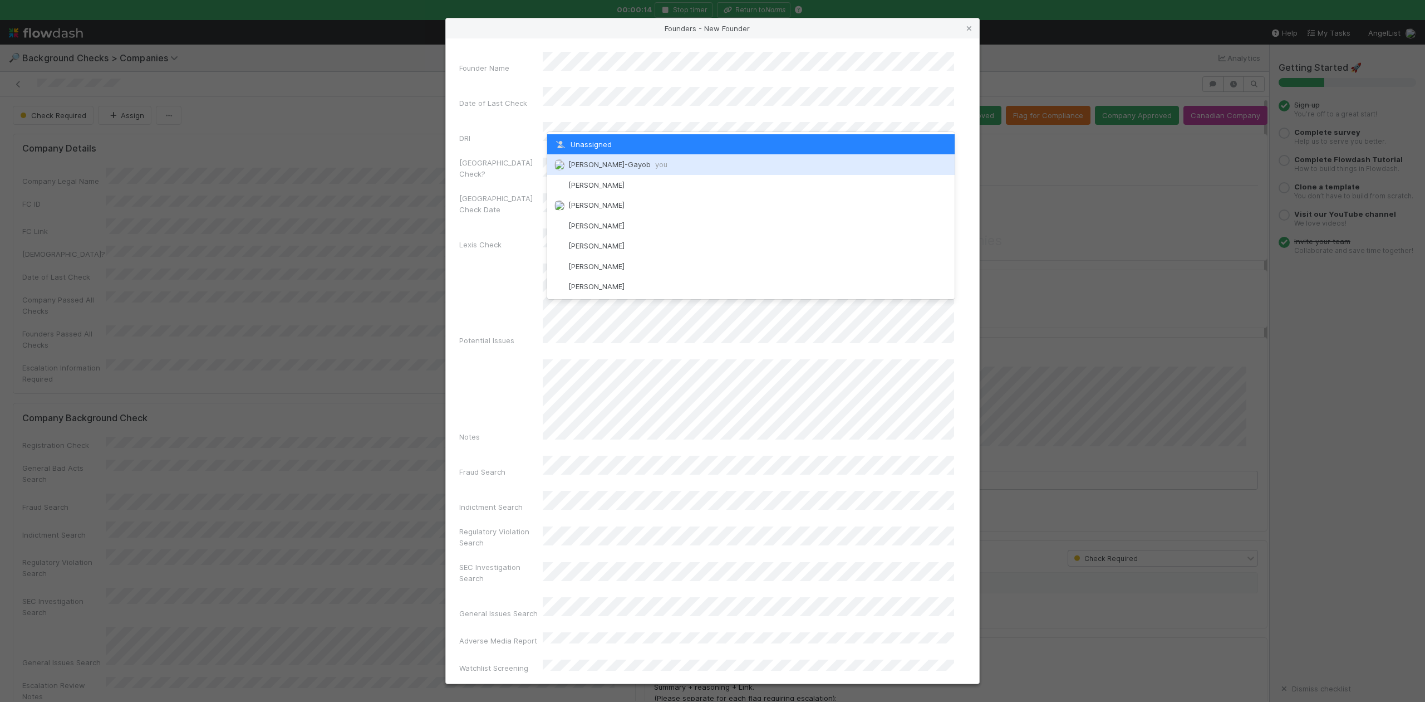
click at [588, 159] on div "Loraine Pati-Gayob you" at bounding box center [750, 164] width 407 height 20
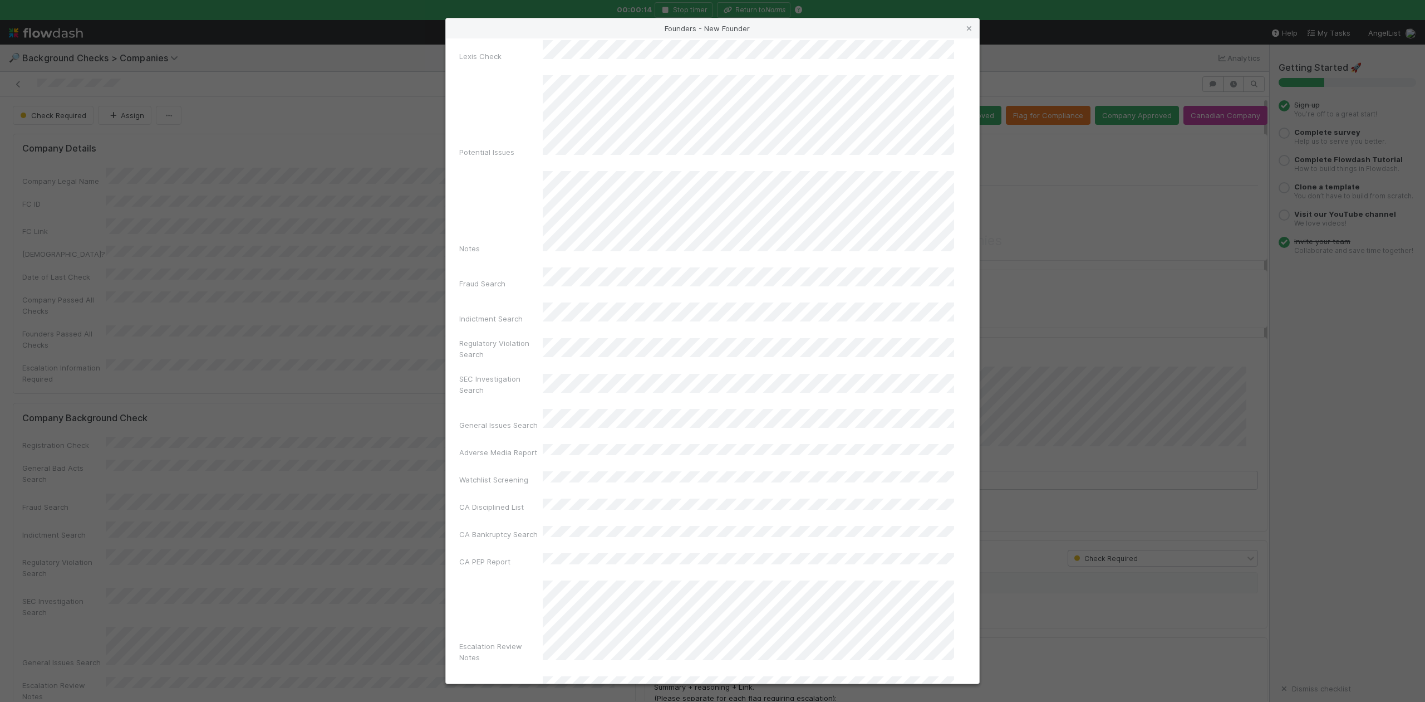
scroll to position [257, 0]
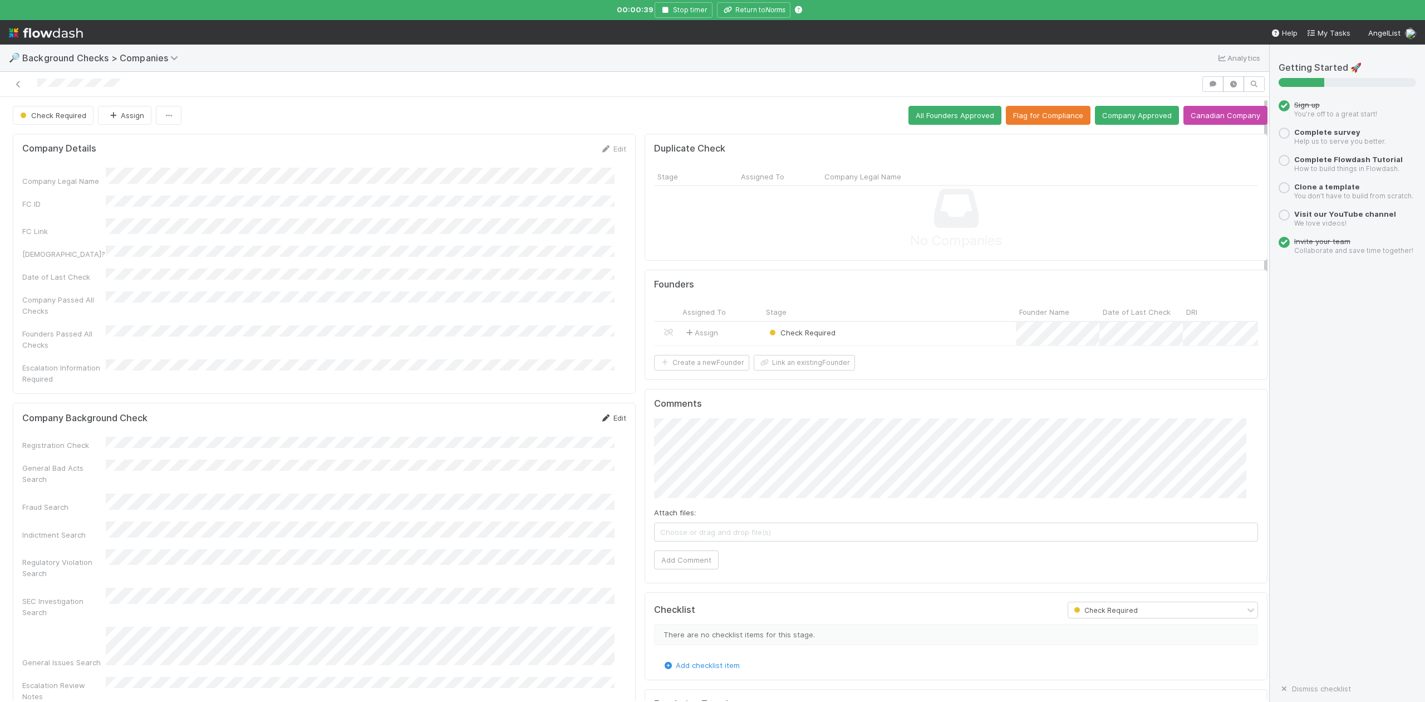
click at [600, 413] on link "Edit" at bounding box center [613, 417] width 26 height 9
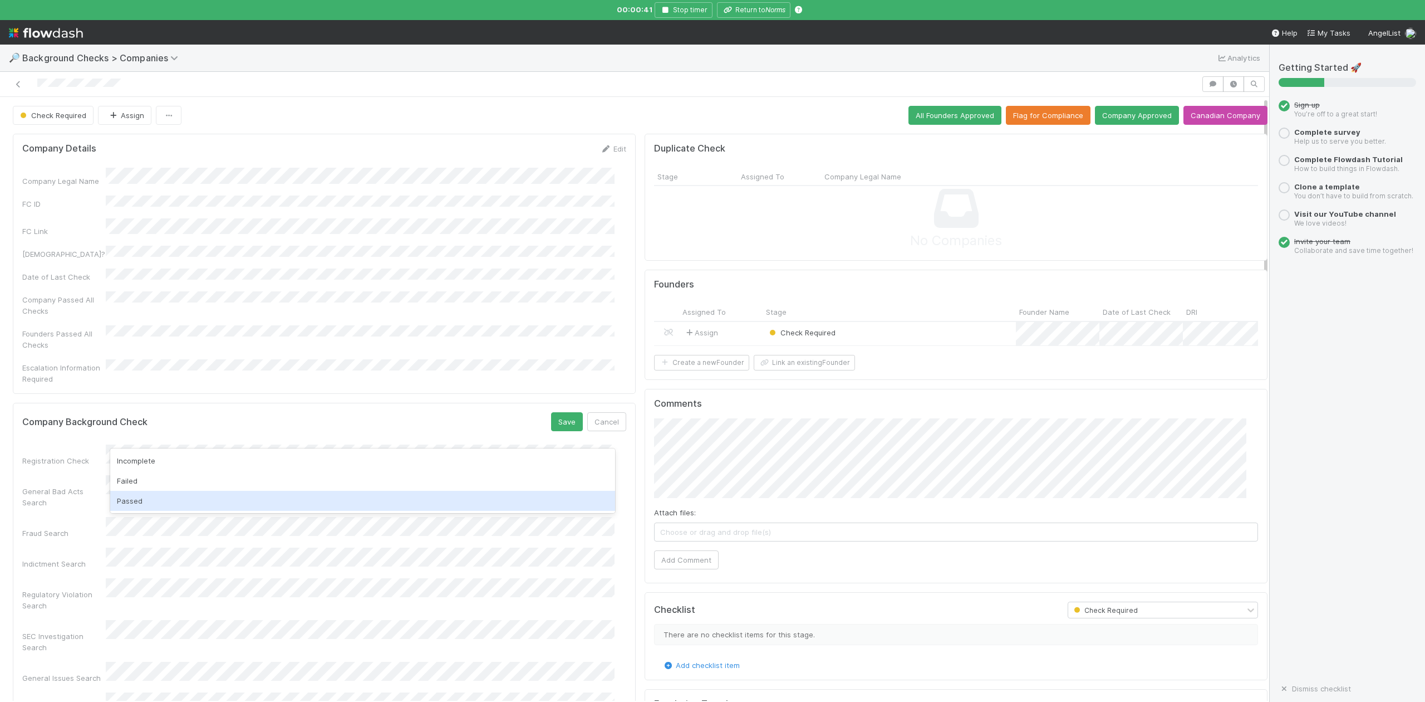
click at [143, 498] on div "Passed" at bounding box center [362, 501] width 504 height 20
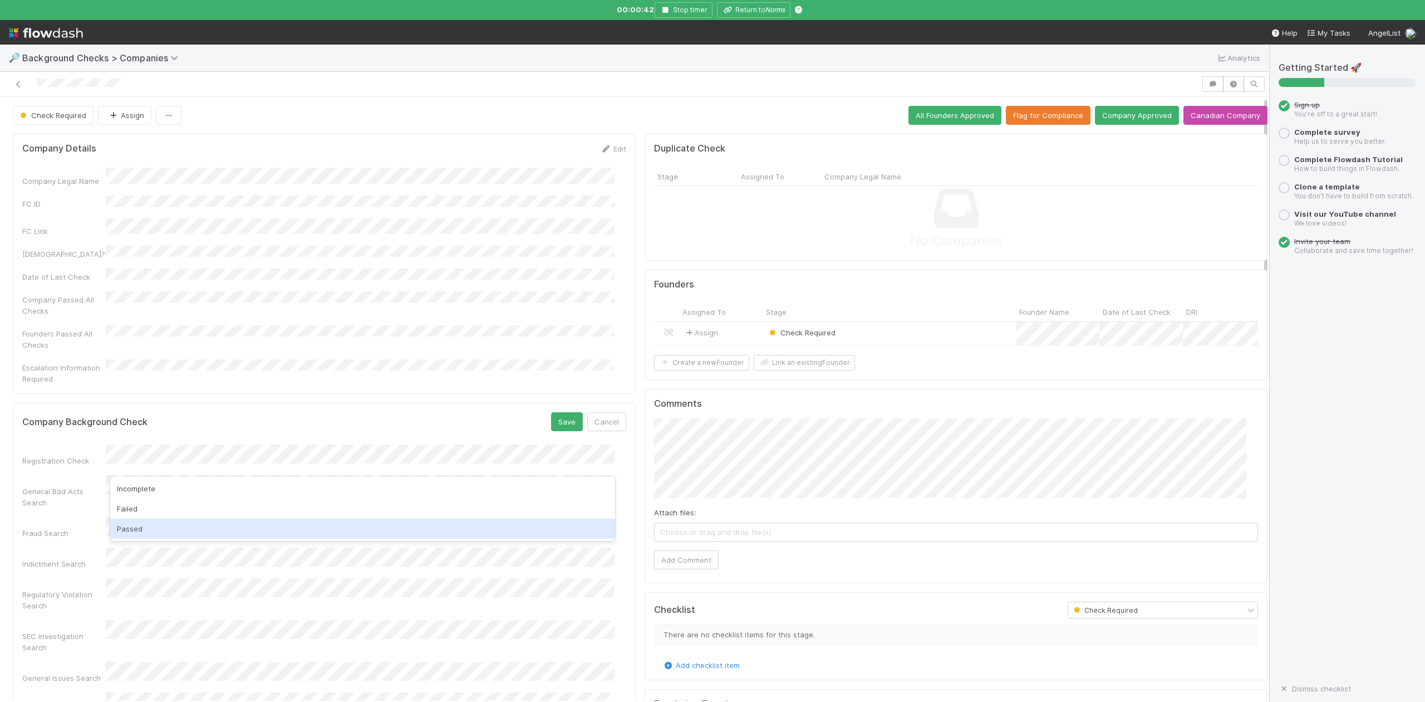
click at [136, 524] on div "Passed" at bounding box center [362, 528] width 504 height 20
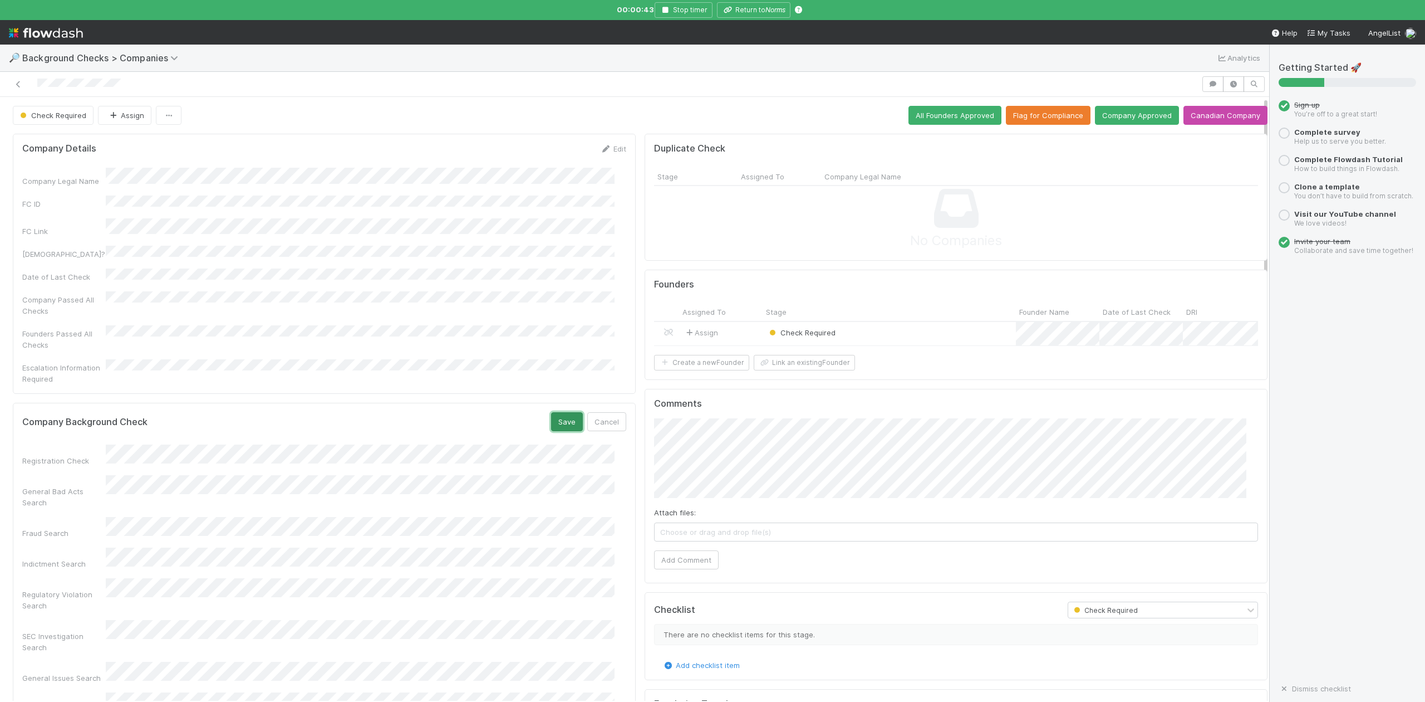
click at [553, 412] on button "Save" at bounding box center [567, 421] width 32 height 19
click at [891, 335] on div "Check Required" at bounding box center [889, 334] width 253 height 24
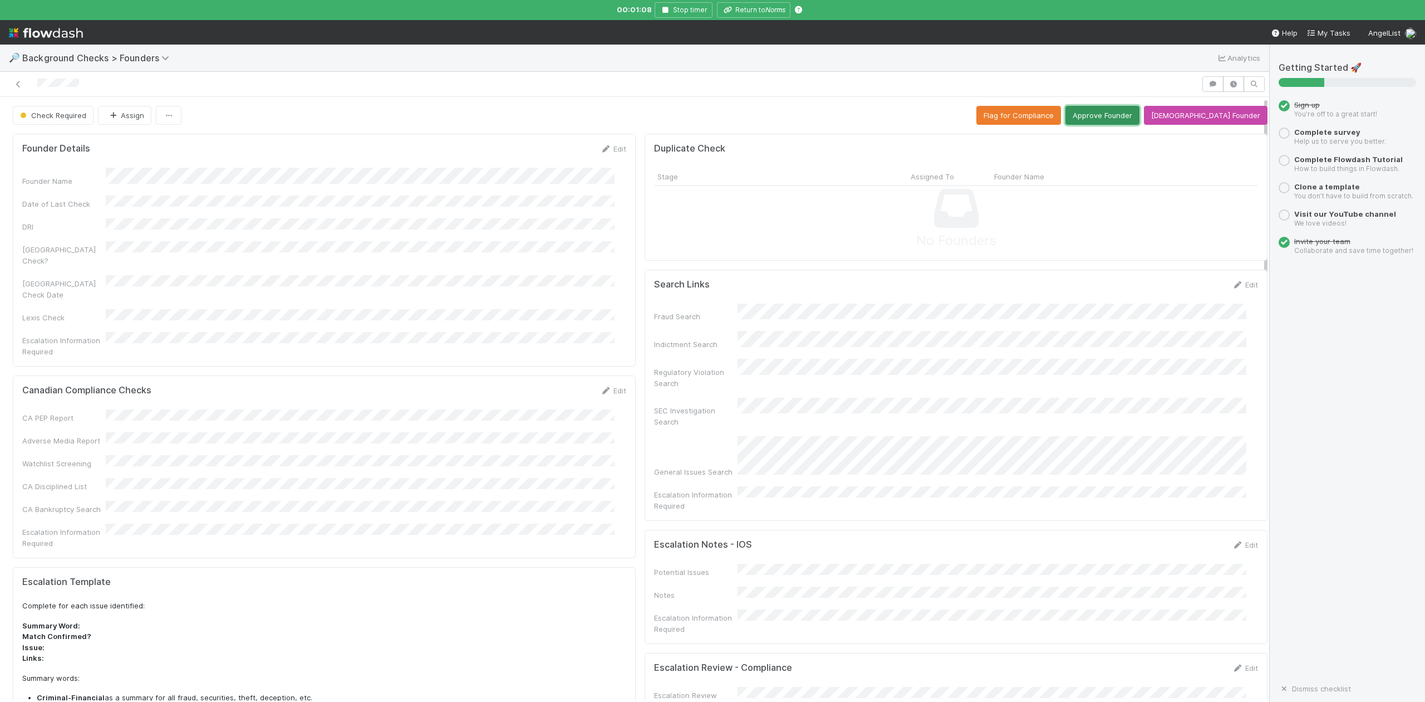
click at [1135, 118] on button "Approve Founder" at bounding box center [1103, 115] width 74 height 19
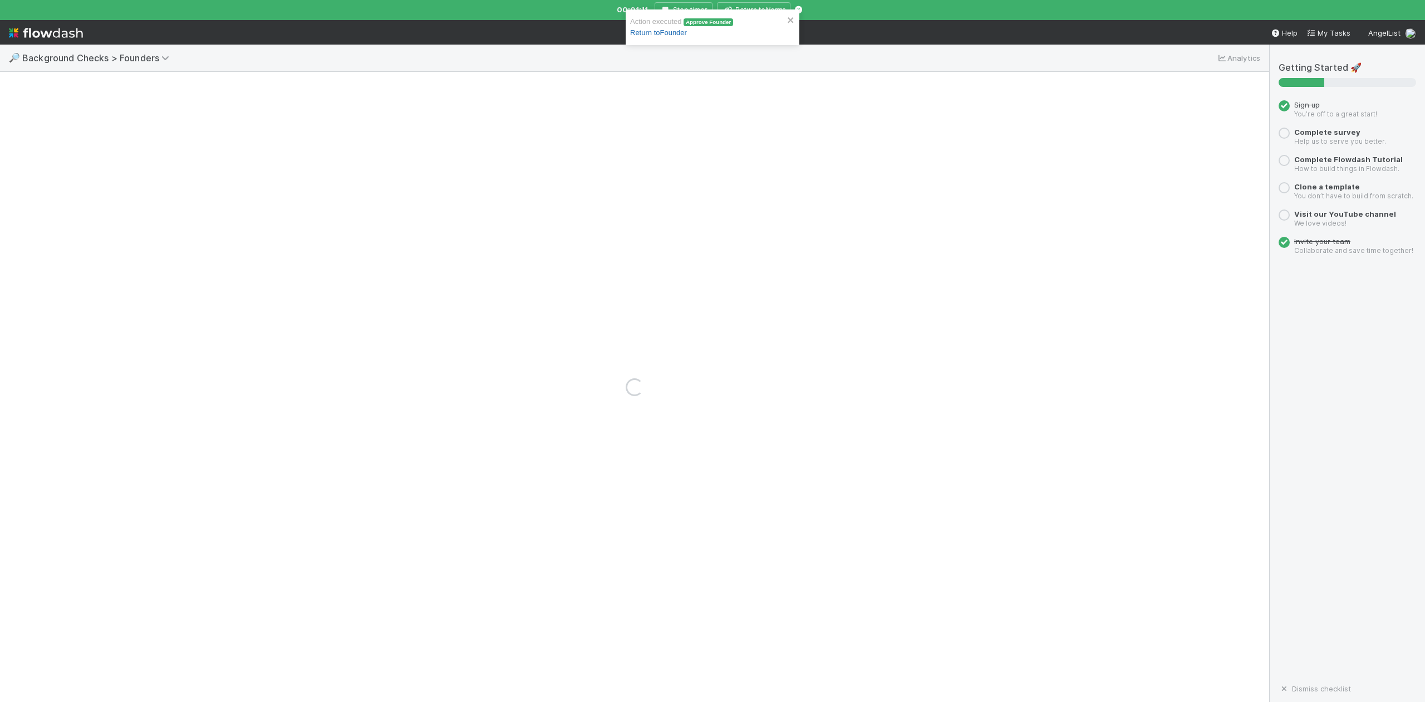
click at [648, 32] on link "Return to Founder" at bounding box center [658, 32] width 57 height 8
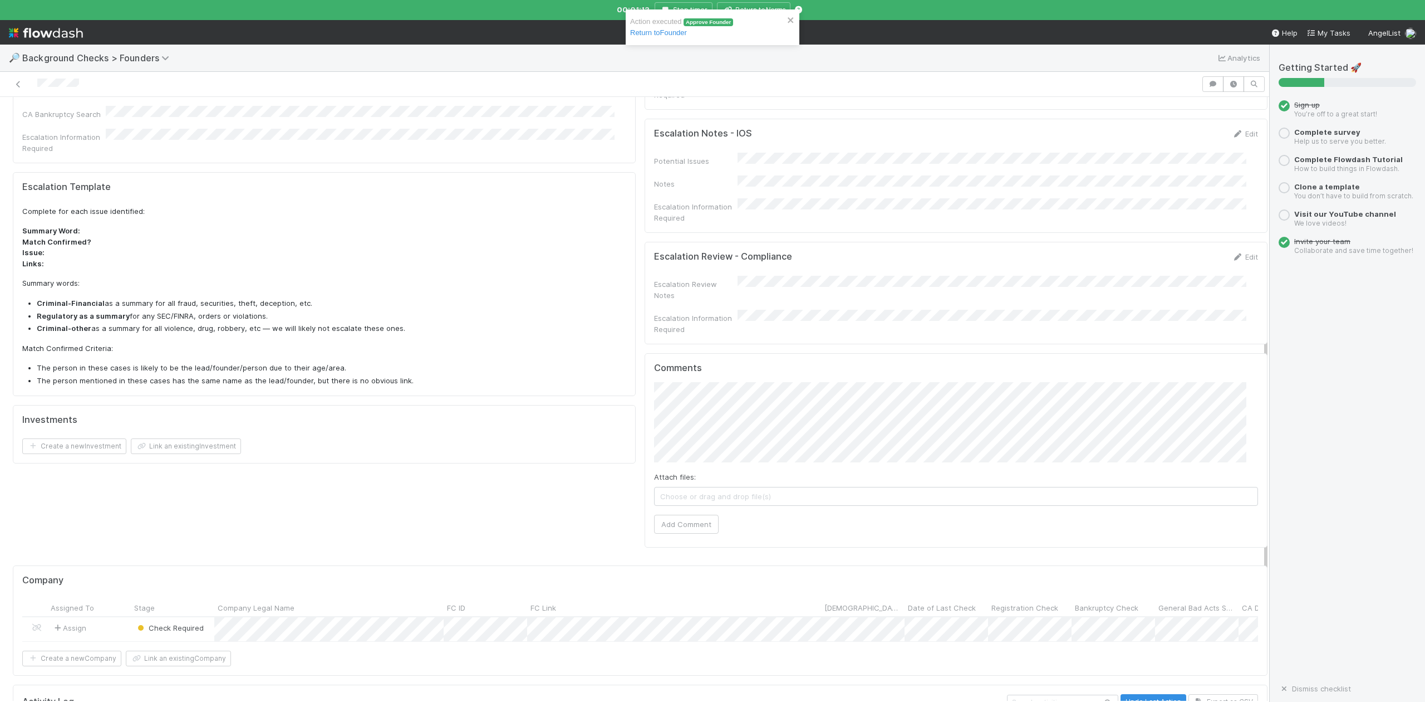
scroll to position [508, 0]
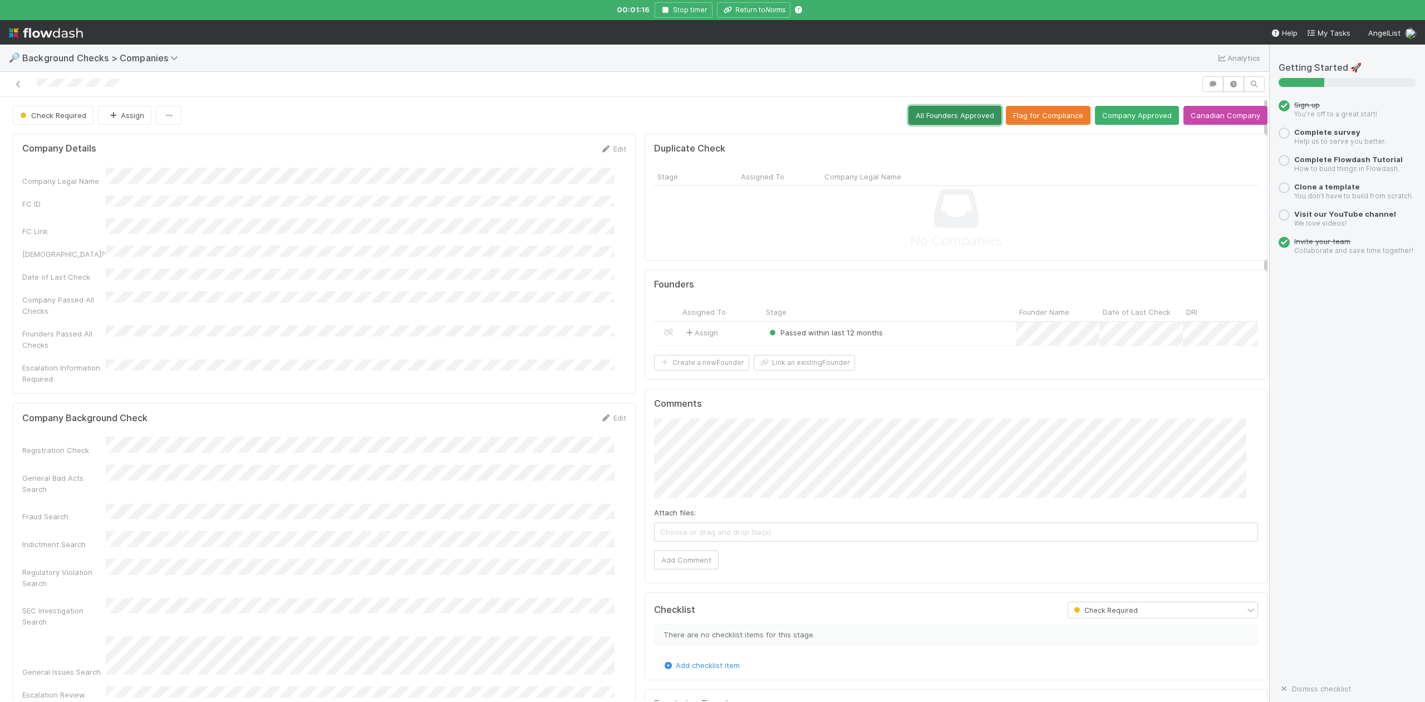
click at [928, 117] on button "All Founders Approved" at bounding box center [955, 115] width 93 height 19
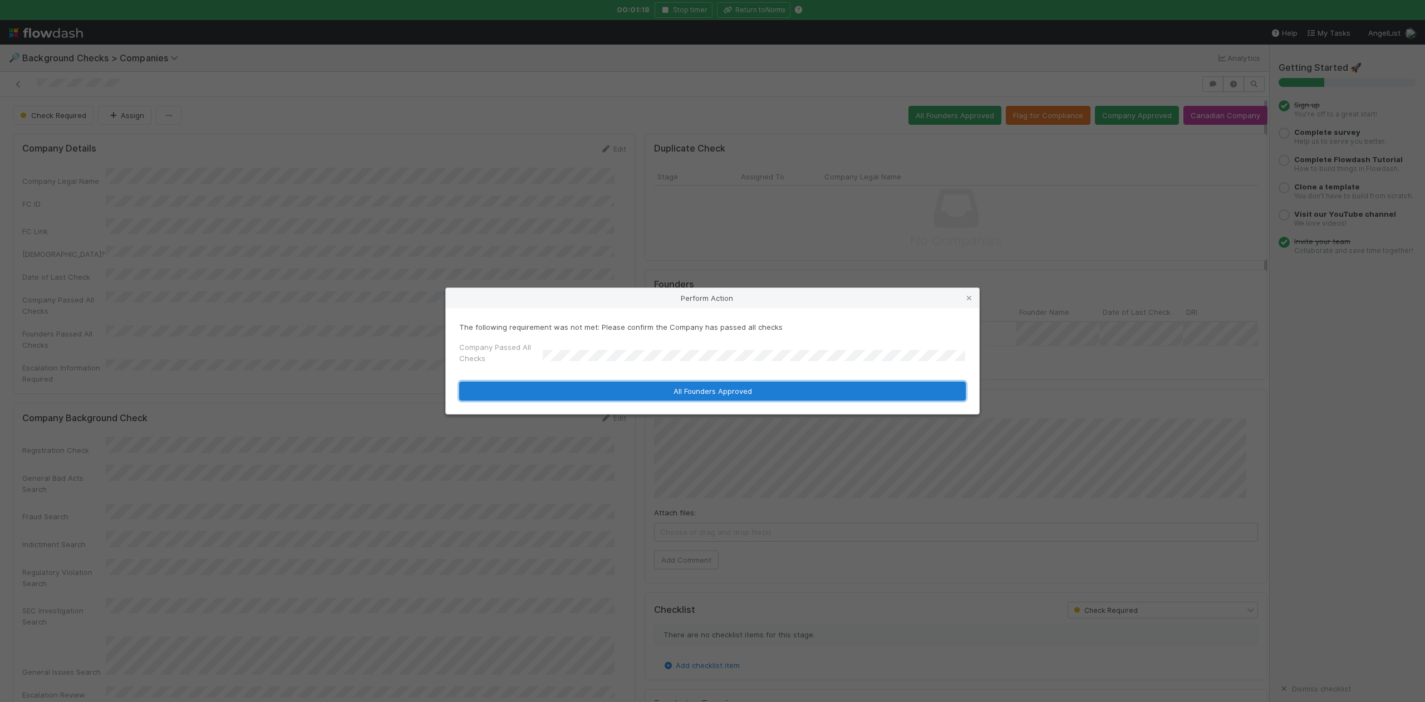
click at [572, 390] on button "All Founders Approved" at bounding box center [712, 390] width 507 height 19
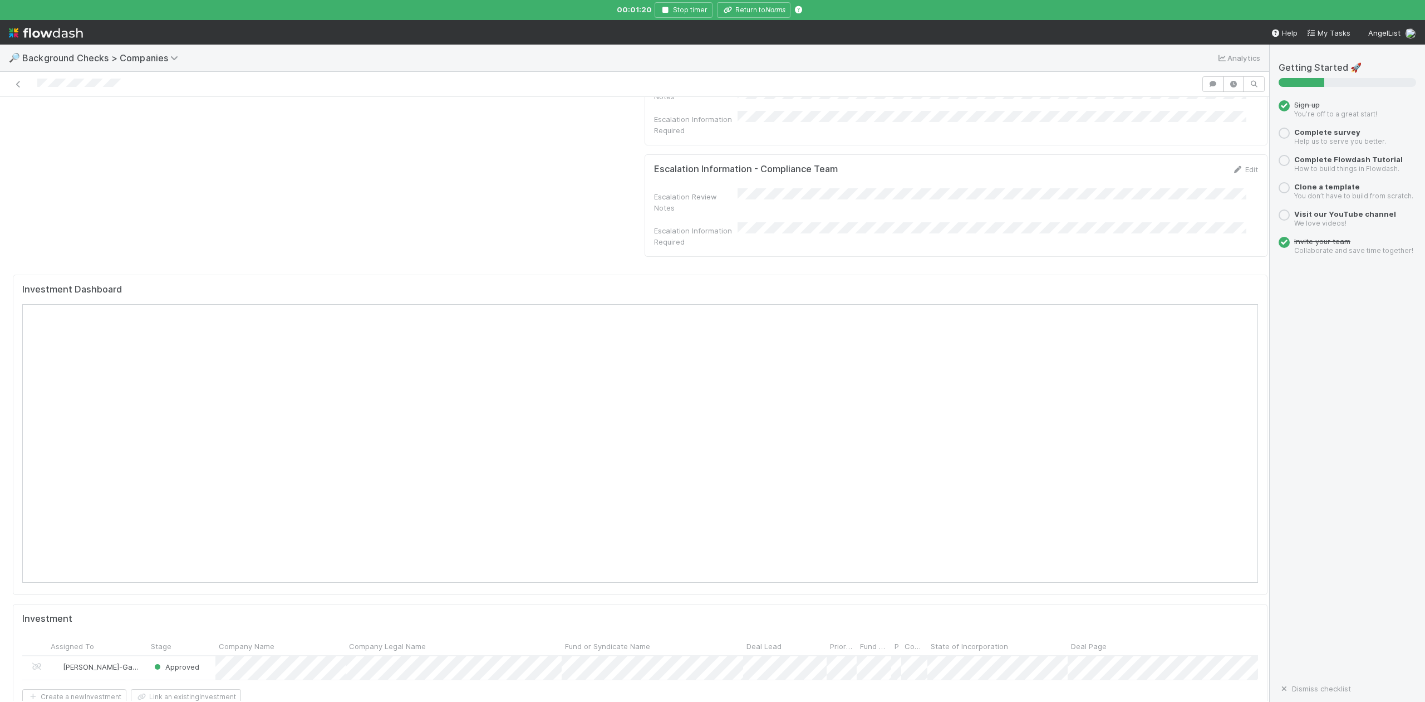
scroll to position [1039, 0]
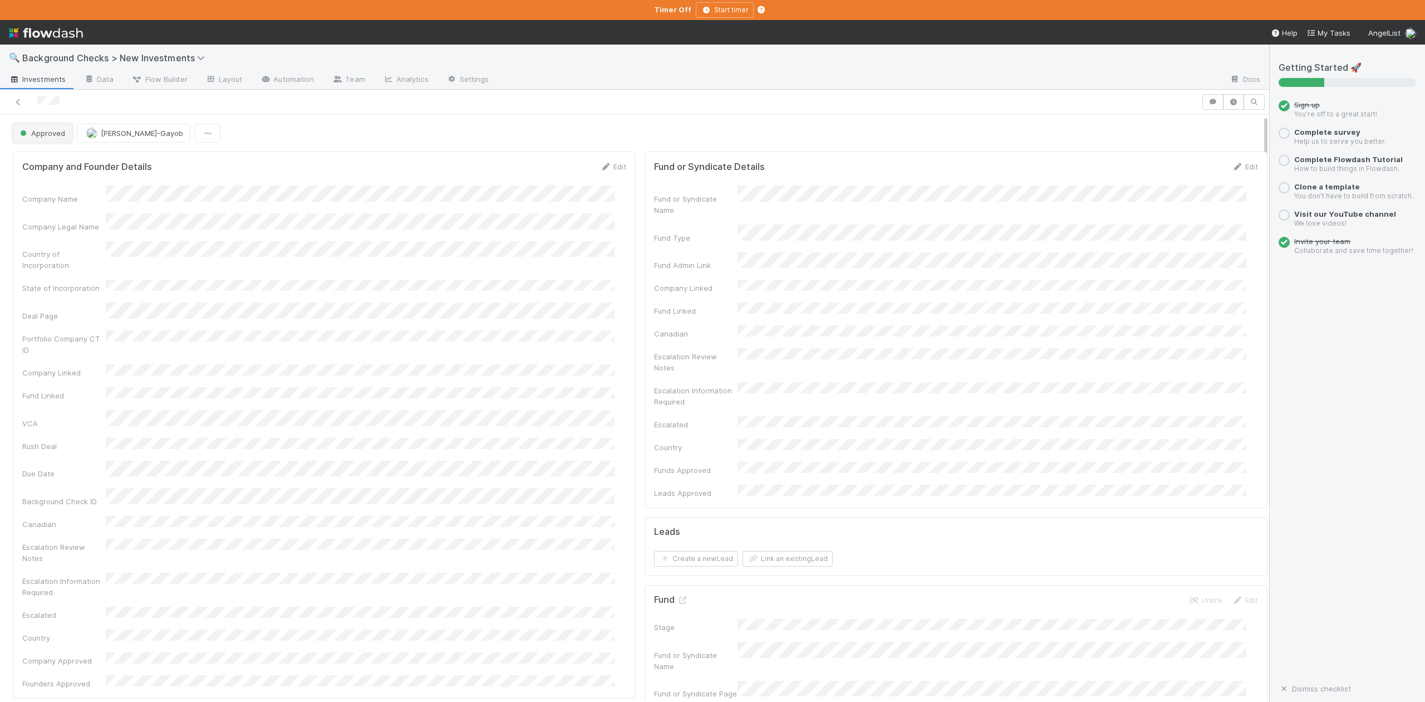
click at [48, 133] on span "Approved" at bounding box center [41, 133] width 47 height 9
click at [51, 181] on span "In Progress" at bounding box center [42, 182] width 53 height 9
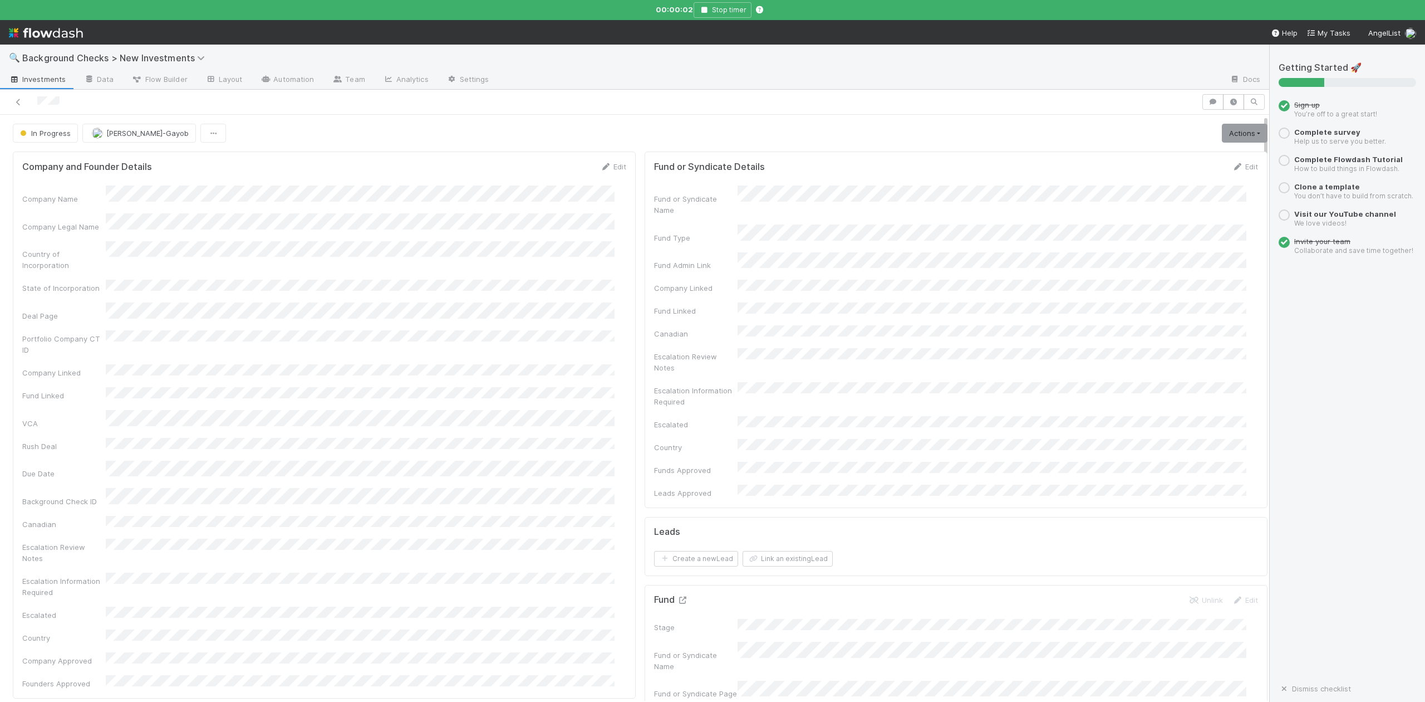
click at [677, 596] on icon at bounding box center [682, 599] width 11 height 7
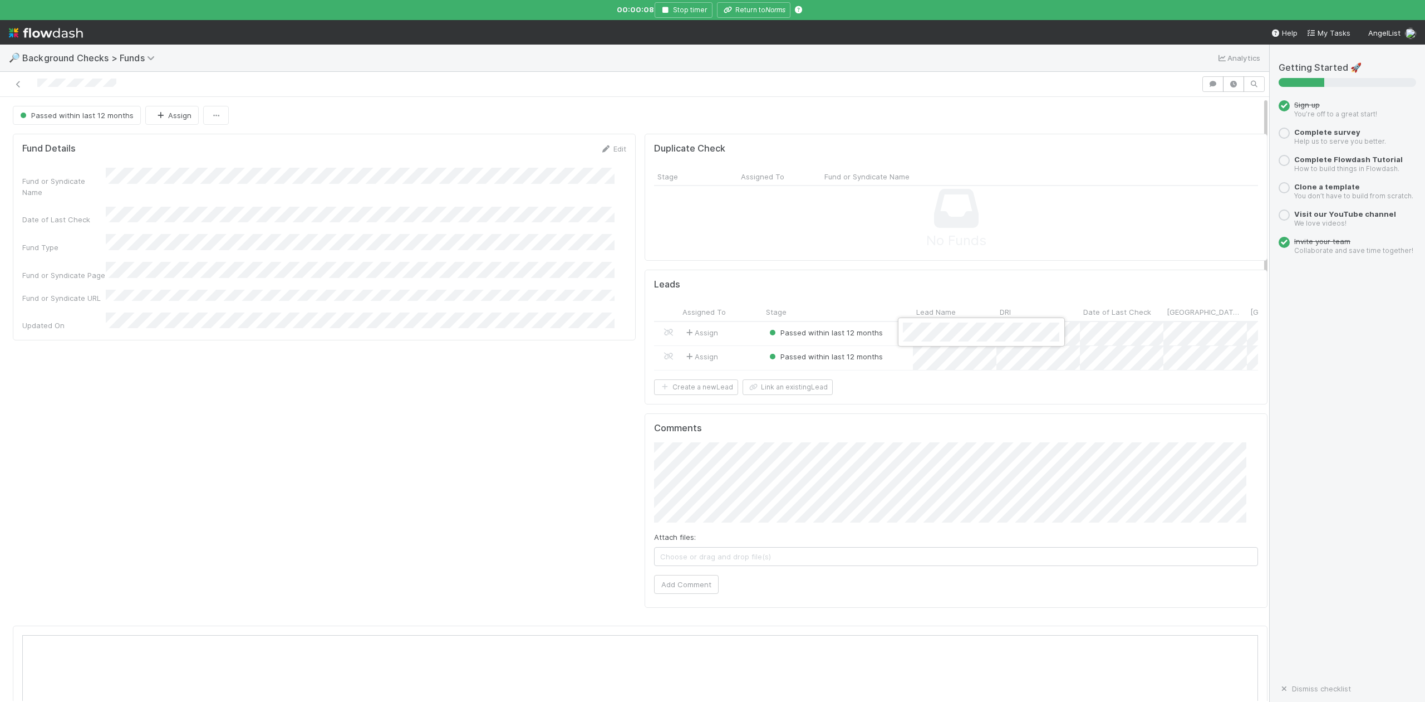
click at [747, 12] on div at bounding box center [712, 351] width 1425 height 702
click at [751, 10] on button "Return to Norms" at bounding box center [753, 10] width 73 height 16
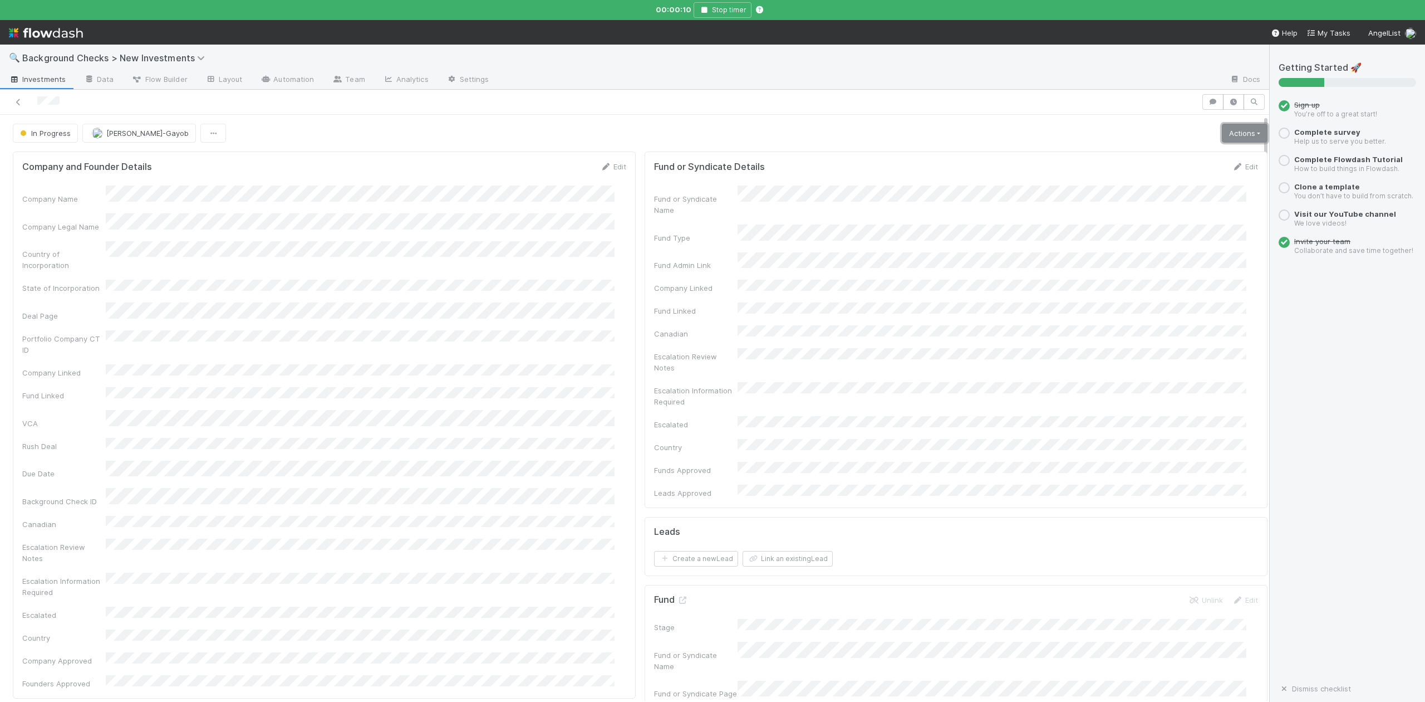
click at [1222, 134] on link "Actions" at bounding box center [1245, 133] width 46 height 19
click at [1145, 160] on button "Finish" at bounding box center [1206, 157] width 124 height 16
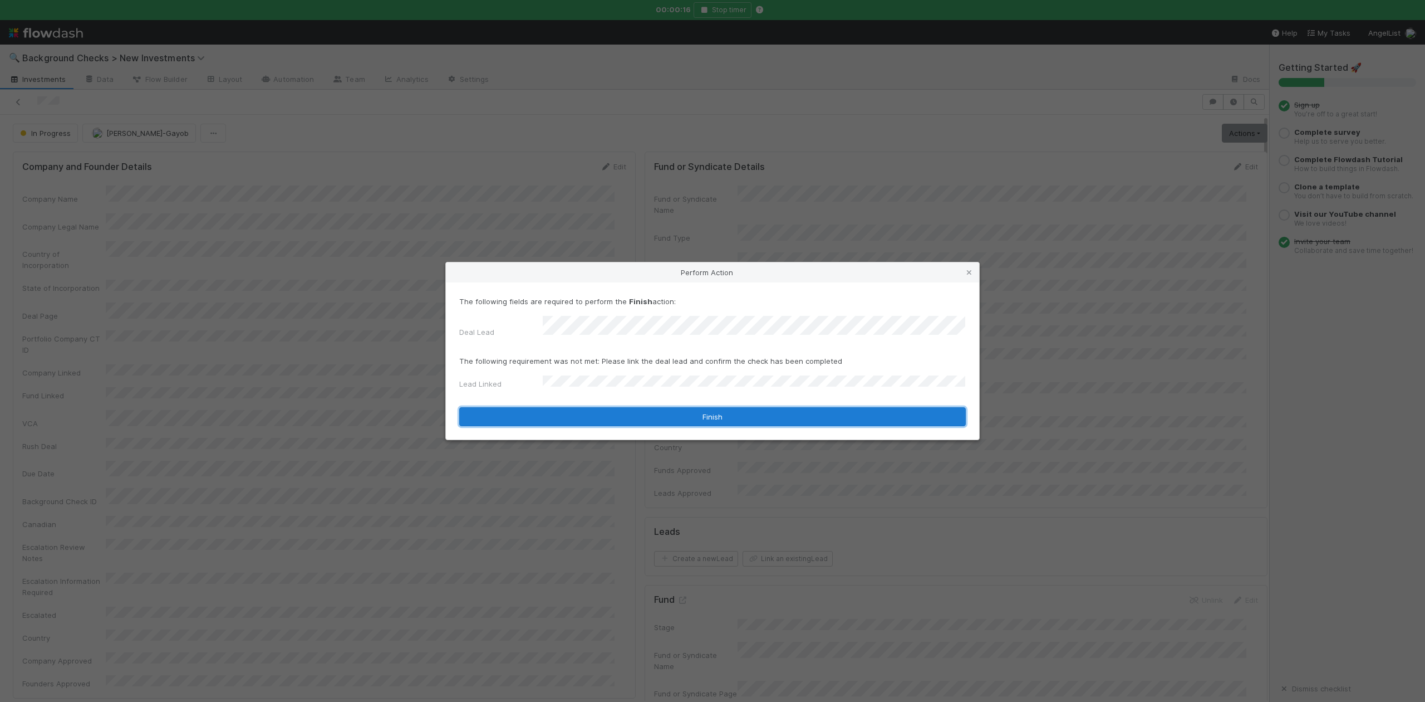
click at [555, 413] on button "Finish" at bounding box center [712, 416] width 507 height 19
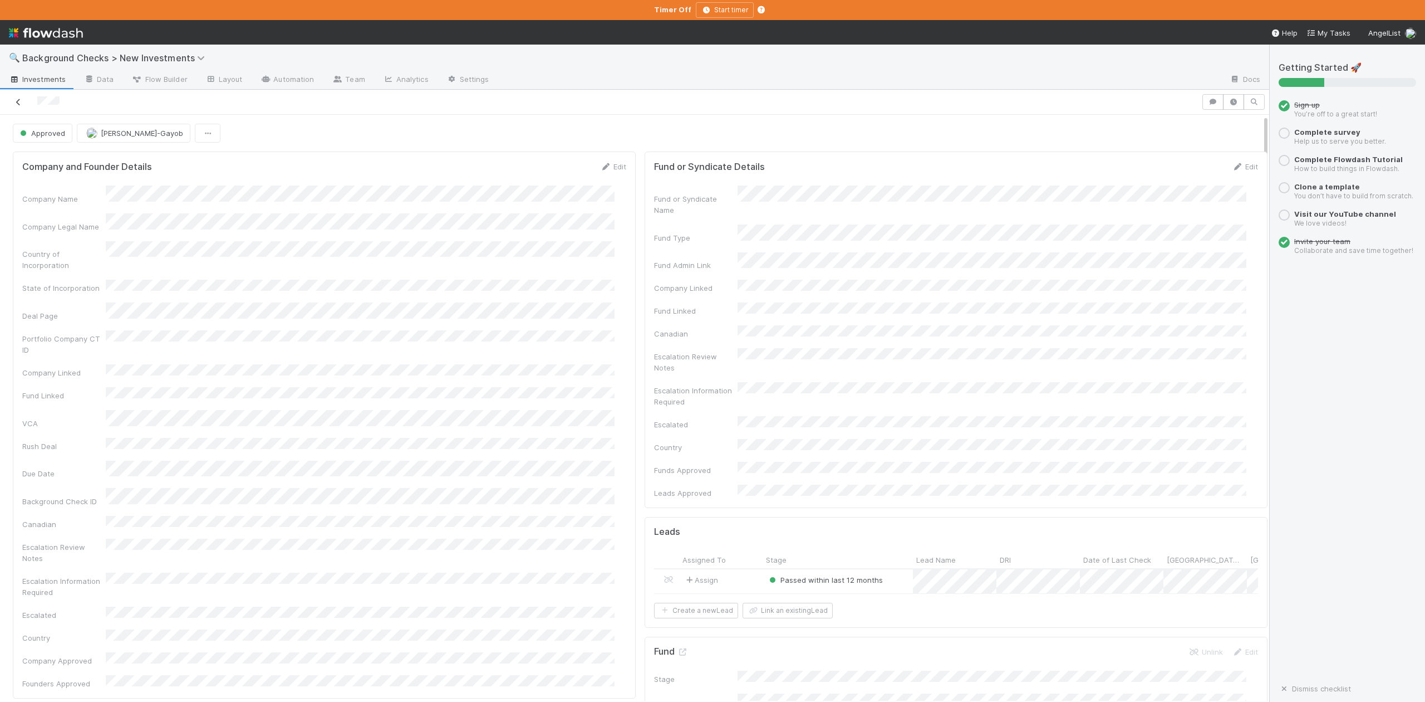
click at [16, 101] on icon at bounding box center [18, 102] width 11 height 7
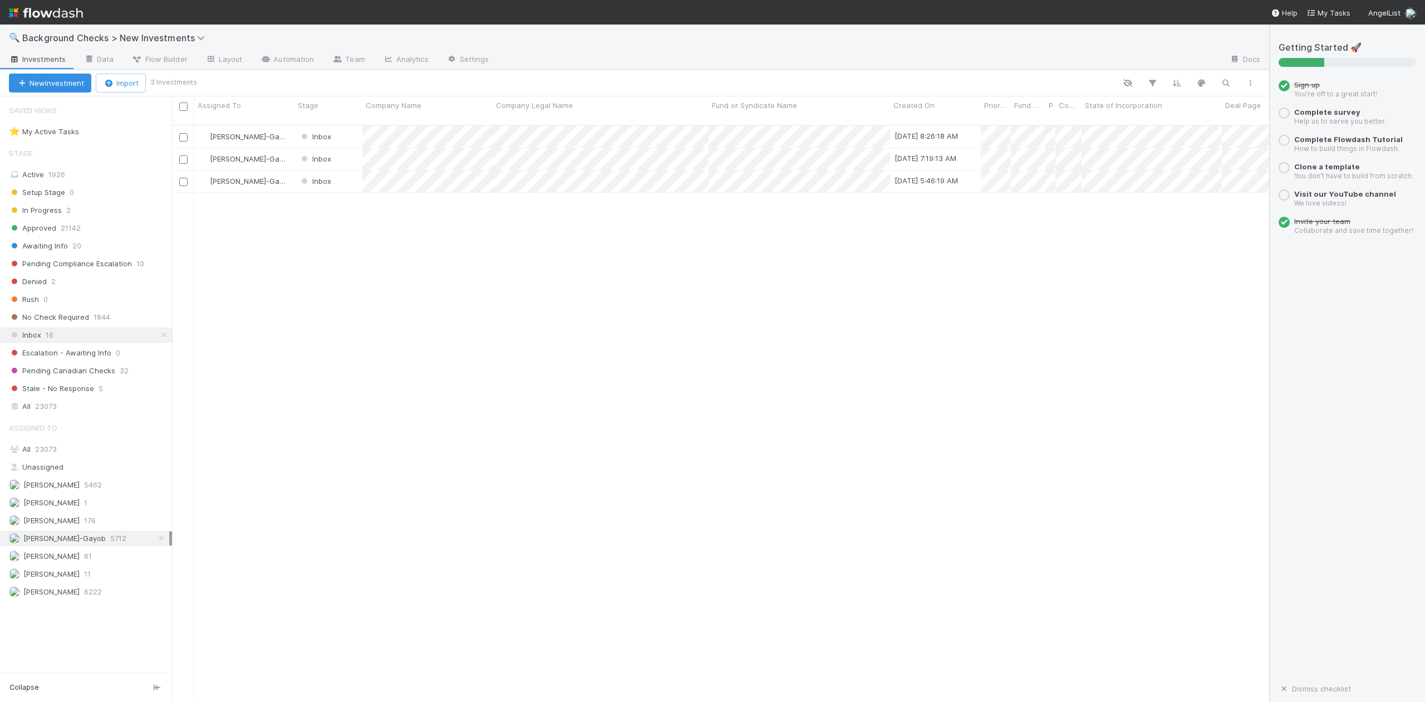
scroll to position [575, 1087]
click at [550, 248] on div at bounding box center [712, 351] width 1425 height 702
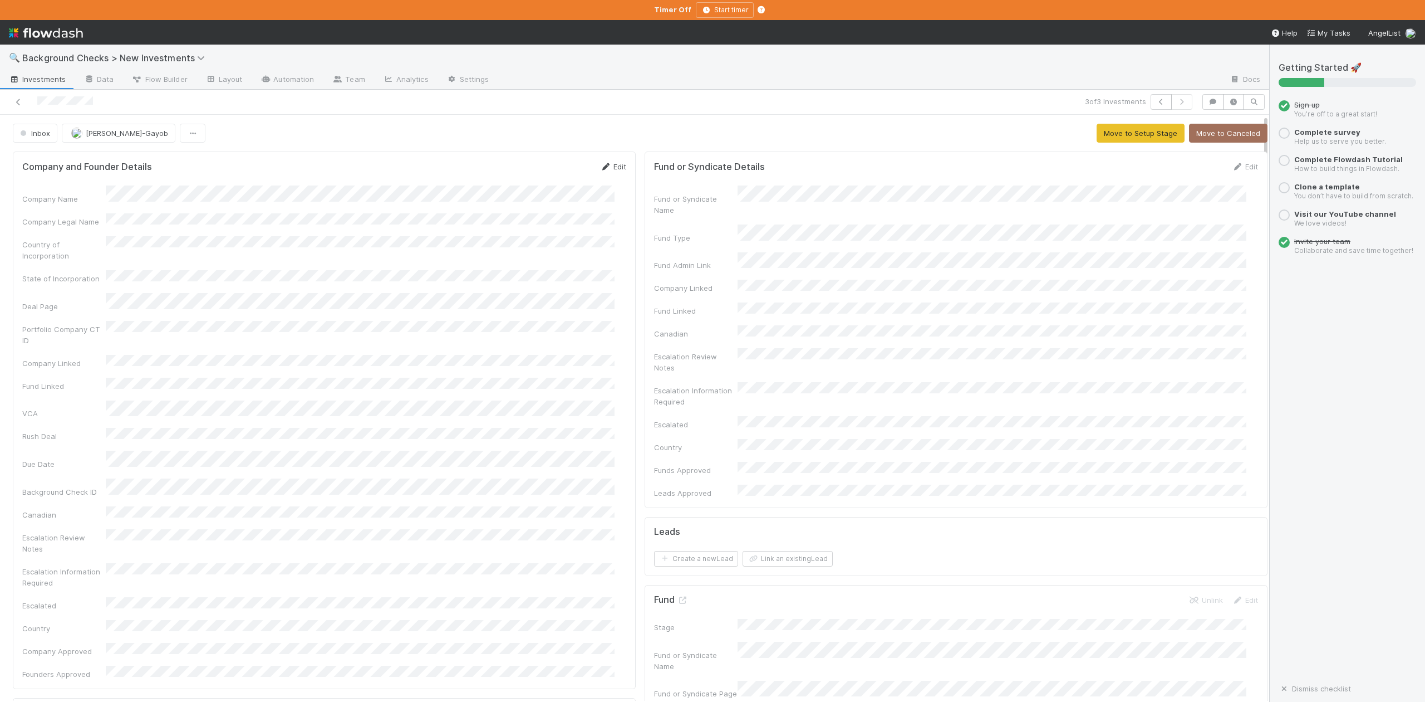
click at [611, 170] on link "Edit" at bounding box center [613, 166] width 26 height 9
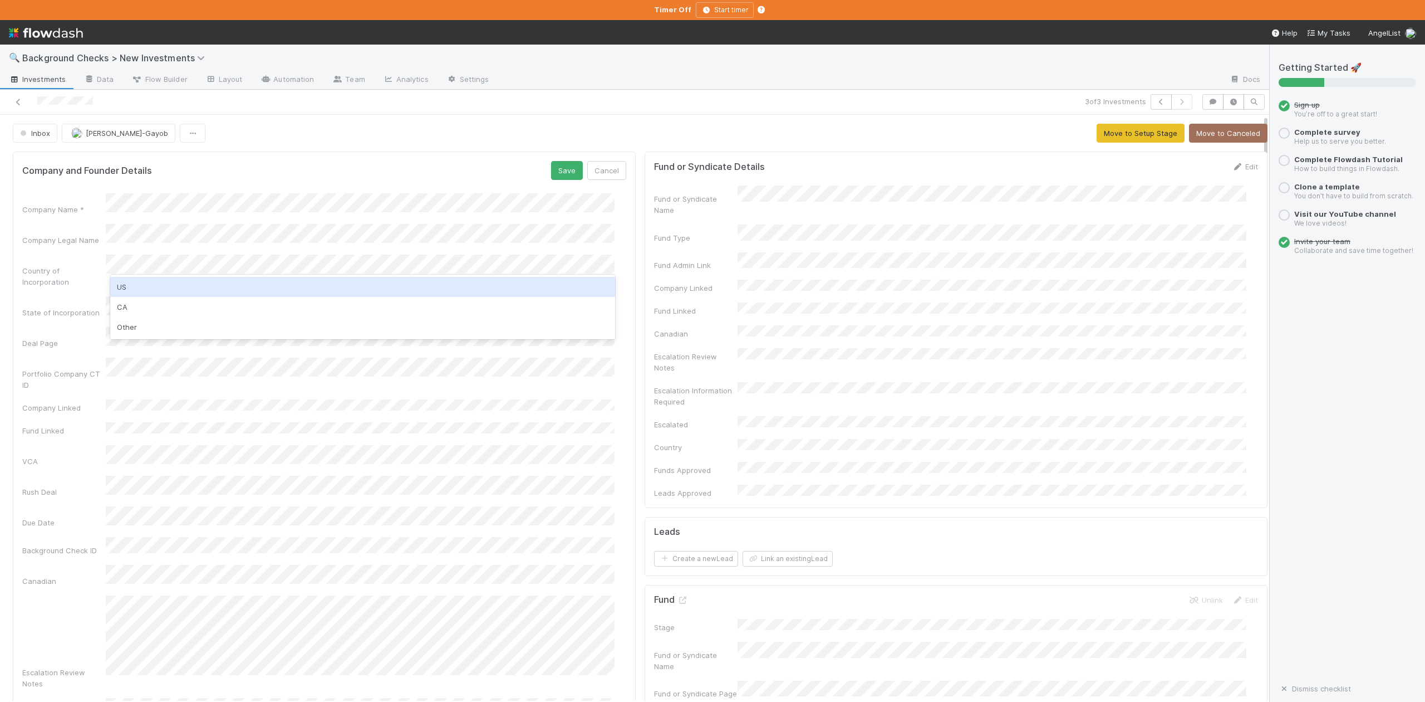
click at [129, 281] on div "US" at bounding box center [362, 287] width 504 height 20
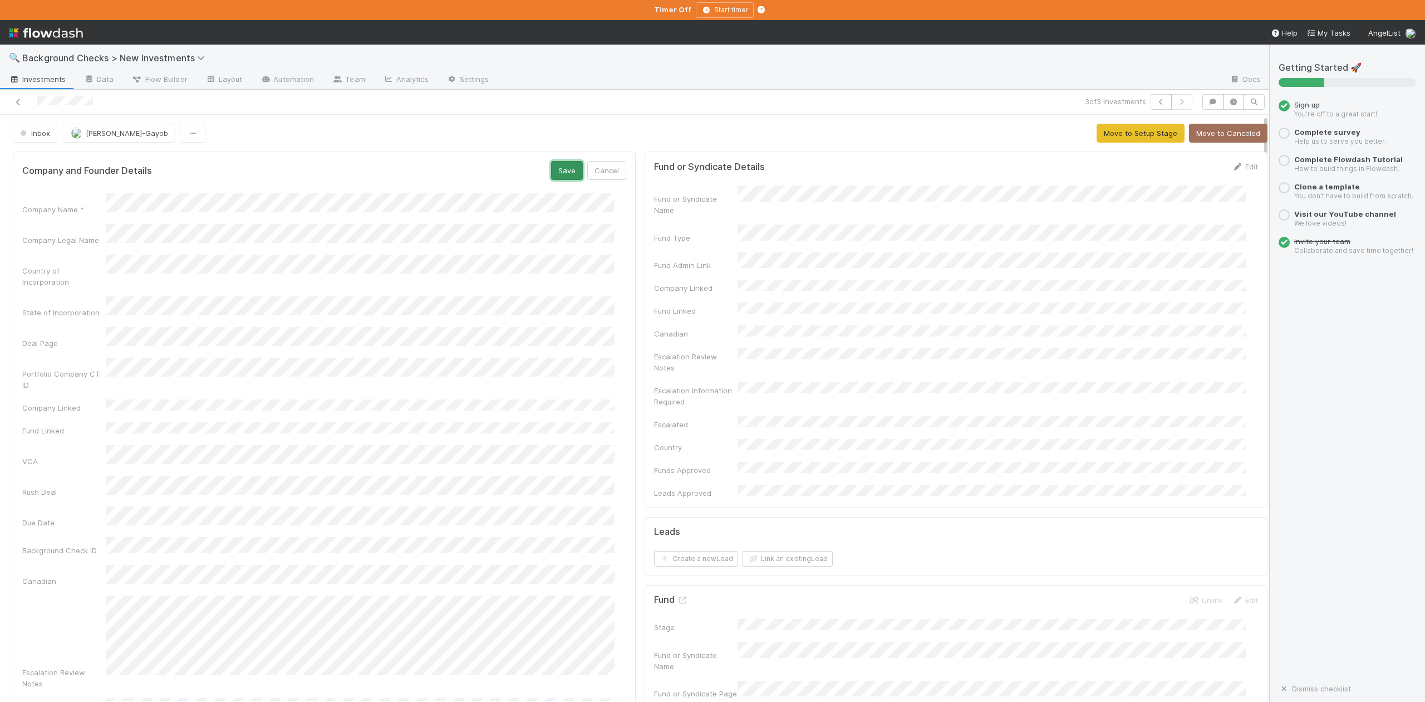
click at [551, 169] on button "Save" at bounding box center [567, 170] width 32 height 19
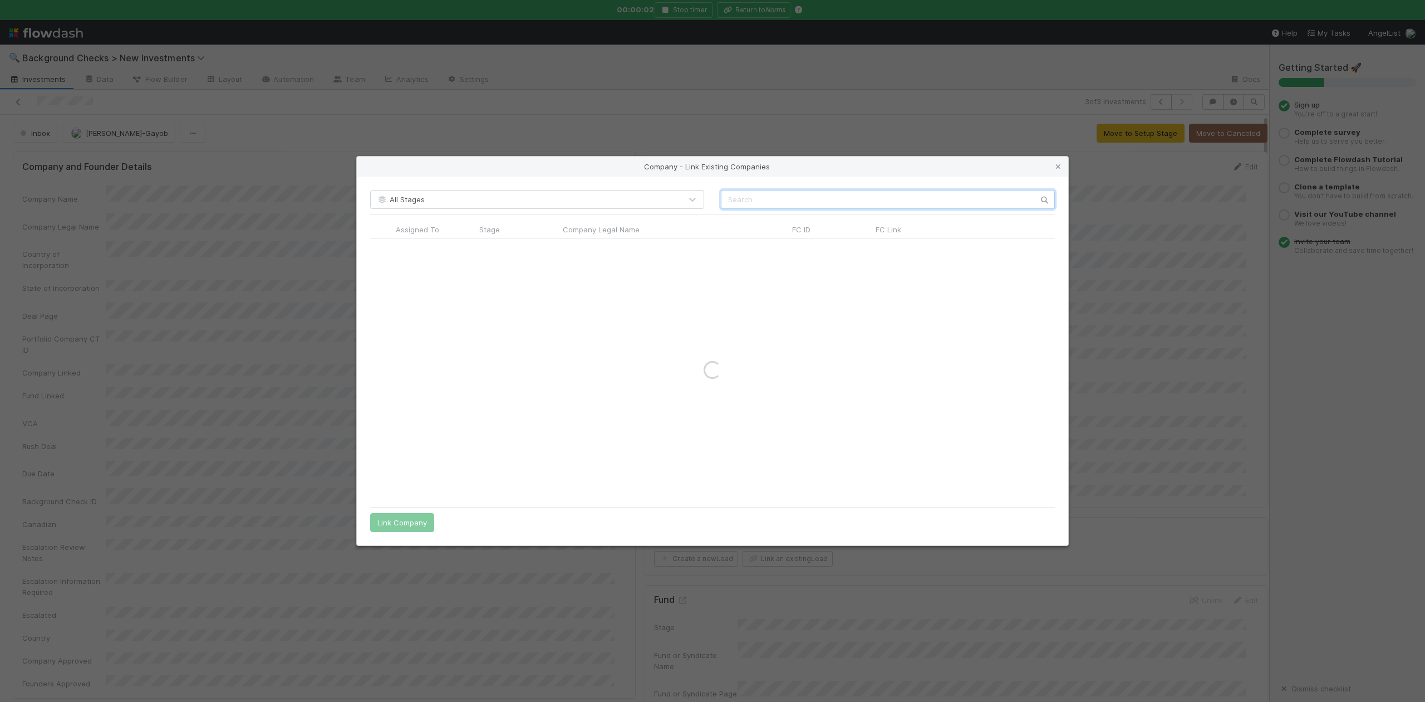
click at [739, 202] on input "text" at bounding box center [888, 199] width 334 height 19
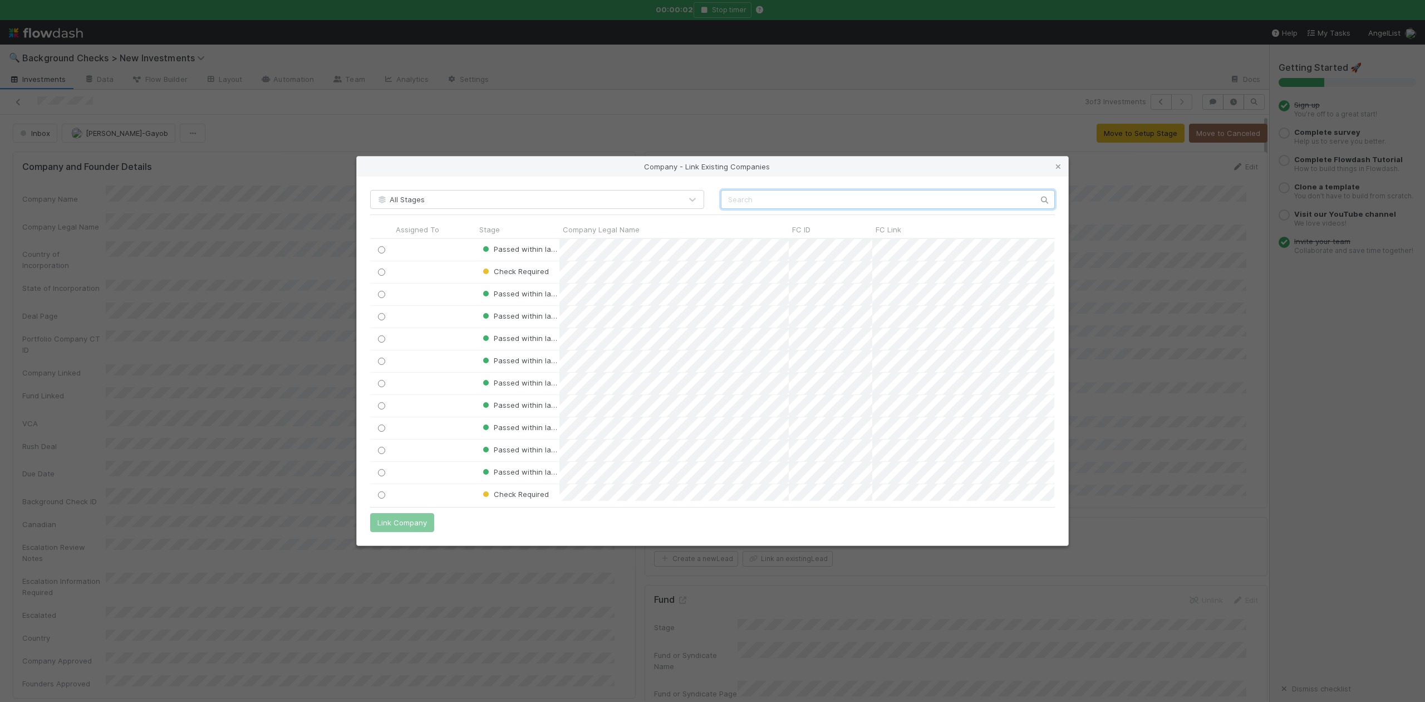
scroll to position [251, 673]
paste input "MB HOLDCO, INC."
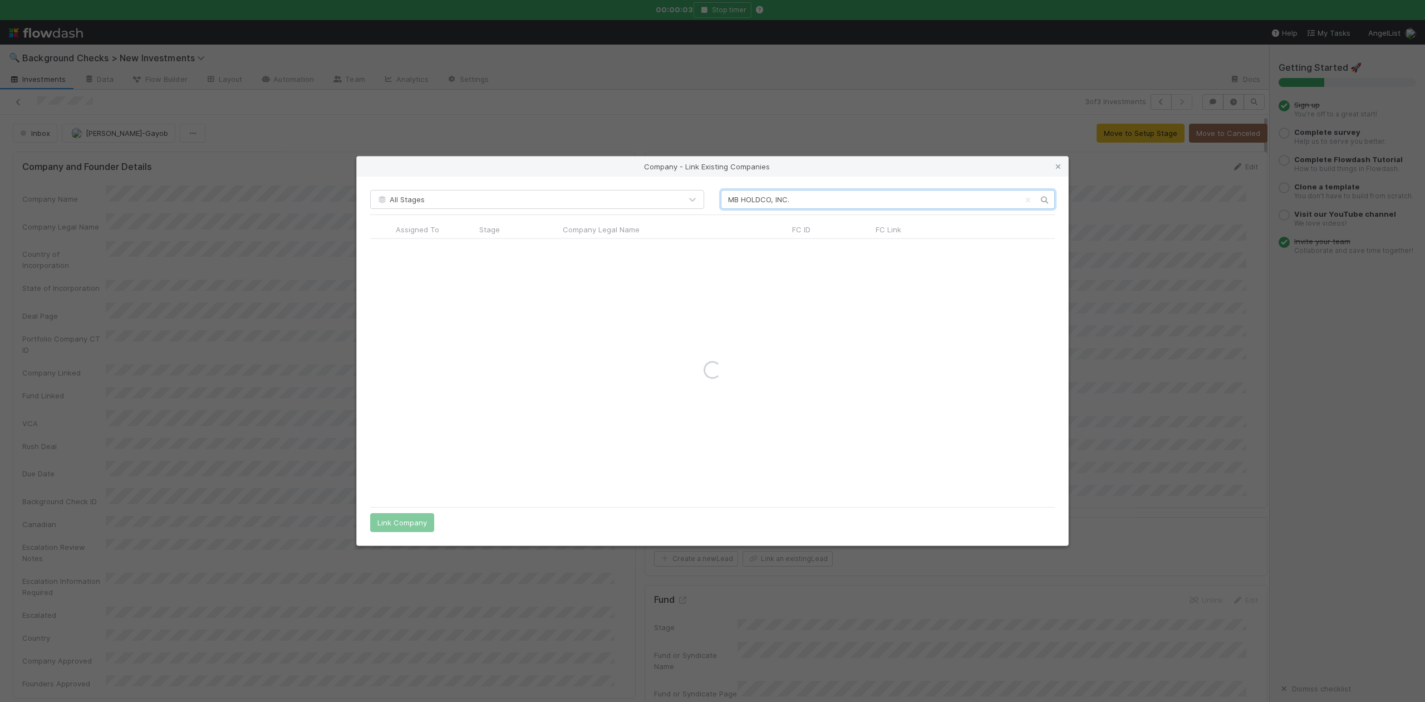
click at [727, 199] on input "MB HOLDCO, INC." at bounding box center [888, 199] width 334 height 19
type input "MB HOLDCO, INC."
click at [381, 251] on input "radio" at bounding box center [381, 249] width 7 height 7
click at [415, 526] on button "Link Company" at bounding box center [402, 522] width 64 height 19
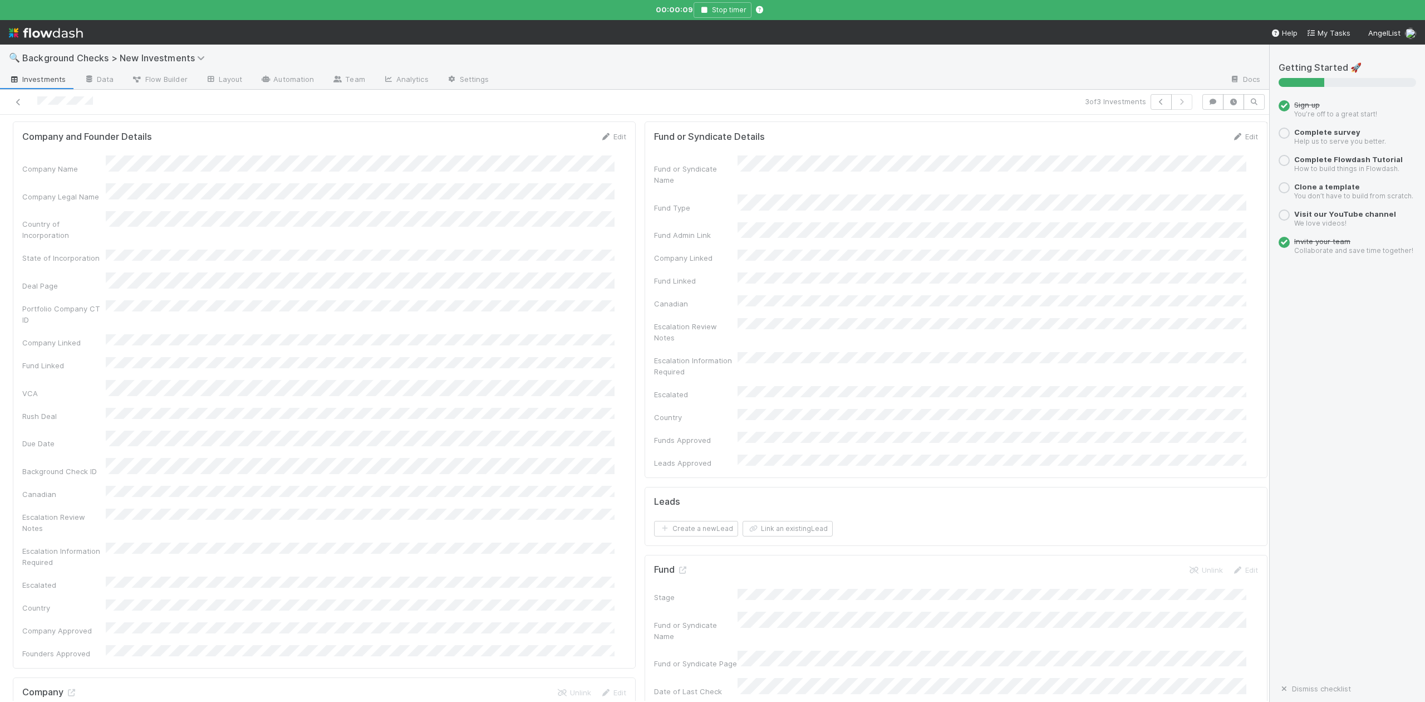
scroll to position [0, 0]
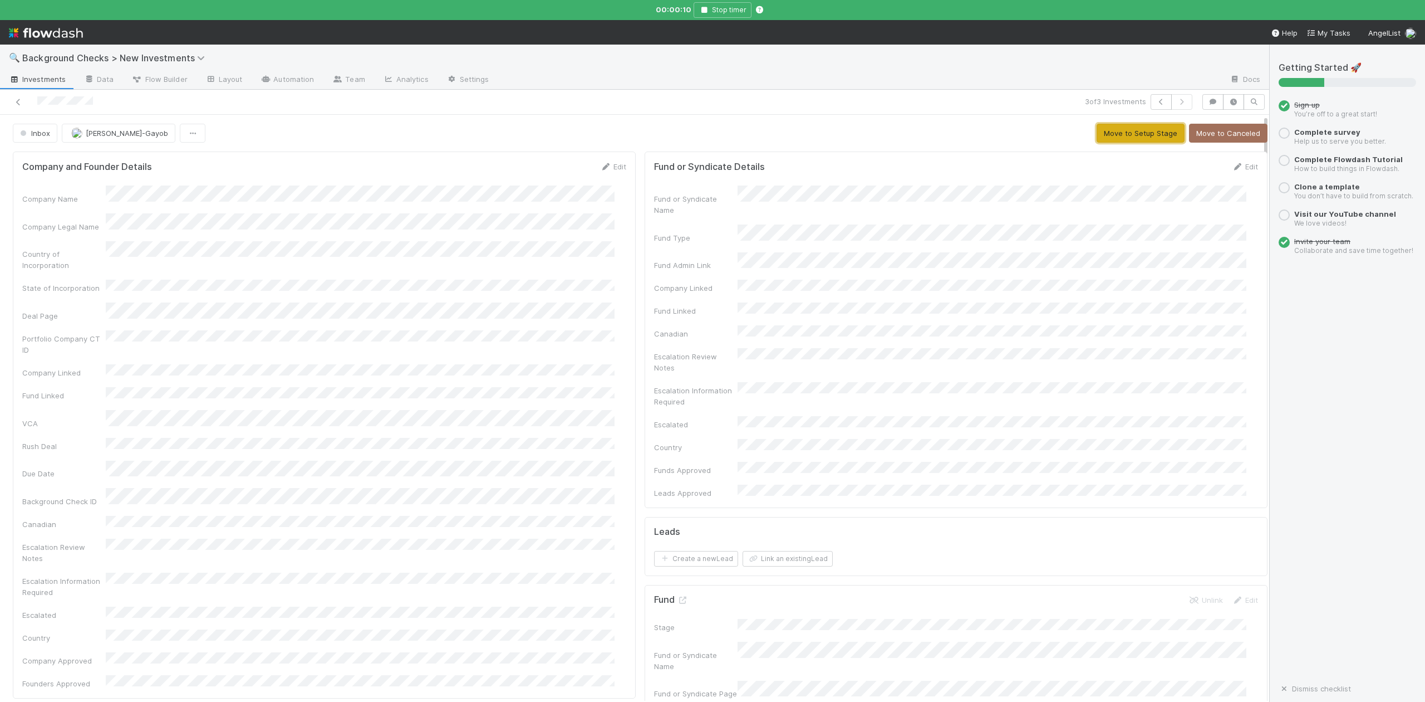
click at [1124, 131] on button "Move to Setup Stage" at bounding box center [1141, 133] width 88 height 19
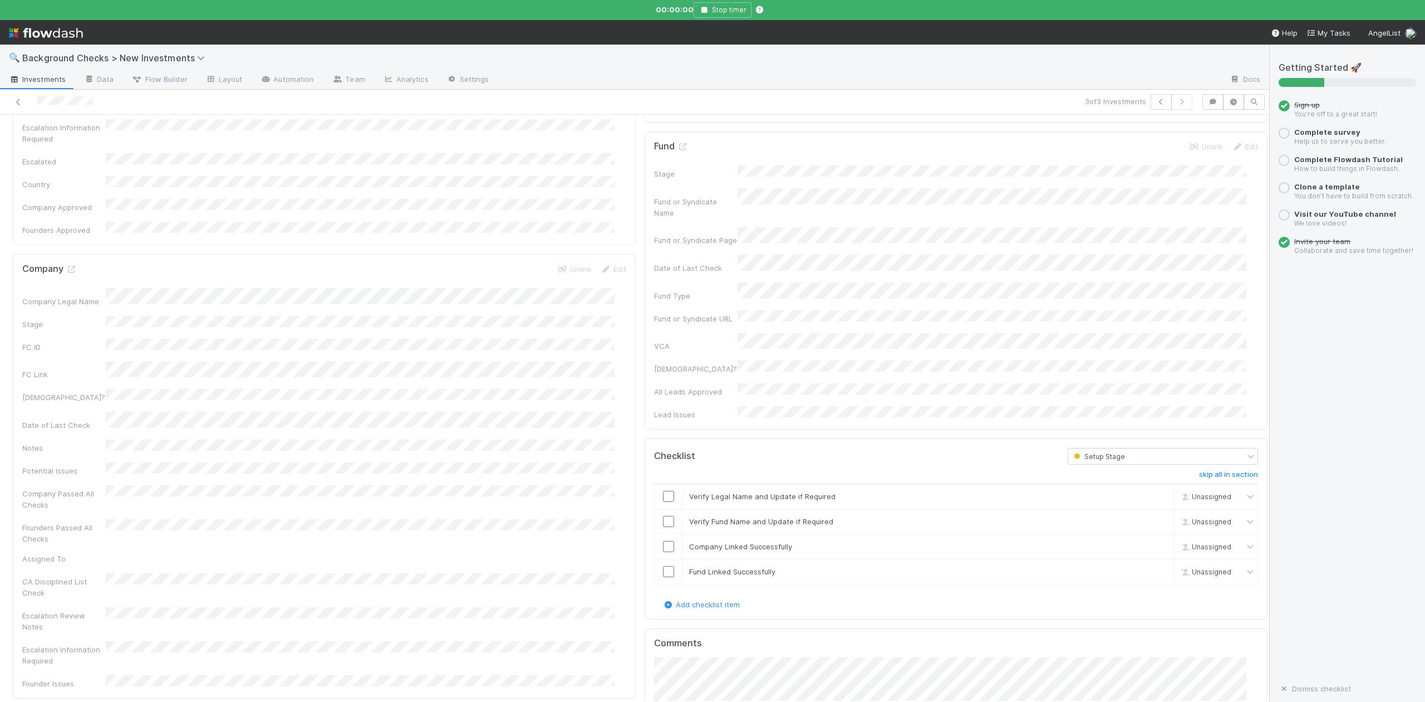
scroll to position [668, 0]
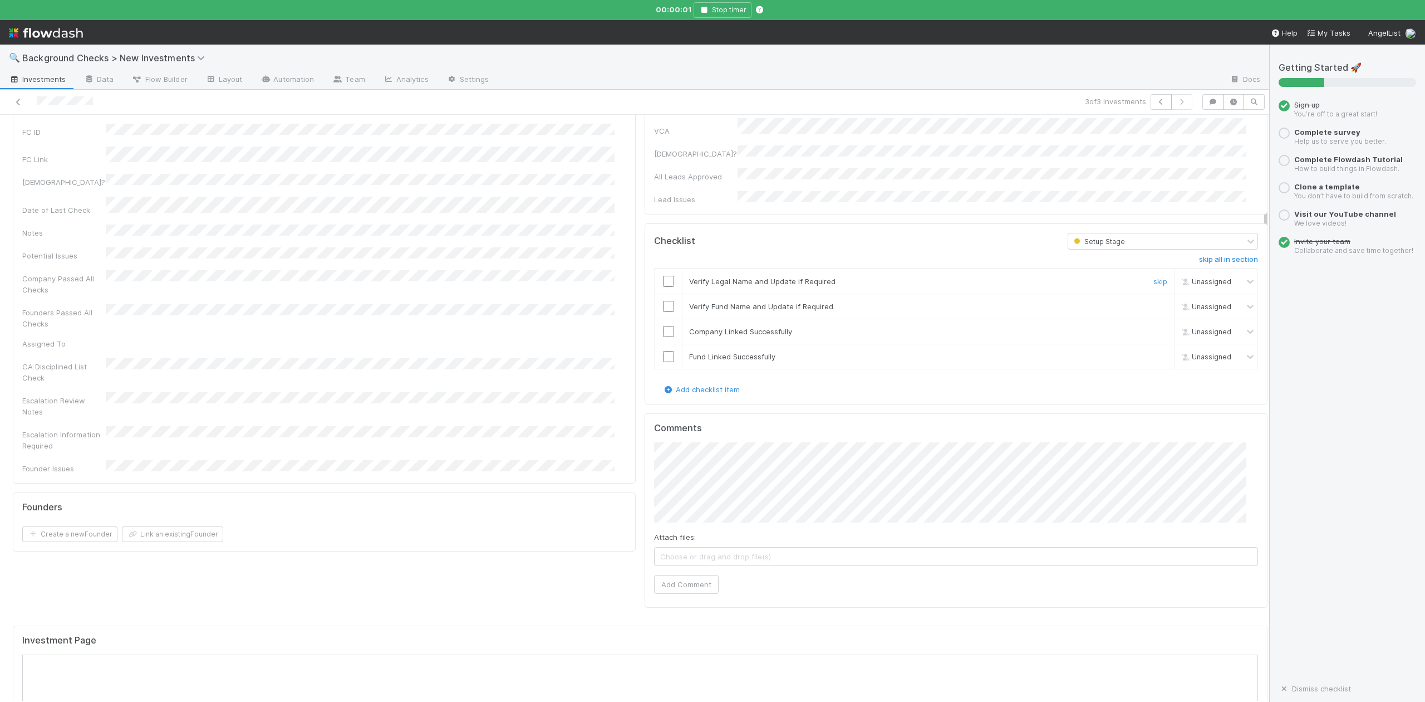
click at [663, 276] on input "checkbox" at bounding box center [668, 281] width 11 height 11
click at [663, 301] on input "checkbox" at bounding box center [668, 306] width 11 height 11
click at [663, 326] on input "checkbox" at bounding box center [668, 331] width 11 height 11
click at [663, 351] on input "checkbox" at bounding box center [668, 356] width 11 height 11
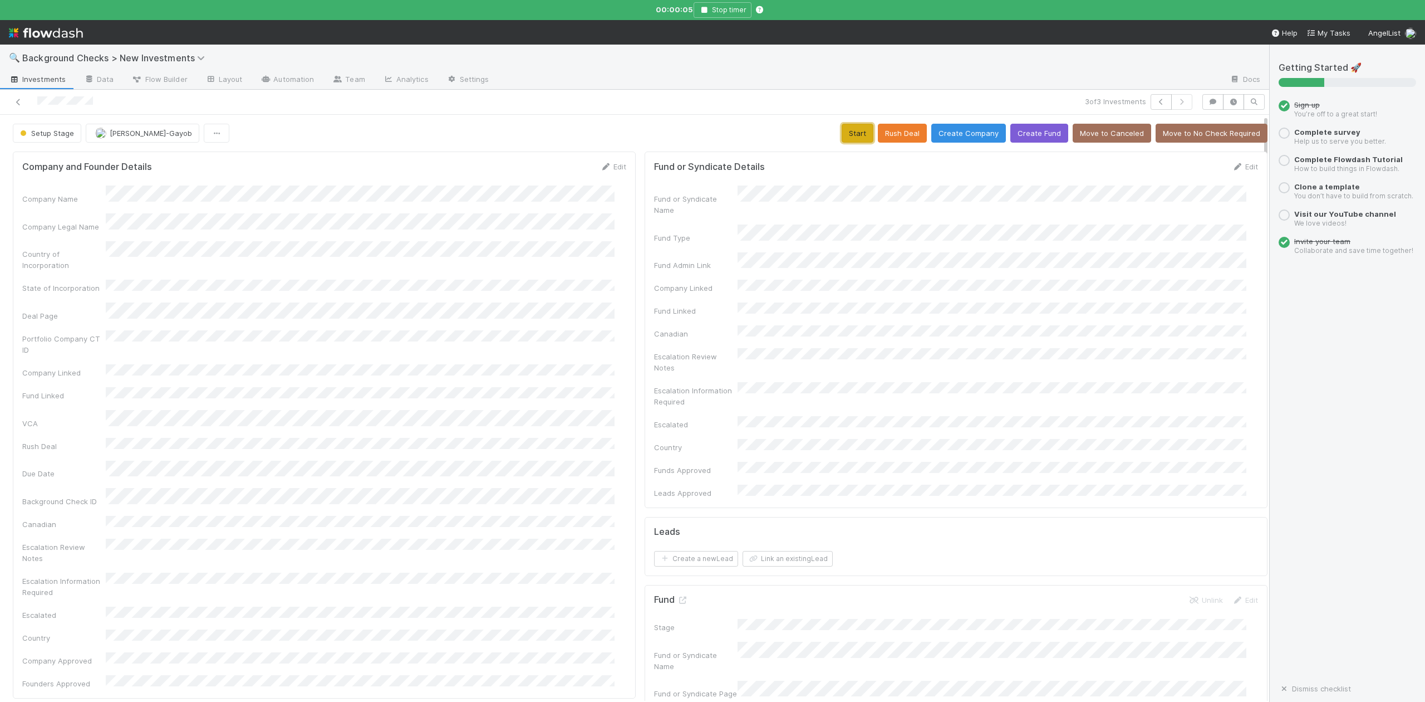
click at [842, 130] on button "Start" at bounding box center [858, 133] width 32 height 19
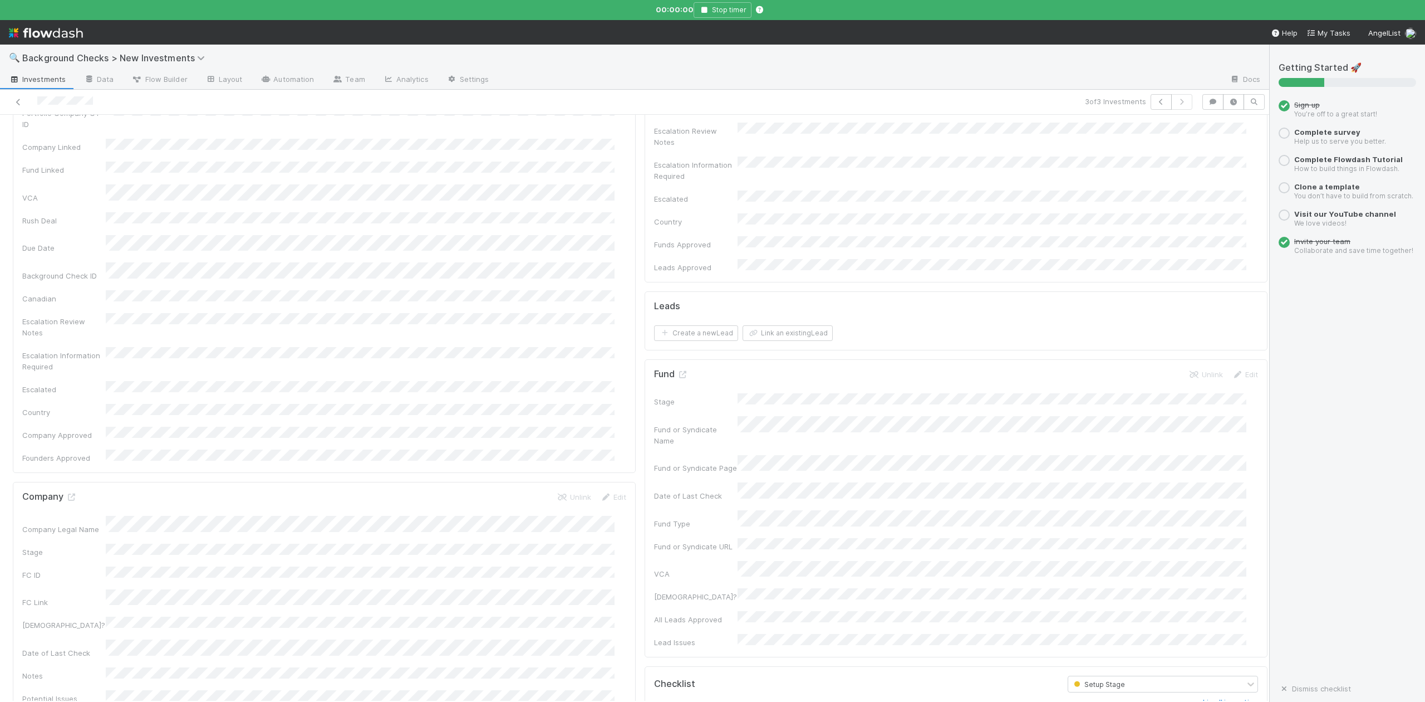
scroll to position [297, 0]
click at [71, 422] on icon at bounding box center [71, 425] width 11 height 7
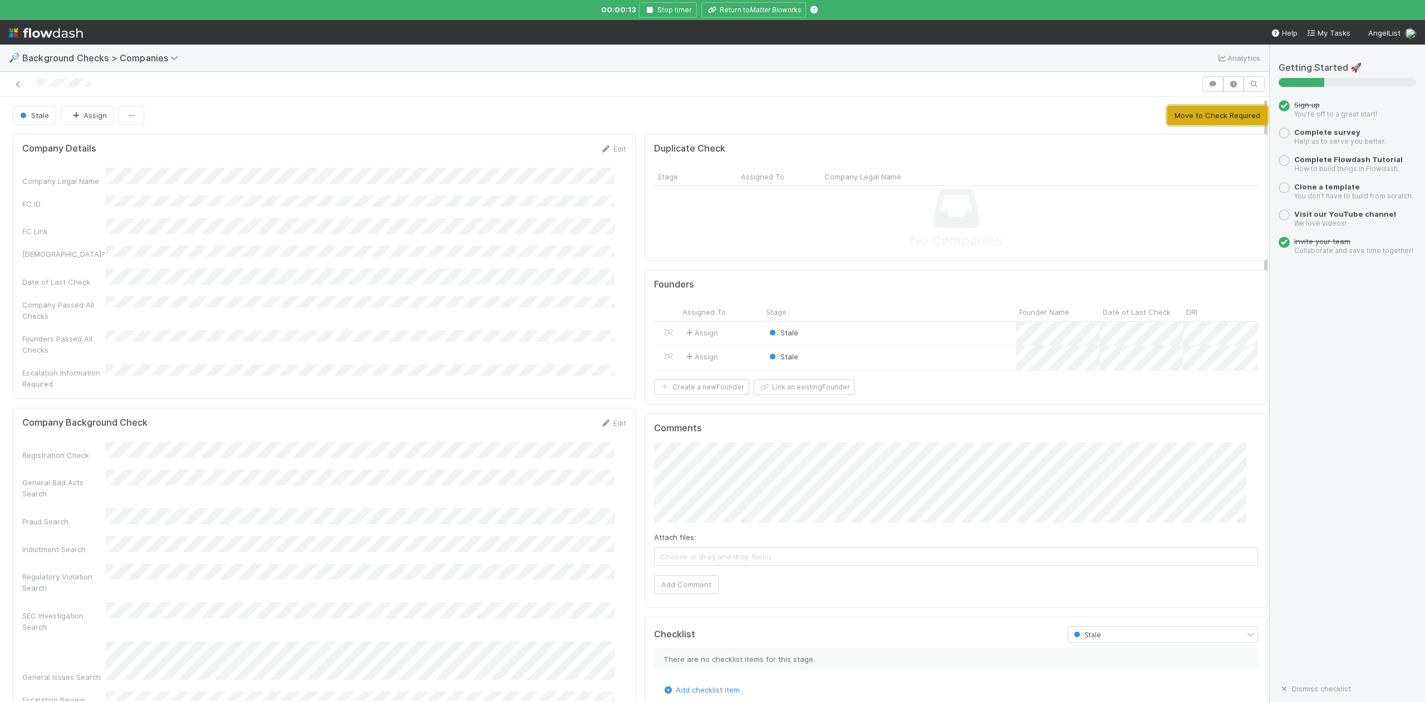
click at [1188, 114] on button "Move to Check Required" at bounding box center [1218, 115] width 100 height 19
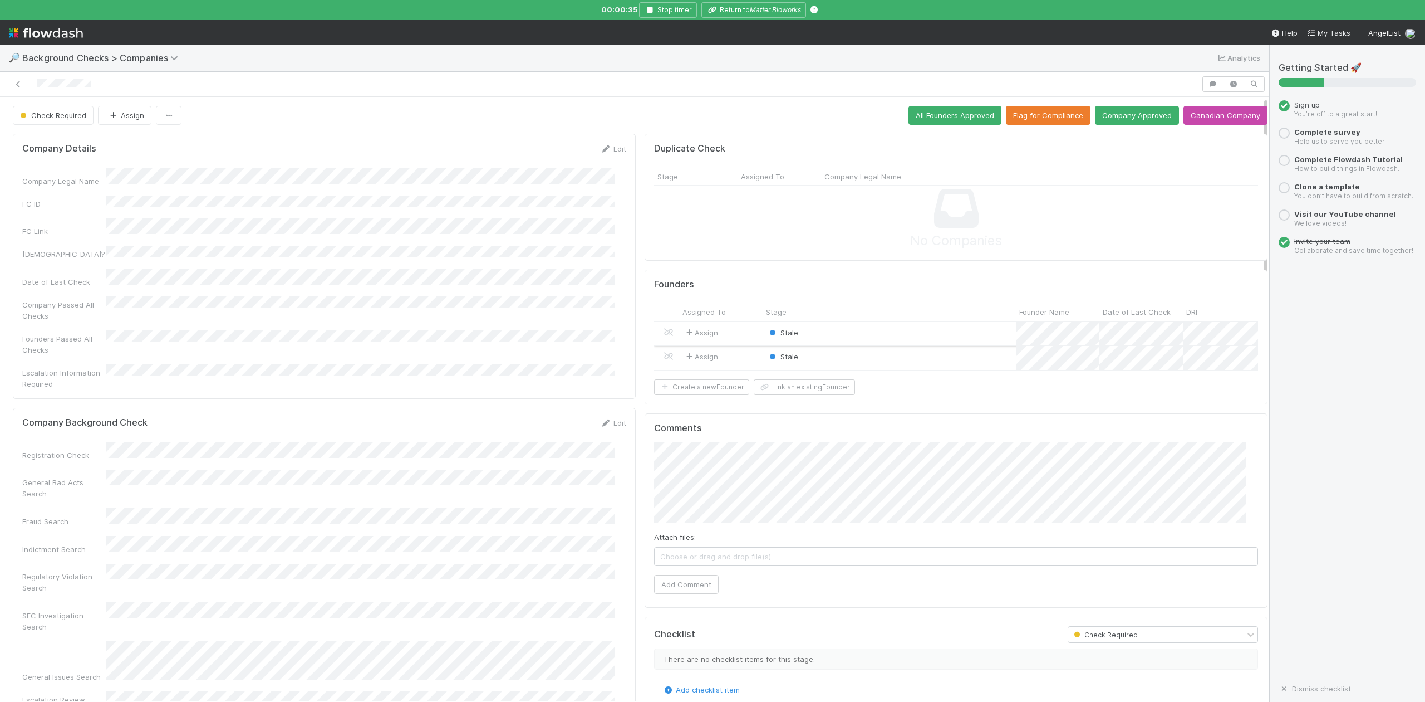
click at [821, 332] on div "Stale" at bounding box center [889, 334] width 253 height 24
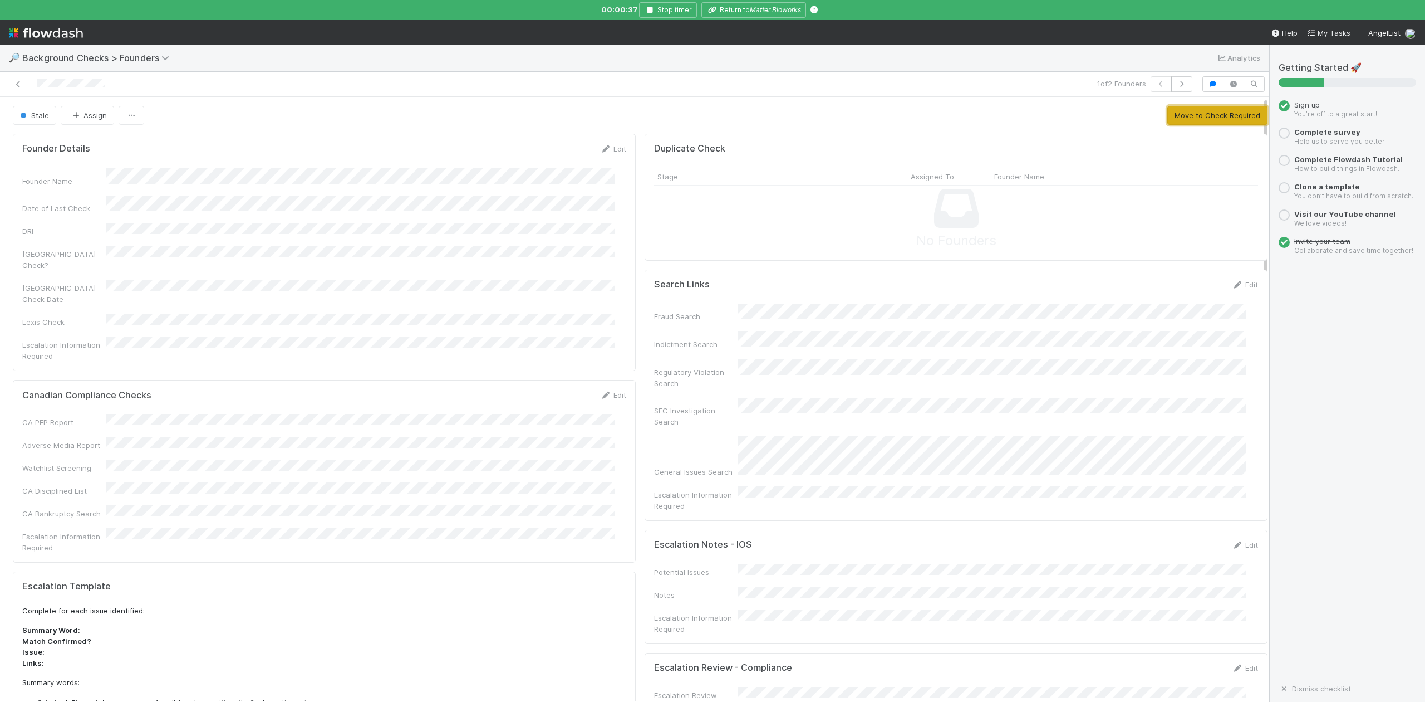
click at [1172, 117] on button "Move to Check Required" at bounding box center [1218, 115] width 100 height 19
click at [1120, 112] on button "Approve Founder" at bounding box center [1103, 115] width 74 height 19
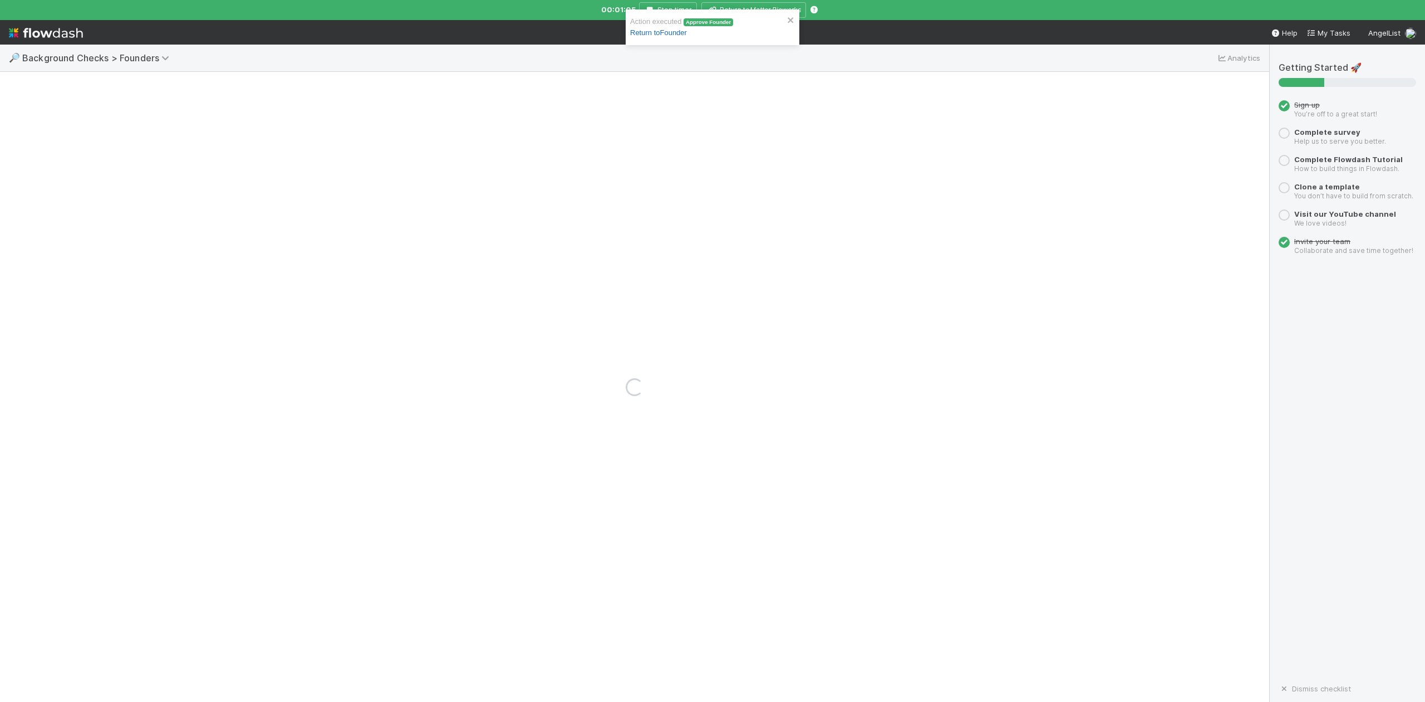
click at [675, 31] on link "Return to Founder" at bounding box center [658, 32] width 57 height 8
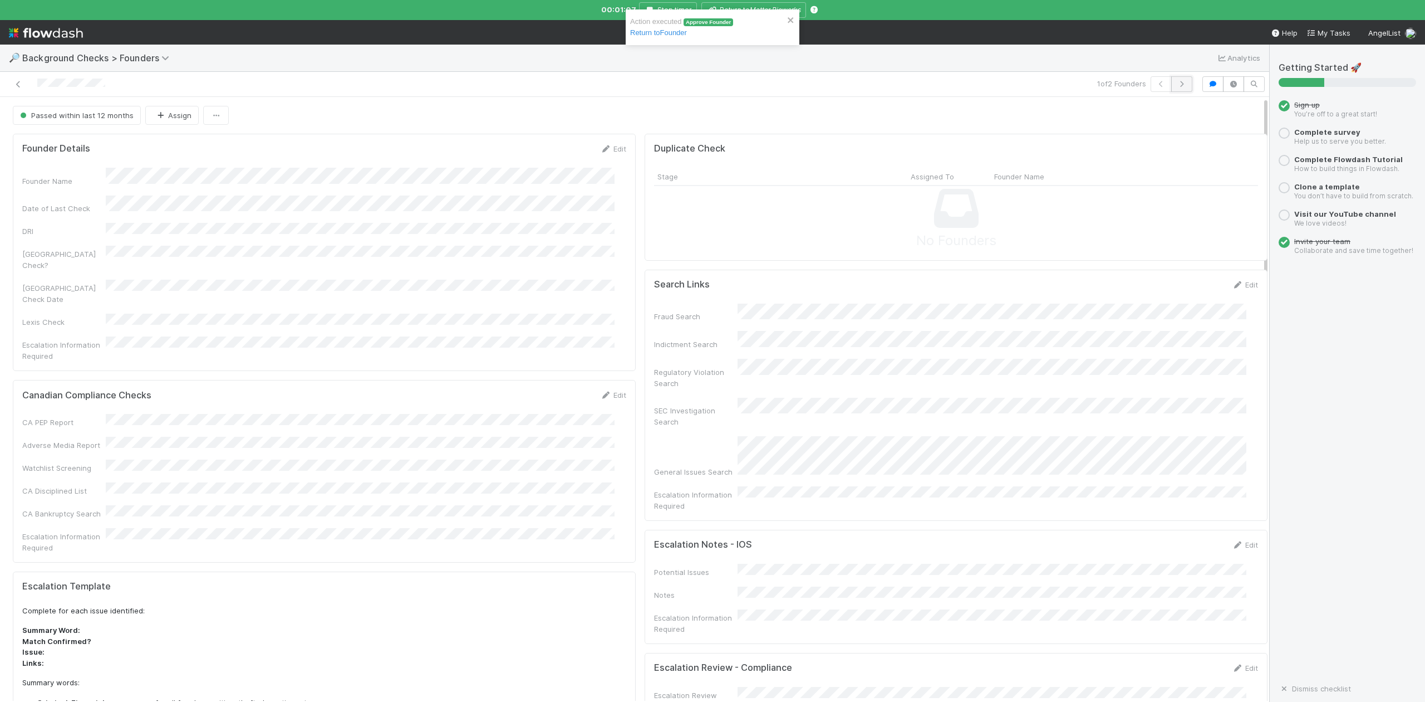
click at [1177, 81] on icon "button" at bounding box center [1182, 84] width 11 height 7
click at [1195, 114] on button "Move to Check Required" at bounding box center [1218, 115] width 100 height 19
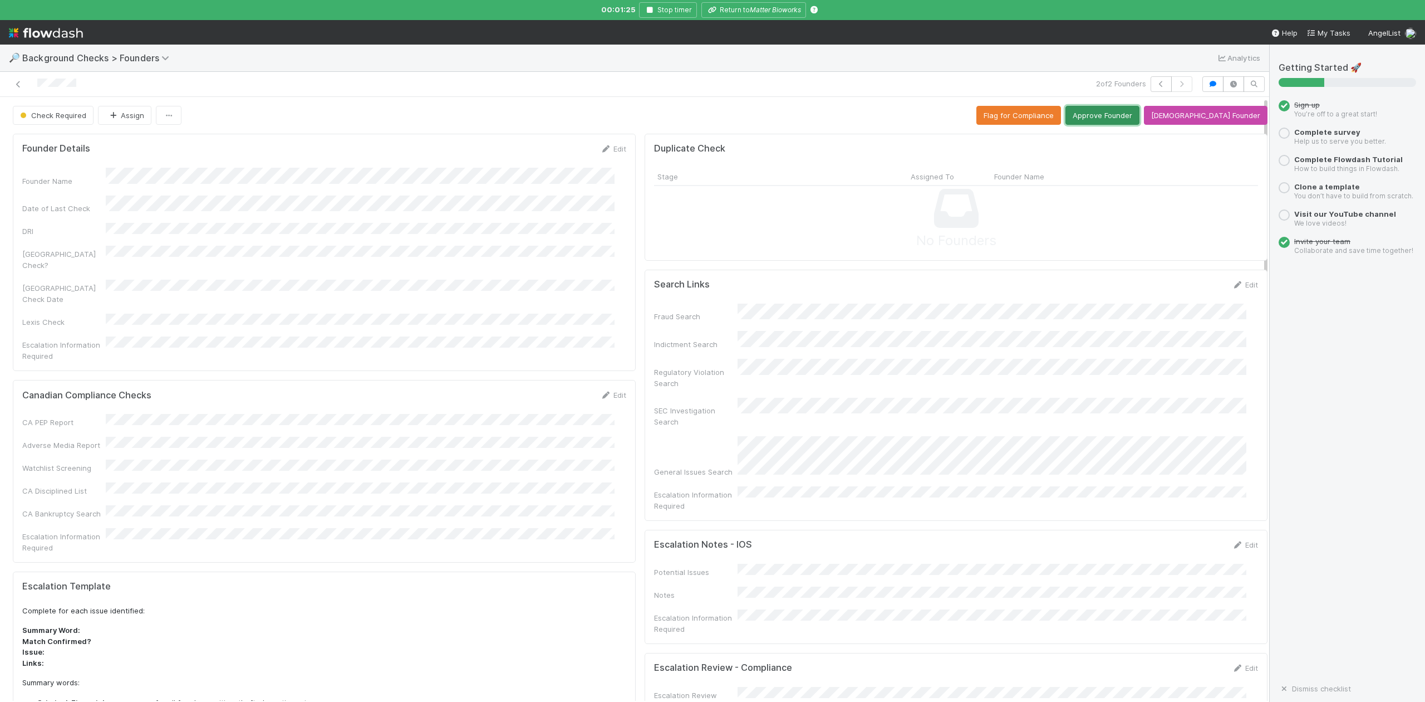
click at [1116, 114] on button "Approve Founder" at bounding box center [1103, 115] width 74 height 19
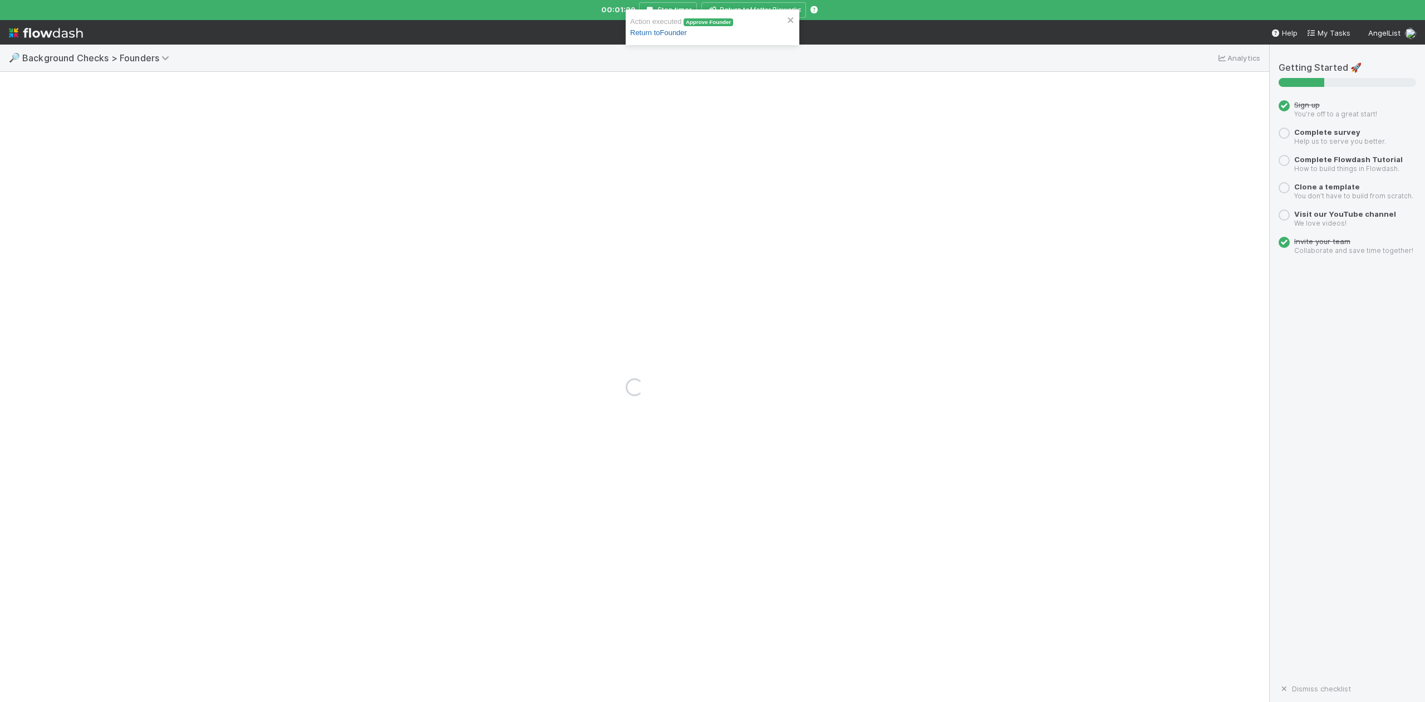
click at [655, 32] on link "Return to Founder" at bounding box center [658, 32] width 57 height 8
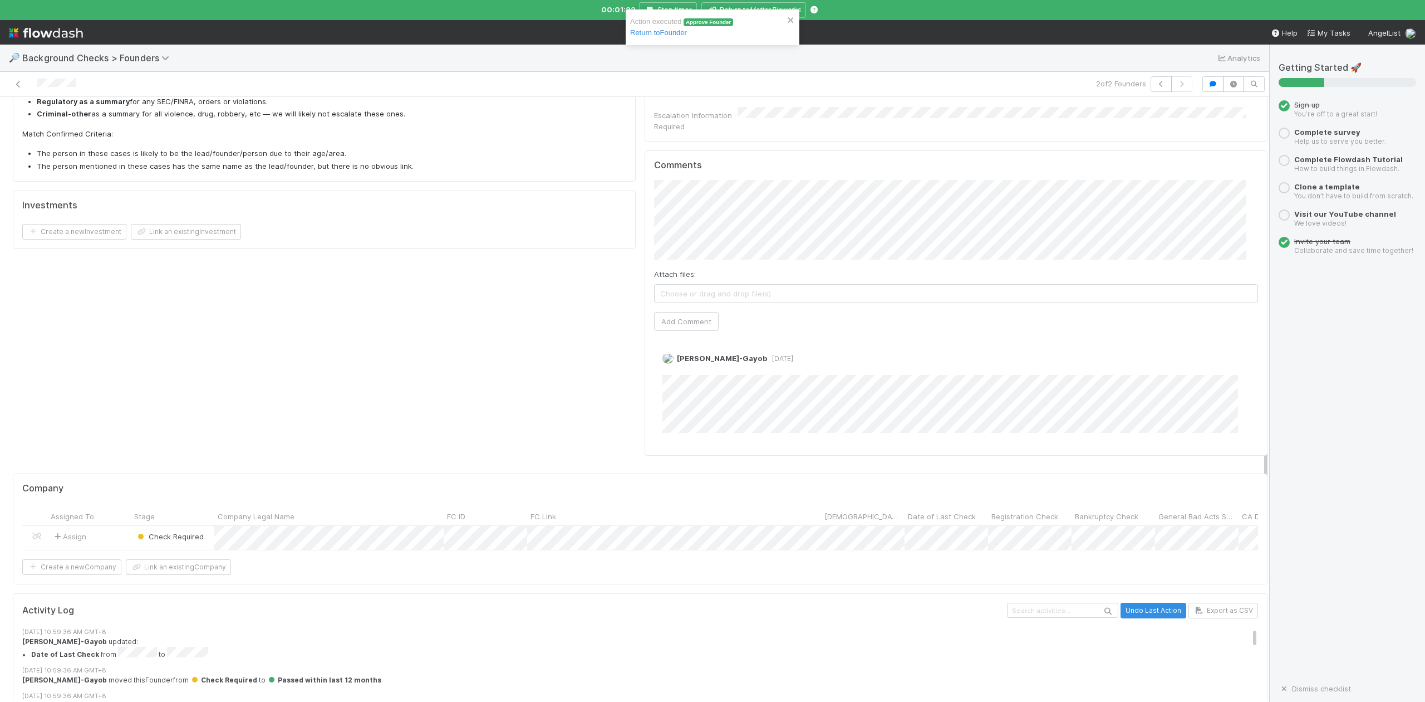
scroll to position [668, 0]
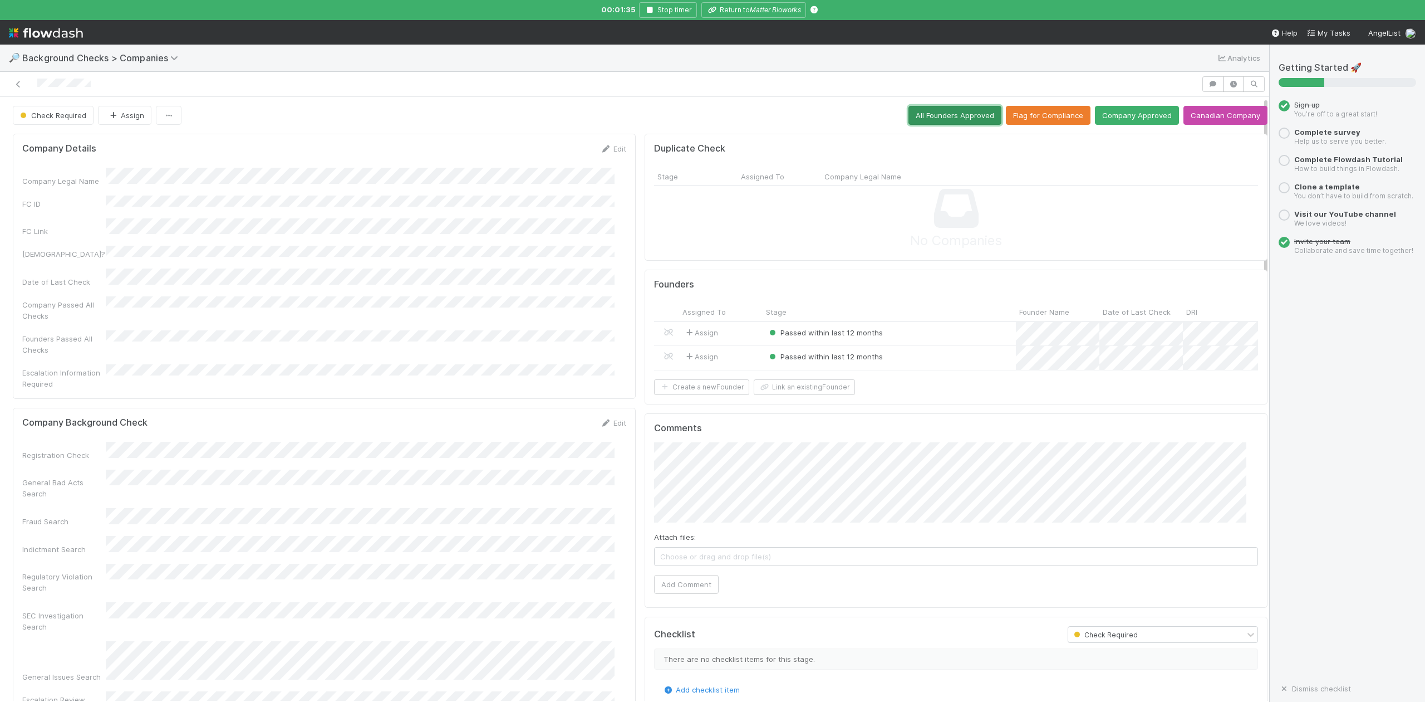
click at [913, 119] on button "All Founders Approved" at bounding box center [955, 115] width 93 height 19
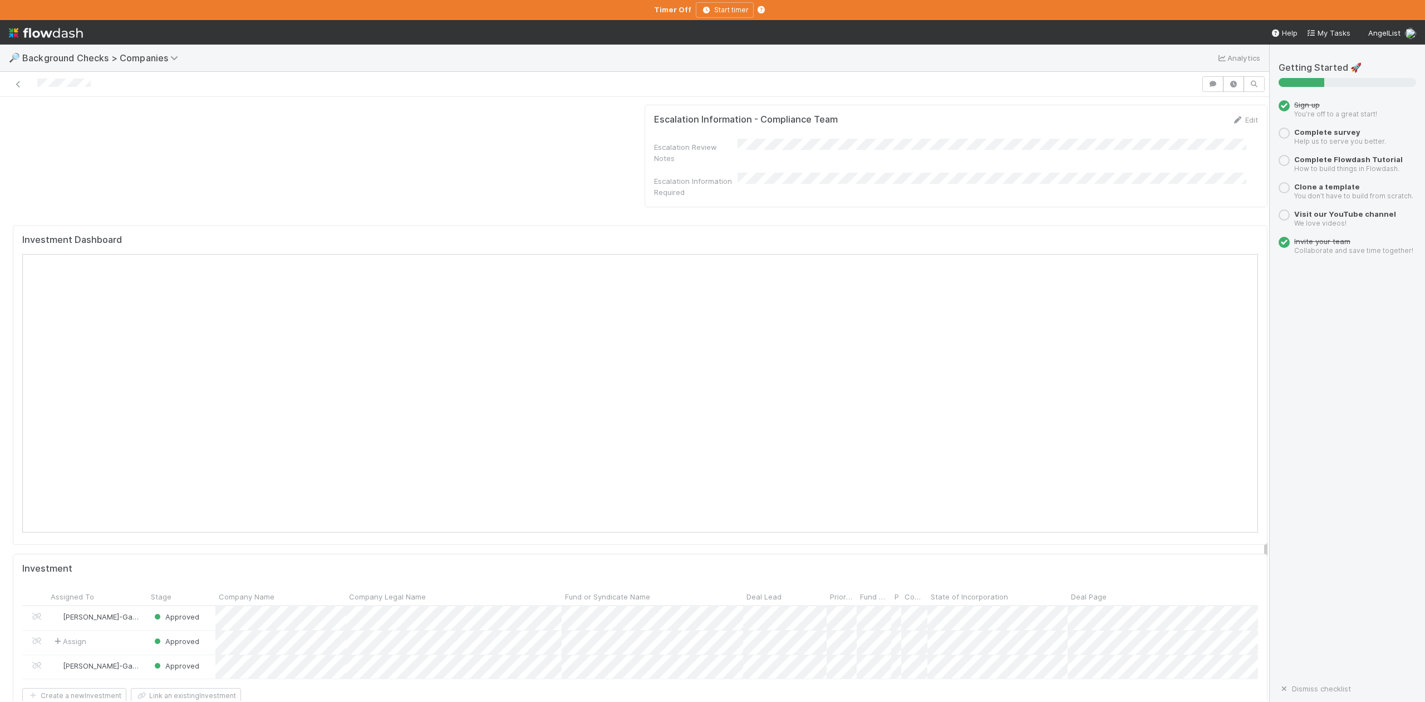
scroll to position [1114, 0]
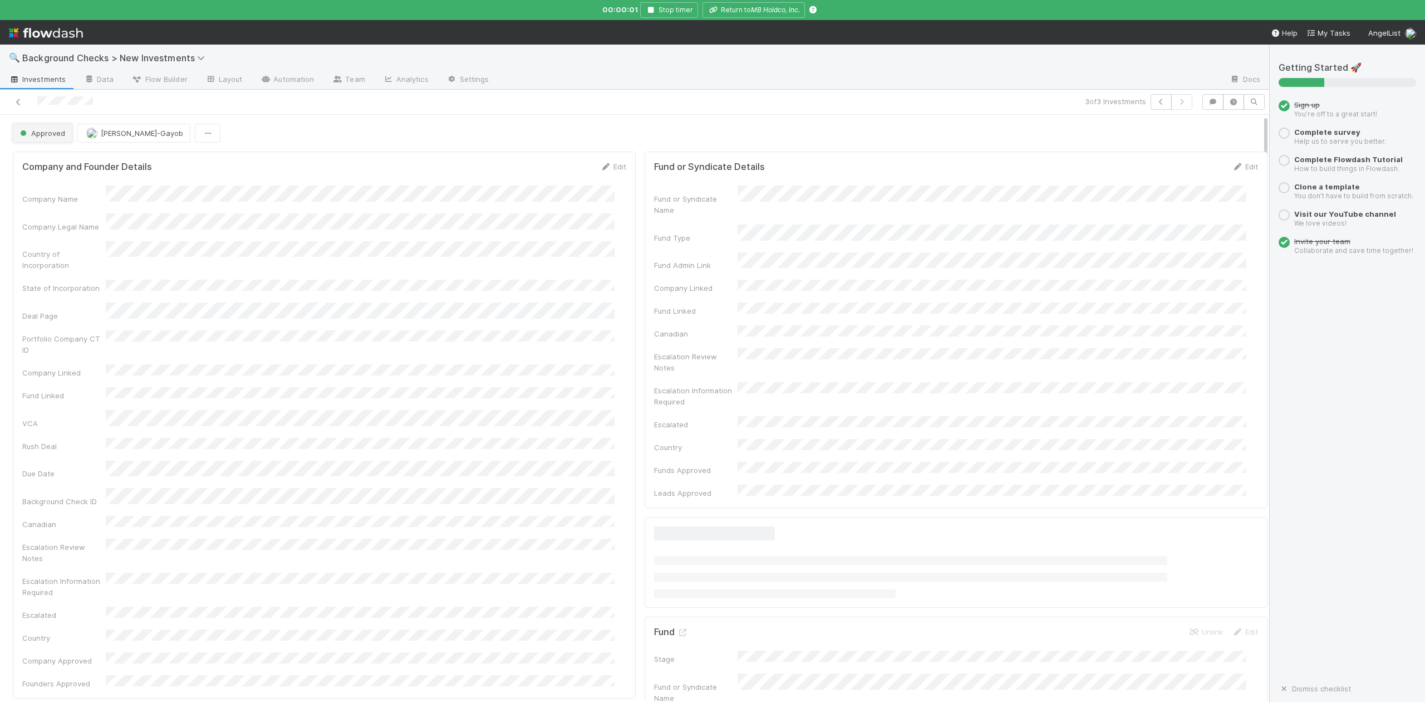
click at [50, 136] on span "Approved" at bounding box center [41, 133] width 47 height 9
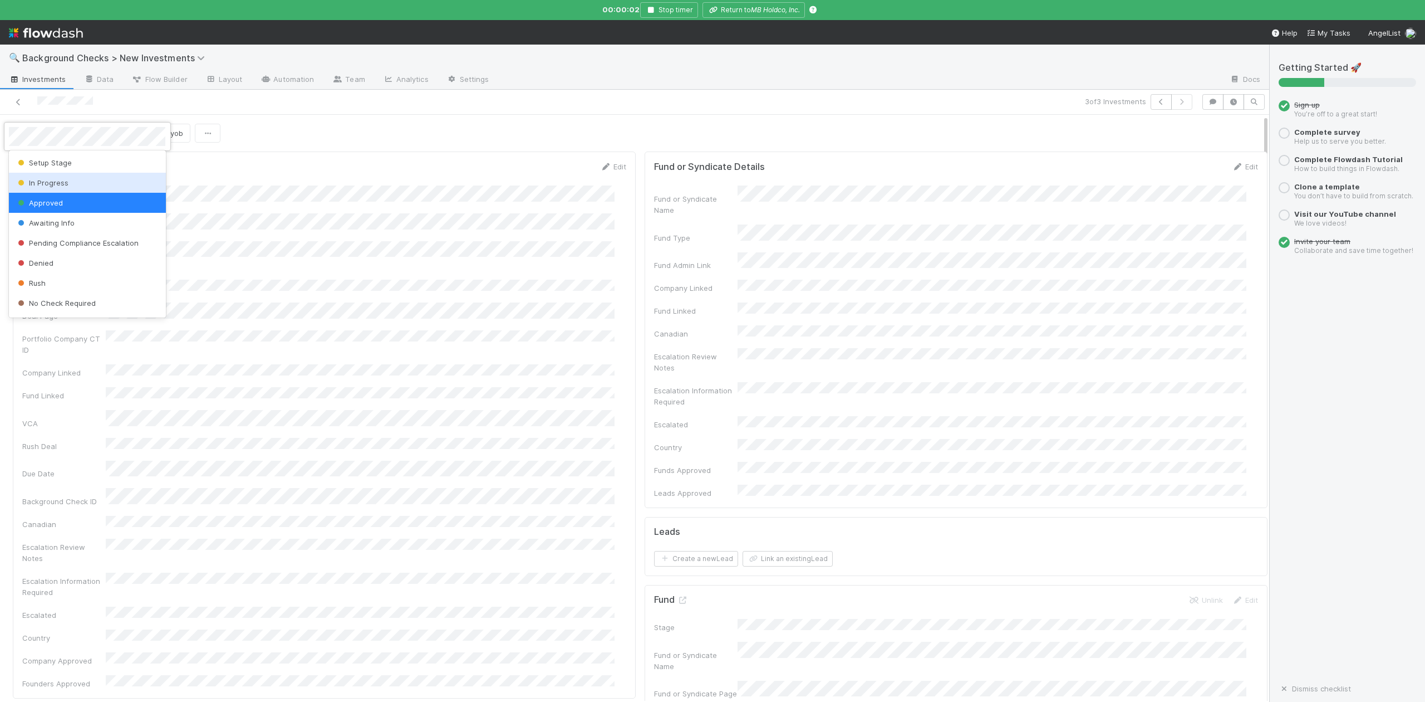
click at [69, 182] on div "In Progress" at bounding box center [87, 183] width 156 height 20
click at [677, 596] on icon at bounding box center [682, 599] width 11 height 7
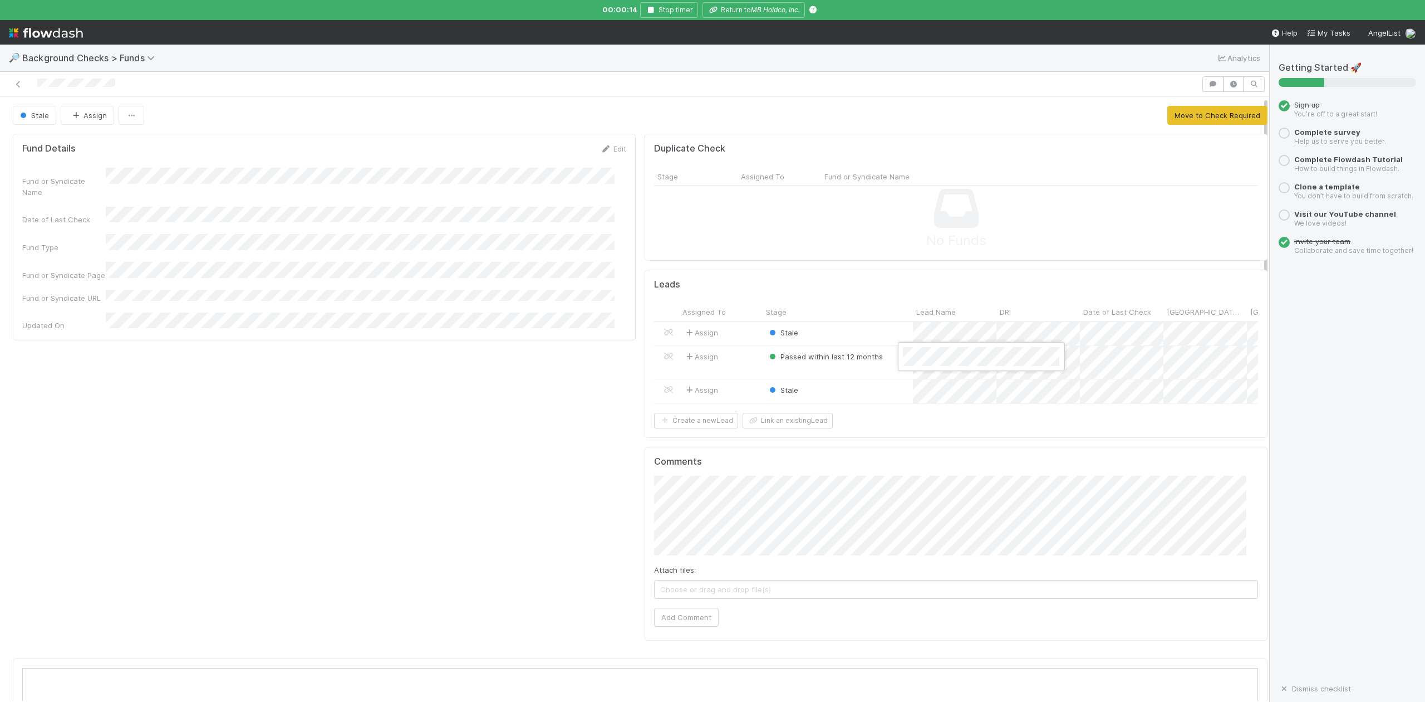
click at [849, 401] on div at bounding box center [712, 351] width 1425 height 702
click at [830, 398] on div "Stale" at bounding box center [838, 391] width 150 height 24
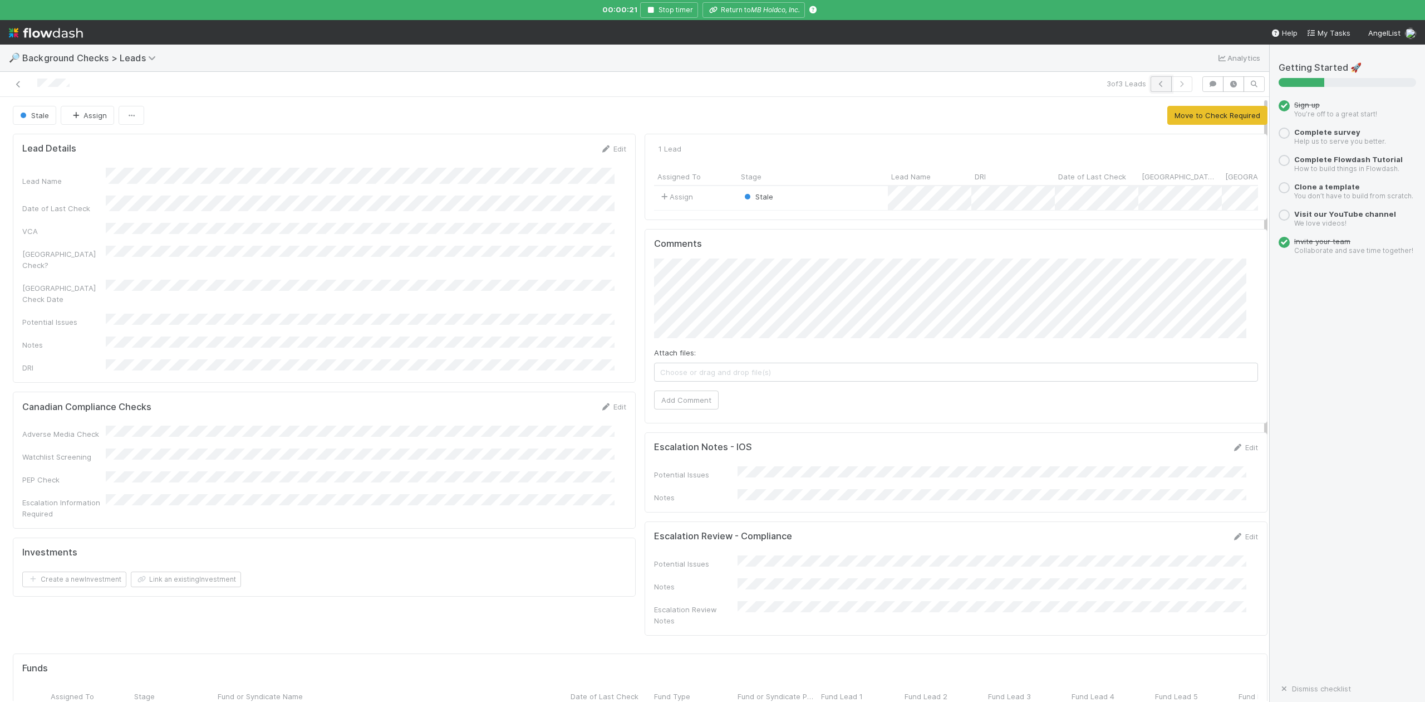
click at [1156, 86] on icon "button" at bounding box center [1161, 84] width 11 height 7
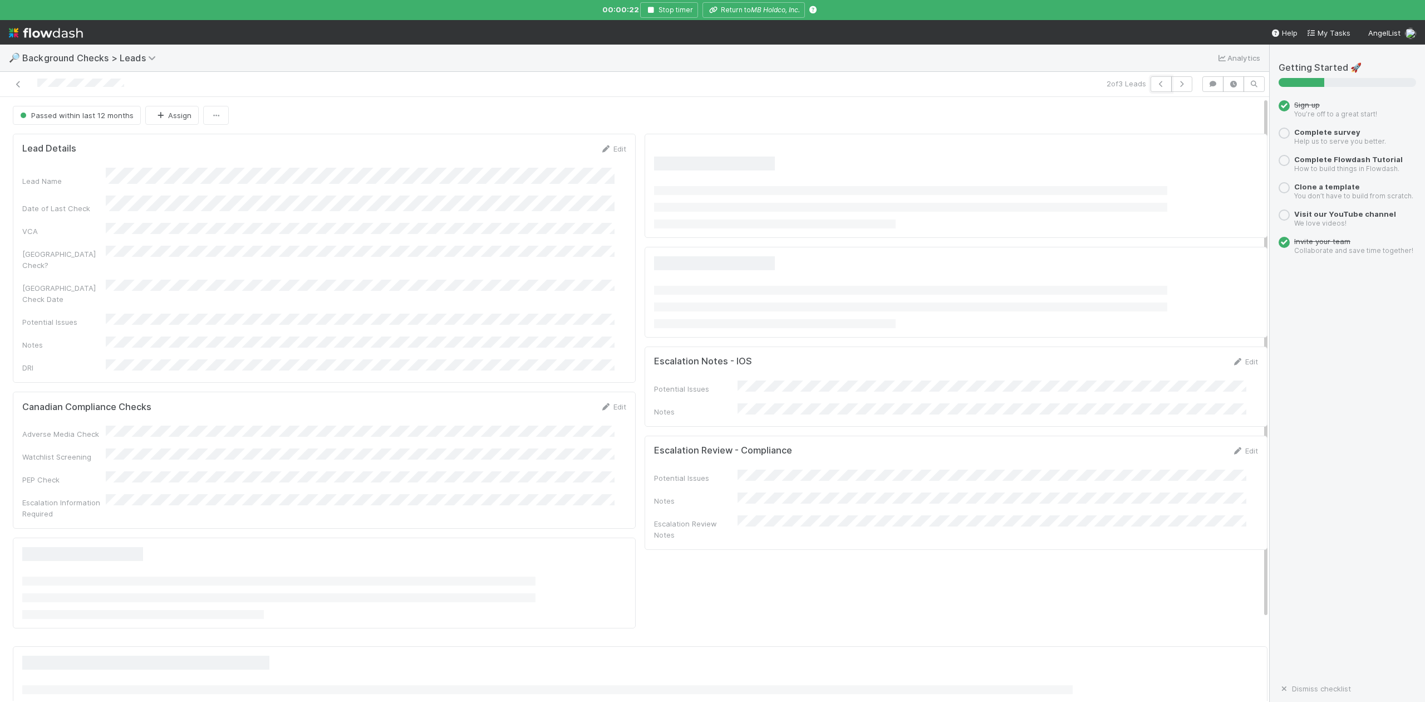
click at [1156, 86] on icon "button" at bounding box center [1161, 84] width 11 height 7
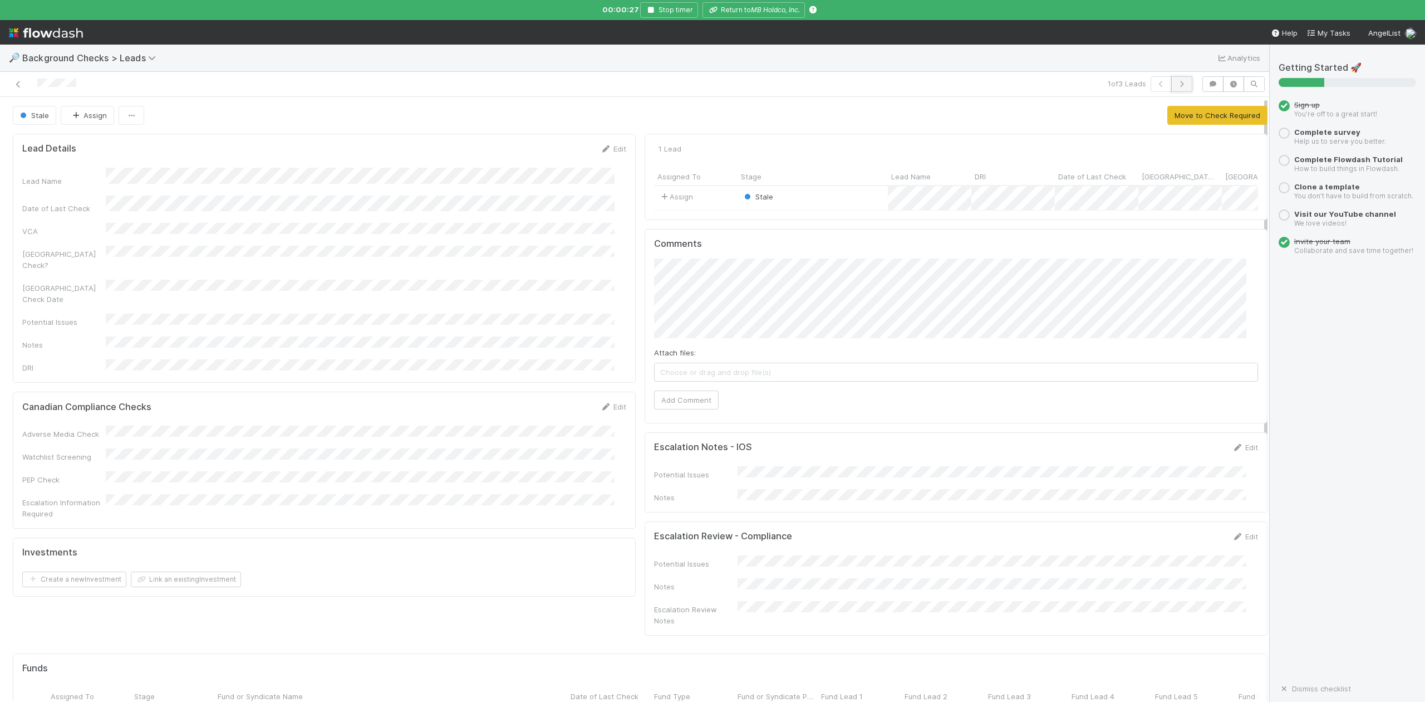
click at [1177, 83] on icon "button" at bounding box center [1182, 84] width 11 height 7
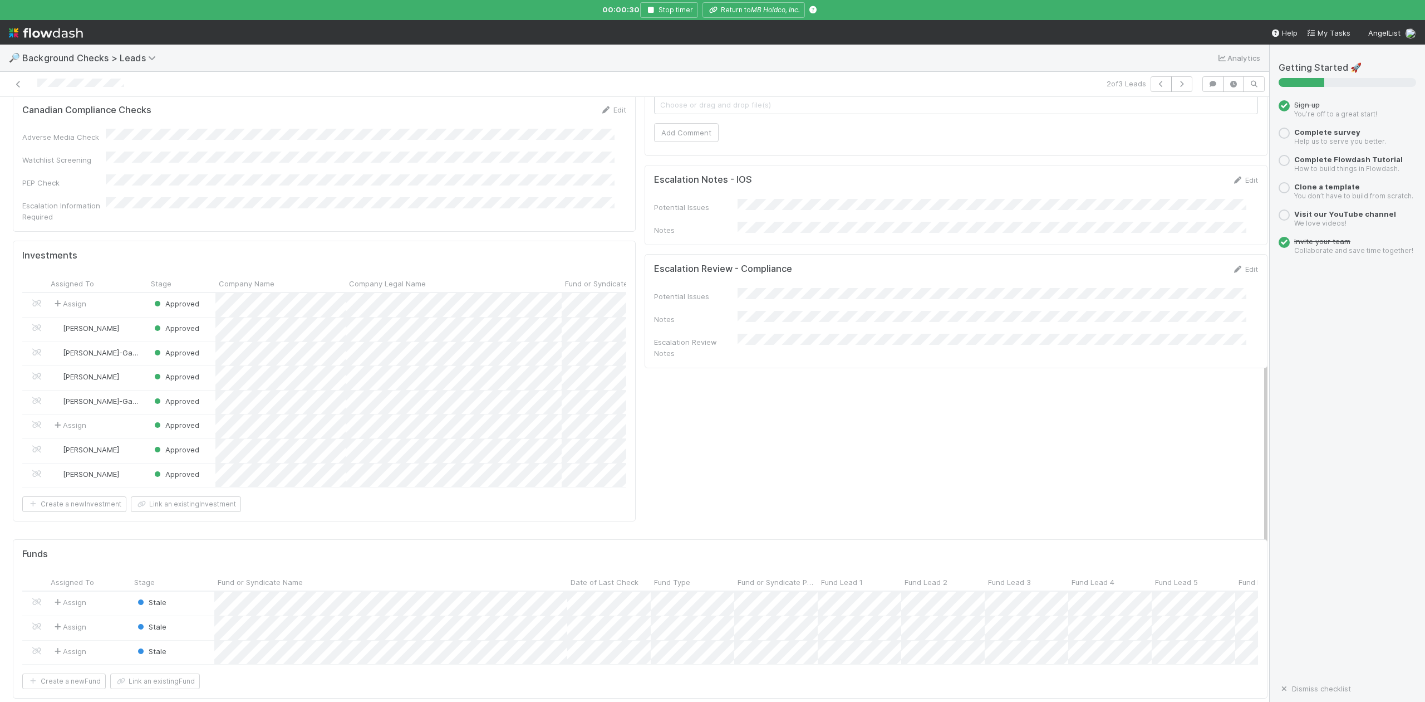
scroll to position [555, 0]
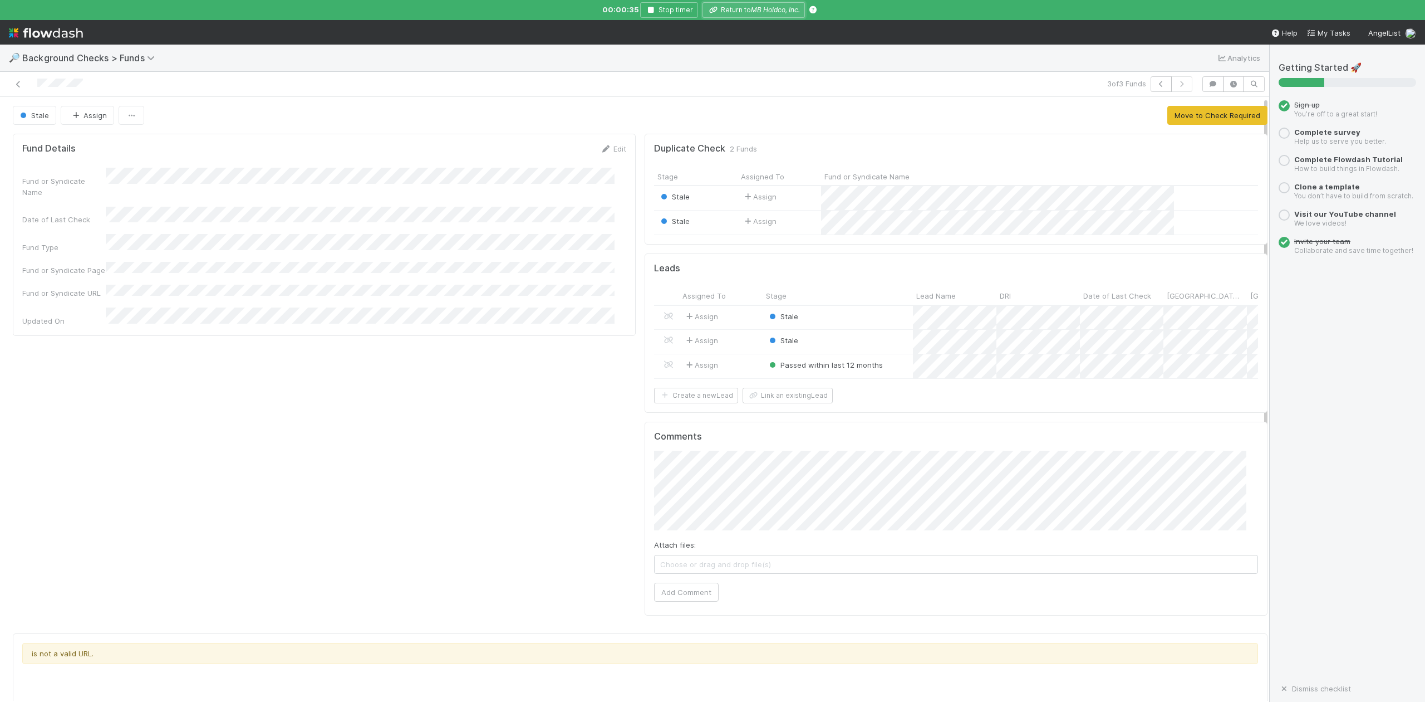
click at [758, 16] on button "Return to MB Holdco, Inc." at bounding box center [754, 10] width 102 height 16
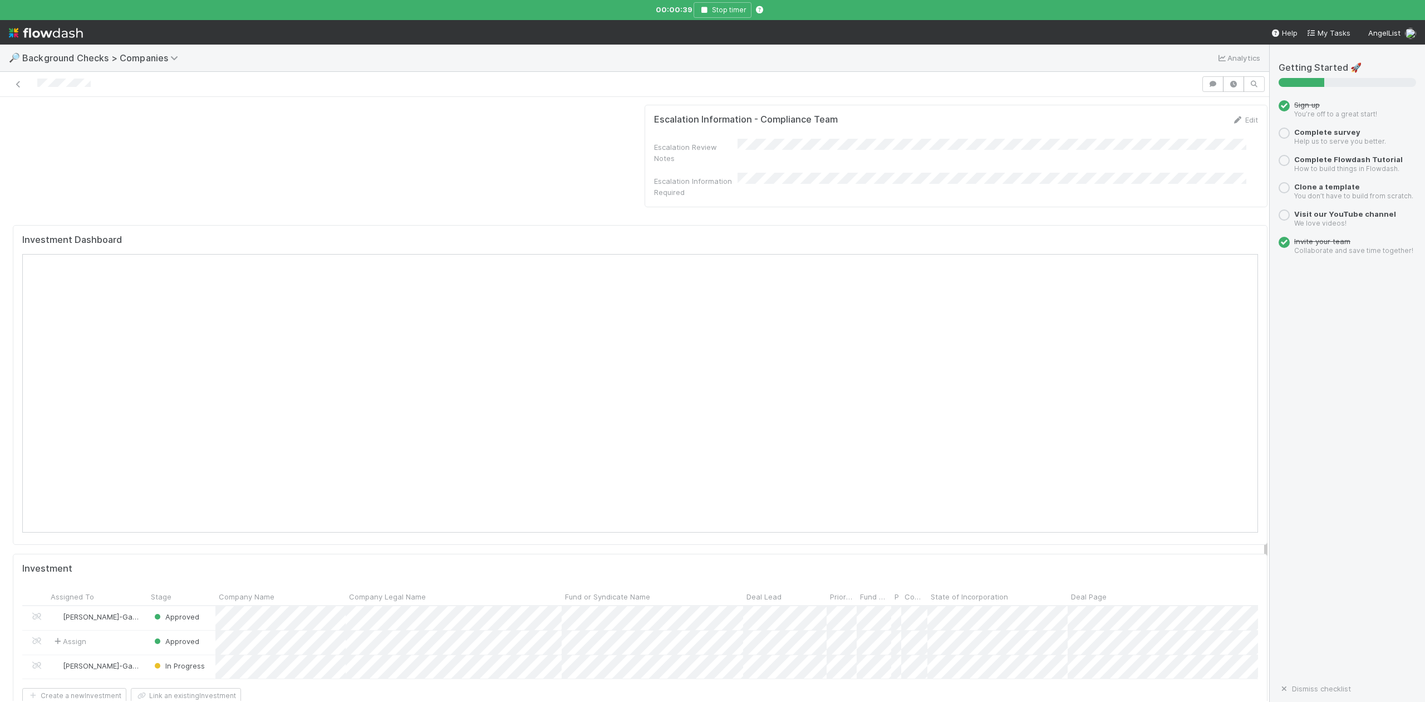
scroll to position [1114, 0]
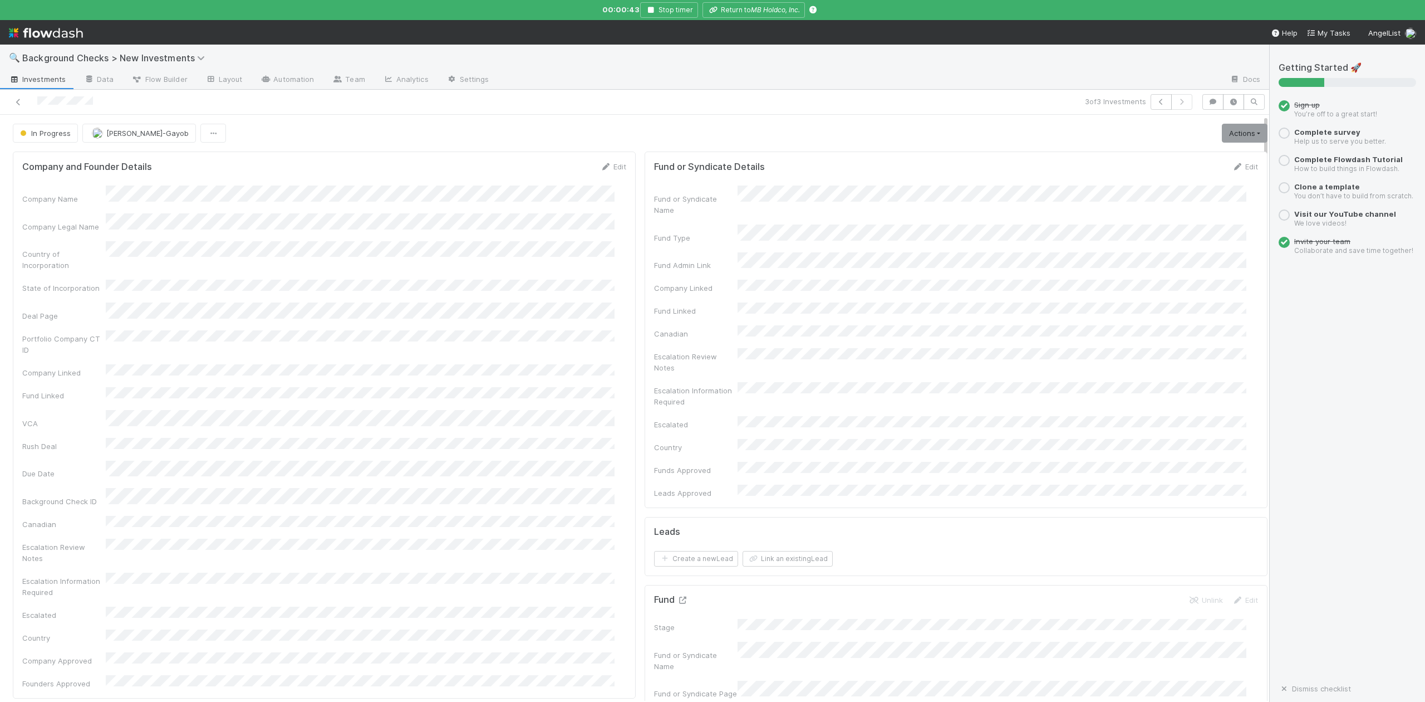
click at [677, 596] on icon at bounding box center [682, 599] width 11 height 7
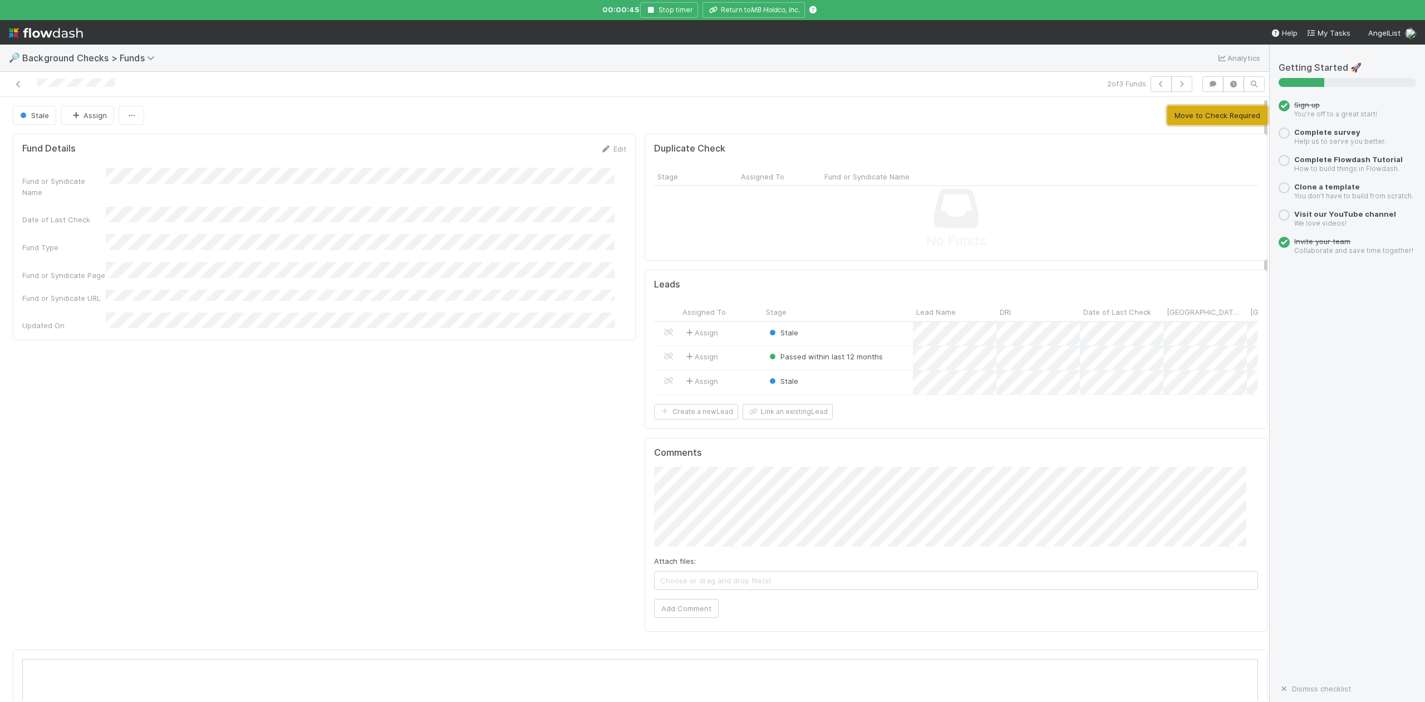
click at [1184, 118] on button "Move to Check Required" at bounding box center [1218, 115] width 100 height 19
click at [1215, 119] on button "All Leads Approved" at bounding box center [1226, 115] width 82 height 19
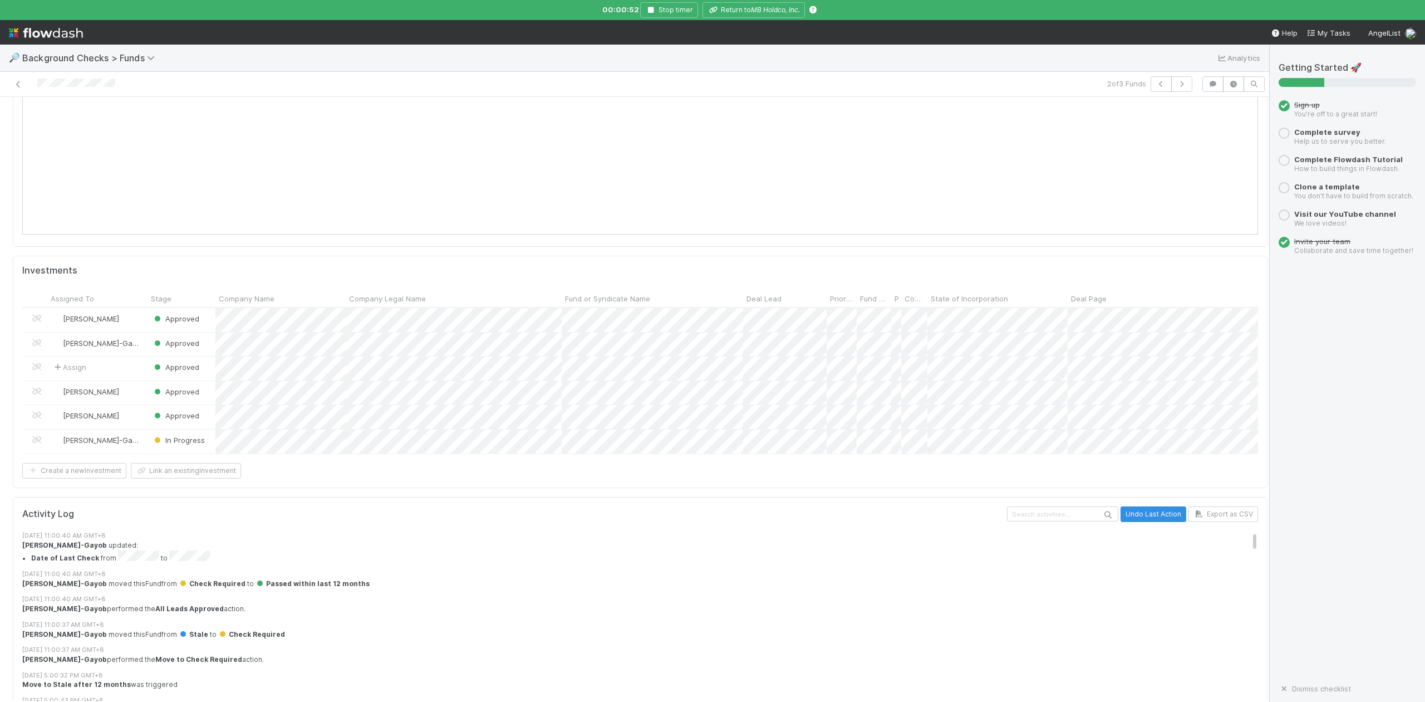
scroll to position [1414, 0]
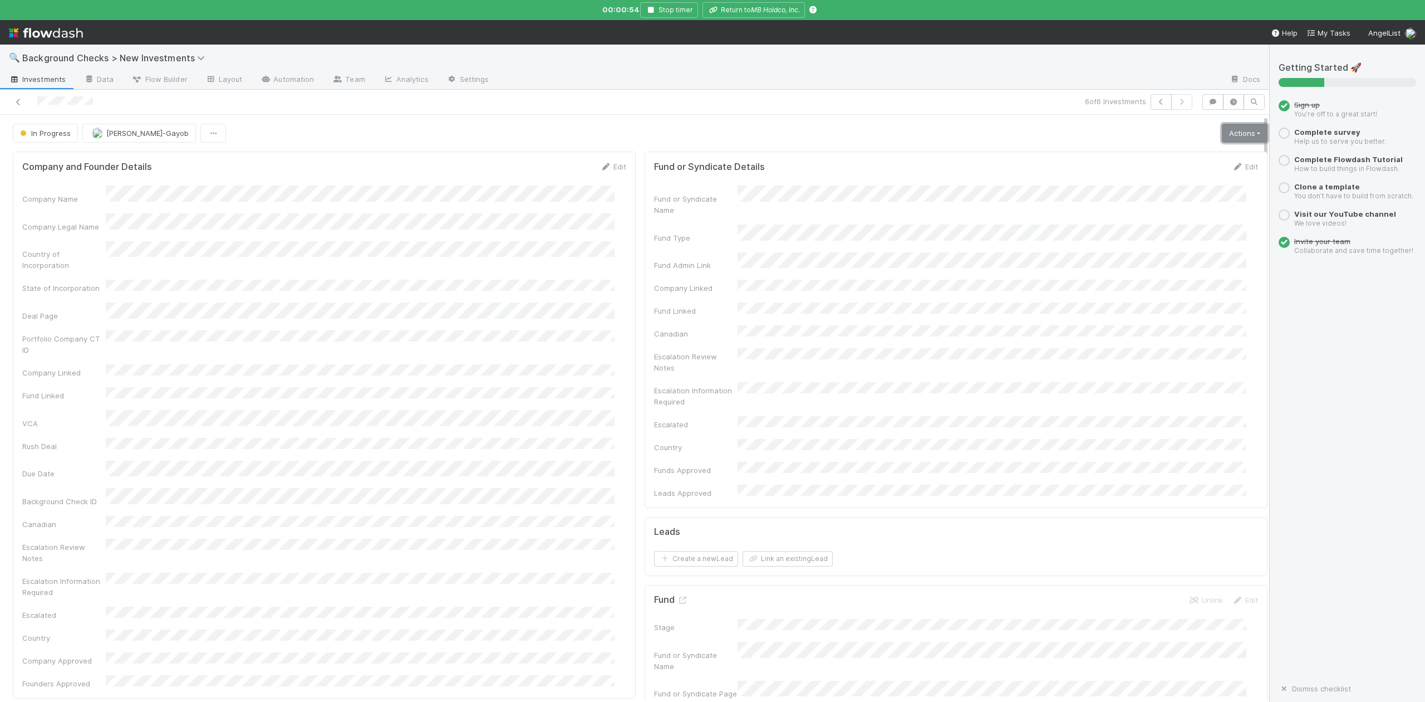
click at [1222, 133] on link "Actions" at bounding box center [1245, 133] width 46 height 19
click at [1151, 156] on button "Finish" at bounding box center [1206, 157] width 124 height 16
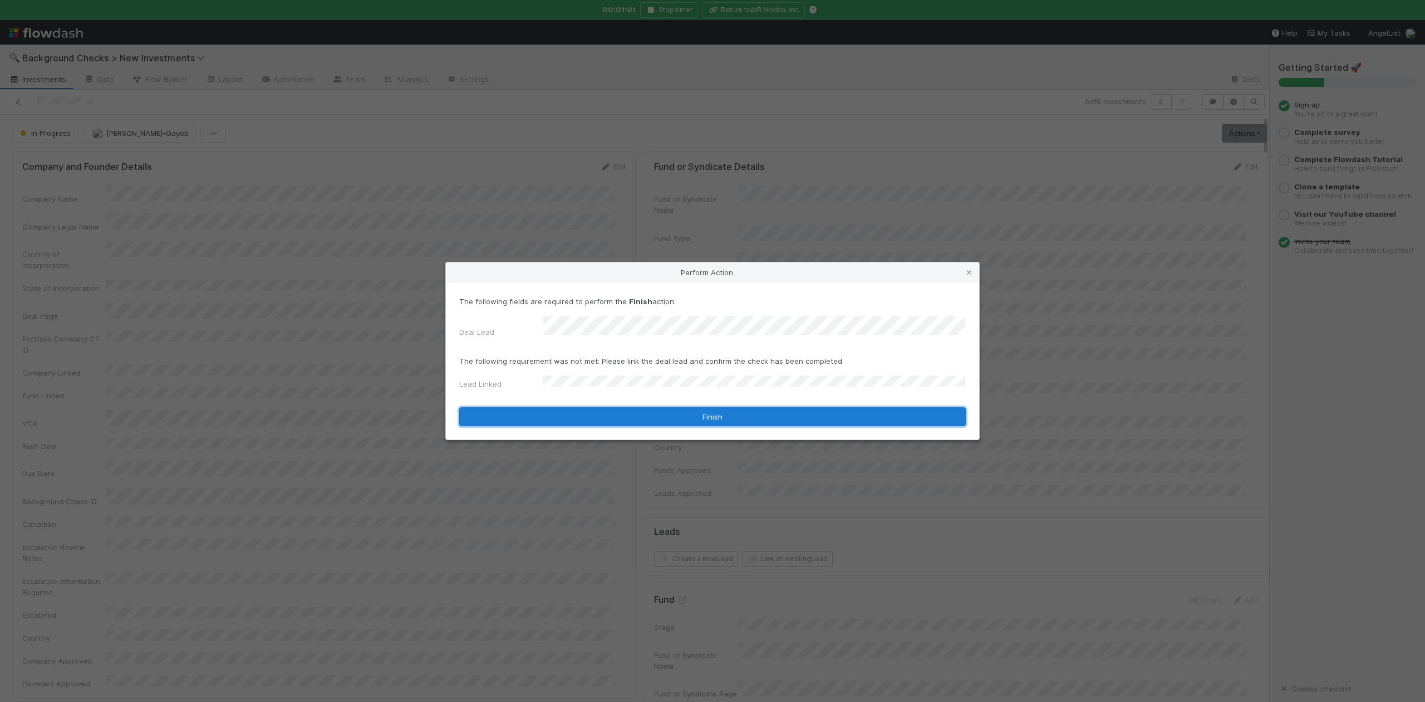
click at [578, 408] on button "Finish" at bounding box center [712, 416] width 507 height 19
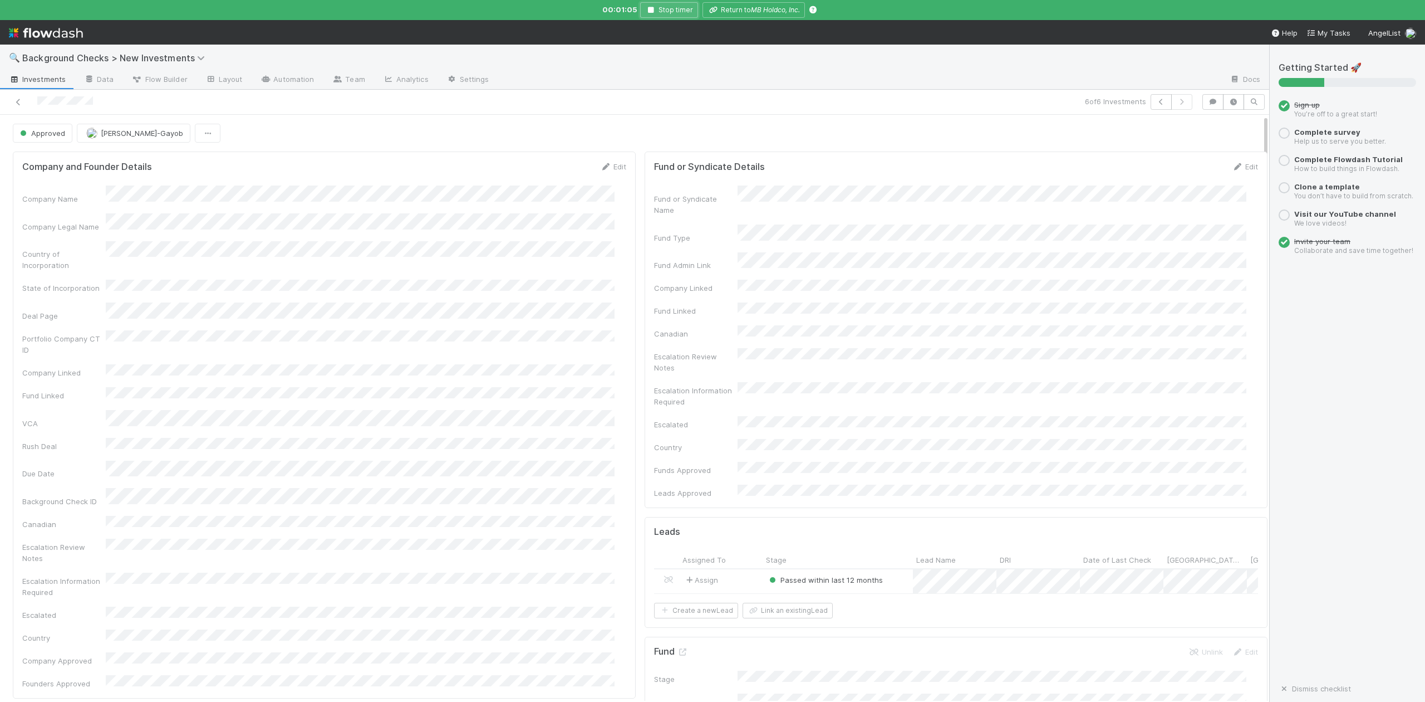
click at [649, 12] on icon "button" at bounding box center [650, 10] width 11 height 7
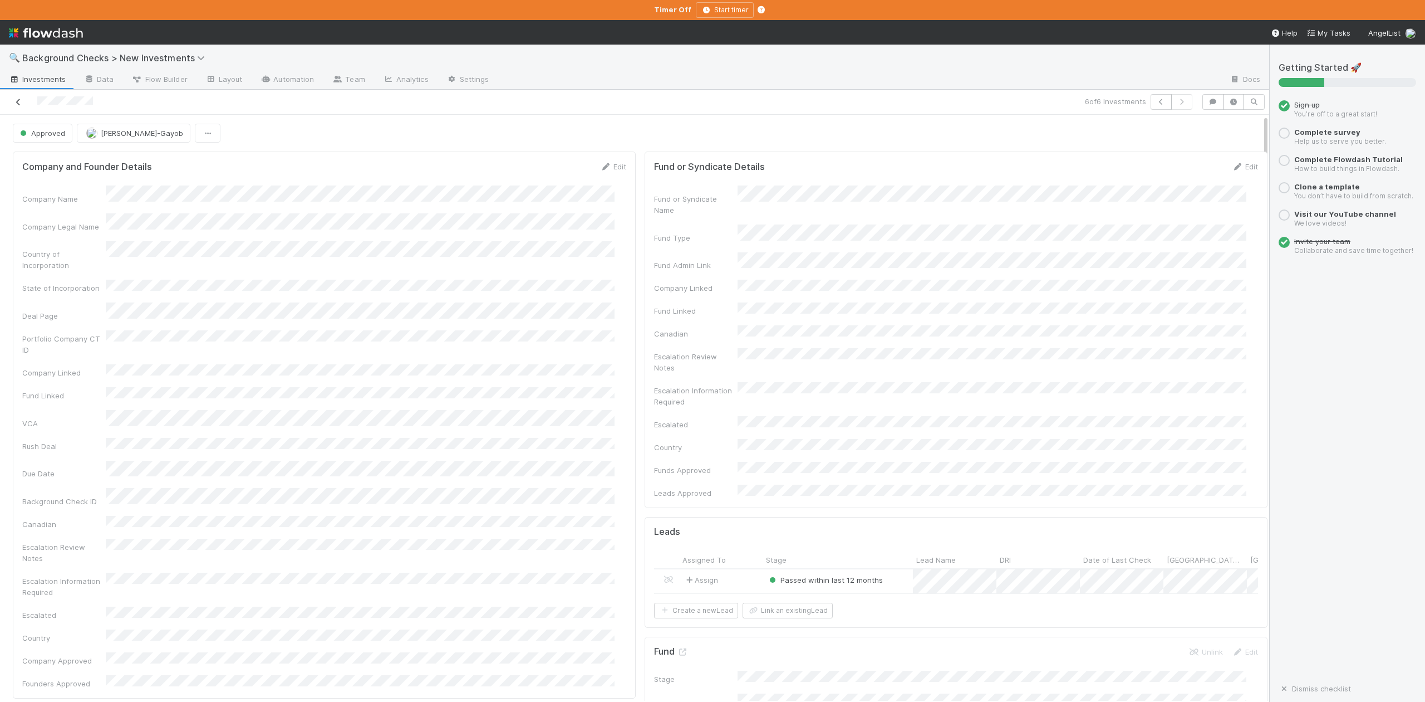
click at [18, 100] on icon at bounding box center [18, 102] width 11 height 7
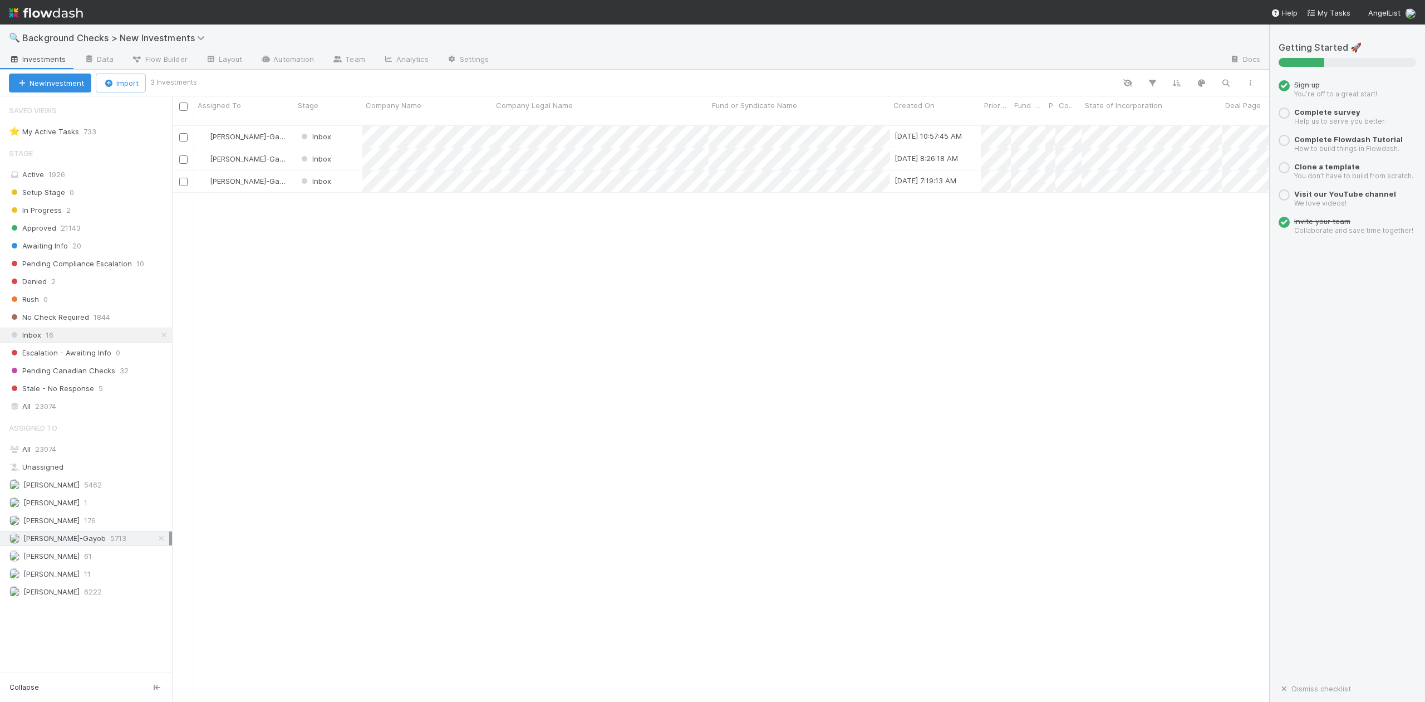
scroll to position [575, 1087]
click at [374, 373] on div at bounding box center [712, 351] width 1425 height 702
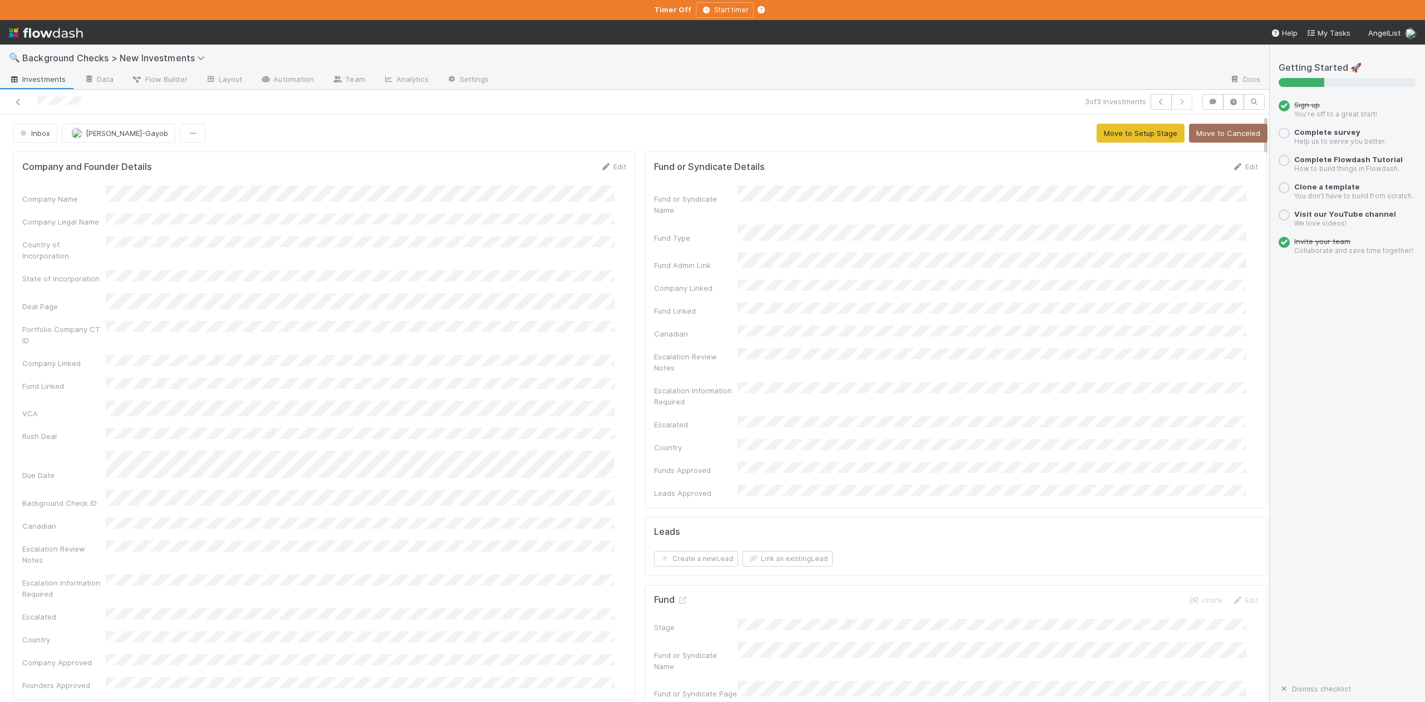
drag, startPoint x: 611, startPoint y: 166, endPoint x: 531, endPoint y: 168, distance: 80.8
click at [611, 166] on link "Edit" at bounding box center [613, 166] width 26 height 9
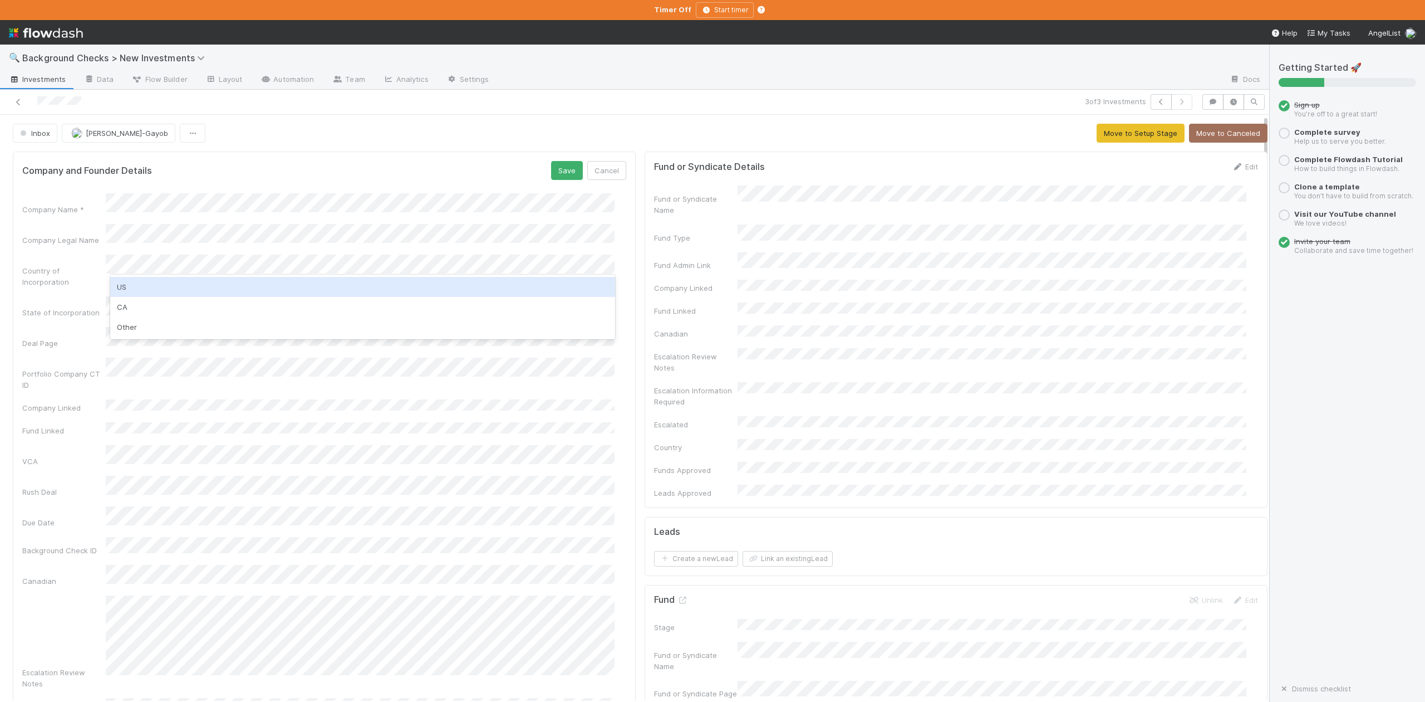
click at [123, 288] on div "US" at bounding box center [362, 287] width 504 height 20
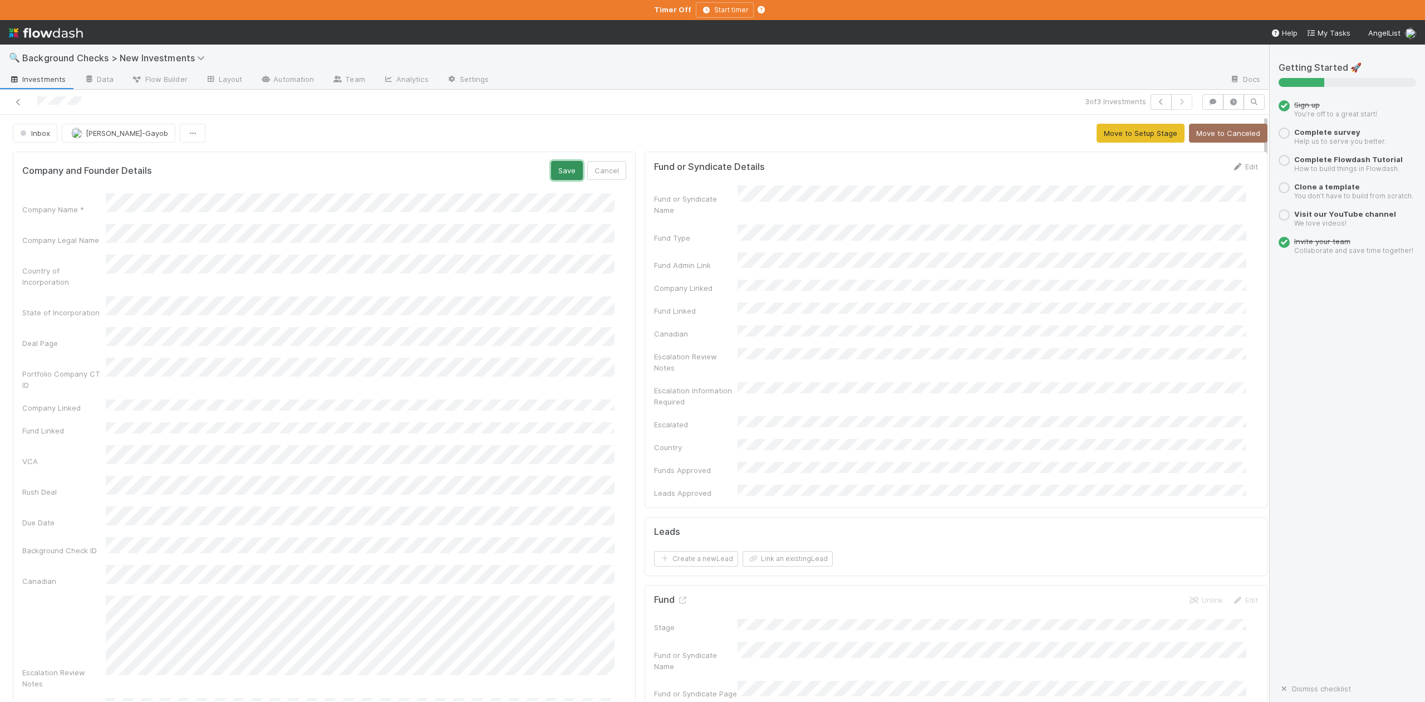
click at [563, 172] on button "Save" at bounding box center [567, 170] width 32 height 19
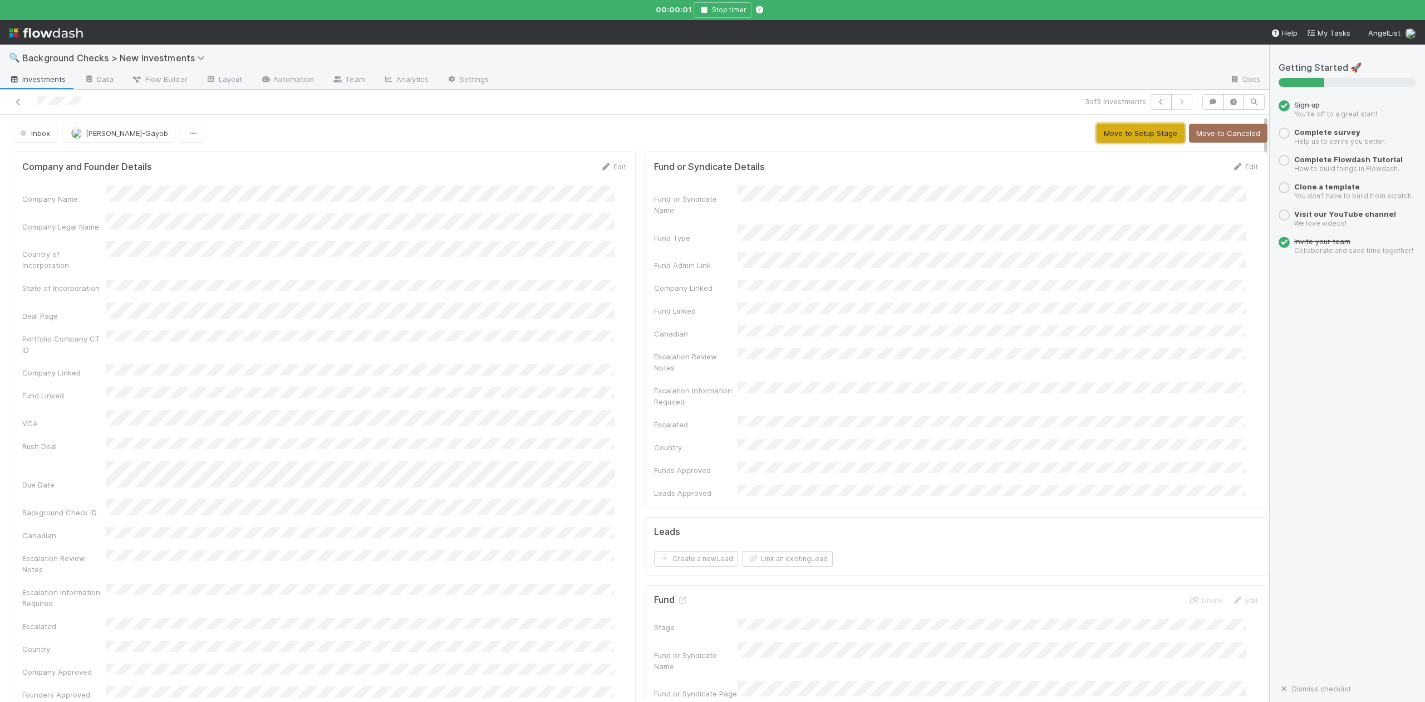
click at [1110, 135] on button "Move to Setup Stage" at bounding box center [1141, 133] width 88 height 19
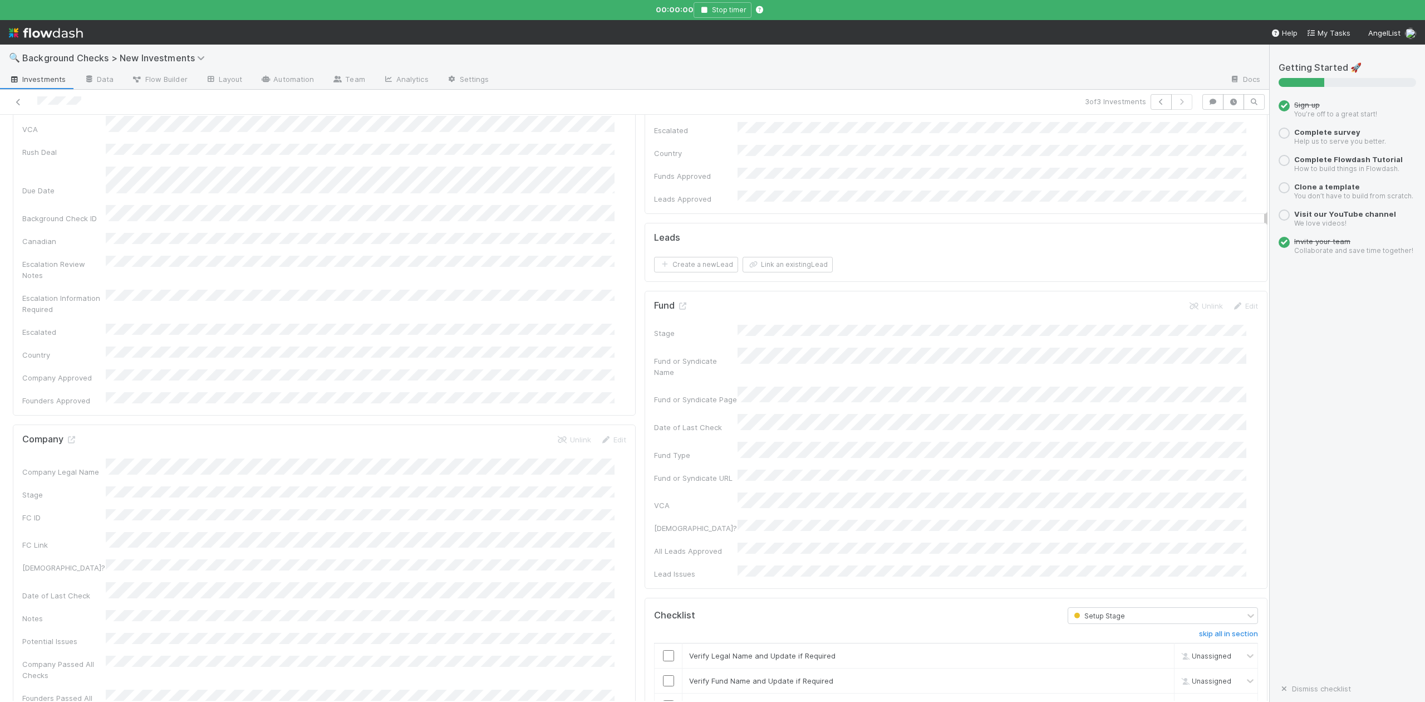
scroll to position [371, 0]
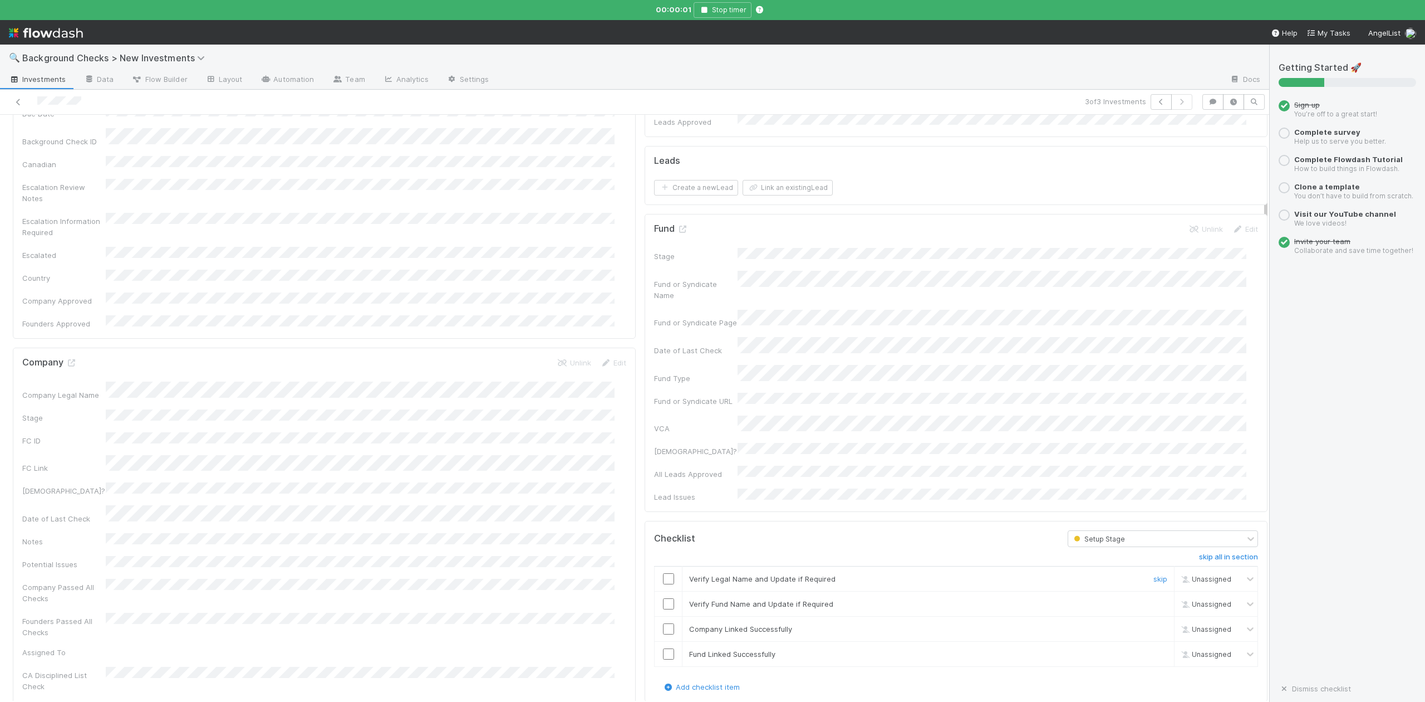
click at [663, 573] on input "checkbox" at bounding box center [668, 578] width 11 height 11
click at [663, 598] on input "checkbox" at bounding box center [668, 603] width 11 height 11
click at [663, 623] on input "checkbox" at bounding box center [668, 628] width 11 height 11
click at [663, 648] on input "checkbox" at bounding box center [668, 653] width 11 height 11
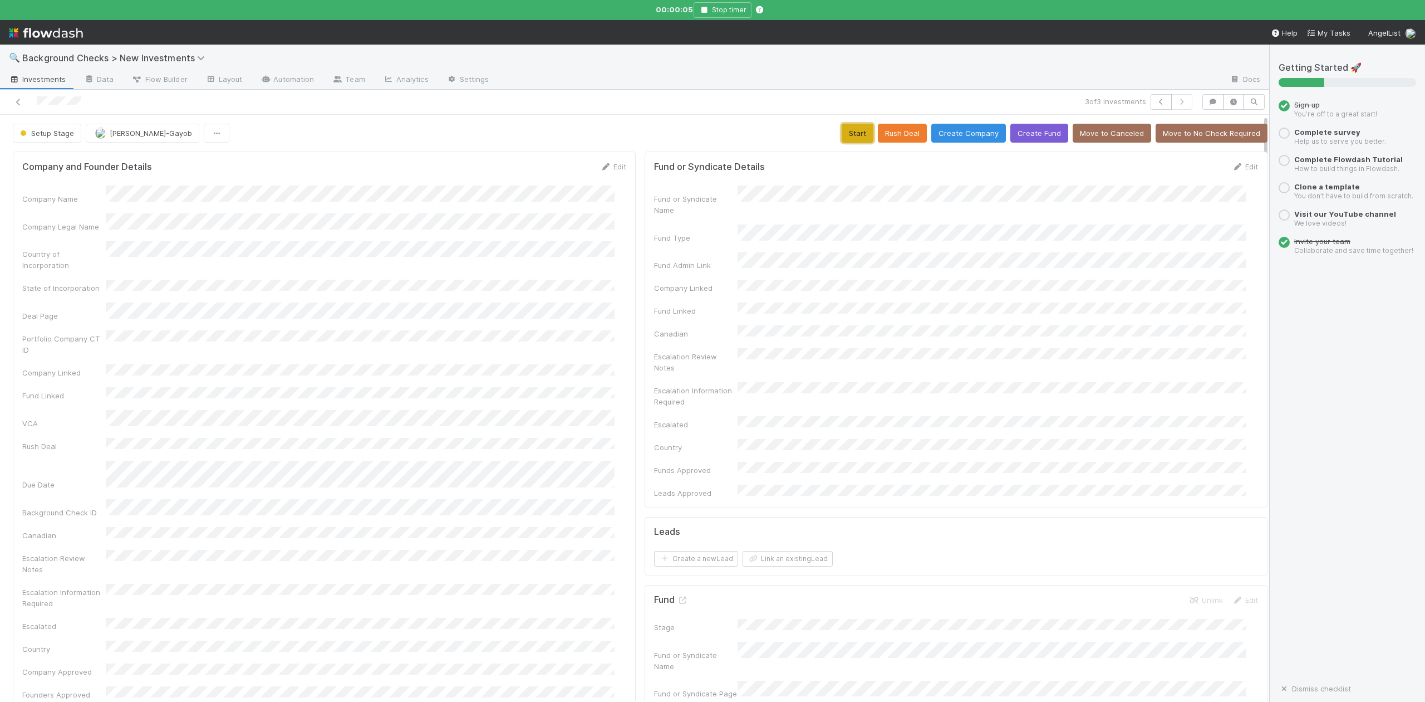
click at [842, 137] on button "Start" at bounding box center [858, 133] width 32 height 19
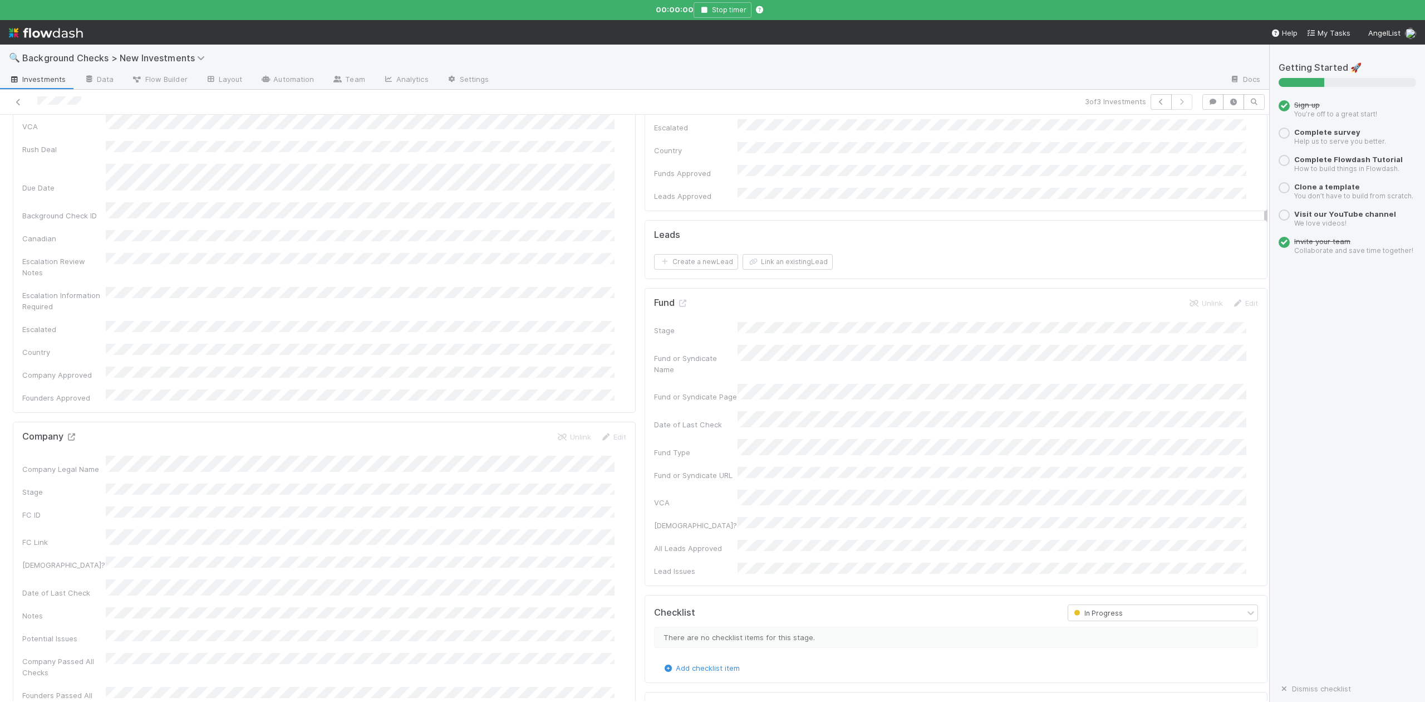
click at [69, 433] on icon at bounding box center [71, 436] width 11 height 7
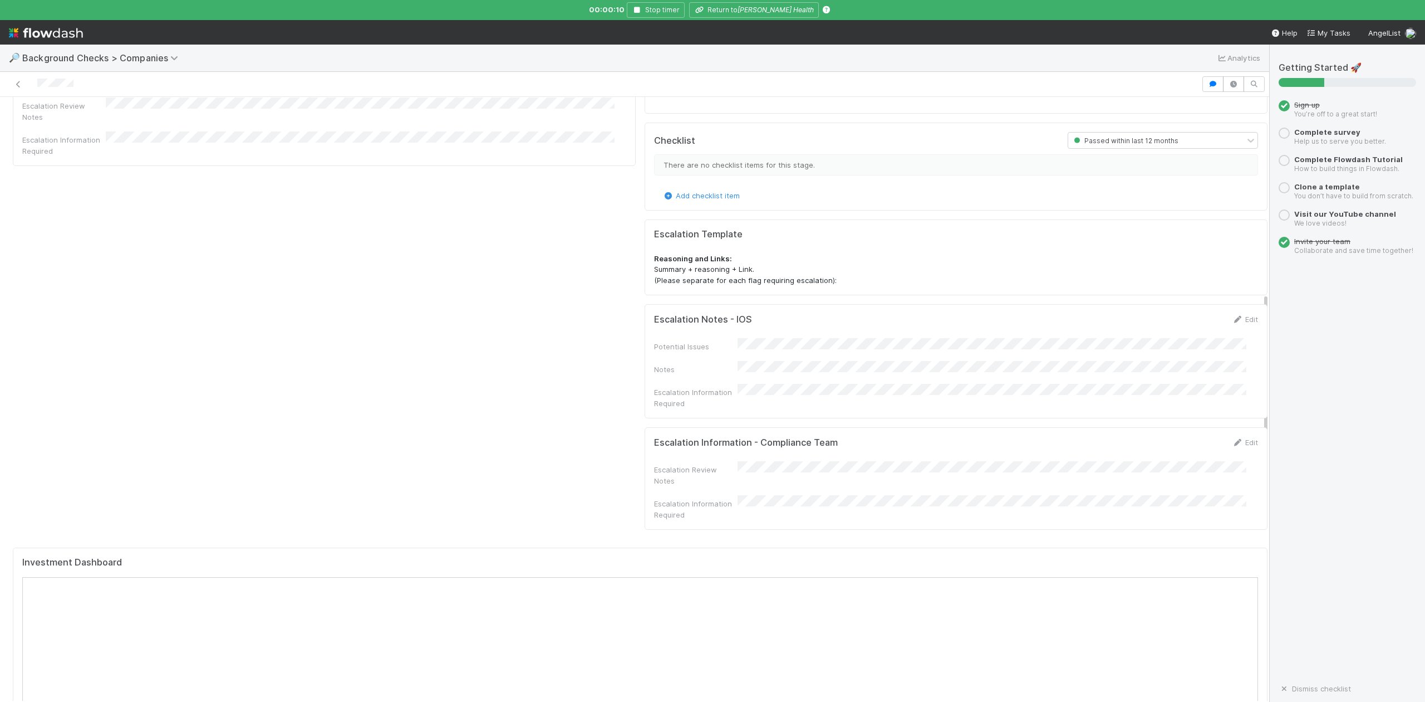
scroll to position [965, 0]
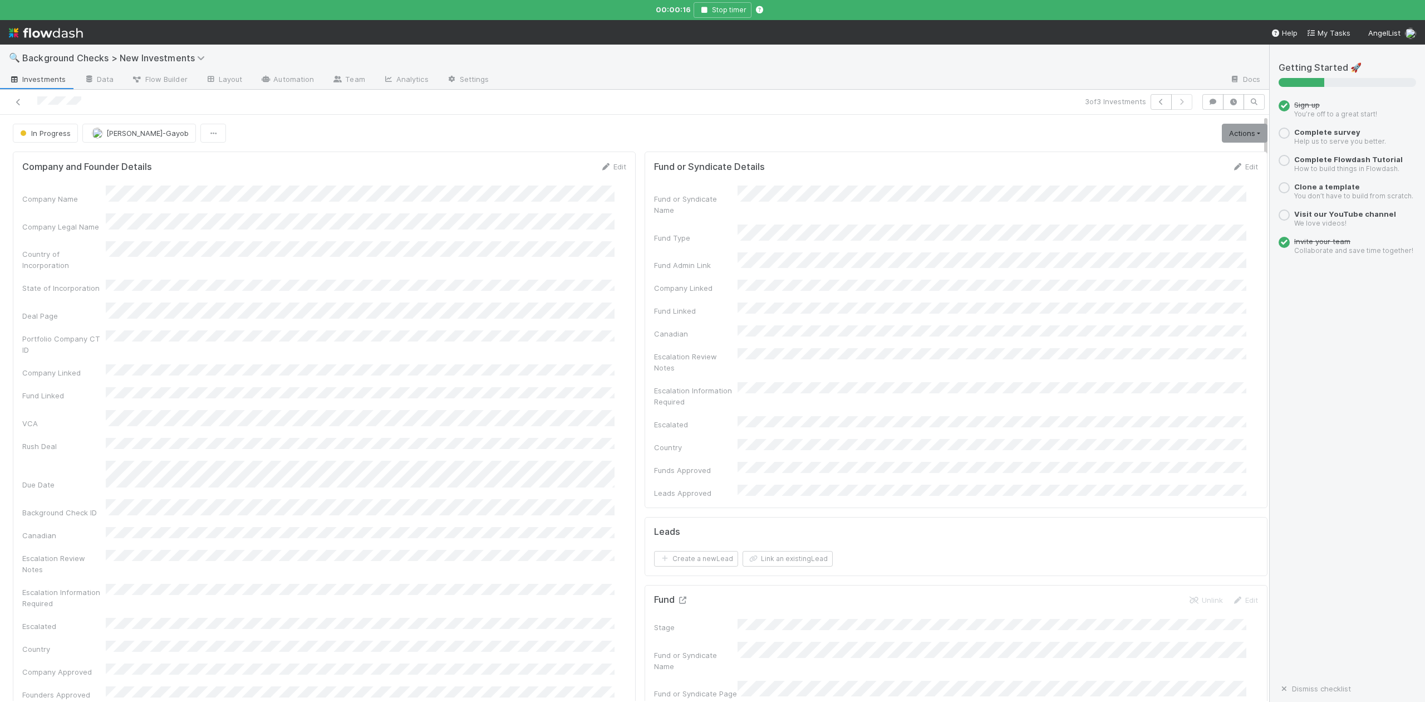
click at [677, 596] on icon at bounding box center [682, 599] width 11 height 7
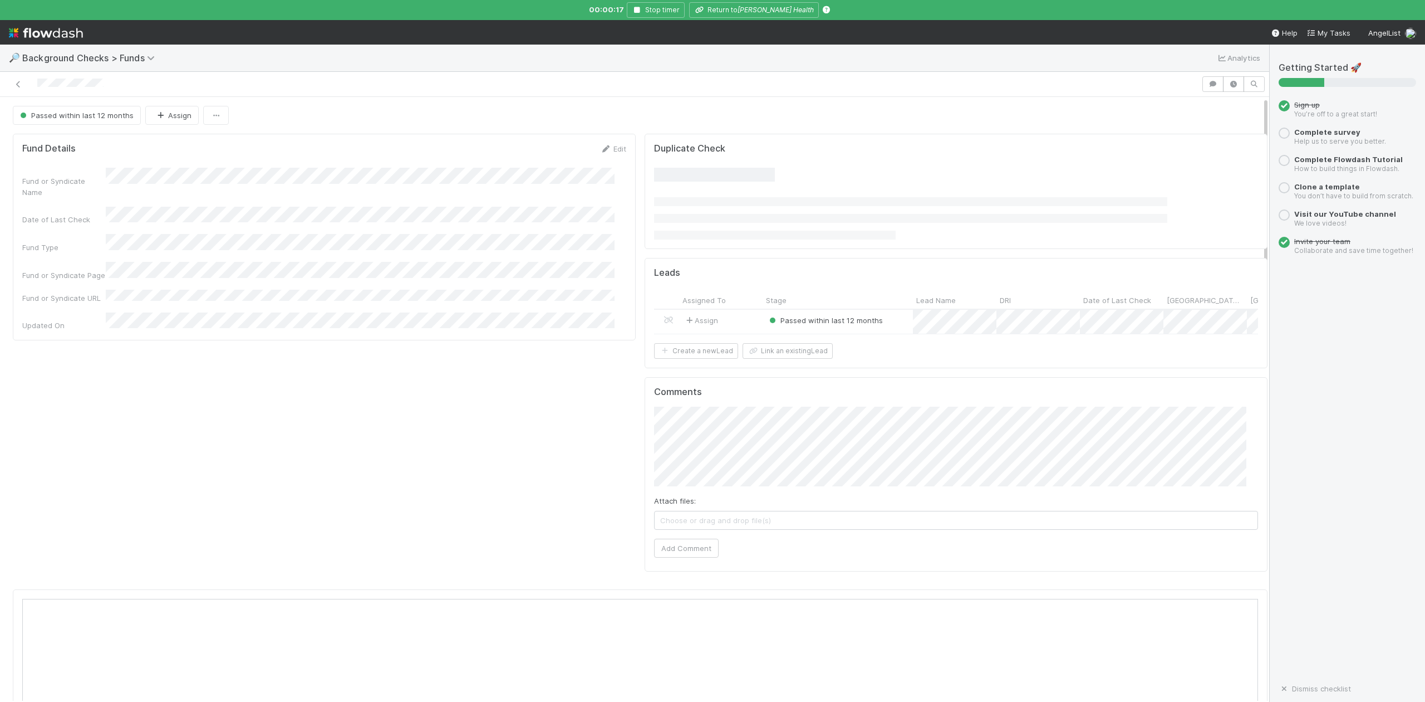
scroll to position [215, 1202]
click at [773, 16] on div at bounding box center [712, 351] width 1425 height 702
click at [742, 8] on button "Return to Avelis Health" at bounding box center [754, 10] width 130 height 16
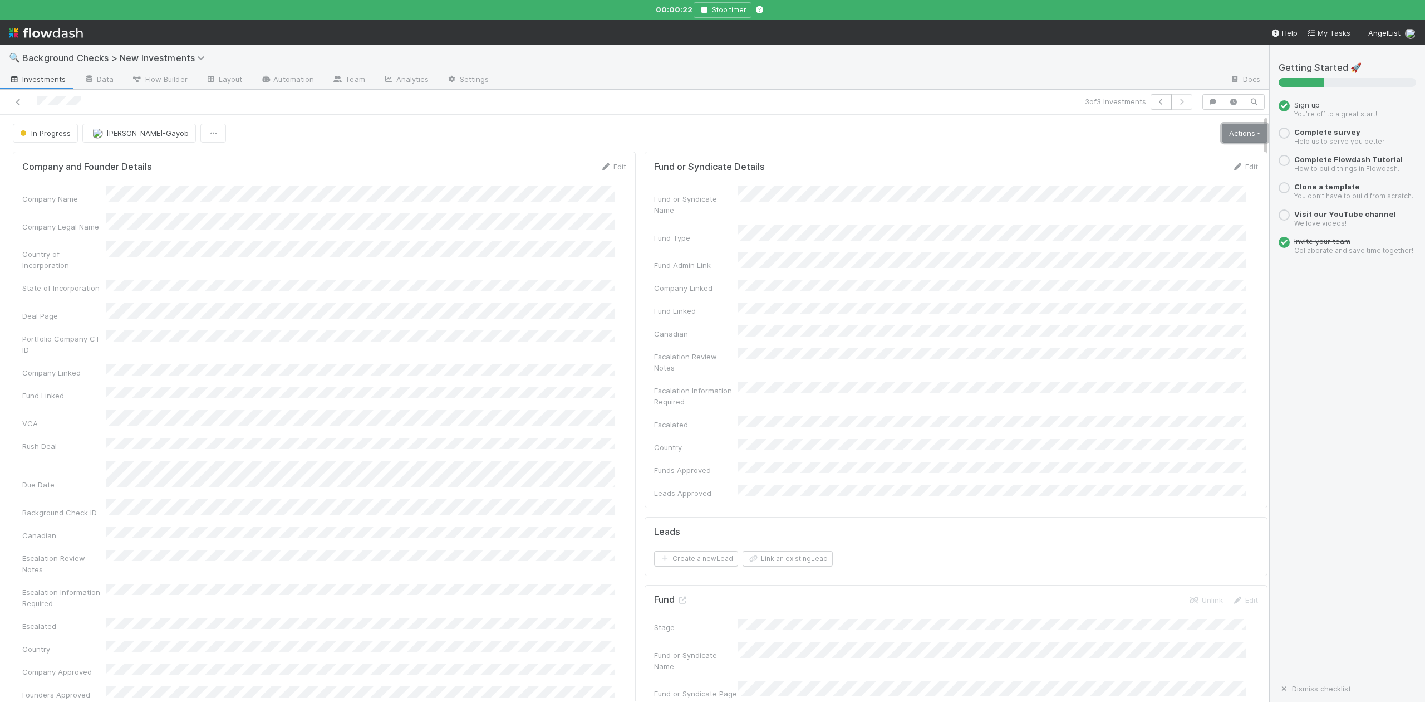
click at [1222, 141] on link "Actions" at bounding box center [1245, 133] width 46 height 19
click at [1148, 157] on button "Finish" at bounding box center [1206, 157] width 124 height 16
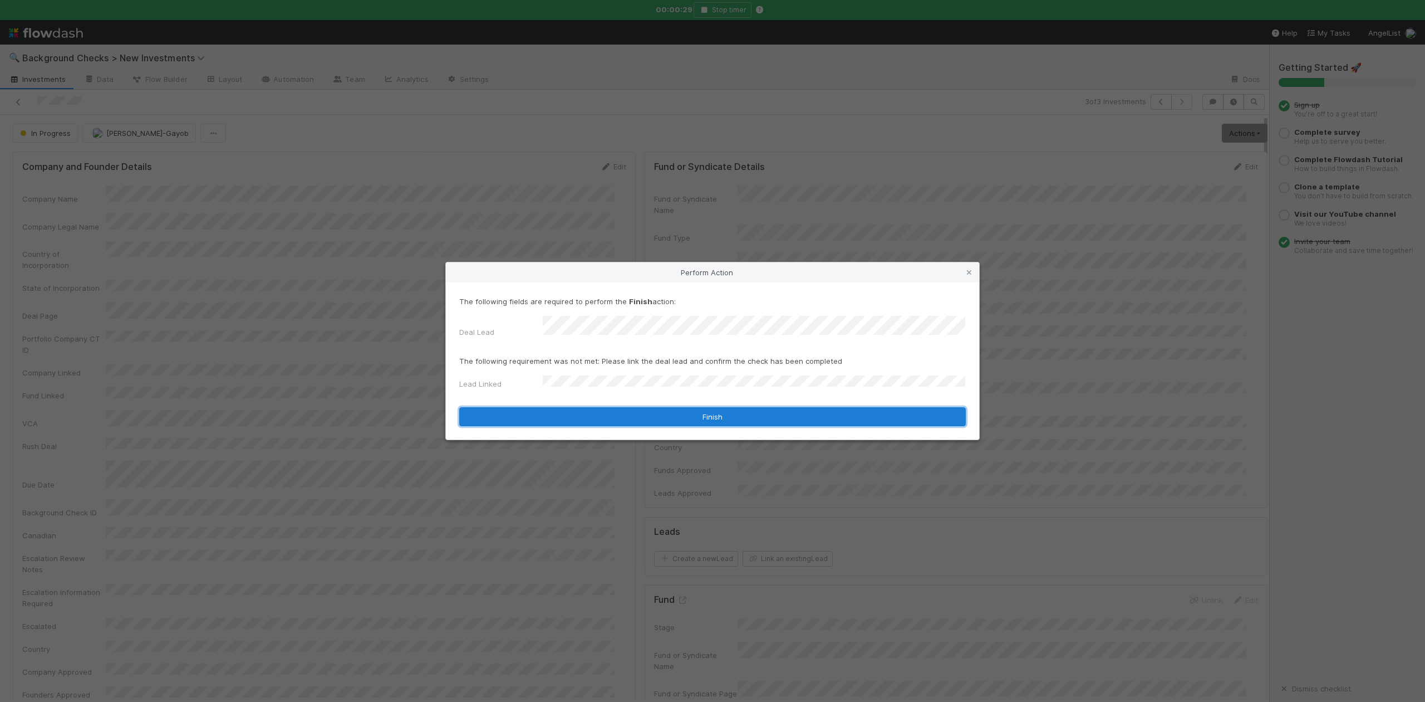
click at [553, 414] on button "Finish" at bounding box center [712, 416] width 507 height 19
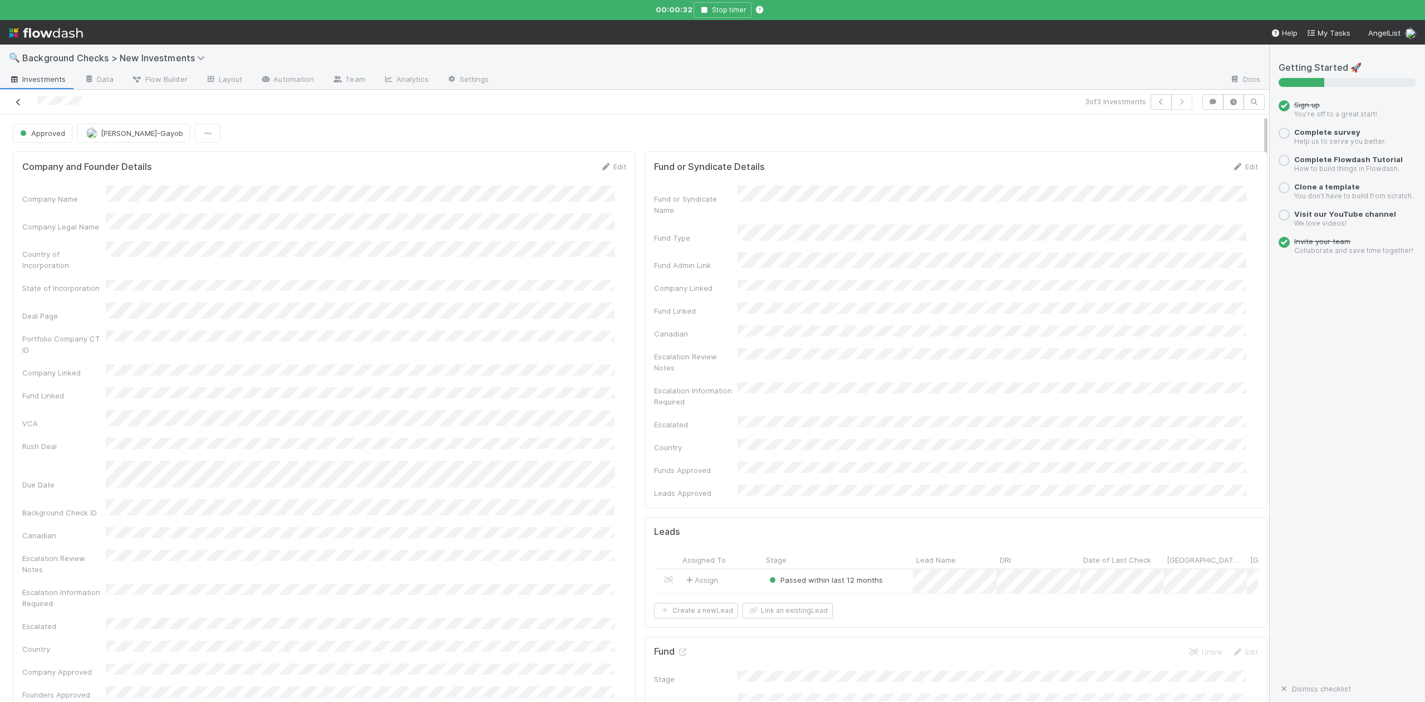
click at [18, 101] on icon at bounding box center [18, 102] width 11 height 7
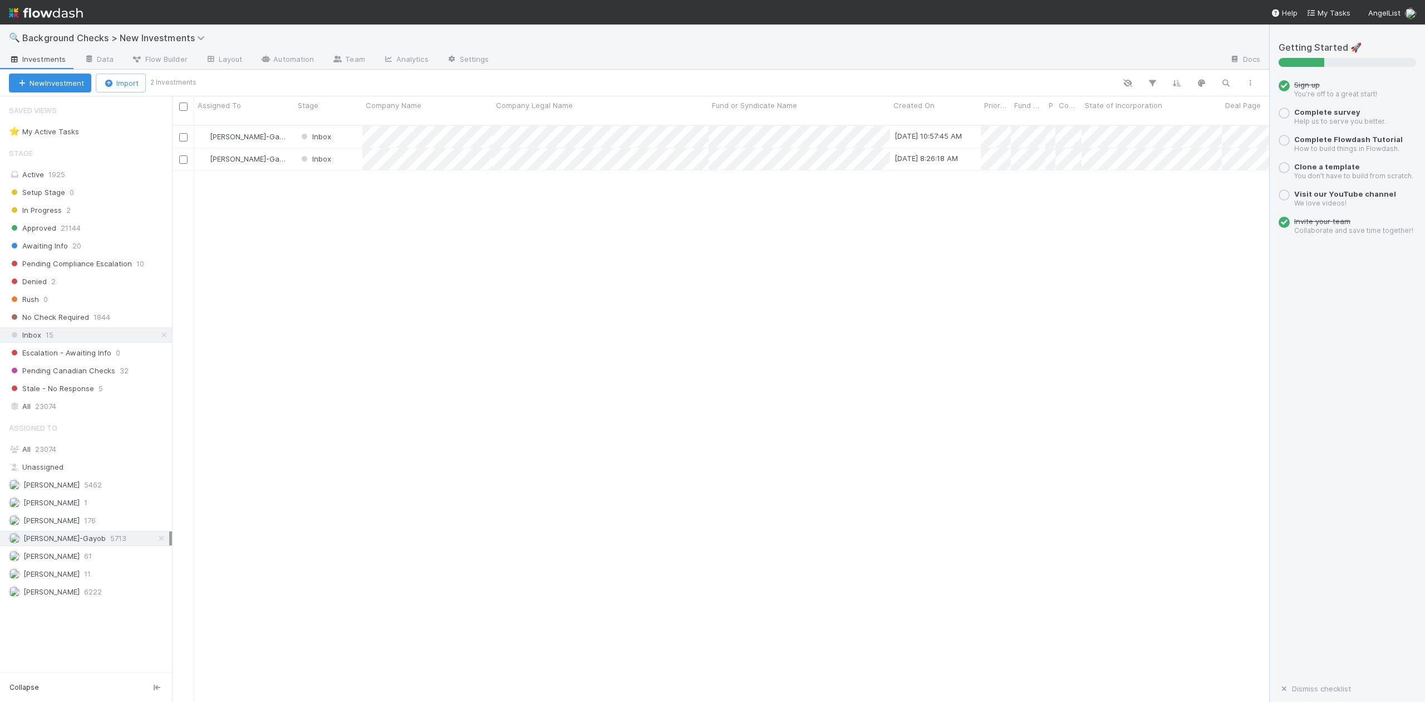
scroll to position [575, 1087]
click at [393, 220] on div at bounding box center [712, 351] width 1425 height 702
drag, startPoint x: 471, startPoint y: 301, endPoint x: 472, endPoint y: 271, distance: 30.6
click at [472, 301] on div "Loraine Pati-Gayob Inbox 8/22/25, 10:57:45 AM 0 1 1 0 0 8/22/25, 10:57:47 AM 0 …" at bounding box center [720, 418] width 1097 height 585
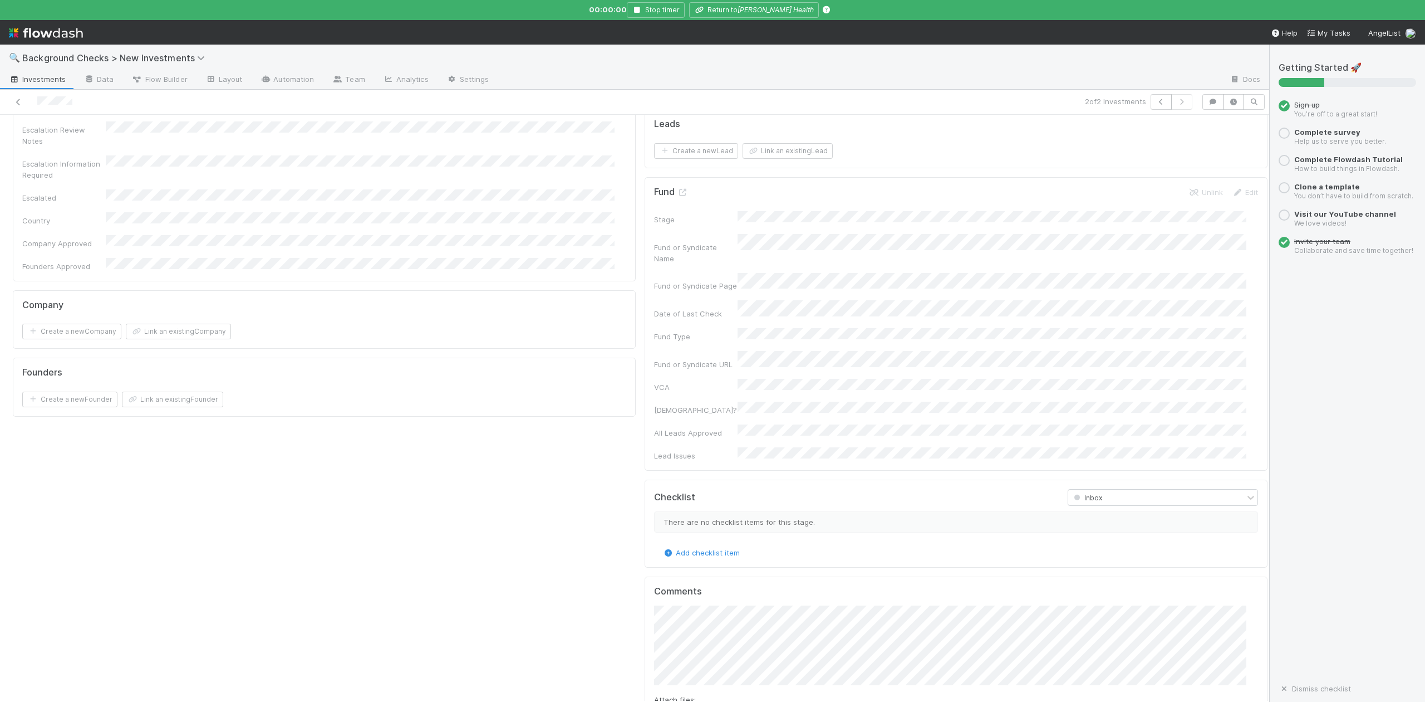
scroll to position [594, 0]
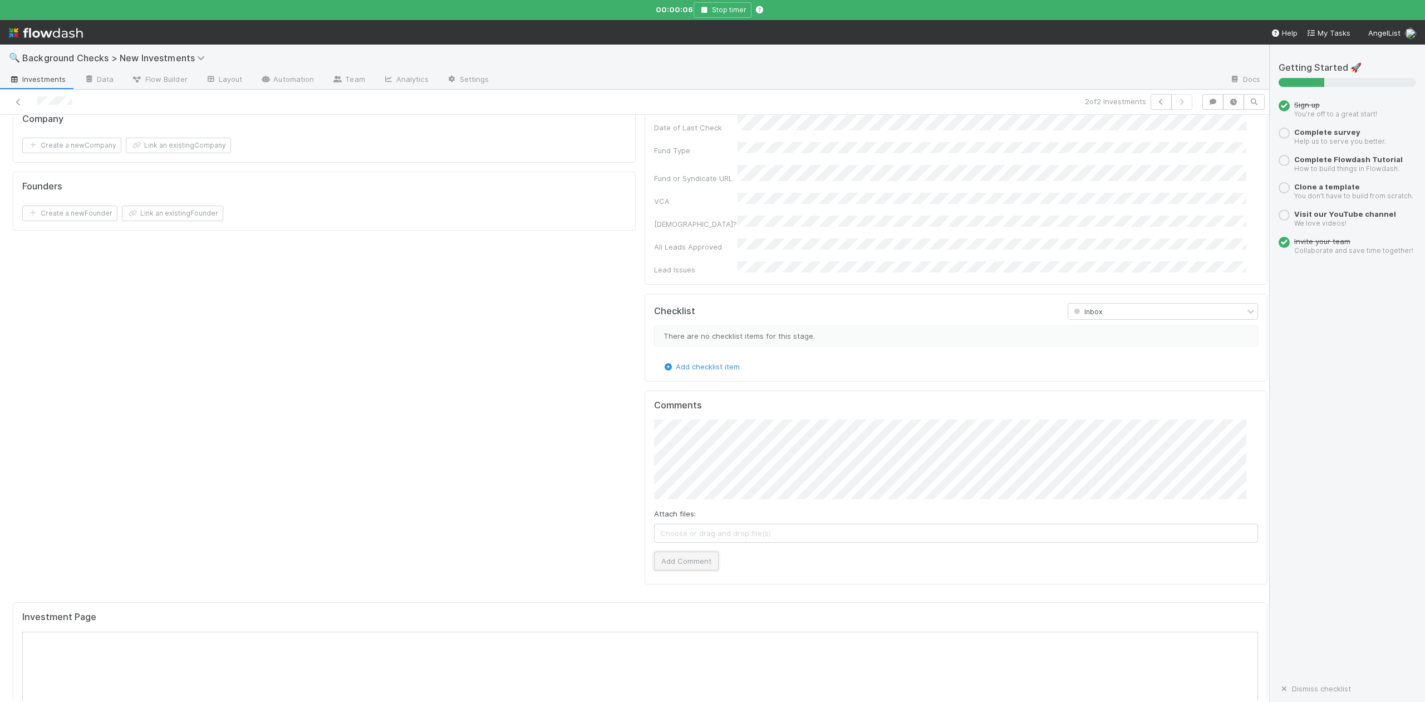
click at [666, 551] on button "Add Comment" at bounding box center [686, 560] width 65 height 19
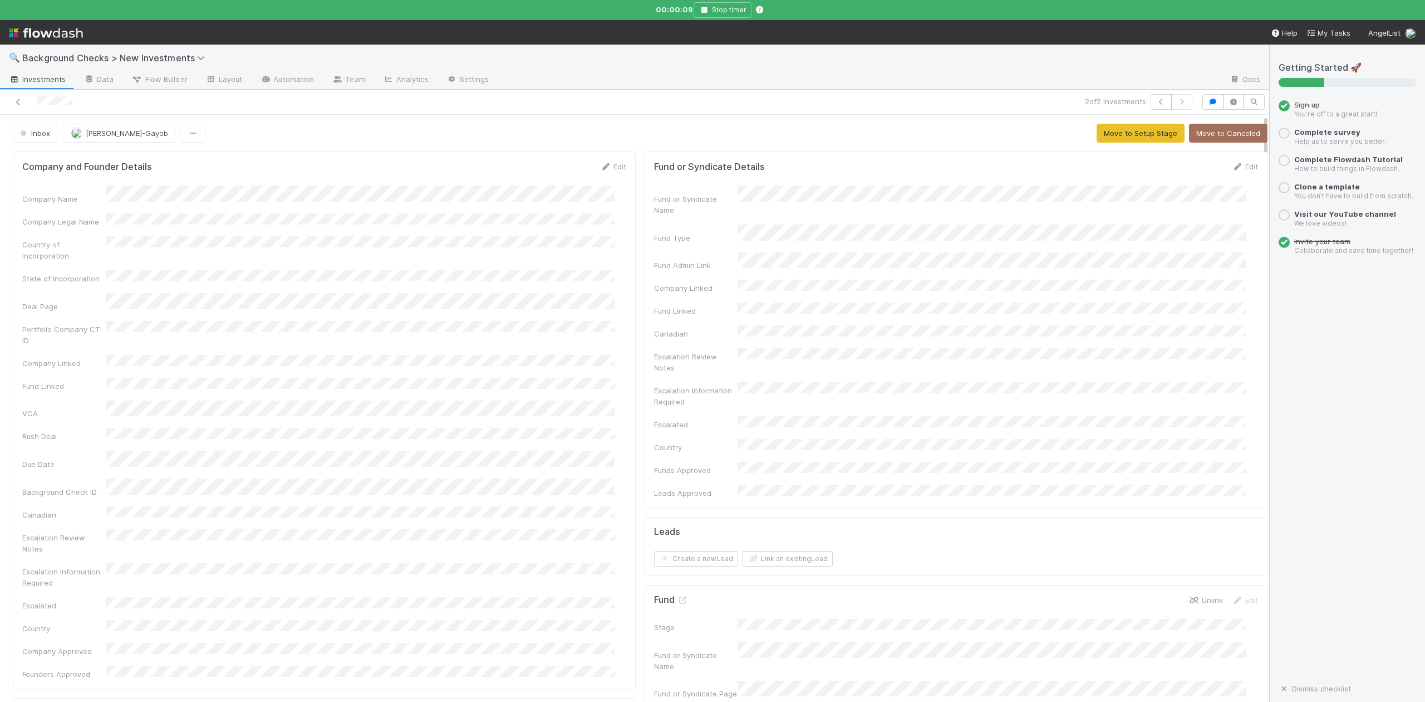
click at [1189, 596] on icon at bounding box center [1194, 599] width 11 height 7
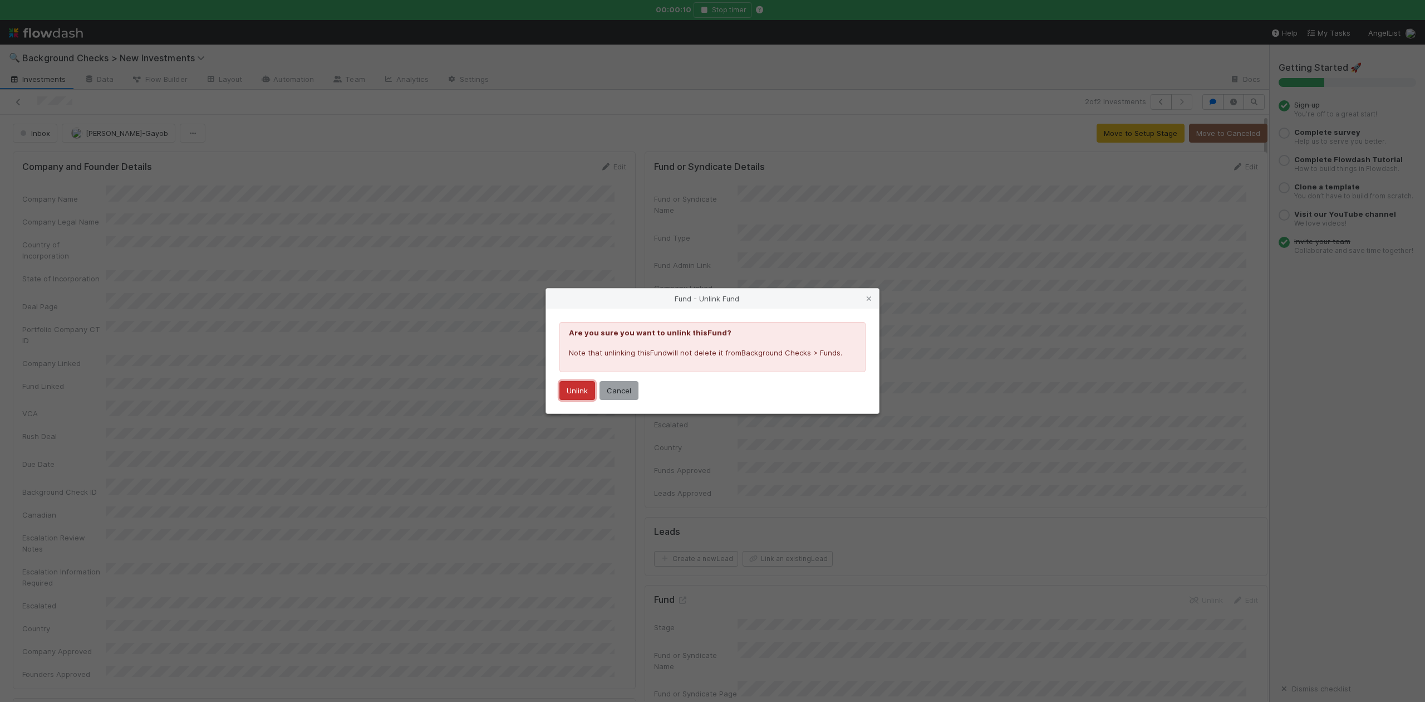
click at [581, 398] on button "Unlink" at bounding box center [578, 390] width 36 height 19
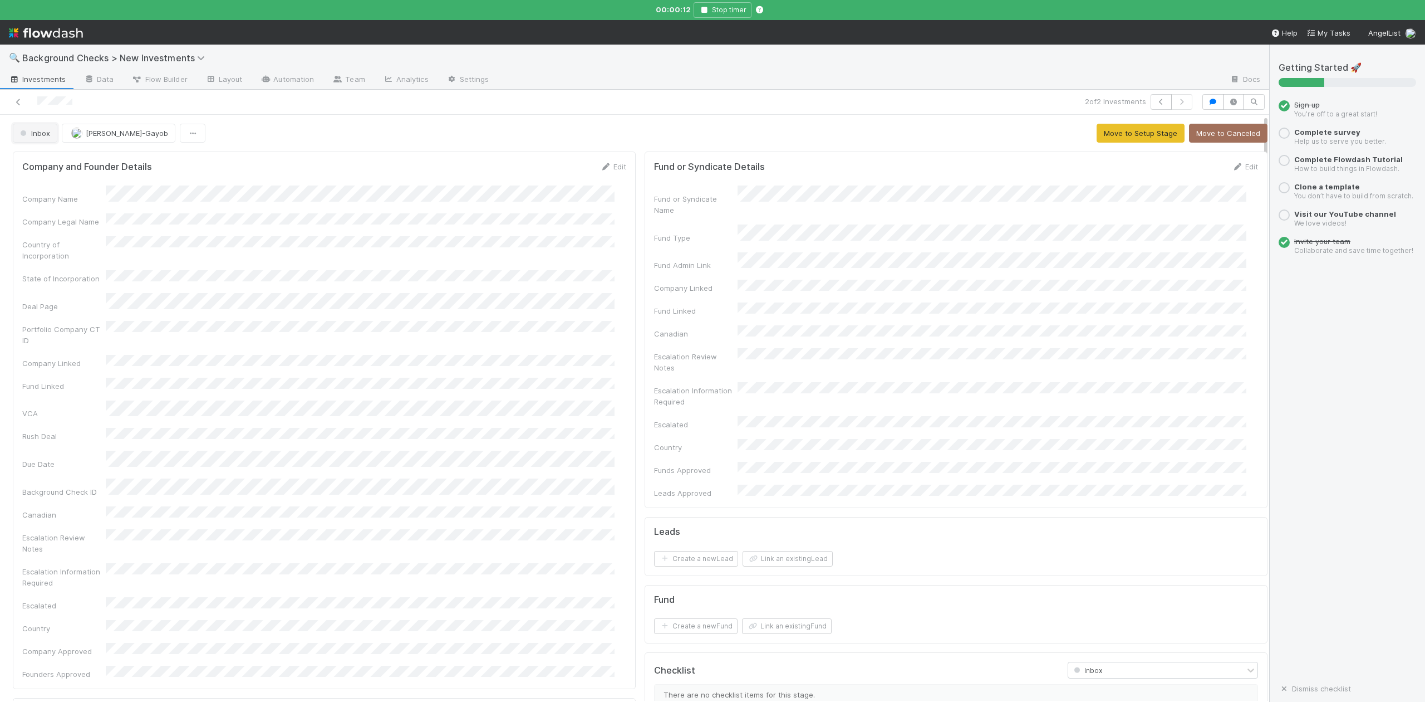
click at [43, 132] on span "Inbox" at bounding box center [34, 133] width 32 height 9
click at [40, 279] on span "No Check Required" at bounding box center [56, 280] width 80 height 9
click at [16, 102] on icon at bounding box center [18, 102] width 11 height 7
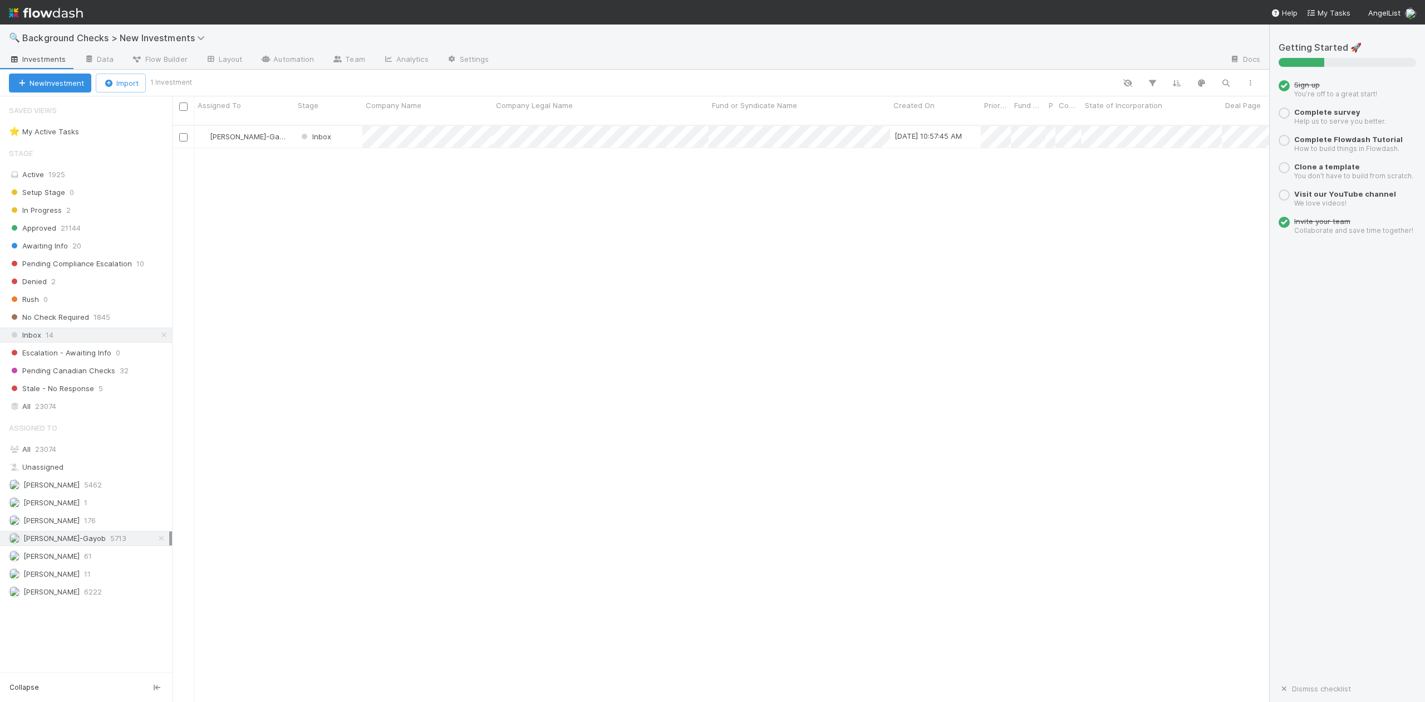
scroll to position [575, 1087]
drag, startPoint x: 509, startPoint y: 226, endPoint x: 502, endPoint y: 226, distance: 6.7
click at [509, 226] on div at bounding box center [712, 351] width 1425 height 702
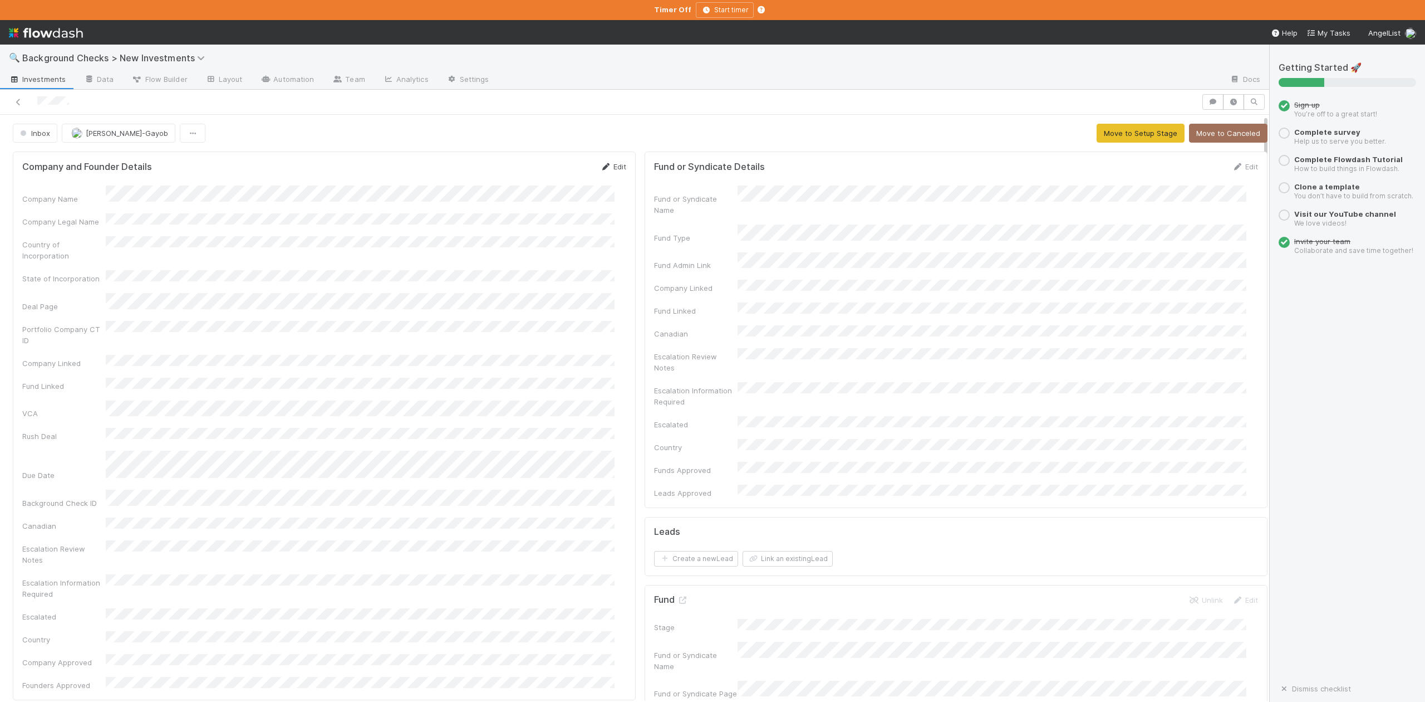
click at [609, 168] on link "Edit" at bounding box center [613, 166] width 26 height 9
click at [555, 172] on button "Save" at bounding box center [567, 170] width 32 height 19
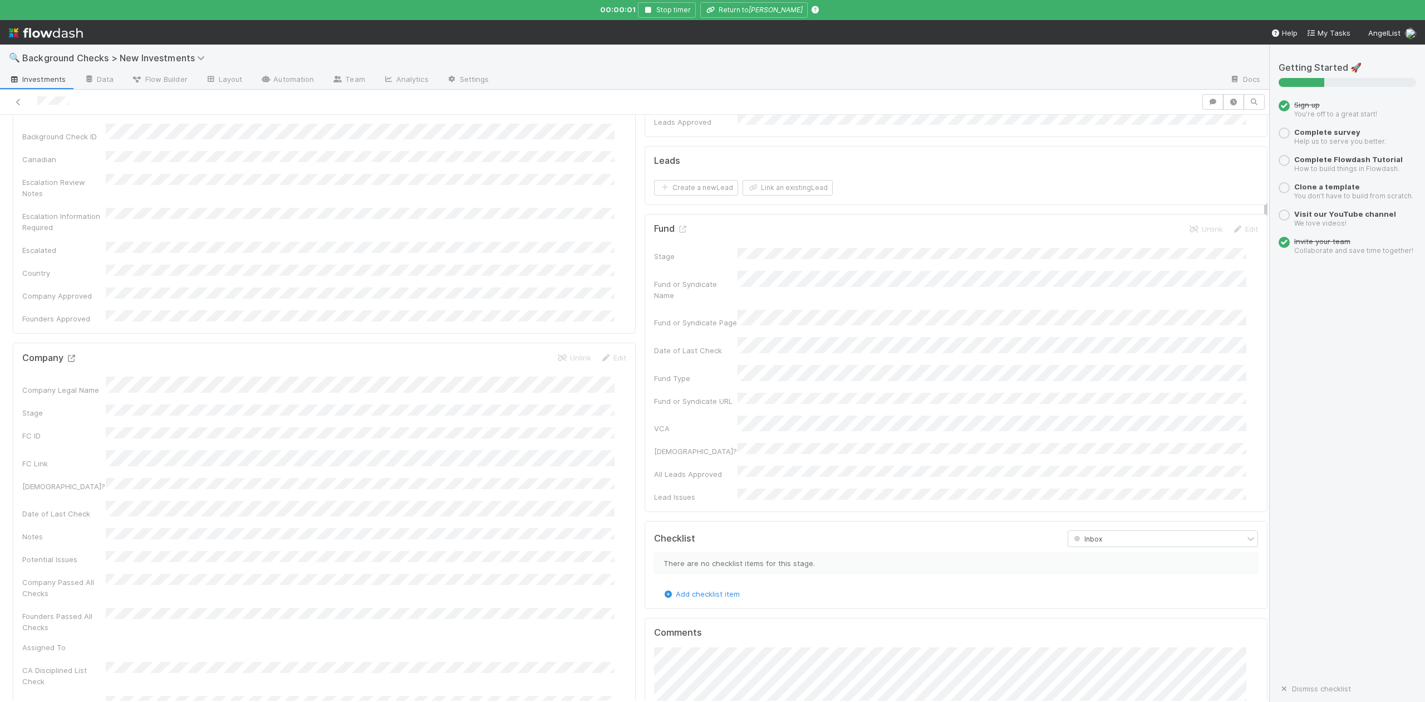
click at [70, 355] on icon at bounding box center [71, 358] width 11 height 7
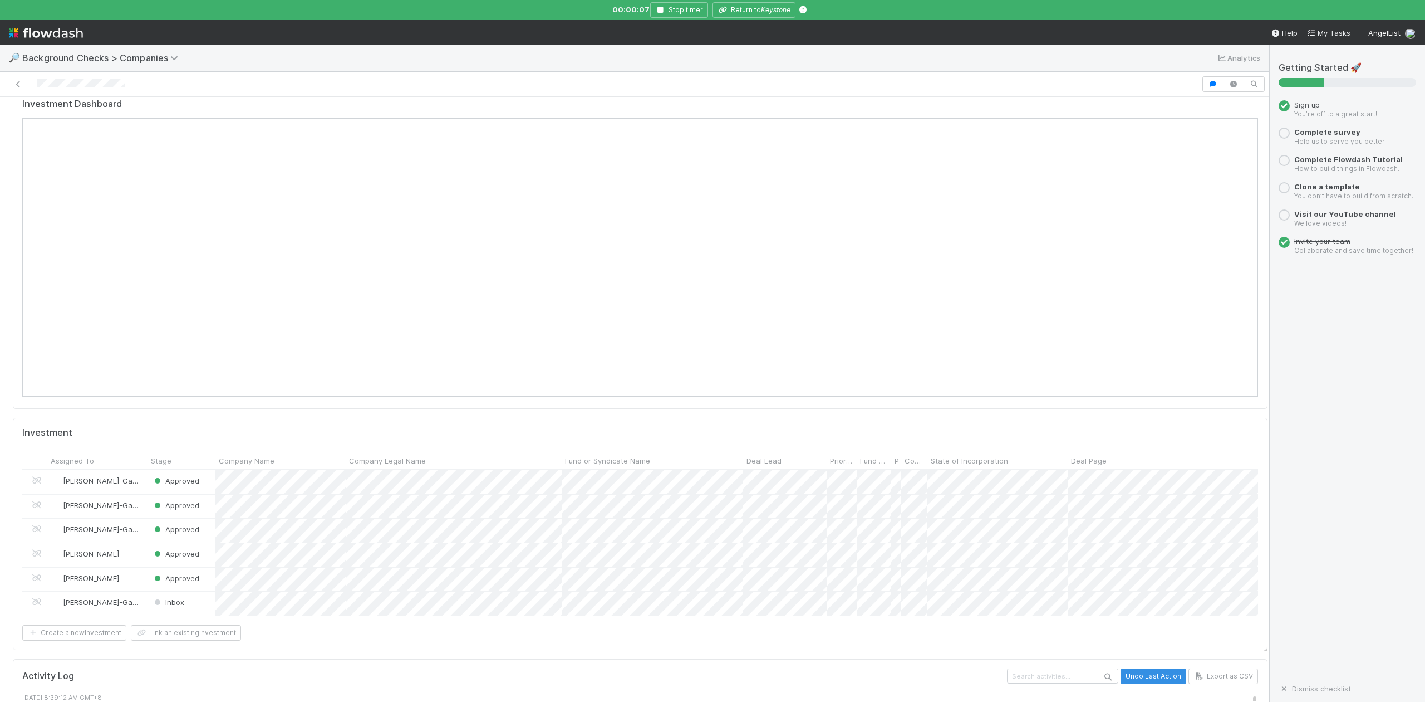
scroll to position [1262, 0]
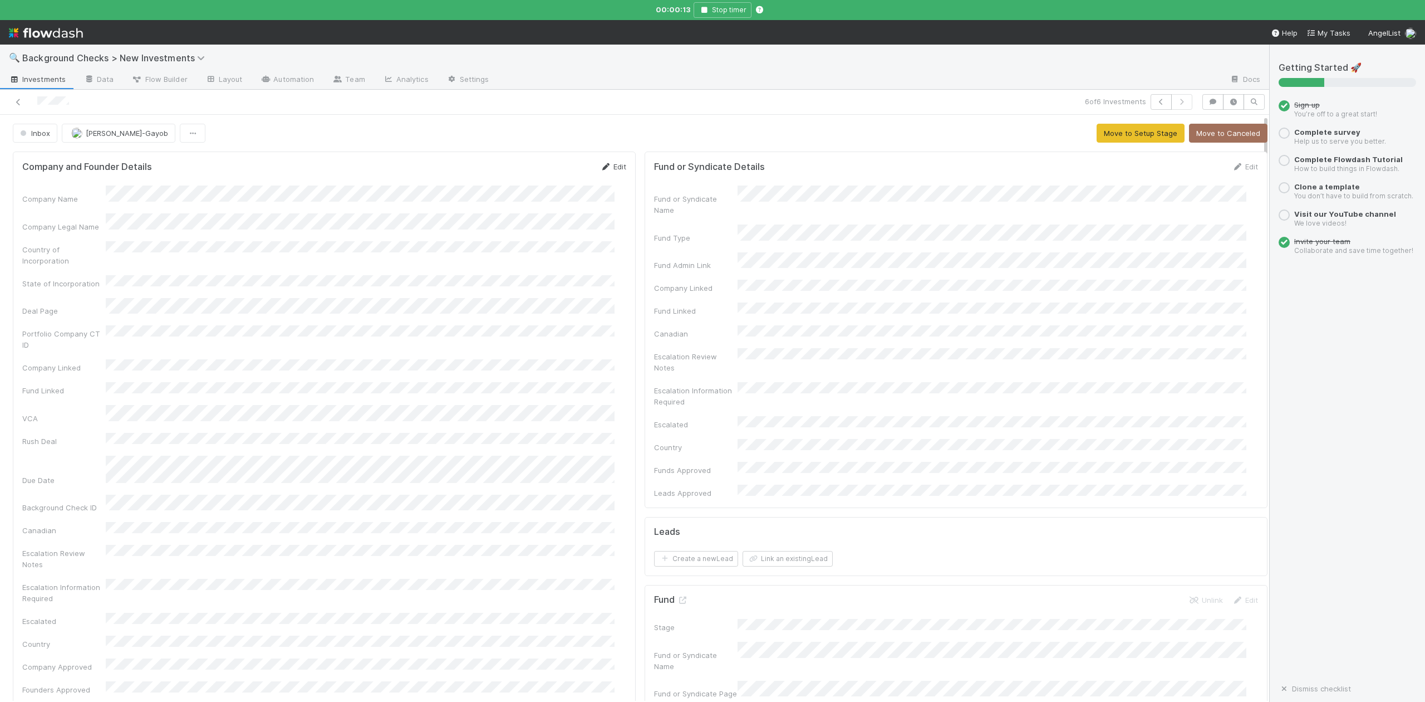
click at [605, 168] on link "Edit" at bounding box center [613, 166] width 26 height 9
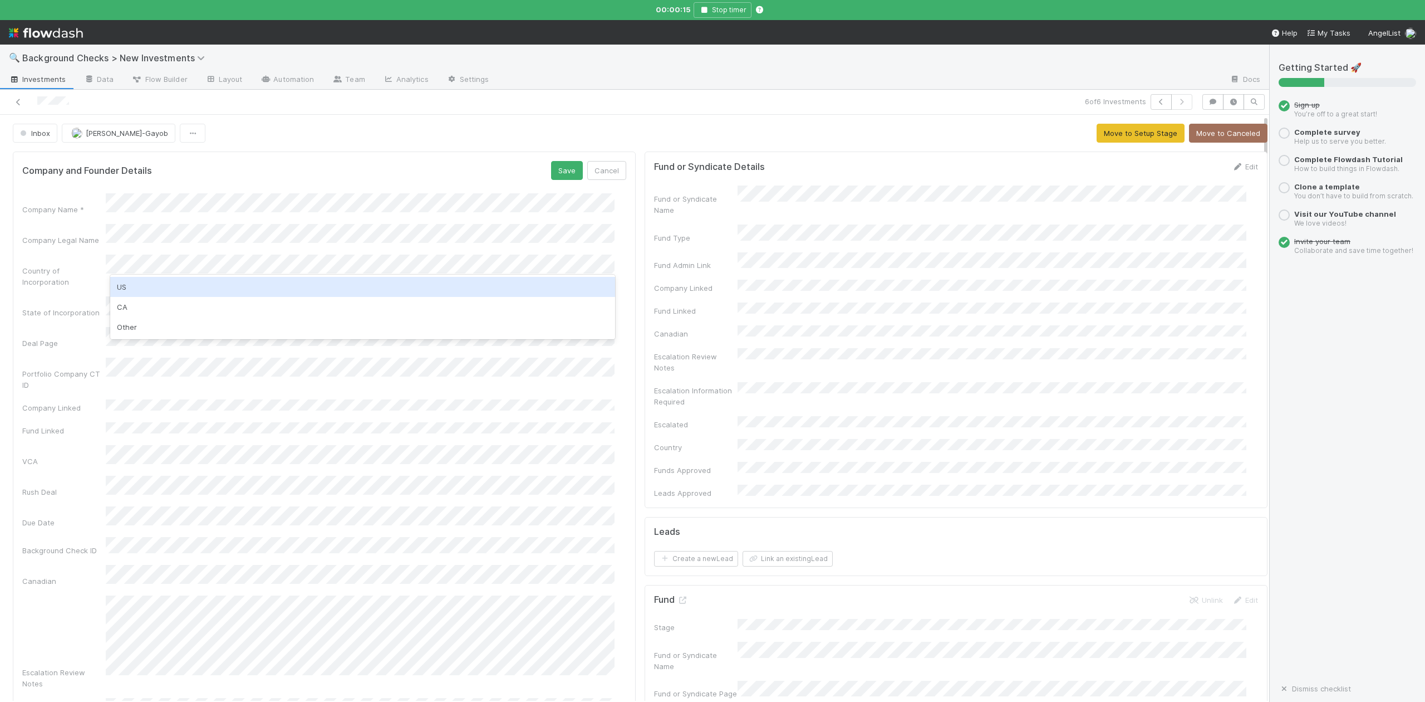
click at [119, 282] on div "US" at bounding box center [362, 287] width 504 height 20
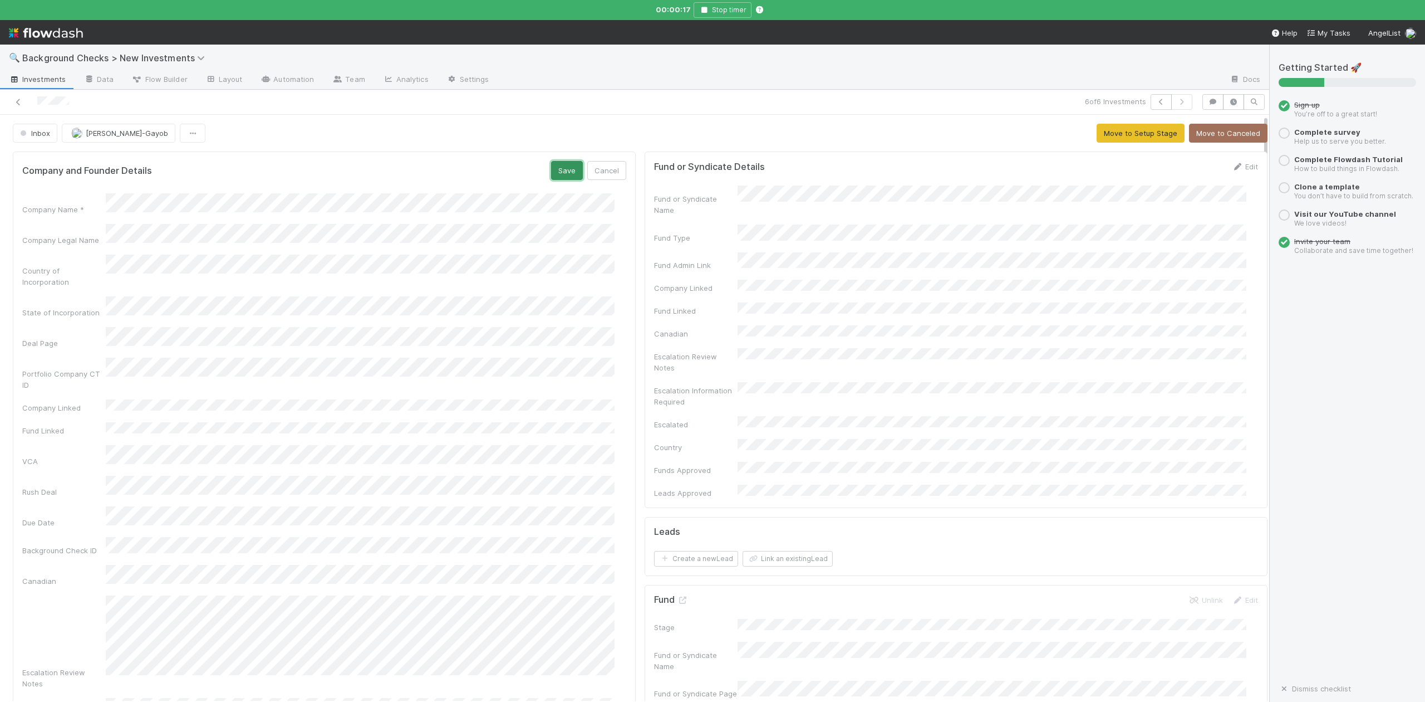
click at [556, 172] on button "Save" at bounding box center [567, 170] width 32 height 19
click at [1117, 136] on button "Move to Setup Stage" at bounding box center [1141, 133] width 88 height 19
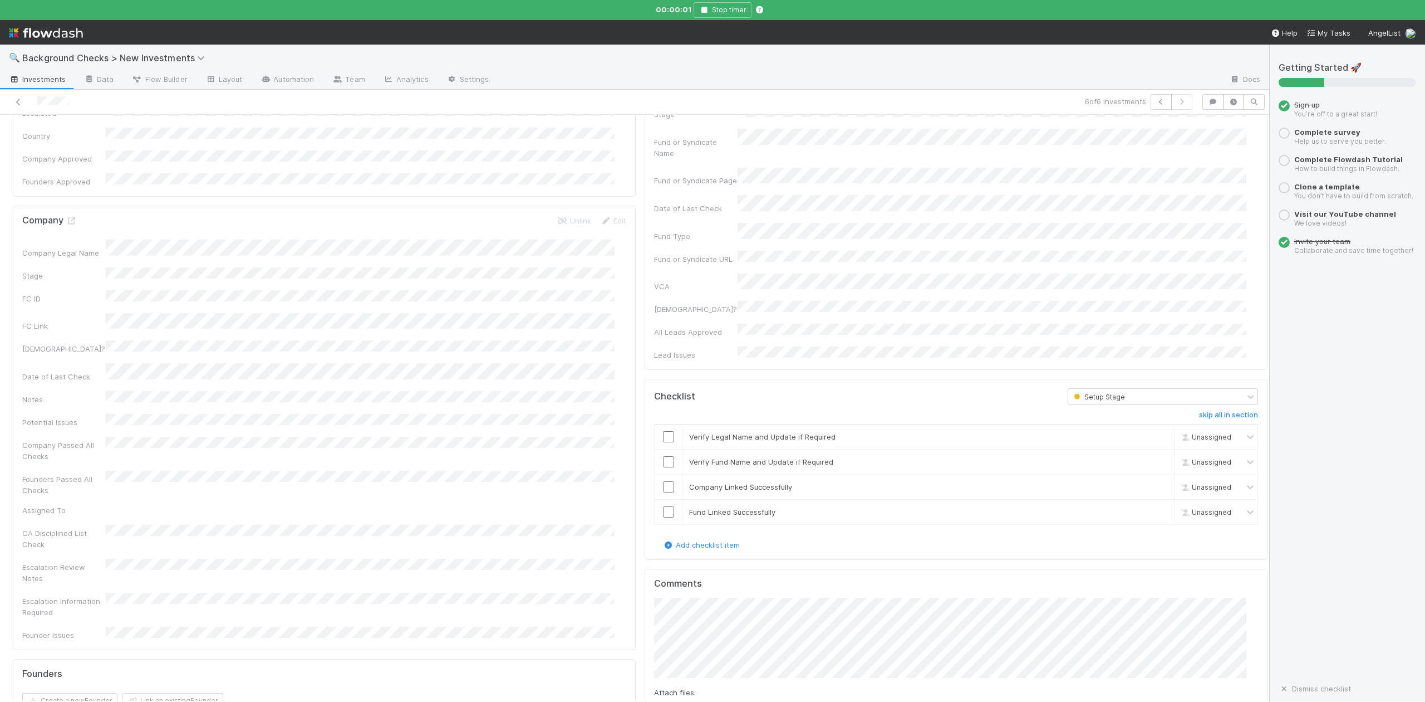
scroll to position [519, 0]
click at [663, 424] on input "checkbox" at bounding box center [668, 429] width 11 height 11
click at [663, 449] on input "checkbox" at bounding box center [668, 454] width 11 height 11
click at [663, 474] on input "checkbox" at bounding box center [668, 479] width 11 height 11
checkbox input "true"
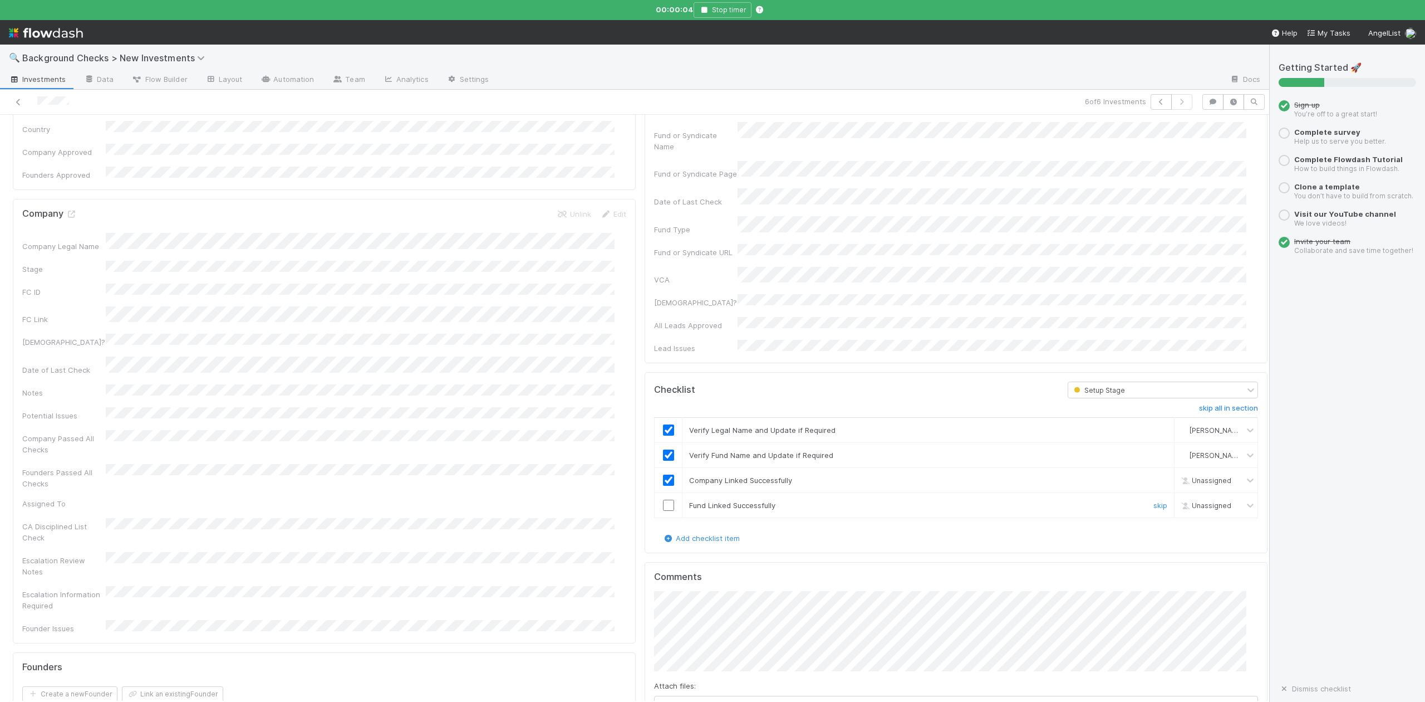
click at [663, 499] on input "checkbox" at bounding box center [668, 504] width 11 height 11
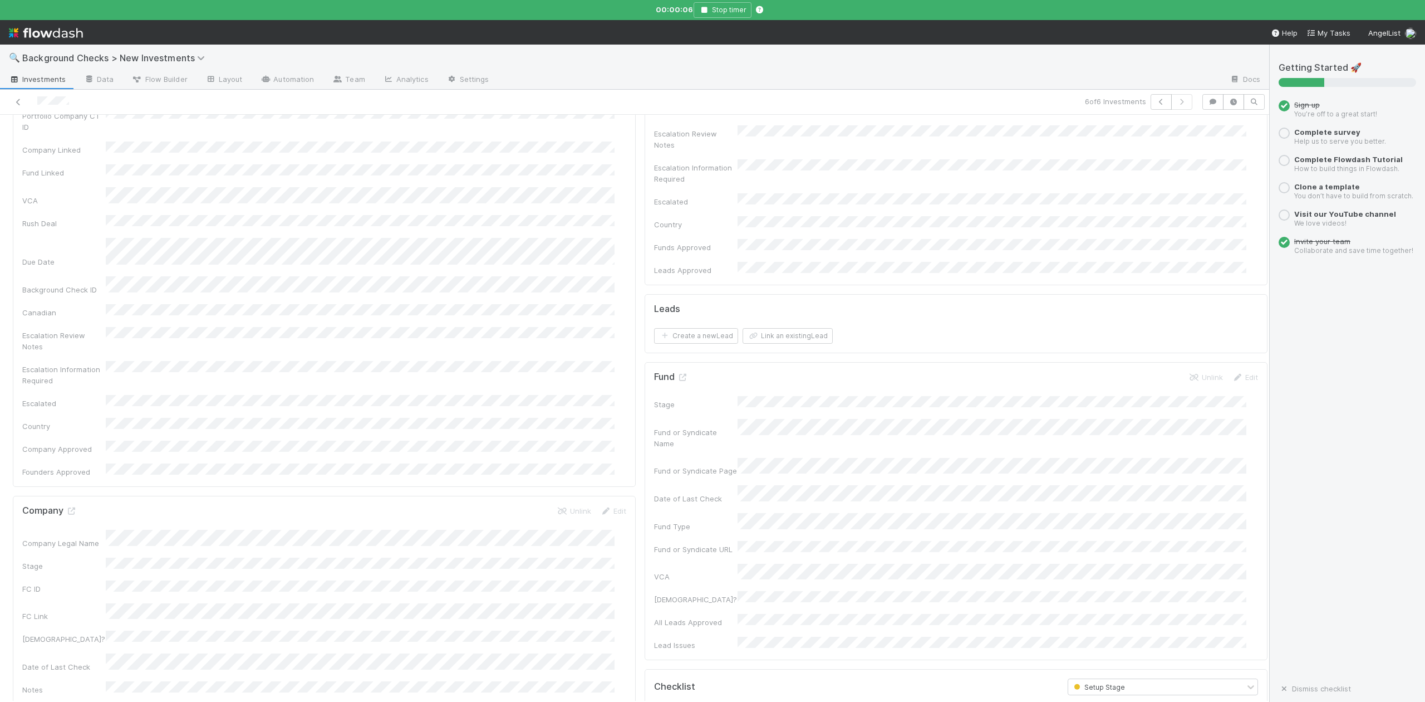
scroll to position [0, 0]
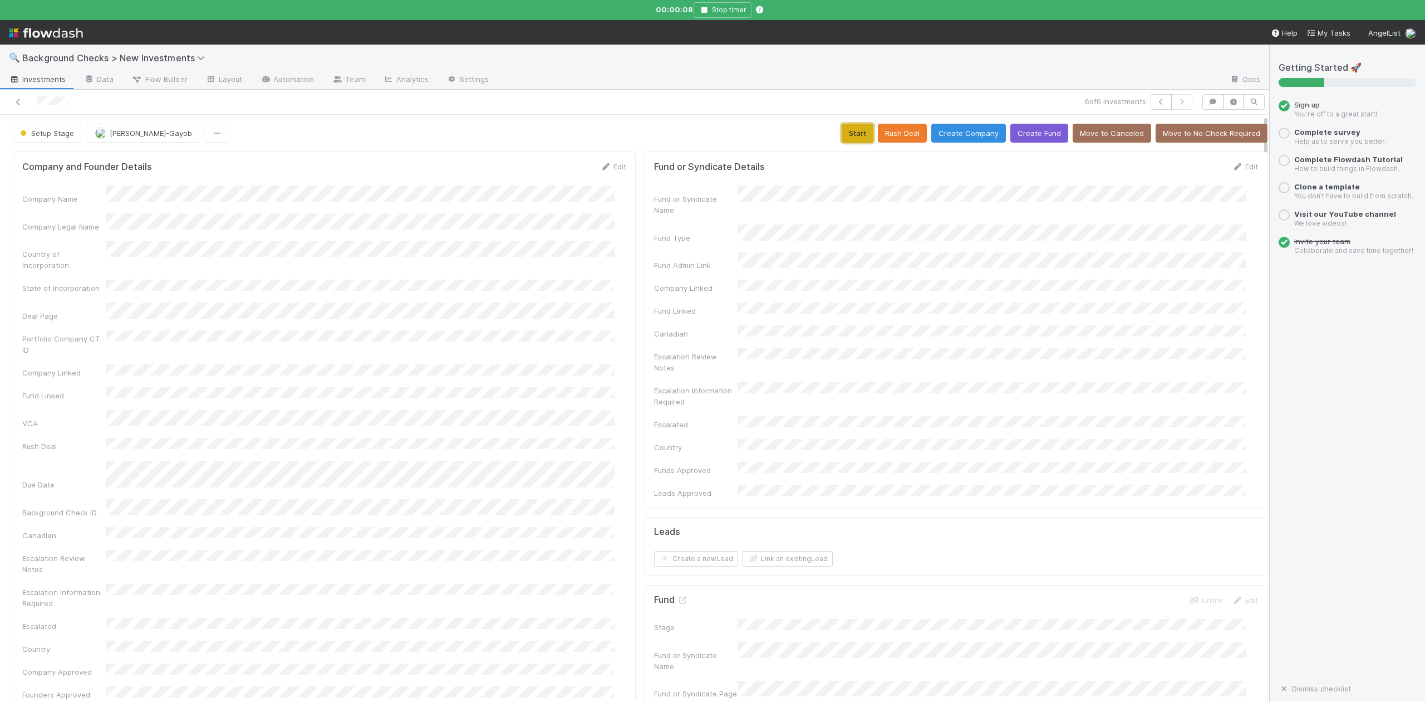
click at [842, 135] on button "Start" at bounding box center [858, 133] width 32 height 19
click at [706, 10] on icon "button" at bounding box center [704, 10] width 11 height 7
click at [1222, 133] on link "Actions" at bounding box center [1245, 133] width 46 height 19
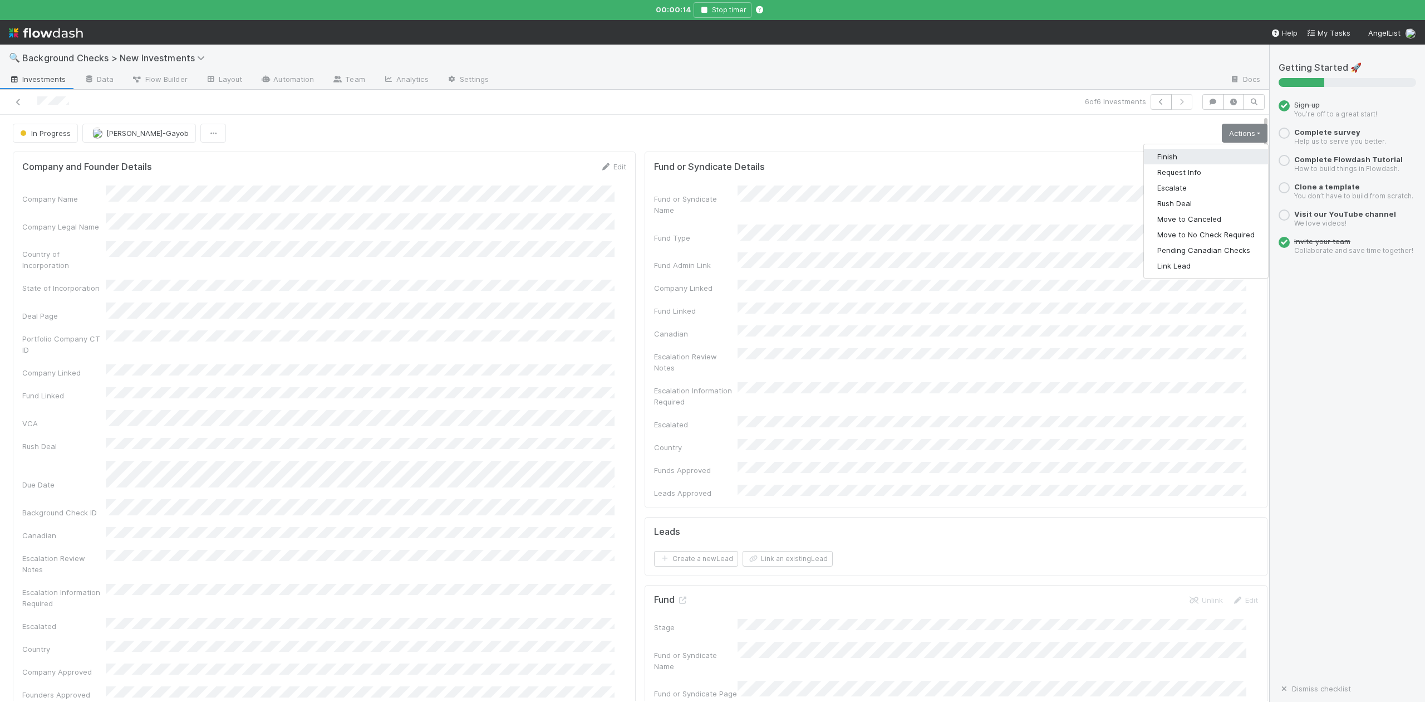
click at [1144, 159] on button "Finish" at bounding box center [1206, 157] width 124 height 16
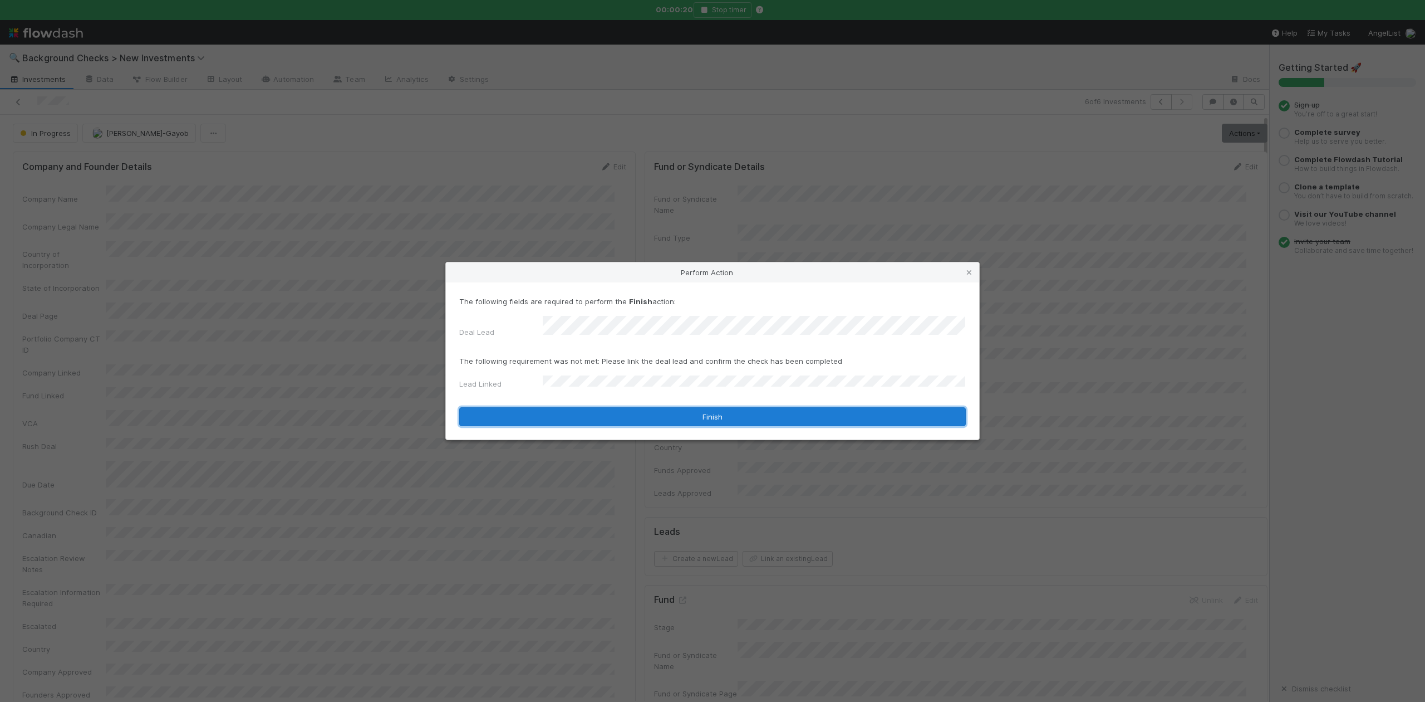
click at [591, 408] on button "Finish" at bounding box center [712, 416] width 507 height 19
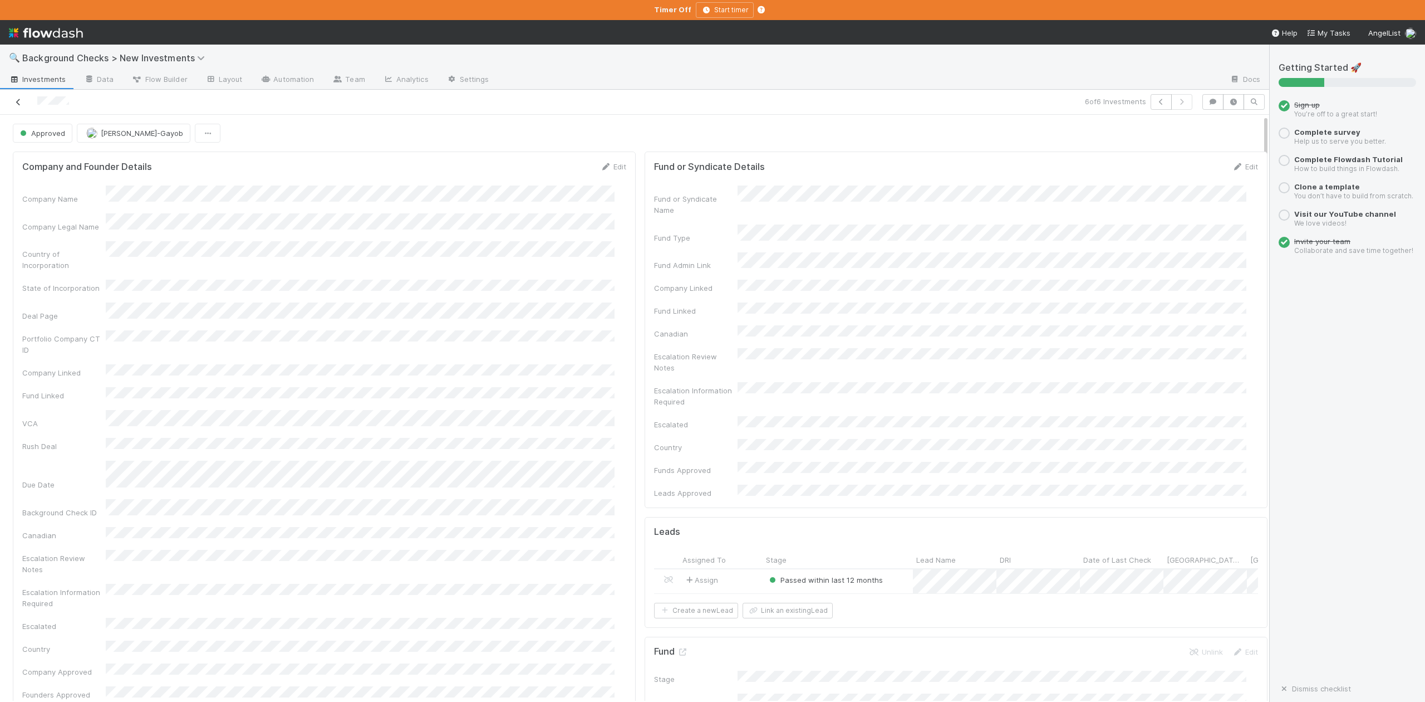
click at [18, 105] on icon at bounding box center [18, 102] width 11 height 7
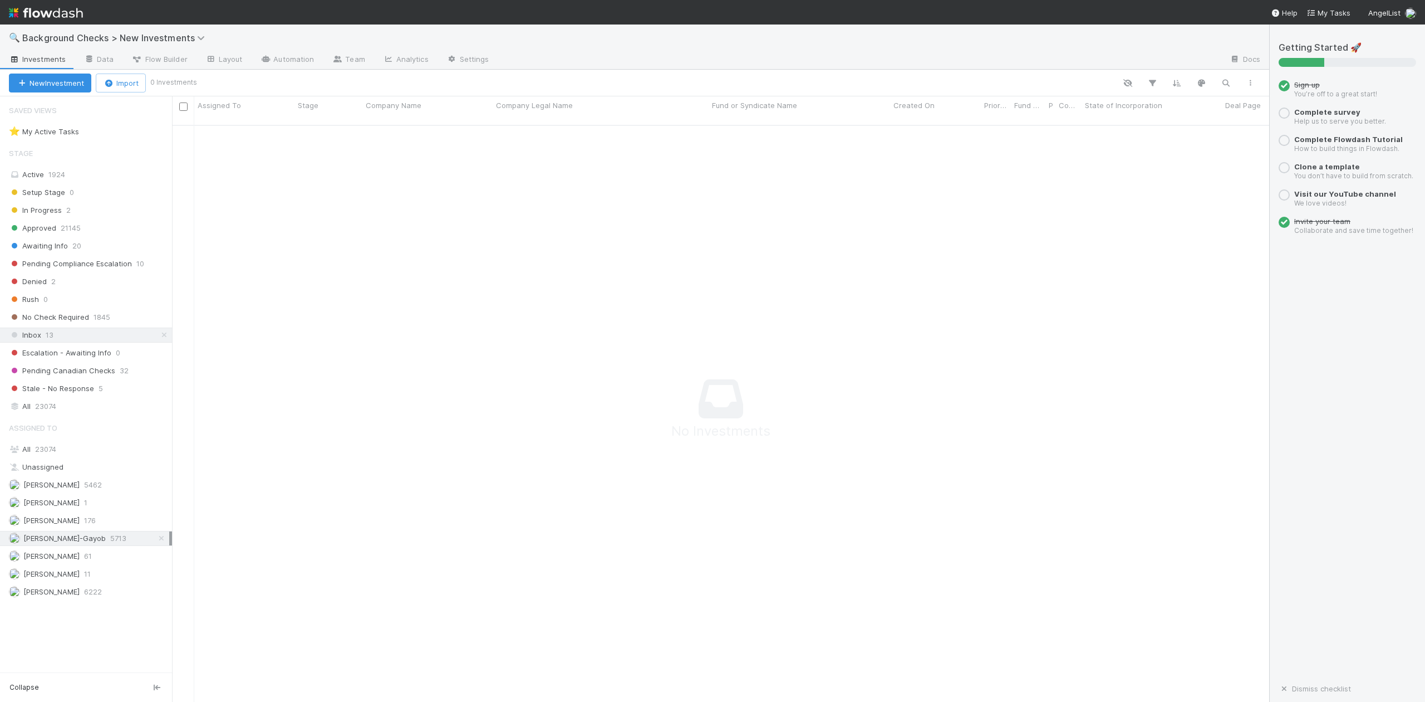
scroll to position [12, 12]
click at [65, 243] on span "Awaiting Info" at bounding box center [38, 246] width 59 height 14
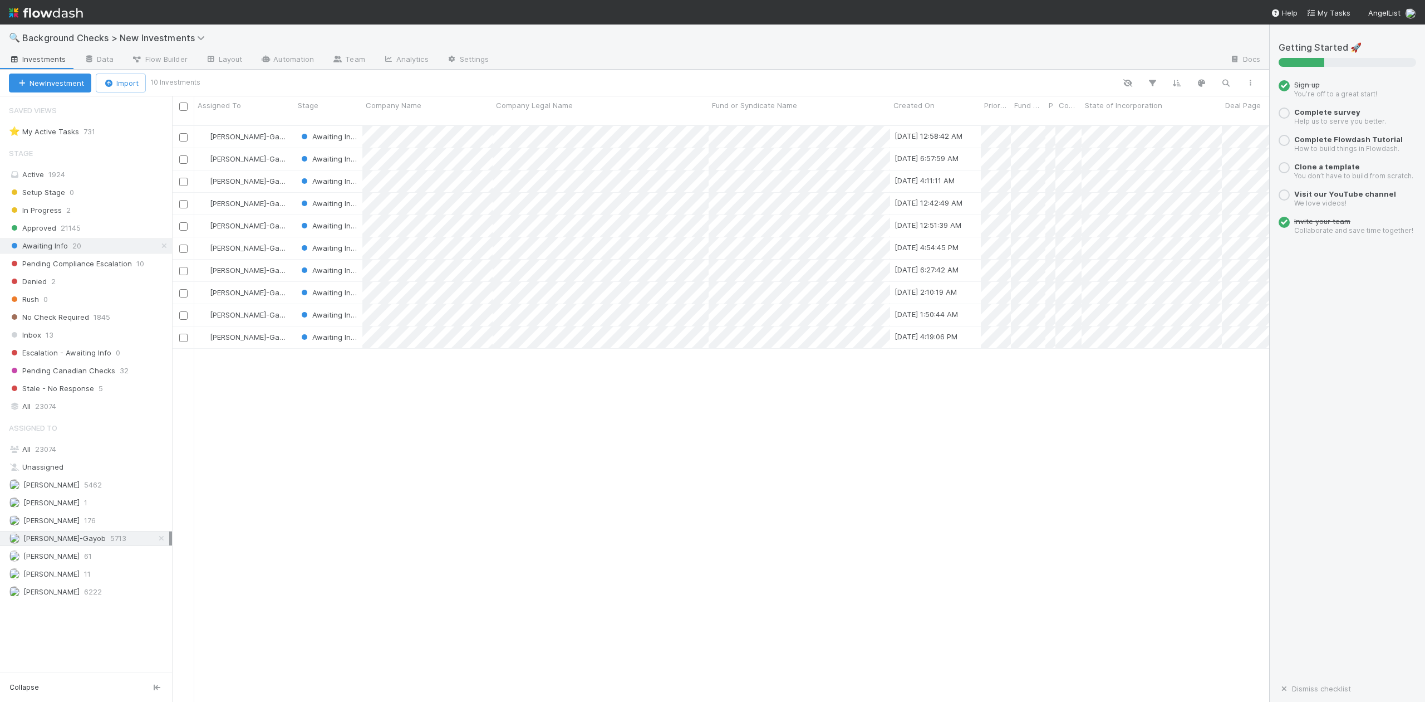
scroll to position [575, 1087]
click at [479, 433] on div at bounding box center [712, 351] width 1425 height 702
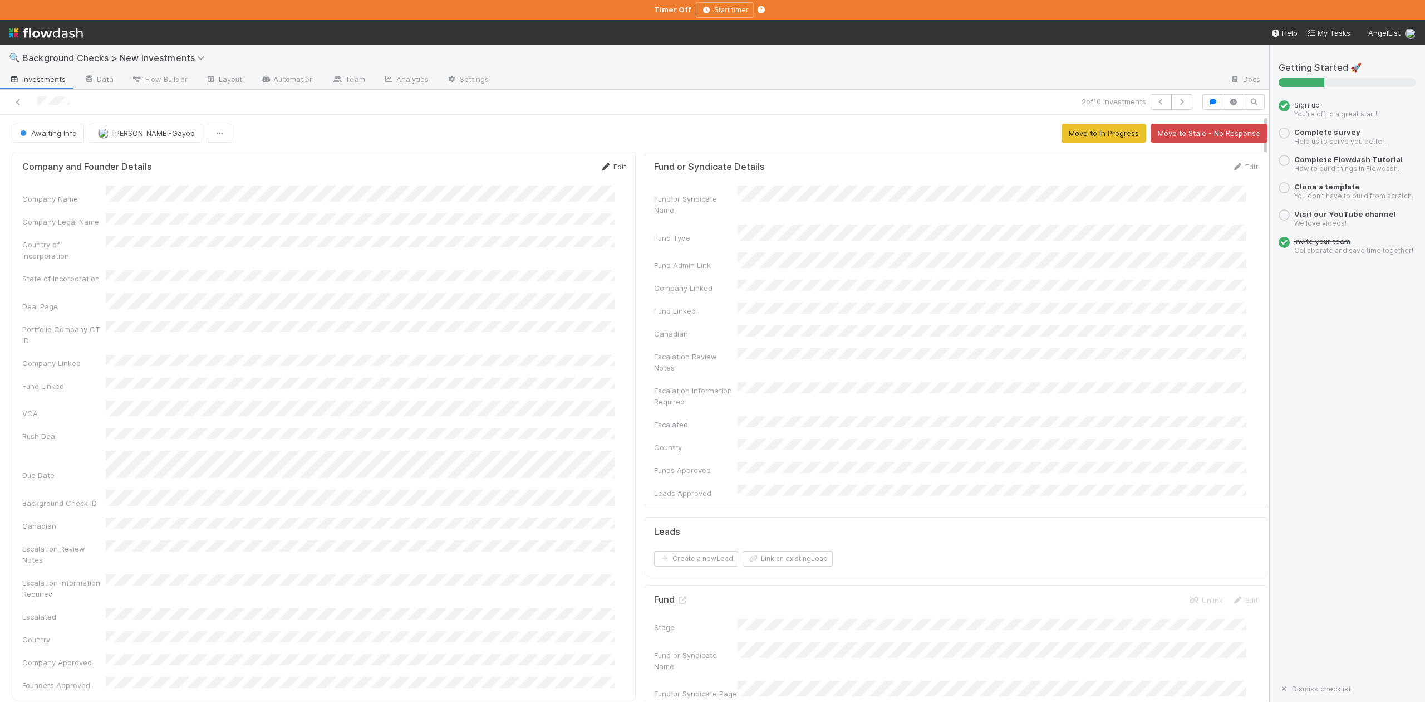
click at [606, 167] on link "Edit" at bounding box center [613, 166] width 26 height 9
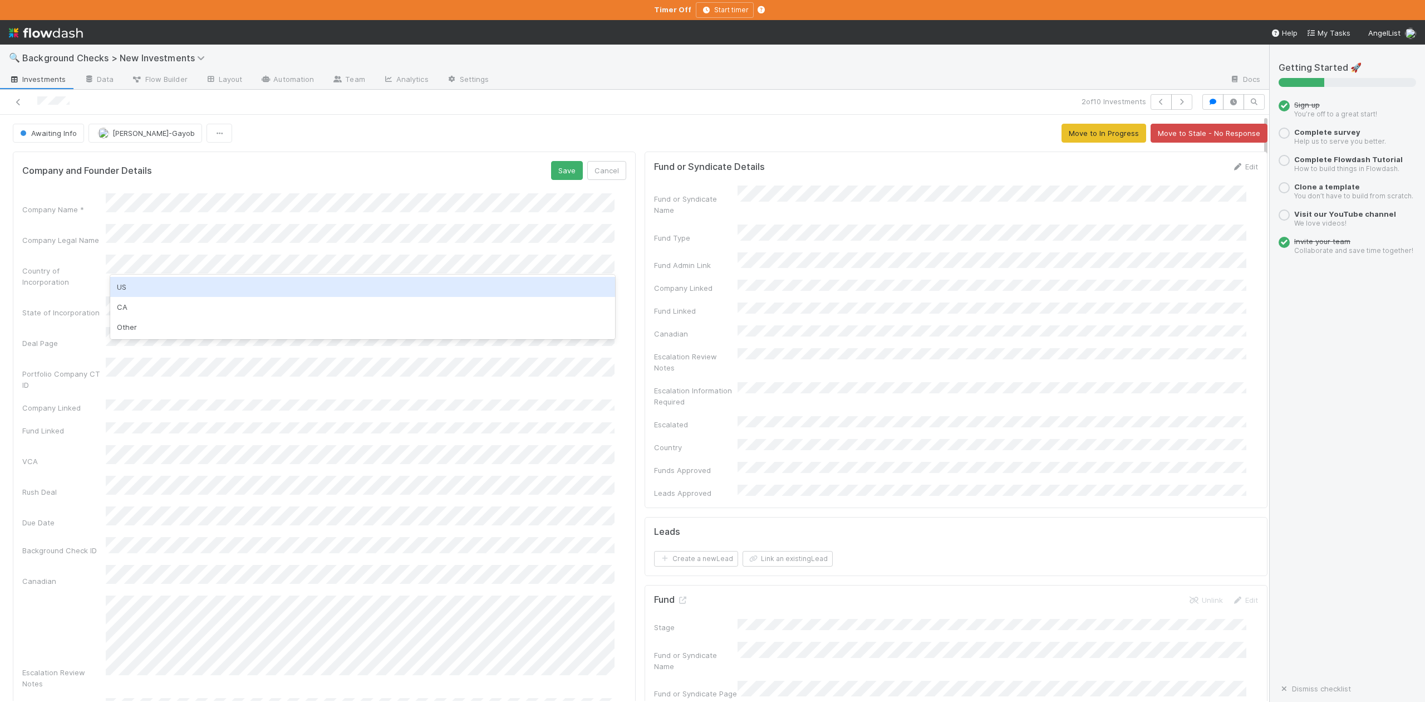
click at [125, 286] on div "US" at bounding box center [362, 287] width 504 height 20
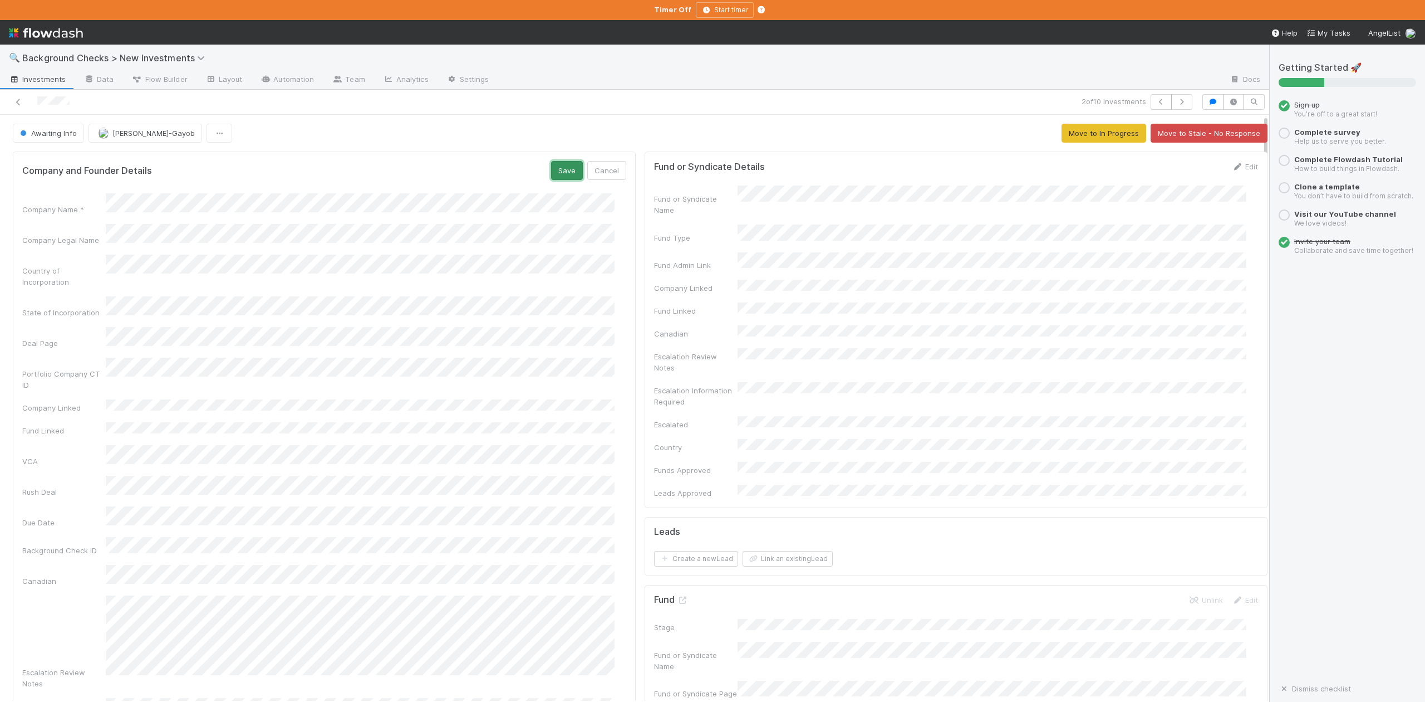
click at [551, 179] on button "Save" at bounding box center [567, 170] width 32 height 19
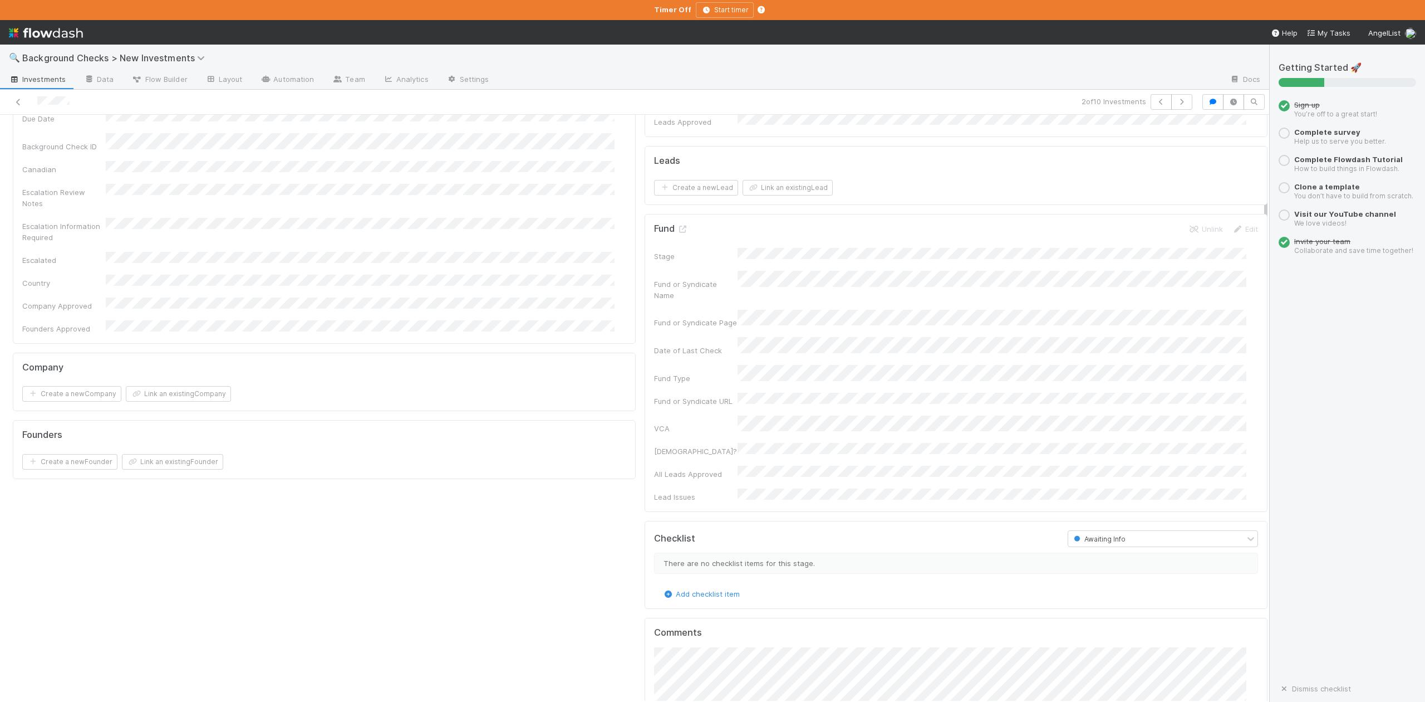
scroll to position [668, 0]
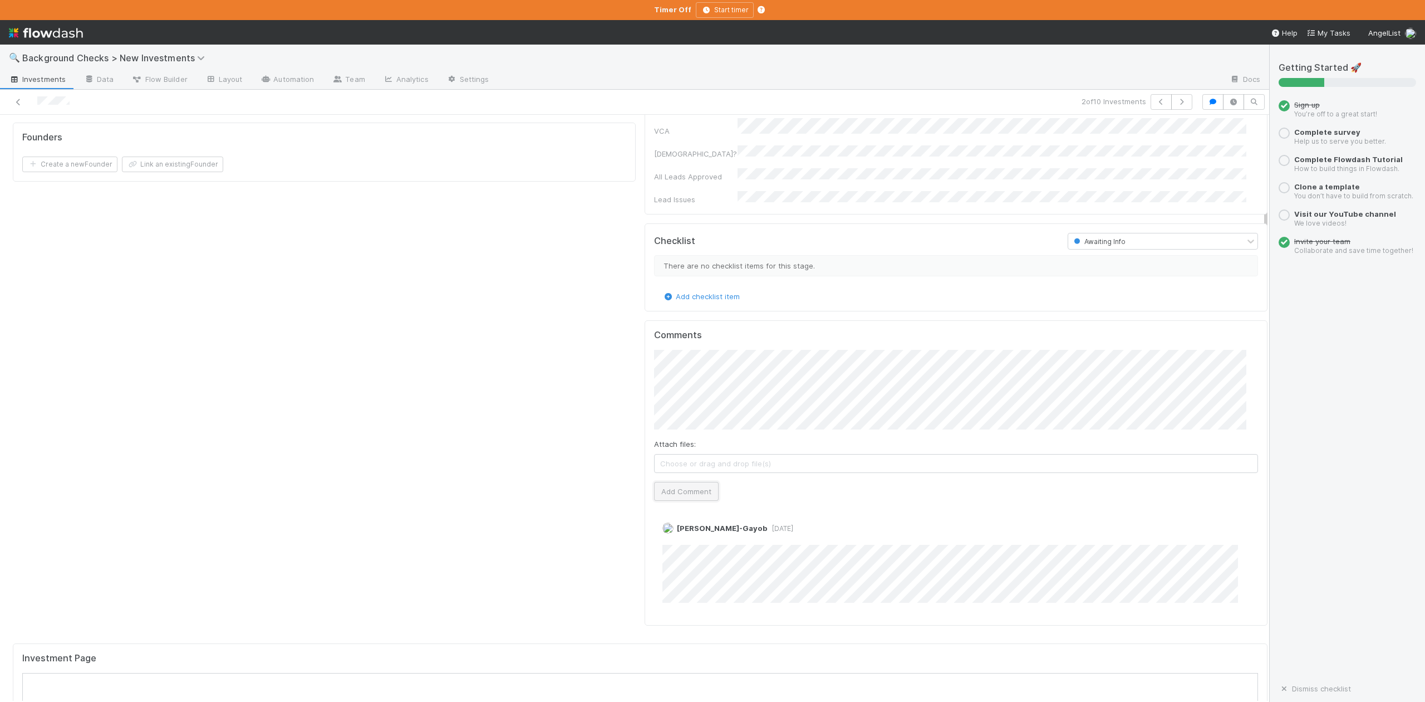
click at [704, 482] on button "Add Comment" at bounding box center [686, 491] width 65 height 19
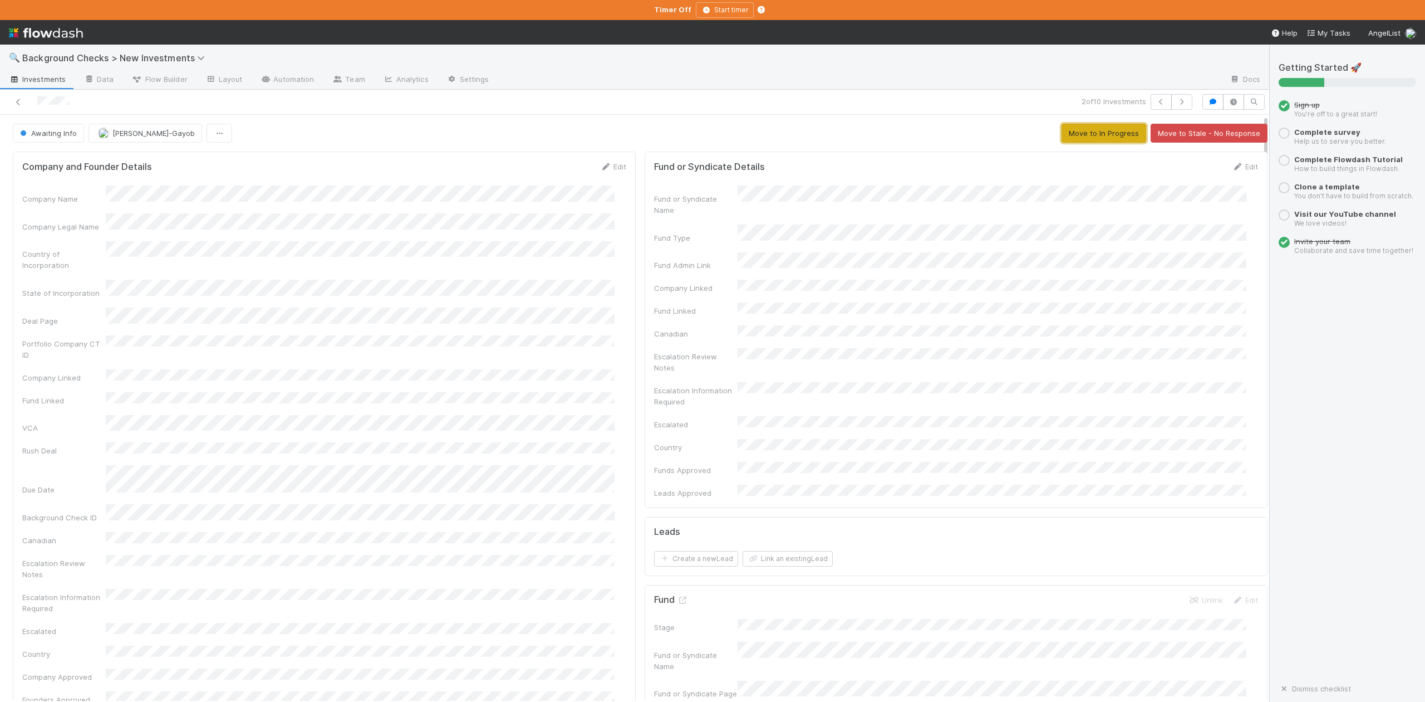
click at [1070, 132] on button "Move to In Progress" at bounding box center [1104, 133] width 85 height 19
click at [37, 135] on span "In Progress" at bounding box center [44, 133] width 53 height 9
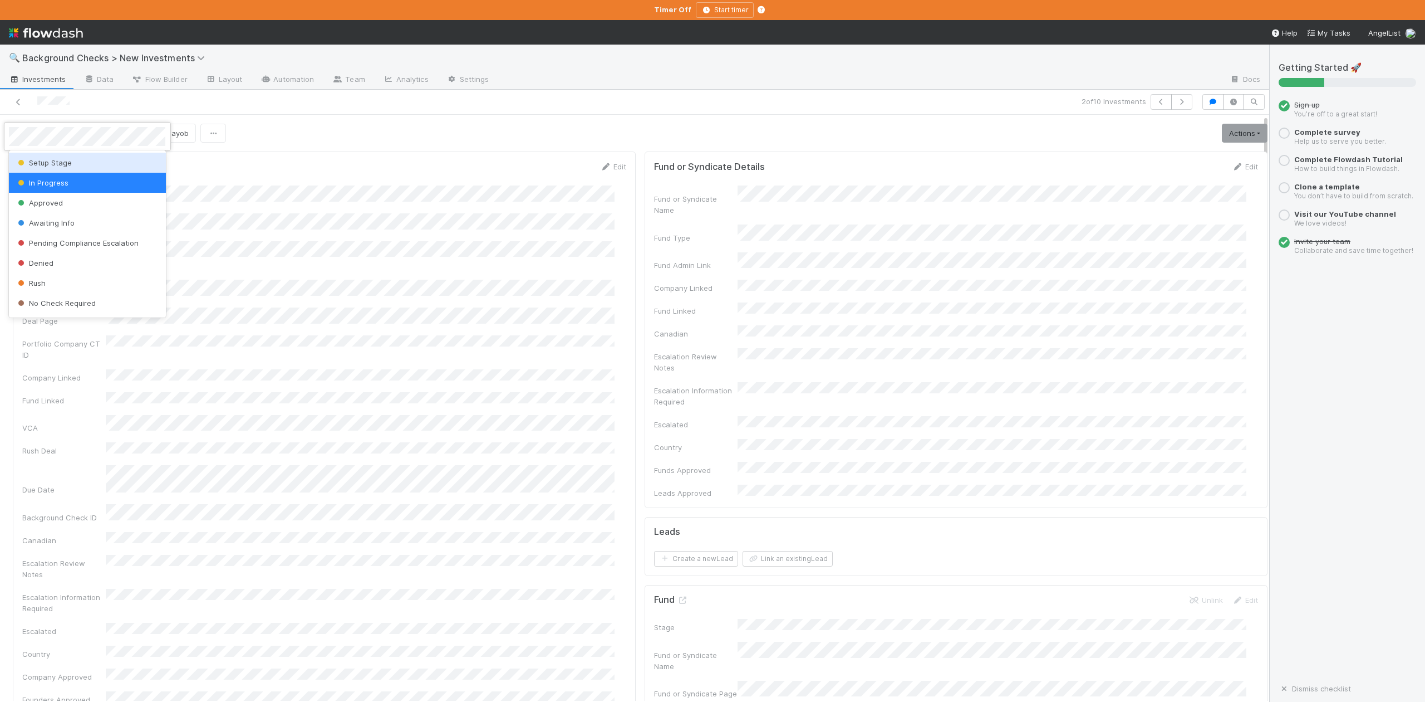
click at [49, 163] on span "Setup Stage" at bounding box center [44, 162] width 56 height 9
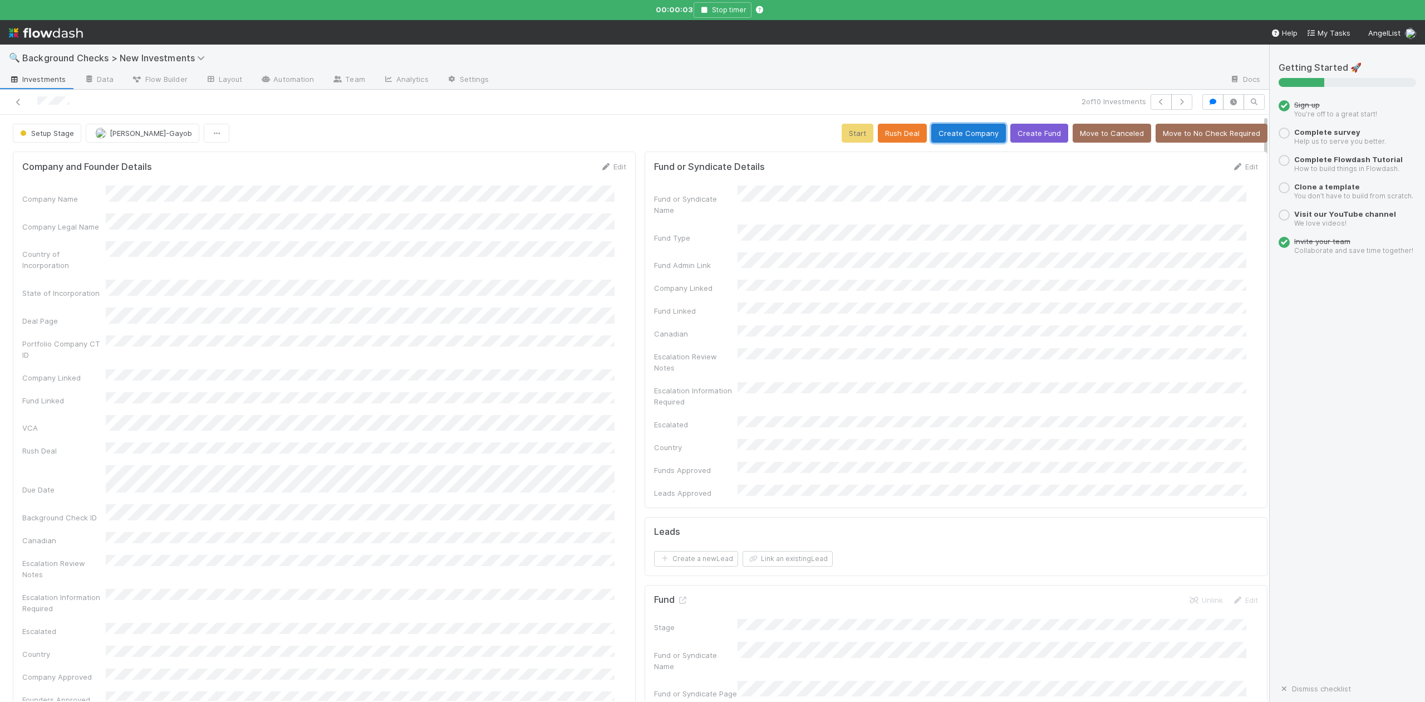
click at [951, 134] on button "Create Company" at bounding box center [969, 133] width 75 height 19
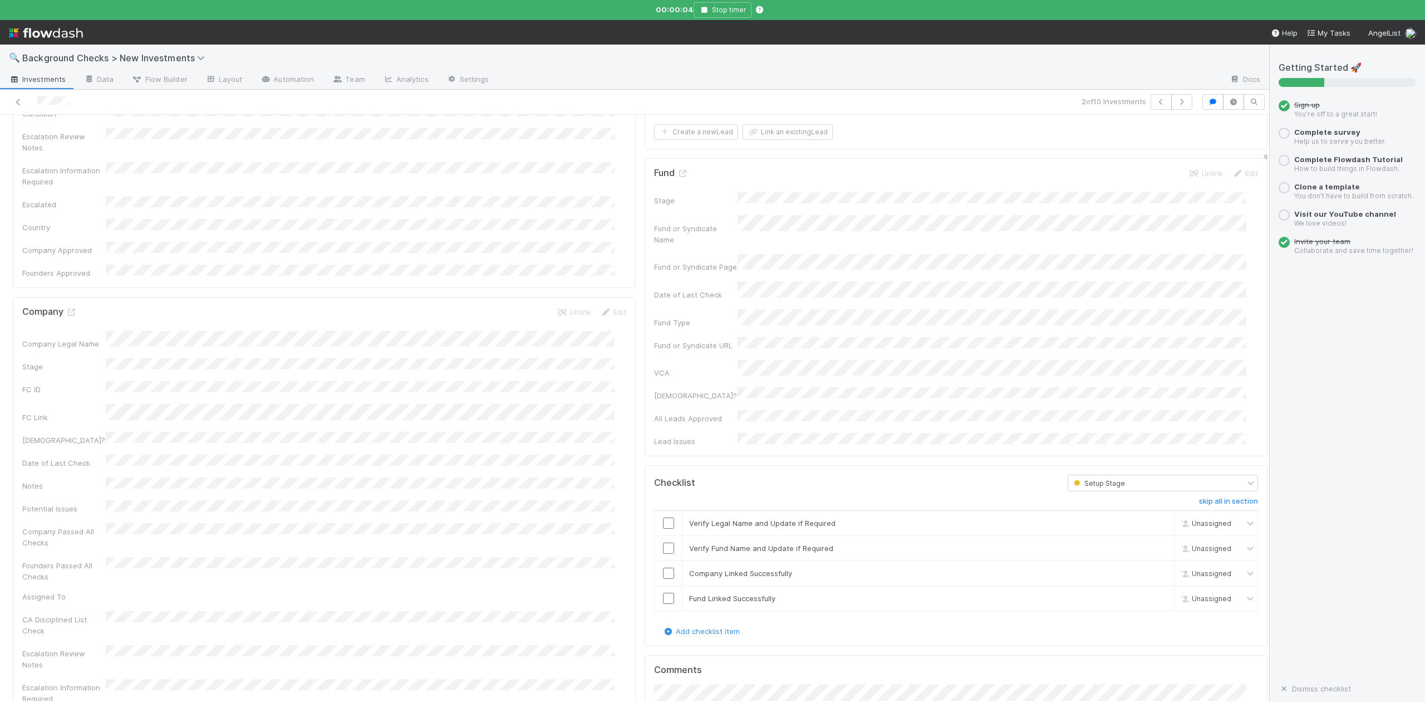
scroll to position [594, 0]
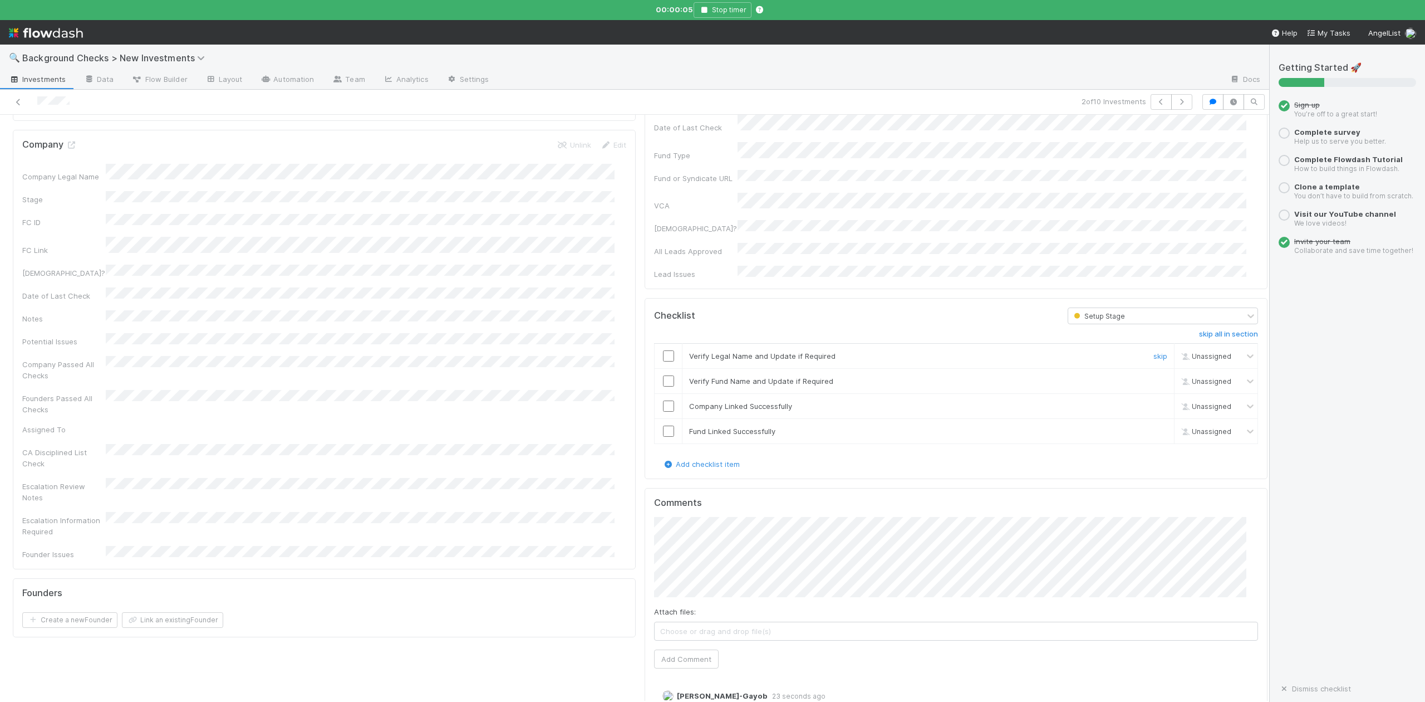
click at [663, 350] on input "checkbox" at bounding box center [668, 355] width 11 height 11
click at [663, 375] on input "checkbox" at bounding box center [668, 380] width 11 height 11
click at [663, 400] on input "checkbox" at bounding box center [668, 405] width 11 height 11
click at [663, 425] on input "checkbox" at bounding box center [668, 430] width 11 height 11
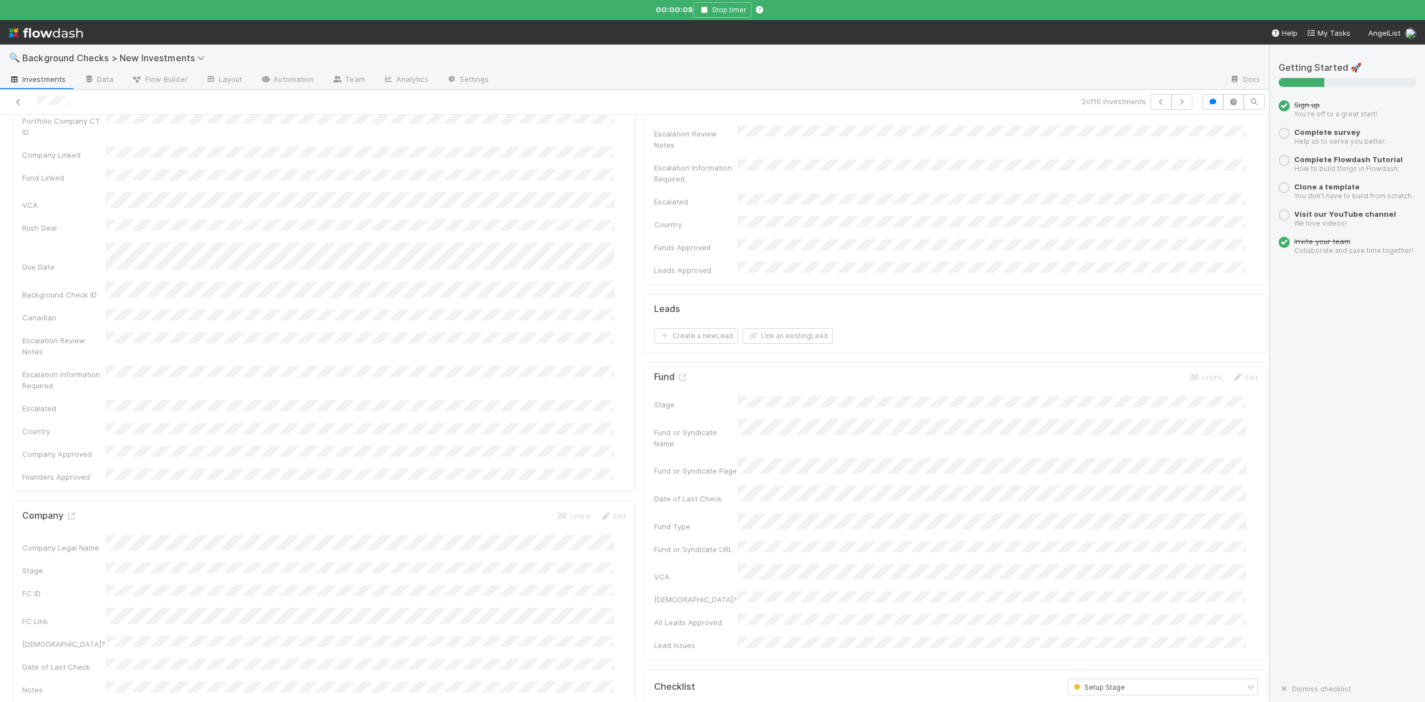
scroll to position [0, 0]
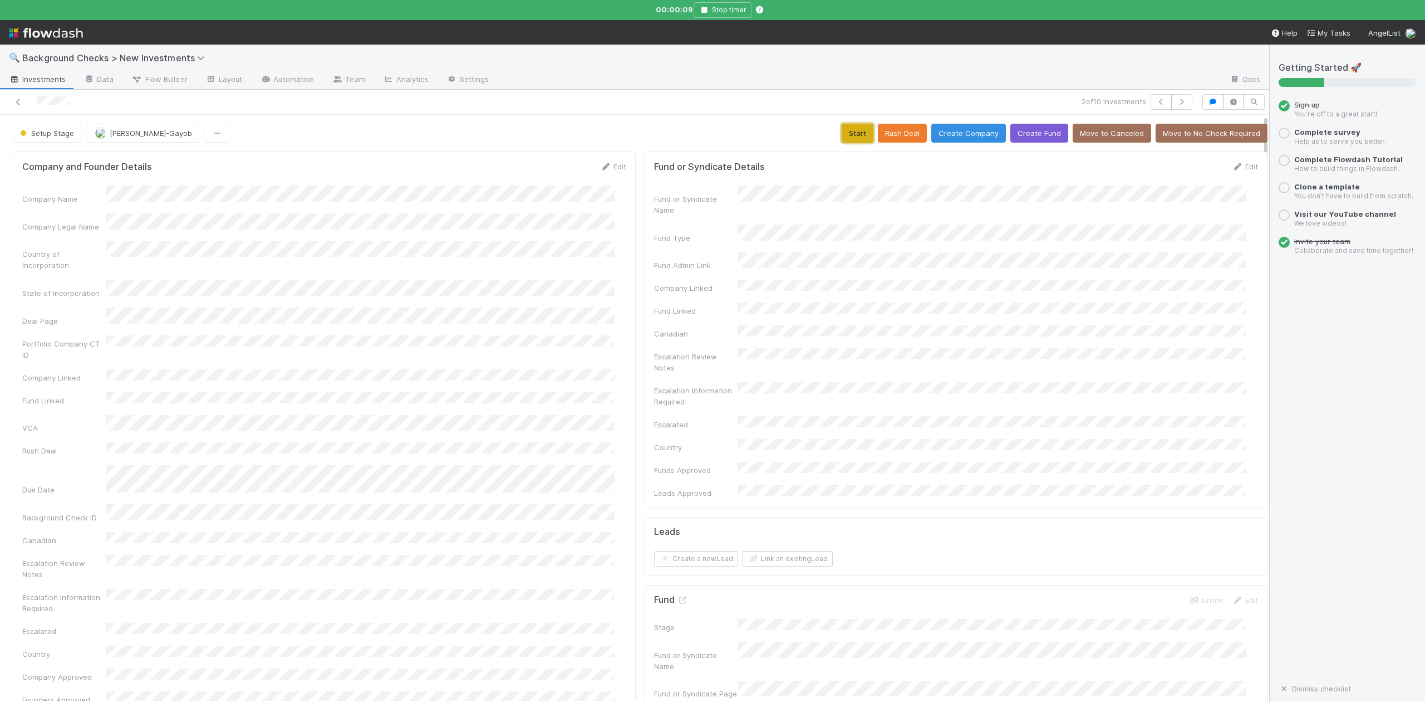
click at [845, 138] on button "Start" at bounding box center [858, 133] width 32 height 19
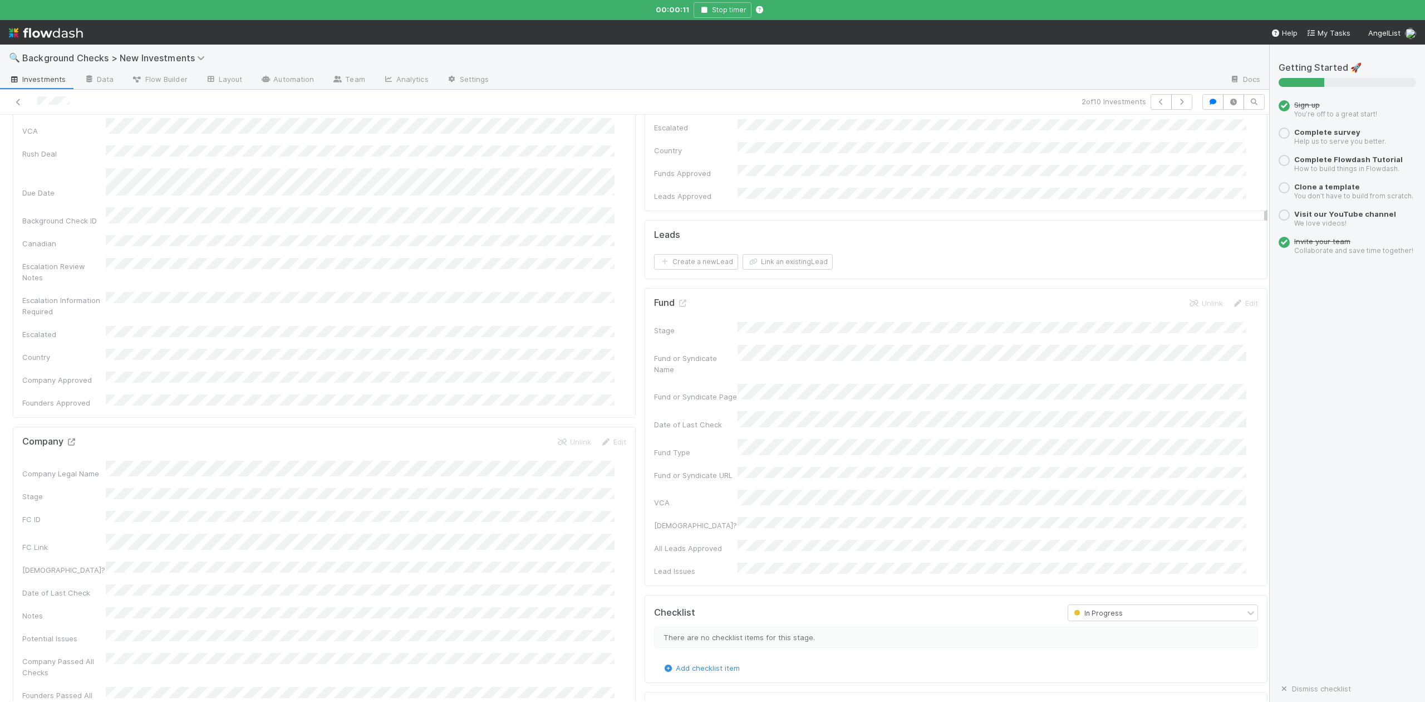
click at [72, 438] on icon at bounding box center [71, 441] width 11 height 7
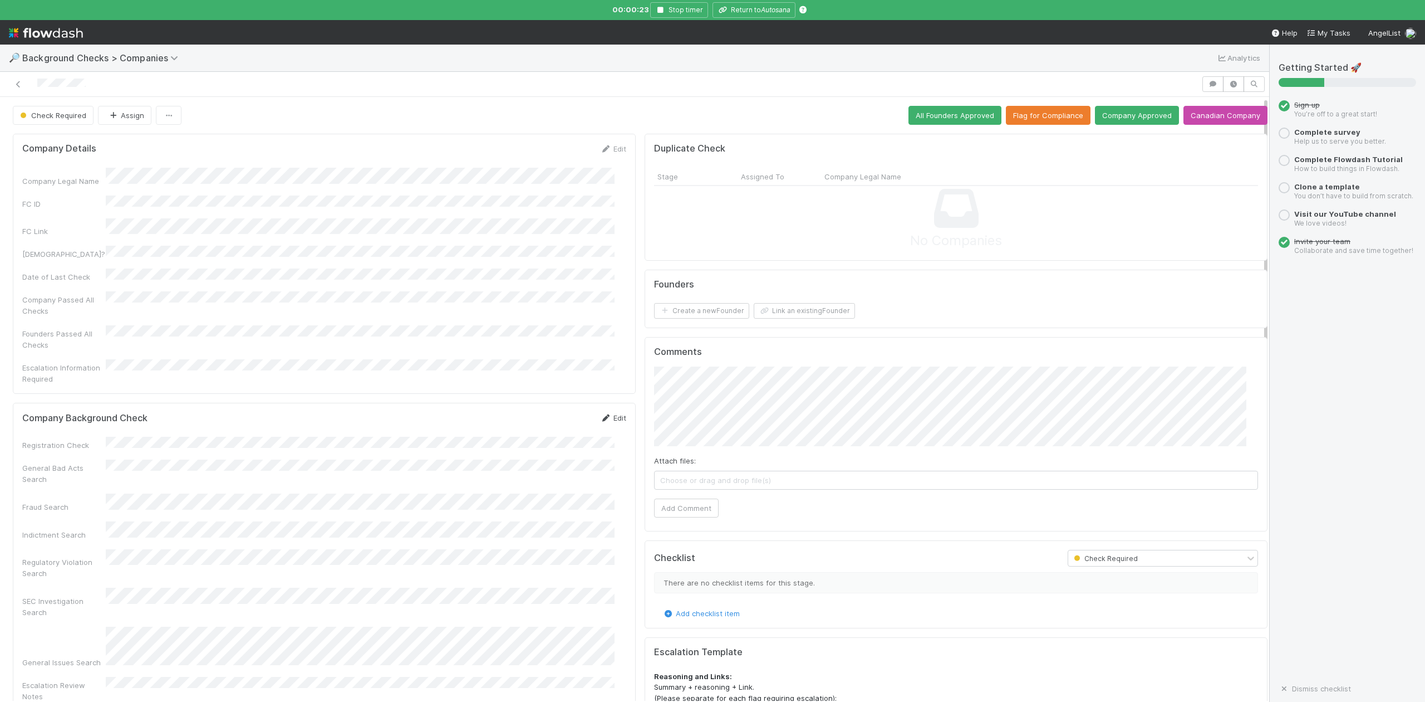
click at [607, 413] on link "Edit" at bounding box center [613, 417] width 26 height 9
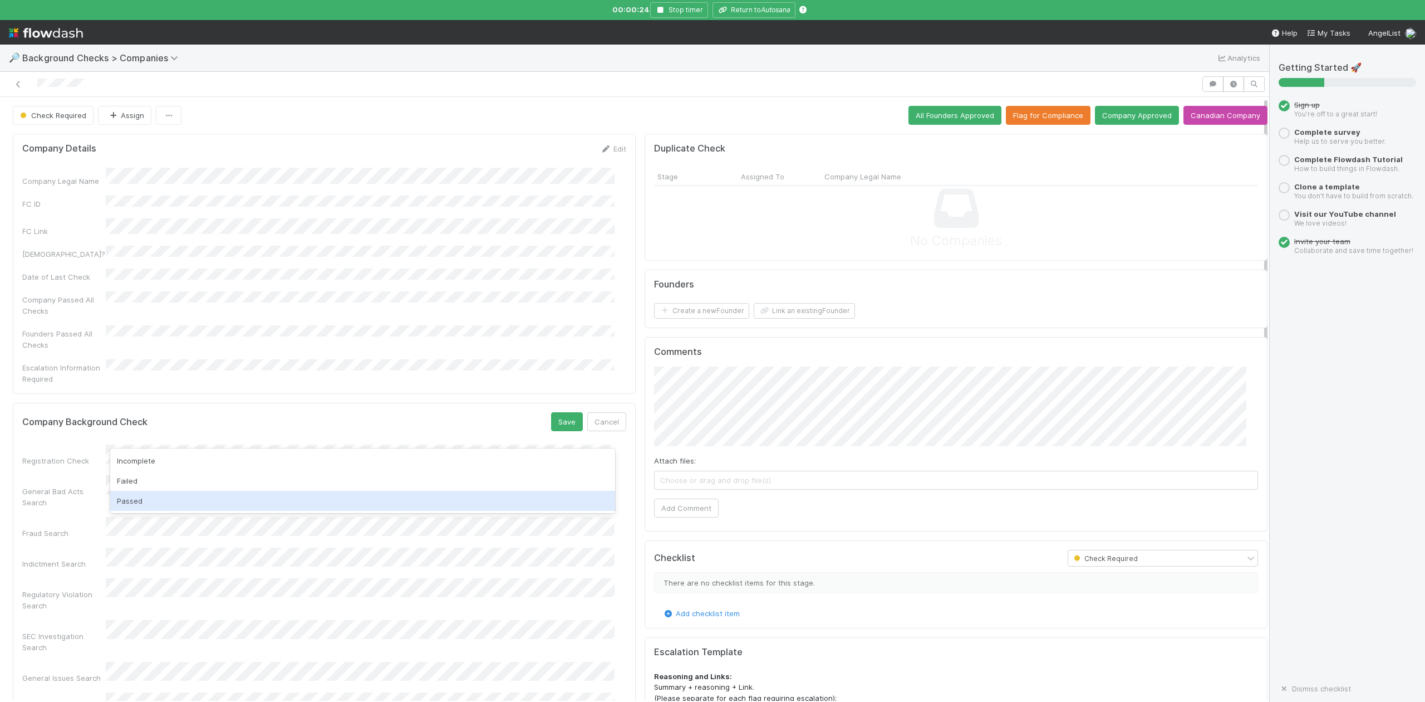
click at [130, 501] on div "Passed" at bounding box center [362, 501] width 504 height 20
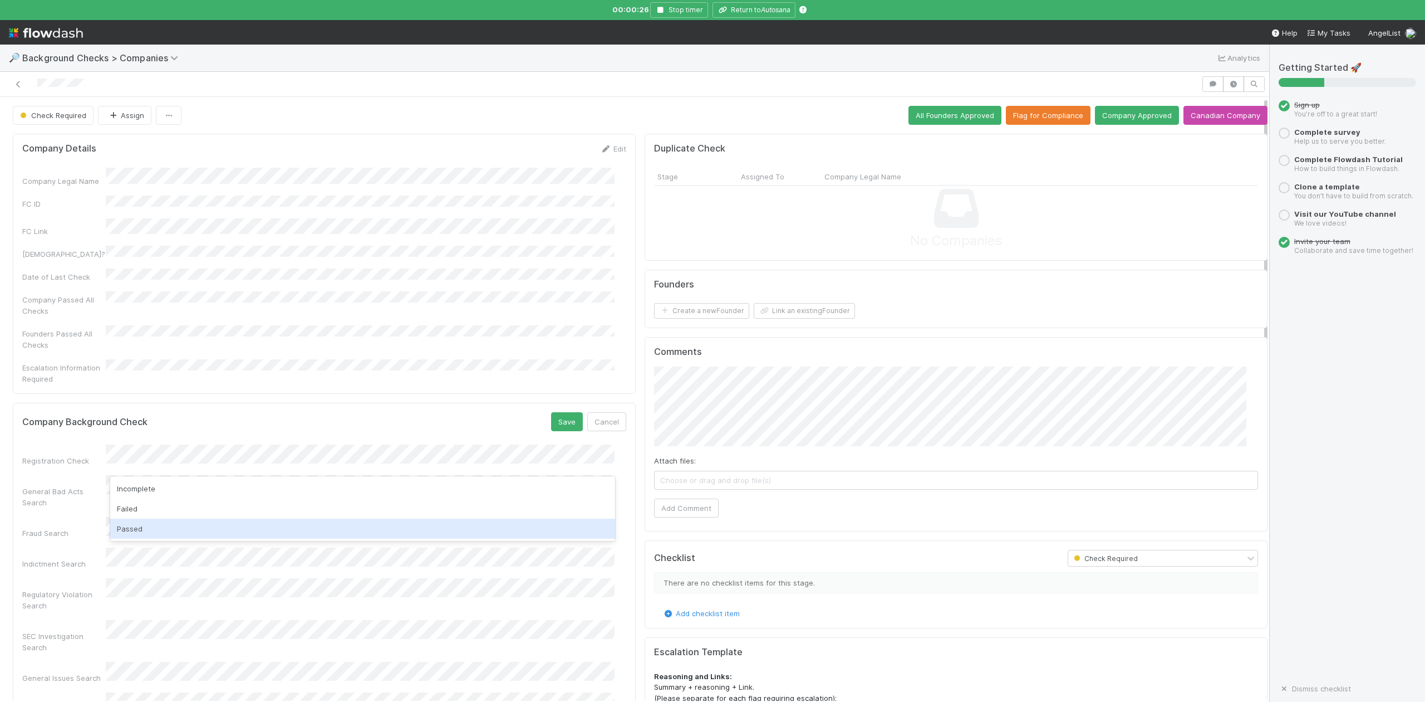
click at [143, 531] on div "Passed" at bounding box center [362, 528] width 504 height 20
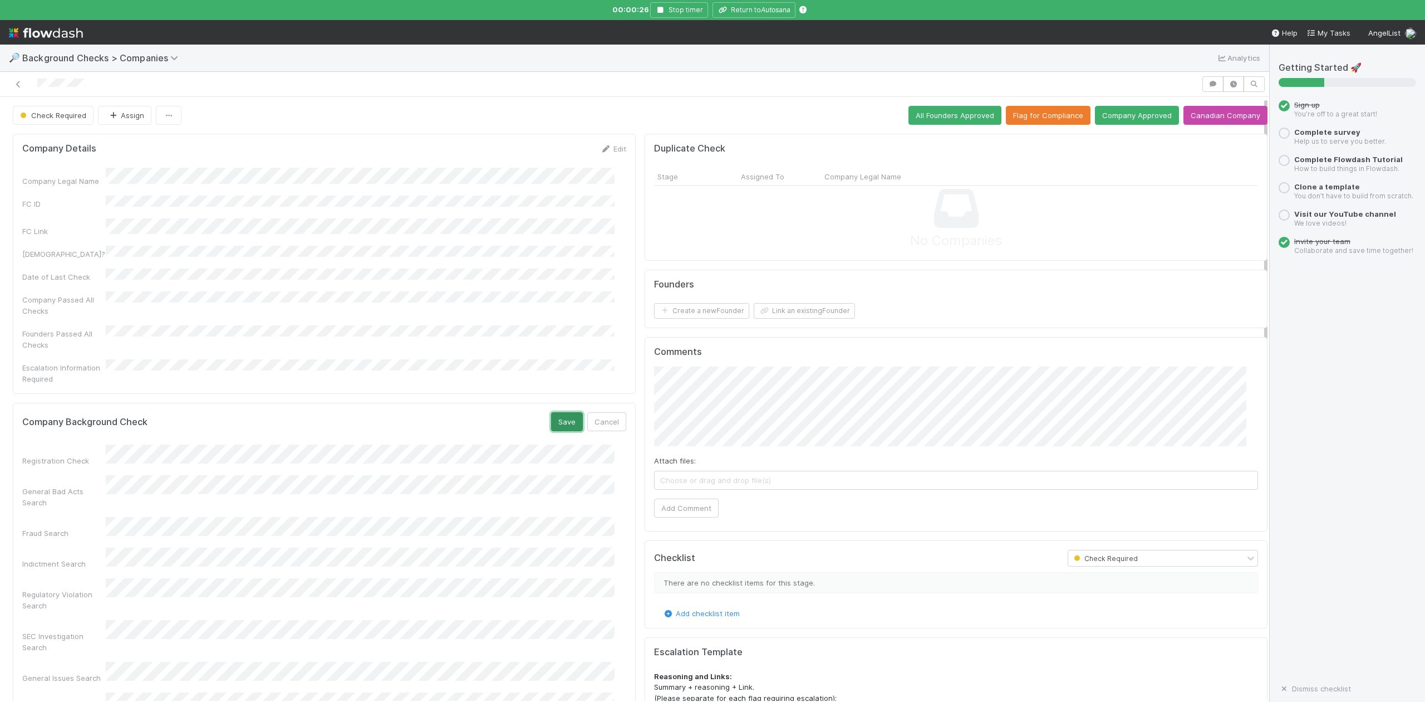
click at [551, 412] on button "Save" at bounding box center [567, 421] width 32 height 19
click at [763, 310] on button "Link an existing Founder" at bounding box center [804, 311] width 101 height 16
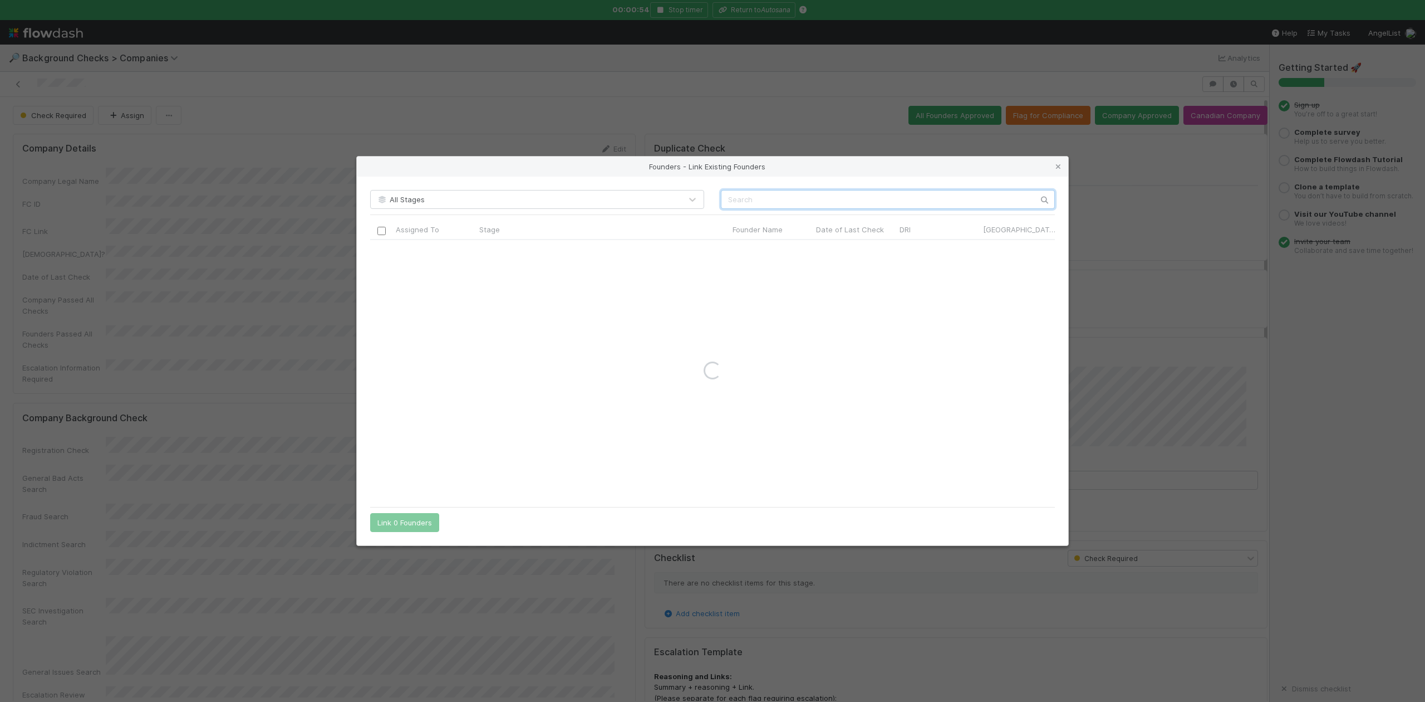
click at [733, 196] on input "text" at bounding box center [888, 199] width 334 height 19
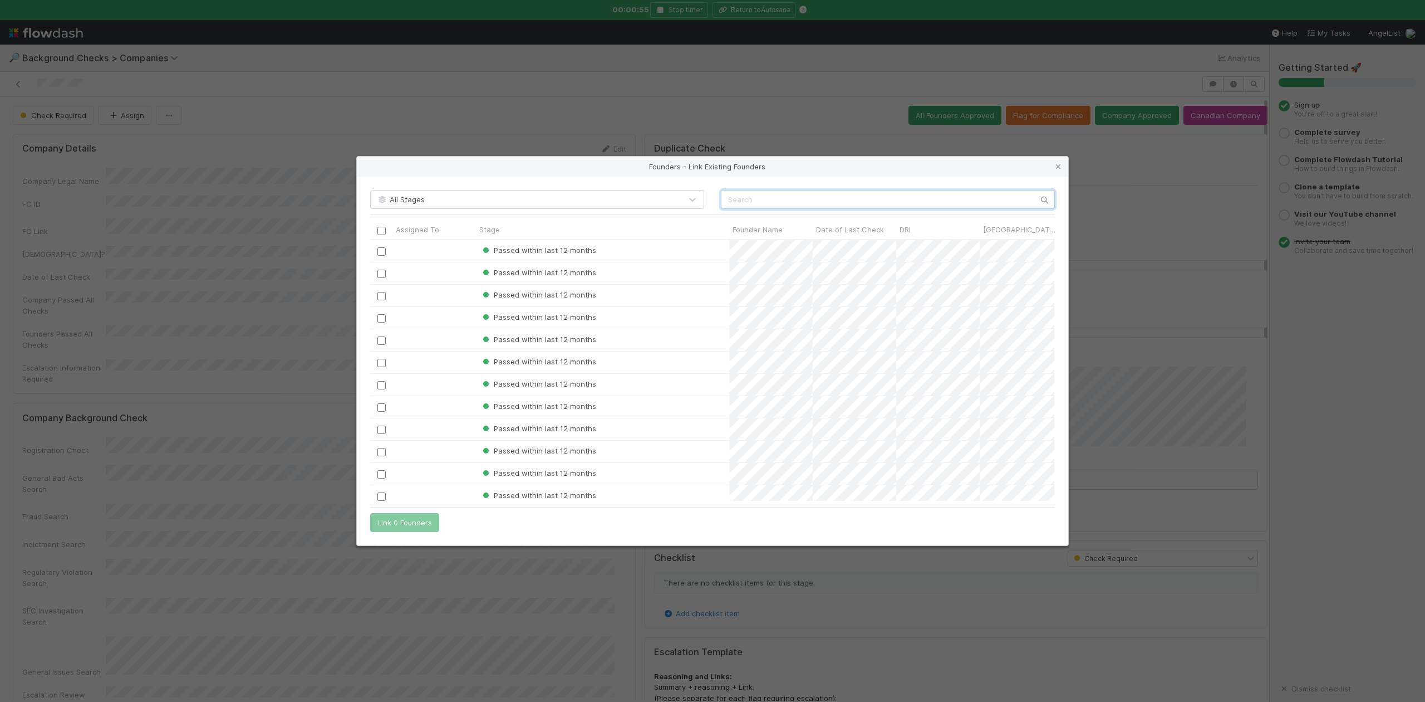
scroll to position [250, 673]
paste input "Yuvan Sundrani"
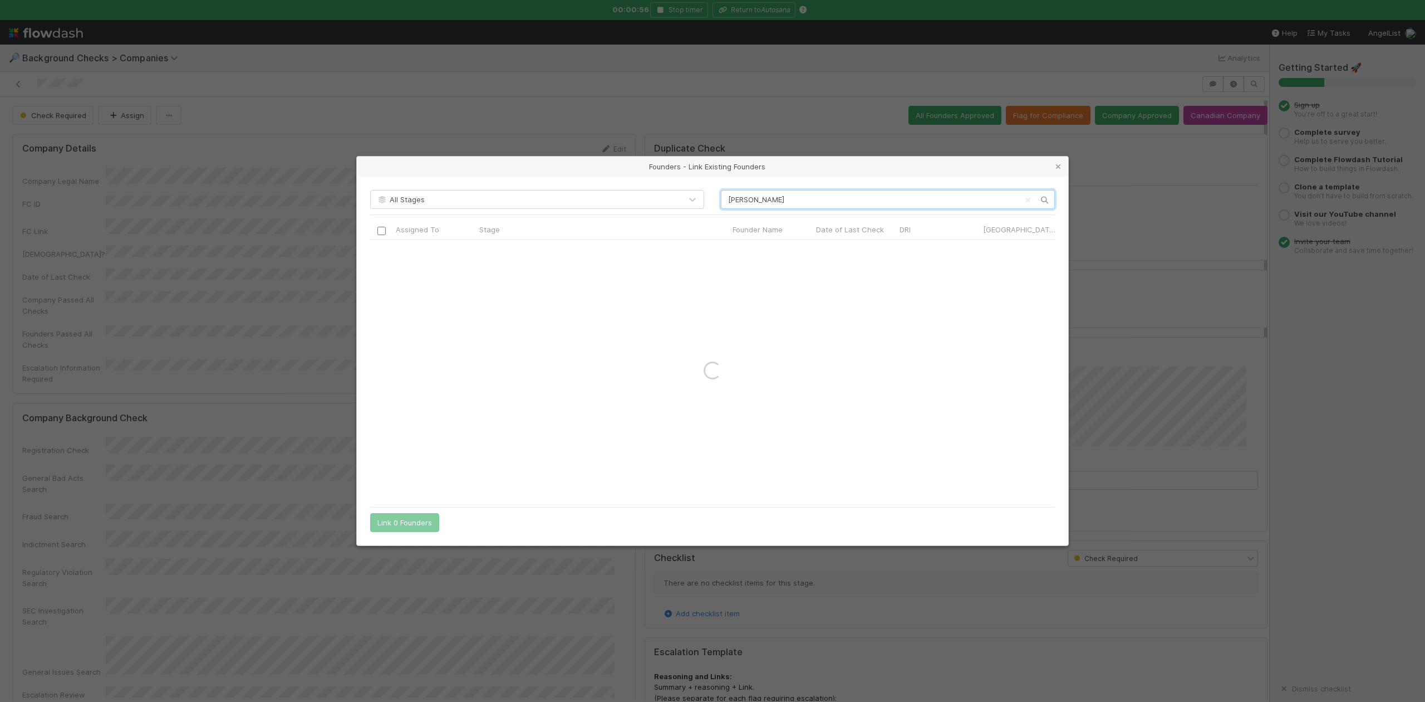
click at [729, 196] on input "Yuvan Sundrani" at bounding box center [888, 199] width 334 height 19
type input "Yuvan Sundrani"
click at [1061, 164] on icon at bounding box center [1058, 166] width 11 height 7
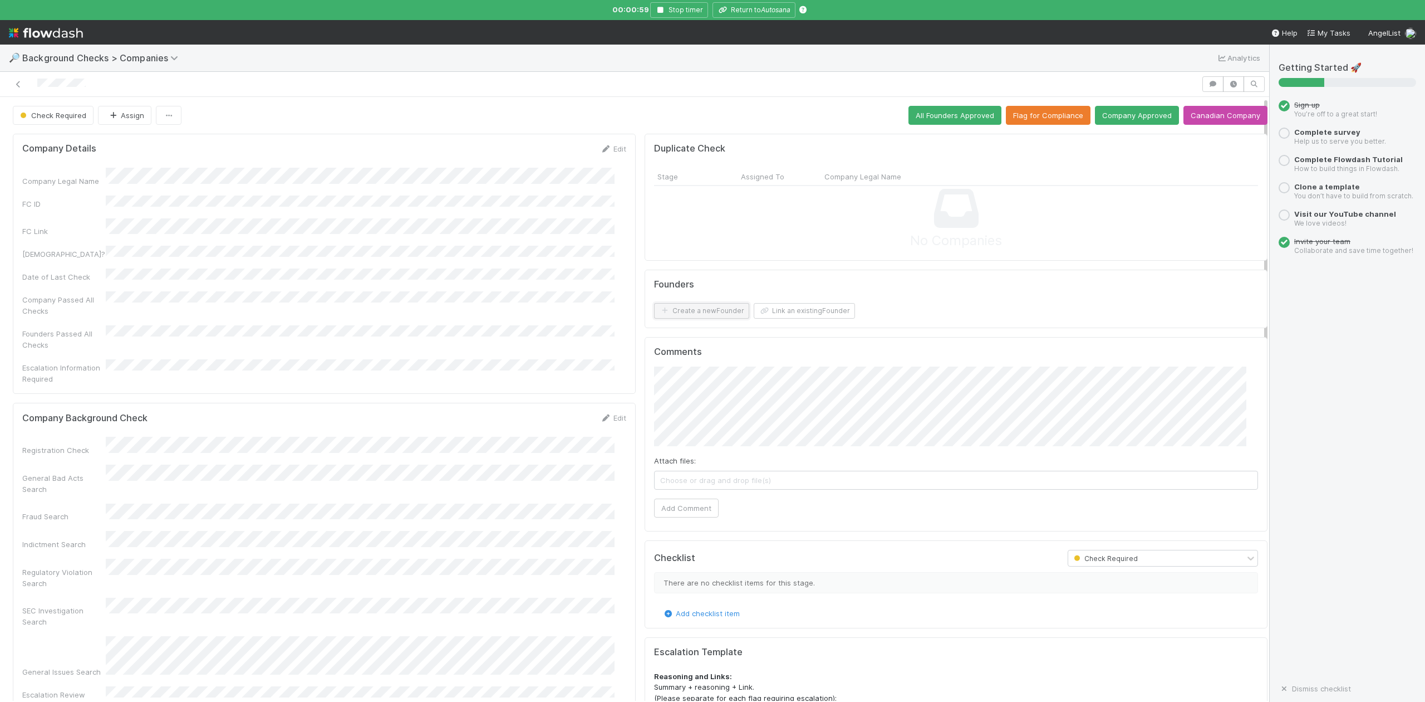
click at [704, 313] on button "Create a new Founder" at bounding box center [701, 311] width 95 height 16
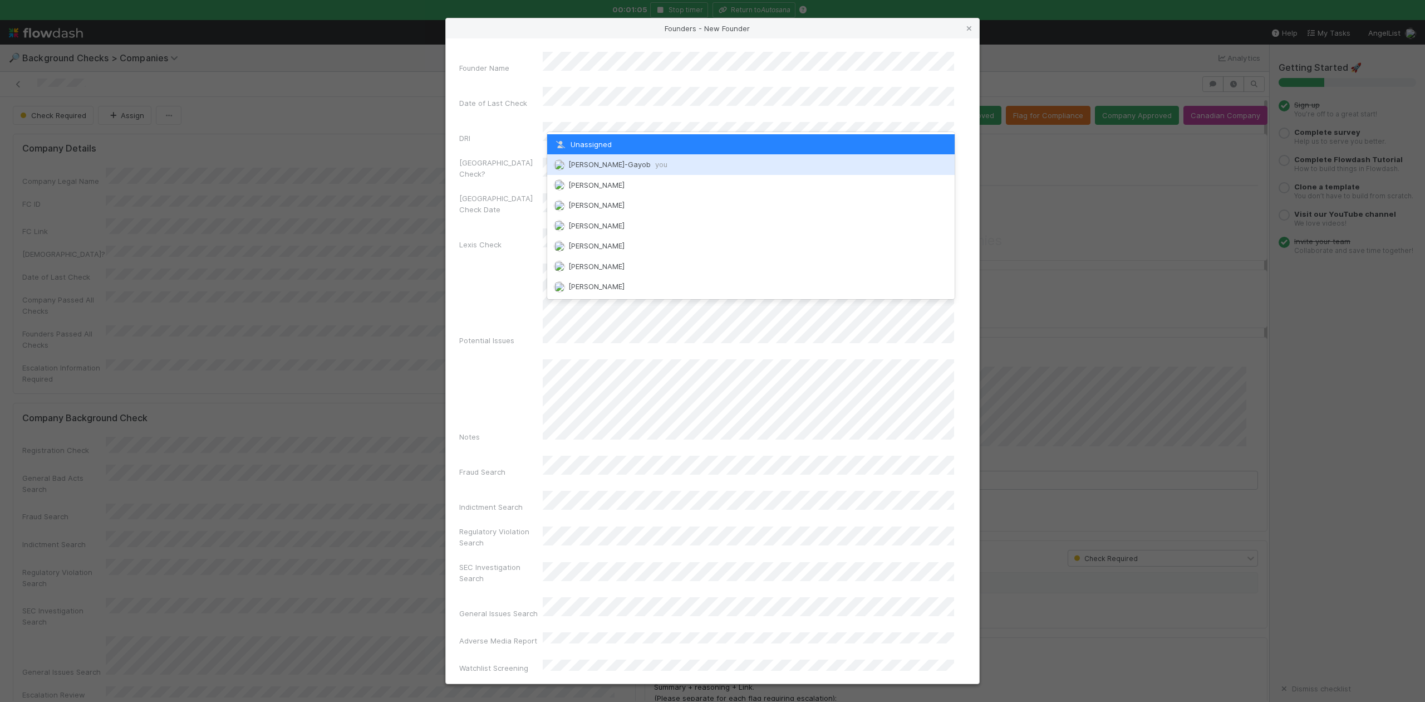
click at [600, 169] on div "Loraine Pati-Gayob you" at bounding box center [750, 164] width 407 height 20
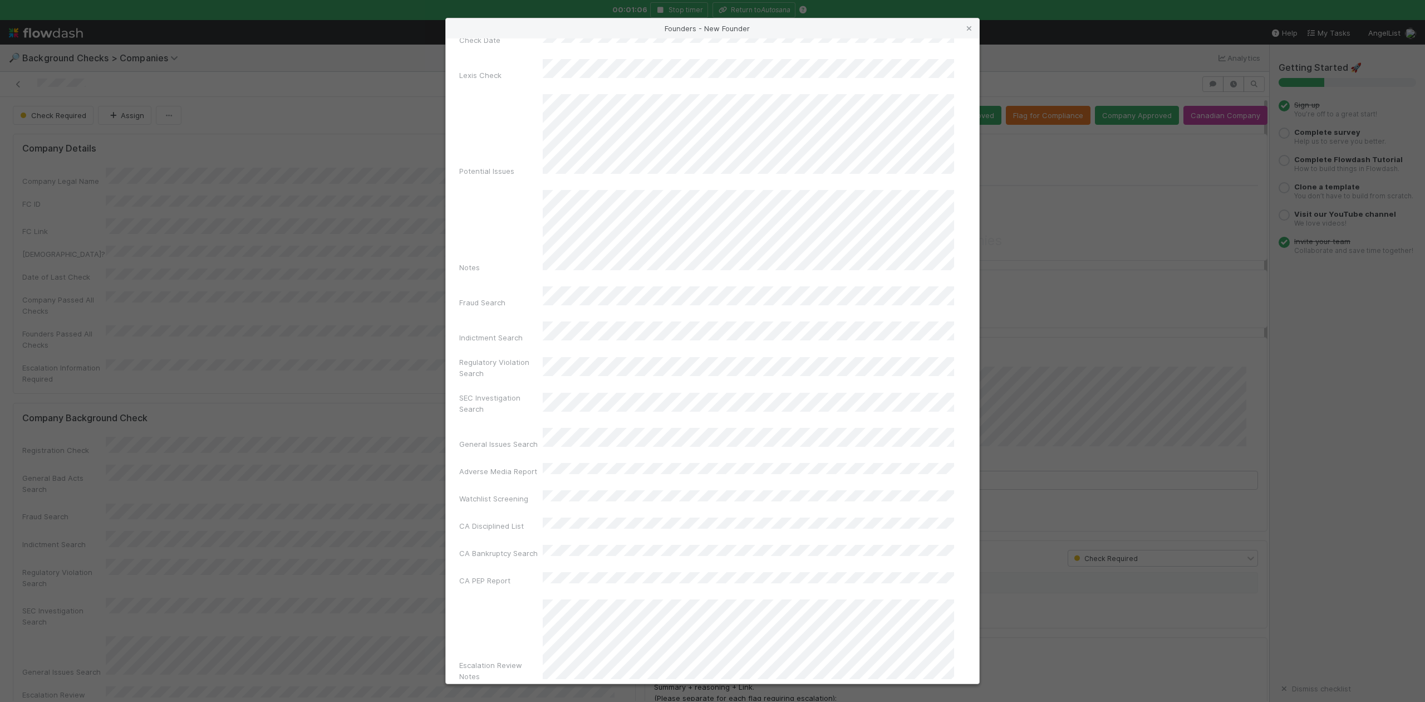
scroll to position [257, 0]
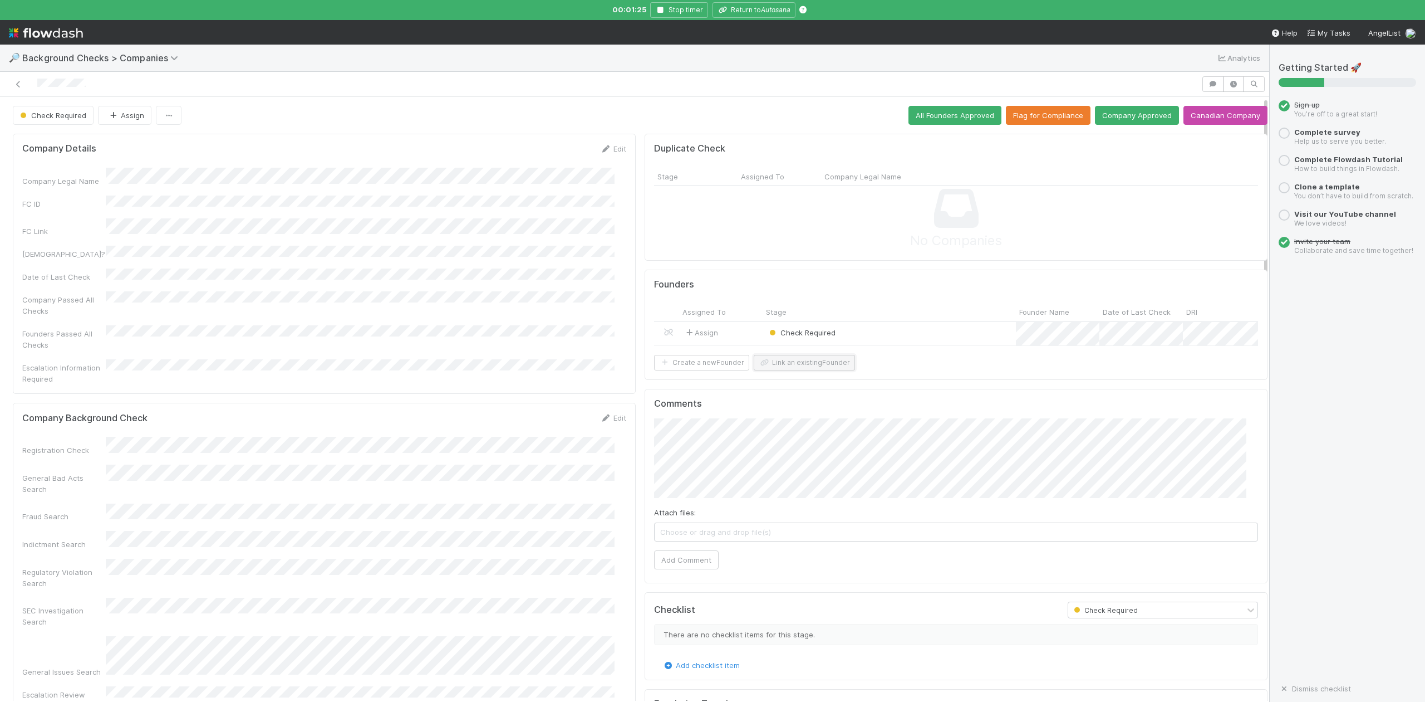
click at [792, 370] on button "Link an existing Founder" at bounding box center [804, 363] width 101 height 16
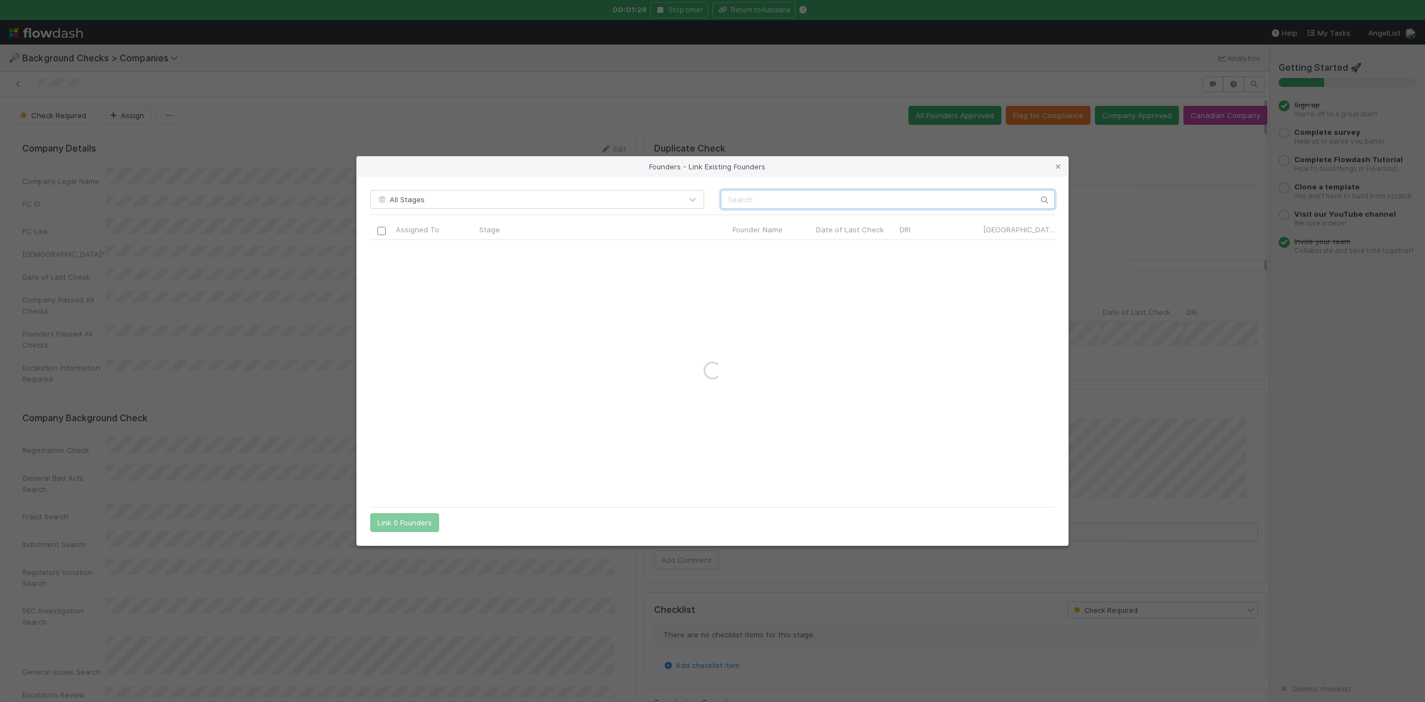
click at [744, 196] on input "text" at bounding box center [888, 199] width 334 height 19
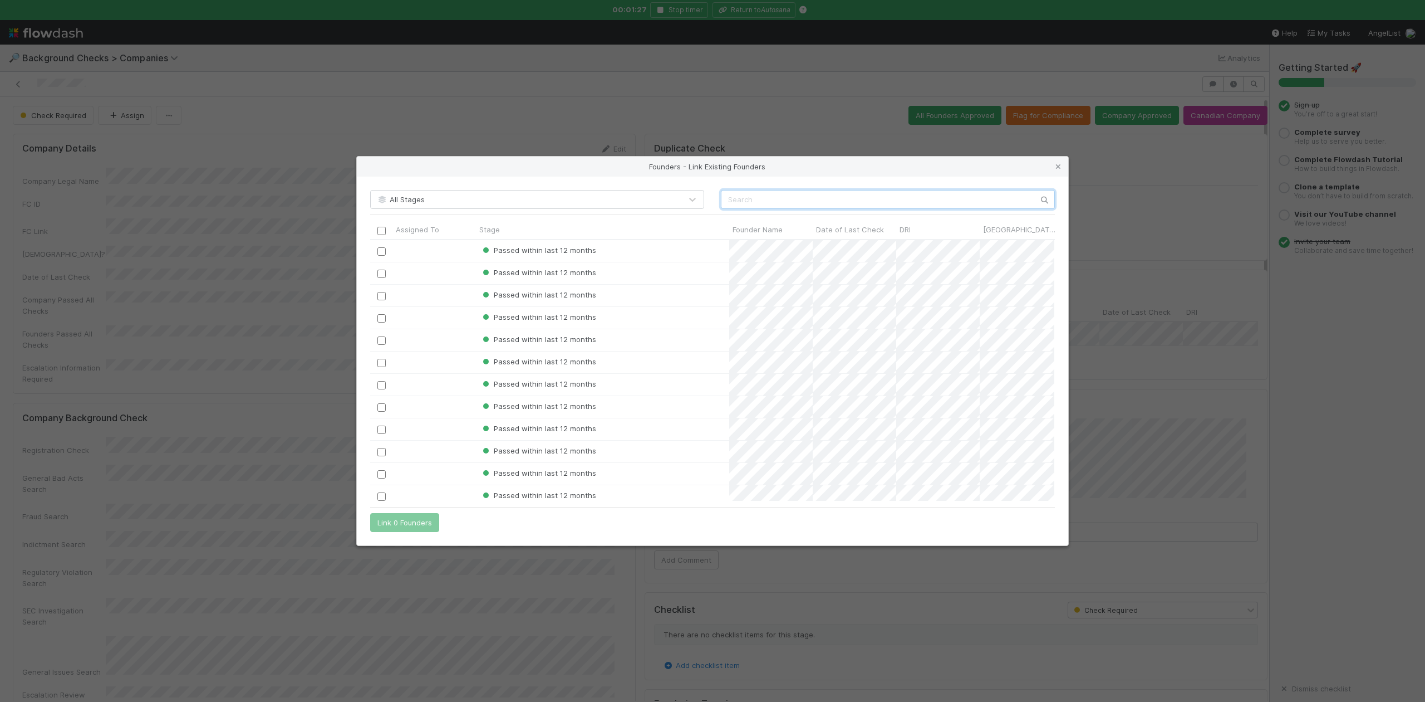
scroll to position [250, 673]
paste input "Jason Steinberg"
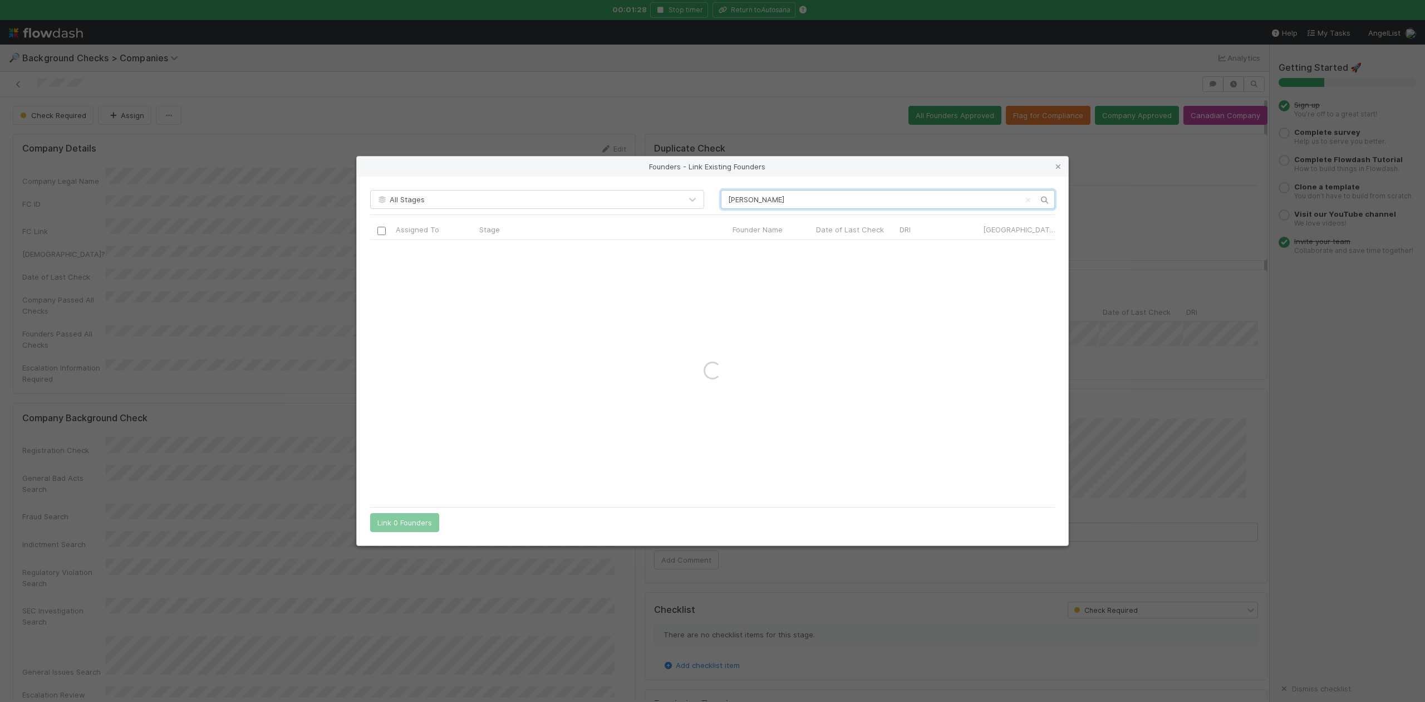
click at [728, 198] on input "Jason Steinberg" at bounding box center [888, 199] width 334 height 19
type input "Jason Steinberg"
drag, startPoint x: 1061, startPoint y: 165, endPoint x: 1032, endPoint y: 173, distance: 29.3
click at [1061, 165] on icon at bounding box center [1058, 166] width 11 height 7
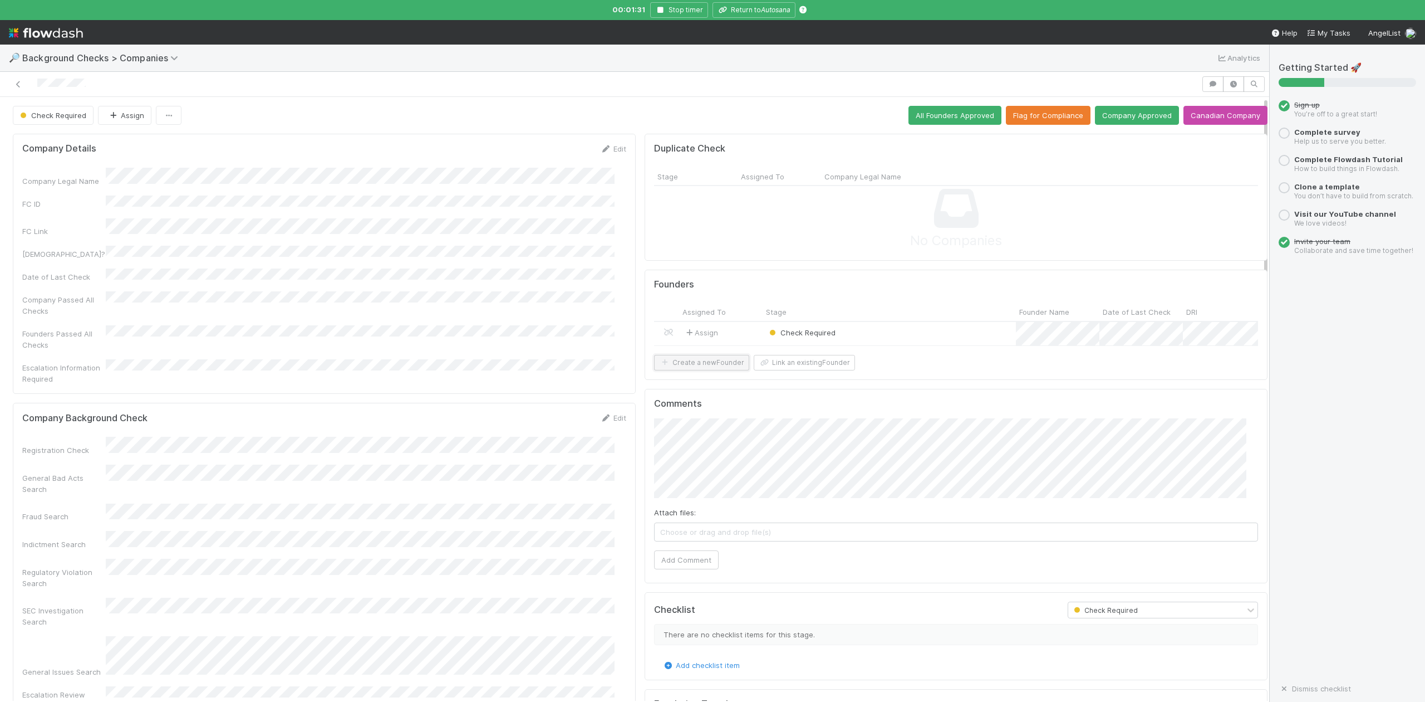
click at [702, 370] on button "Create a new Founder" at bounding box center [701, 363] width 95 height 16
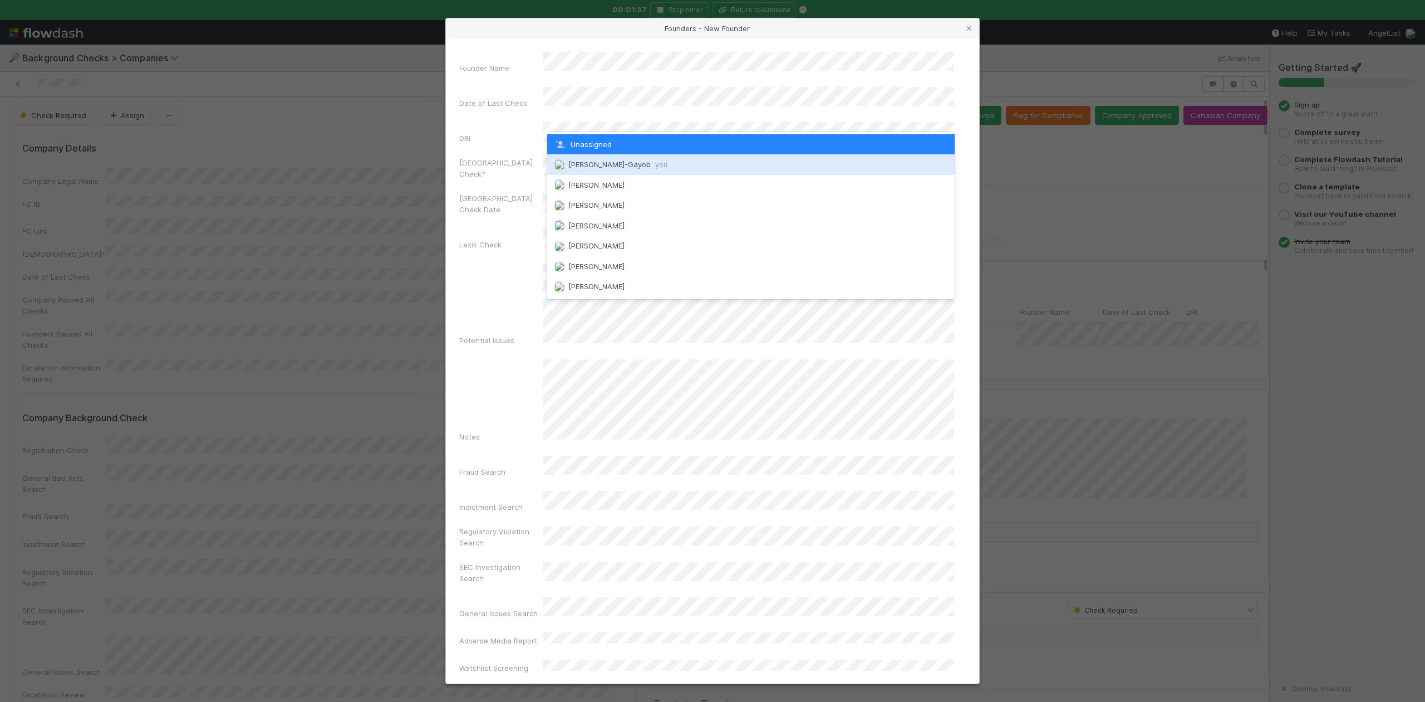
click at [606, 160] on span "Loraine Pati-Gayob you" at bounding box center [617, 164] width 99 height 9
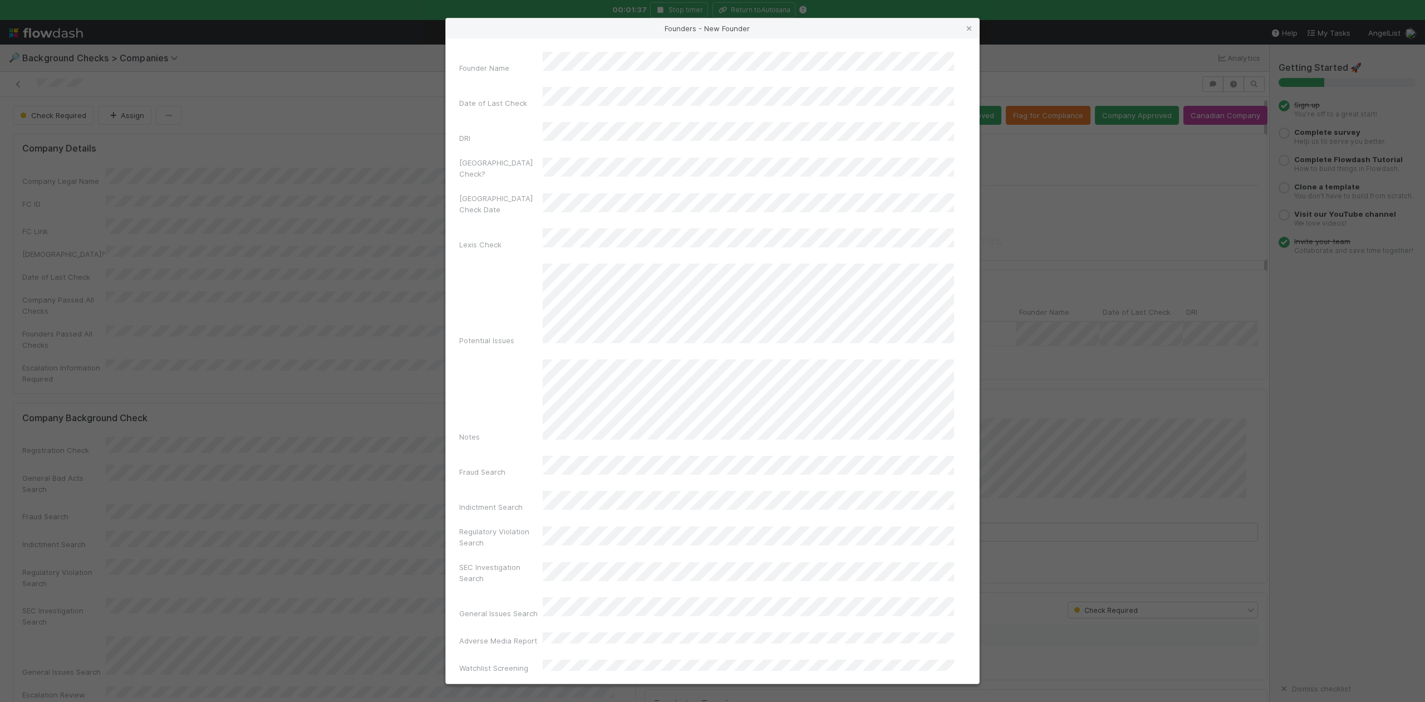
scroll to position [257, 0]
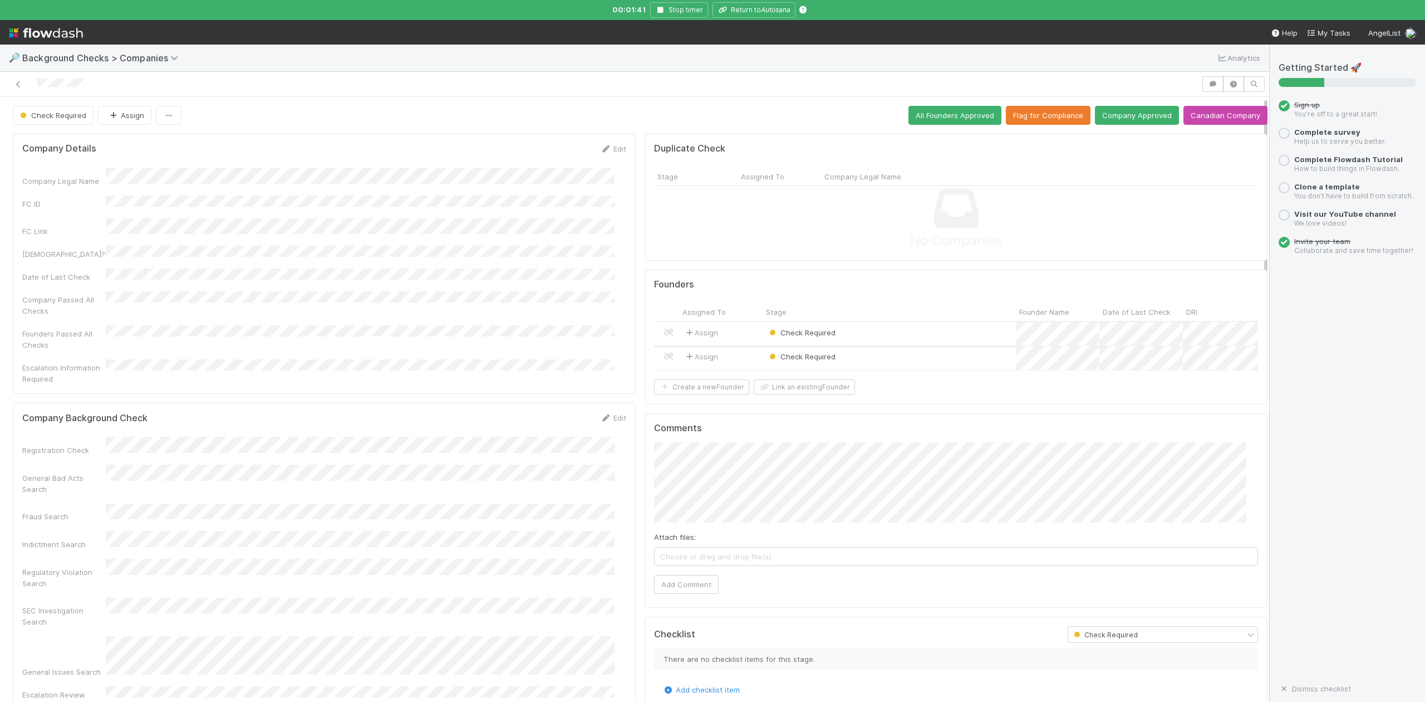
click at [845, 334] on div "Check Required" at bounding box center [889, 334] width 253 height 24
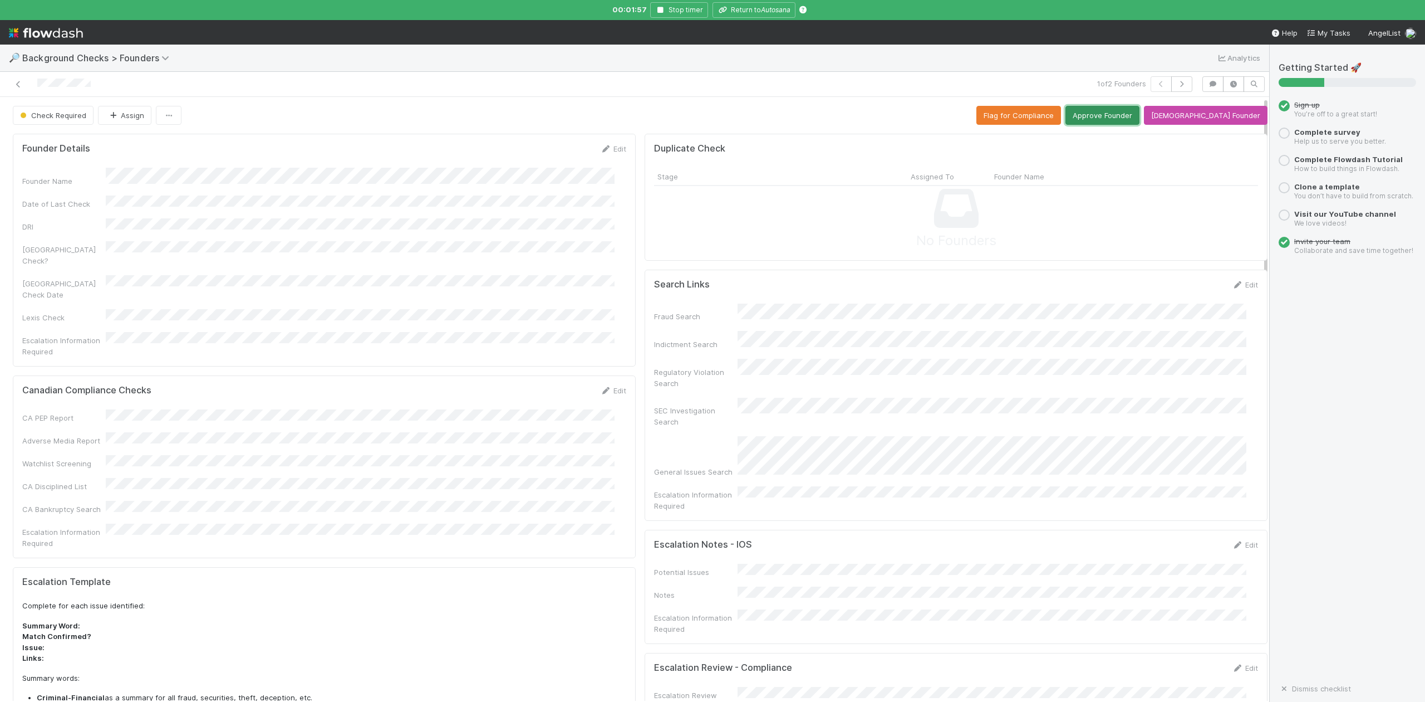
click at [1132, 117] on button "Approve Founder" at bounding box center [1103, 115] width 74 height 19
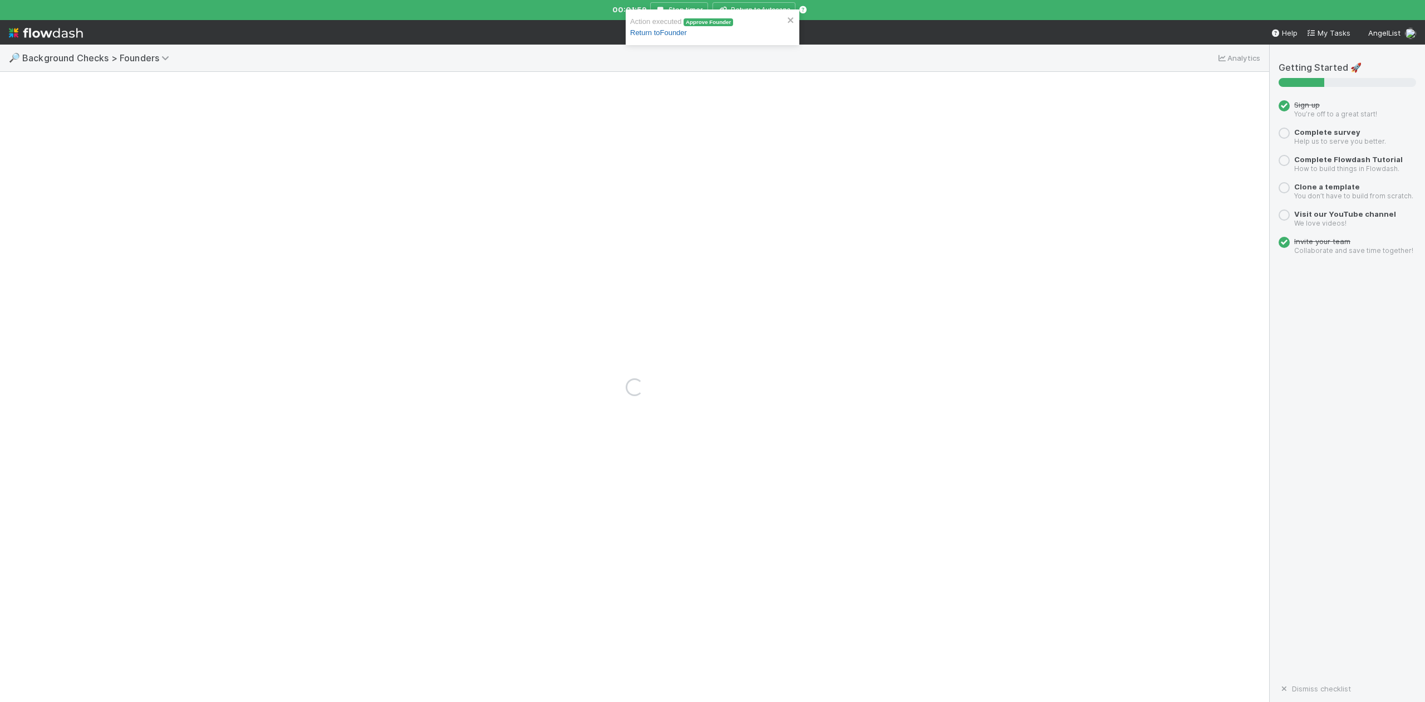
click at [684, 35] on link "Return to Founder" at bounding box center [658, 32] width 57 height 8
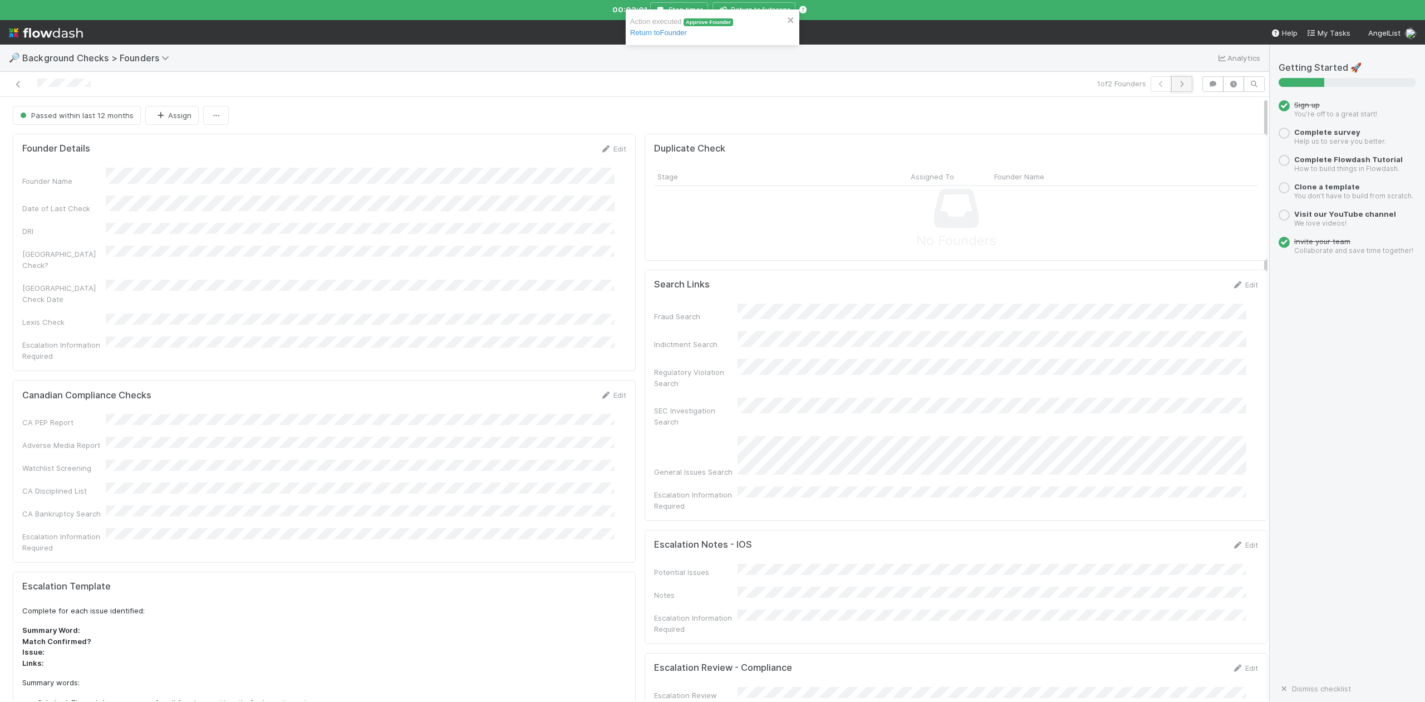
click at [1177, 86] on icon "button" at bounding box center [1182, 84] width 11 height 7
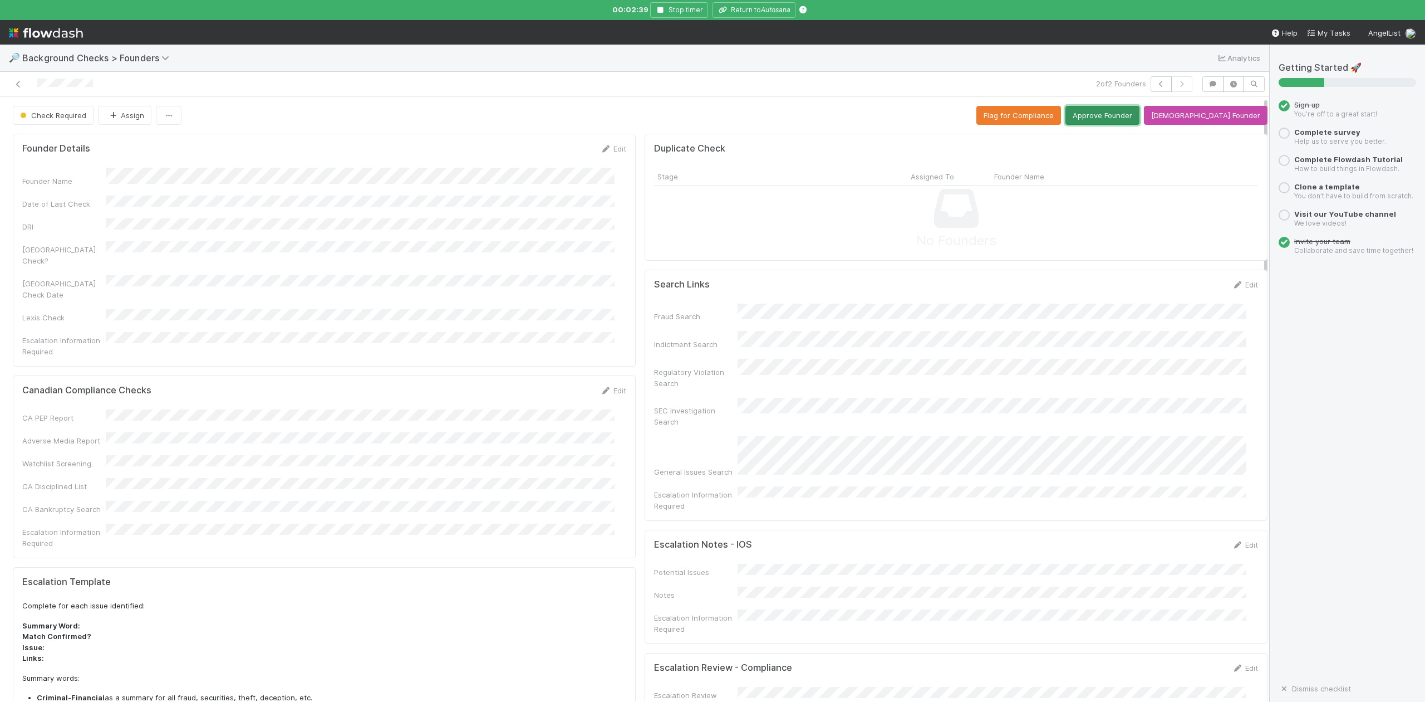
click at [1129, 110] on button "Approve Founder" at bounding box center [1103, 115] width 74 height 19
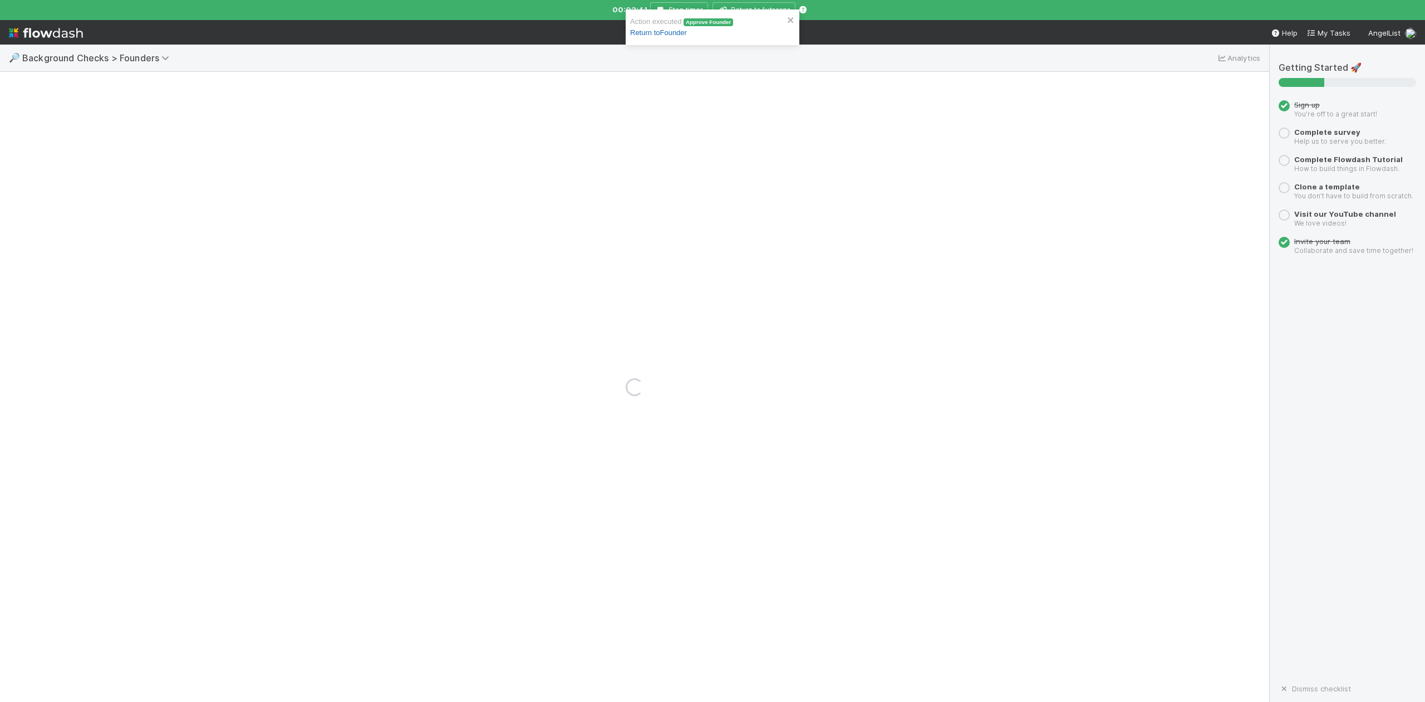
click at [675, 32] on link "Return to Founder" at bounding box center [658, 32] width 57 height 8
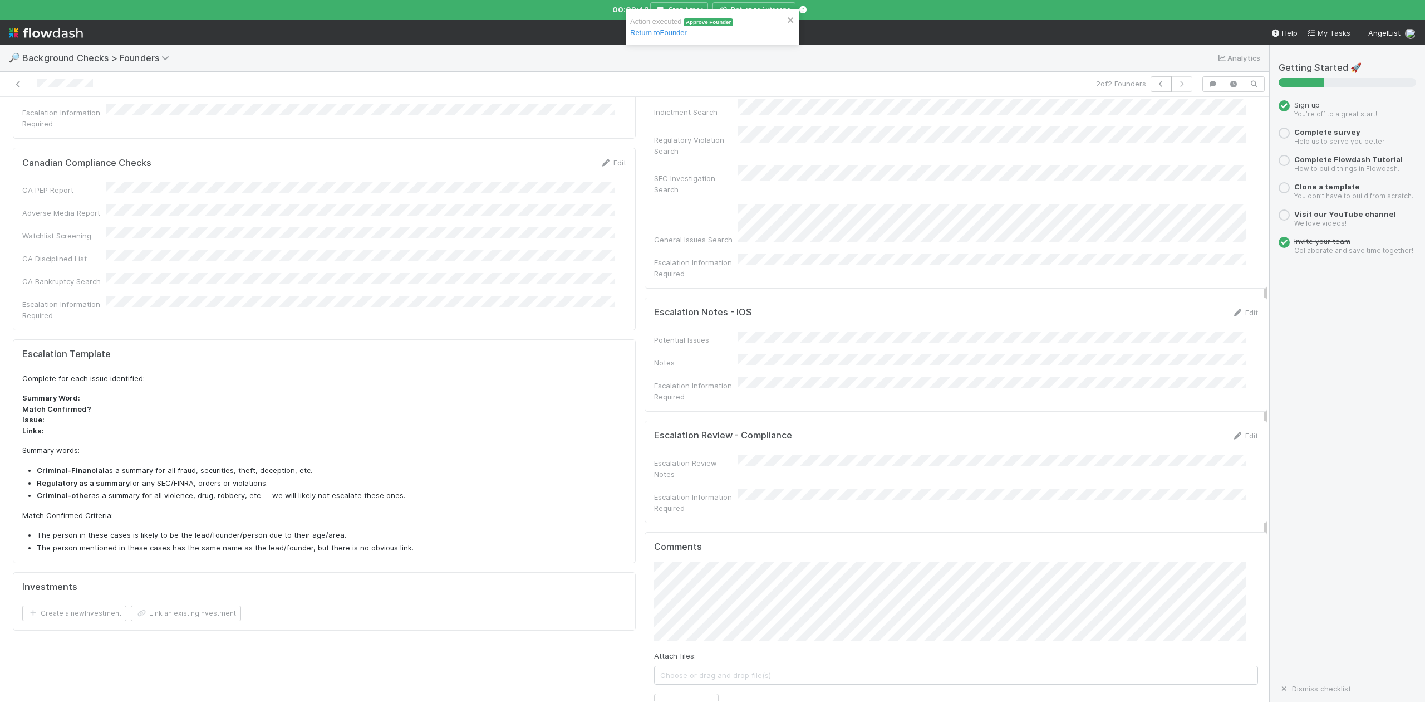
scroll to position [371, 0]
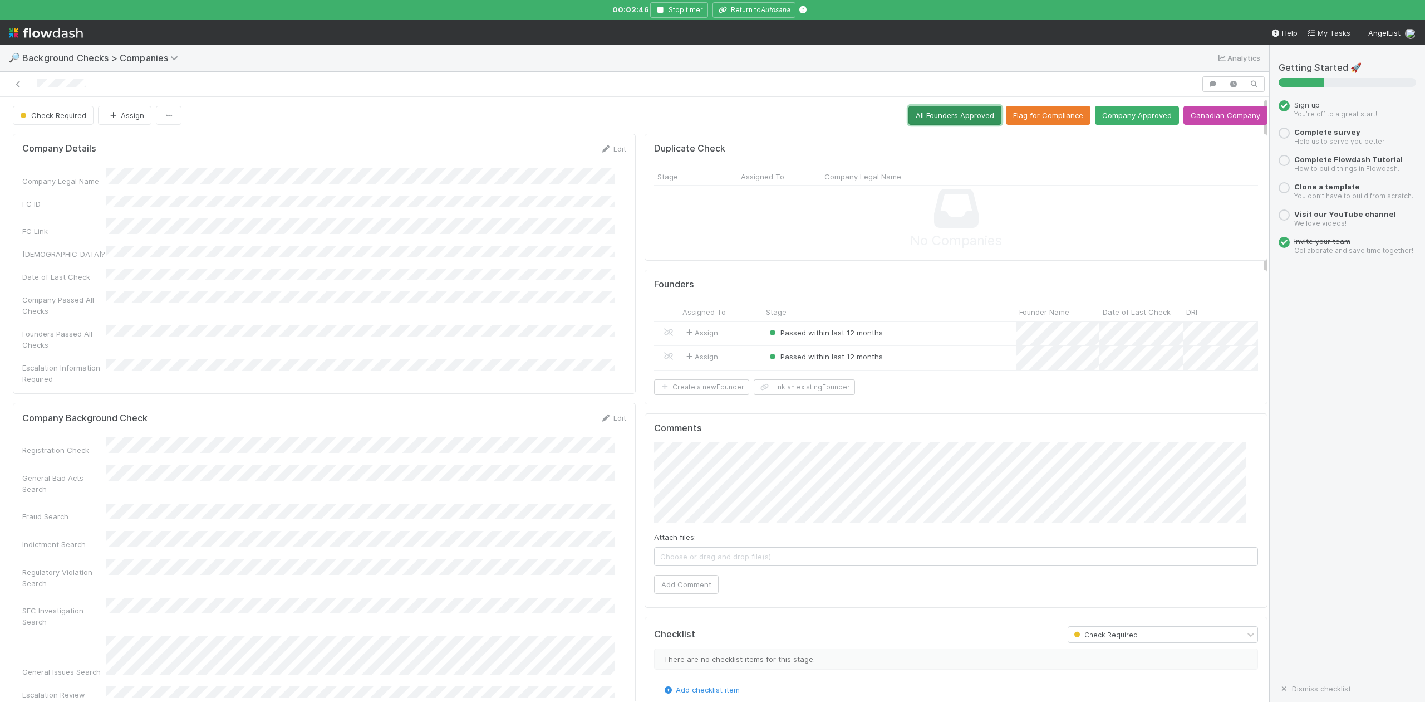
click at [931, 120] on button "All Founders Approved" at bounding box center [955, 115] width 93 height 19
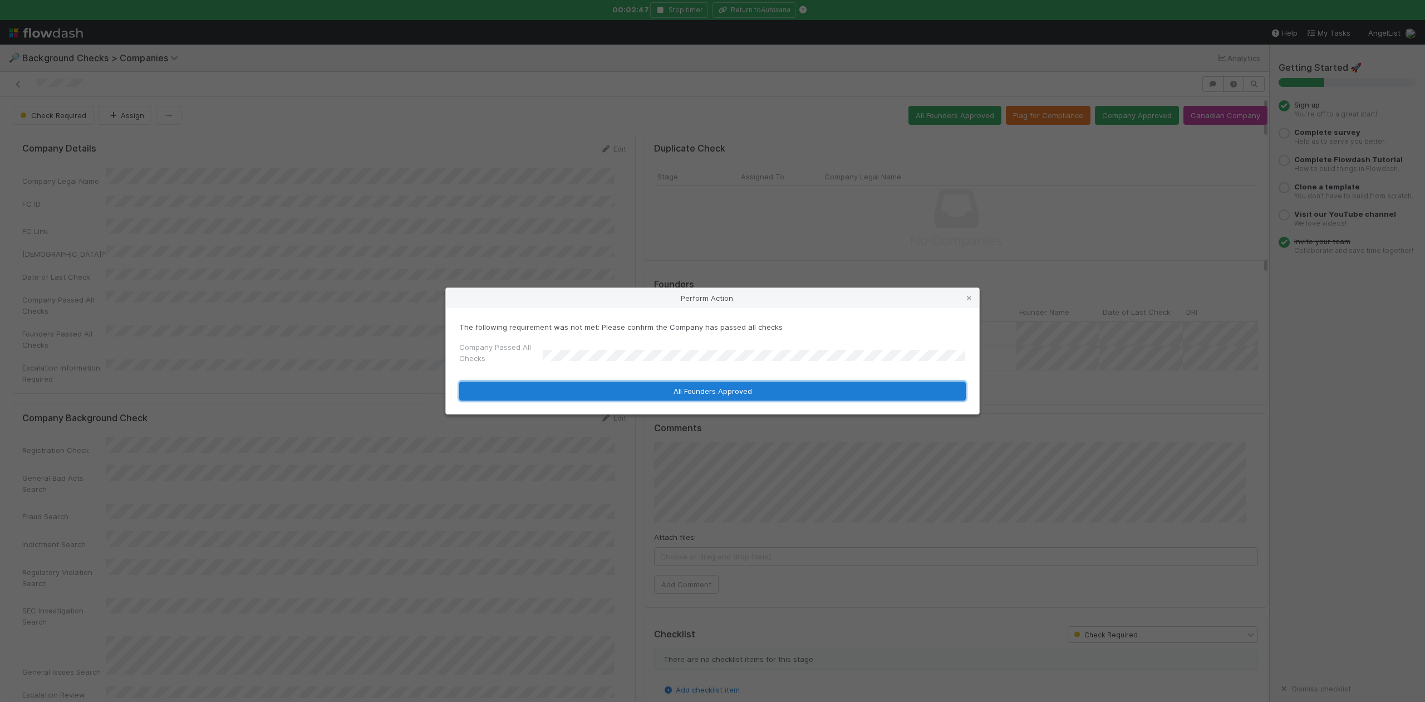
click at [568, 395] on button "All Founders Approved" at bounding box center [712, 390] width 507 height 19
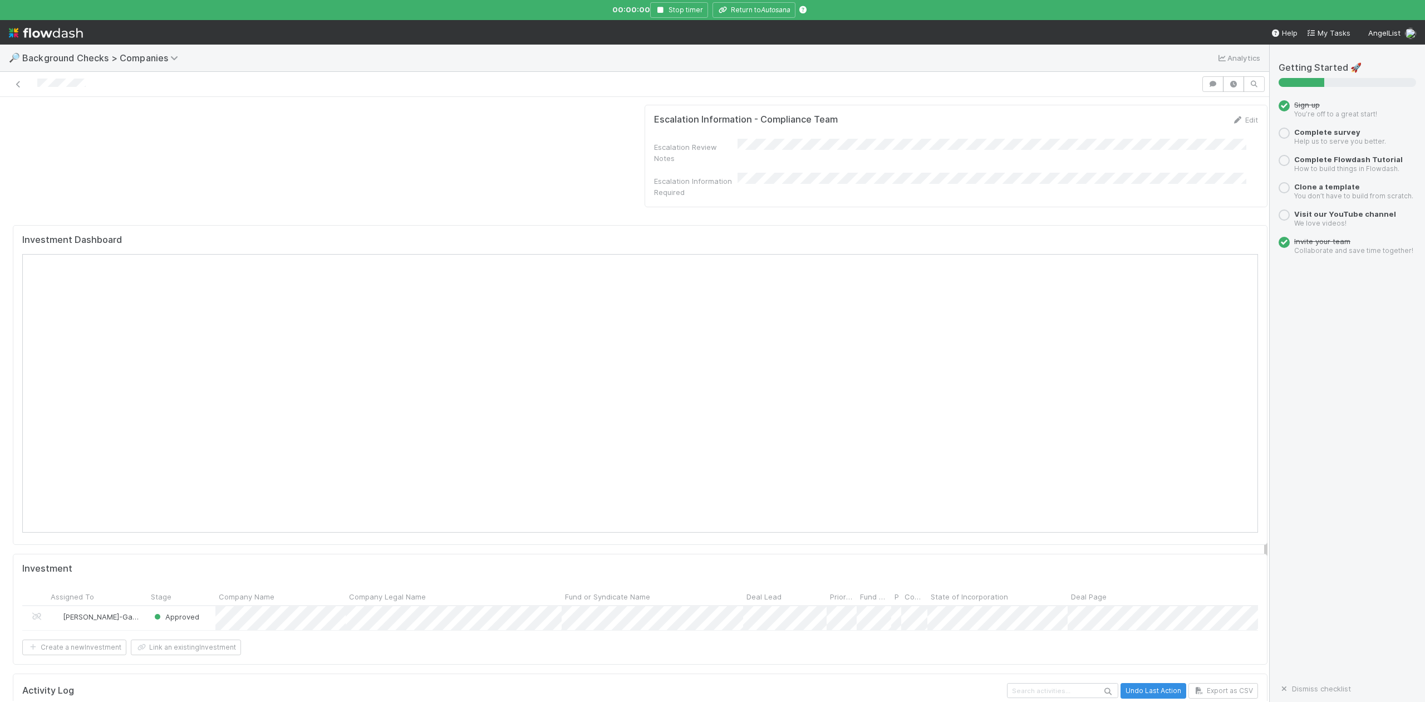
scroll to position [1084, 0]
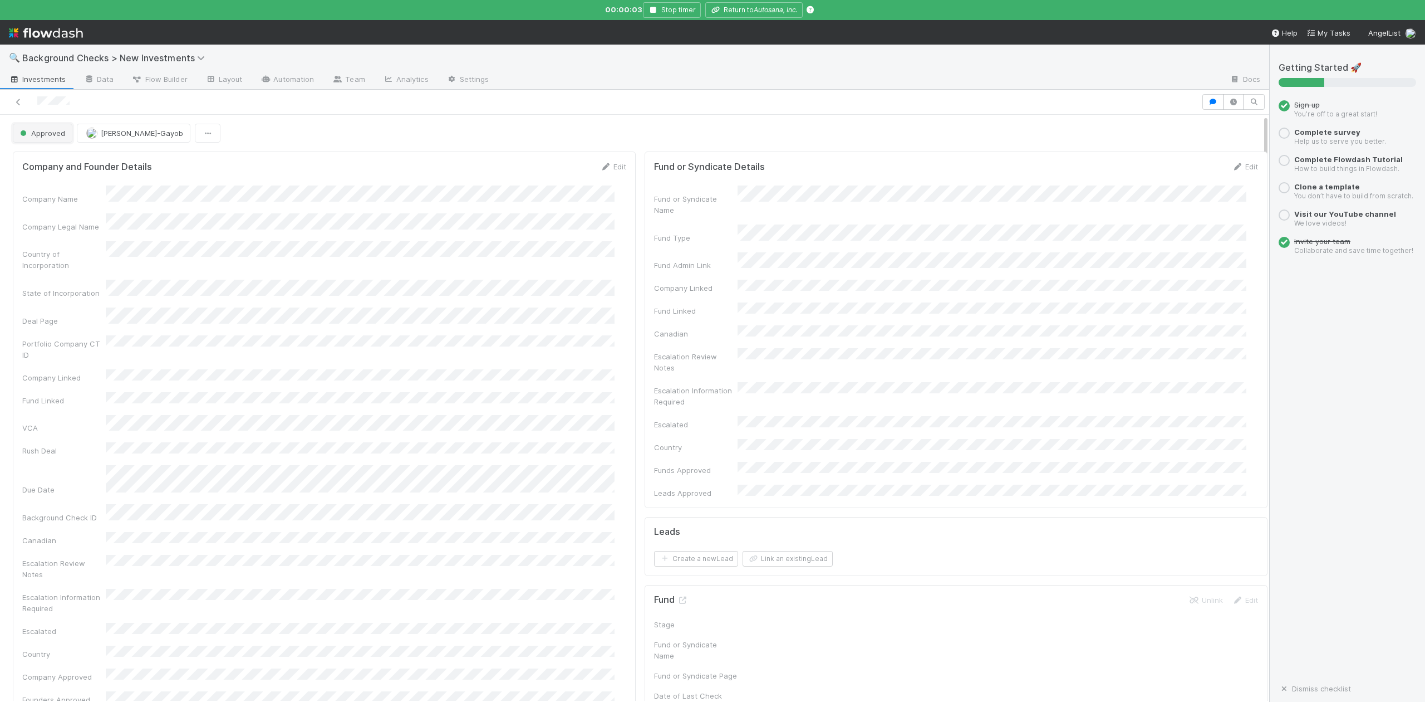
click at [41, 140] on button "Approved" at bounding box center [43, 133] width 60 height 19
click at [50, 182] on span "In Progress" at bounding box center [42, 182] width 53 height 9
click at [1222, 133] on link "Actions" at bounding box center [1245, 133] width 46 height 19
click at [1154, 156] on button "Finish" at bounding box center [1206, 157] width 124 height 16
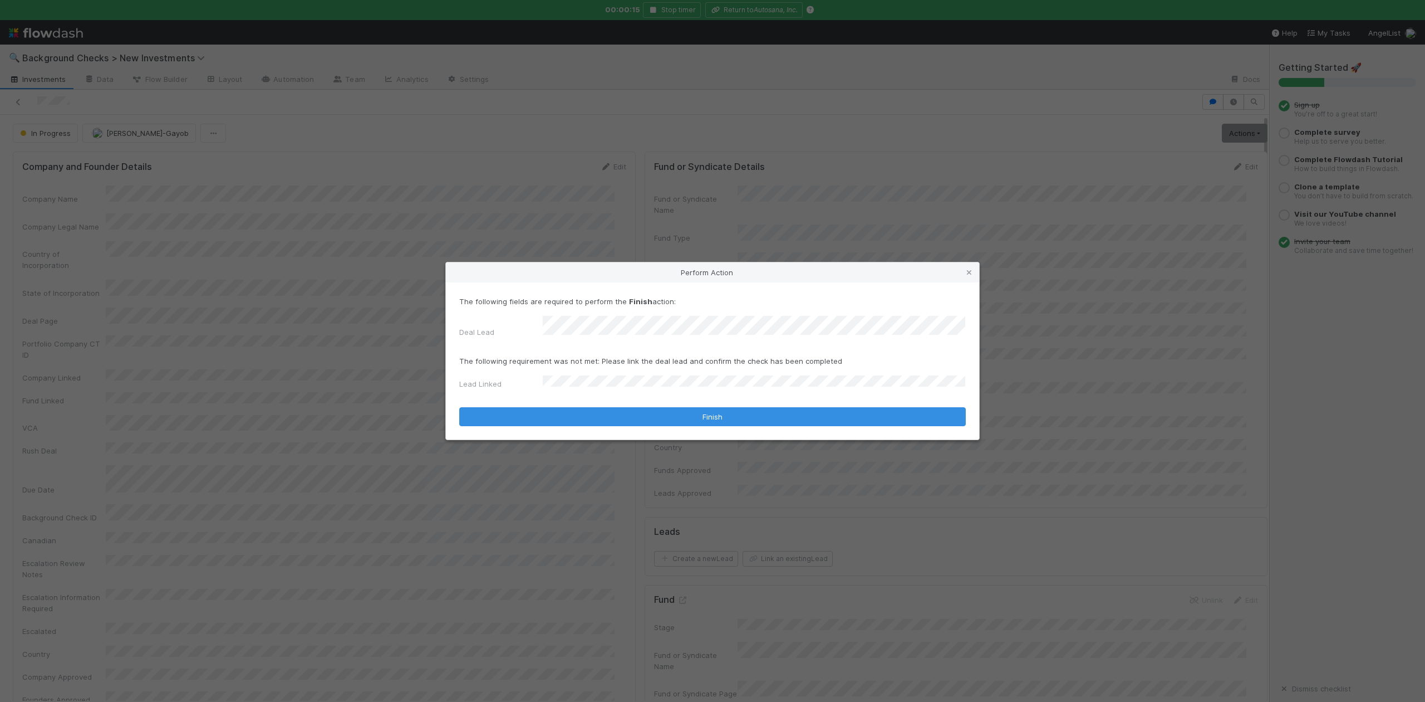
click at [618, 422] on div "The following fields are required to perform the Finish action: Deal Lead The f…" at bounding box center [712, 360] width 533 height 157
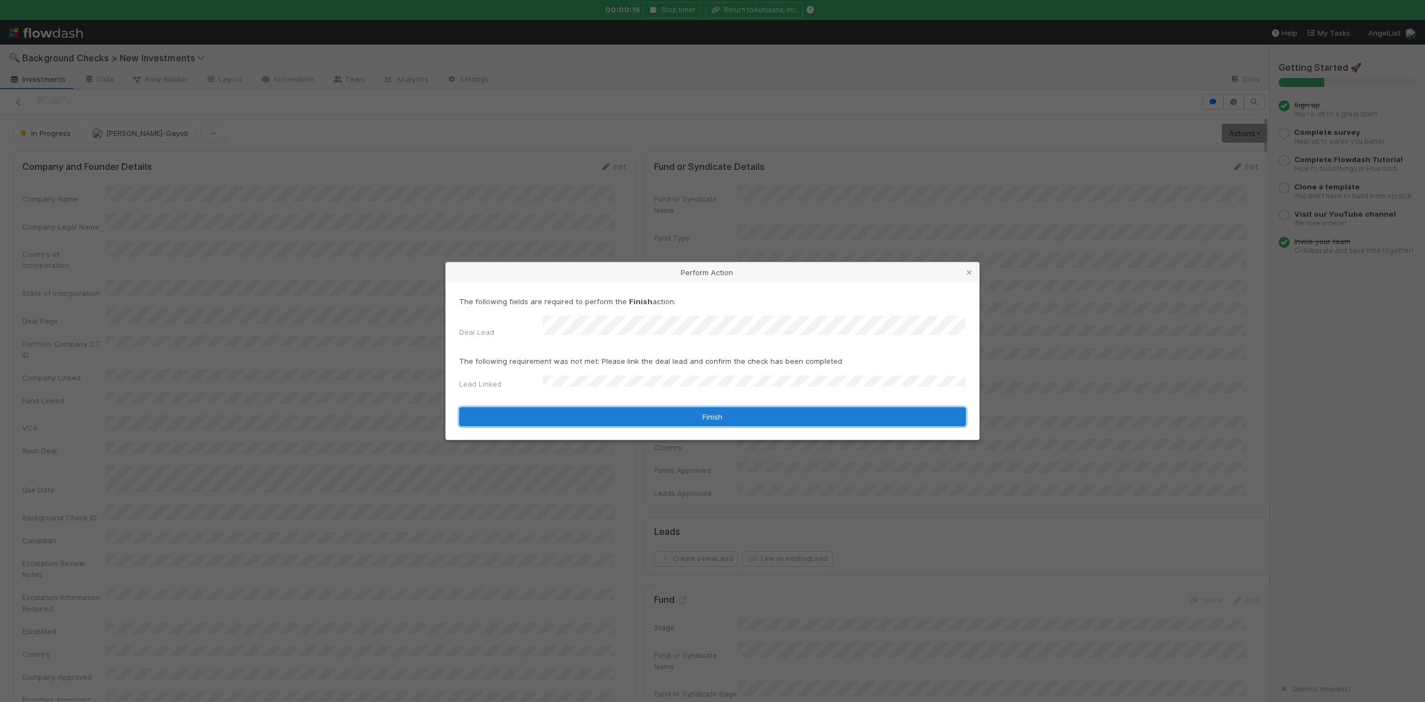
click at [618, 415] on button "Finish" at bounding box center [712, 416] width 507 height 19
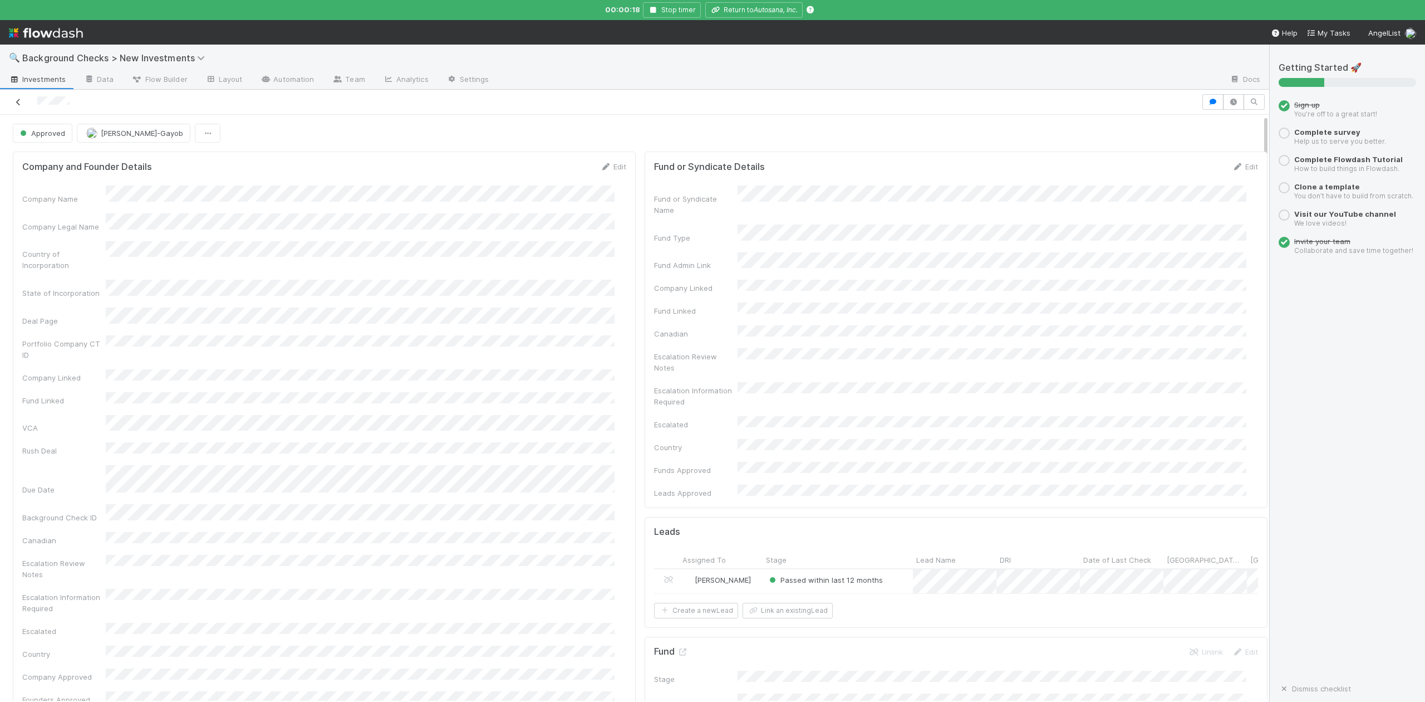
click at [18, 100] on icon at bounding box center [18, 102] width 11 height 7
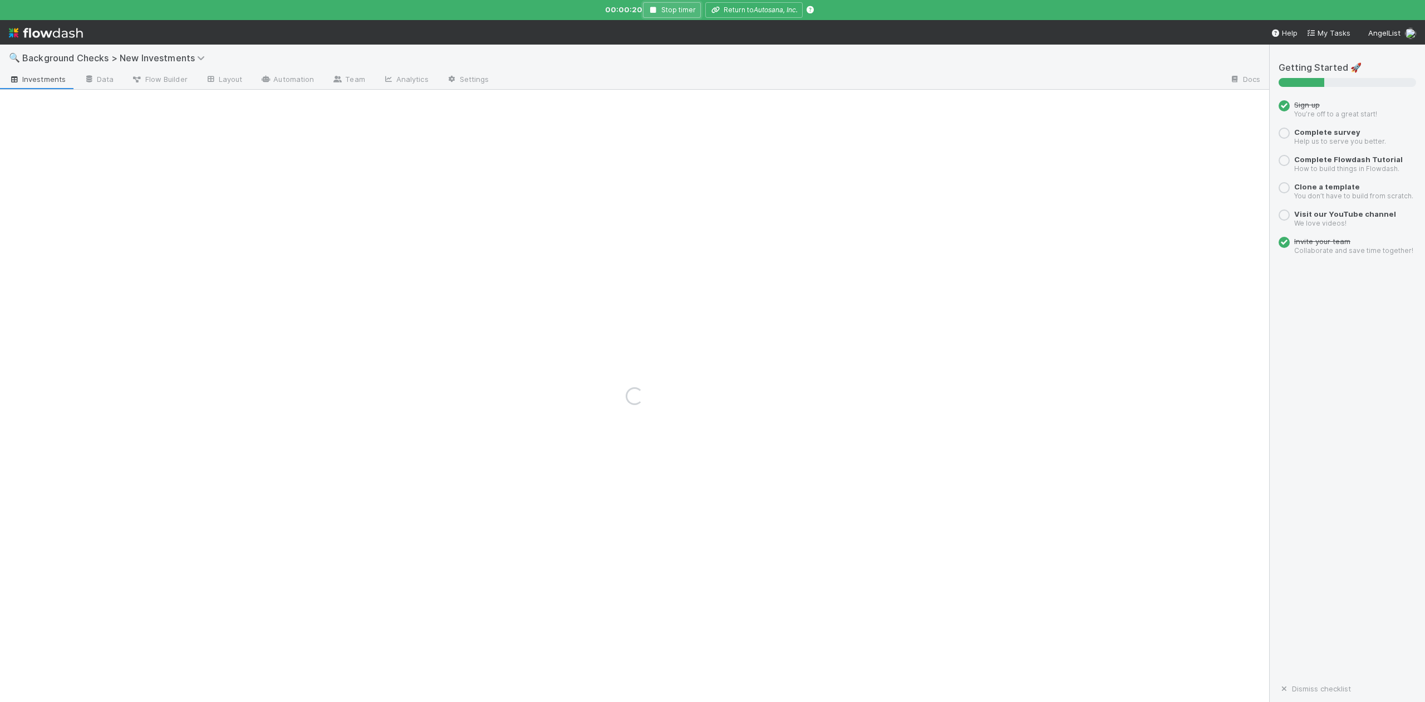
click at [660, 8] on button "Stop timer" at bounding box center [672, 10] width 58 height 16
click at [654, 8] on icon "button" at bounding box center [653, 10] width 11 height 7
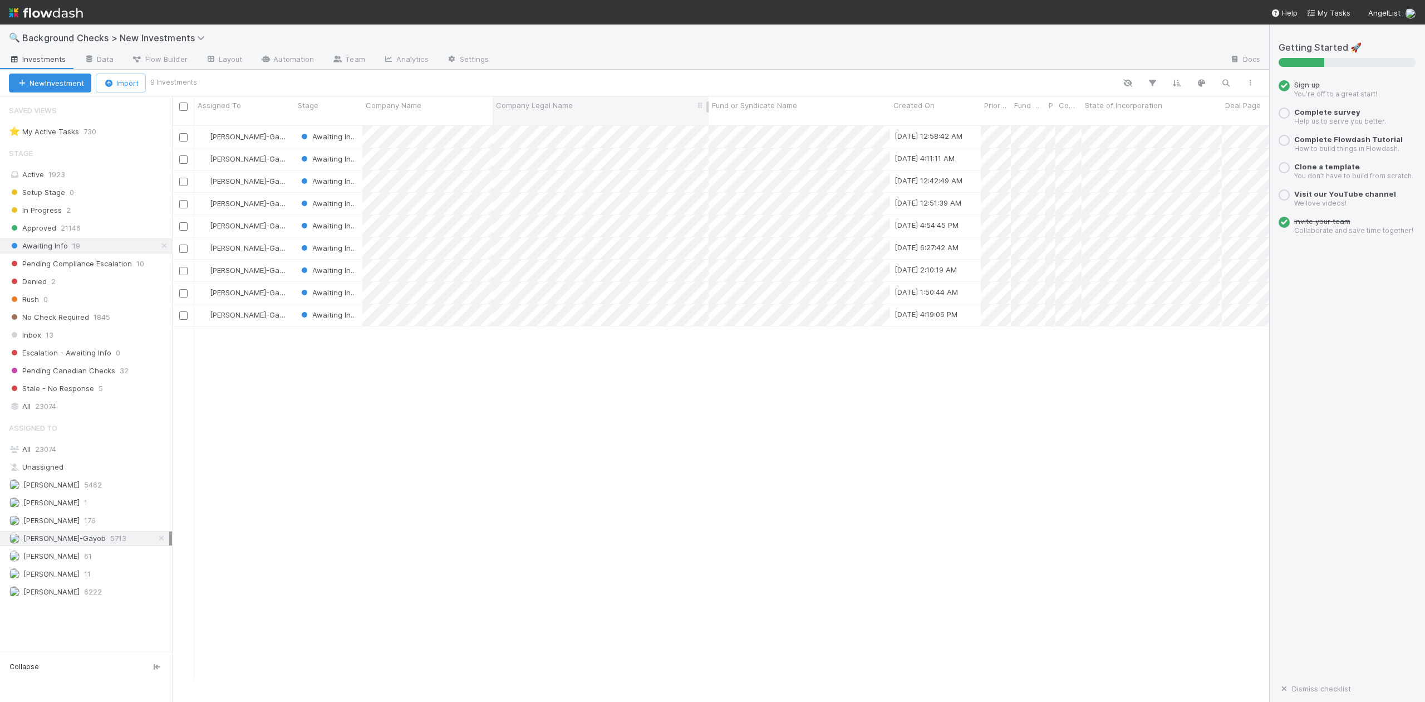
scroll to position [553, 1087]
click at [479, 373] on div at bounding box center [712, 351] width 1425 height 702
click at [422, 377] on div at bounding box center [712, 351] width 1425 height 702
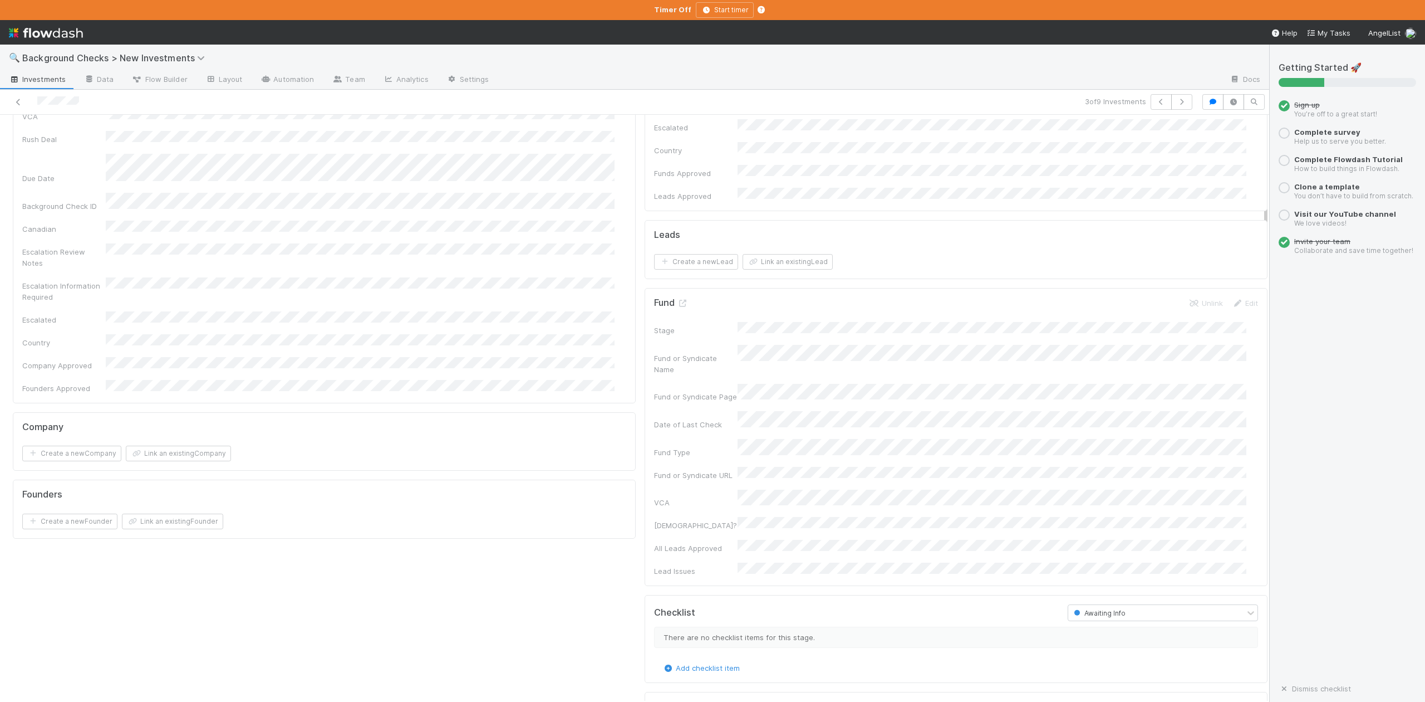
scroll to position [445, 0]
click at [673, 701] on button "Add Comment" at bounding box center [686, 713] width 65 height 19
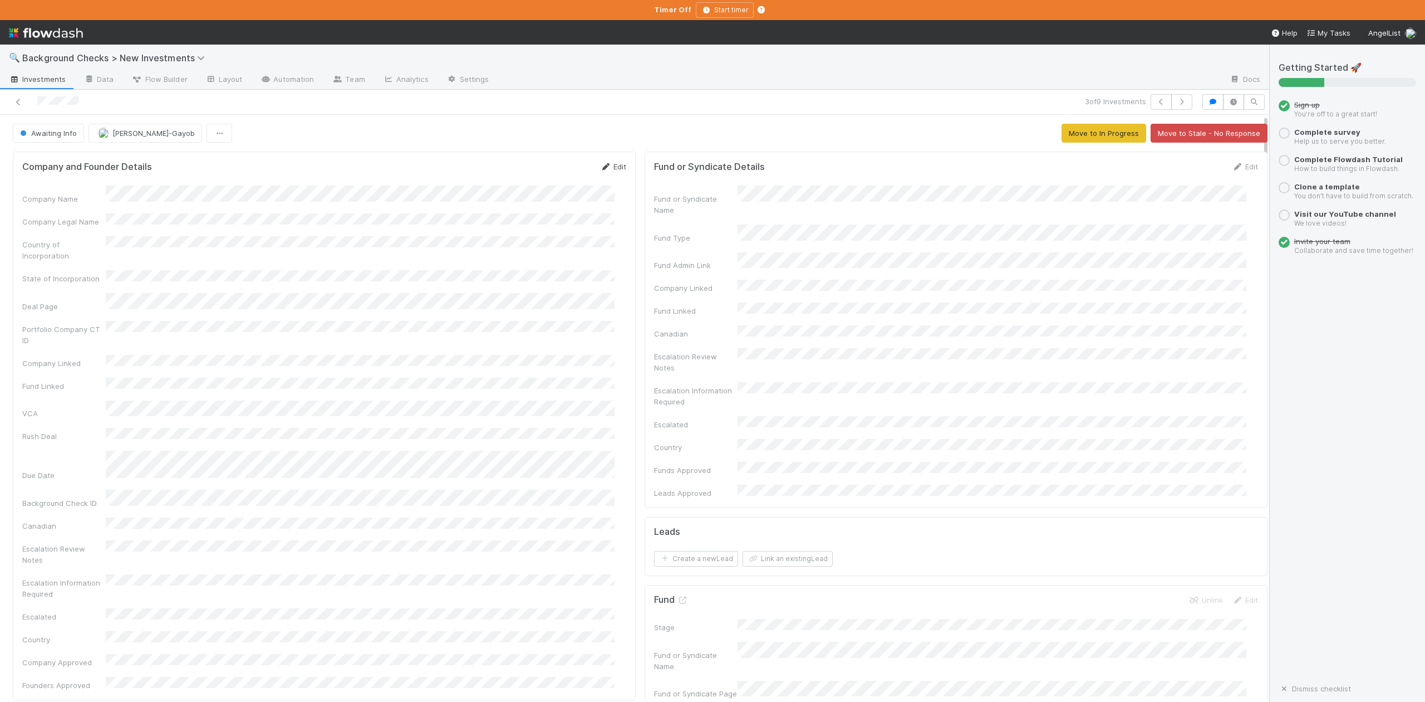
click at [613, 169] on link "Edit" at bounding box center [613, 166] width 26 height 9
click at [21, 265] on div "Company and Founder Details Save Cancel Company Name * Company Legal Name Count…" at bounding box center [324, 525] width 623 height 748
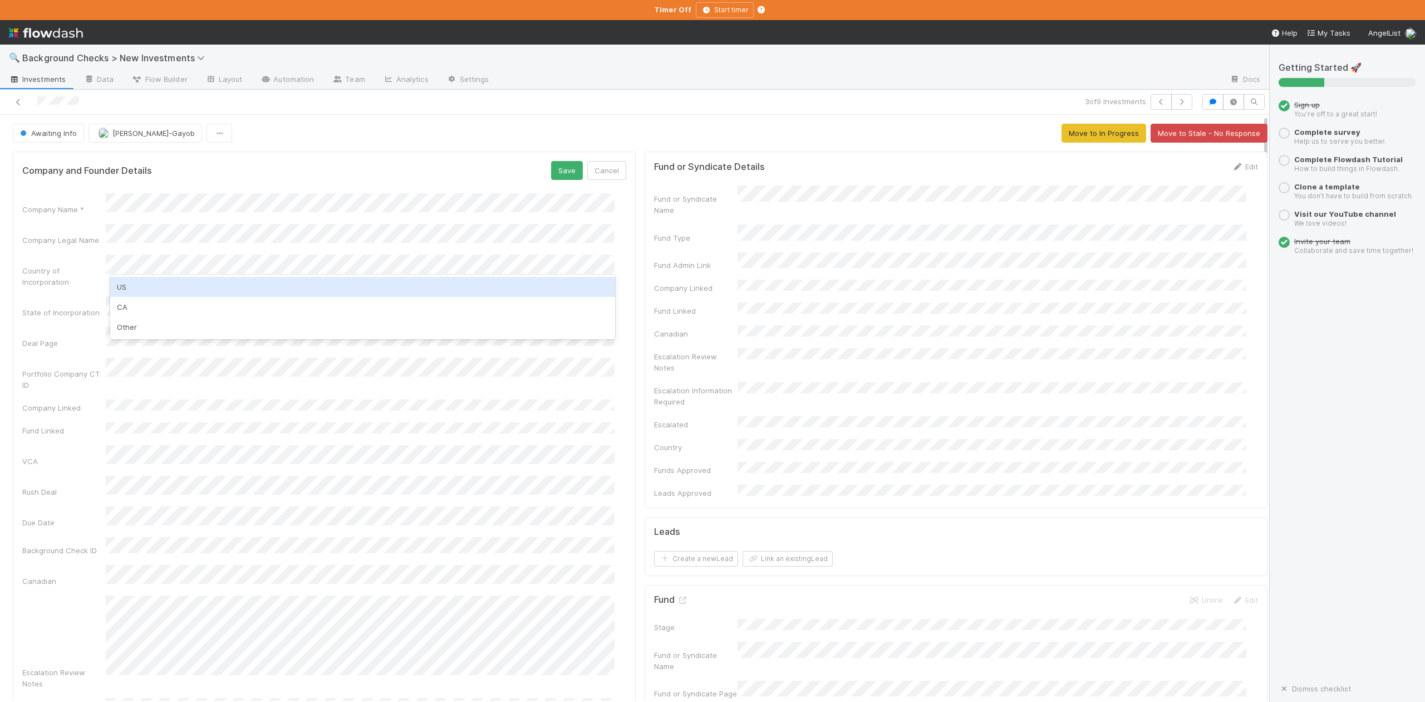
click at [146, 285] on div "US" at bounding box center [362, 287] width 504 height 20
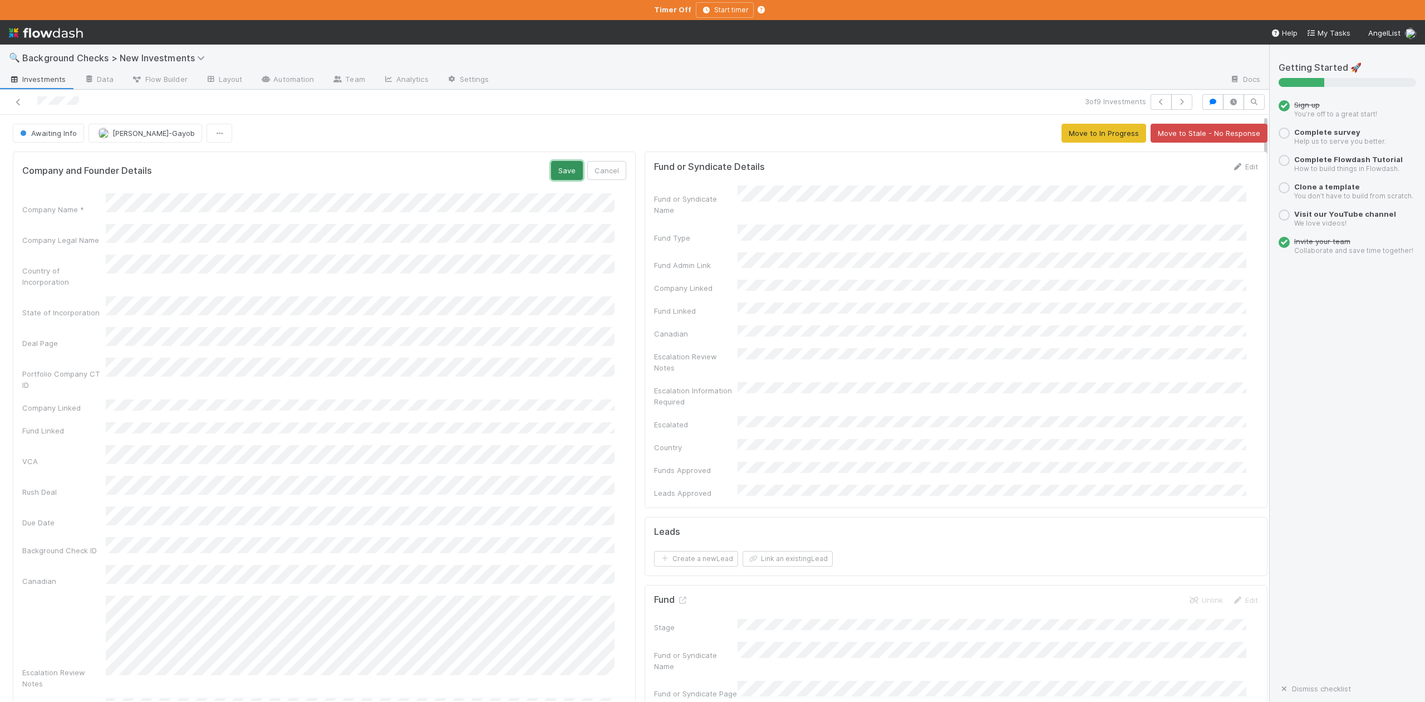
click at [558, 176] on button "Save" at bounding box center [567, 170] width 32 height 19
click at [61, 138] on span "Awaiting Info" at bounding box center [47, 133] width 59 height 9
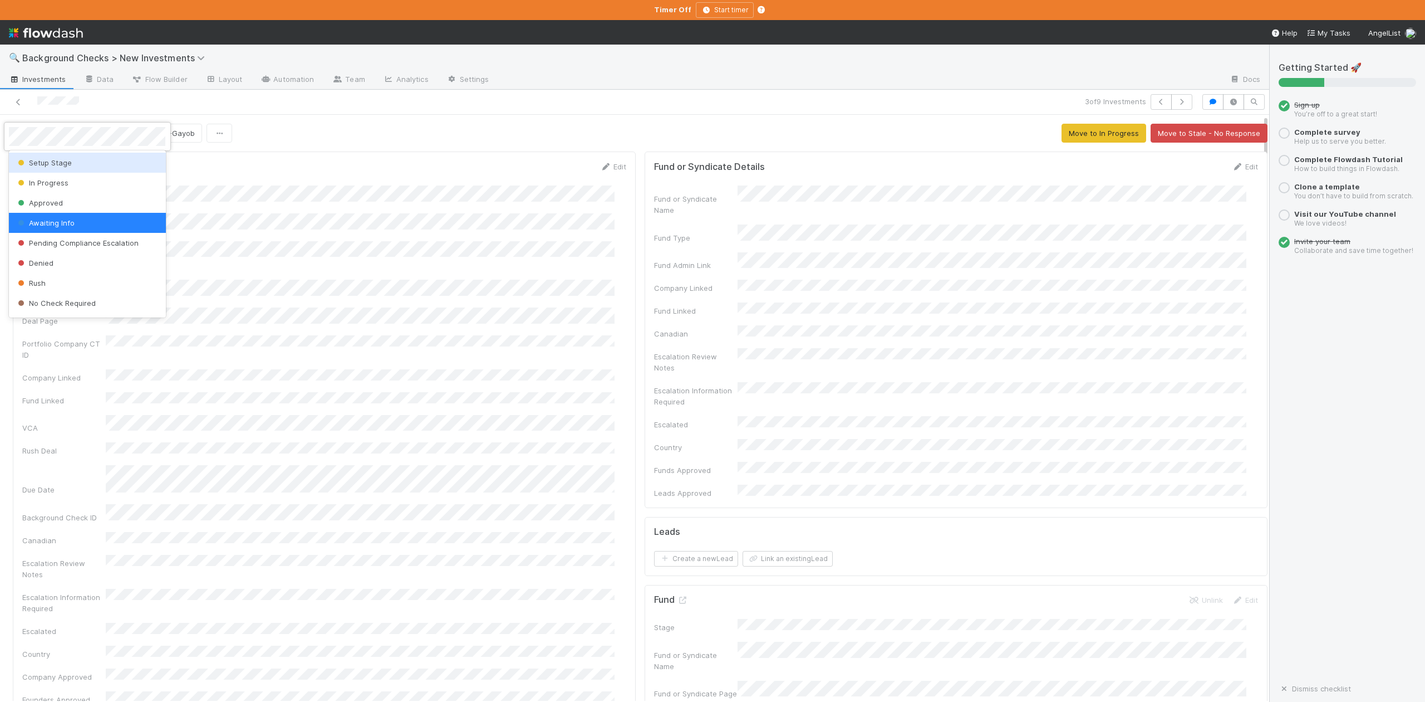
click at [65, 165] on span "Setup Stage" at bounding box center [44, 162] width 56 height 9
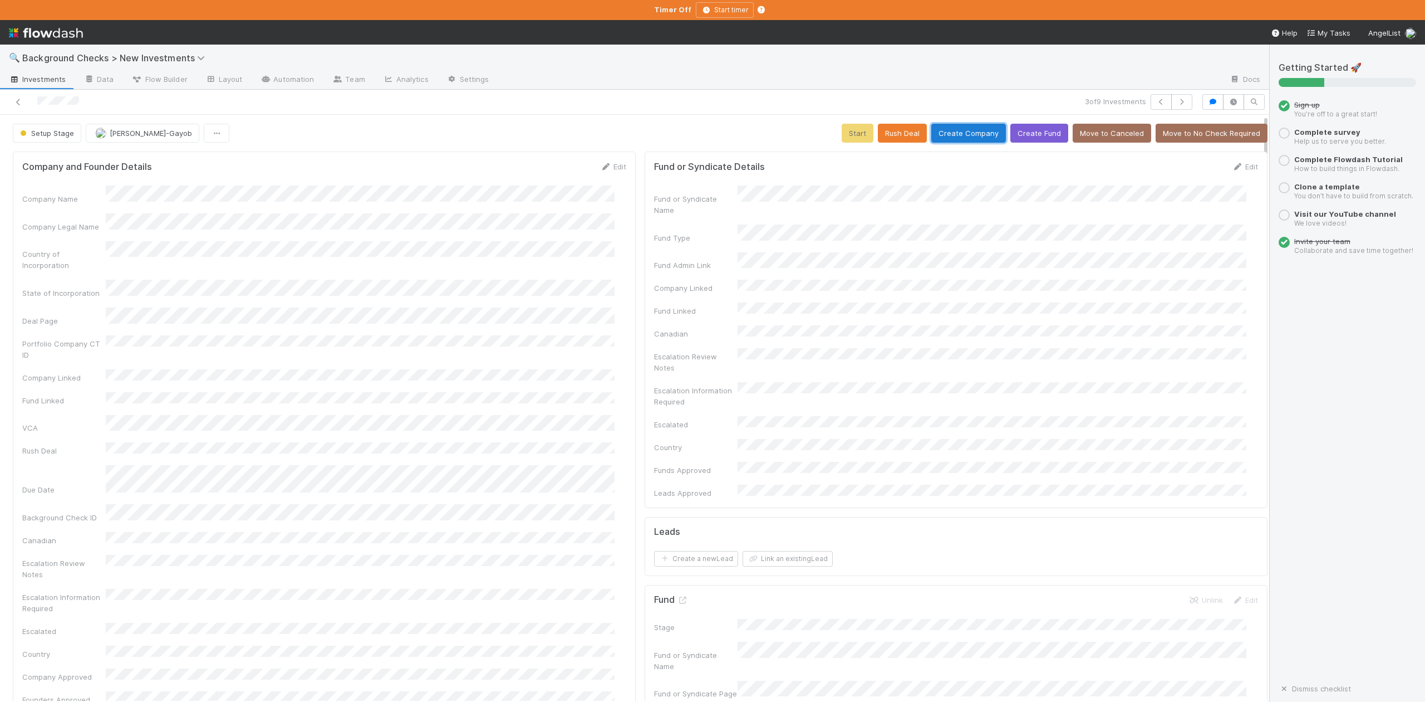
click at [952, 130] on button "Create Company" at bounding box center [969, 133] width 75 height 19
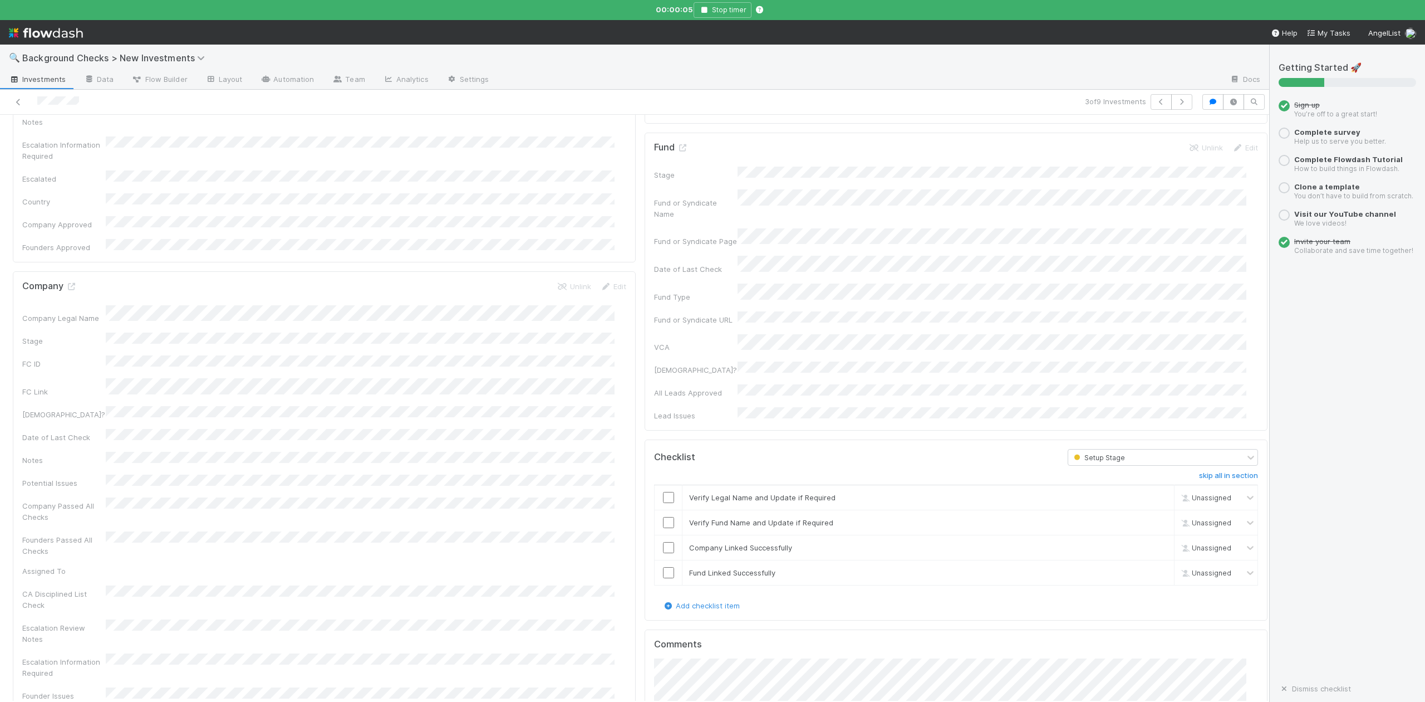
scroll to position [594, 0]
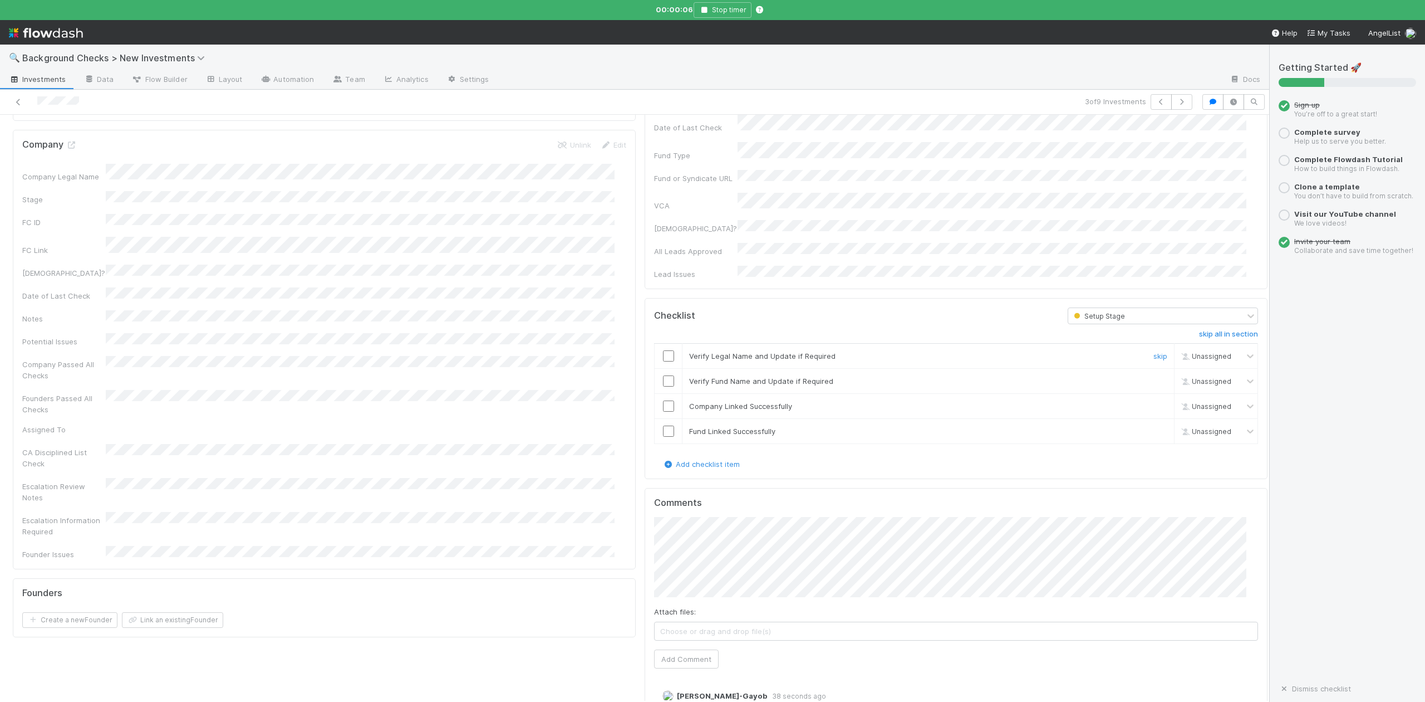
click at [663, 350] on input "checkbox" at bounding box center [668, 355] width 11 height 11
checkbox input "true"
click at [663, 375] on input "checkbox" at bounding box center [668, 380] width 11 height 11
click at [663, 400] on input "checkbox" at bounding box center [668, 405] width 11 height 11
click at [663, 425] on input "checkbox" at bounding box center [668, 430] width 11 height 11
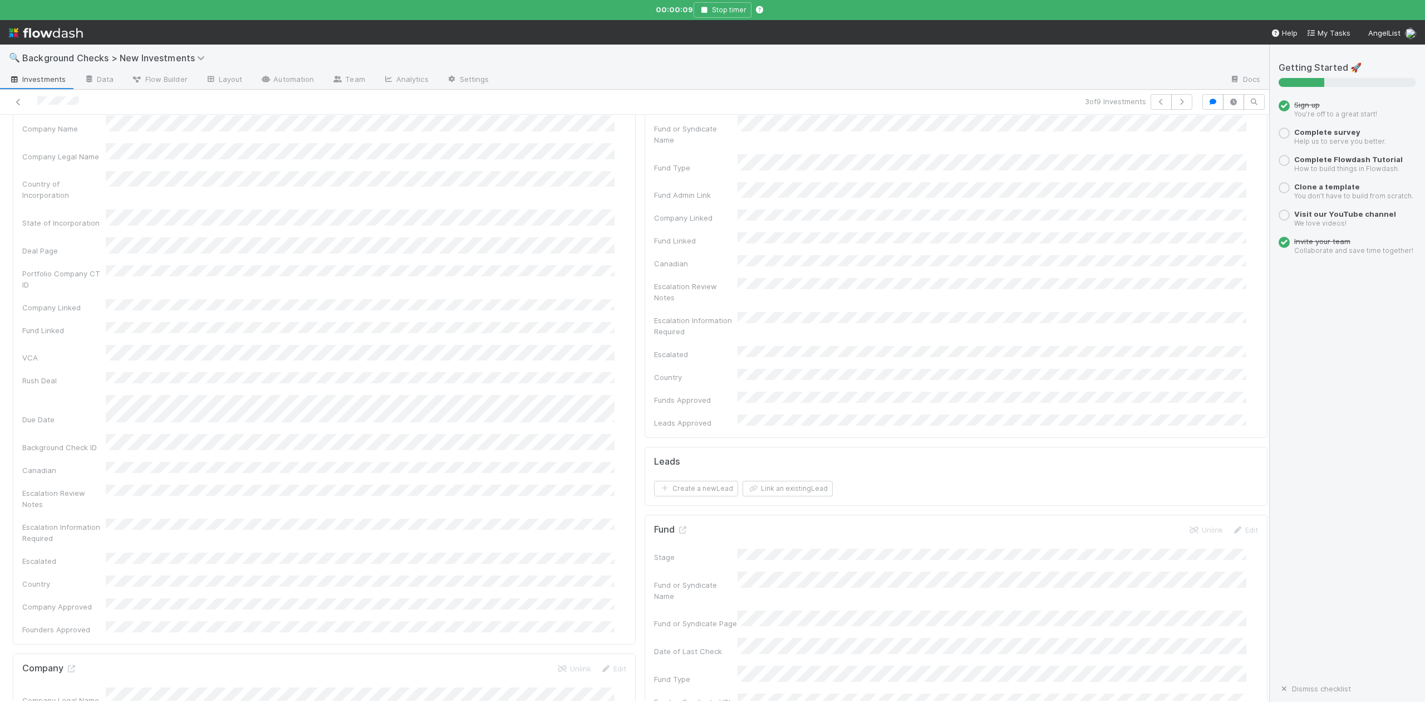
scroll to position [0, 0]
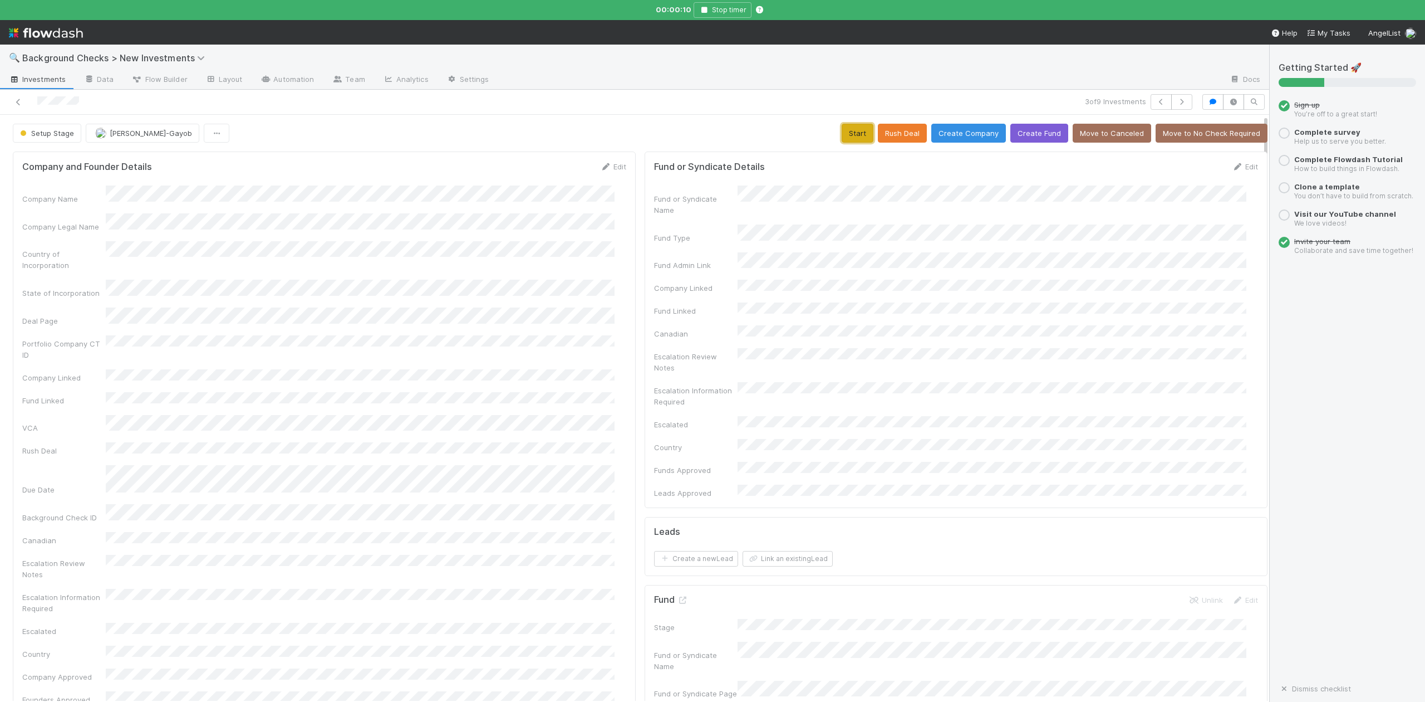
click at [842, 133] on button "Start" at bounding box center [858, 133] width 32 height 19
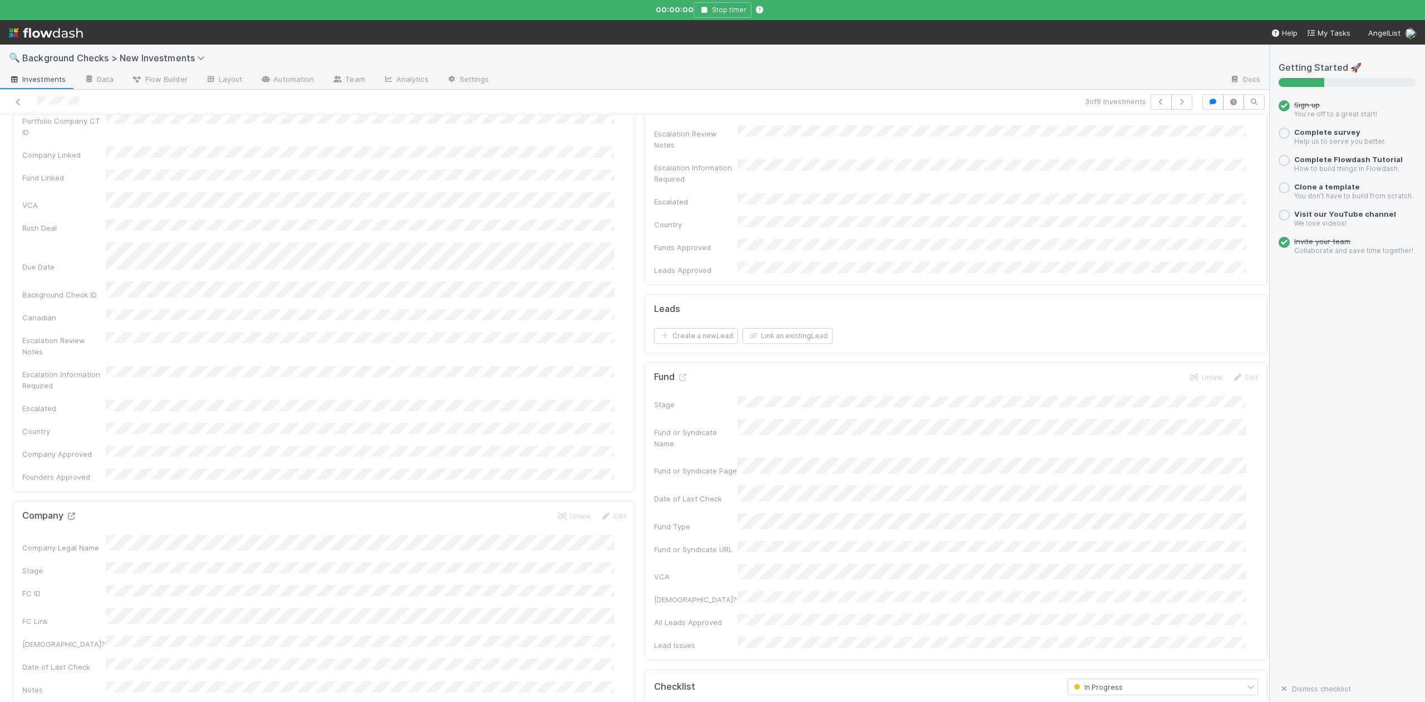
click at [72, 512] on icon at bounding box center [71, 515] width 11 height 7
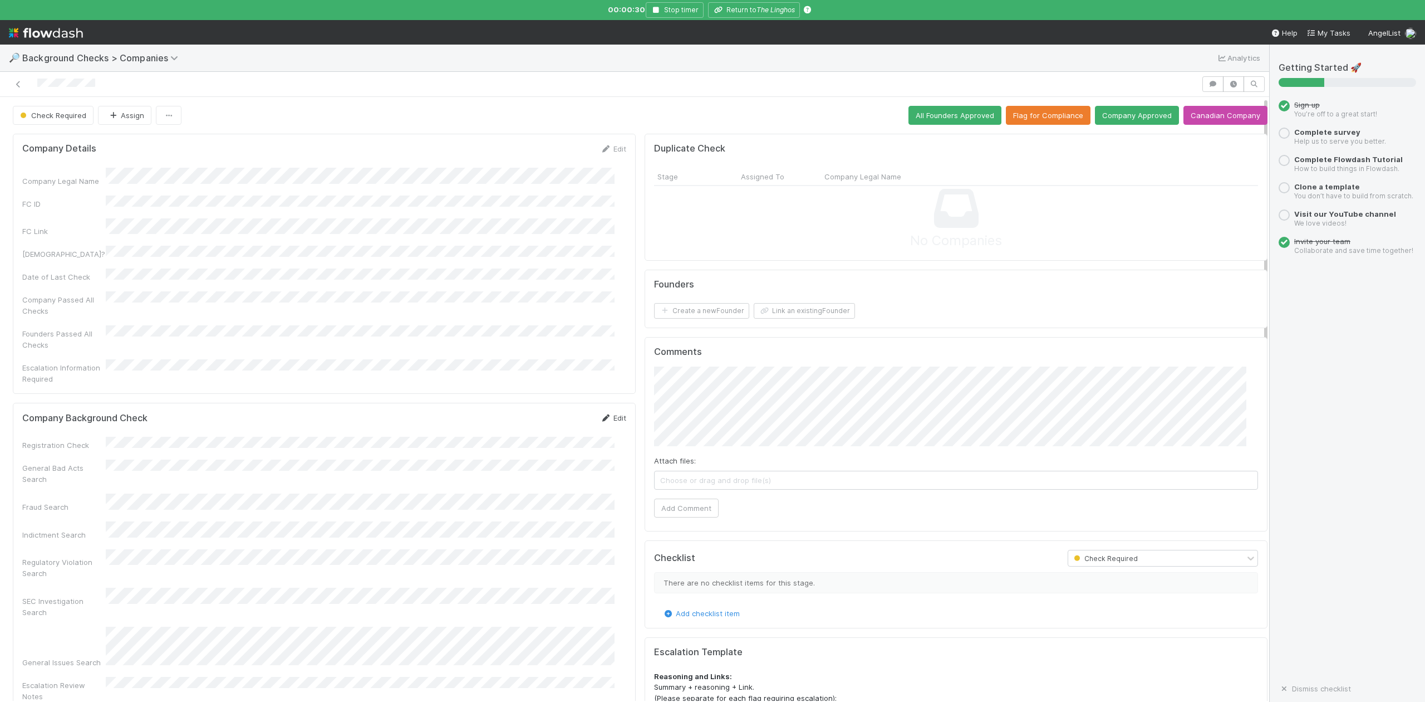
click at [609, 413] on link "Edit" at bounding box center [613, 417] width 26 height 9
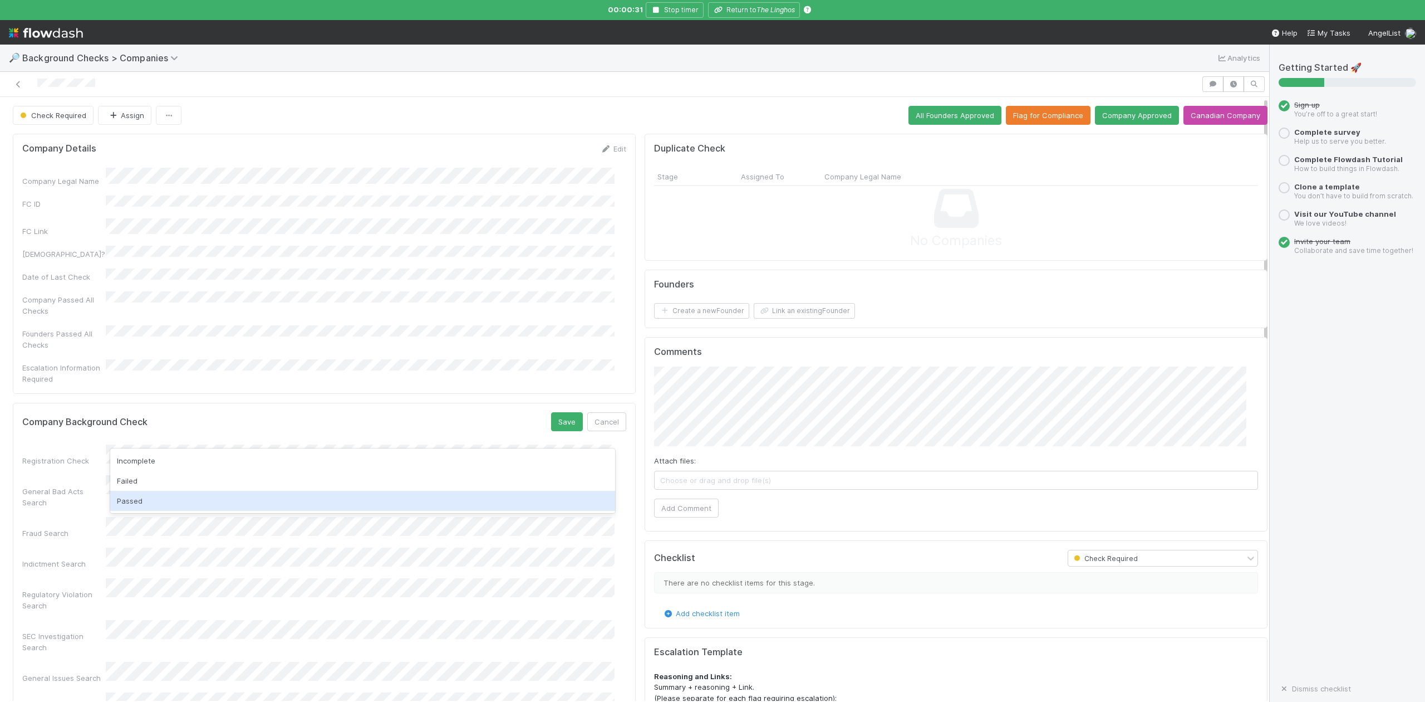
click at [134, 498] on div "Passed" at bounding box center [362, 501] width 504 height 20
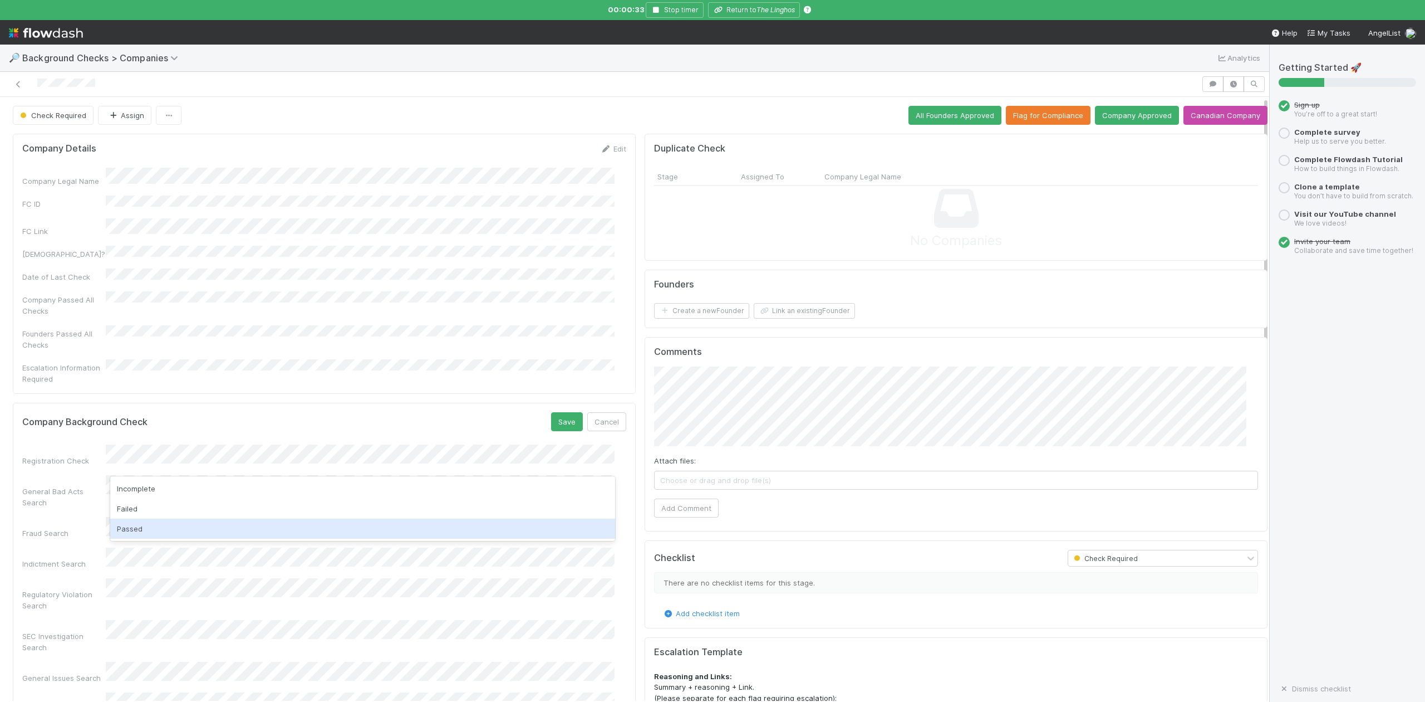
click at [139, 522] on div "Passed" at bounding box center [362, 528] width 504 height 20
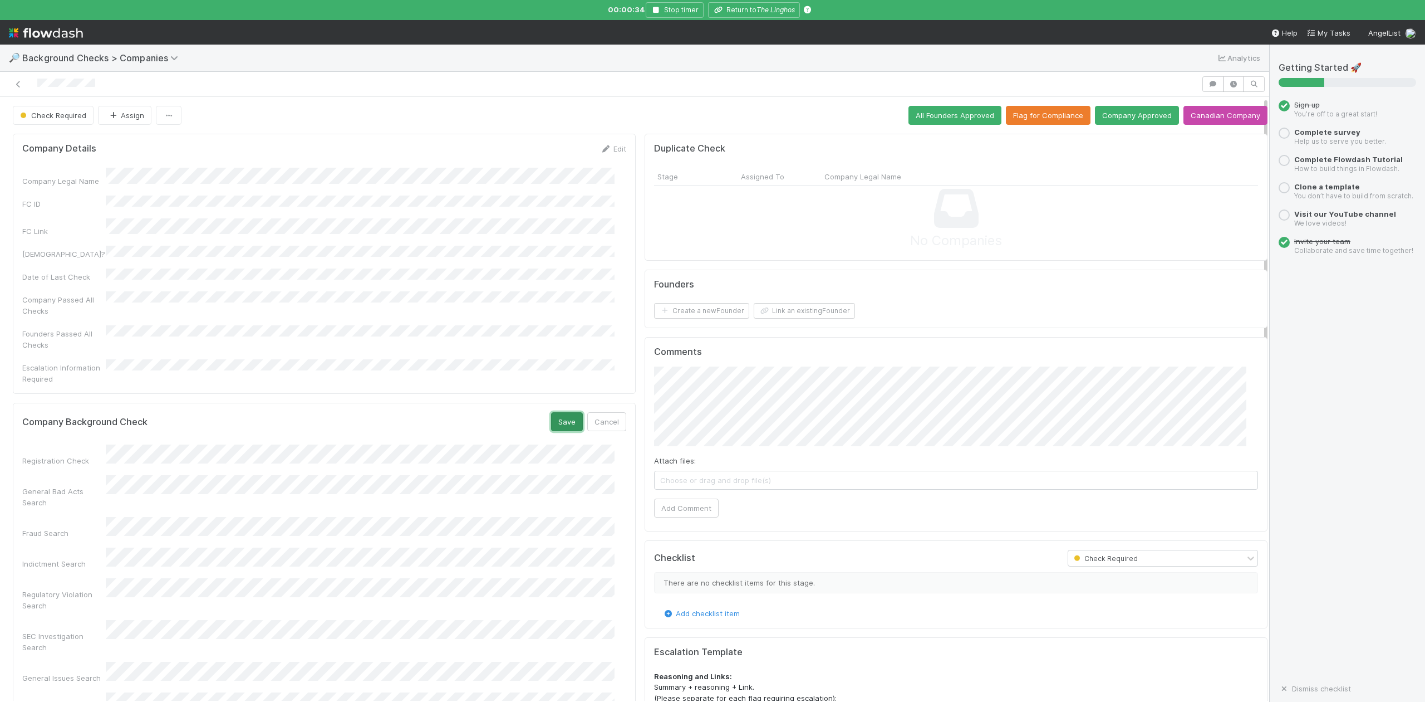
click at [552, 412] on button "Save" at bounding box center [567, 421] width 32 height 19
click at [798, 308] on button "Link an existing Founder" at bounding box center [804, 311] width 101 height 16
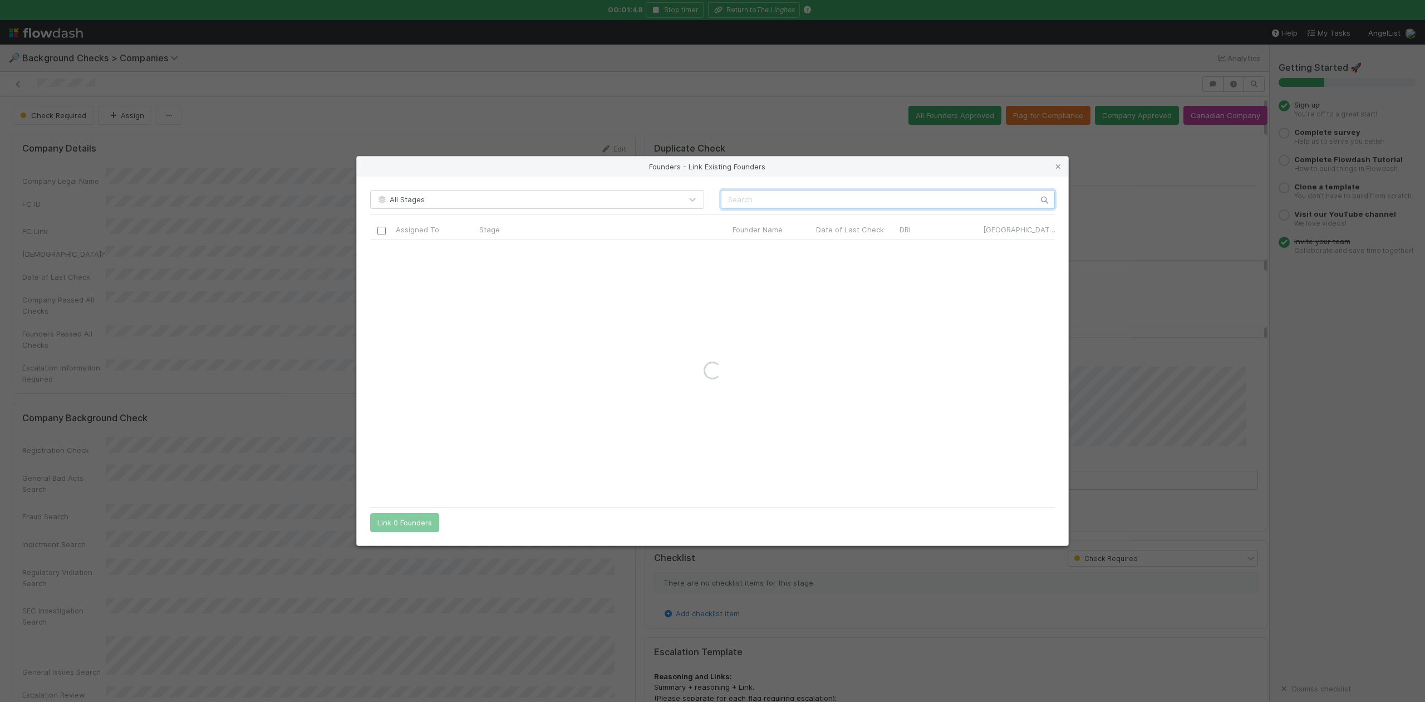
click at [773, 199] on input "text" at bounding box center [888, 199] width 334 height 19
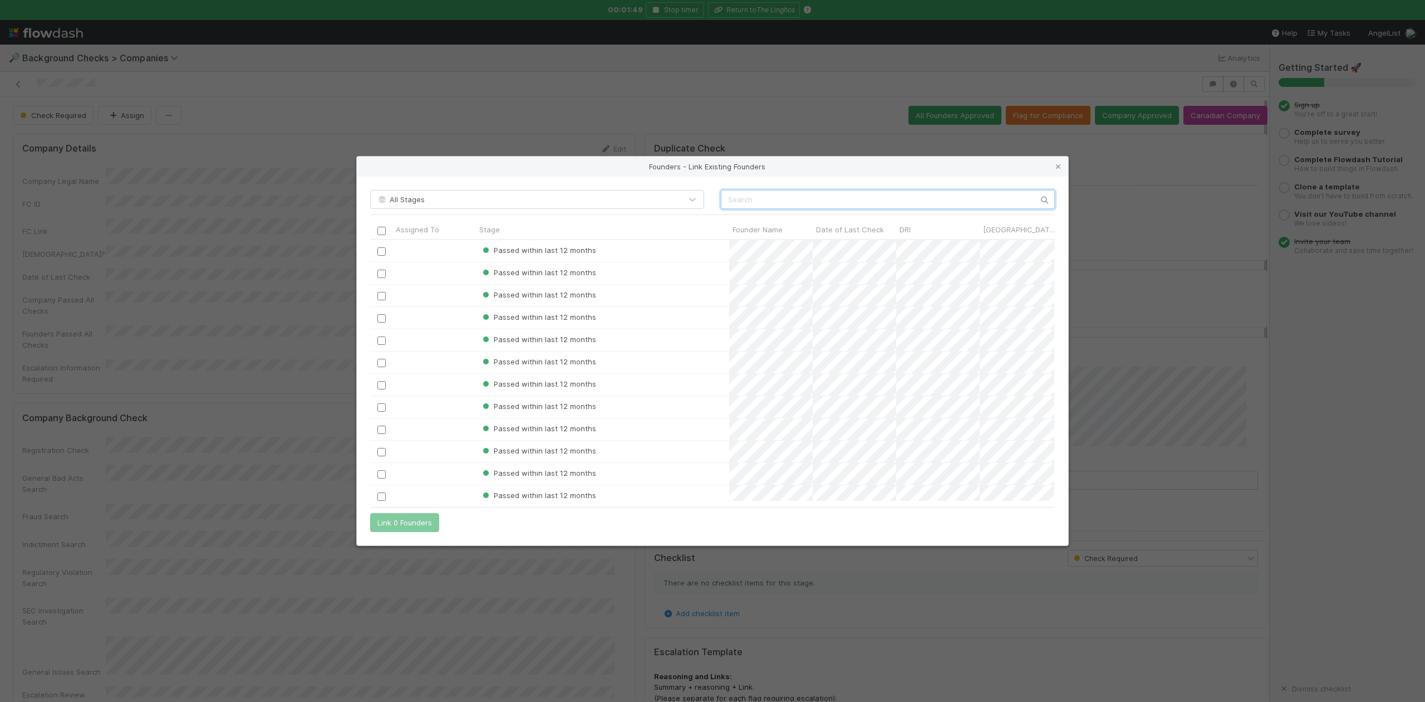
scroll to position [250, 673]
paste input "Mariusz Pitura"
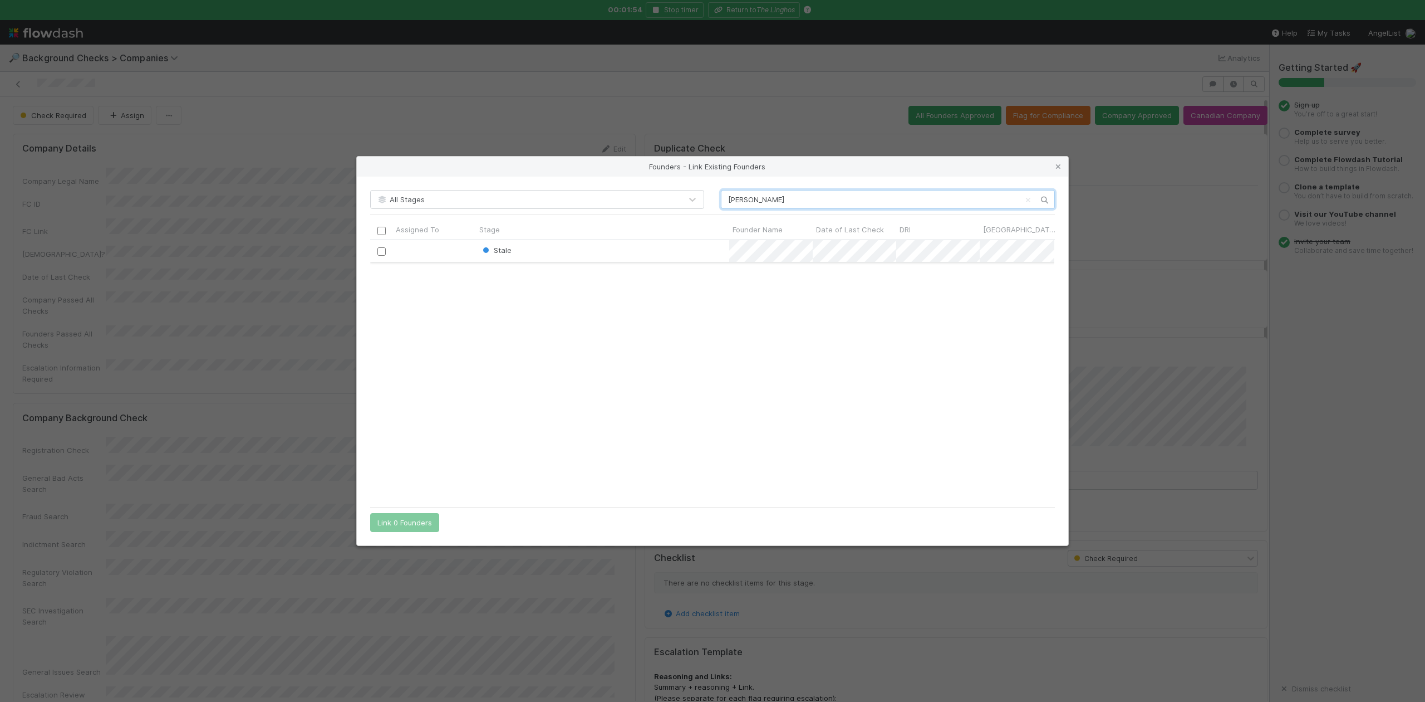
type input "Mariusz Pitura"
click at [379, 251] on input "checkbox" at bounding box center [382, 251] width 8 height 8
click at [421, 519] on button "Link 1 Founder" at bounding box center [402, 522] width 64 height 19
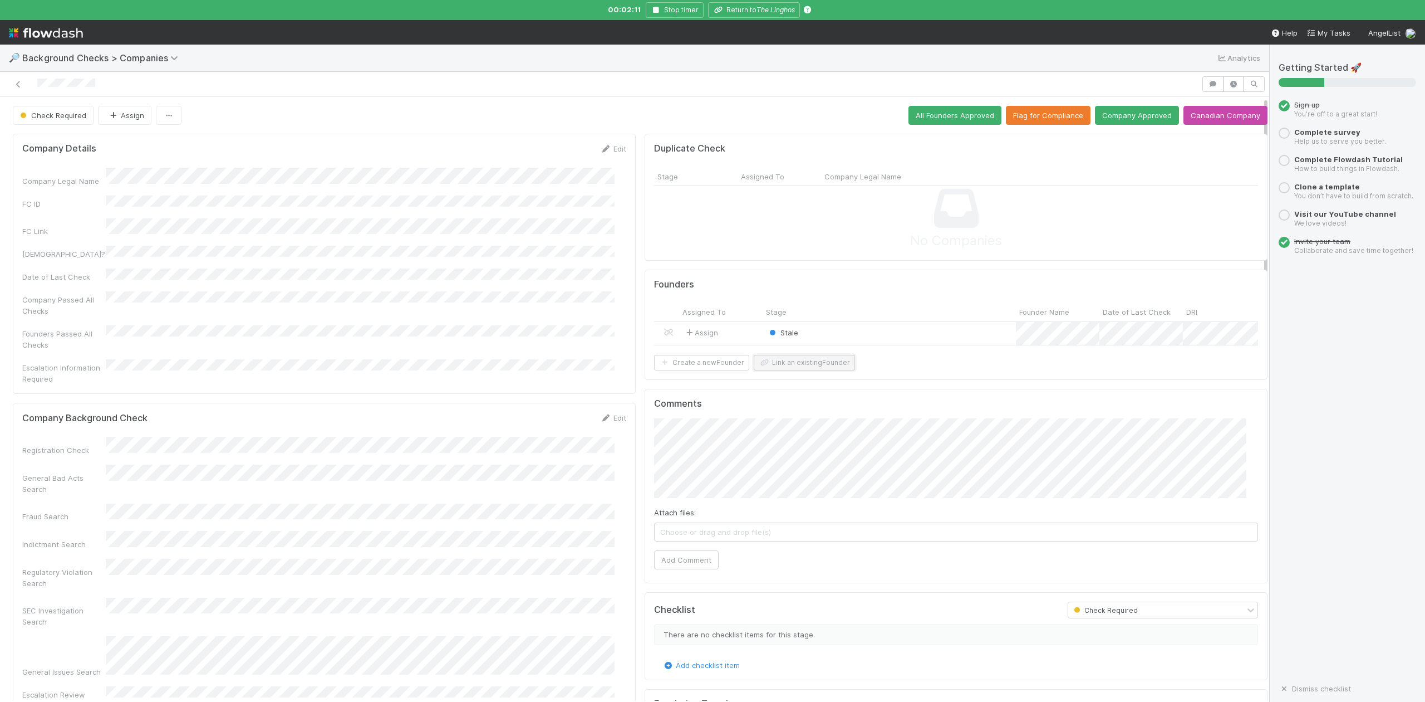
click at [767, 370] on button "Link an existing Founder" at bounding box center [804, 363] width 101 height 16
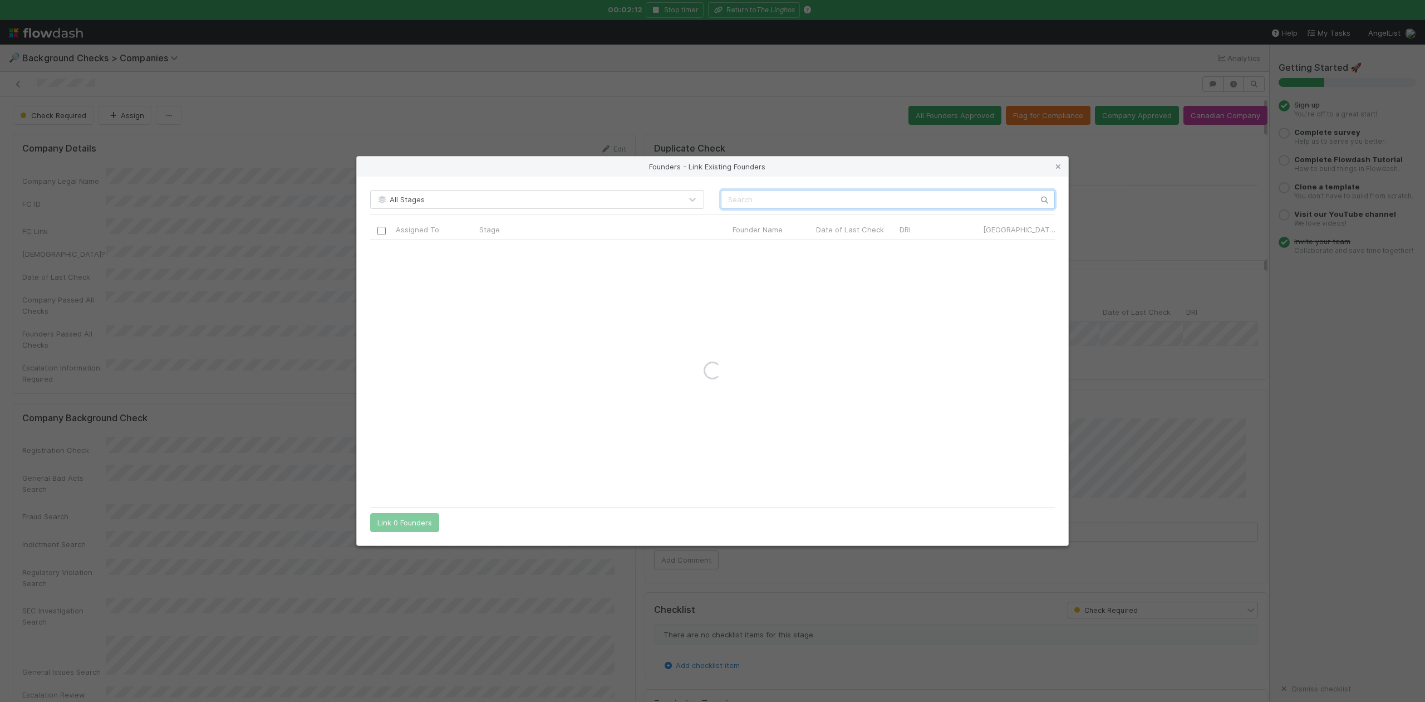
click at [738, 197] on input "text" at bounding box center [888, 199] width 334 height 19
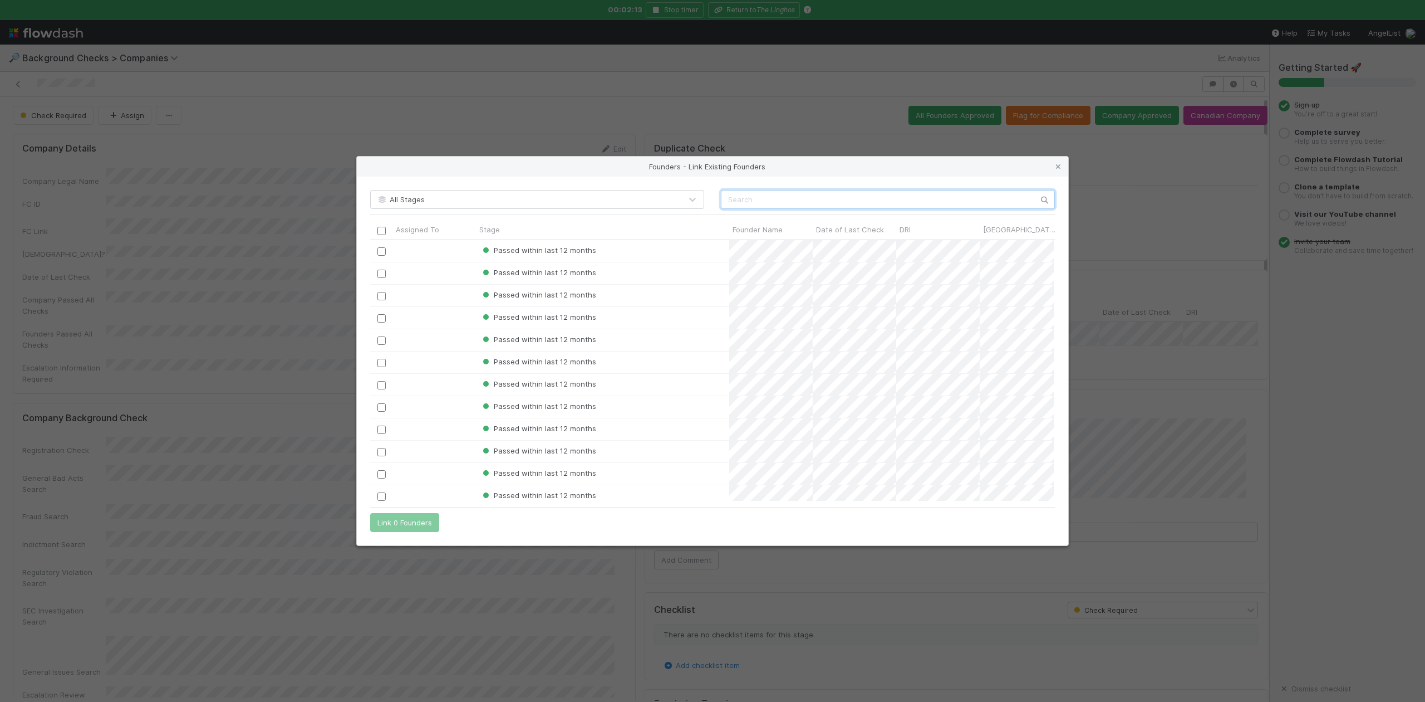
paste input "Jakub Sledz"
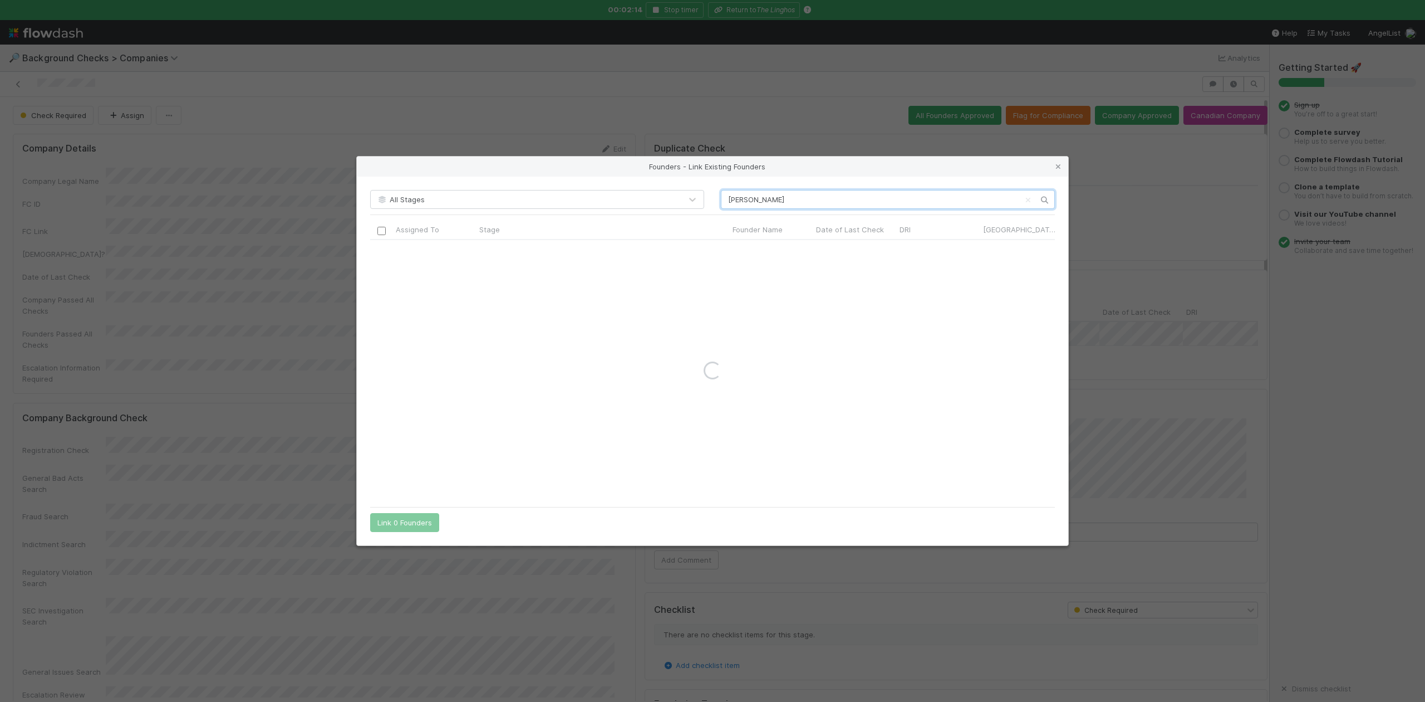
click at [729, 197] on input "Jakub Sledz" at bounding box center [888, 199] width 334 height 19
click at [782, 196] on input "Jakub Sledz" at bounding box center [888, 199] width 334 height 19
type input "Jakub Sledz"
click at [1057, 167] on icon at bounding box center [1058, 166] width 11 height 7
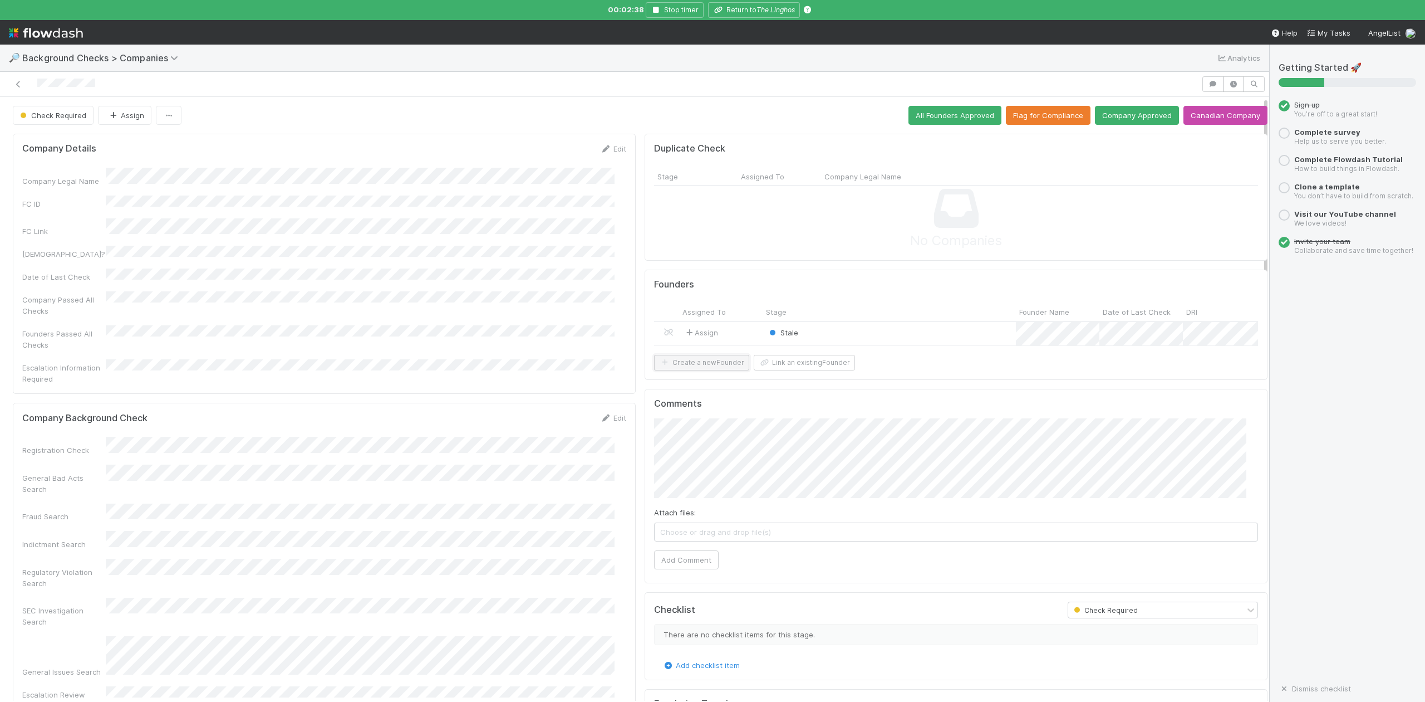
click at [678, 370] on button "Create a new Founder" at bounding box center [701, 363] width 95 height 16
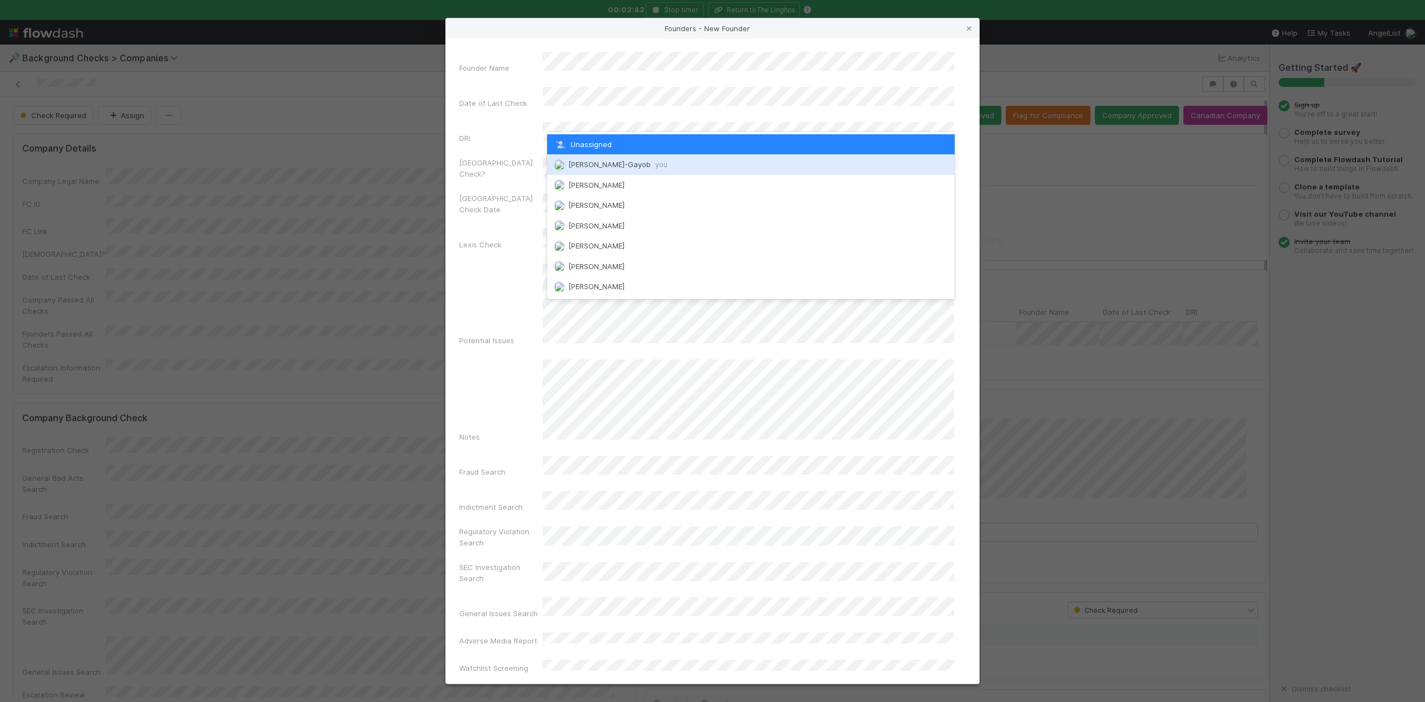
click at [595, 165] on span "Loraine Pati-Gayob you" at bounding box center [617, 164] width 99 height 9
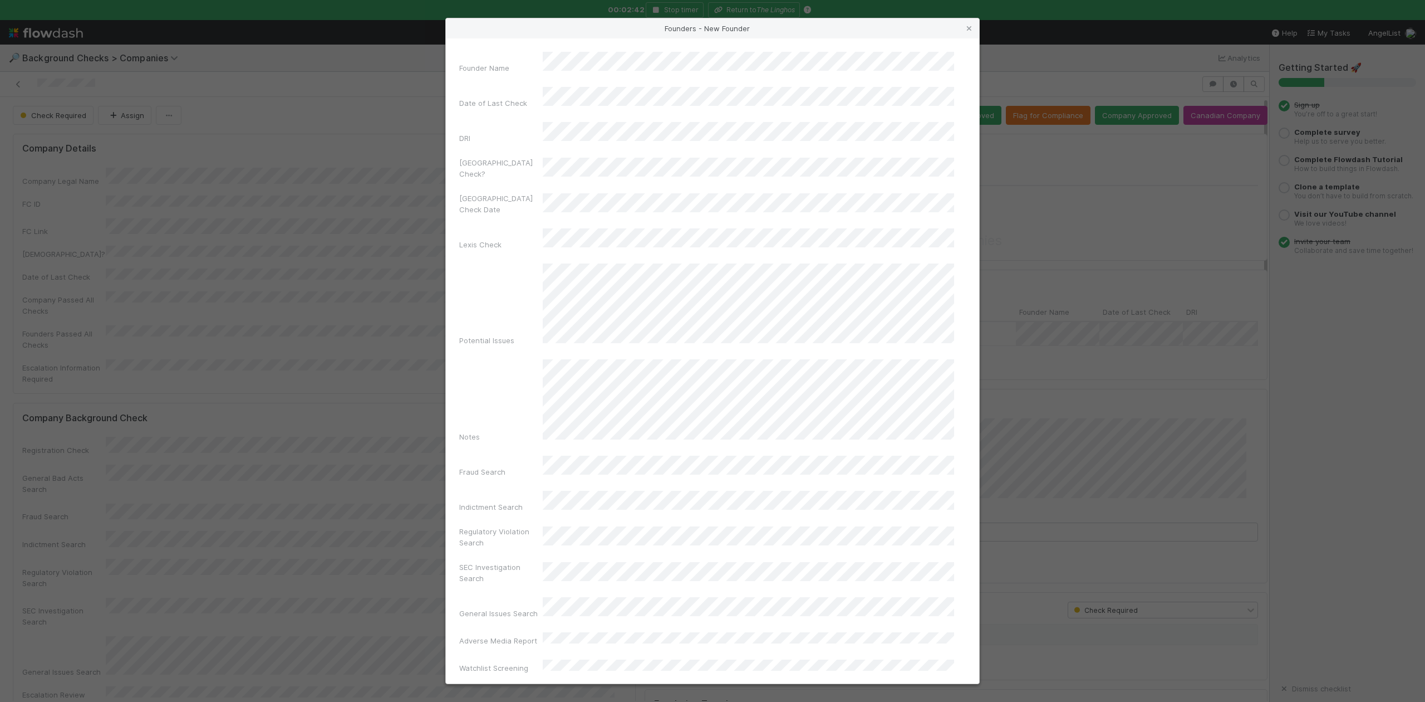
scroll to position [257, 0]
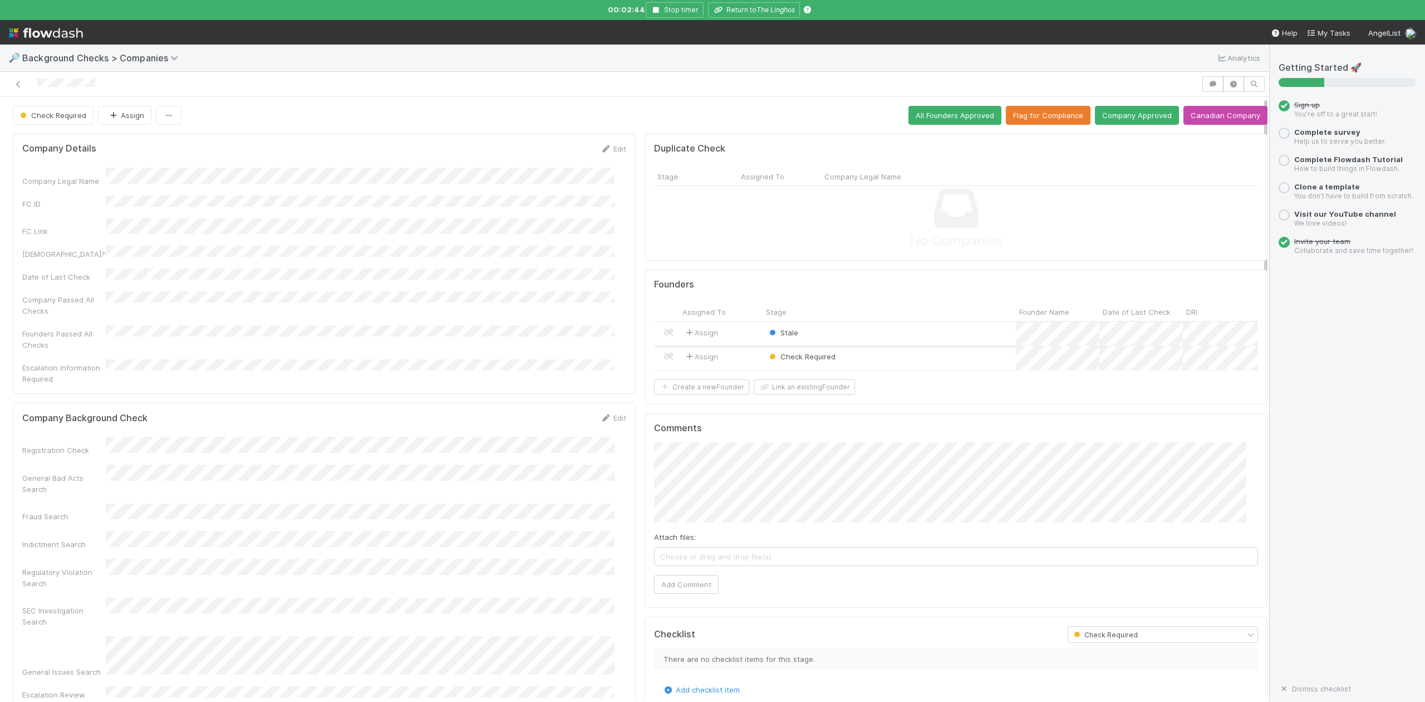
click at [834, 330] on div "Stale" at bounding box center [889, 334] width 253 height 24
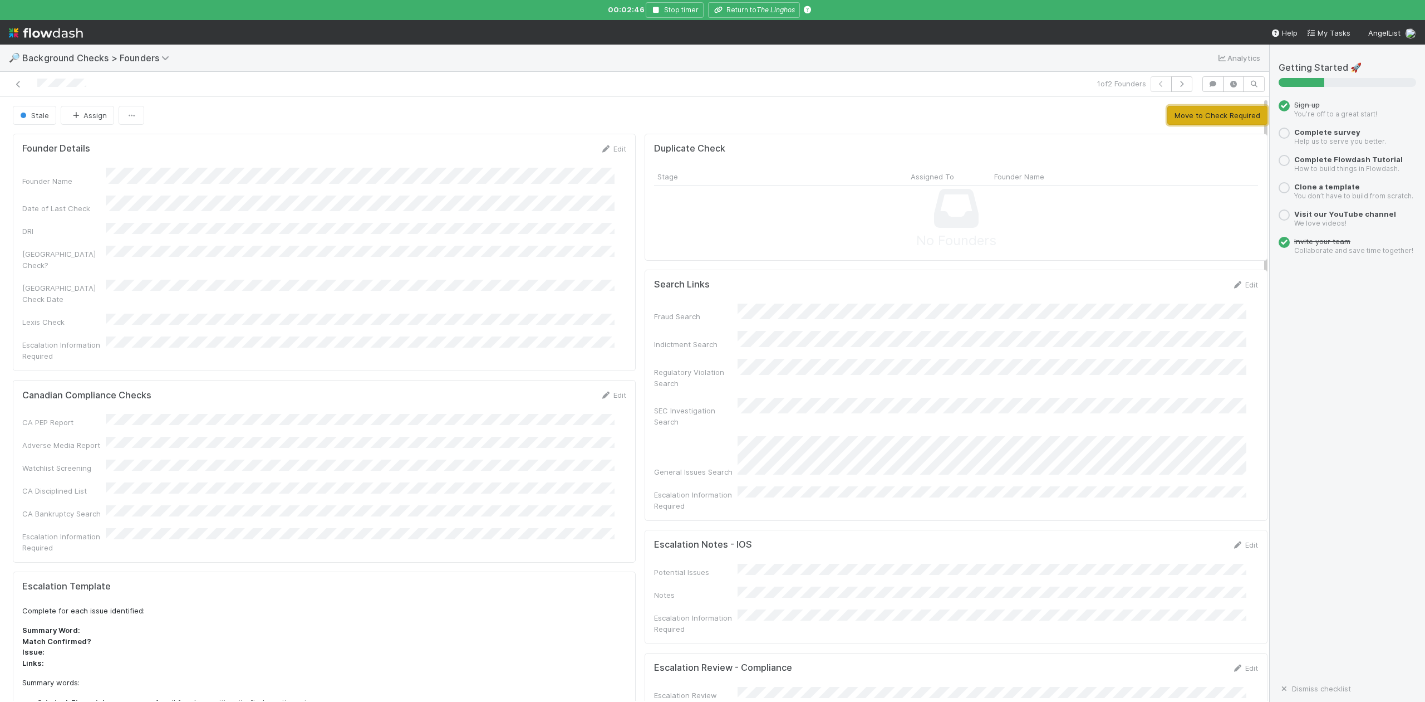
click at [1177, 112] on button "Move to Check Required" at bounding box center [1218, 115] width 100 height 19
click at [1131, 112] on button "Approve Founder" at bounding box center [1103, 115] width 74 height 19
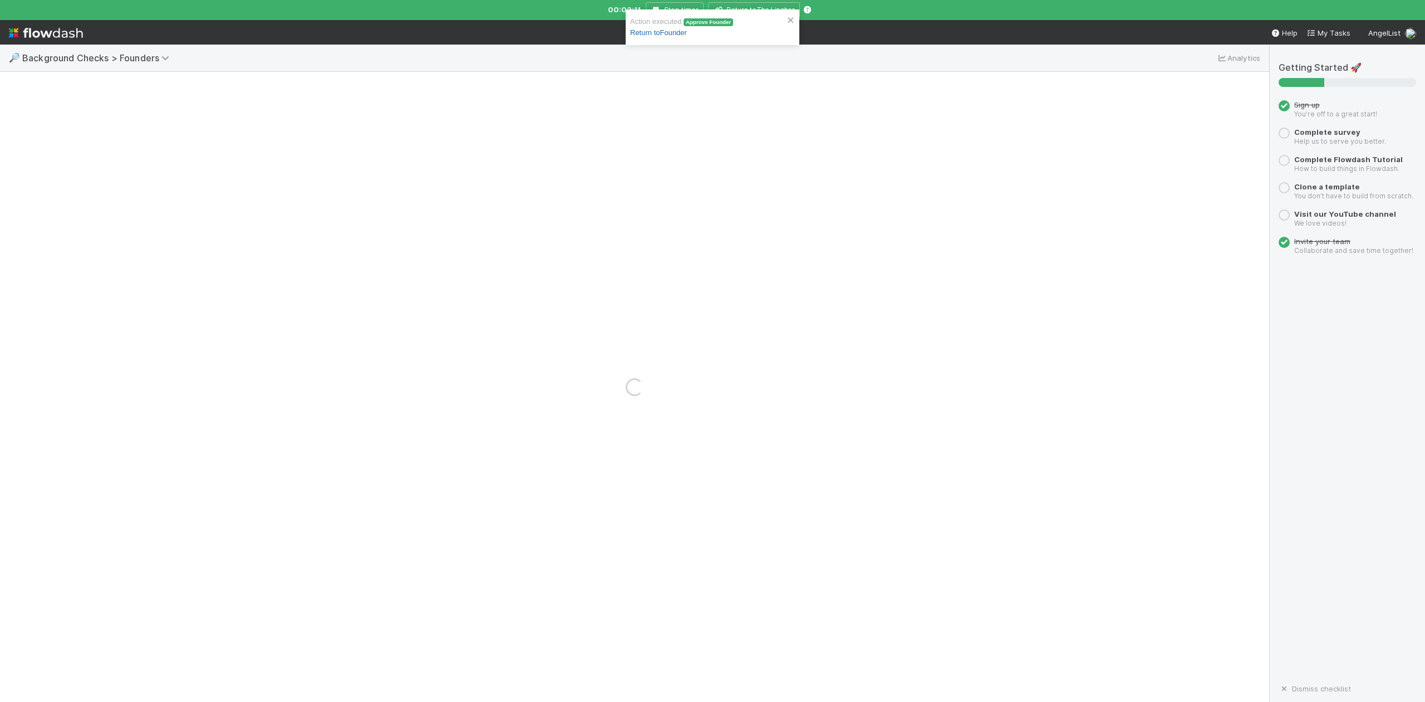
click at [674, 36] on link "Return to Founder" at bounding box center [658, 32] width 57 height 8
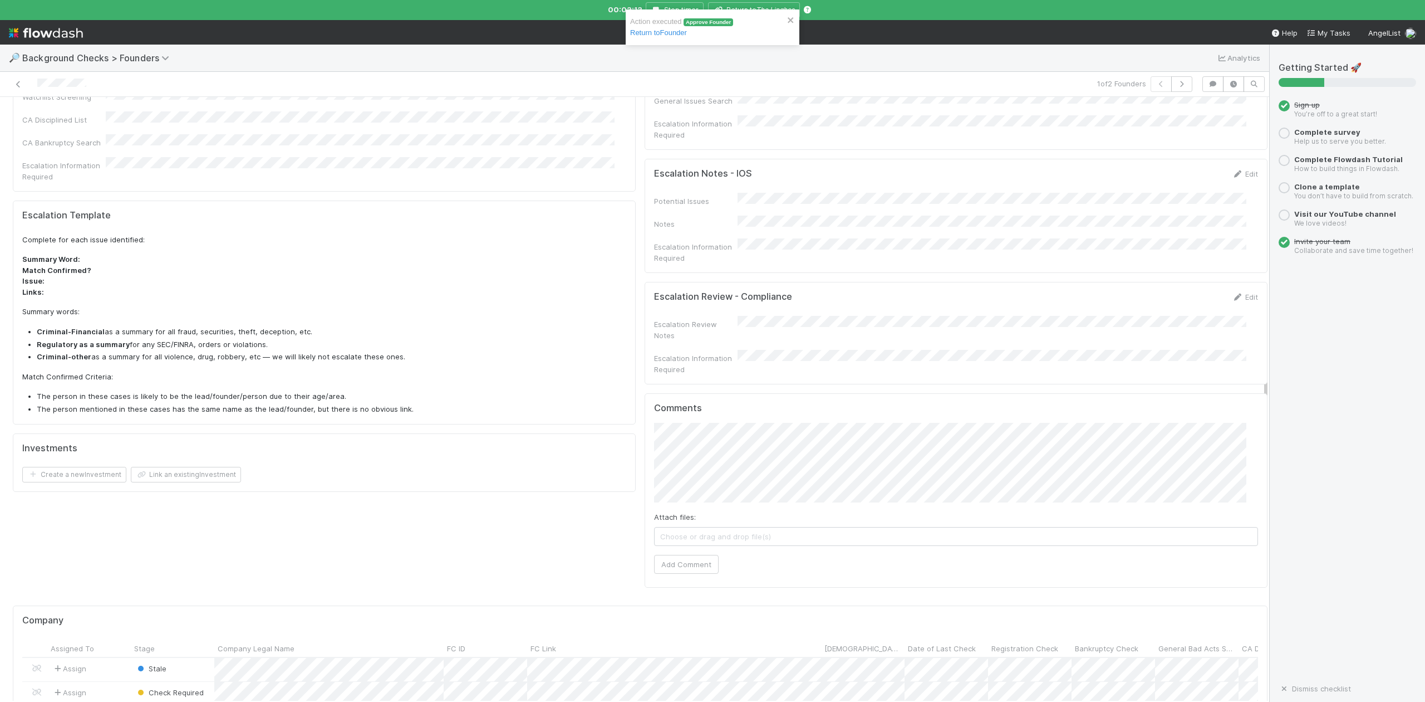
scroll to position [668, 0]
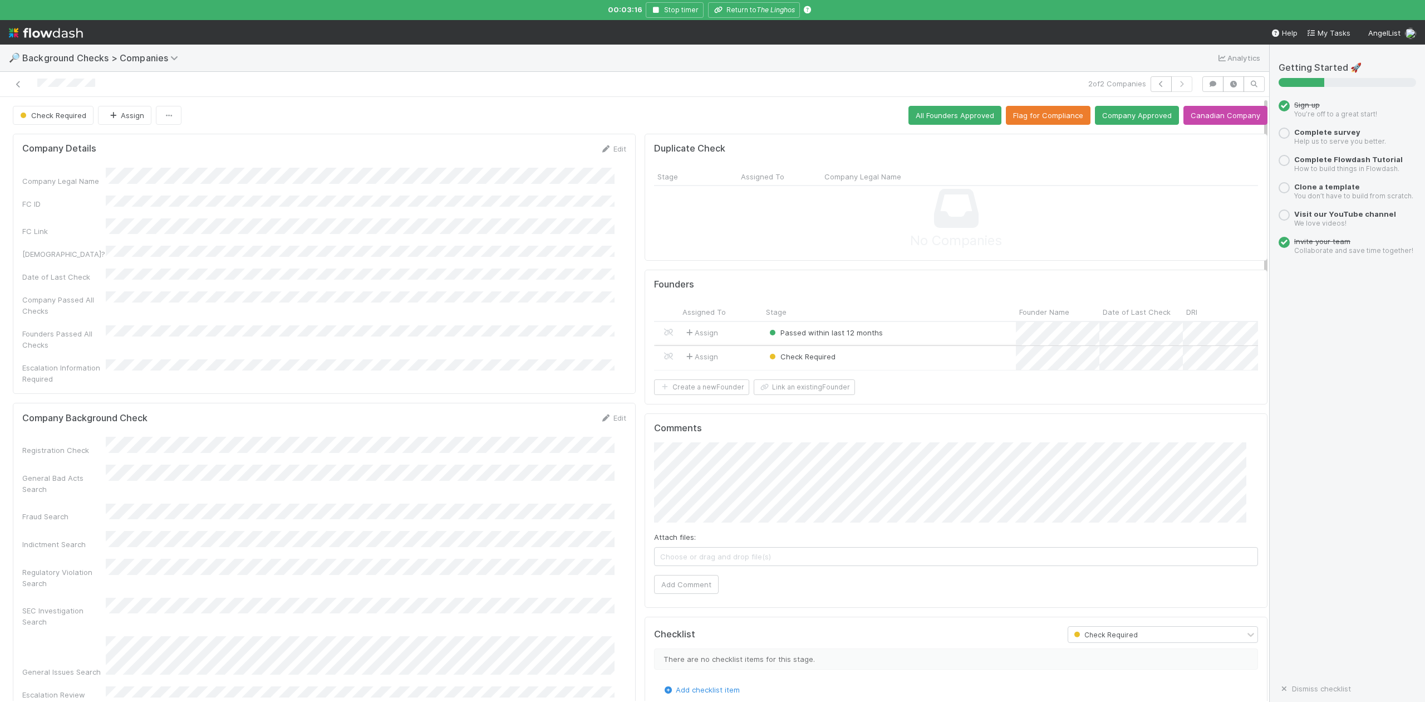
click at [898, 359] on div "Check Required" at bounding box center [889, 358] width 253 height 24
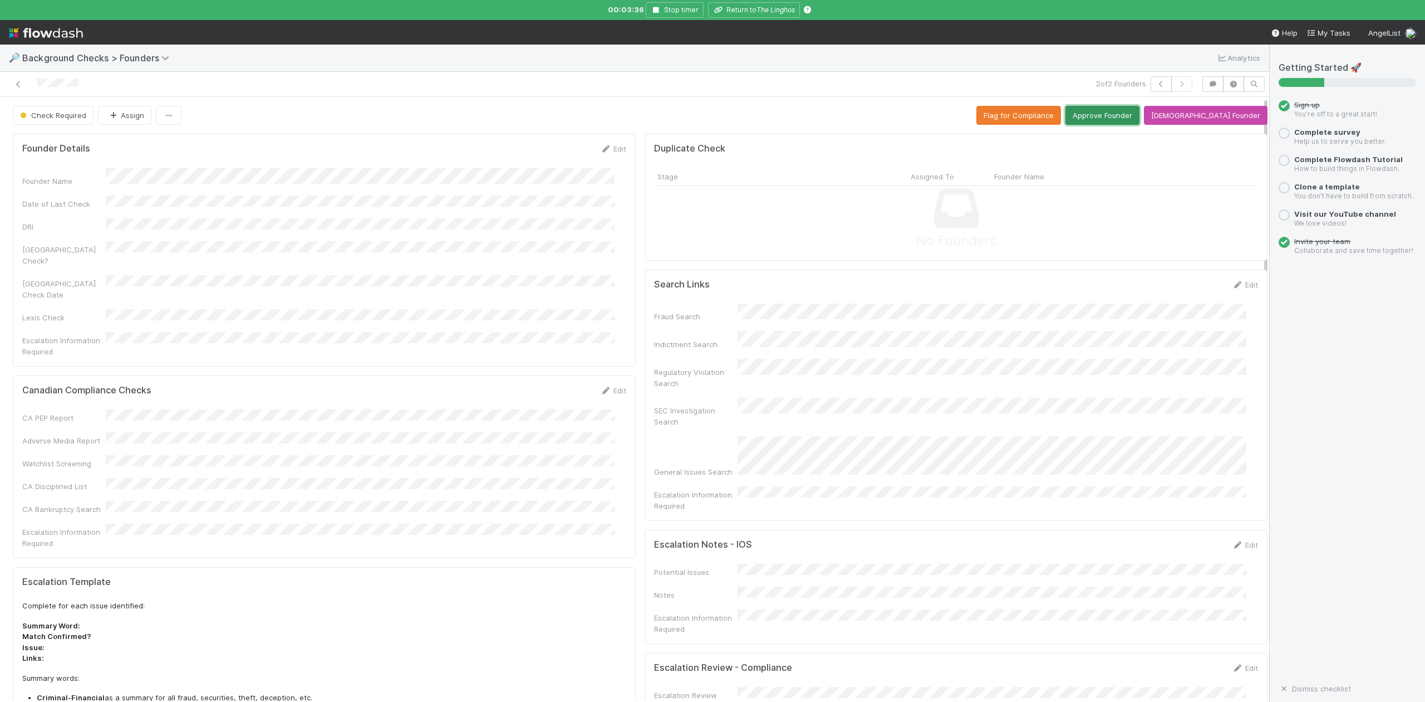
click at [1130, 116] on button "Approve Founder" at bounding box center [1103, 115] width 74 height 19
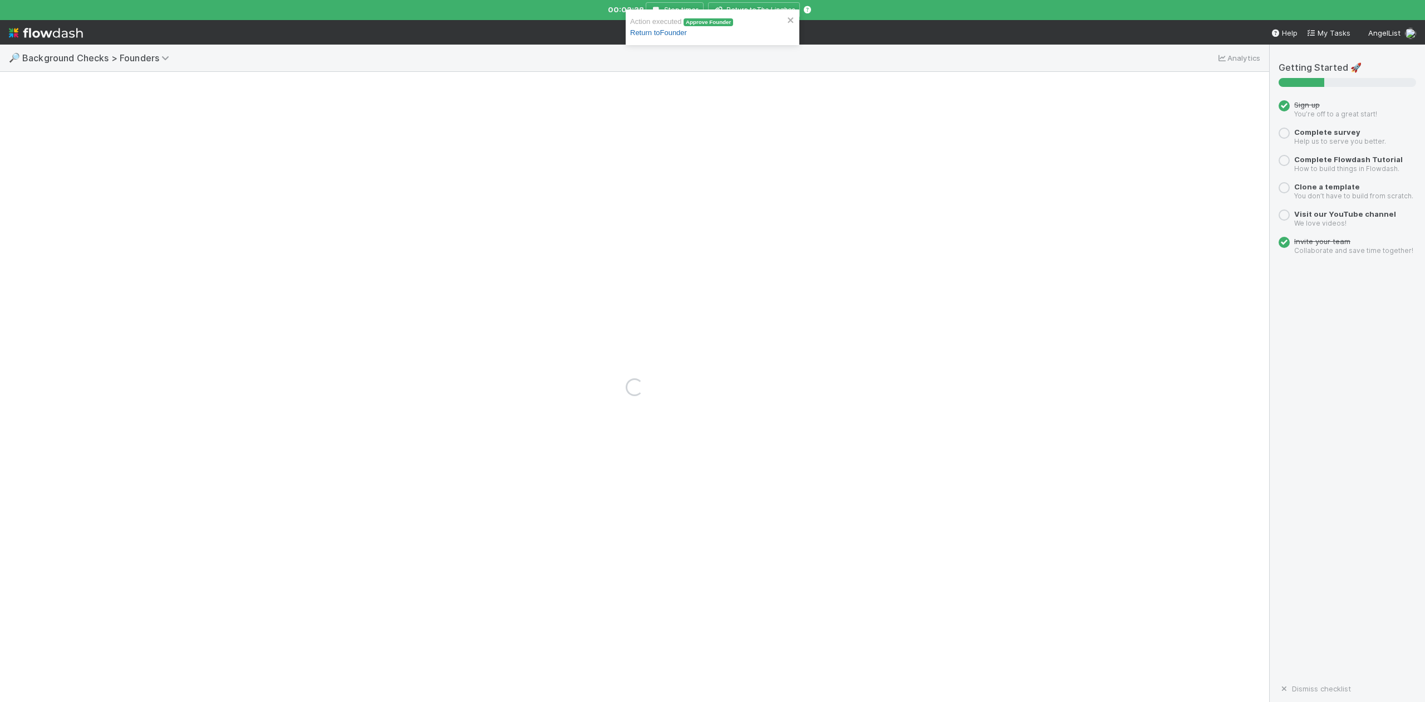
click at [671, 32] on link "Return to Founder" at bounding box center [658, 32] width 57 height 8
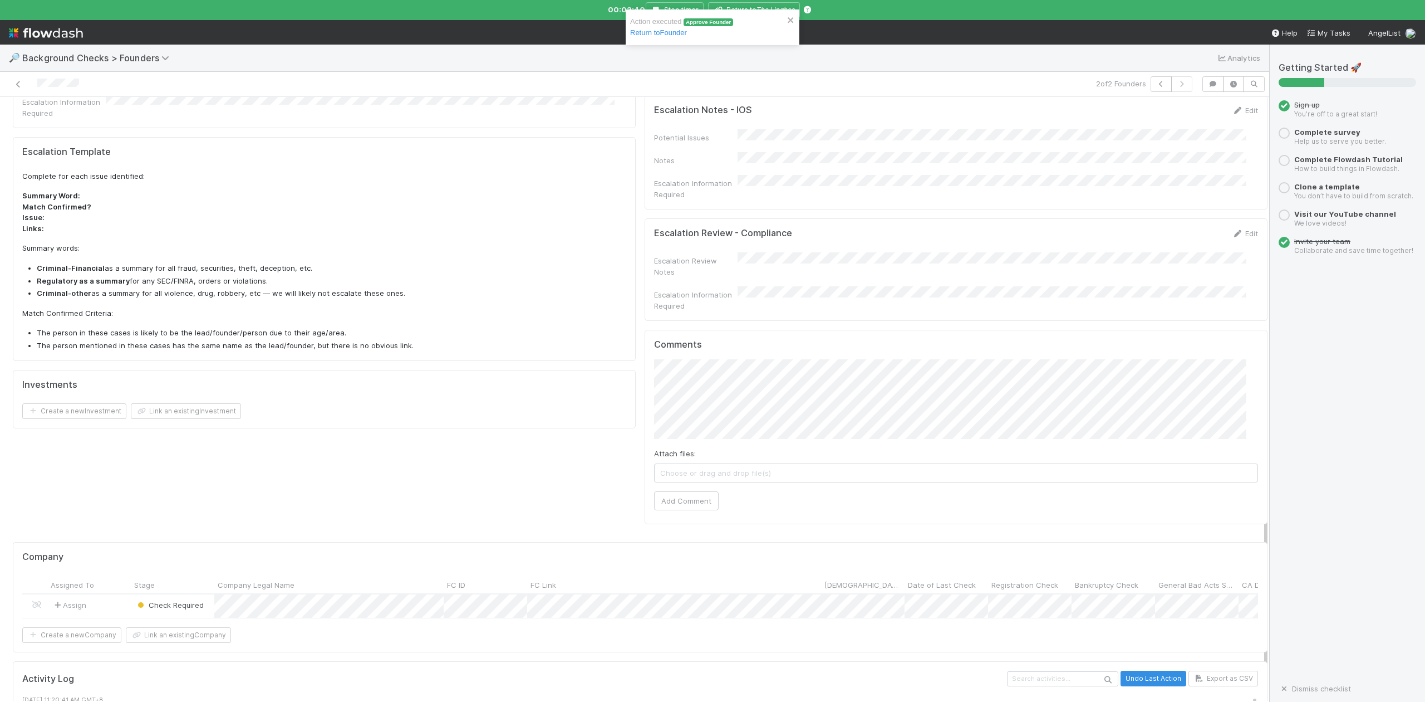
scroll to position [594, 0]
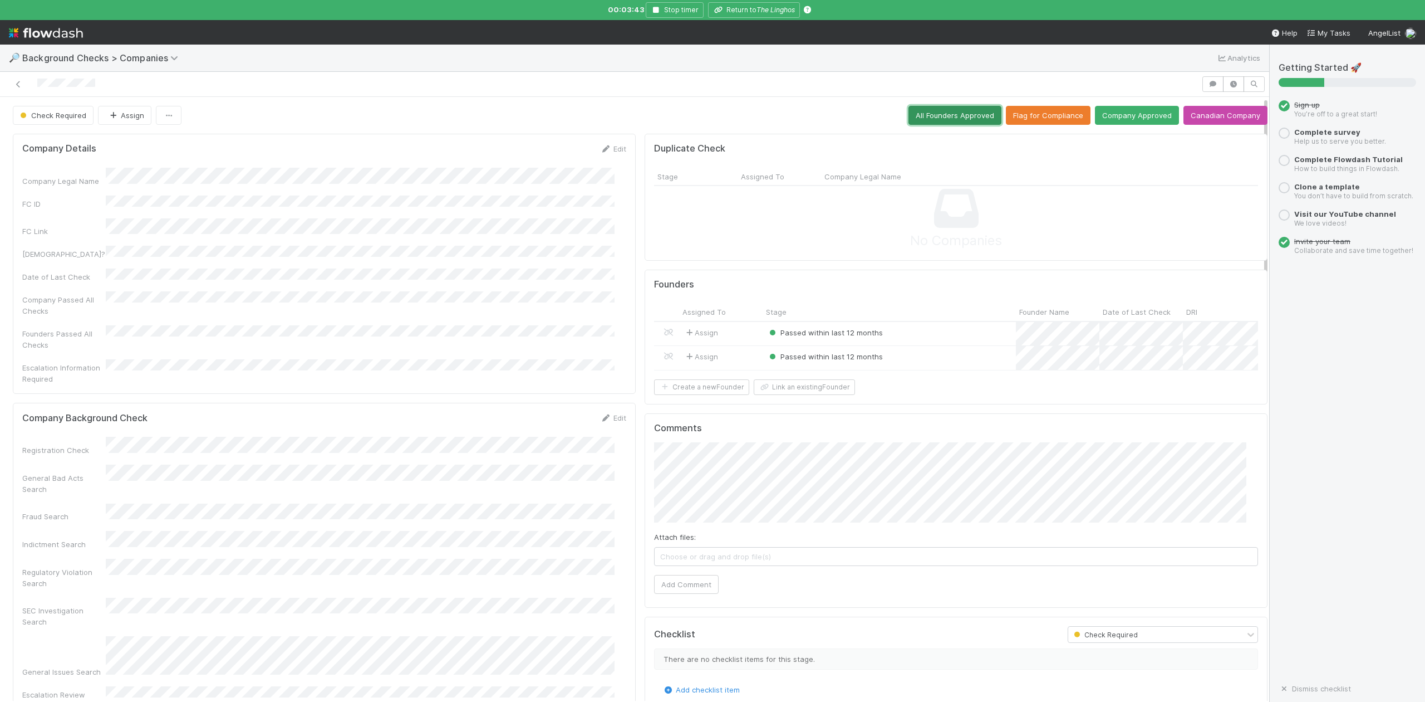
click at [932, 117] on button "All Founders Approved" at bounding box center [955, 115] width 93 height 19
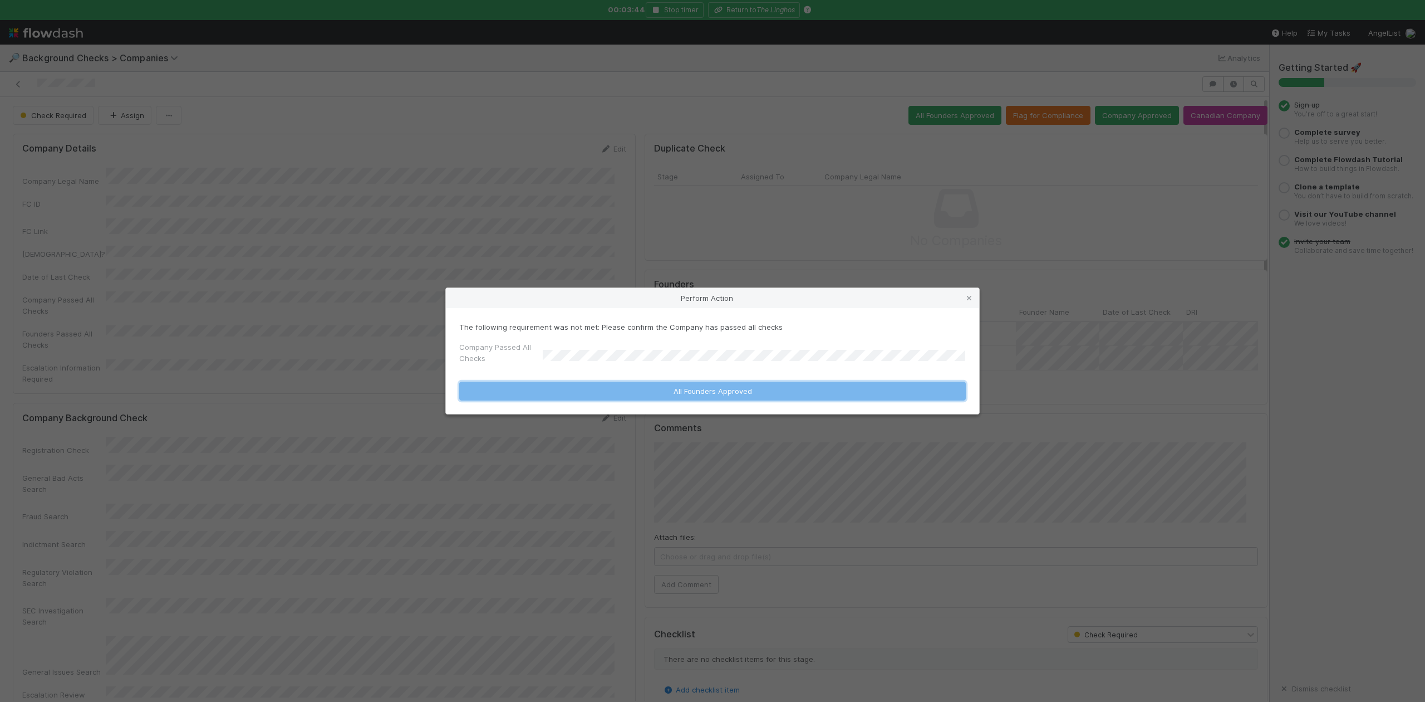
click at [561, 392] on button "All Founders Approved" at bounding box center [712, 390] width 507 height 19
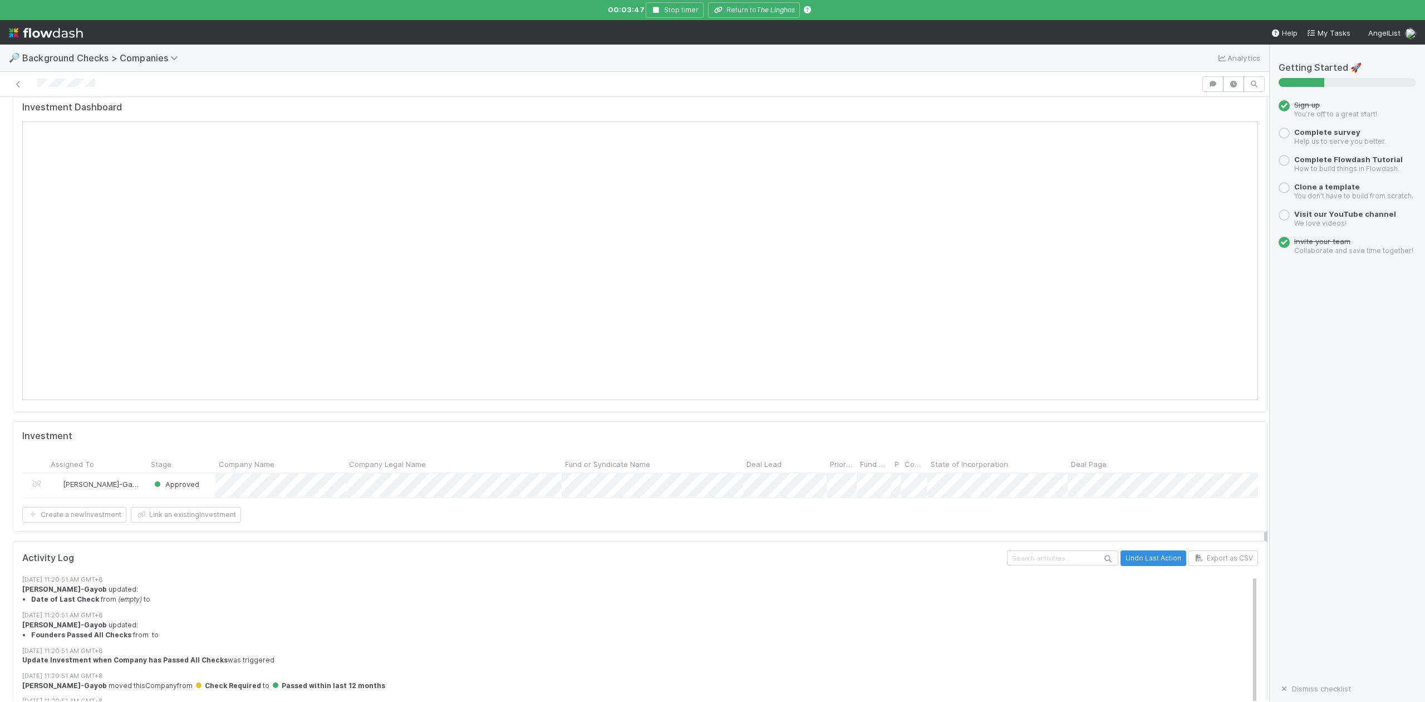
scroll to position [967, 0]
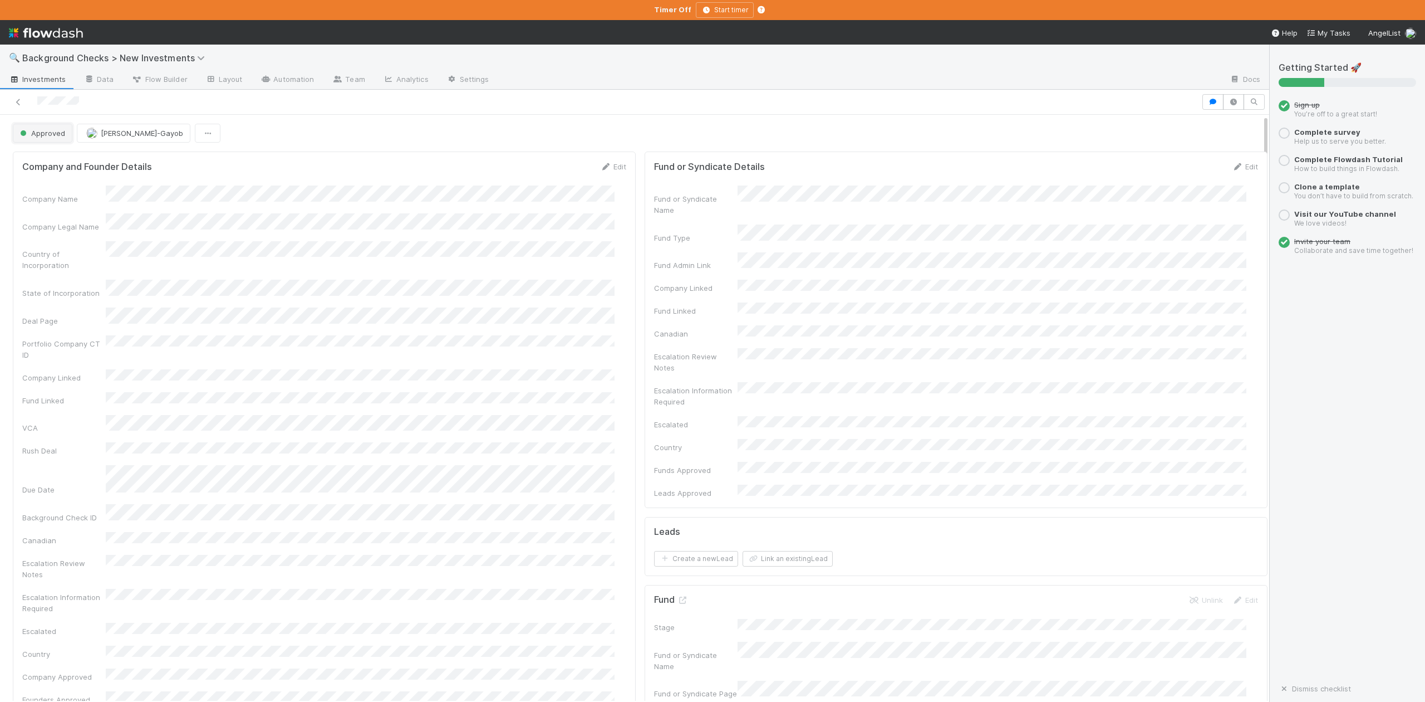
click at [46, 141] on button "Approved" at bounding box center [43, 133] width 60 height 19
click at [49, 180] on span "In Progress" at bounding box center [42, 182] width 53 height 9
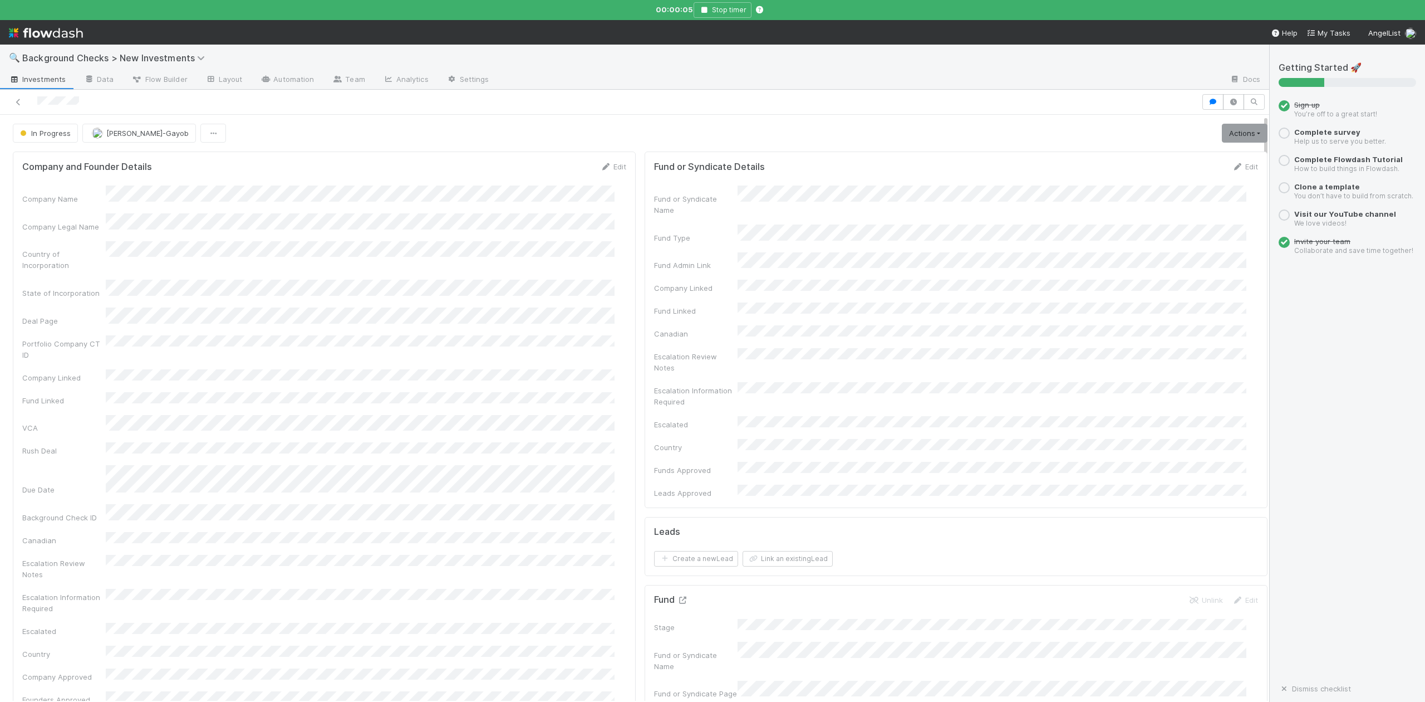
click at [677, 596] on icon at bounding box center [682, 599] width 11 height 7
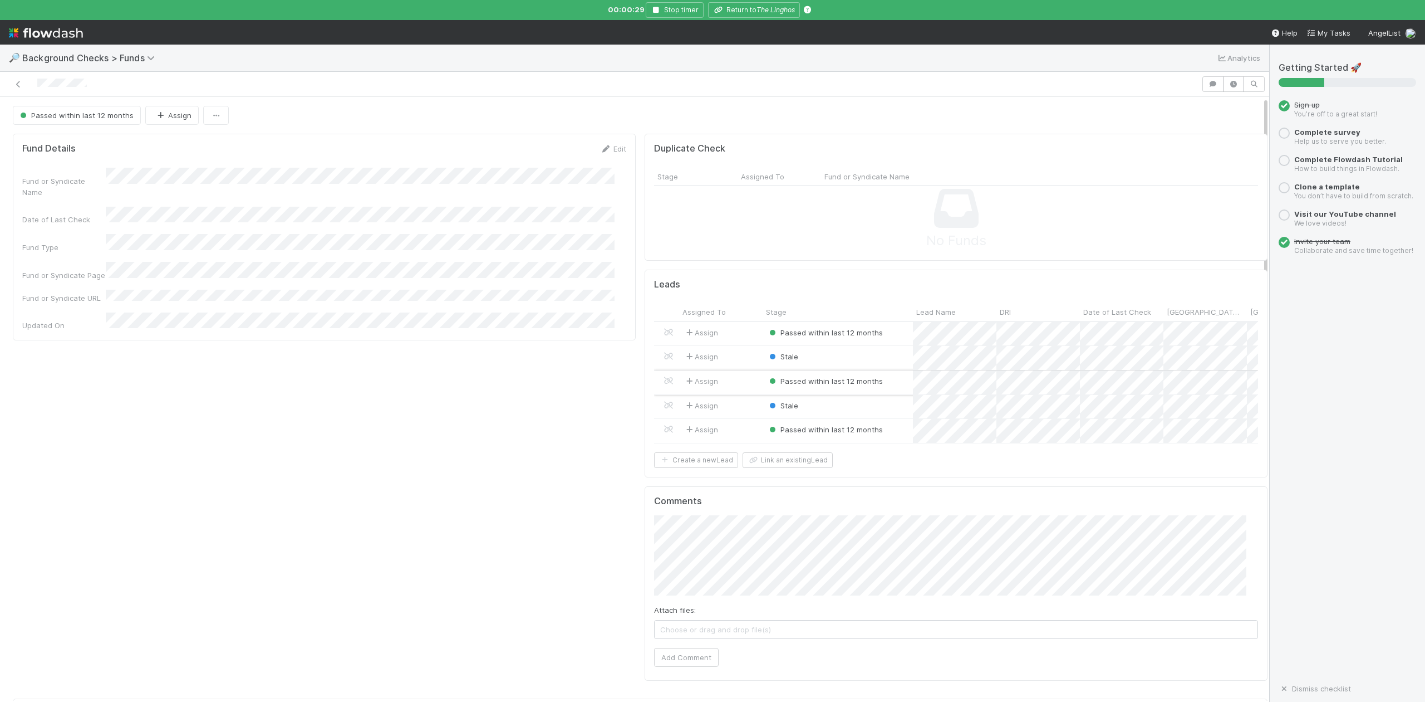
click at [889, 381] on div "Passed within last 12 months" at bounding box center [838, 382] width 150 height 24
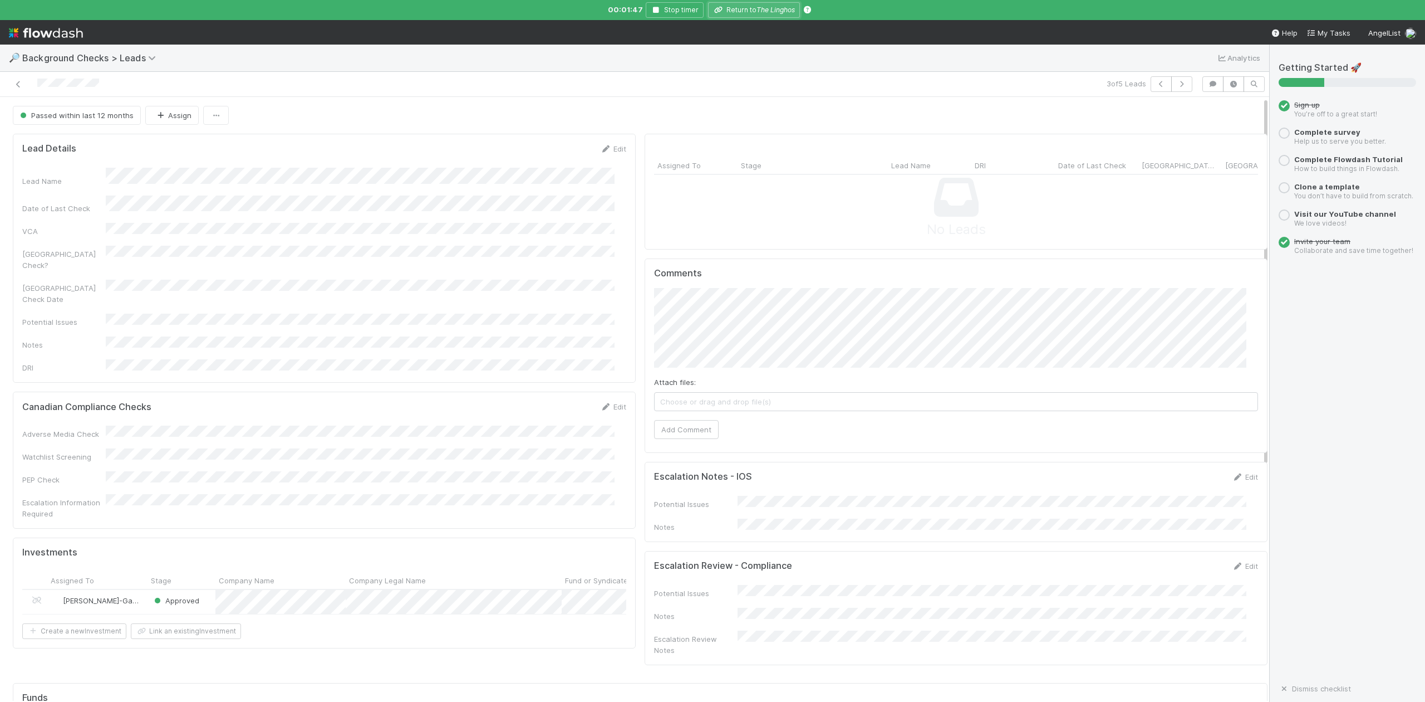
click at [757, 11] on icon "The Linghos" at bounding box center [776, 10] width 38 height 8
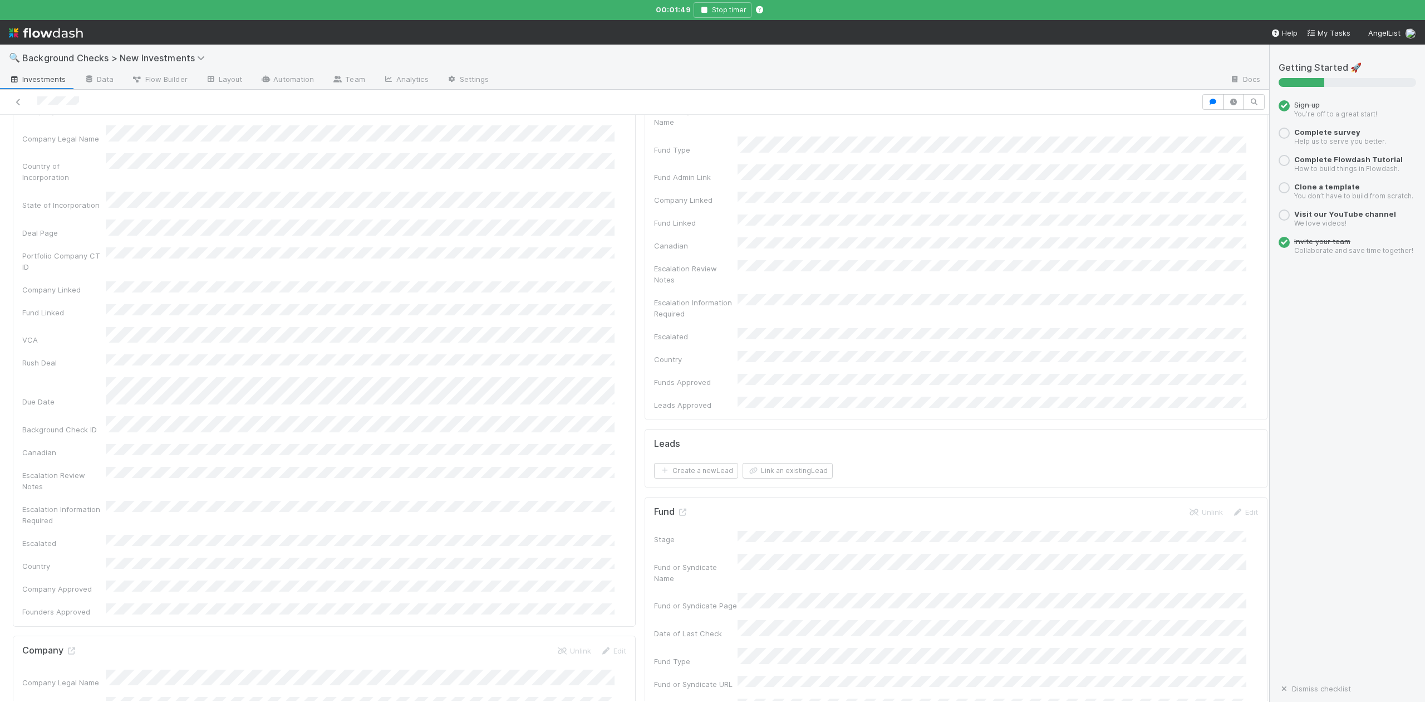
scroll to position [223, 0]
click at [677, 374] on icon at bounding box center [682, 377] width 11 height 7
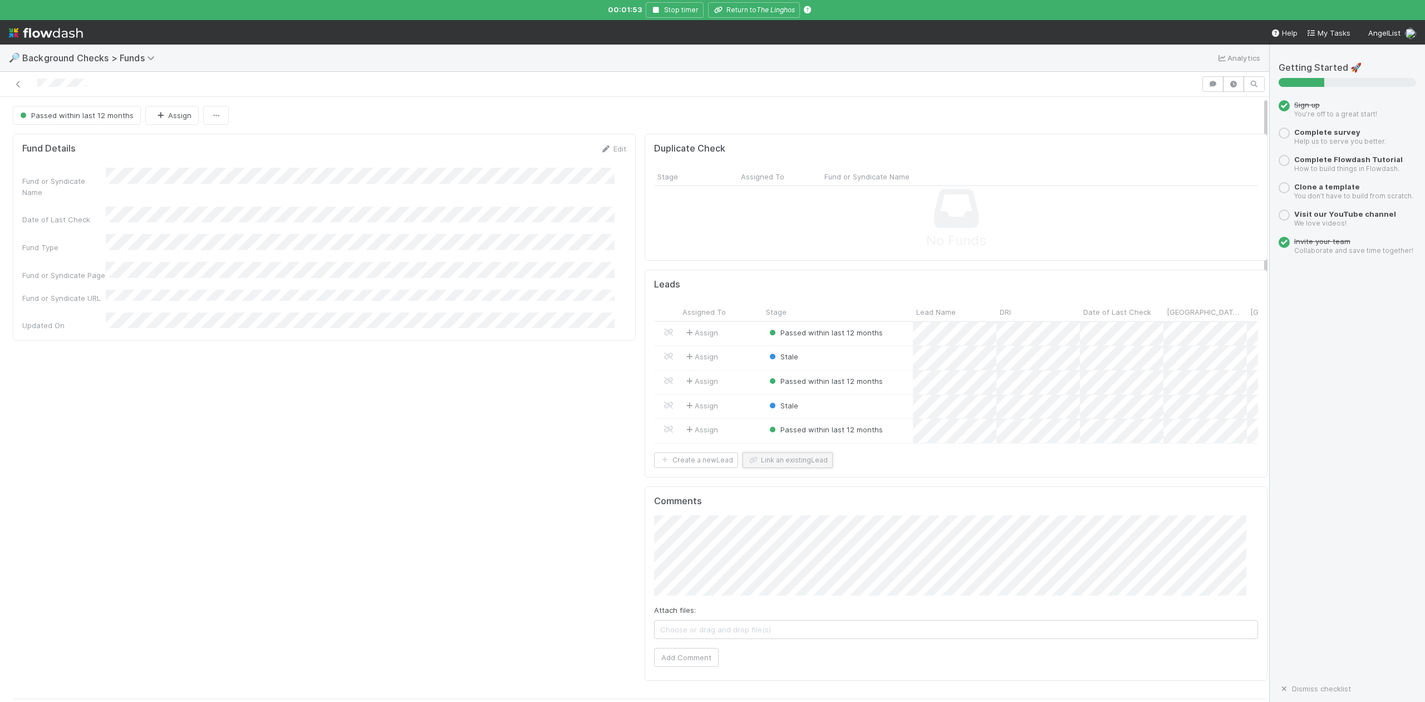
click at [802, 468] on button "Link an existing Lead" at bounding box center [788, 460] width 90 height 16
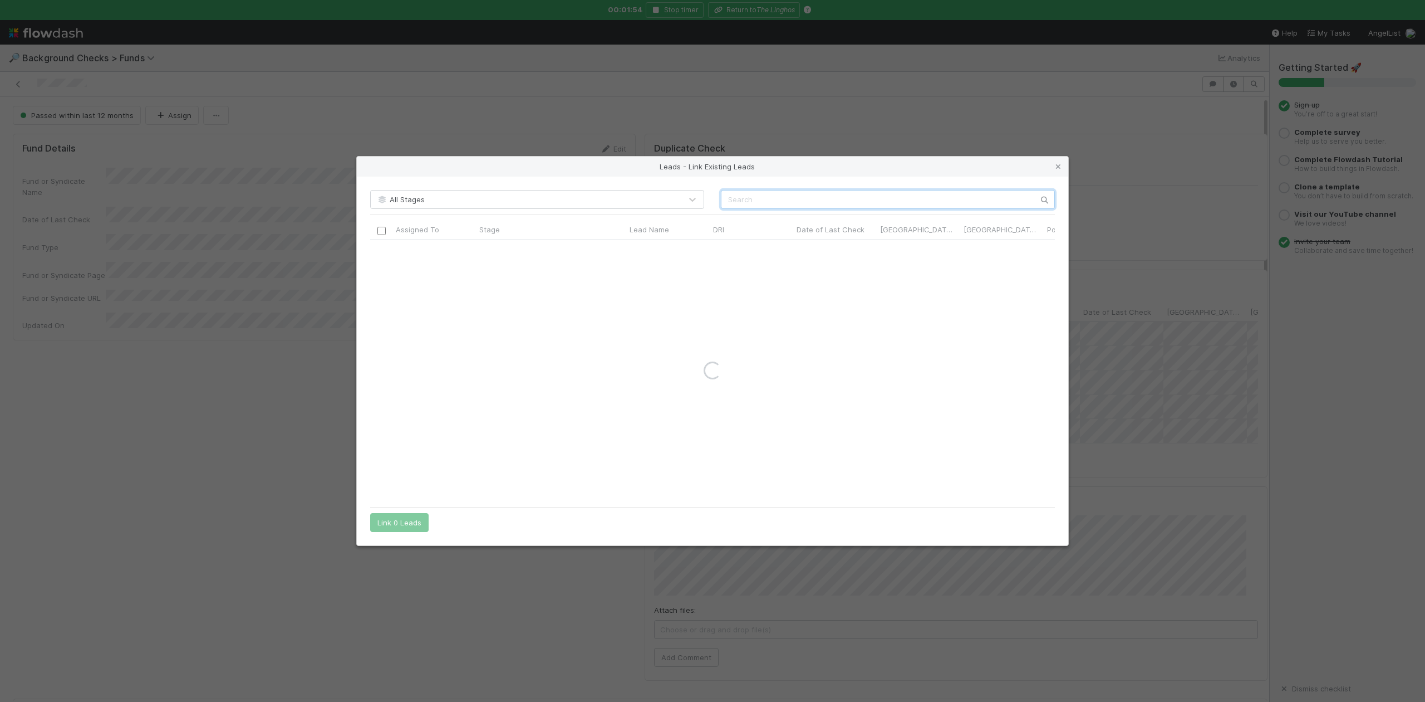
click at [747, 195] on input "text" at bounding box center [888, 199] width 334 height 19
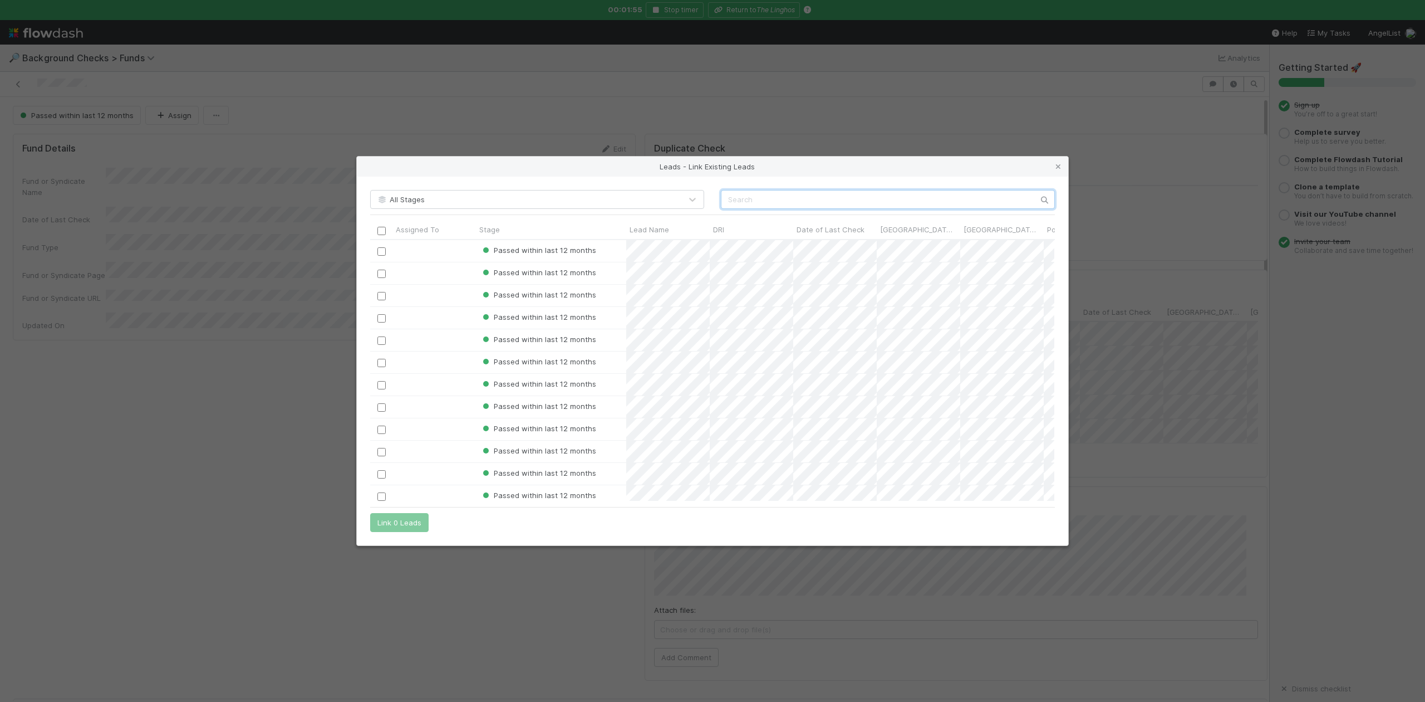
scroll to position [250, 673]
click at [747, 195] on input "text" at bounding box center [888, 199] width 334 height 19
paste input "Marek Mazur"
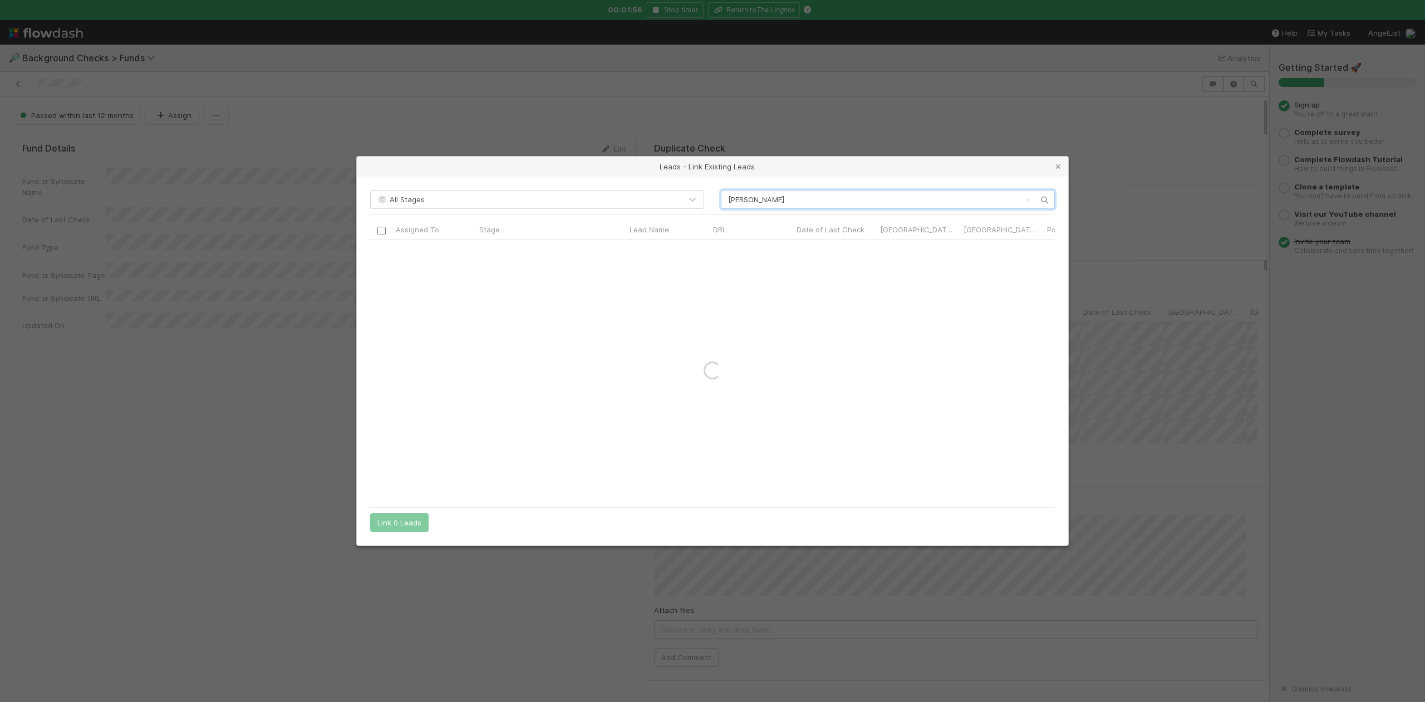
click at [725, 199] on input "Marek Mazur" at bounding box center [888, 199] width 334 height 19
type input "Marek Mazur"
click at [1053, 168] on icon at bounding box center [1058, 166] width 11 height 7
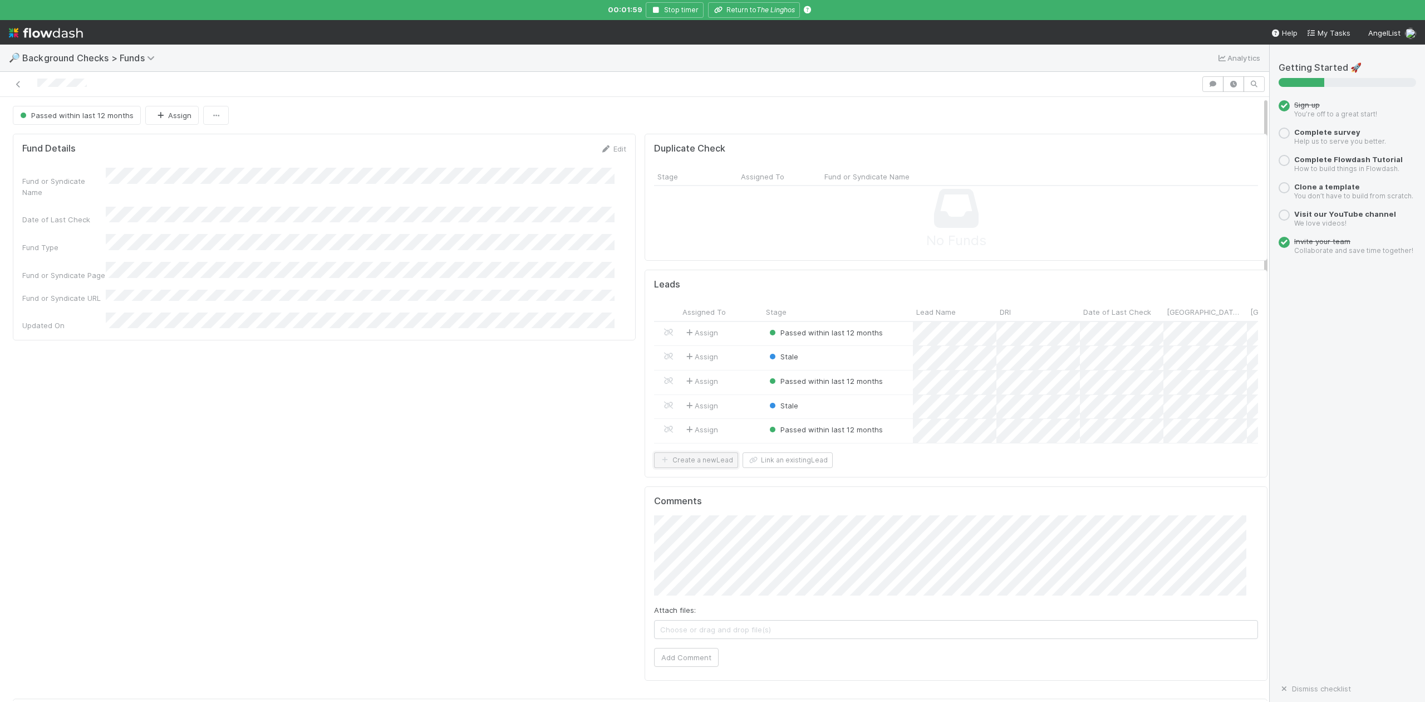
click at [710, 468] on button "Create a new Lead" at bounding box center [696, 460] width 84 height 16
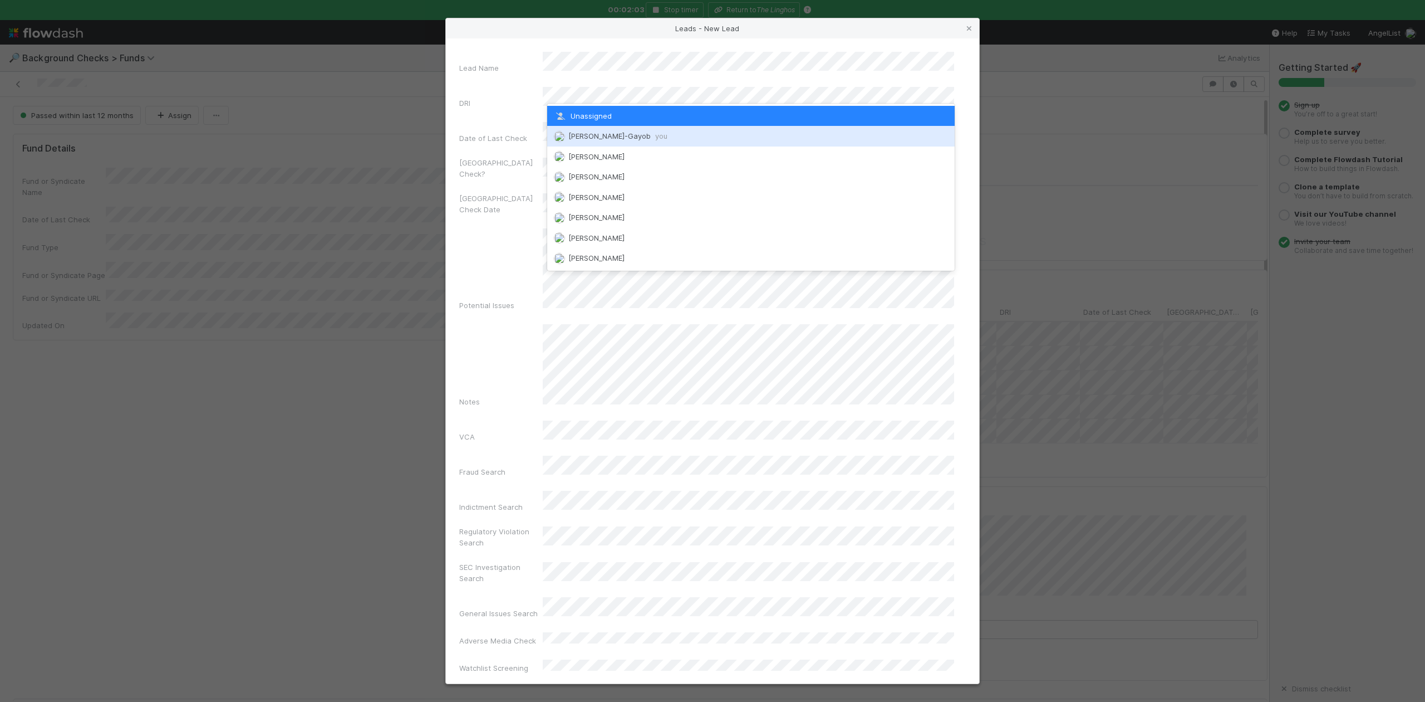
click at [601, 134] on span "Loraine Pati-Gayob you" at bounding box center [617, 135] width 99 height 9
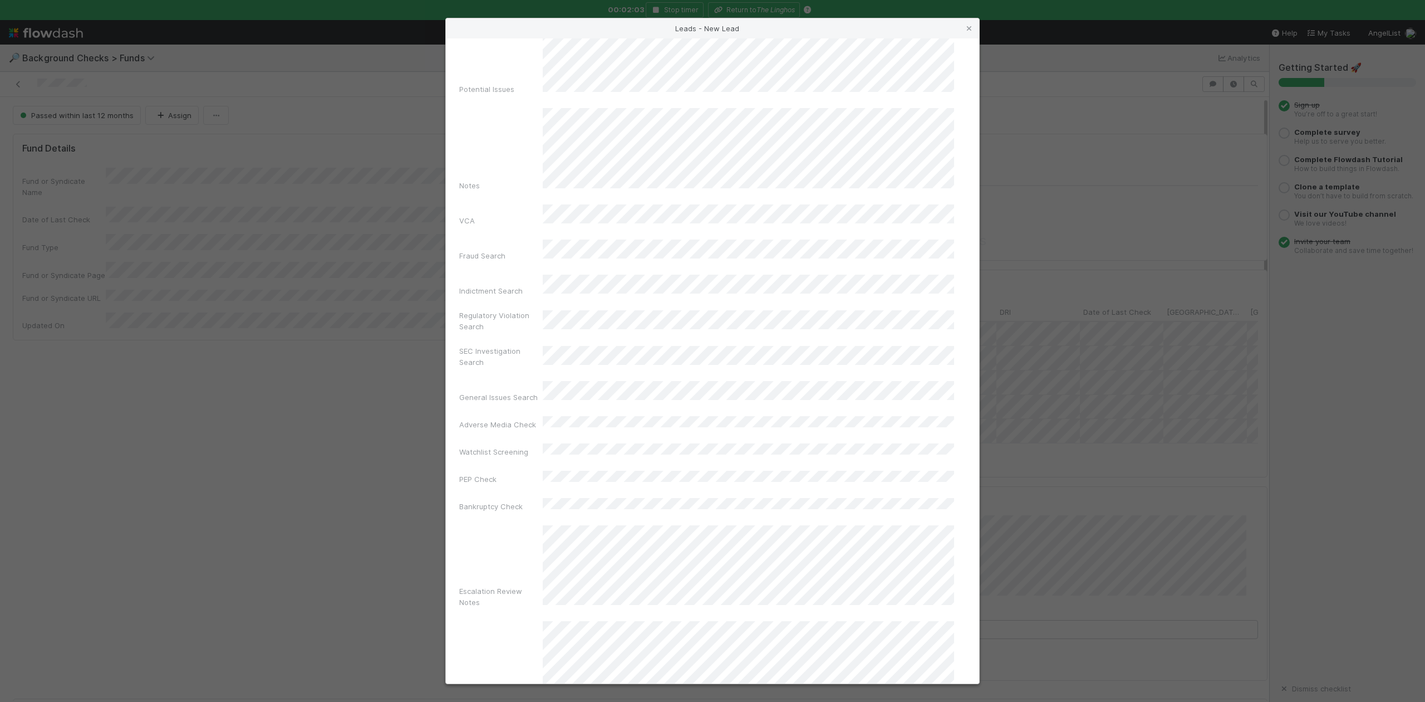
scroll to position [268, 0]
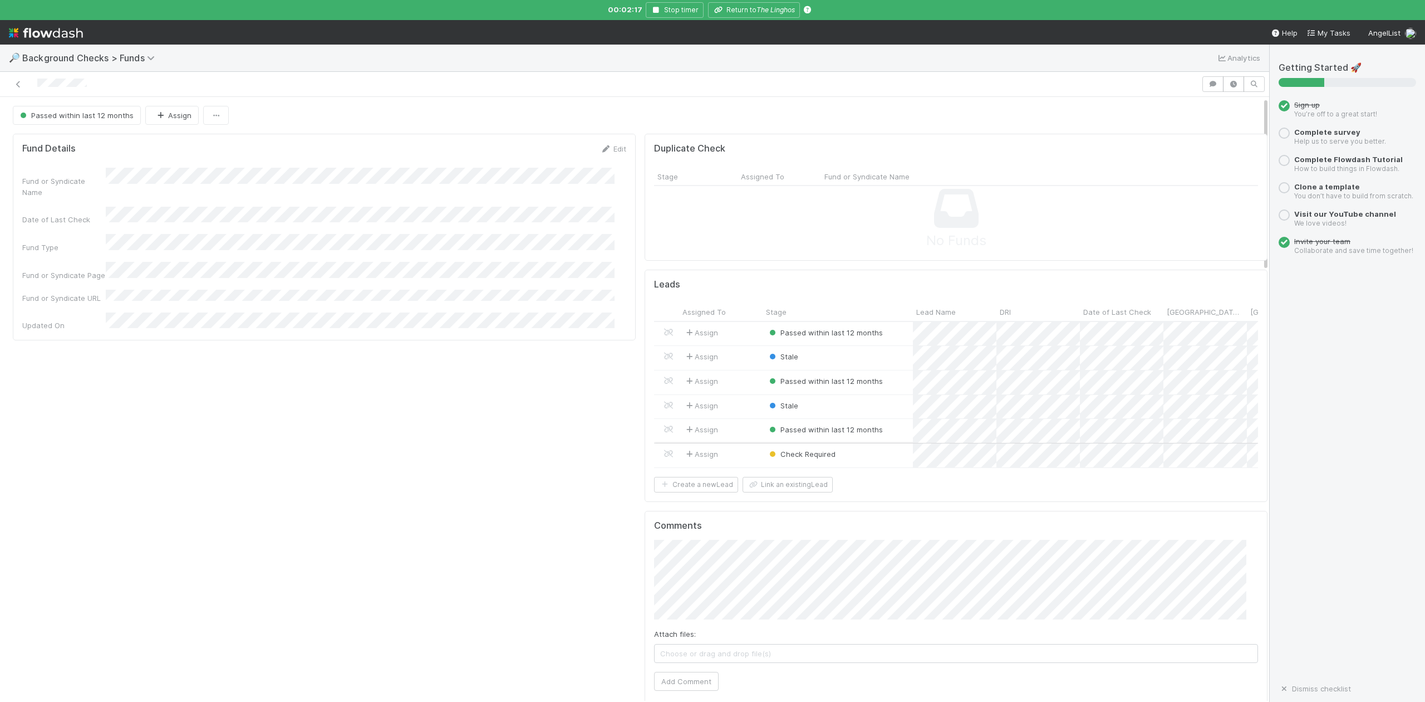
click at [861, 454] on div "Check Required" at bounding box center [838, 455] width 150 height 24
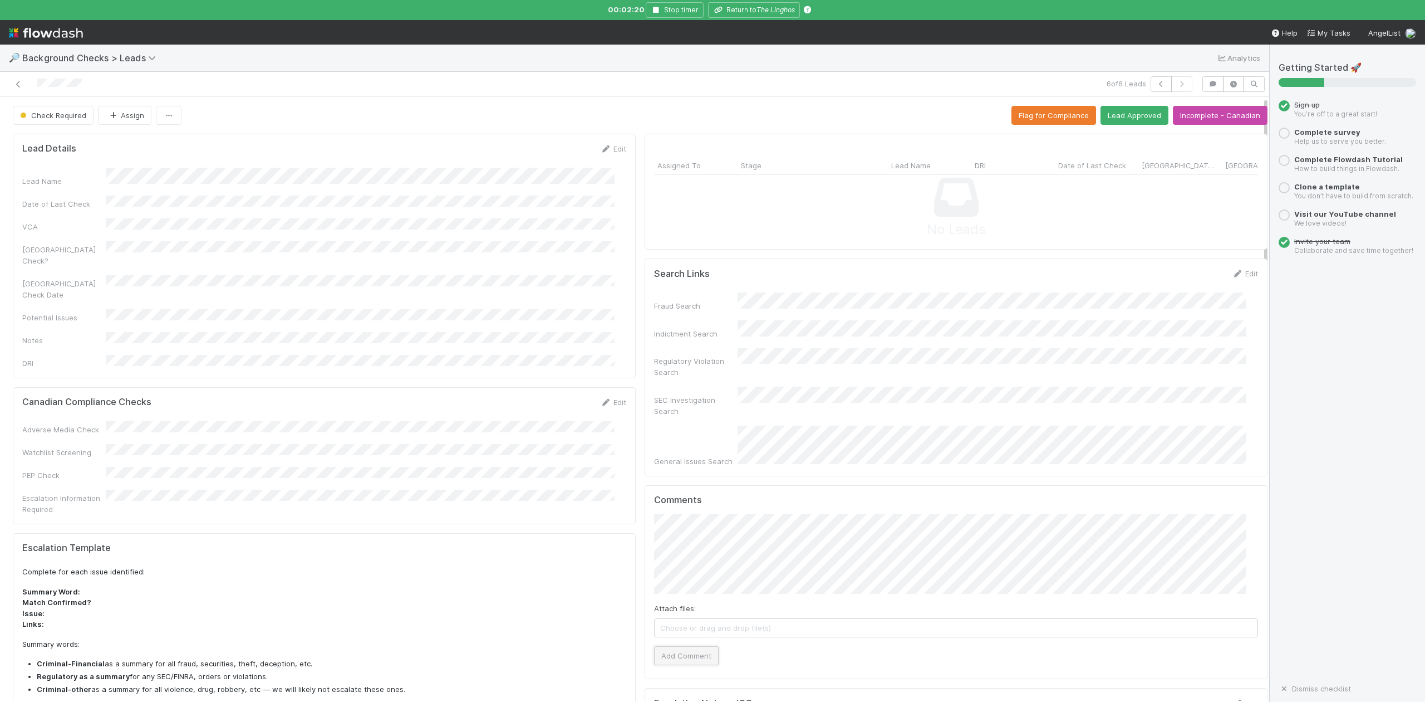
click at [676, 646] on button "Add Comment" at bounding box center [686, 655] width 65 height 19
click at [1112, 112] on button "Lead Approved" at bounding box center [1135, 115] width 68 height 19
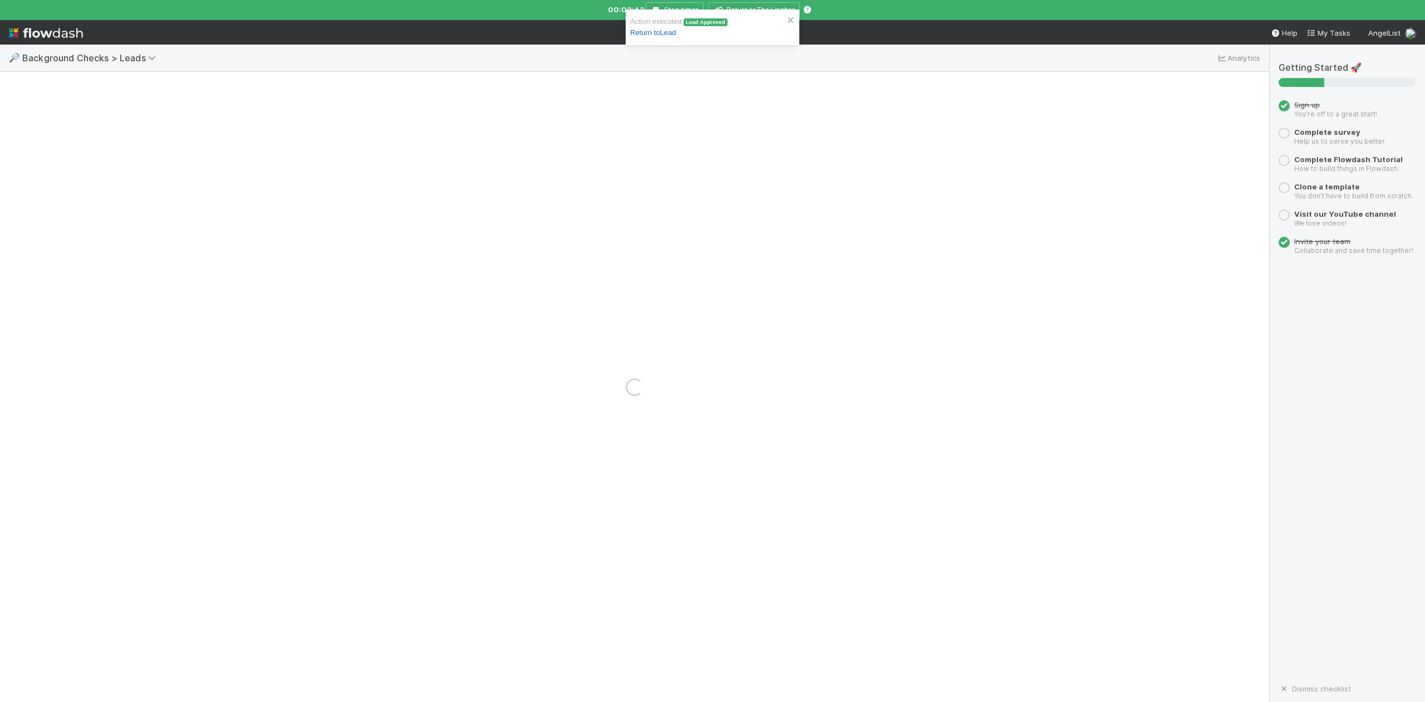
click at [674, 32] on link "Return to Lead" at bounding box center [653, 32] width 46 height 8
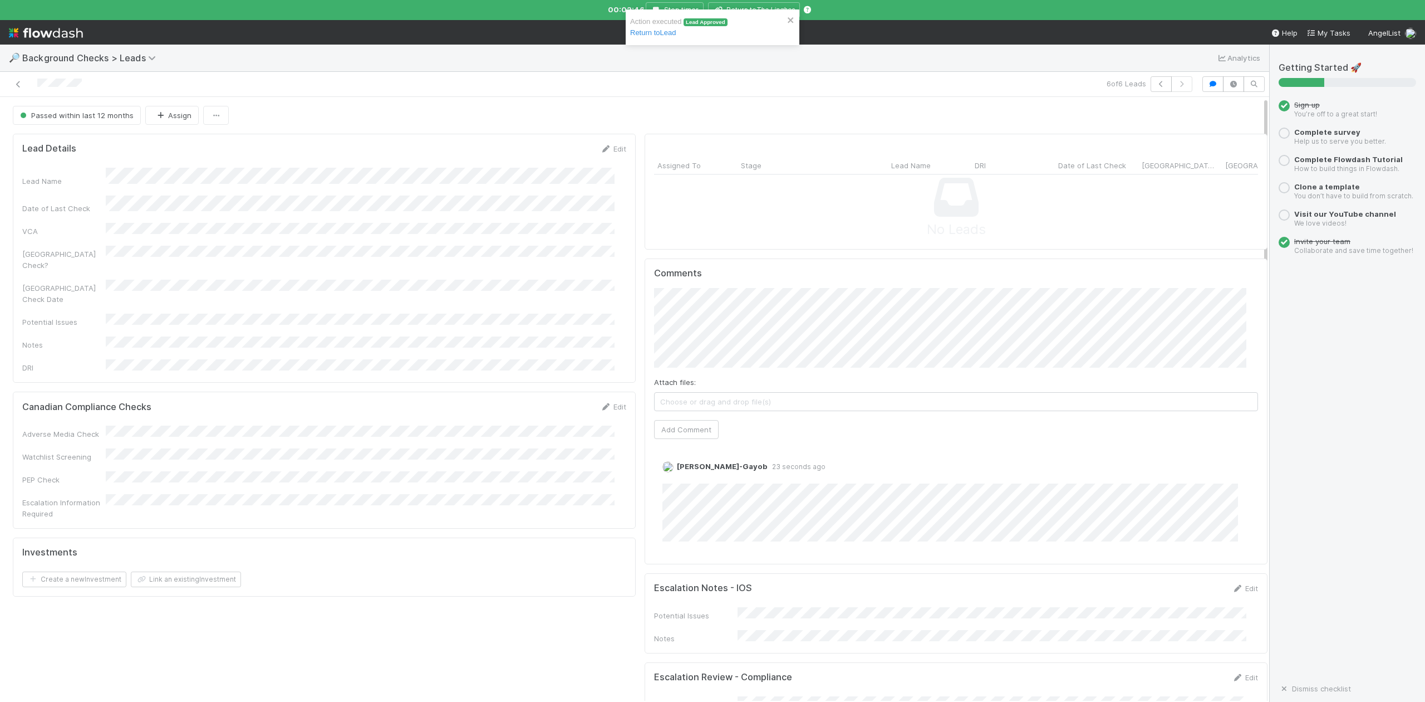
click at [160, 174] on div "Lead Name" at bounding box center [324, 177] width 604 height 19
copy div
click at [776, 10] on icon "The Linghos" at bounding box center [776, 10] width 38 height 8
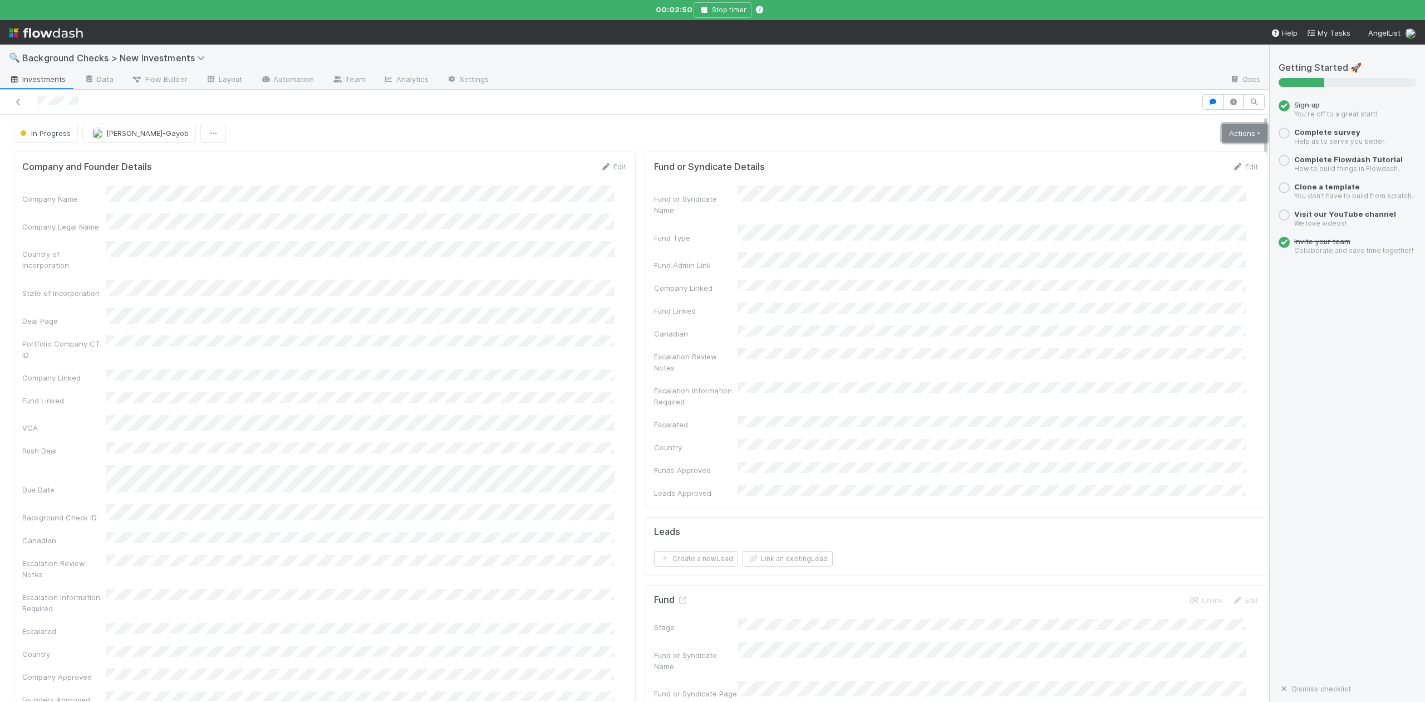
click at [1222, 134] on link "Actions" at bounding box center [1245, 133] width 46 height 19
click at [1148, 159] on button "Finish" at bounding box center [1206, 157] width 124 height 16
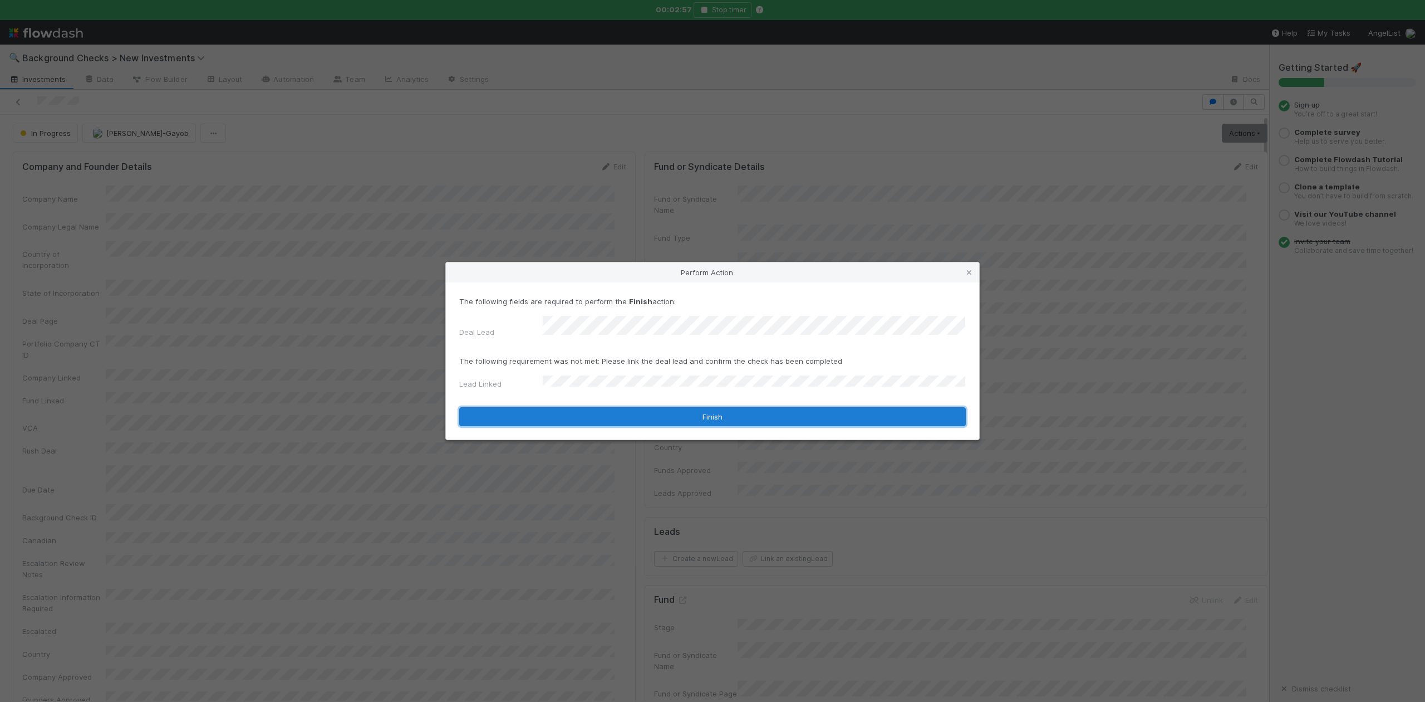
click at [562, 407] on button "Finish" at bounding box center [712, 416] width 507 height 19
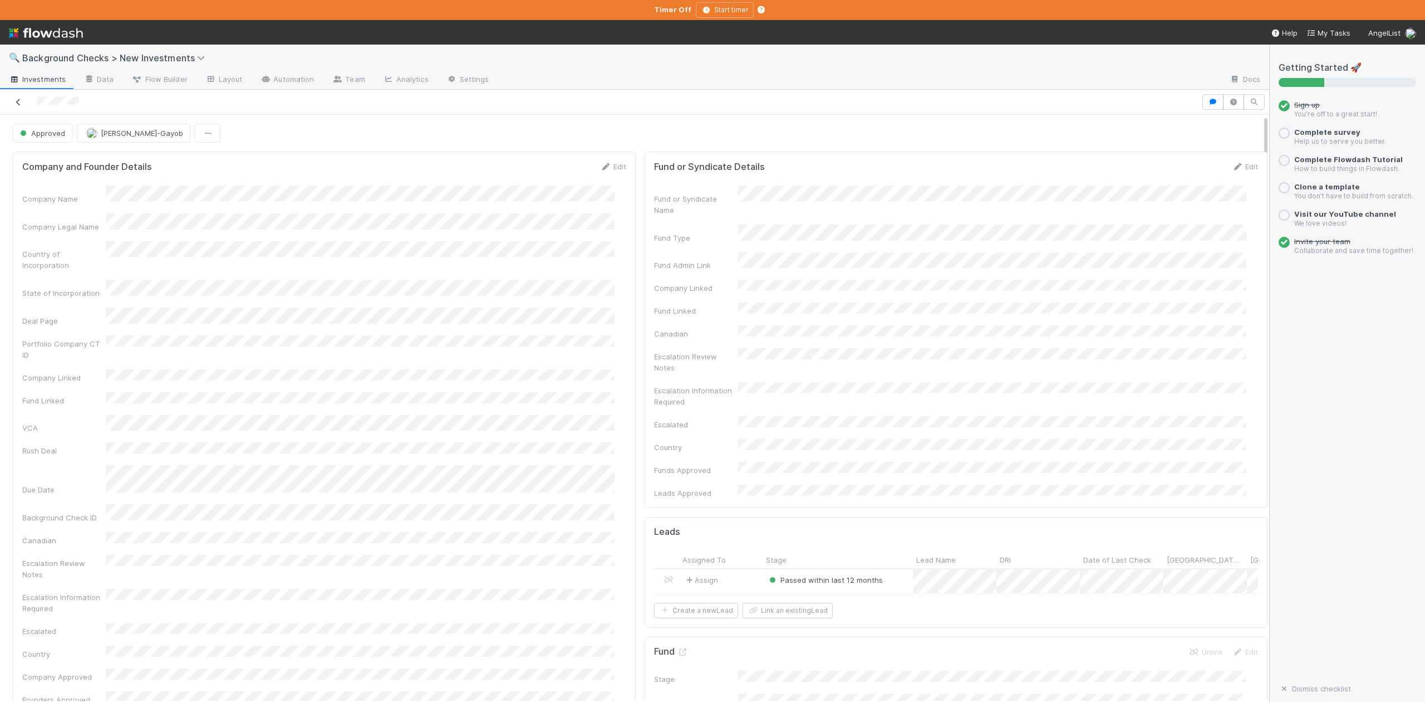
click at [17, 105] on icon at bounding box center [18, 102] width 11 height 7
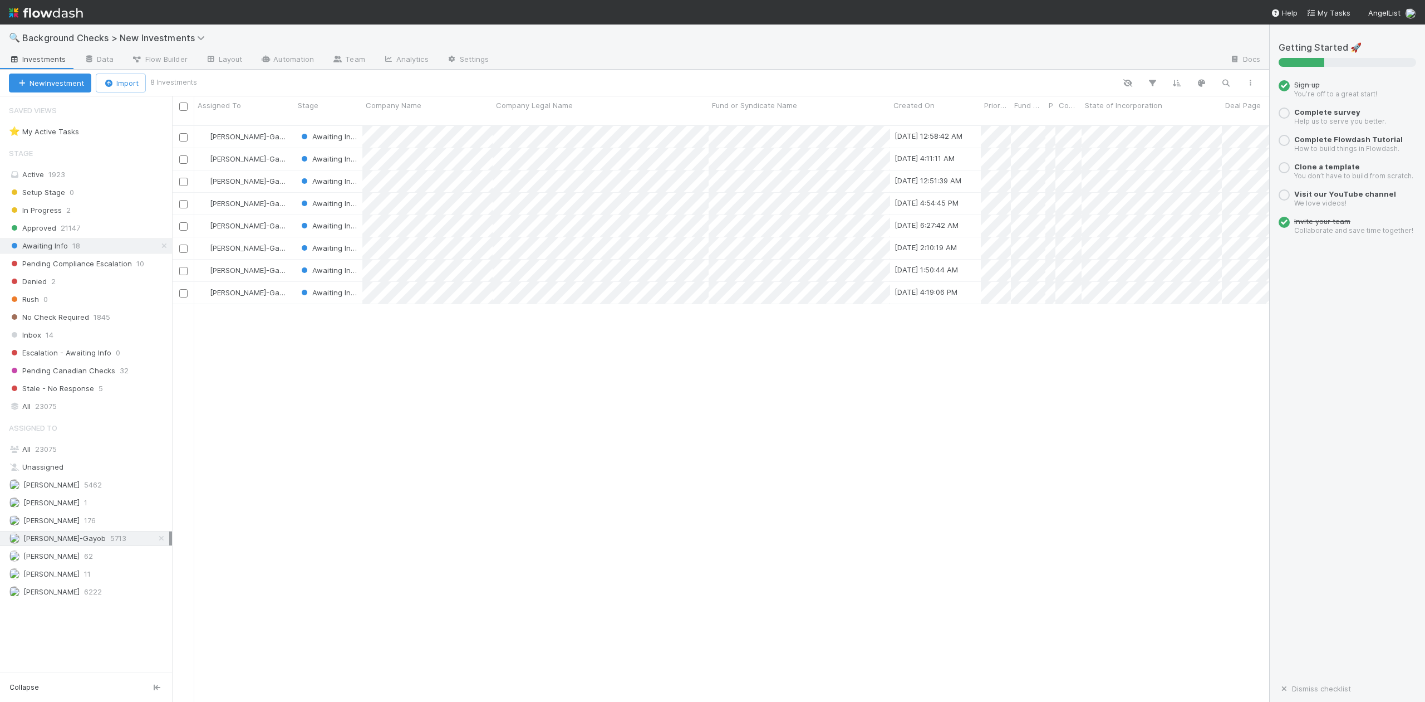
scroll to position [575, 1087]
click at [461, 382] on div at bounding box center [712, 351] width 1425 height 702
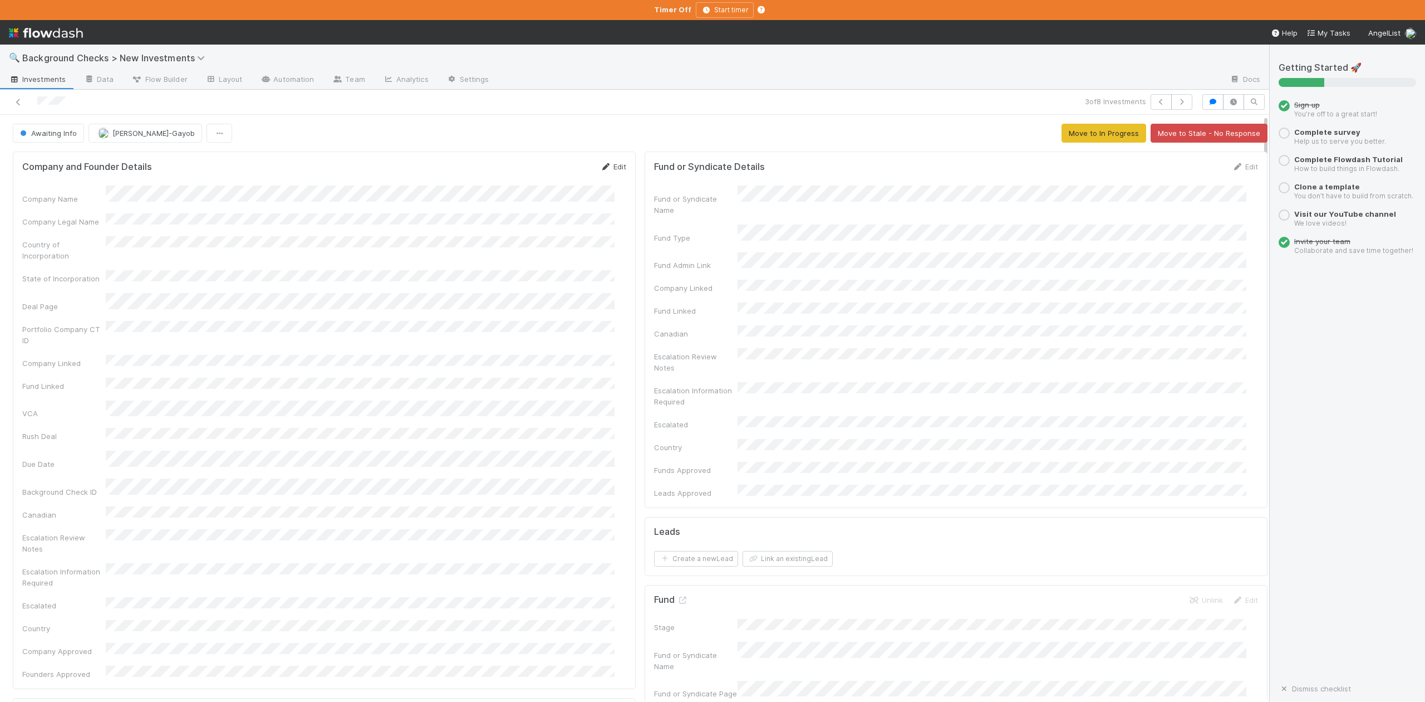
click at [607, 168] on link "Edit" at bounding box center [613, 166] width 26 height 9
click at [553, 170] on button "Save" at bounding box center [567, 170] width 32 height 19
click at [58, 133] on span "Awaiting Info" at bounding box center [47, 133] width 59 height 9
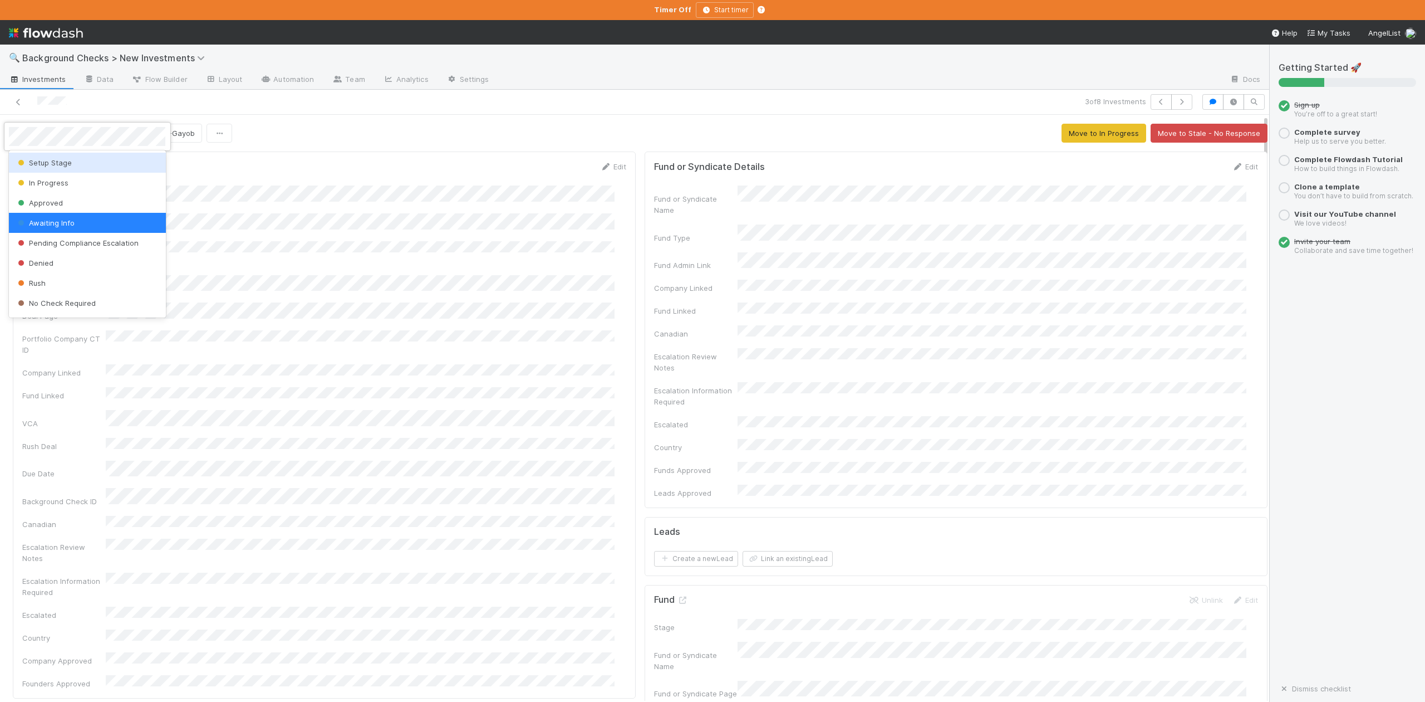
click at [60, 161] on span "Setup Stage" at bounding box center [44, 162] width 56 height 9
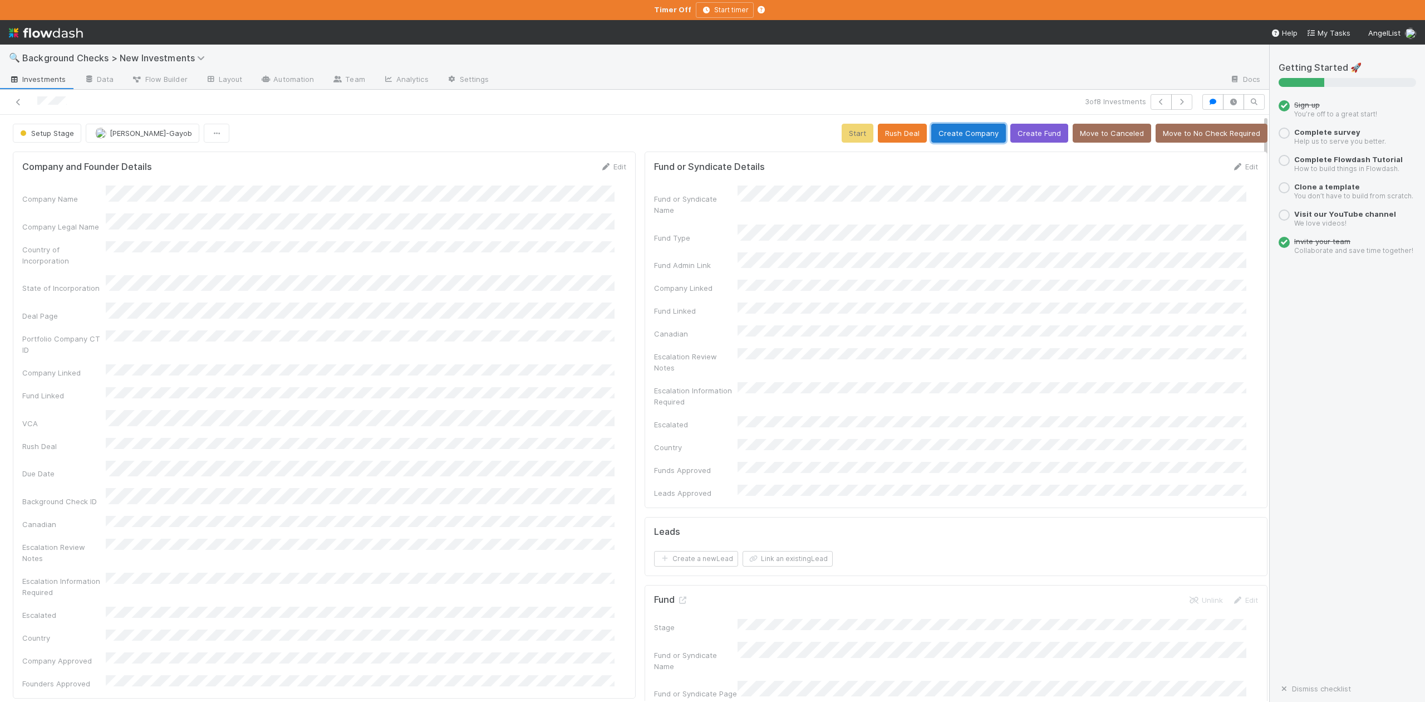
click at [940, 136] on button "Create Company" at bounding box center [969, 133] width 75 height 19
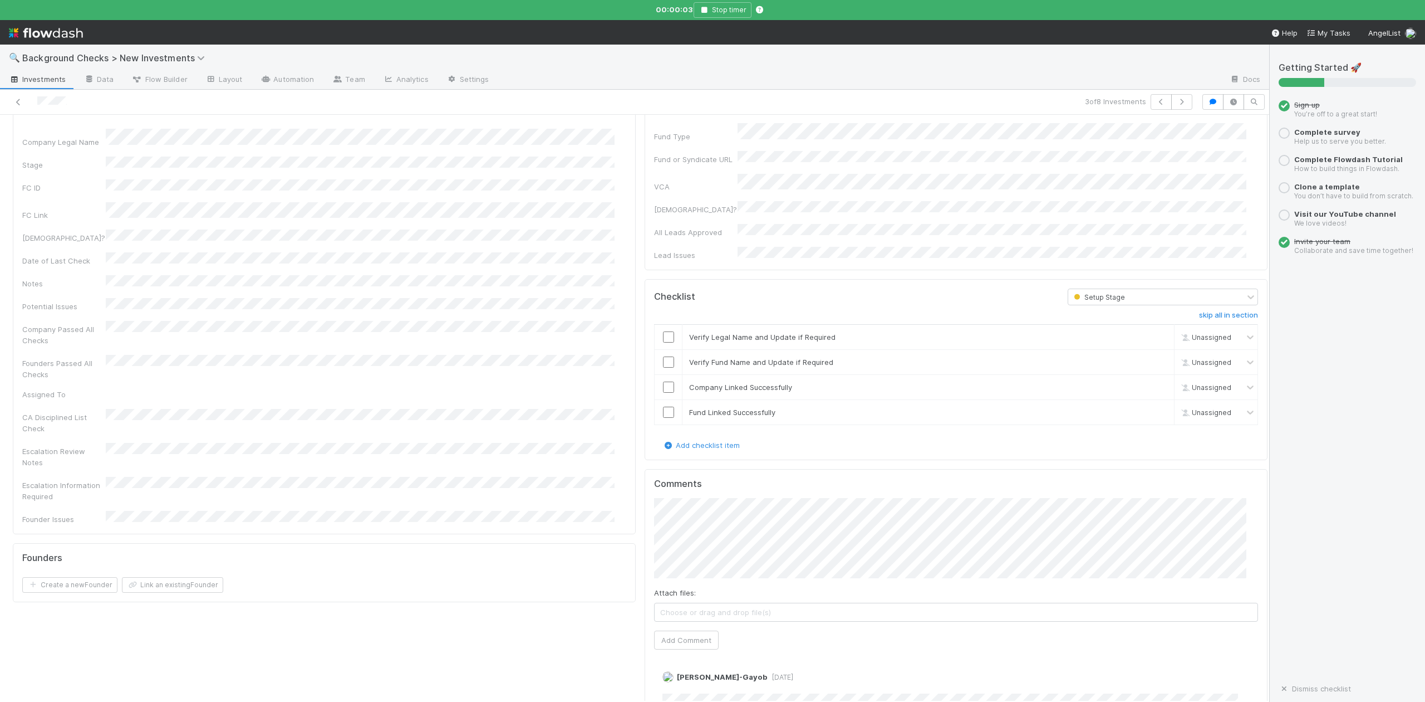
scroll to position [668, 0]
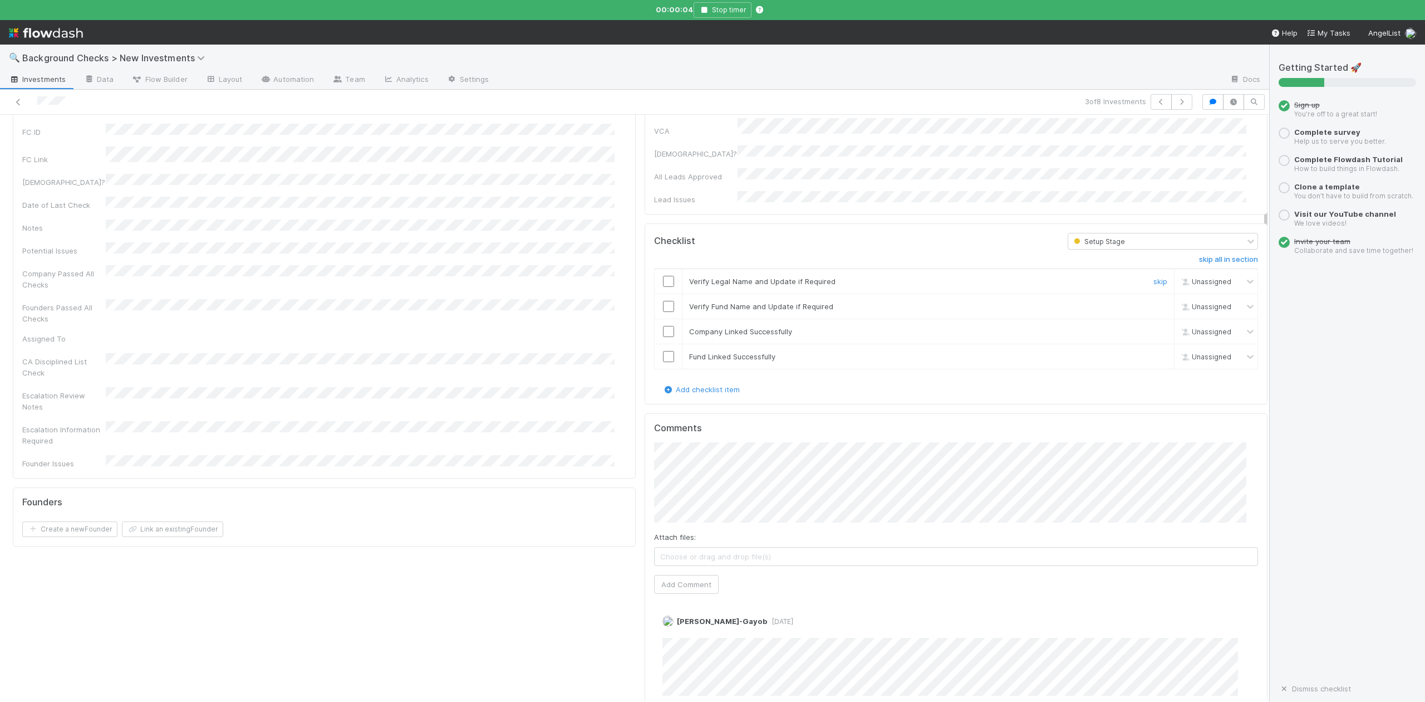
click at [663, 276] on input "checkbox" at bounding box center [668, 281] width 11 height 11
click at [663, 301] on input "checkbox" at bounding box center [668, 306] width 11 height 11
click at [663, 326] on input "checkbox" at bounding box center [668, 331] width 11 height 11
click at [663, 351] on input "checkbox" at bounding box center [668, 356] width 11 height 11
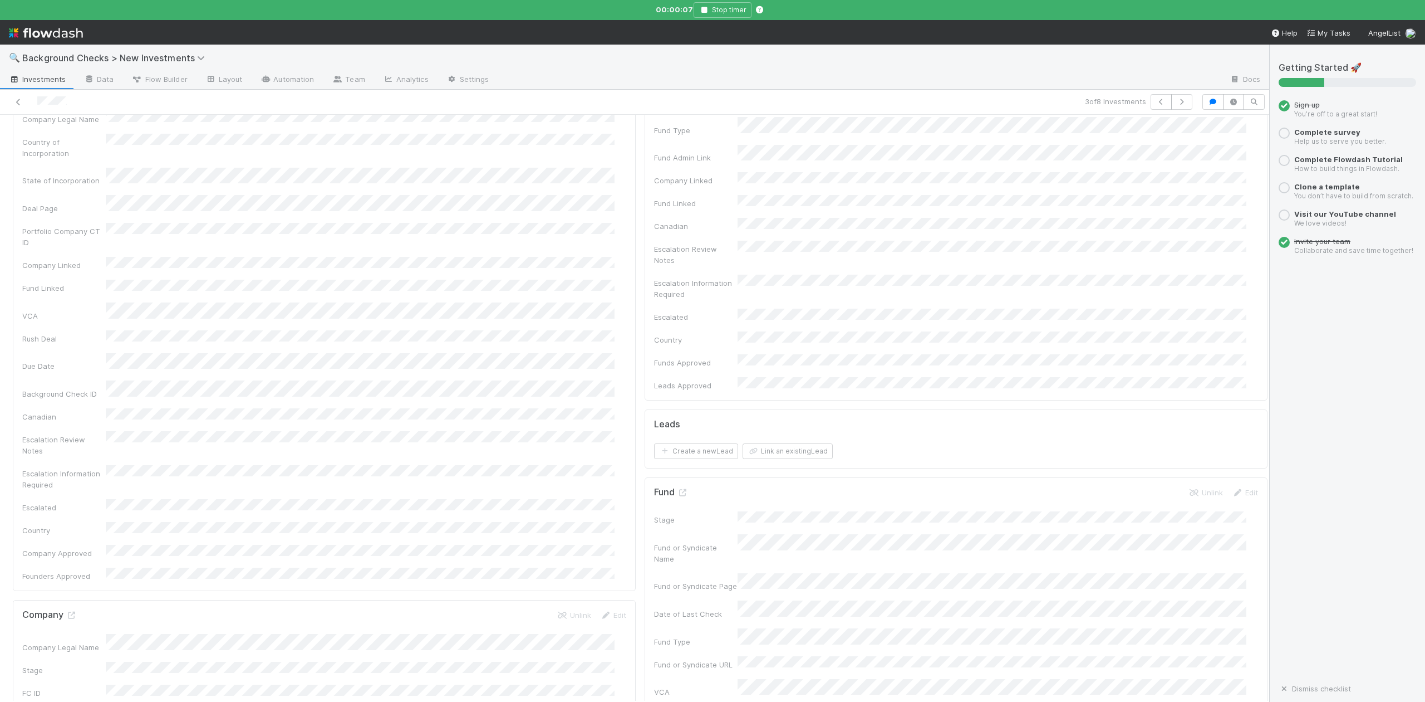
scroll to position [0, 0]
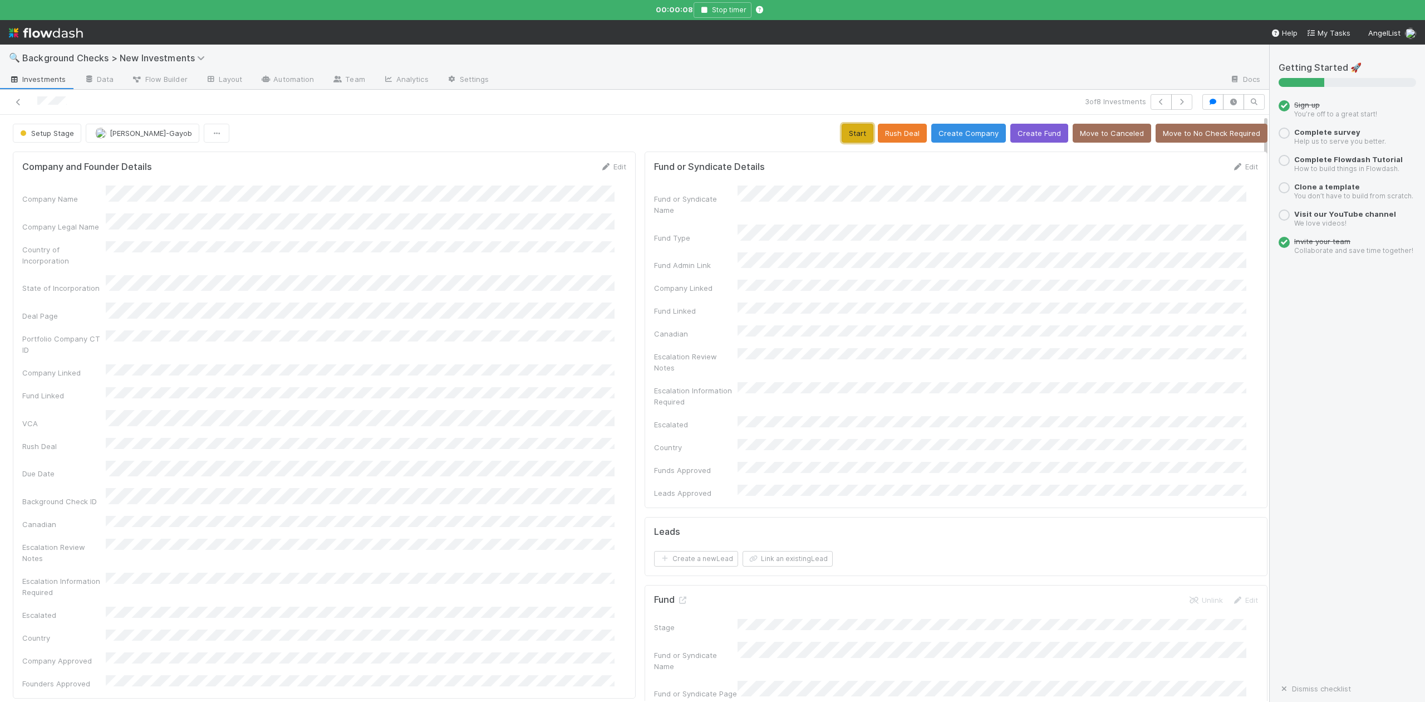
click at [842, 137] on button "Start" at bounding box center [858, 133] width 32 height 19
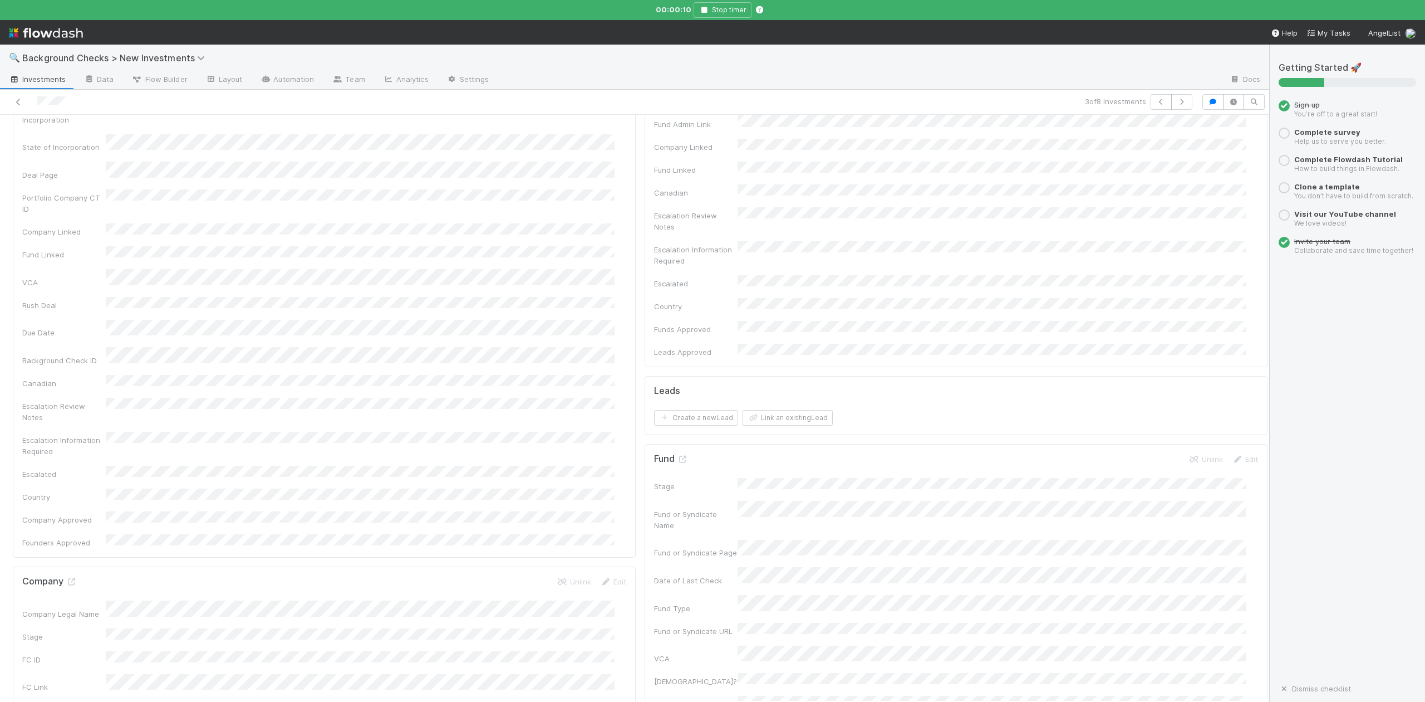
scroll to position [297, 0]
click at [70, 422] on icon at bounding box center [71, 425] width 11 height 7
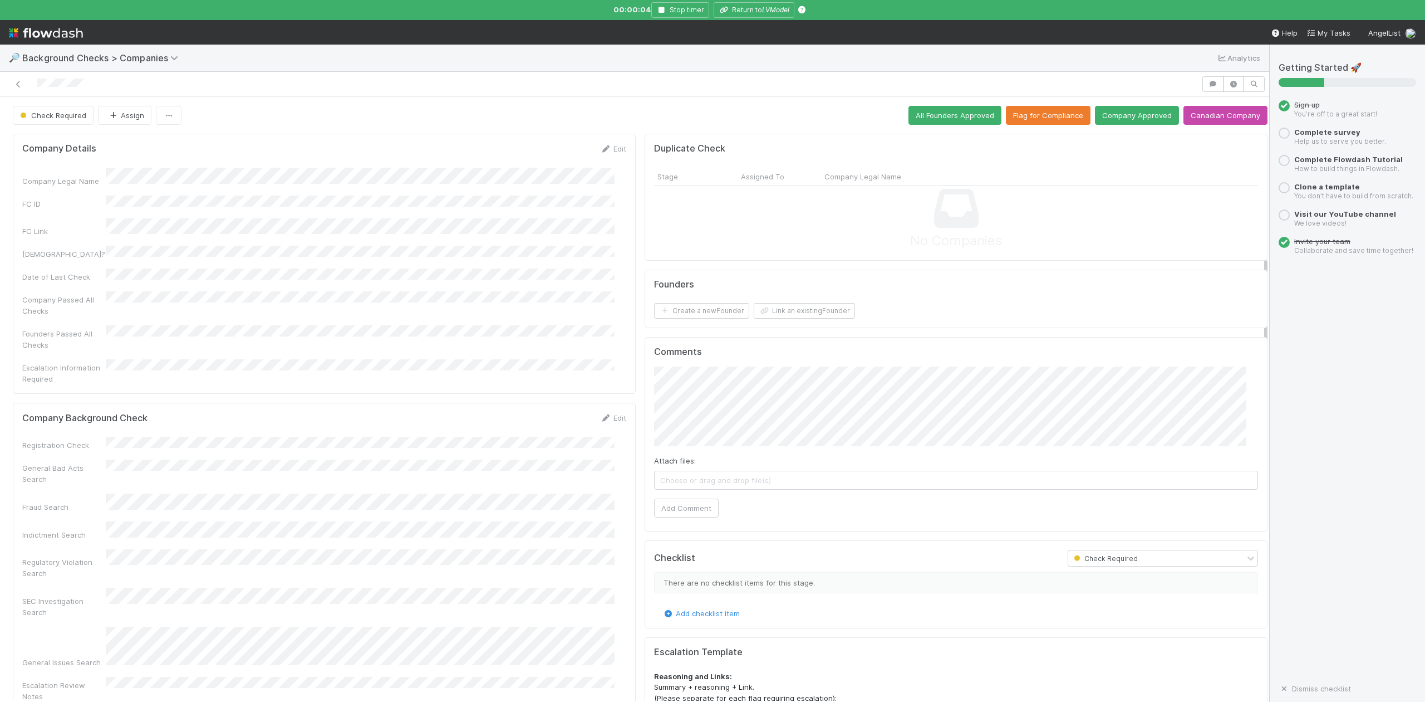
scroll to position [371, 0]
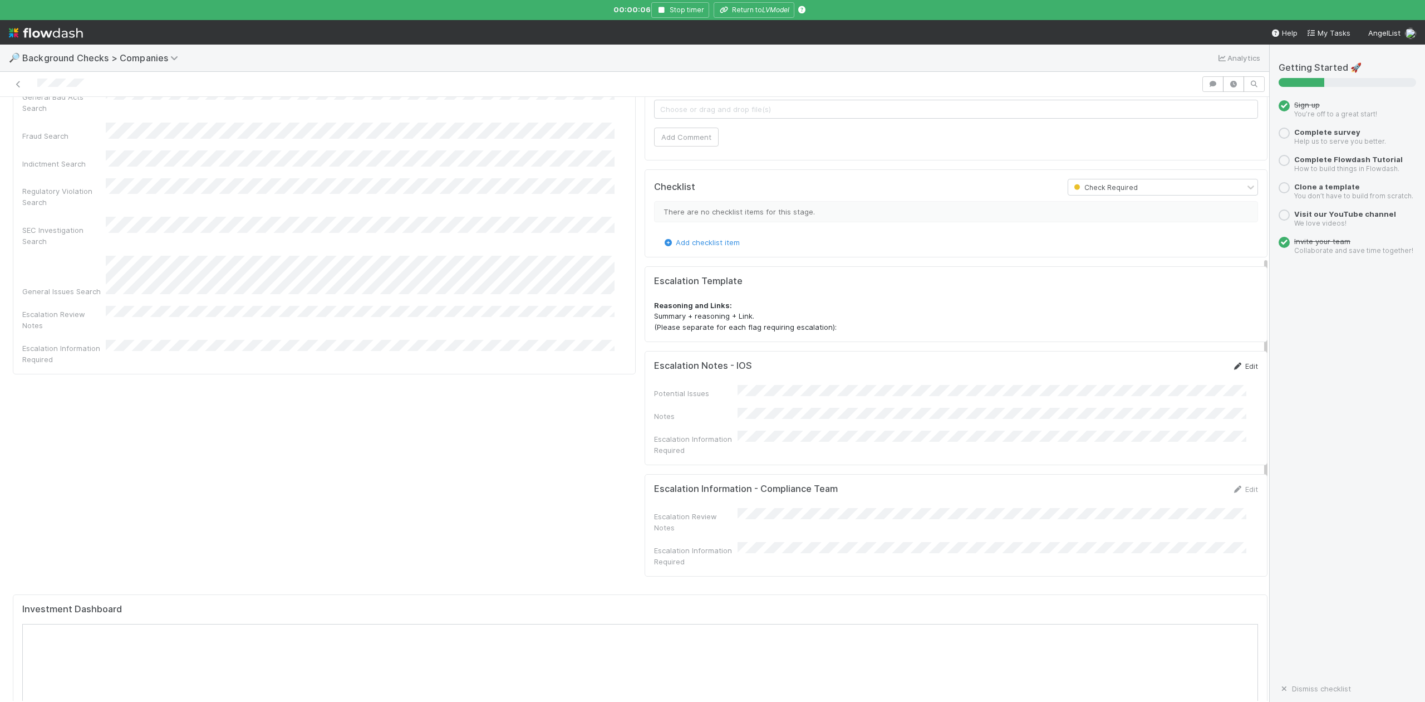
click at [1232, 370] on link "Edit" at bounding box center [1245, 365] width 26 height 9
click at [1183, 374] on button "Save" at bounding box center [1199, 369] width 32 height 19
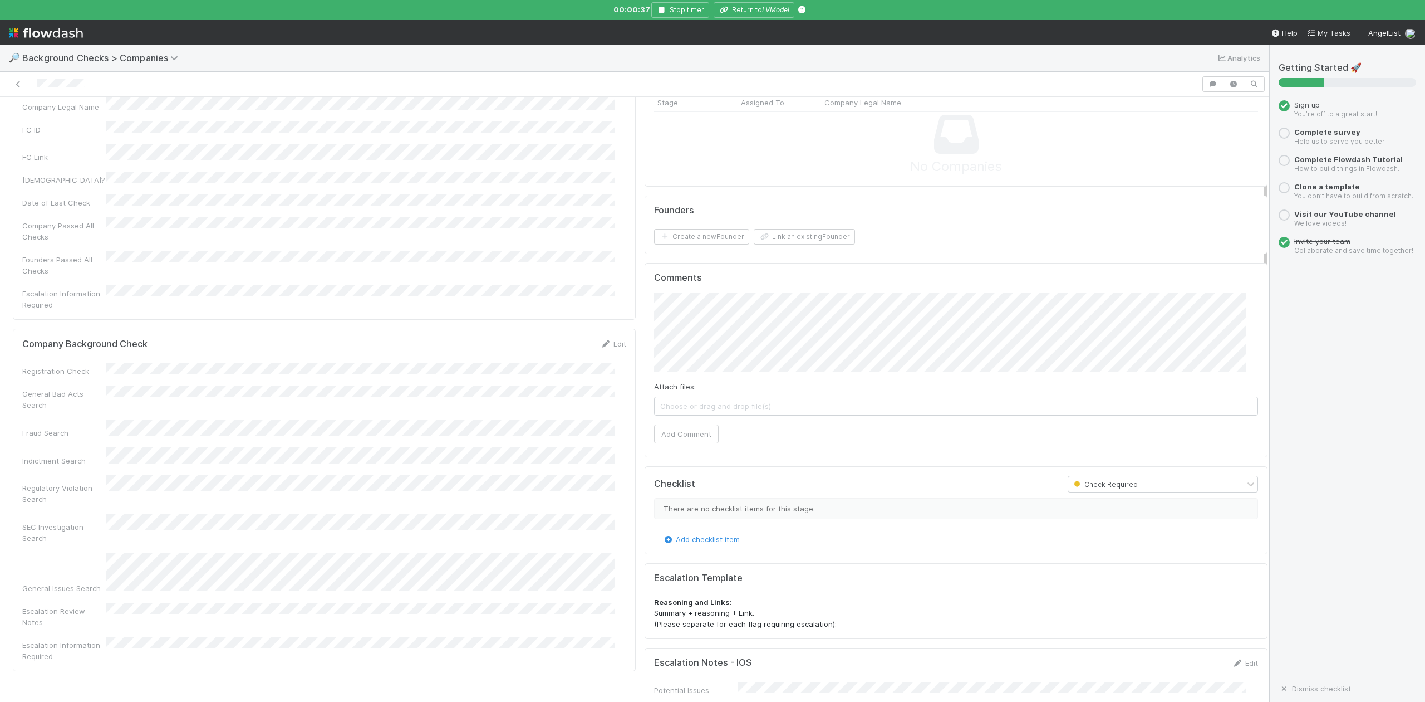
scroll to position [0, 0]
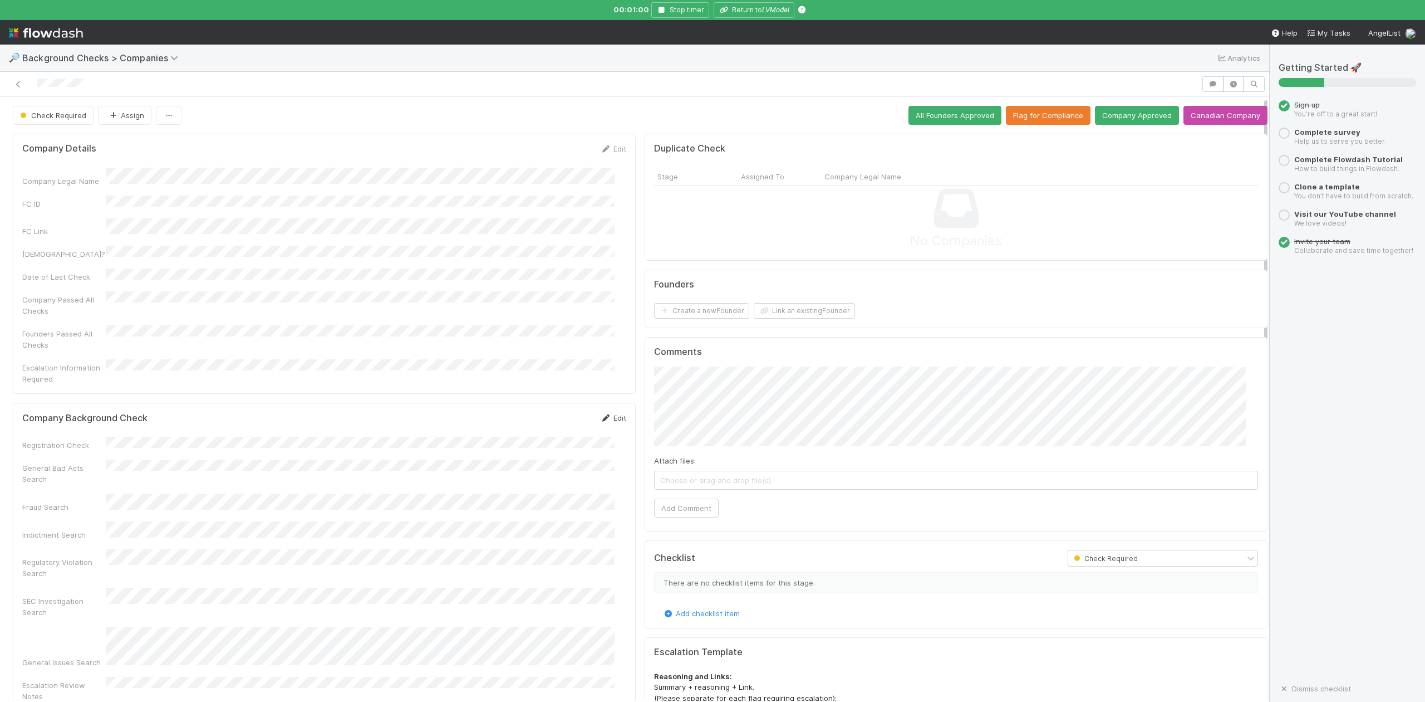
click at [602, 413] on link "Edit" at bounding box center [613, 417] width 26 height 9
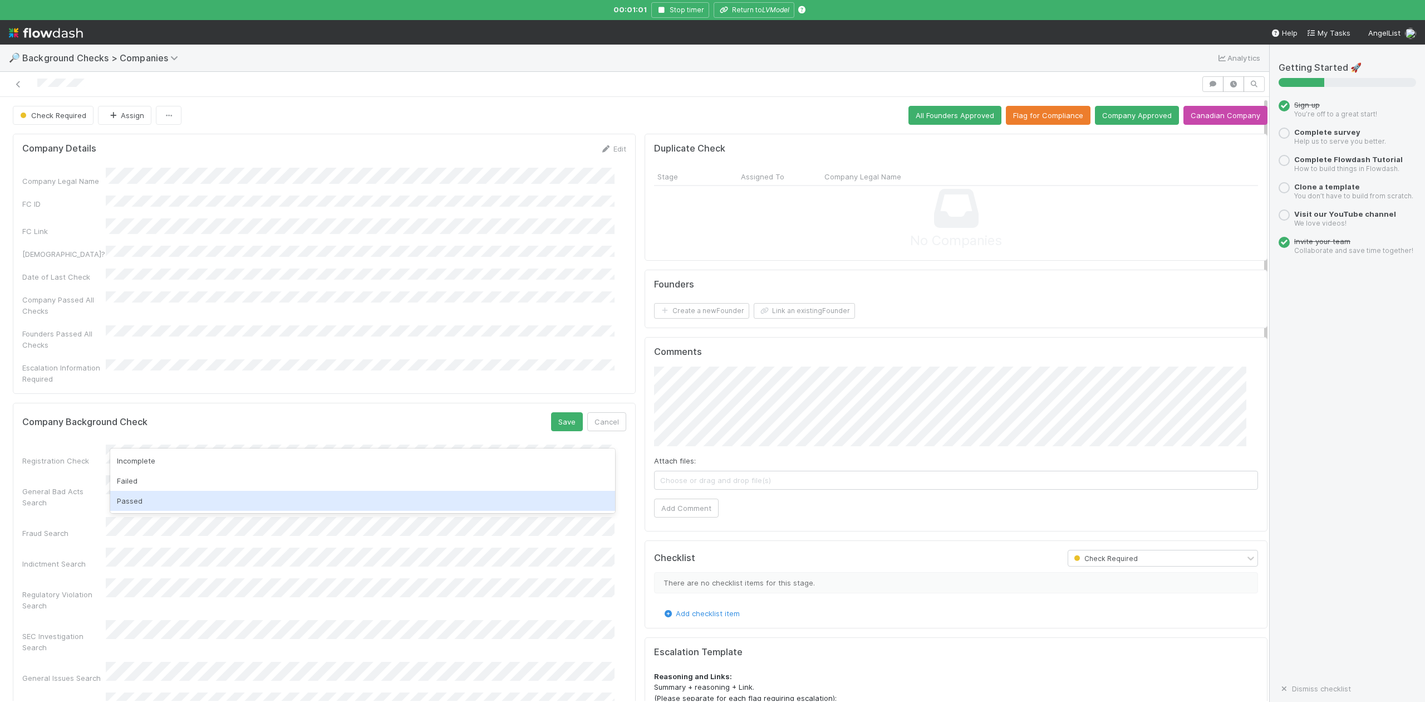
click at [166, 502] on div "Passed" at bounding box center [362, 501] width 504 height 20
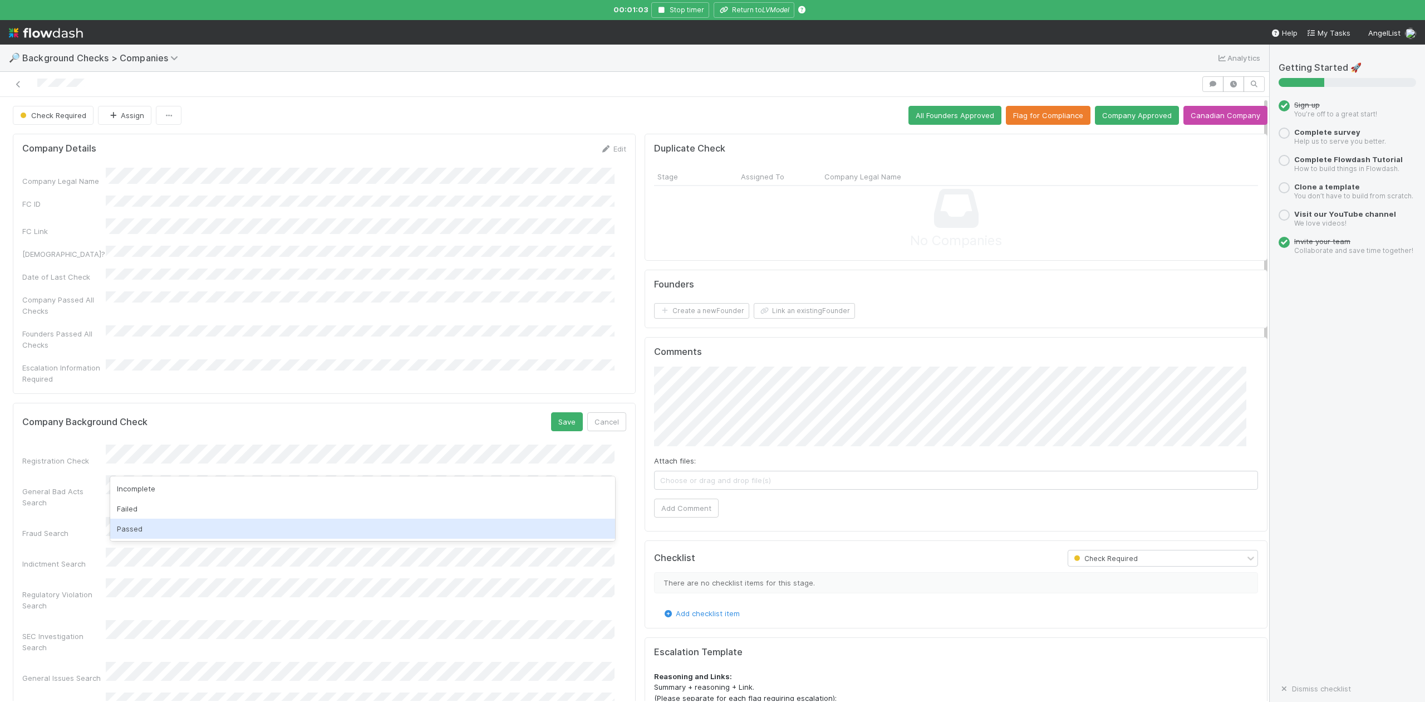
click at [150, 522] on div "Passed" at bounding box center [362, 528] width 504 height 20
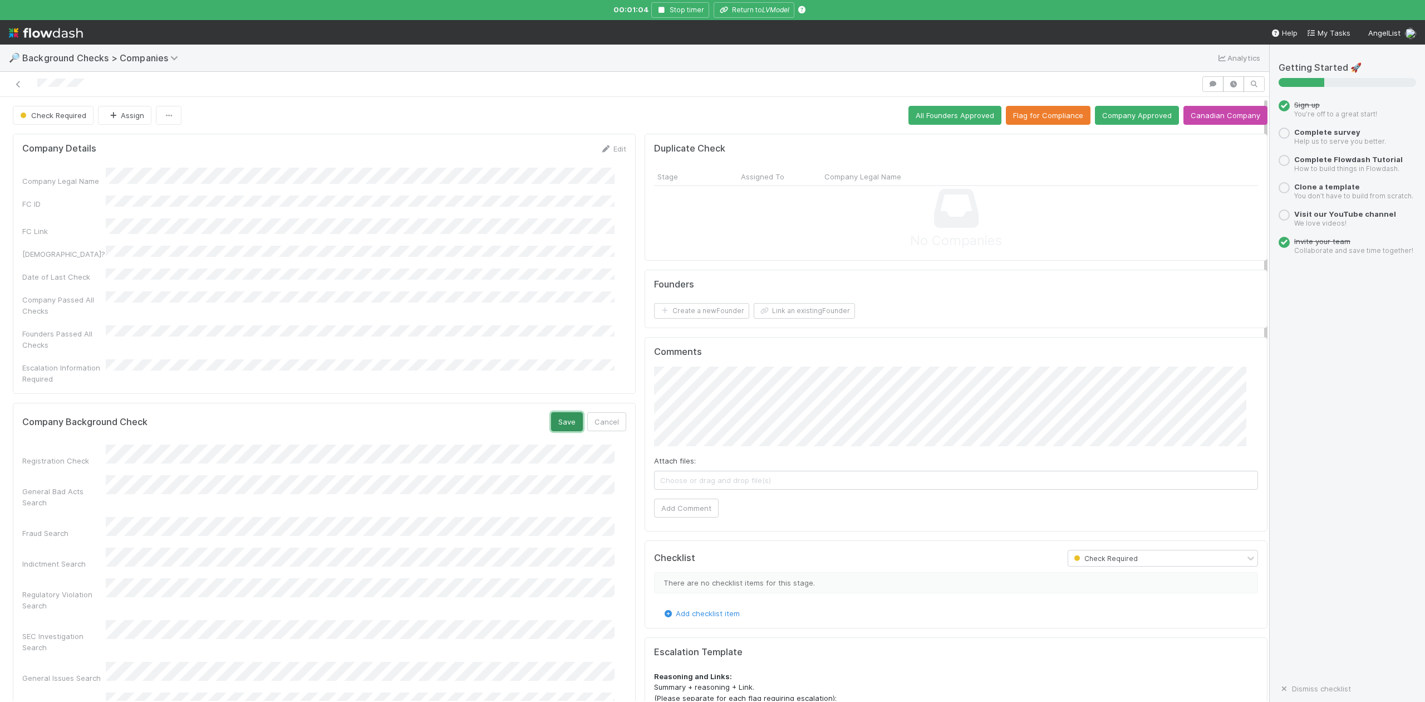
click at [557, 412] on button "Save" at bounding box center [567, 421] width 32 height 19
click at [794, 311] on button "Link an existing Founder" at bounding box center [804, 311] width 101 height 16
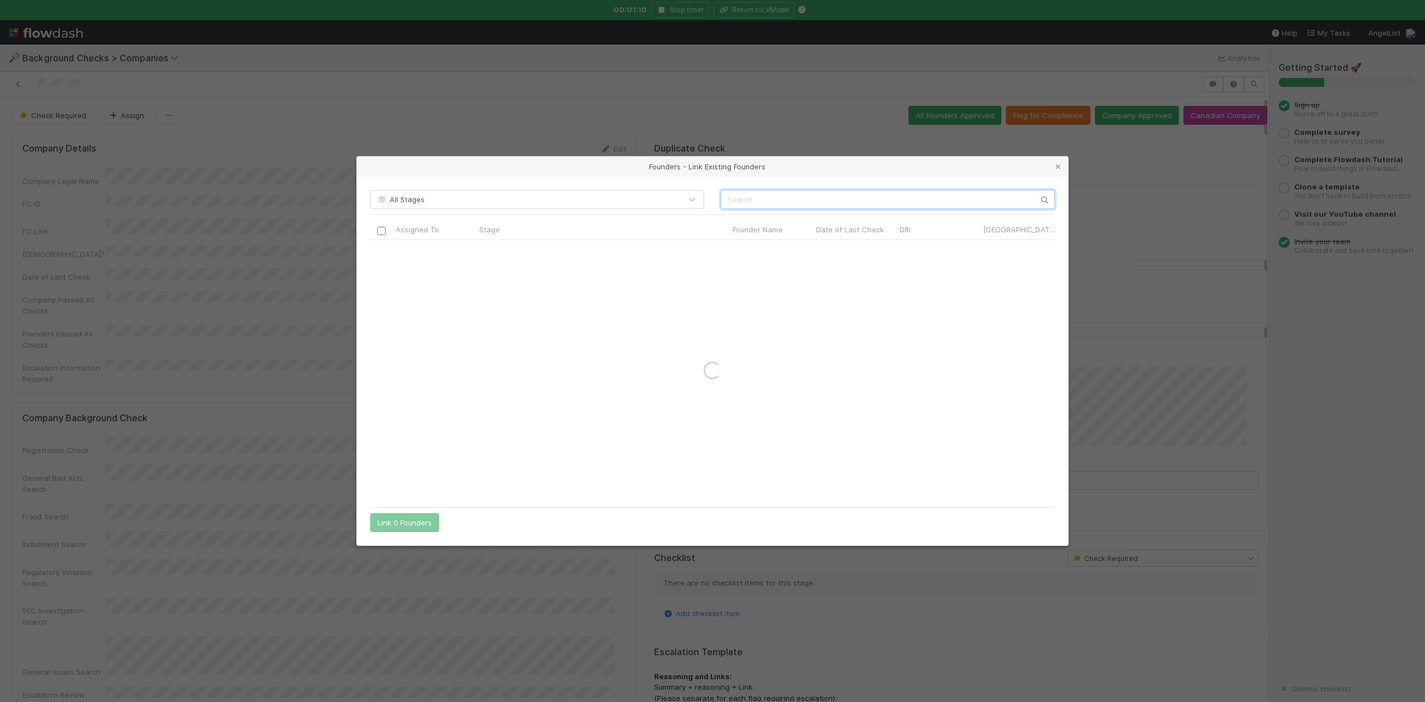
click at [776, 196] on input "text" at bounding box center [888, 199] width 334 height 19
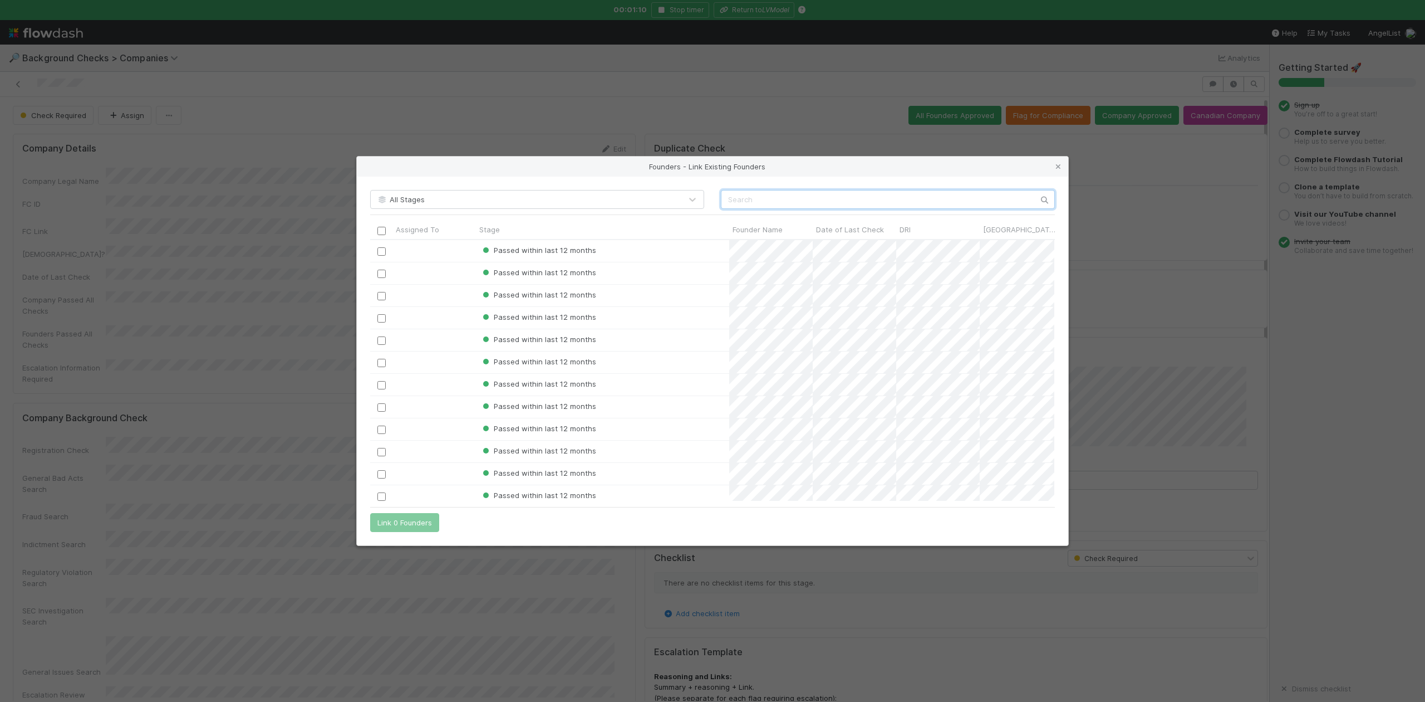
scroll to position [250, 673]
paste input "Vrushal Kapadnis"
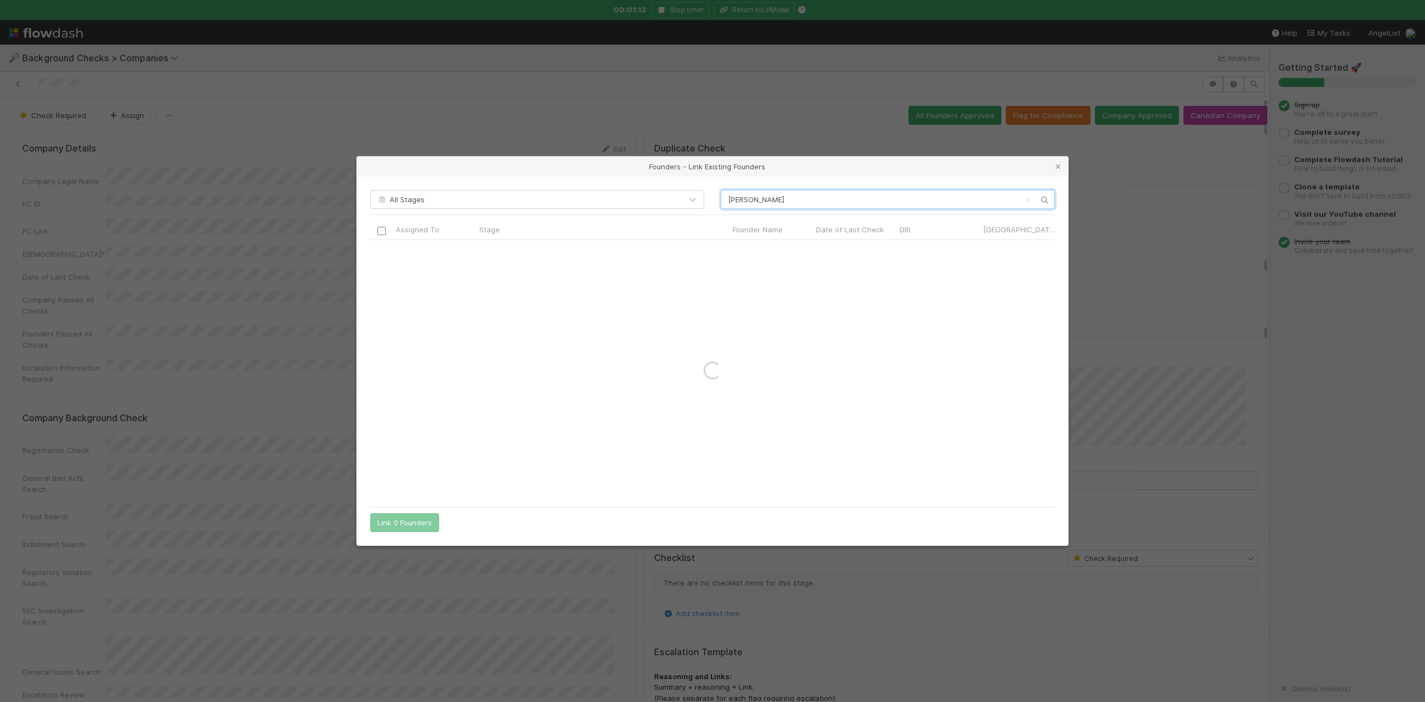
click at [729, 197] on input "Vrushal Kapadnis" at bounding box center [888, 199] width 334 height 19
type input "Vrushal Kapadnis"
click at [1056, 163] on icon at bounding box center [1058, 166] width 11 height 7
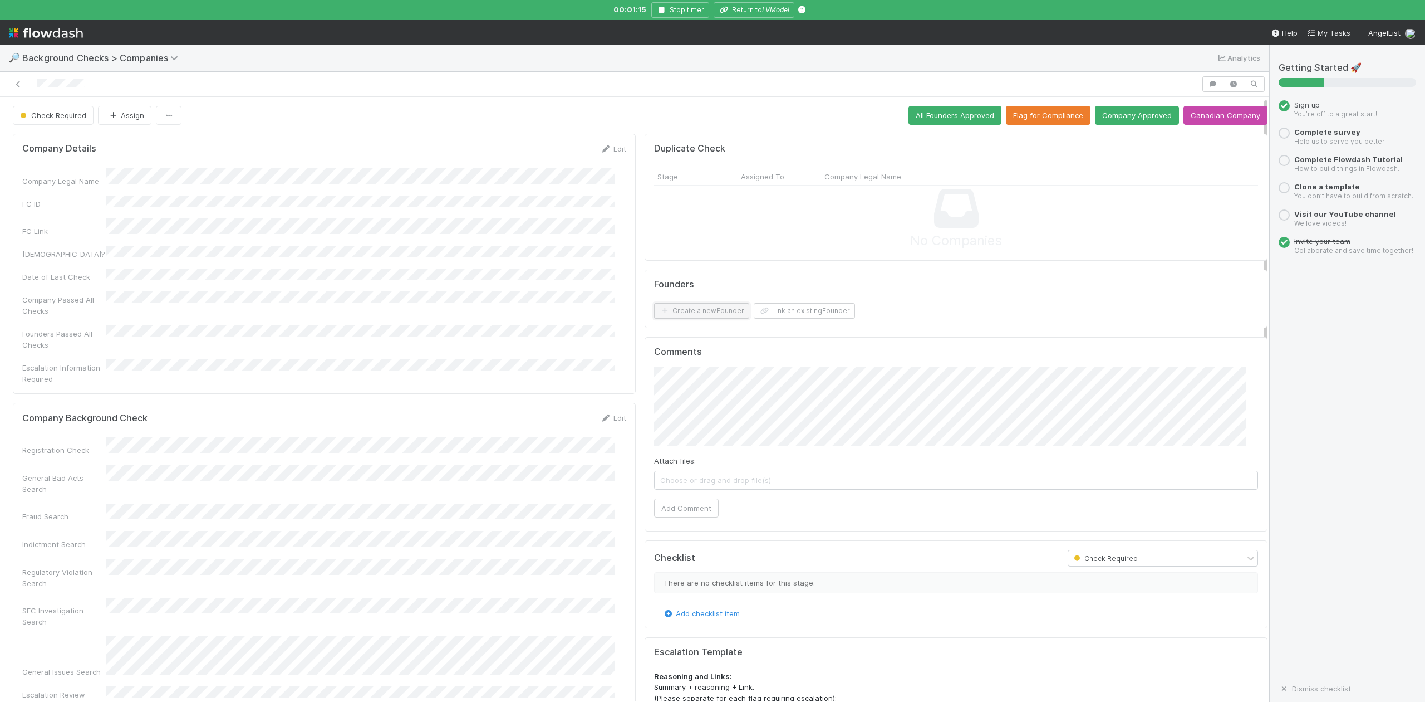
click at [686, 317] on button "Create a new Founder" at bounding box center [701, 311] width 95 height 16
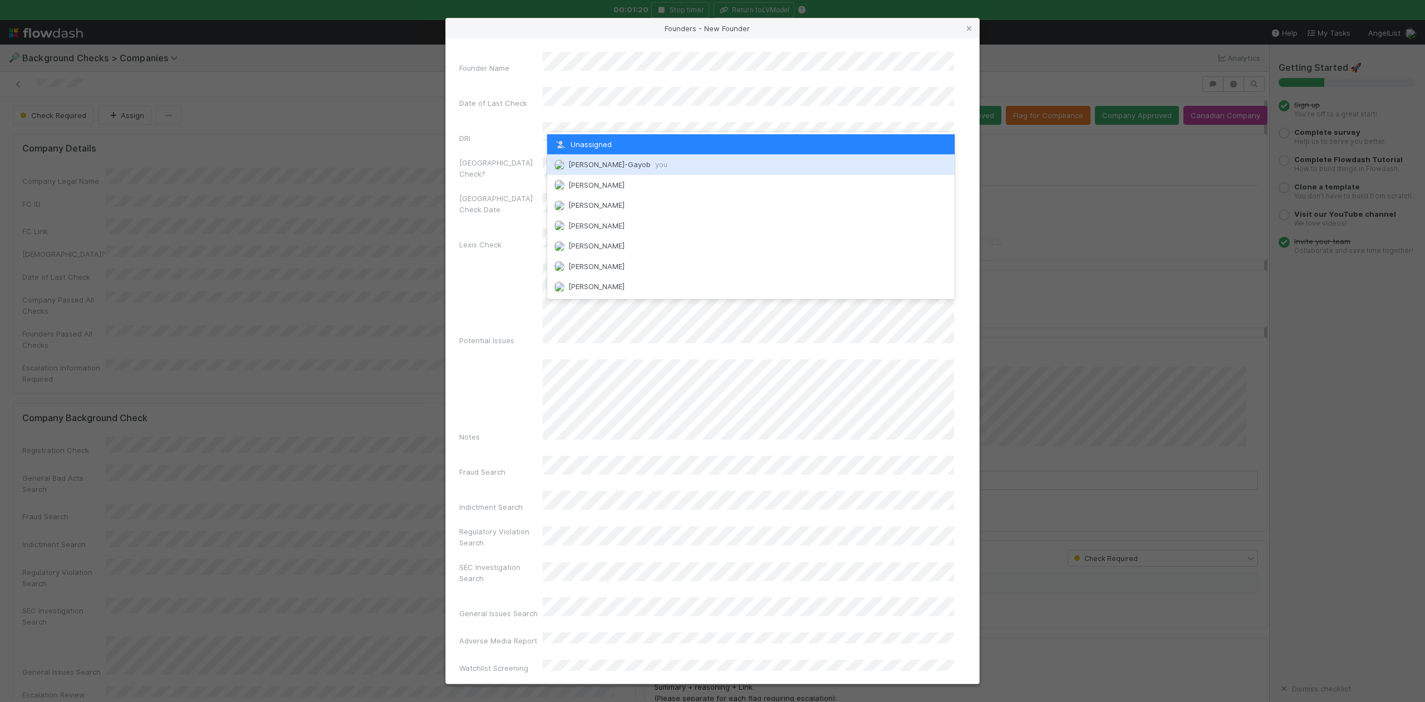
click at [602, 163] on span "Loraine Pati-Gayob you" at bounding box center [617, 164] width 99 height 9
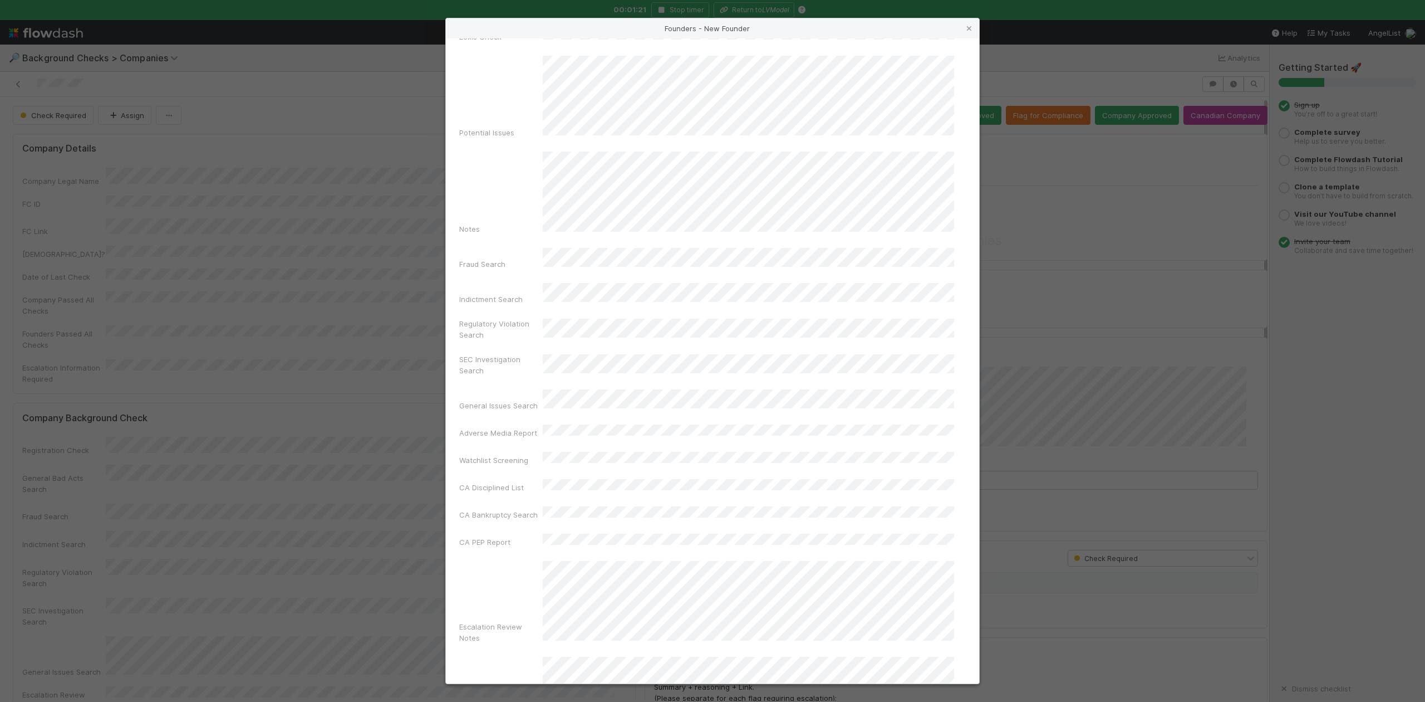
scroll to position [257, 0]
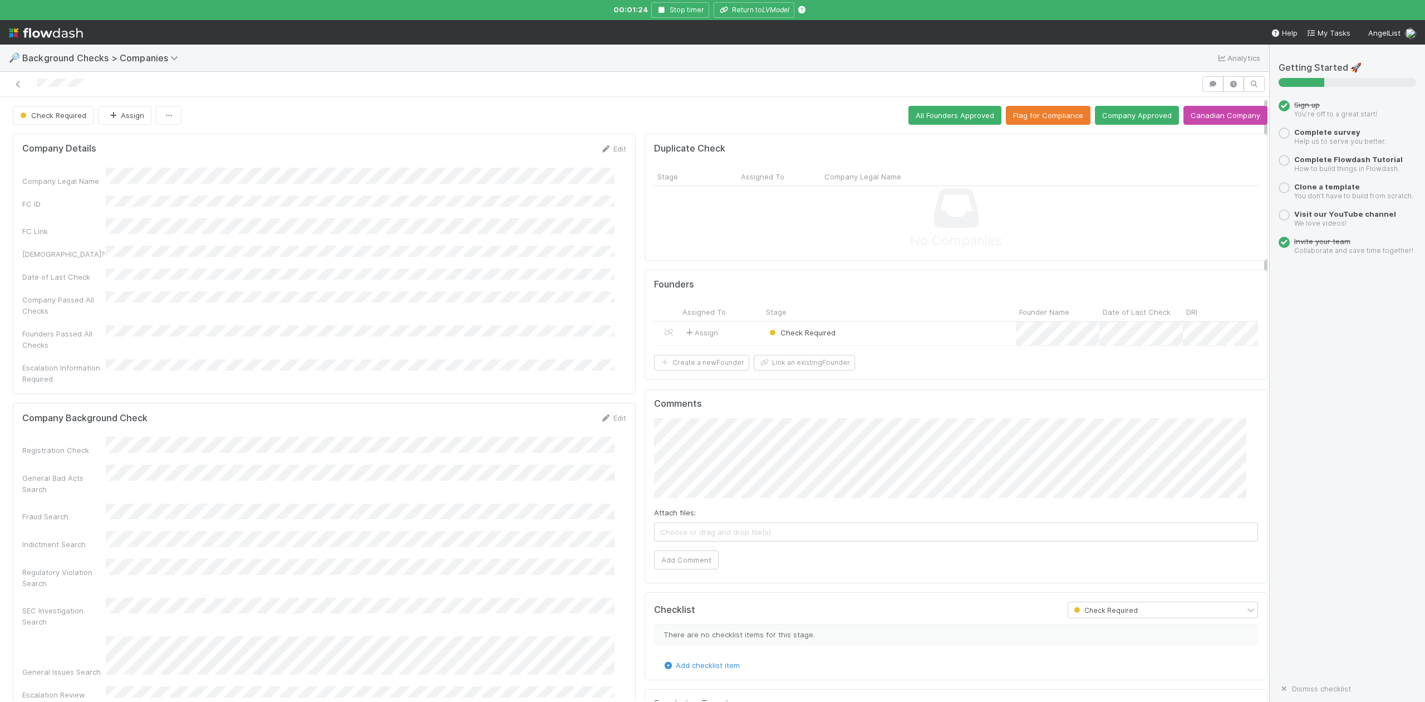
click at [916, 334] on div "Check Required" at bounding box center [889, 334] width 253 height 24
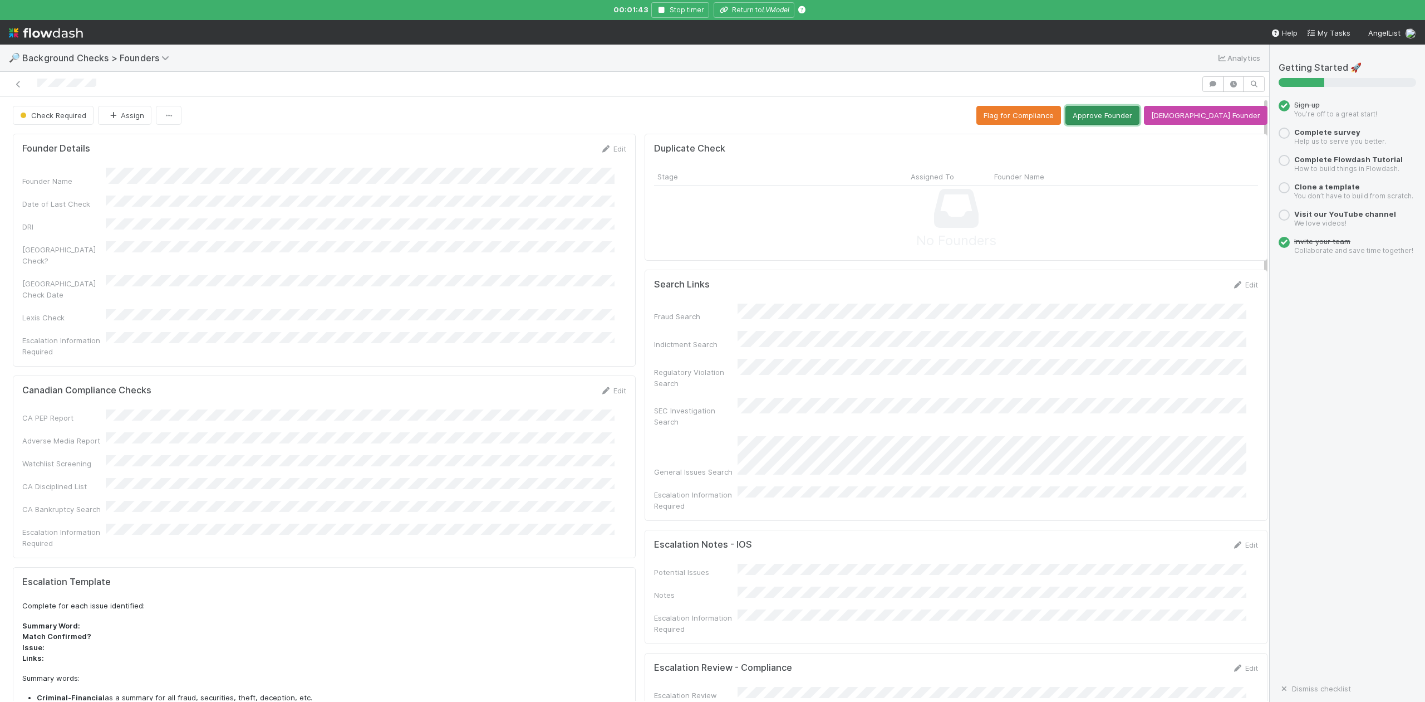
click at [1121, 110] on button "Approve Founder" at bounding box center [1103, 115] width 74 height 19
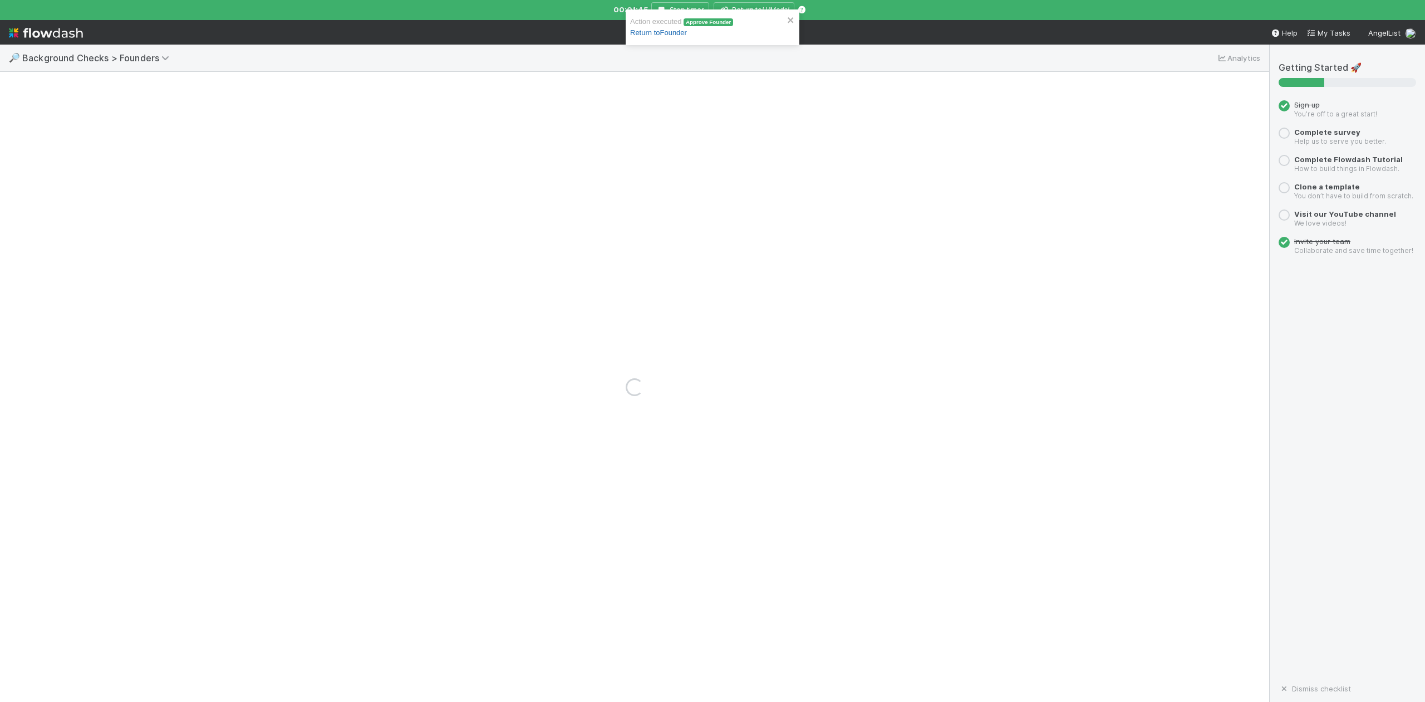
click at [668, 36] on link "Return to Founder" at bounding box center [658, 32] width 57 height 8
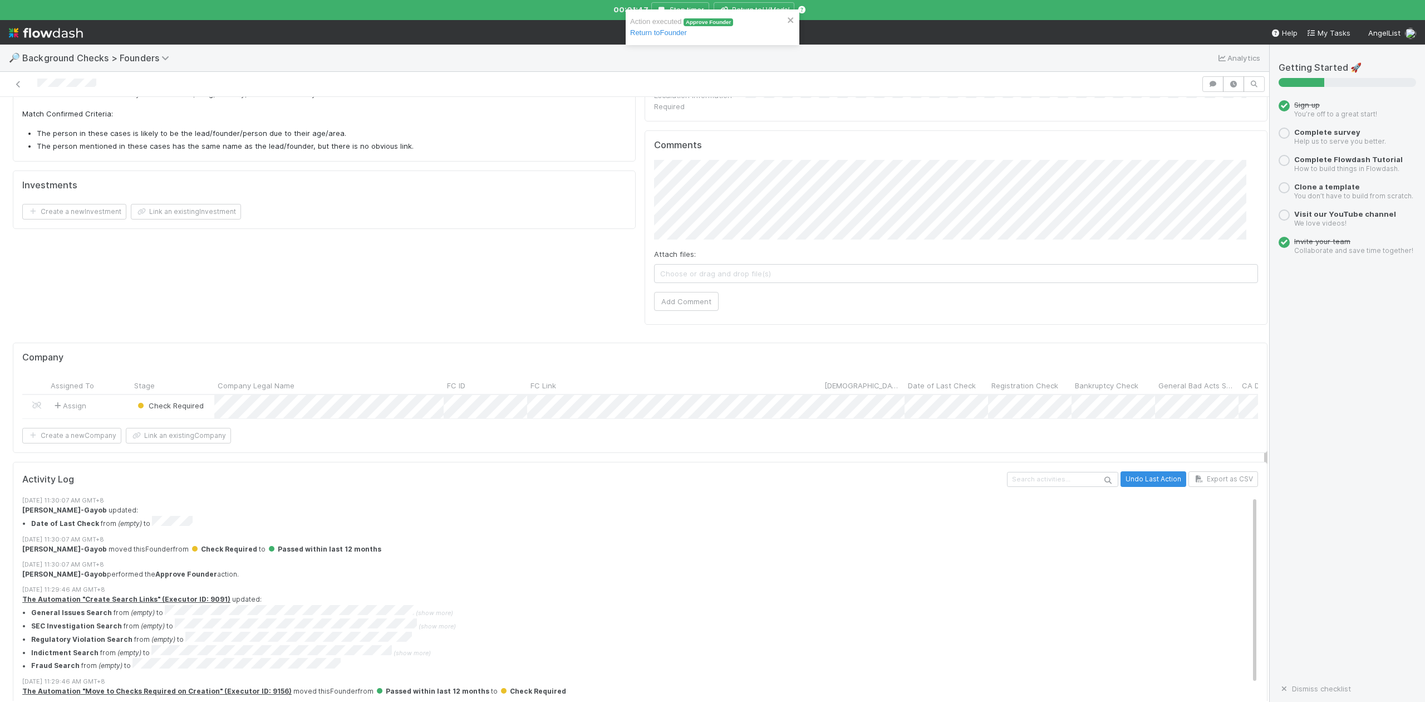
scroll to position [641, 0]
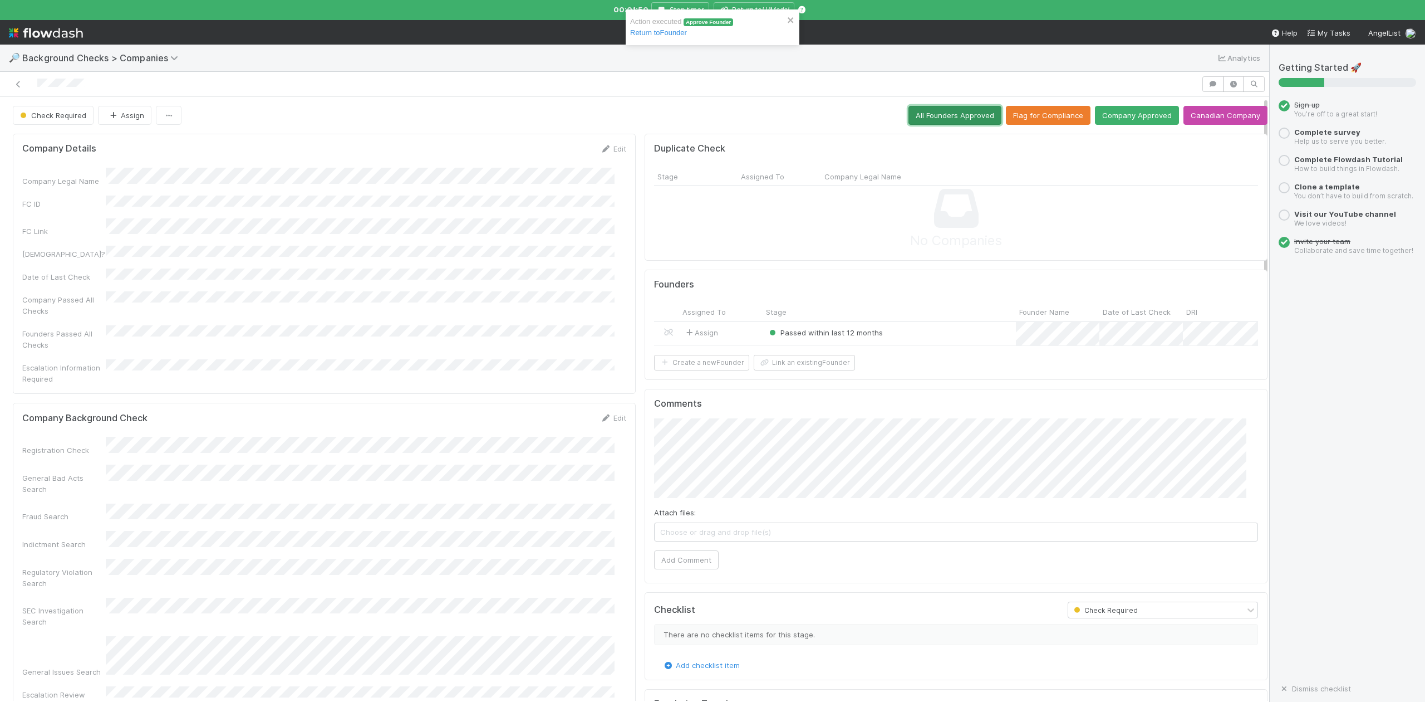
click at [916, 119] on button "All Founders Approved" at bounding box center [955, 115] width 93 height 19
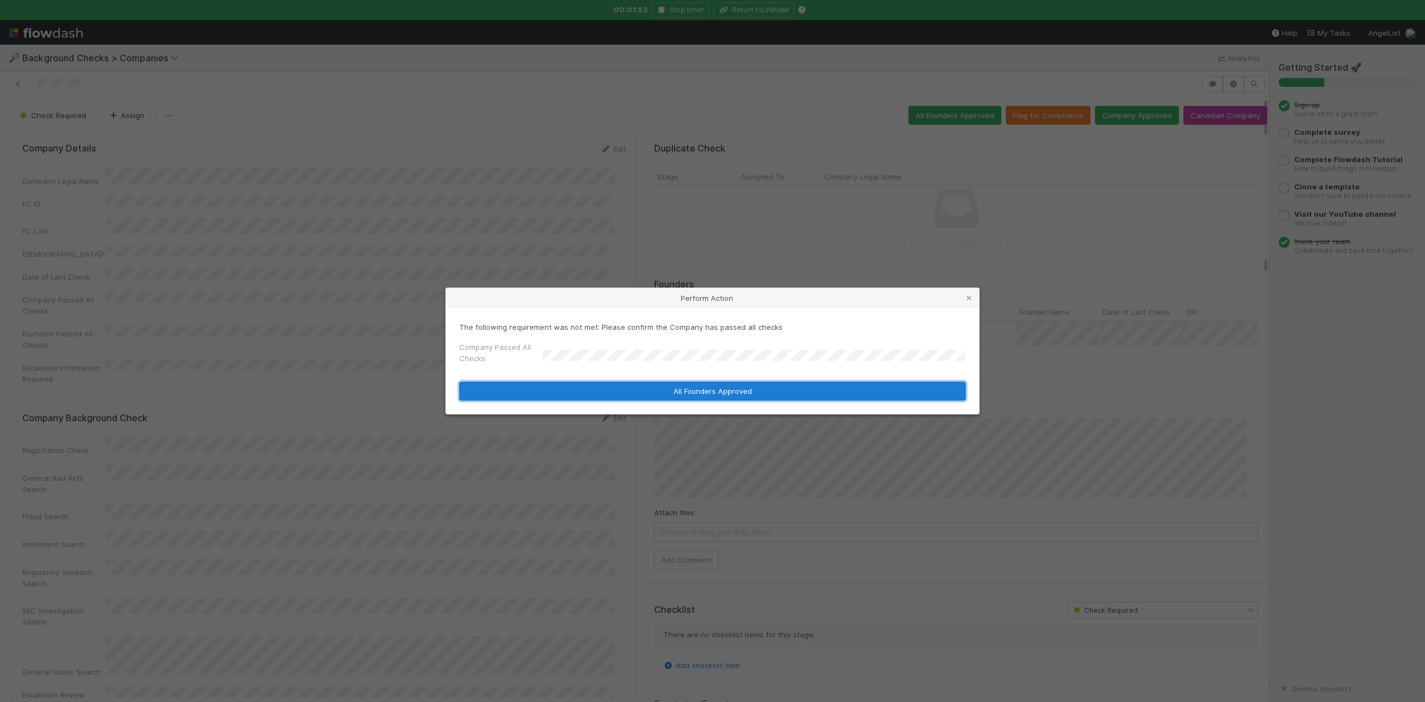
click at [577, 389] on button "All Founders Approved" at bounding box center [712, 390] width 507 height 19
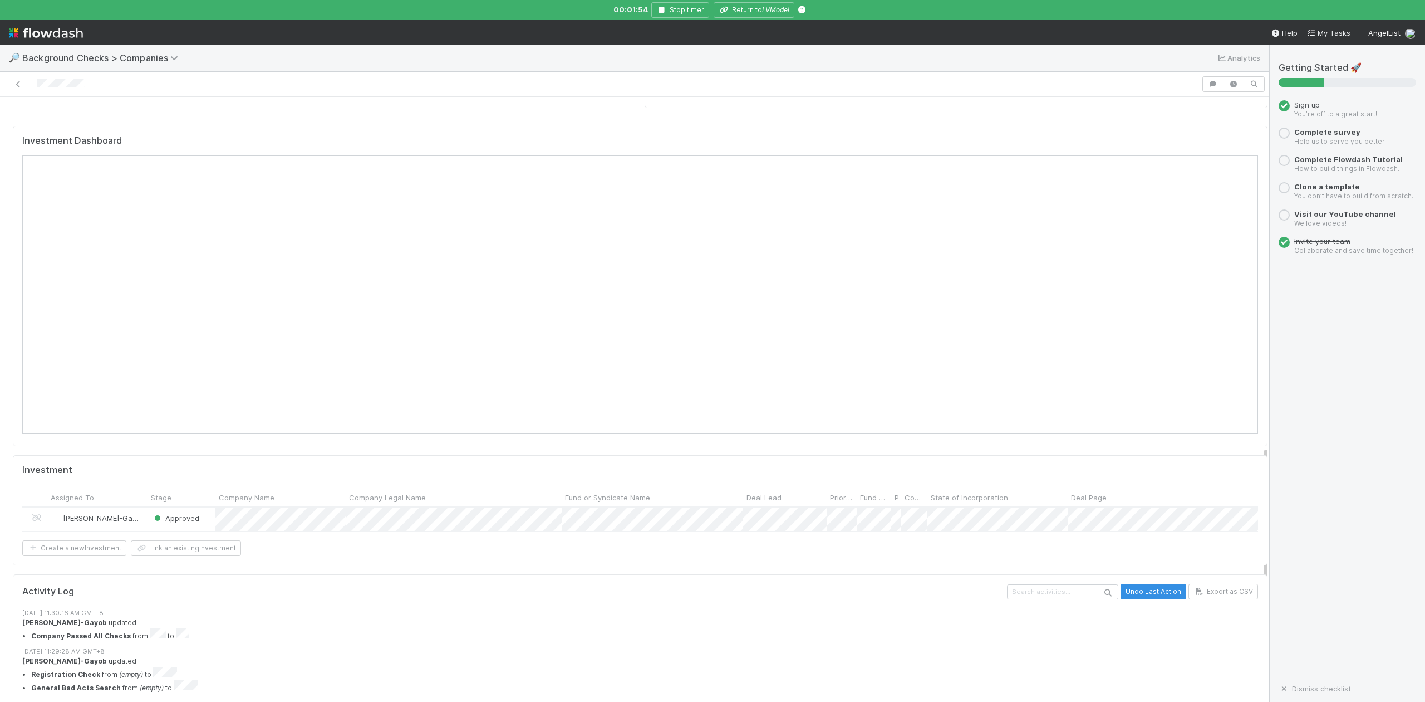
scroll to position [978, 0]
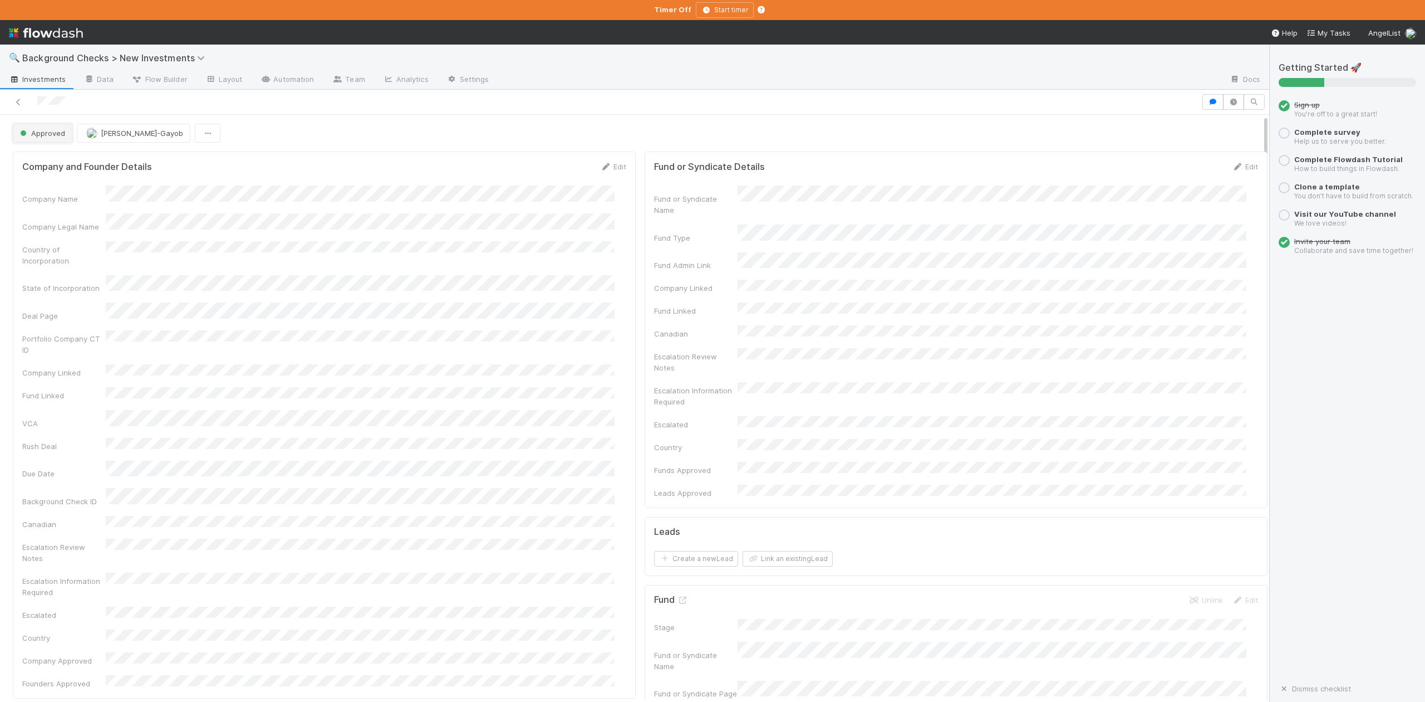
click at [45, 139] on button "Approved" at bounding box center [43, 133] width 60 height 19
click at [54, 188] on div "In Progress" at bounding box center [87, 183] width 156 height 20
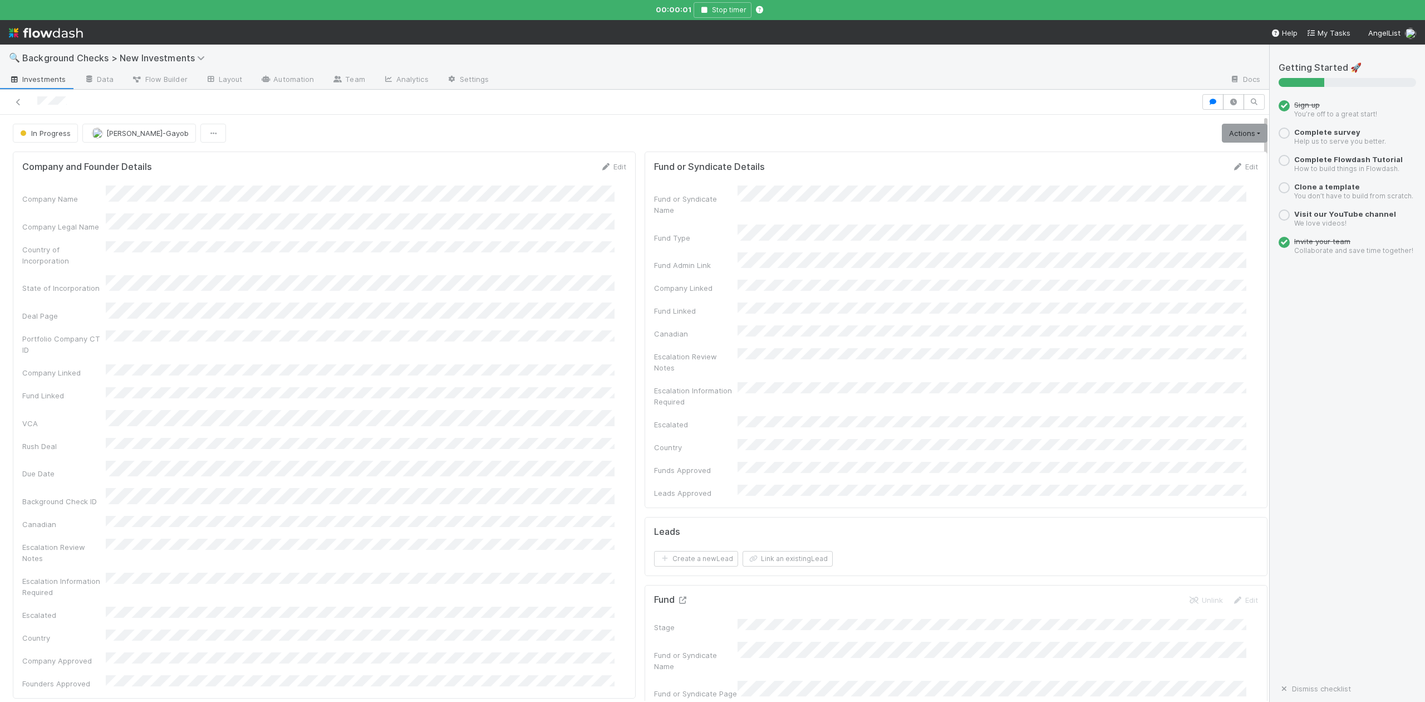
click at [677, 596] on icon at bounding box center [682, 599] width 11 height 7
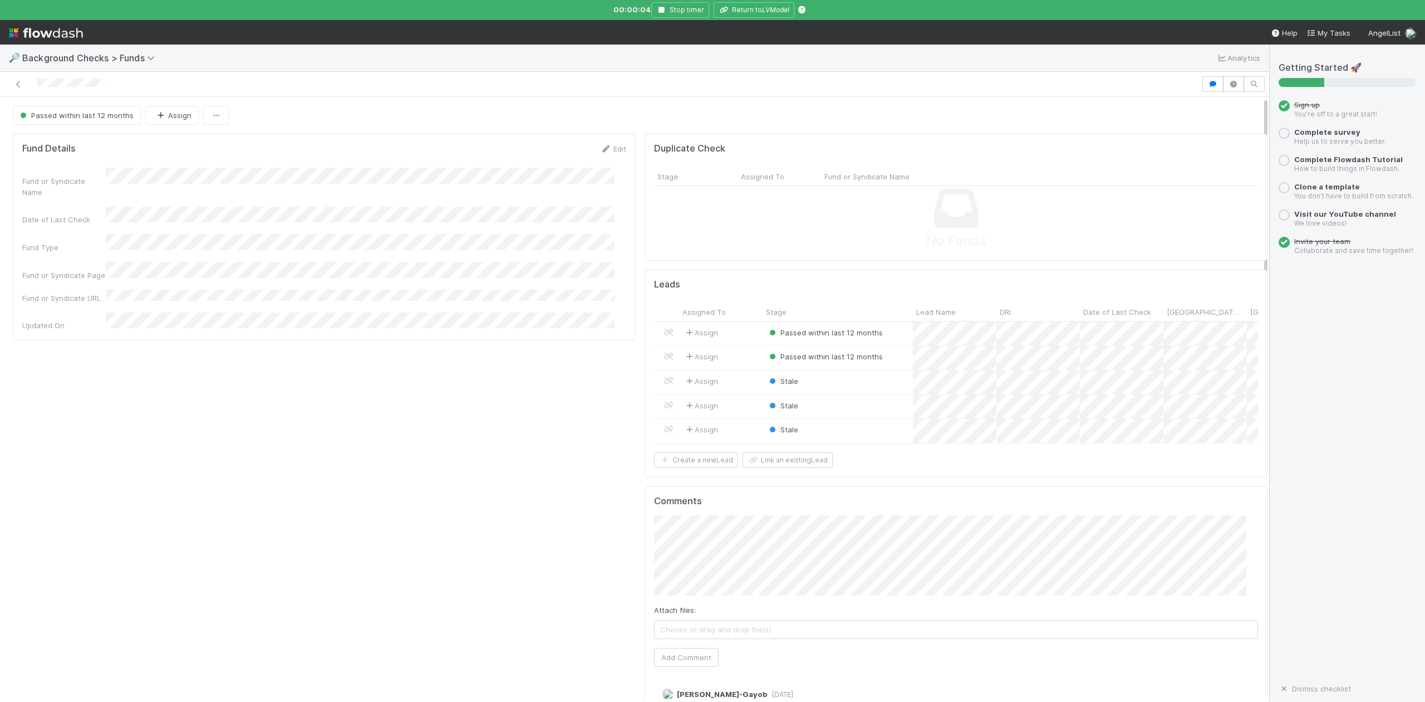
scroll to position [215, 1202]
click at [782, 11] on div at bounding box center [712, 351] width 1425 height 702
click at [774, 10] on icon "LVModel" at bounding box center [775, 10] width 27 height 8
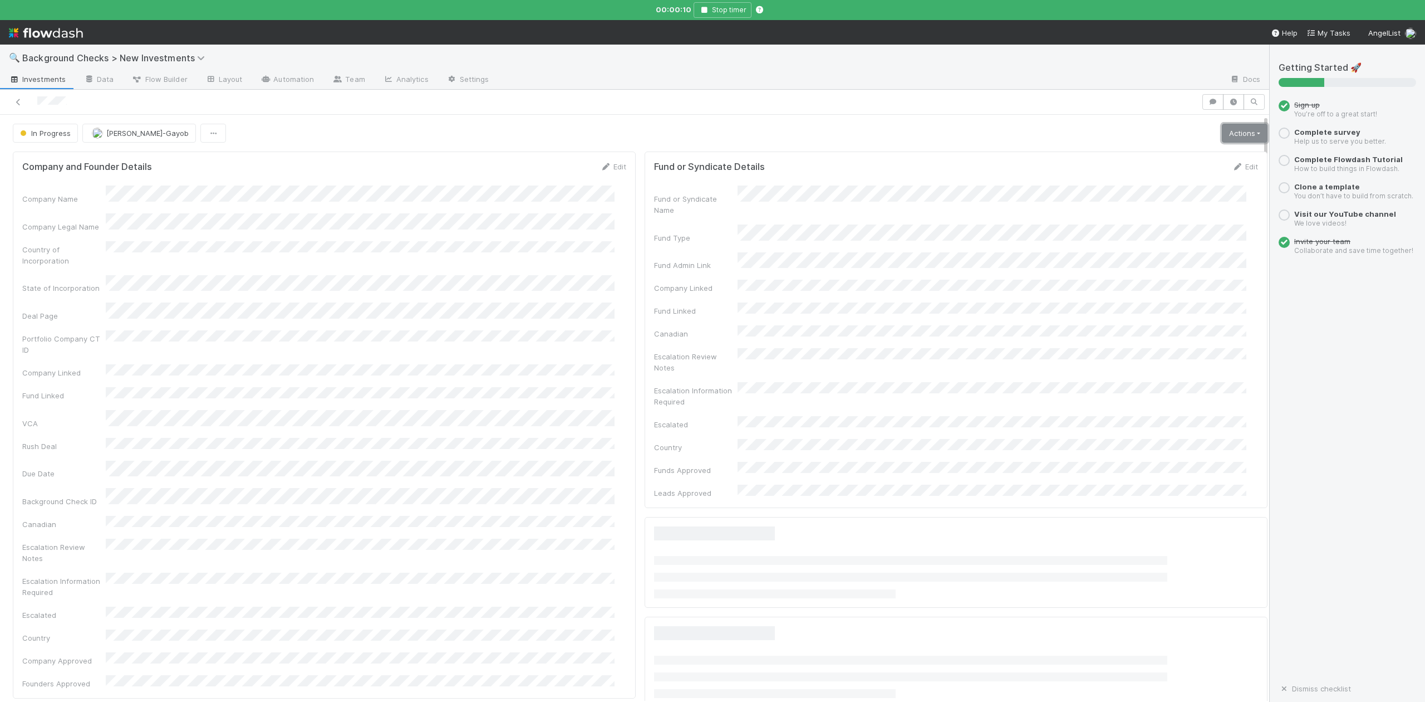
click at [1222, 136] on link "Actions" at bounding box center [1245, 133] width 46 height 19
click at [1145, 161] on button "Finish" at bounding box center [1206, 157] width 124 height 16
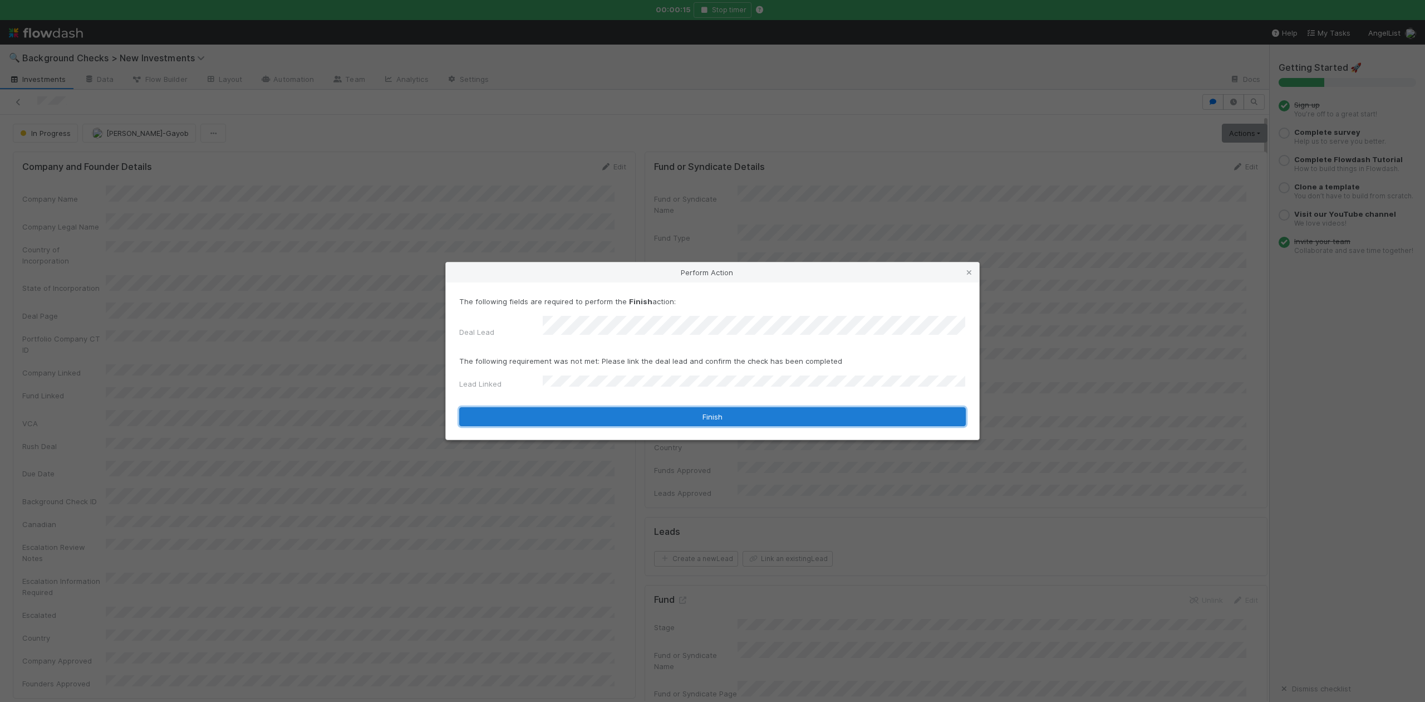
click at [553, 408] on button "Finish" at bounding box center [712, 416] width 507 height 19
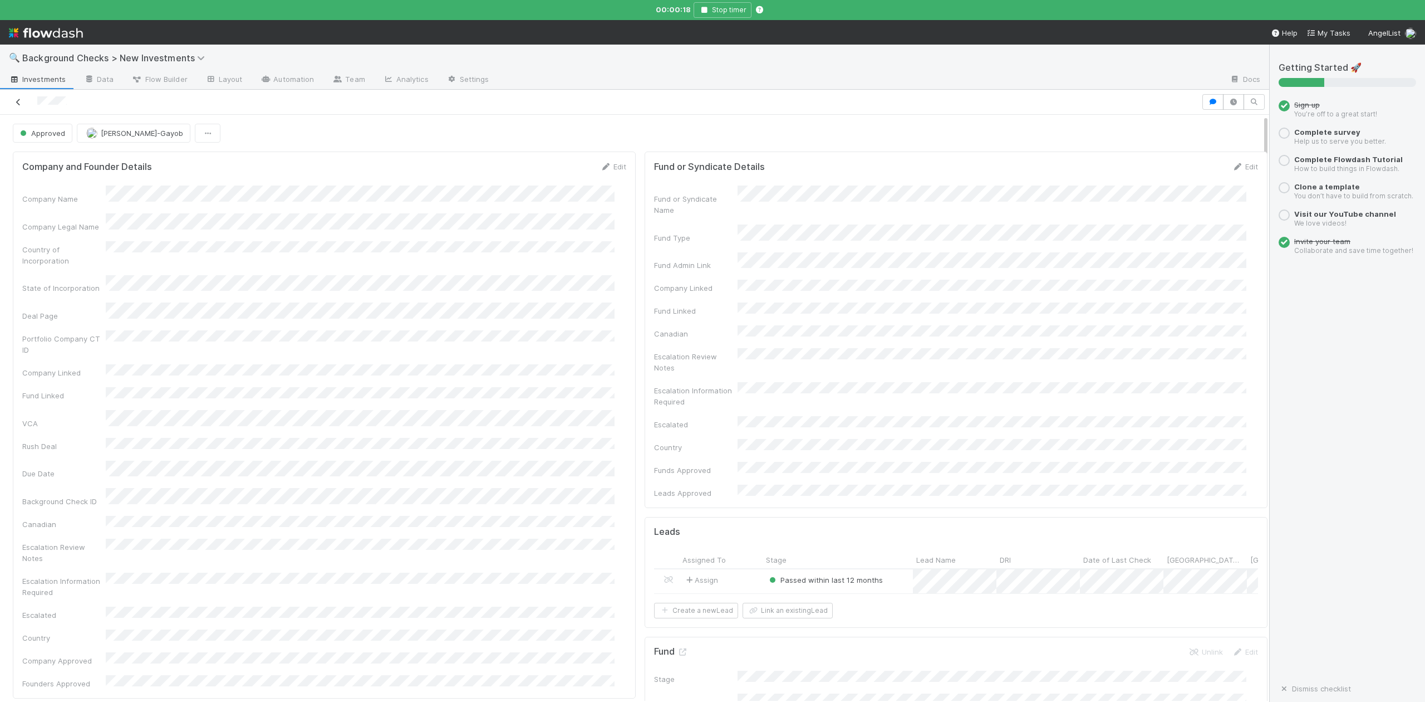
click at [14, 105] on icon at bounding box center [18, 102] width 11 height 7
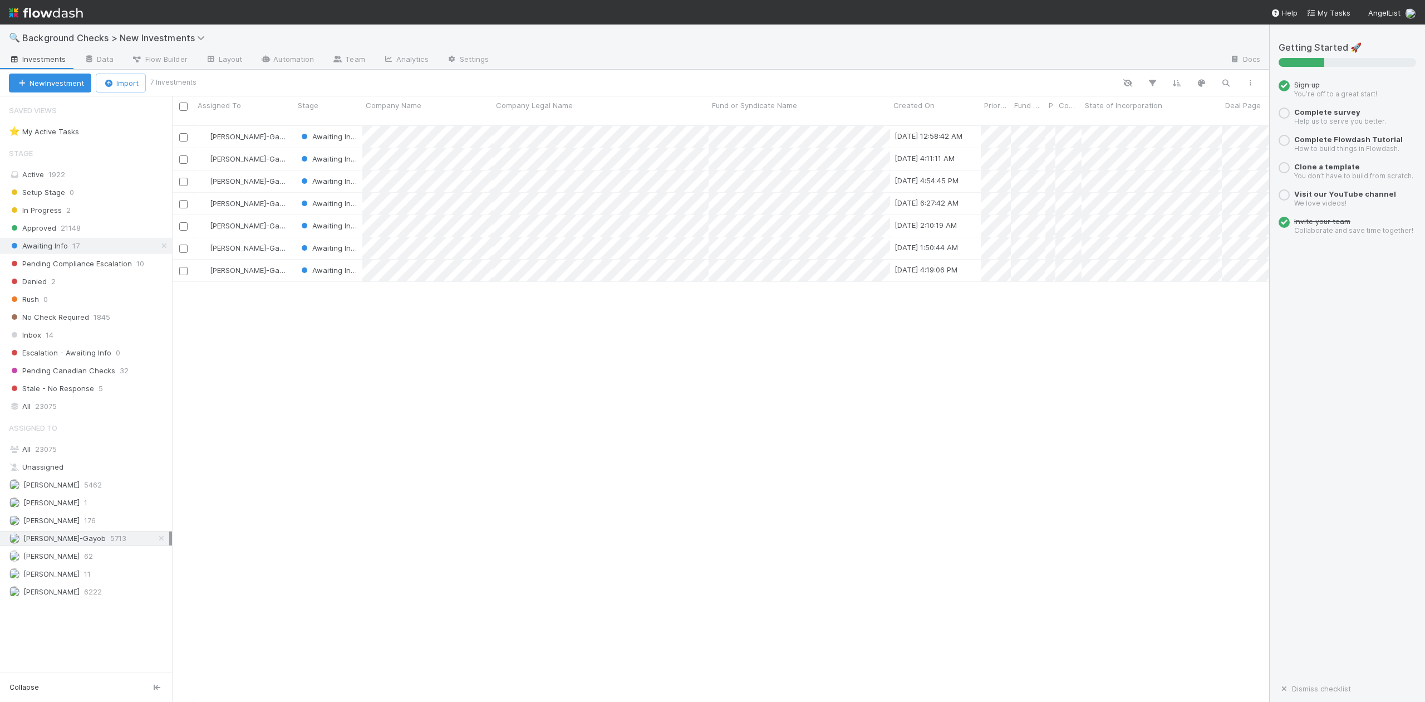
scroll to position [575, 1087]
click at [450, 332] on div at bounding box center [712, 351] width 1425 height 702
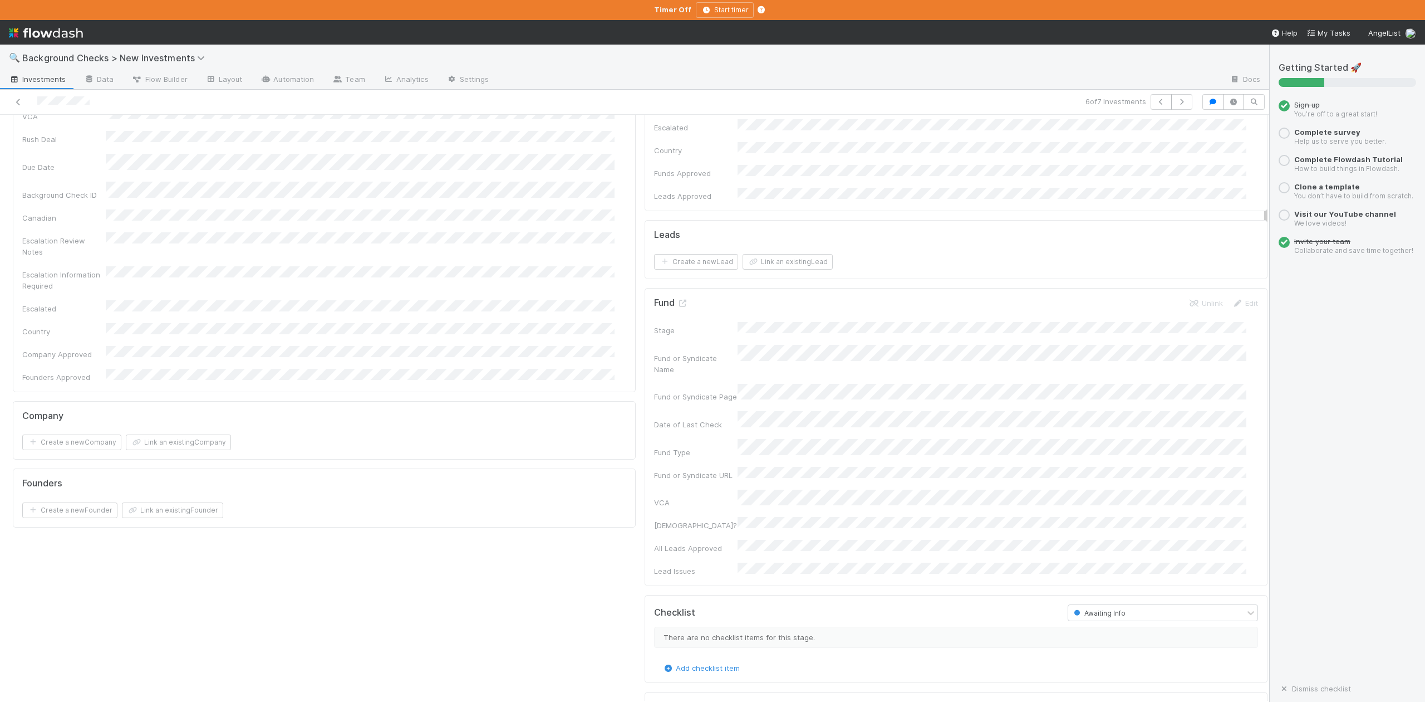
scroll to position [519, 0]
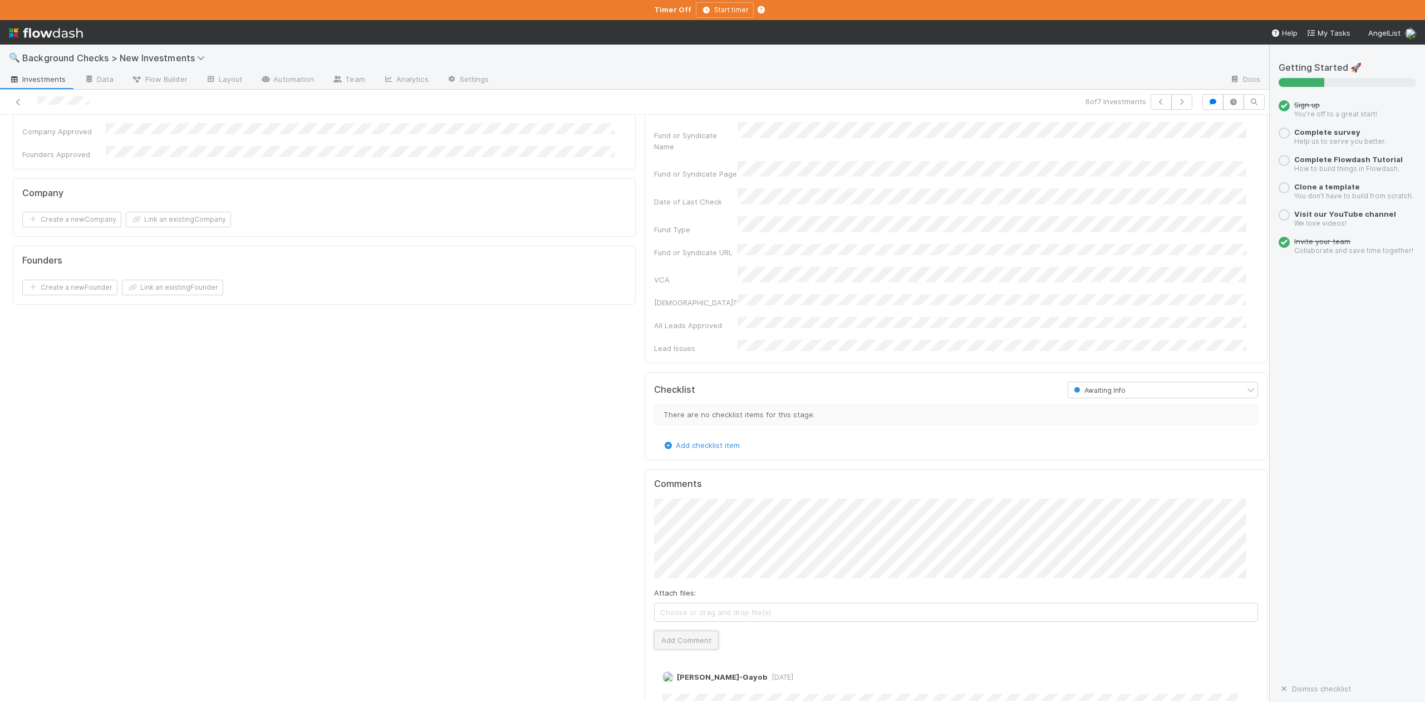
click at [680, 630] on button "Add Comment" at bounding box center [686, 639] width 65 height 19
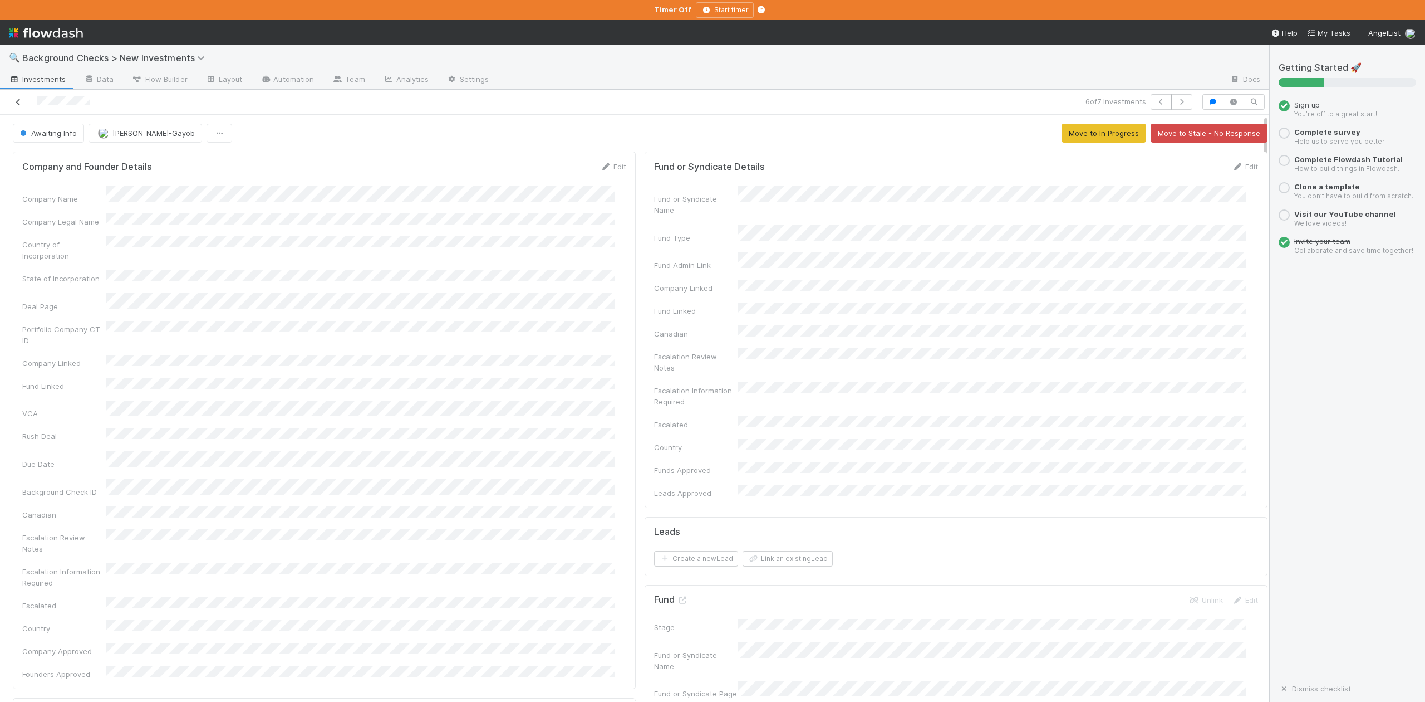
click at [22, 105] on icon at bounding box center [18, 102] width 11 height 7
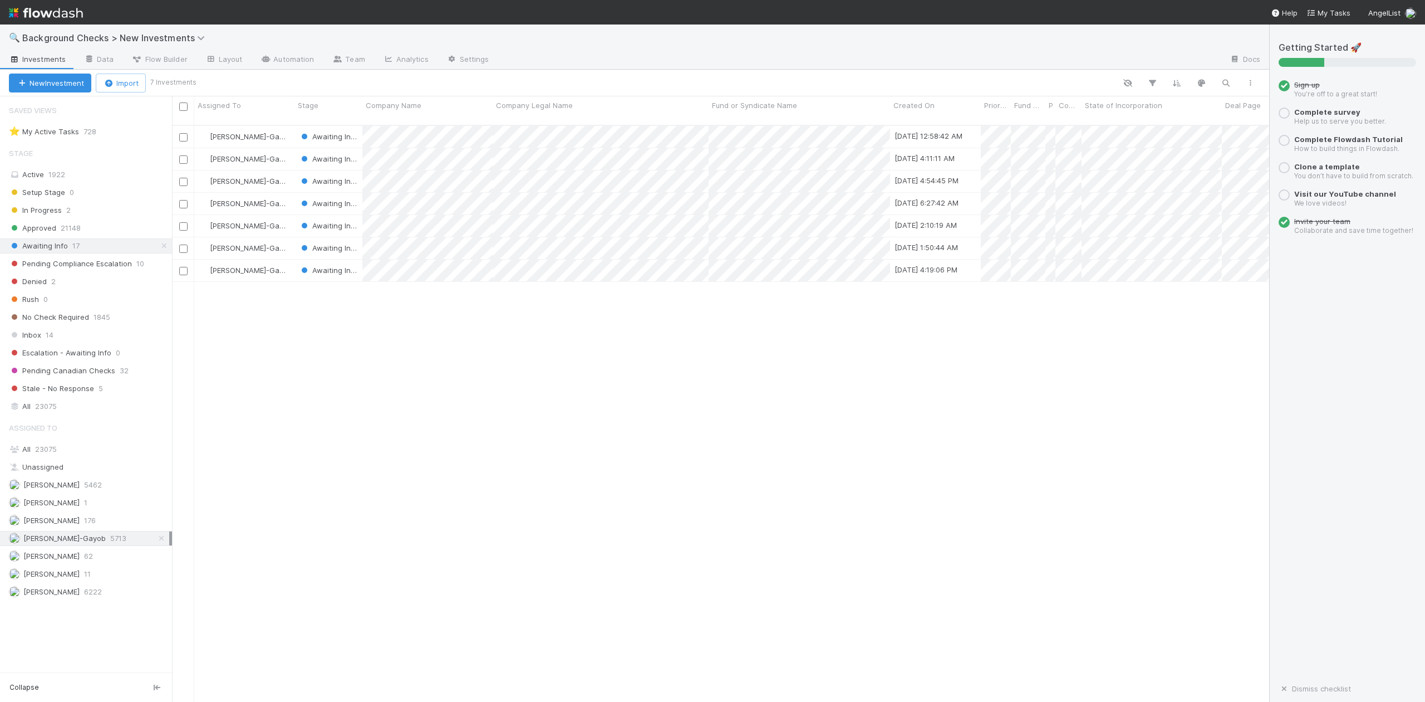
scroll to position [575, 1087]
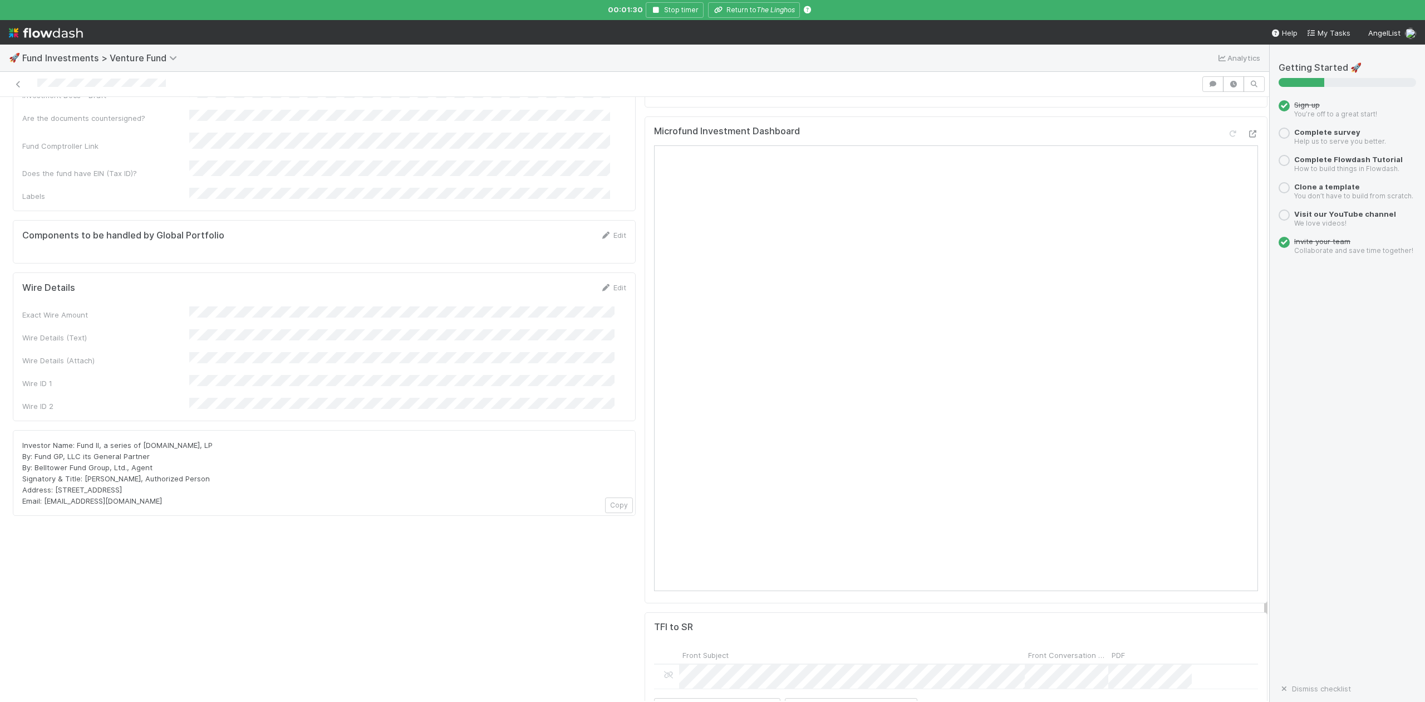
scroll to position [816, 0]
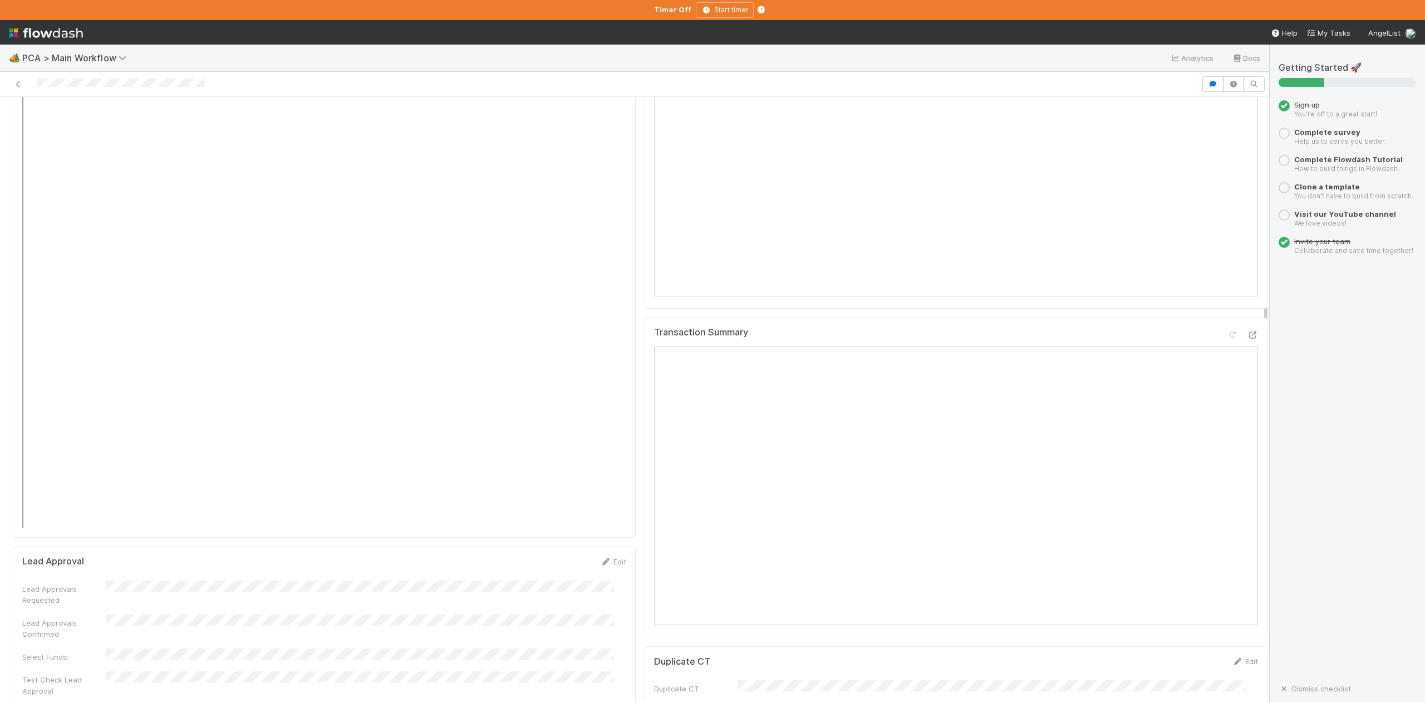
scroll to position [1262, 0]
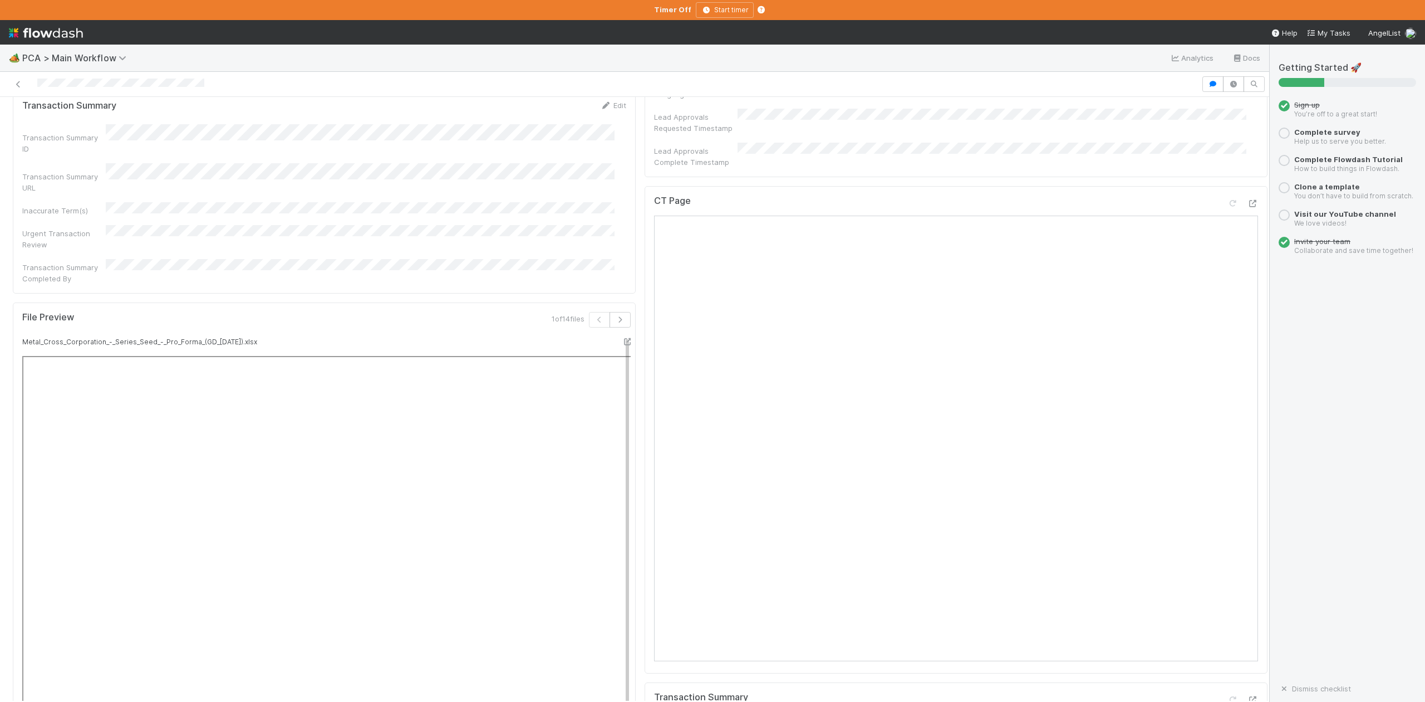
scroll to position [891, 0]
click at [1247, 205] on icon at bounding box center [1252, 208] width 11 height 7
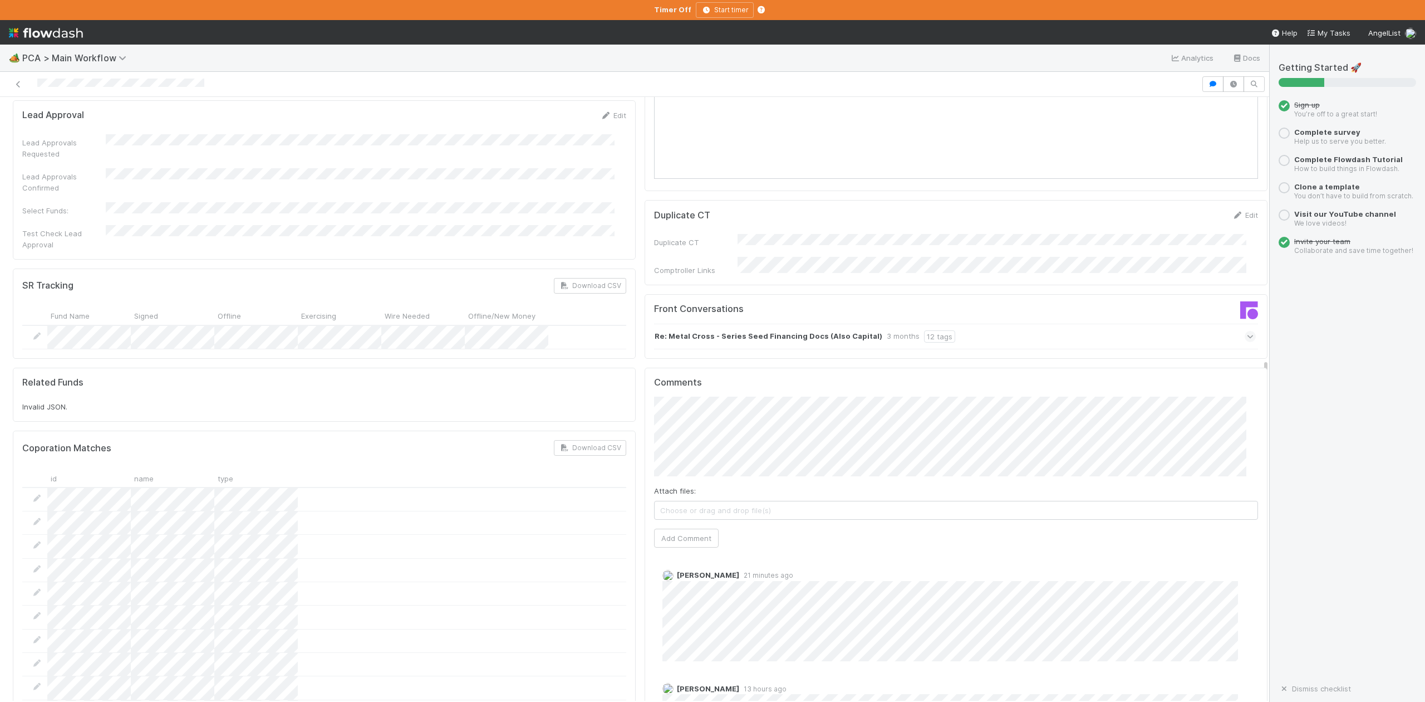
scroll to position [1484, 0]
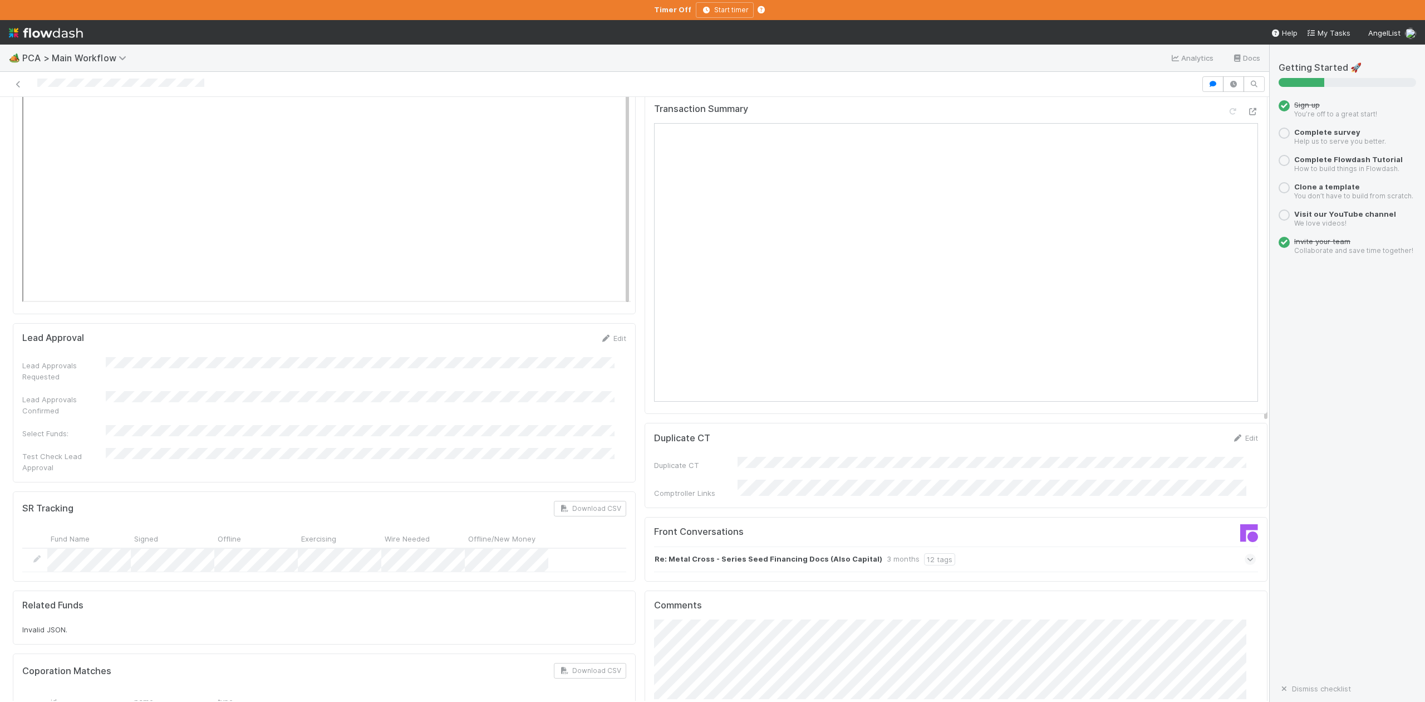
click at [1247, 553] on icon at bounding box center [1250, 558] width 7 height 11
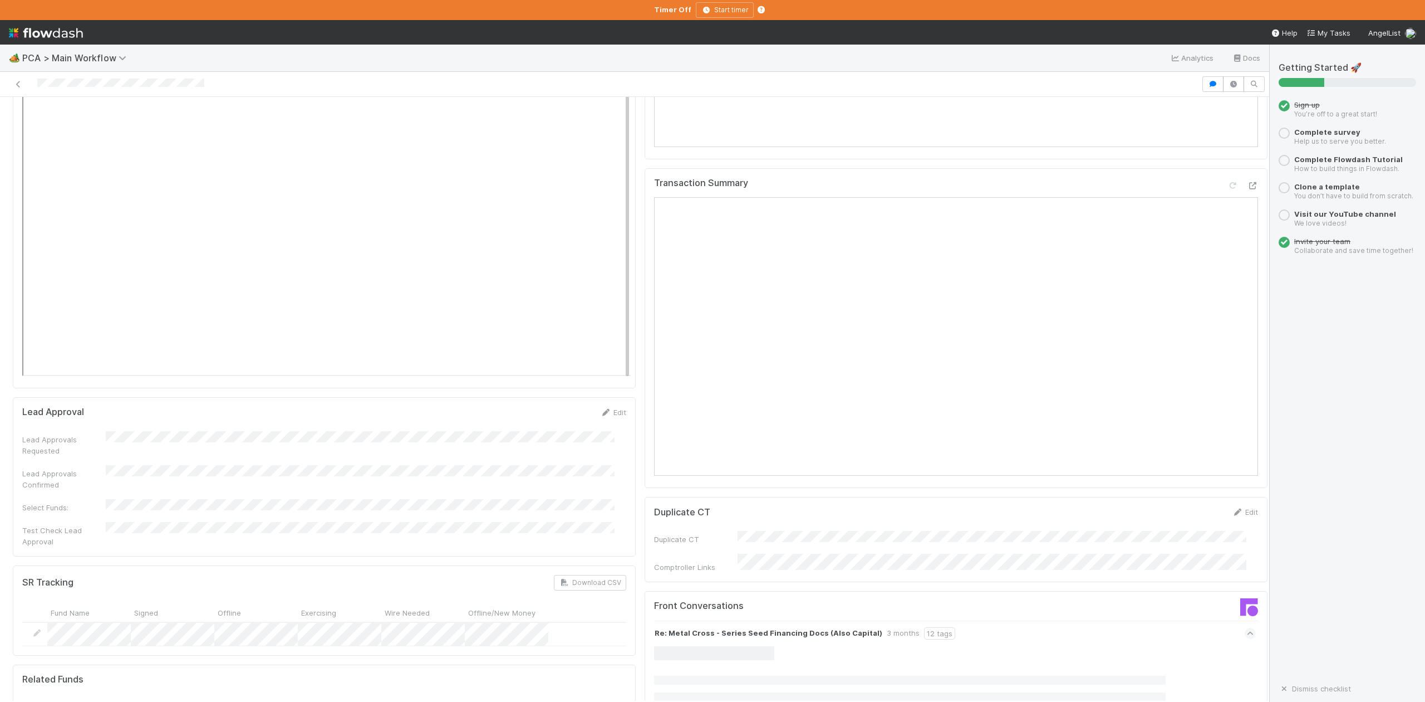
scroll to position [1559, 0]
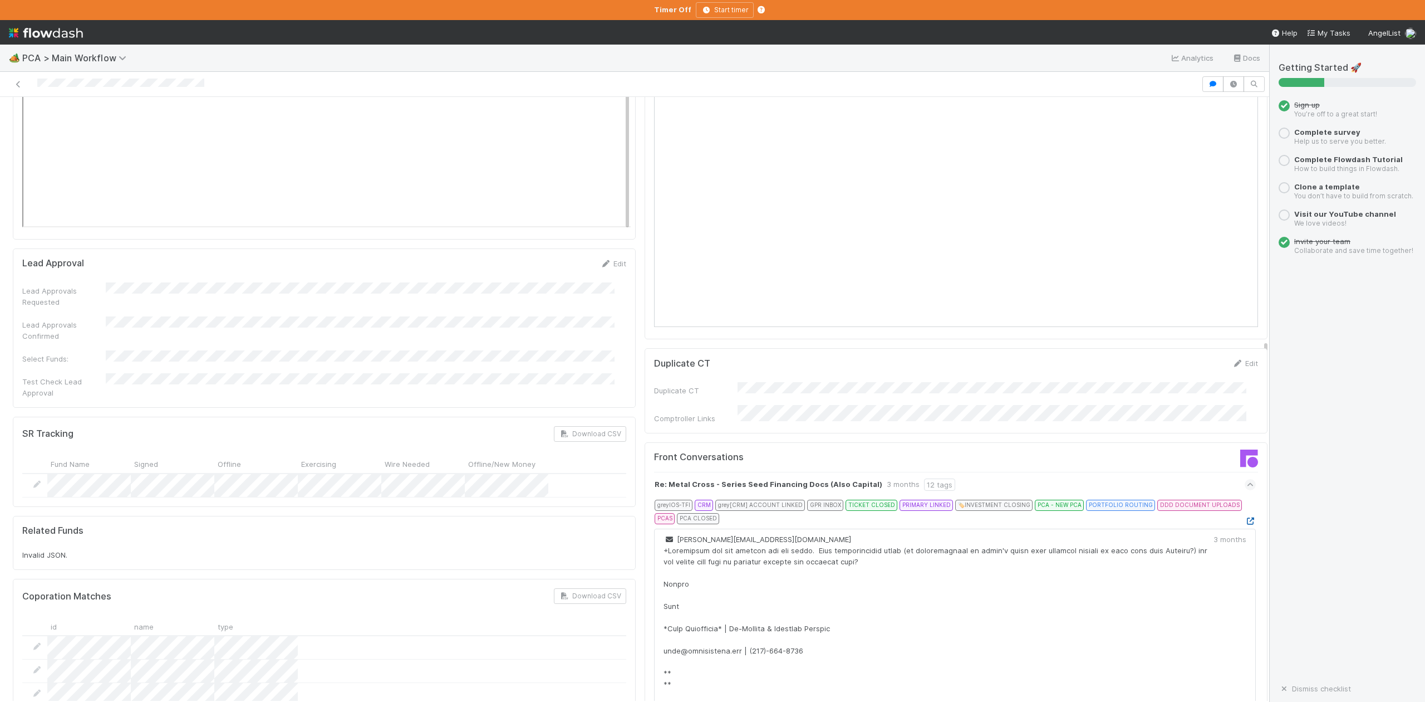
click at [1245, 517] on icon at bounding box center [1250, 520] width 11 height 7
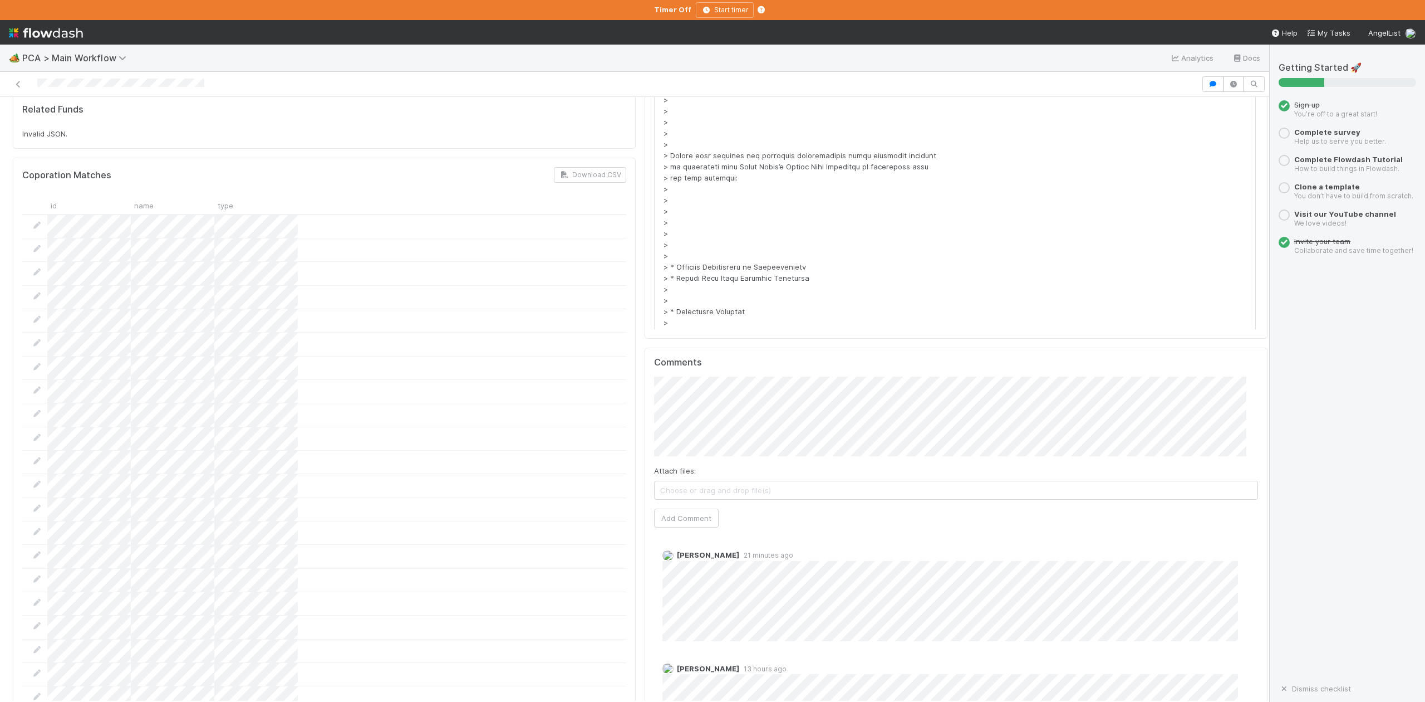
scroll to position [2079, 0]
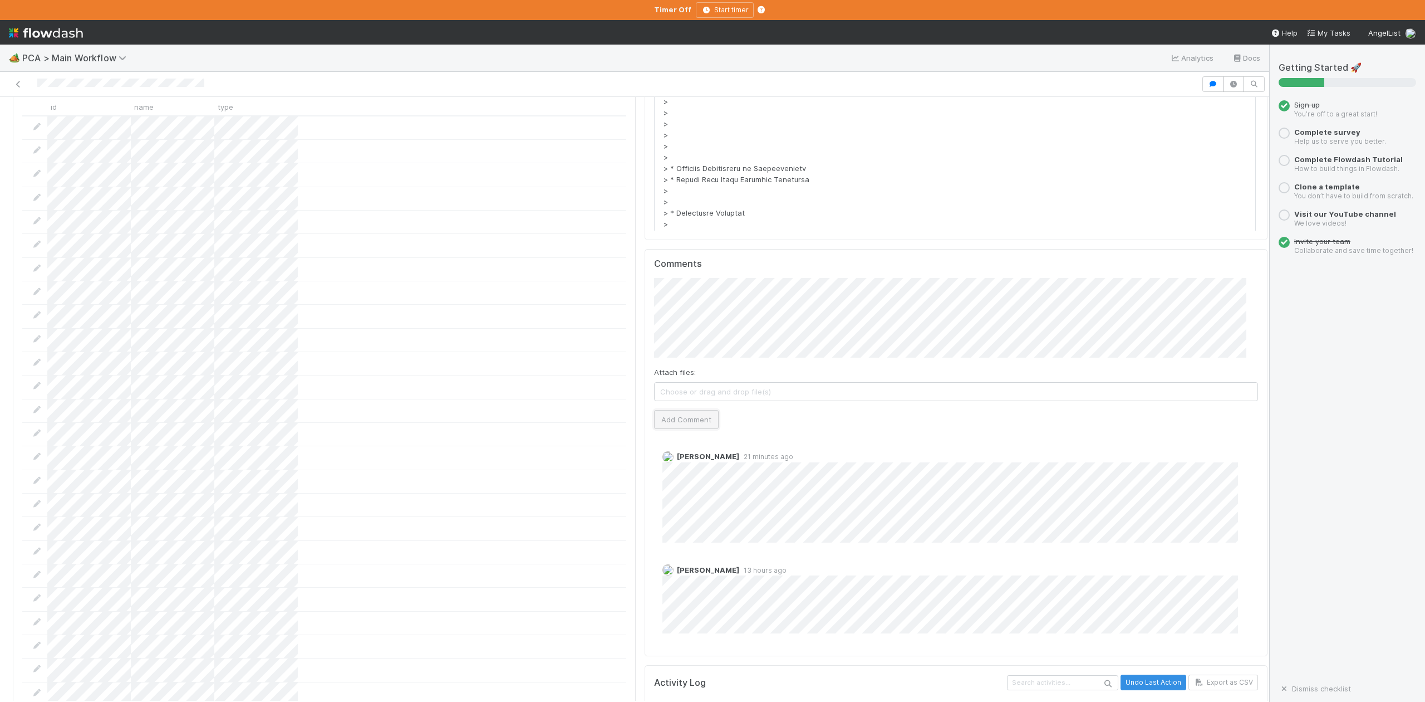
click at [687, 410] on button "Add Comment" at bounding box center [686, 419] width 65 height 19
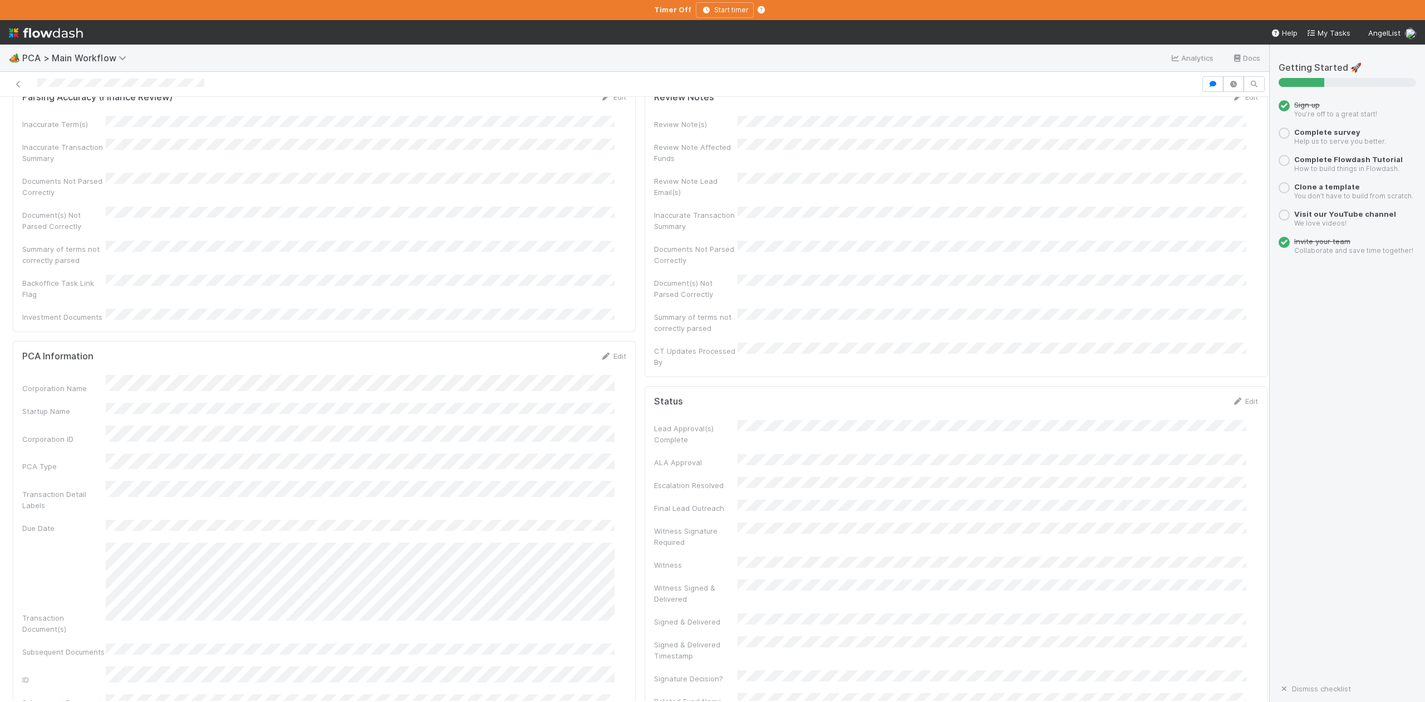
scroll to position [0, 0]
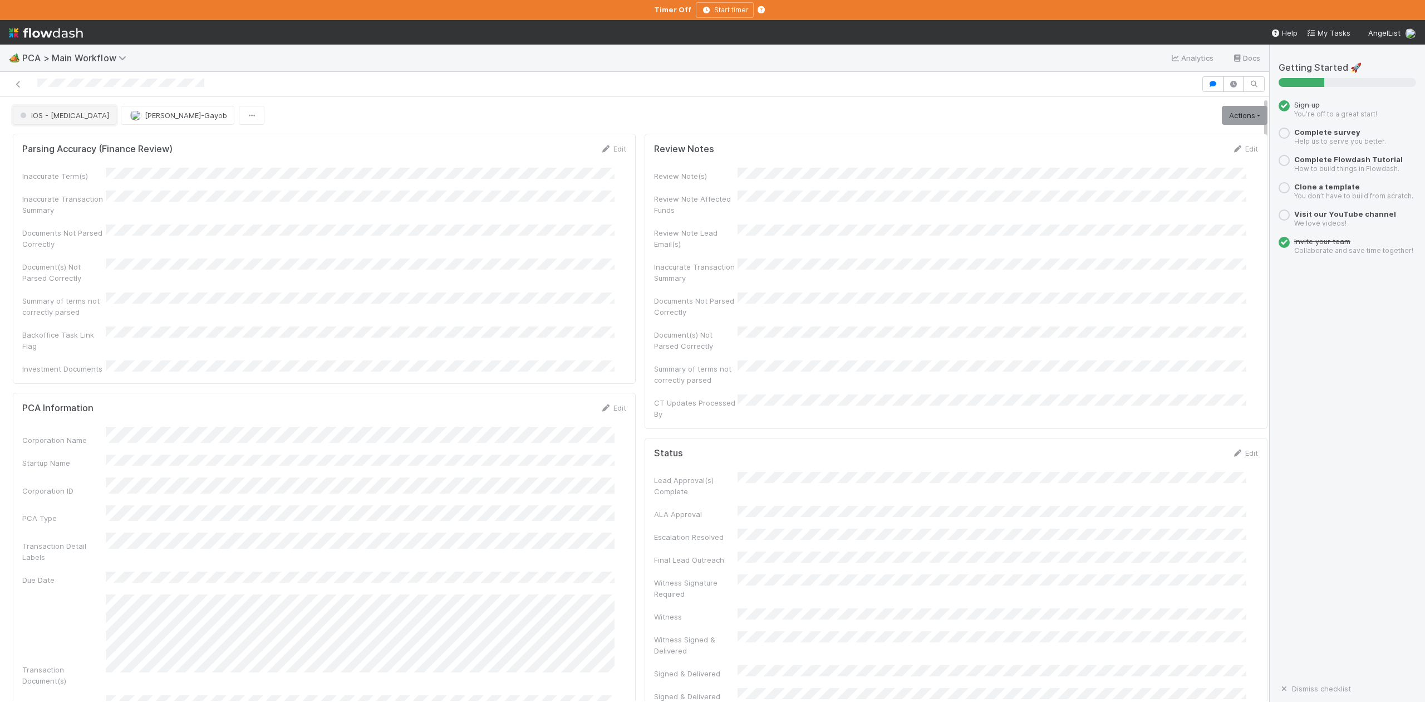
click at [47, 116] on span "IOS - [MEDICAL_DATA]" at bounding box center [63, 115] width 91 height 9
click at [72, 194] on span "Finance Review - Current (IOS)" at bounding box center [76, 189] width 121 height 9
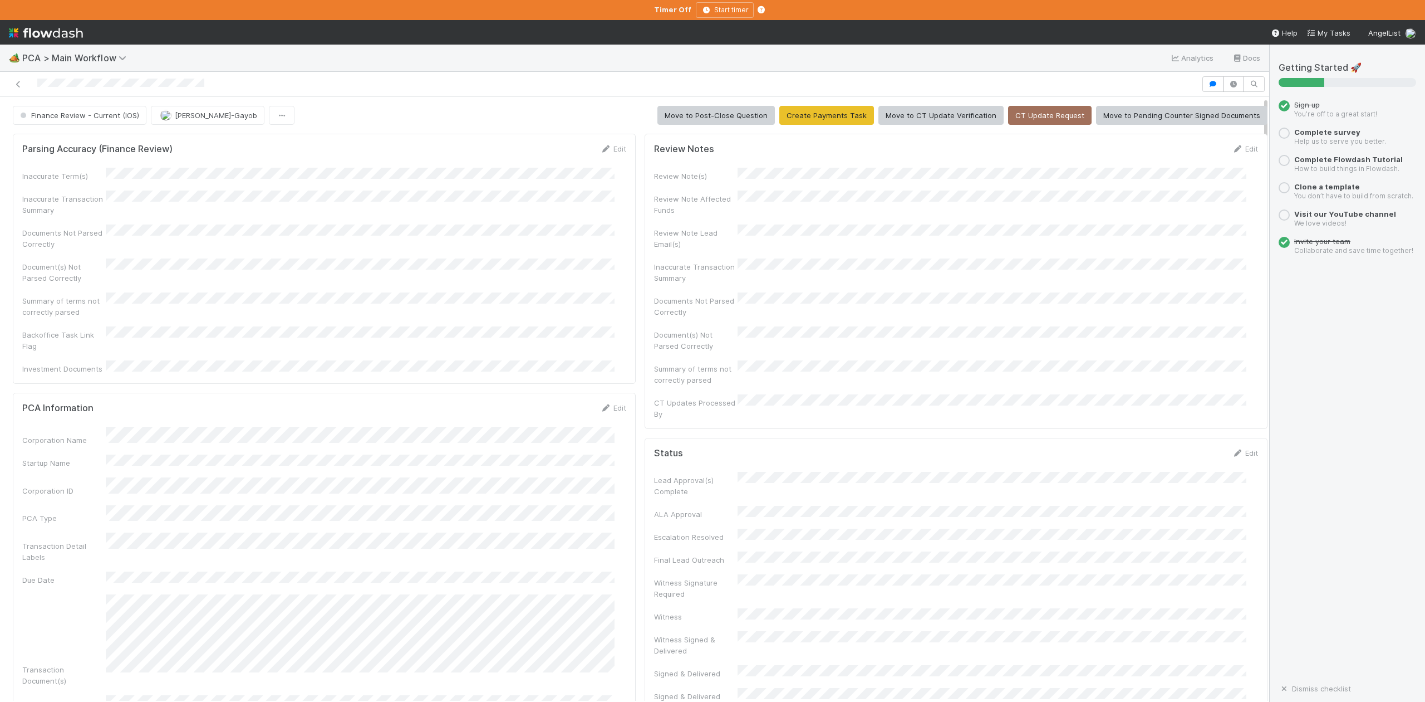
scroll to position [128, 0]
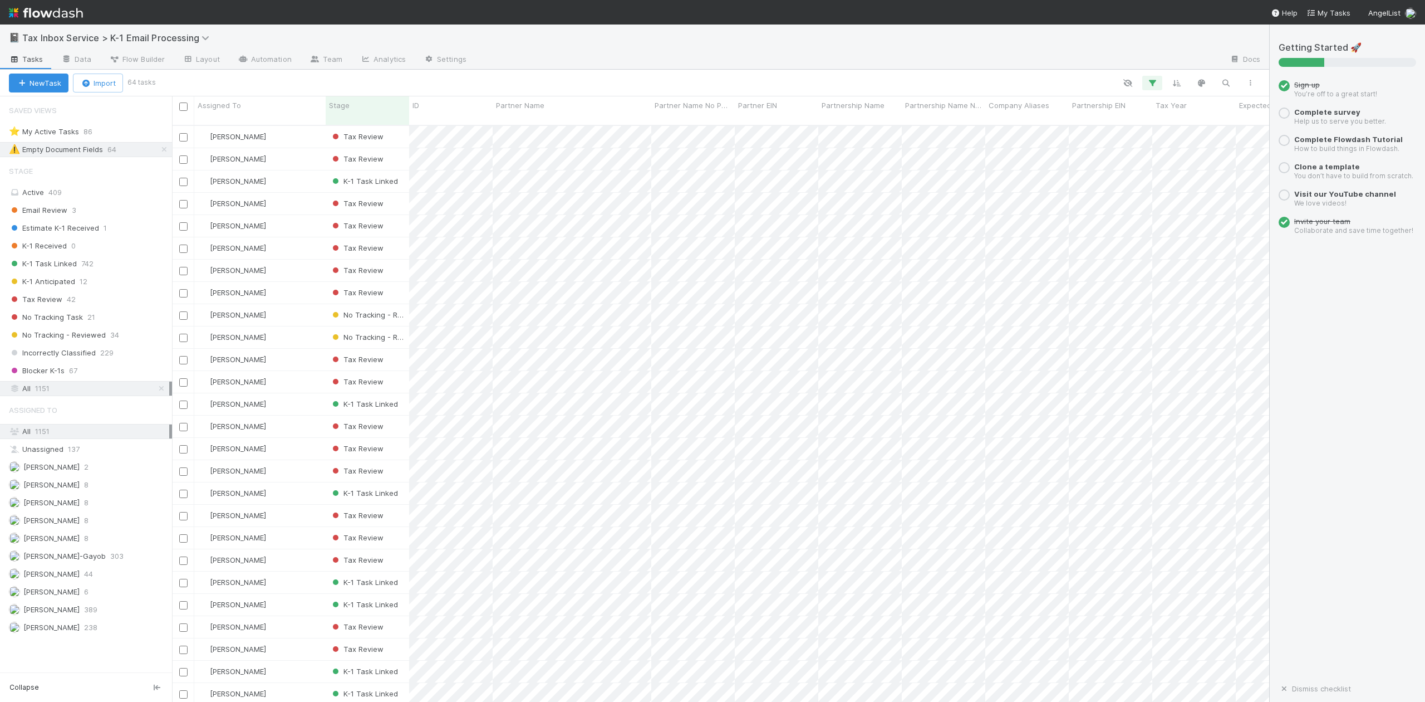
scroll to position [575, 1087]
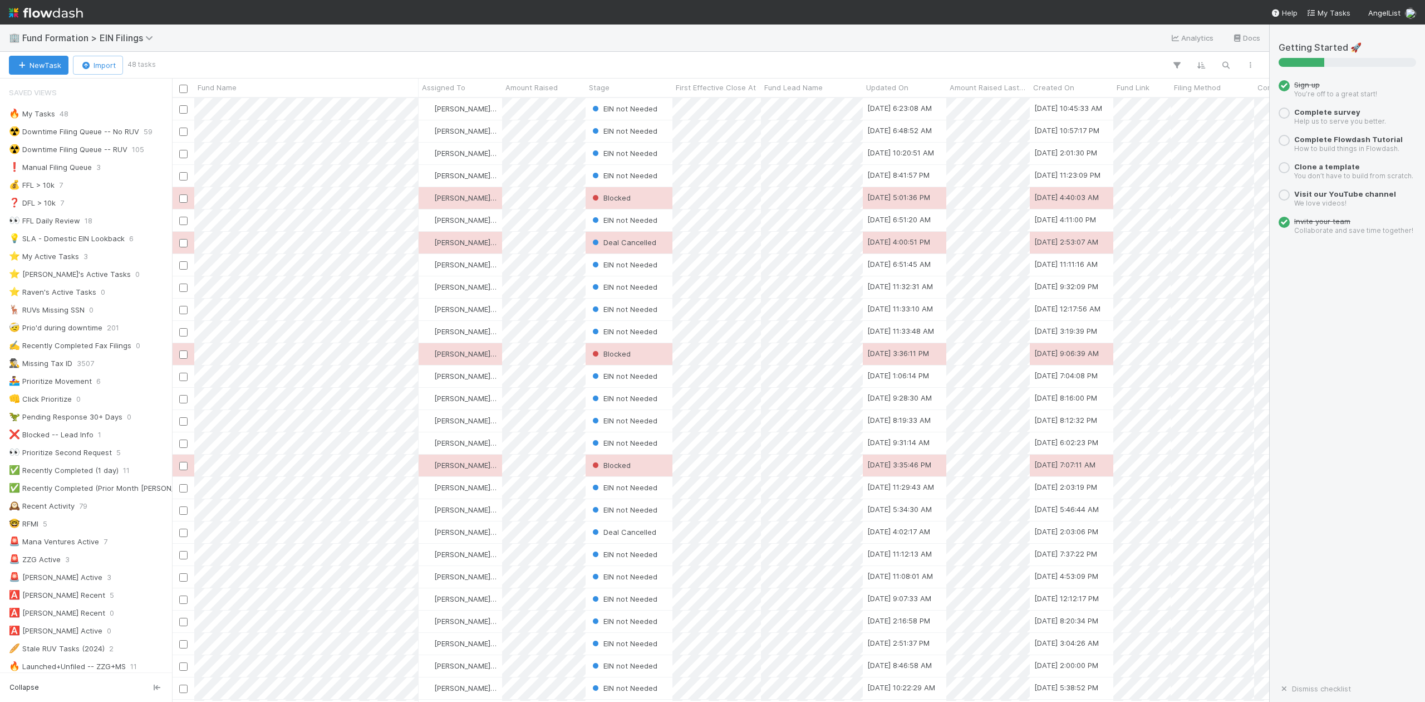
scroll to position [592, 1087]
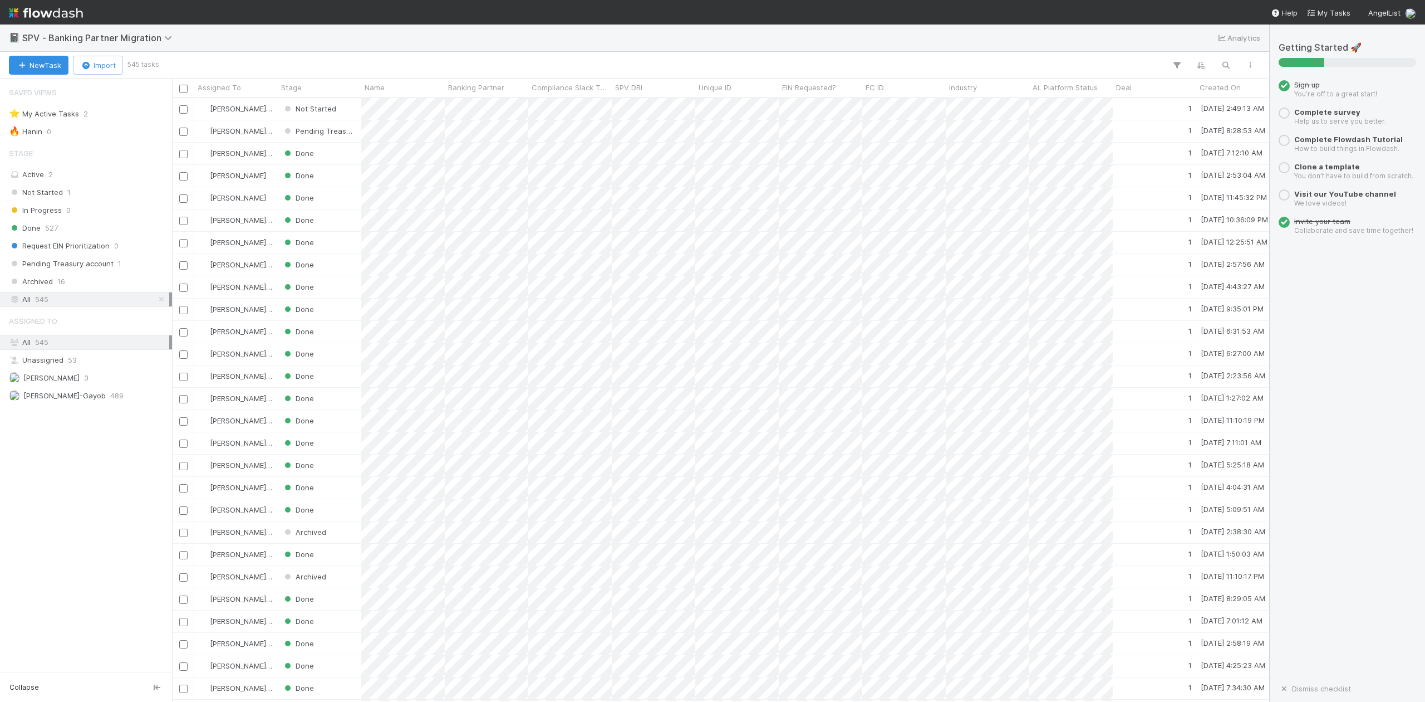
scroll to position [592, 1087]
click at [48, 195] on span "Not Started" at bounding box center [36, 192] width 54 height 14
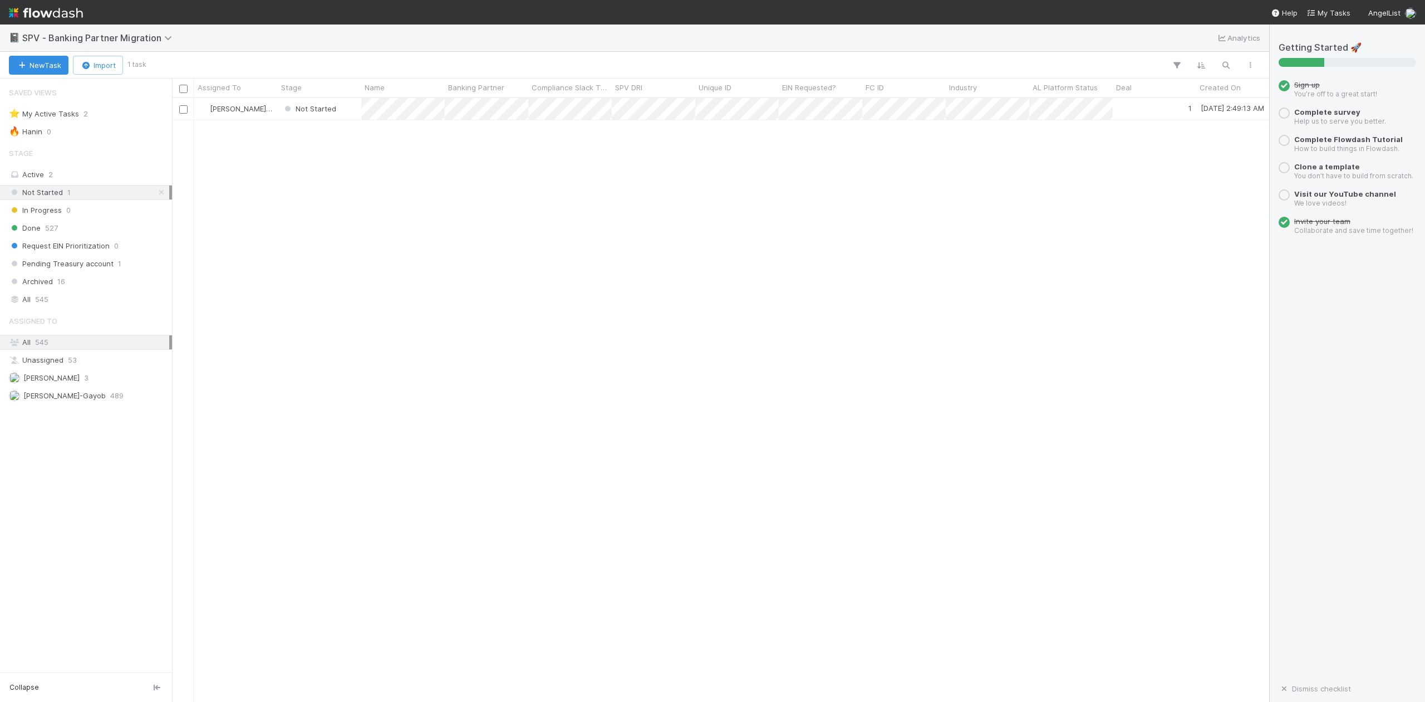
scroll to position [592, 1087]
click at [341, 105] on div "Not Started" at bounding box center [320, 109] width 84 height 22
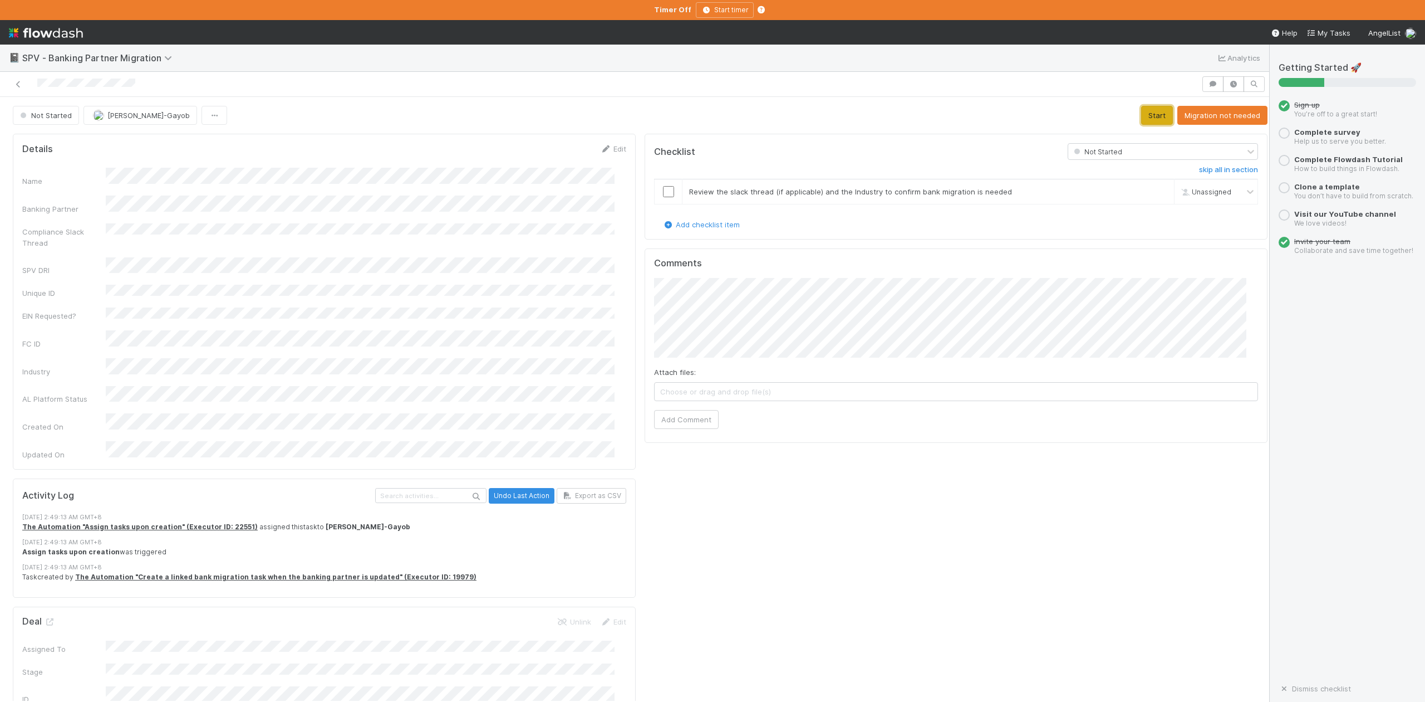
click at [1150, 119] on button "Start" at bounding box center [1157, 115] width 32 height 19
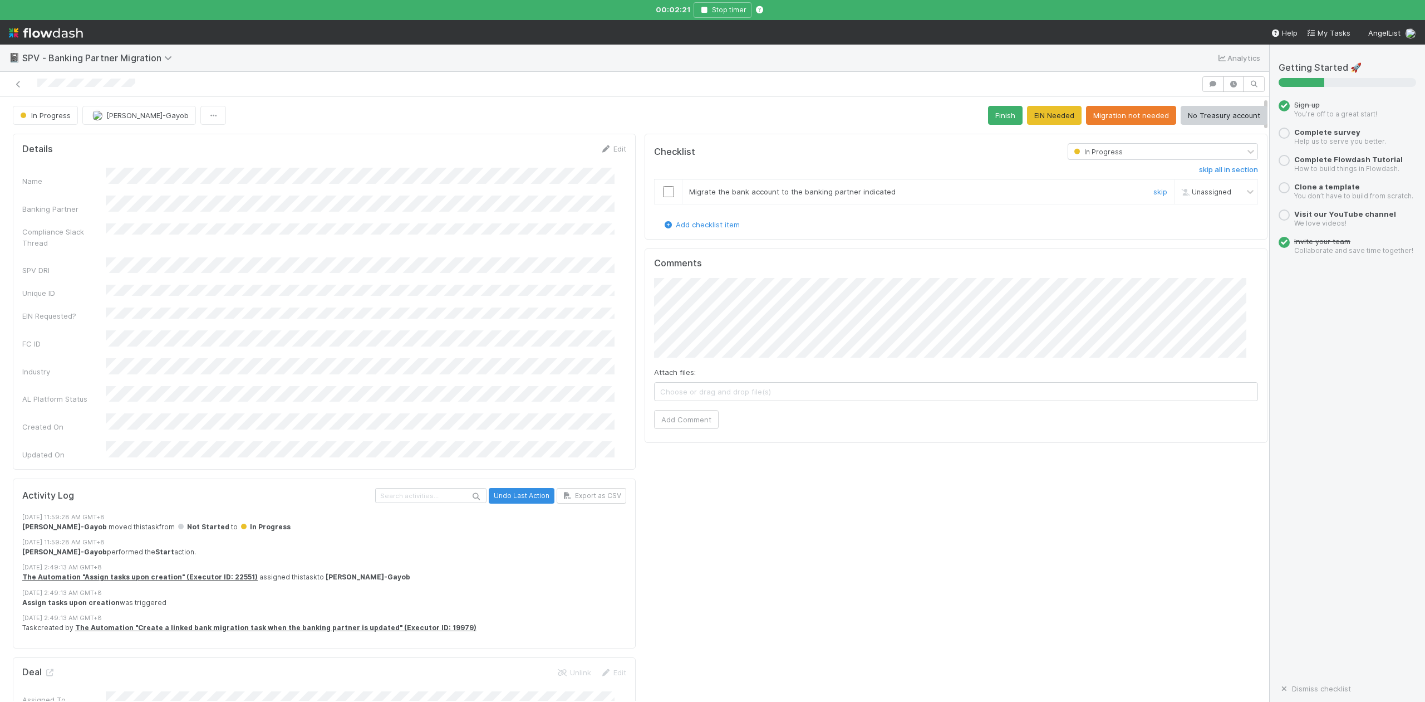
click at [663, 194] on input "checkbox" at bounding box center [668, 191] width 11 height 11
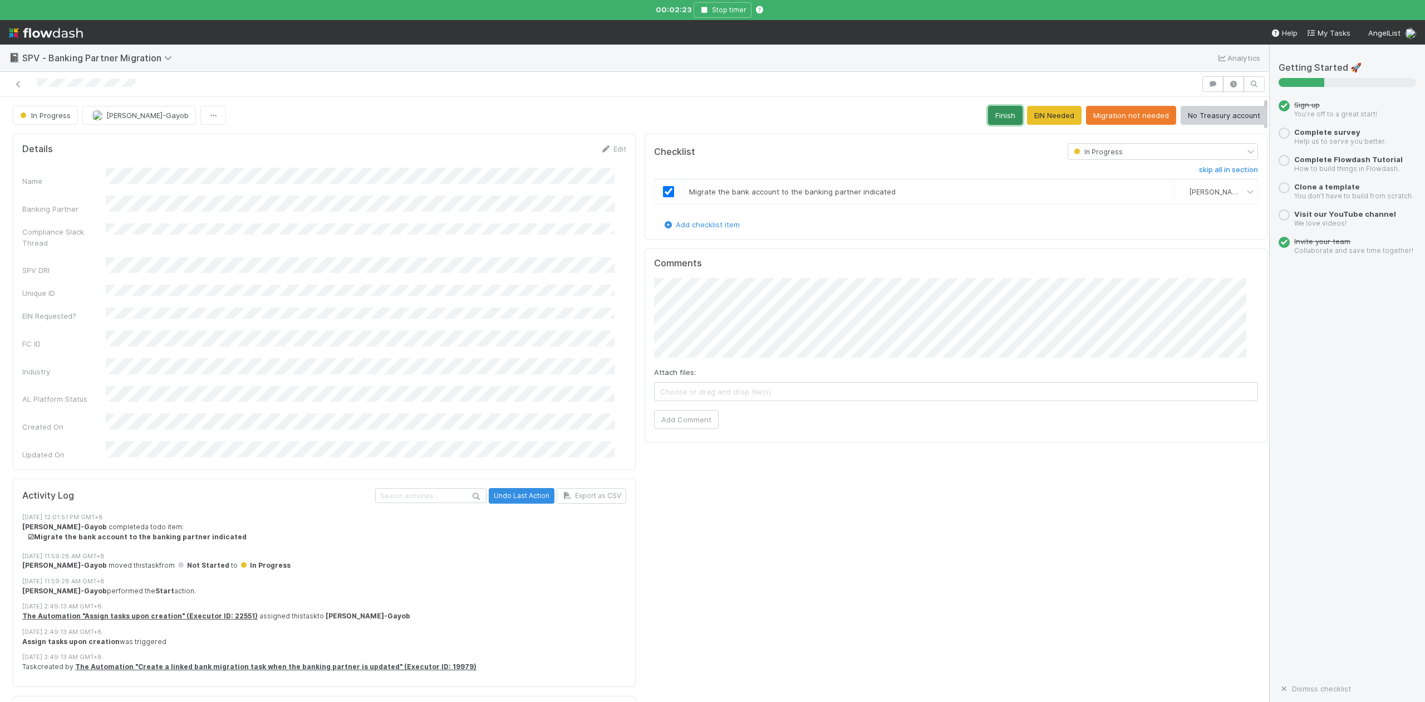
click at [988, 116] on button "Finish" at bounding box center [1005, 115] width 35 height 19
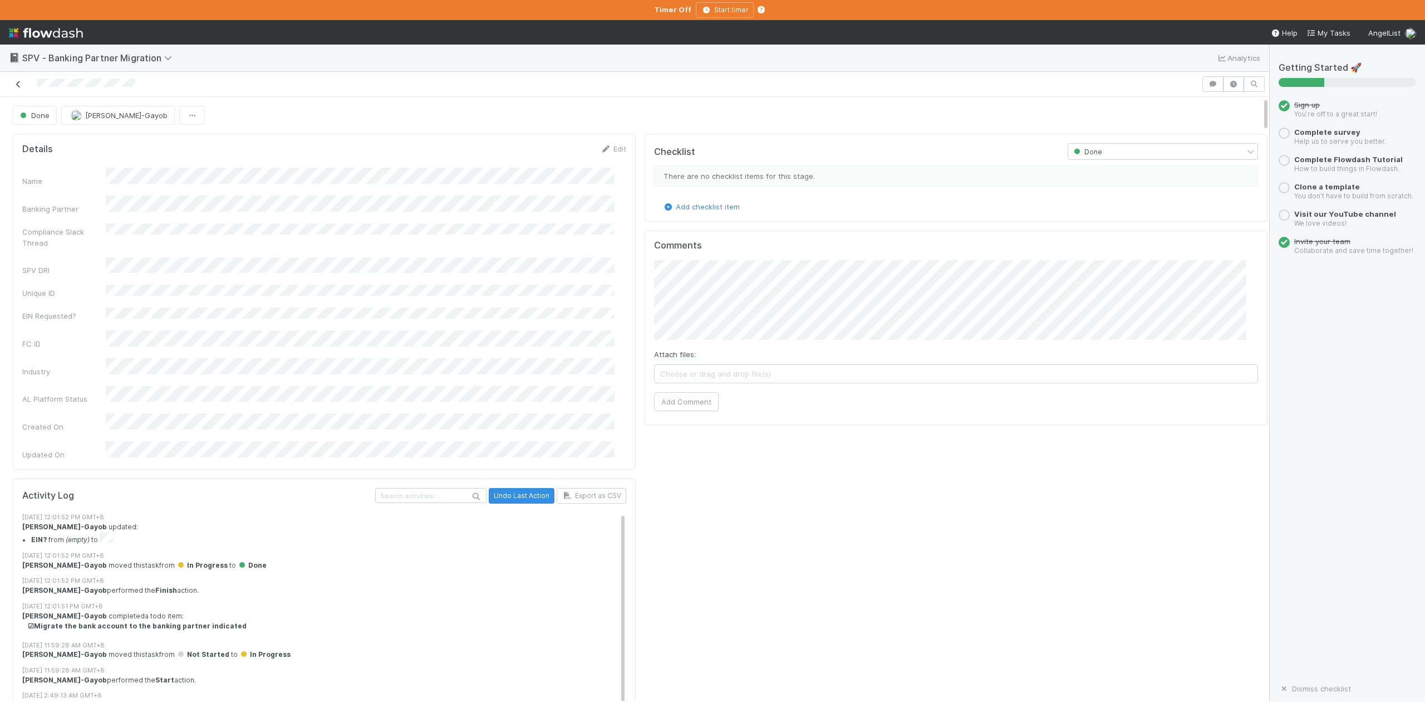
click at [21, 81] on icon at bounding box center [18, 84] width 11 height 7
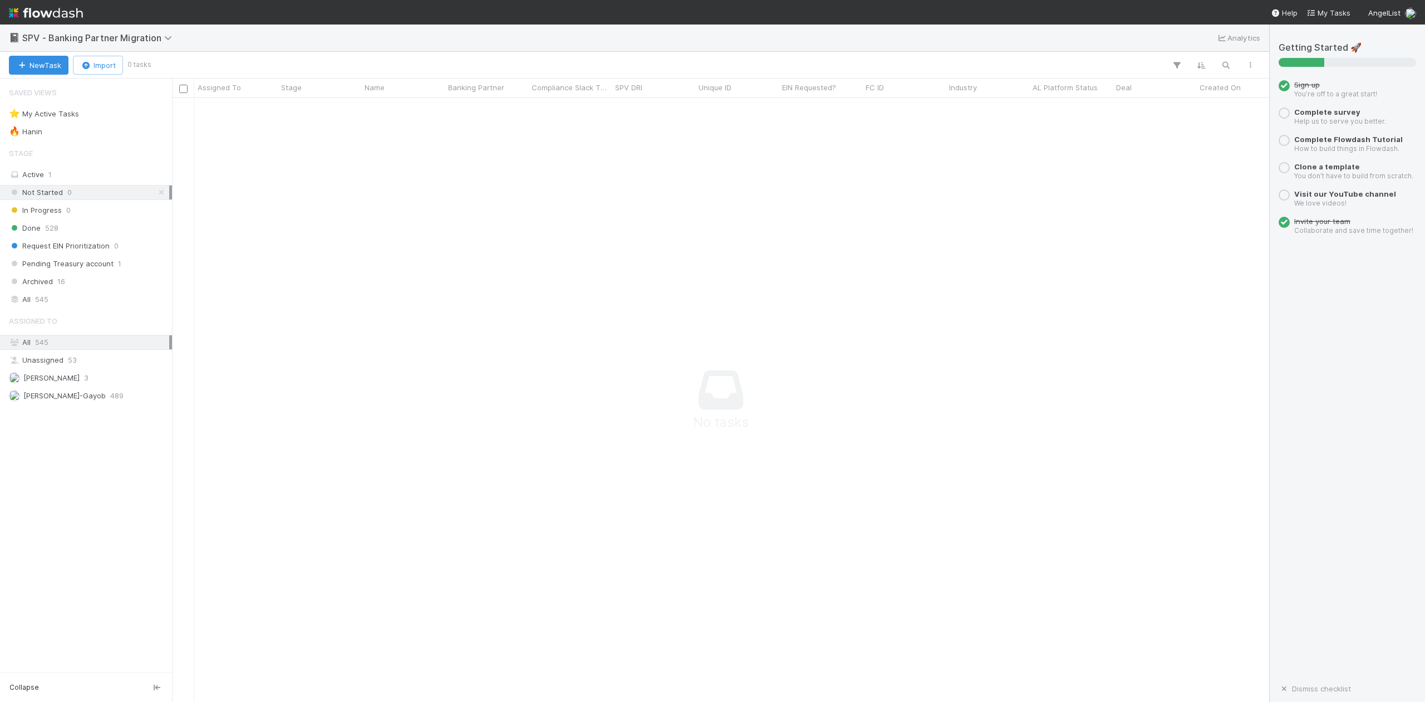
scroll to position [581, 1076]
click at [75, 268] on span "Pending Treasury account" at bounding box center [61, 264] width 105 height 14
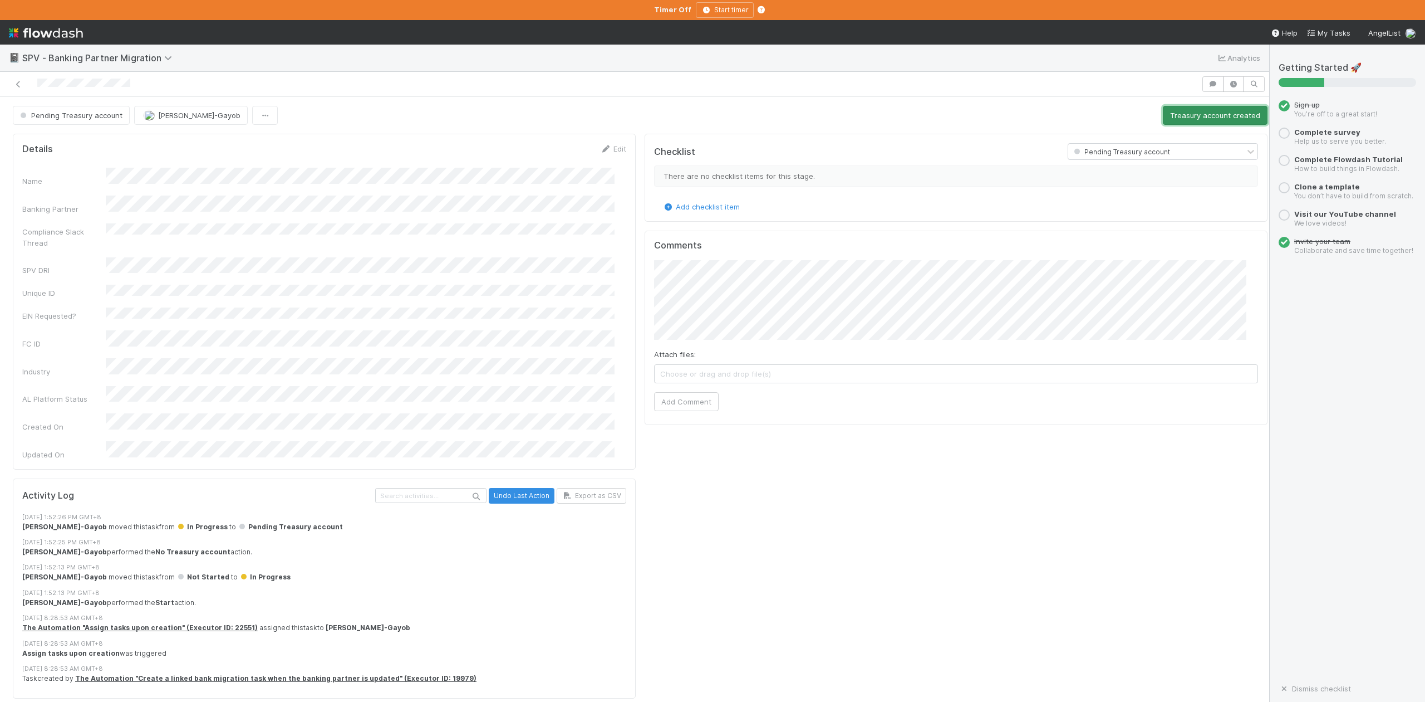
click at [1184, 115] on button "Treasury account created" at bounding box center [1215, 115] width 105 height 19
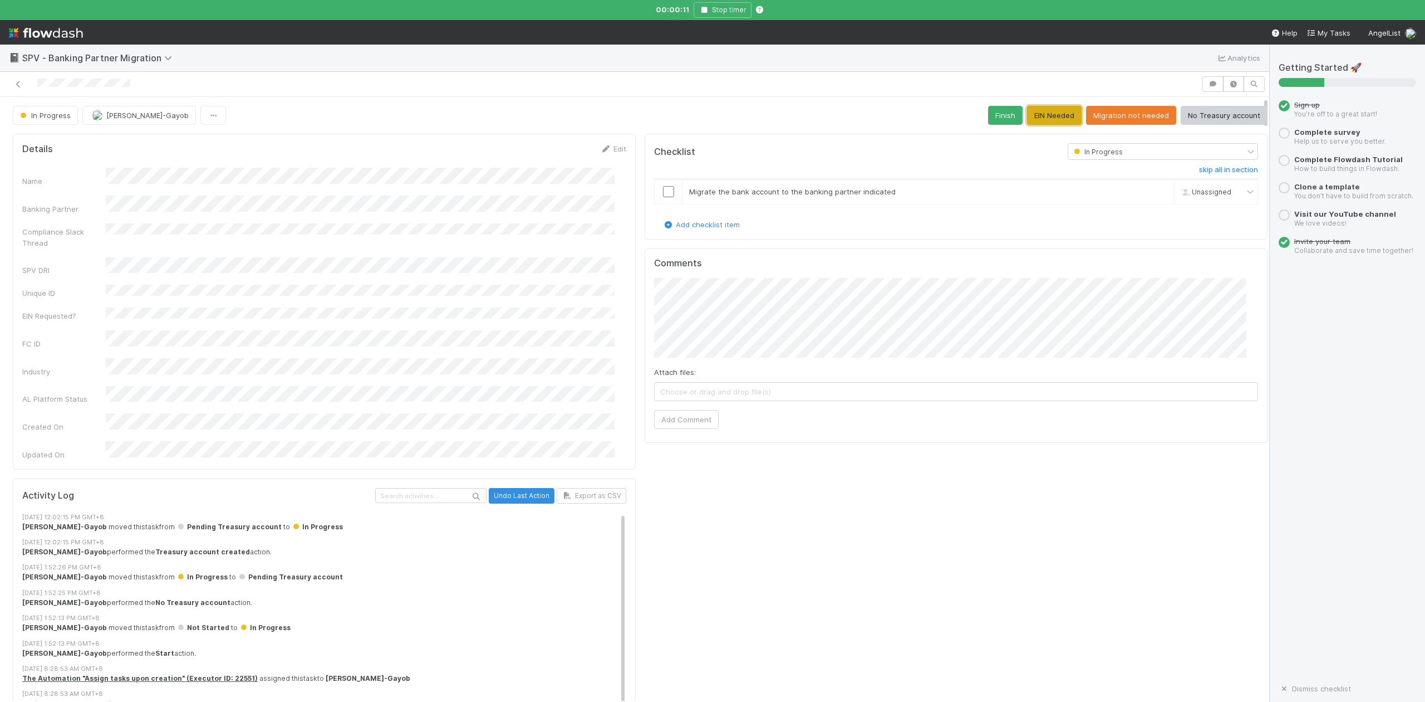
click at [1039, 121] on button "EIN Needed" at bounding box center [1054, 115] width 55 height 19
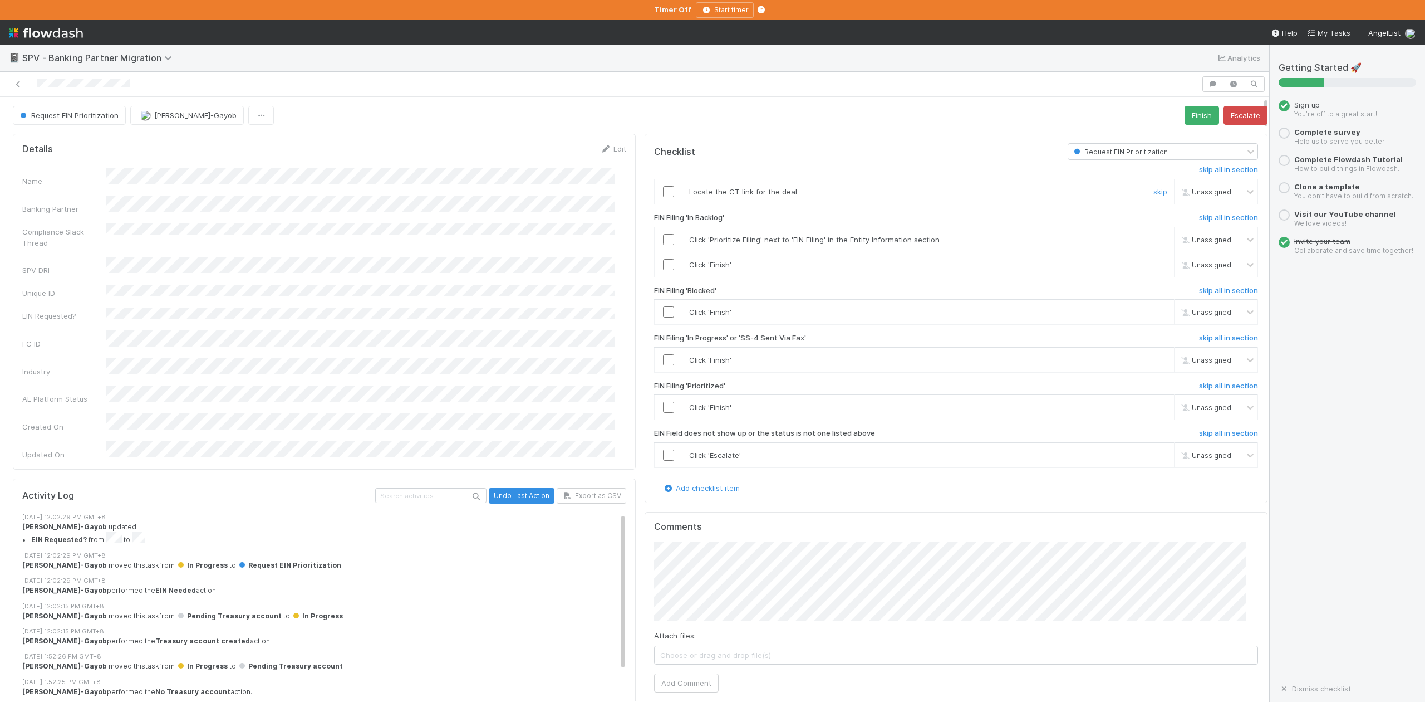
click at [663, 192] on input "checkbox" at bounding box center [668, 191] width 11 height 11
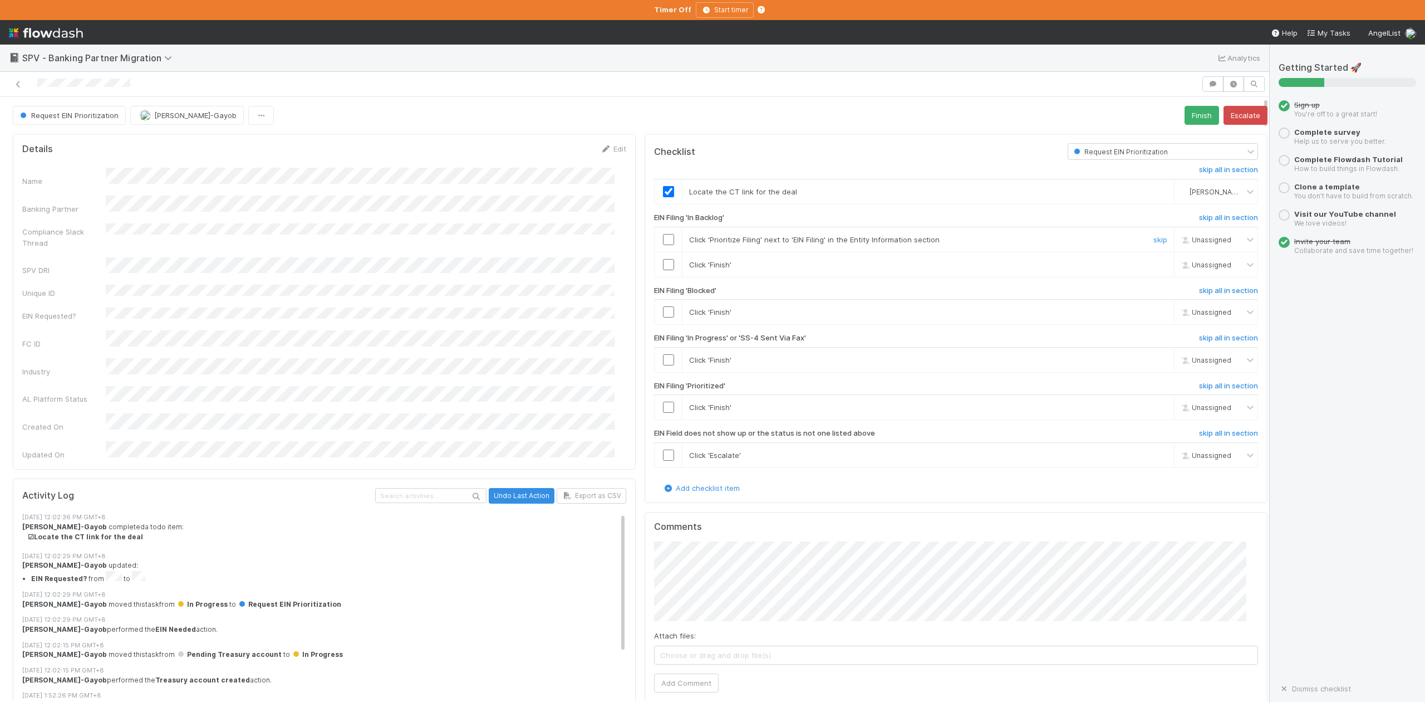
click at [663, 239] on input "checkbox" at bounding box center [668, 239] width 11 height 11
click at [663, 267] on input "checkbox" at bounding box center [668, 264] width 11 height 11
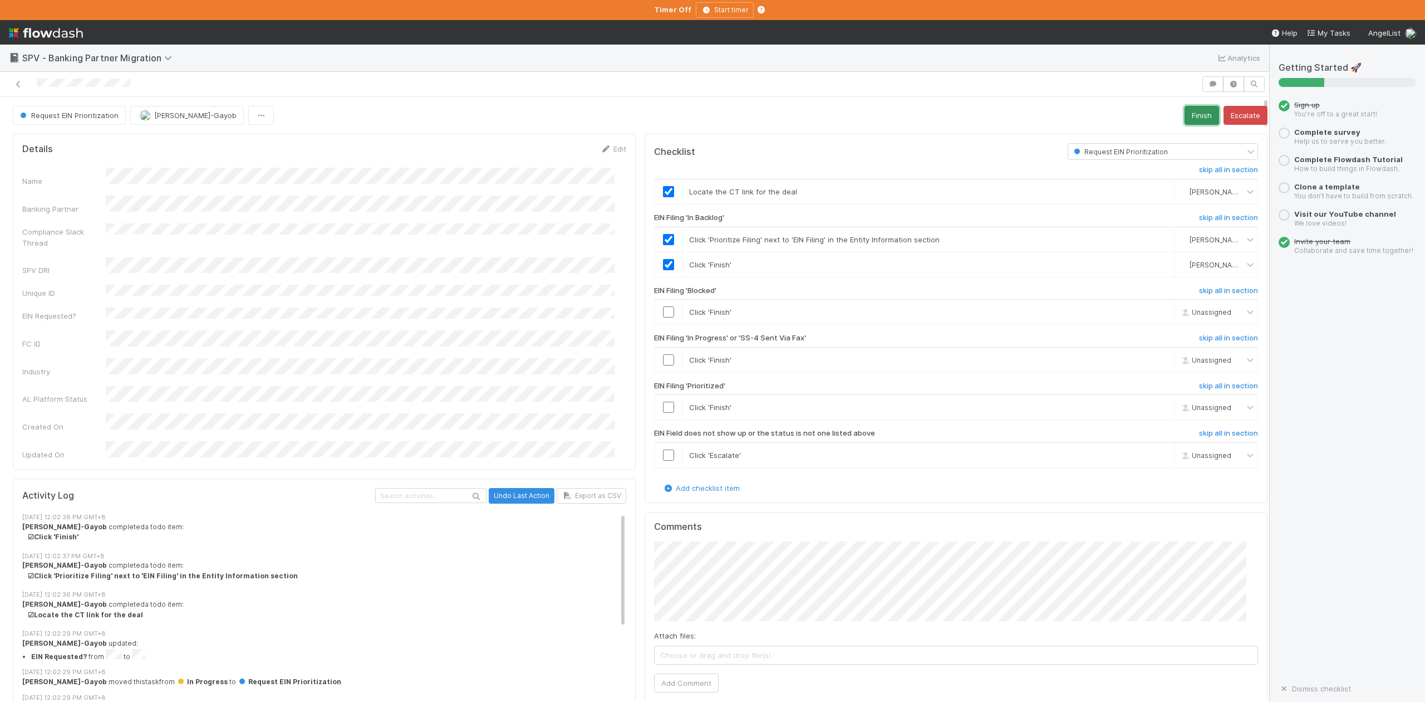
click at [1185, 115] on button "Finish" at bounding box center [1202, 115] width 35 height 19
